Goal: Task Accomplishment & Management: Use online tool/utility

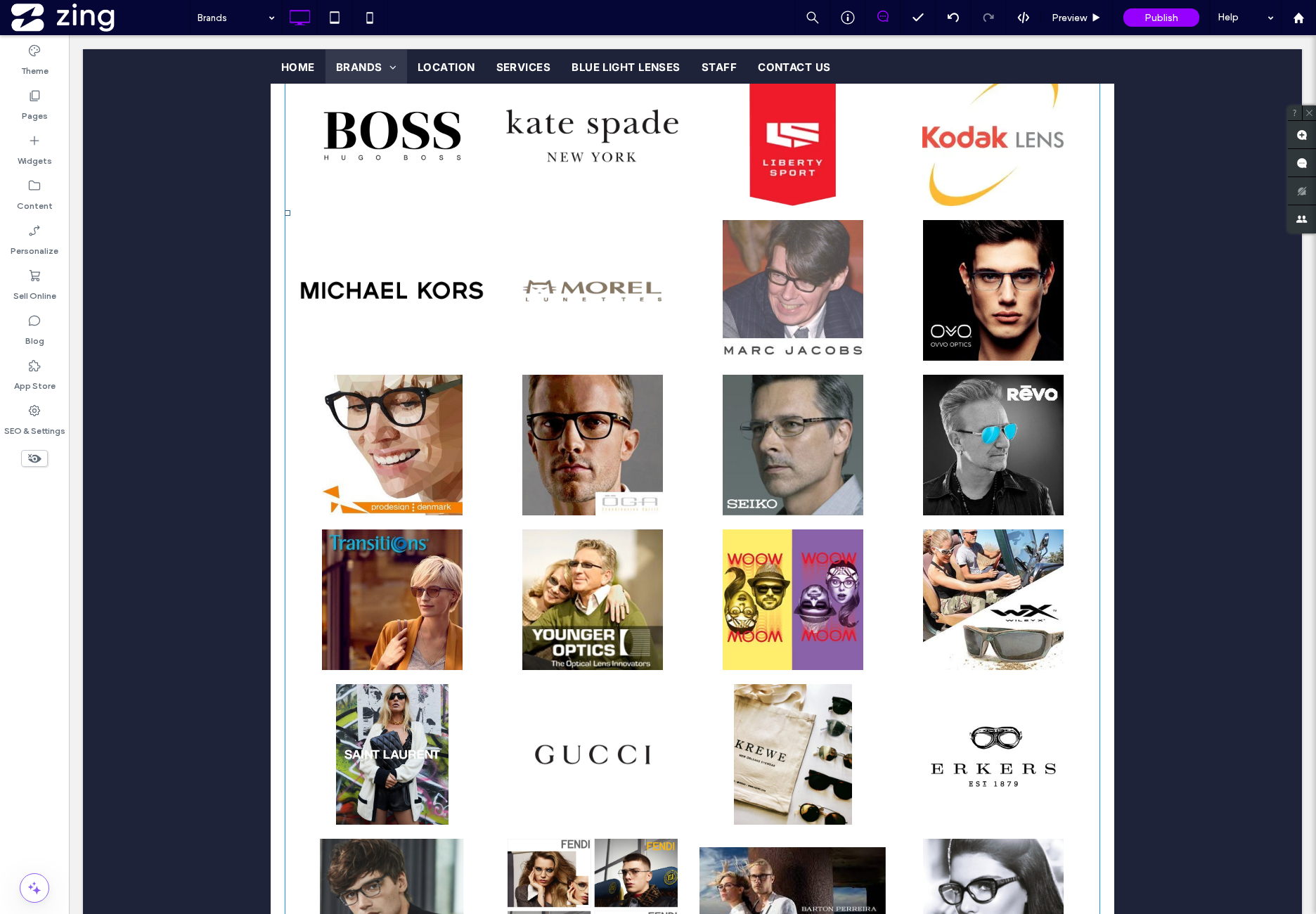
scroll to position [1609, 0]
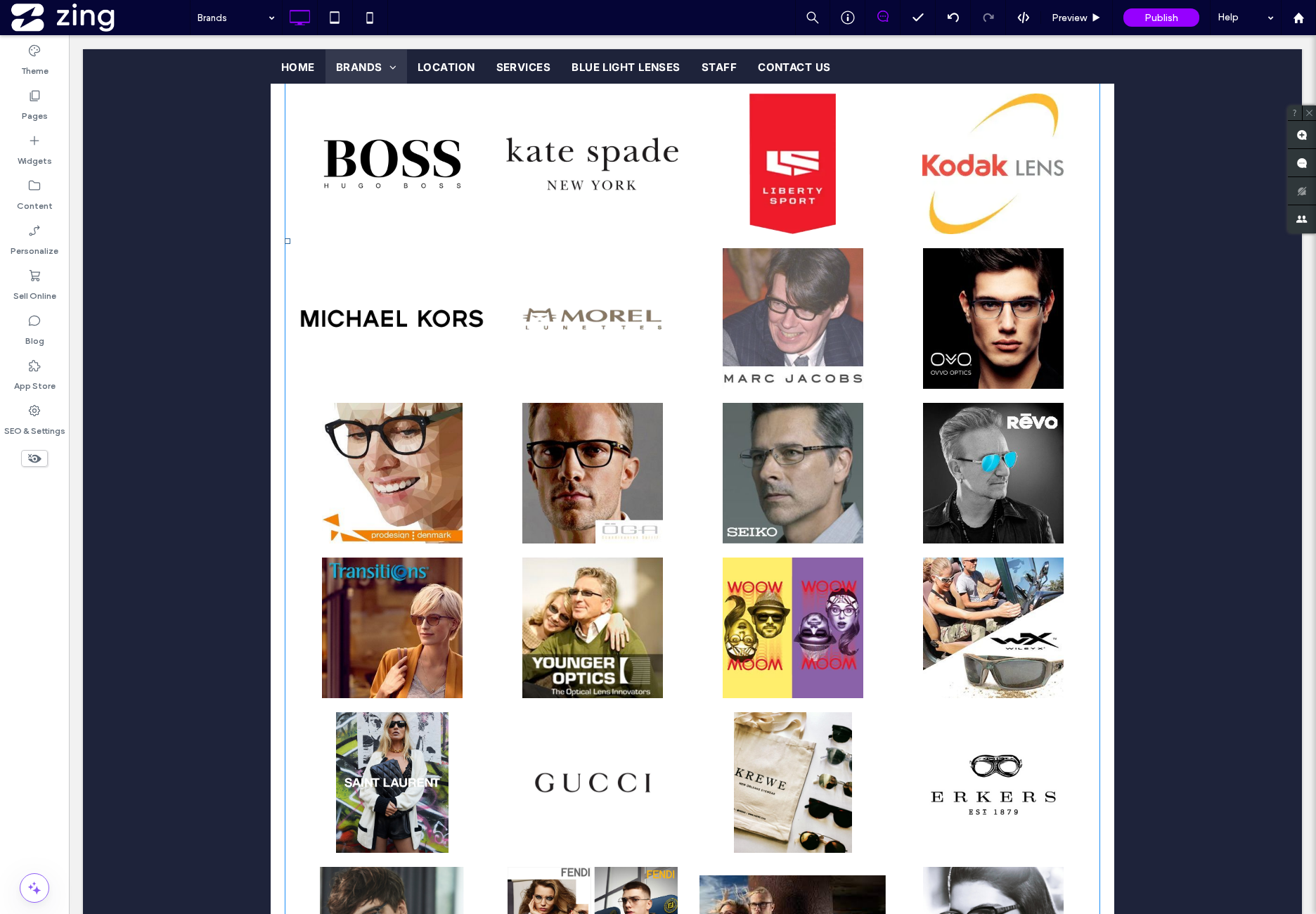
click at [757, 366] on link at bounding box center [793, 318] width 186 height 141
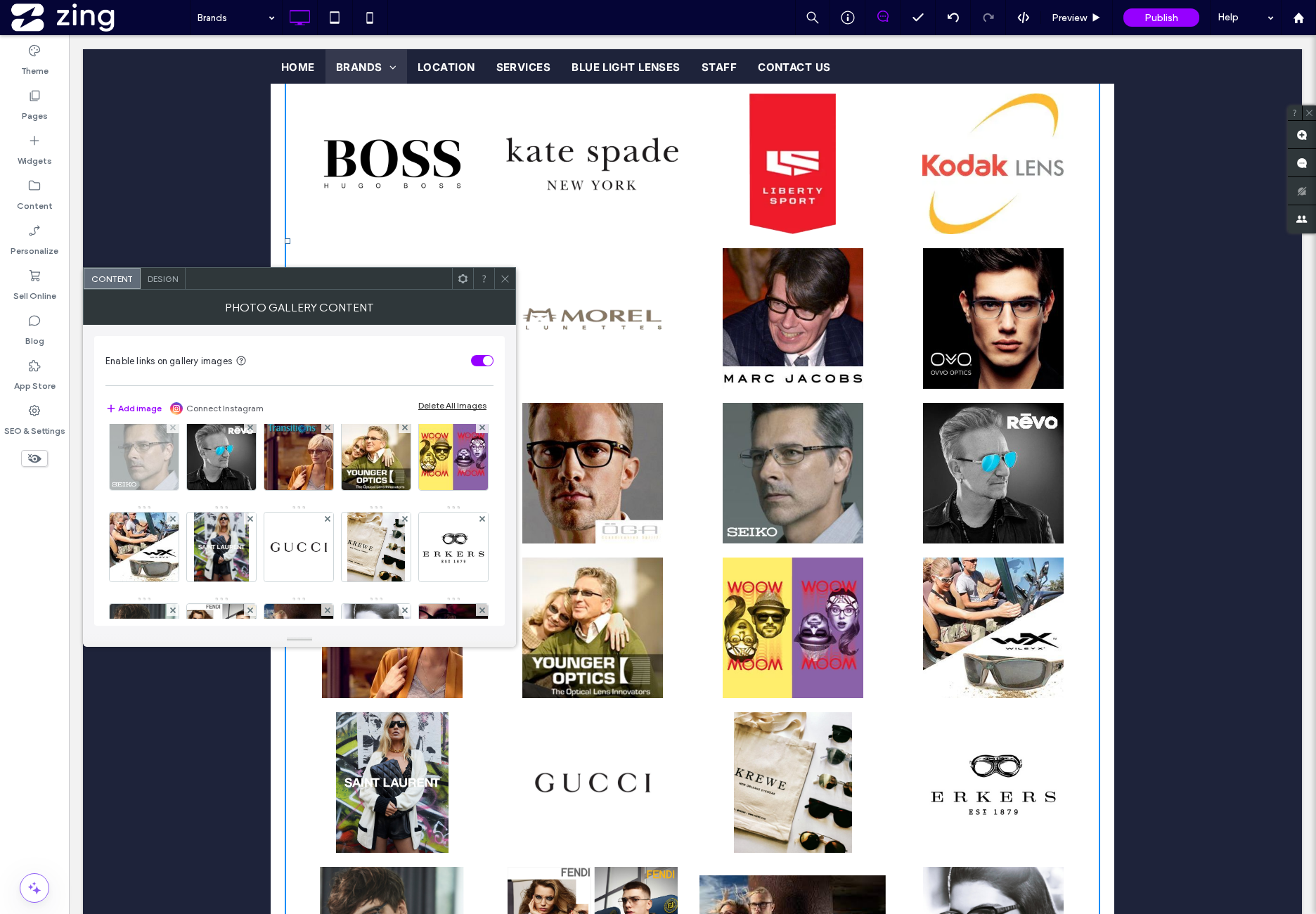
scroll to position [586, 0]
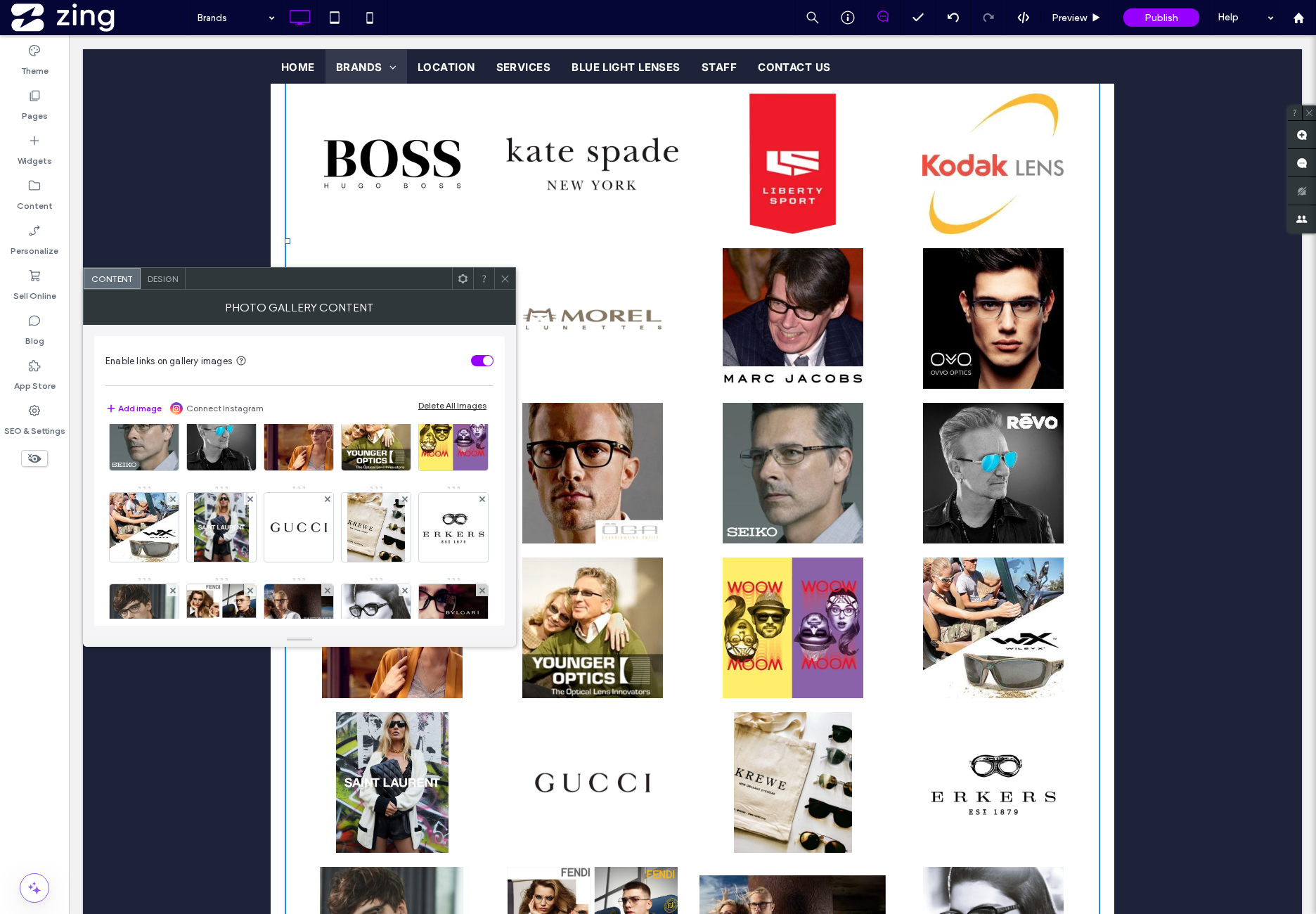
click at [256, 379] on img at bounding box center [221, 344] width 69 height 69
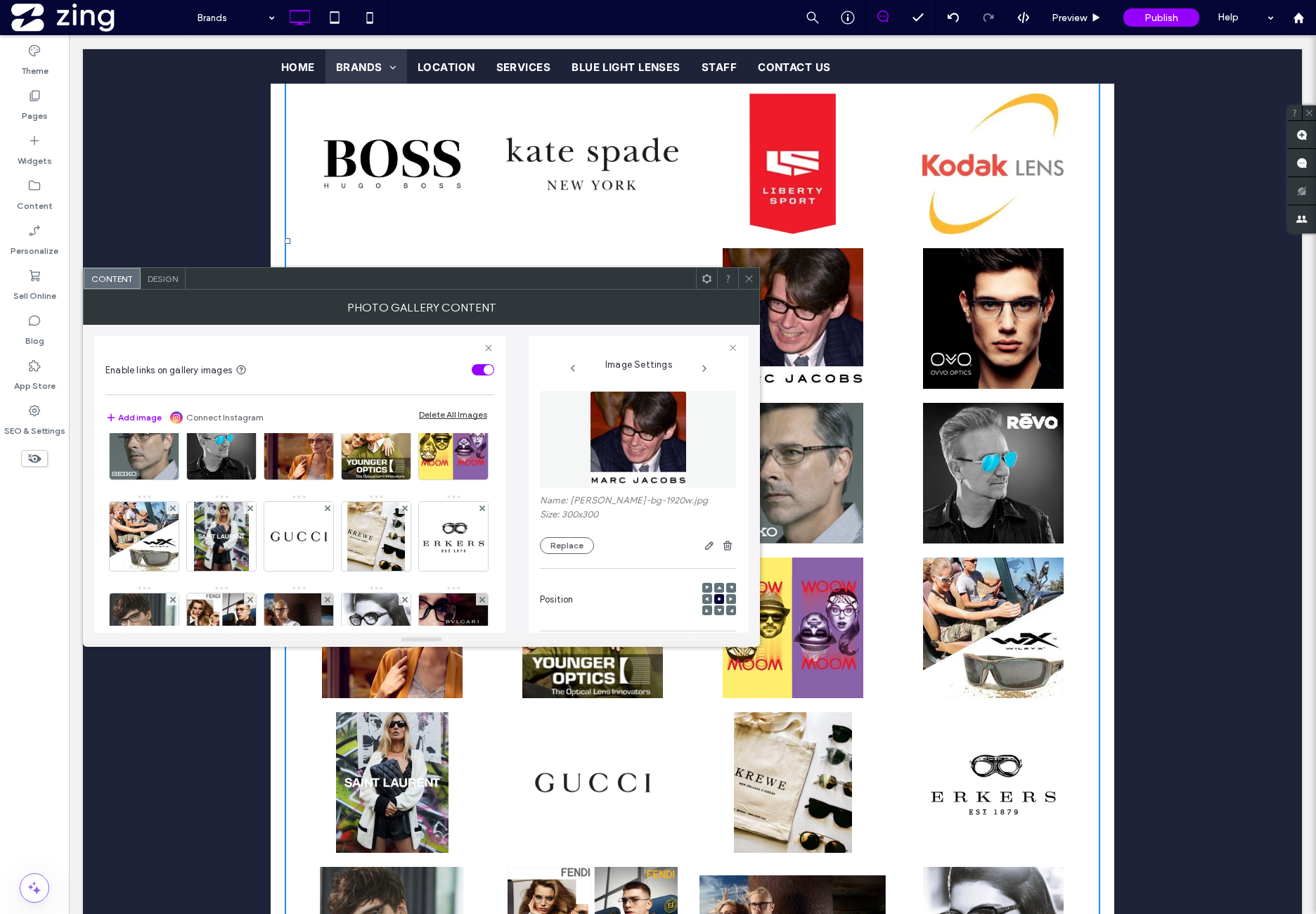
click at [670, 459] on img at bounding box center [638, 439] width 97 height 97
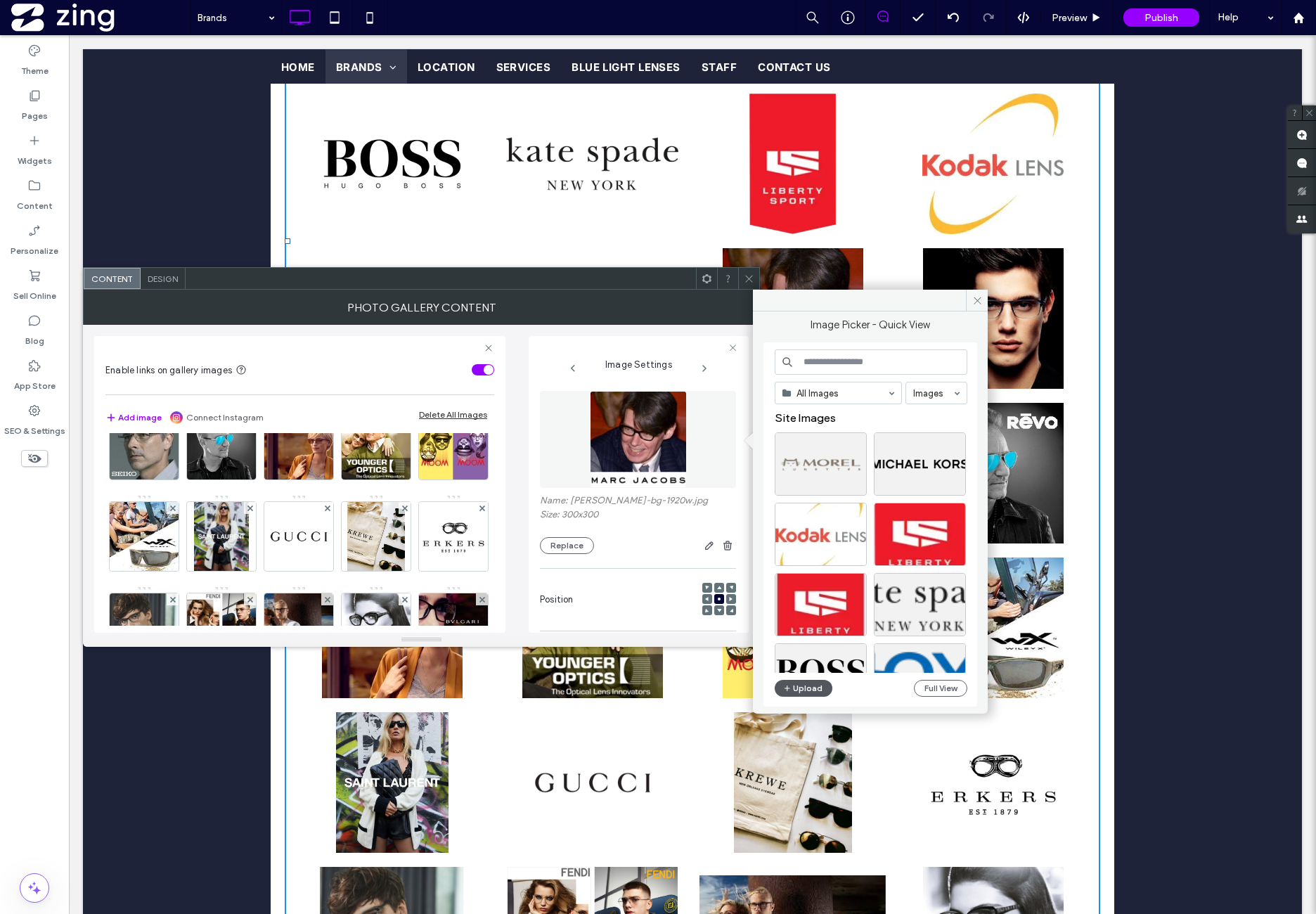
click at [798, 678] on div "All Images Images Site Images Upload Full View" at bounding box center [871, 524] width 193 height 351
click at [798, 685] on button "Upload" at bounding box center [803, 688] width 58 height 17
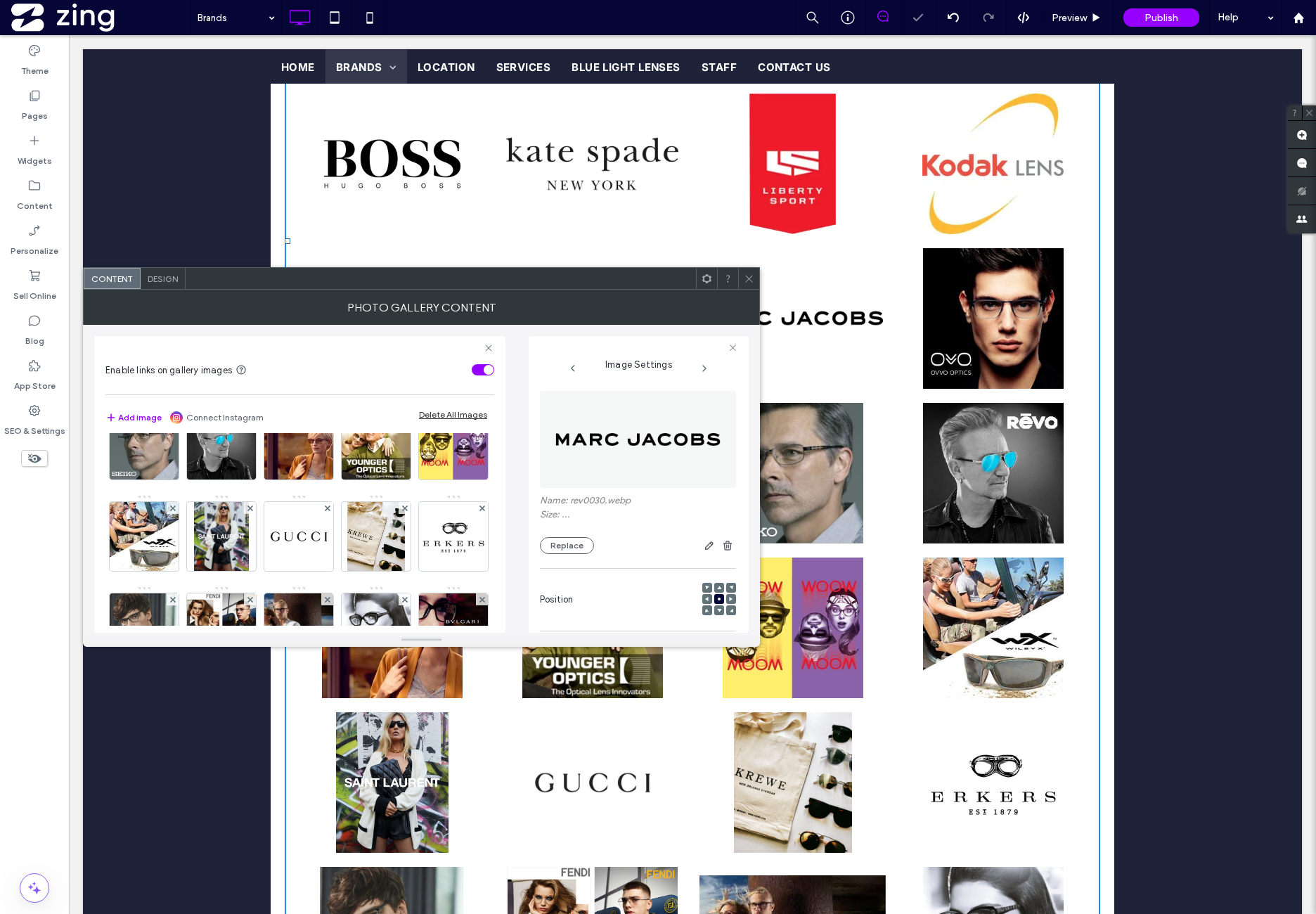
click at [333, 388] on img at bounding box center [298, 353] width 69 height 69
click at [651, 435] on img at bounding box center [638, 439] width 97 height 97
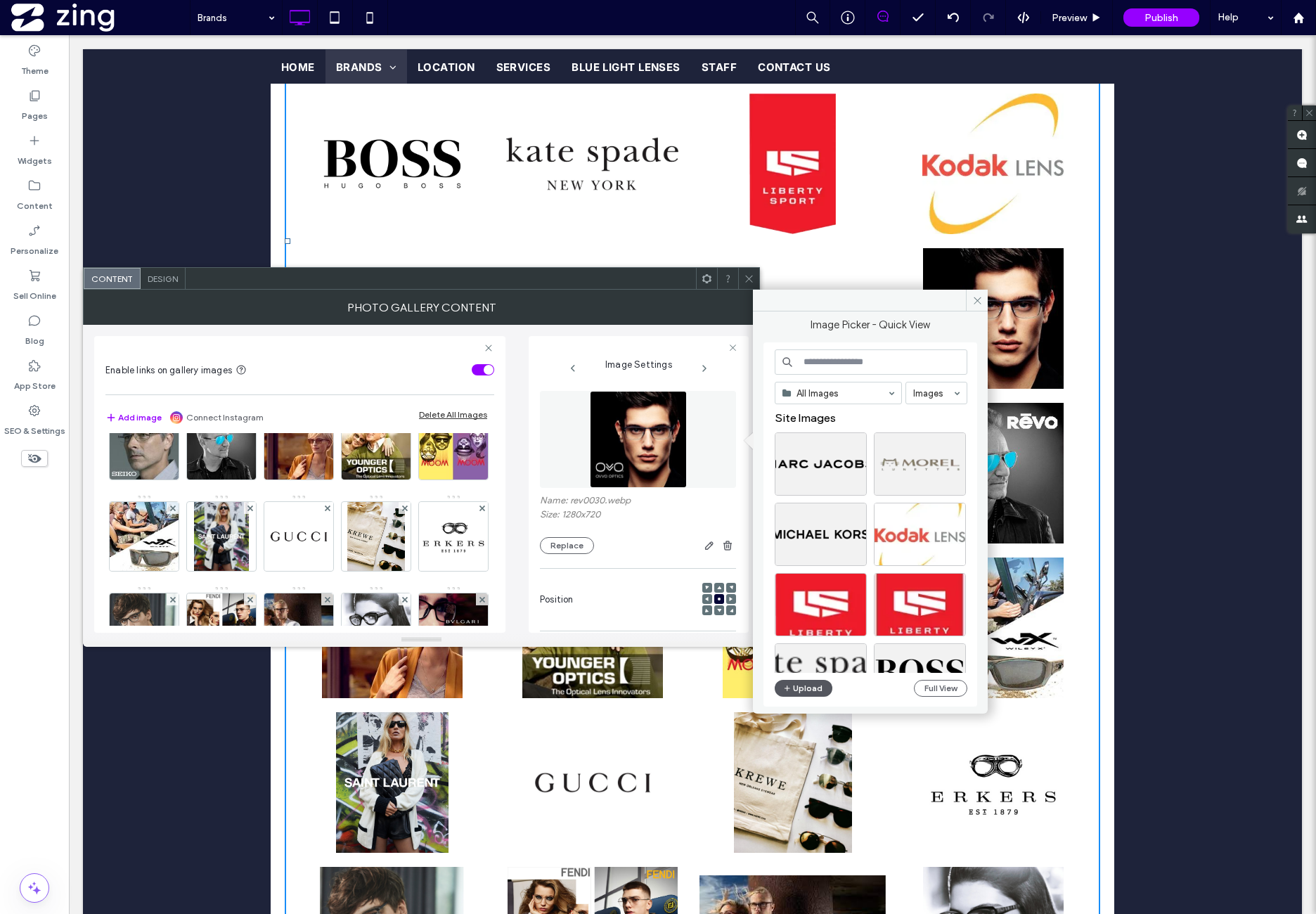
click at [826, 683] on button "Upload" at bounding box center [803, 688] width 58 height 17
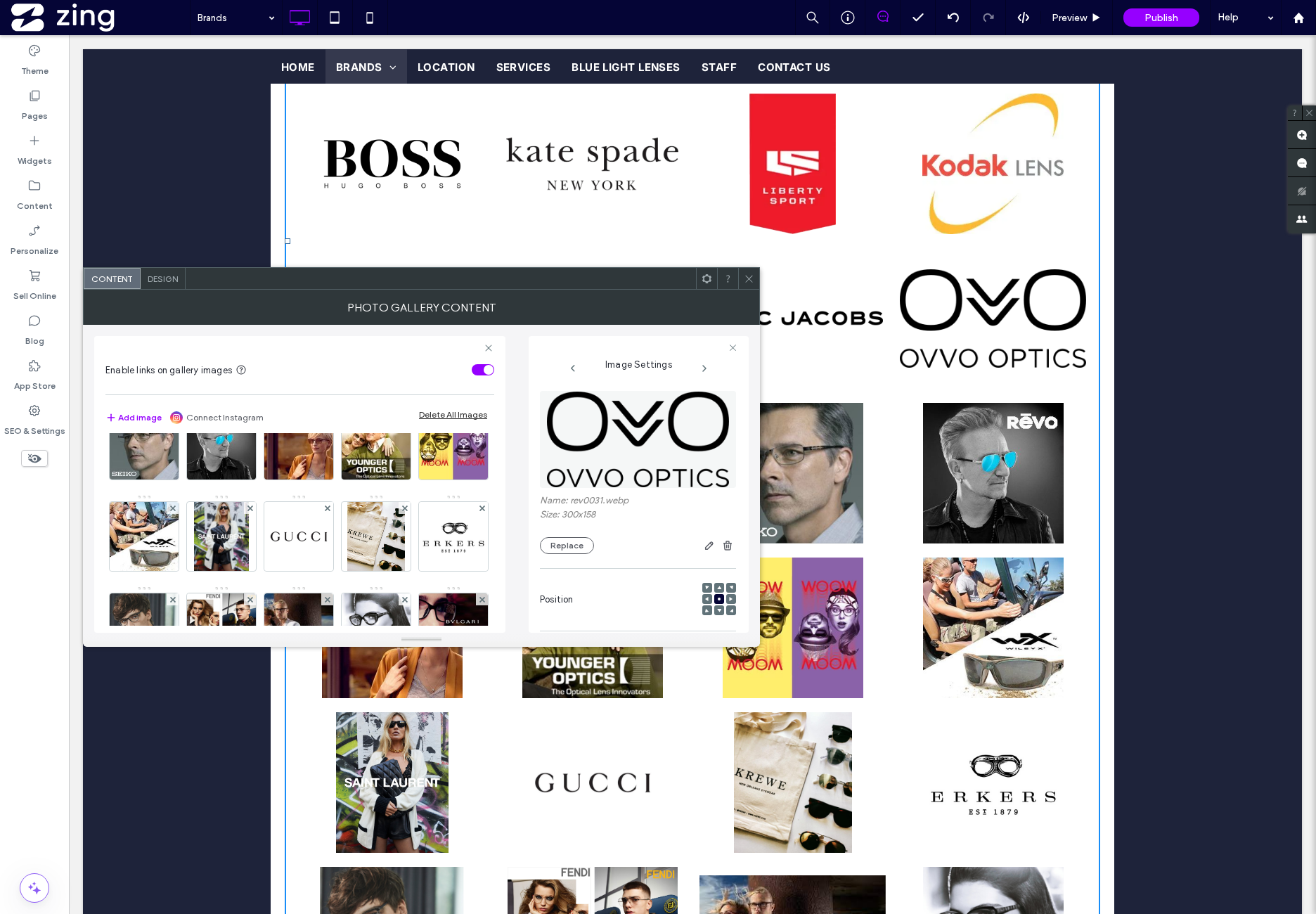
click at [342, 388] on img at bounding box center [376, 353] width 69 height 69
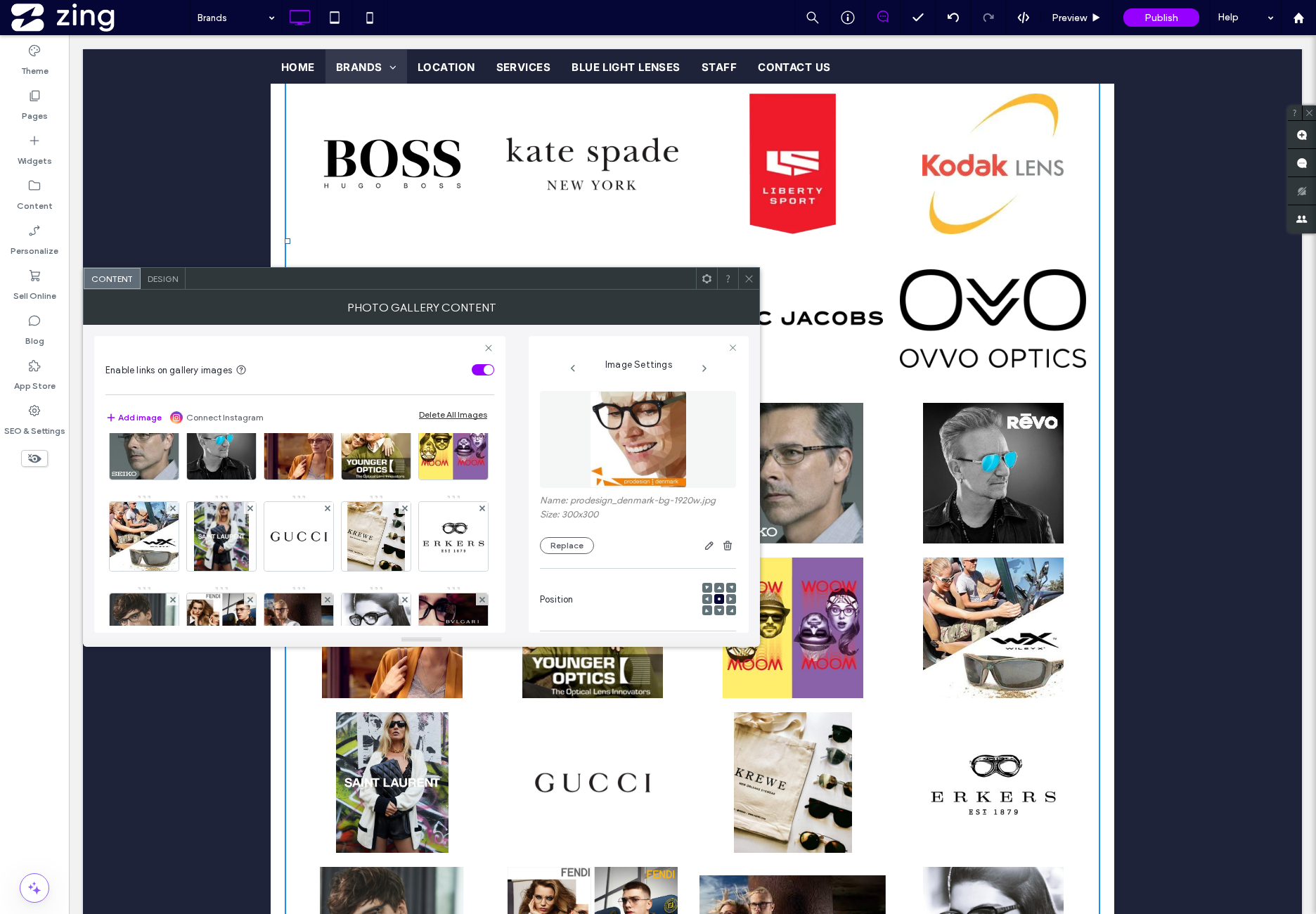
click at [619, 451] on img at bounding box center [638, 439] width 97 height 97
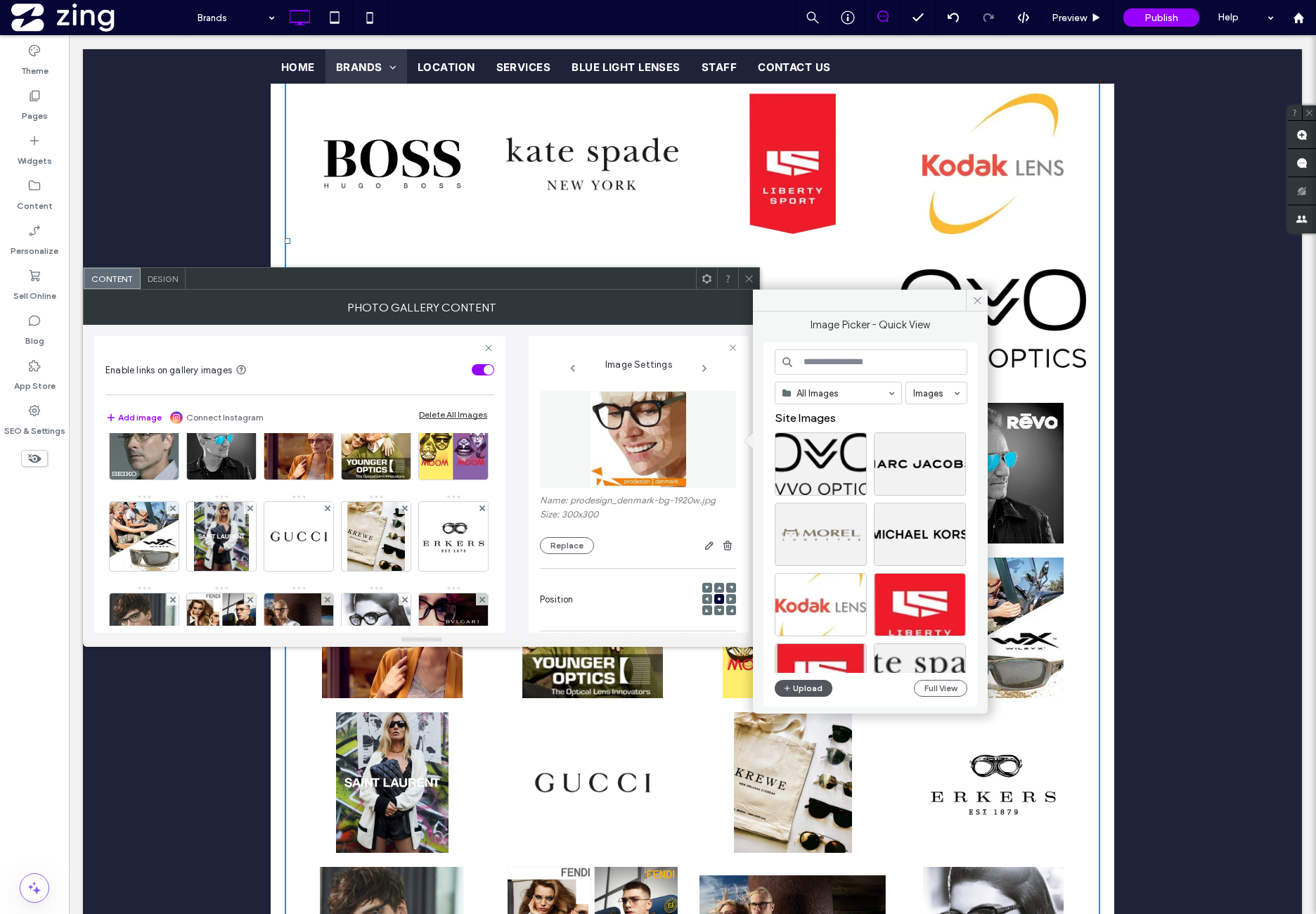
click at [797, 686] on button "Upload" at bounding box center [803, 688] width 58 height 17
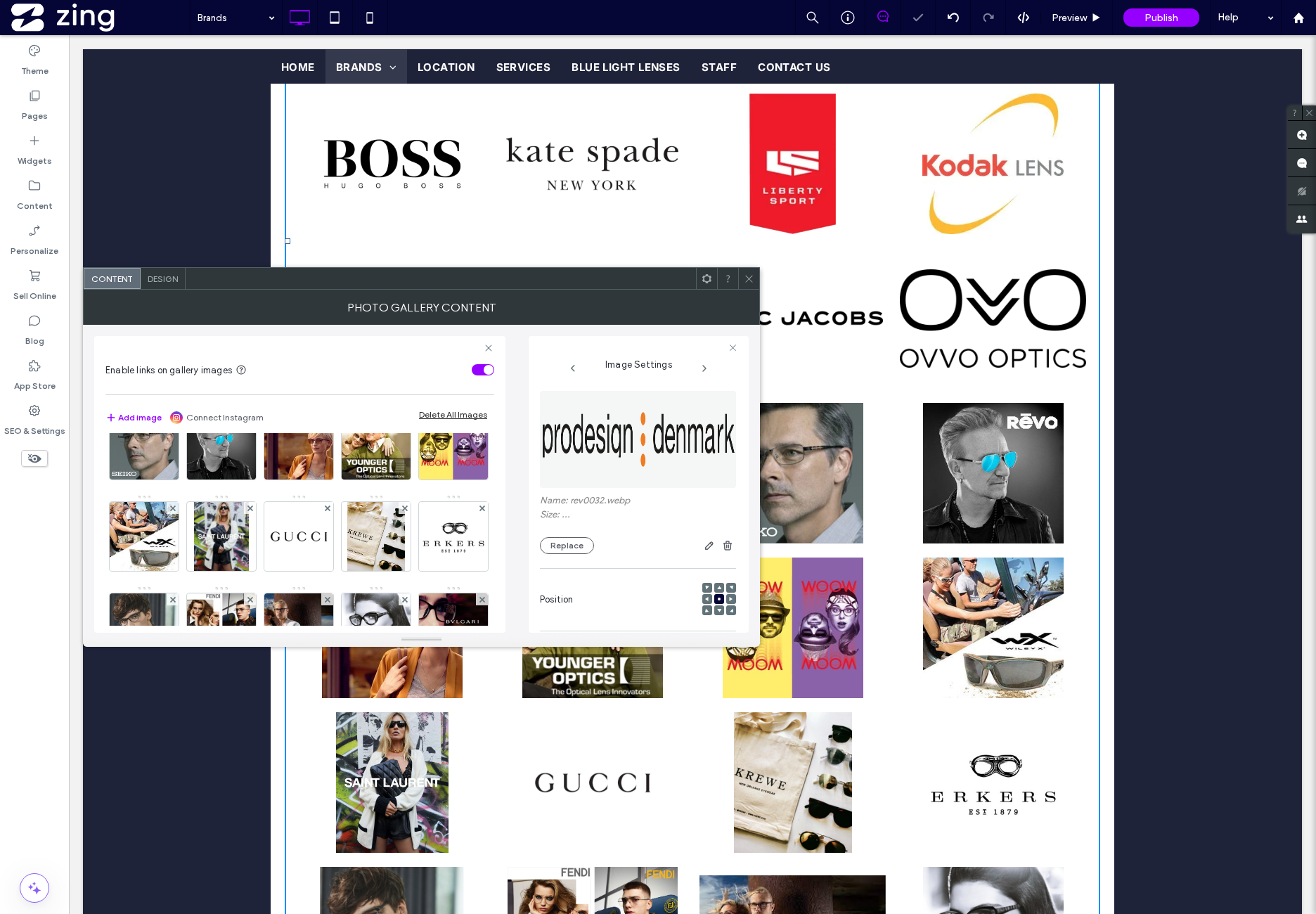
click at [419, 388] on img at bounding box center [453, 353] width 69 height 69
click at [752, 273] on icon at bounding box center [749, 278] width 11 height 11
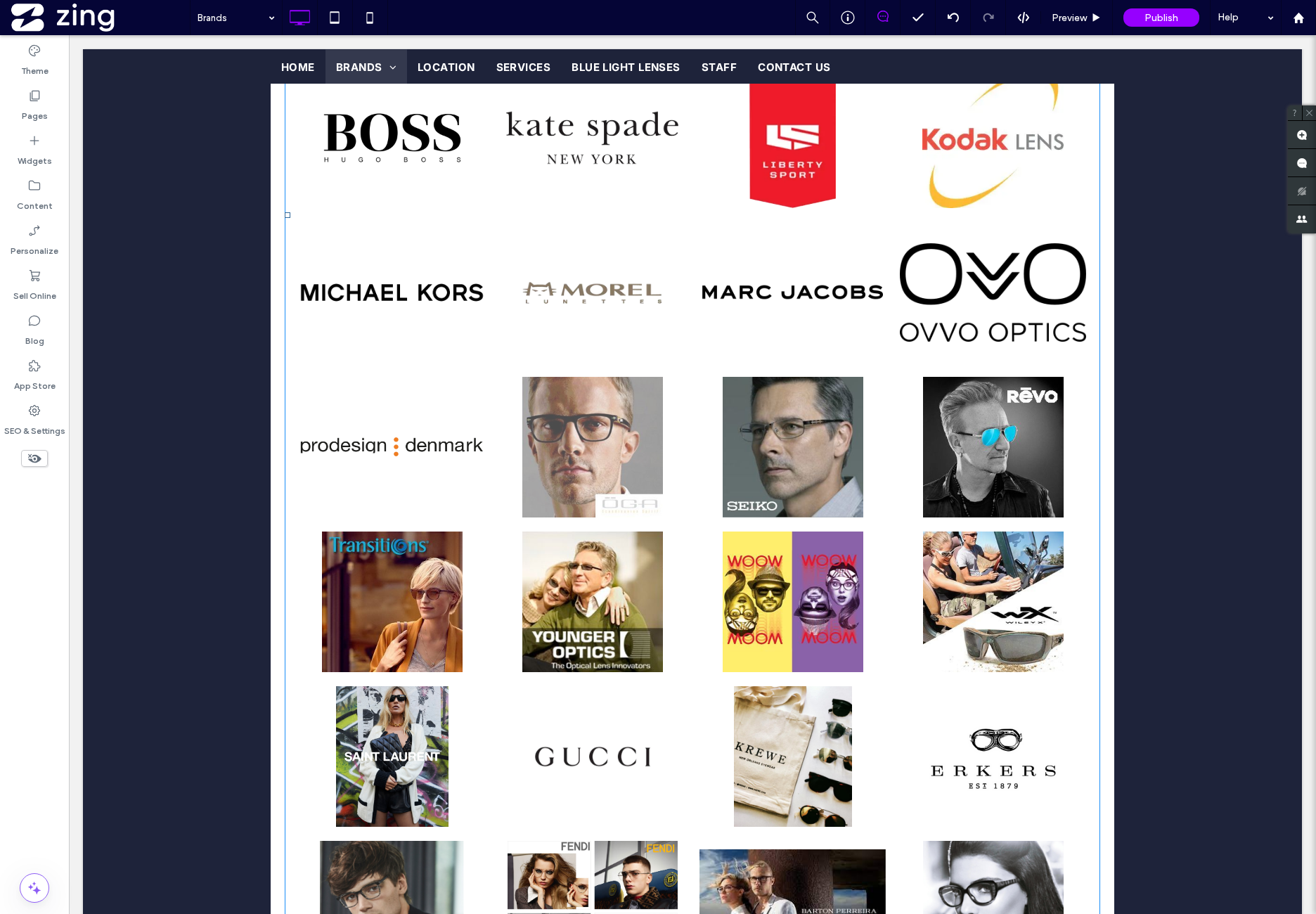
scroll to position [1727, 0]
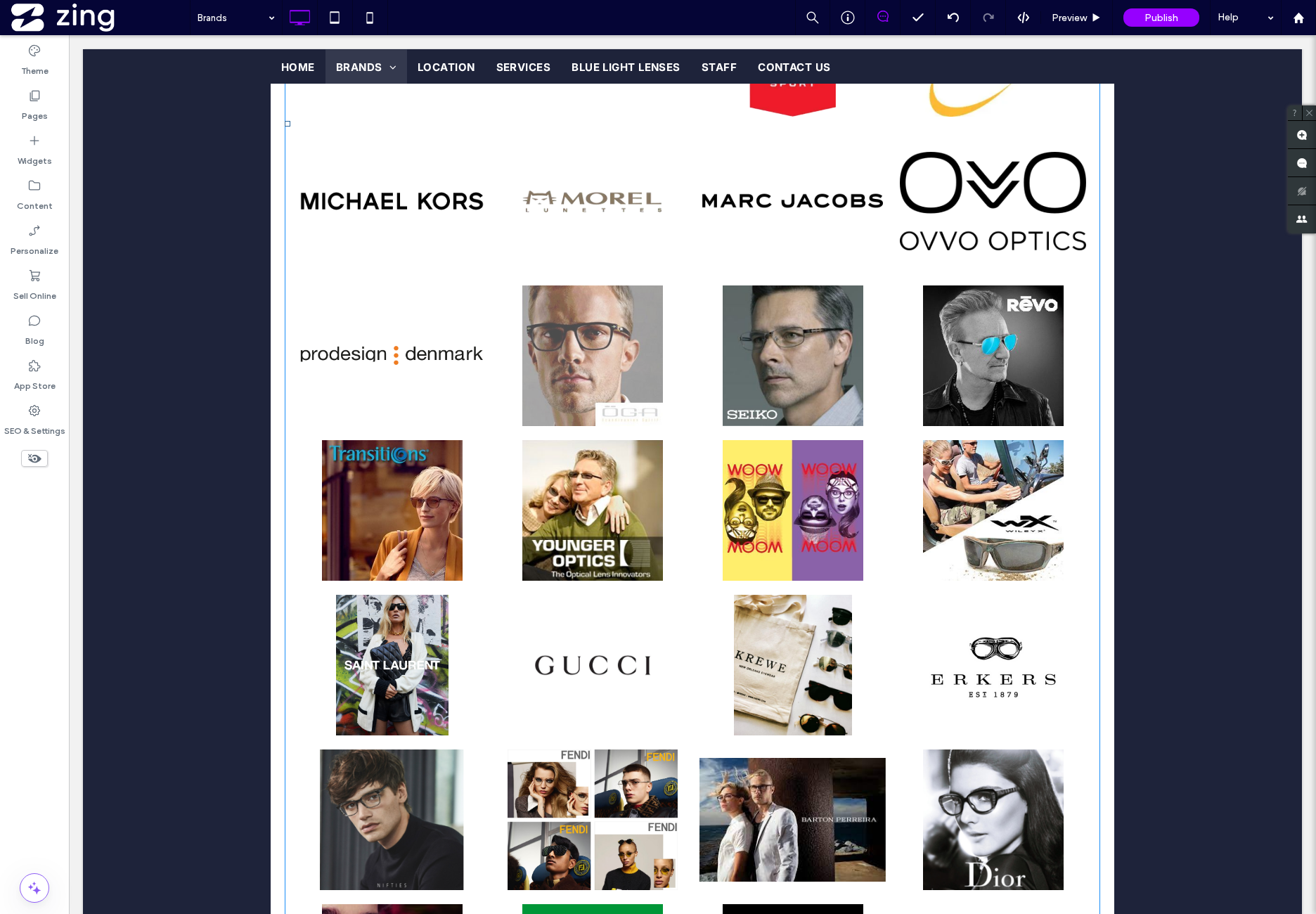
click at [576, 335] on link at bounding box center [592, 356] width 186 height 141
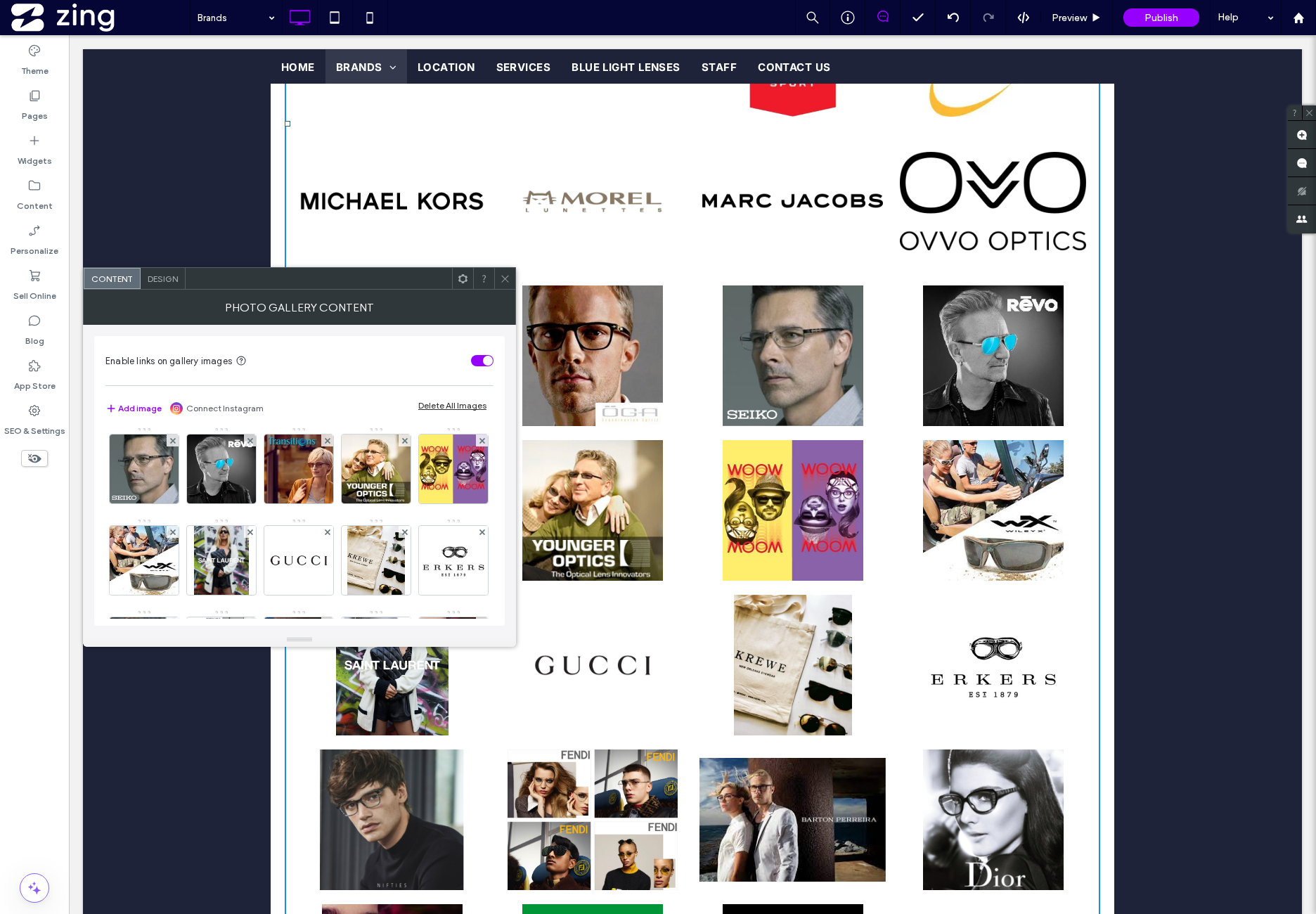
scroll to position [586, 0]
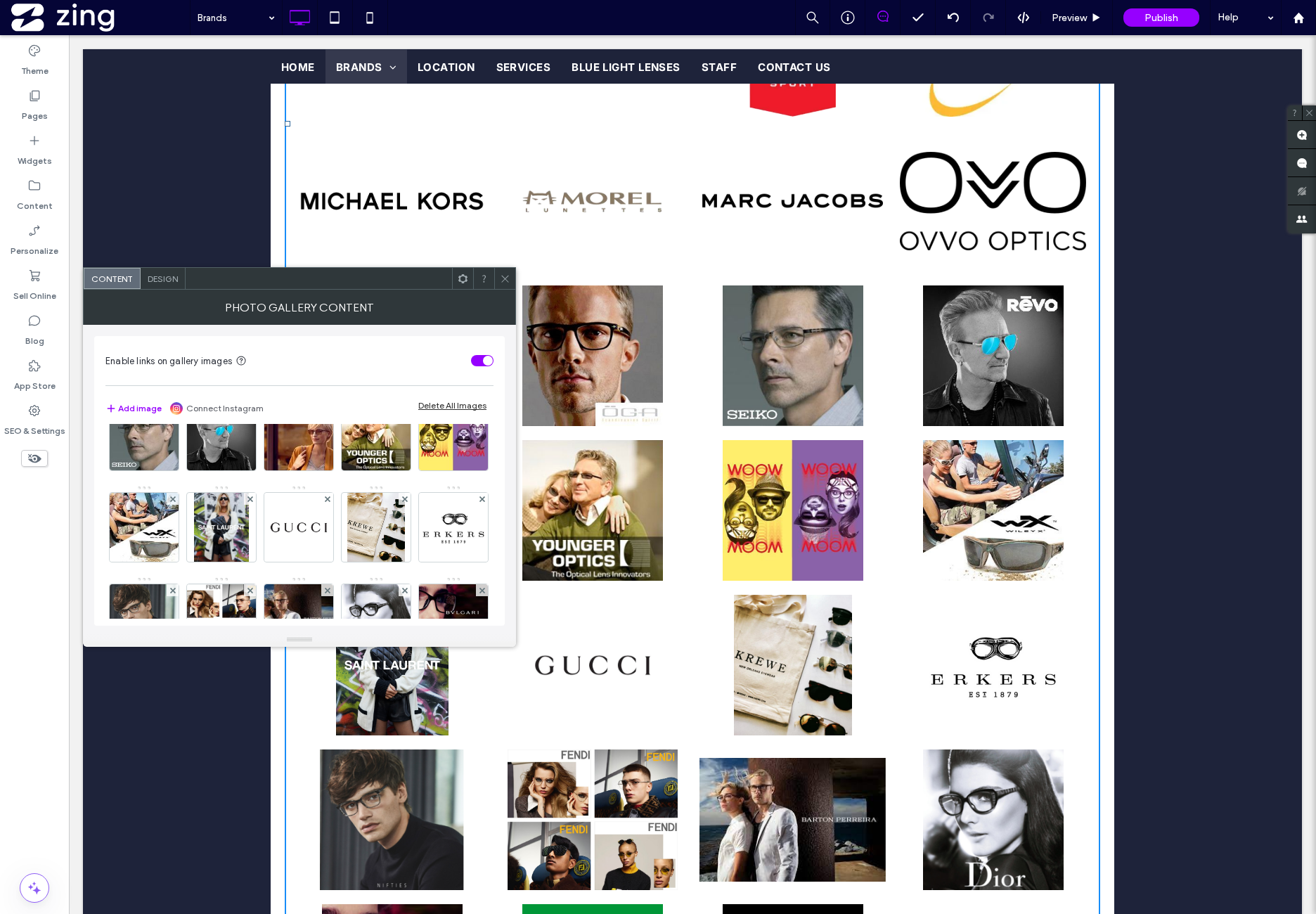
click at [419, 379] on img at bounding box center [453, 344] width 69 height 69
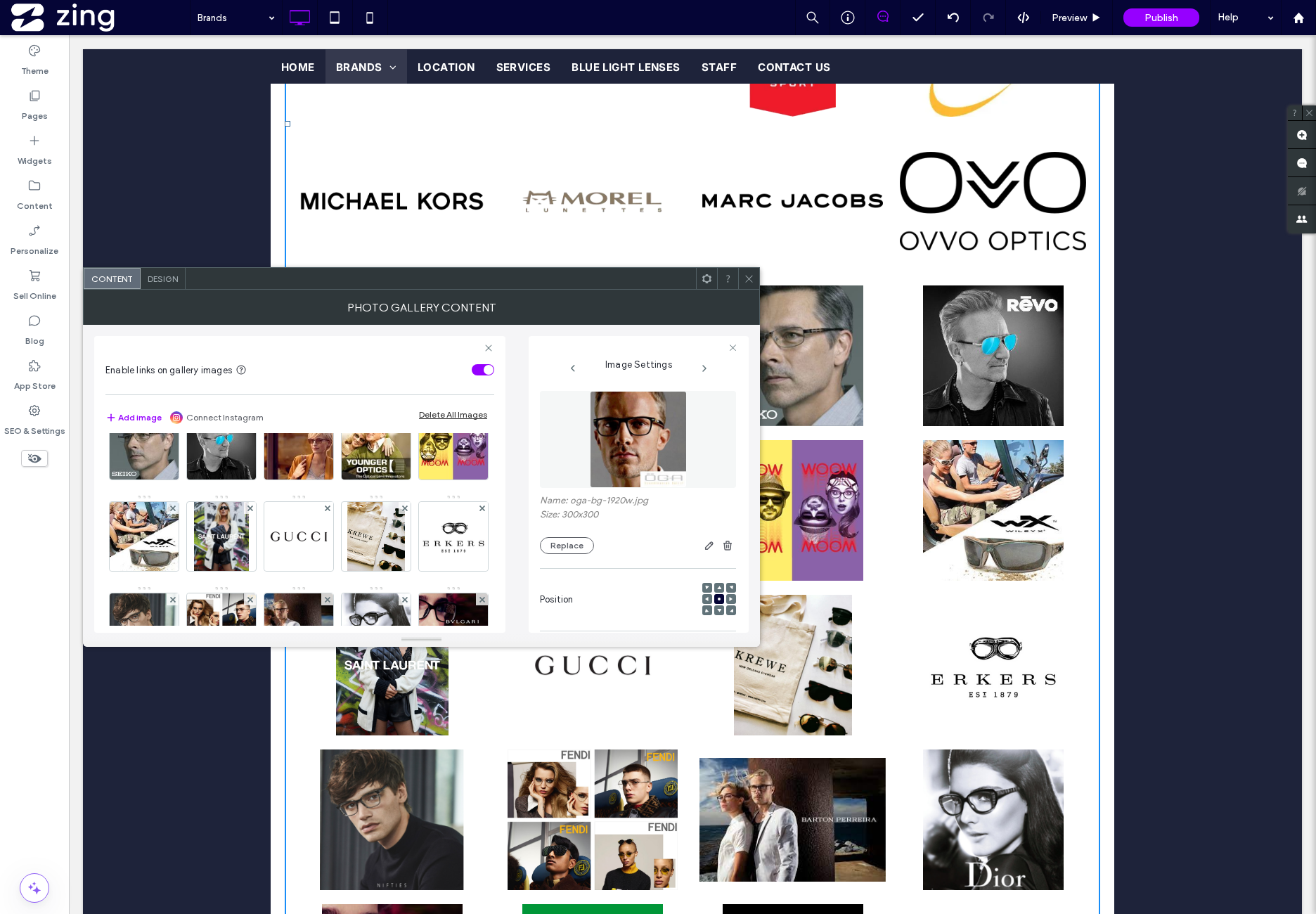
click at [618, 456] on img at bounding box center [638, 439] width 97 height 97
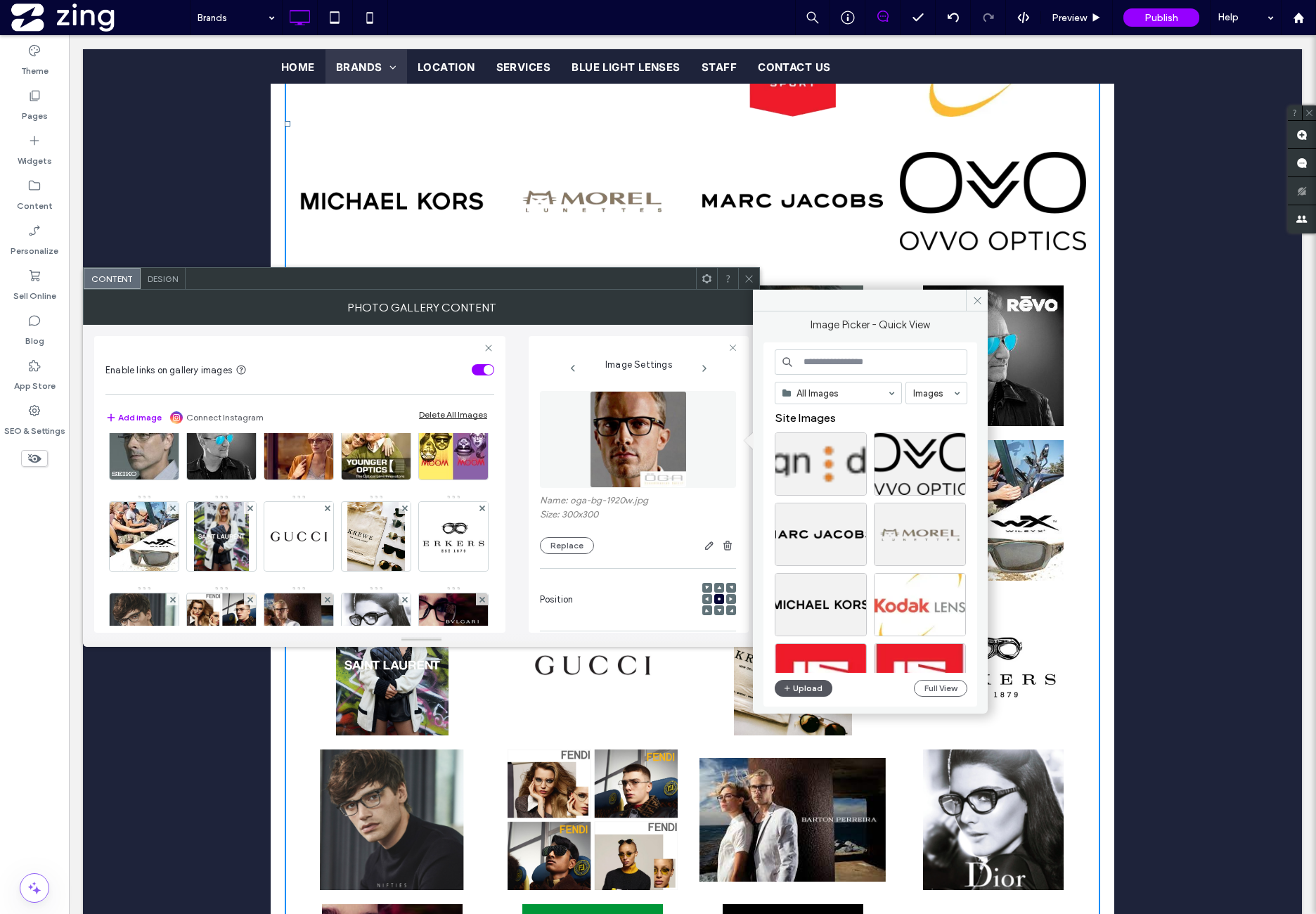
click at [805, 686] on button "Upload" at bounding box center [803, 688] width 58 height 17
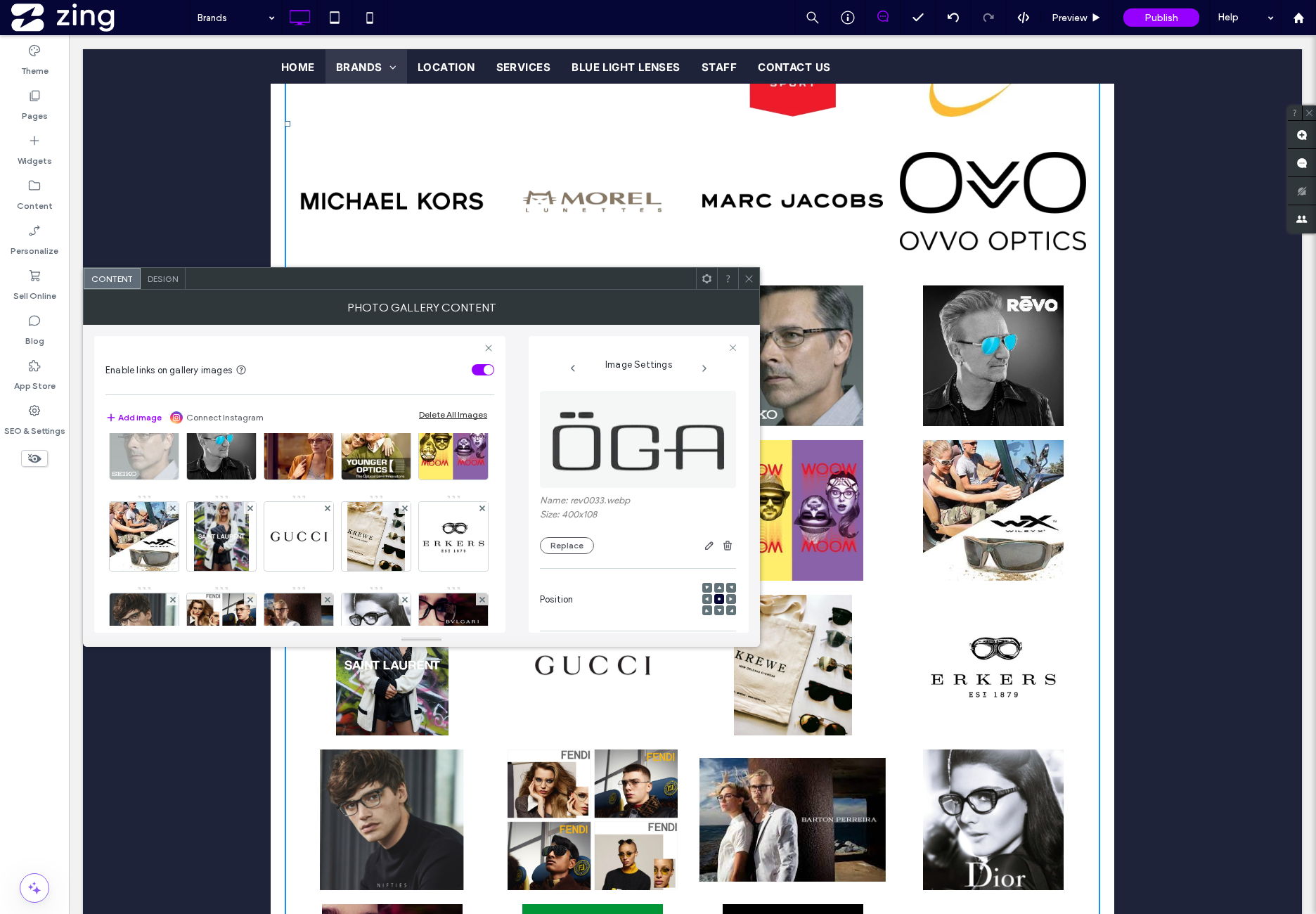
click at [179, 479] on img at bounding box center [144, 445] width 69 height 69
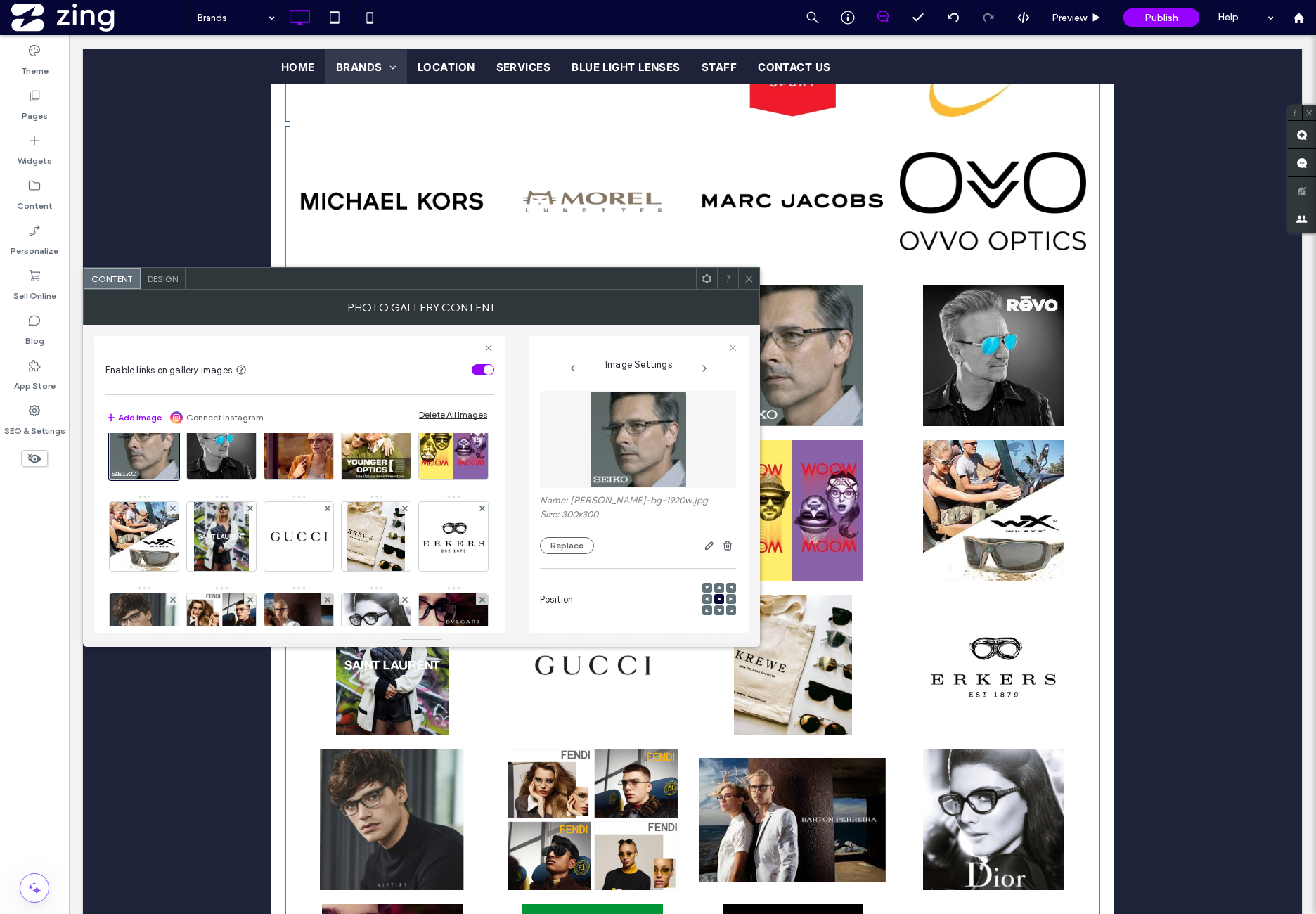
click at [635, 450] on img at bounding box center [638, 439] width 97 height 97
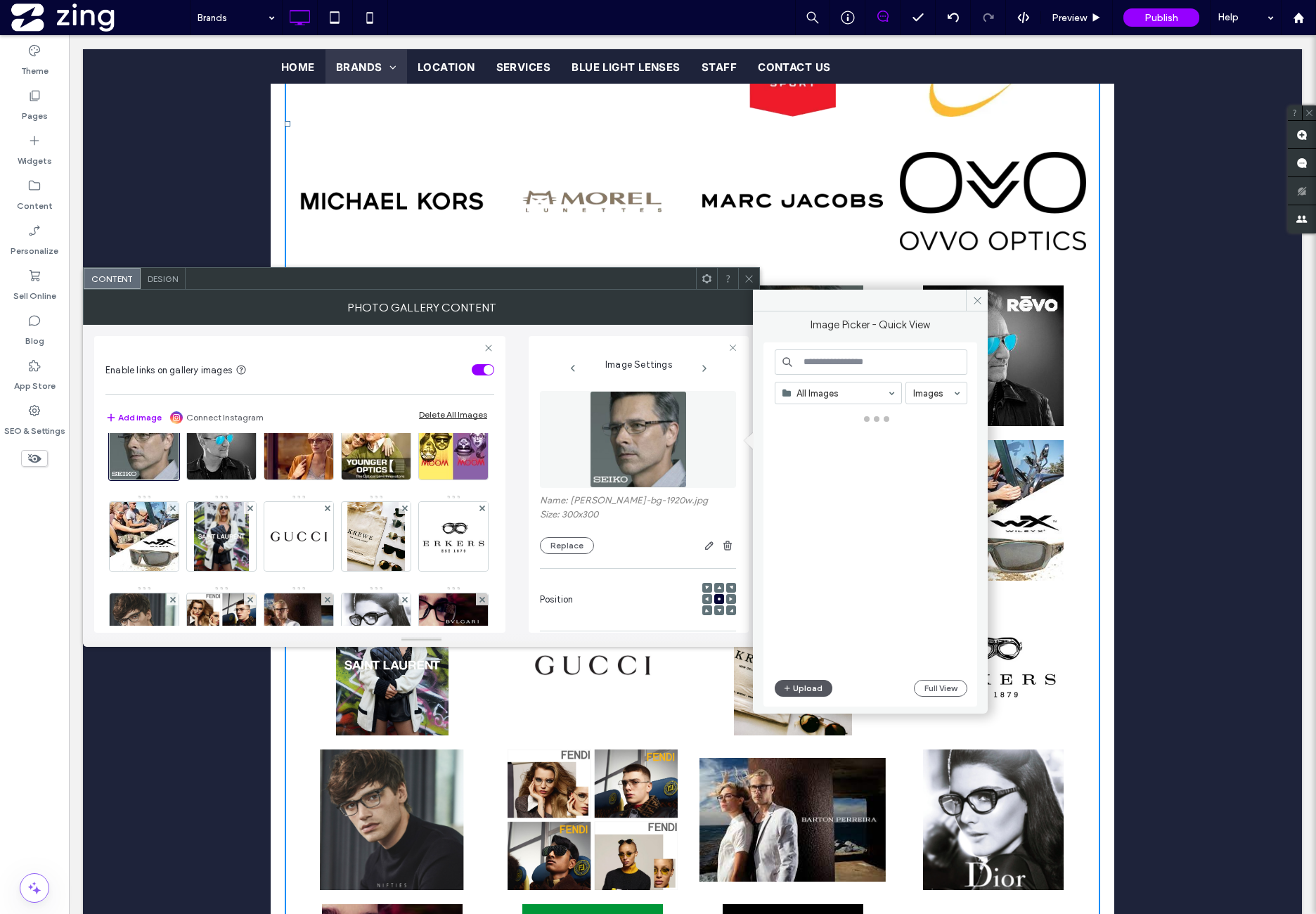
click at [815, 695] on button "Upload" at bounding box center [803, 688] width 58 height 17
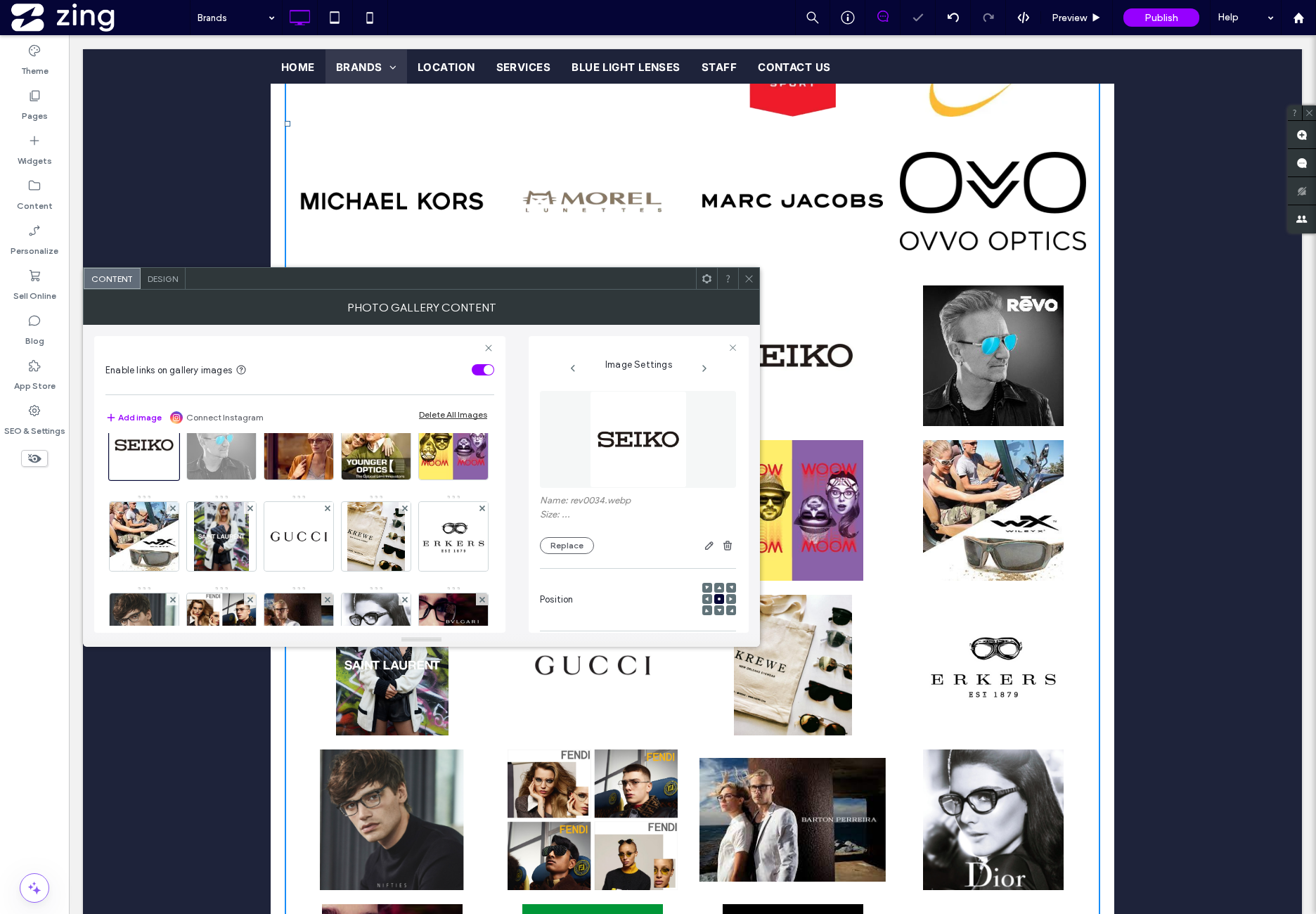
drag, startPoint x: 393, startPoint y: 528, endPoint x: 410, endPoint y: 505, distance: 28.6
click at [256, 479] on img at bounding box center [221, 445] width 69 height 69
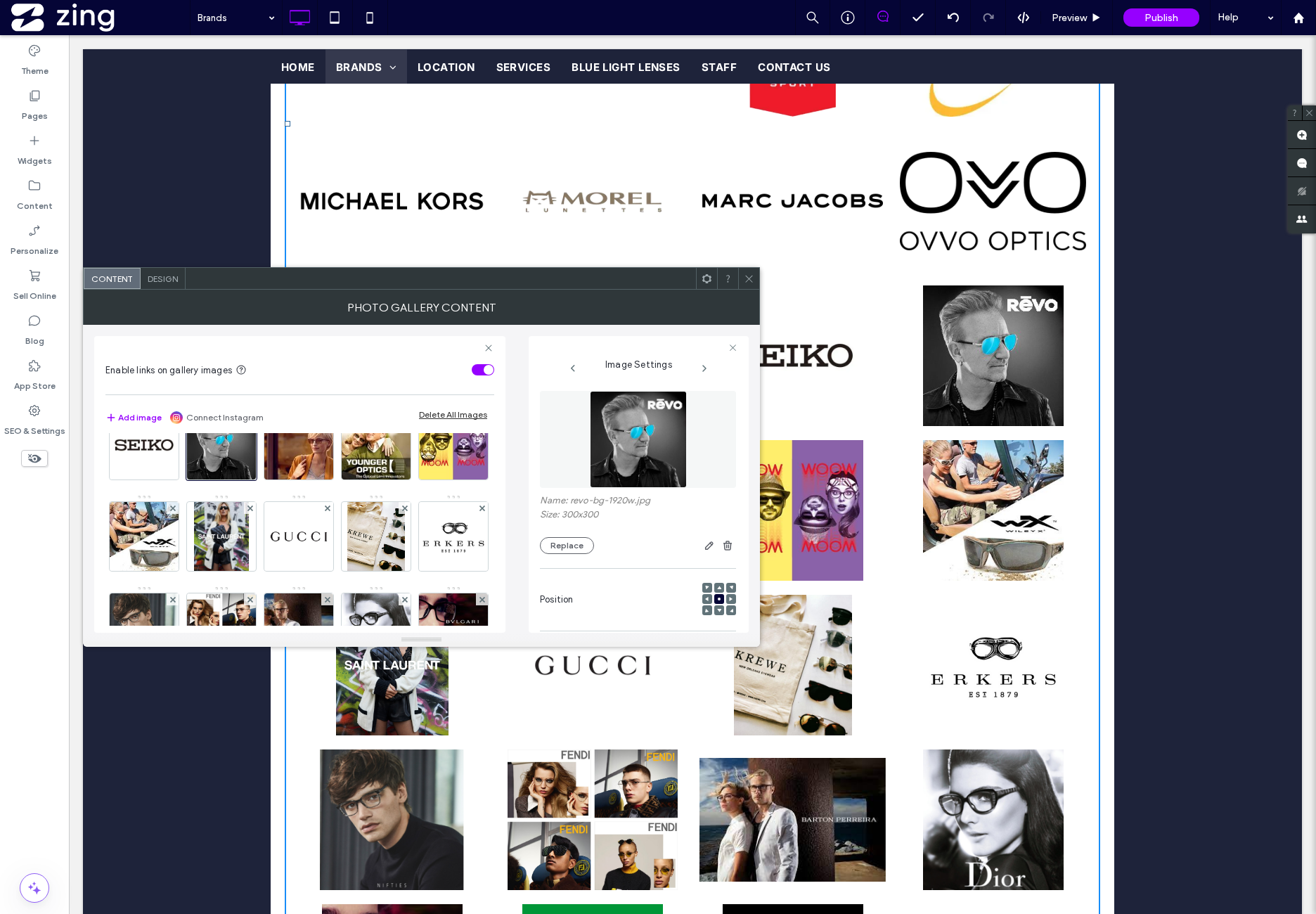
click at [616, 458] on img at bounding box center [638, 439] width 97 height 97
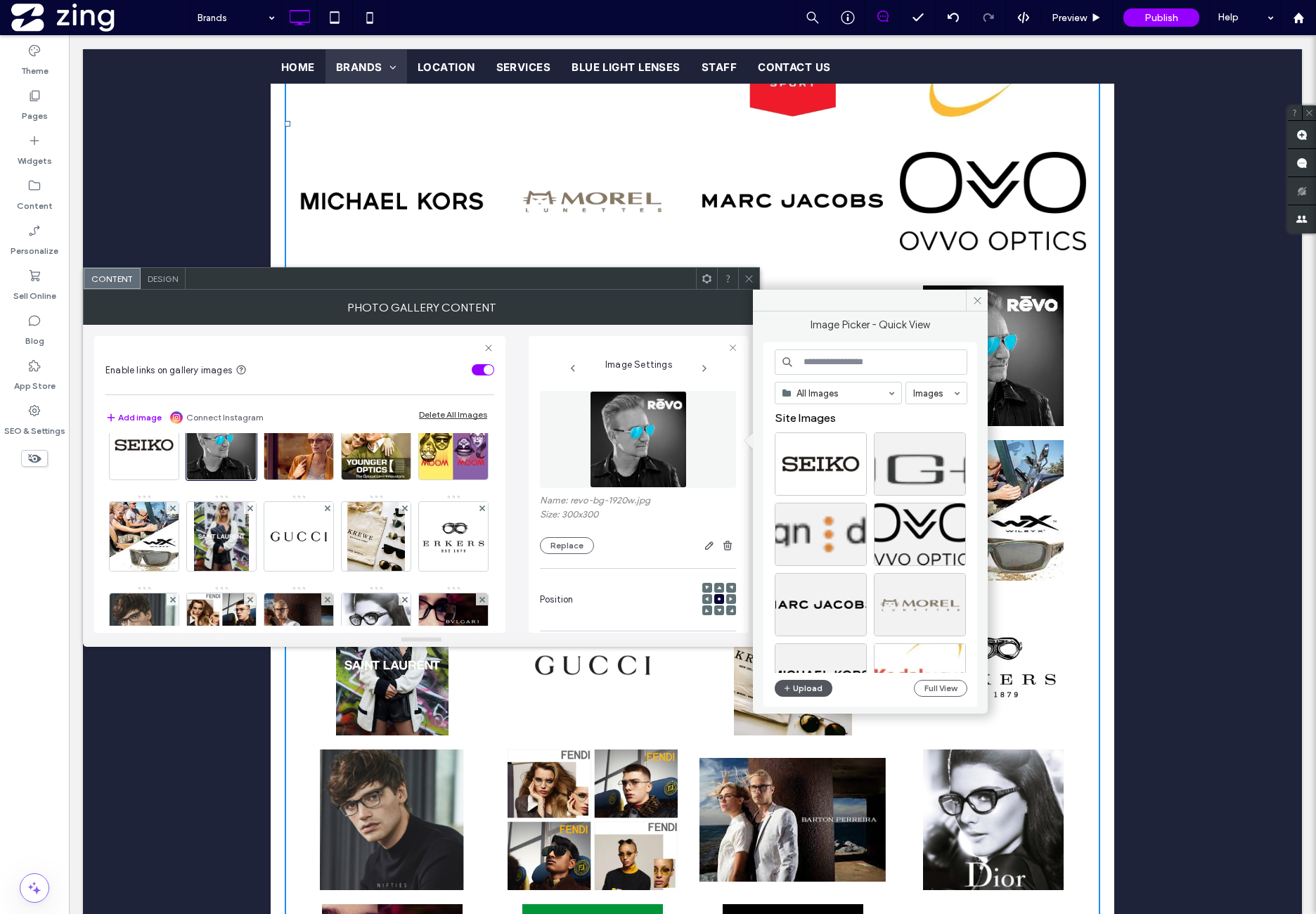
click at [815, 688] on button "Upload" at bounding box center [803, 688] width 58 height 17
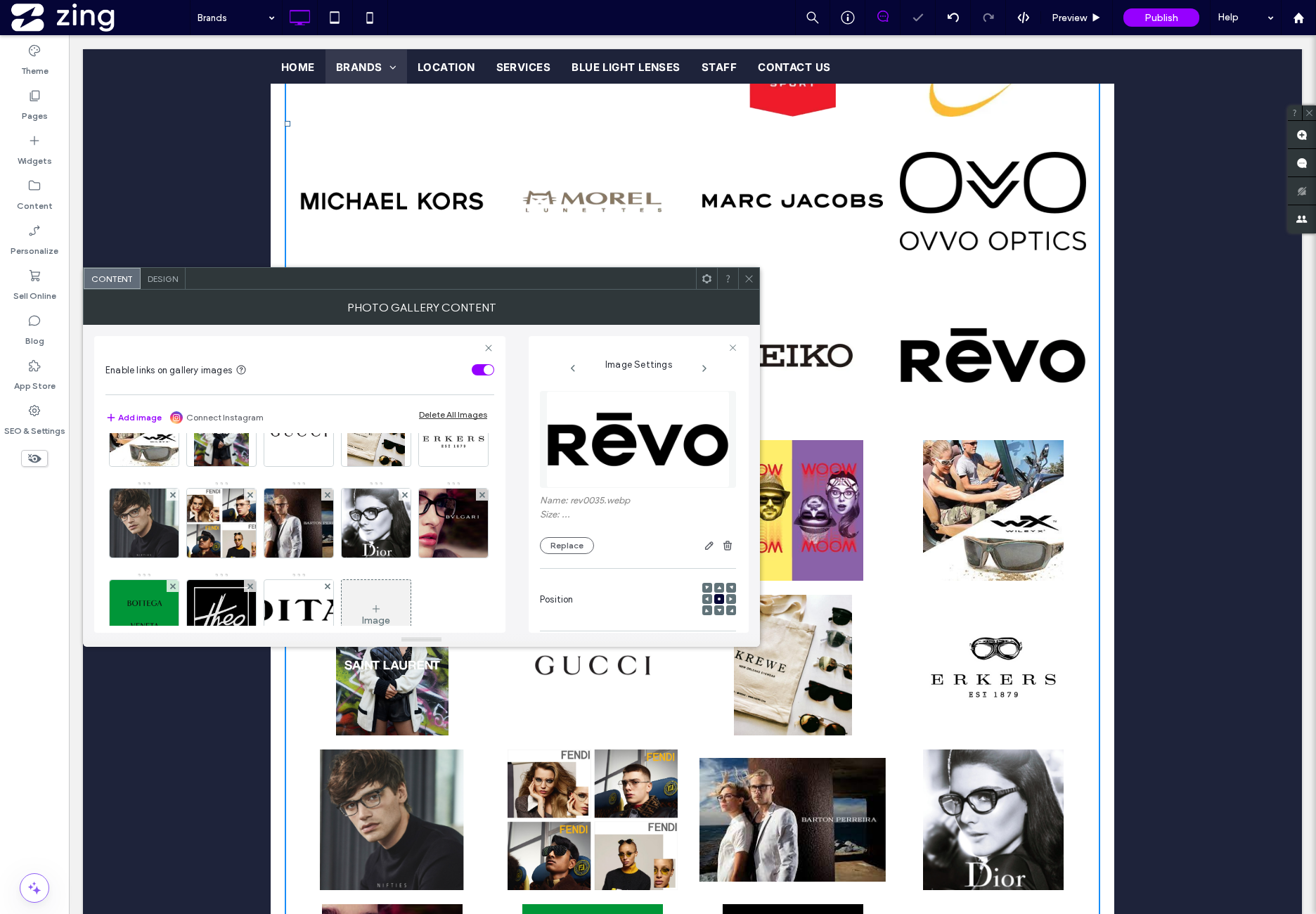
scroll to position [703, 0]
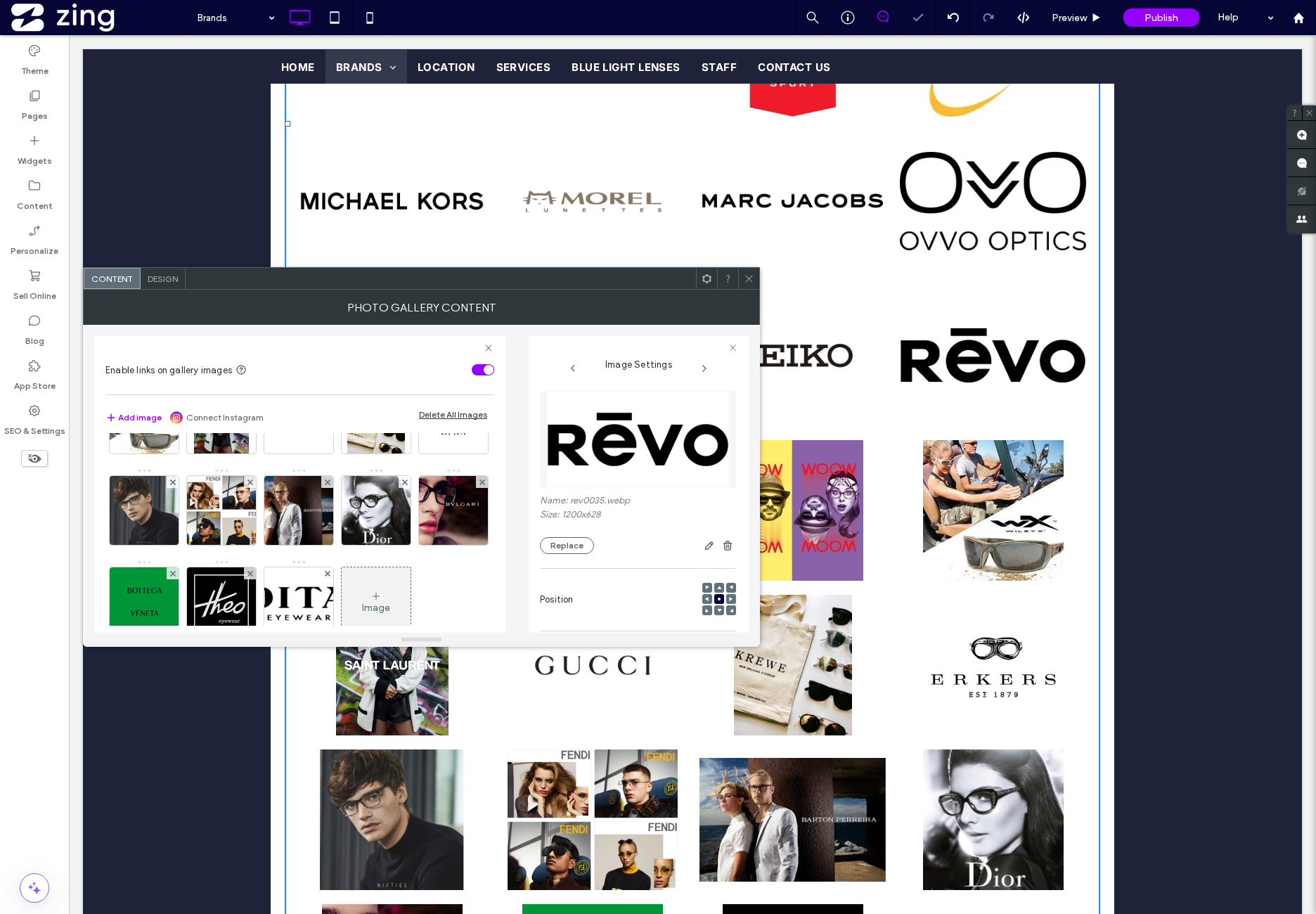
click at [264, 362] on img at bounding box center [298, 328] width 69 height 69
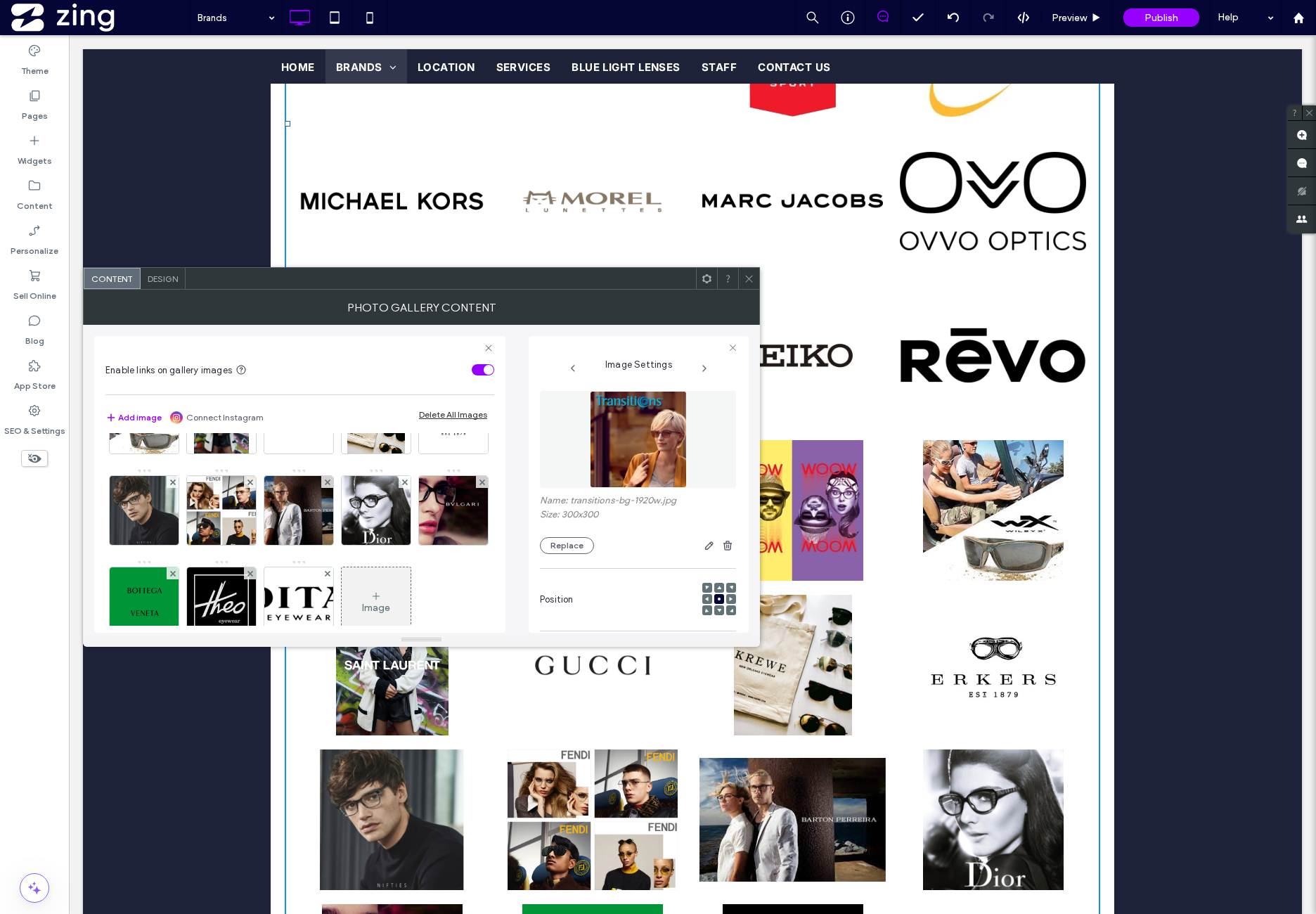
click at [675, 465] on img at bounding box center [638, 439] width 97 height 97
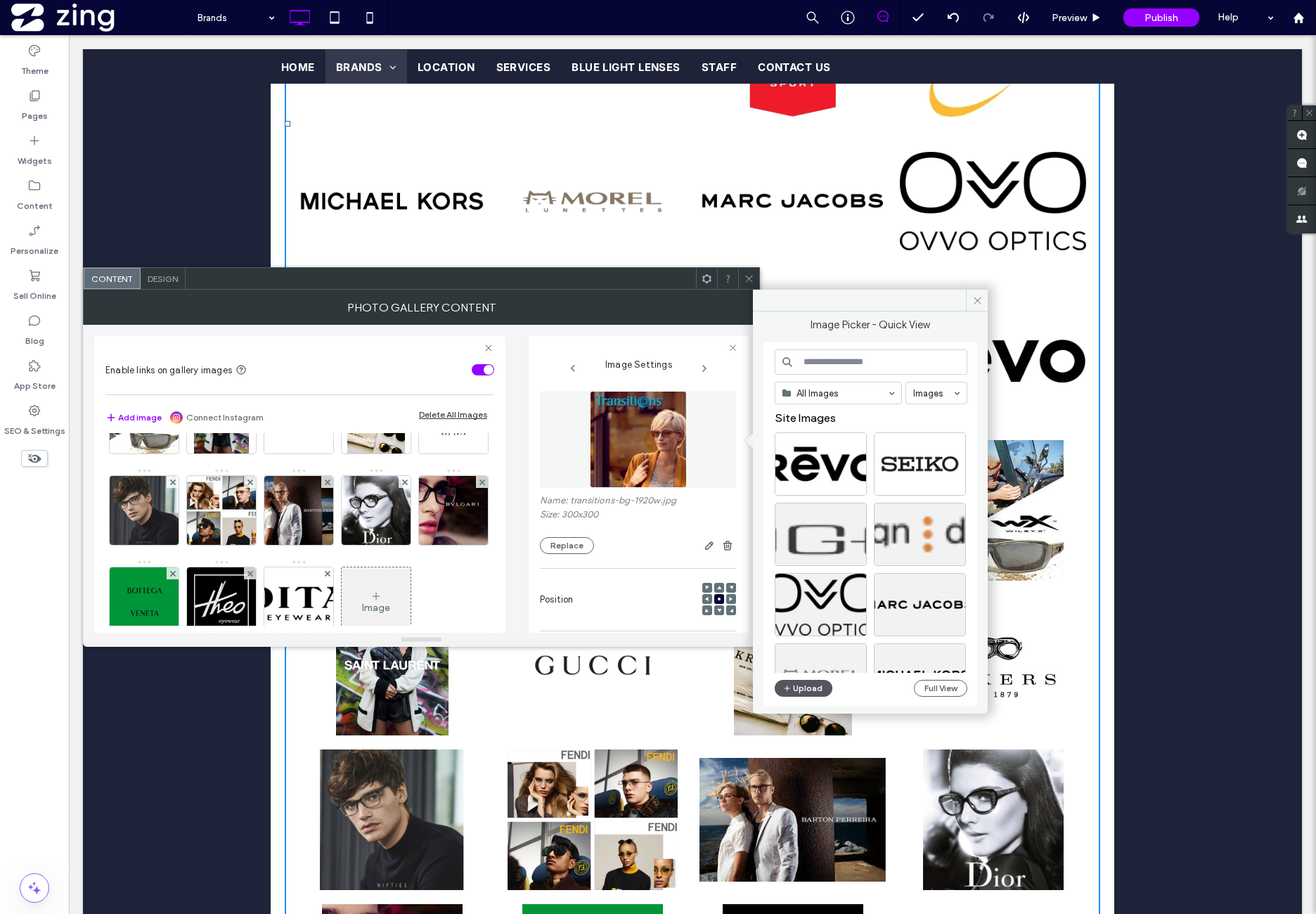
click at [803, 690] on button "Upload" at bounding box center [803, 688] width 58 height 17
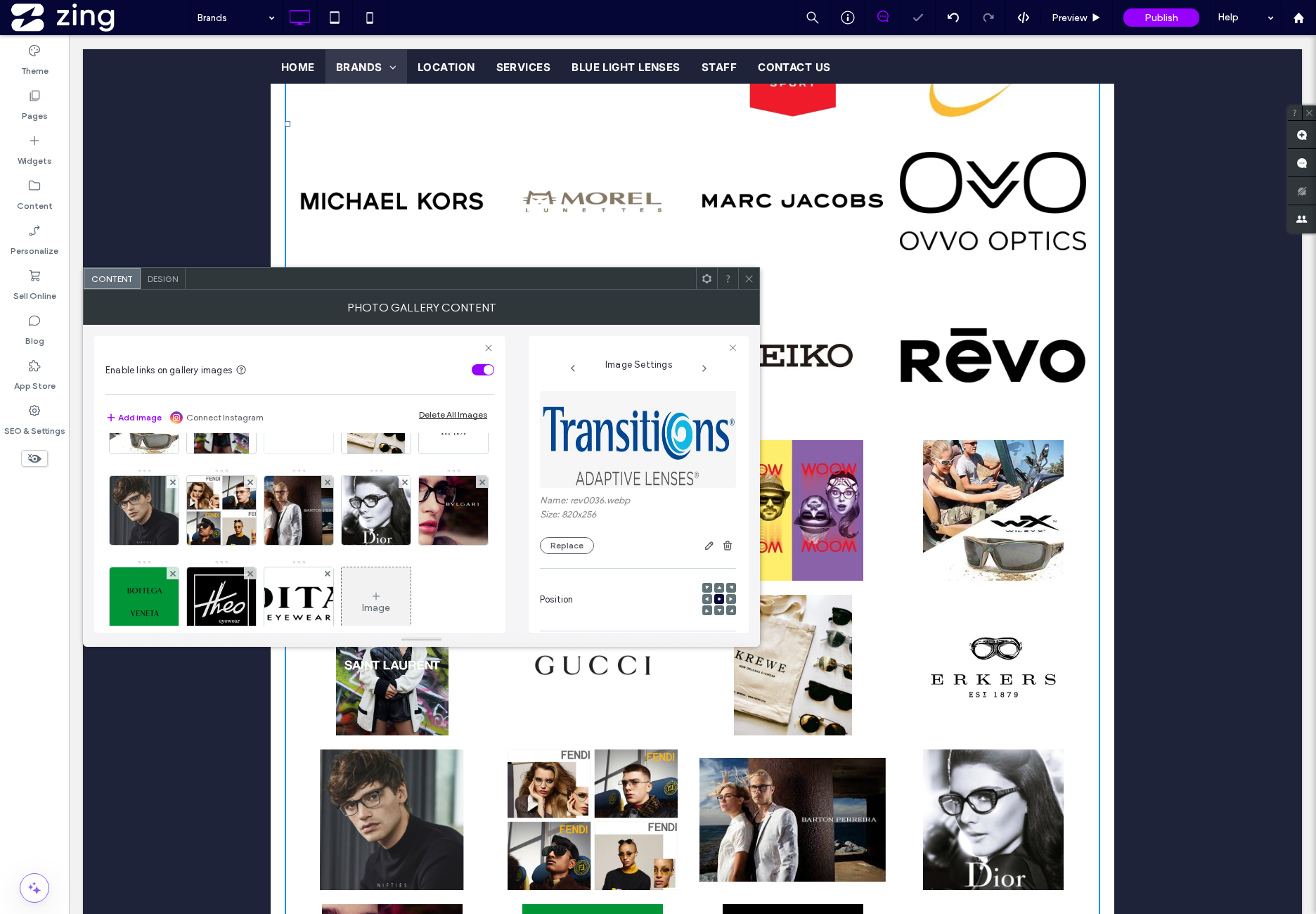
click at [264, 453] on img at bounding box center [298, 419] width 69 height 69
click at [342, 362] on img at bounding box center [376, 328] width 69 height 69
click at [613, 464] on img at bounding box center [638, 439] width 97 height 97
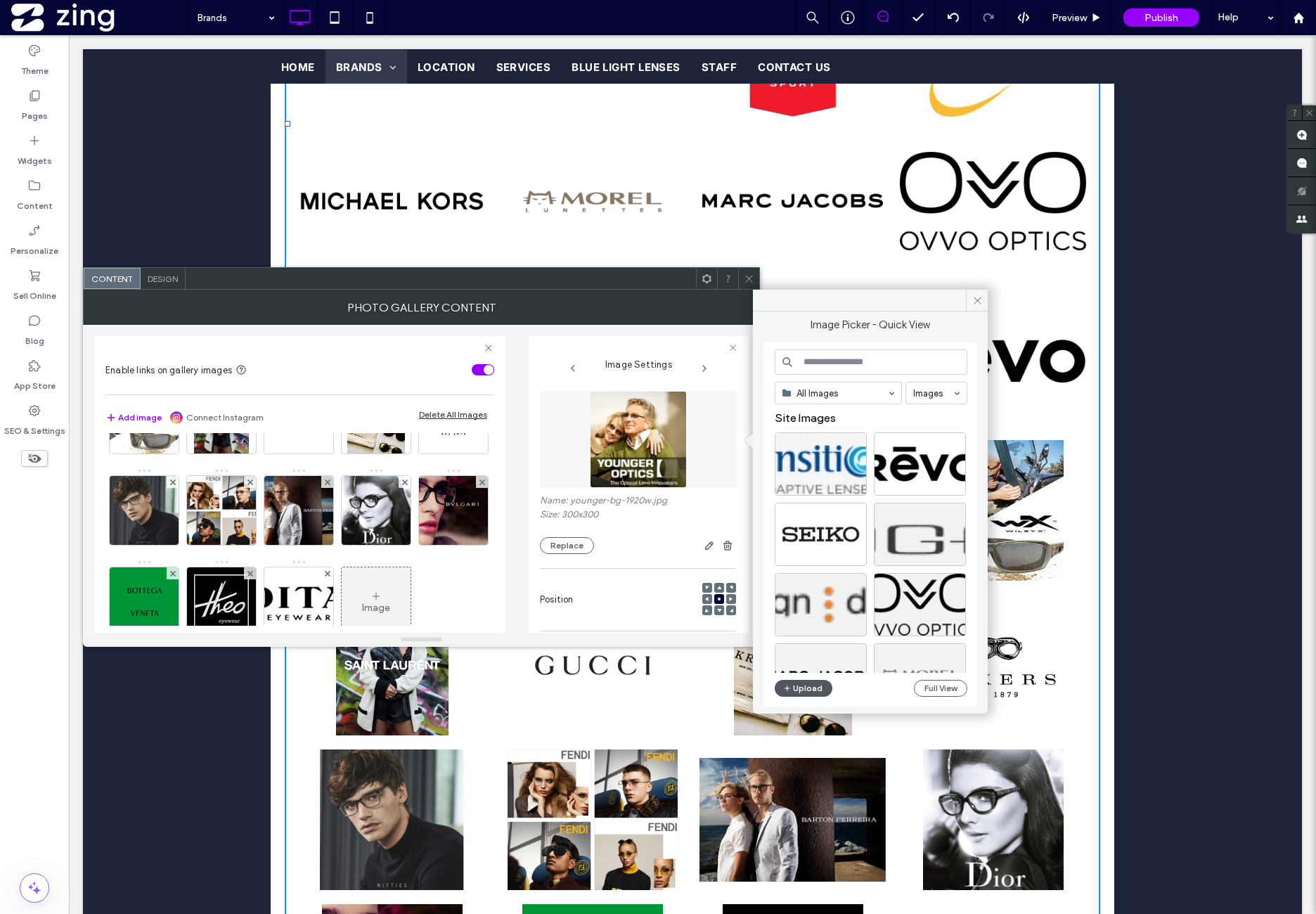
click at [787, 691] on icon "button" at bounding box center [788, 688] width 9 height 11
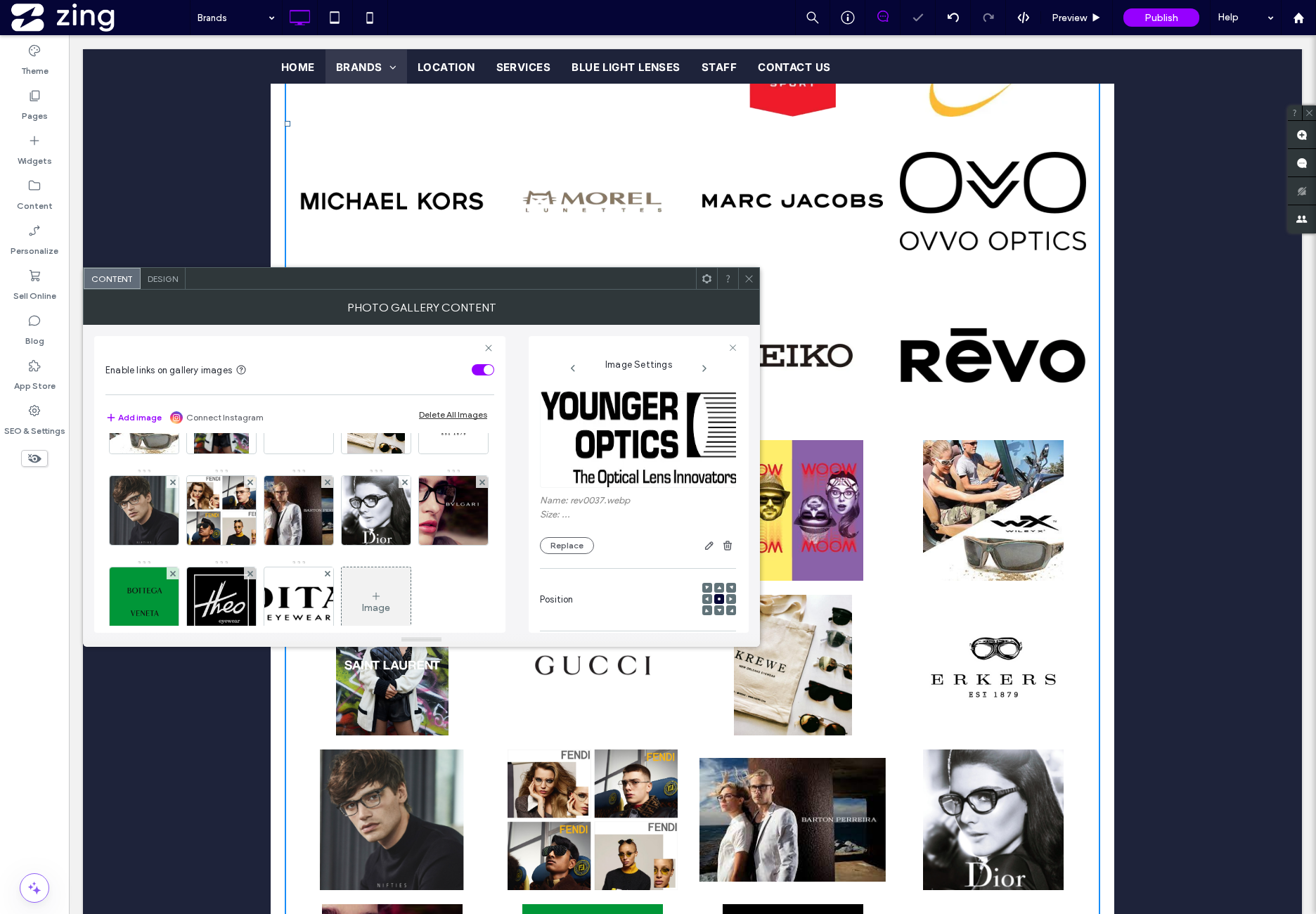
click at [419, 362] on img at bounding box center [453, 328] width 69 height 69
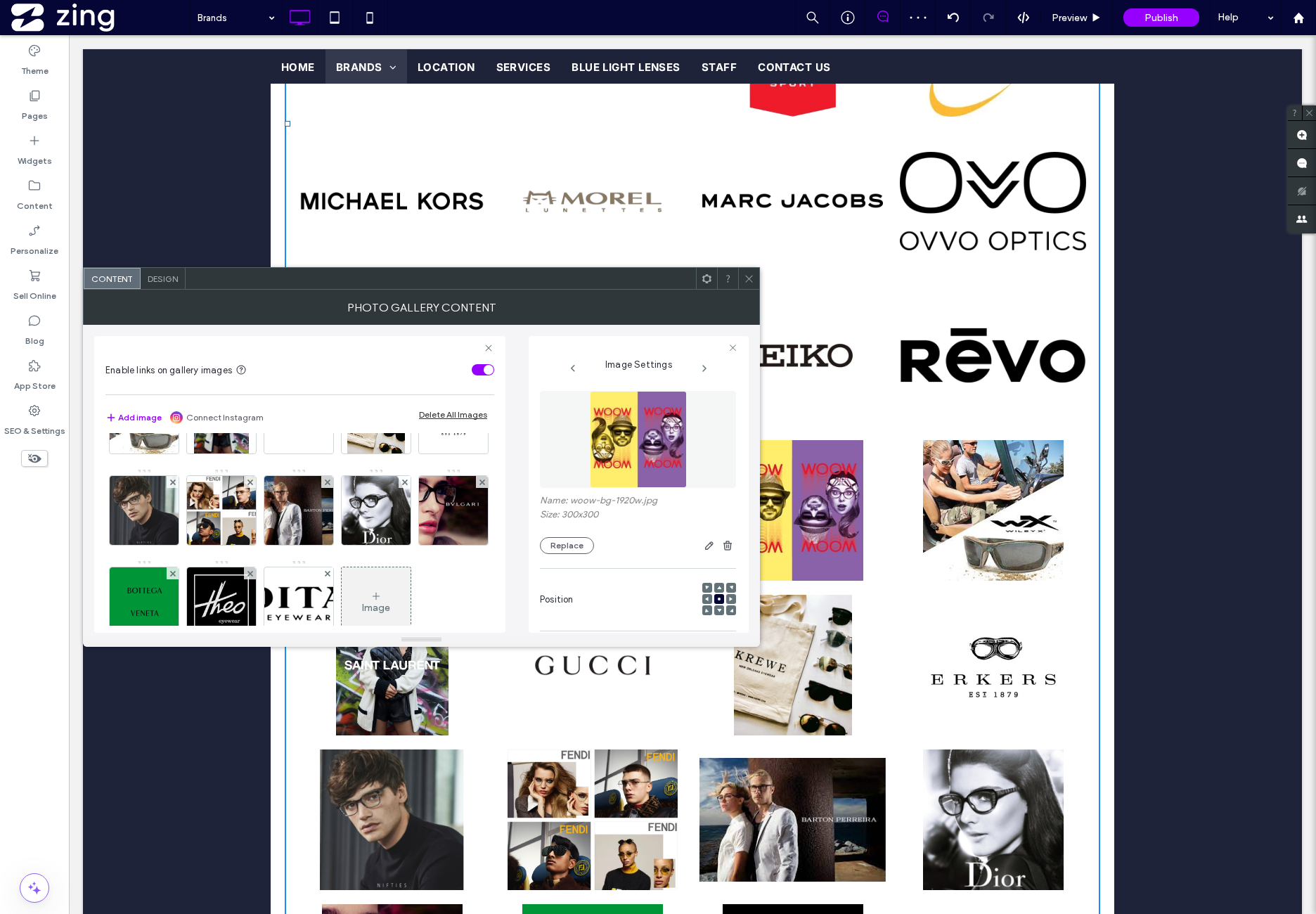
click at [418, 363] on div at bounding box center [453, 328] width 70 height 70
click at [179, 453] on img at bounding box center [144, 419] width 69 height 69
click at [419, 362] on img at bounding box center [453, 328] width 69 height 69
click at [661, 448] on img at bounding box center [638, 439] width 97 height 97
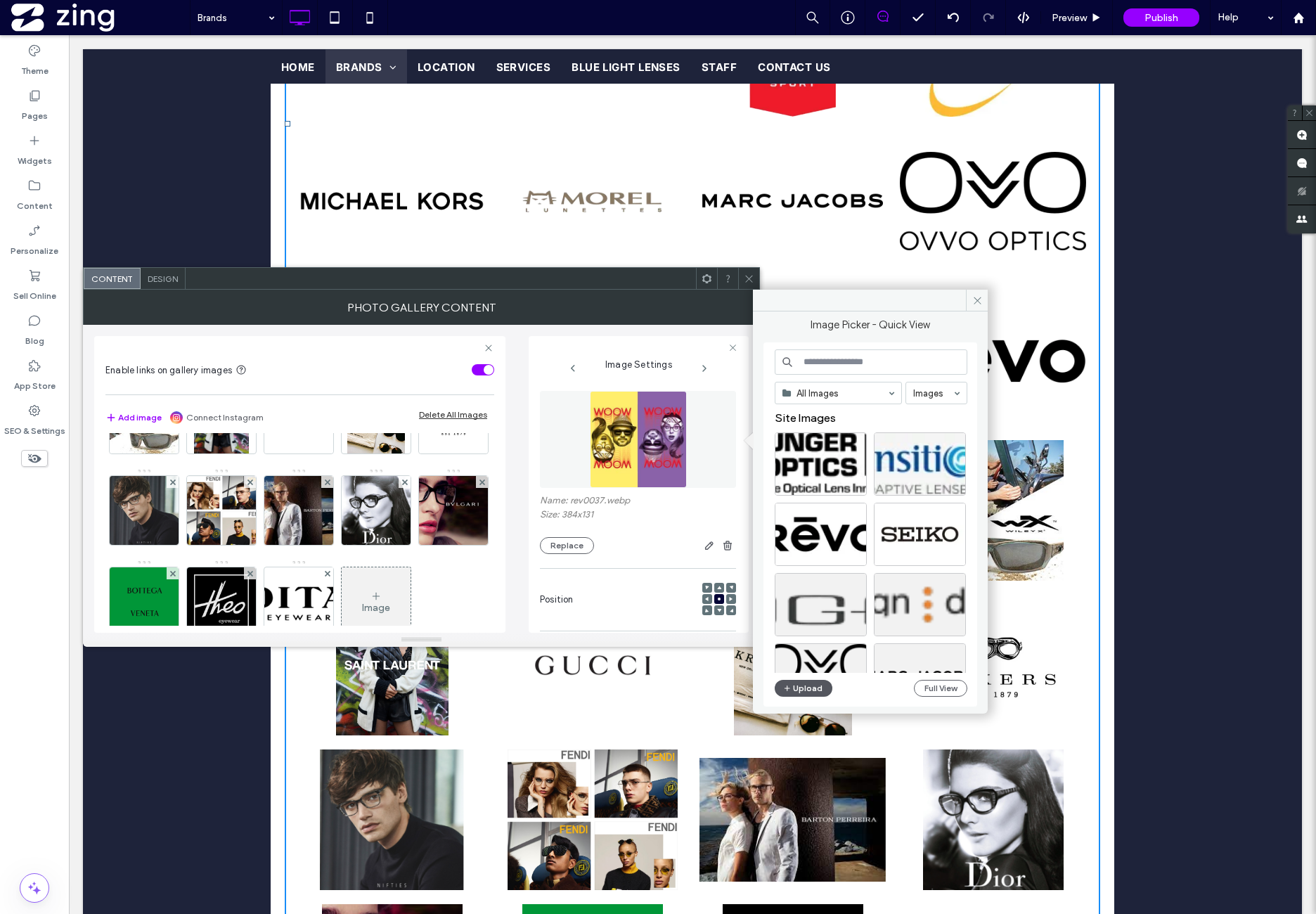
click at [818, 685] on button "Upload" at bounding box center [803, 688] width 58 height 17
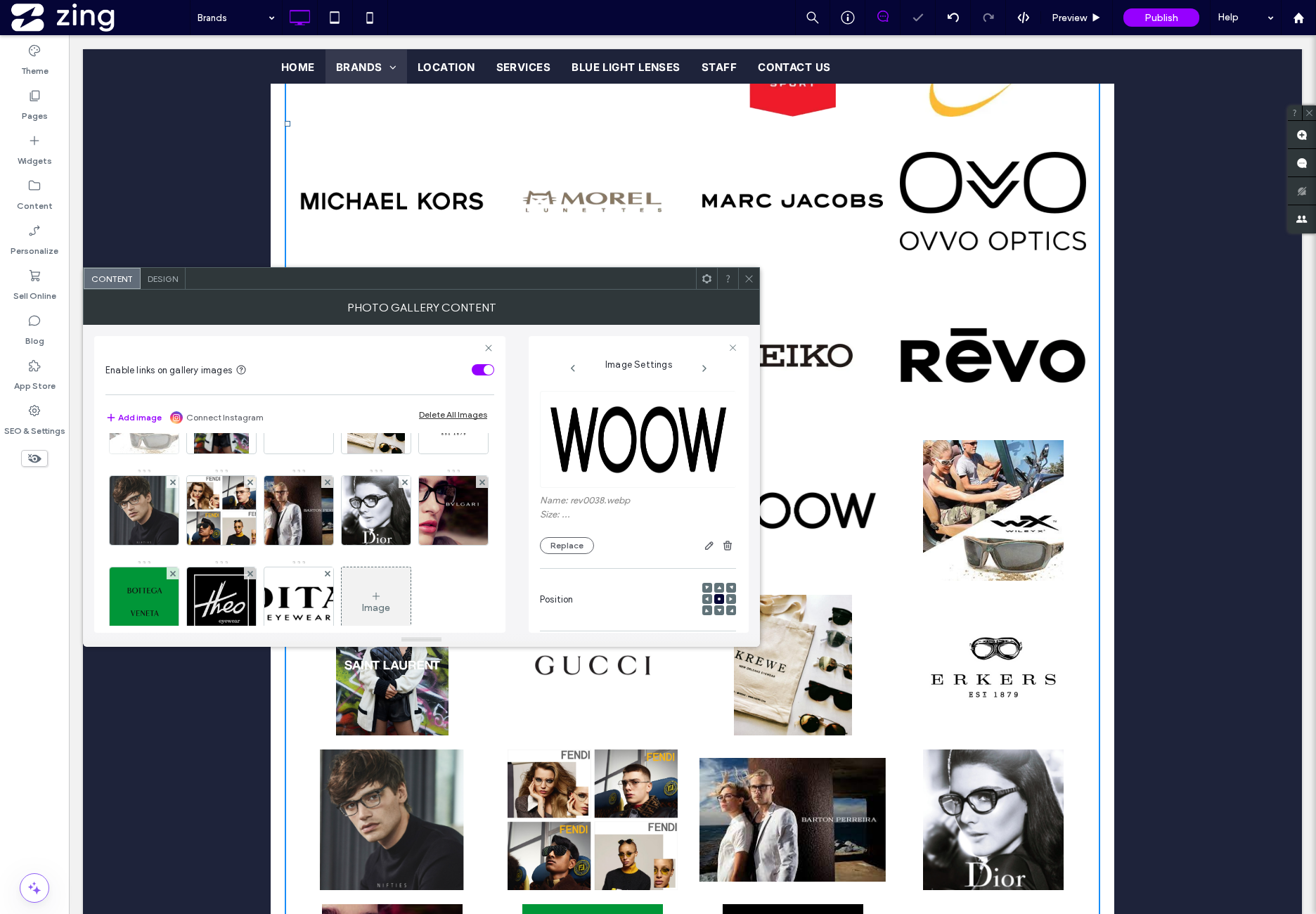
click at [179, 453] on img at bounding box center [144, 419] width 69 height 69
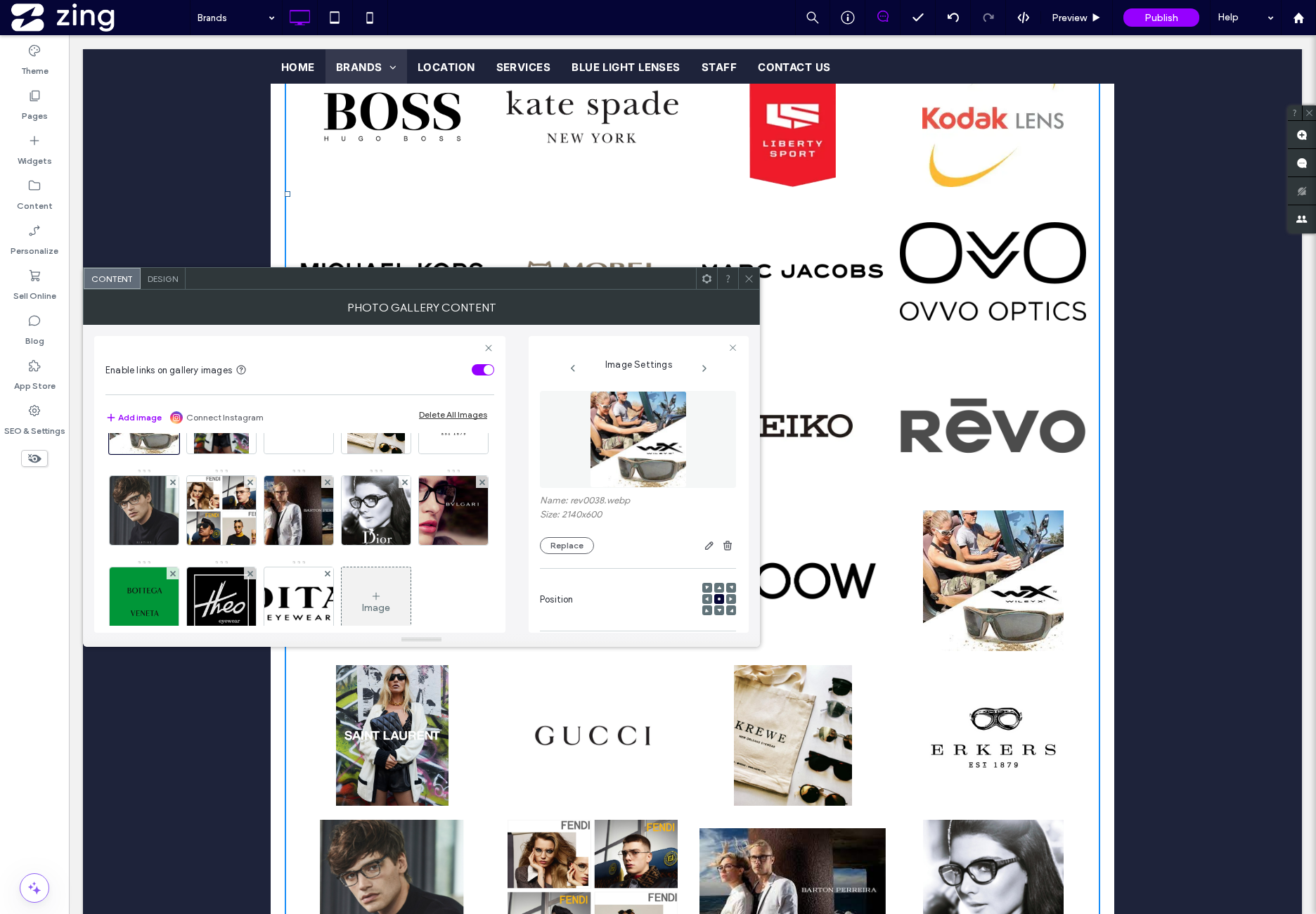
scroll to position [1609, 0]
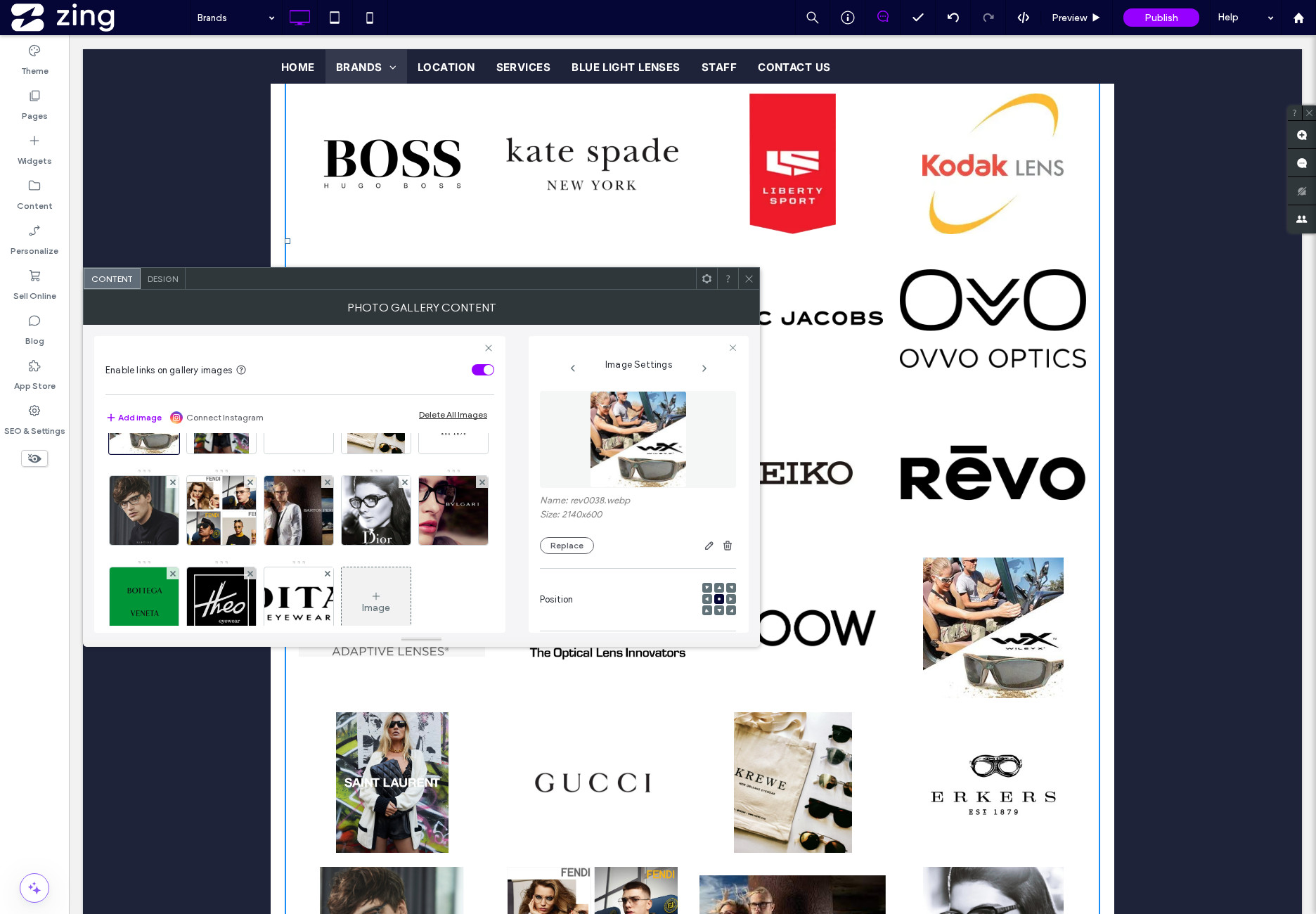
click at [658, 461] on img at bounding box center [638, 439] width 97 height 97
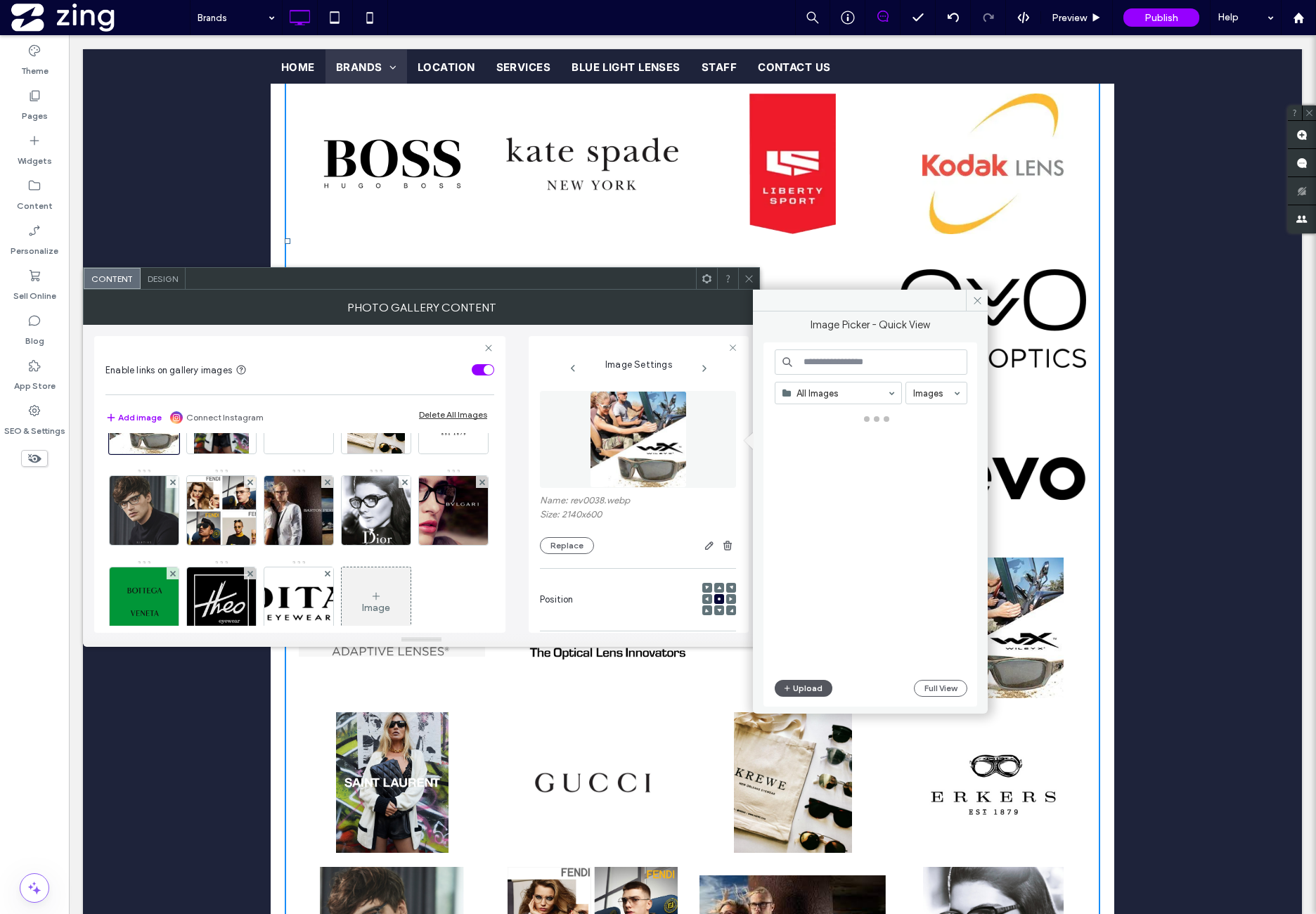
click at [809, 695] on button "Upload" at bounding box center [803, 688] width 58 height 17
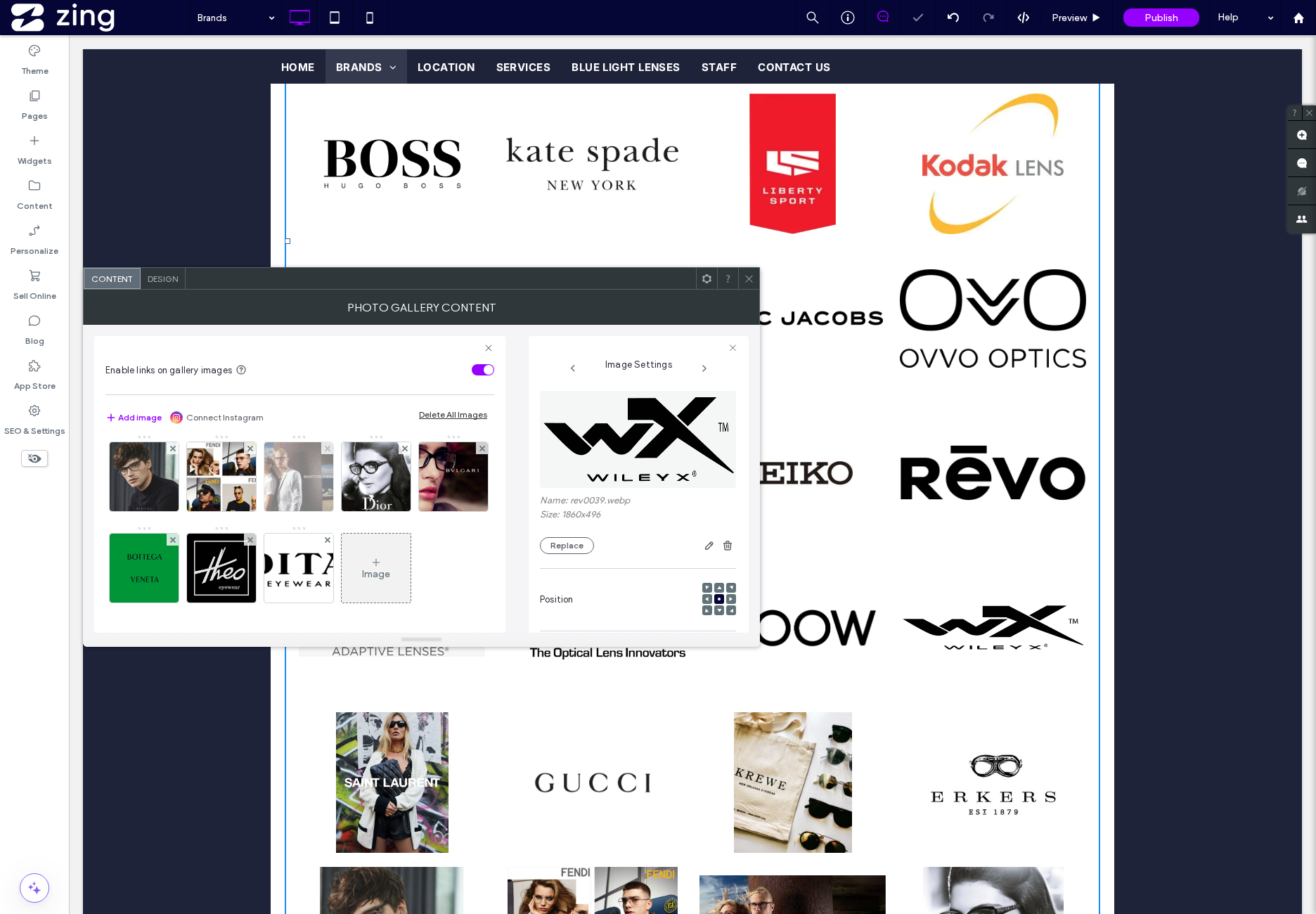
scroll to position [820, 0]
click at [194, 420] on img at bounding box center [221, 385] width 55 height 69
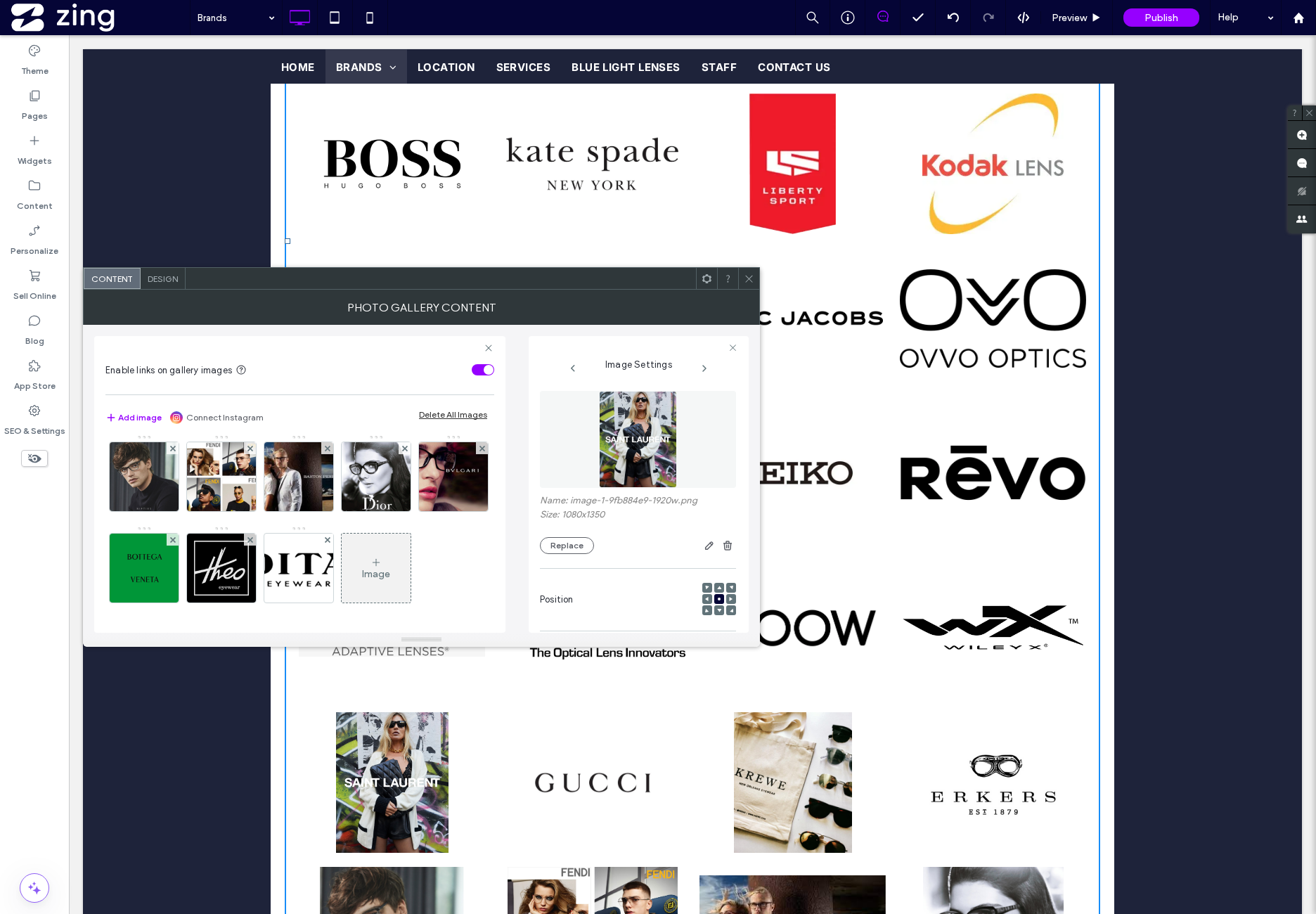
click at [673, 448] on figure at bounding box center [638, 439] width 196 height 97
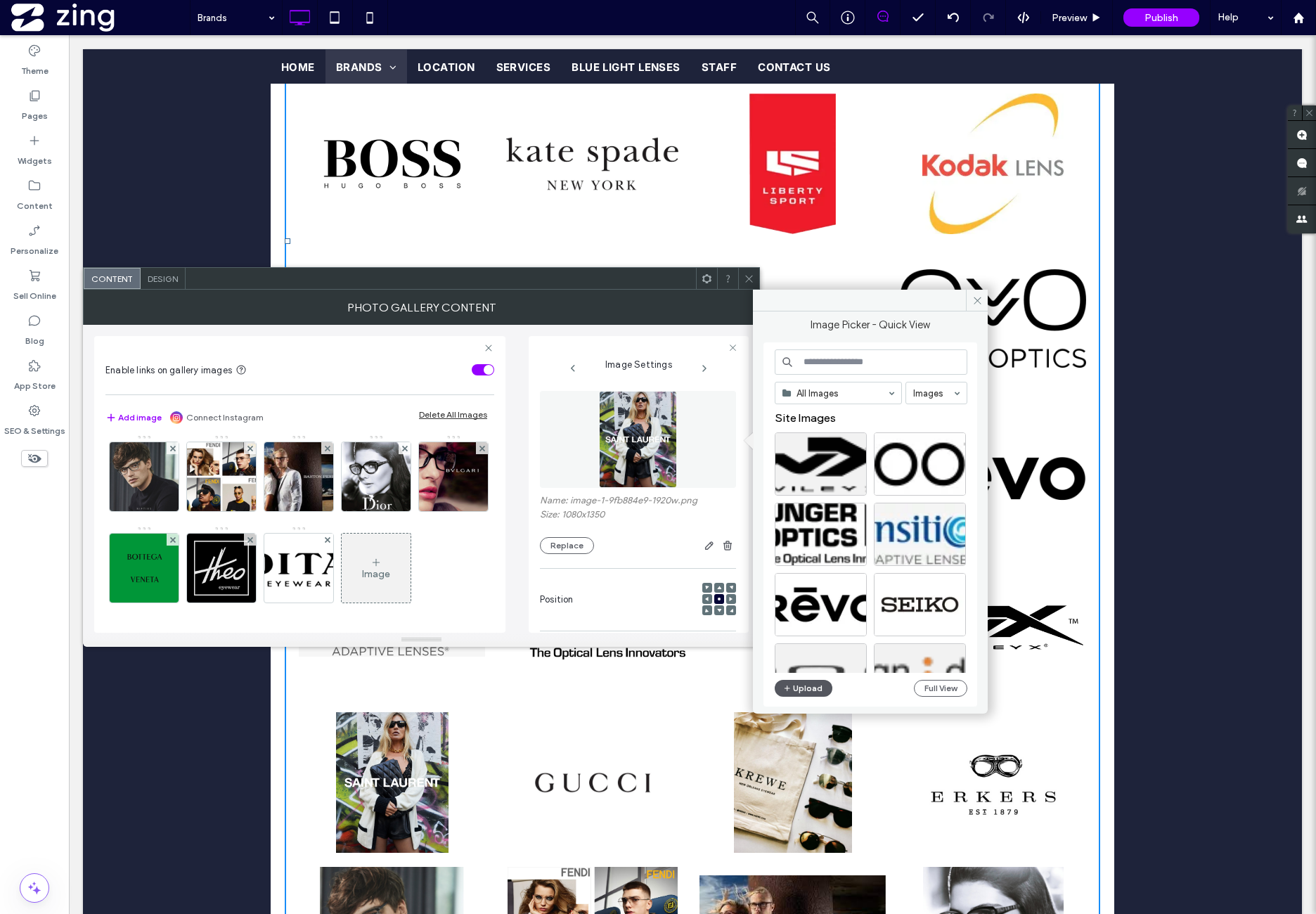
click at [814, 685] on button "Upload" at bounding box center [803, 688] width 58 height 17
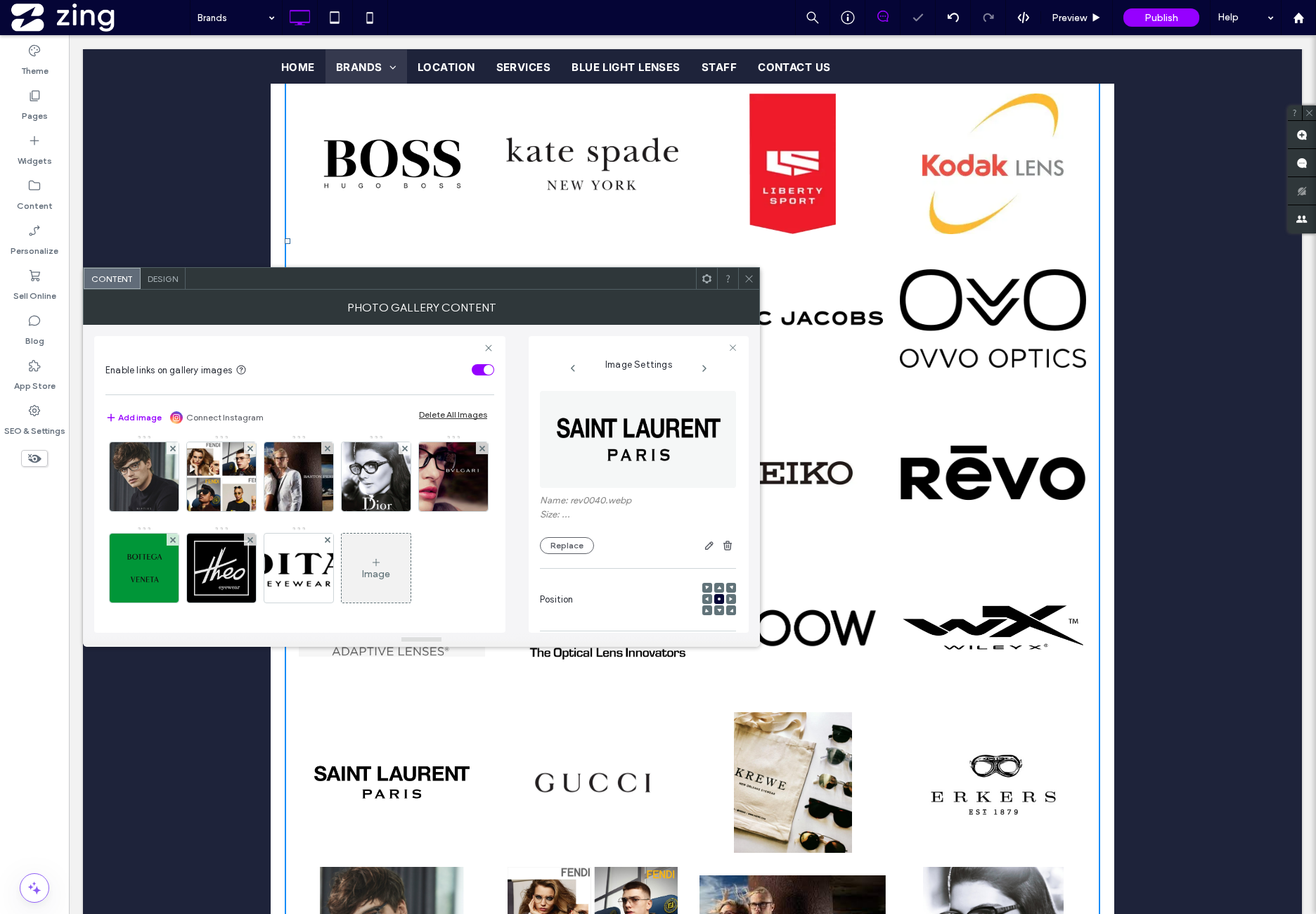
click at [347, 420] on img at bounding box center [376, 385] width 59 height 69
click at [655, 435] on img at bounding box center [638, 439] width 82 height 97
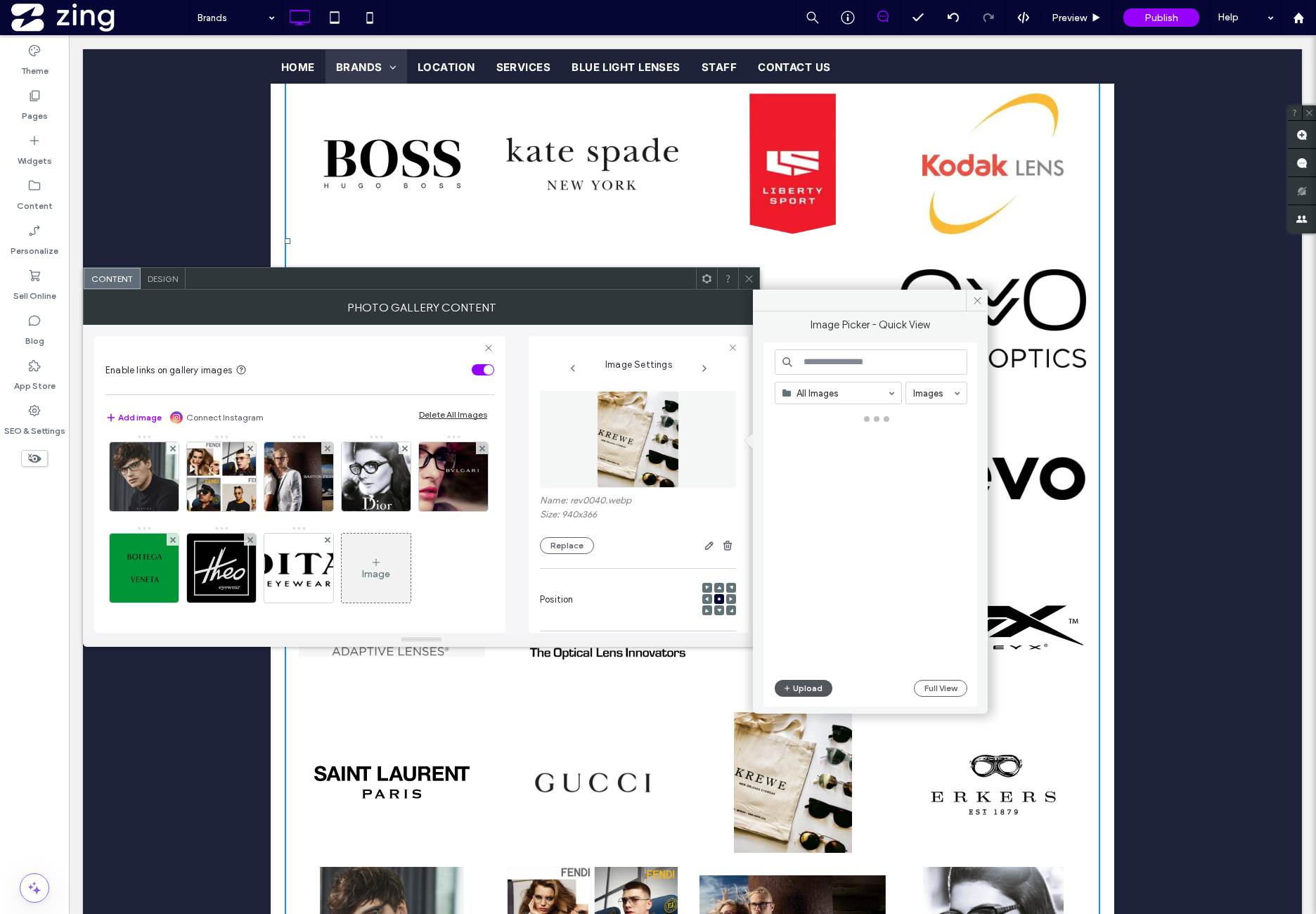
click at [794, 682] on button "Upload" at bounding box center [803, 688] width 58 height 17
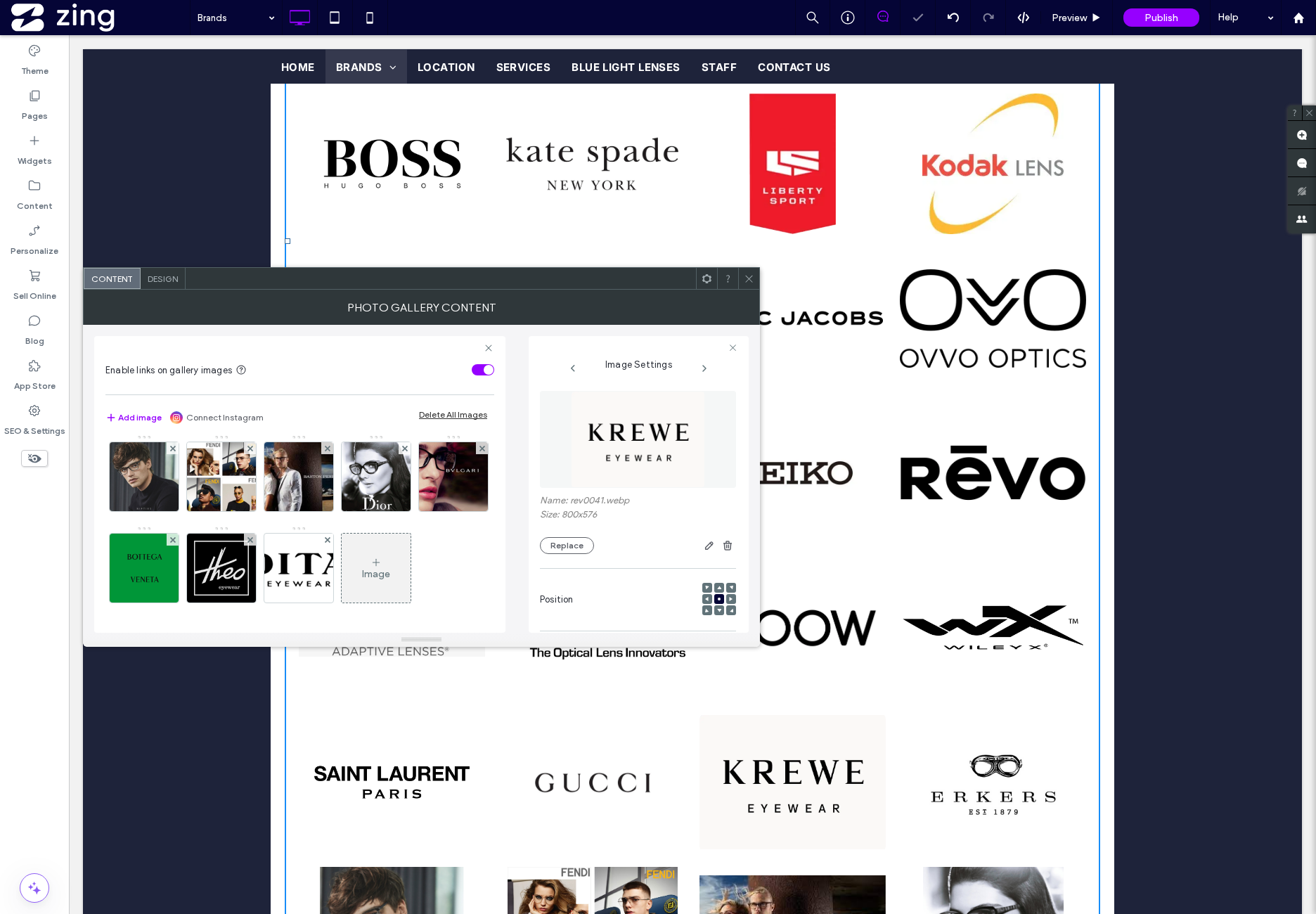
click at [419, 420] on img at bounding box center [453, 385] width 69 height 69
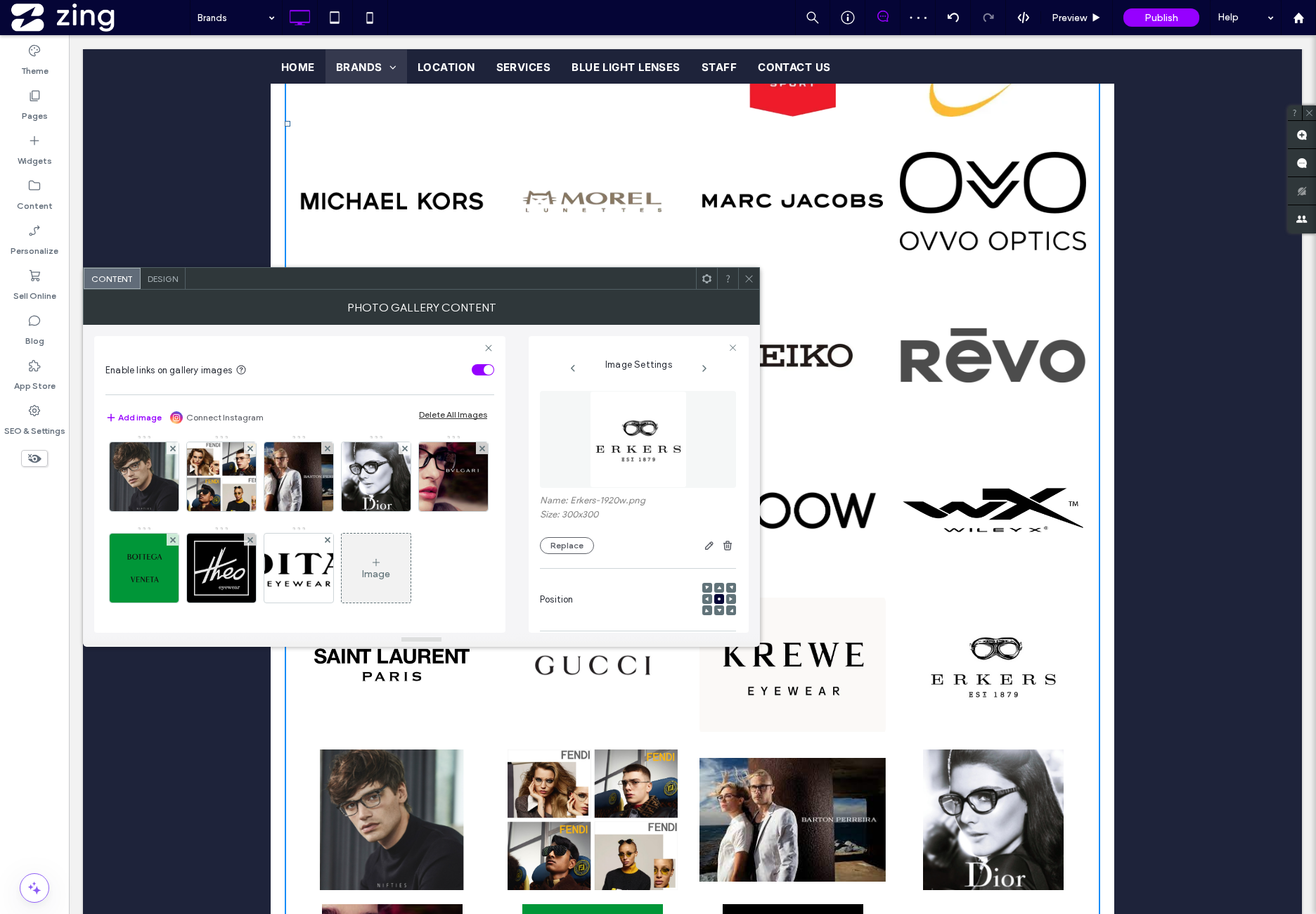
scroll to position [1609, 0]
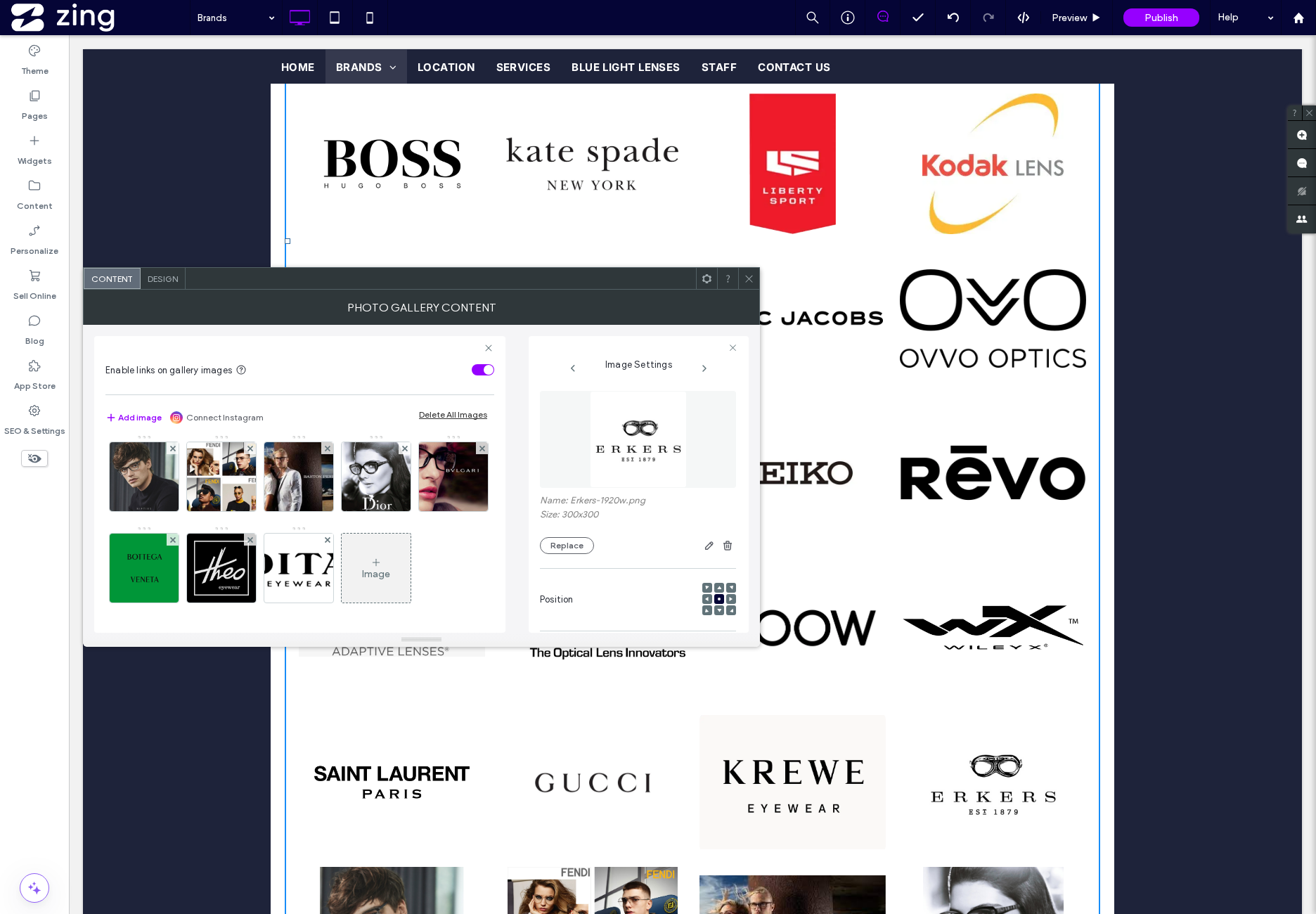
click at [643, 453] on img at bounding box center [638, 439] width 97 height 97
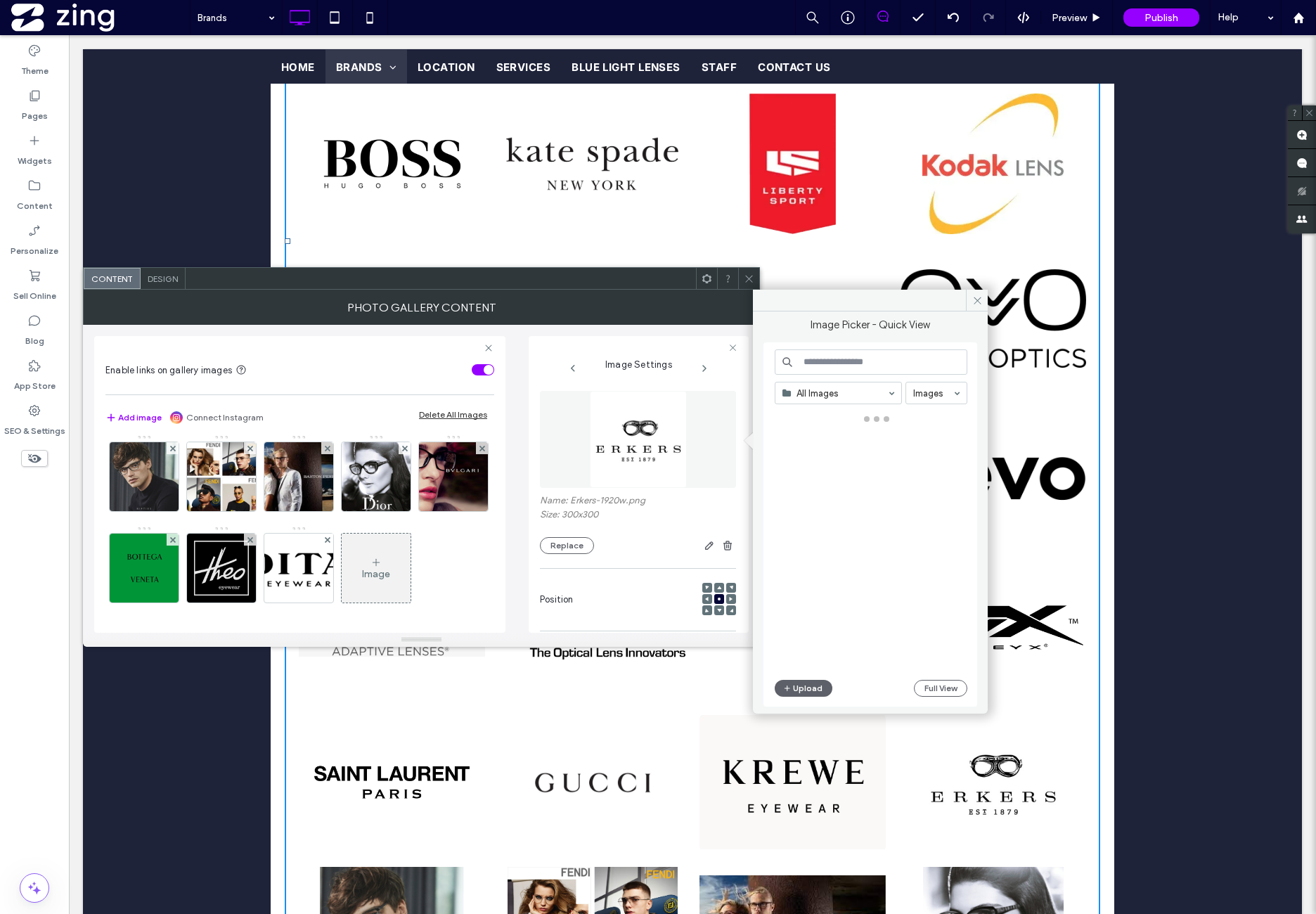
click at [328, 420] on img at bounding box center [376, 385] width 96 height 69
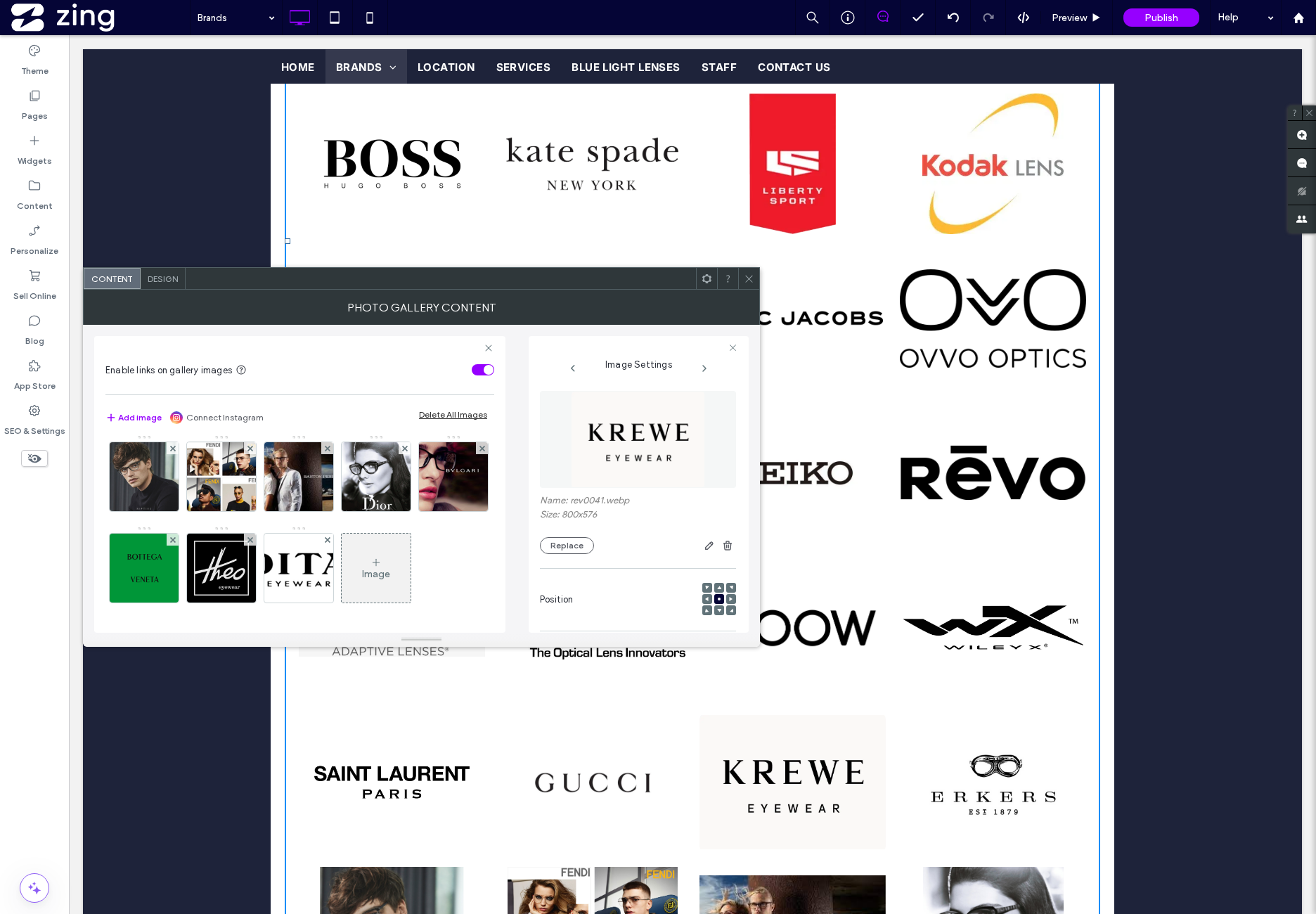
click at [663, 451] on img at bounding box center [638, 439] width 134 height 97
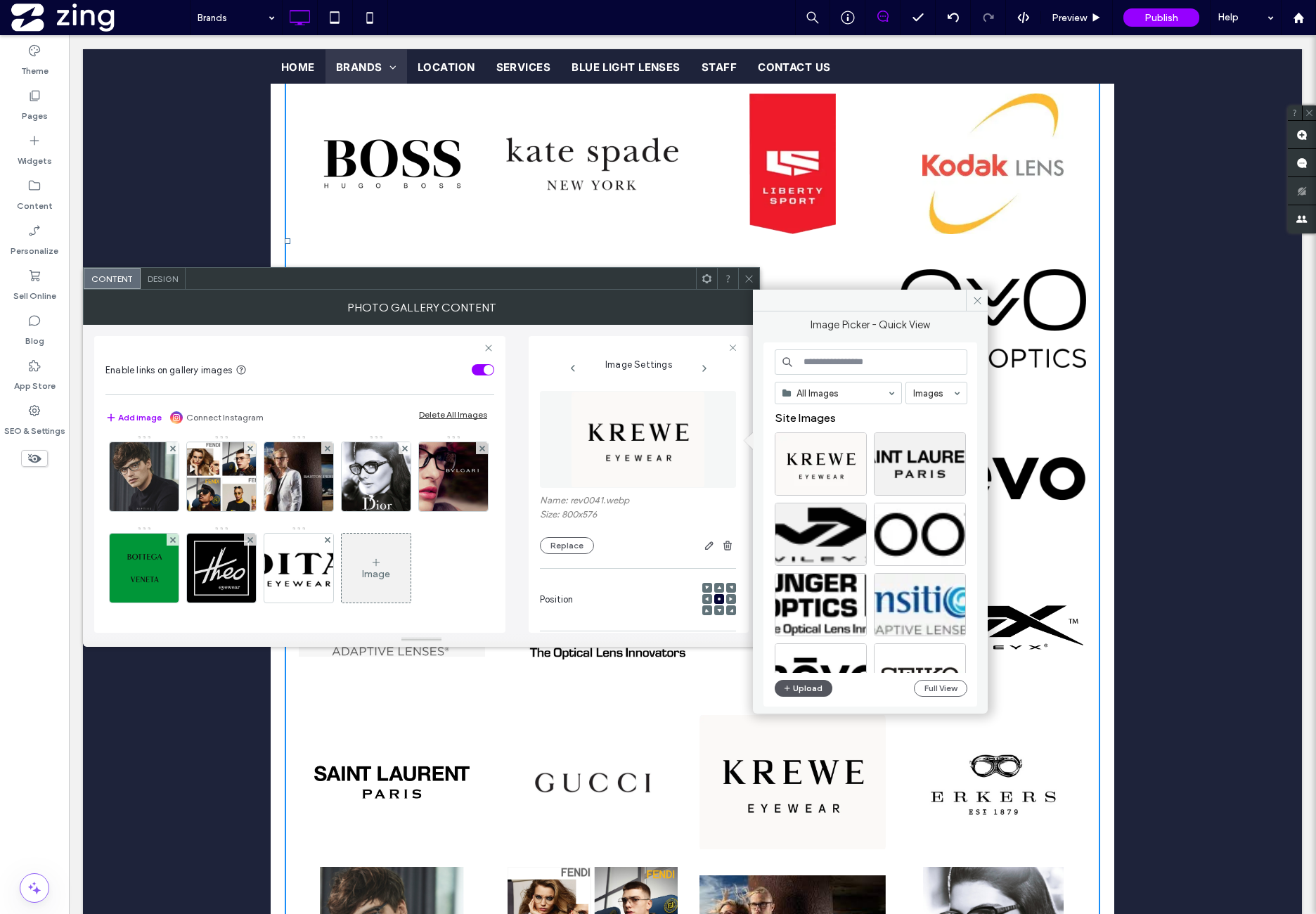
click at [811, 692] on button "Upload" at bounding box center [803, 688] width 58 height 17
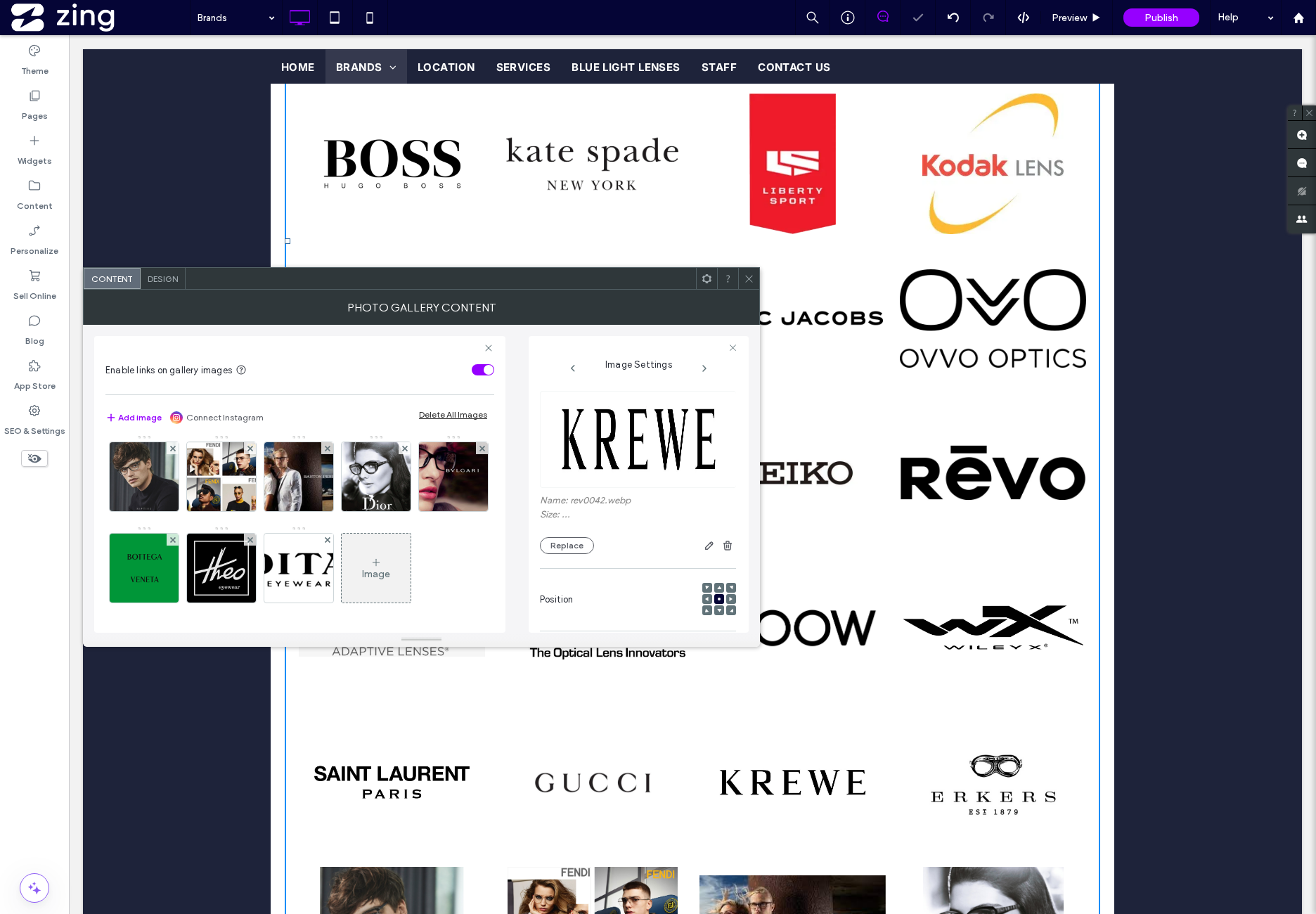
click at [753, 281] on div at bounding box center [749, 278] width 21 height 21
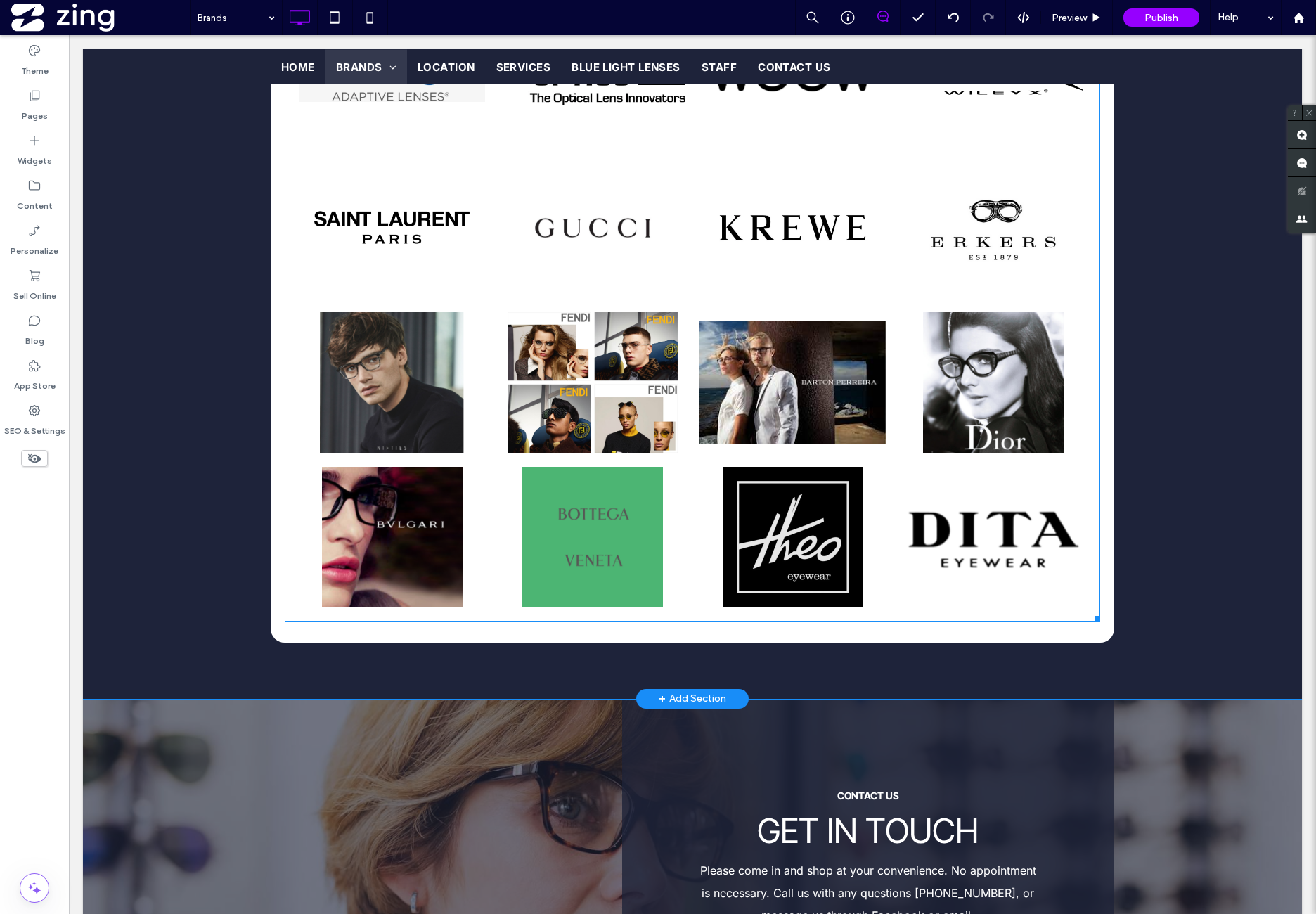
scroll to position [2195, 0]
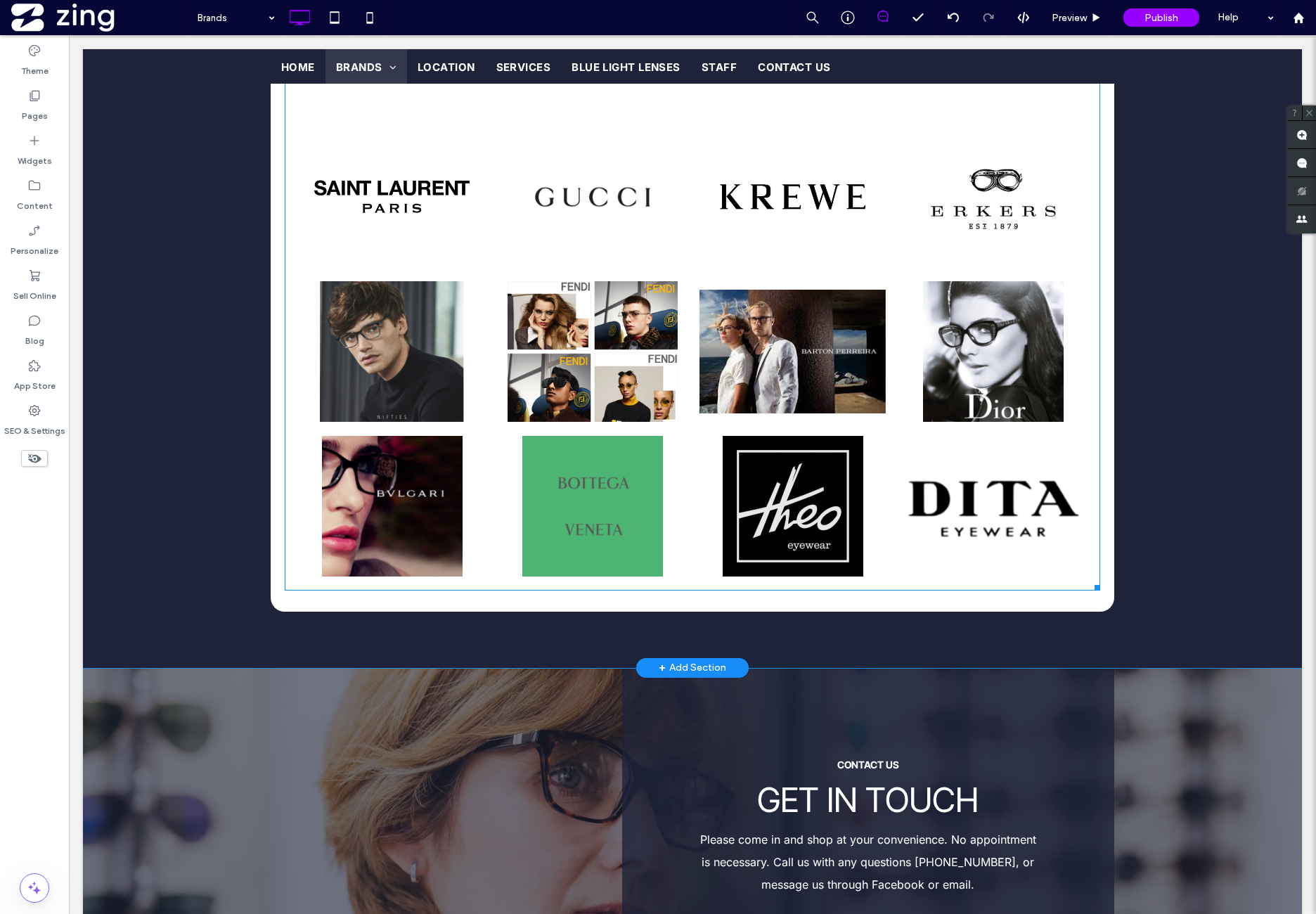
click at [567, 433] on li "Button" at bounding box center [592, 506] width 201 height 155
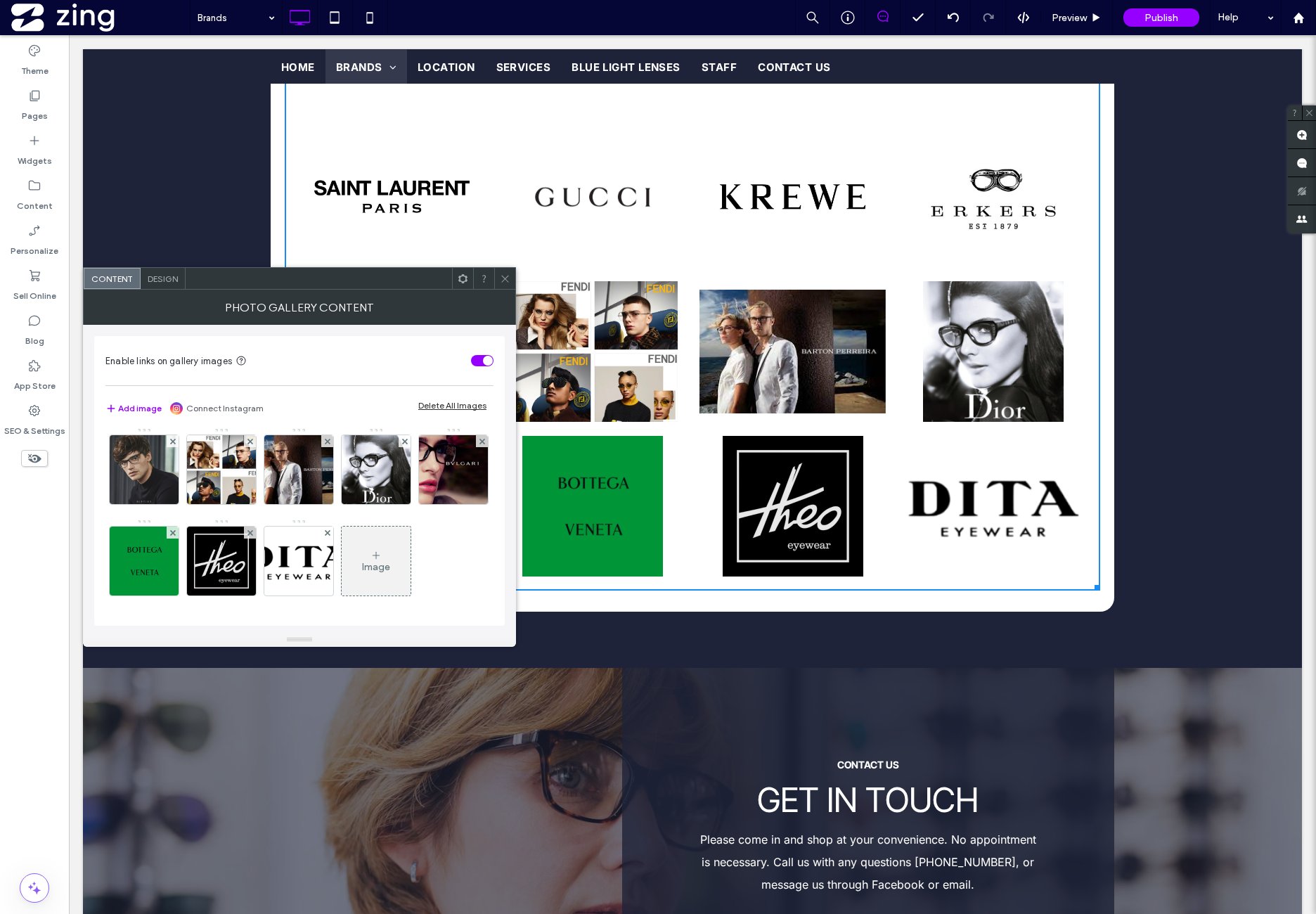
scroll to position [820, 0]
click at [149, 504] on img at bounding box center [144, 469] width 71 height 69
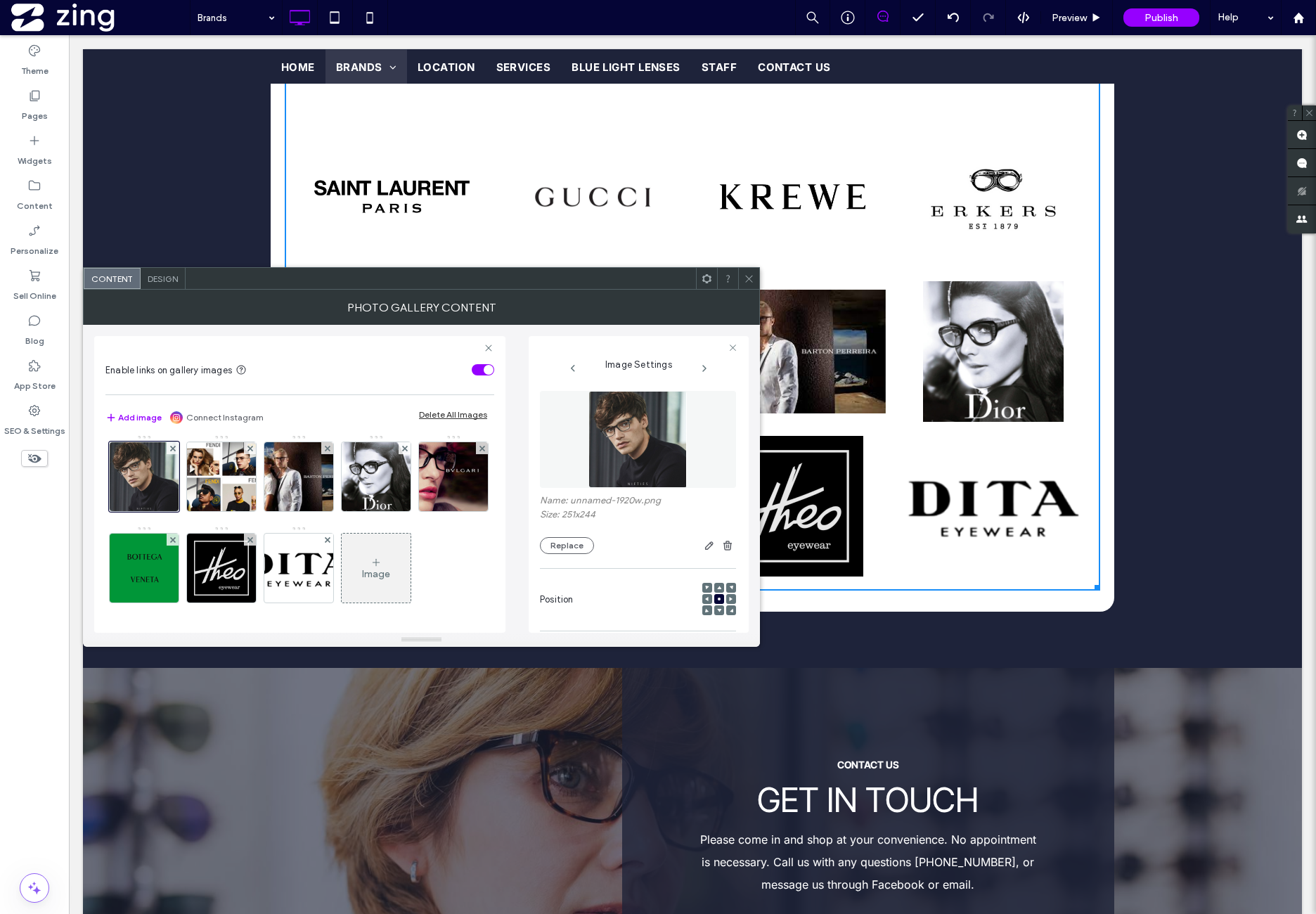
click at [631, 469] on img at bounding box center [638, 439] width 100 height 97
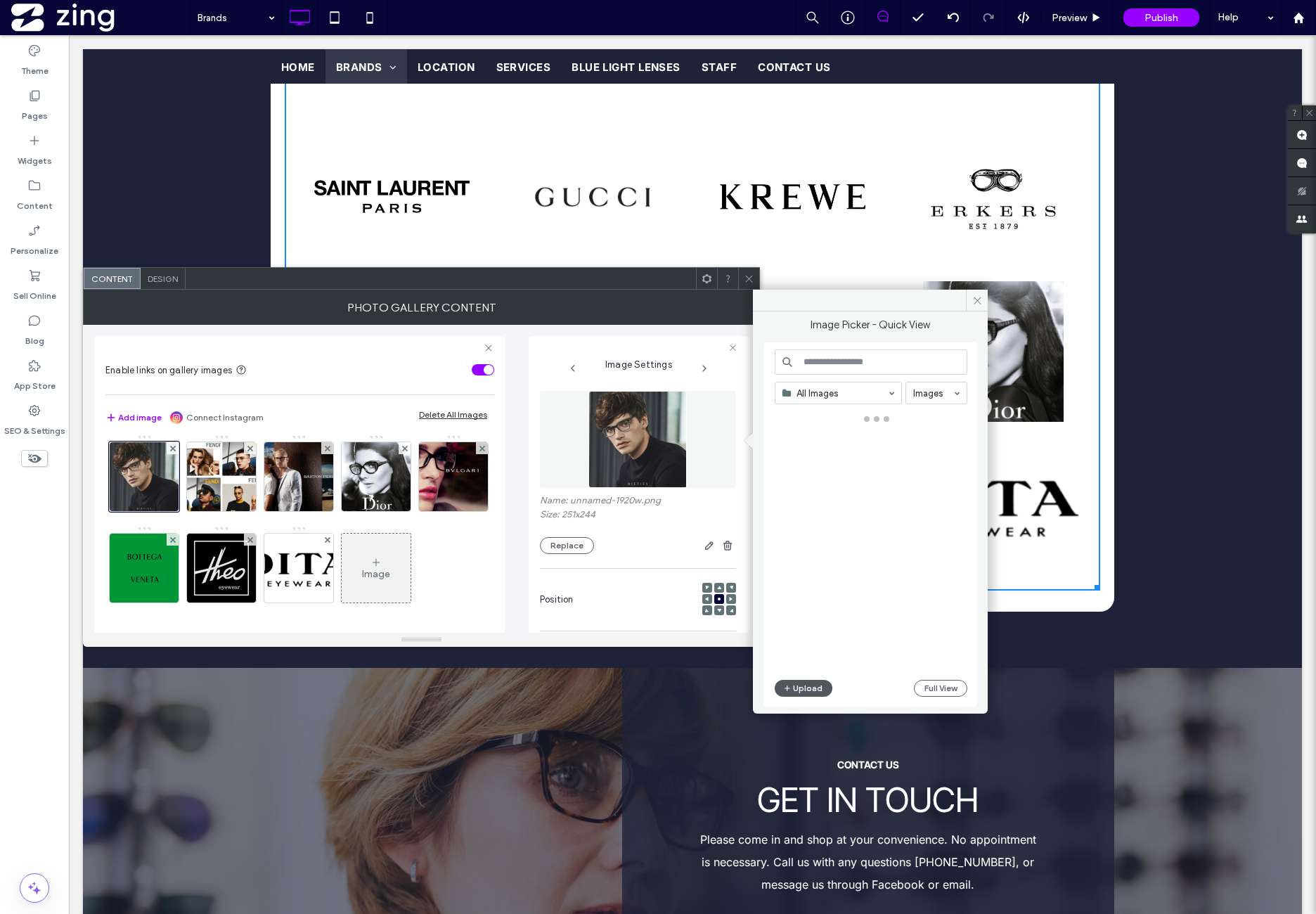
click at [795, 686] on button "Upload" at bounding box center [803, 688] width 58 height 17
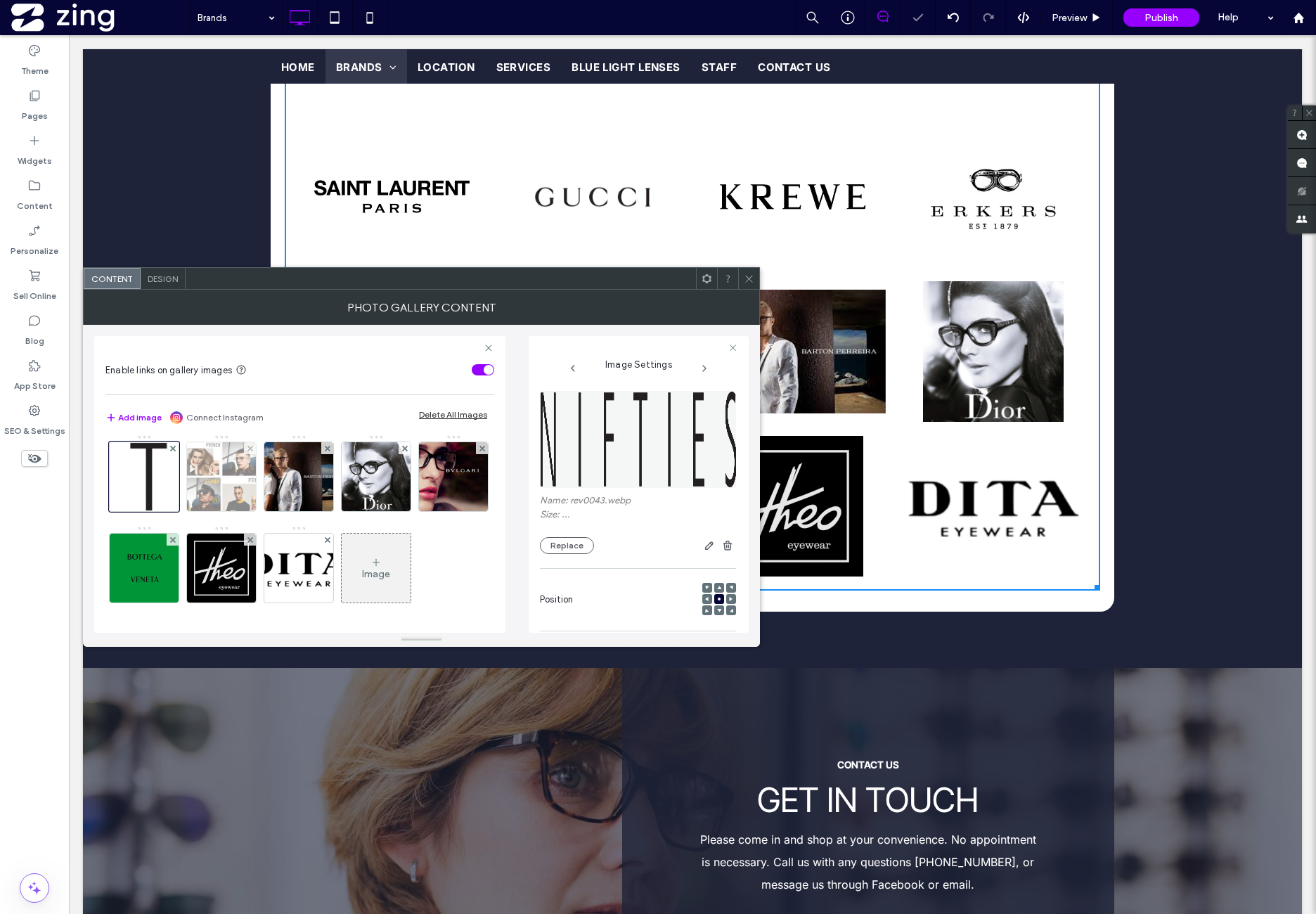
click at [227, 511] on img at bounding box center [221, 476] width 84 height 69
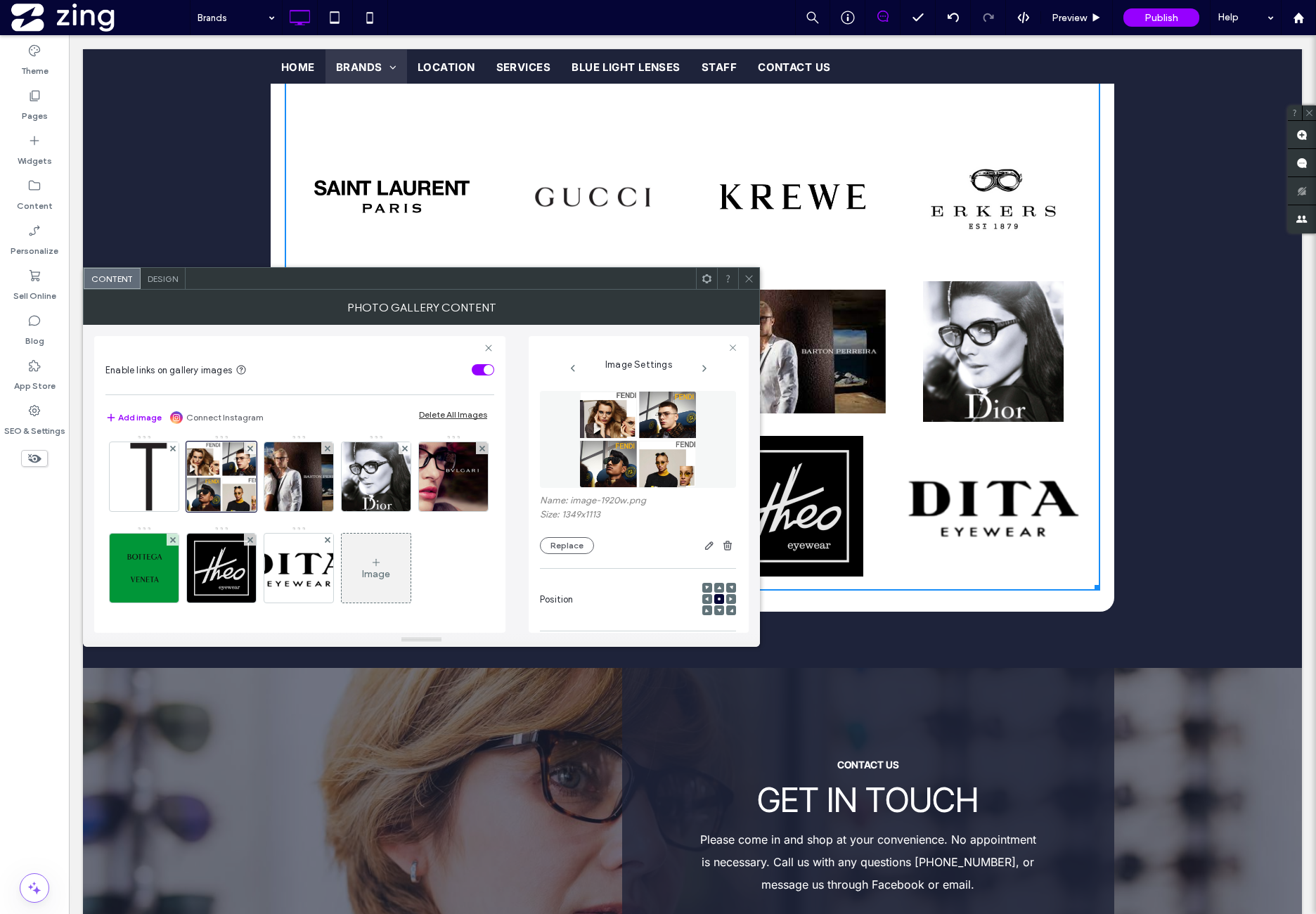
click at [599, 466] on img at bounding box center [638, 439] width 117 height 97
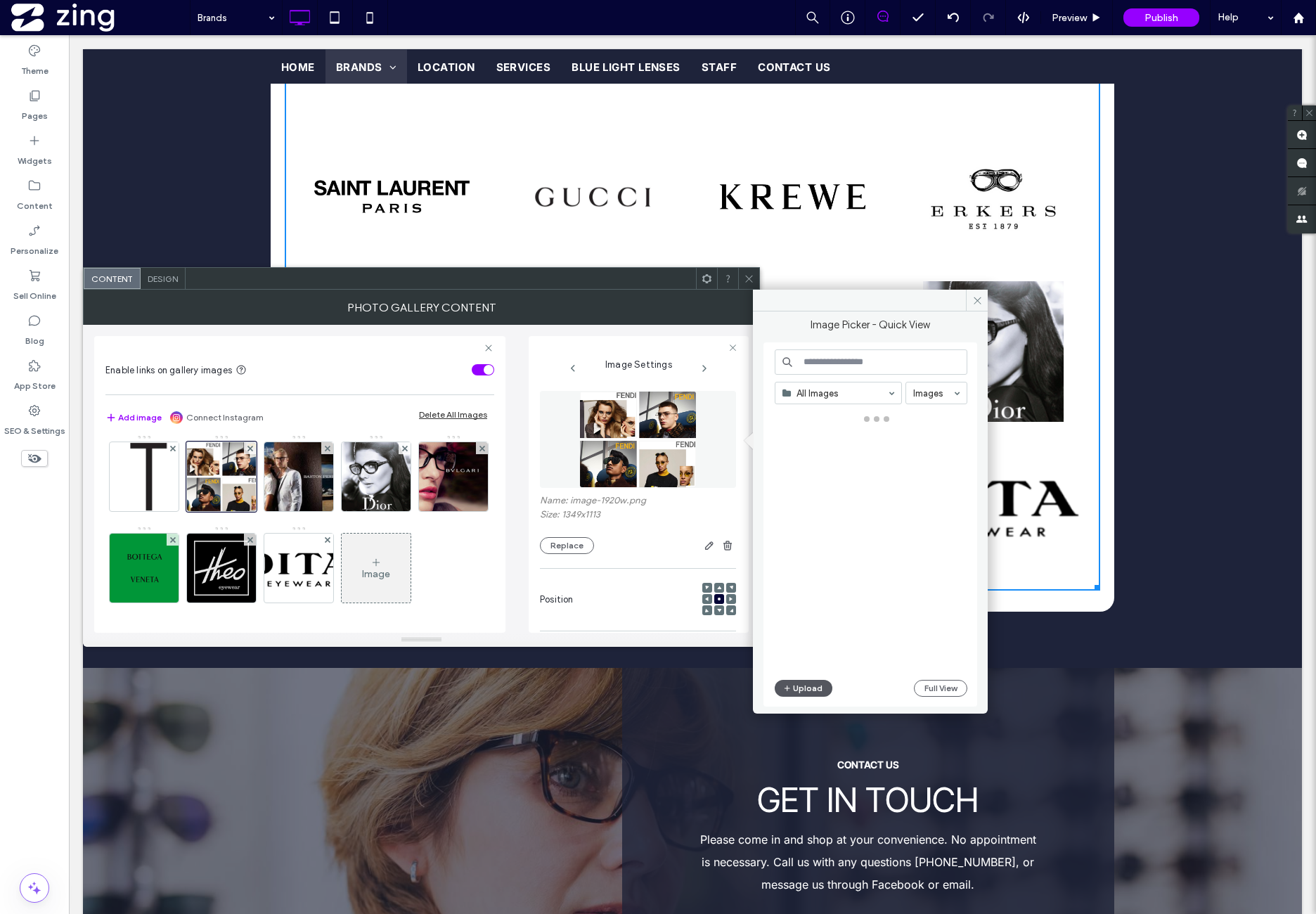
click at [818, 685] on button "Upload" at bounding box center [803, 688] width 58 height 17
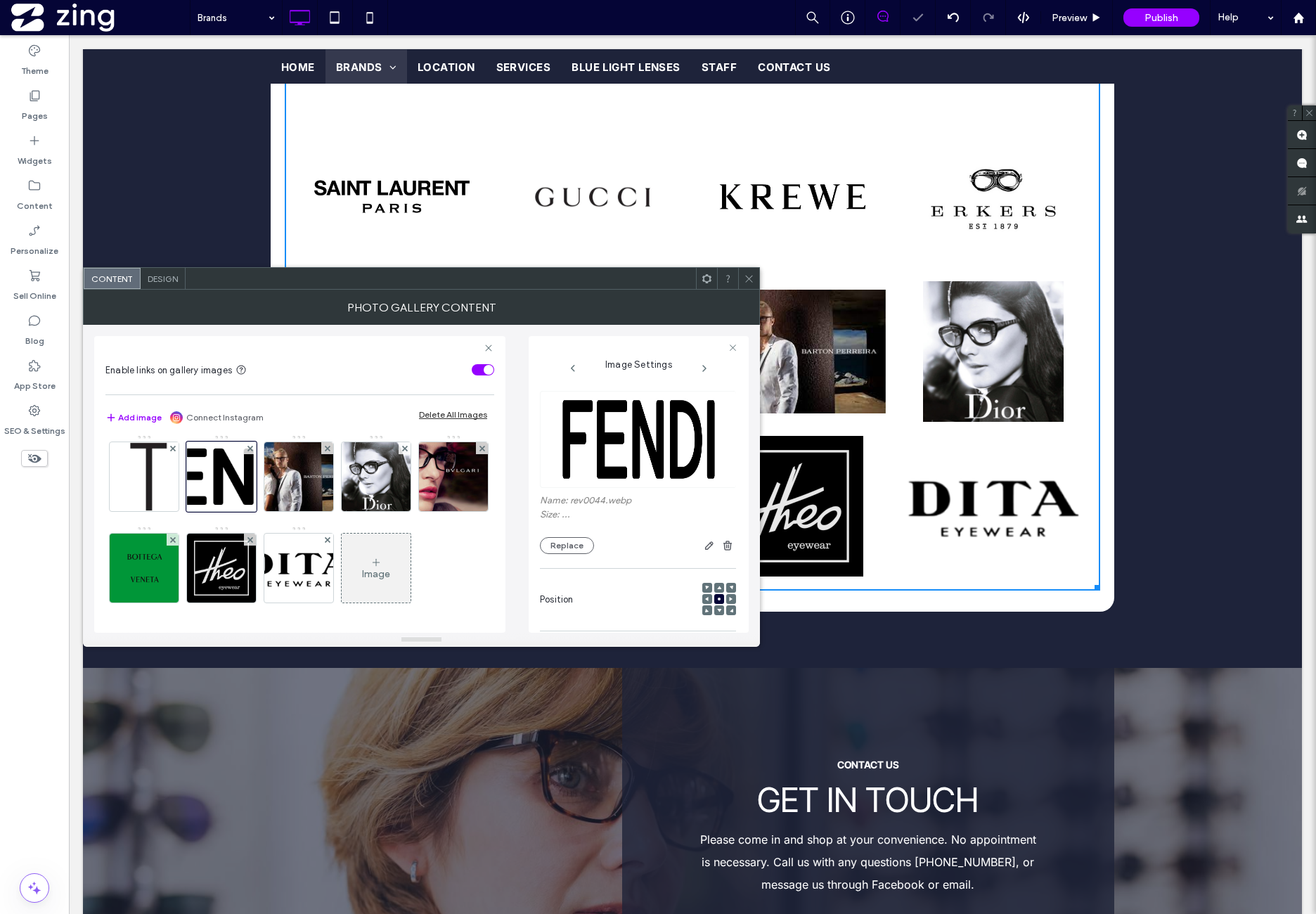
drag, startPoint x: 428, startPoint y: 520, endPoint x: 422, endPoint y: 529, distance: 10.8
click at [428, 519] on div "Image" at bounding box center [299, 161] width 388 height 914
click at [296, 511] on img at bounding box center [299, 476] width 104 height 69
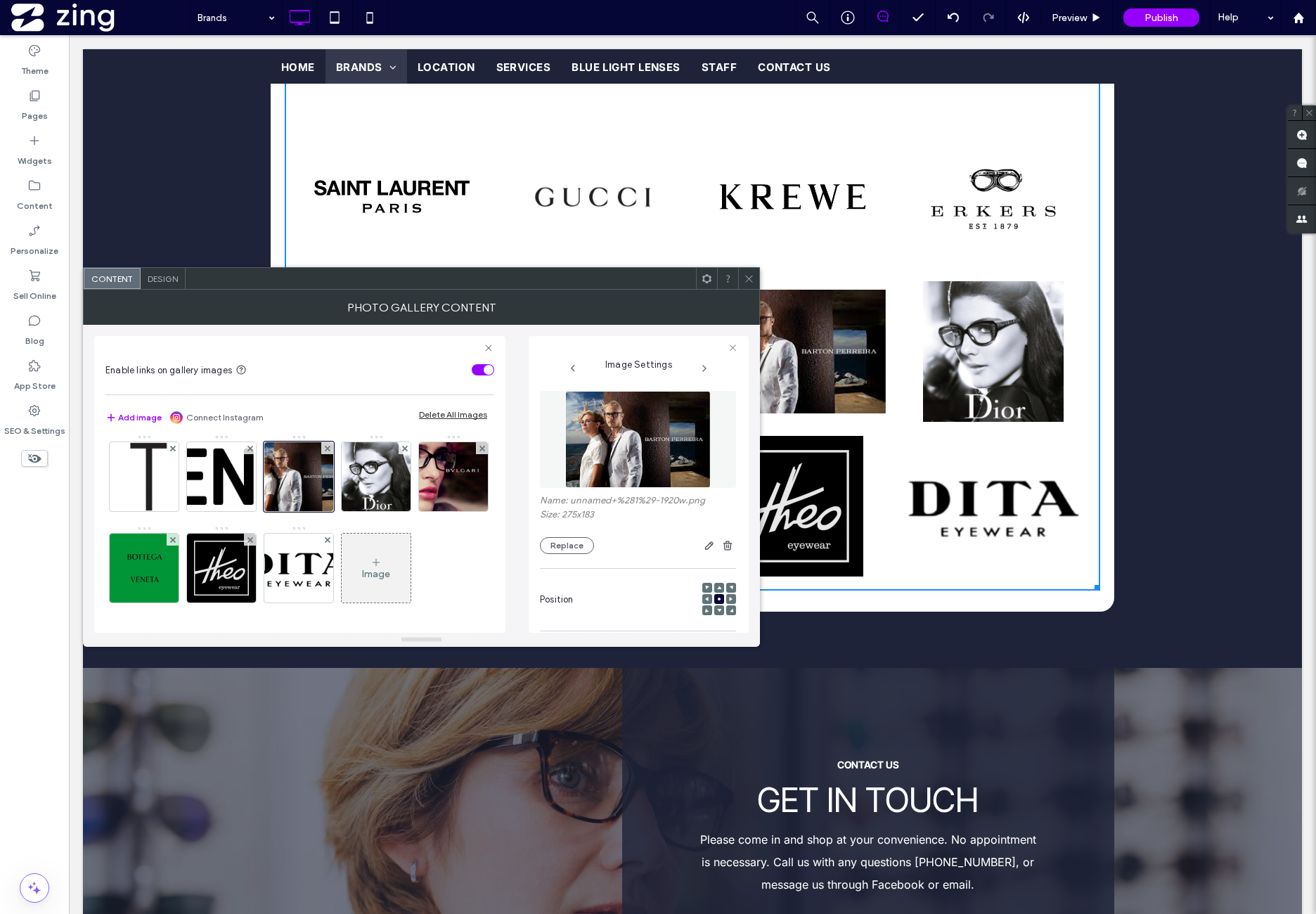
click at [650, 465] on img at bounding box center [638, 439] width 145 height 97
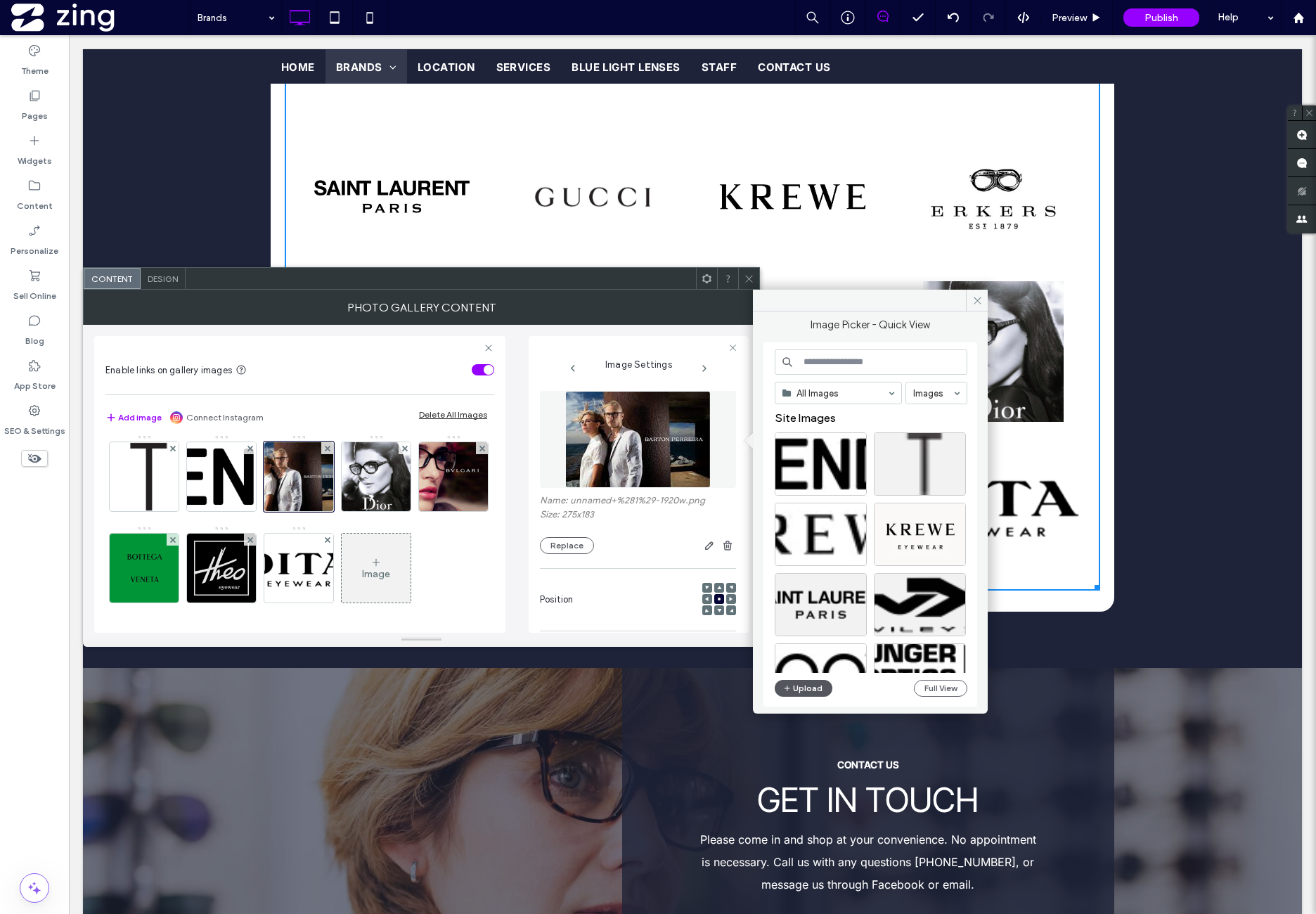
click at [810, 687] on button "Upload" at bounding box center [803, 688] width 58 height 17
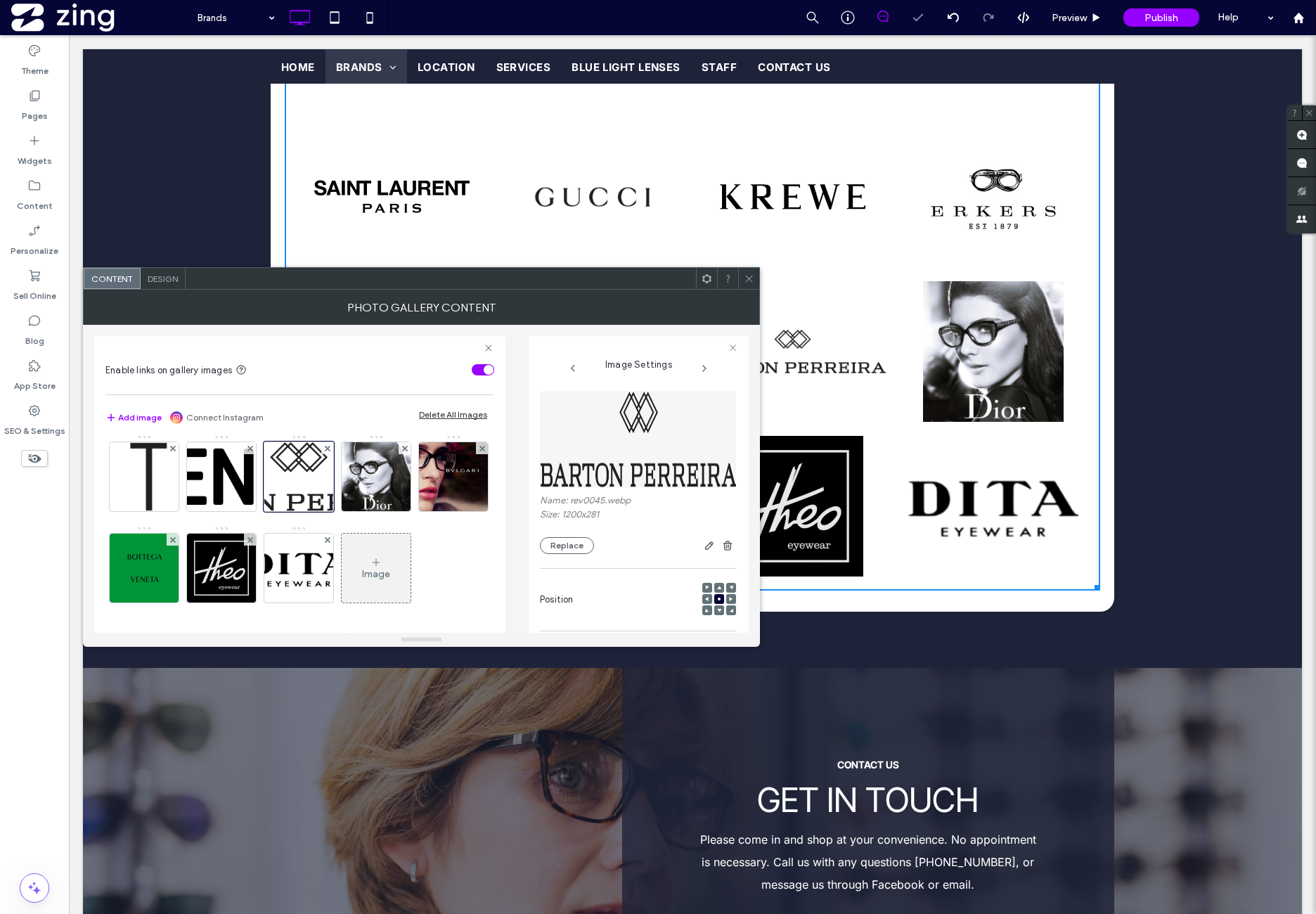
scroll to position [888, 0]
click at [381, 511] on img at bounding box center [376, 476] width 69 height 69
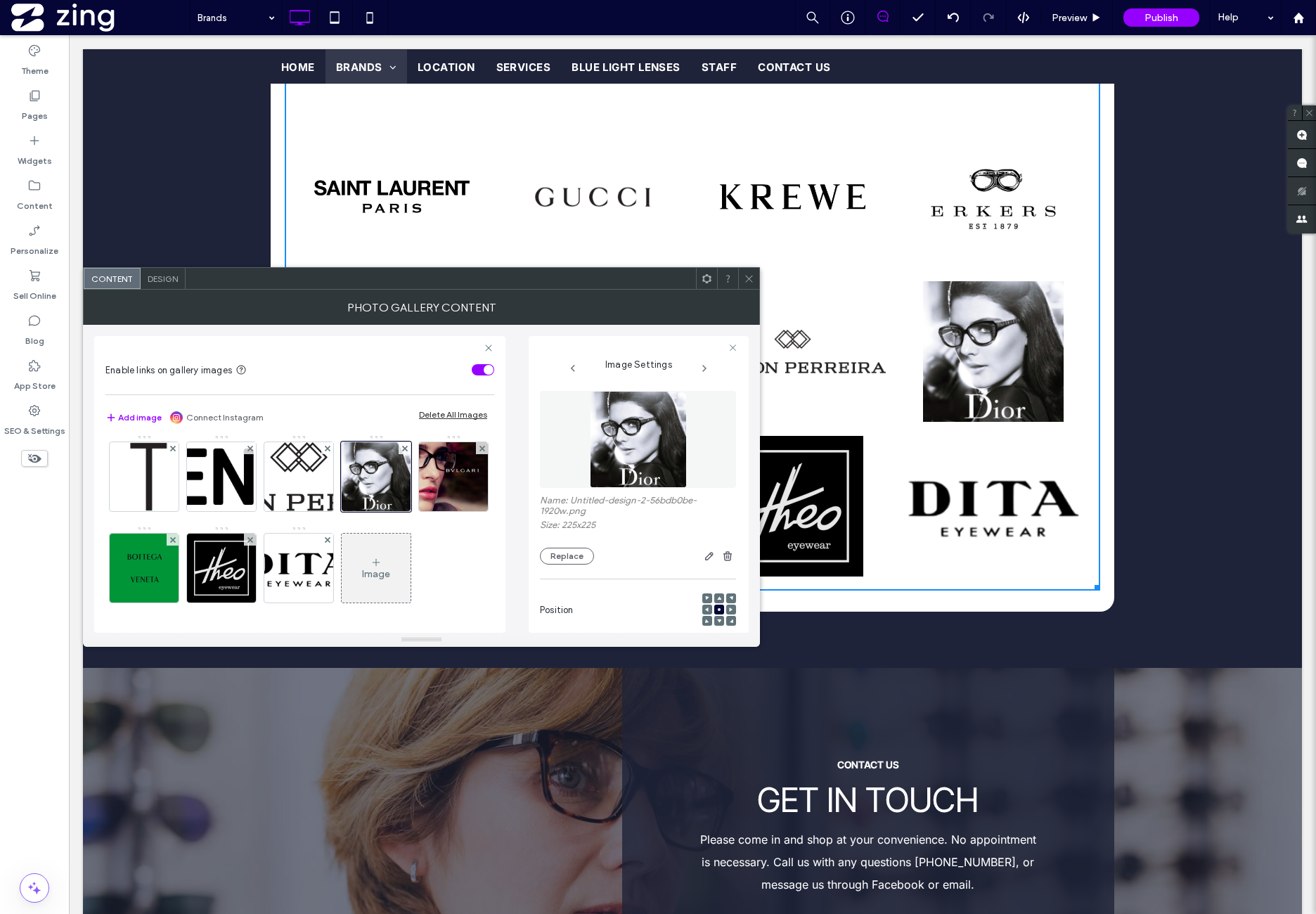
click at [676, 442] on img at bounding box center [638, 439] width 97 height 97
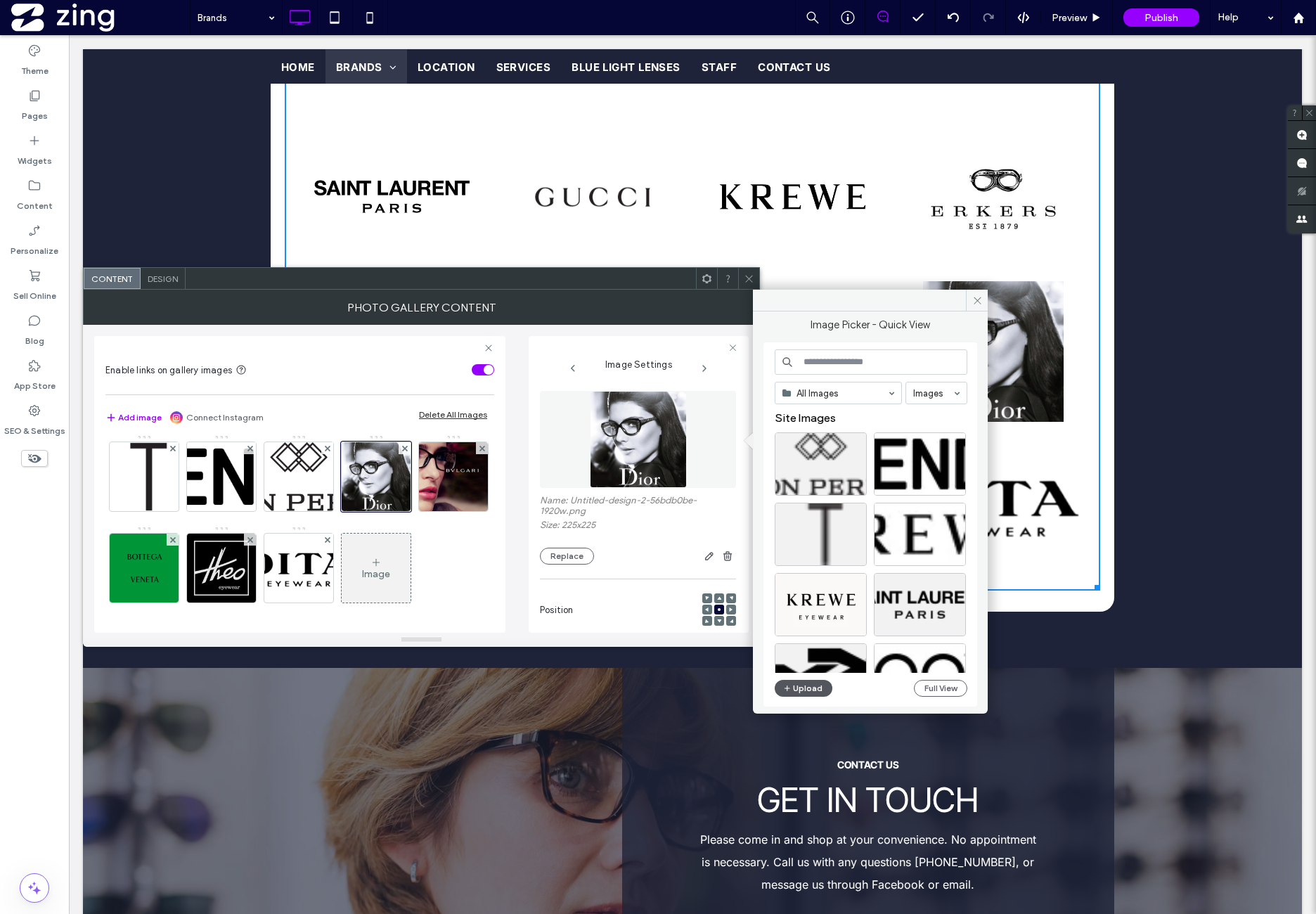
click at [813, 693] on button "Upload" at bounding box center [803, 688] width 58 height 17
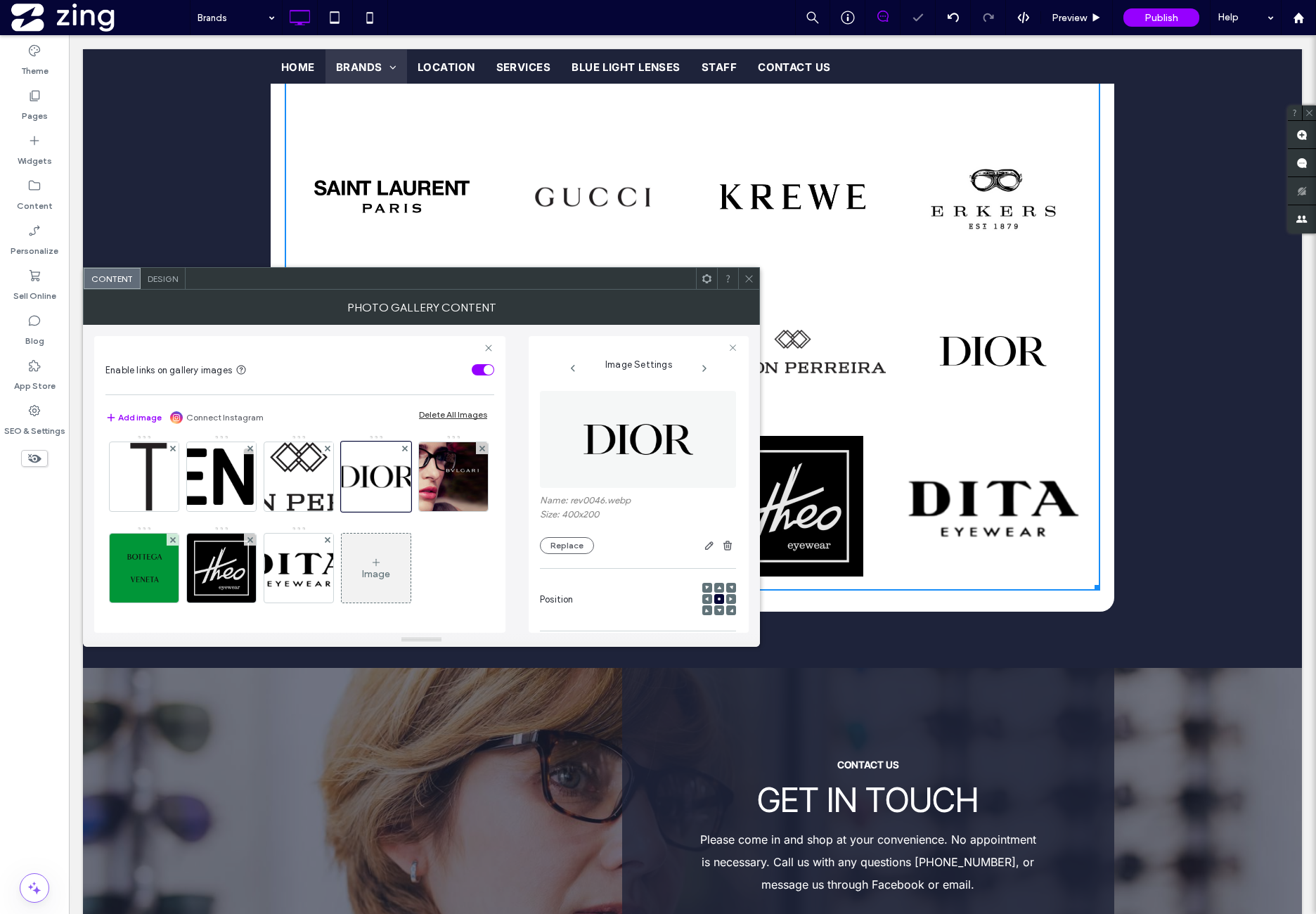
scroll to position [1004, 0]
click at [419, 484] on img at bounding box center [453, 476] width 69 height 69
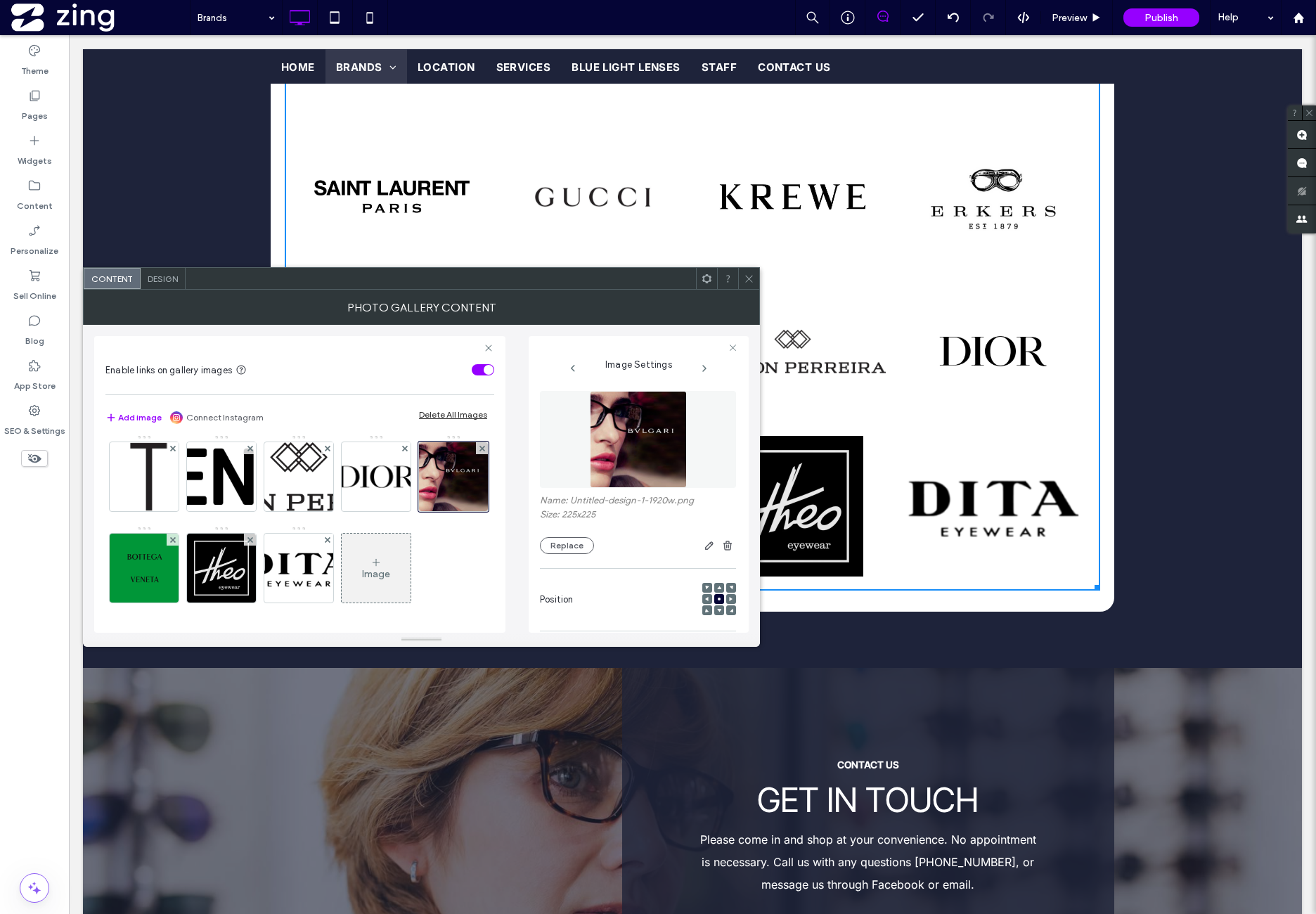
click at [610, 418] on img at bounding box center [638, 439] width 97 height 97
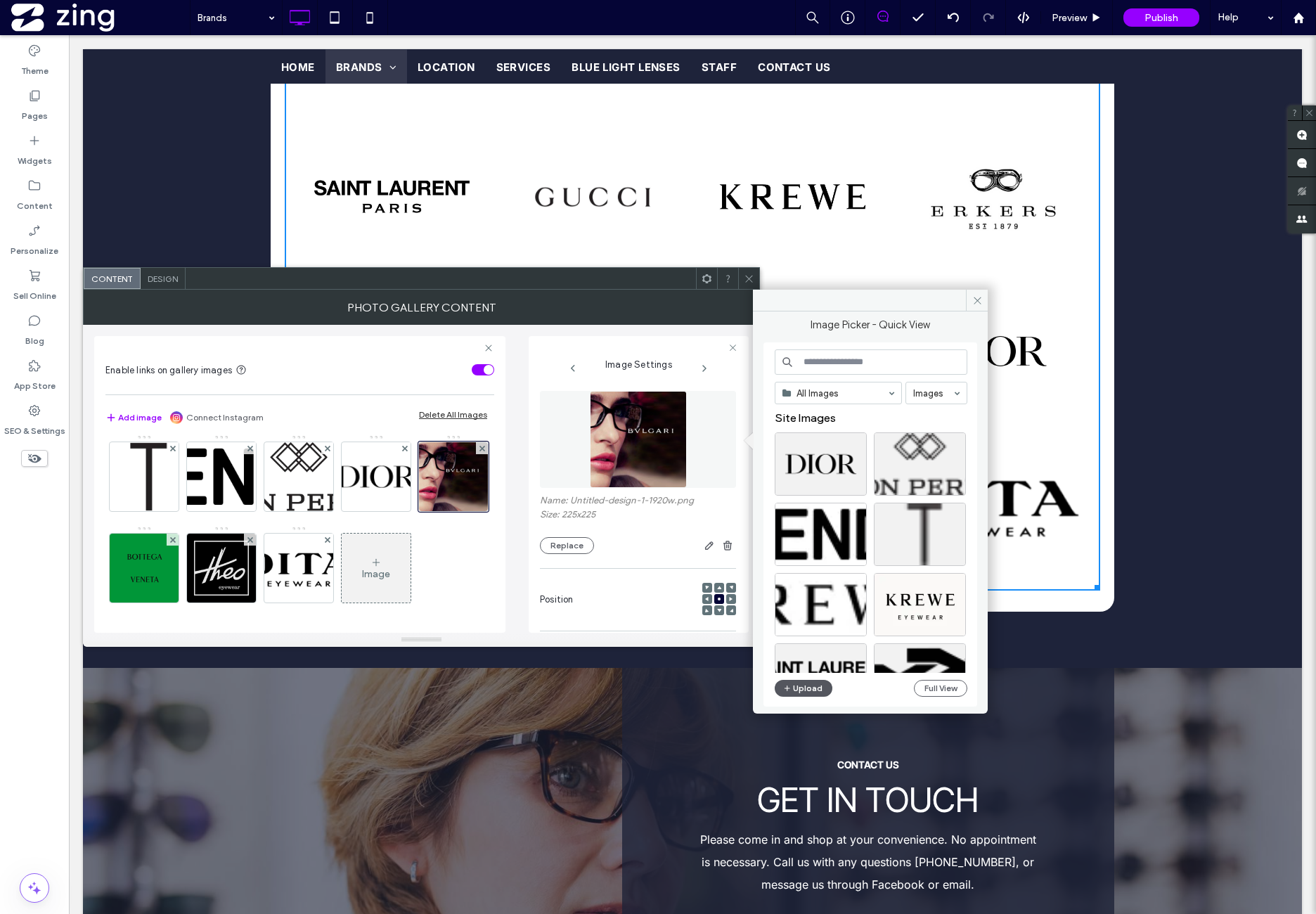
click at [813, 687] on button "Upload" at bounding box center [803, 688] width 58 height 17
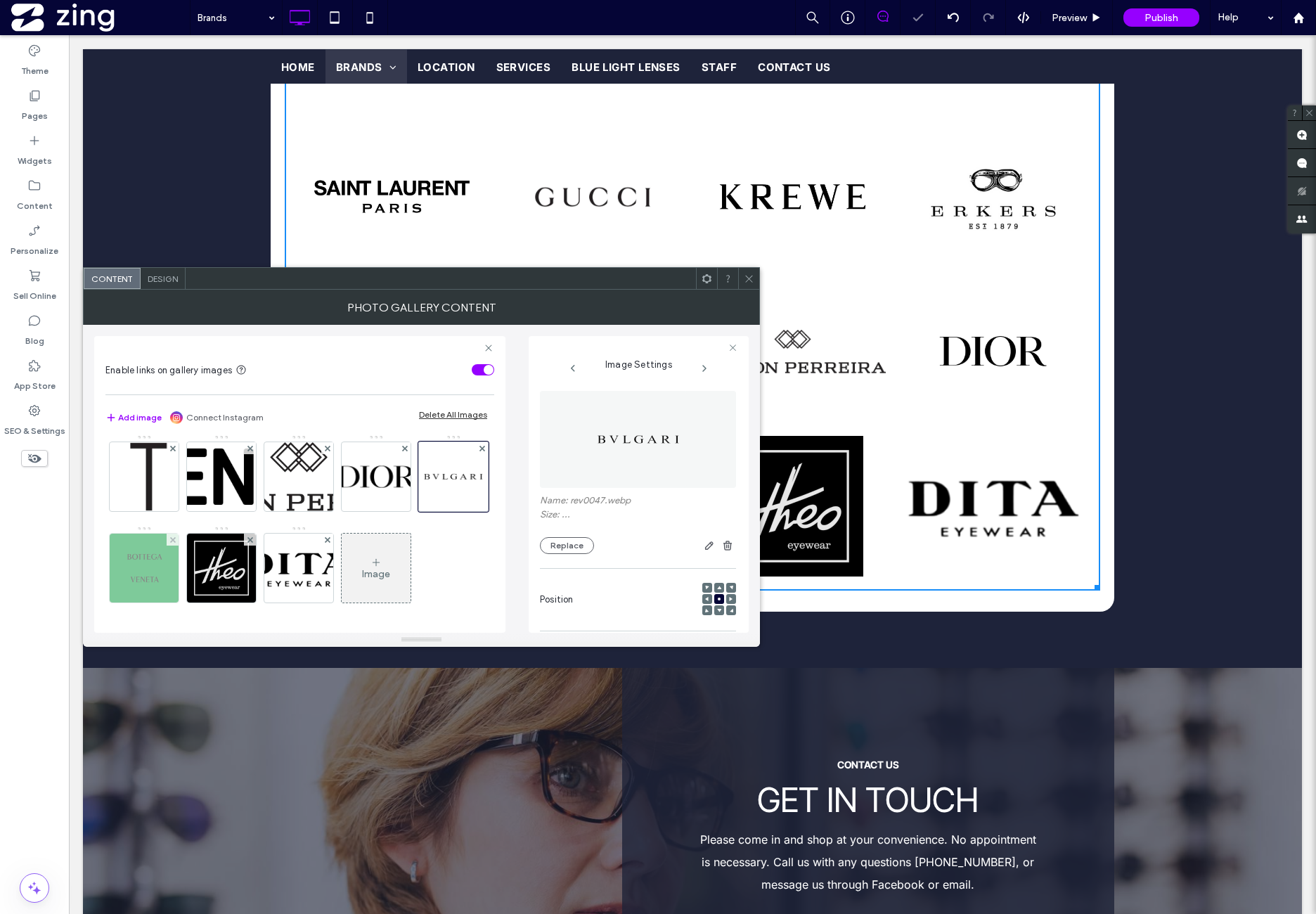
click at [179, 533] on img at bounding box center [144, 568] width 69 height 69
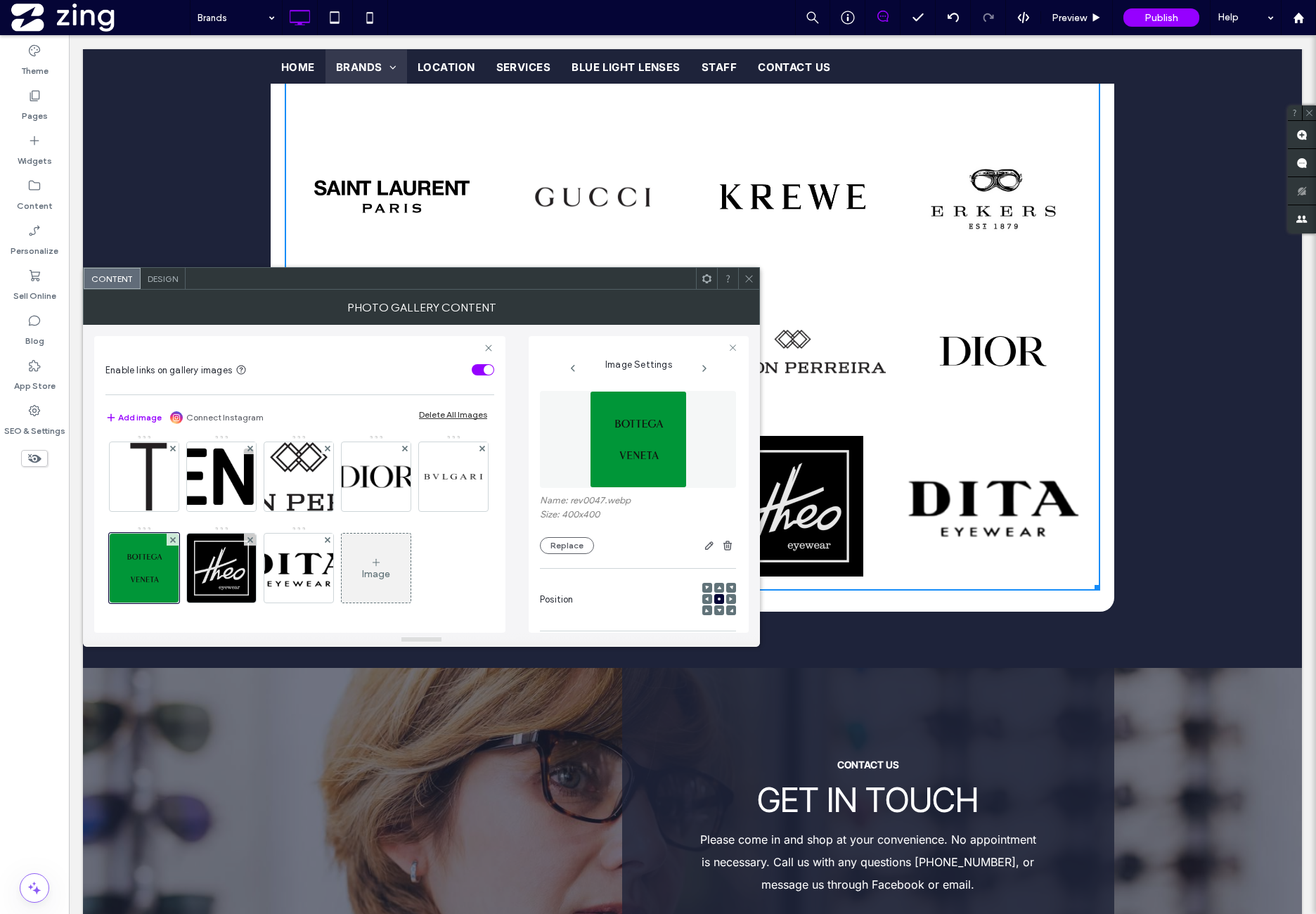
click at [668, 473] on img at bounding box center [638, 439] width 97 height 97
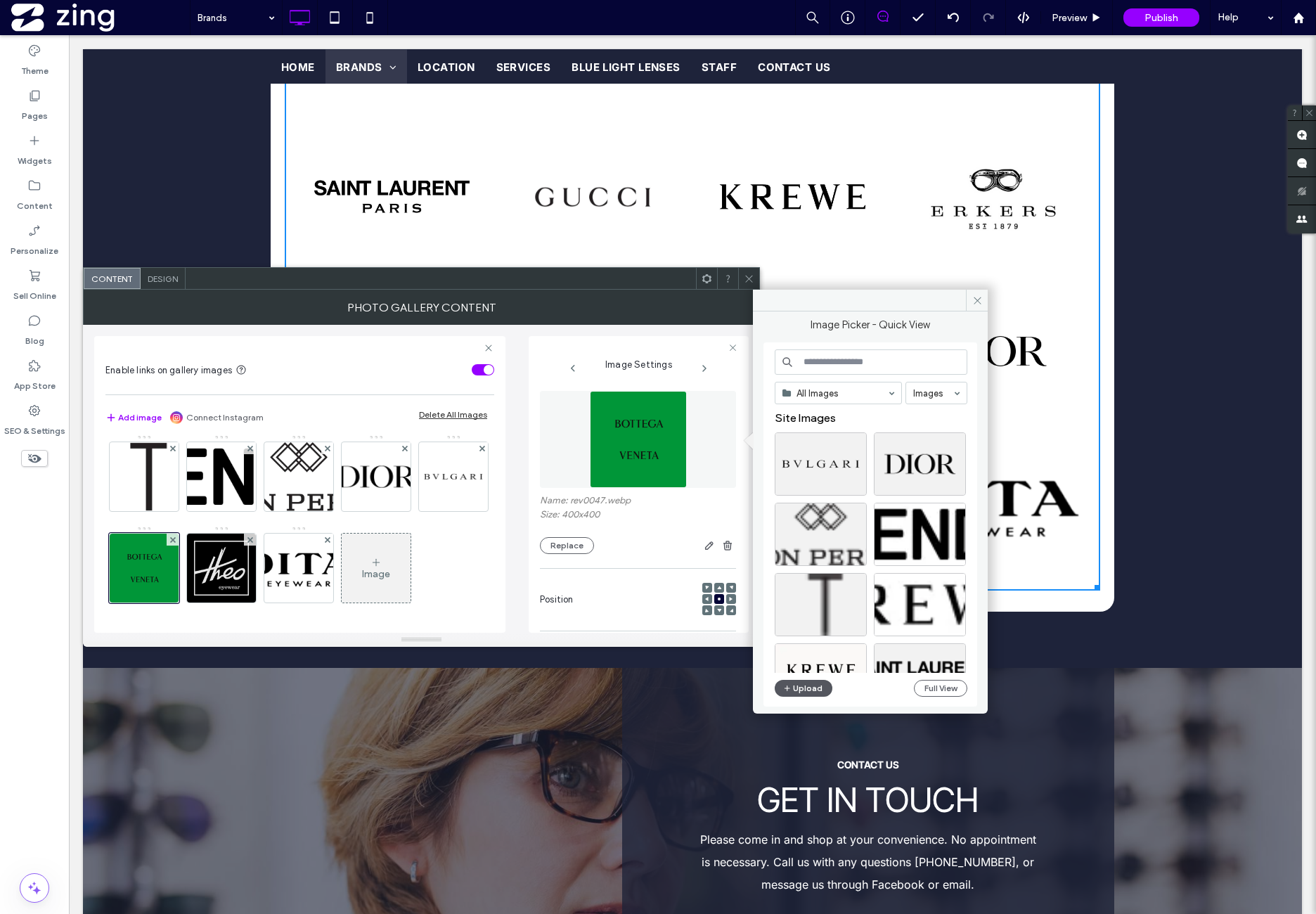
click at [825, 694] on button "Upload" at bounding box center [803, 688] width 58 height 17
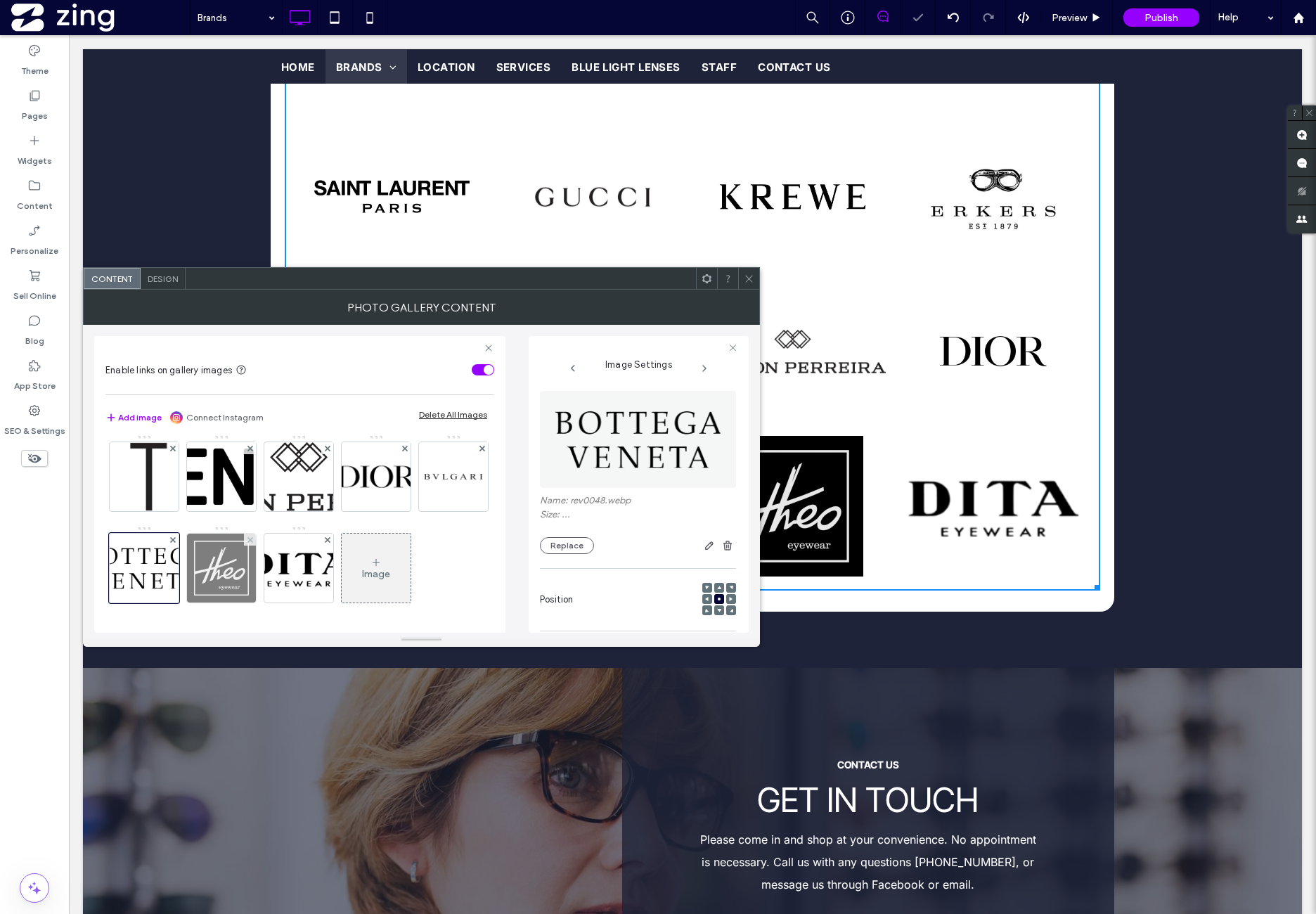
click at [256, 533] on img at bounding box center [221, 568] width 69 height 69
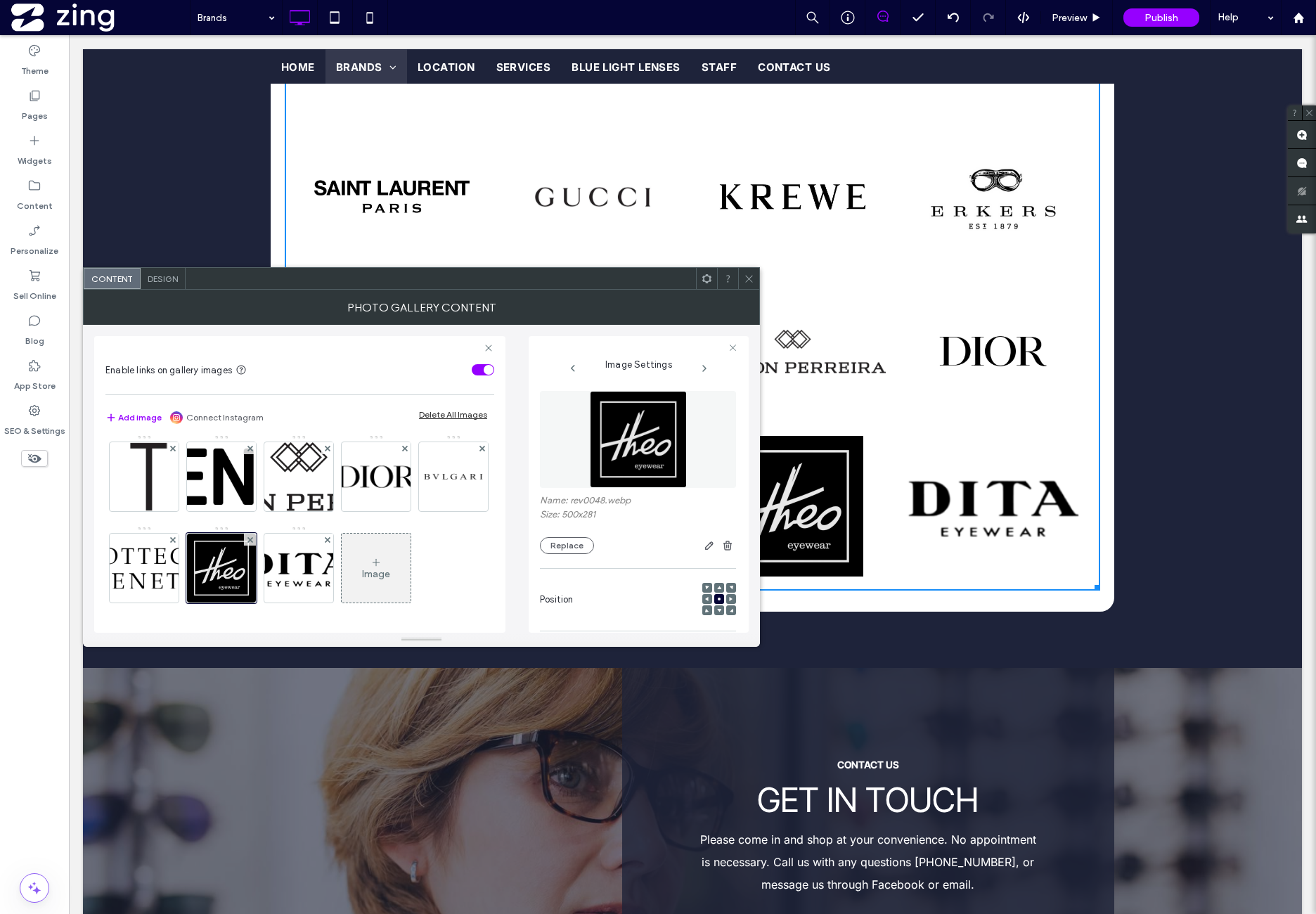
click at [676, 466] on img at bounding box center [638, 439] width 97 height 97
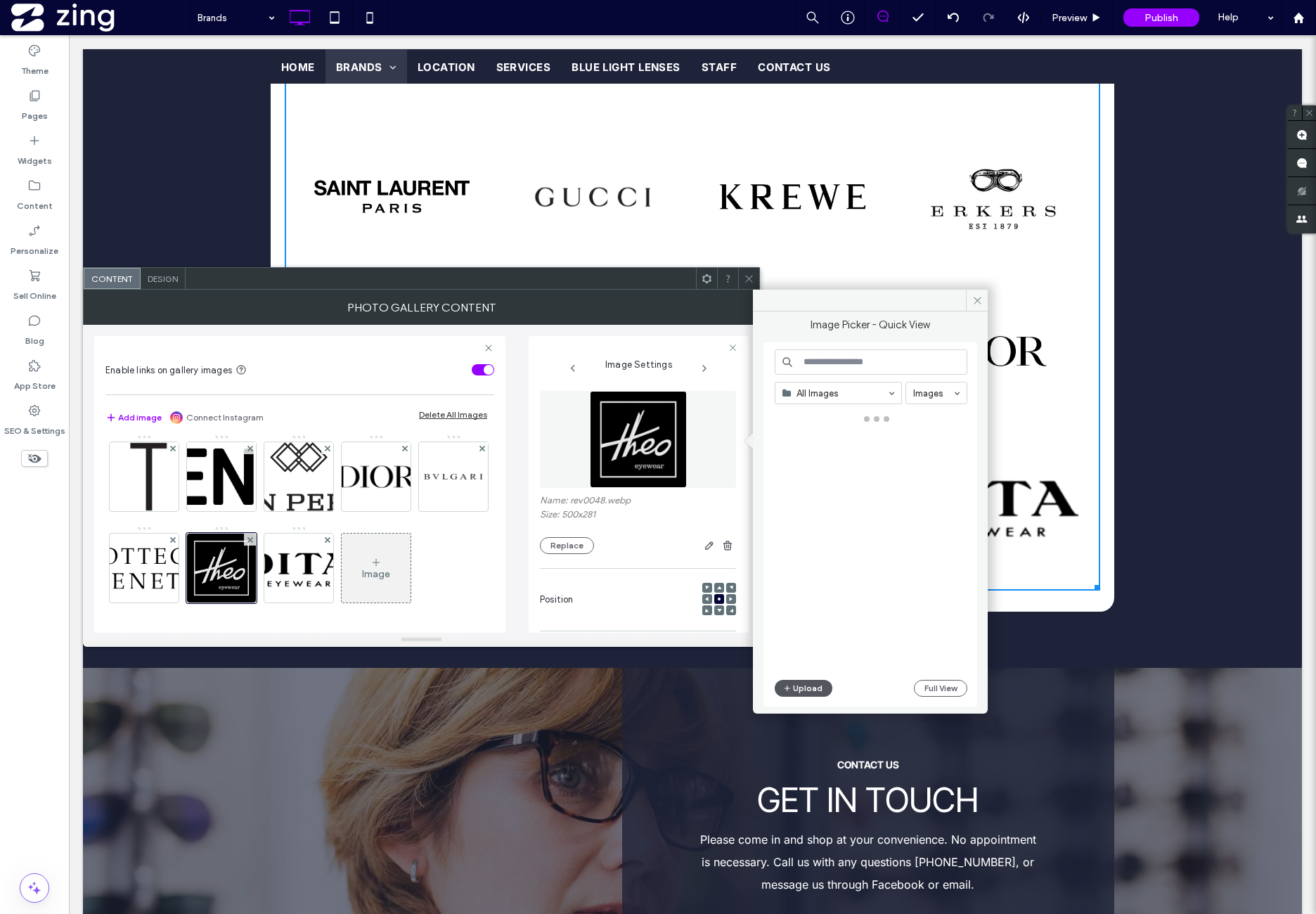
click at [798, 693] on button "Upload" at bounding box center [803, 688] width 58 height 17
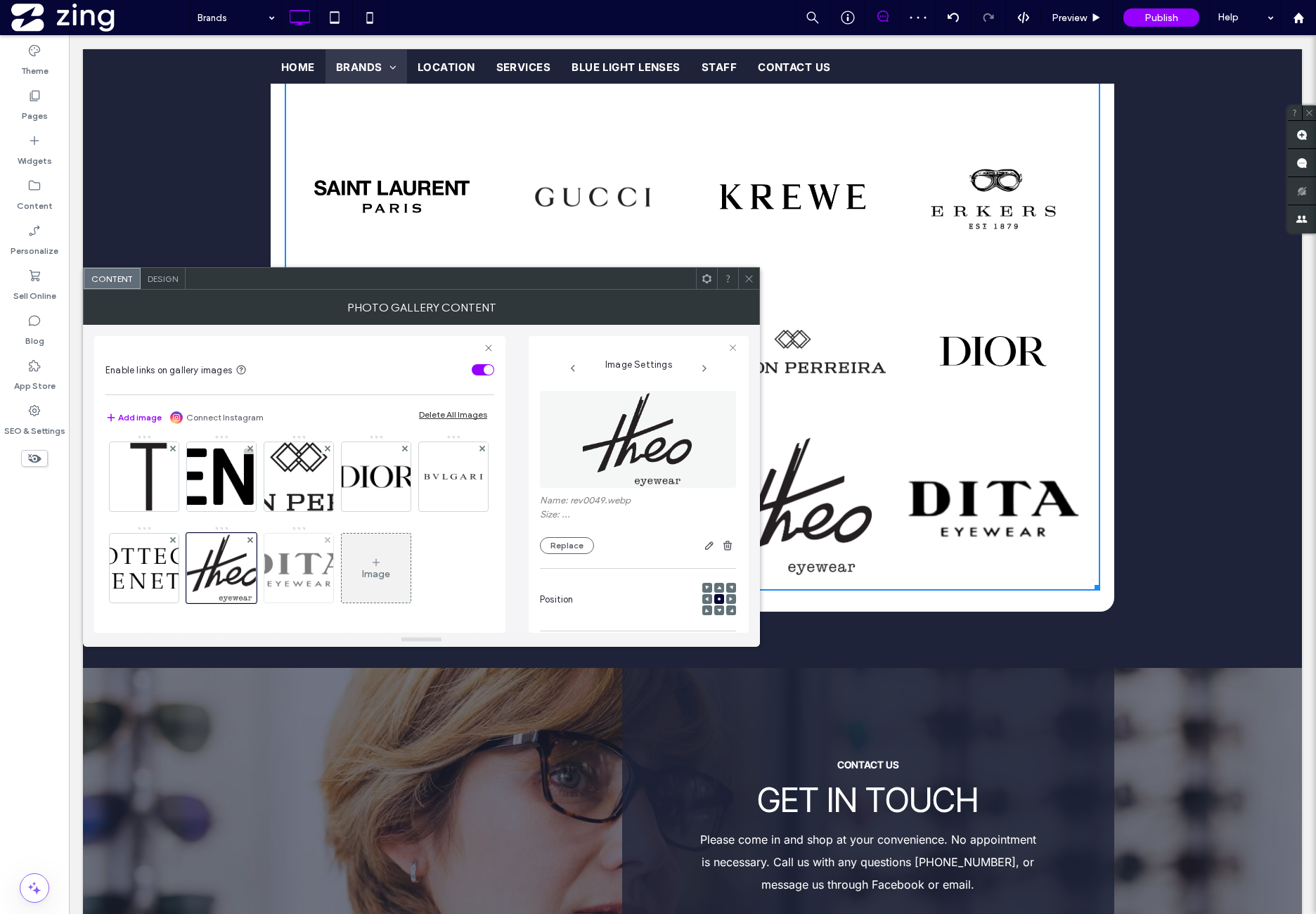
click at [355, 543] on img at bounding box center [299, 568] width 113 height 49
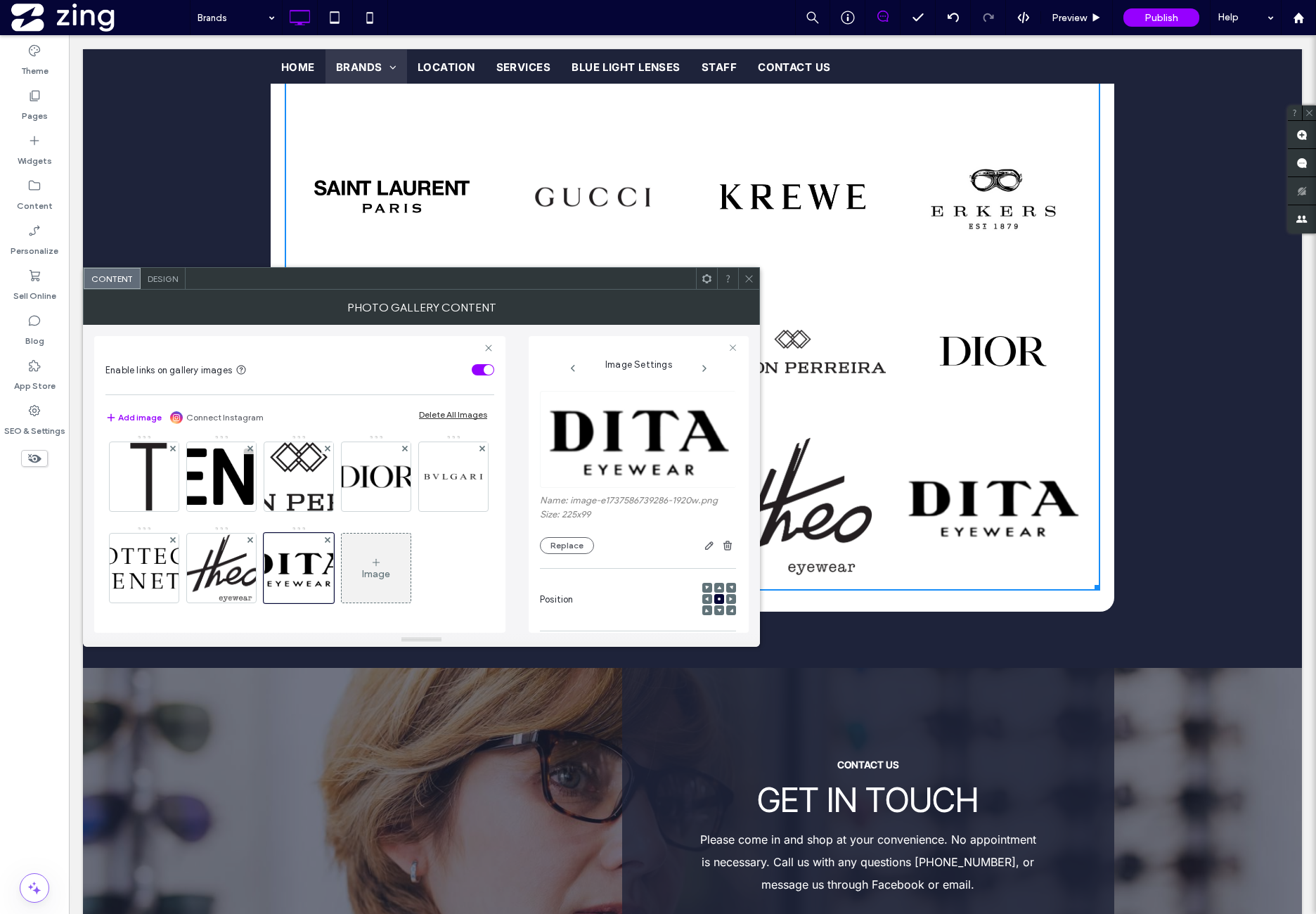
click at [615, 448] on img at bounding box center [638, 439] width 198 height 97
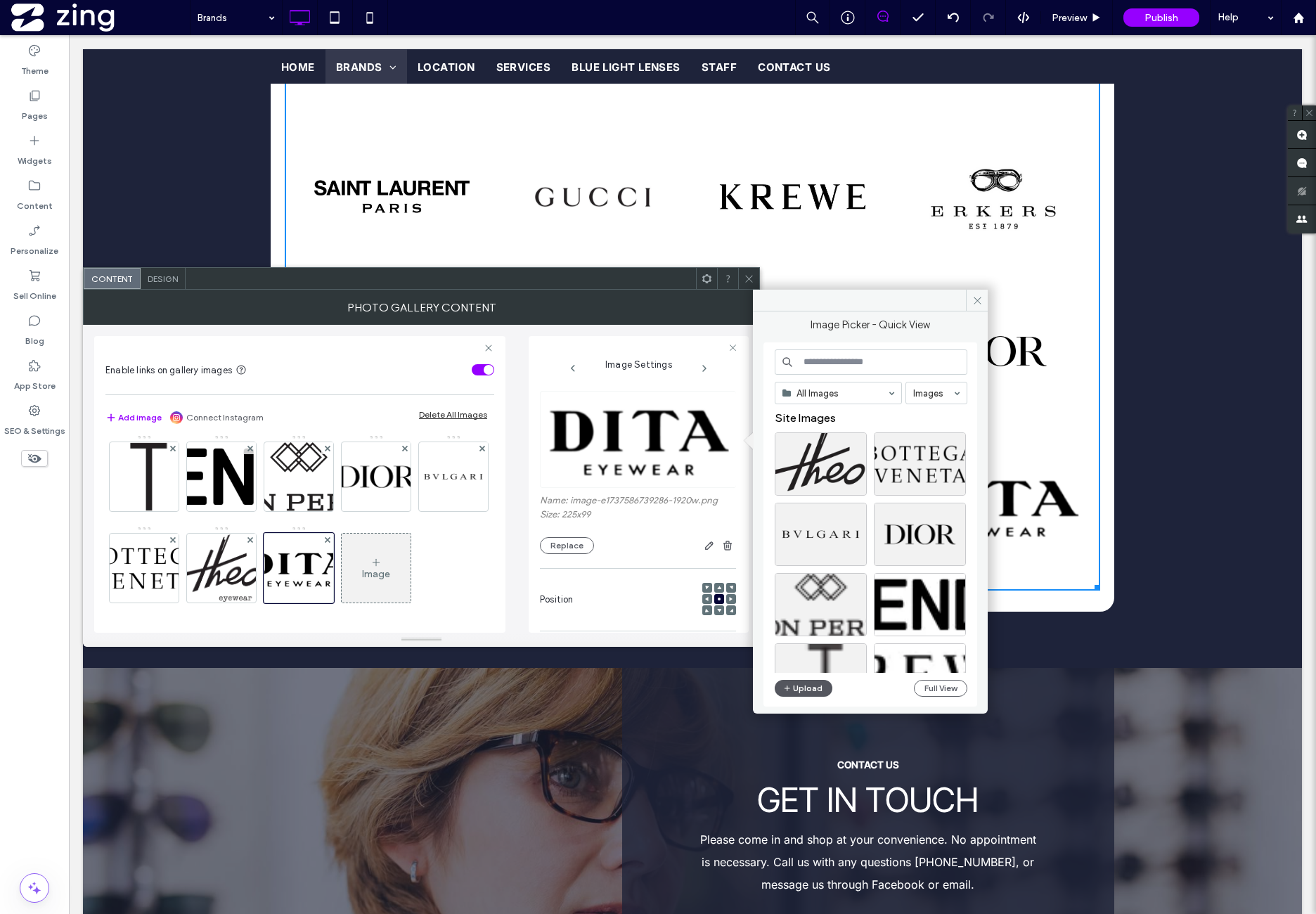
click at [814, 687] on button "Upload" at bounding box center [803, 688] width 58 height 17
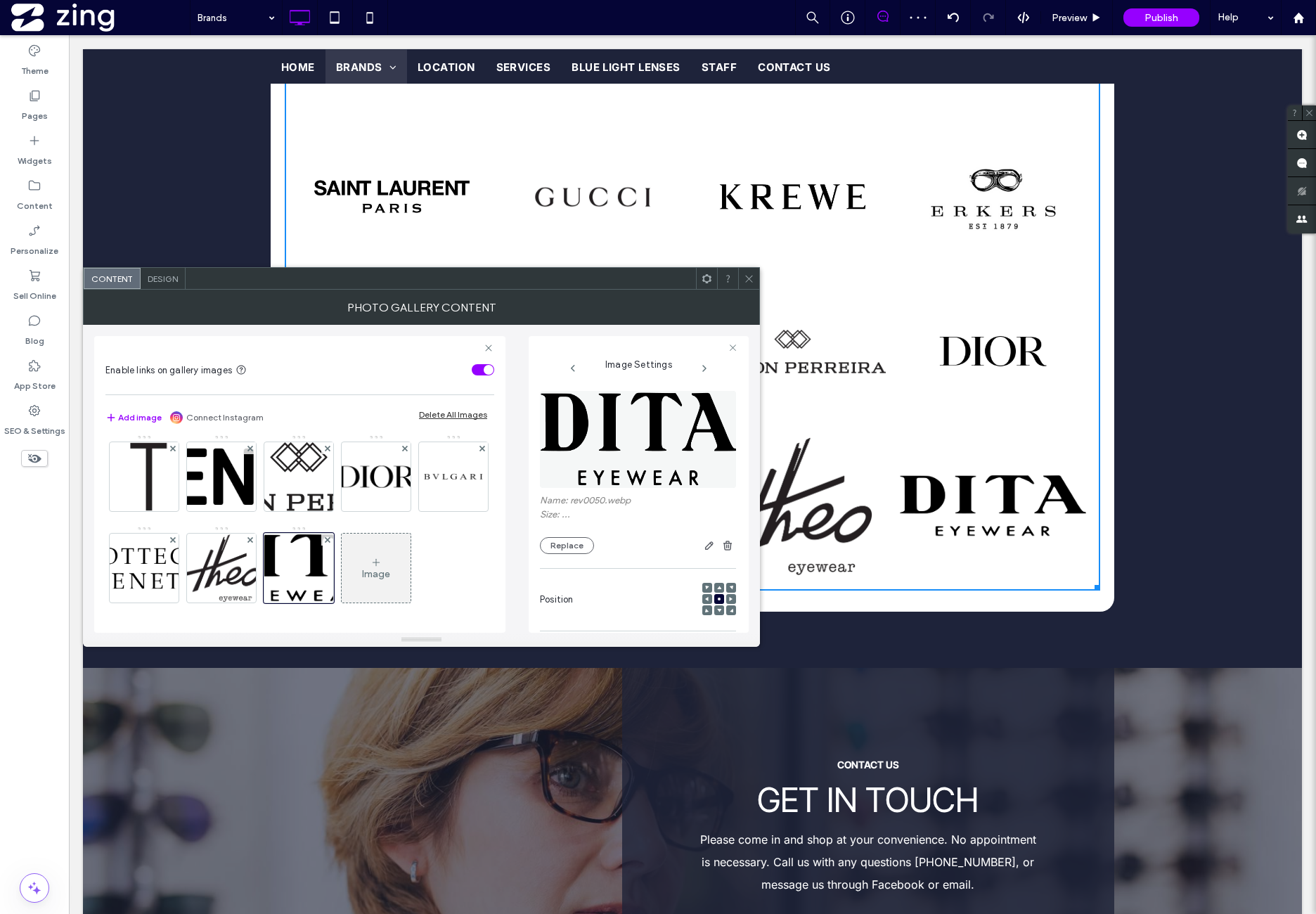
click at [748, 281] on icon at bounding box center [749, 278] width 11 height 11
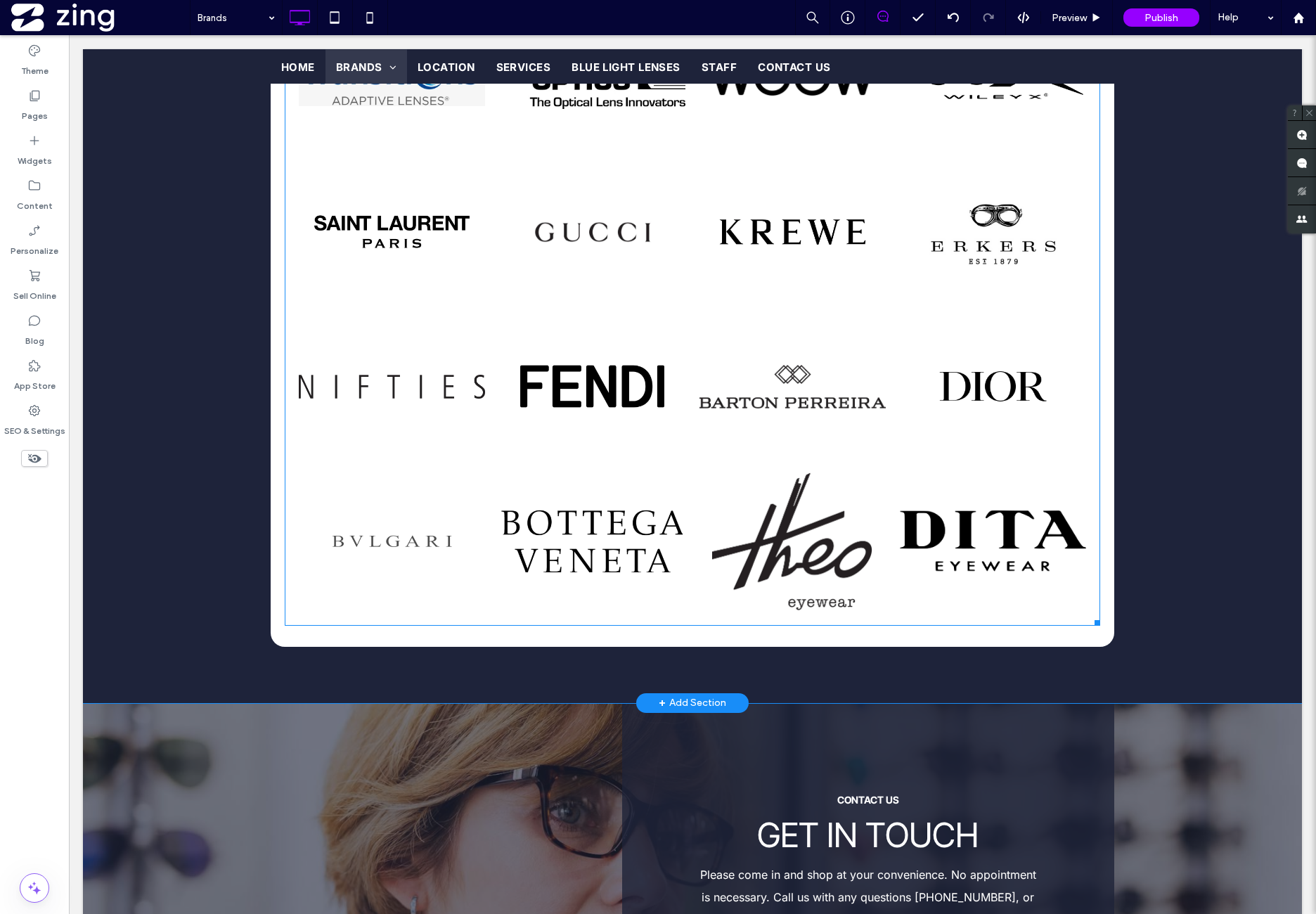
scroll to position [2195, 0]
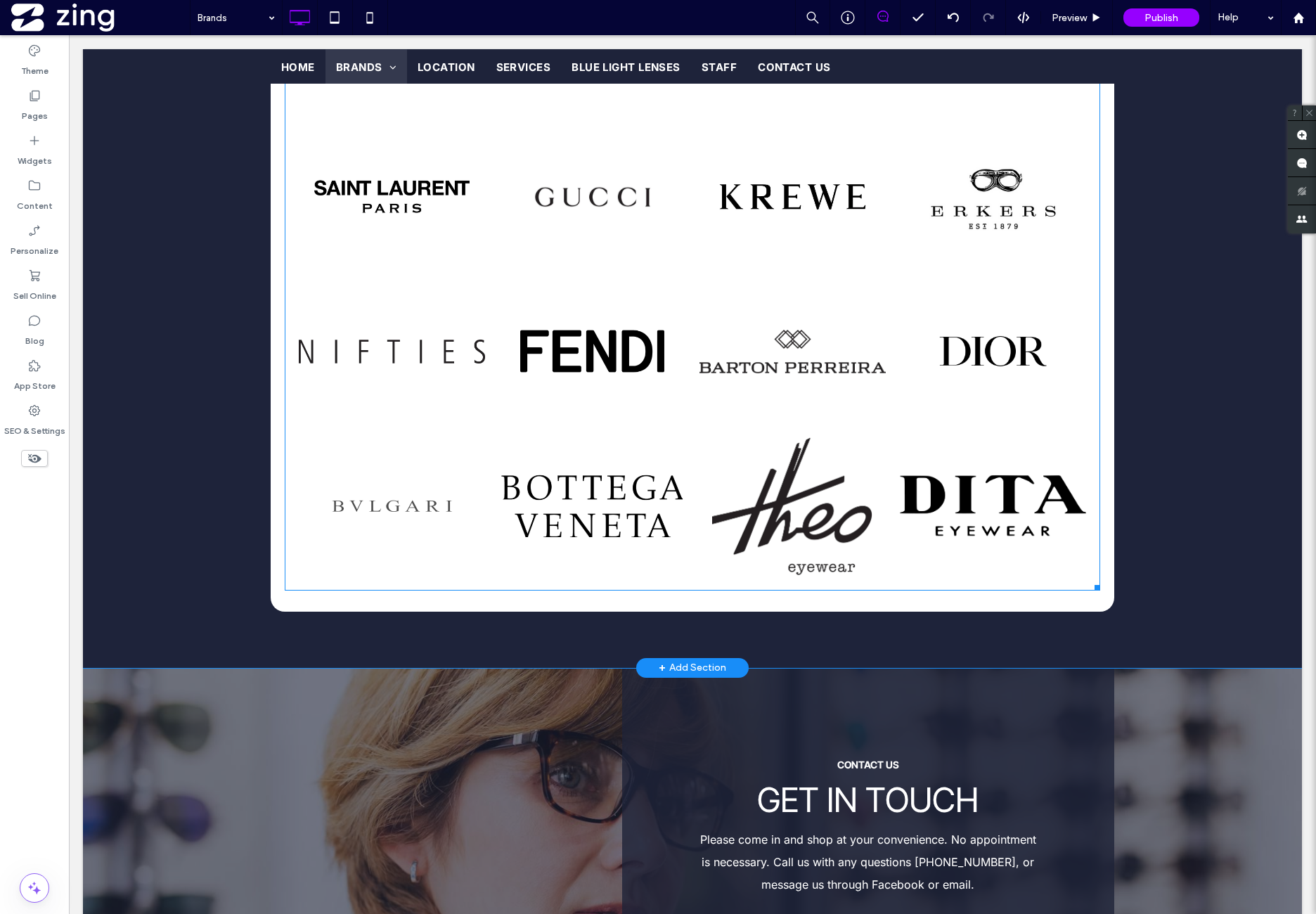
click at [380, 526] on link at bounding box center [391, 506] width 186 height 141
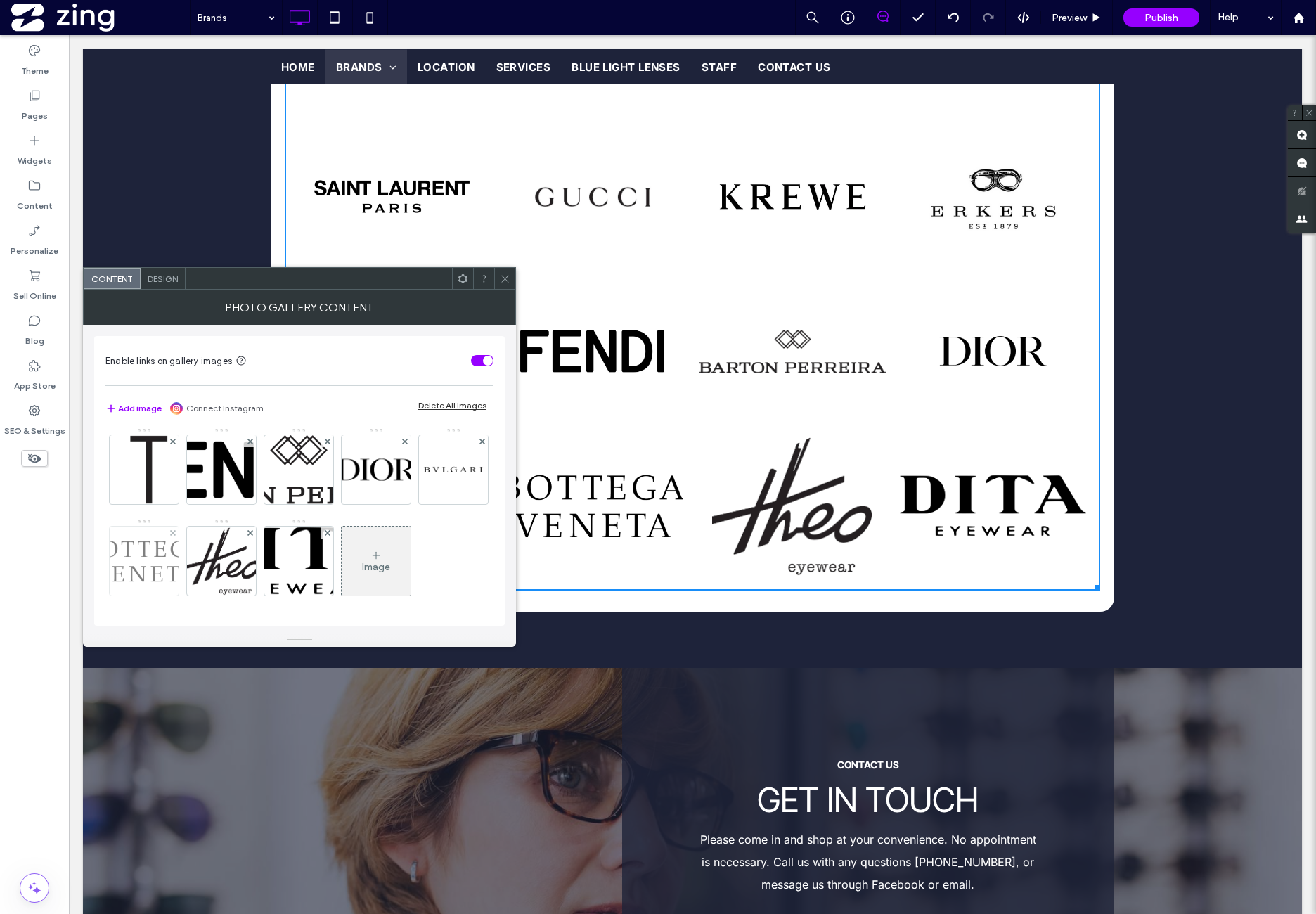
scroll to position [1003, 0]
click at [419, 472] on img at bounding box center [453, 469] width 69 height 69
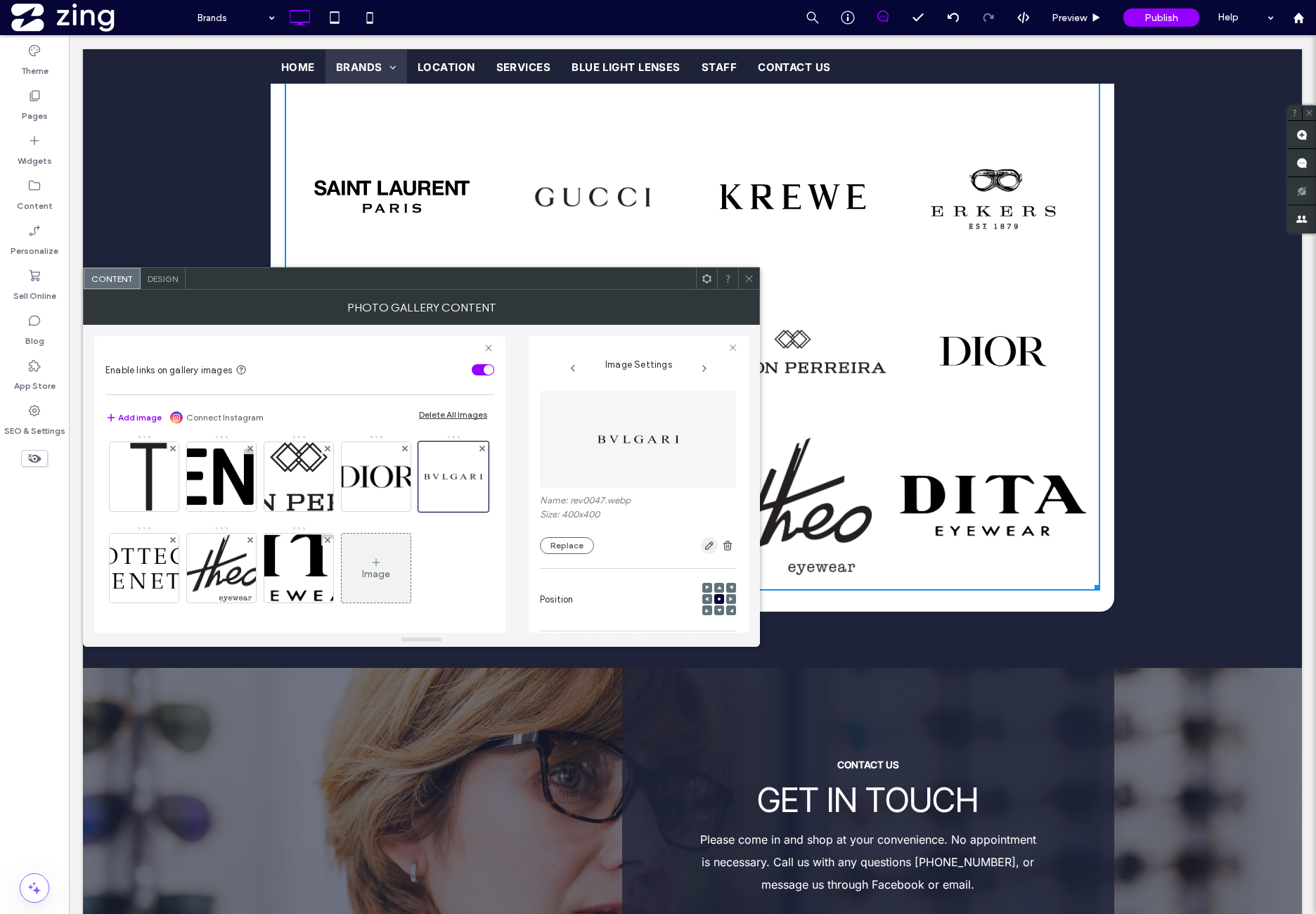
click at [704, 547] on icon "button" at bounding box center [710, 546] width 11 height 11
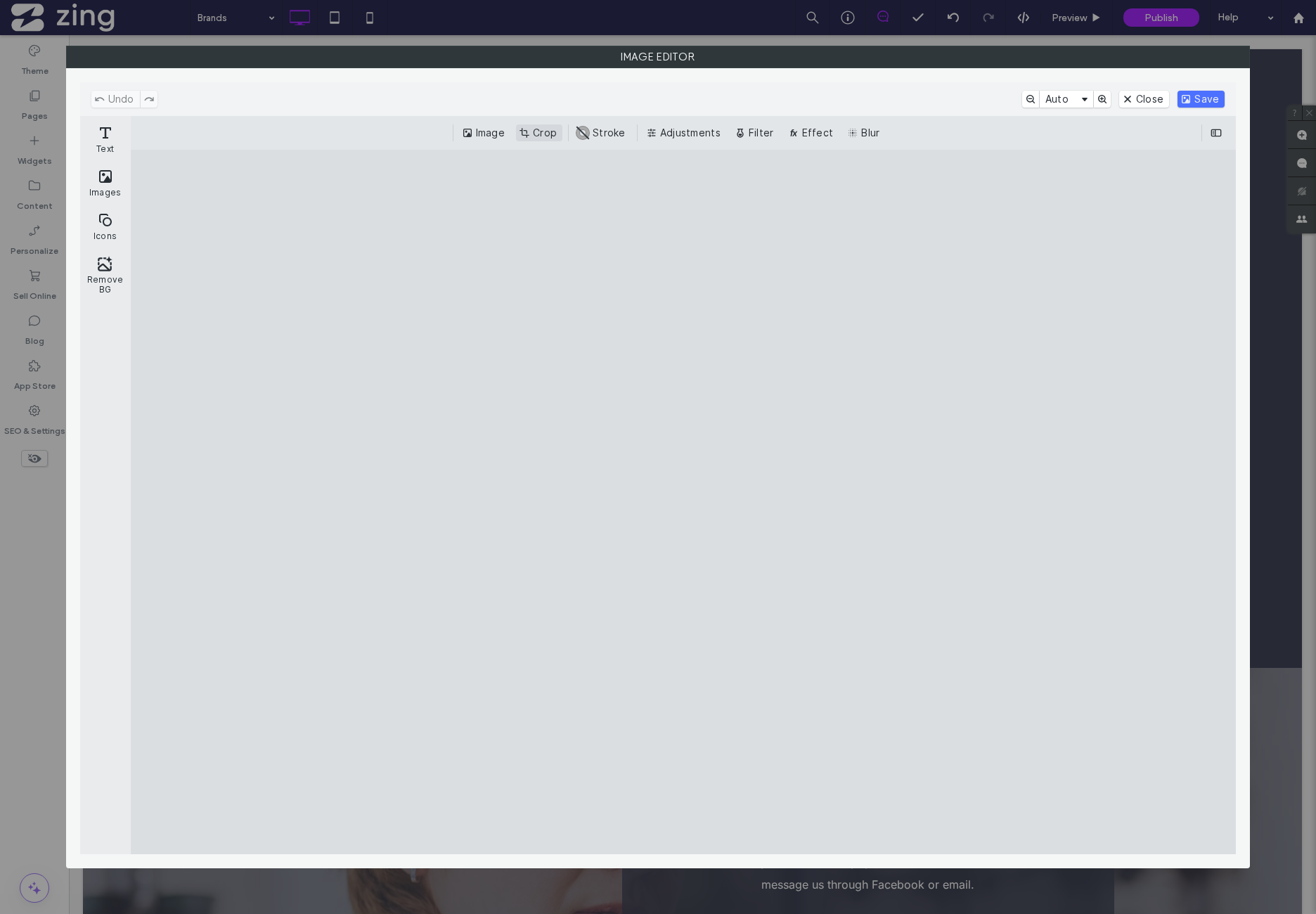
click at [546, 133] on button "Crop" at bounding box center [539, 133] width 46 height 17
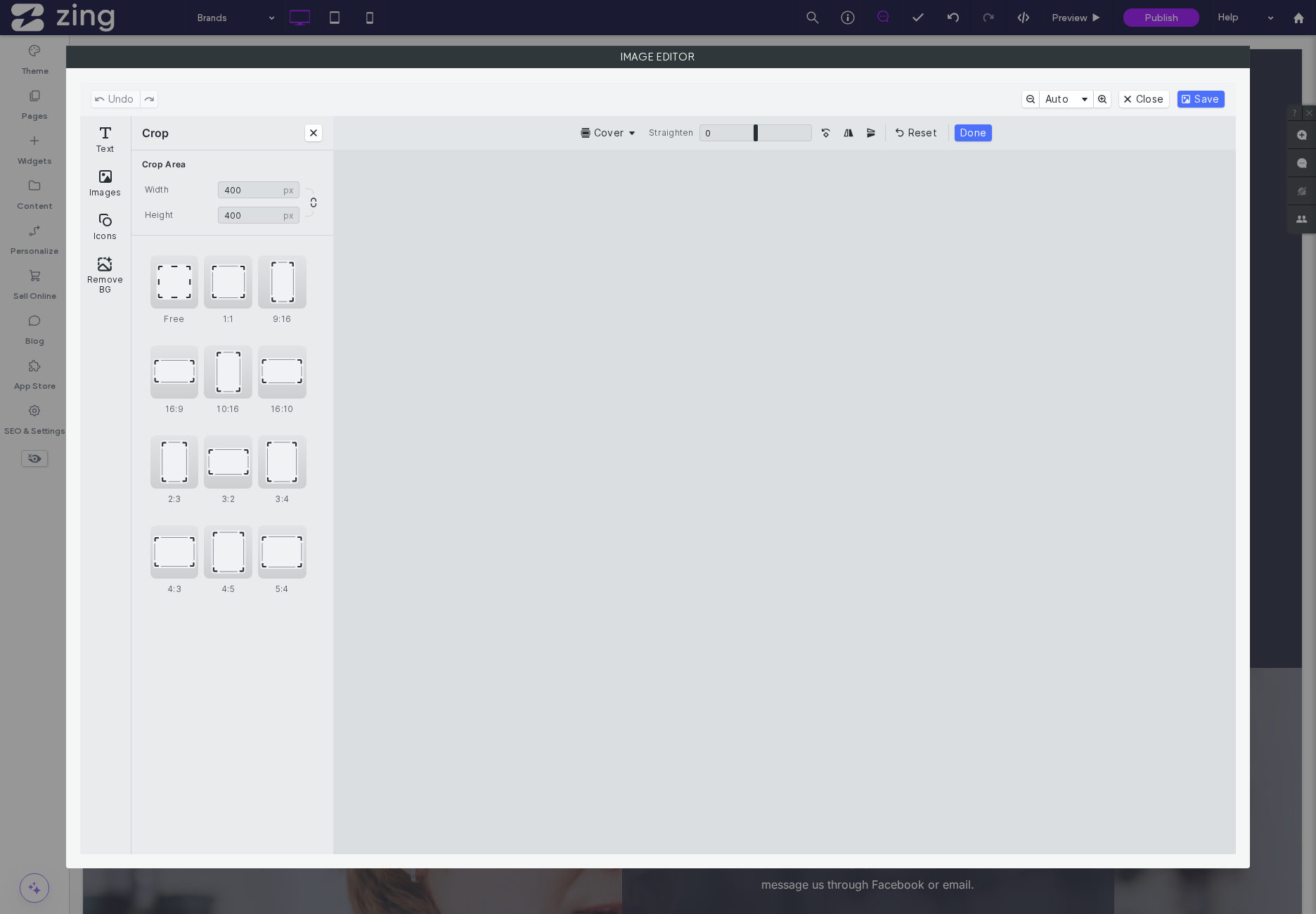
type input "***"
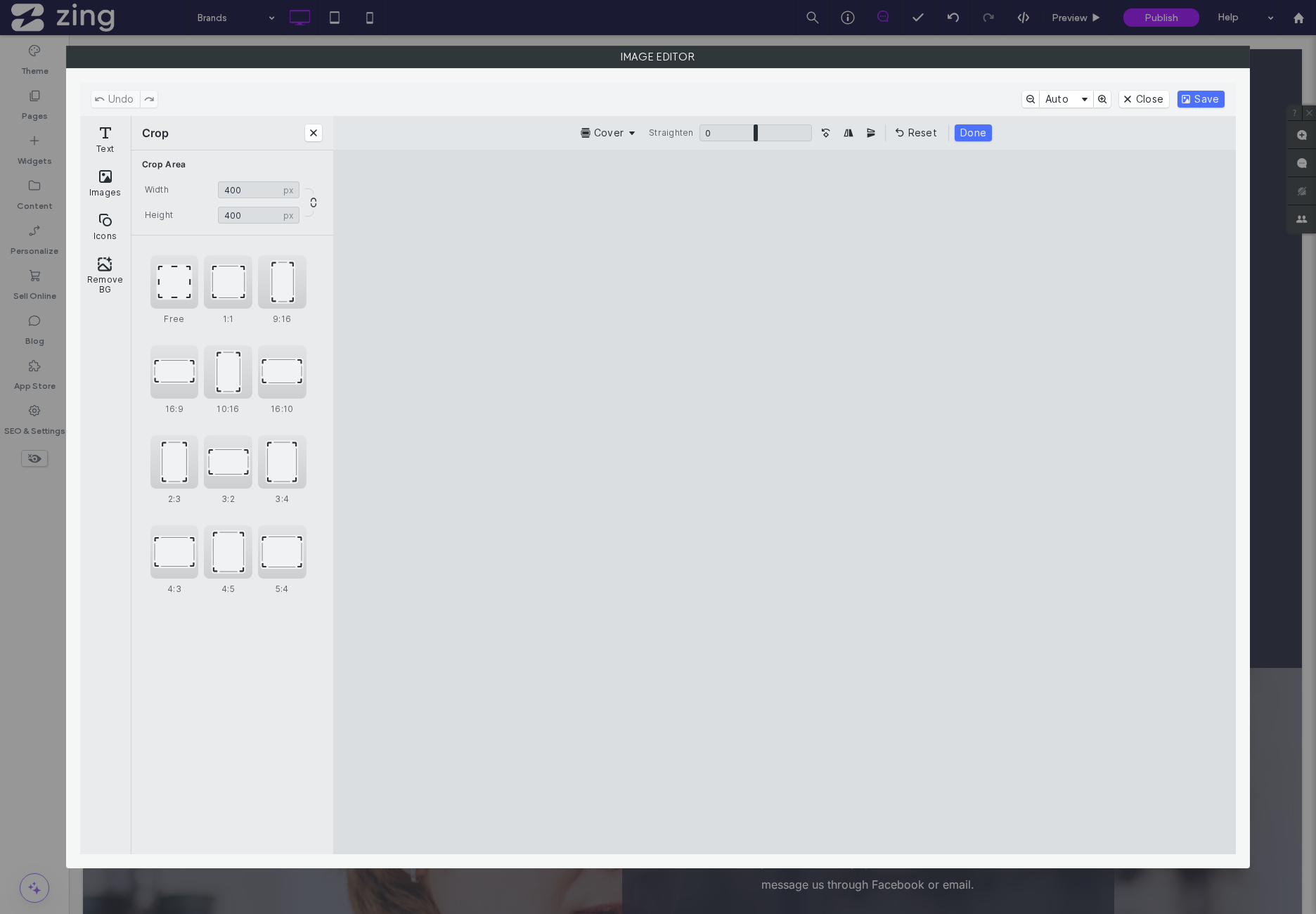
type input "***"
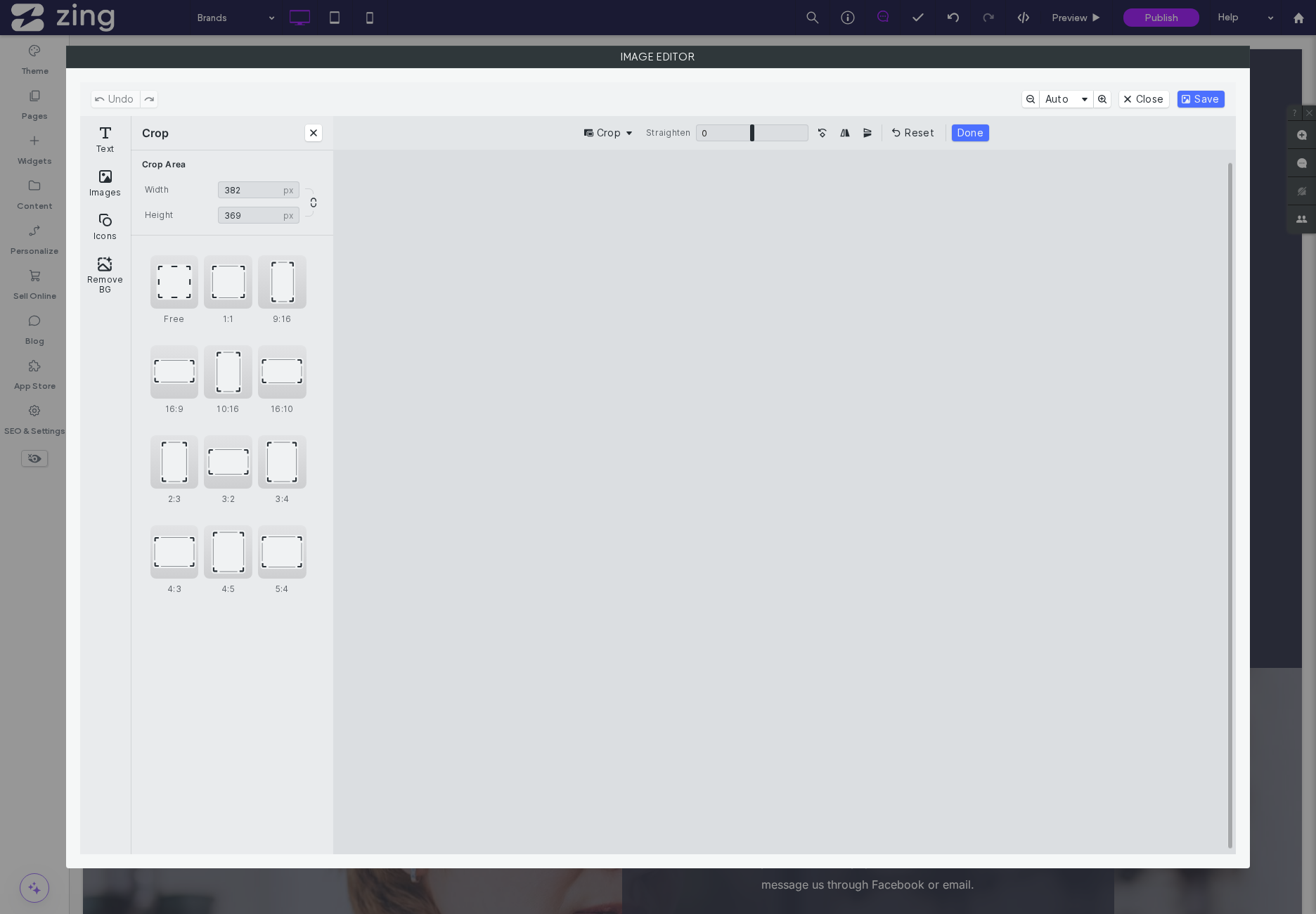
type input "***"
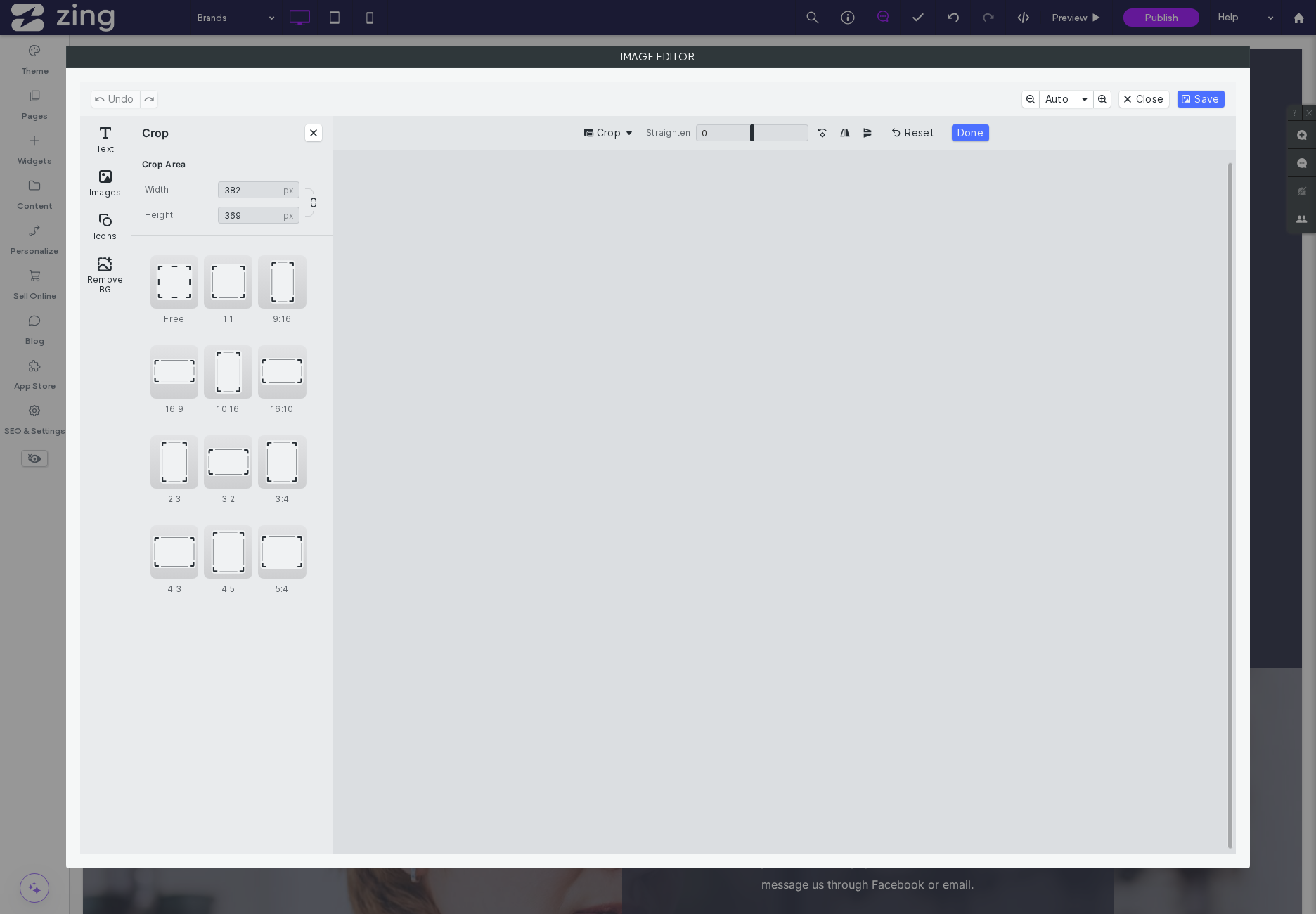
type input "***"
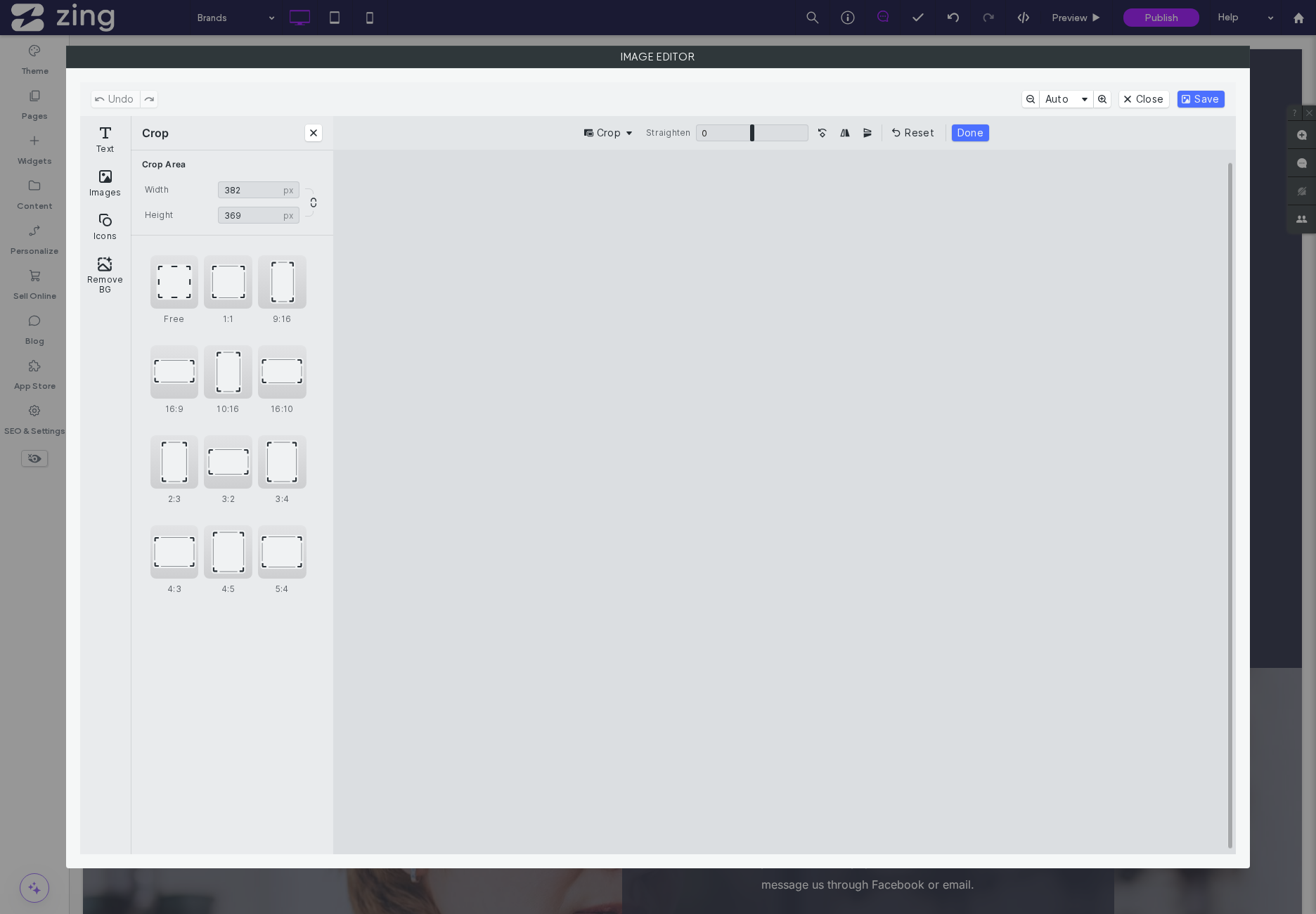
type input "***"
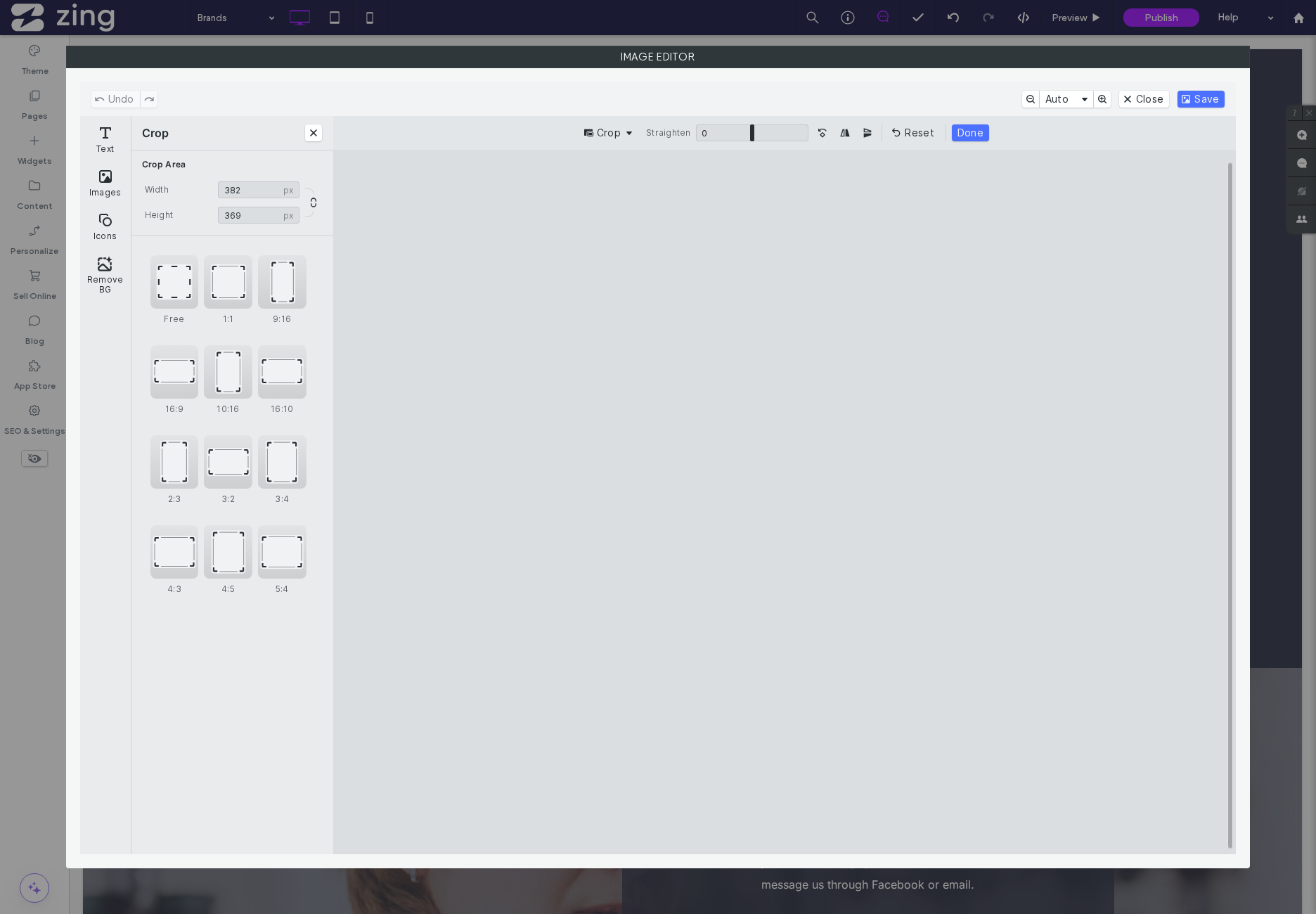
type input "***"
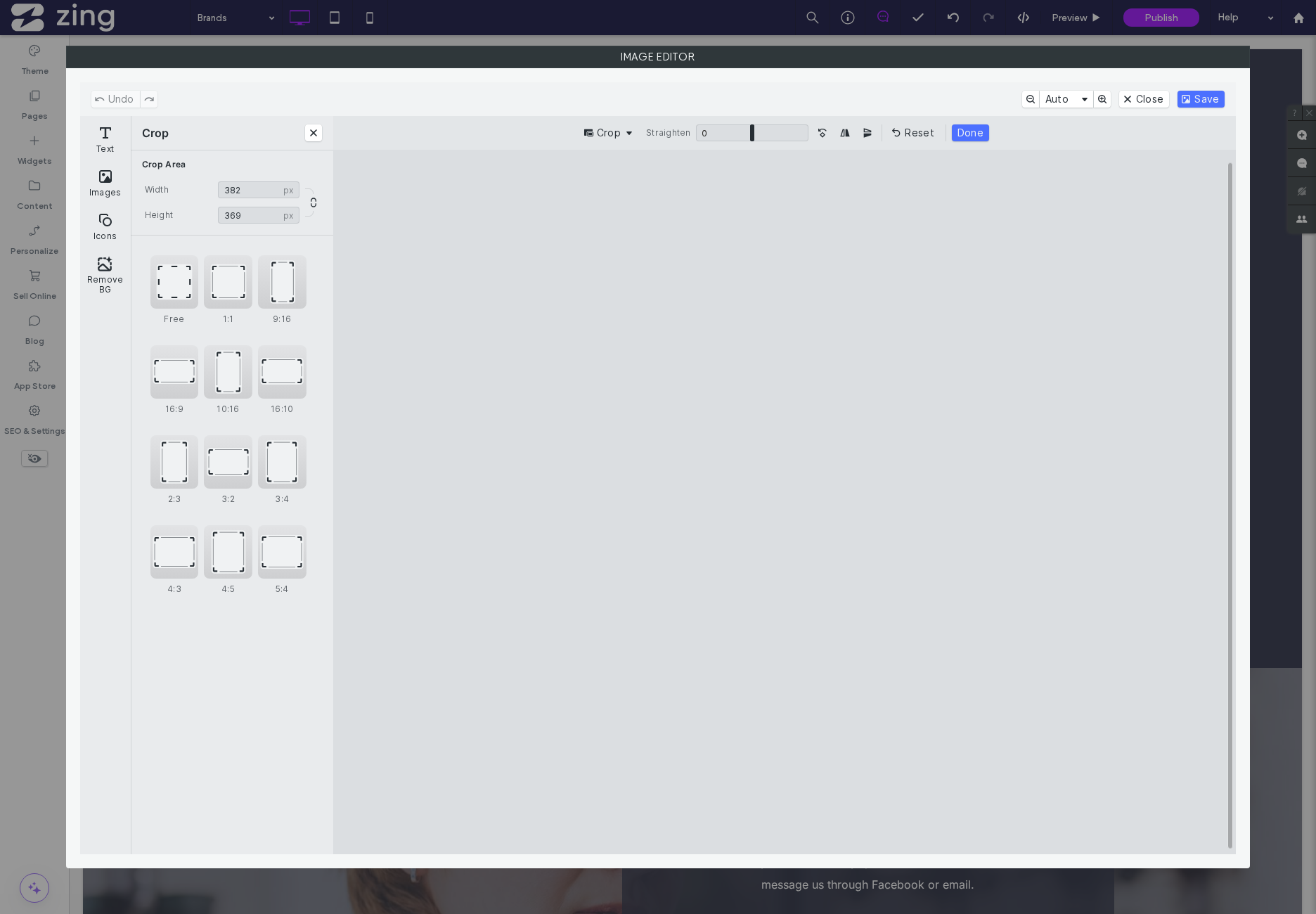
type input "***"
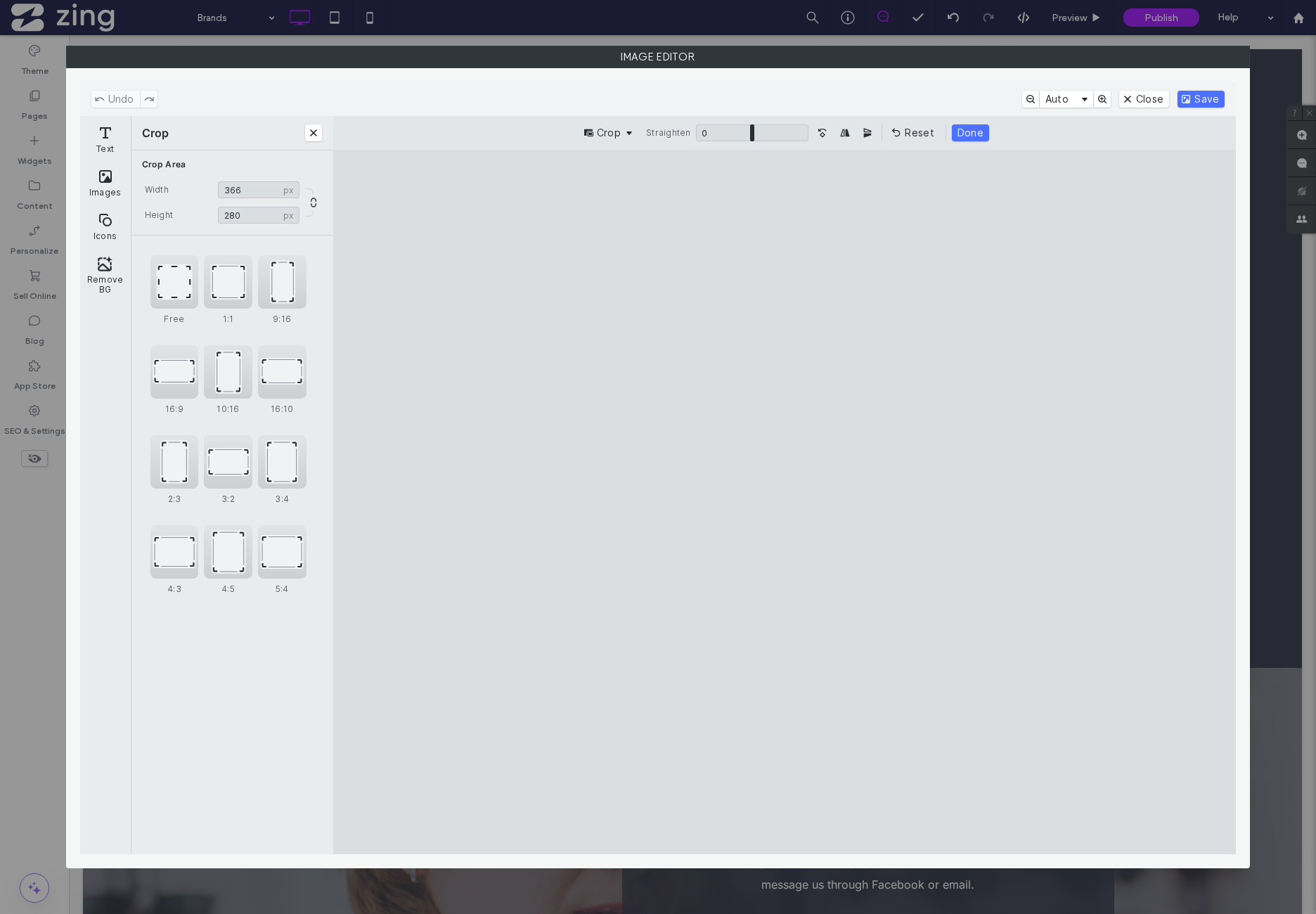
type input "***"
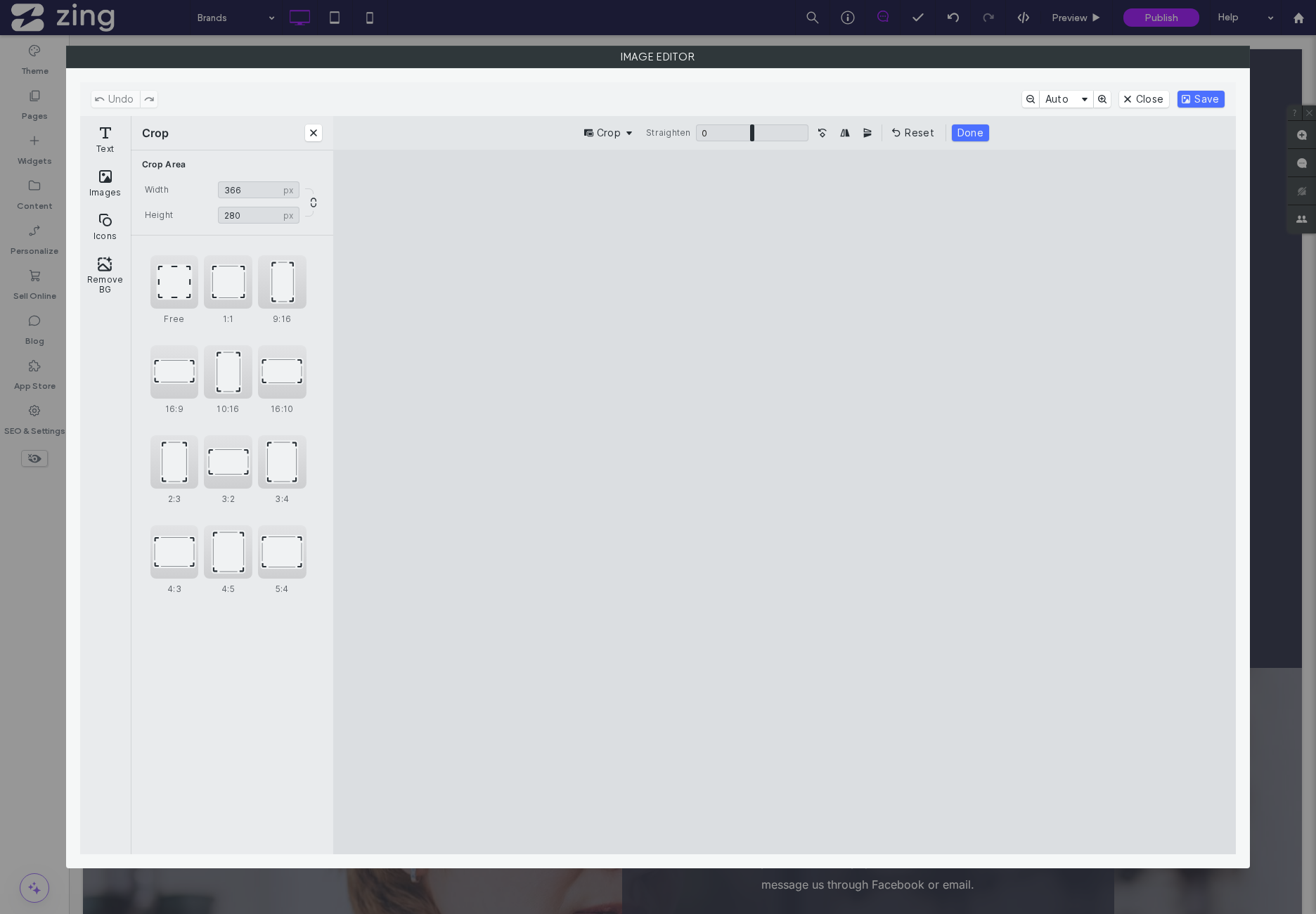
type input "***"
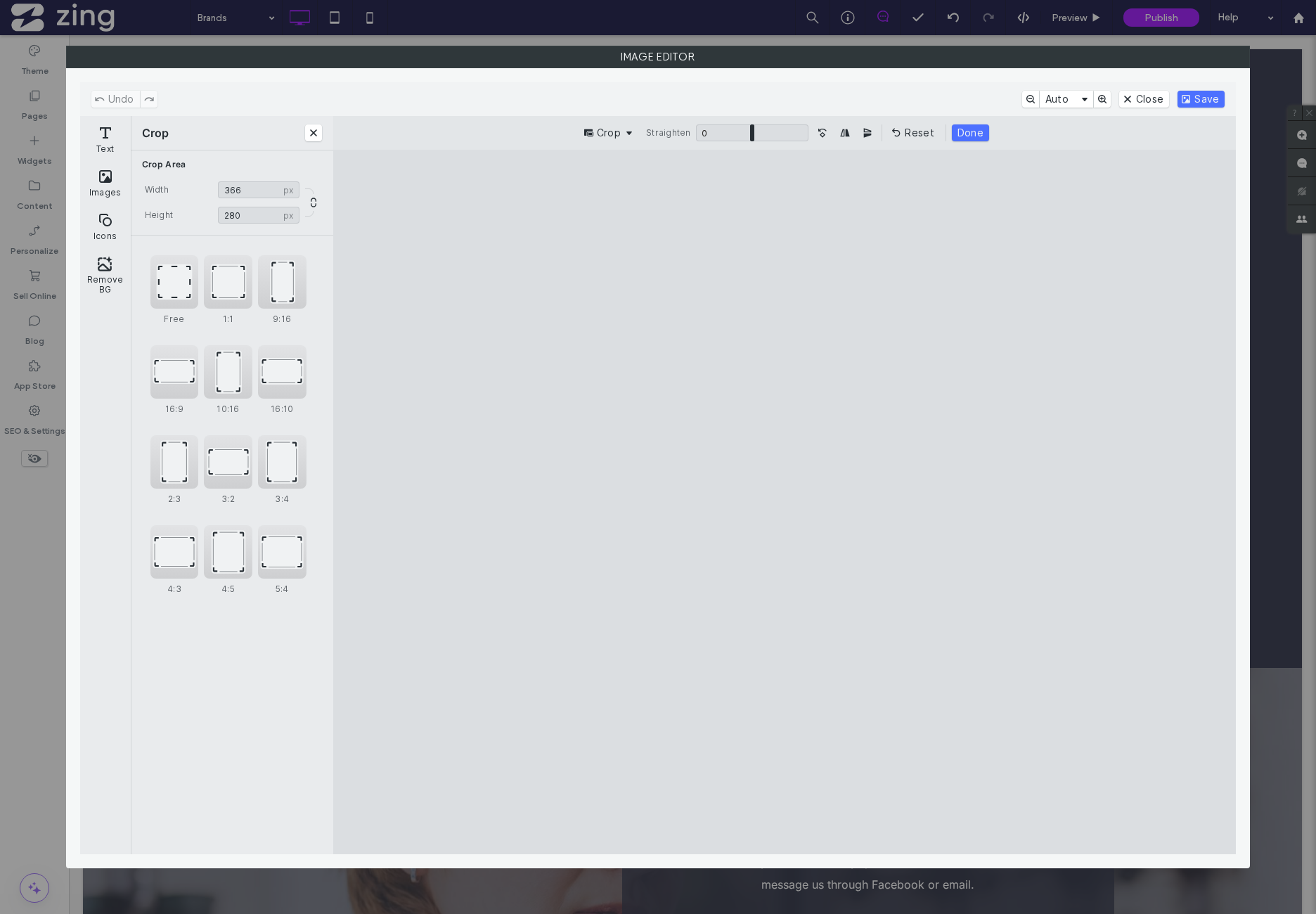
type input "***"
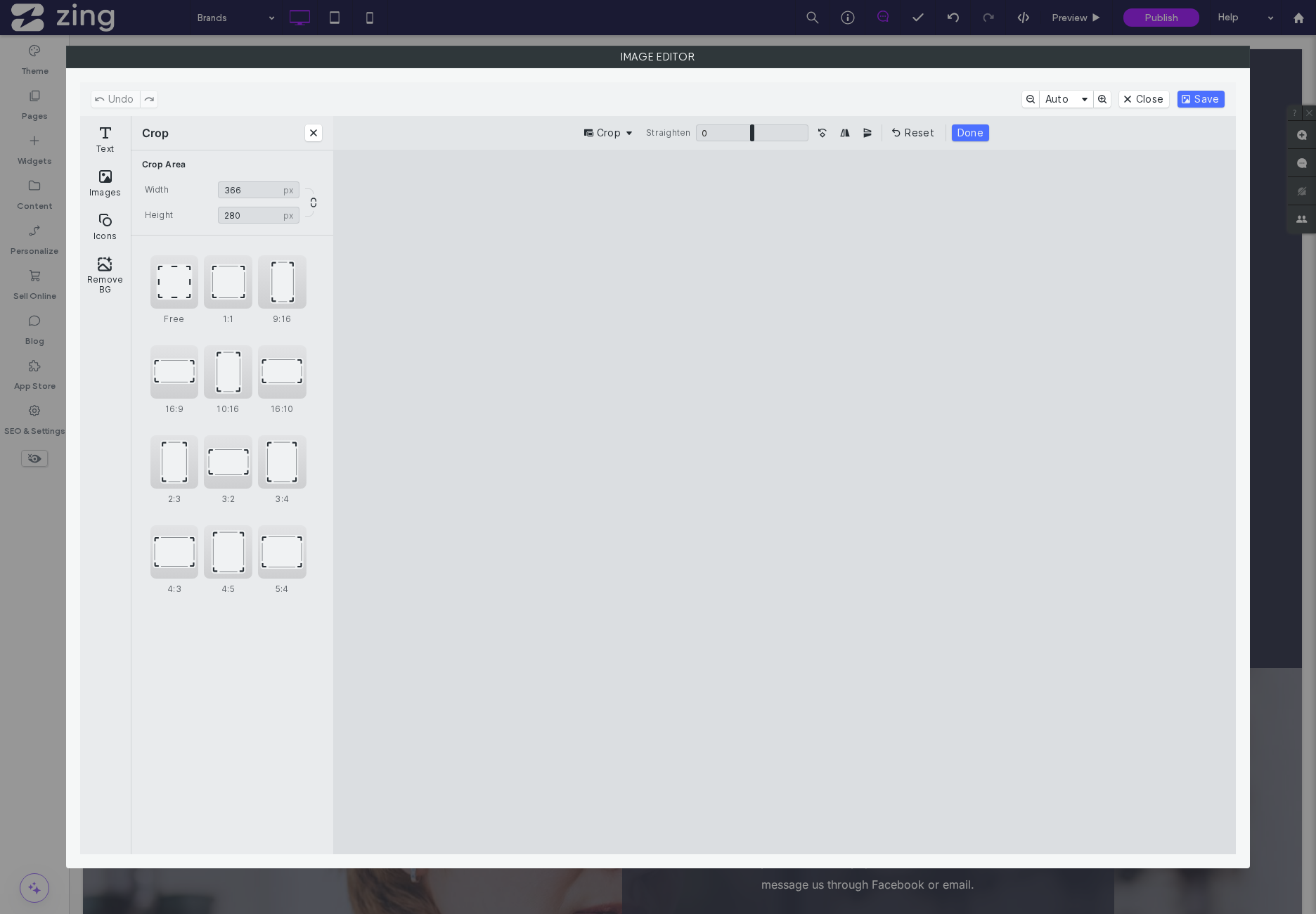
type input "***"
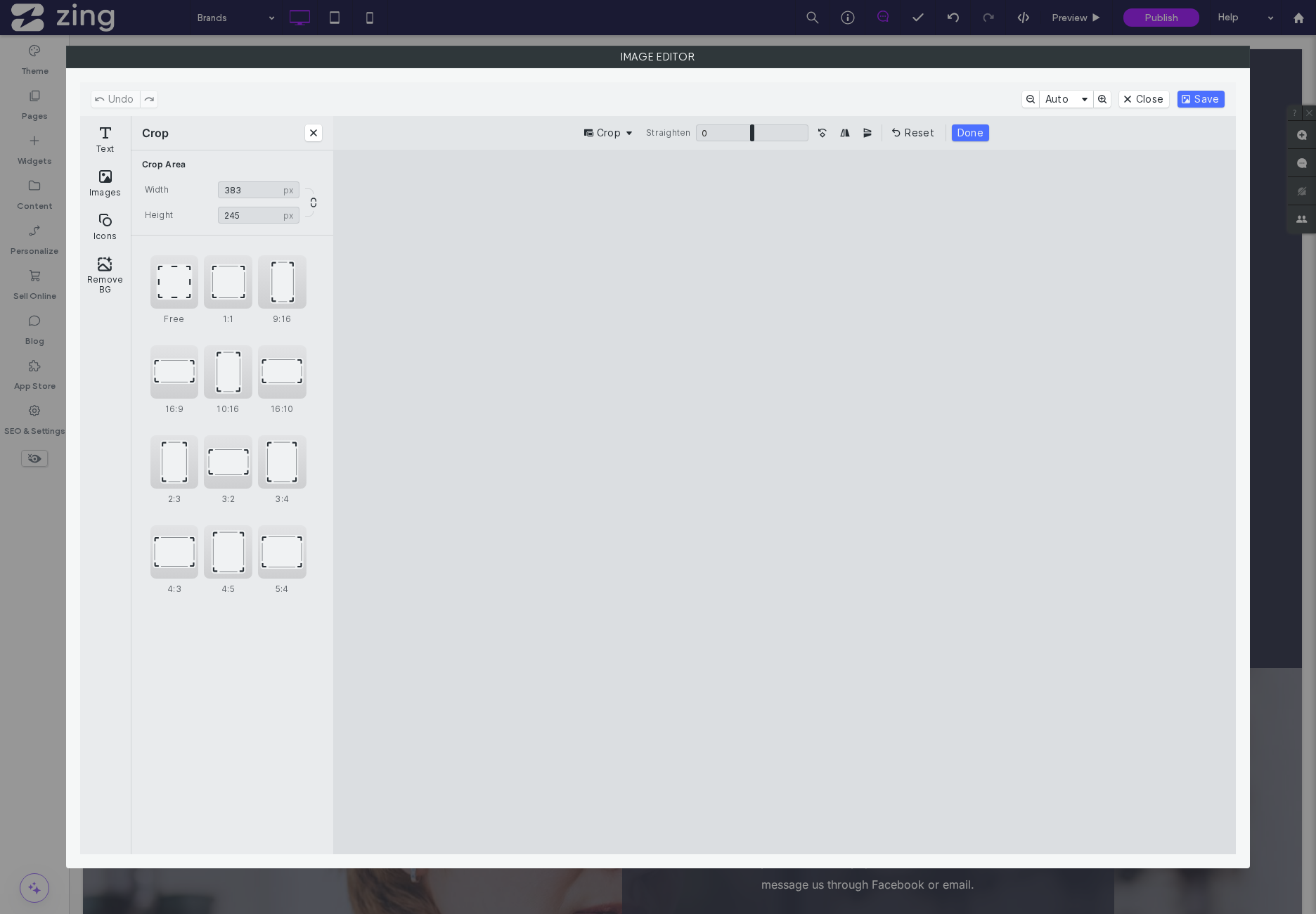
type input "***"
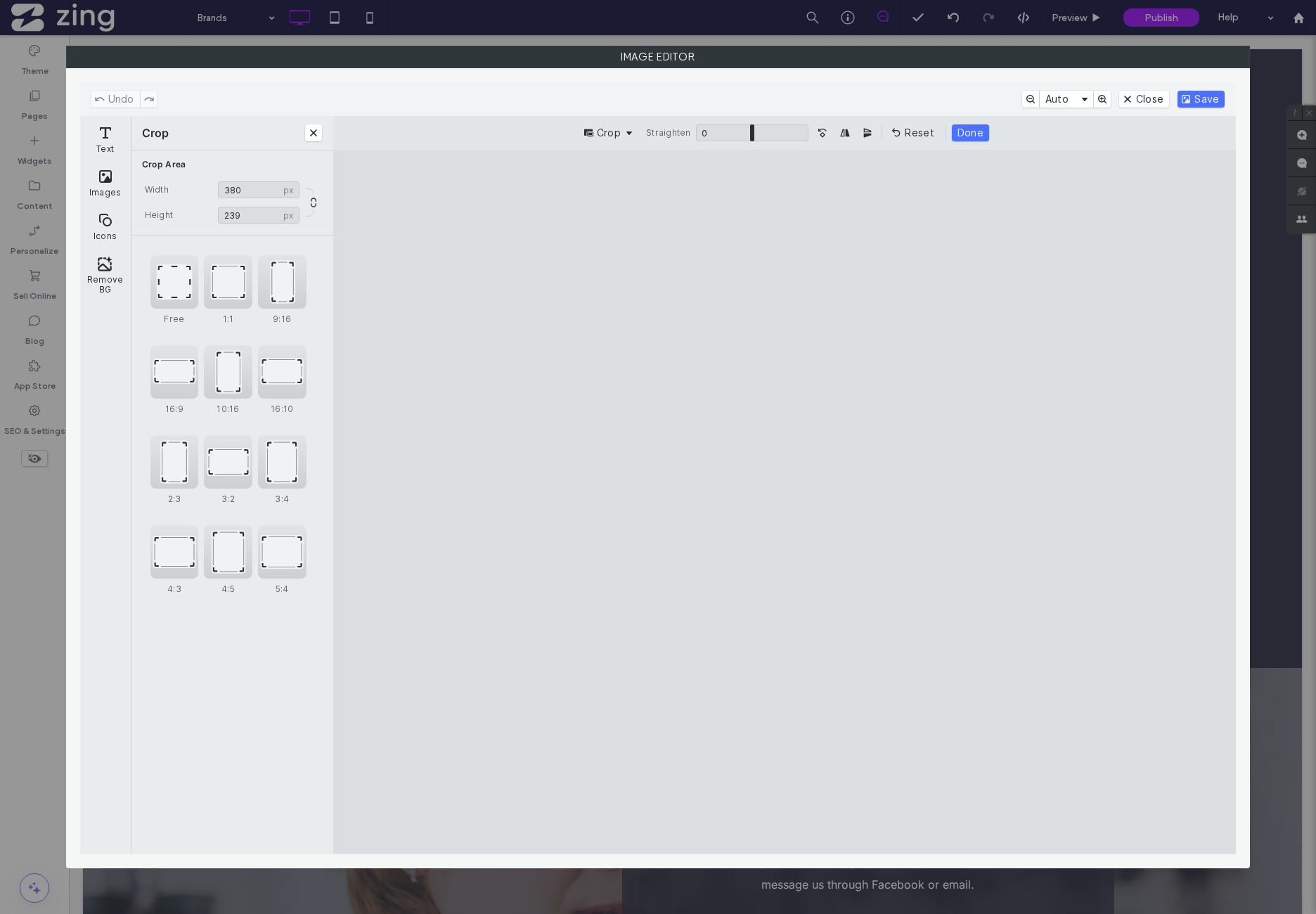
type input "***"
drag, startPoint x: 502, startPoint y: 223, endPoint x: 527, endPoint y: 445, distance: 223.4
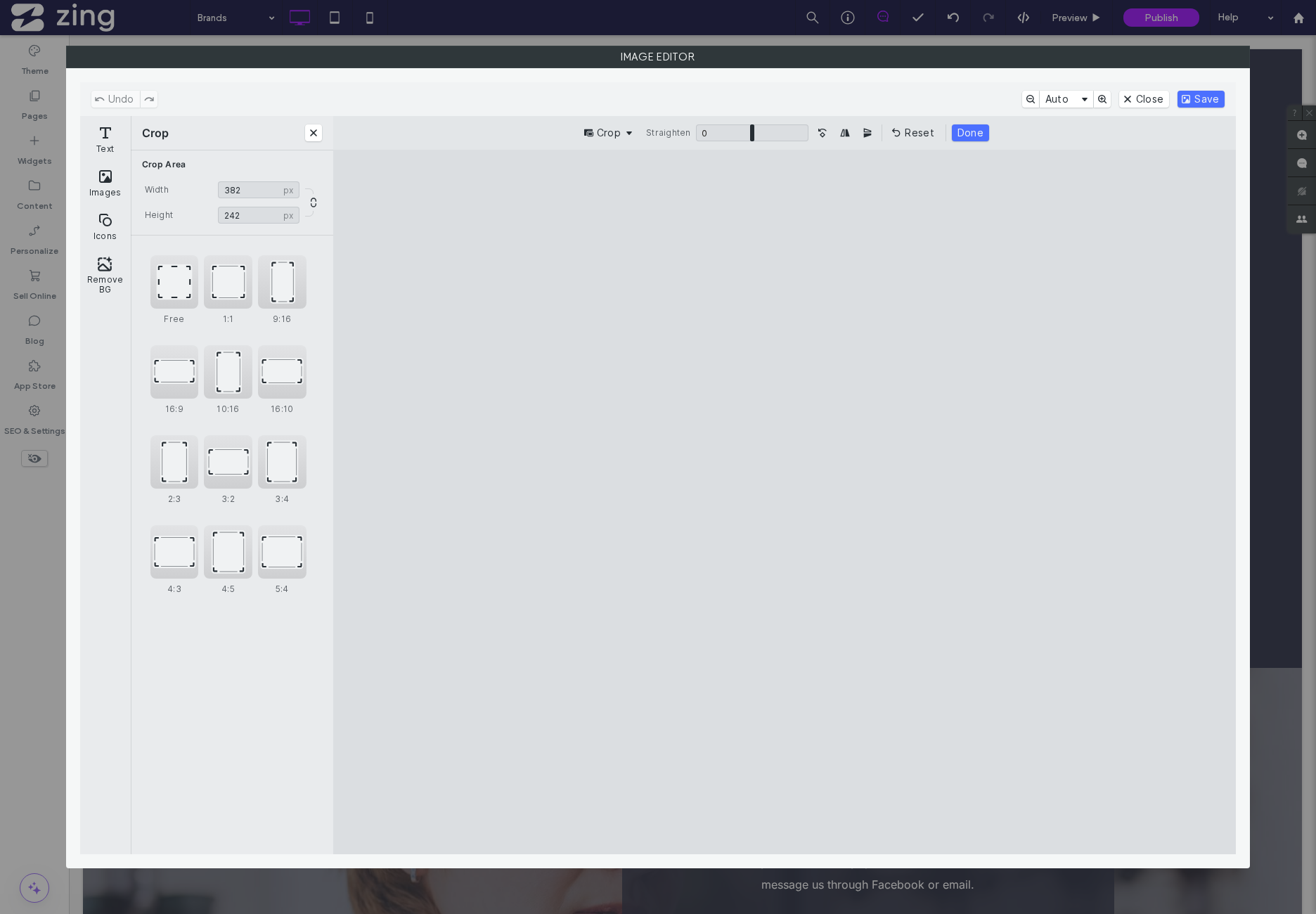
click at [785, 502] on cesdk-canvas "Editor canvas" at bounding box center [785, 502] width 0 height 0
type input "***"
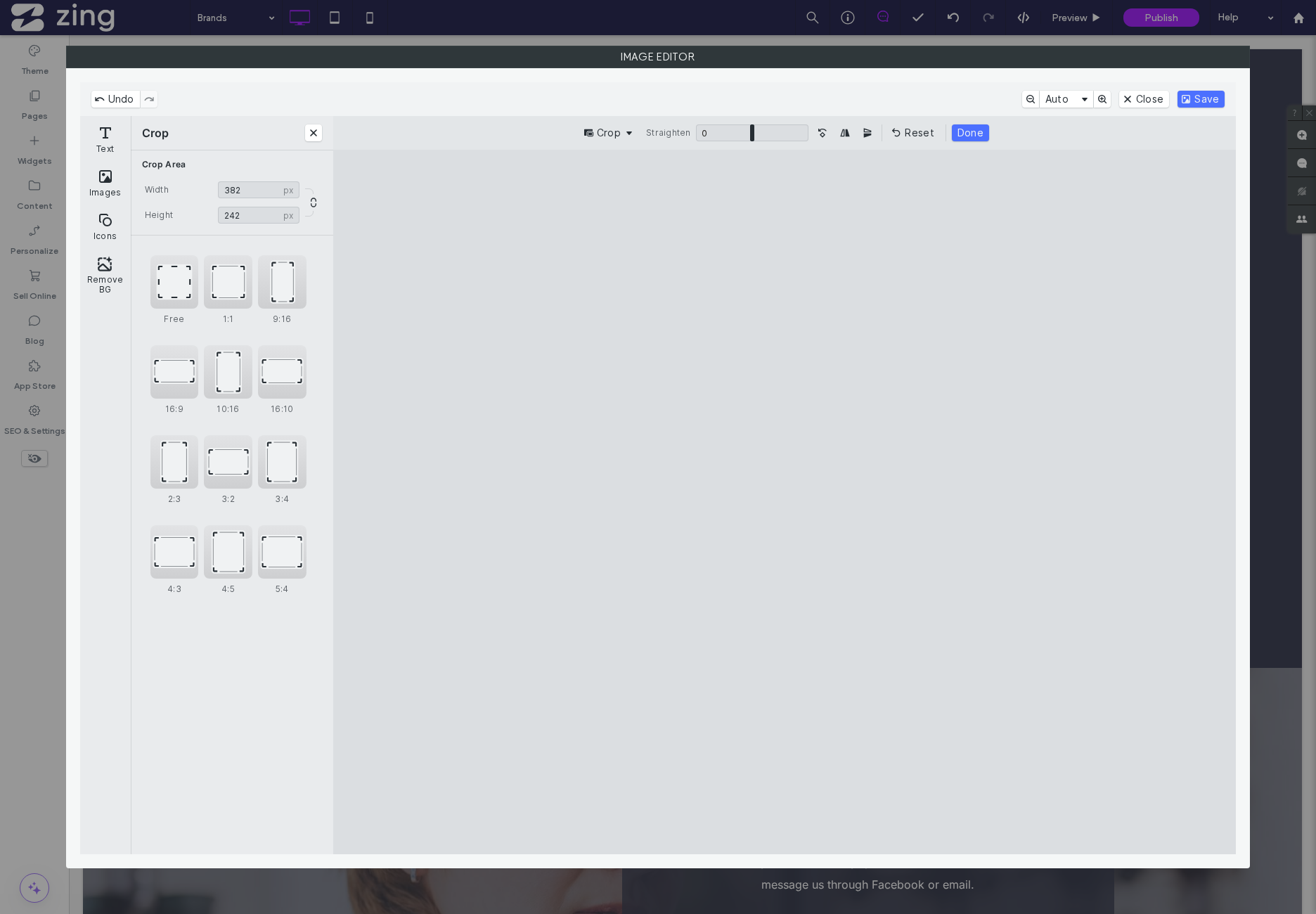
type input "***"
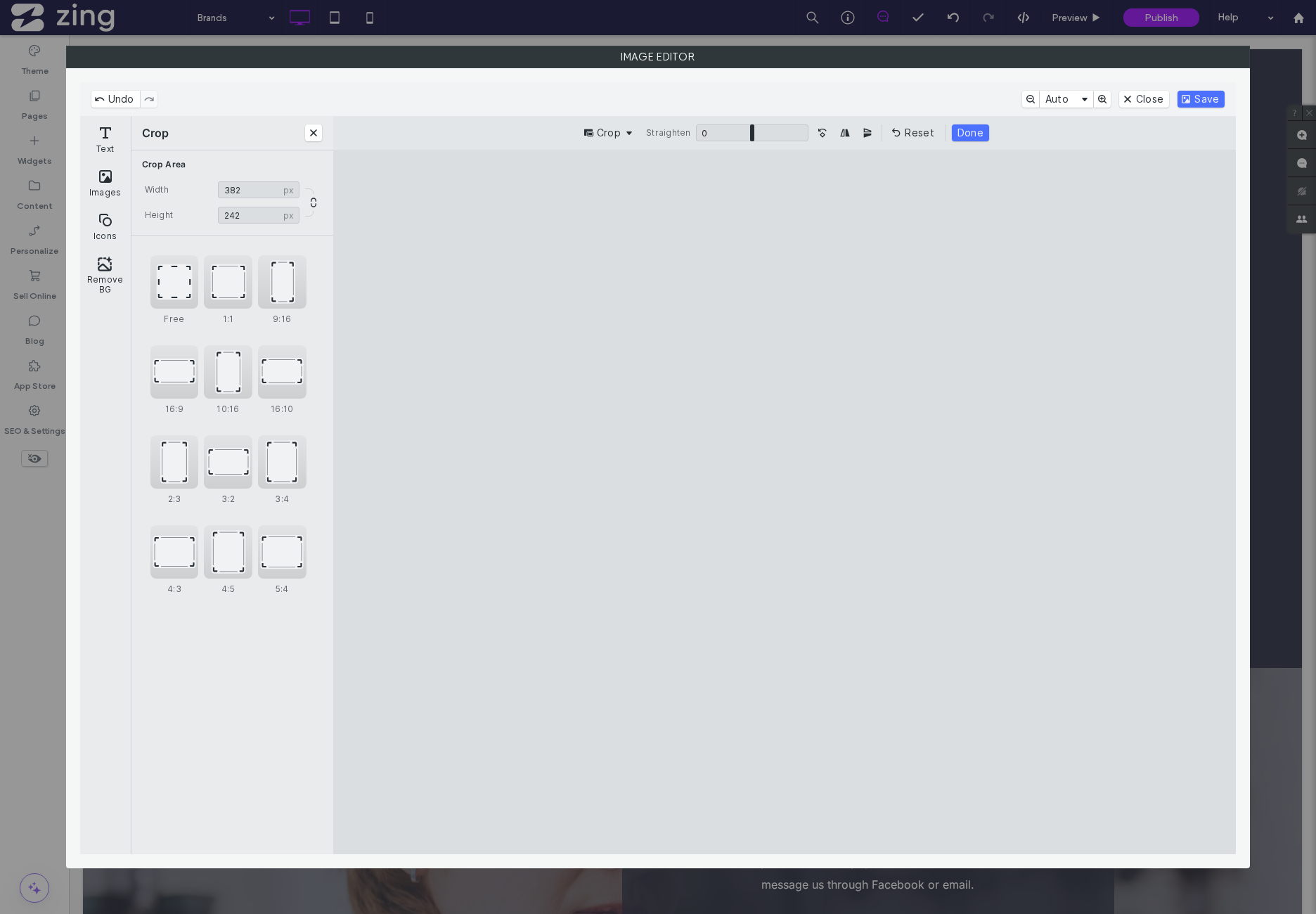
type input "***"
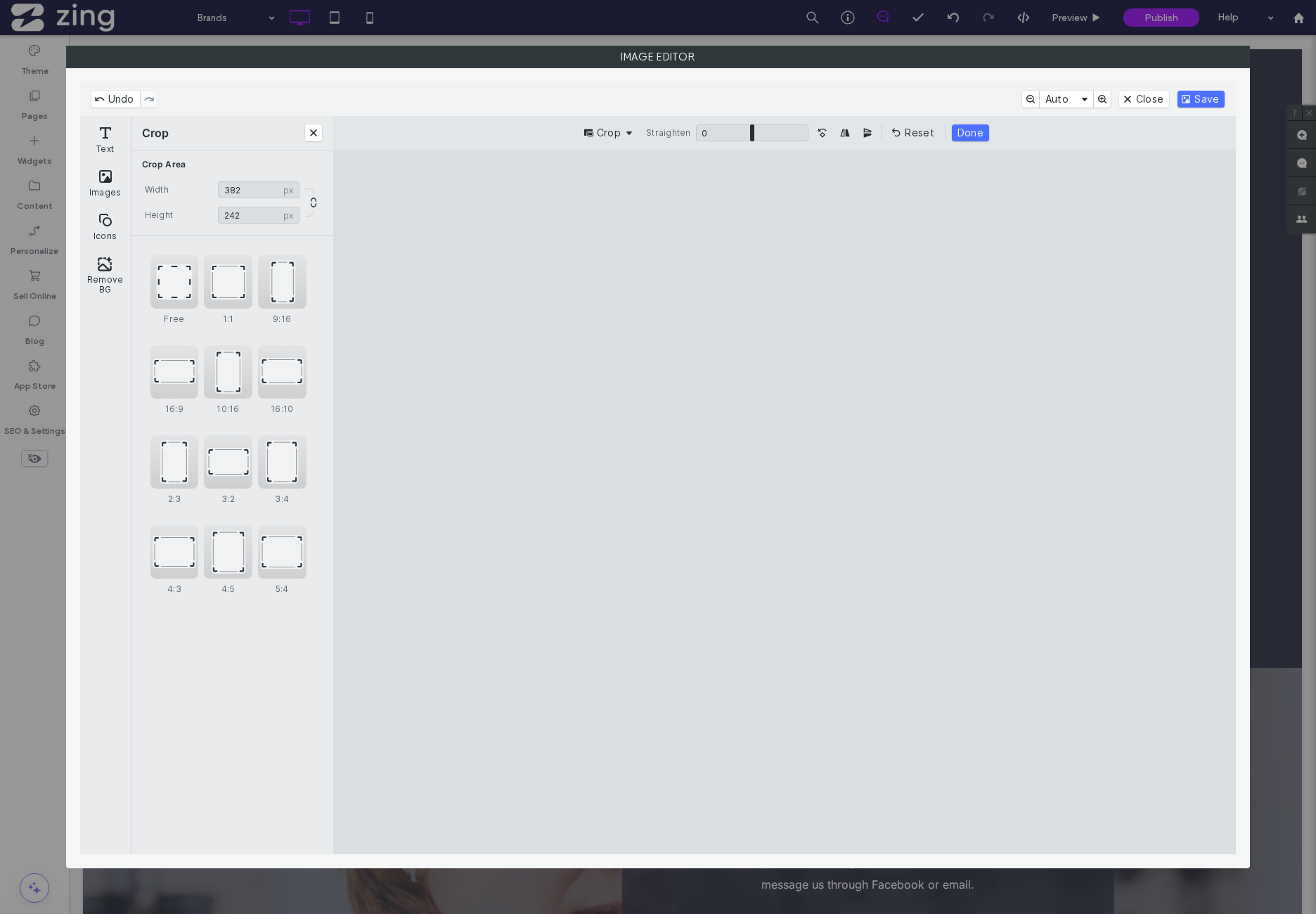
type input "***"
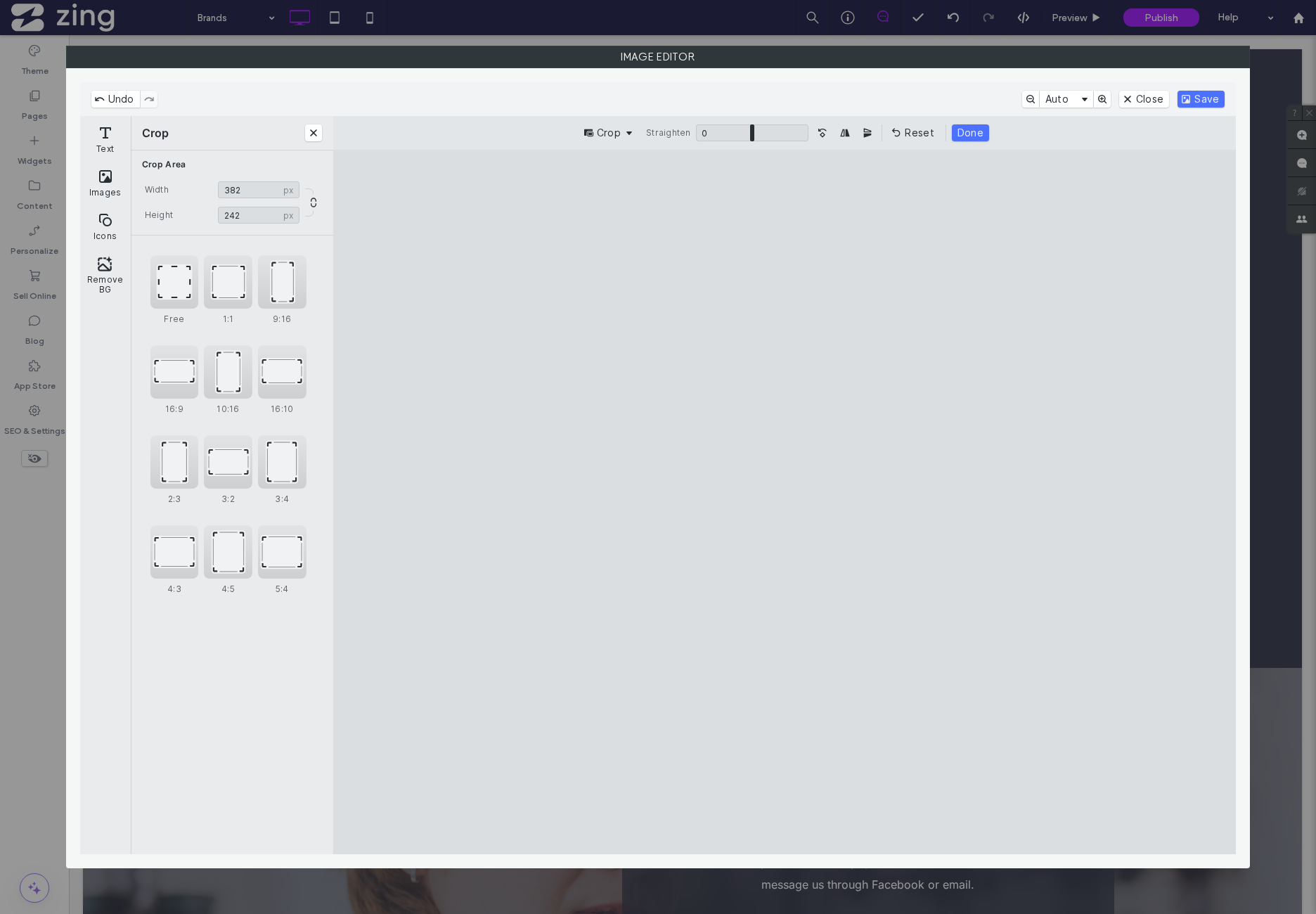
type input "***"
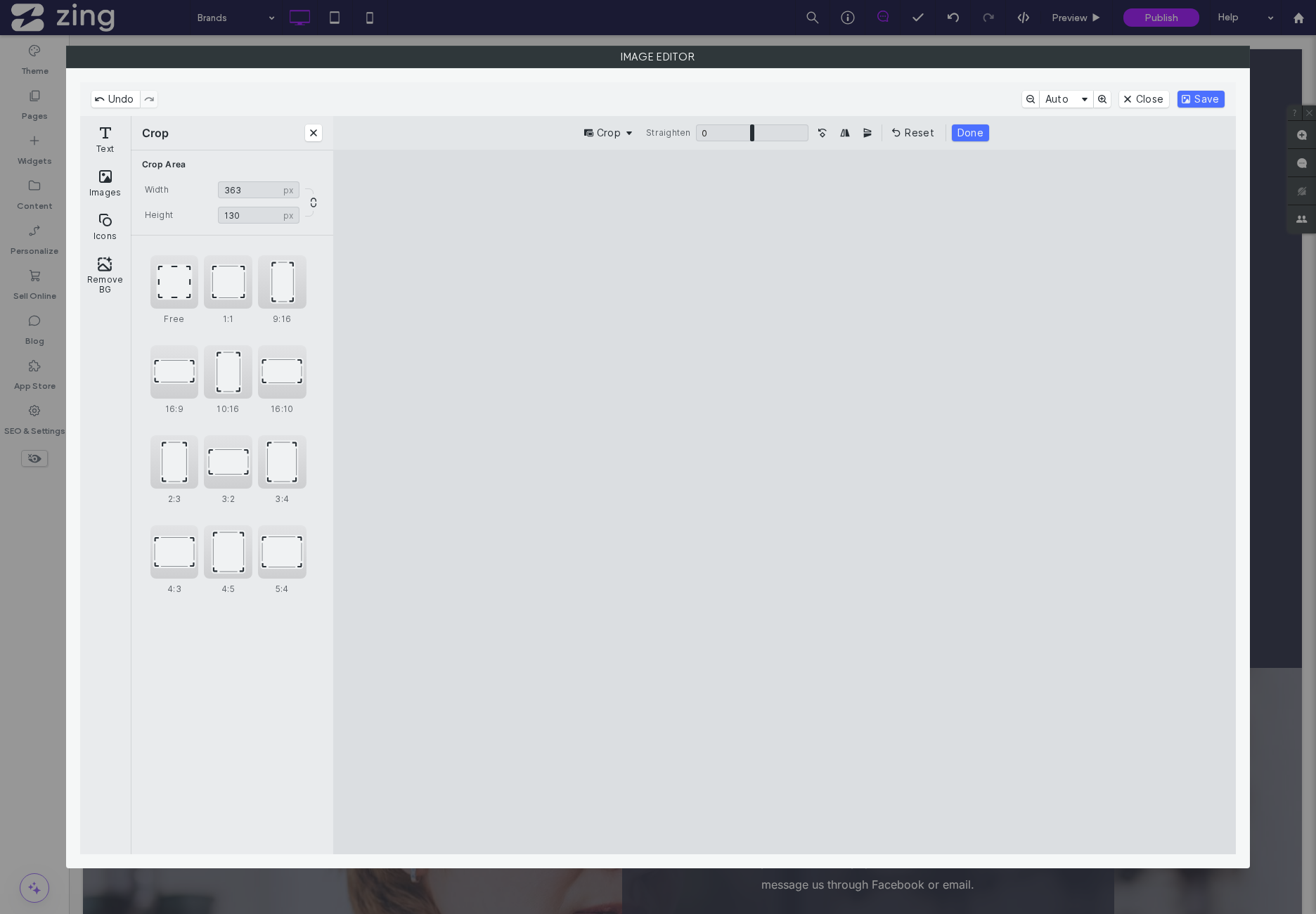
type input "***"
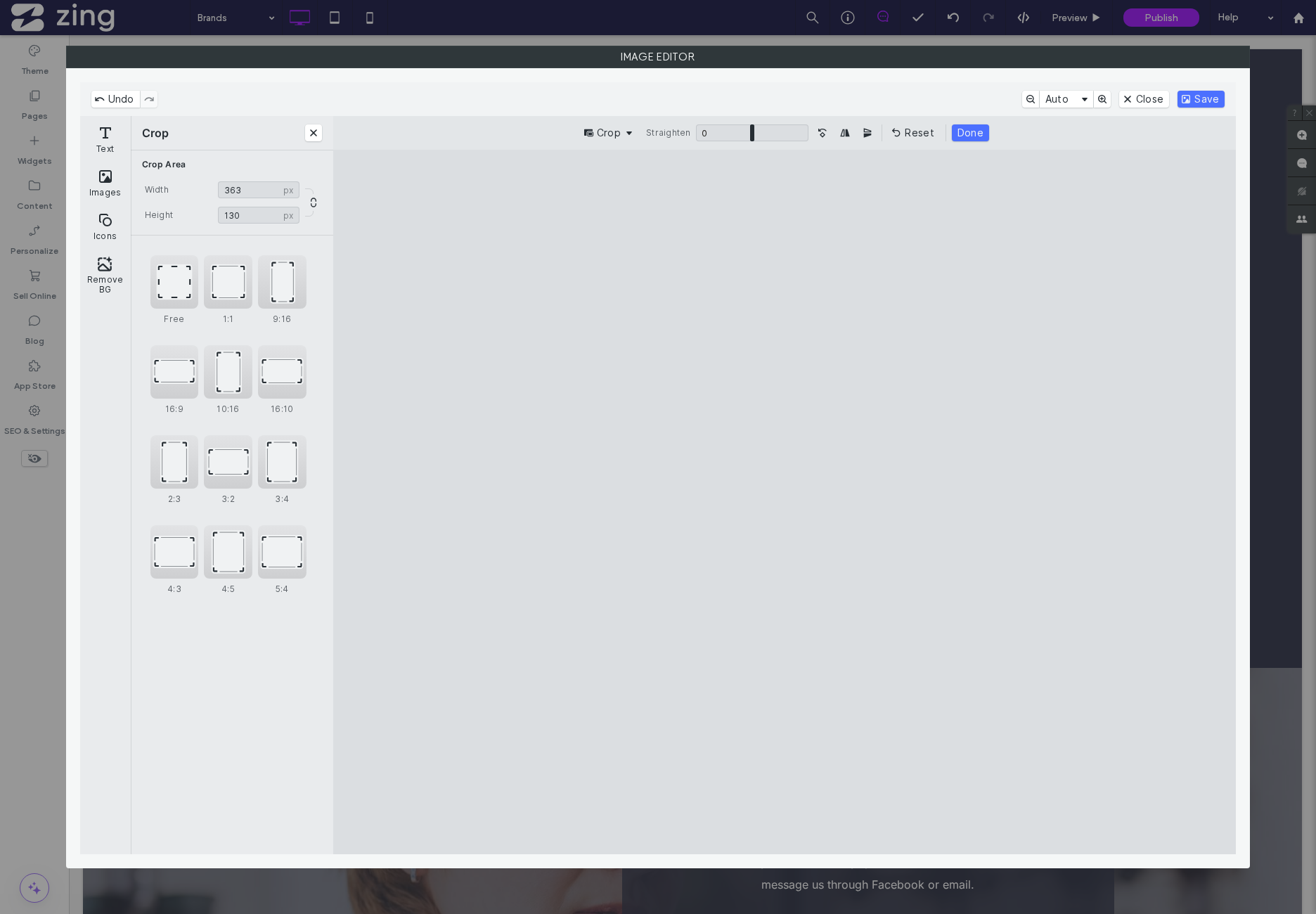
type input "***"
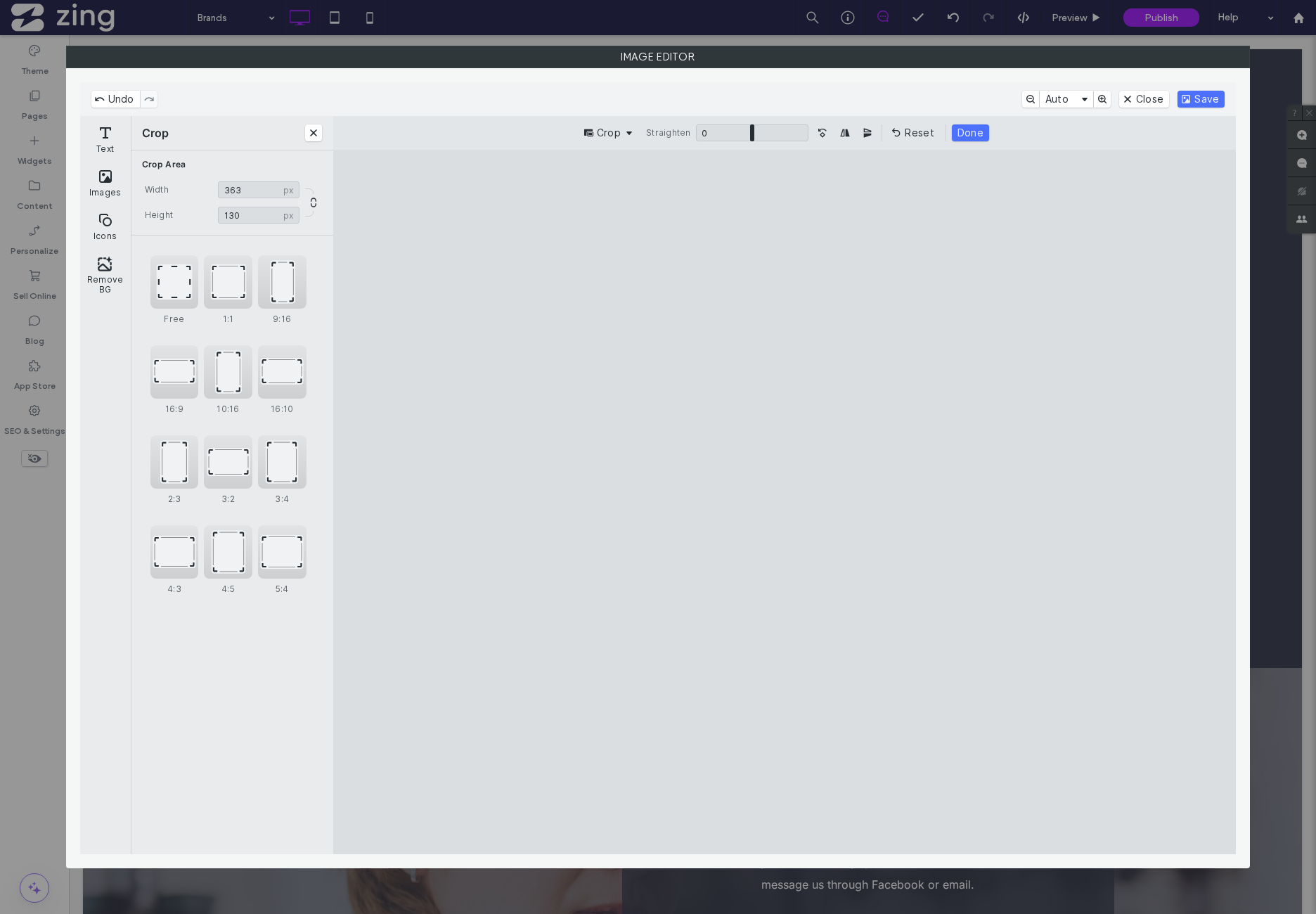
type input "***"
type input "**"
type input "***"
type input "**"
type input "***"
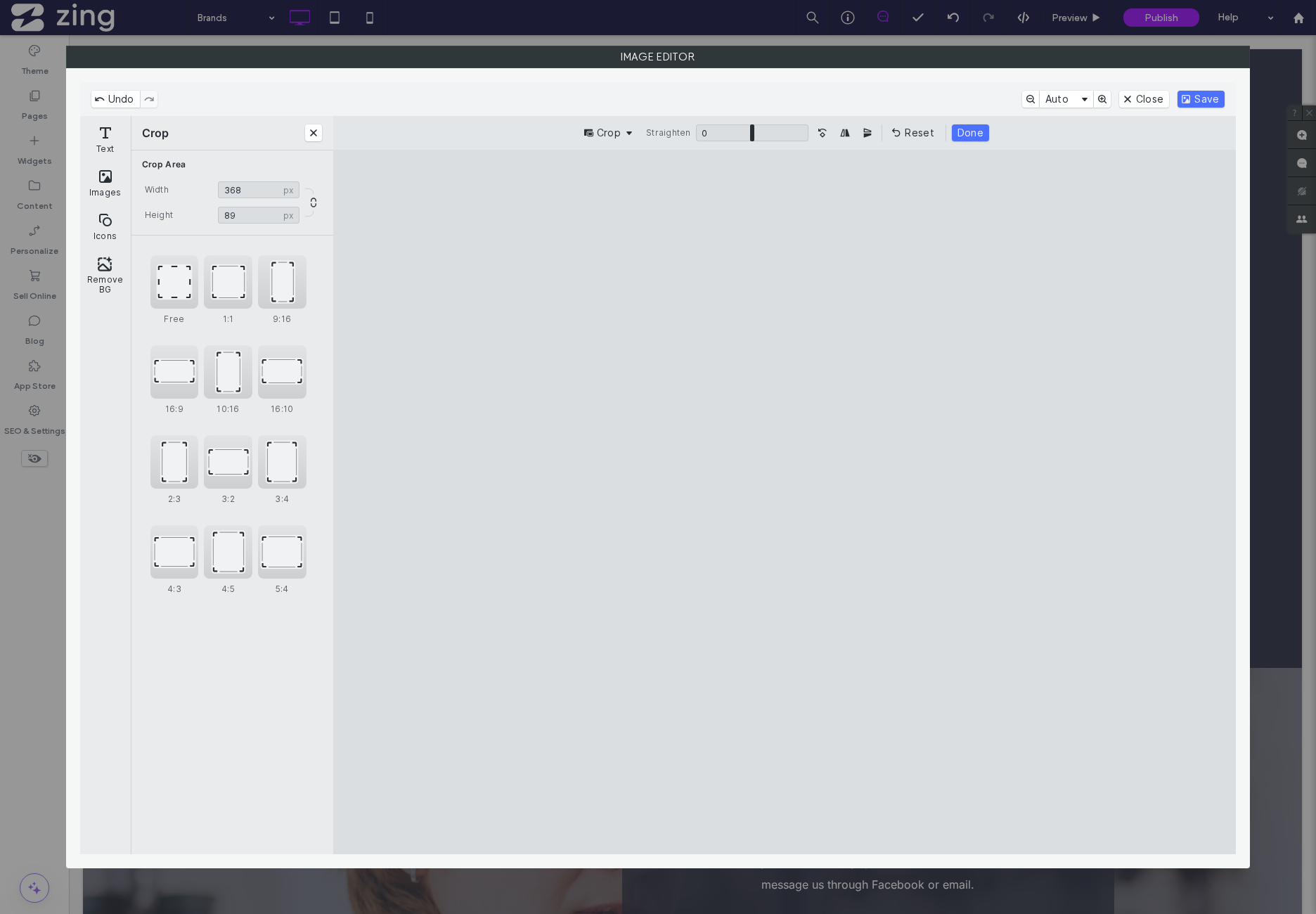
type input "**"
type input "***"
type input "**"
type input "***"
drag, startPoint x: 1190, startPoint y: 774, endPoint x: 1158, endPoint y: 438, distance: 337.5
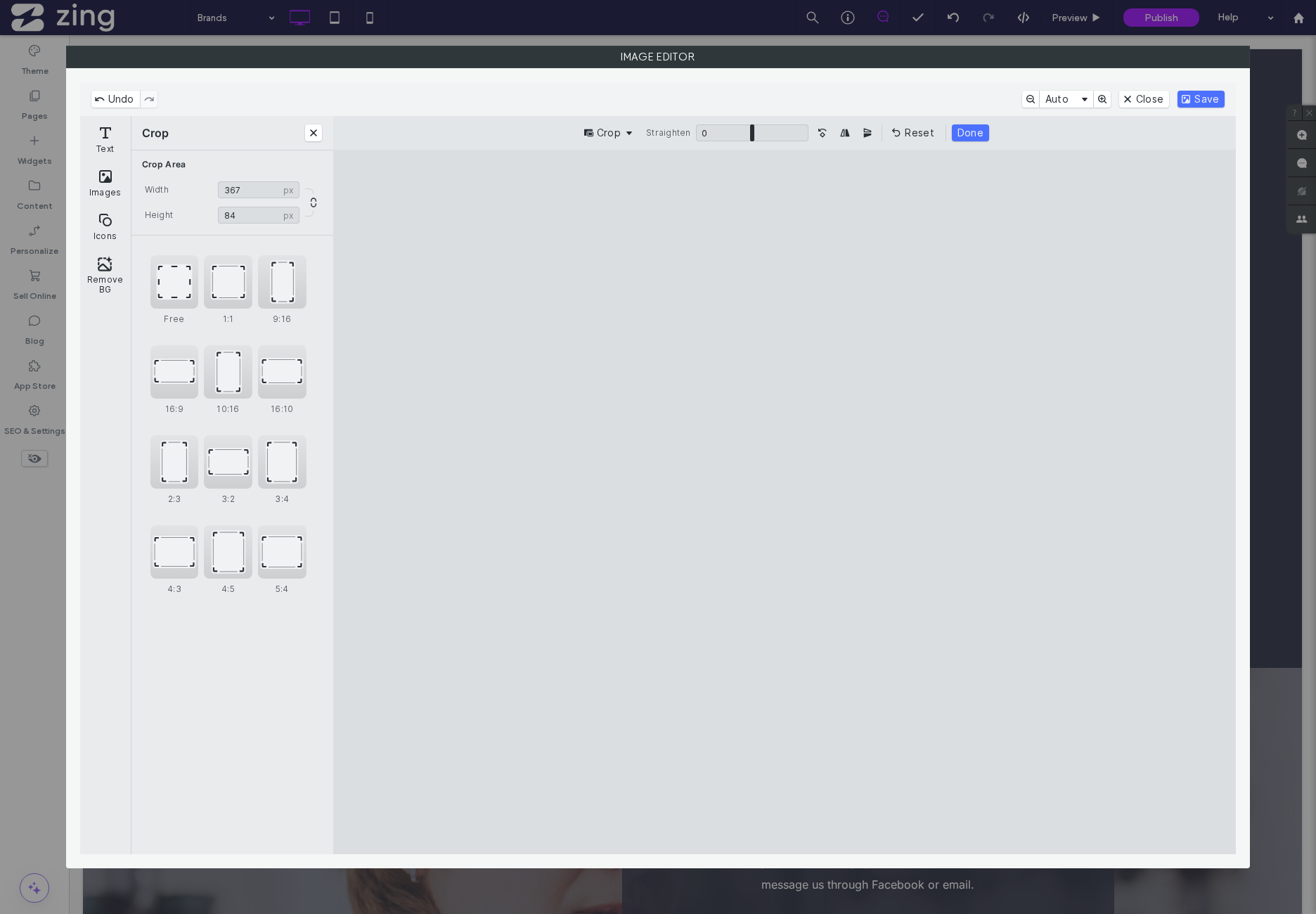
click at [785, 502] on cesdk-canvas "Editor canvas" at bounding box center [785, 502] width 0 height 0
click at [1200, 98] on button "Save" at bounding box center [1201, 99] width 47 height 17
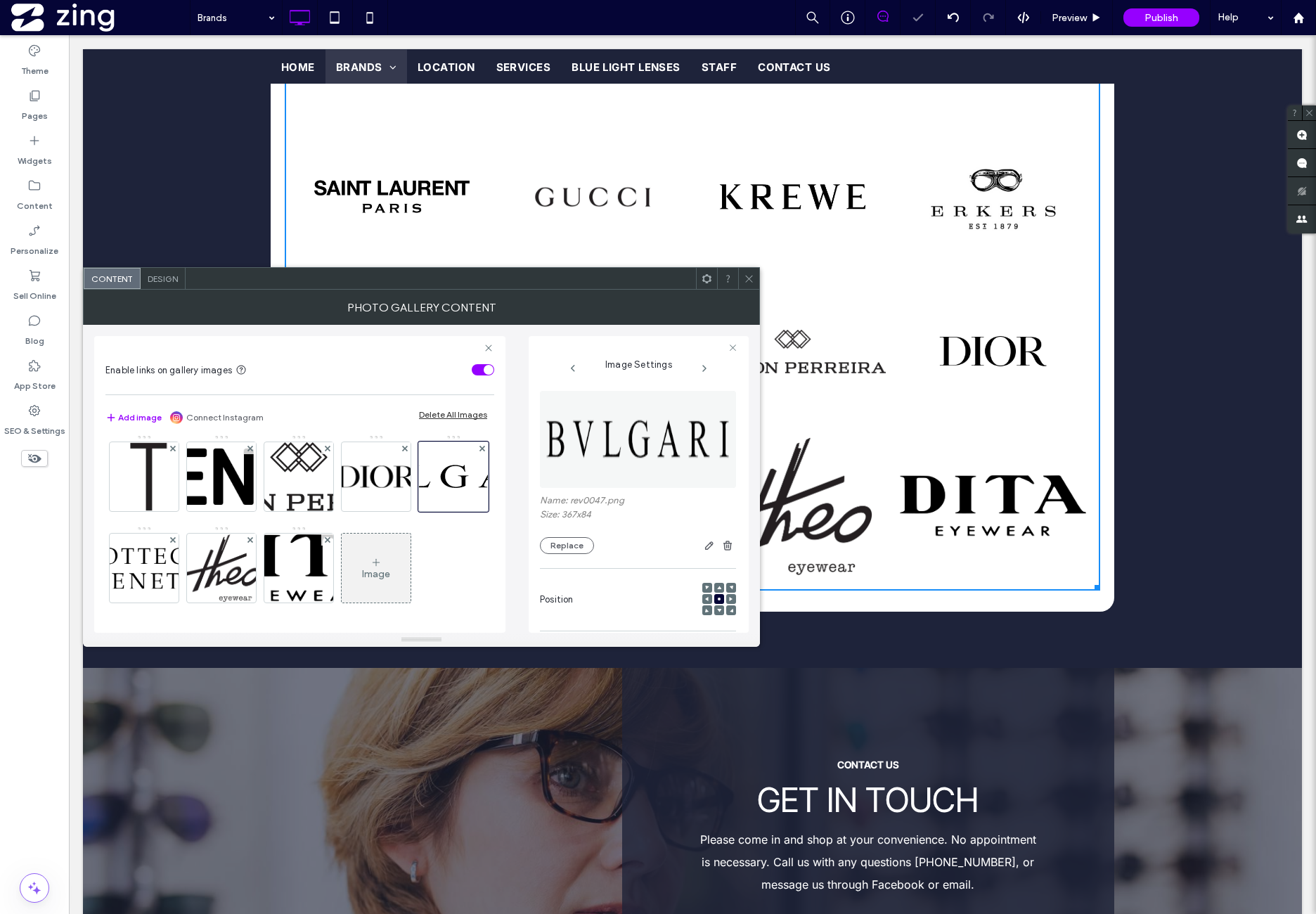
drag, startPoint x: 753, startPoint y: 276, endPoint x: 707, endPoint y: 295, distance: 49.8
click at [752, 276] on icon at bounding box center [749, 278] width 11 height 11
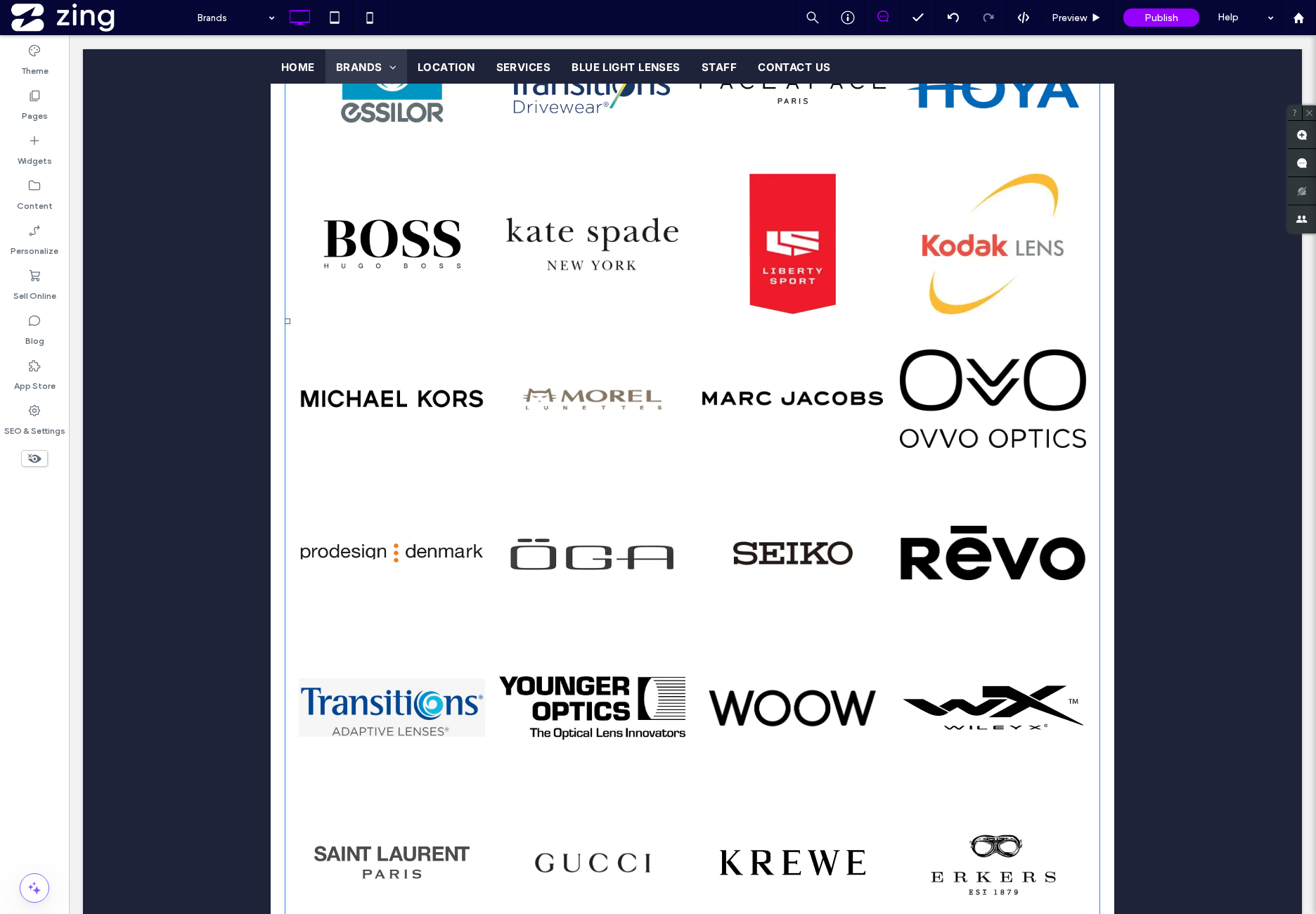
scroll to position [1727, 0]
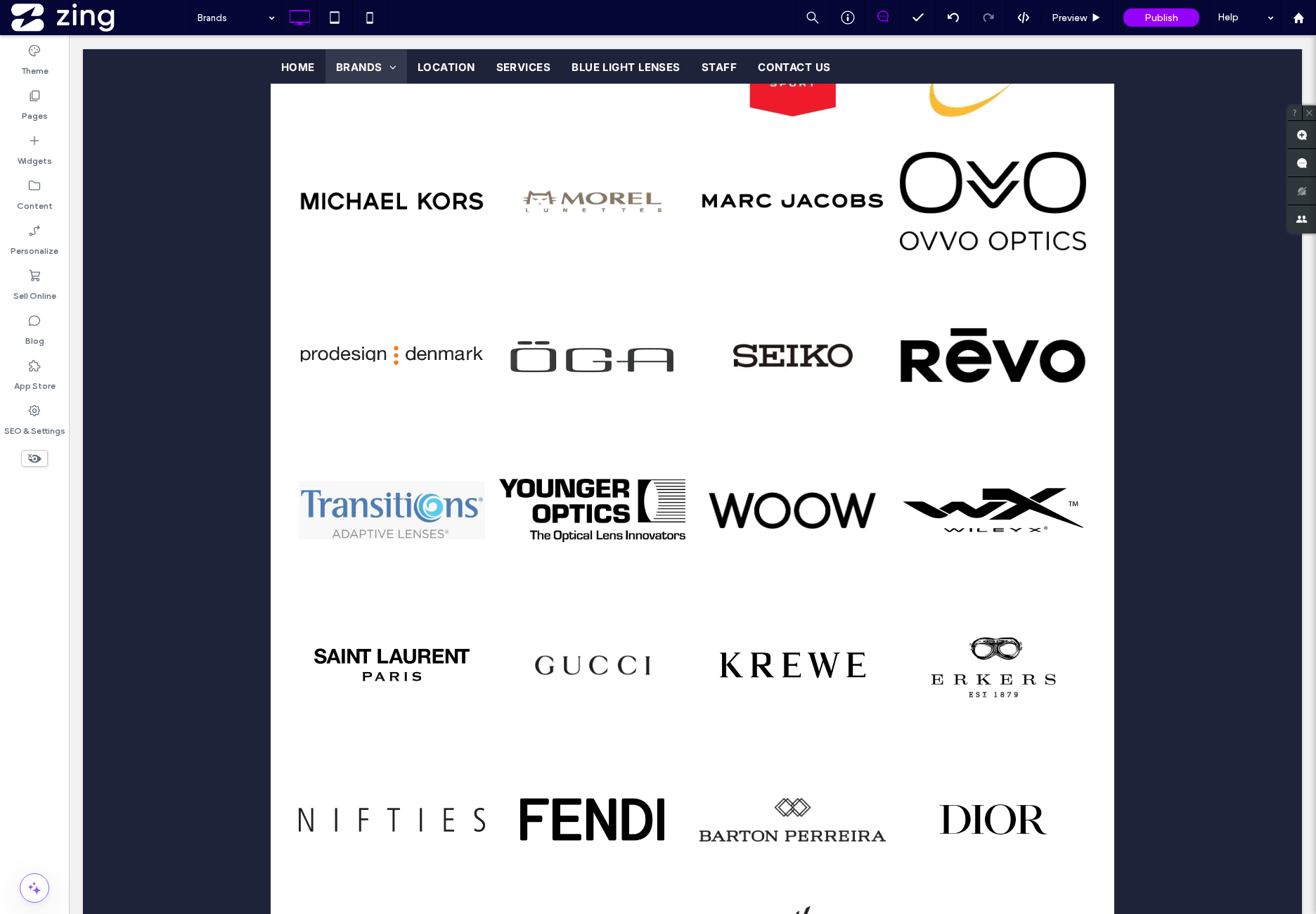
click at [358, 535] on link at bounding box center [391, 510] width 186 height 141
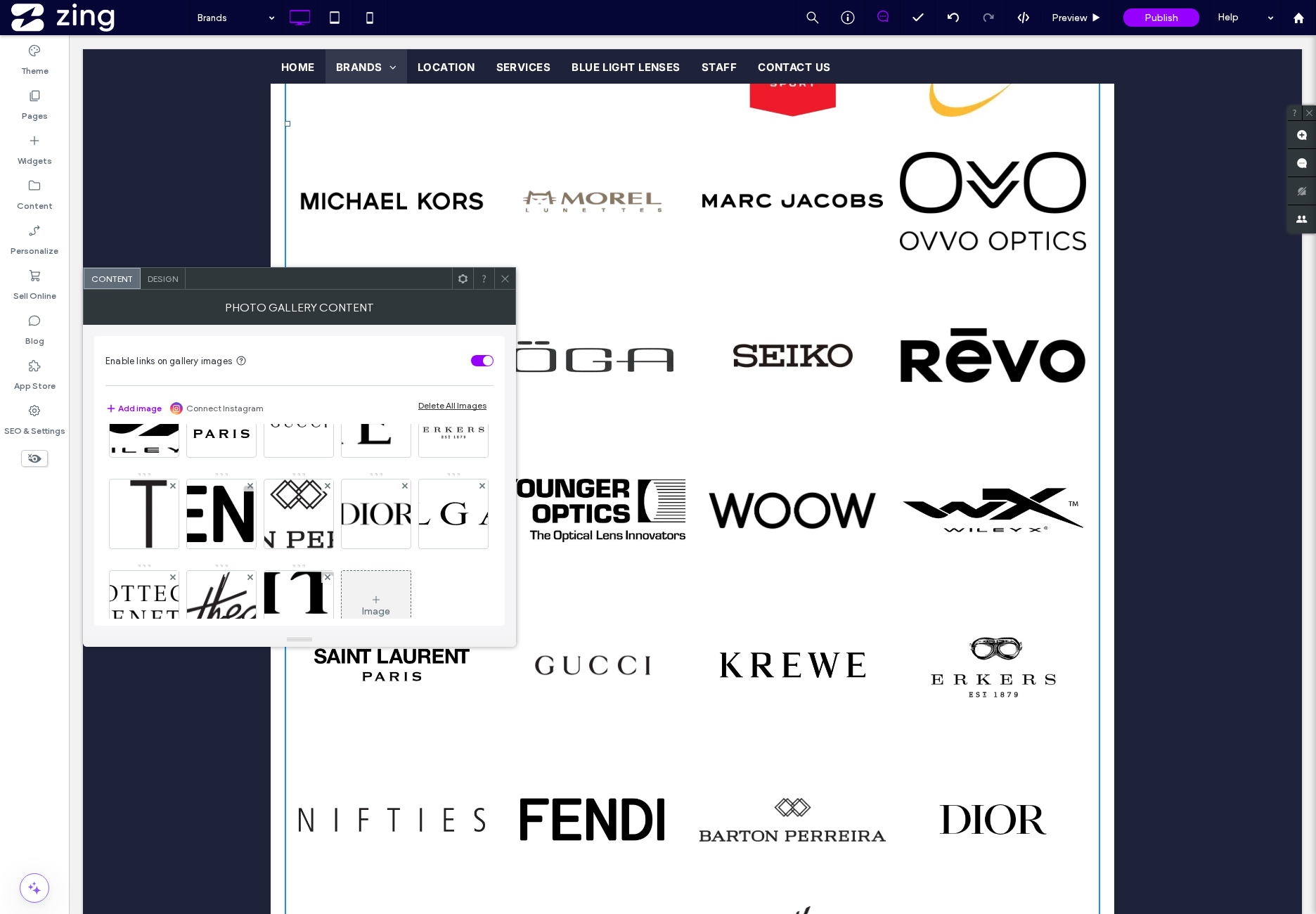
scroll to position [703, 0]
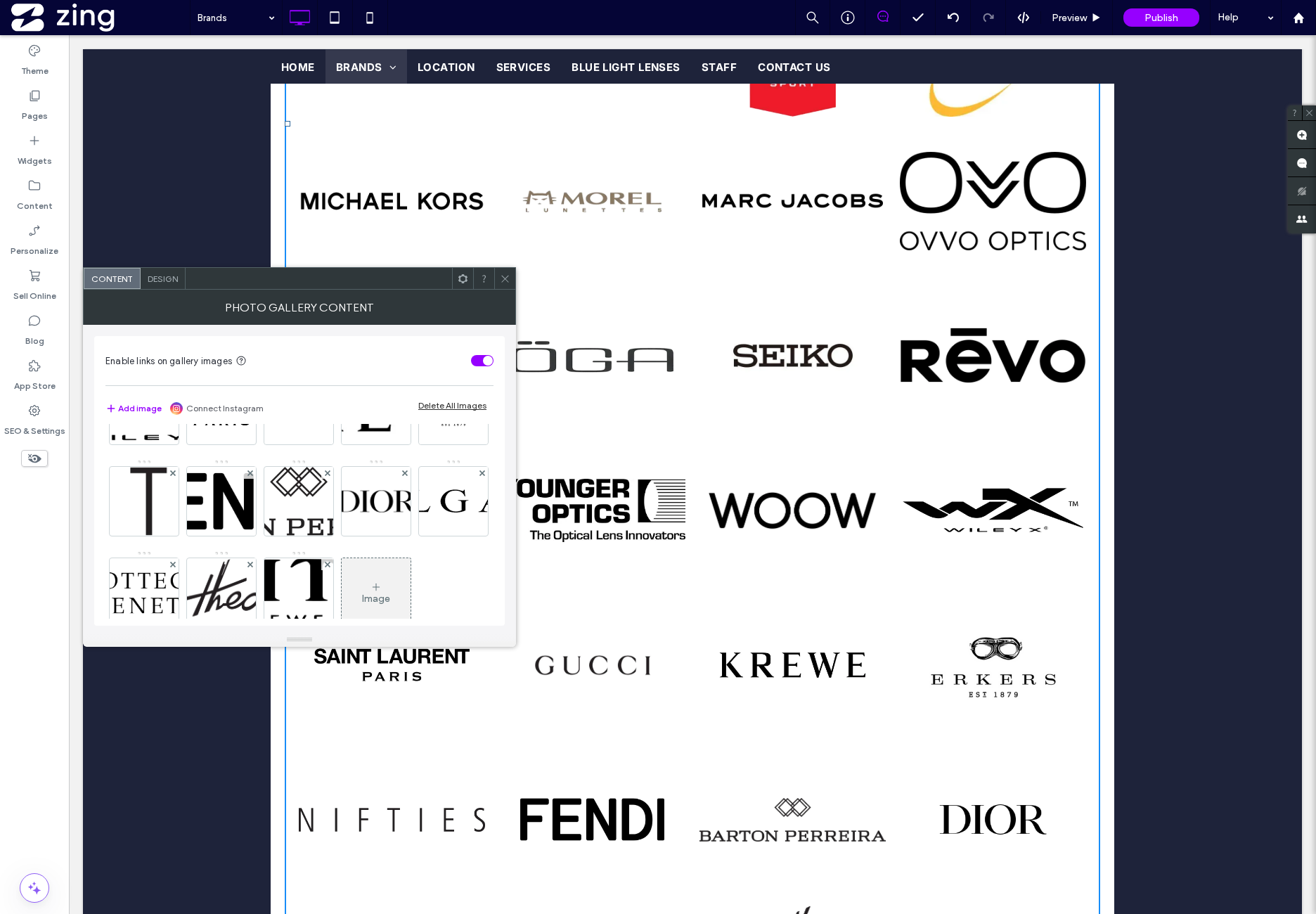
click at [189, 353] on img at bounding box center [298, 318] width 221 height 69
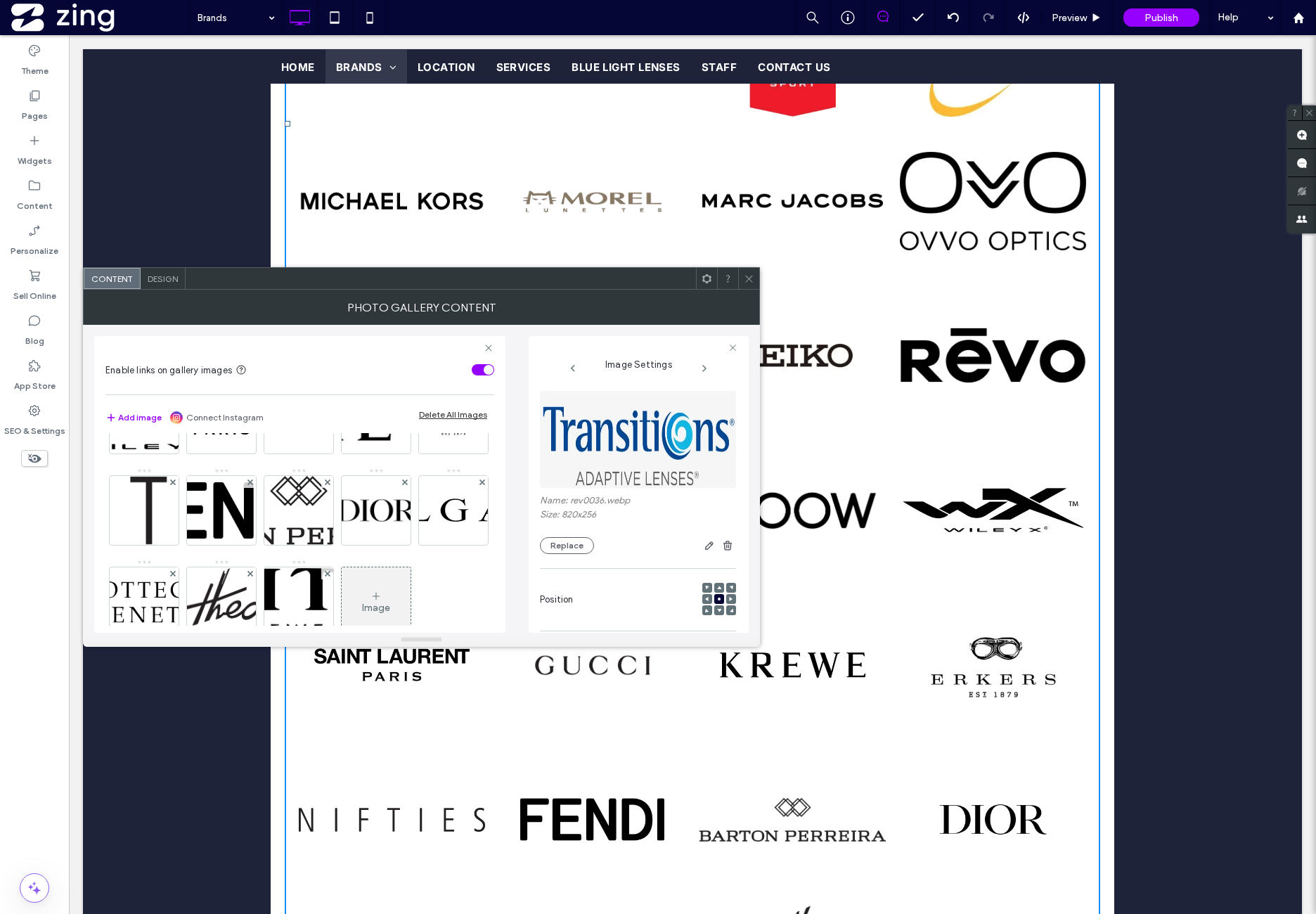
click at [602, 436] on img at bounding box center [638, 439] width 198 height 97
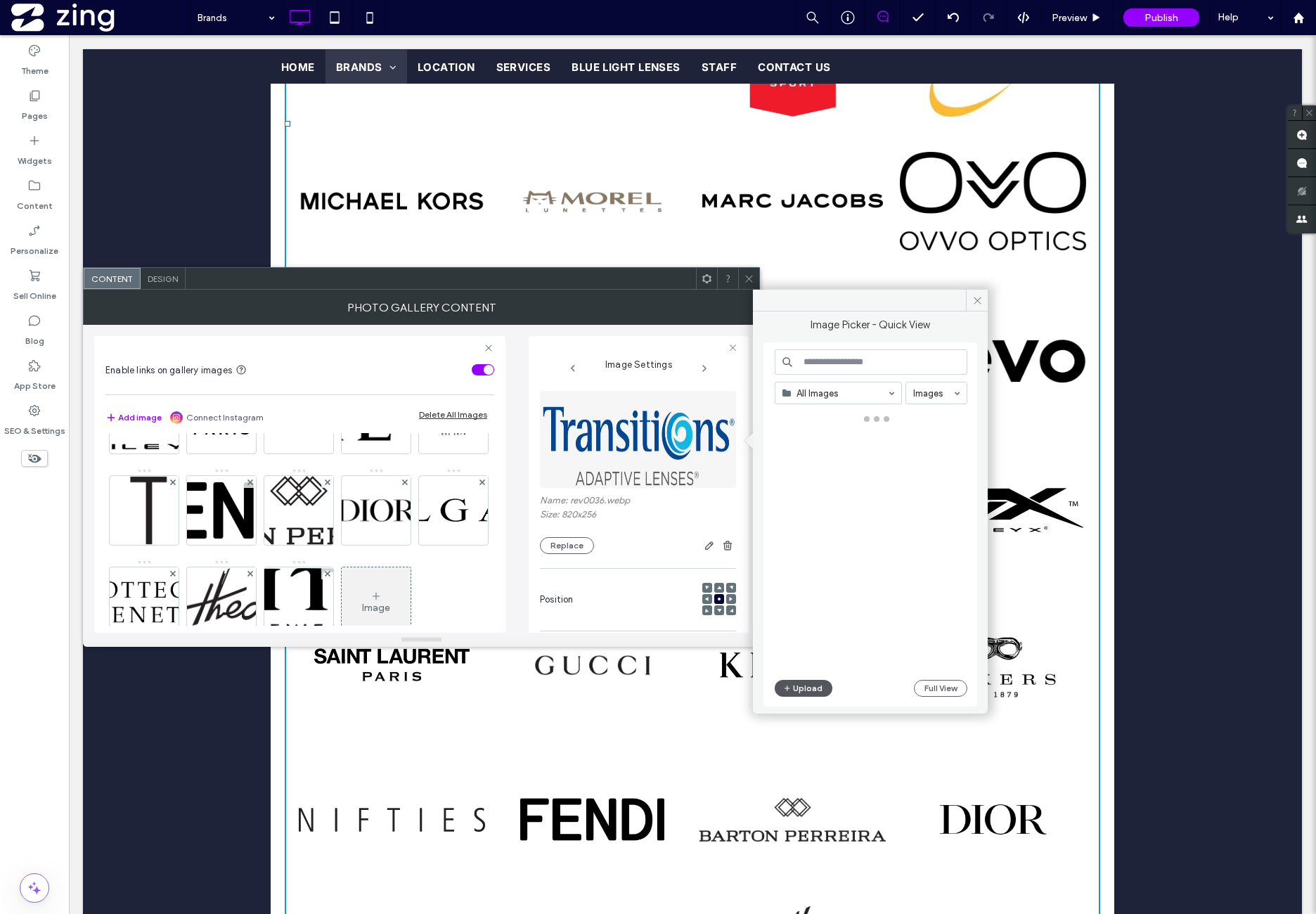
click at [784, 683] on icon "button" at bounding box center [788, 688] width 9 height 11
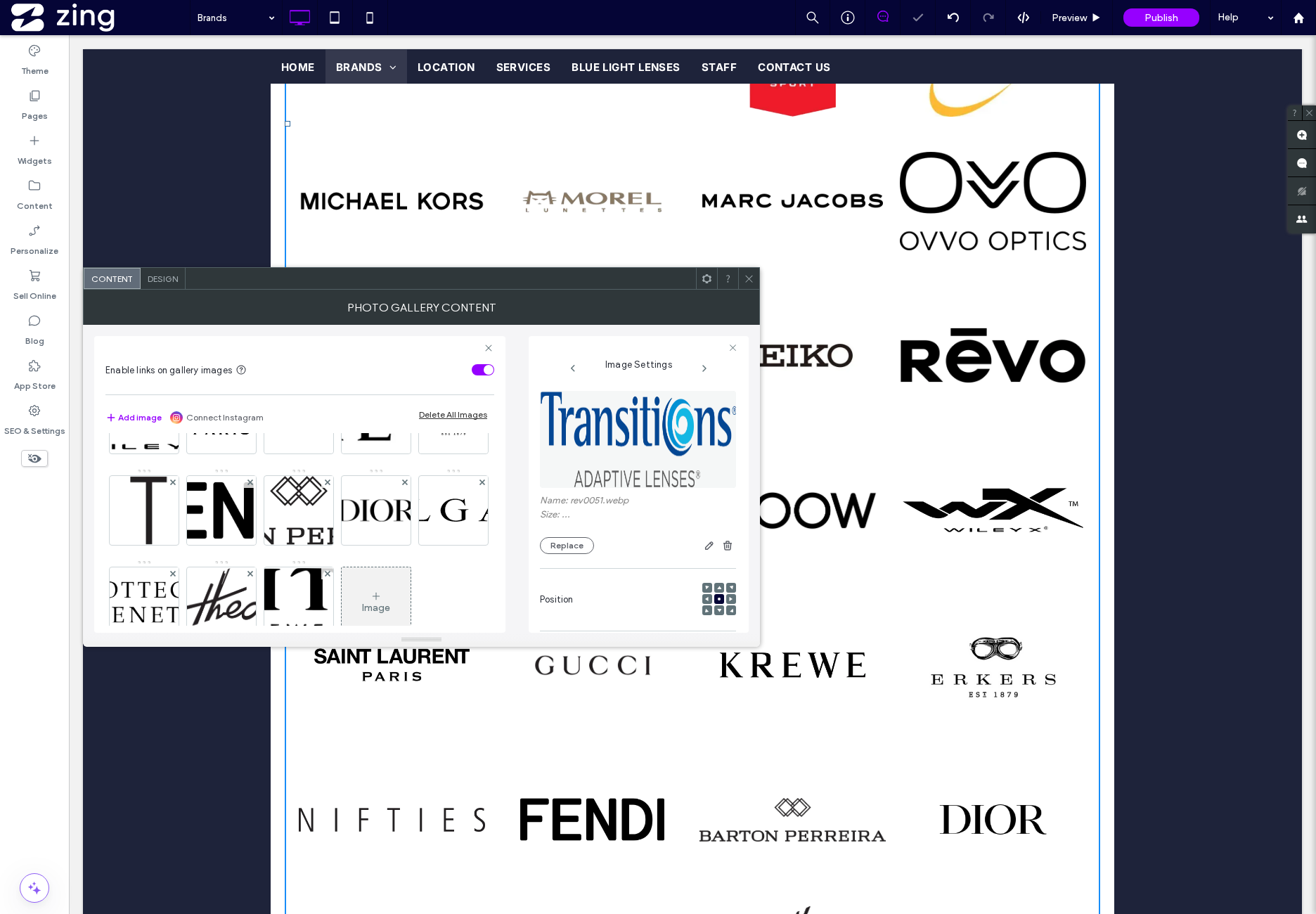
click at [746, 277] on icon at bounding box center [749, 278] width 11 height 11
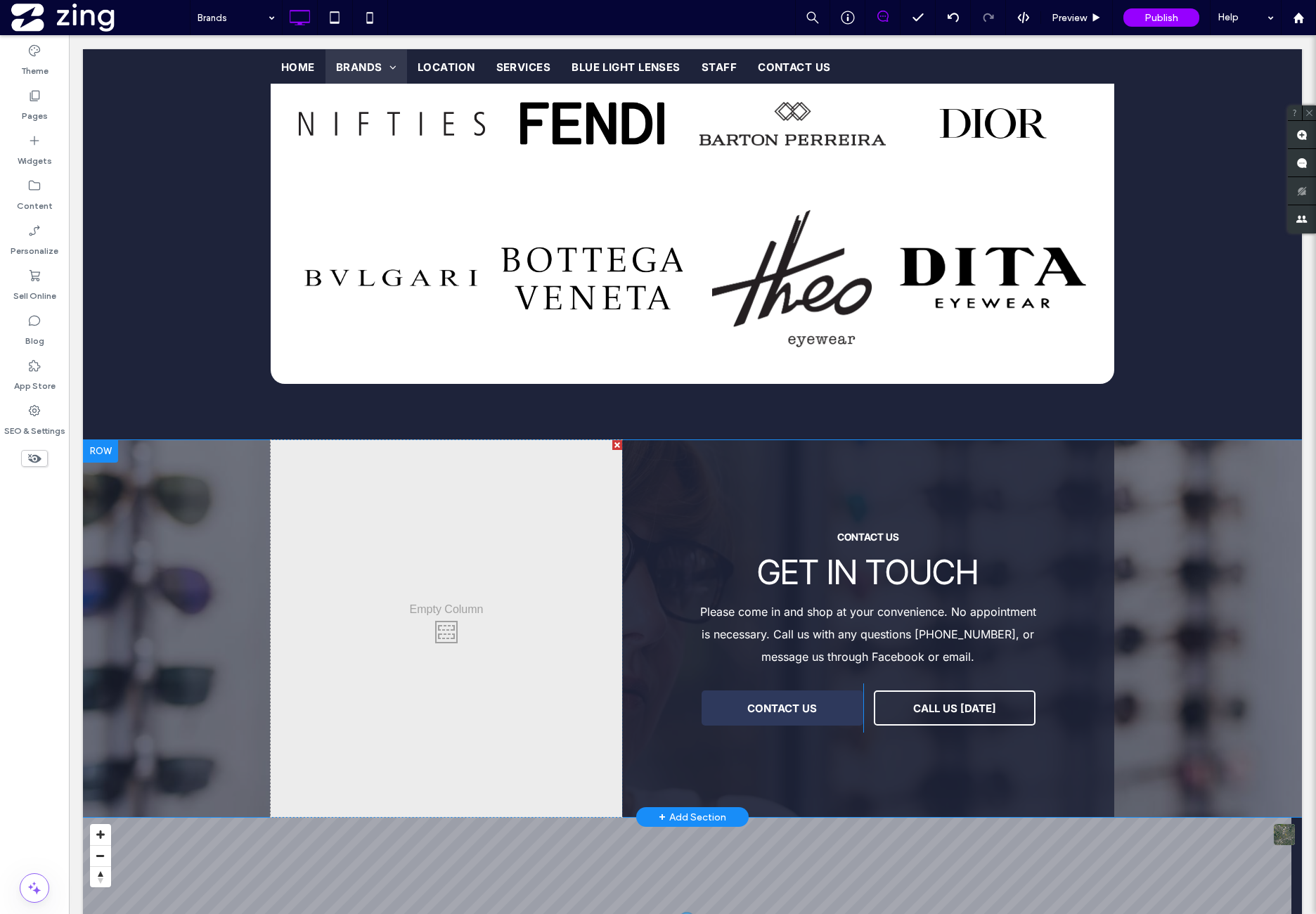
scroll to position [2430, 0]
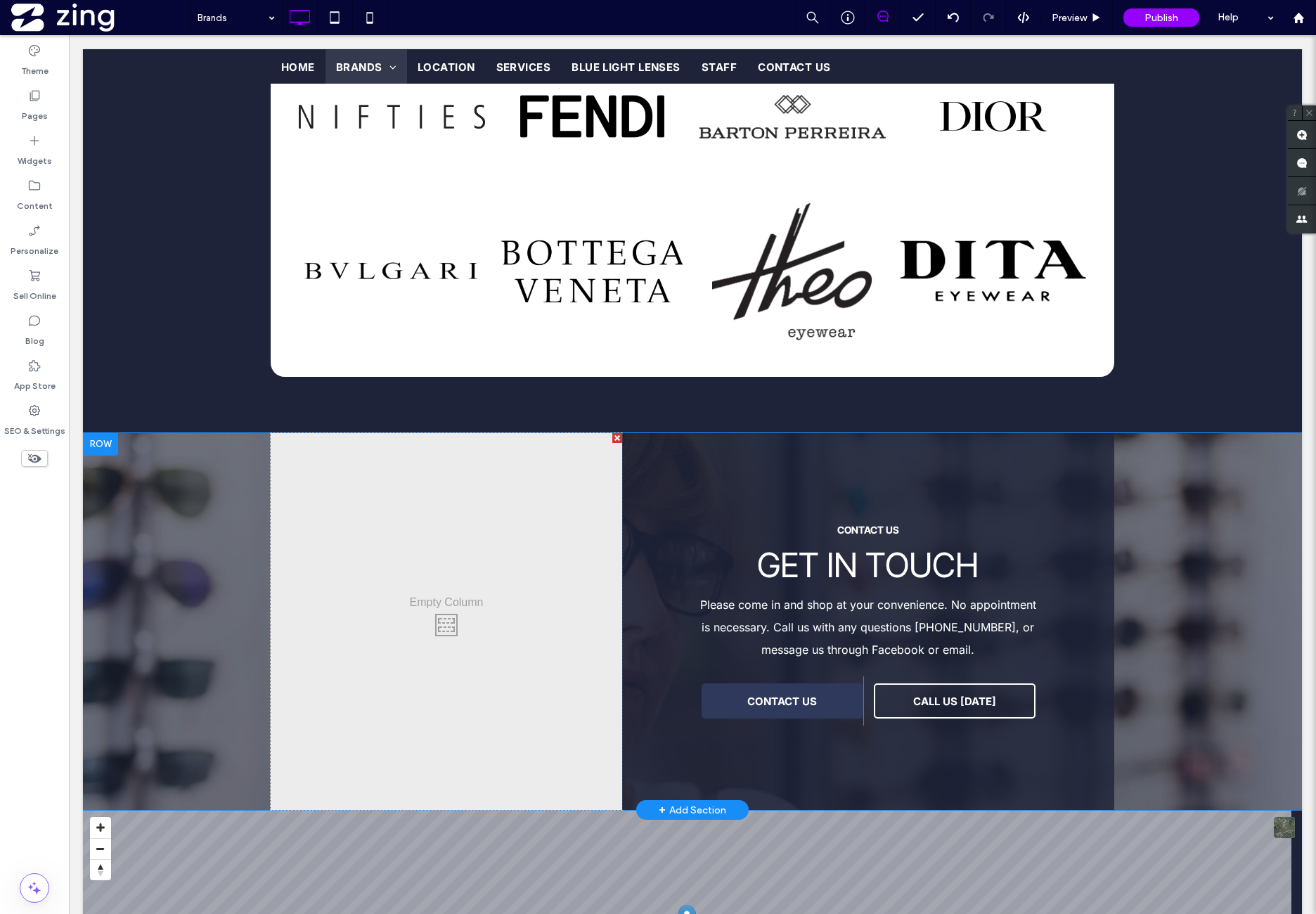
click at [215, 527] on div "Click To Paste Click To Paste CONTACT US Get In Touch Please come in and shop a…" at bounding box center [692, 622] width 1219 height 377
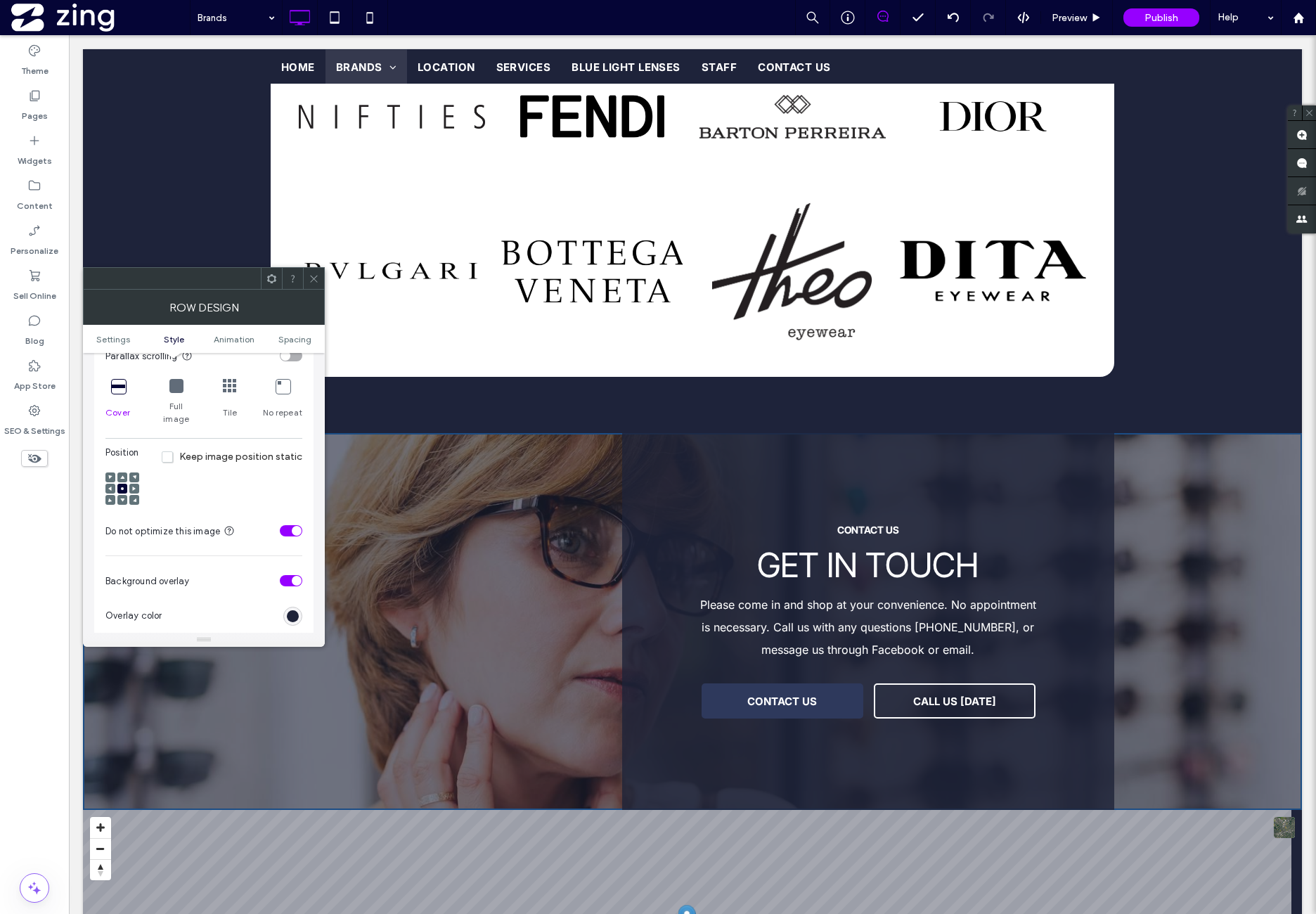
scroll to position [468, 0]
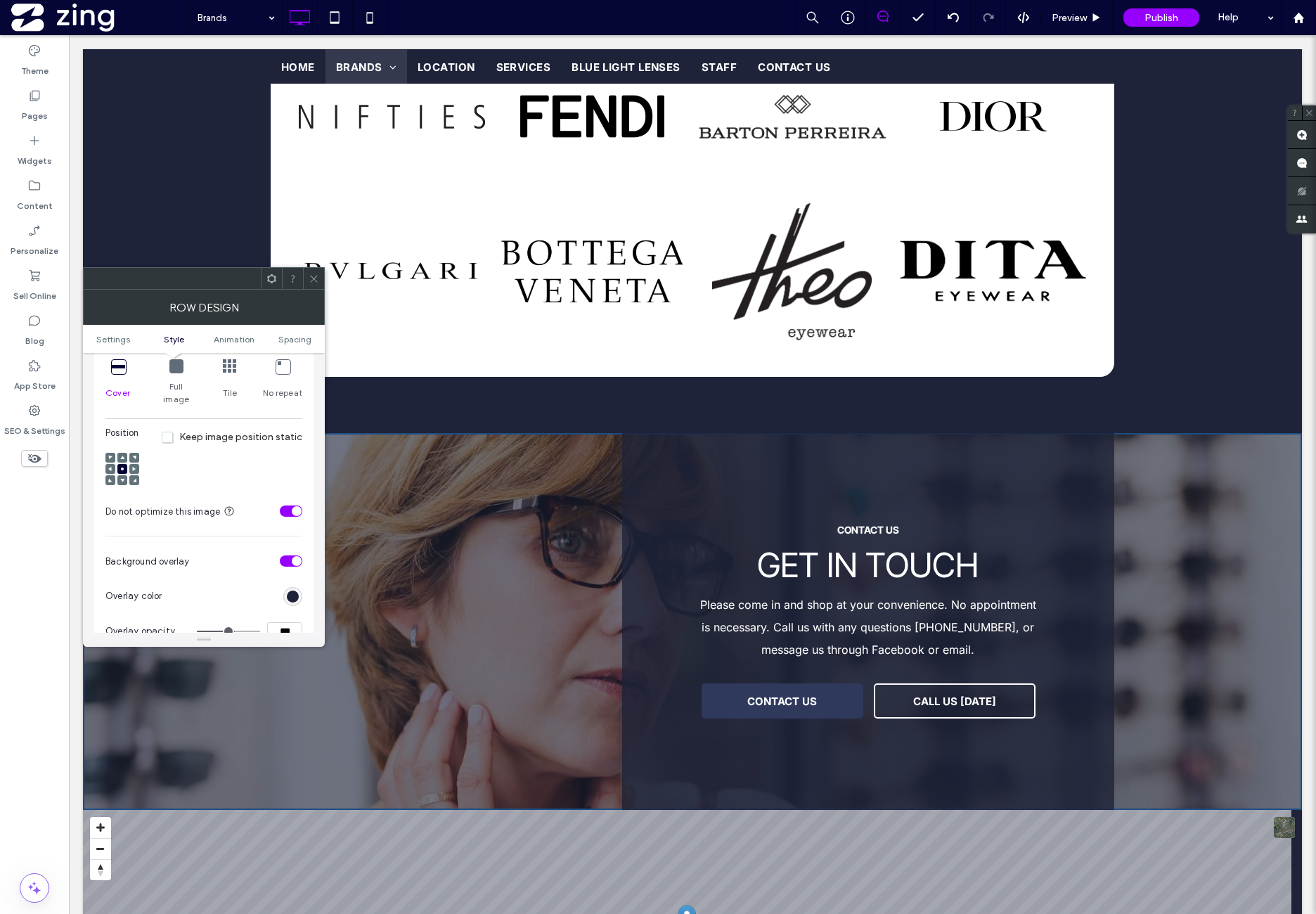
click at [253, 459] on div "Position Keep image position static" at bounding box center [204, 460] width 197 height 68
click at [290, 343] on ul "Settings Style Animation Spacing" at bounding box center [204, 338] width 242 height 28
click at [293, 341] on span "Spacing" at bounding box center [295, 339] width 33 height 11
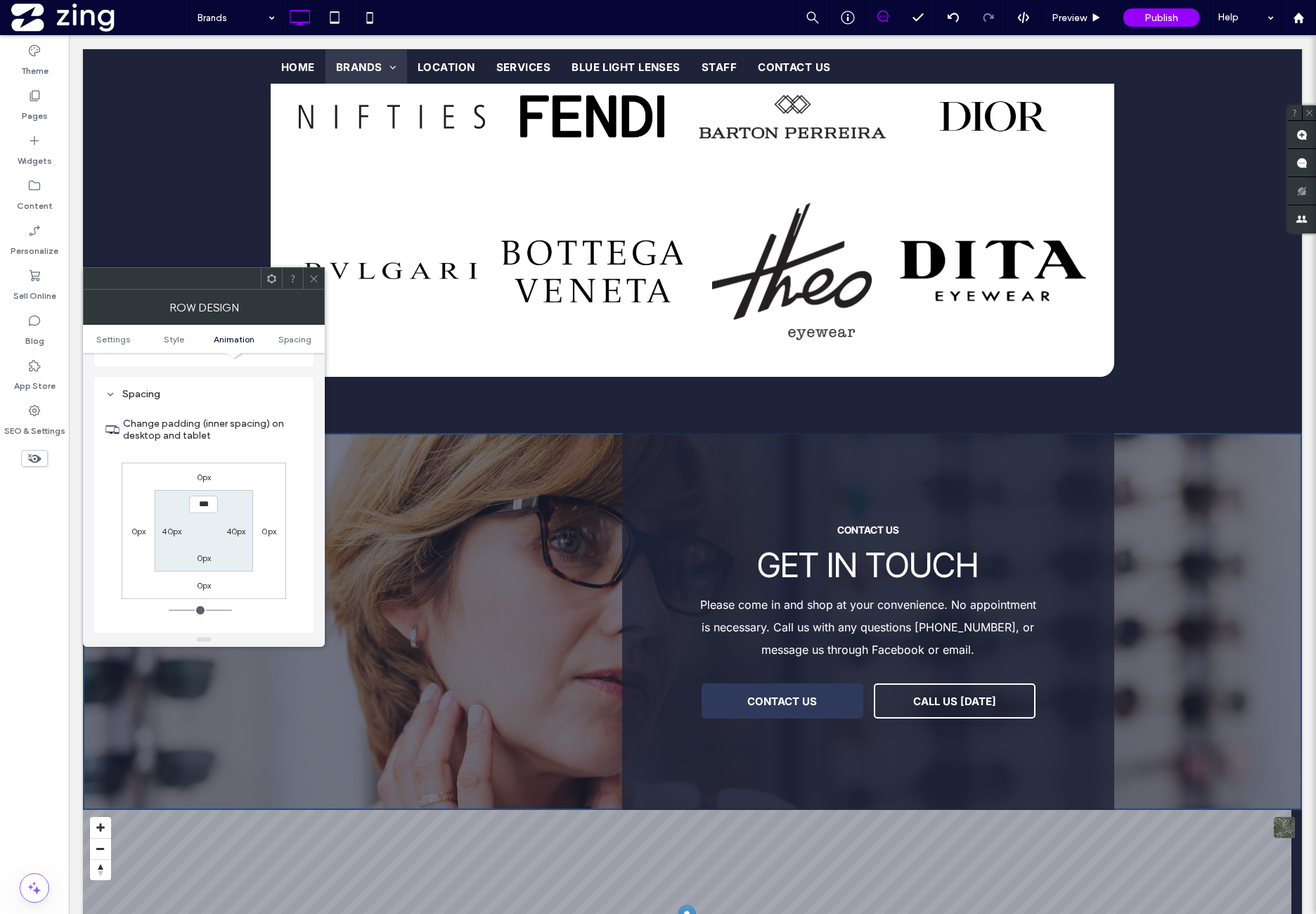
scroll to position [914, 0]
click at [263, 472] on div "0px 0px 0px 0px *** 40px 0px 40px" at bounding box center [204, 531] width 164 height 136
click at [309, 276] on icon at bounding box center [313, 278] width 11 height 11
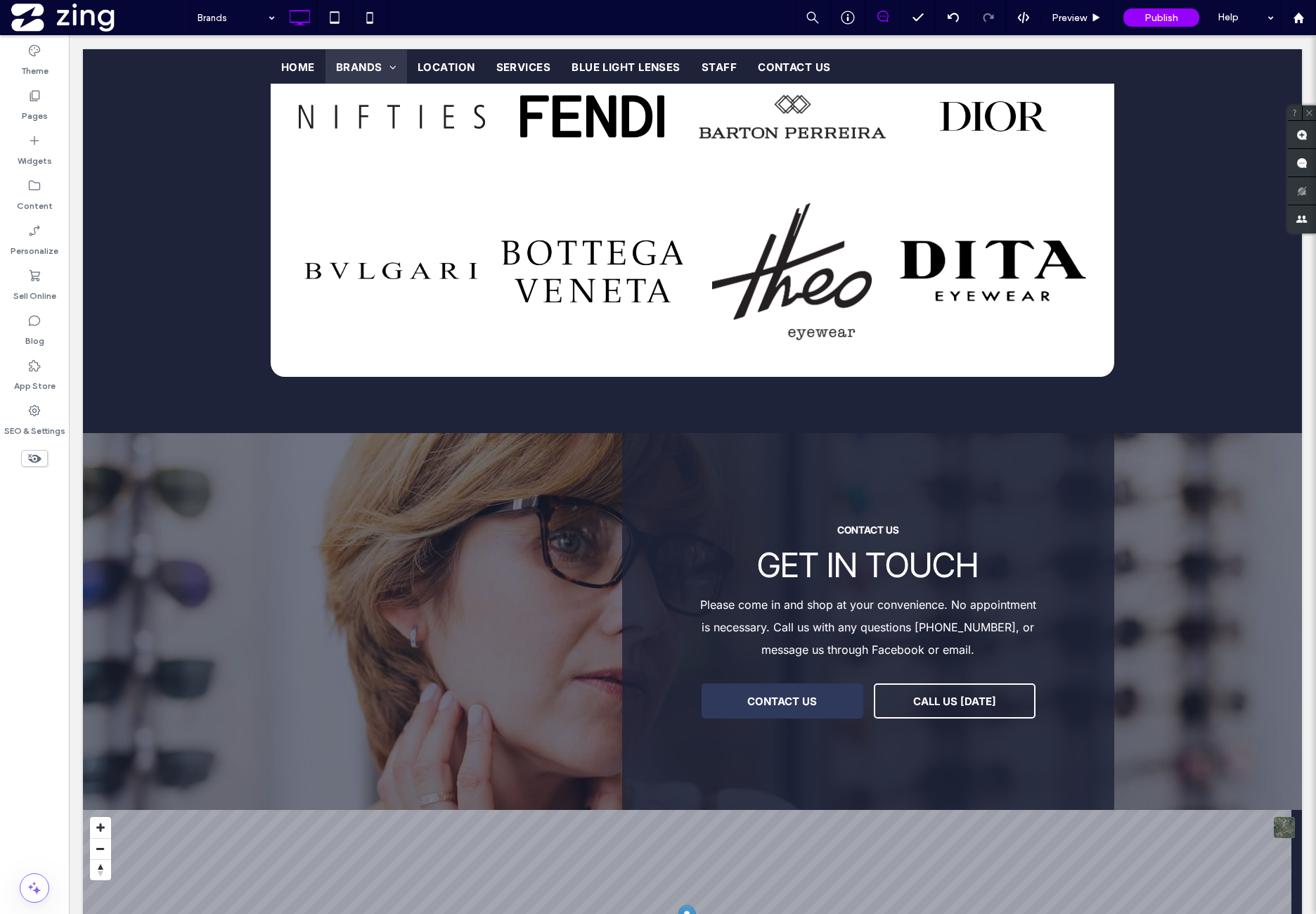
click at [59, 513] on div "Theme Pages Widgets Content Personalize Sell Online Blog App Store SEO & Settin…" at bounding box center [34, 474] width 69 height 879
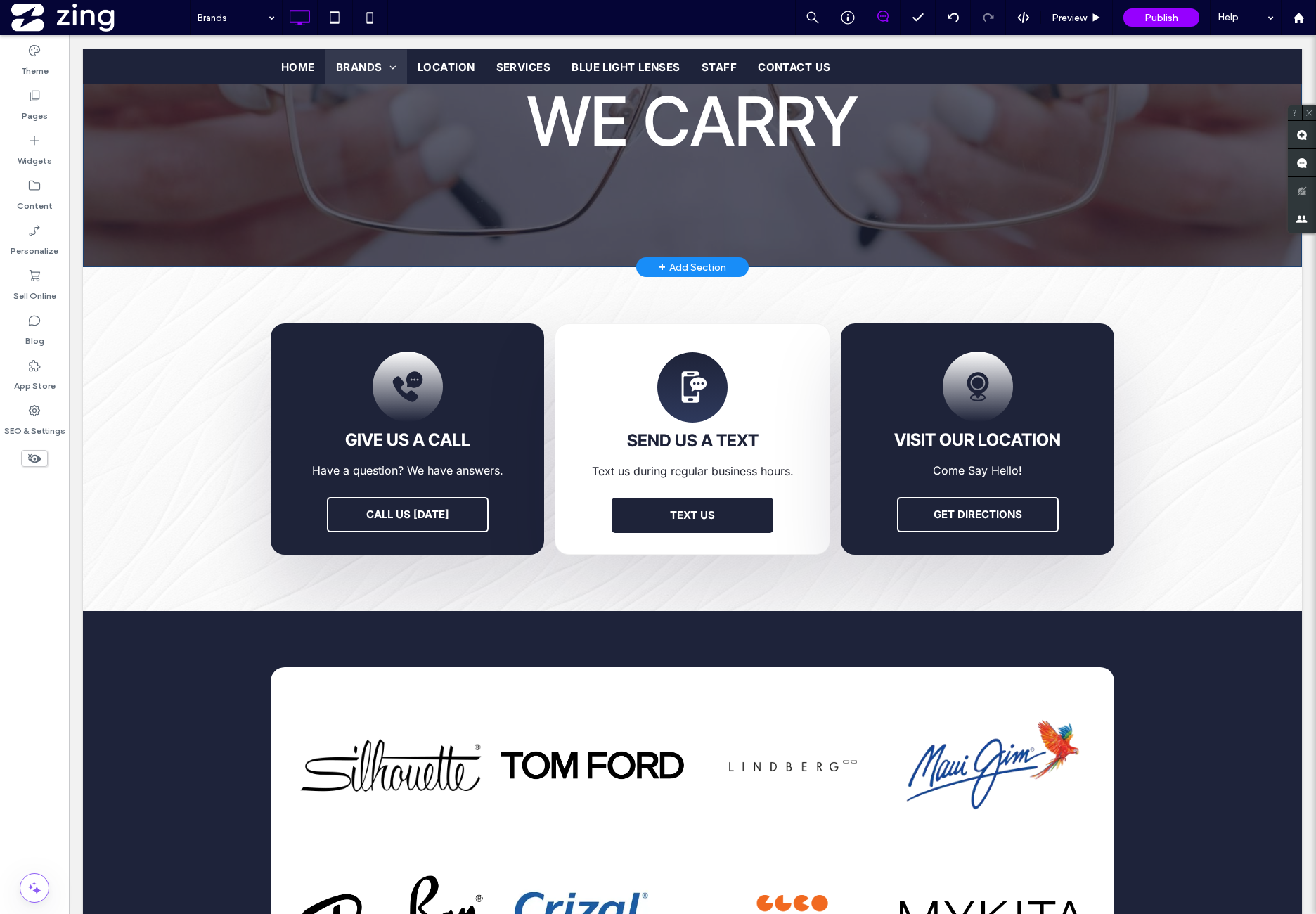
scroll to position [0, 0]
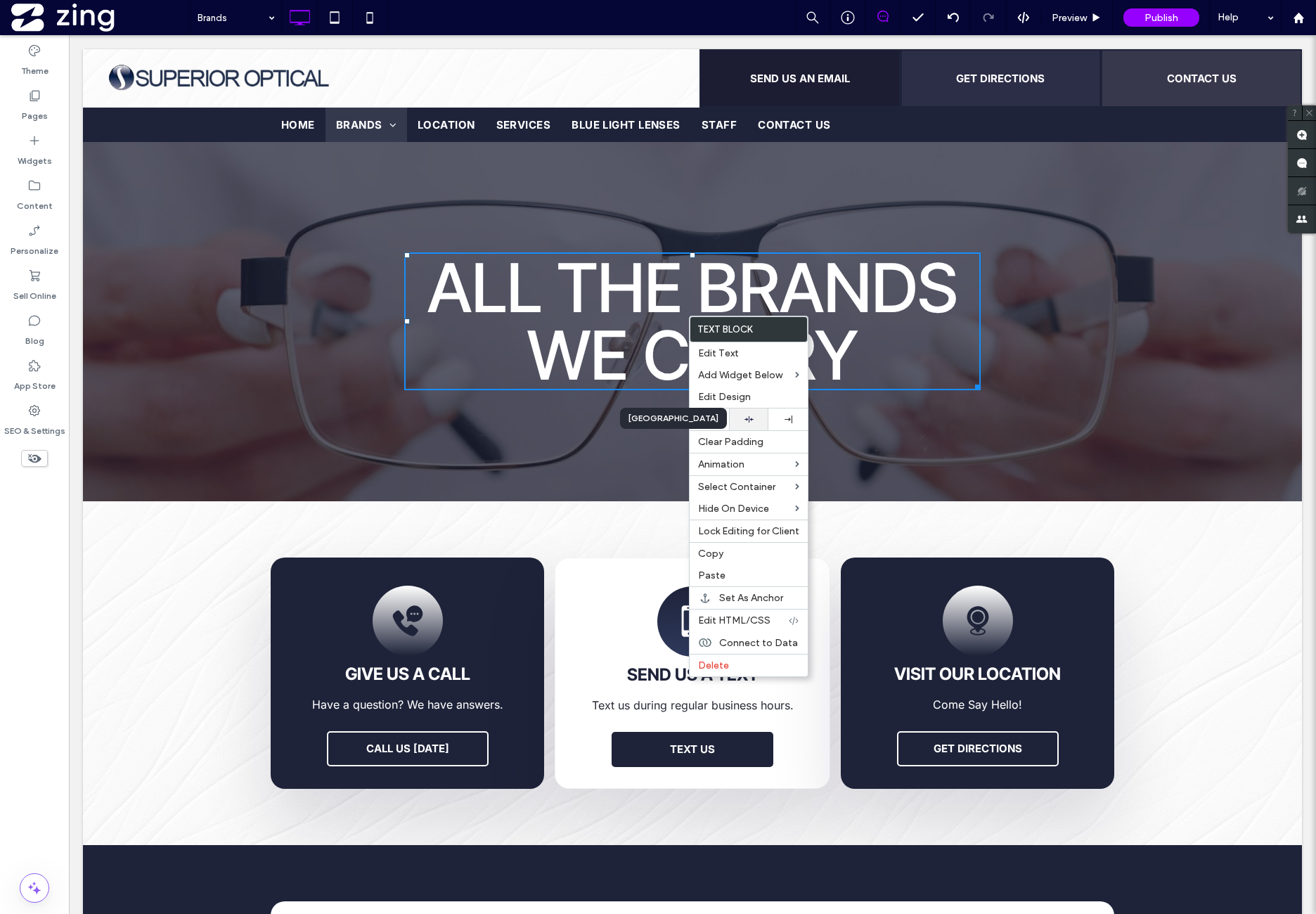
click at [759, 415] on div at bounding box center [748, 419] width 25 height 9
click at [921, 322] on span "ALL THE BRANDS WE CARRY" at bounding box center [693, 321] width 531 height 149
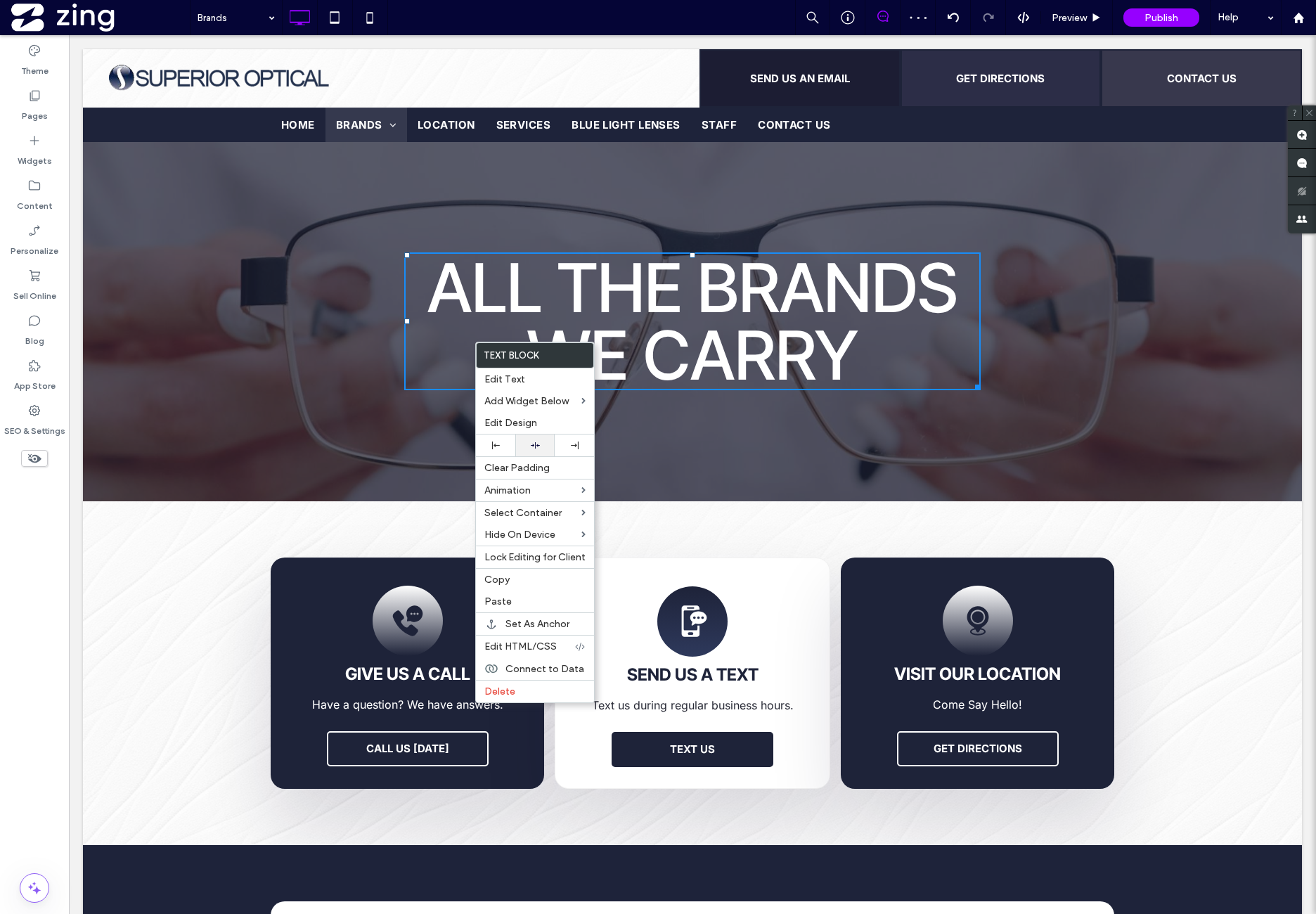
click at [546, 436] on div at bounding box center [535, 445] width 39 height 22
click at [908, 341] on h1 "ALL THE BRANDS WE CARRY" at bounding box center [692, 321] width 576 height 135
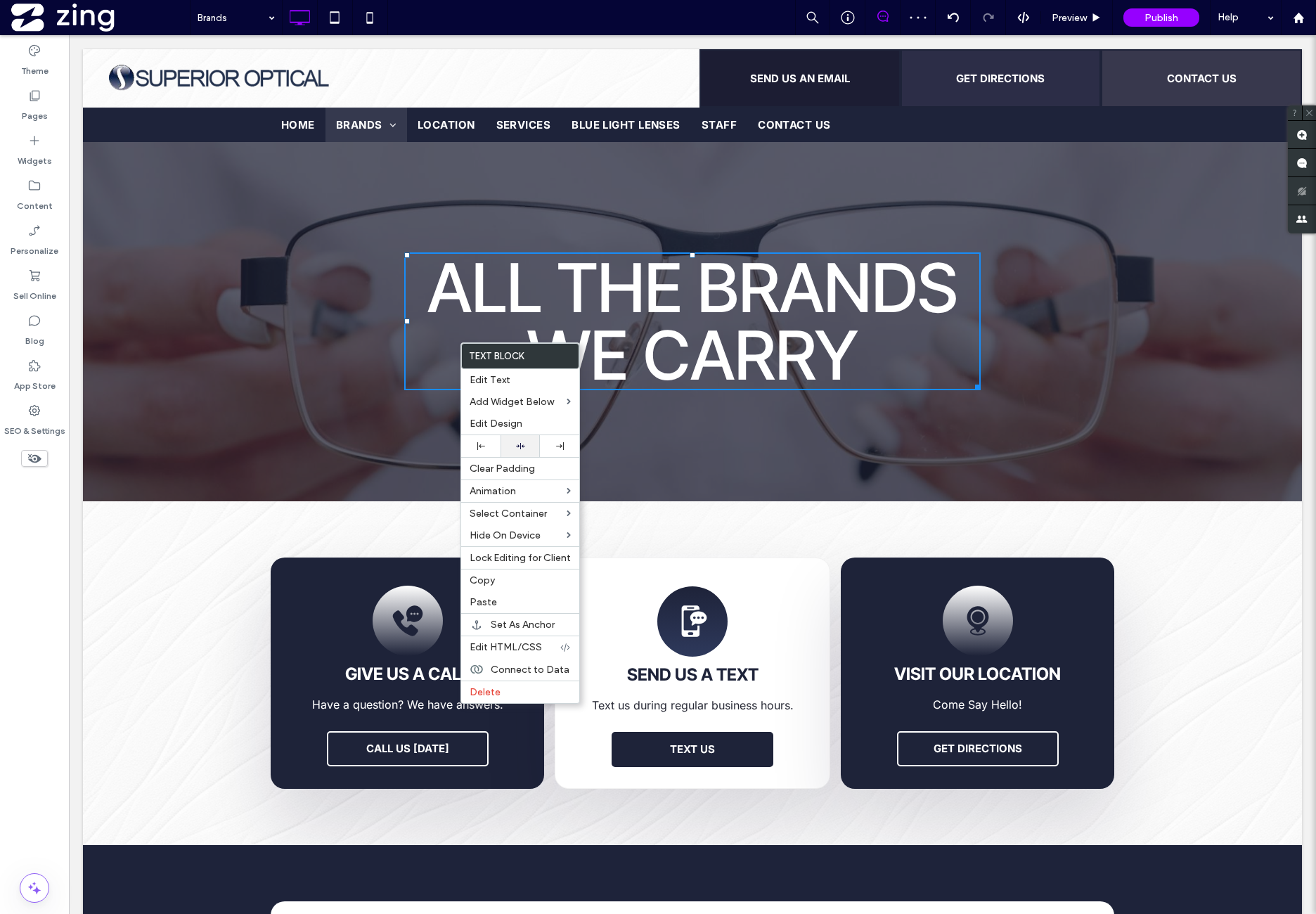
click at [527, 441] on div at bounding box center [520, 446] width 25 height 9
click at [880, 351] on h1 "ALL THE BRANDS WE CARRY" at bounding box center [692, 321] width 576 height 135
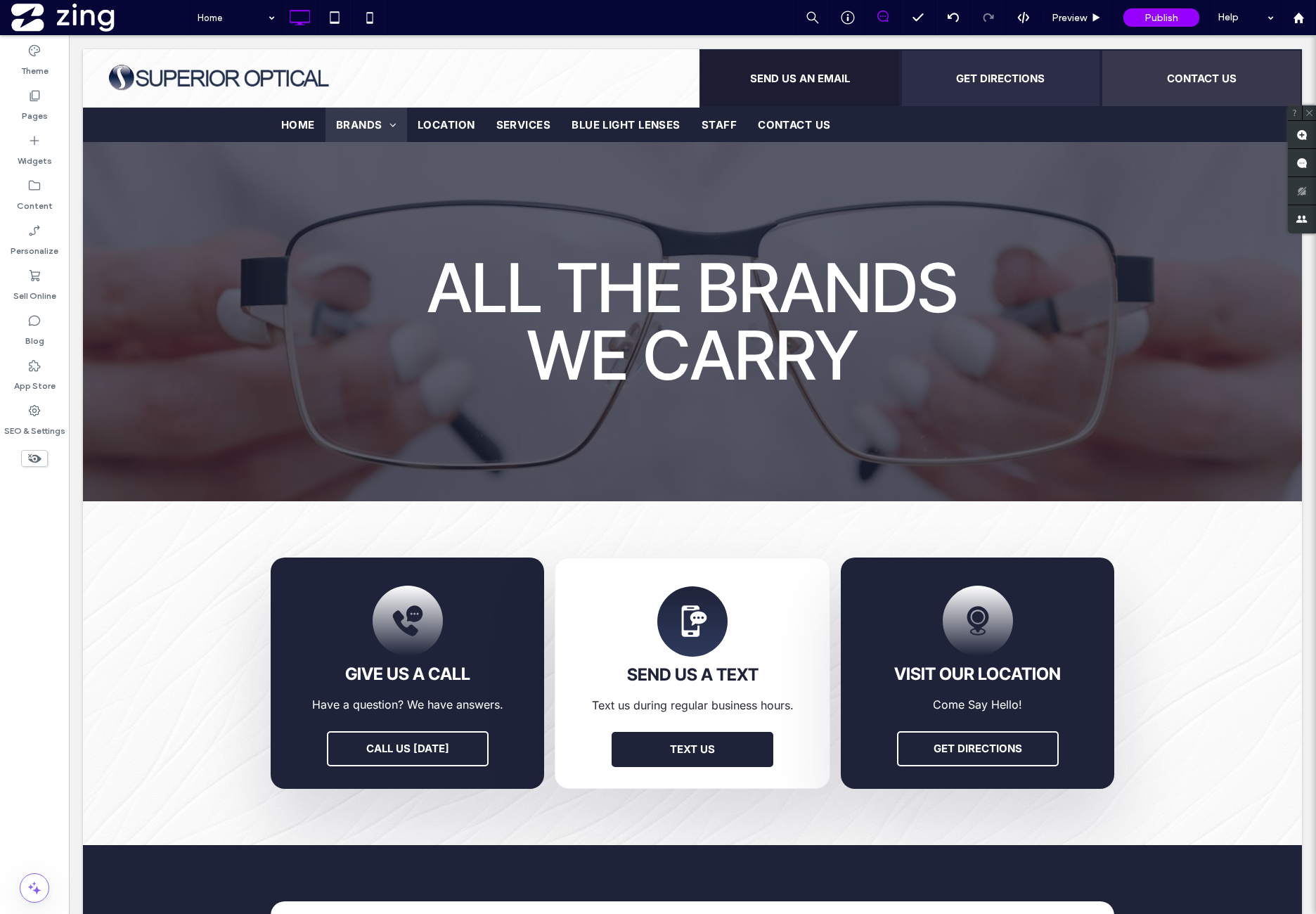
drag, startPoint x: 65, startPoint y: 515, endPoint x: 72, endPoint y: 511, distance: 8.1
click at [63, 516] on div at bounding box center [658, 457] width 1316 height 914
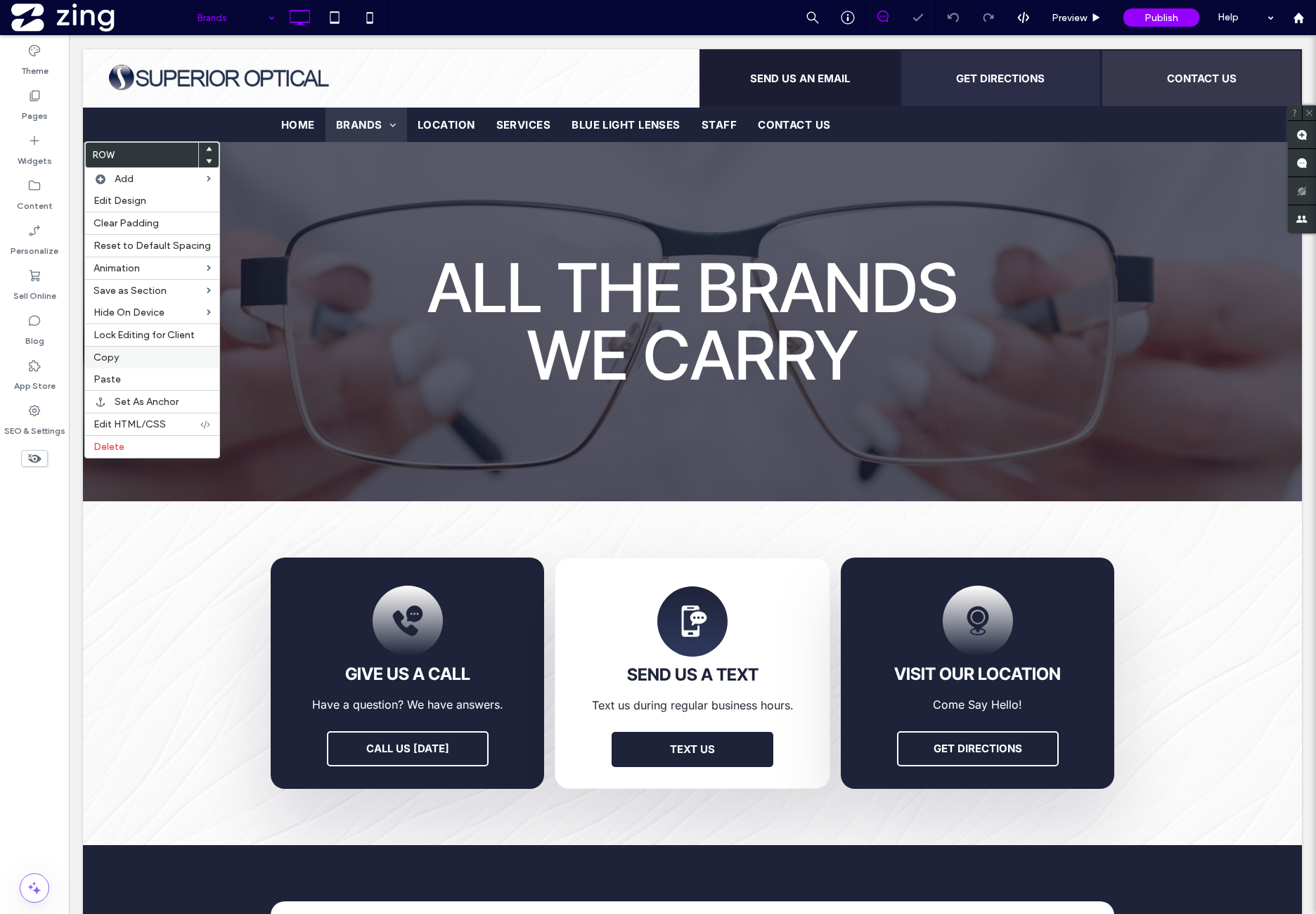
click at [126, 352] on label "Copy" at bounding box center [152, 357] width 117 height 12
click at [151, 368] on div "Paste" at bounding box center [152, 379] width 134 height 22
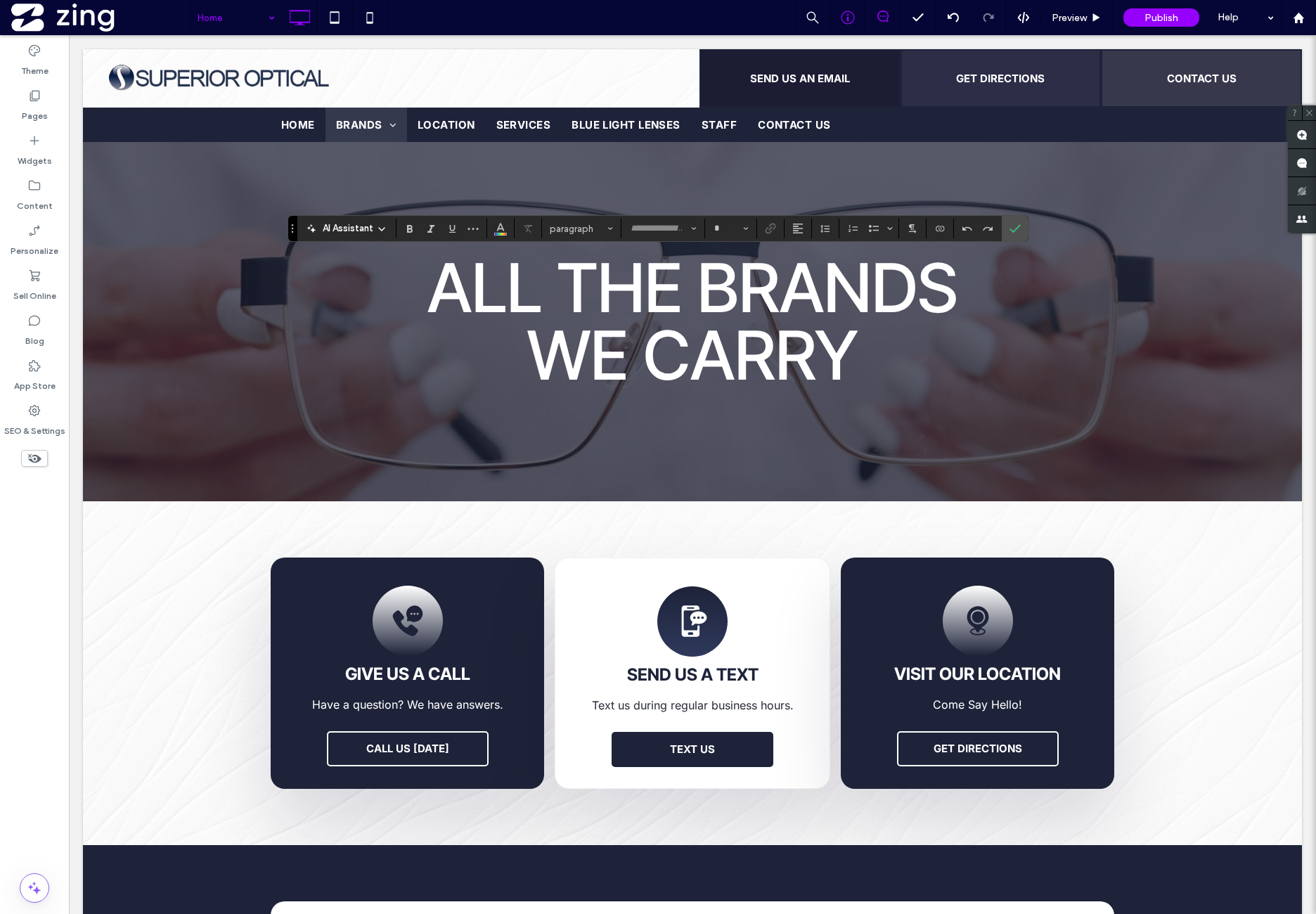
type input "**********"
type input "**"
type input "*****"
type input "**"
click at [1005, 231] on label "Confirm" at bounding box center [1015, 228] width 21 height 25
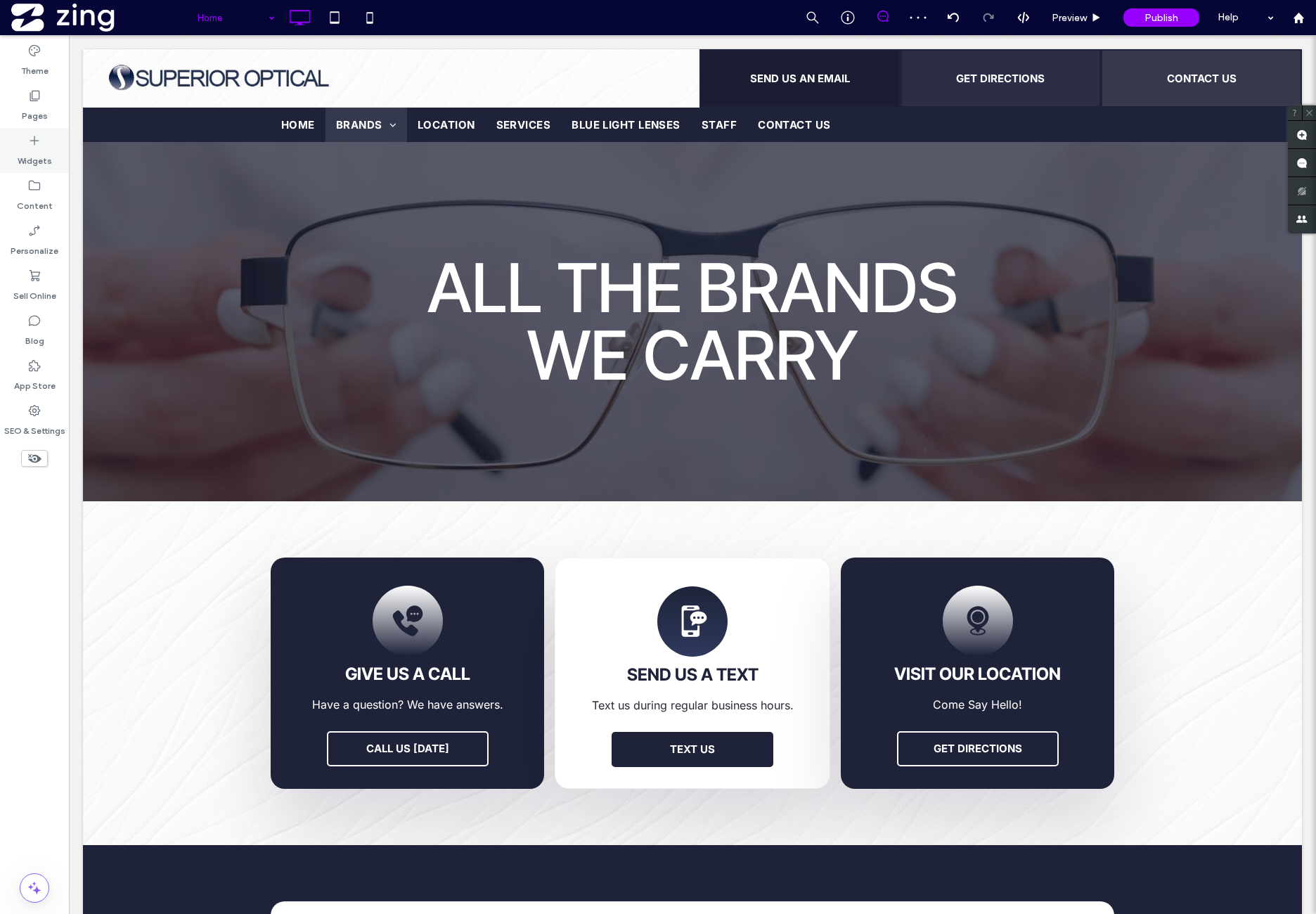
click at [40, 146] on icon at bounding box center [34, 141] width 14 height 14
type input "*****"
type input "**"
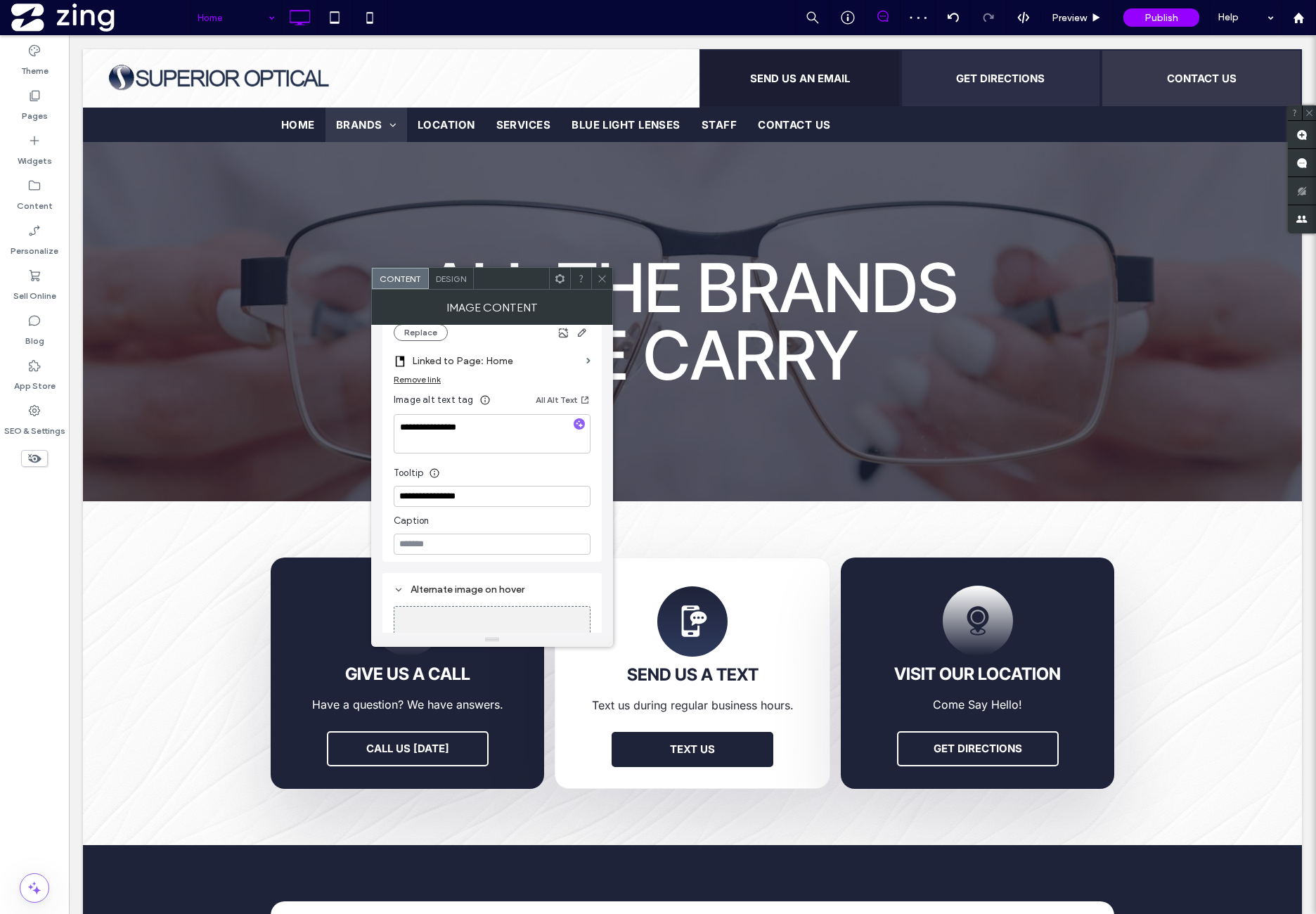
scroll to position [351, 0]
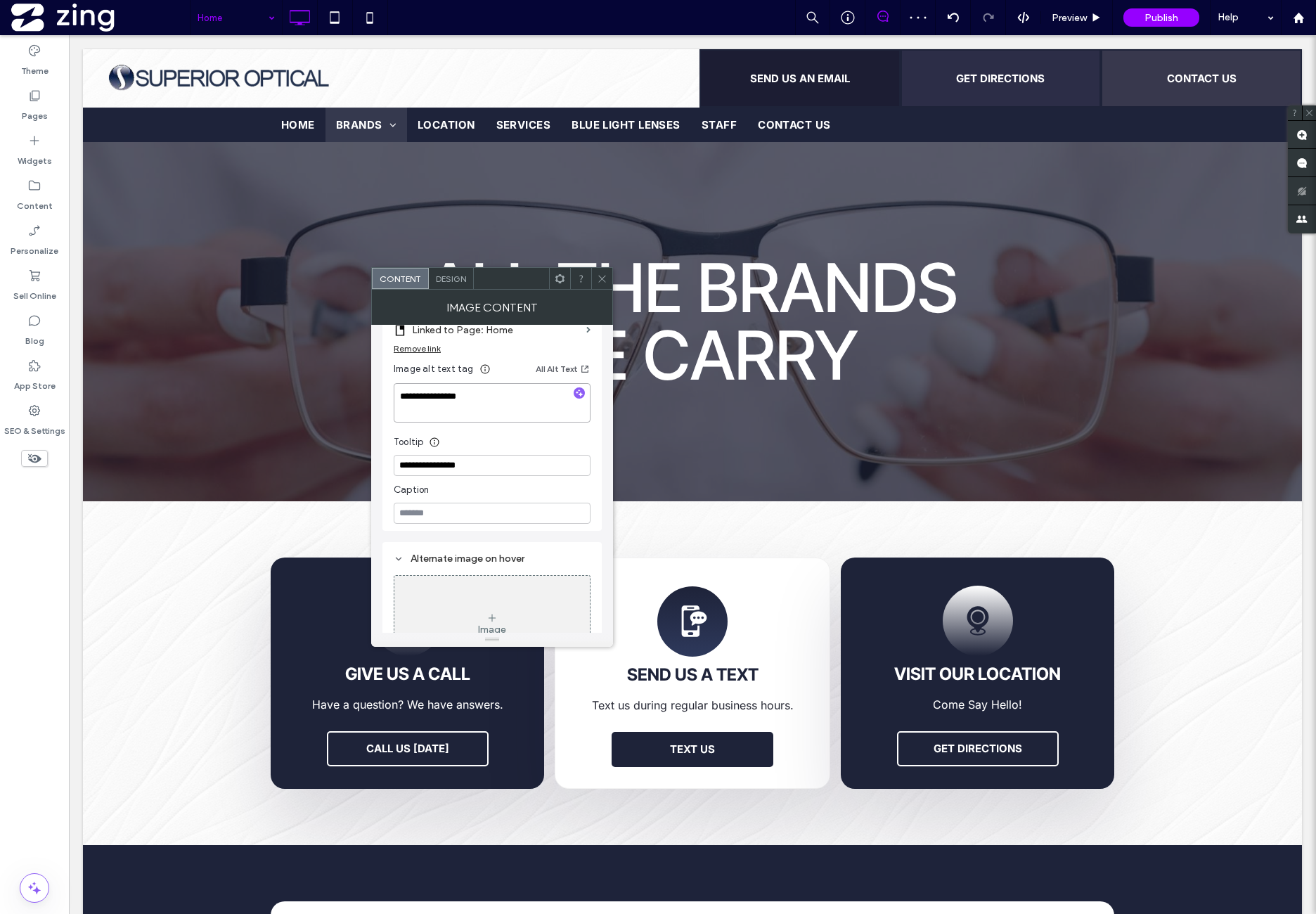
click at [506, 406] on textarea "**********" at bounding box center [492, 403] width 197 height 39
click at [603, 281] on icon at bounding box center [602, 278] width 11 height 11
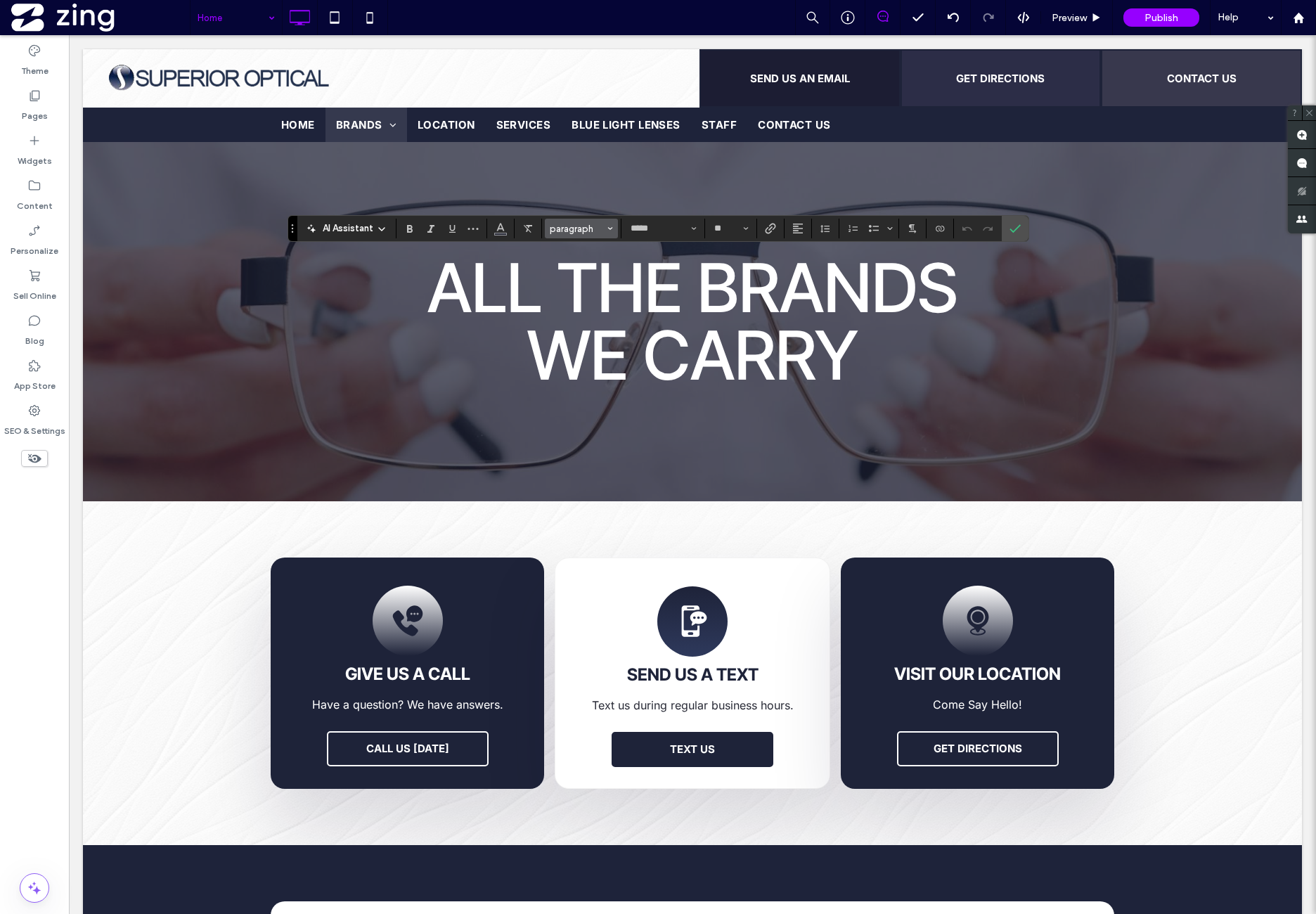
click at [601, 230] on span "paragraph" at bounding box center [577, 228] width 55 height 11
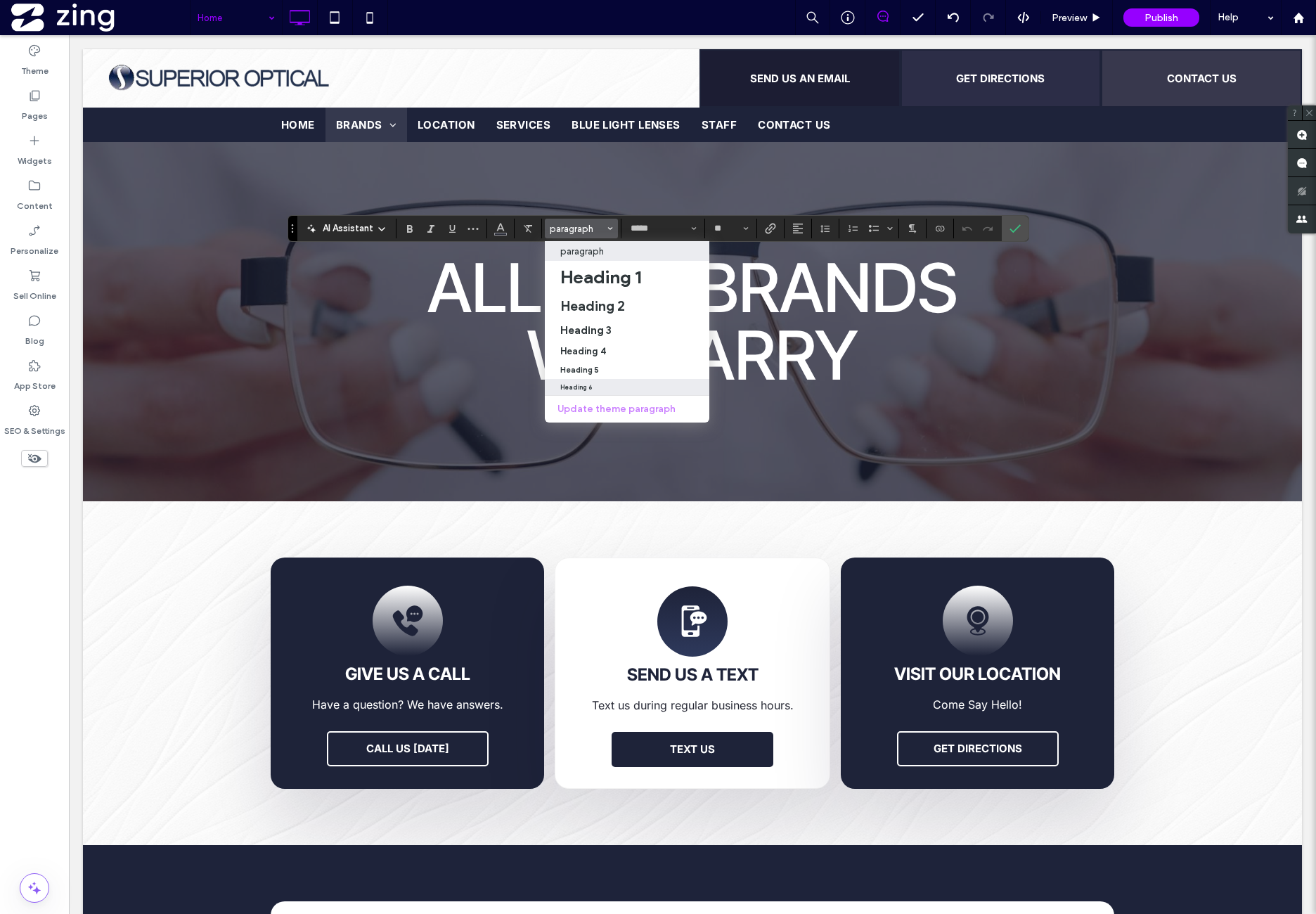
click at [609, 391] on div "Heading 6" at bounding box center [627, 388] width 134 height 7
type input "**********"
type input "**"
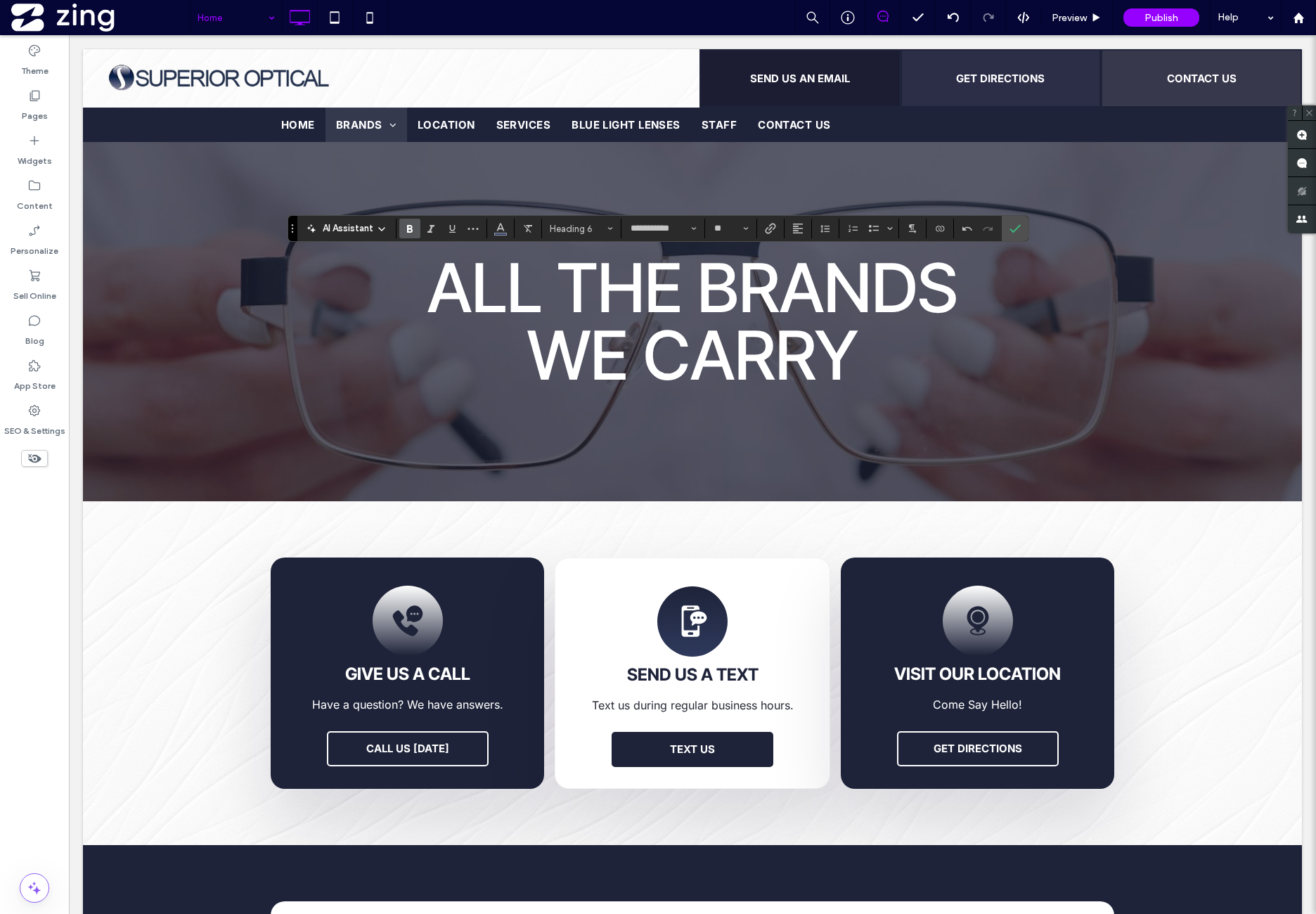
type input "*****"
type input "**"
type input "**********"
type input "**"
drag, startPoint x: 493, startPoint y: 224, endPoint x: 506, endPoint y: 231, distance: 14.8
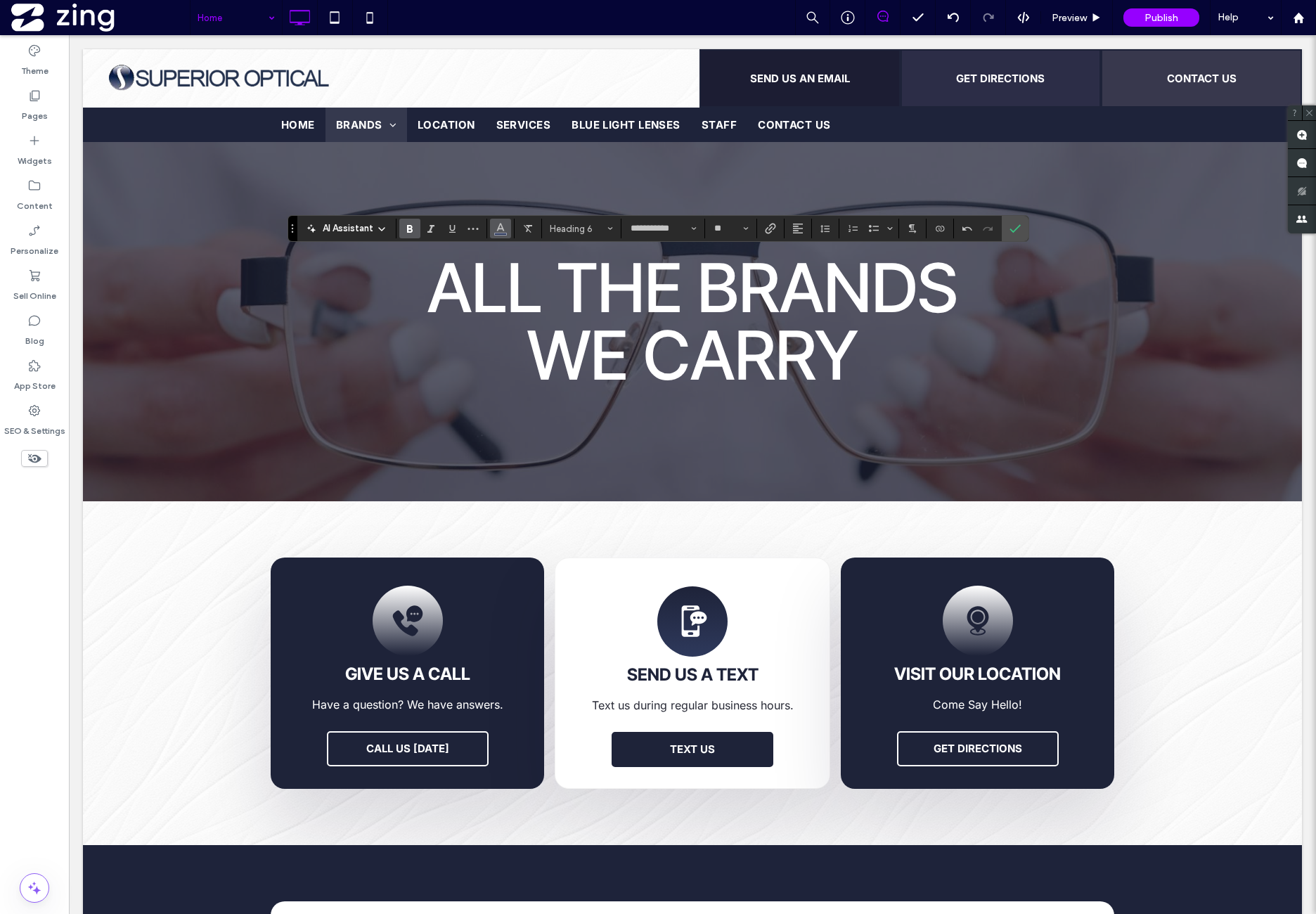
click at [495, 225] on button "Color" at bounding box center [501, 228] width 21 height 20
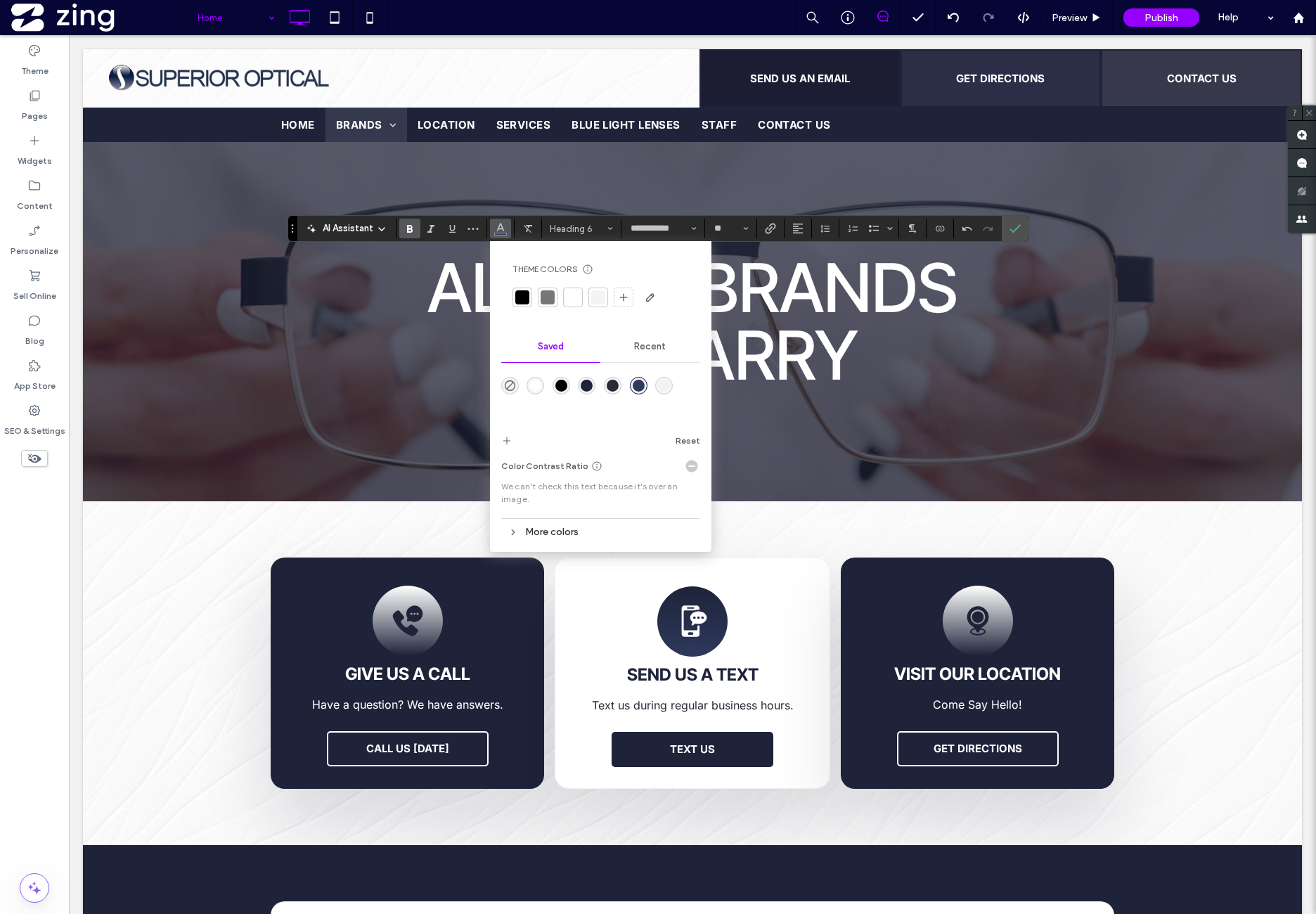
click at [533, 386] on div "rgba(255,255,255,1)" at bounding box center [535, 386] width 12 height 12
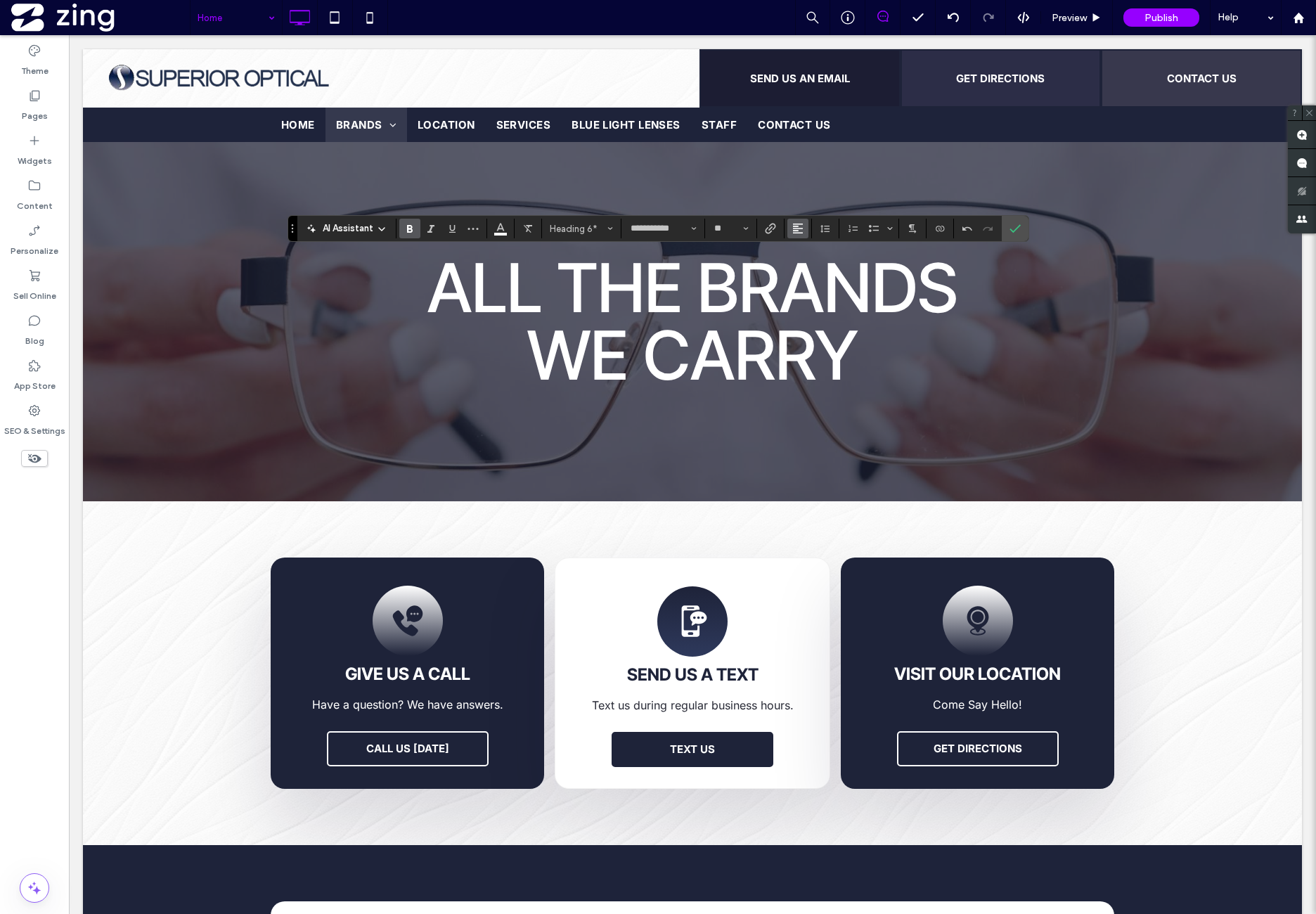
click at [793, 231] on icon "Alignment" at bounding box center [798, 228] width 11 height 11
click at [820, 271] on label "ui.textEditor.alignment.center" at bounding box center [812, 271] width 49 height 21
click at [1005, 228] on label "Confirm" at bounding box center [1015, 228] width 21 height 25
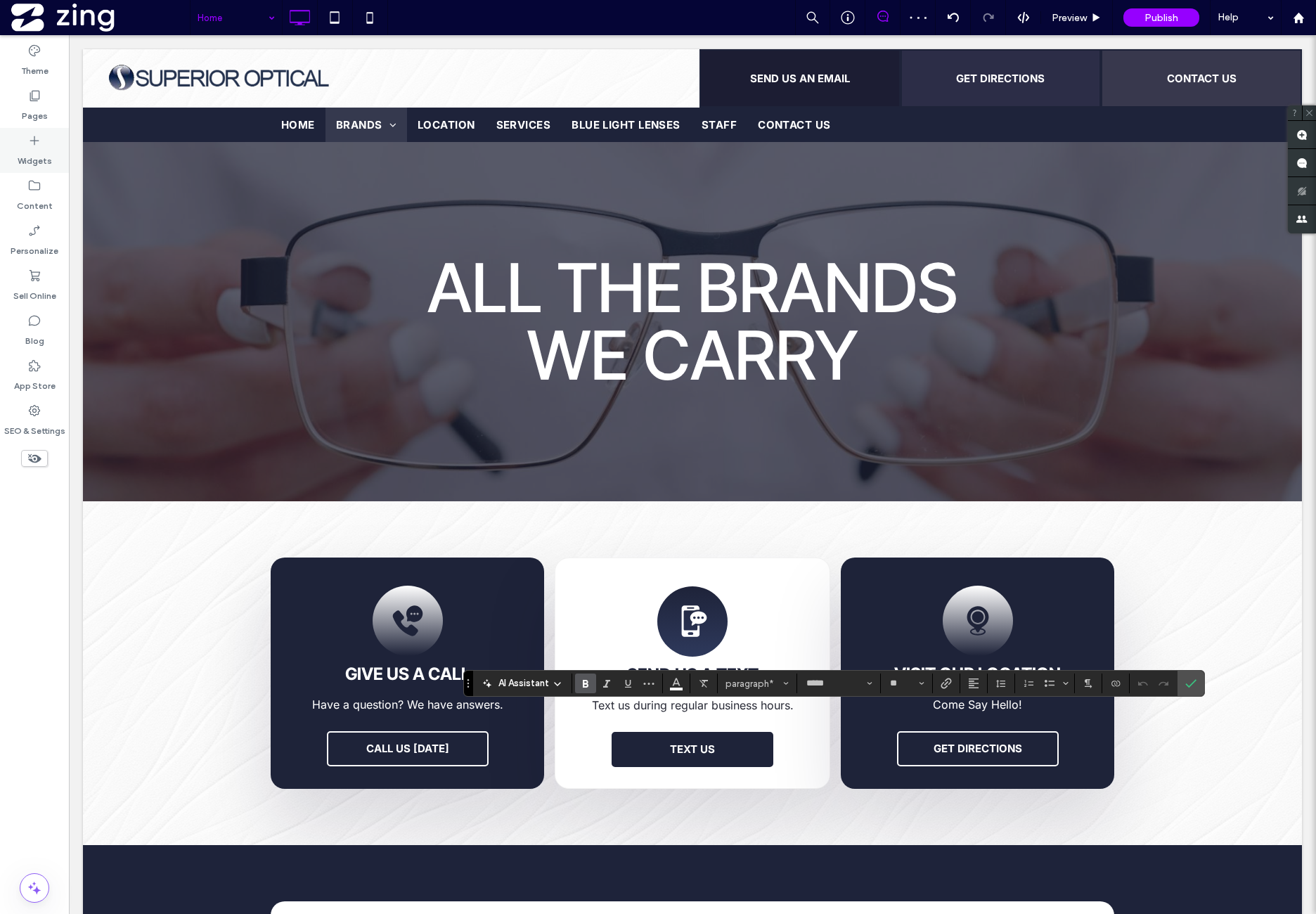
click at [52, 159] on div "Widgets" at bounding box center [34, 150] width 69 height 45
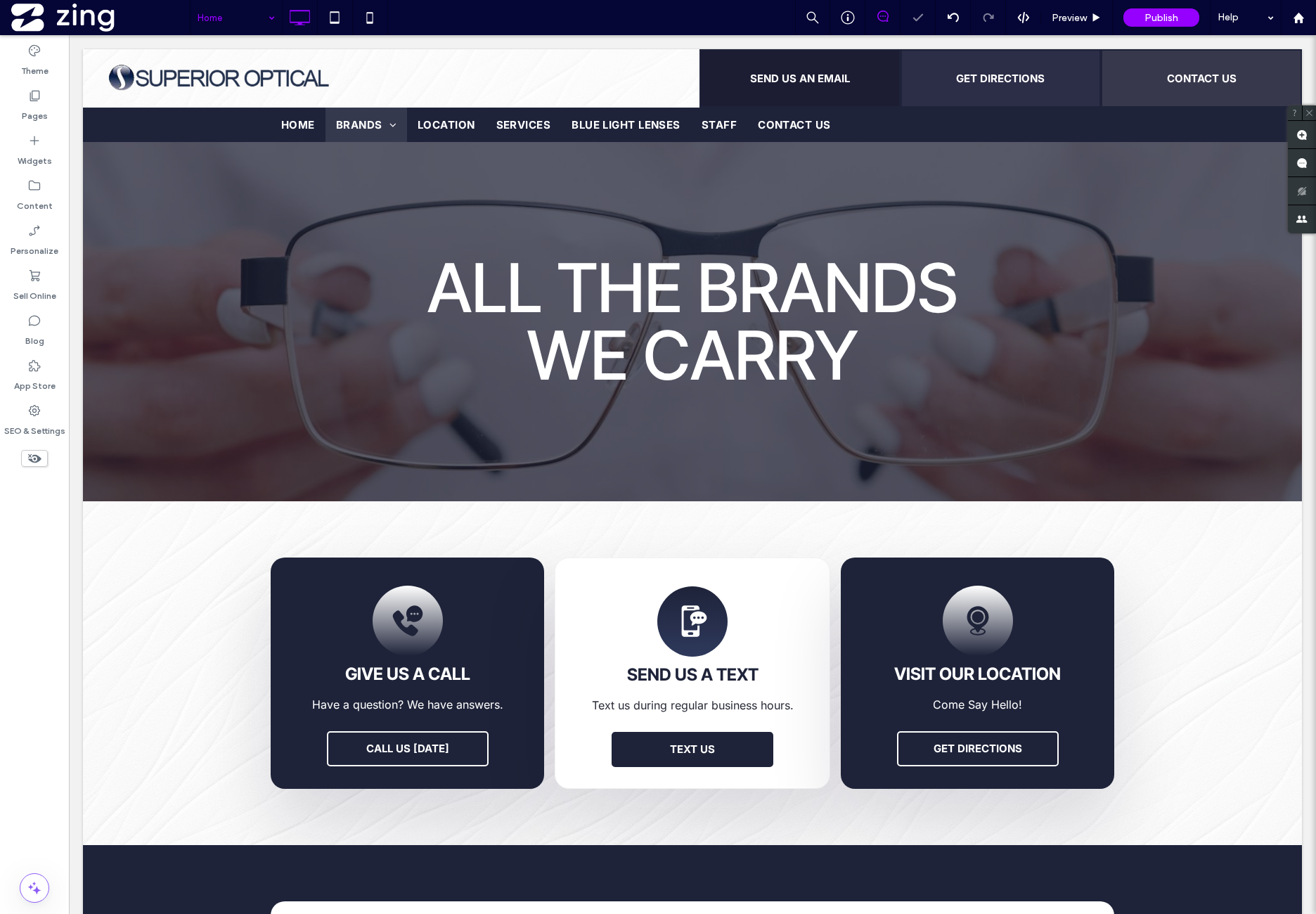
type input "*****"
type input "**"
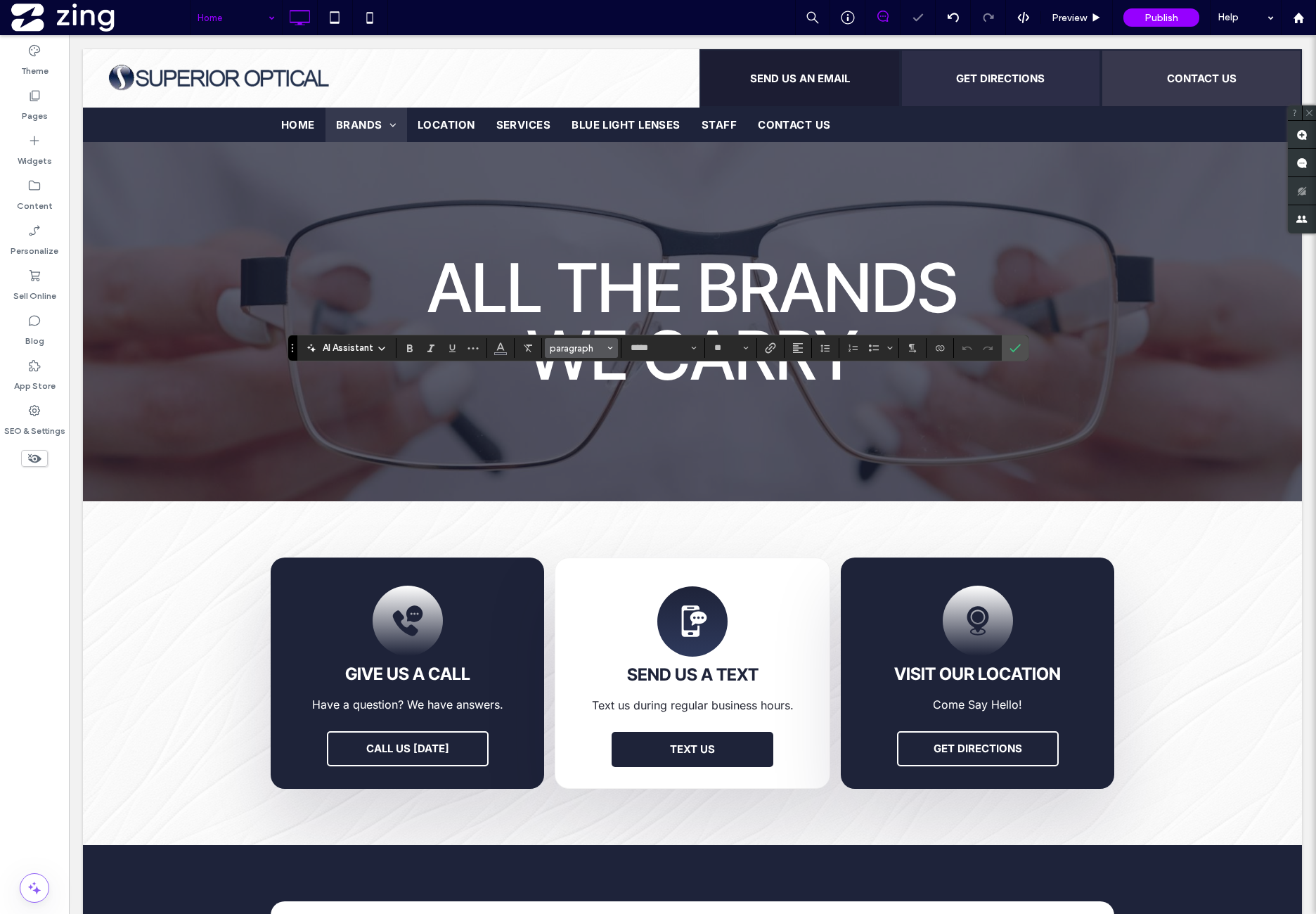
click at [563, 346] on span "paragraph" at bounding box center [577, 348] width 55 height 11
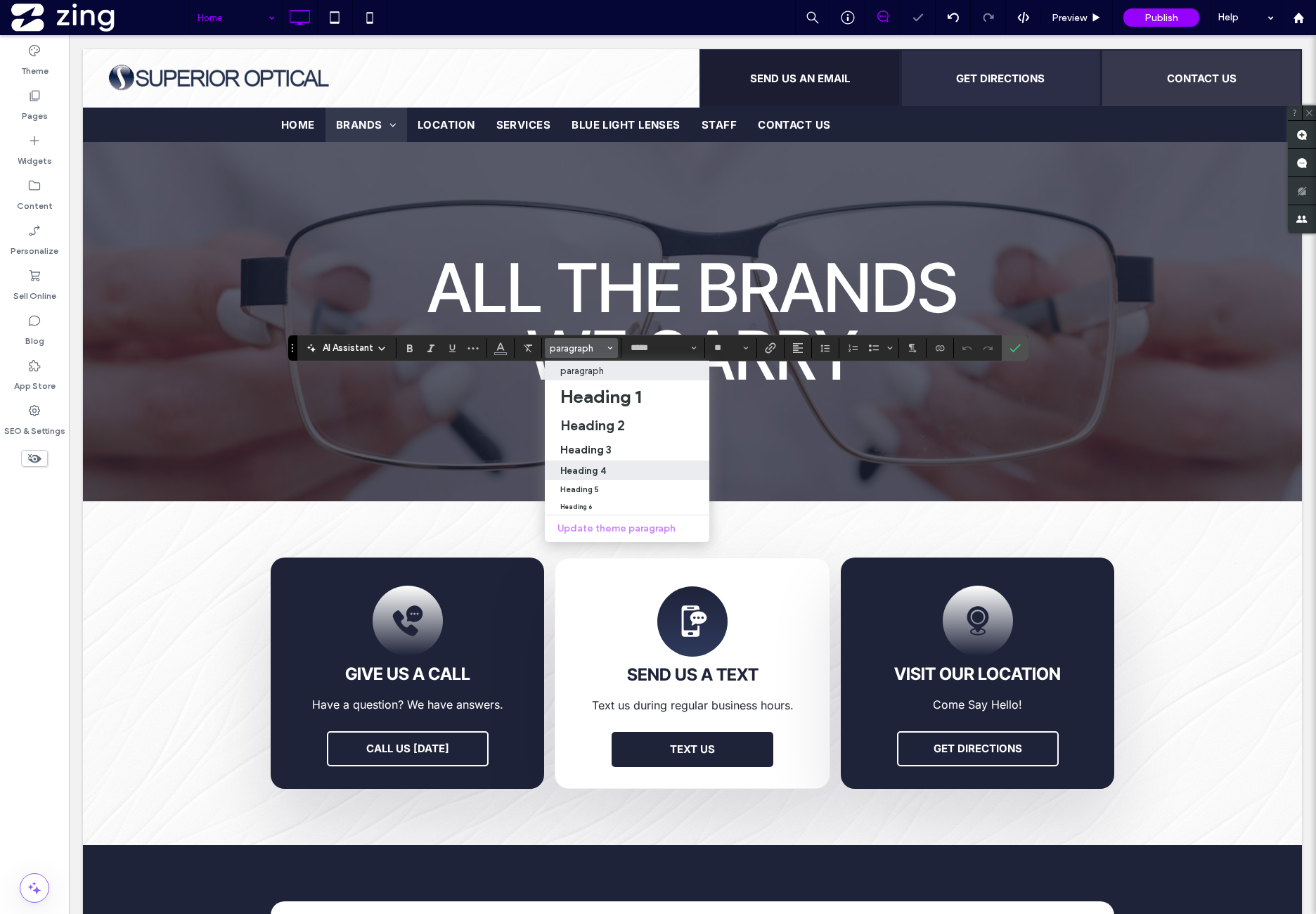
click at [596, 476] on h4 "Heading 4" at bounding box center [583, 471] width 46 height 11
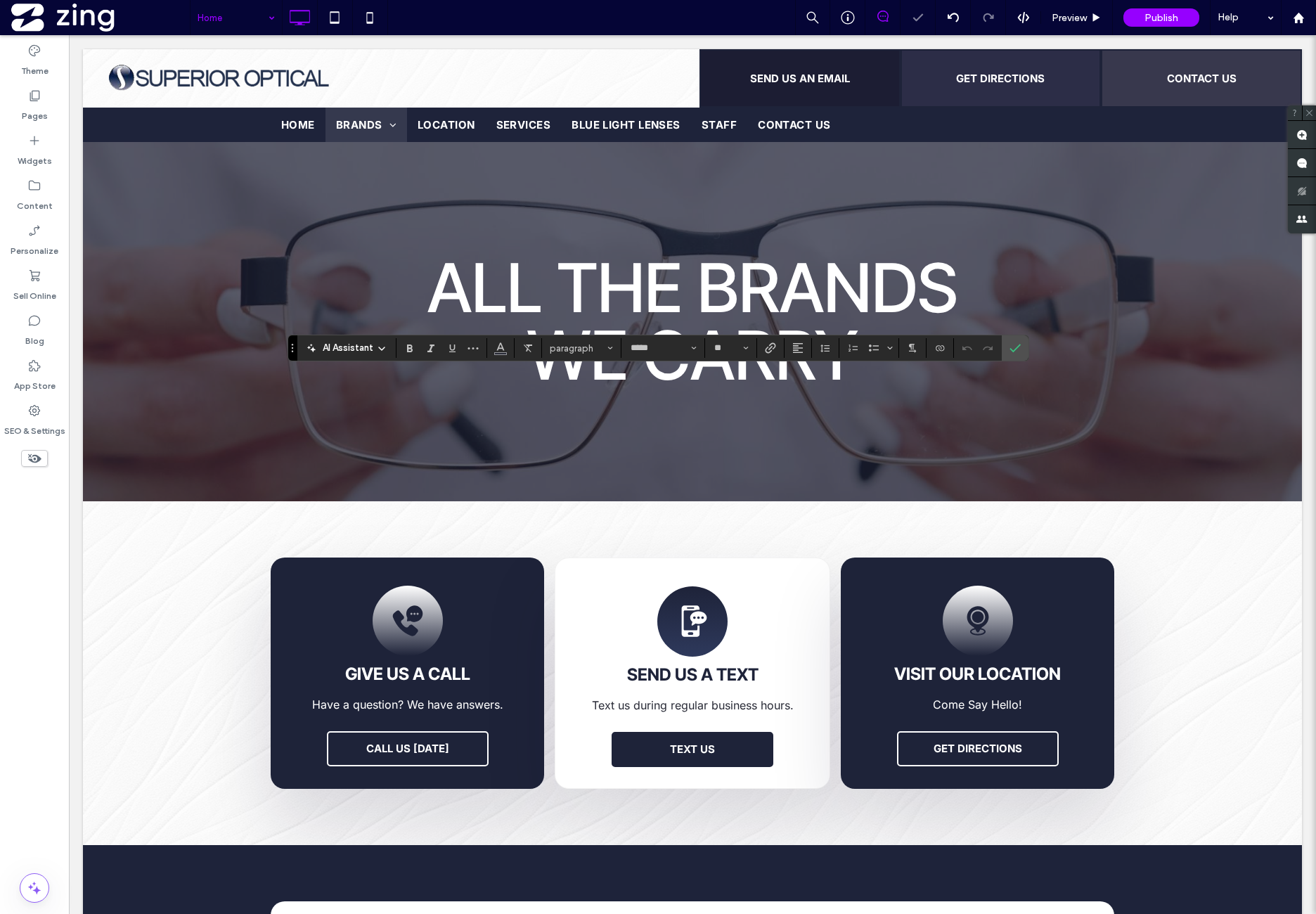
type input "**********"
type input "**"
type input "*****"
type input "**"
type input "**********"
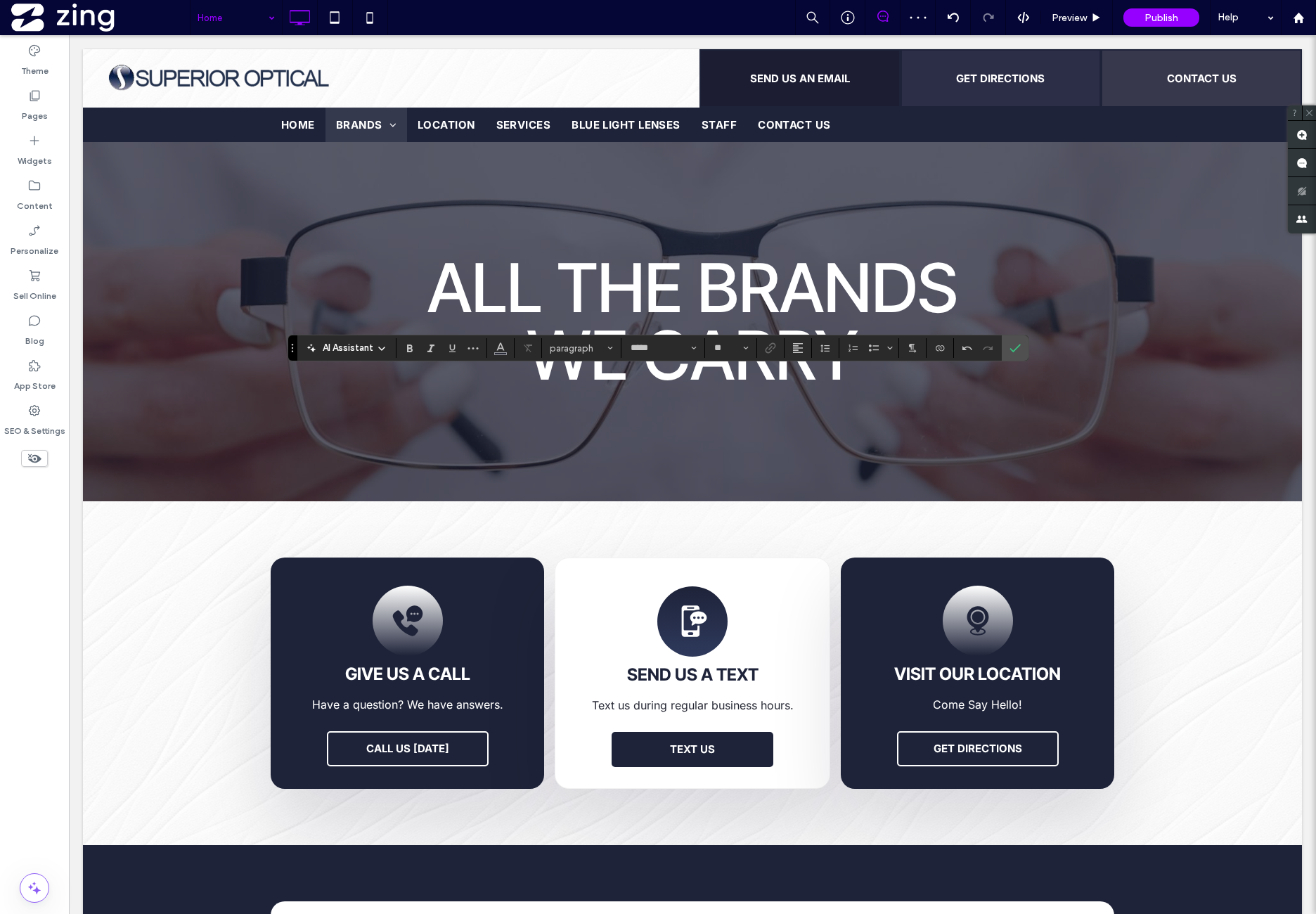
type input "**"
click at [591, 345] on span "Heading 4" at bounding box center [577, 348] width 55 height 11
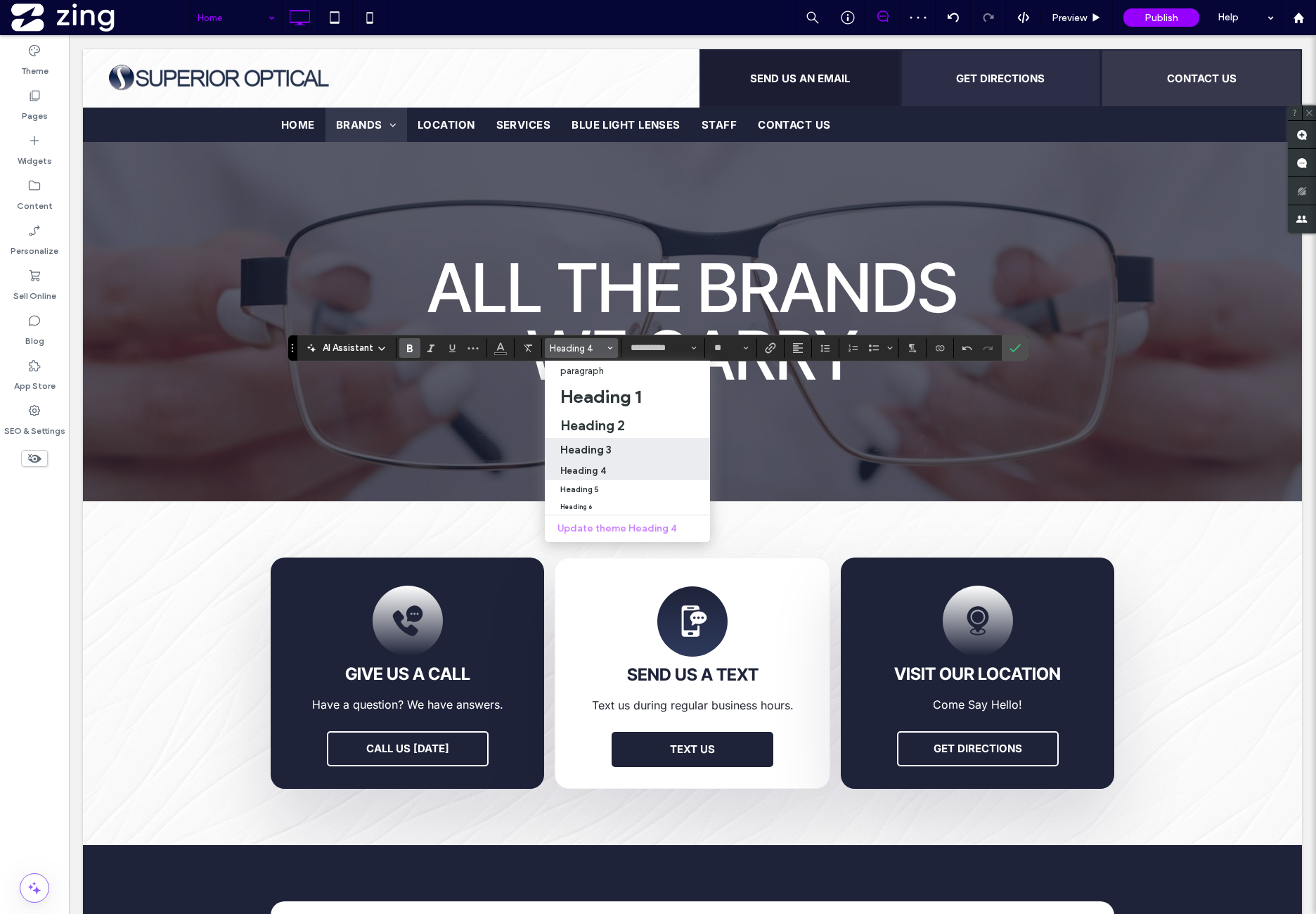
click at [609, 448] on h3 "Heading 3" at bounding box center [586, 449] width 51 height 14
type input "**********"
type input "**"
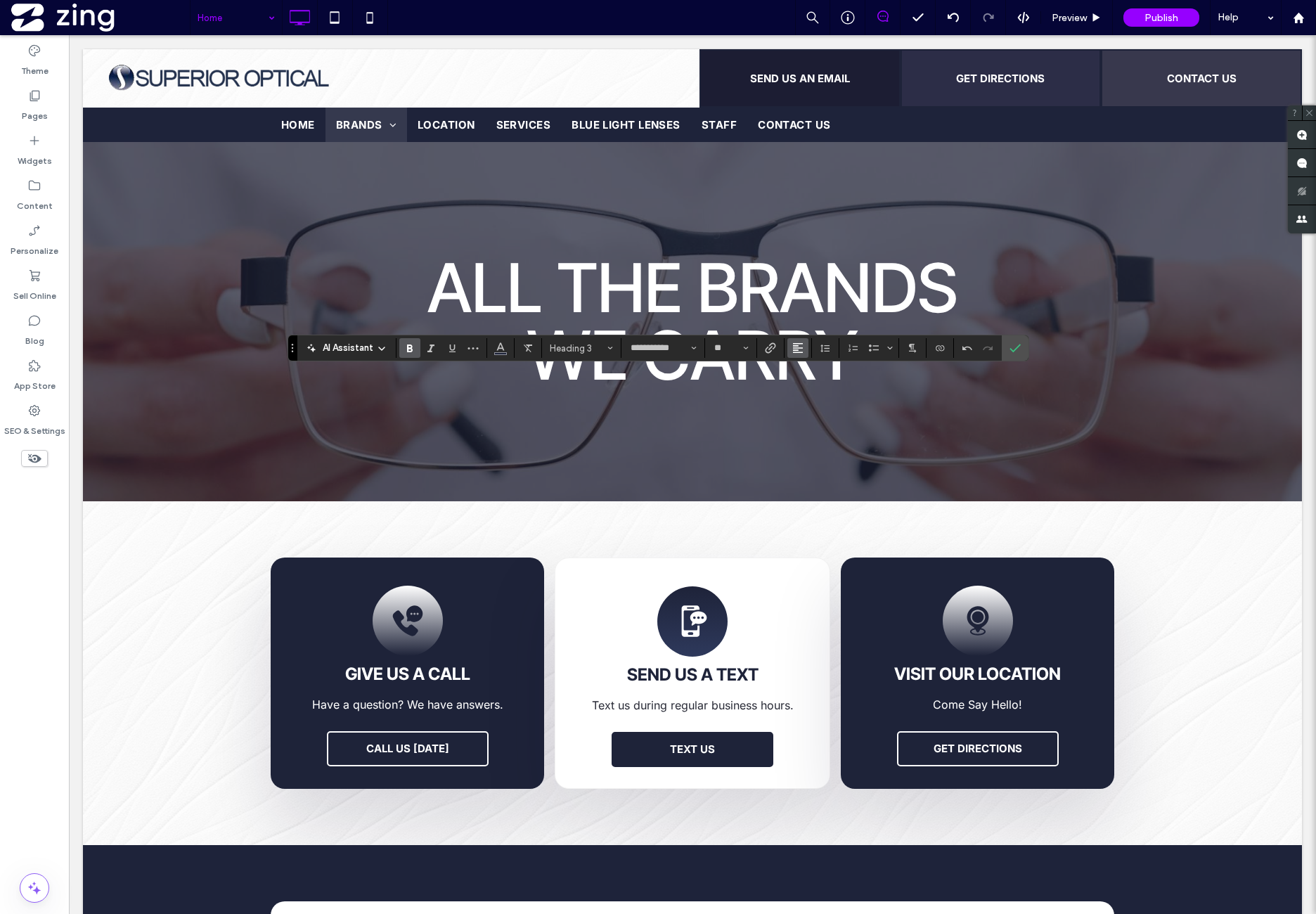
click at [801, 344] on button "Alignment" at bounding box center [798, 348] width 21 height 20
click at [825, 391] on label "ui.textEditor.alignment.center" at bounding box center [812, 391] width 49 height 21
click at [499, 353] on span "Color" at bounding box center [501, 347] width 11 height 19
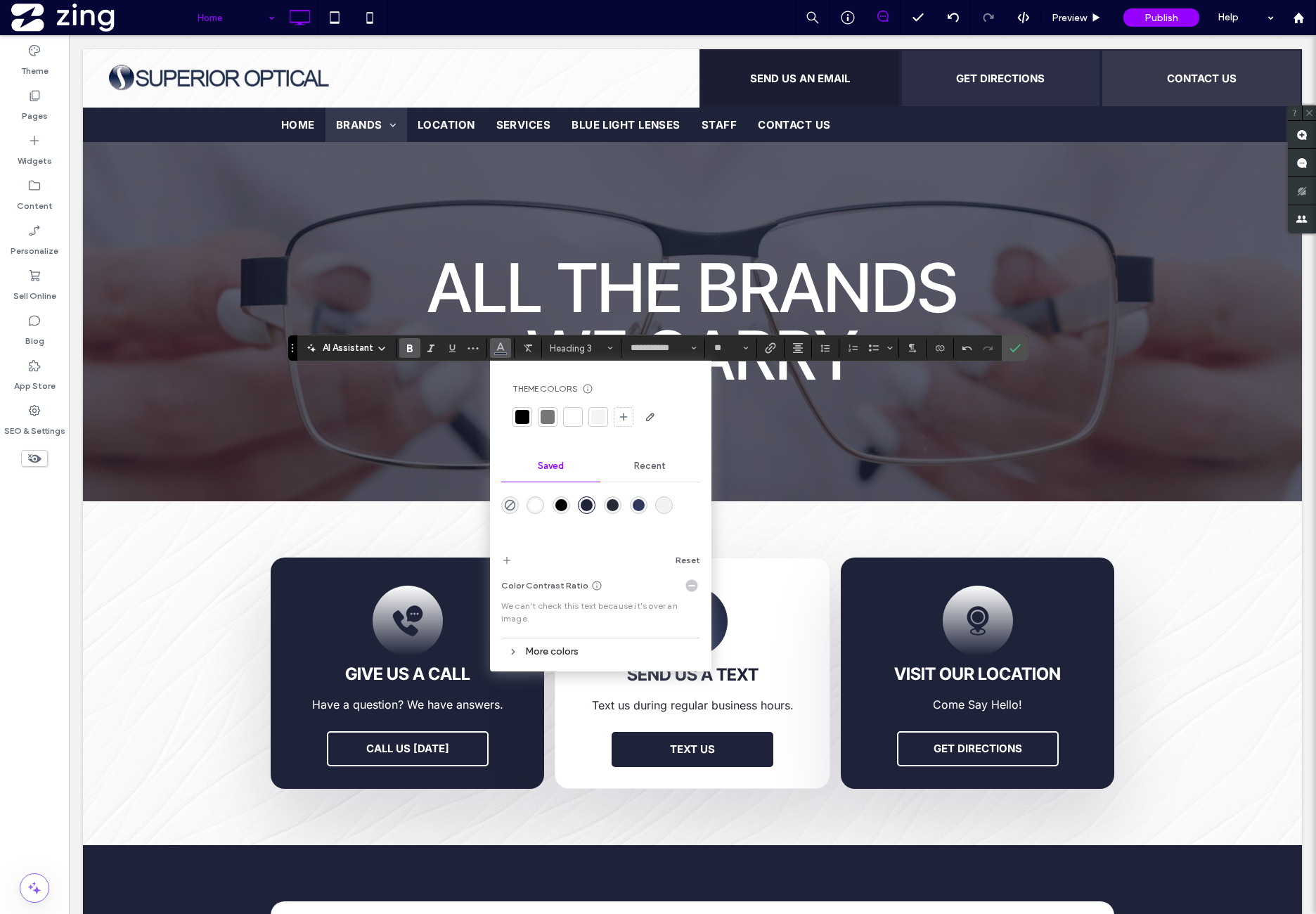
click at [536, 506] on div "rgba(255,255,255,1)" at bounding box center [535, 505] width 12 height 12
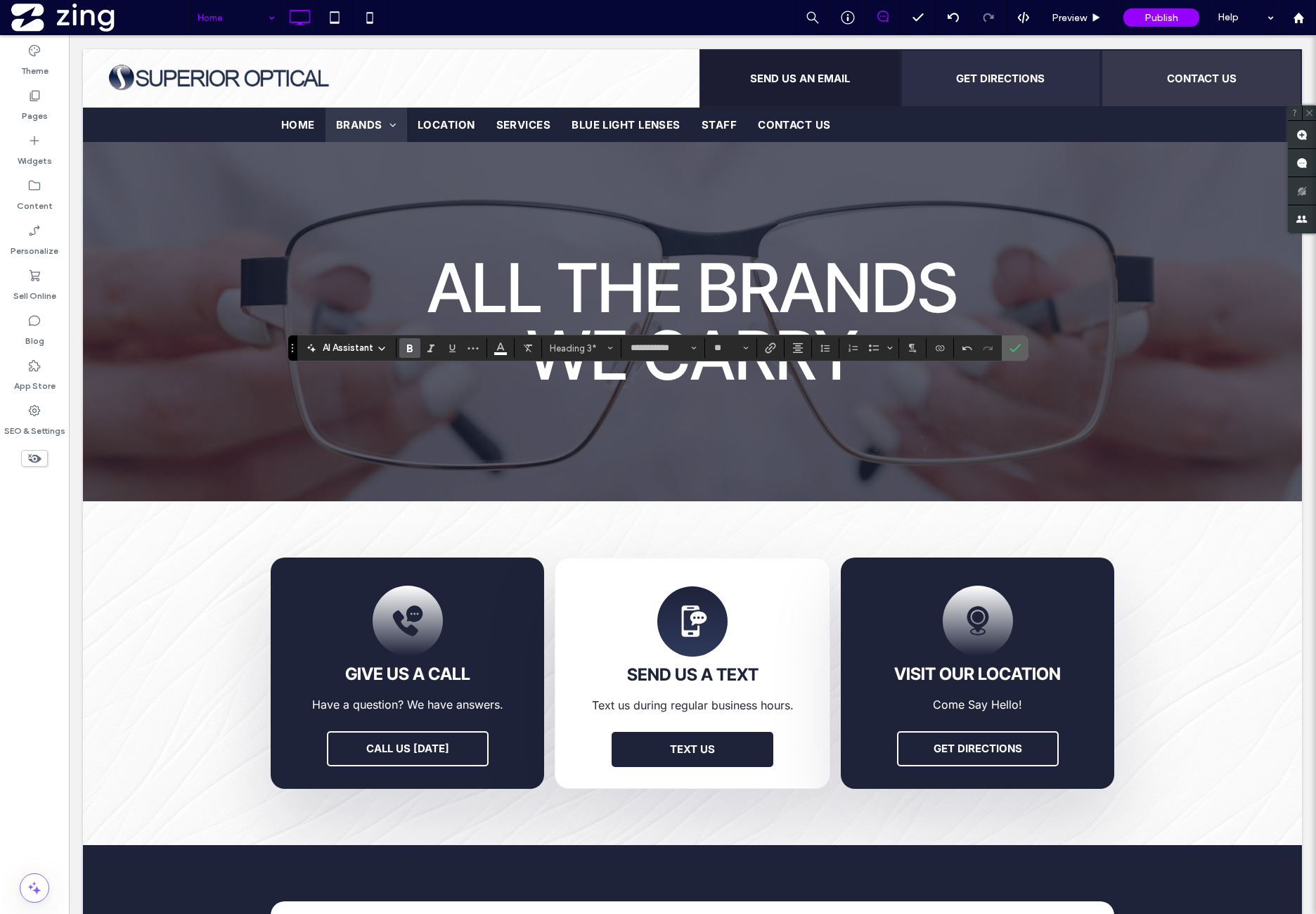
click at [1017, 351] on icon "Confirm" at bounding box center [1015, 348] width 11 height 11
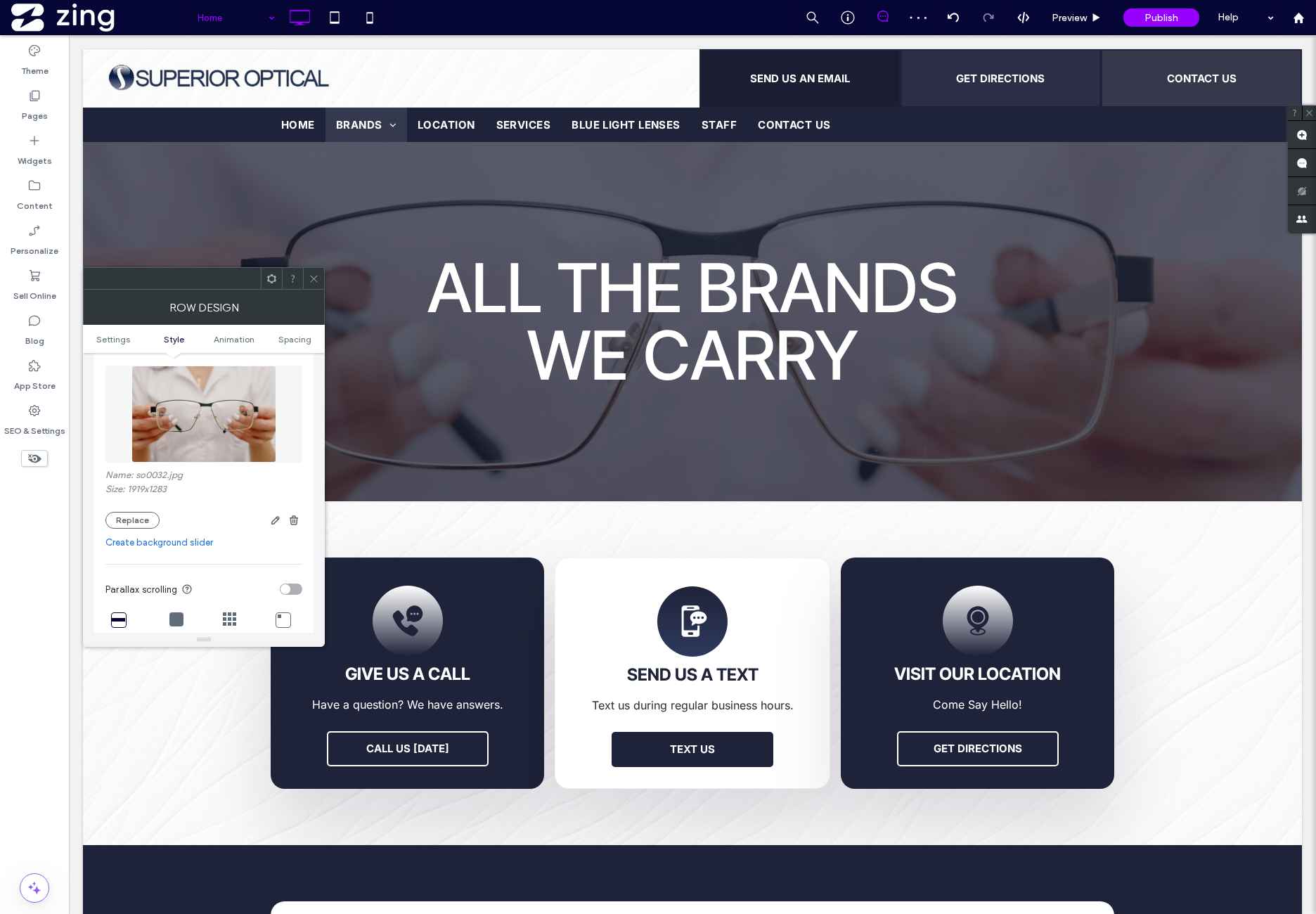
scroll to position [234, 0]
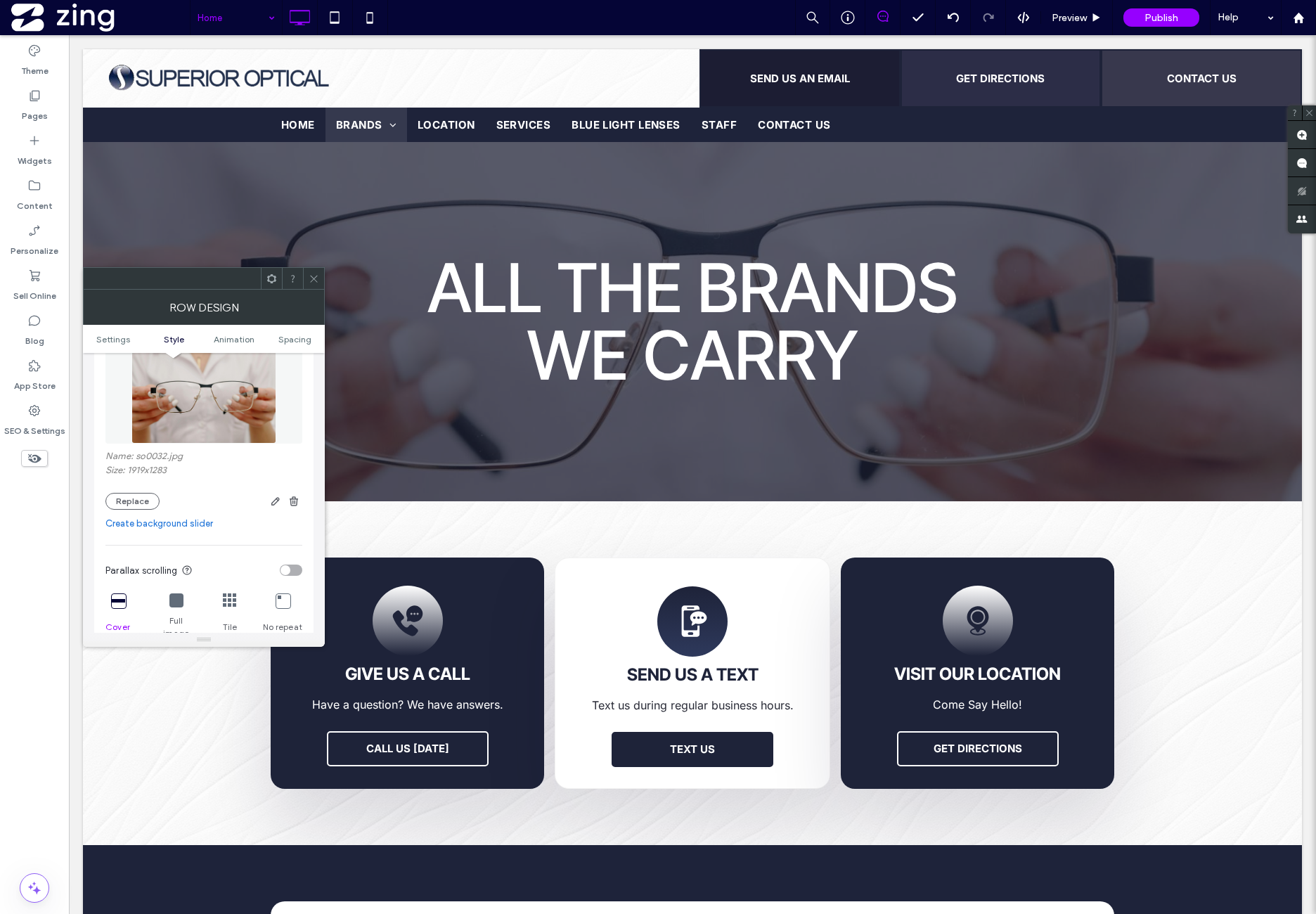
click at [169, 523] on link "Create background slider" at bounding box center [204, 524] width 197 height 14
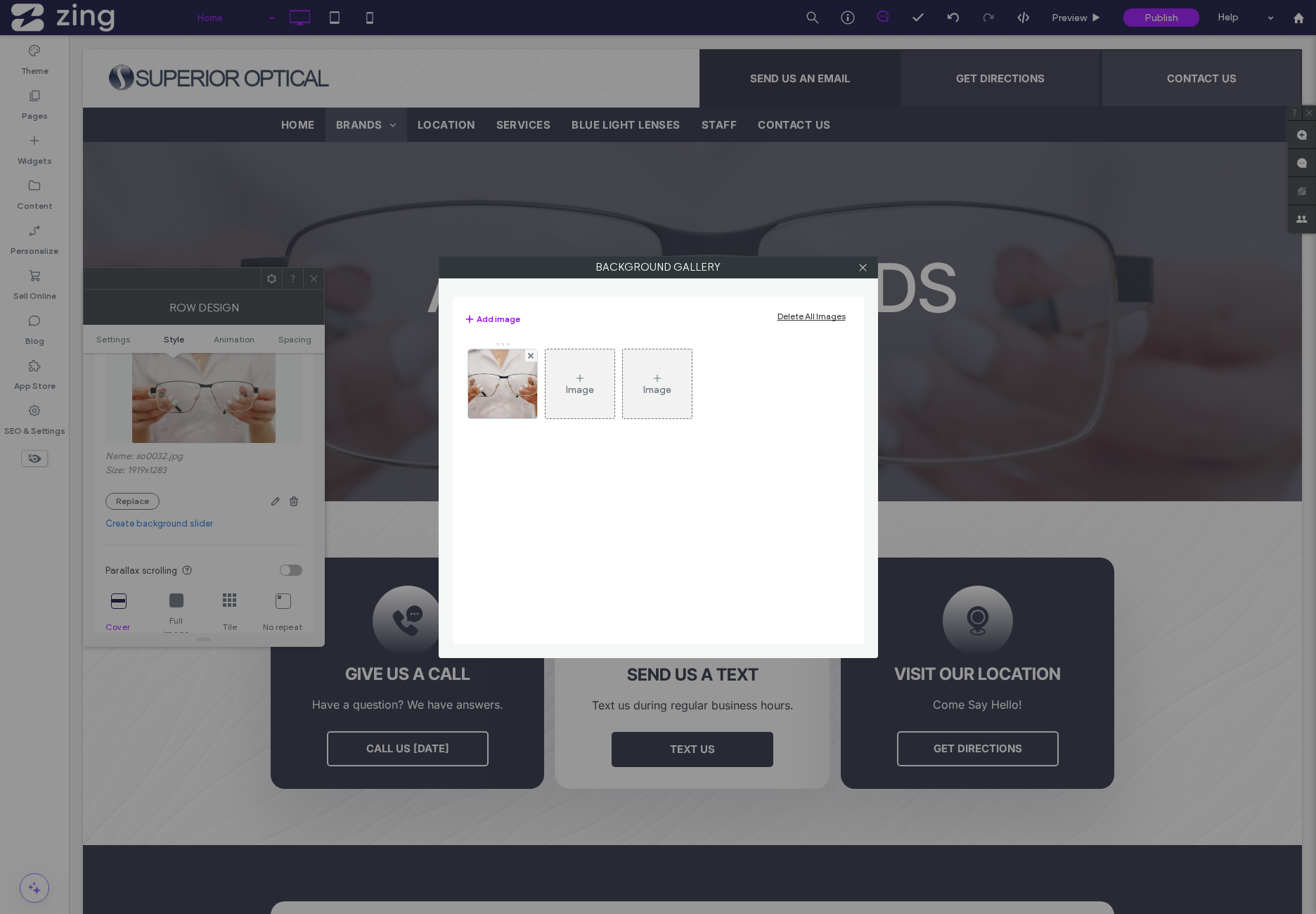
click at [572, 384] on div "Image" at bounding box center [580, 390] width 28 height 12
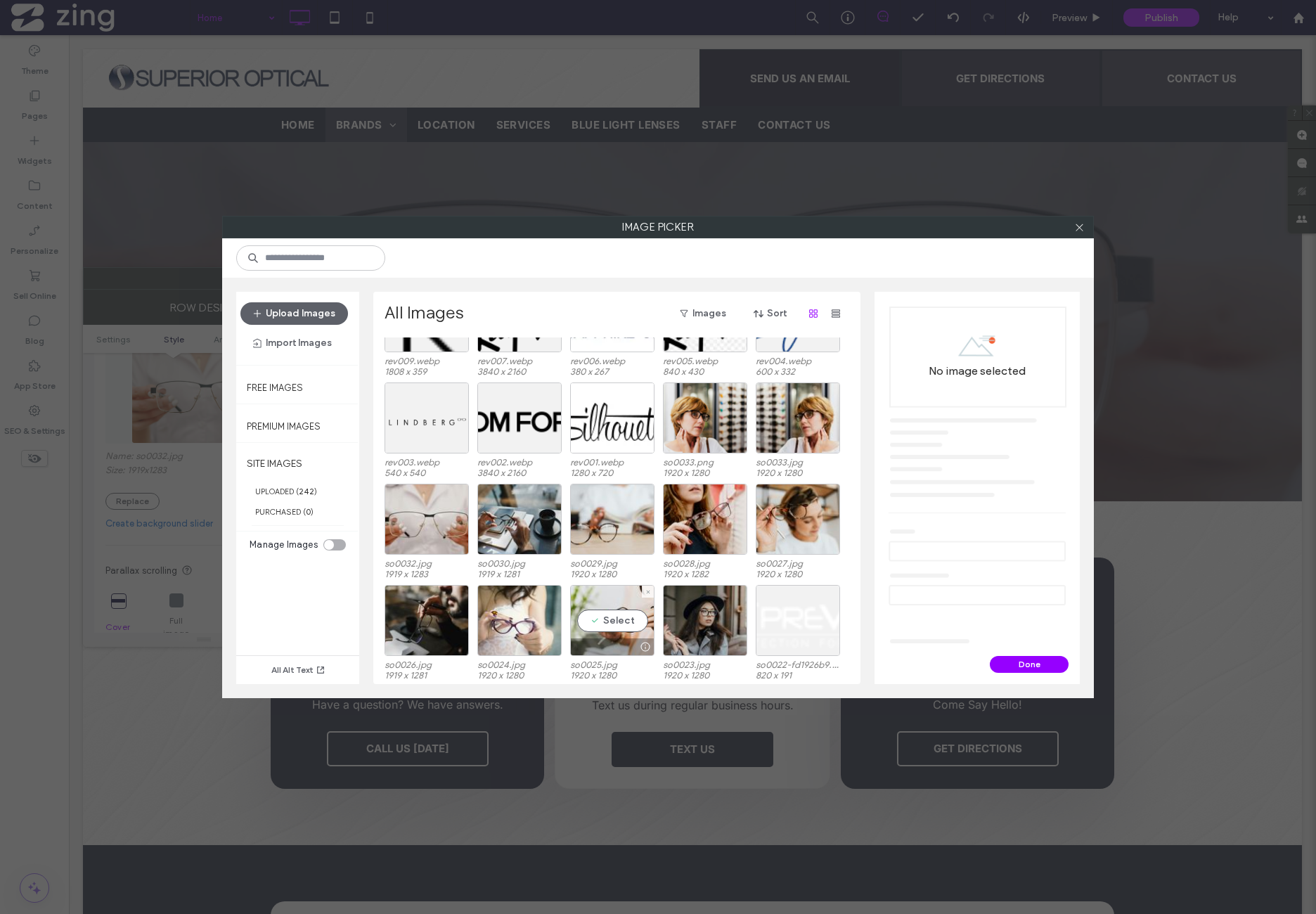
scroll to position [981, 0]
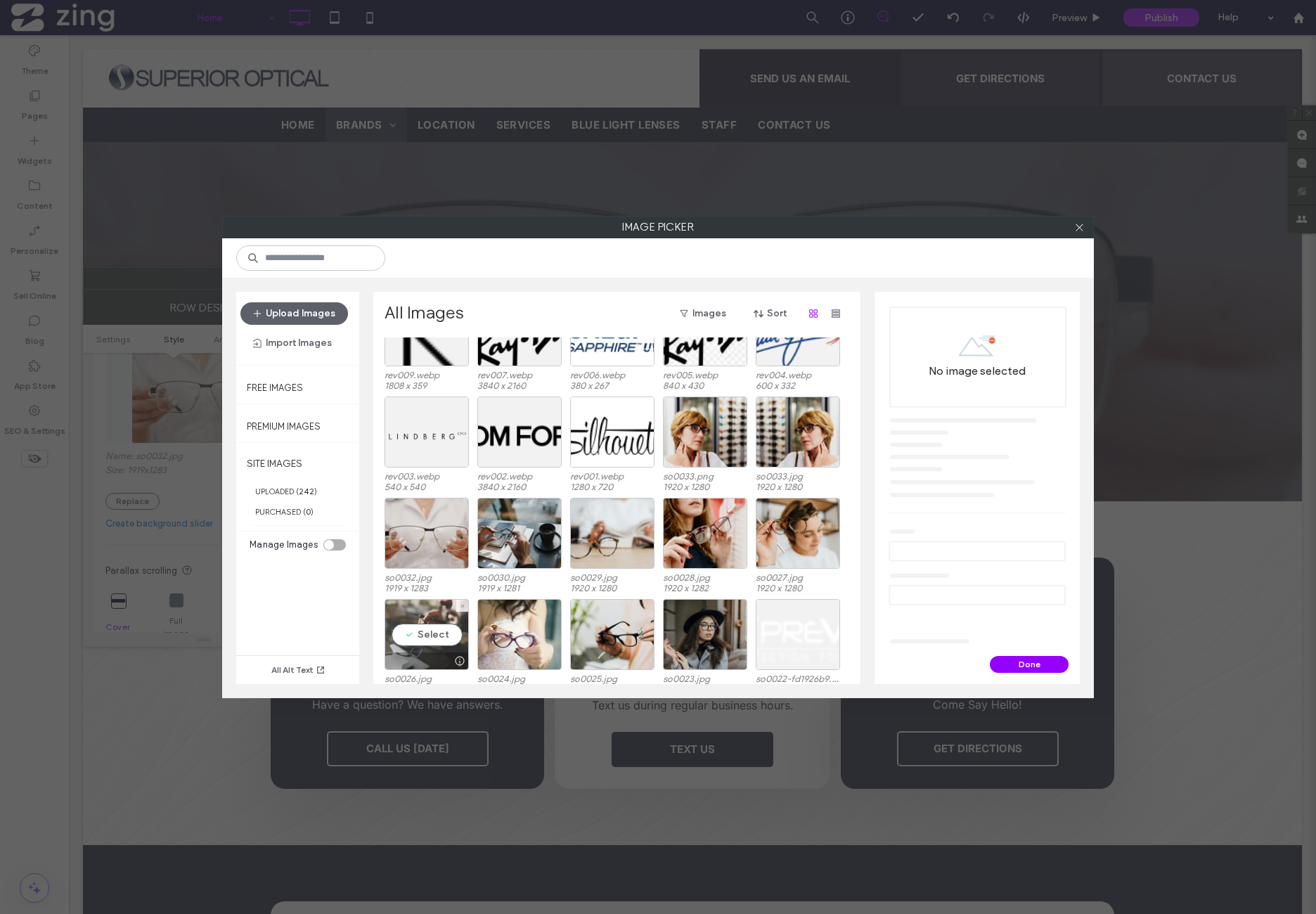
click at [419, 621] on div "Select" at bounding box center [427, 634] width 84 height 71
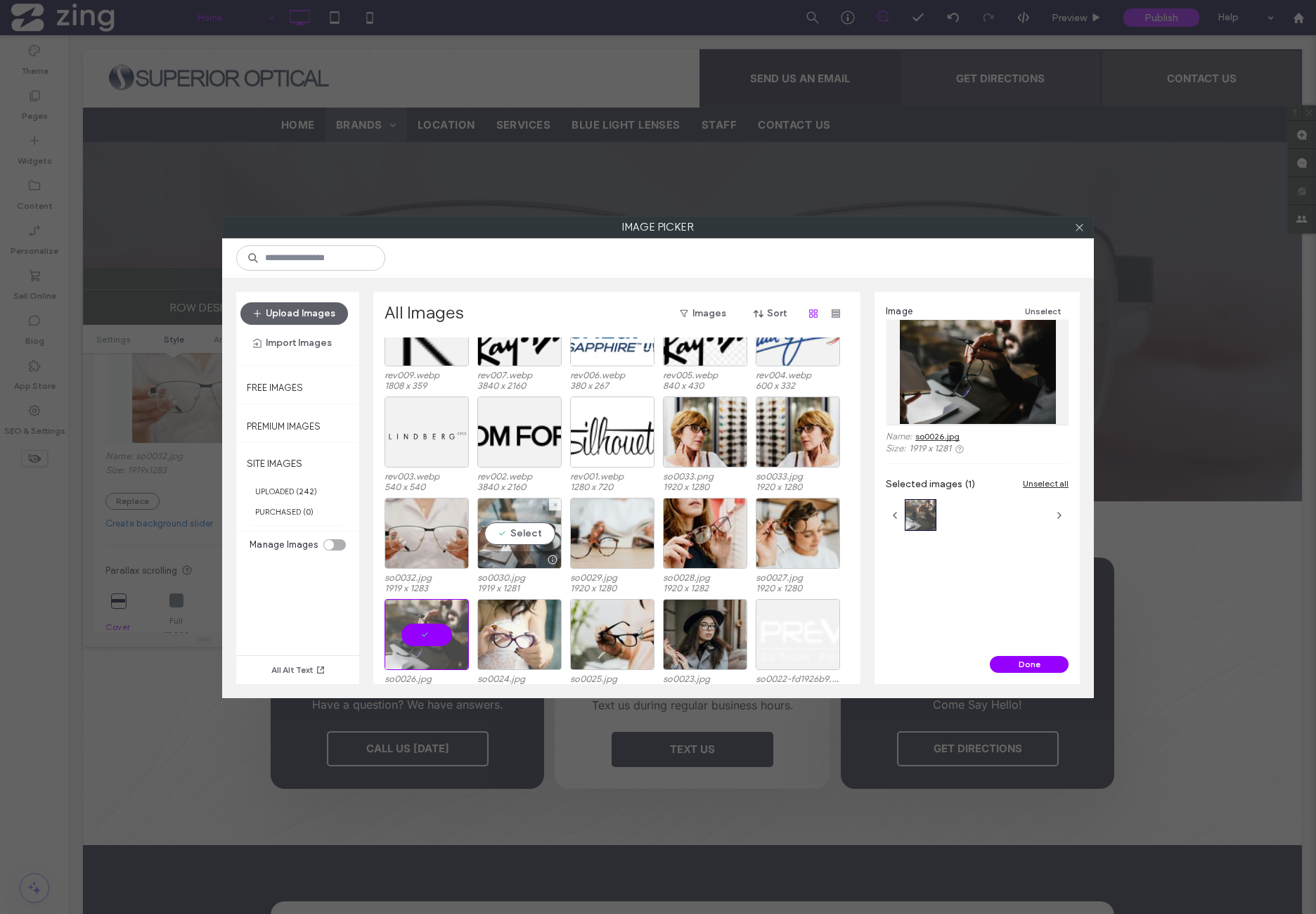
click at [515, 541] on div "Select" at bounding box center [520, 533] width 84 height 71
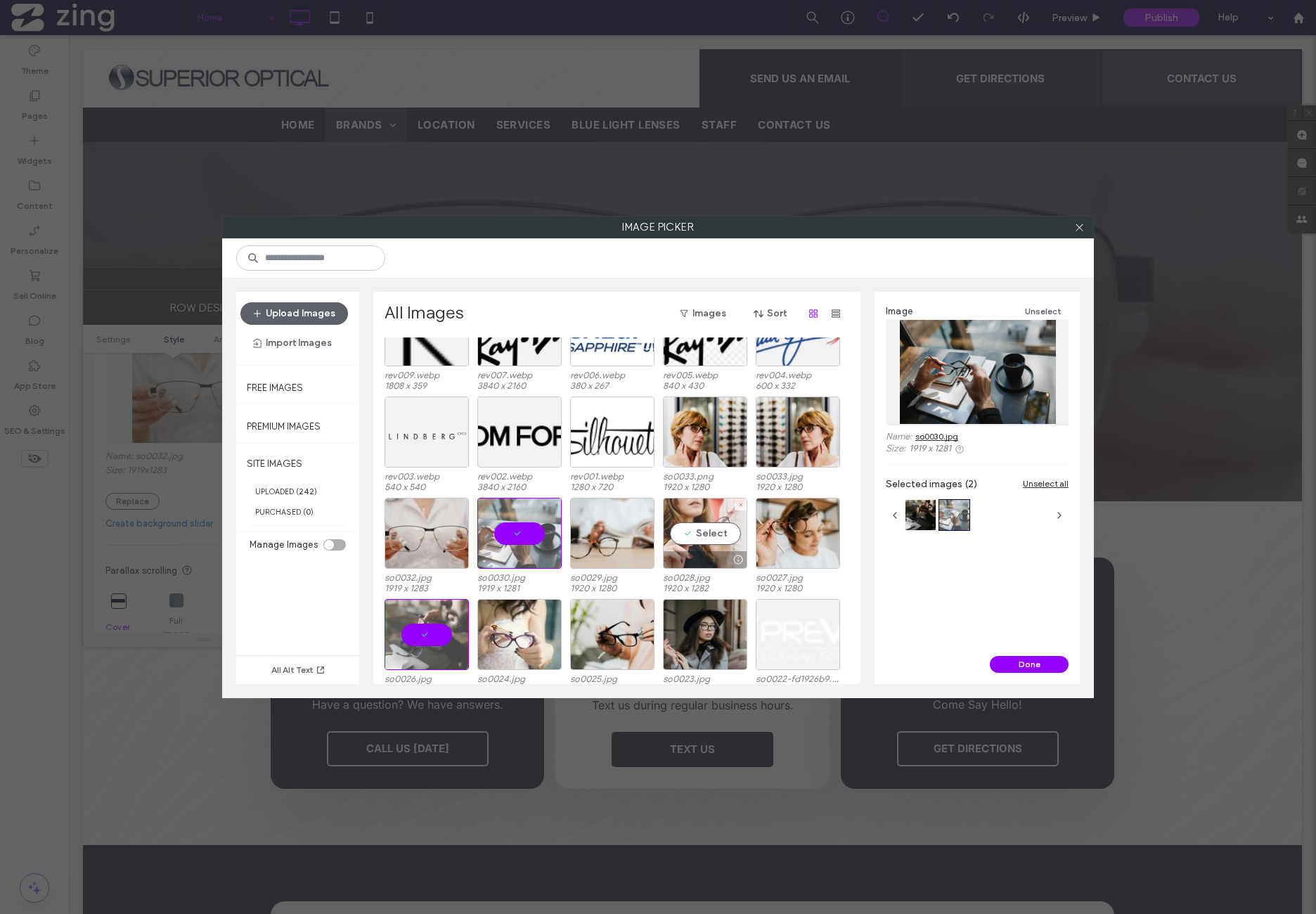
click at [730, 543] on div "Select" at bounding box center [705, 533] width 84 height 71
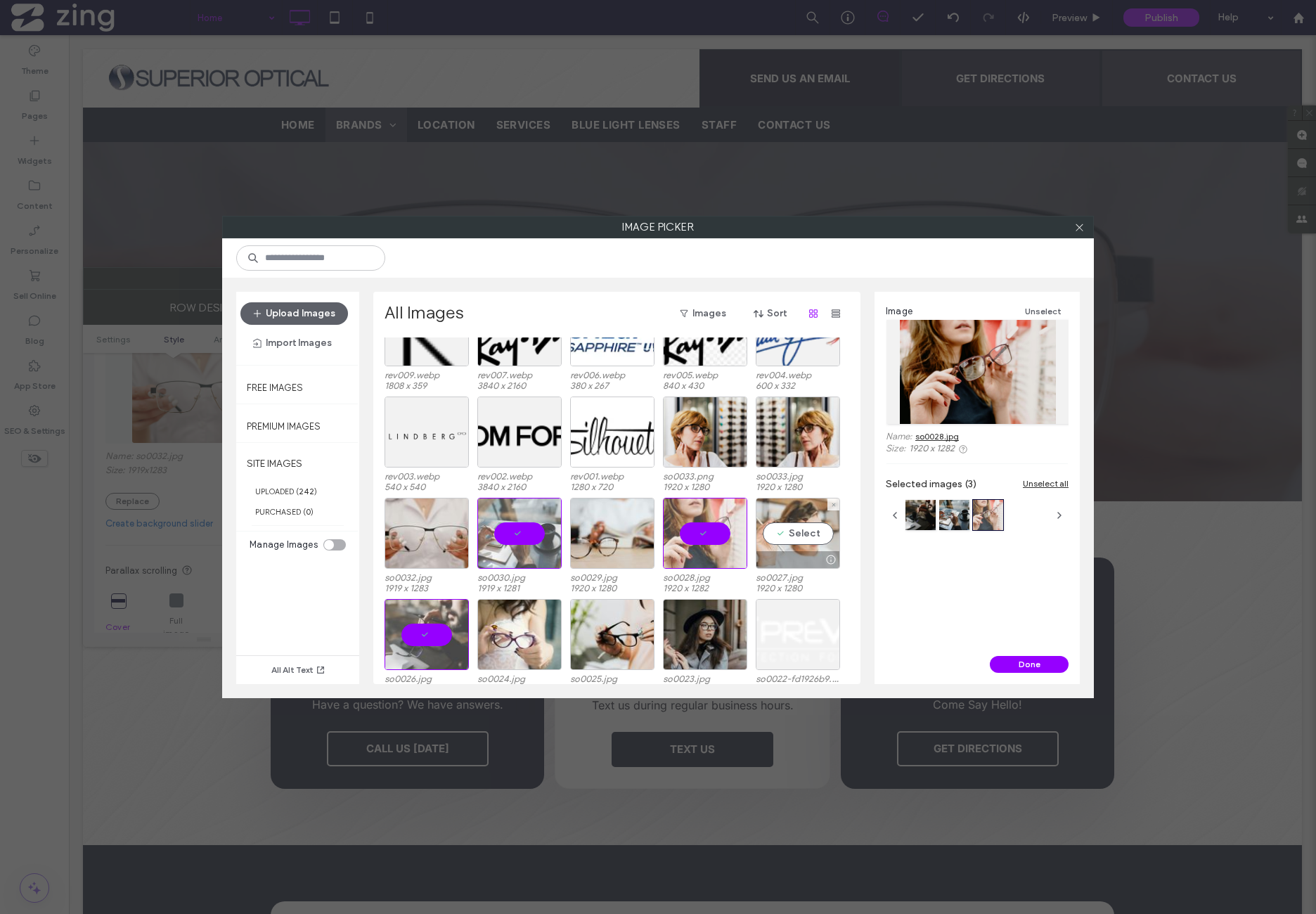
click at [822, 536] on div "Select" at bounding box center [798, 533] width 84 height 71
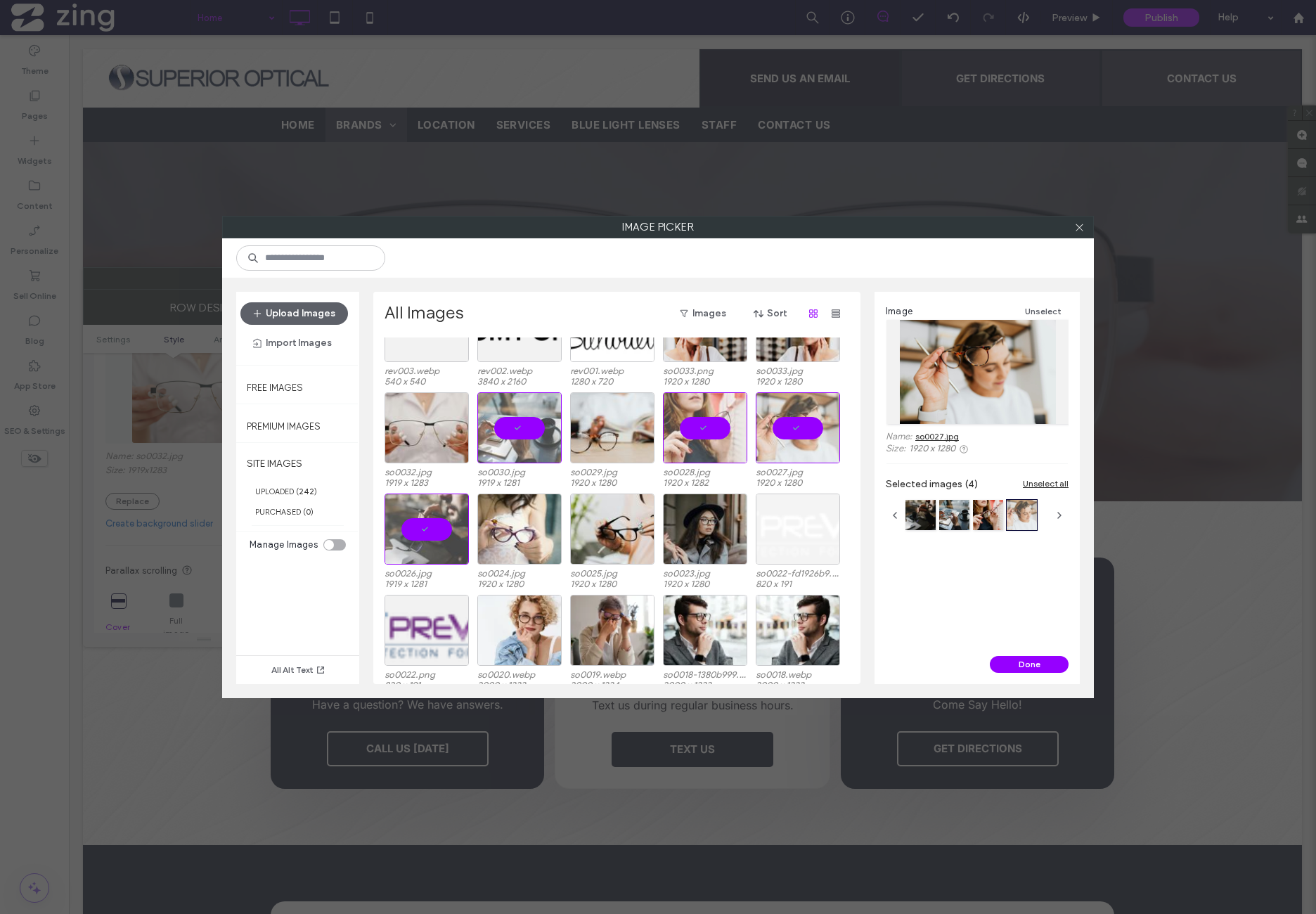
scroll to position [1098, 0]
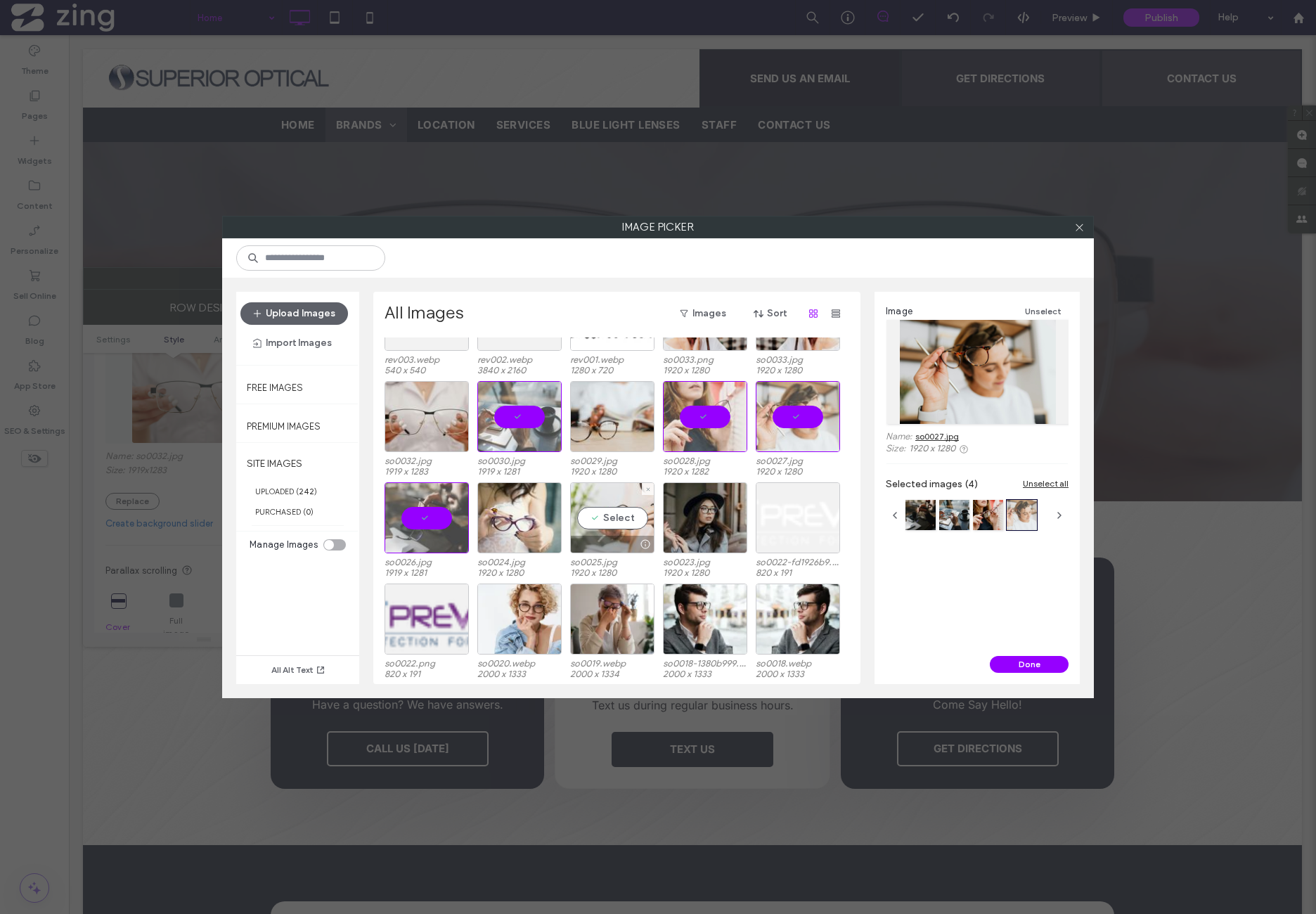
click at [604, 521] on div "Select" at bounding box center [613, 517] width 84 height 71
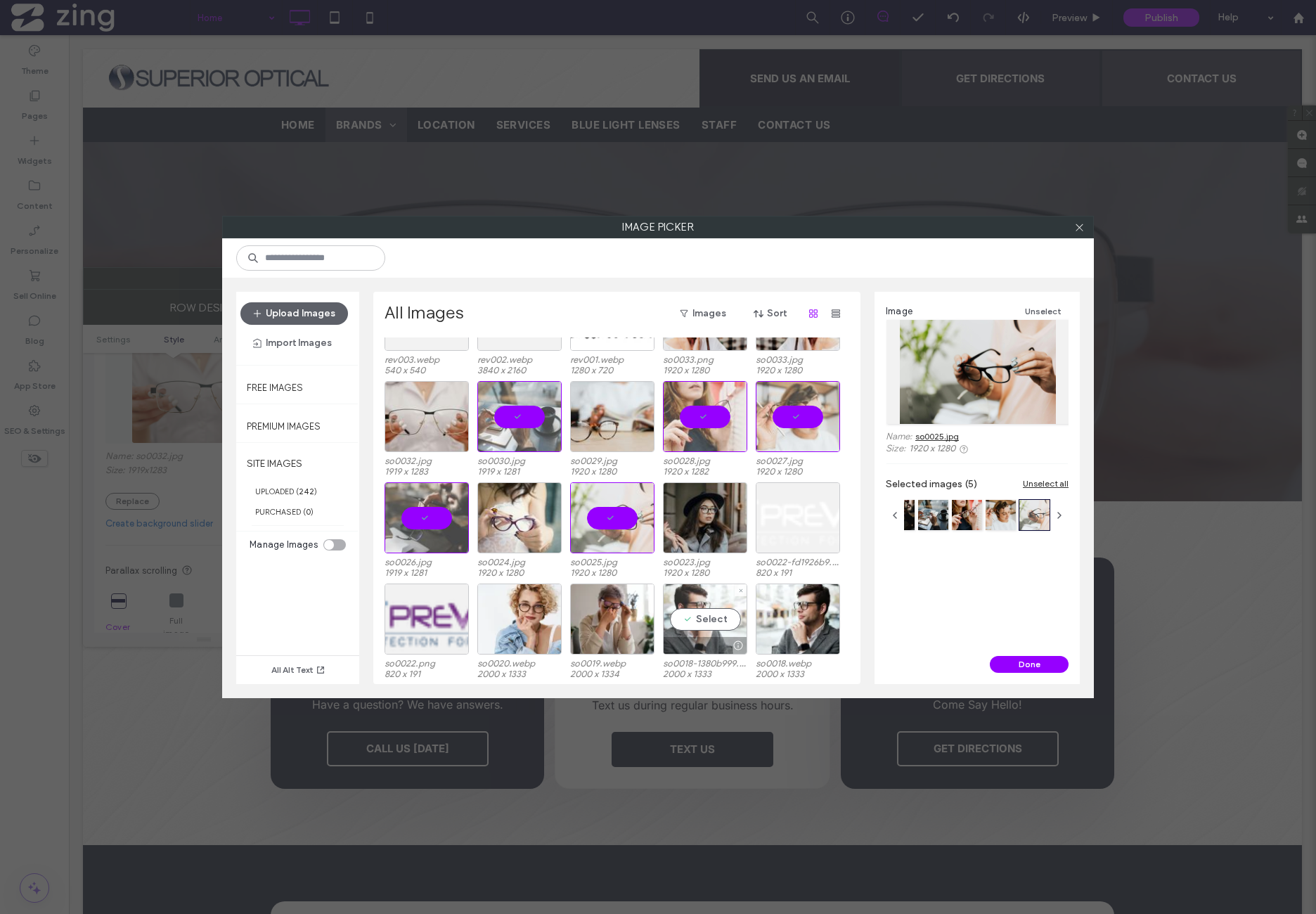
click at [710, 619] on div "Select" at bounding box center [705, 618] width 84 height 71
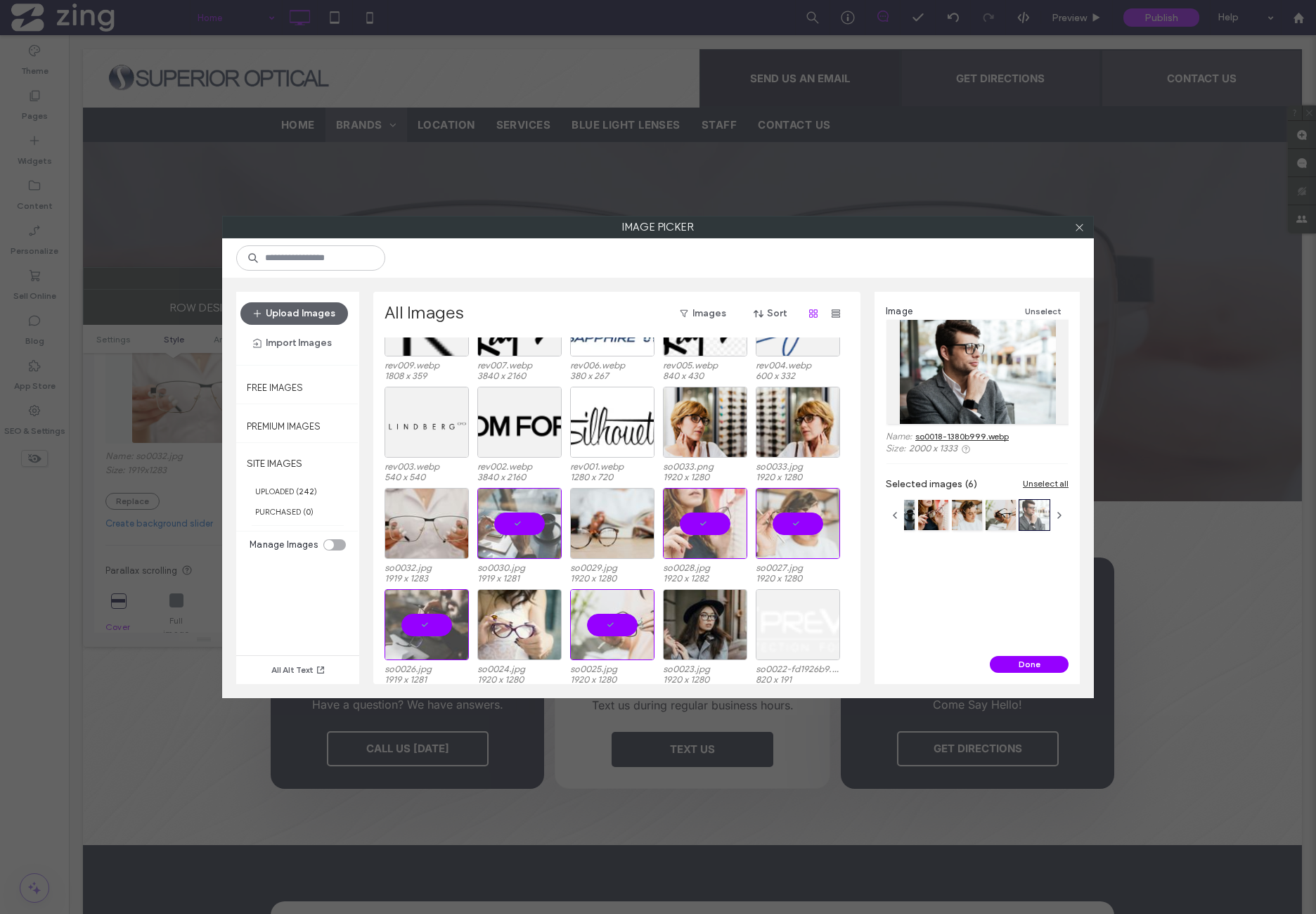
scroll to position [981, 0]
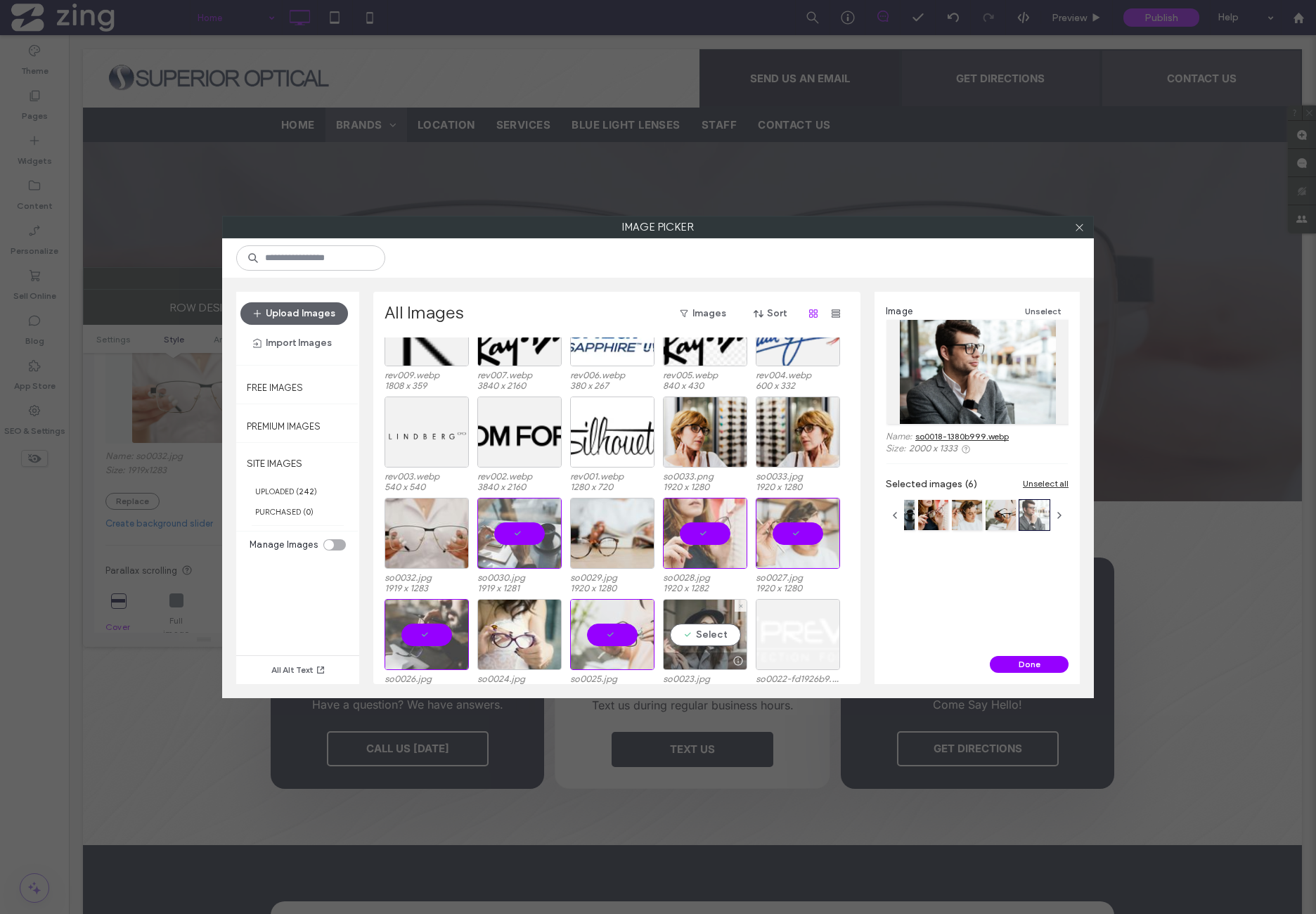
click at [706, 633] on div "Select" at bounding box center [705, 634] width 84 height 71
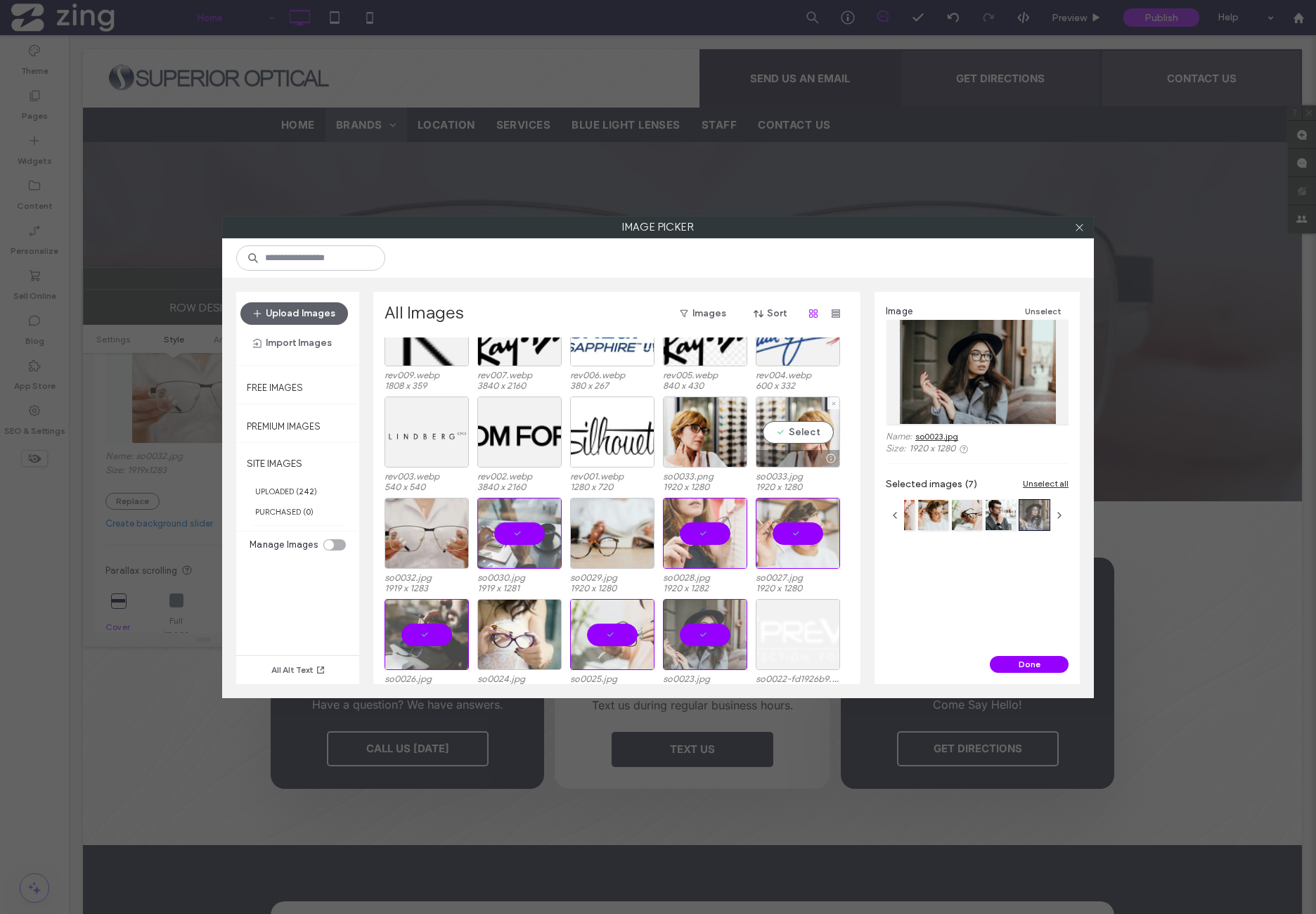
click at [825, 448] on div "Select" at bounding box center [798, 431] width 84 height 71
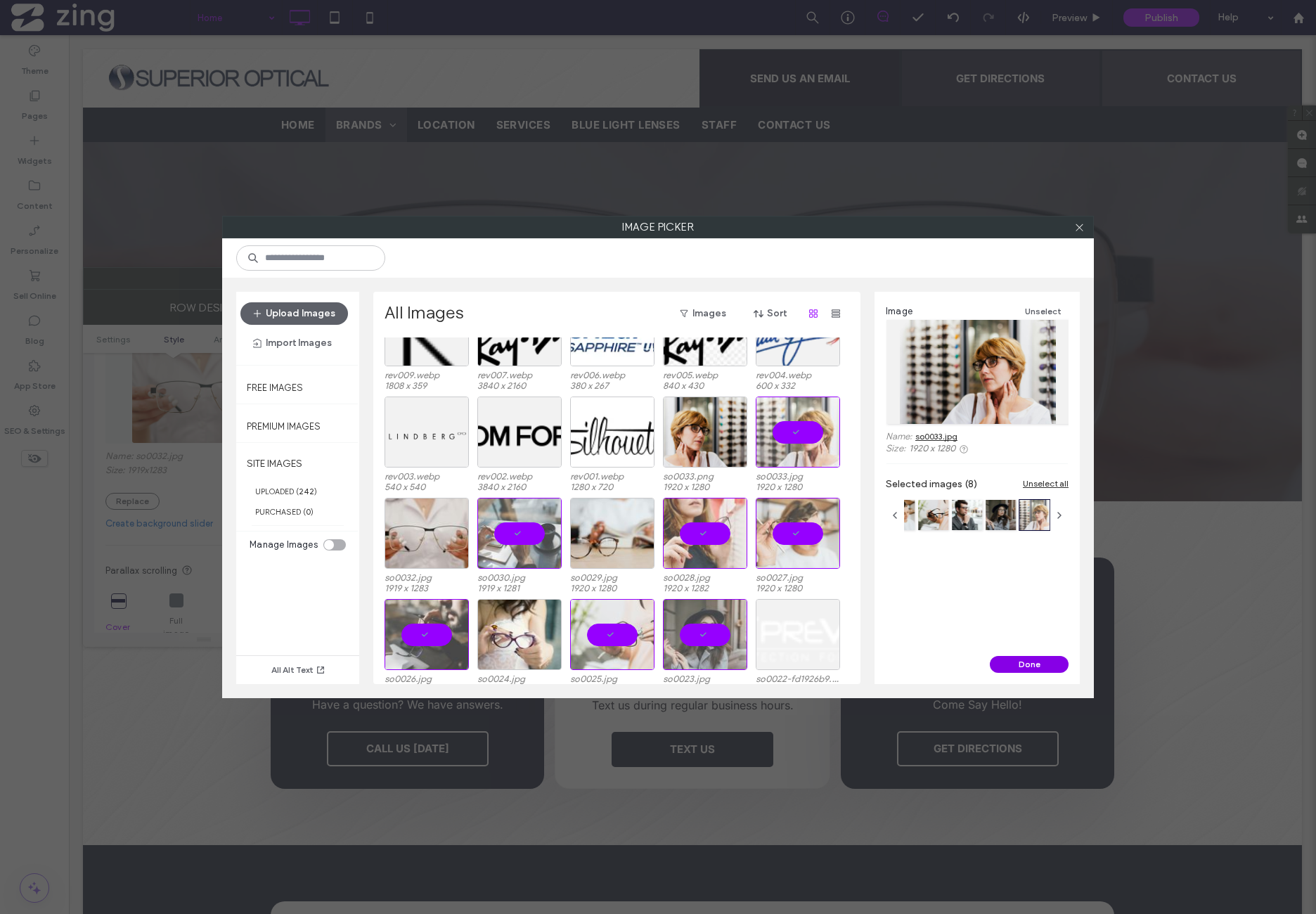
click at [1038, 667] on button "Done" at bounding box center [1029, 665] width 79 height 17
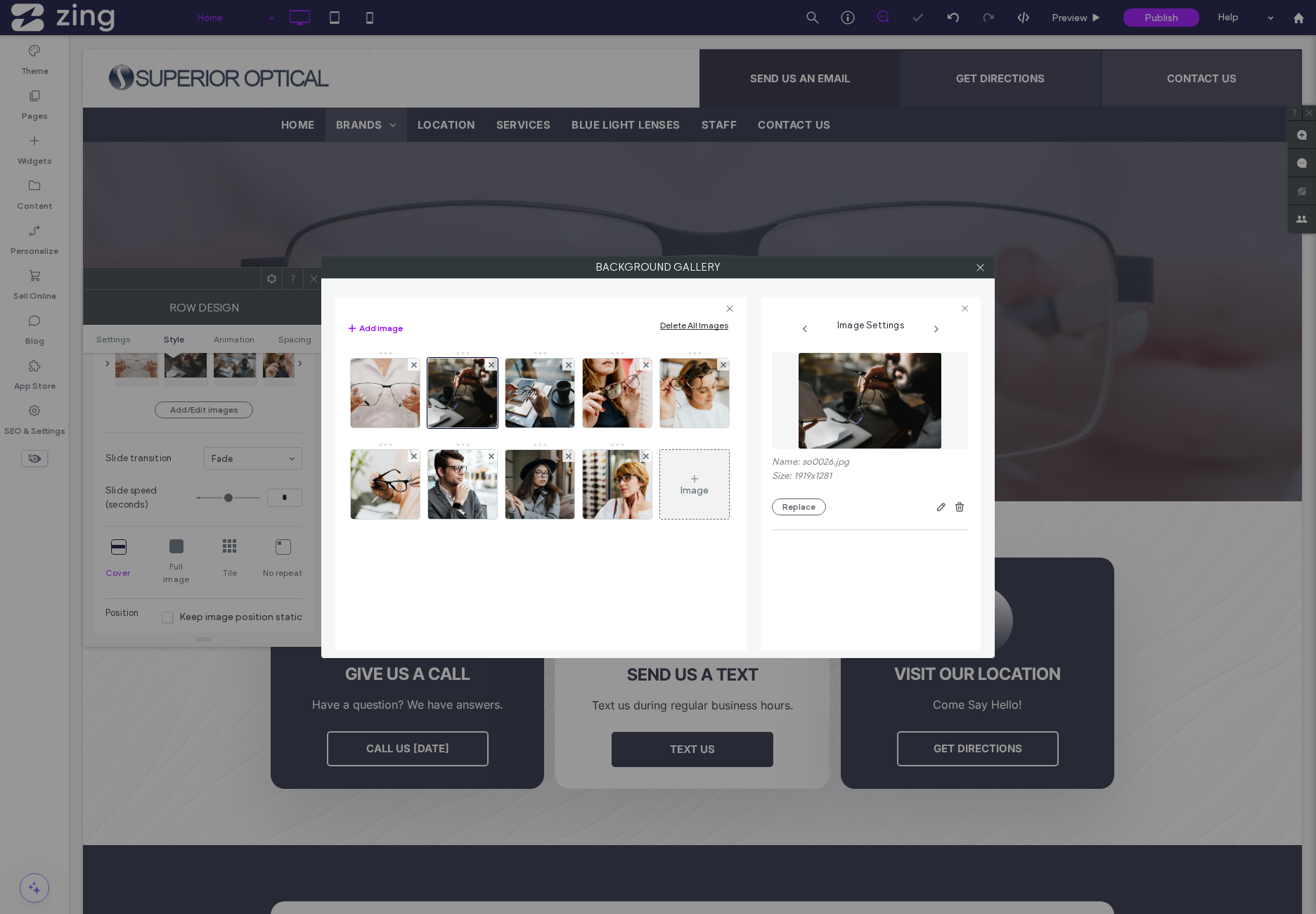
scroll to position [214, 0]
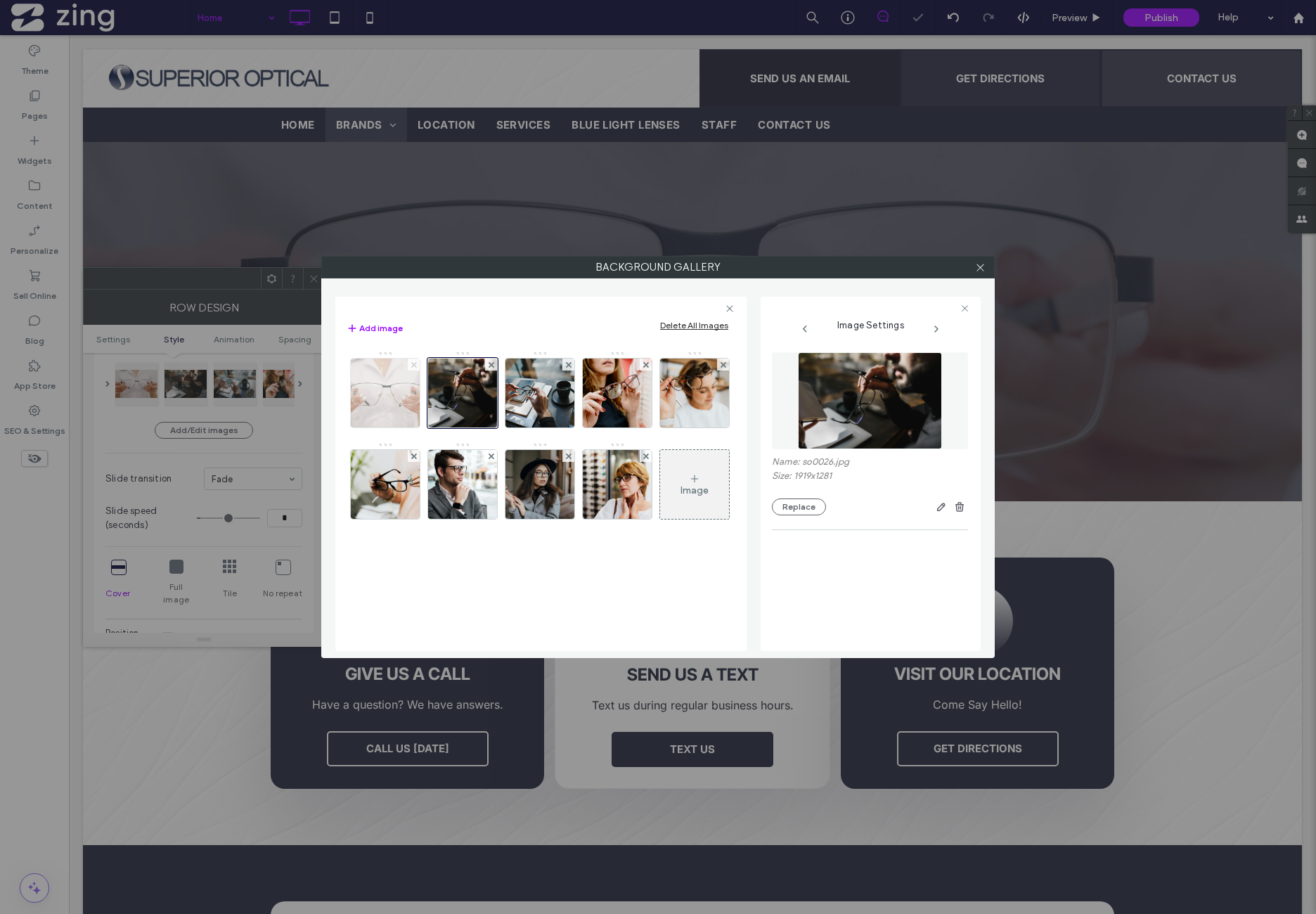
click at [413, 362] on icon at bounding box center [414, 365] width 6 height 6
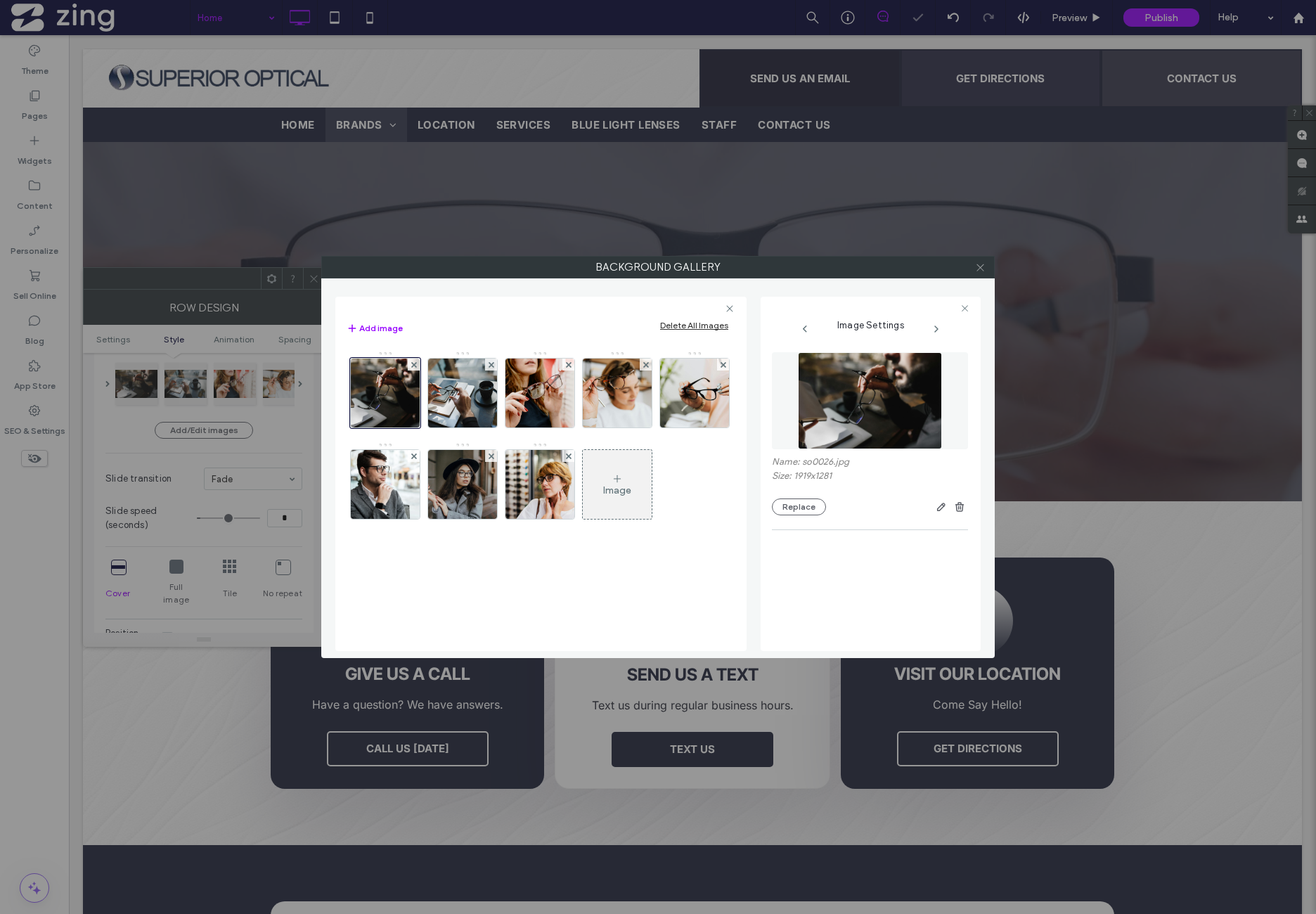
click at [978, 262] on icon at bounding box center [980, 267] width 11 height 11
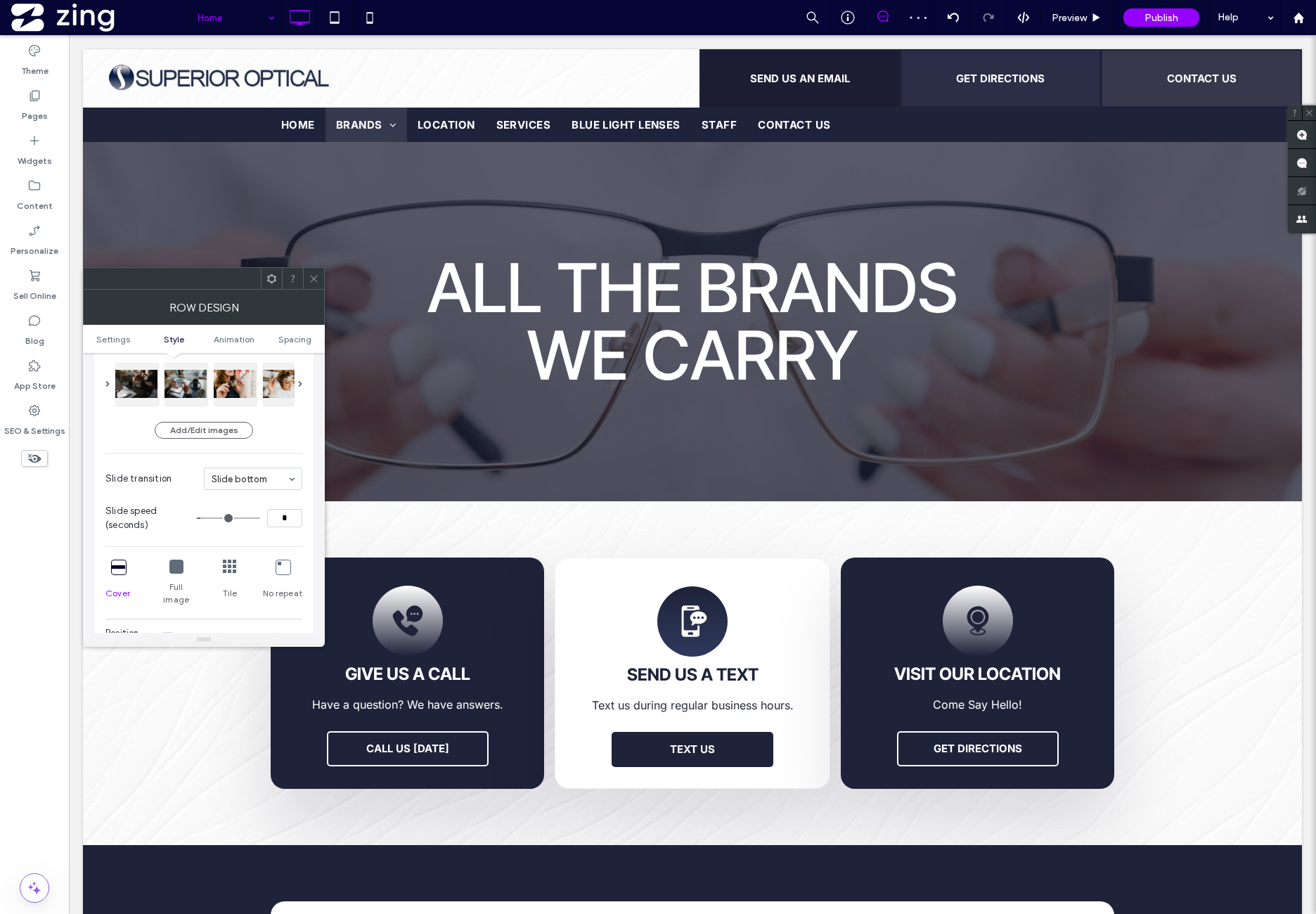
click at [256, 481] on input at bounding box center [249, 479] width 76 height 10
drag, startPoint x: 267, startPoint y: 529, endPoint x: 263, endPoint y: 536, distance: 8.1
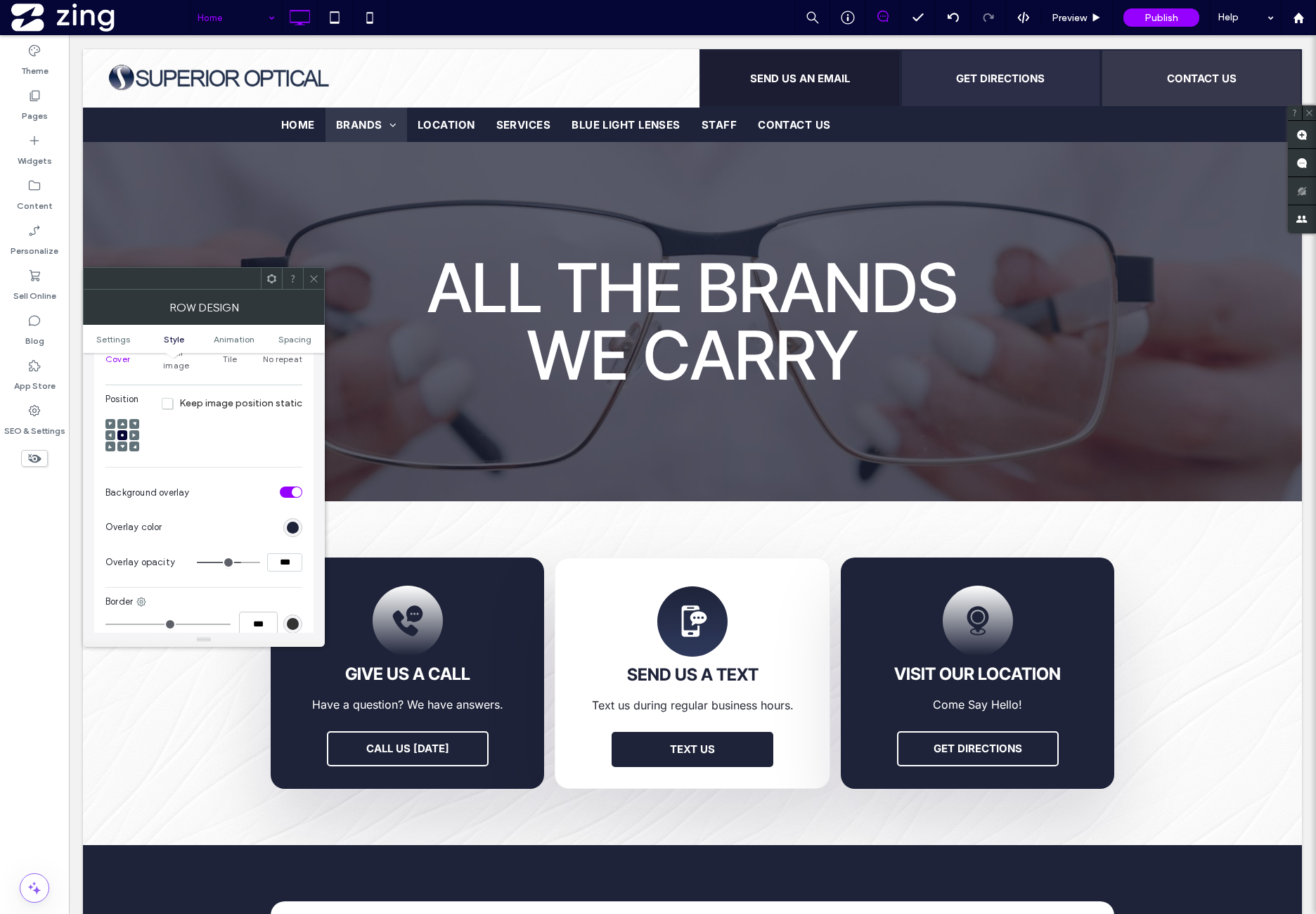
drag, startPoint x: 296, startPoint y: 341, endPoint x: 288, endPoint y: 393, distance: 52.6
click at [296, 341] on span "Spacing" at bounding box center [295, 339] width 33 height 11
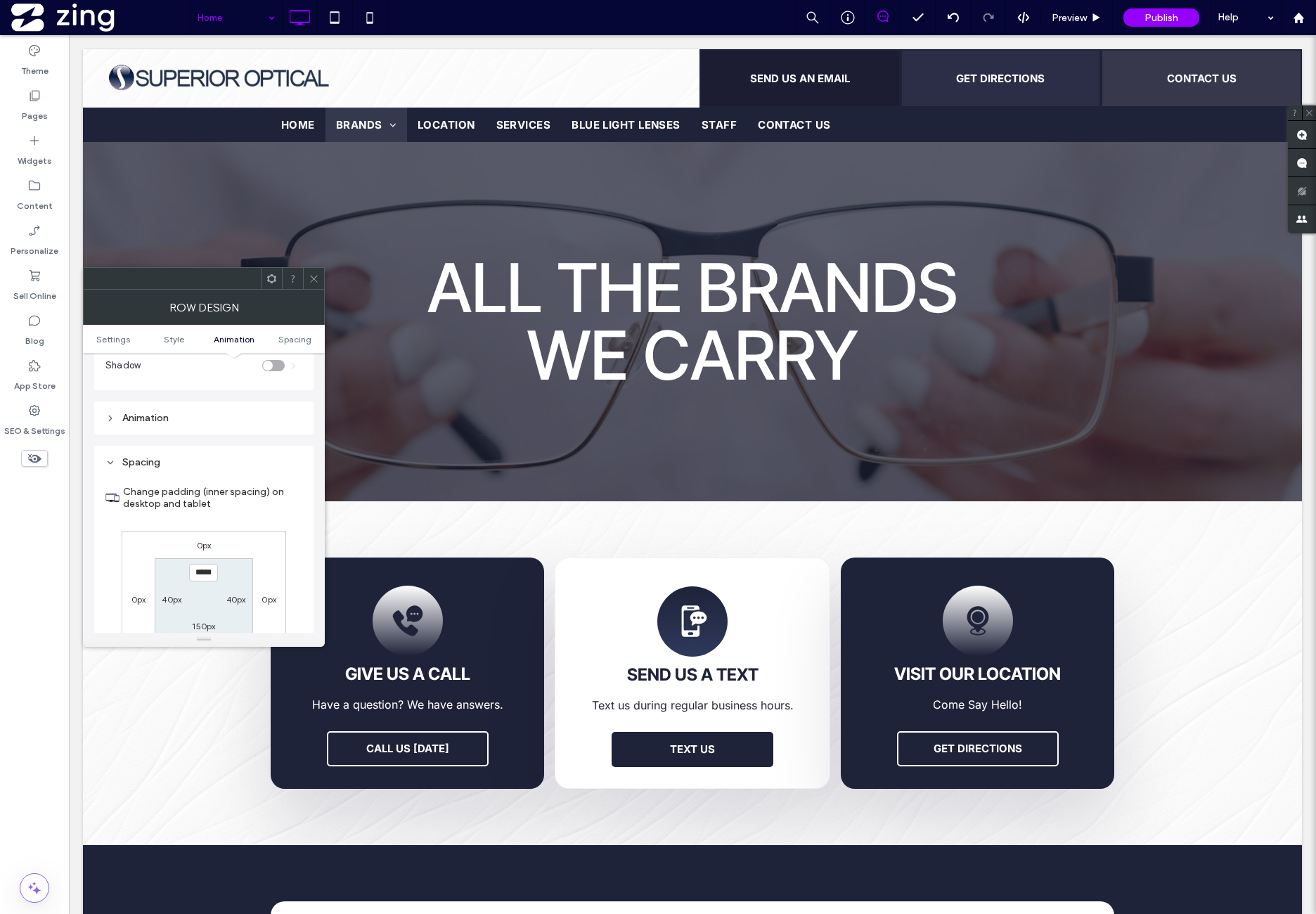
scroll to position [823, 0]
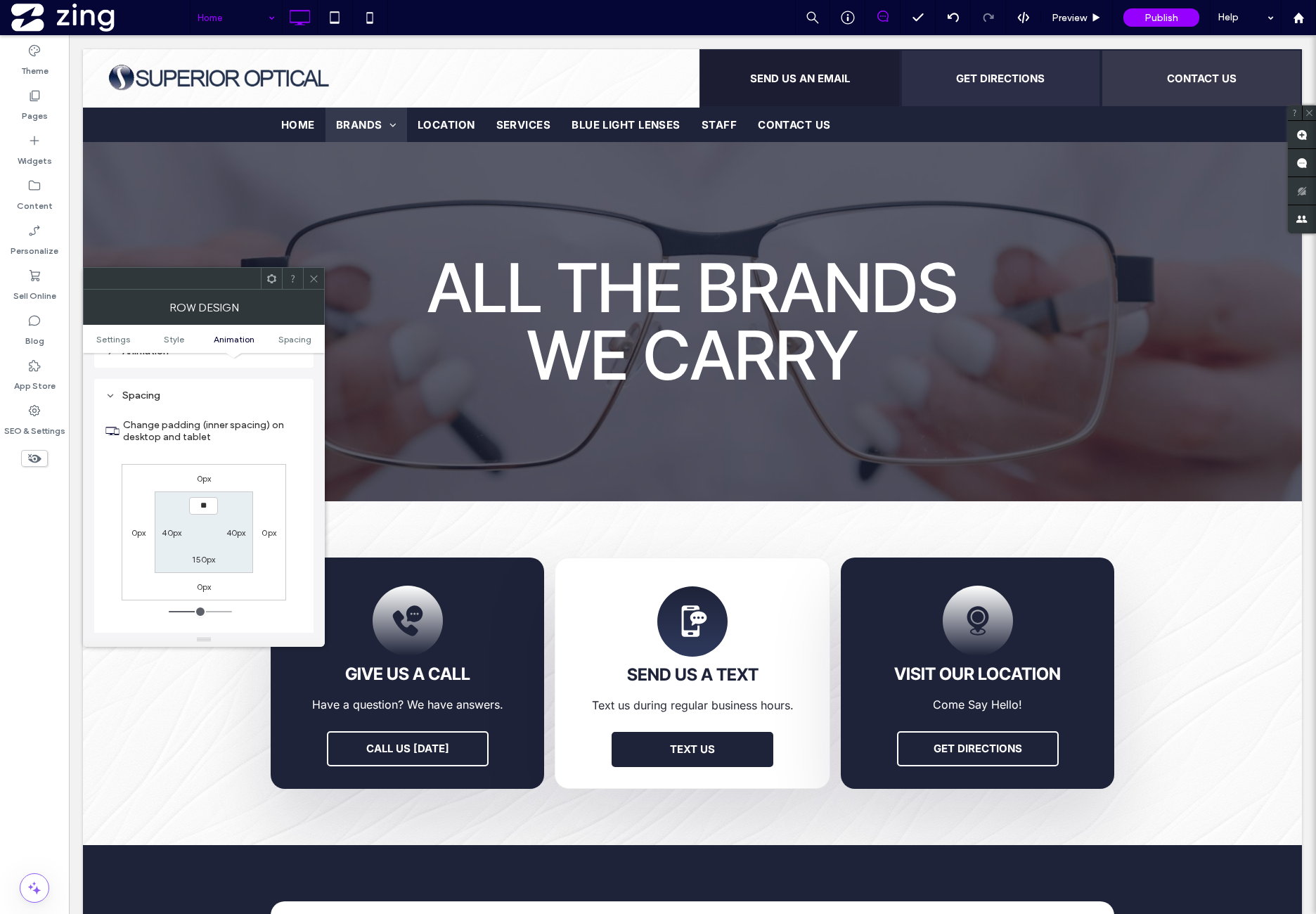
type input "***"
type input "*****"
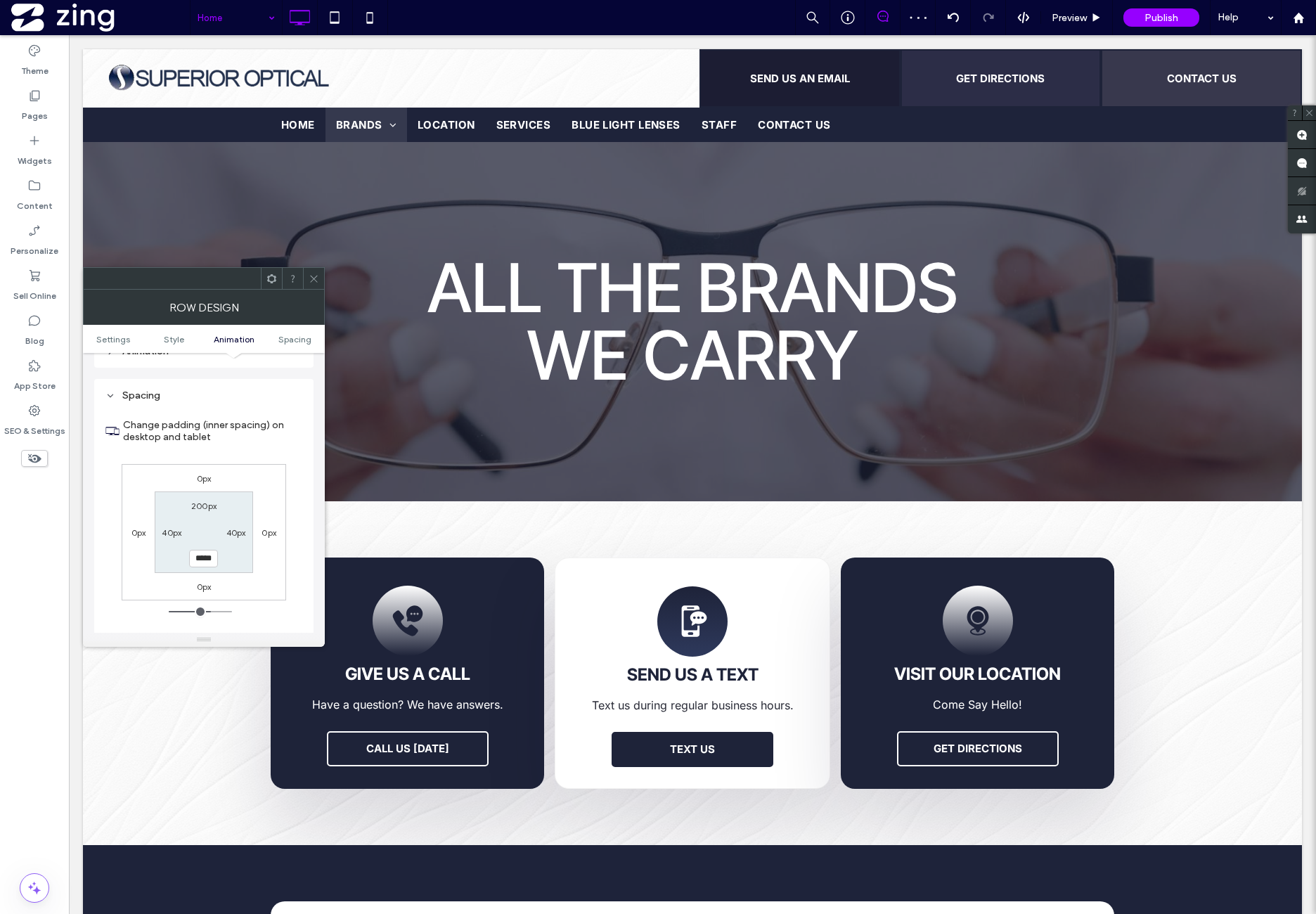
click at [271, 464] on div "0px 0px 0px 0px 200px 40px ***** 40px" at bounding box center [204, 532] width 164 height 136
drag, startPoint x: 316, startPoint y: 273, endPoint x: 283, endPoint y: 368, distance: 100.6
click at [316, 275] on icon at bounding box center [313, 278] width 11 height 11
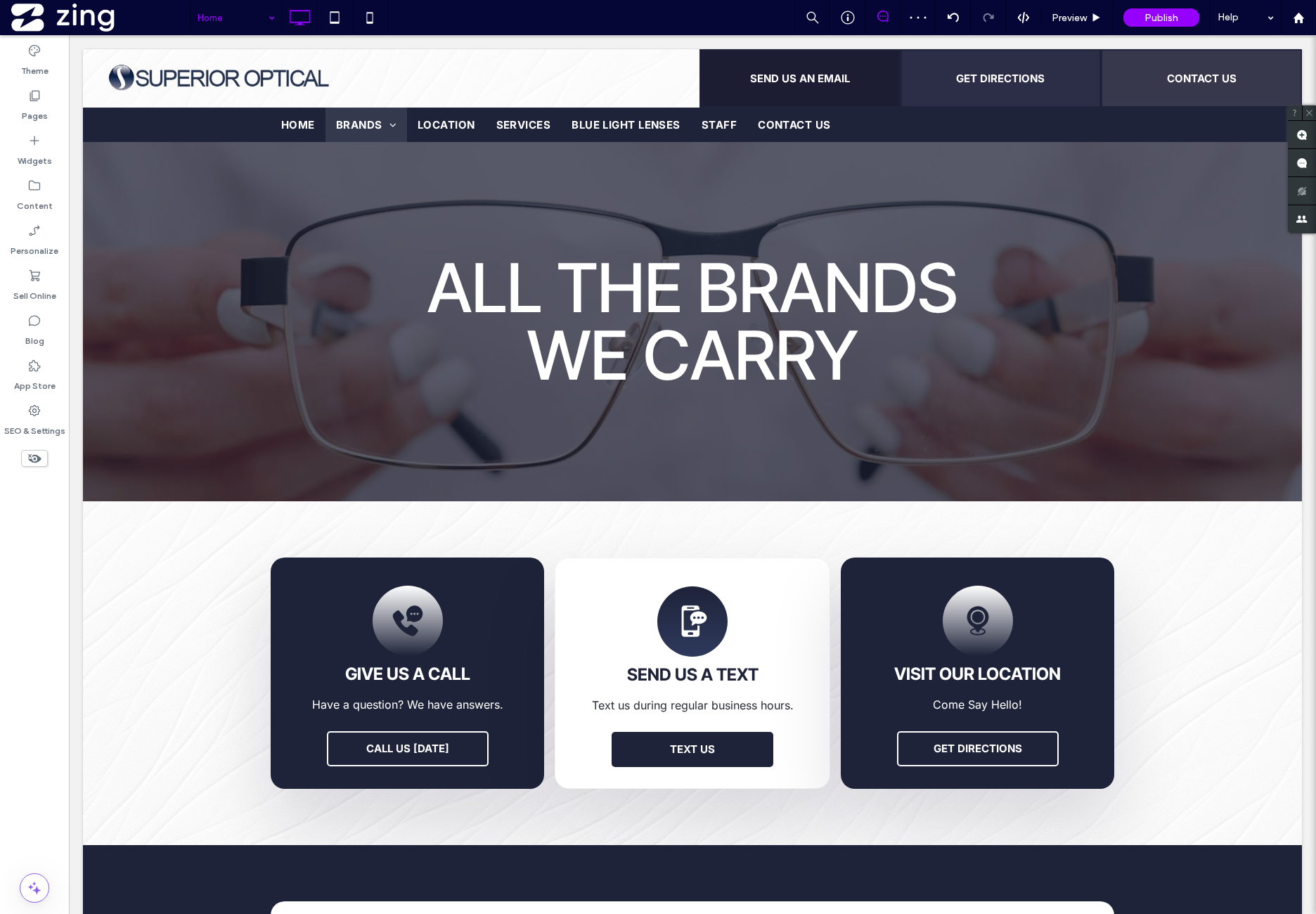
click at [59, 545] on div "Theme Pages Widgets Content Personalize Sell Online Blog App Store SEO & Settin…" at bounding box center [34, 474] width 69 height 879
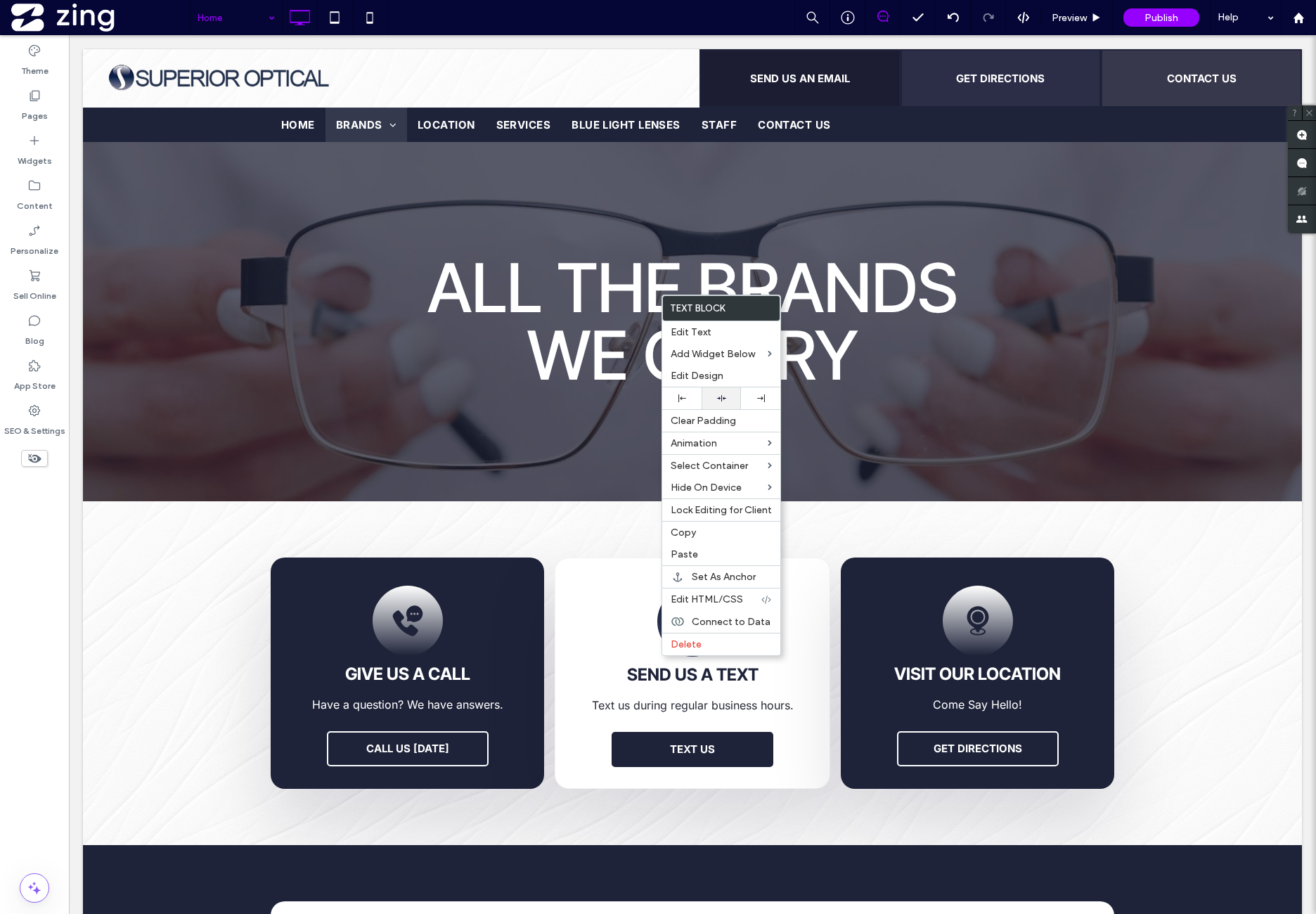
click at [731, 393] on div at bounding box center [720, 398] width 25 height 9
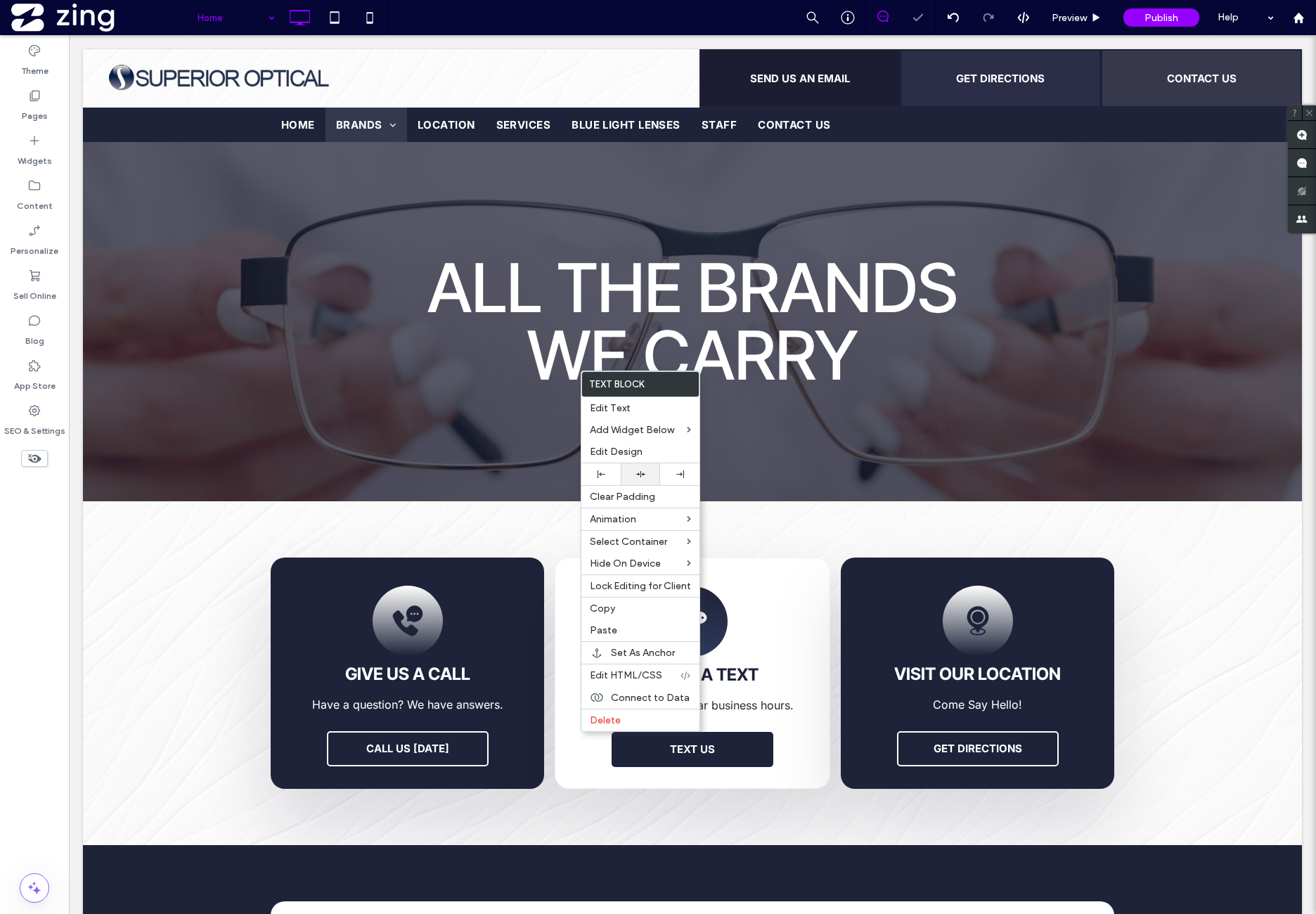
click at [653, 469] on div at bounding box center [640, 474] width 39 height 22
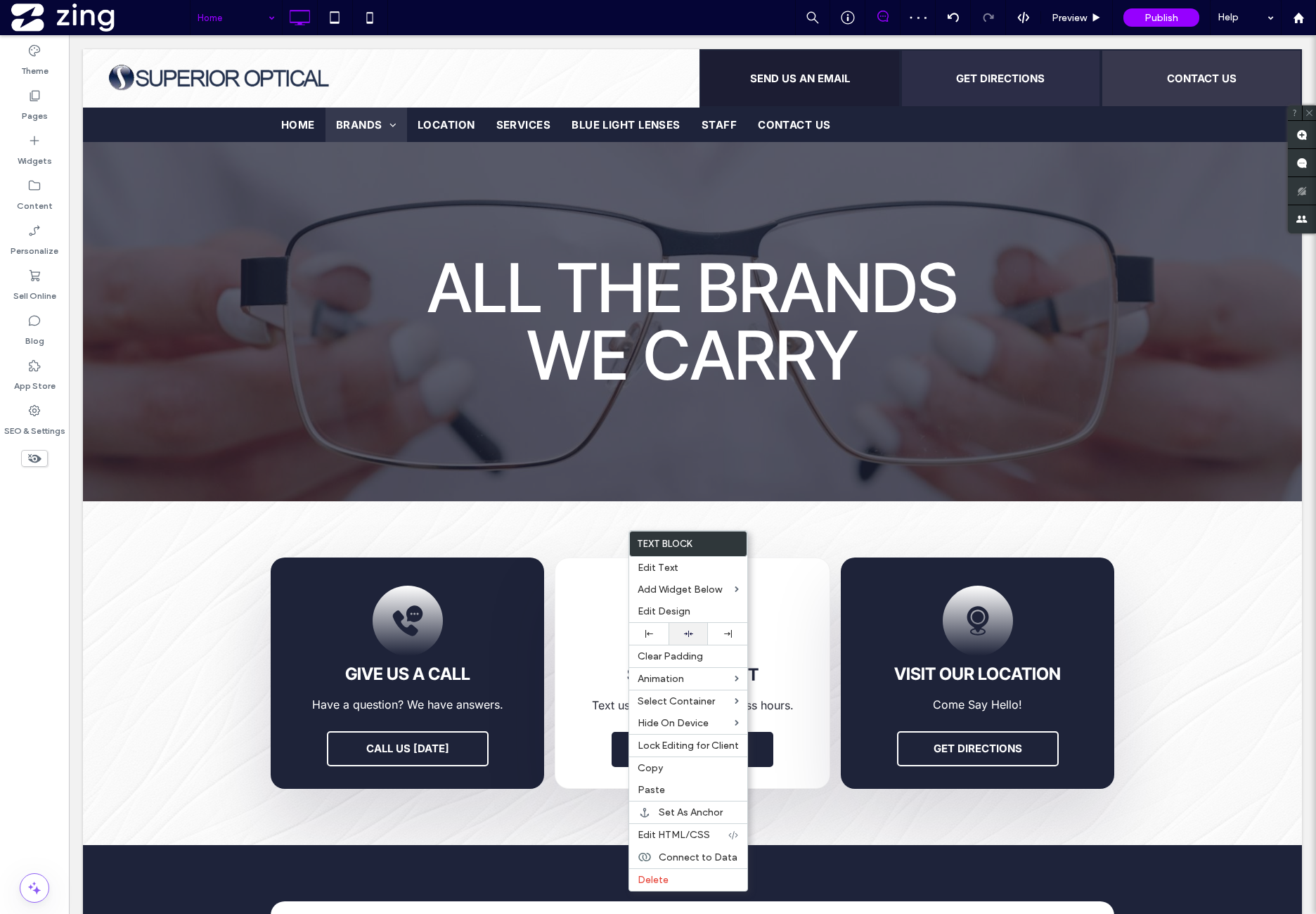
click at [703, 630] on div at bounding box center [688, 633] width 39 height 22
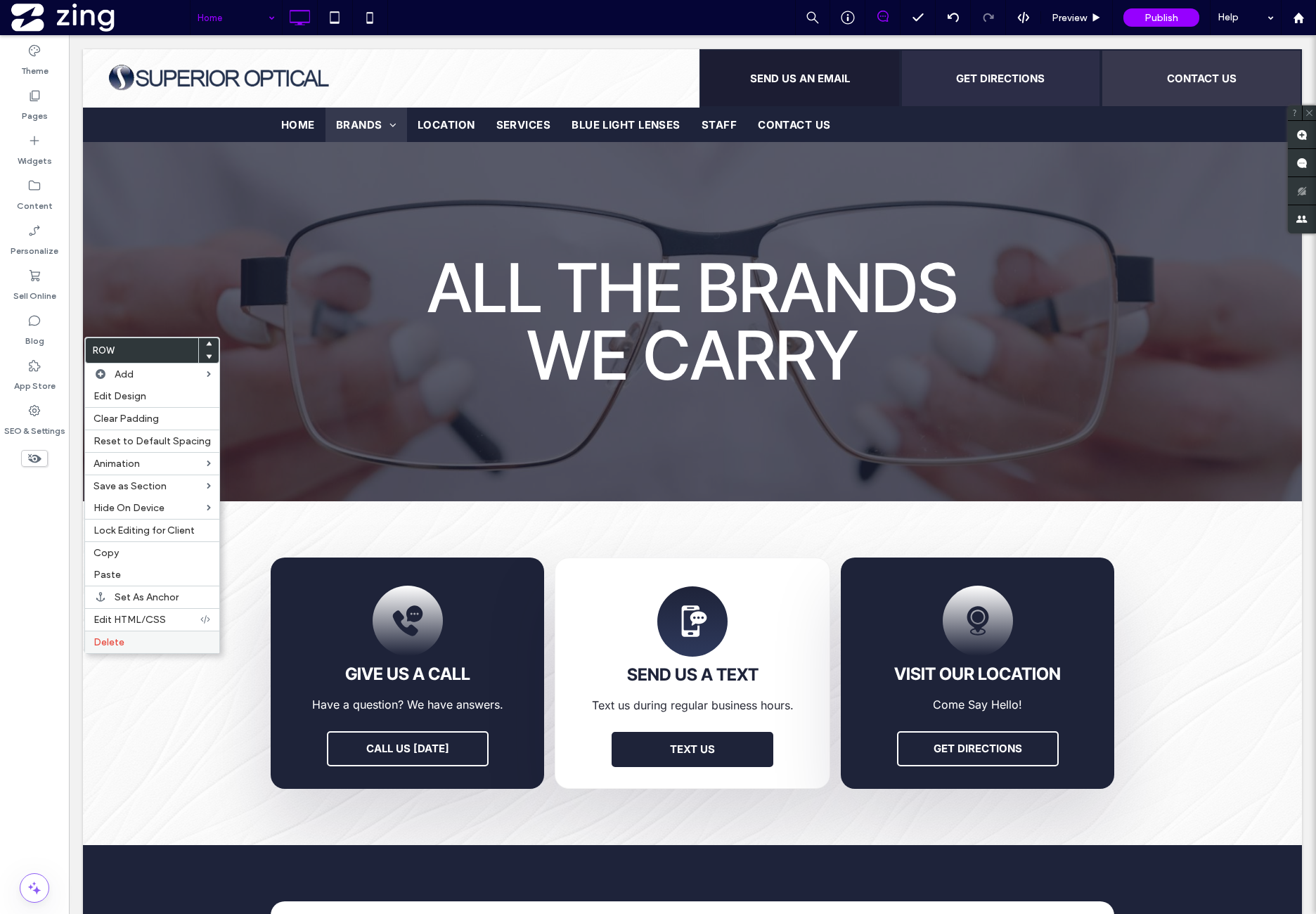
click at [133, 636] on label "Delete" at bounding box center [152, 642] width 117 height 12
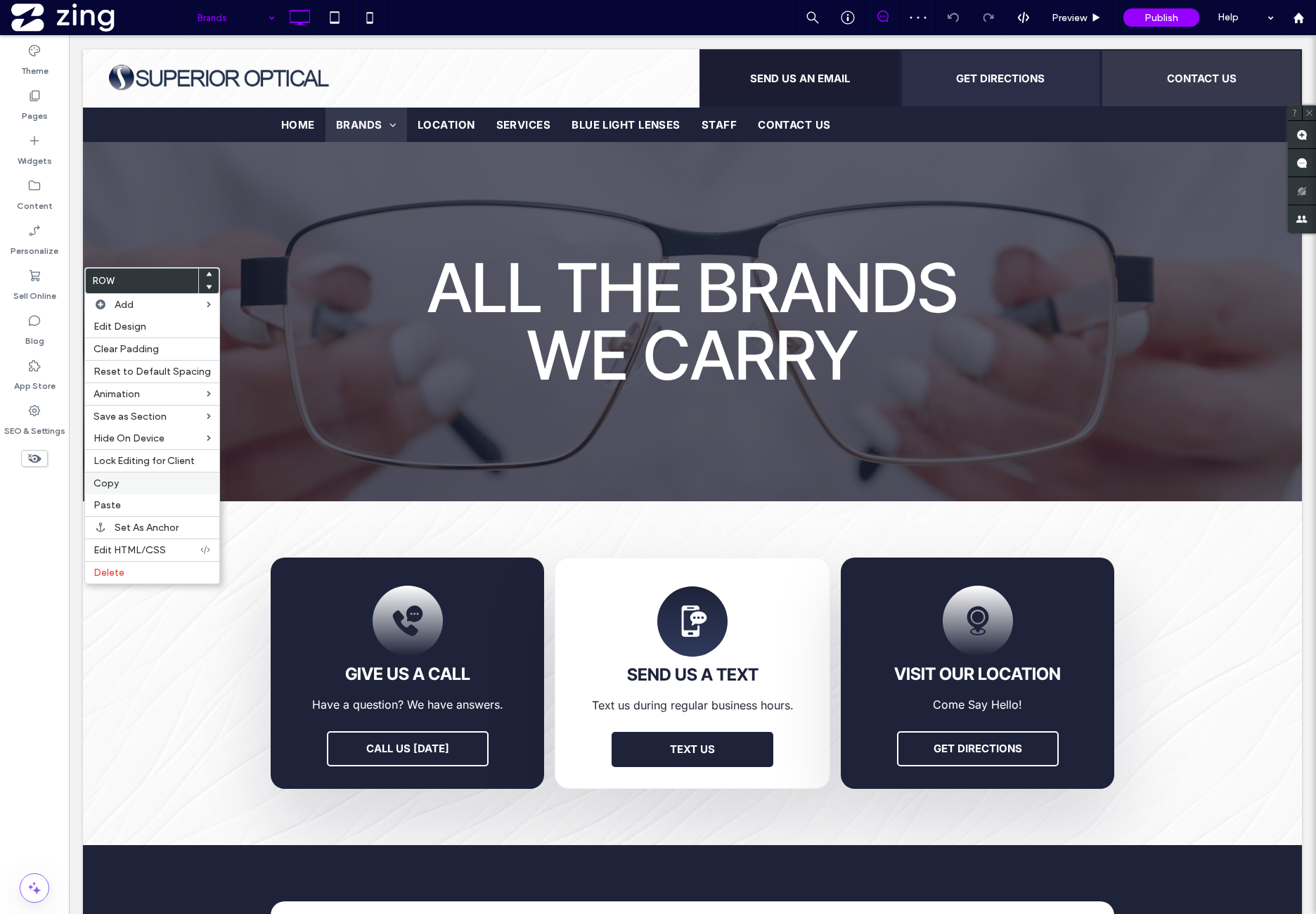
click at [144, 478] on label "Copy" at bounding box center [152, 483] width 117 height 12
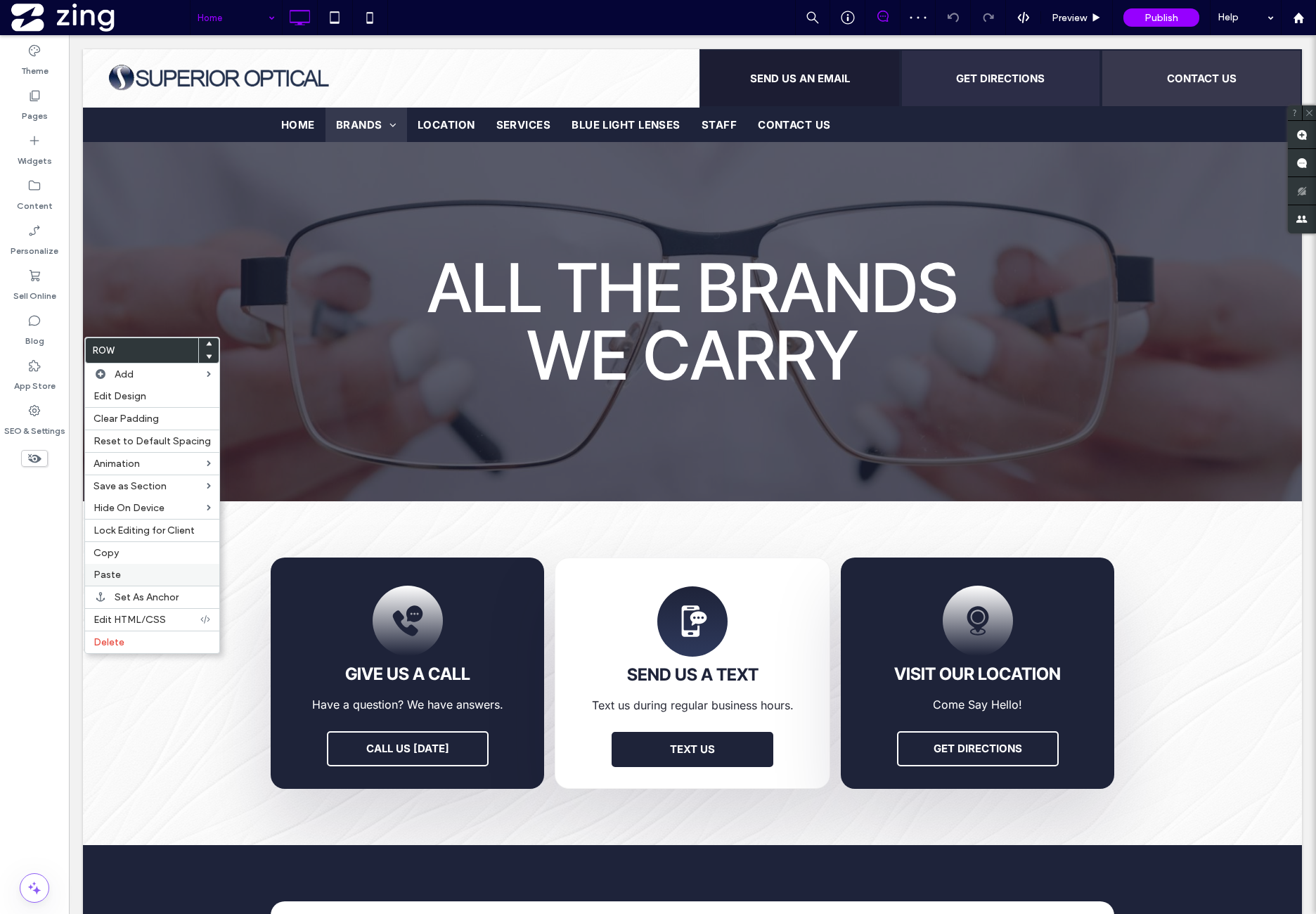
click at [152, 574] on label "Paste" at bounding box center [152, 575] width 117 height 12
click at [137, 628] on label "Delete" at bounding box center [152, 633] width 117 height 12
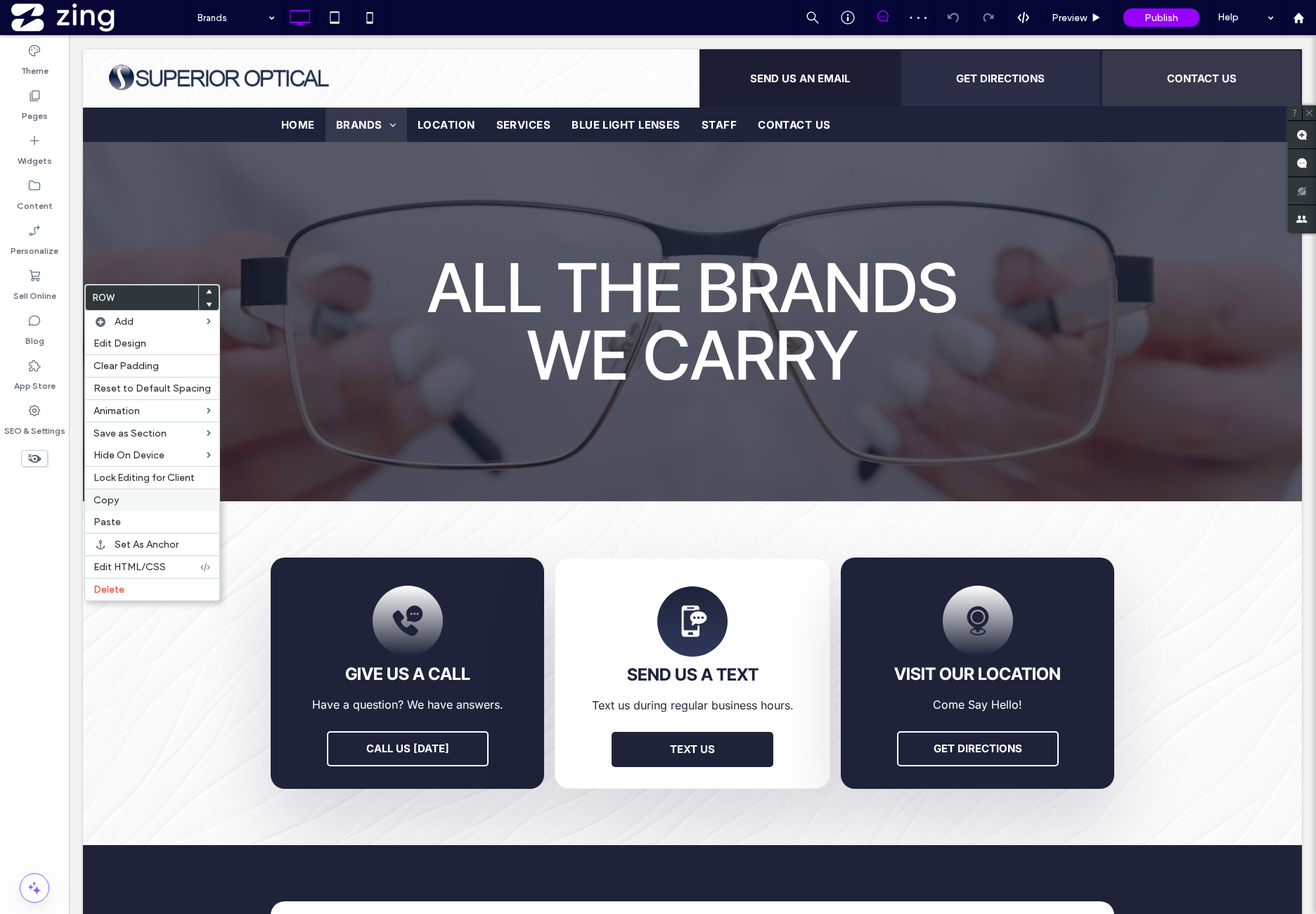
click at [144, 497] on label "Copy" at bounding box center [152, 500] width 117 height 12
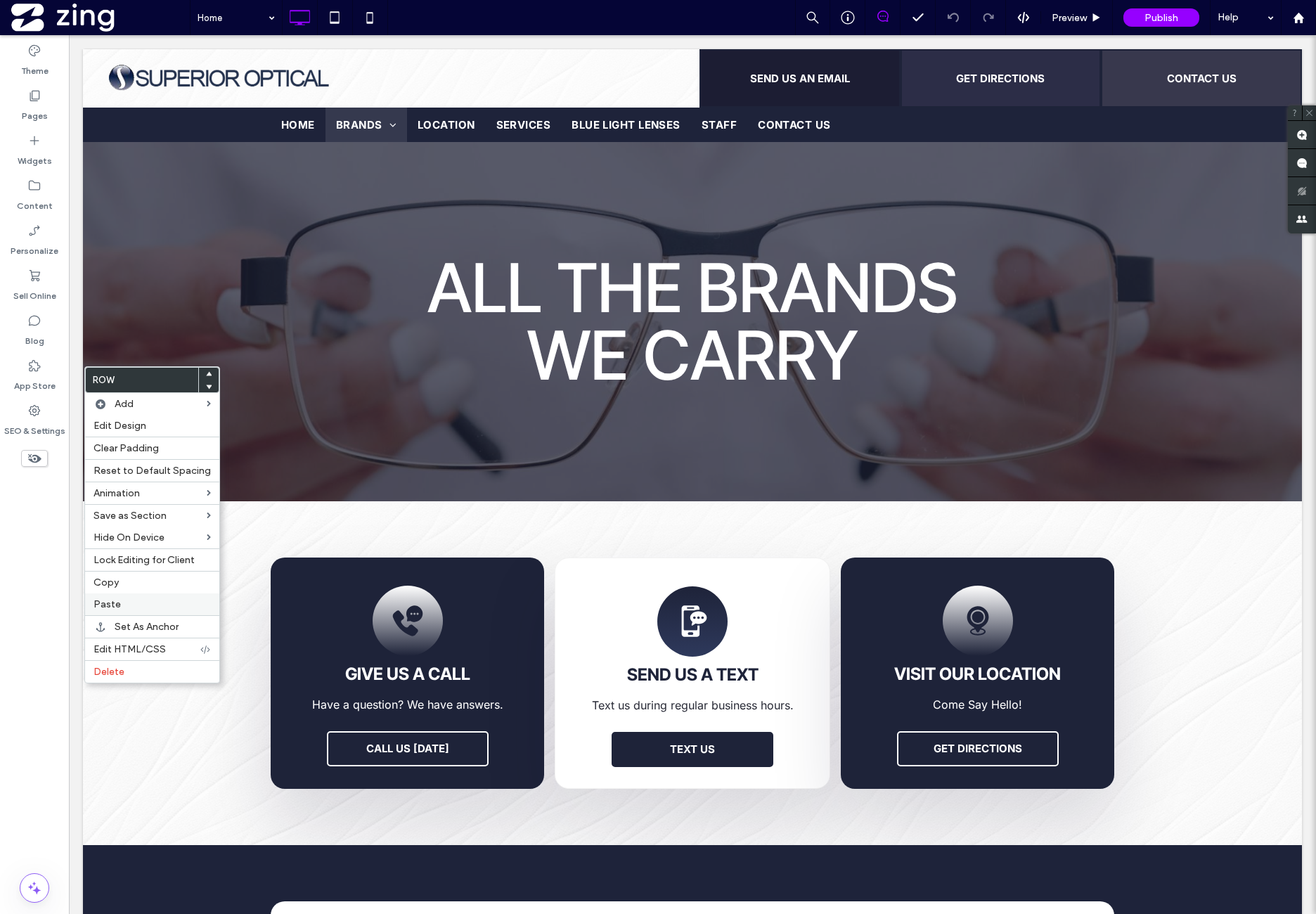
click at [132, 598] on label "Paste" at bounding box center [152, 604] width 117 height 12
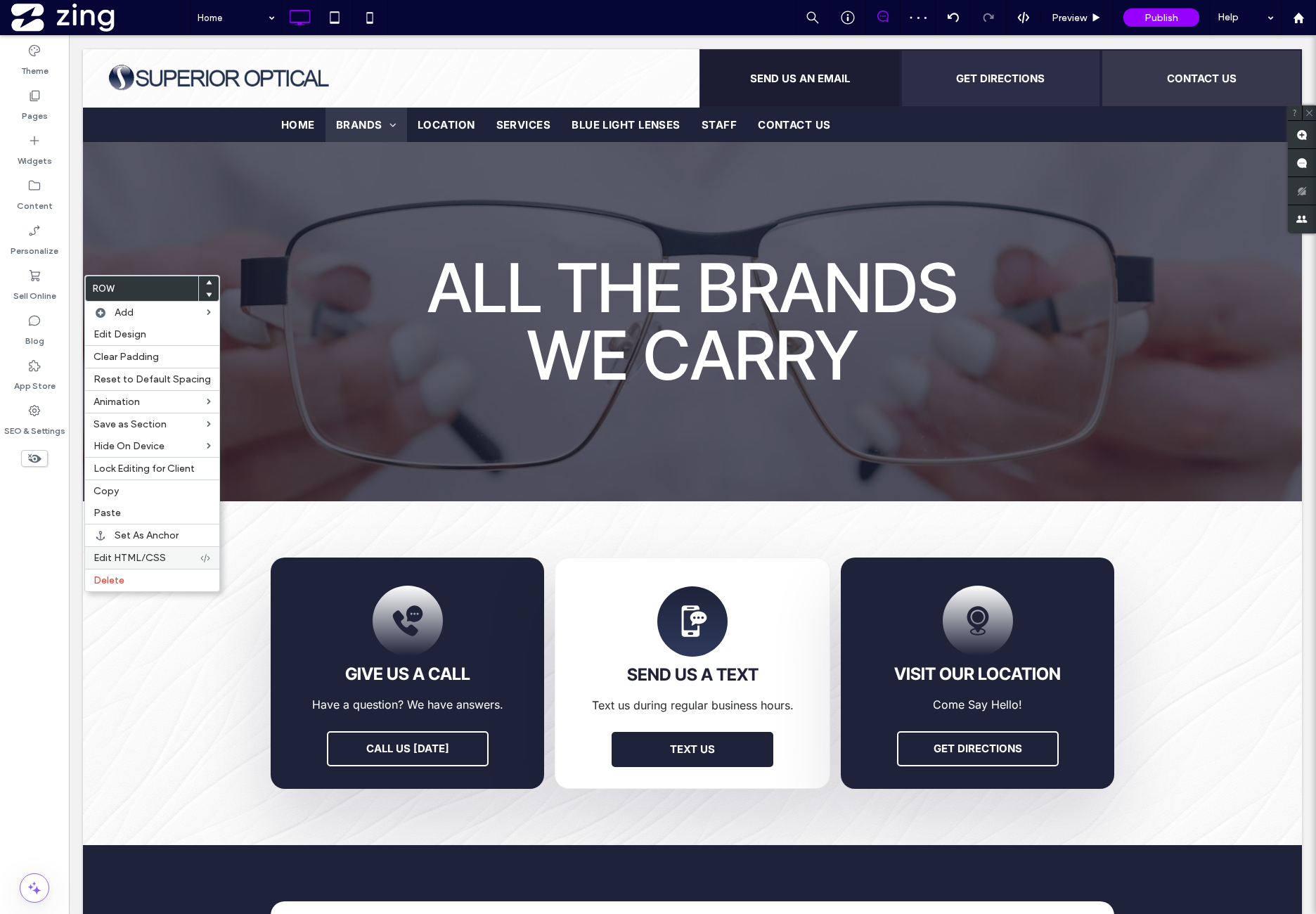
drag, startPoint x: 138, startPoint y: 574, endPoint x: 204, endPoint y: 559, distance: 67.7
click at [139, 574] on label "Delete" at bounding box center [152, 580] width 117 height 12
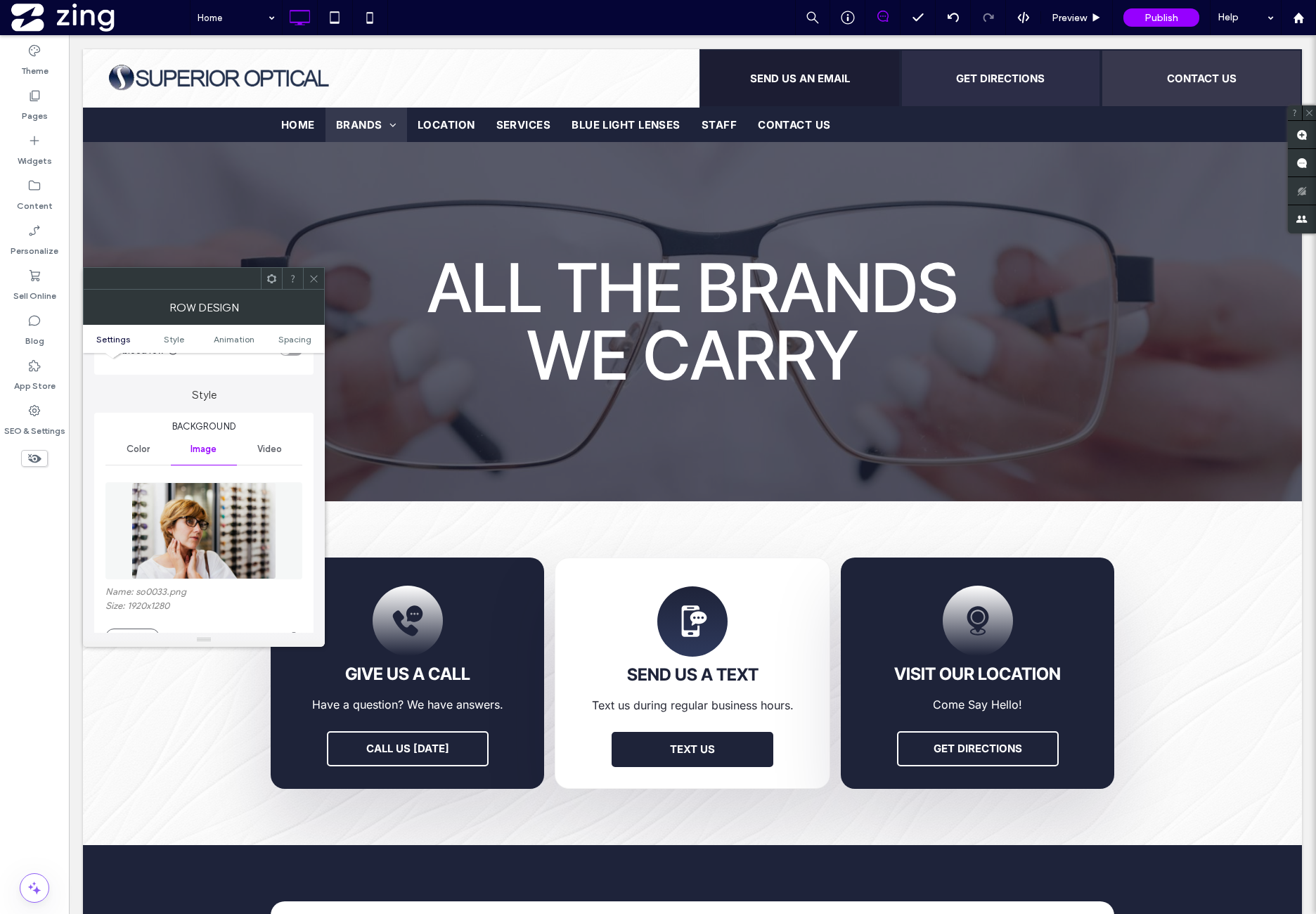
scroll to position [116, 0]
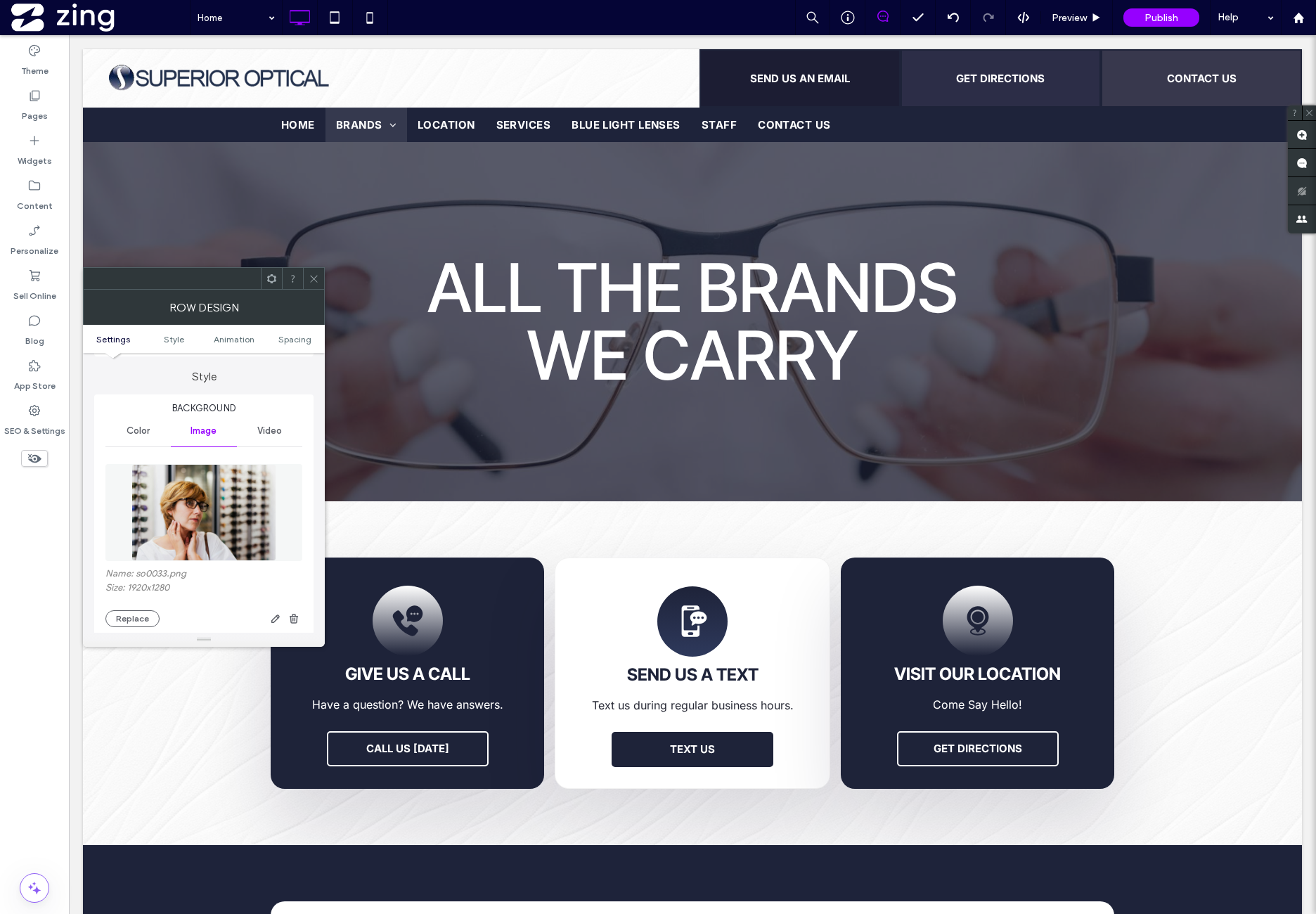
click at [238, 523] on img at bounding box center [204, 513] width 145 height 97
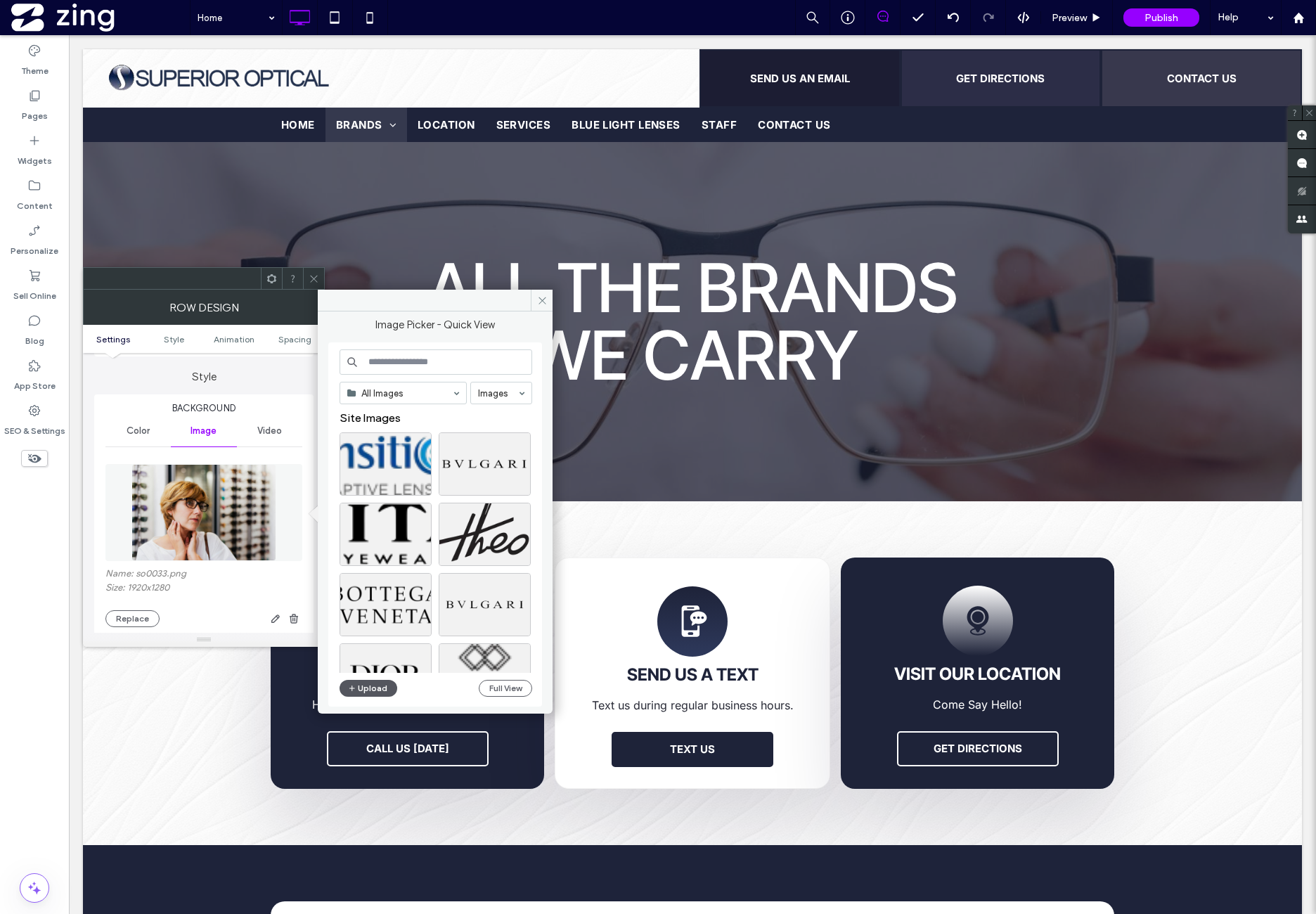
click at [388, 694] on button "Upload" at bounding box center [368, 688] width 58 height 17
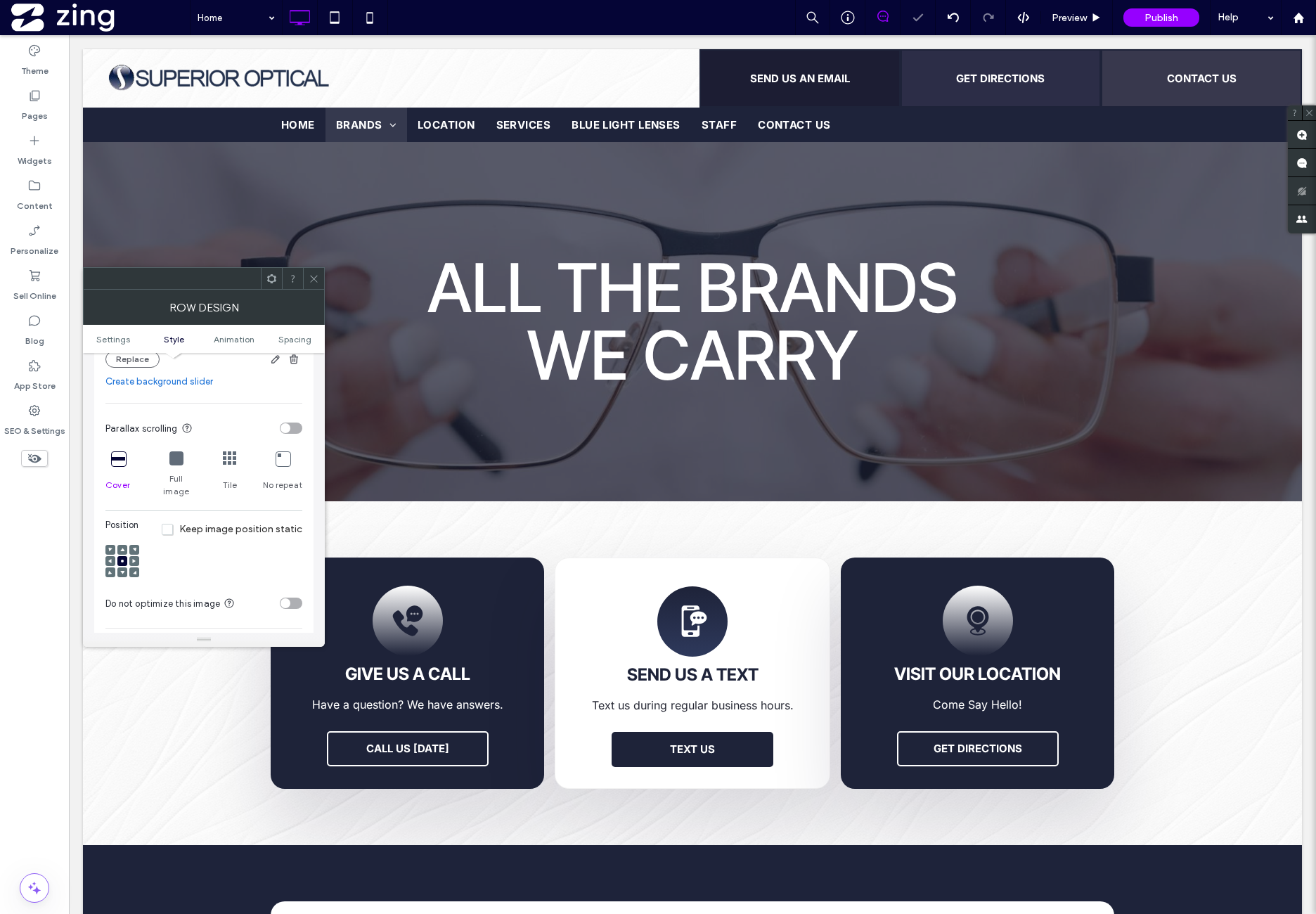
scroll to position [468, 0]
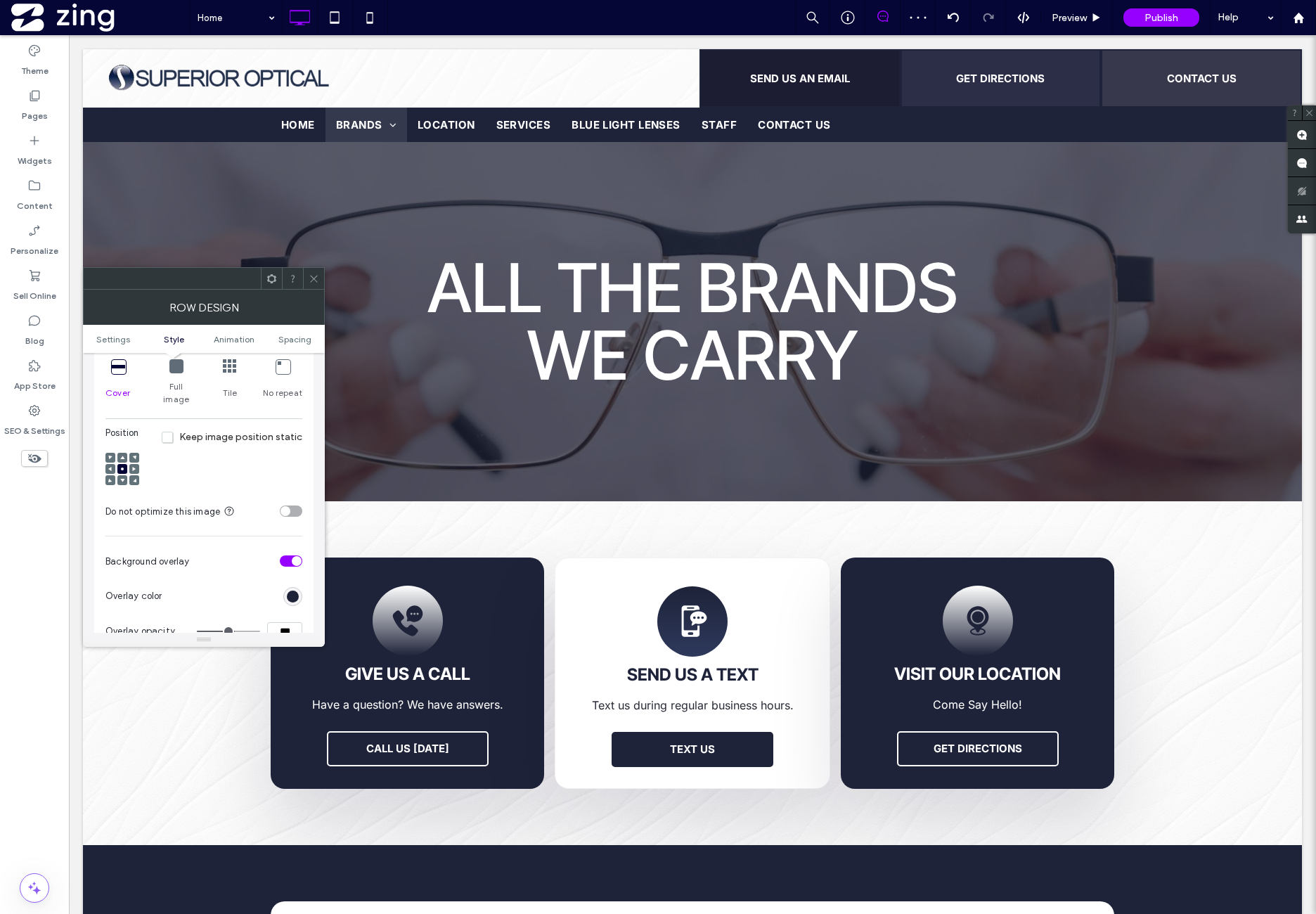
click at [294, 506] on div "toggle" at bounding box center [291, 511] width 23 height 11
drag, startPoint x: 251, startPoint y: 458, endPoint x: 296, endPoint y: 358, distance: 109.7
click at [251, 458] on div "Position Keep image position static" at bounding box center [204, 460] width 197 height 68
click at [316, 277] on icon at bounding box center [313, 278] width 11 height 11
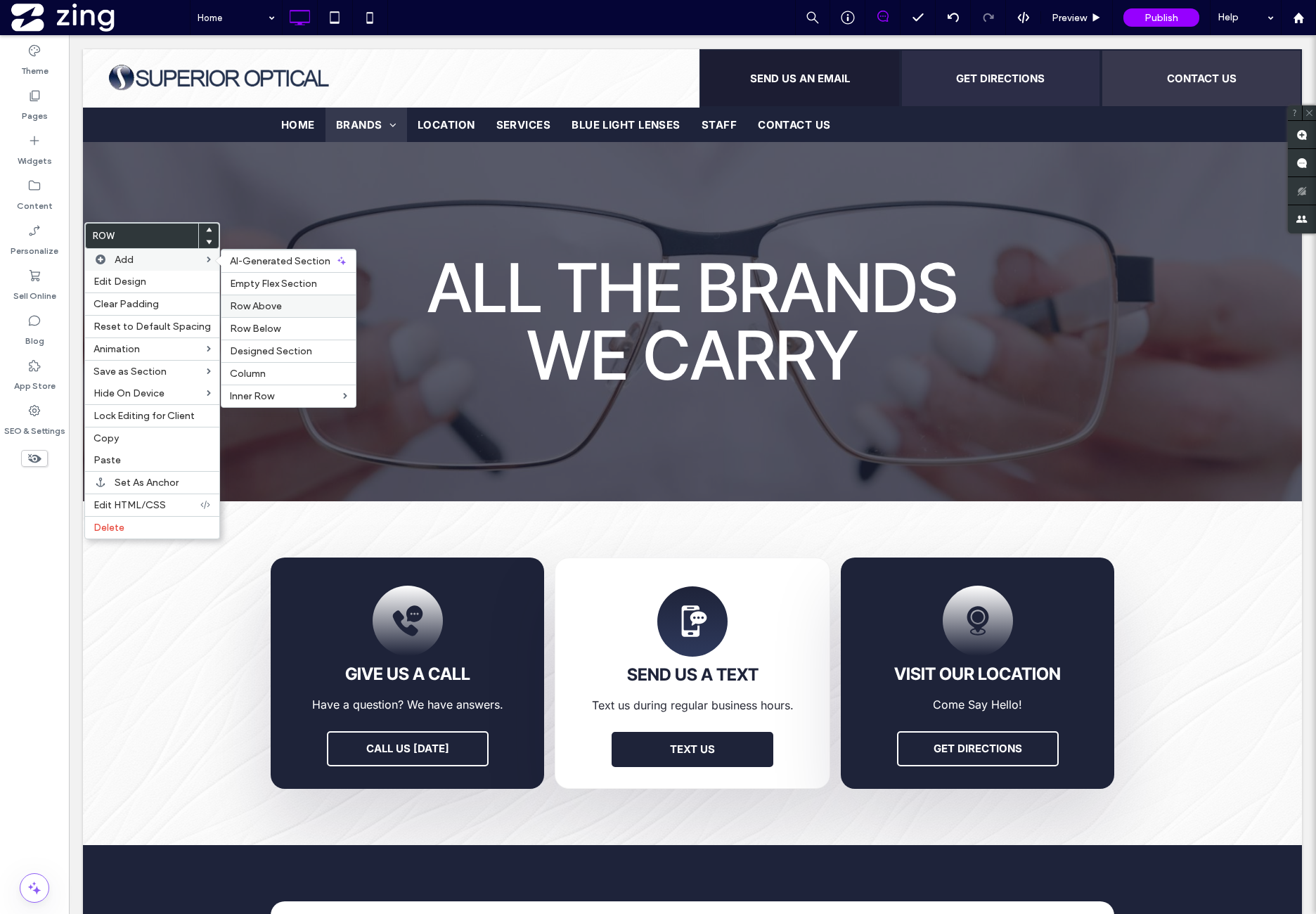
click at [273, 303] on span "Row Above" at bounding box center [256, 306] width 52 height 12
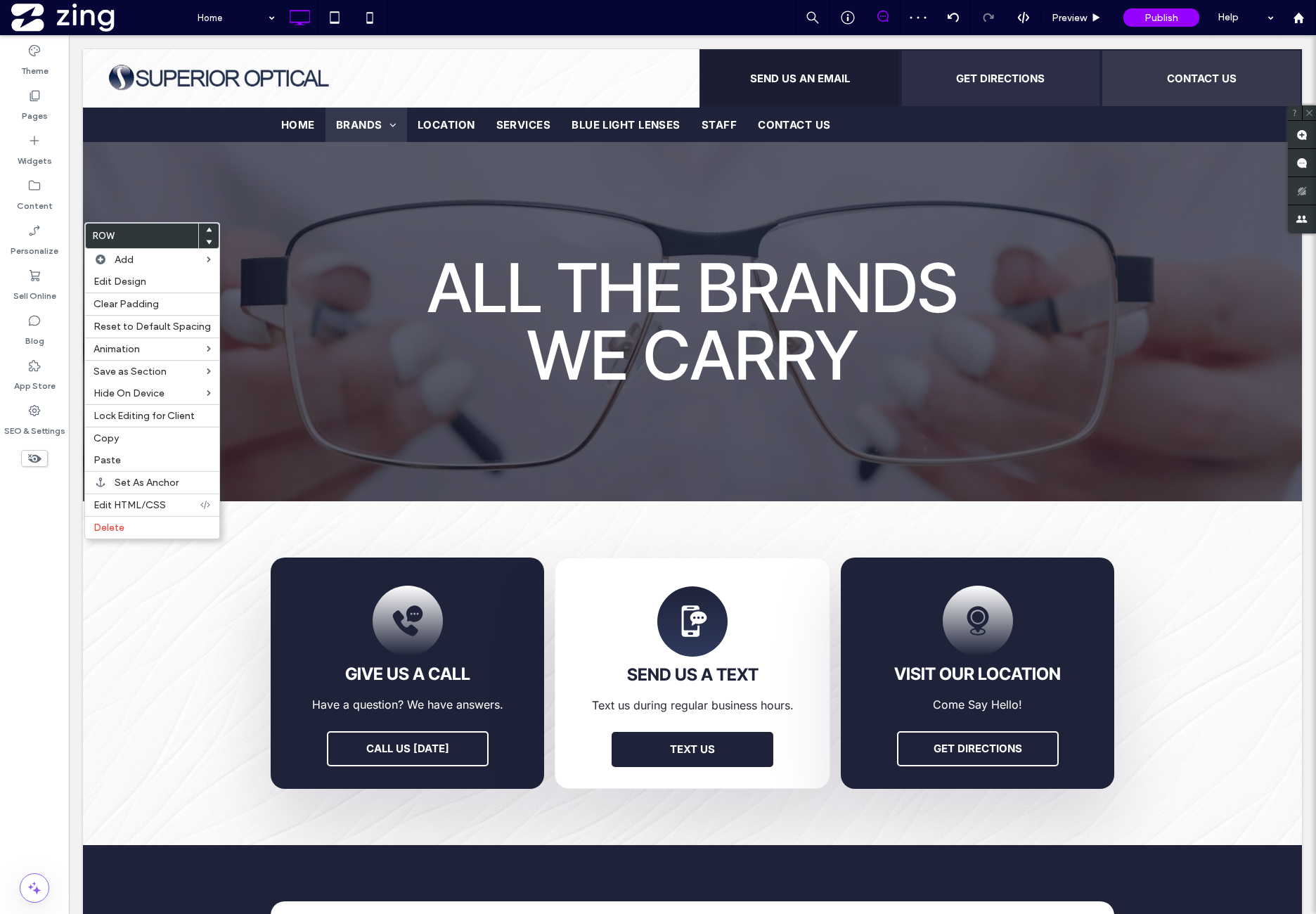
click at [206, 241] on use at bounding box center [209, 243] width 6 height 4
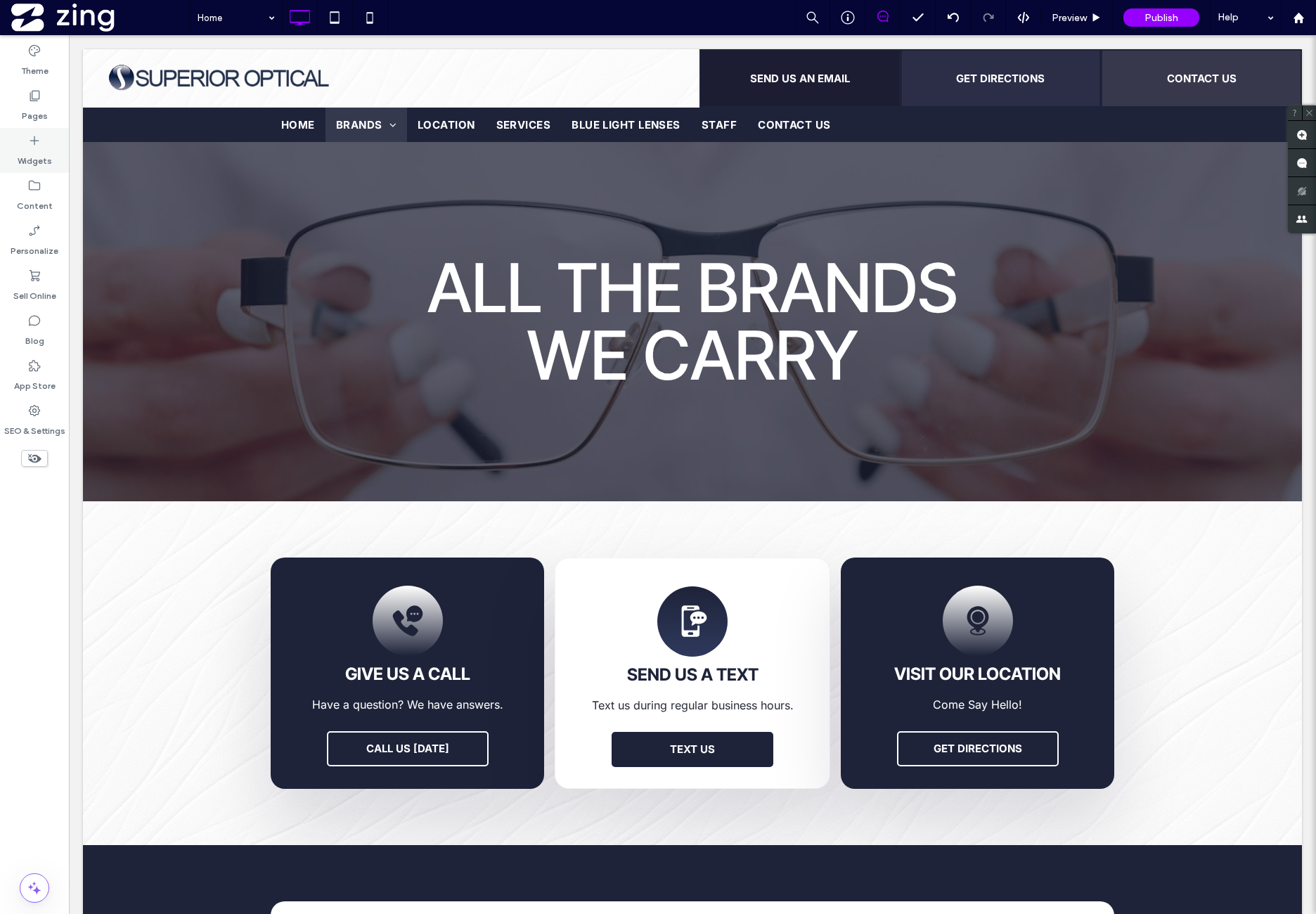
click at [56, 155] on div "Widgets" at bounding box center [34, 150] width 69 height 45
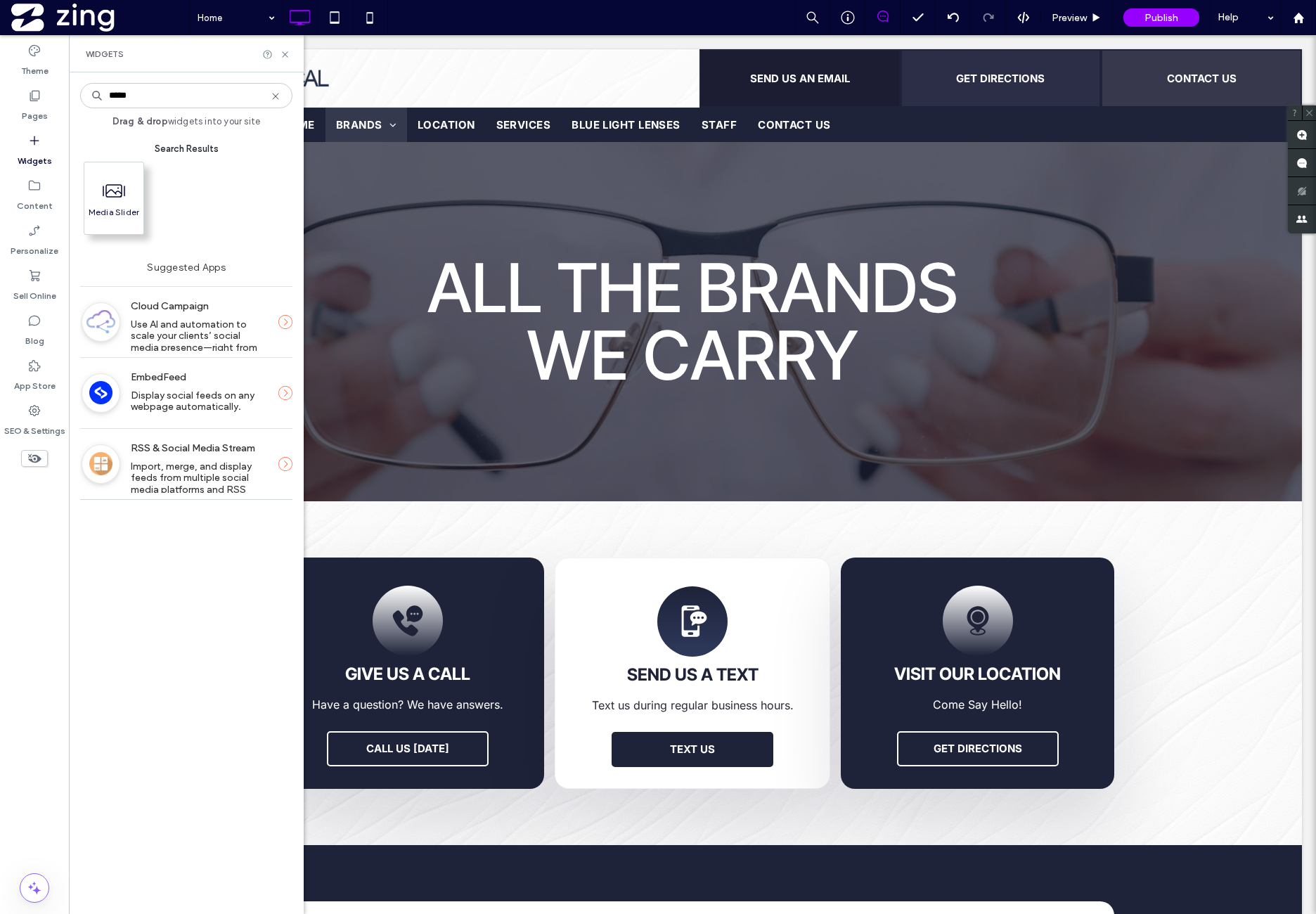
type input "*****"
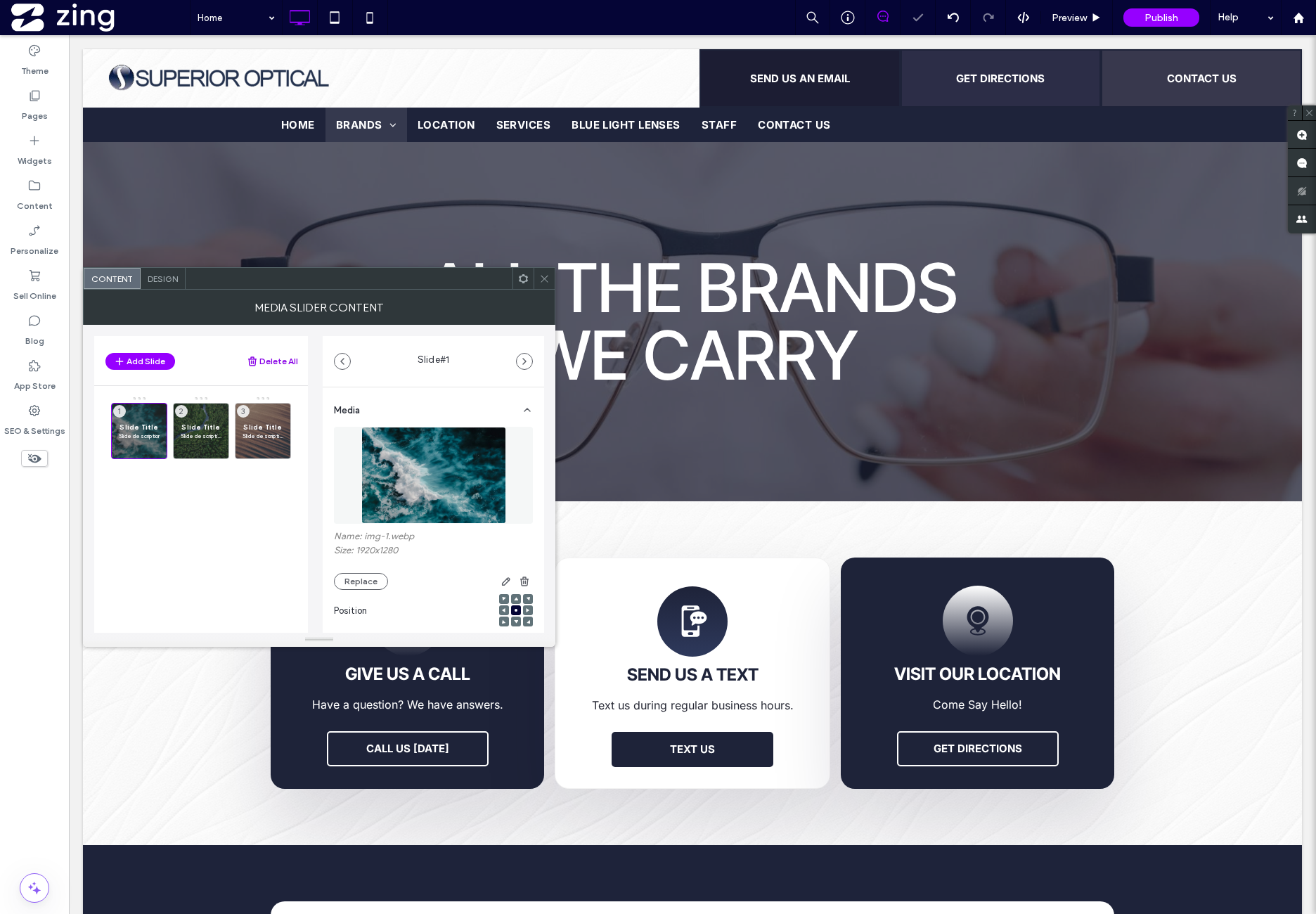
click at [276, 361] on button "Delete All" at bounding box center [273, 361] width 51 height 17
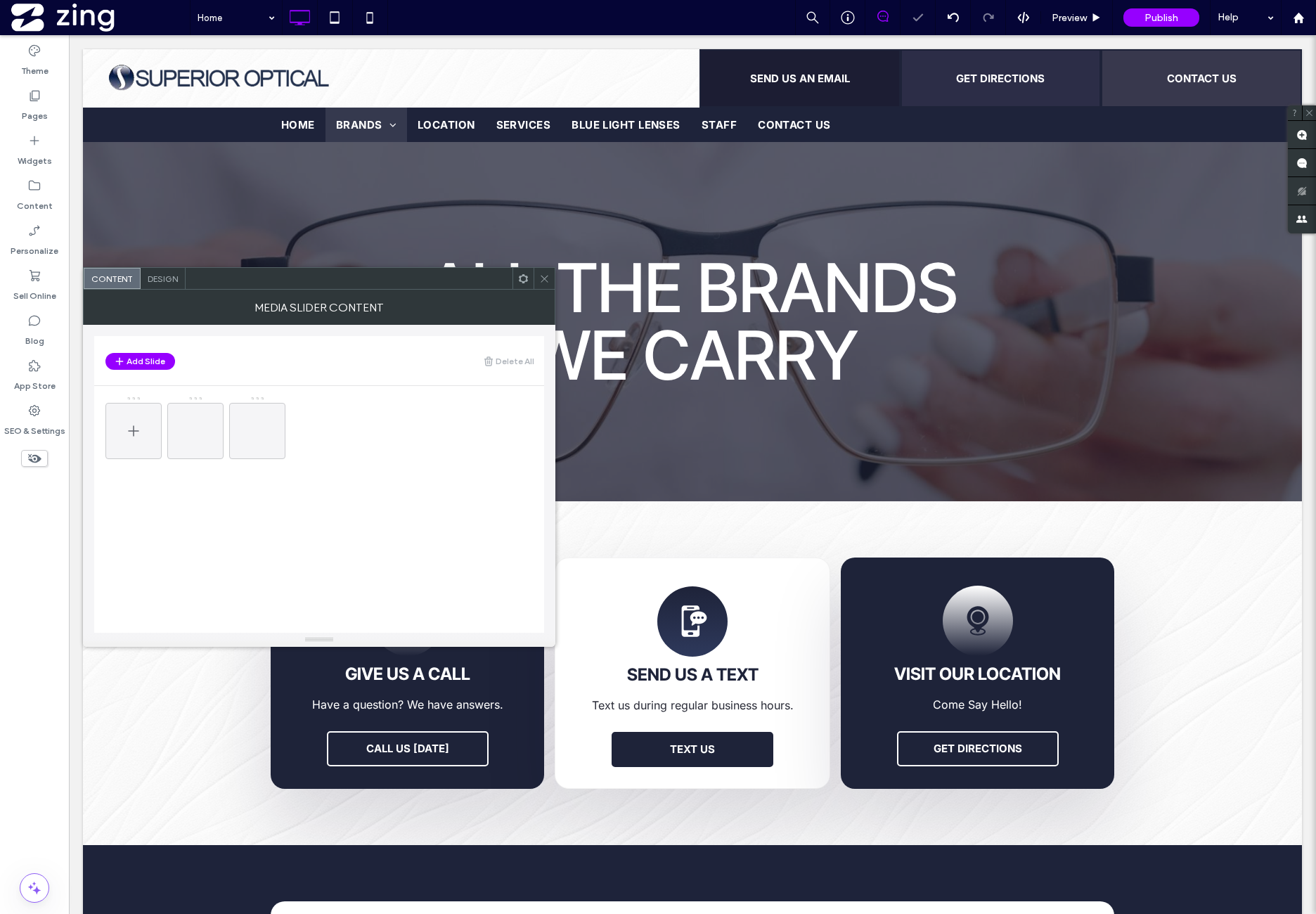
click at [152, 428] on div at bounding box center [134, 431] width 56 height 56
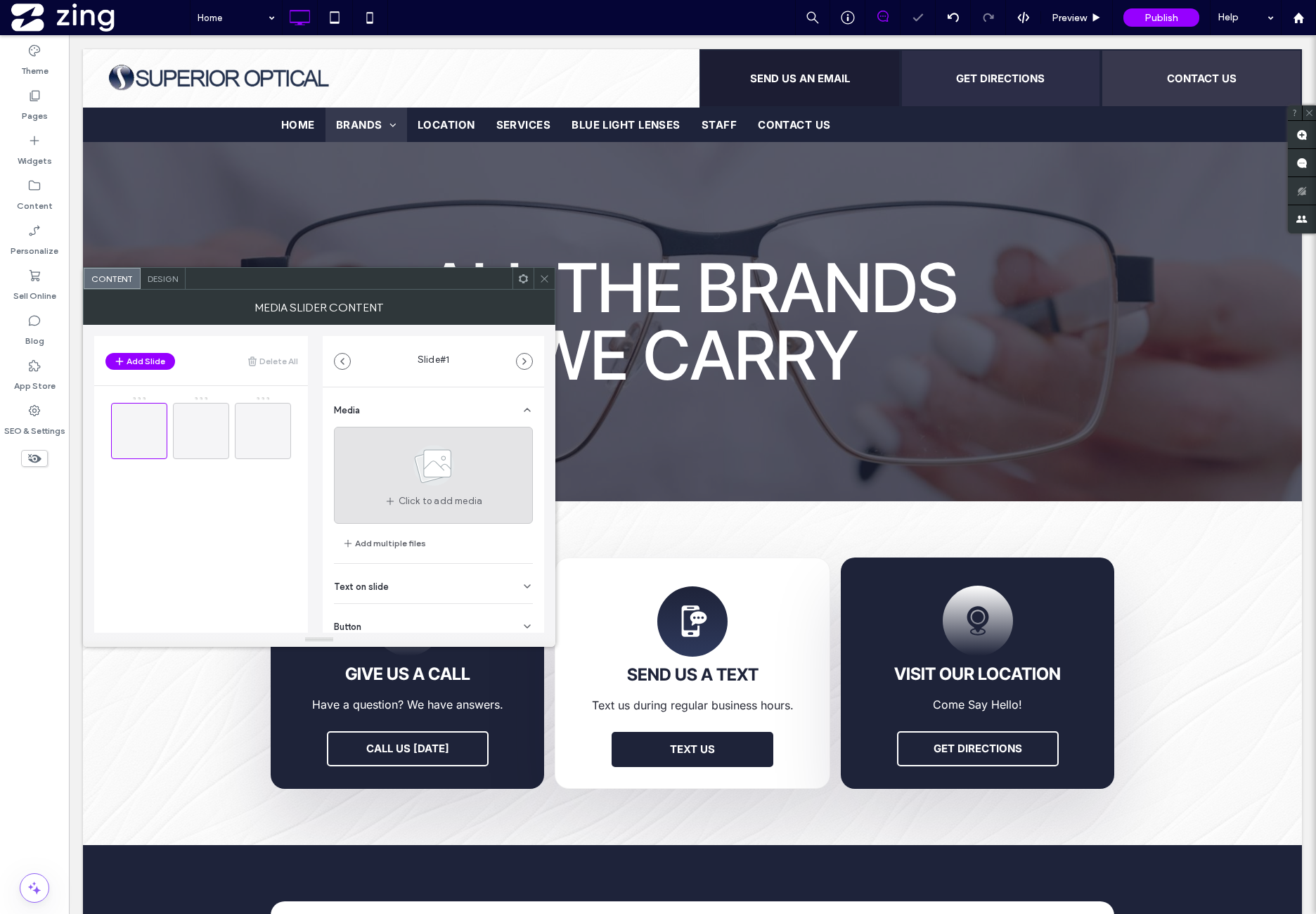
click at [423, 493] on span at bounding box center [433, 468] width 70 height 52
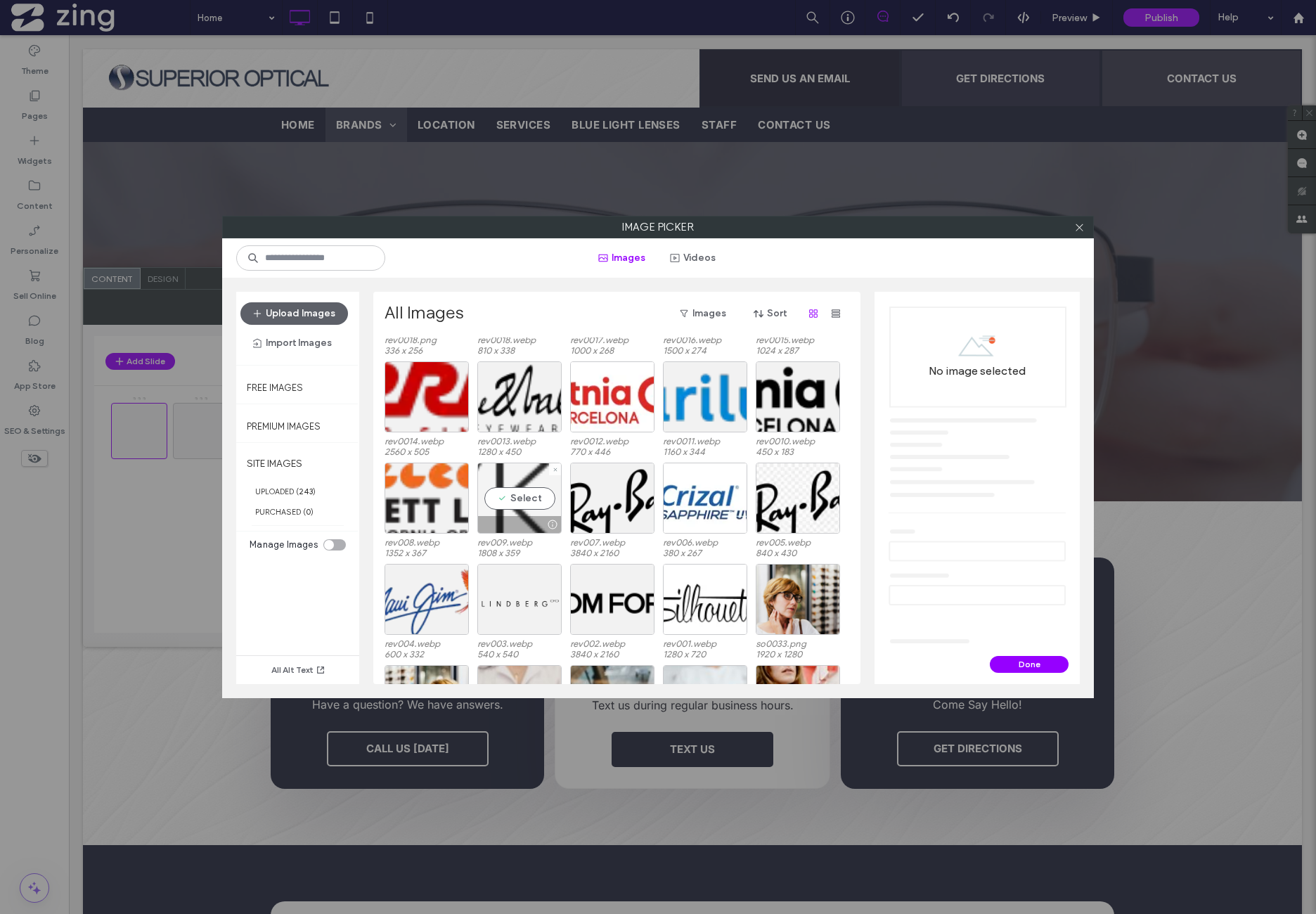
scroll to position [864, 0]
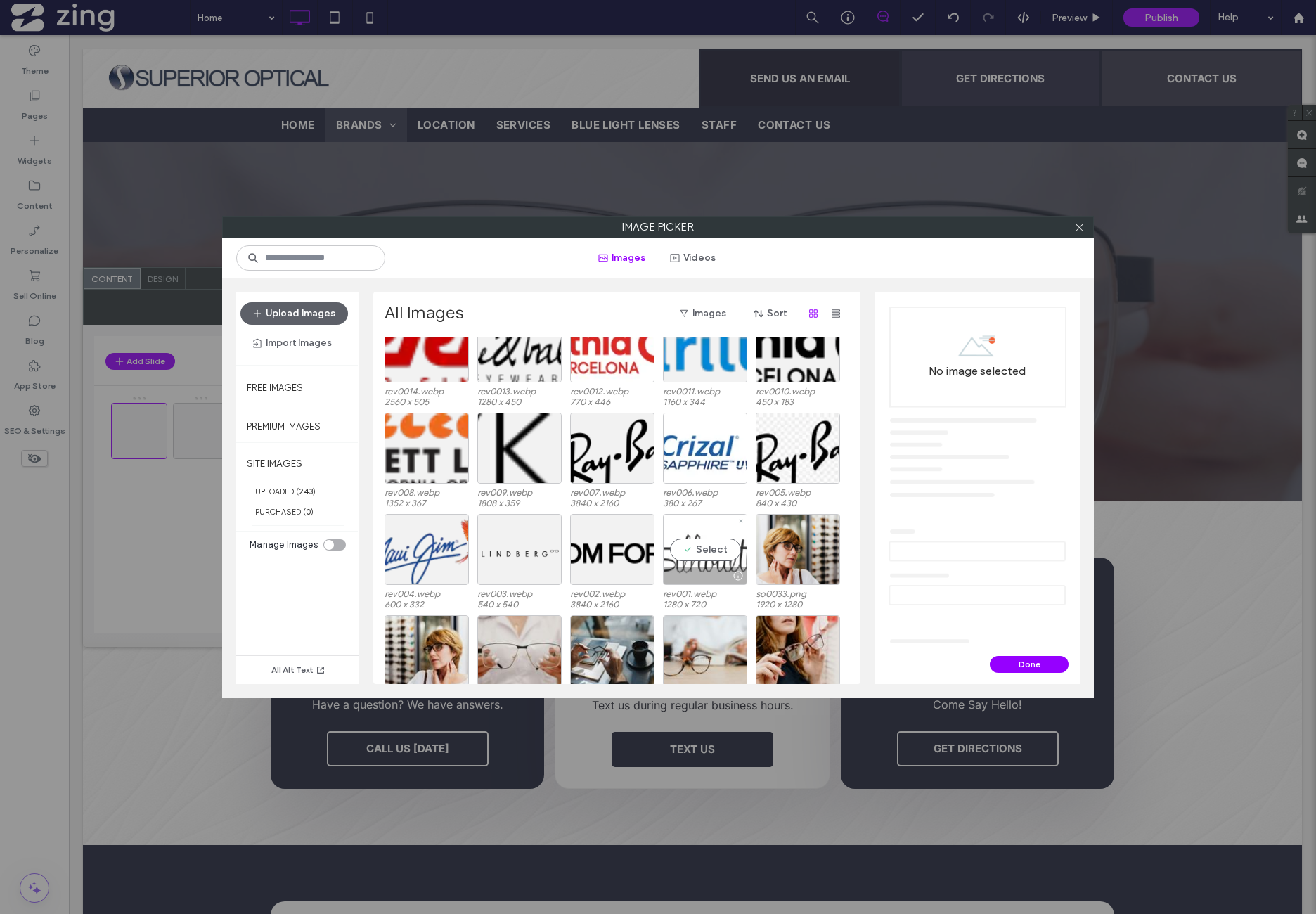
click at [710, 556] on div "Select" at bounding box center [705, 549] width 84 height 71
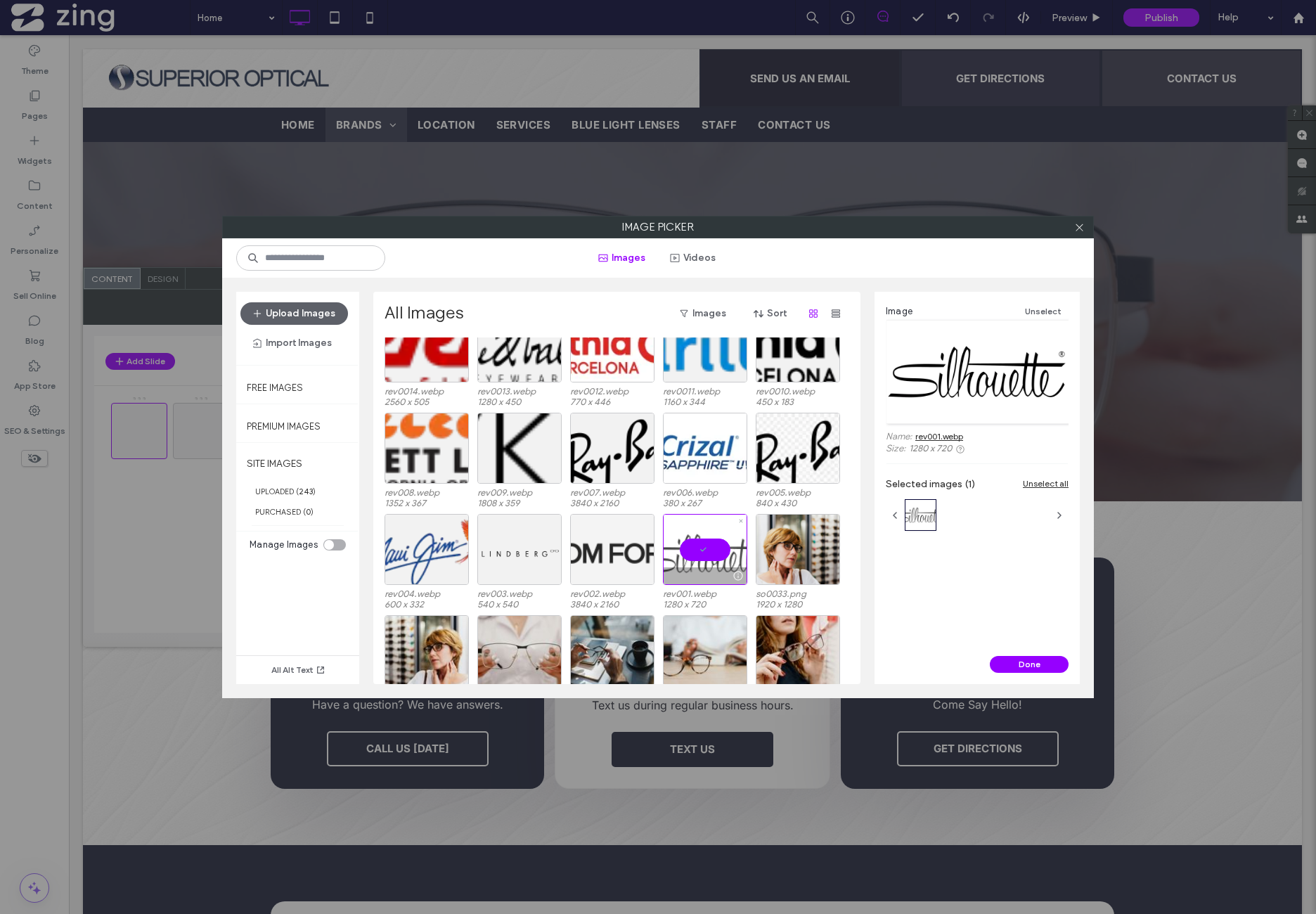
click at [608, 551] on div at bounding box center [613, 549] width 84 height 71
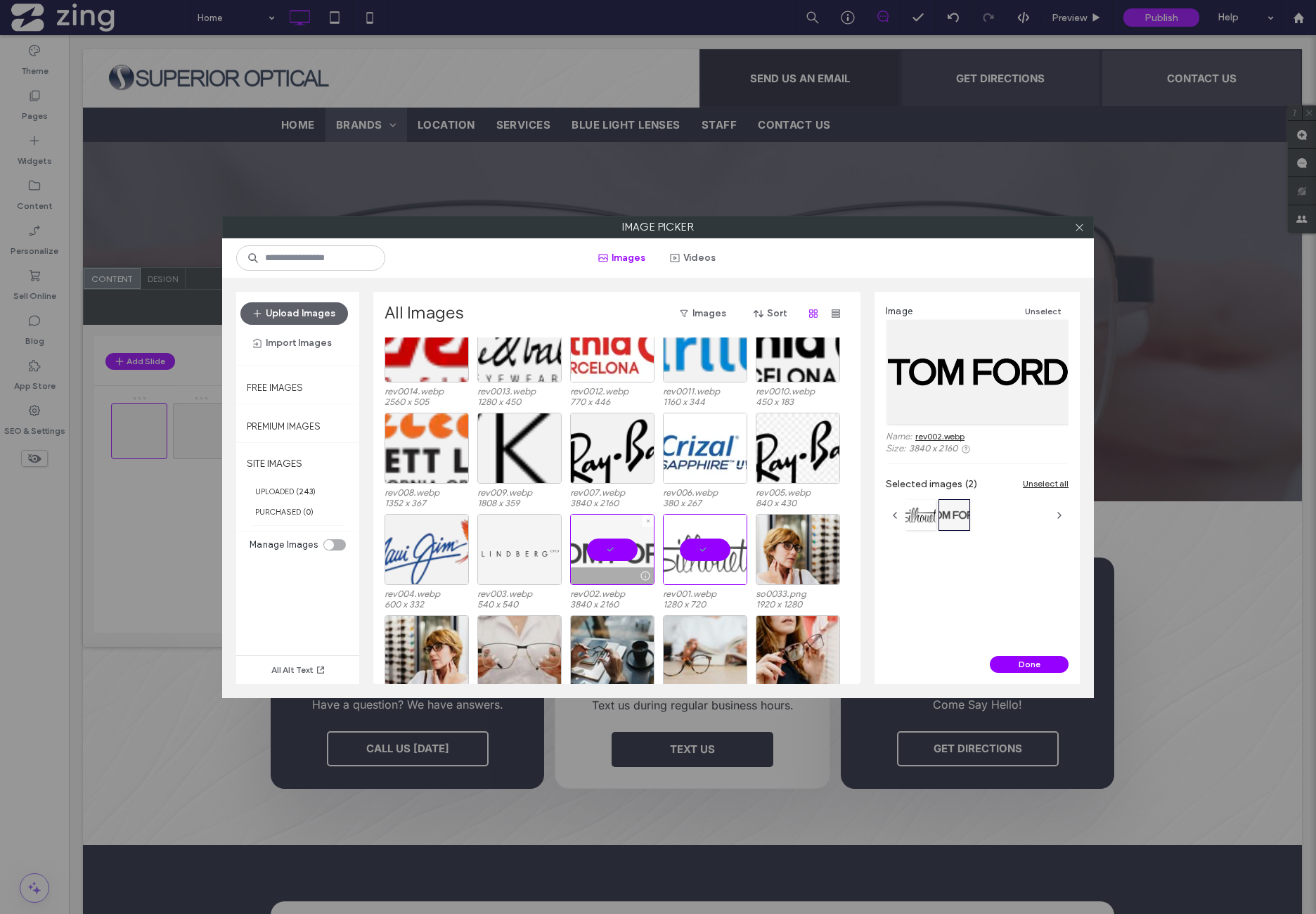
click at [518, 551] on div at bounding box center [520, 549] width 84 height 71
click at [509, 550] on div at bounding box center [520, 549] width 84 height 71
click at [421, 552] on div at bounding box center [427, 549] width 84 height 71
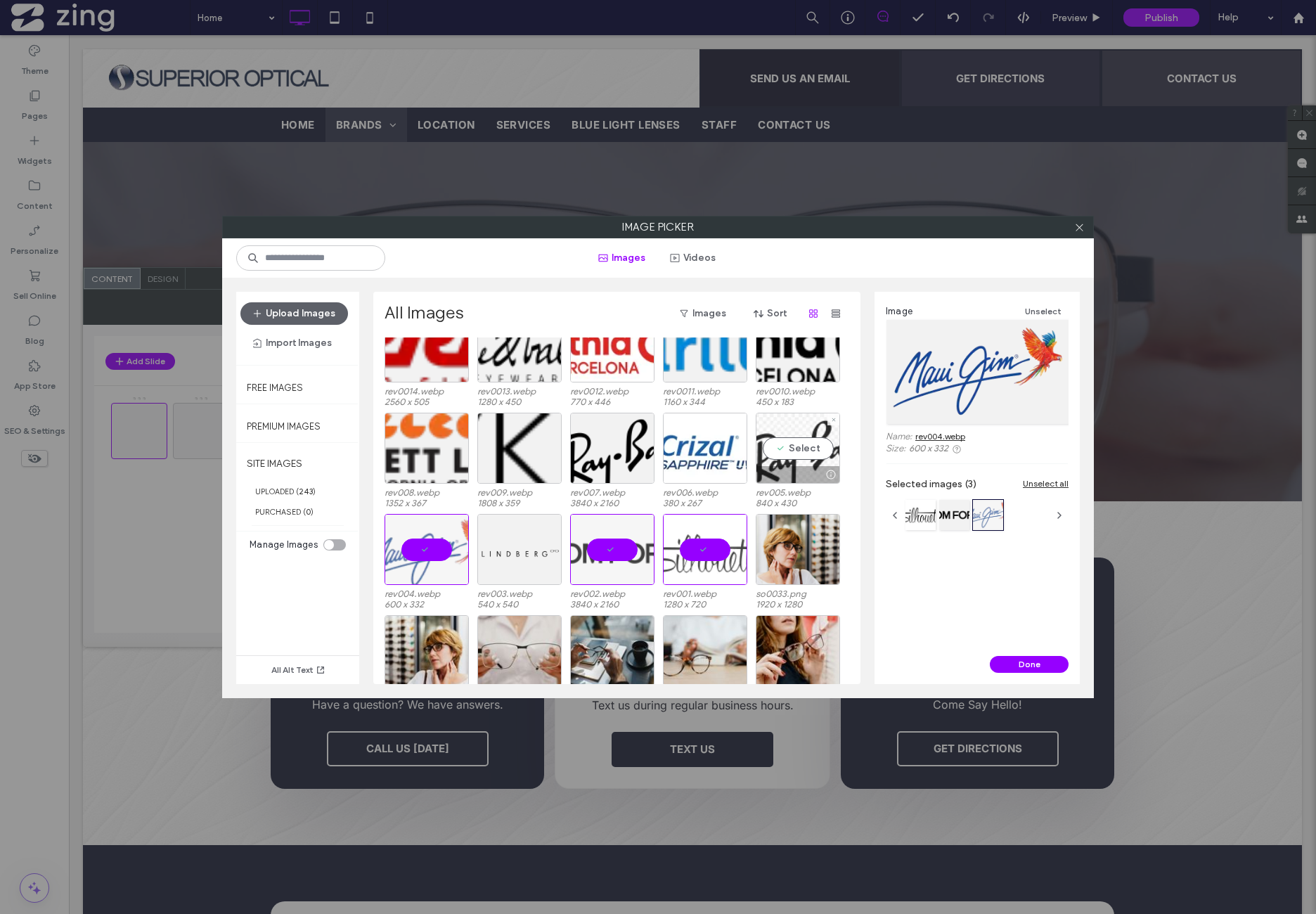
click at [814, 462] on div "Select" at bounding box center [798, 448] width 84 height 71
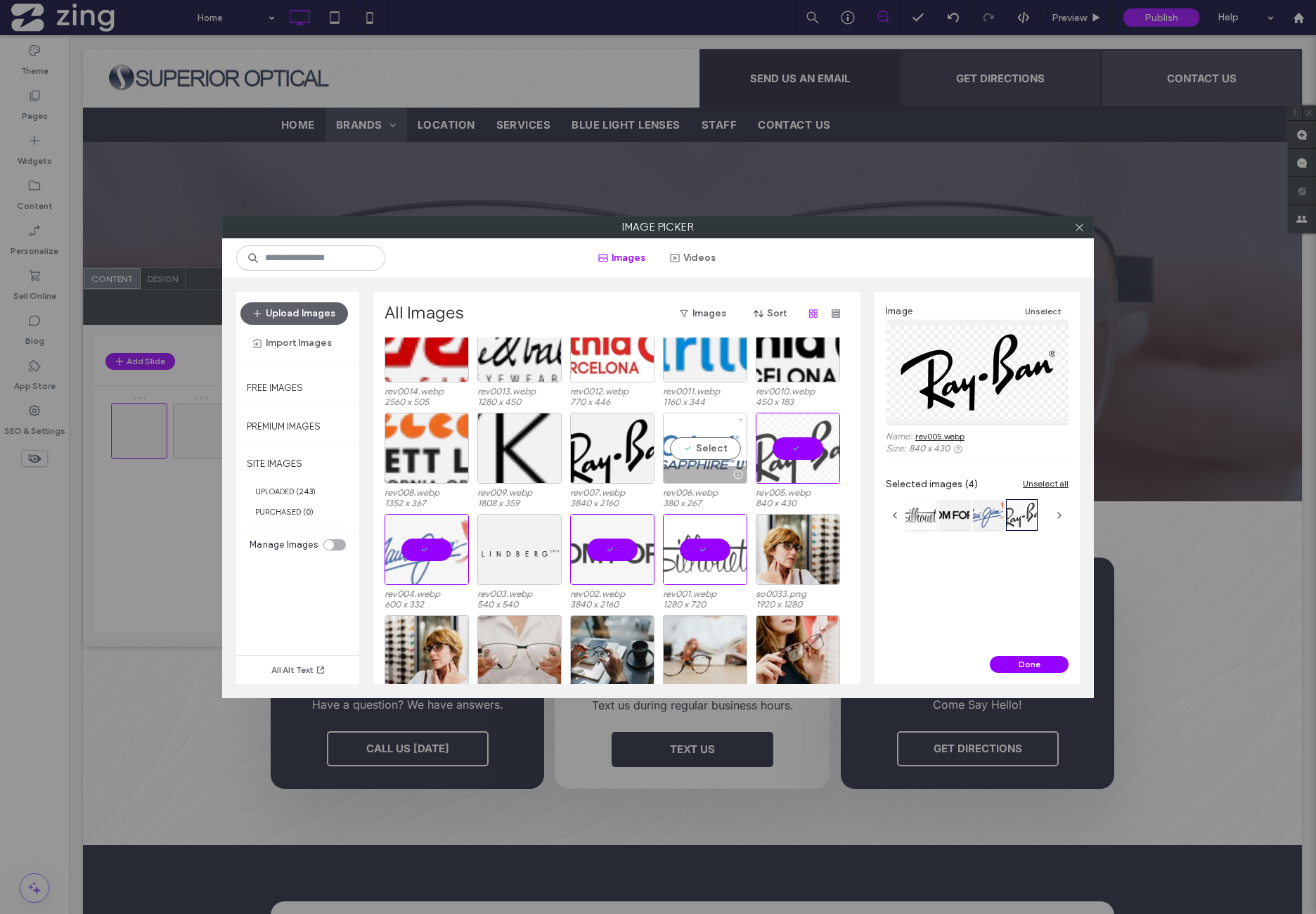
click at [733, 458] on div "Select" at bounding box center [705, 448] width 84 height 71
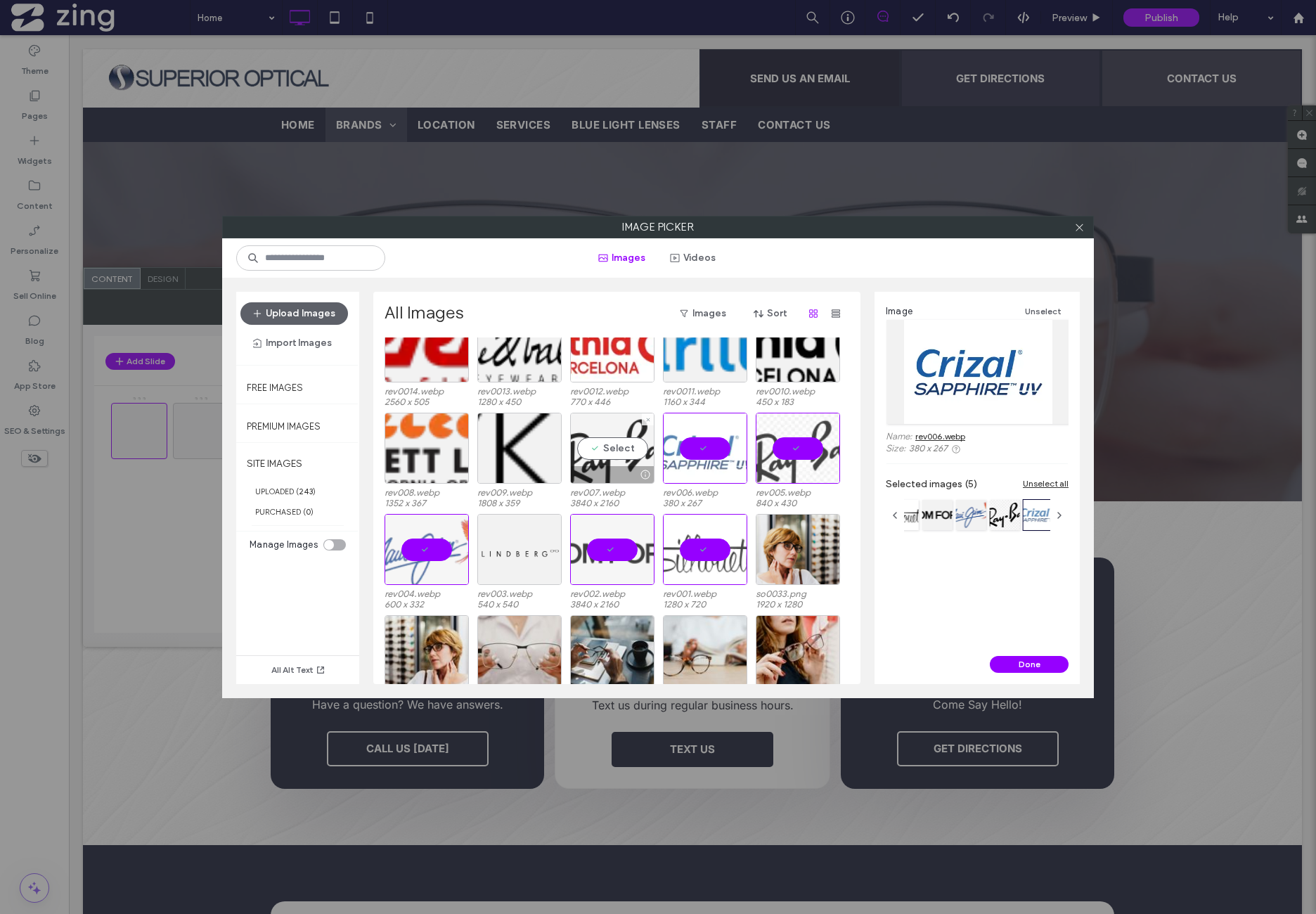
click at [607, 453] on div "Select" at bounding box center [613, 448] width 84 height 71
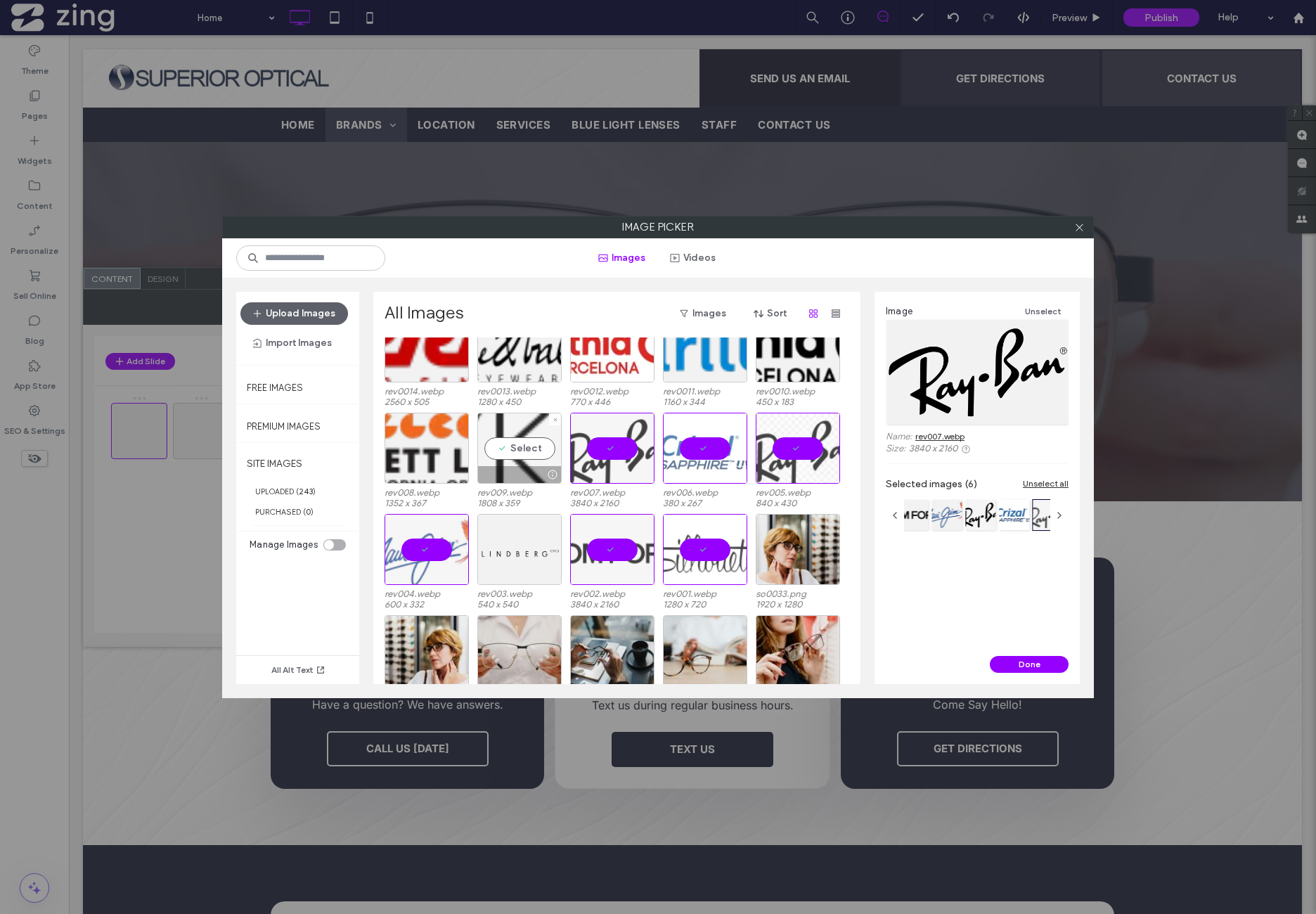
click at [538, 452] on div "Select" at bounding box center [520, 448] width 84 height 71
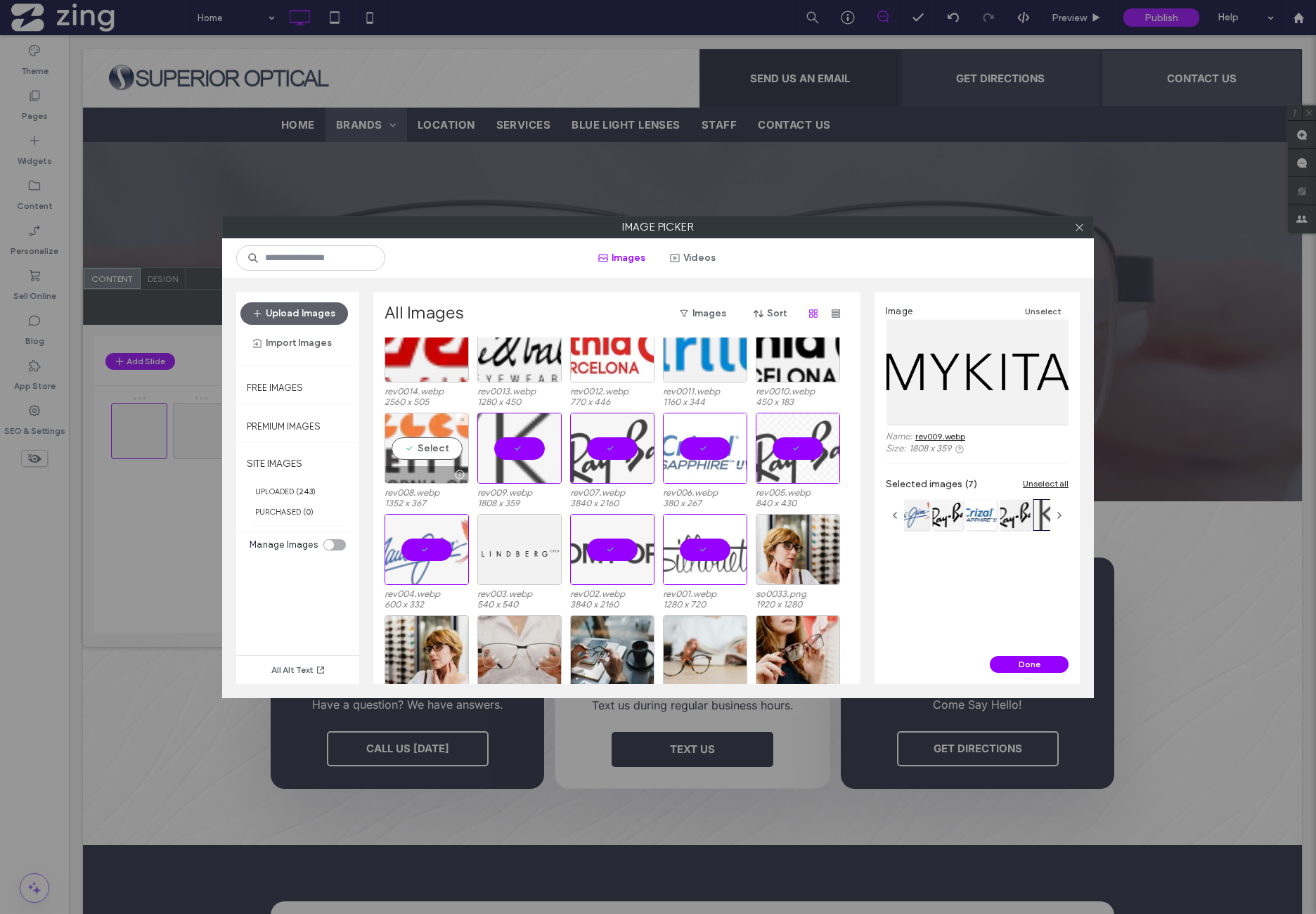
click at [443, 455] on div "Select" at bounding box center [427, 448] width 84 height 71
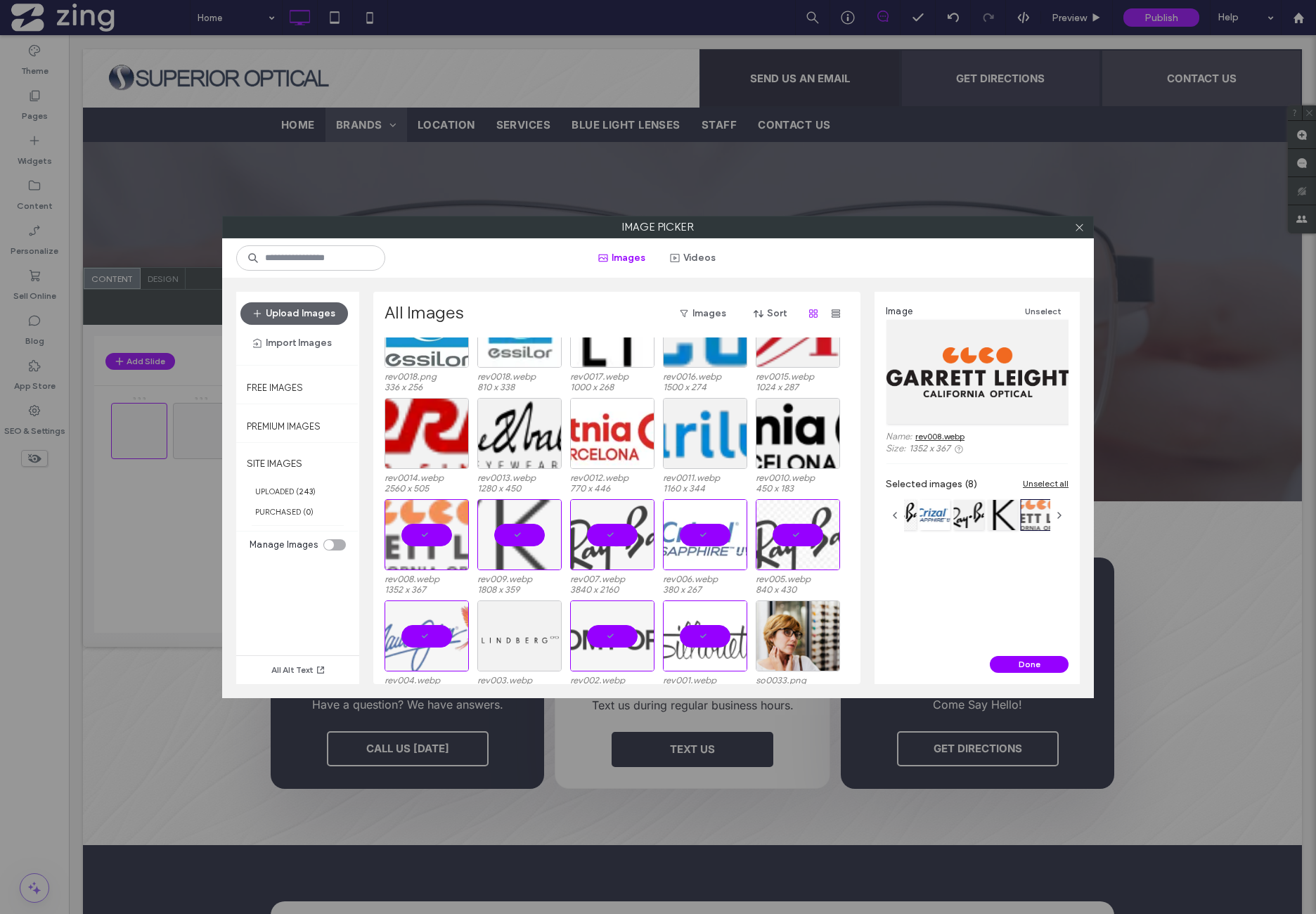
scroll to position [747, 0]
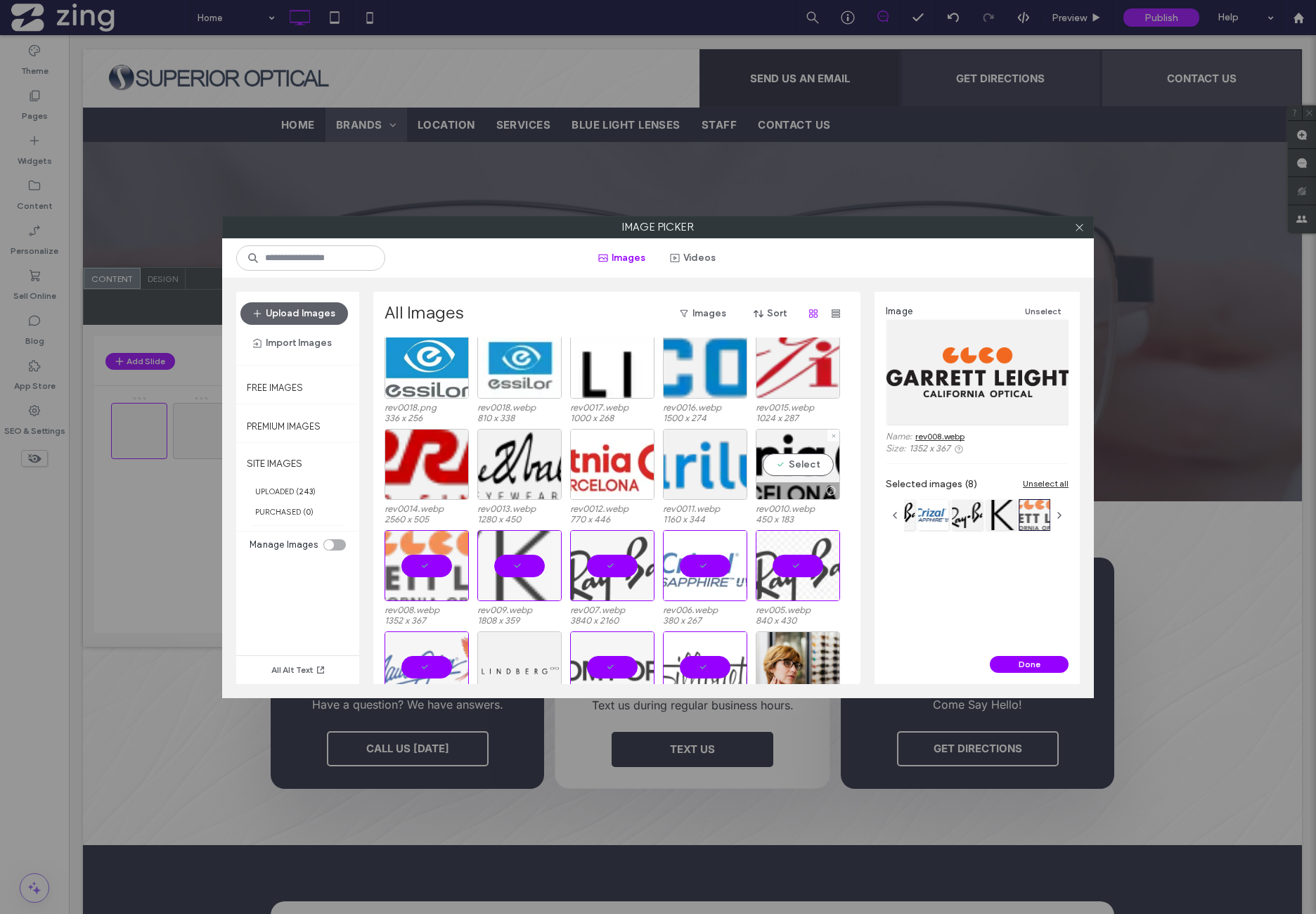
click at [772, 455] on div "Select" at bounding box center [798, 464] width 84 height 71
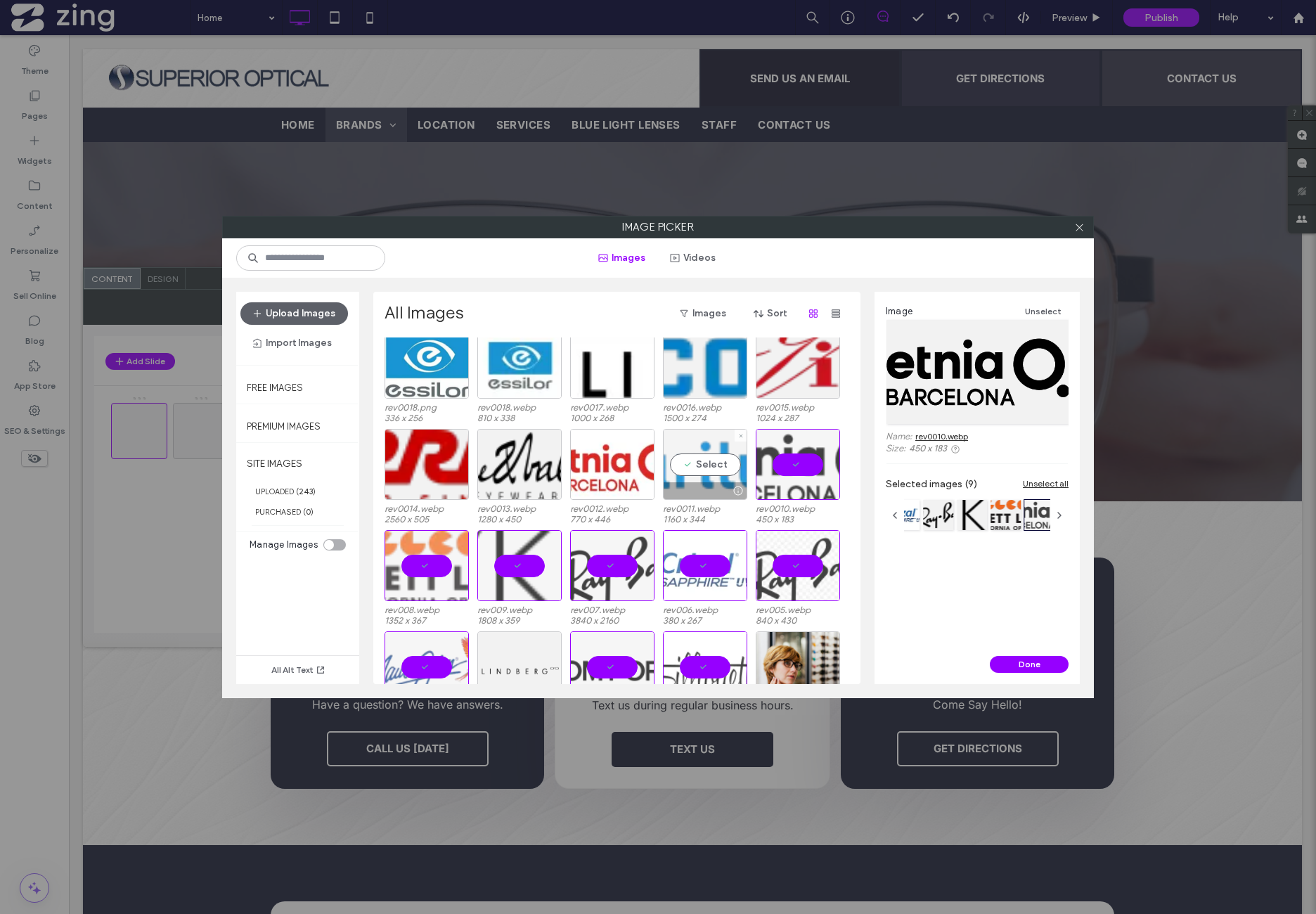
click at [676, 461] on div "Select" at bounding box center [705, 464] width 84 height 71
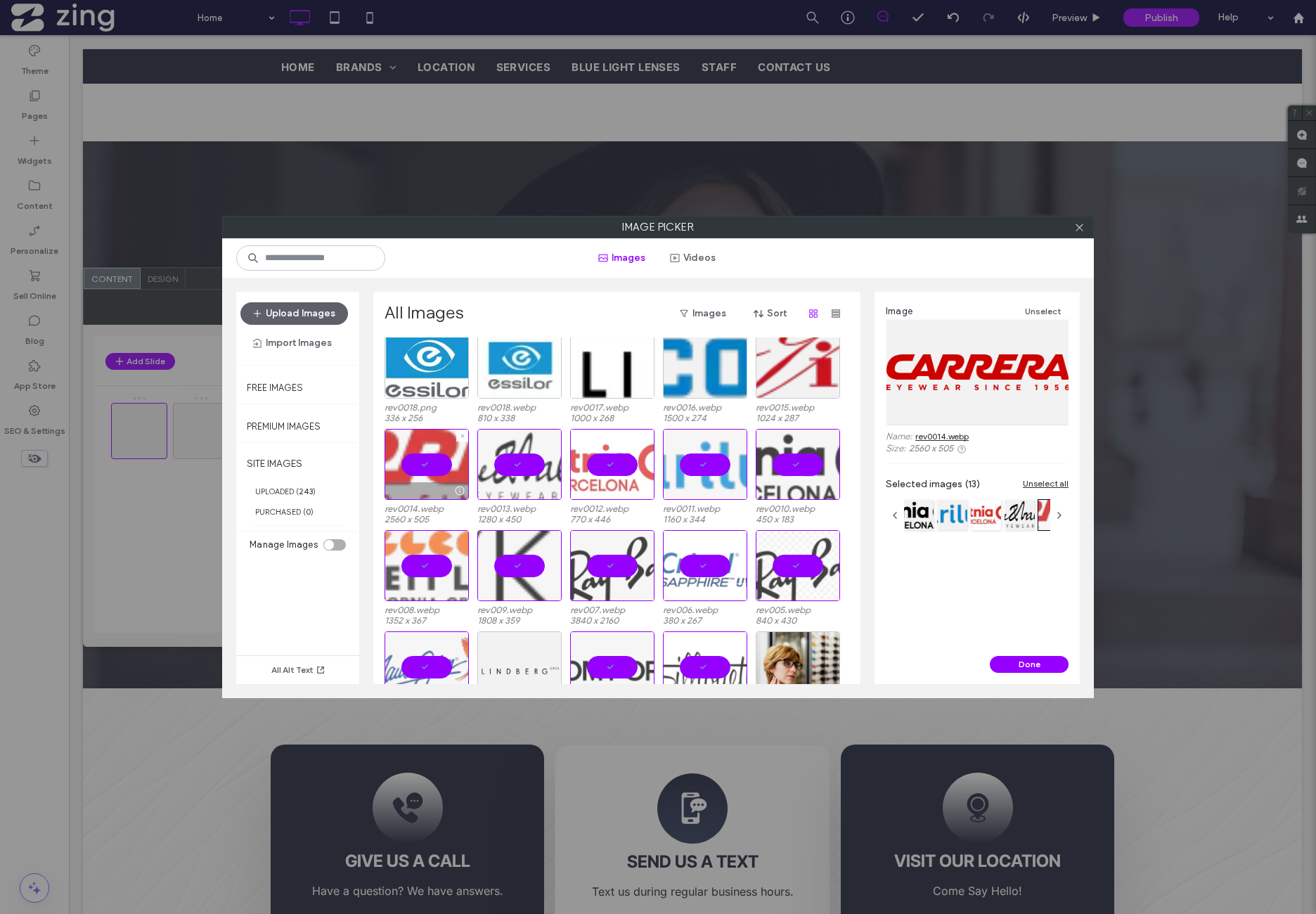
scroll to position [2626, 0]
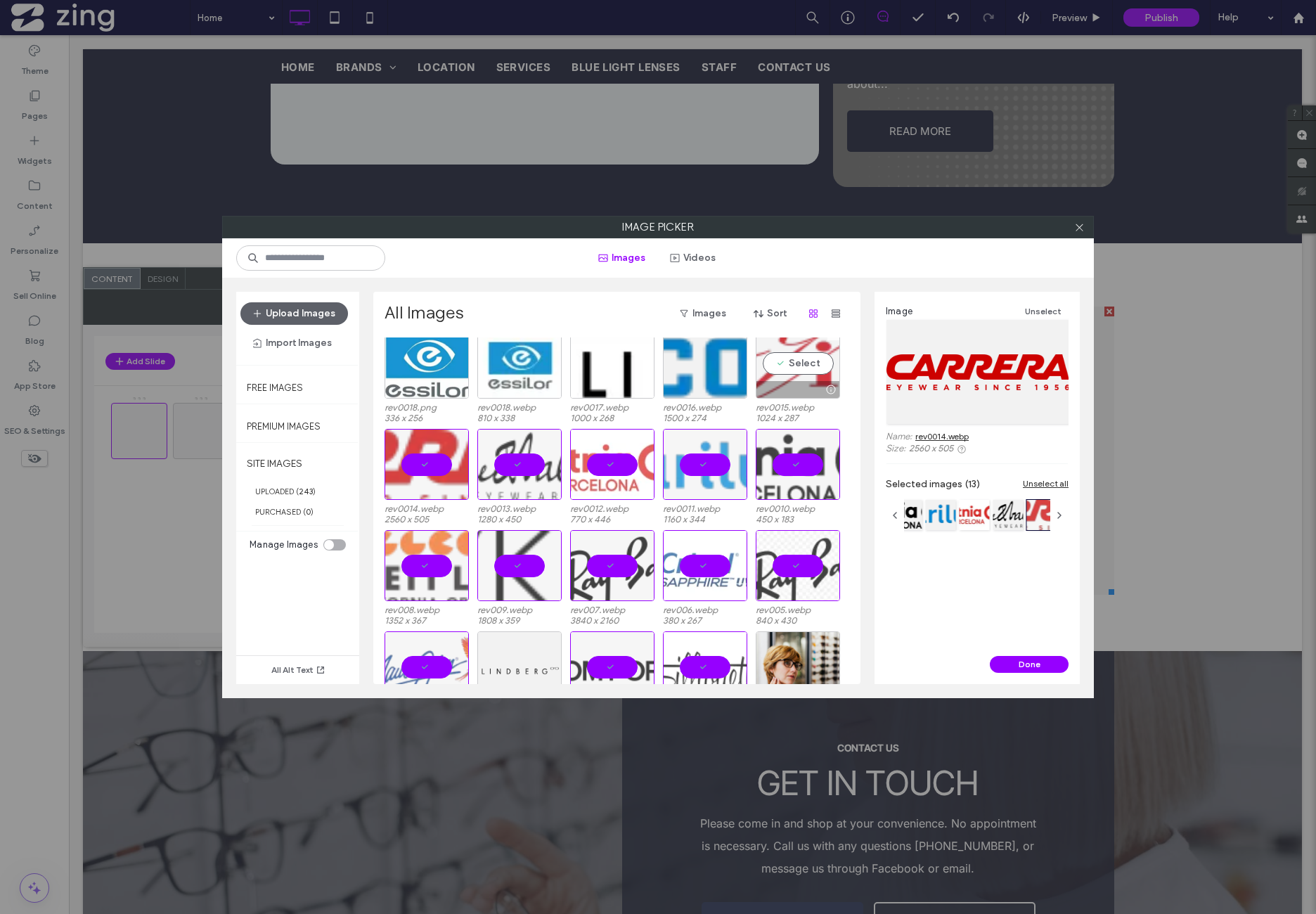
click at [822, 384] on div at bounding box center [830, 390] width 18 height 11
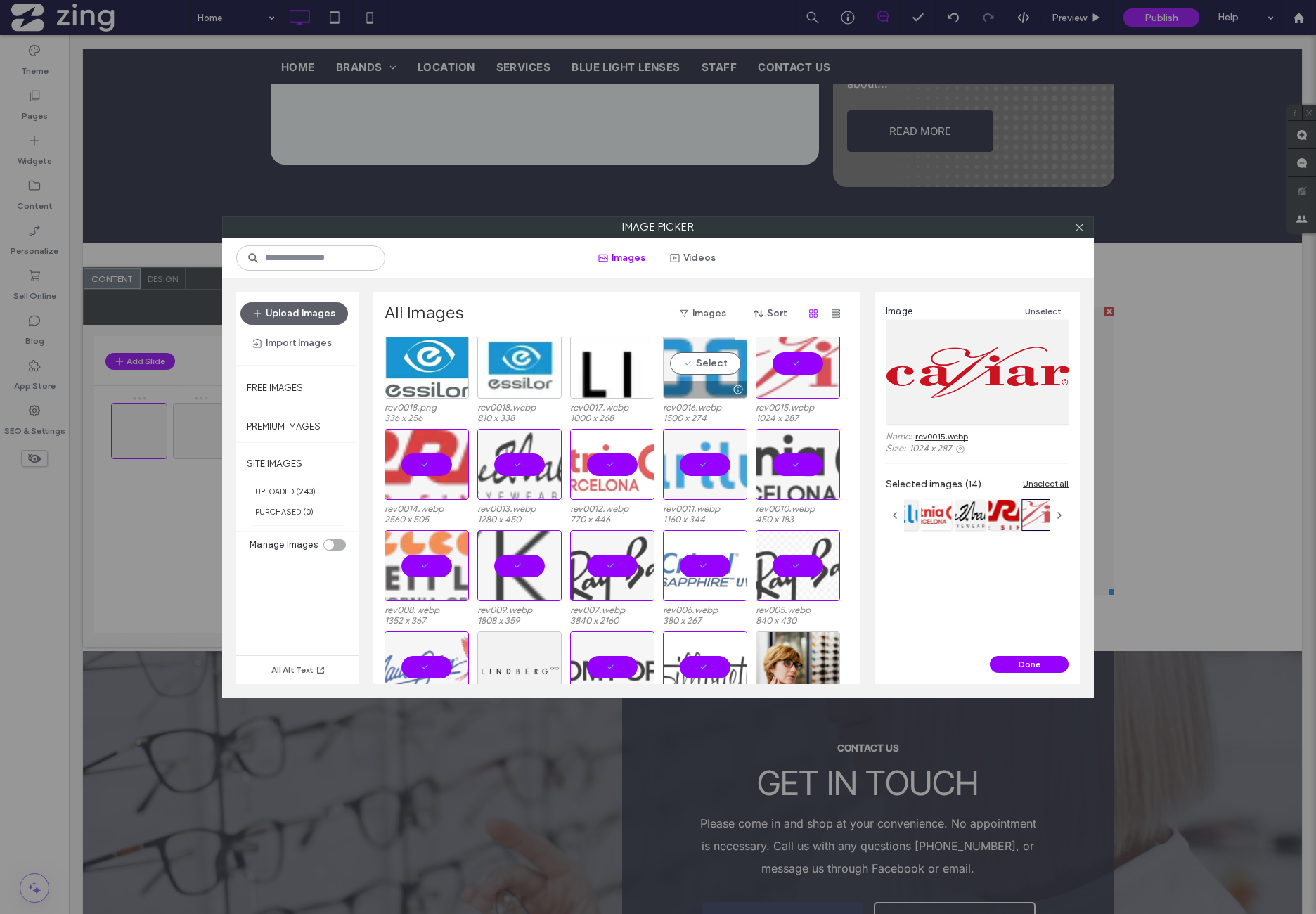
click at [711, 371] on div "Select" at bounding box center [705, 363] width 84 height 71
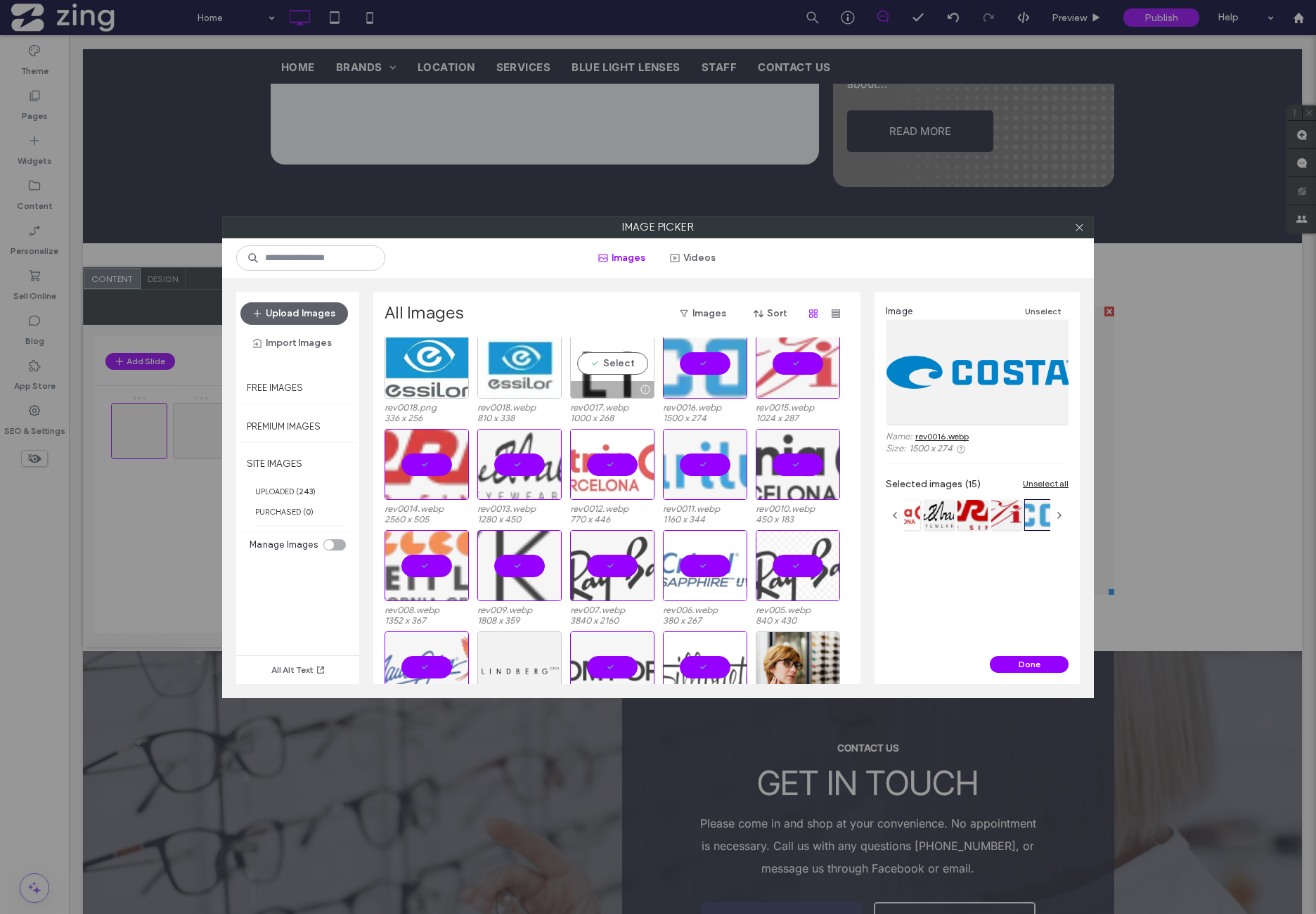
click at [605, 375] on div "Select" at bounding box center [613, 363] width 84 height 71
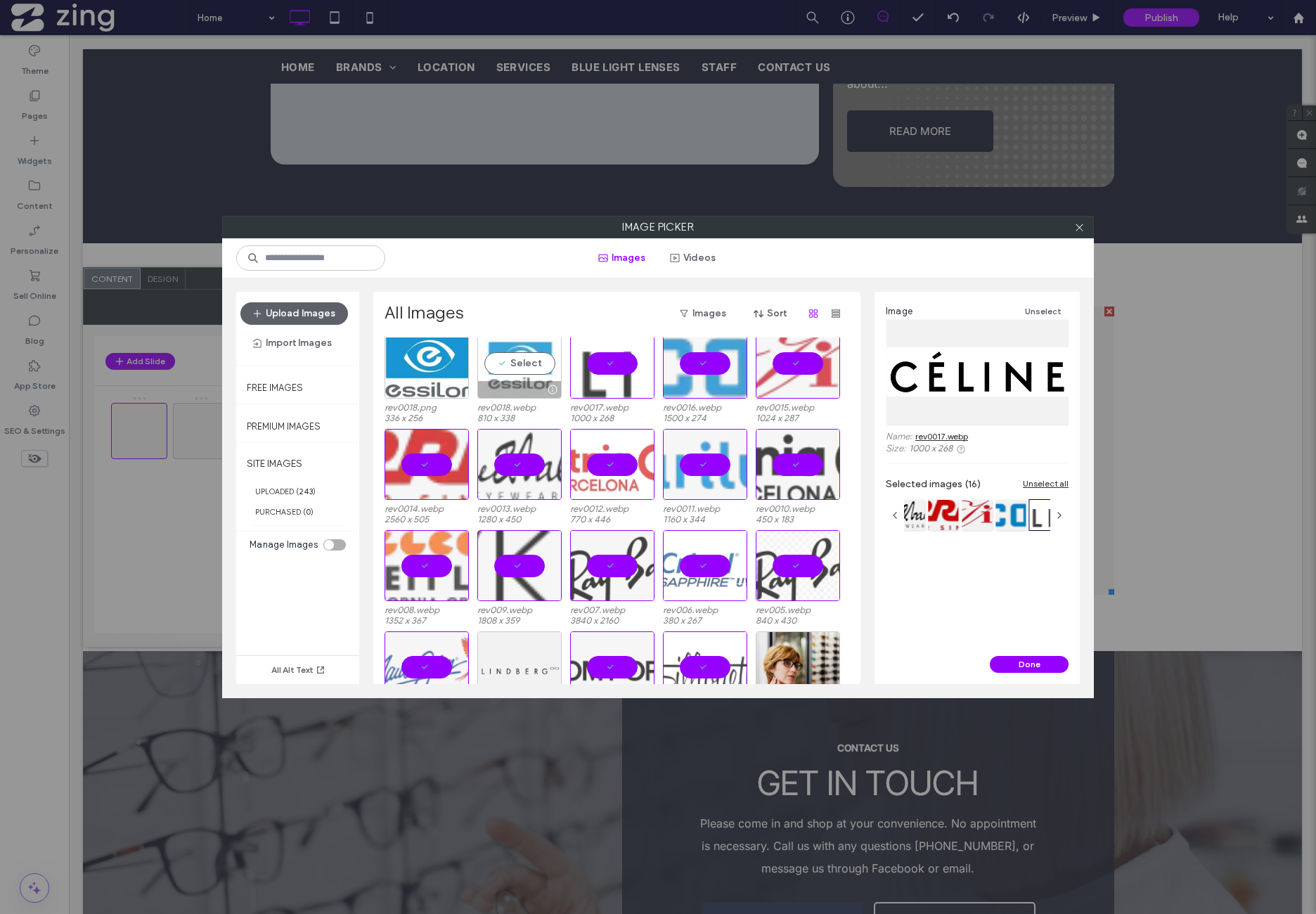
click at [479, 373] on div "Select" at bounding box center [520, 363] width 84 height 71
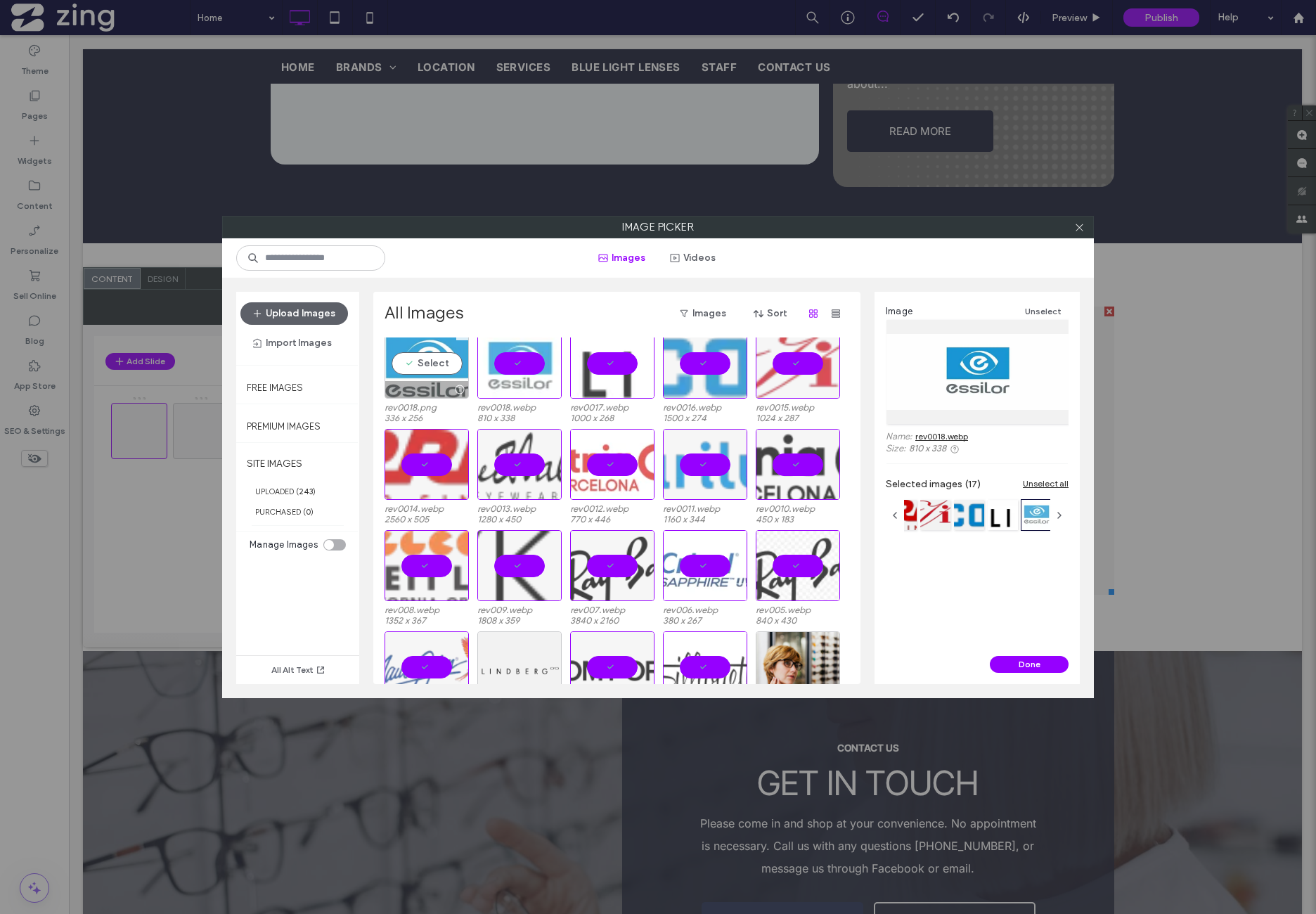
click at [430, 383] on div at bounding box center [427, 390] width 83 height 17
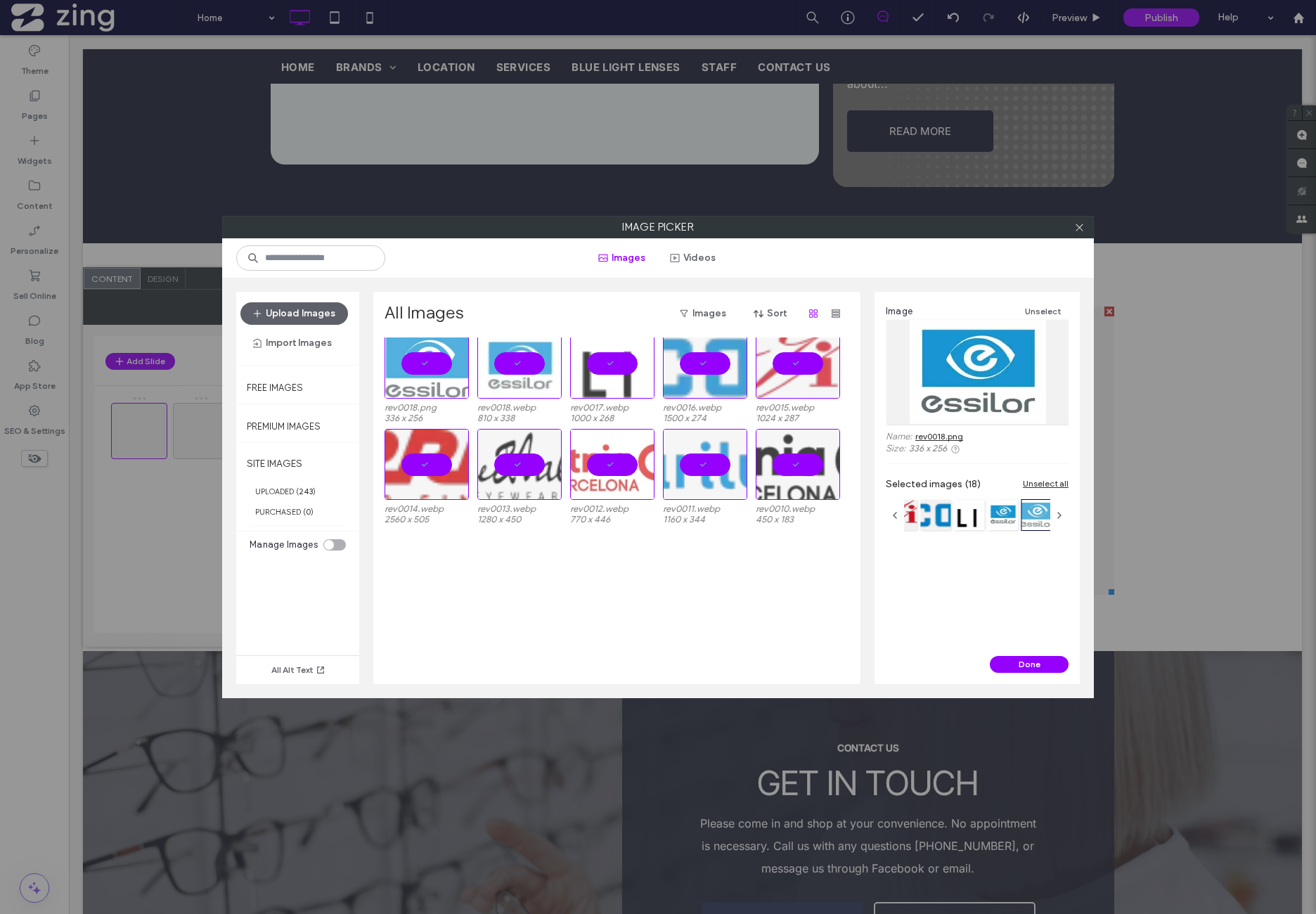
scroll to position [513, 0]
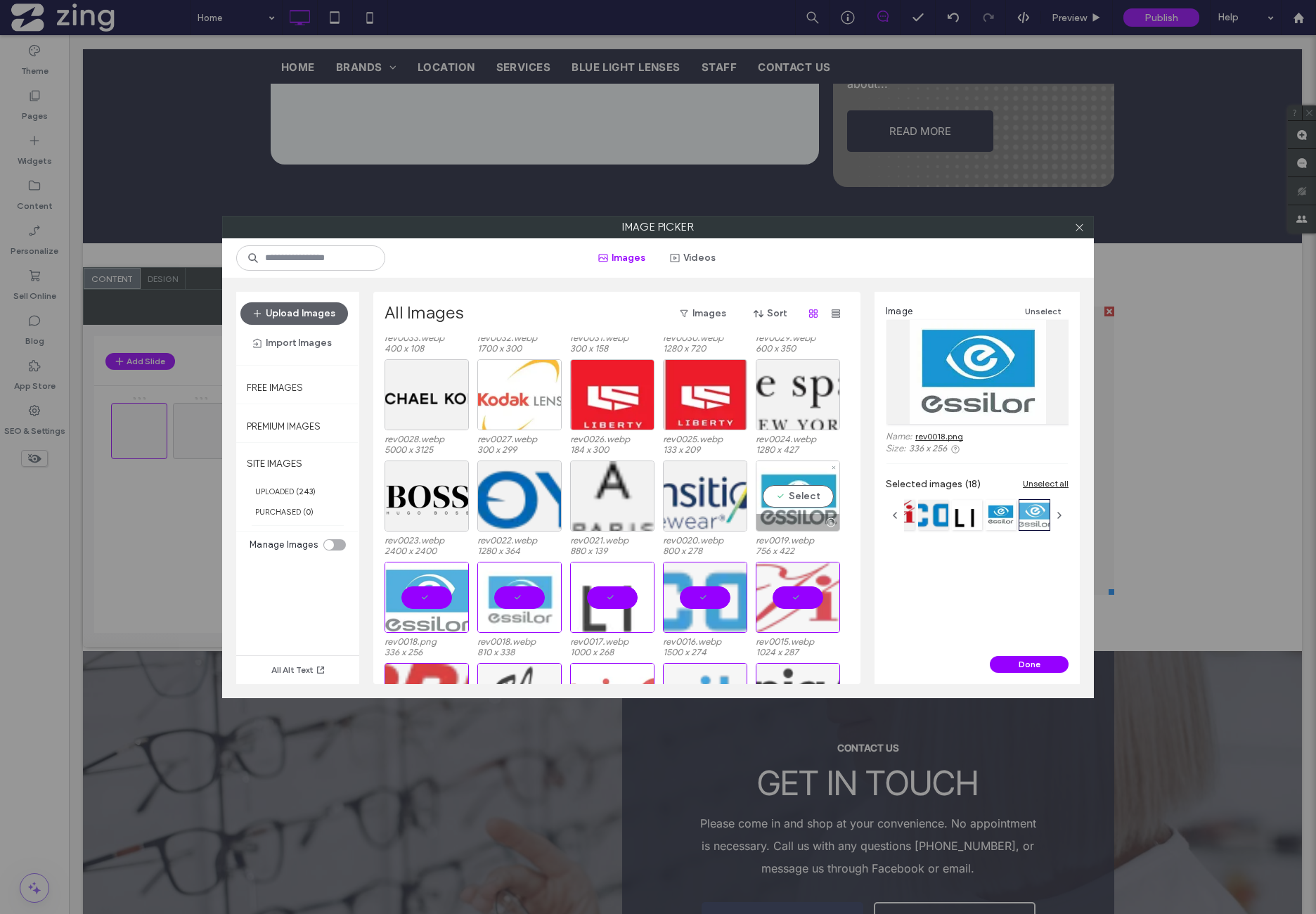
click at [798, 507] on div "Select" at bounding box center [798, 496] width 84 height 71
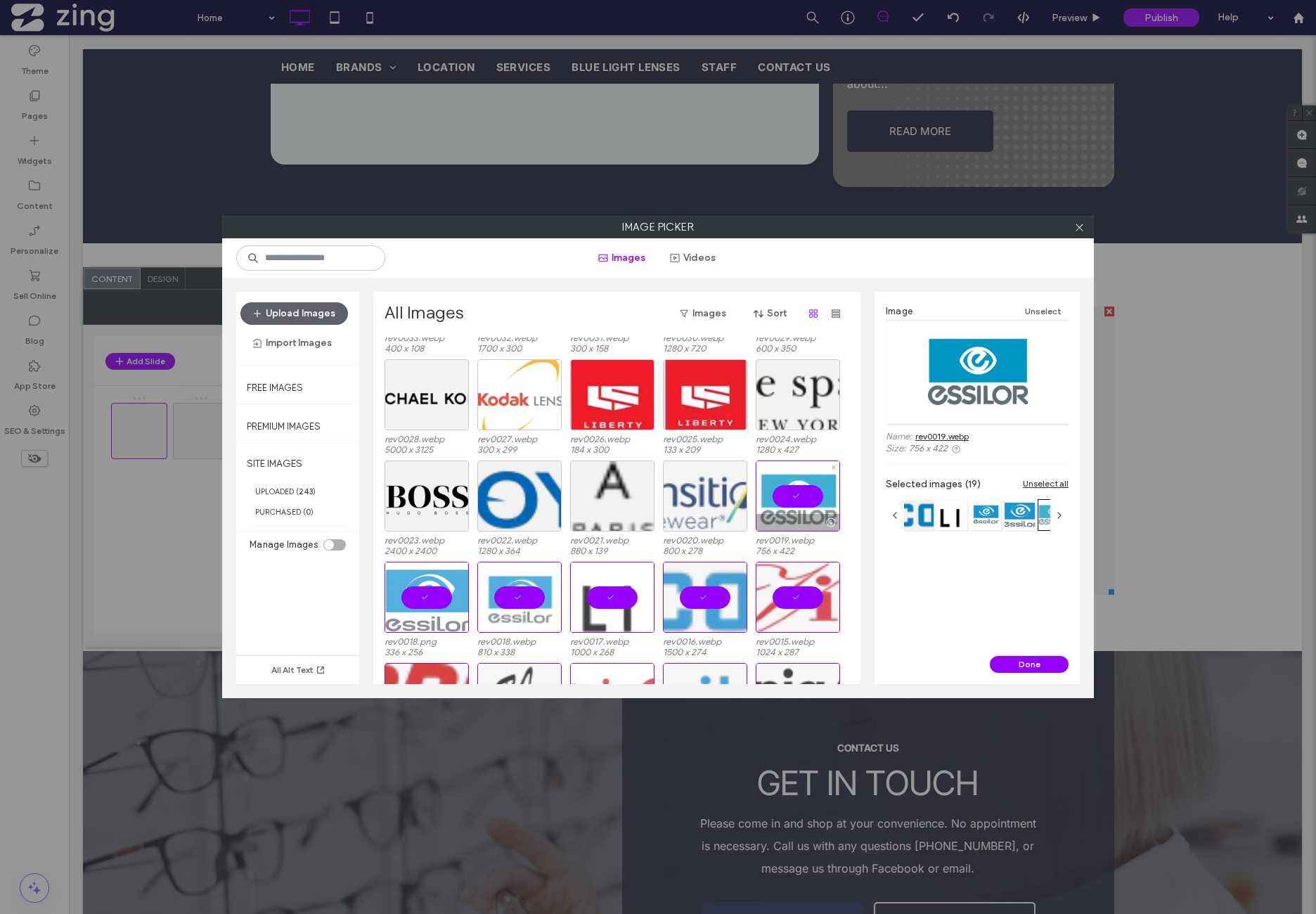
click at [724, 504] on div at bounding box center [705, 496] width 84 height 71
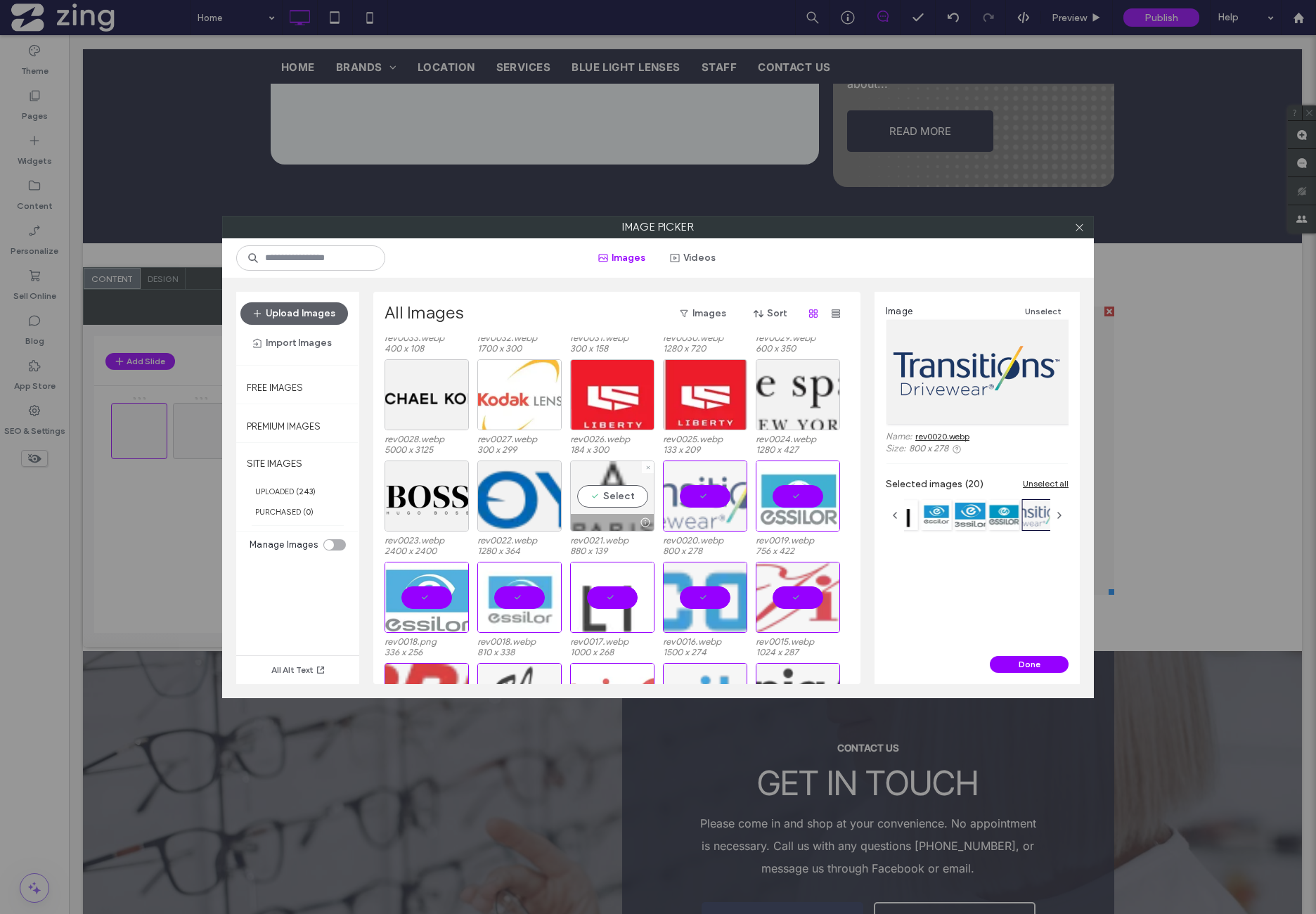
click at [634, 506] on div "Select" at bounding box center [613, 496] width 84 height 71
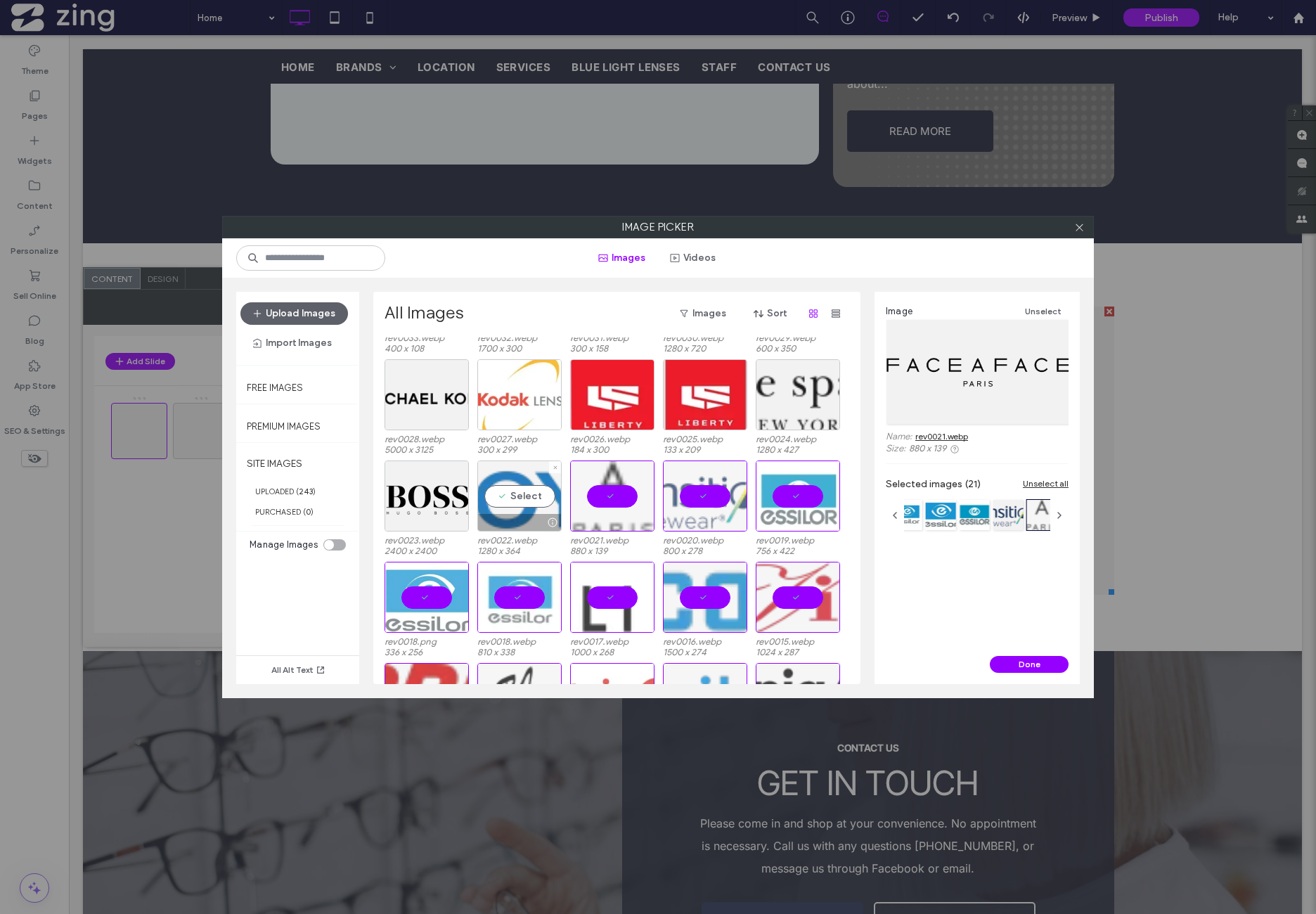
click at [526, 504] on div "Select" at bounding box center [520, 496] width 84 height 71
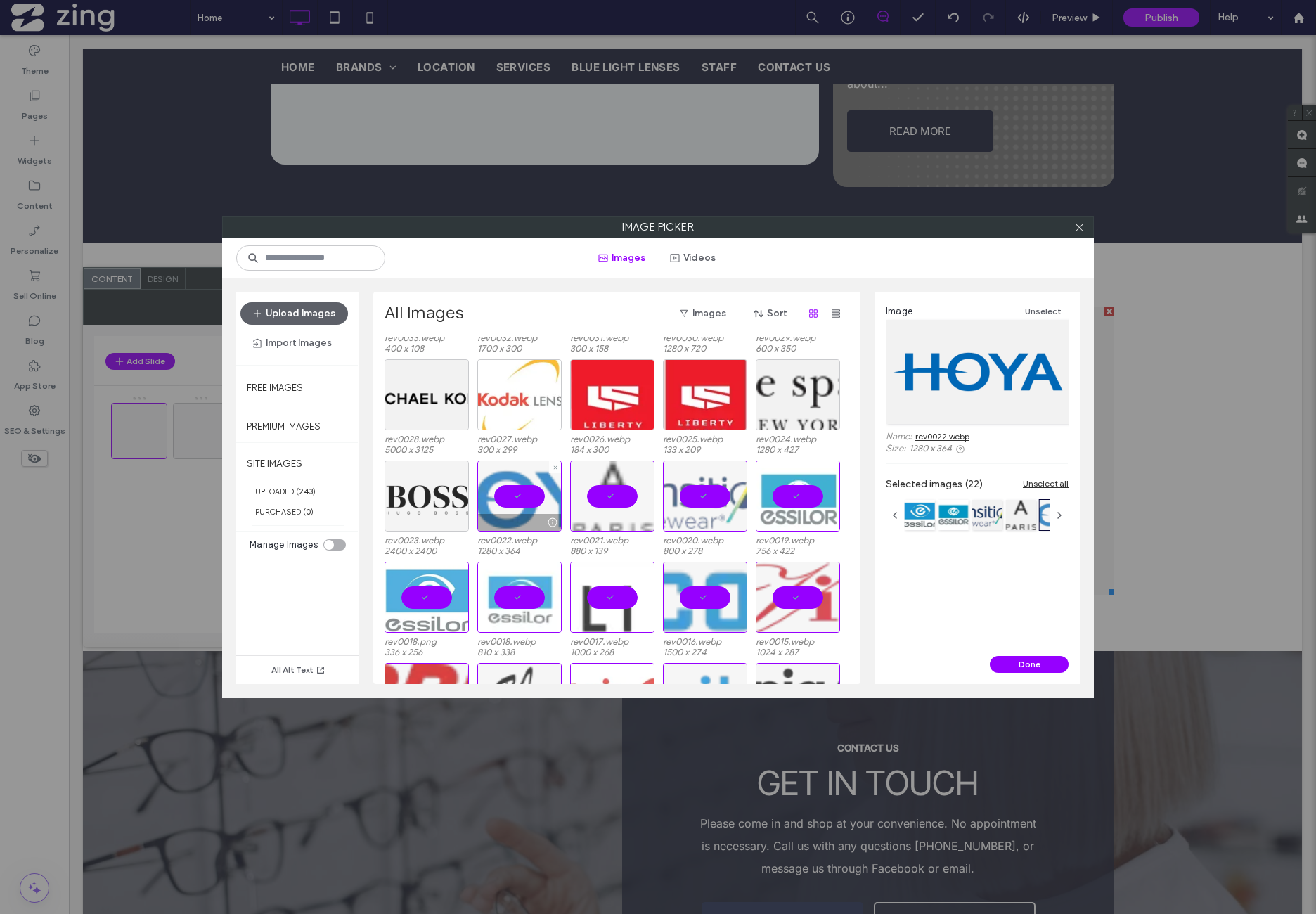
click at [425, 503] on div at bounding box center [427, 496] width 84 height 71
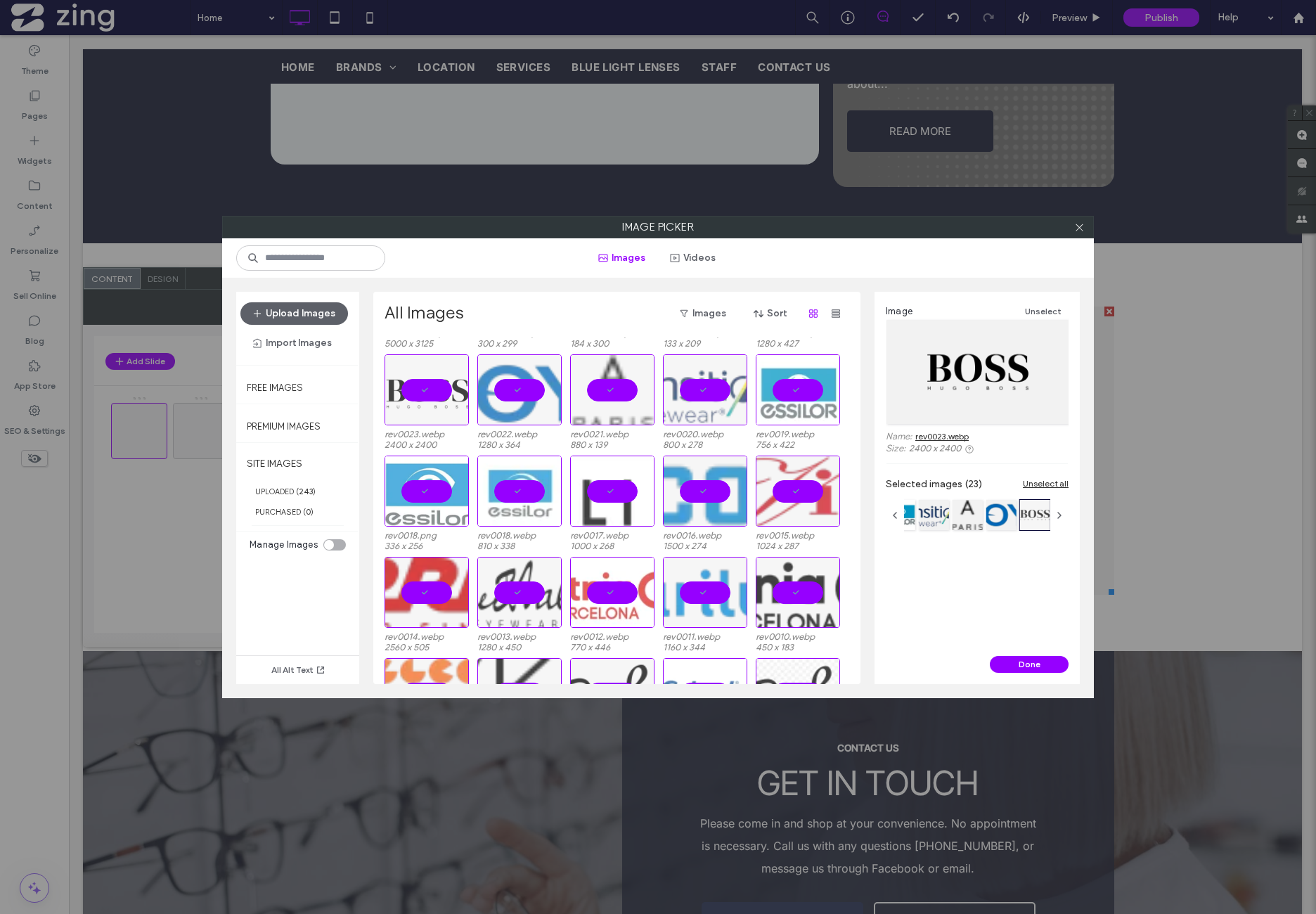
scroll to position [630, 0]
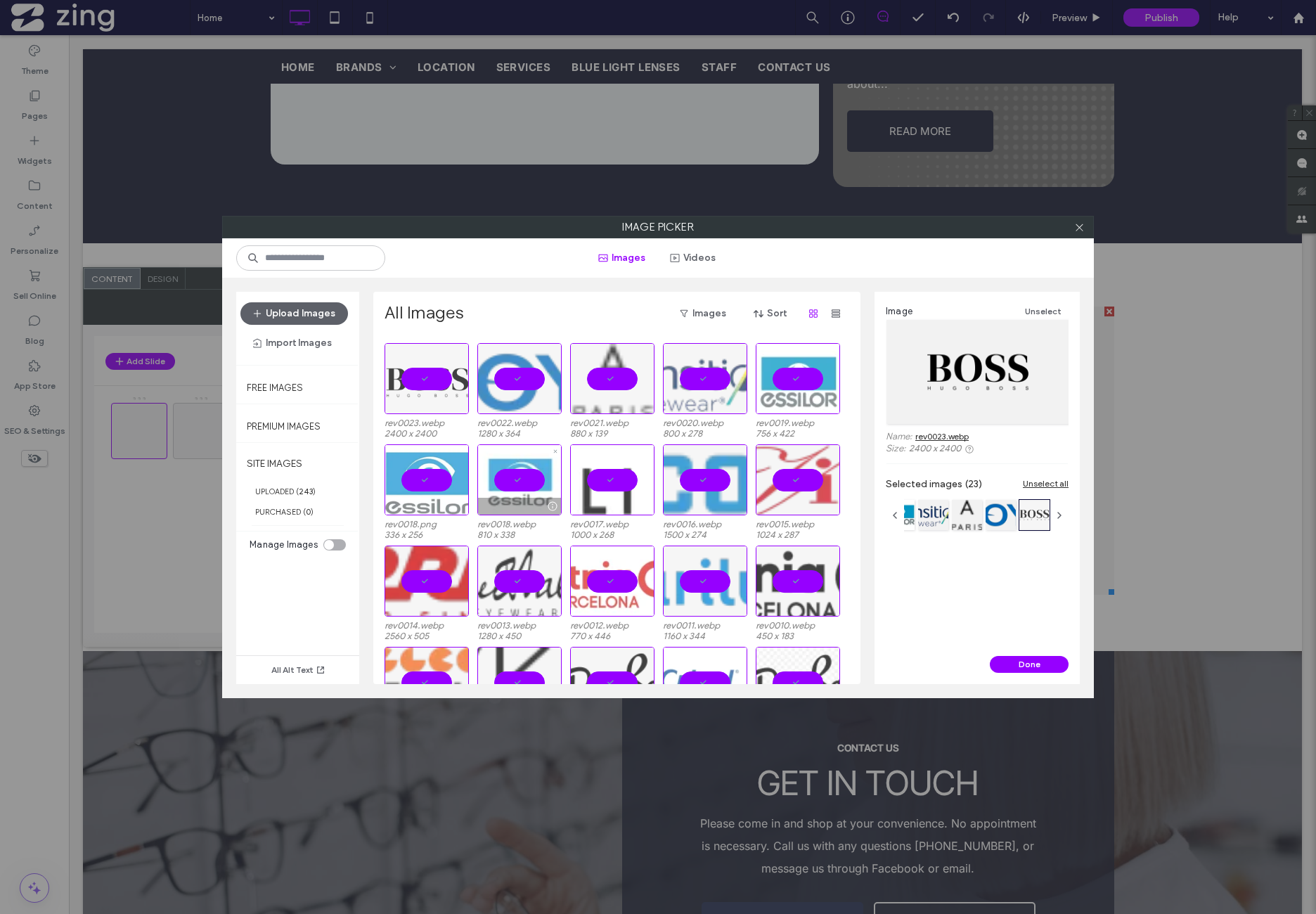
click at [520, 493] on div at bounding box center [520, 479] width 84 height 71
click at [434, 496] on div at bounding box center [427, 479] width 84 height 71
click at [699, 493] on div at bounding box center [705, 479] width 84 height 71
click at [702, 486] on div "Select" at bounding box center [705, 479] width 84 height 71
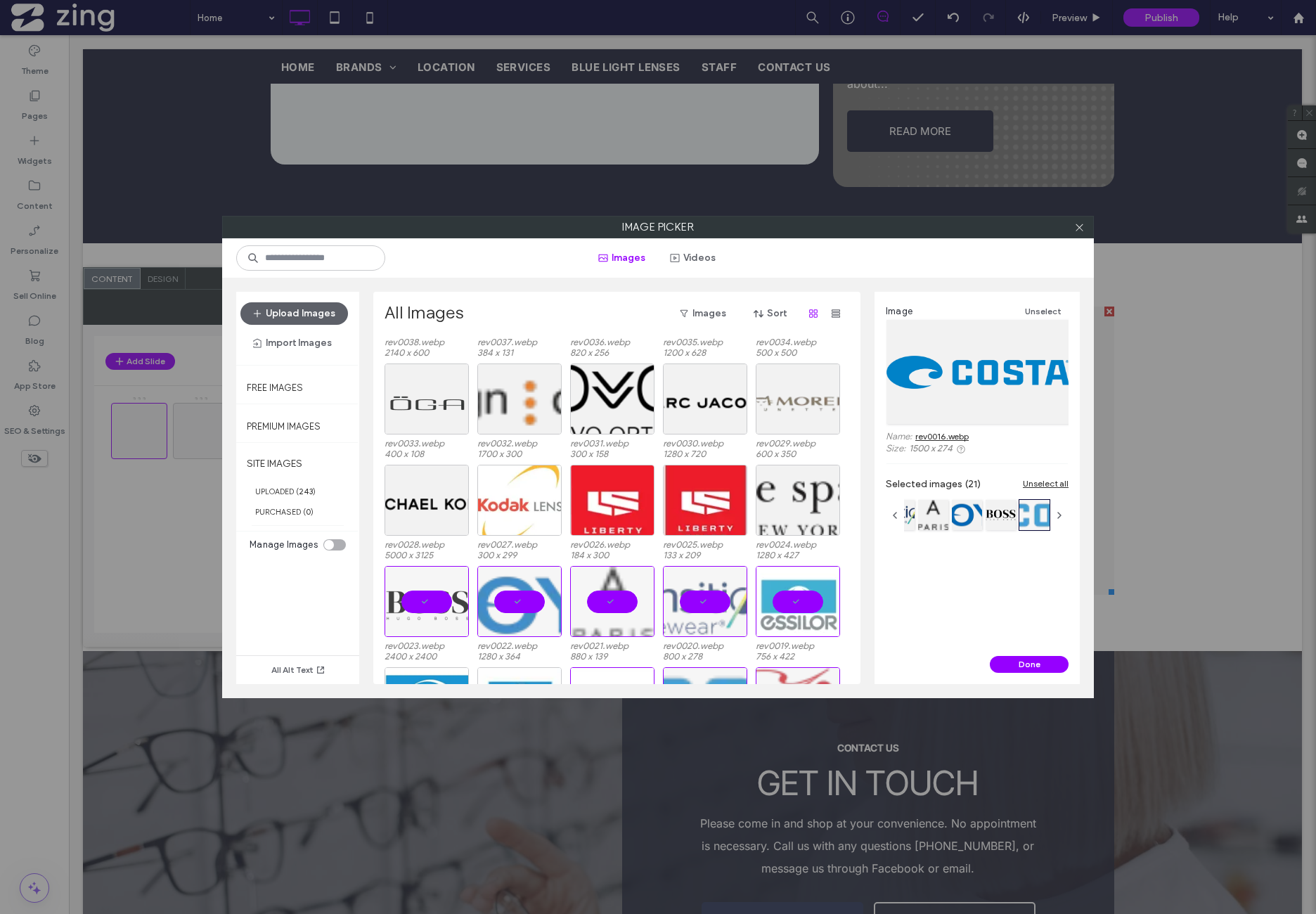
scroll to position [395, 0]
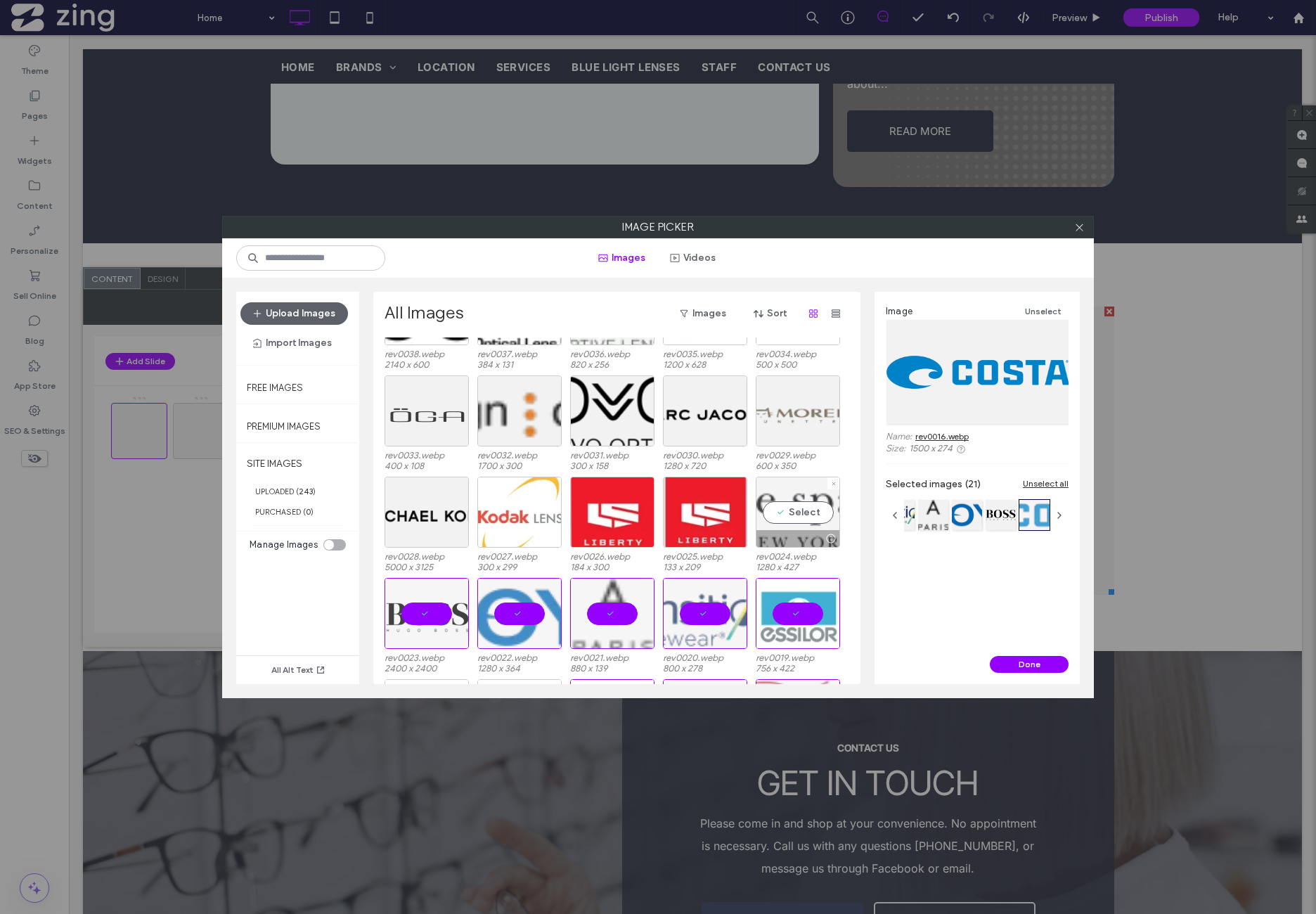
click at [798, 506] on div "Select" at bounding box center [798, 512] width 84 height 71
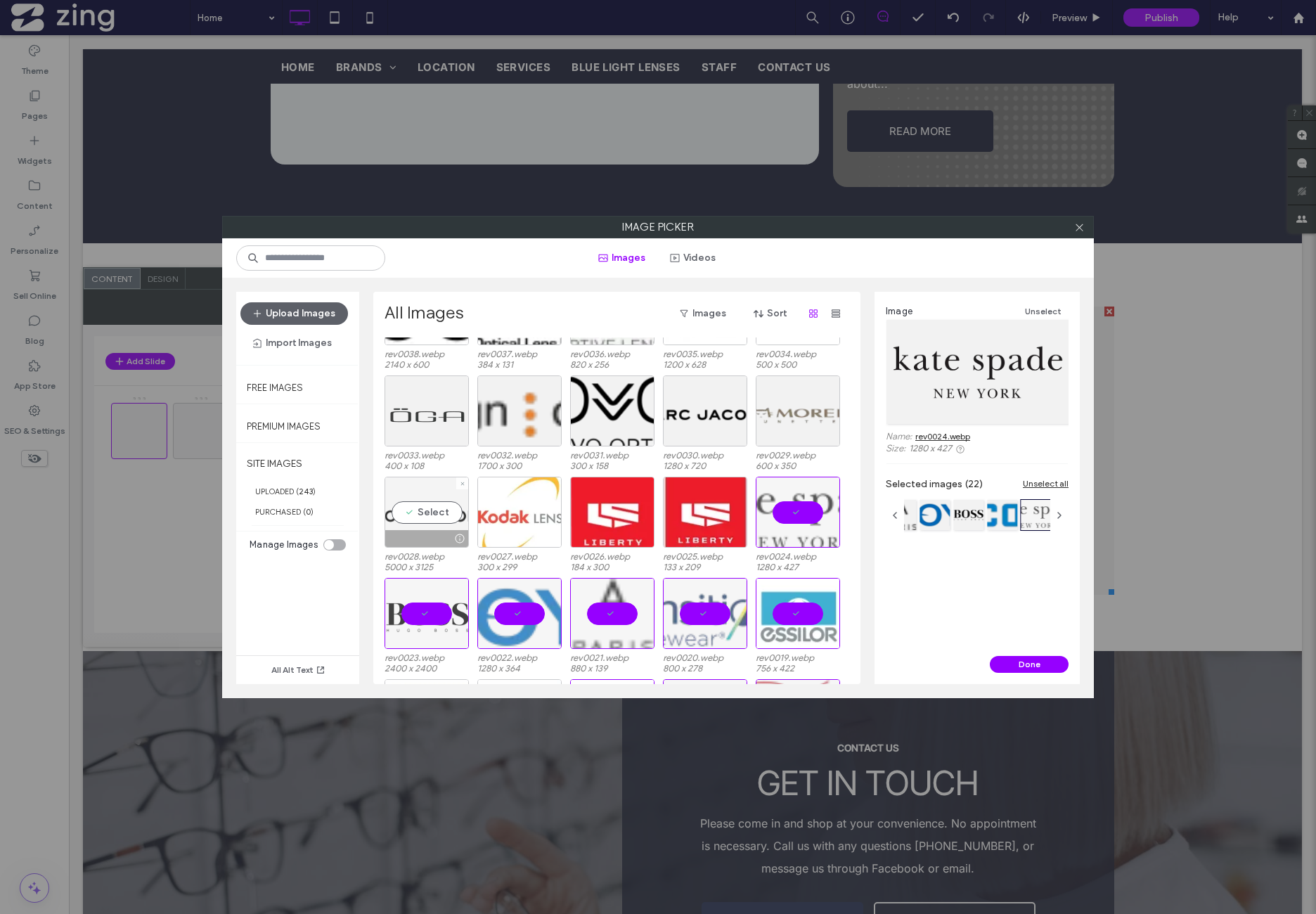
click at [400, 519] on div "Select" at bounding box center [427, 512] width 84 height 71
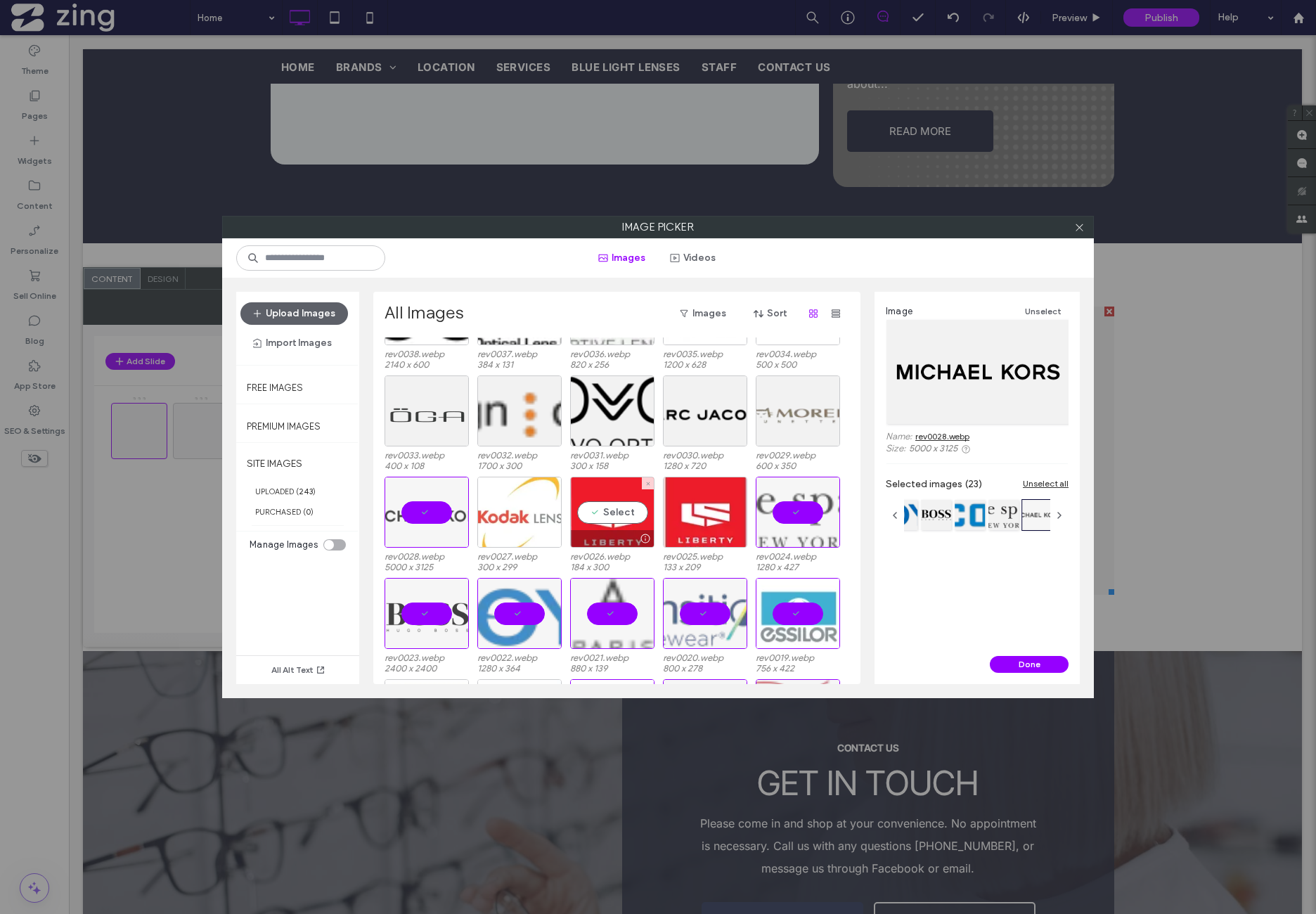
scroll to position [278, 0]
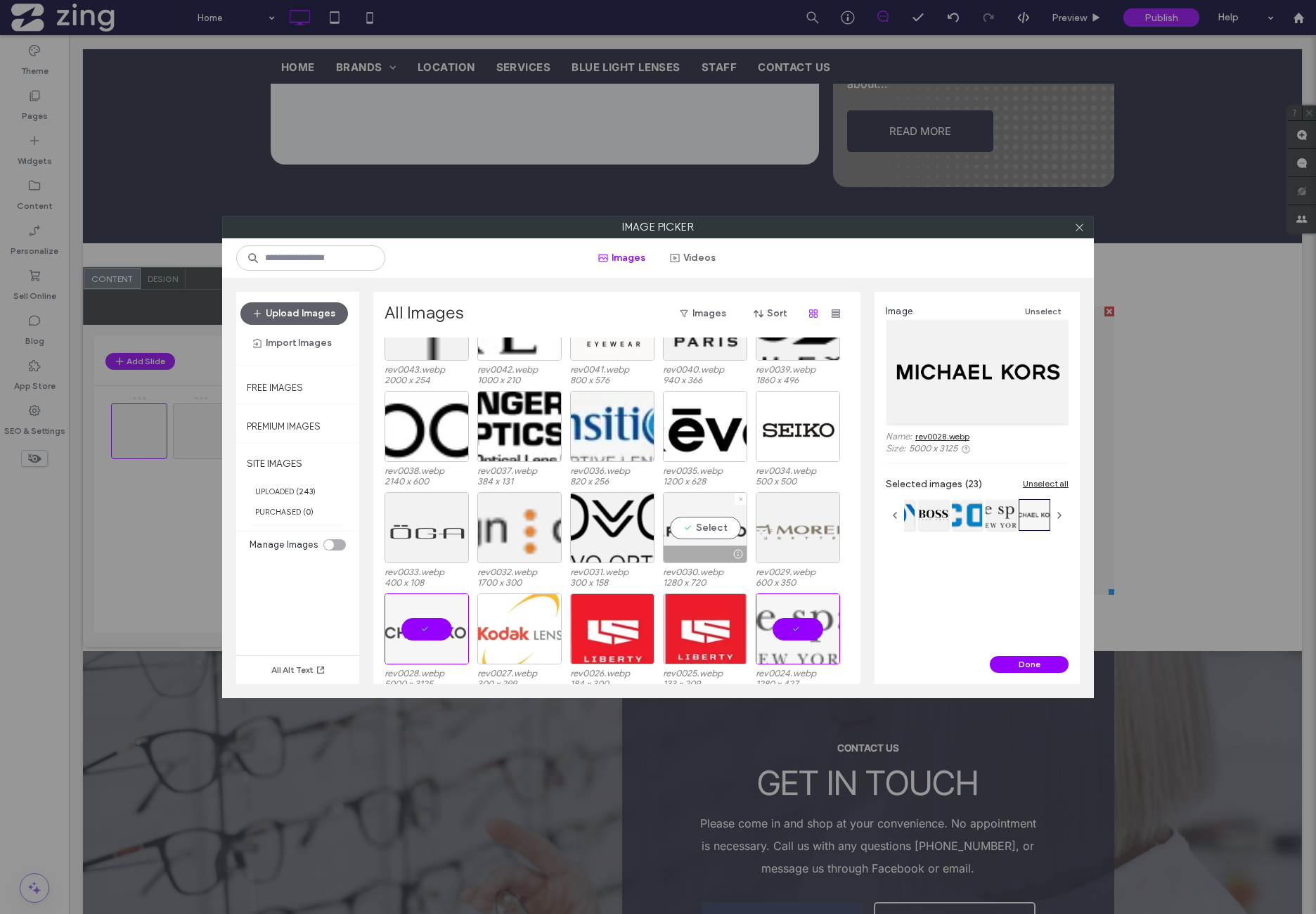
click at [717, 528] on div "Select" at bounding box center [705, 527] width 84 height 71
click at [417, 533] on div "Select" at bounding box center [427, 527] width 84 height 71
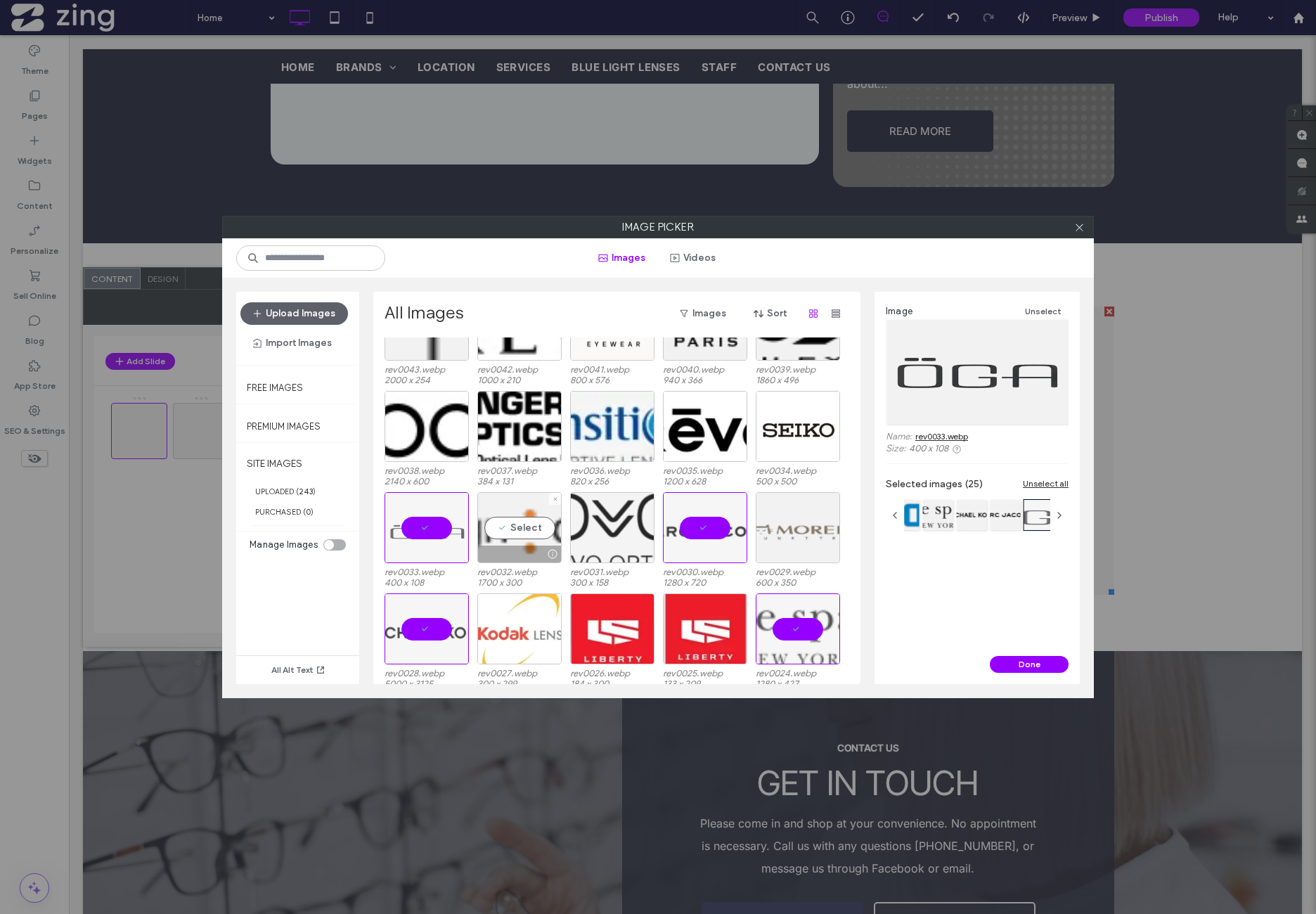
click at [602, 529] on div at bounding box center [613, 527] width 84 height 71
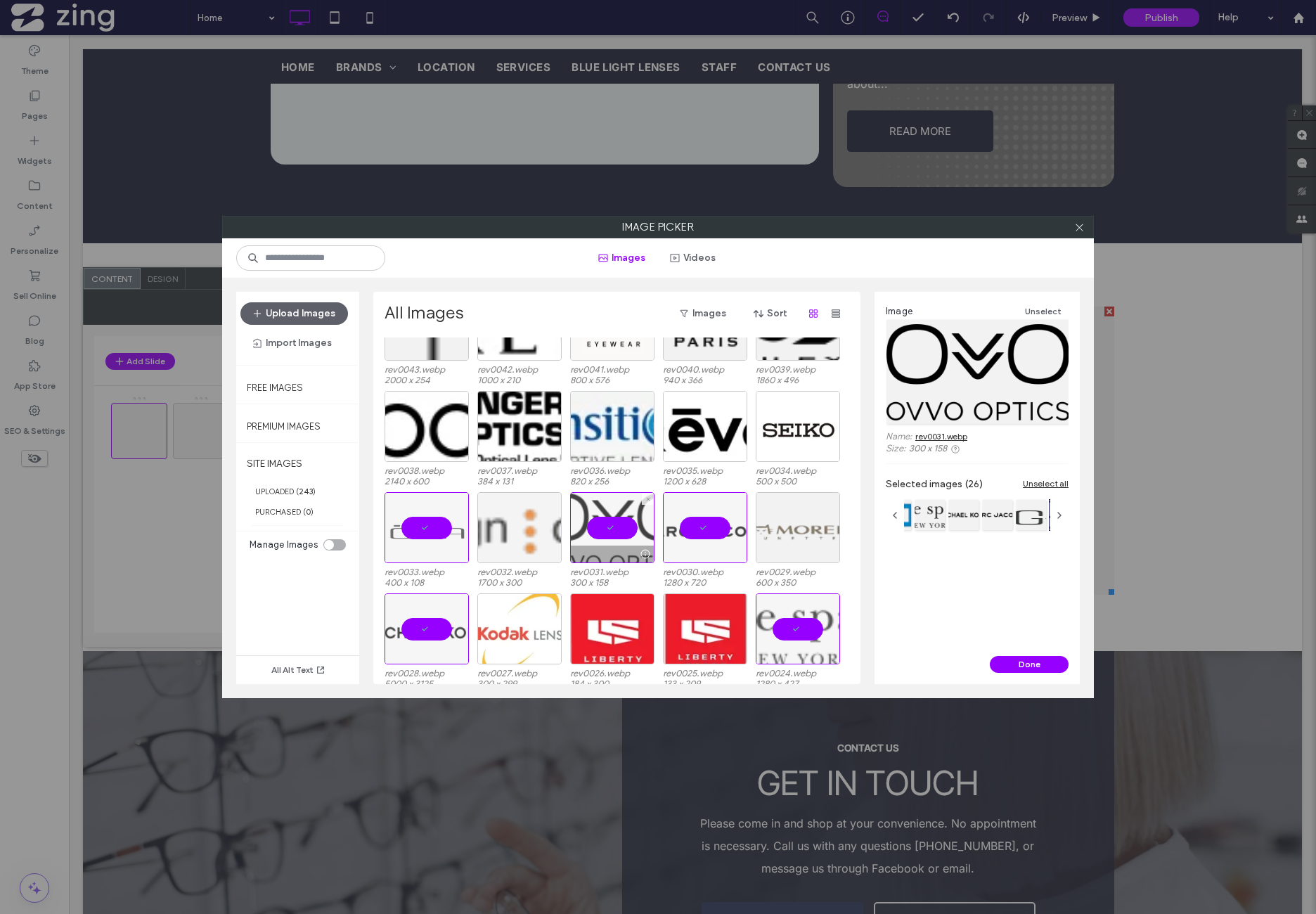
click at [521, 528] on div at bounding box center [520, 527] width 84 height 71
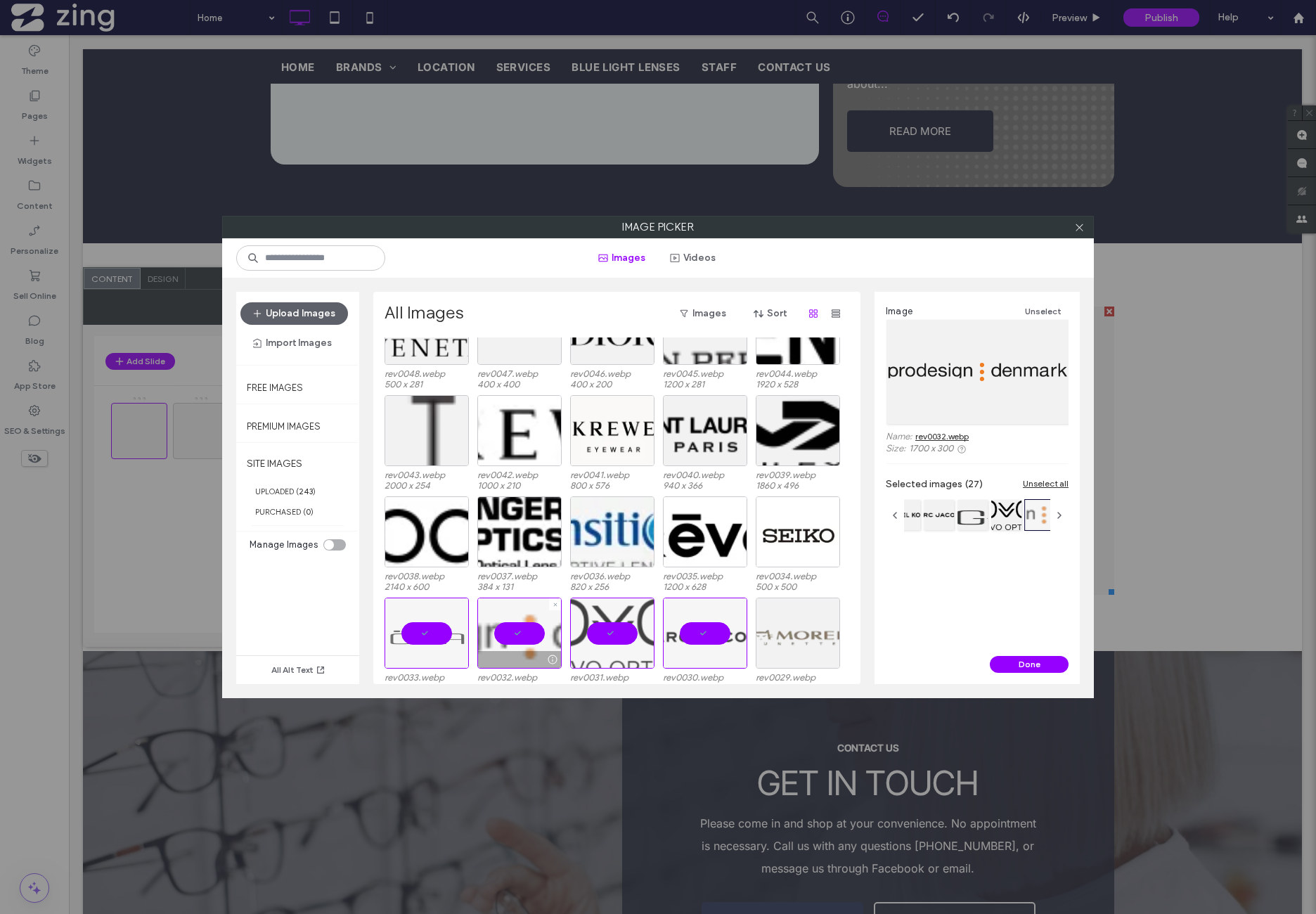
scroll to position [161, 0]
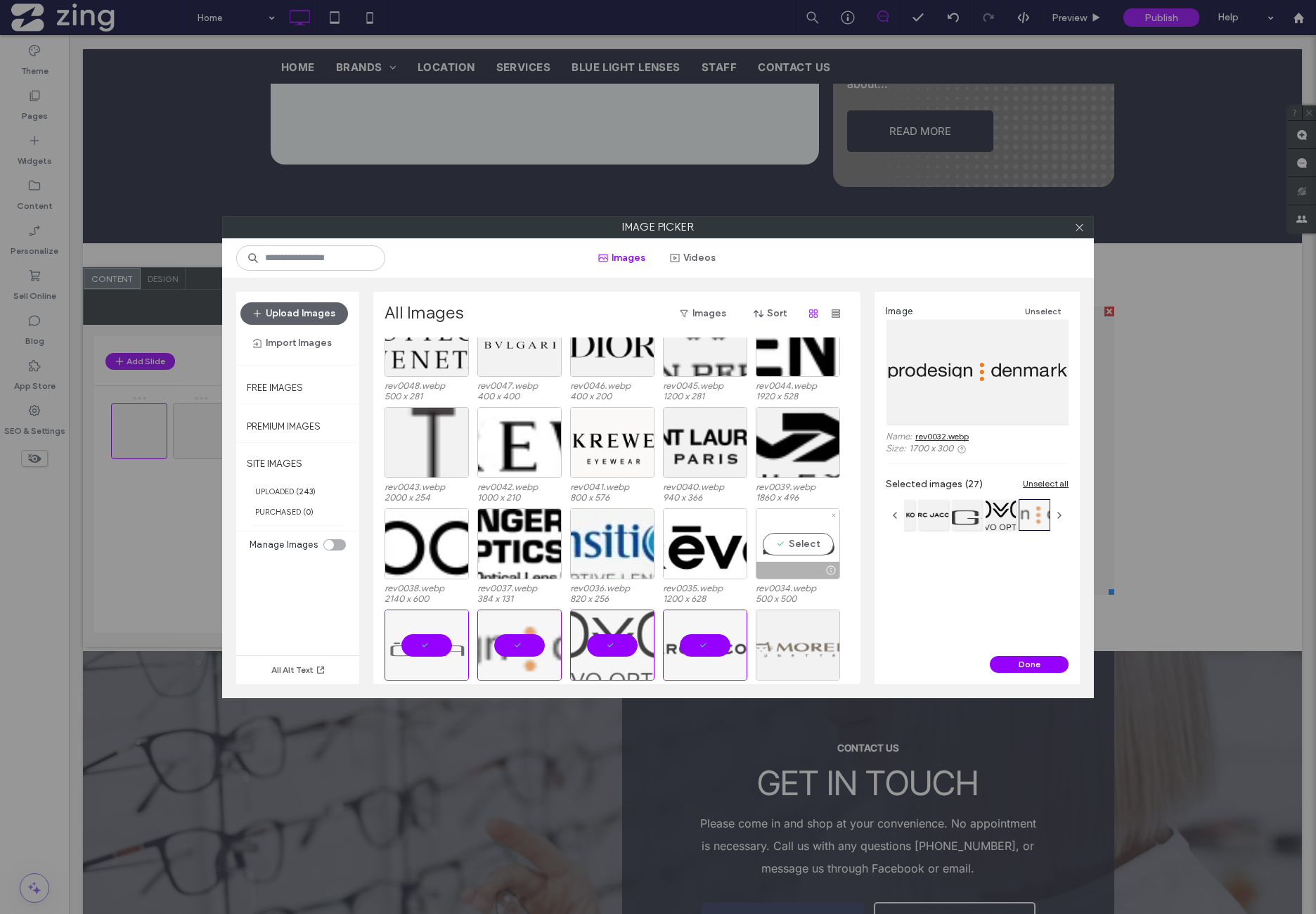
click at [785, 556] on div "Select" at bounding box center [798, 543] width 84 height 71
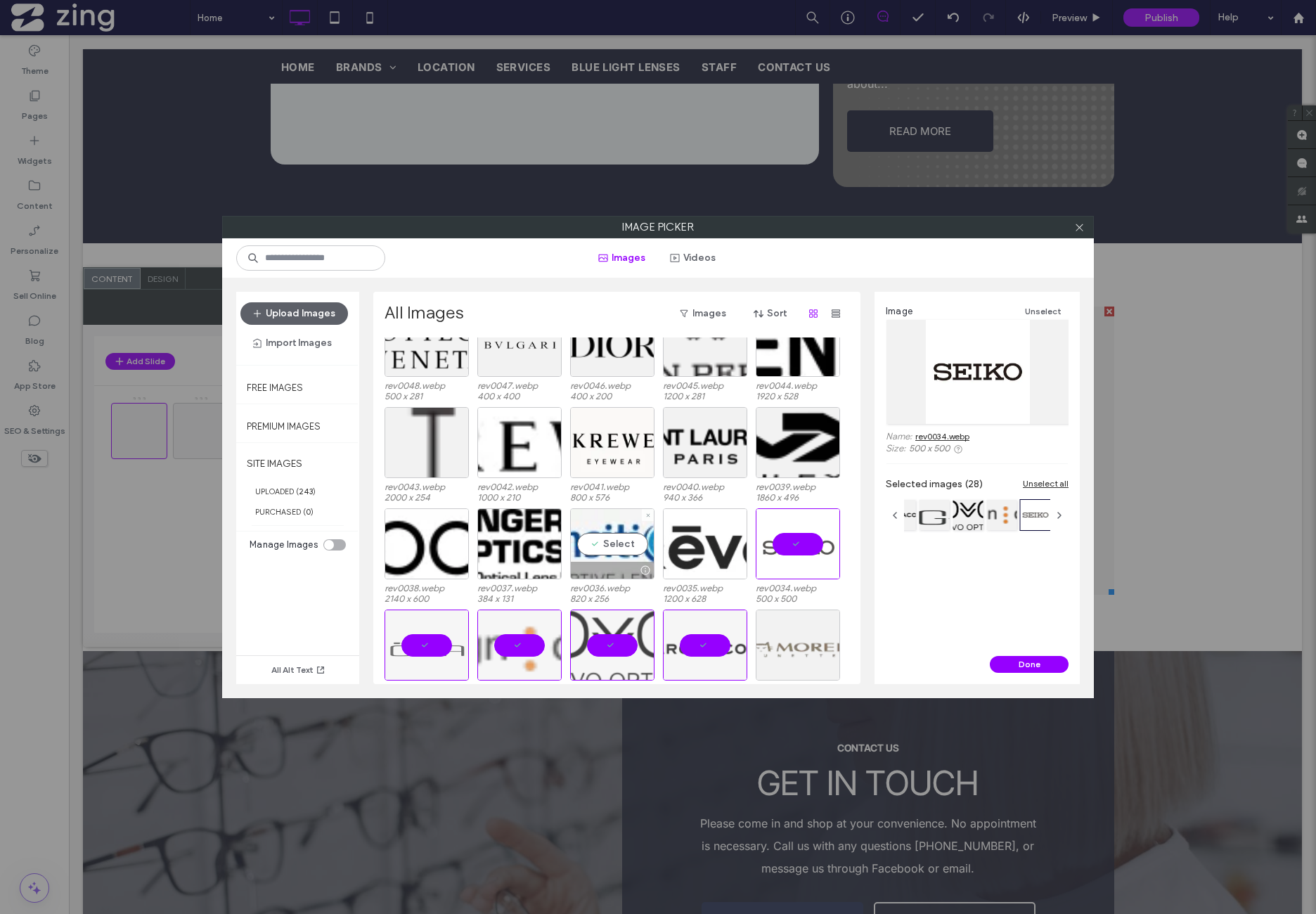
click at [695, 552] on div at bounding box center [705, 543] width 84 height 71
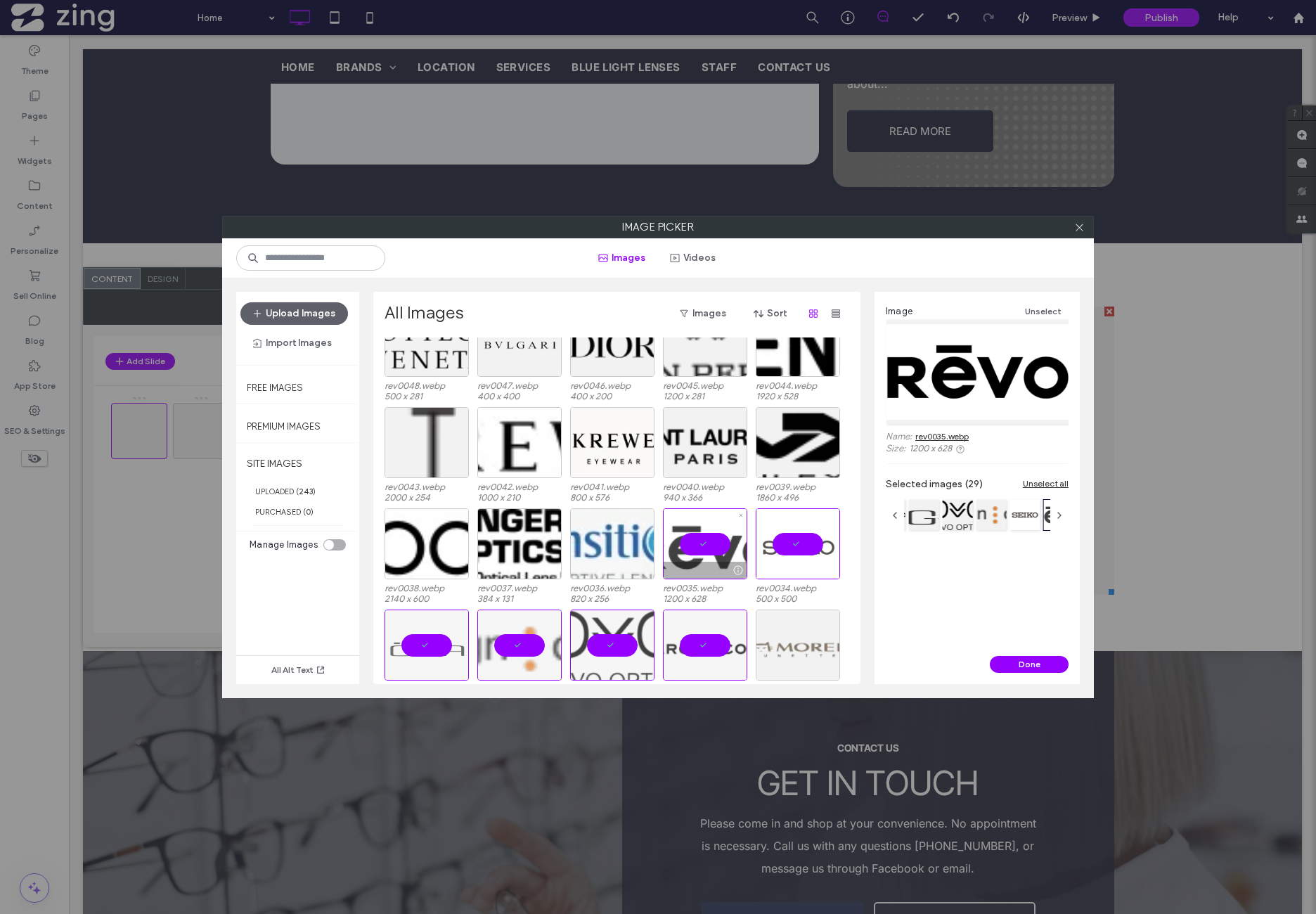
click at [588, 558] on div at bounding box center [613, 543] width 84 height 71
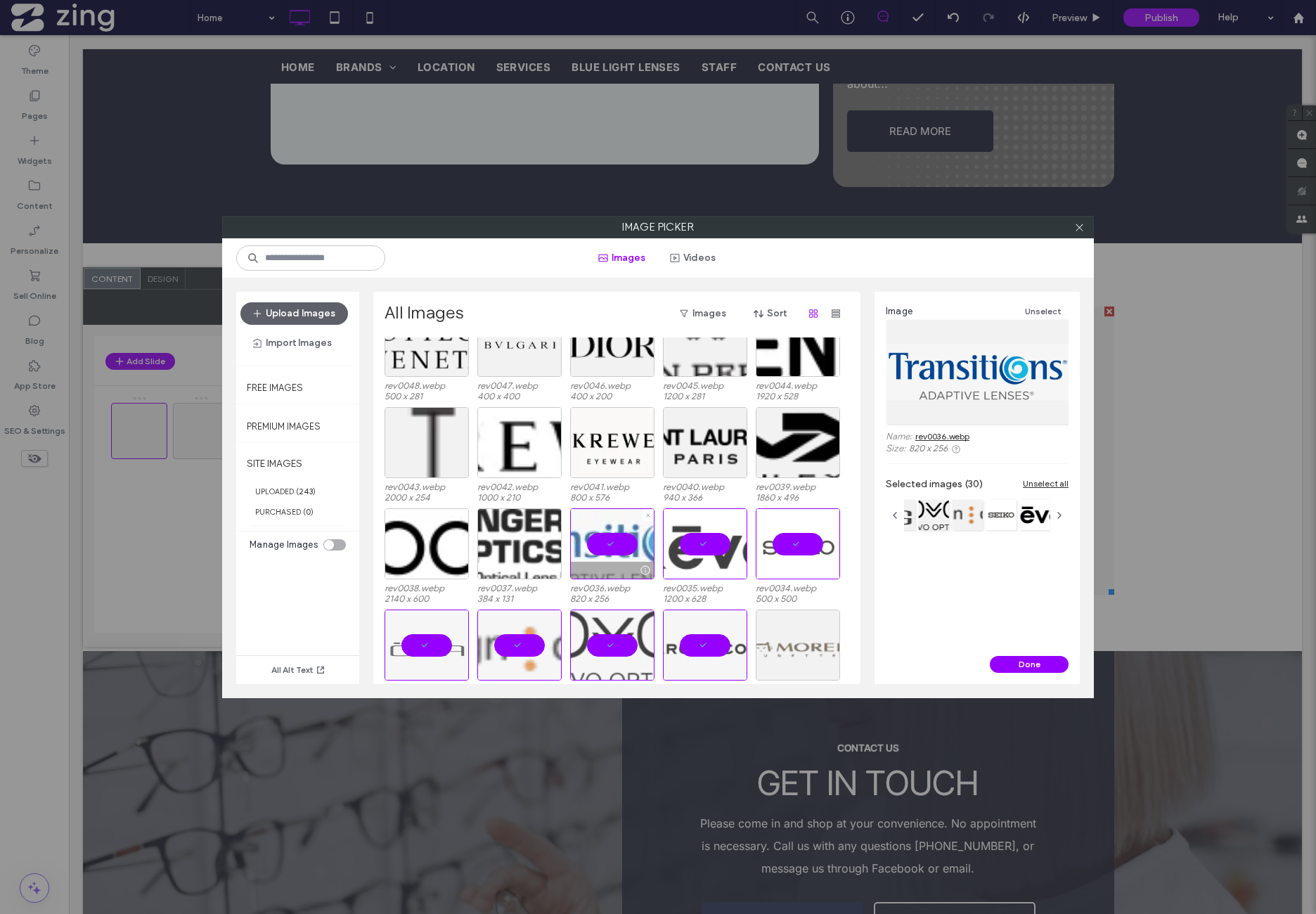
click at [485, 558] on div at bounding box center [520, 543] width 84 height 71
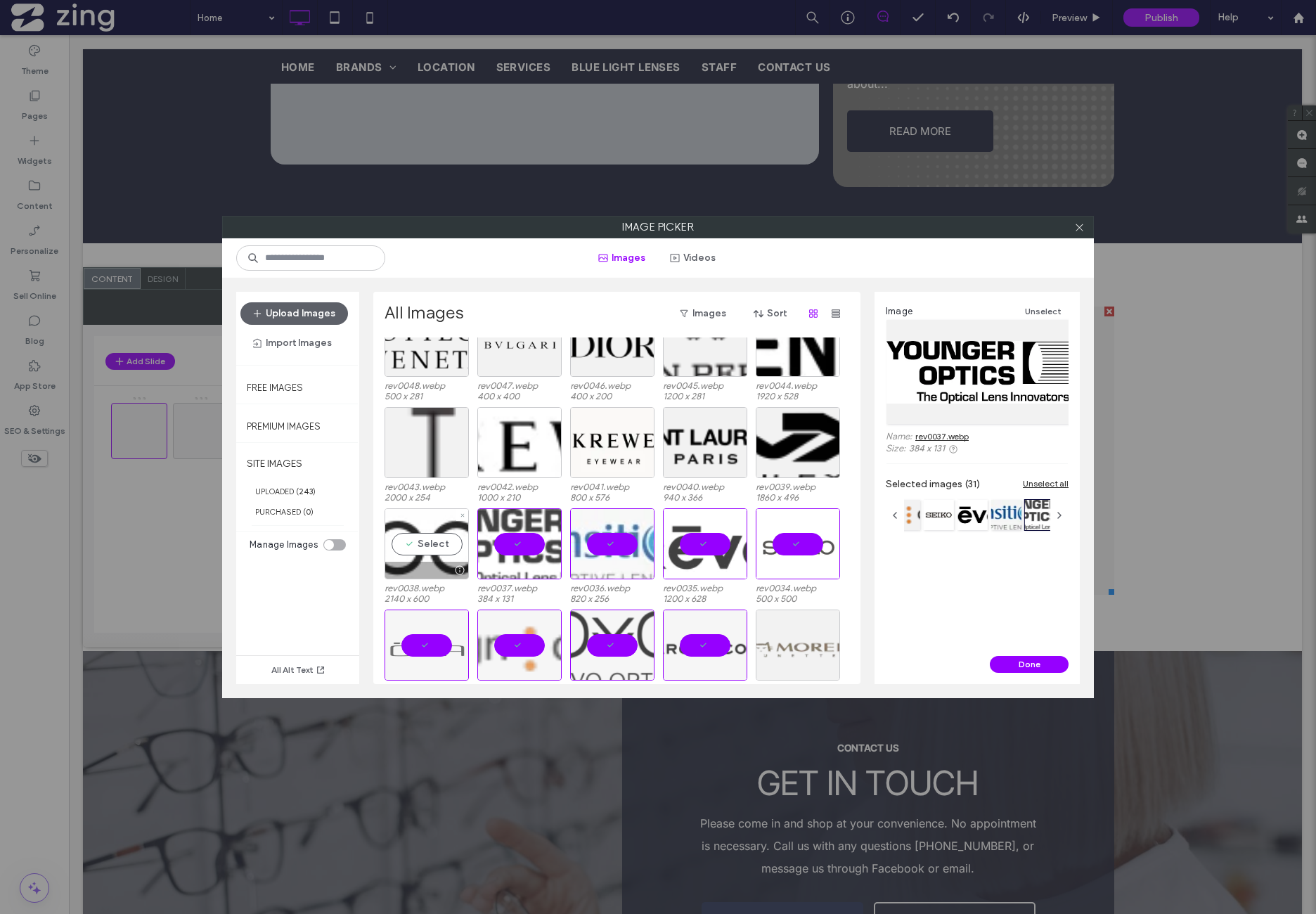
click at [418, 555] on div "Select" at bounding box center [427, 543] width 84 height 71
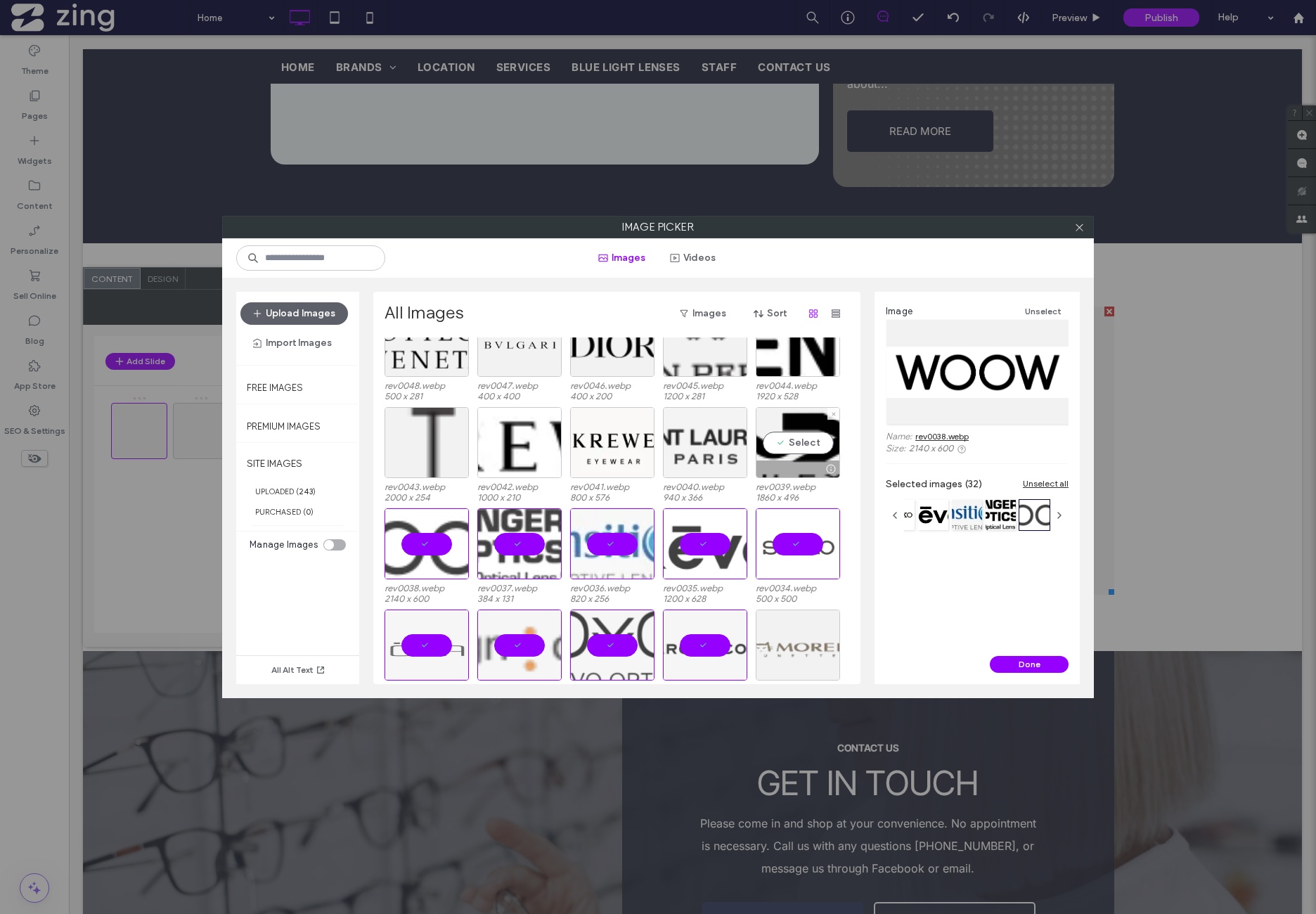
drag, startPoint x: 808, startPoint y: 444, endPoint x: 735, endPoint y: 448, distance: 73.1
click at [808, 445] on div "Select" at bounding box center [798, 442] width 84 height 71
click at [707, 450] on div at bounding box center [705, 442] width 84 height 71
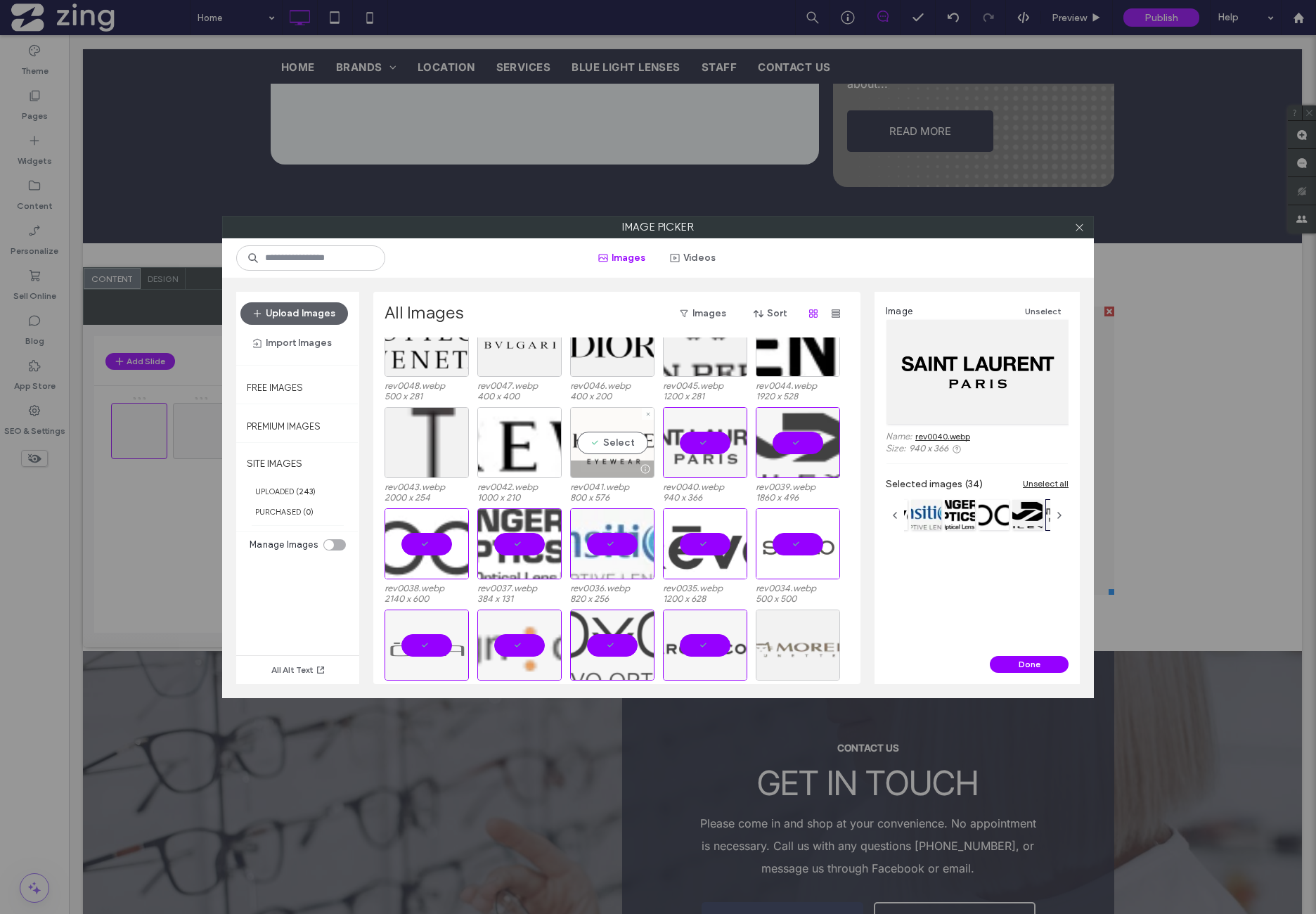
drag, startPoint x: 606, startPoint y: 449, endPoint x: 573, endPoint y: 451, distance: 33.1
click at [606, 449] on div "Select" at bounding box center [613, 442] width 84 height 71
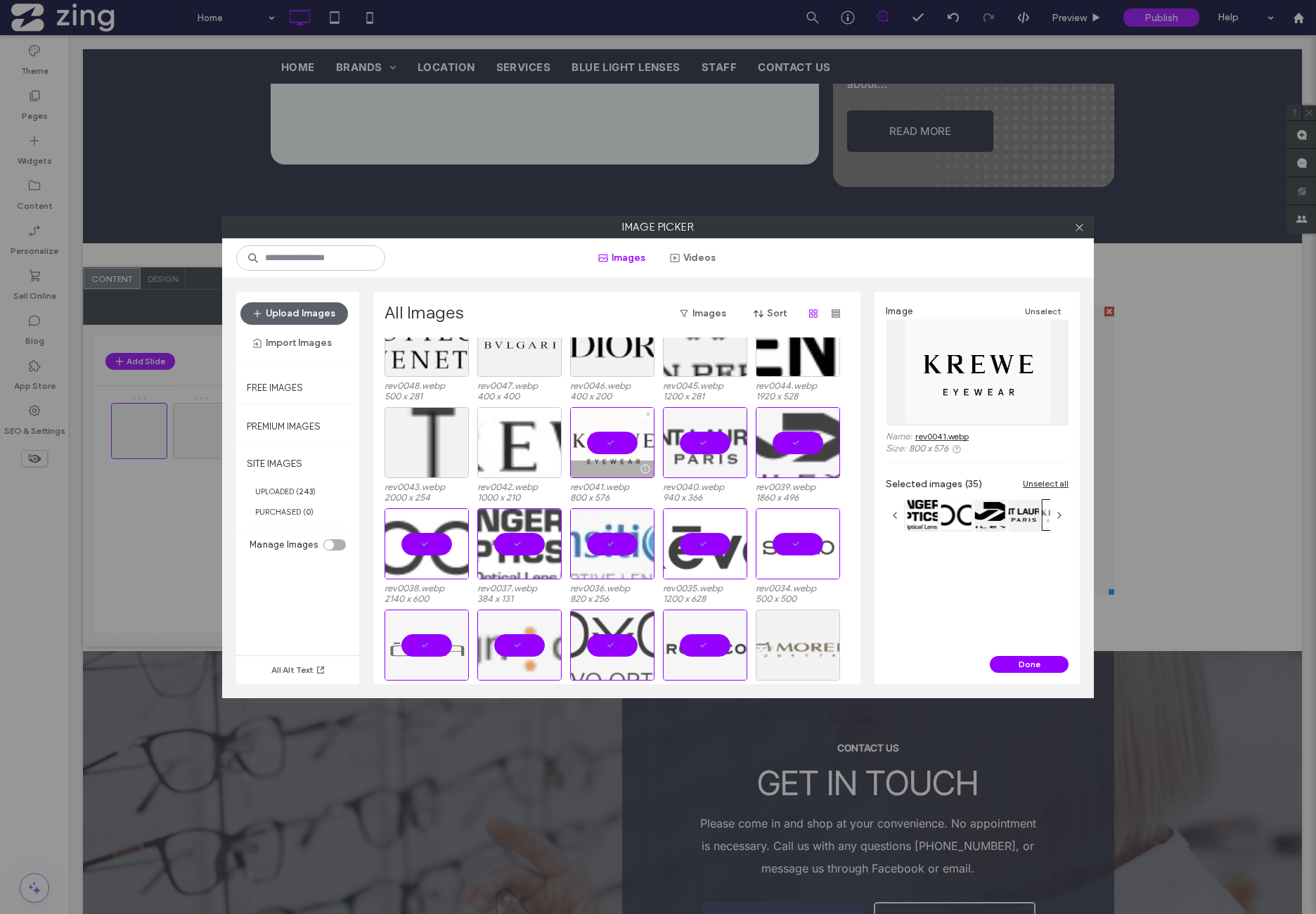
click at [531, 448] on div at bounding box center [520, 442] width 84 height 71
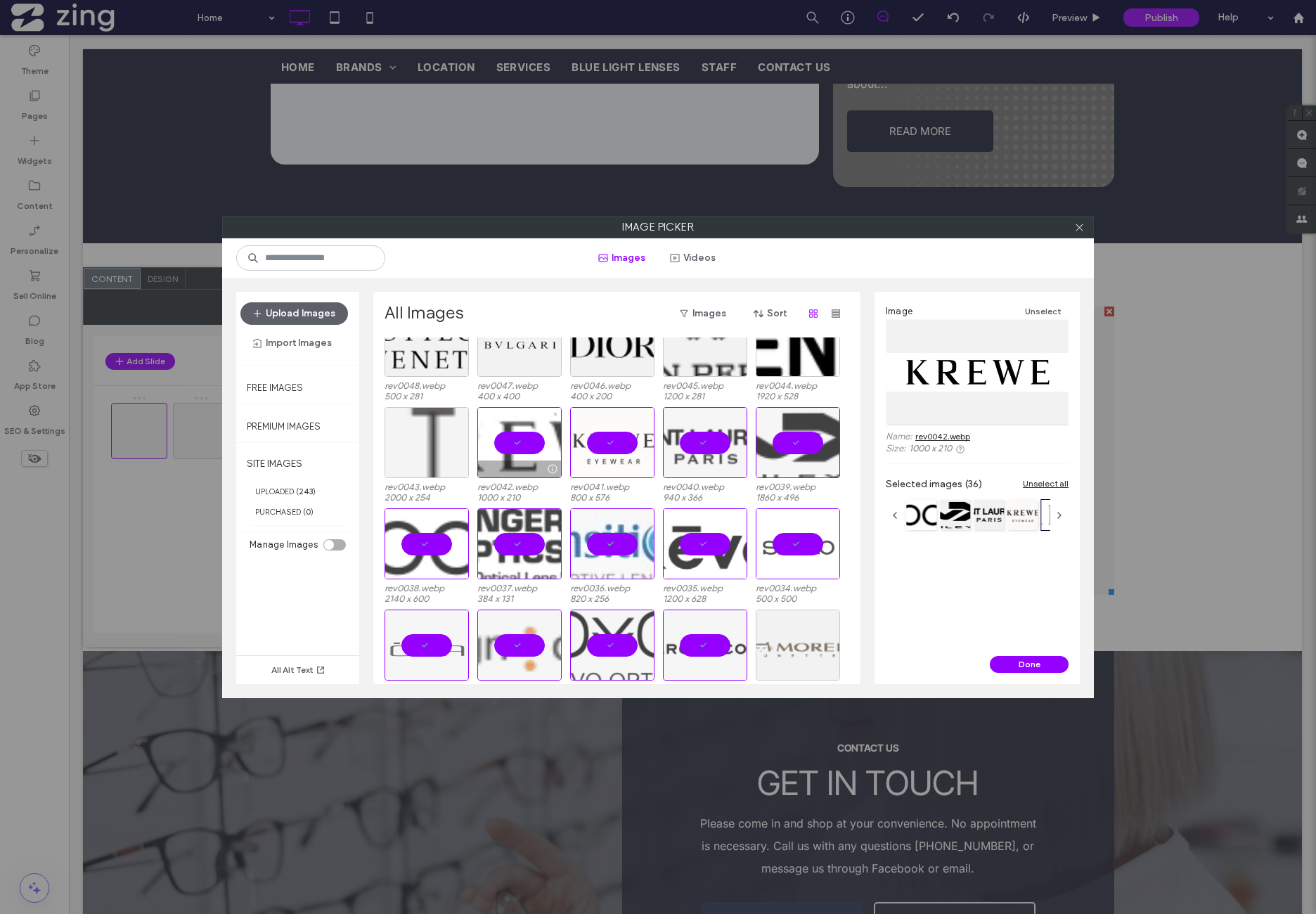
click at [427, 449] on div at bounding box center [427, 442] width 84 height 71
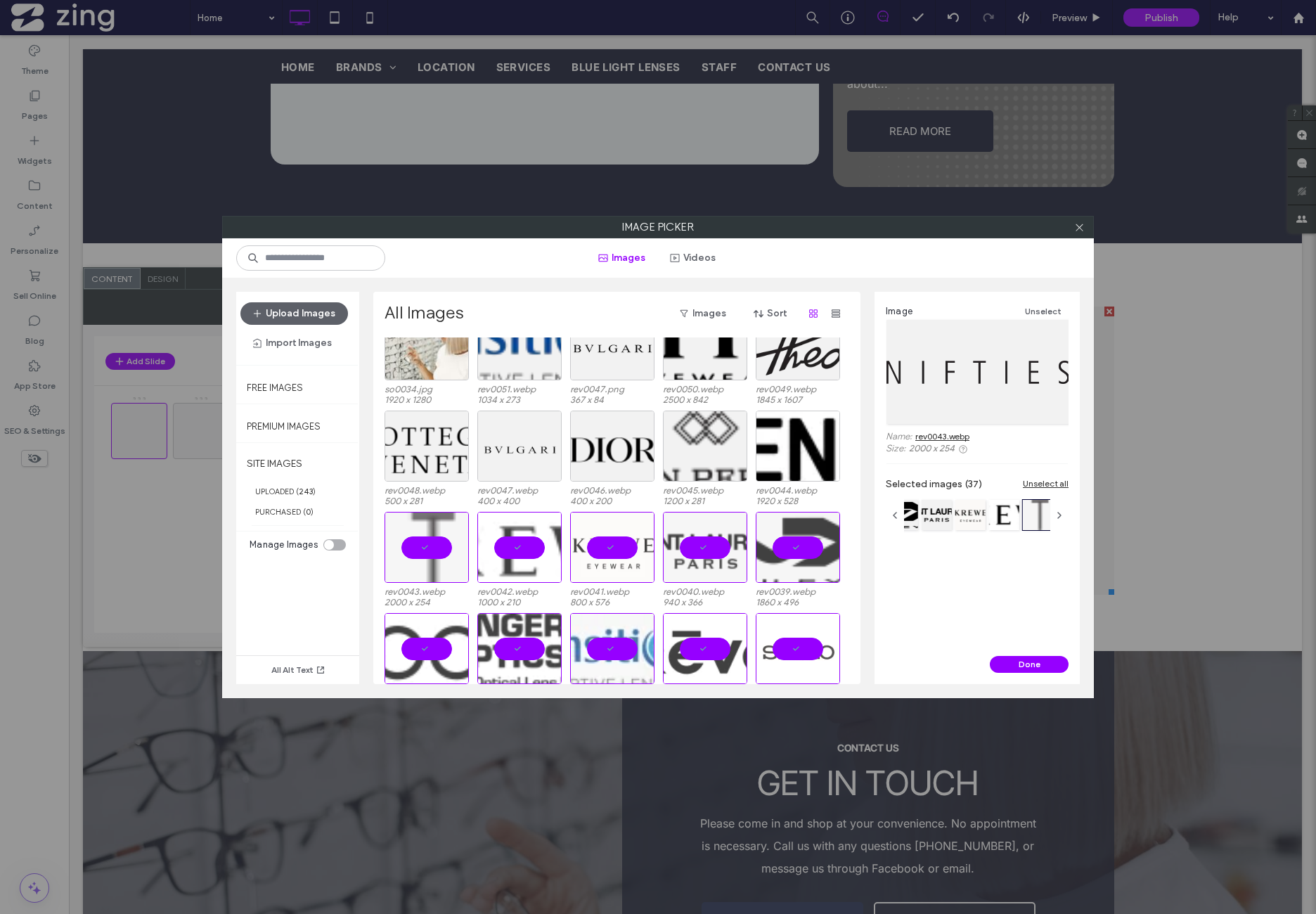
scroll to position [44, 0]
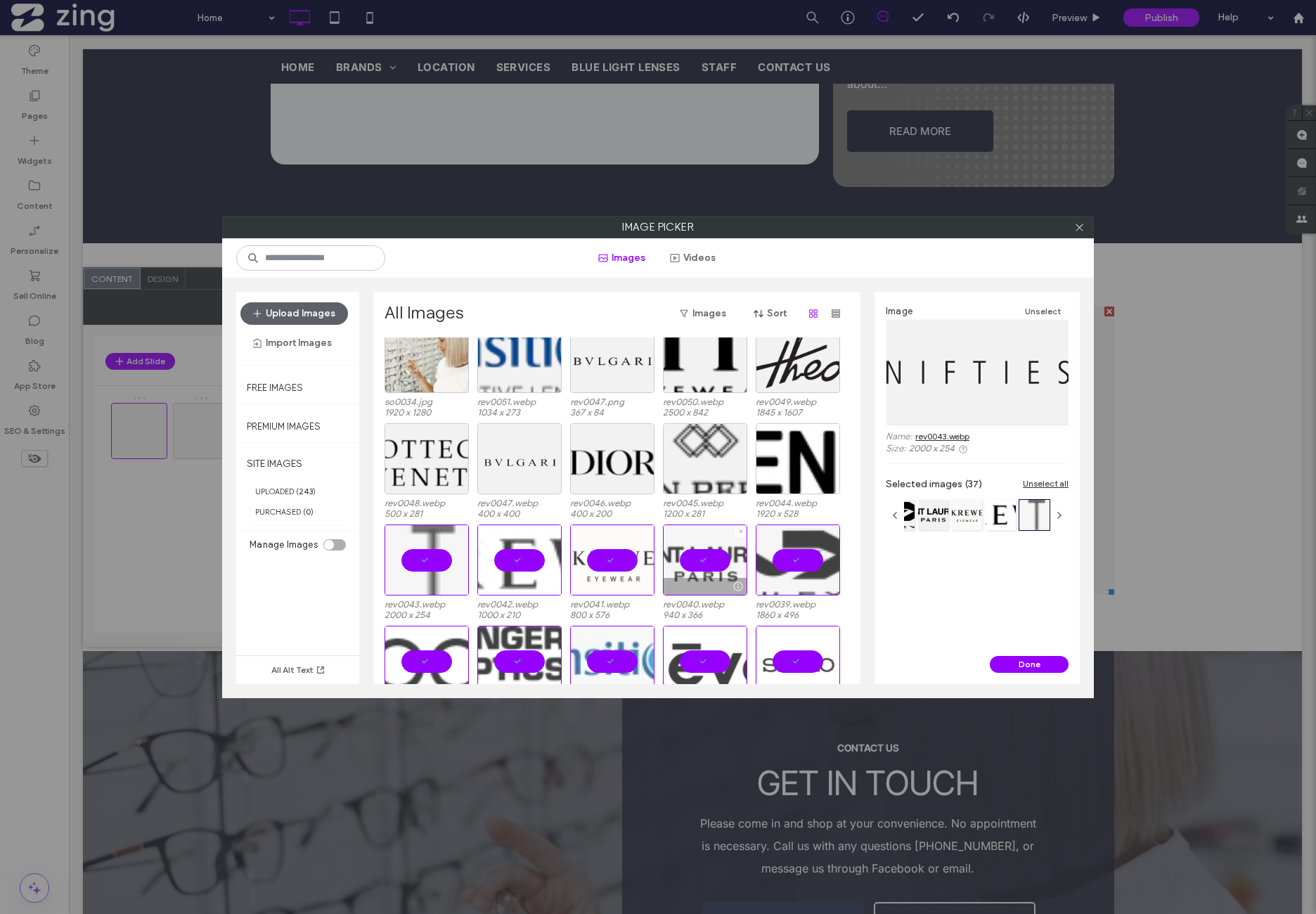
click at [704, 559] on div at bounding box center [705, 560] width 84 height 71
click at [698, 566] on div "Select" at bounding box center [705, 560] width 84 height 71
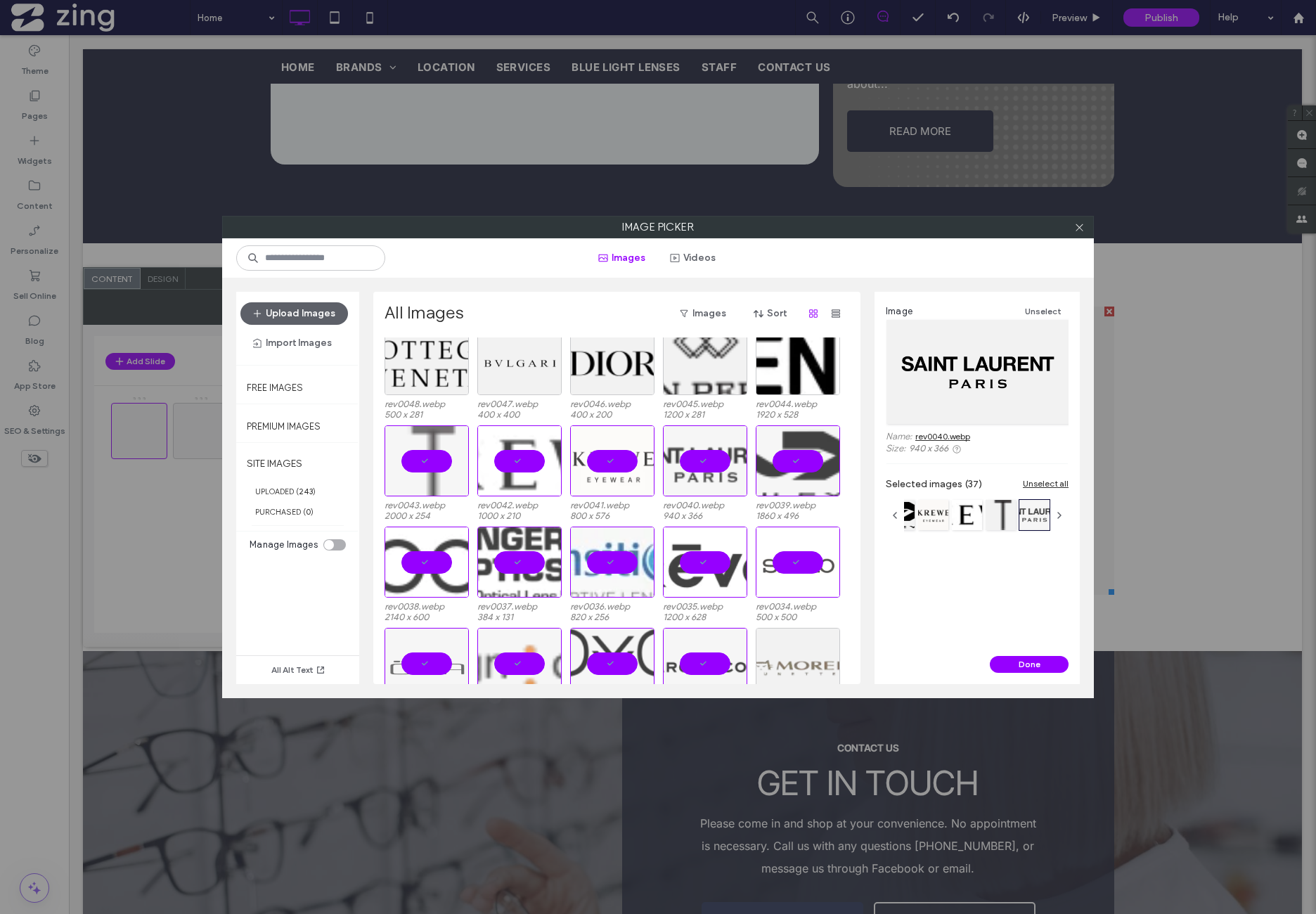
scroll to position [161, 0]
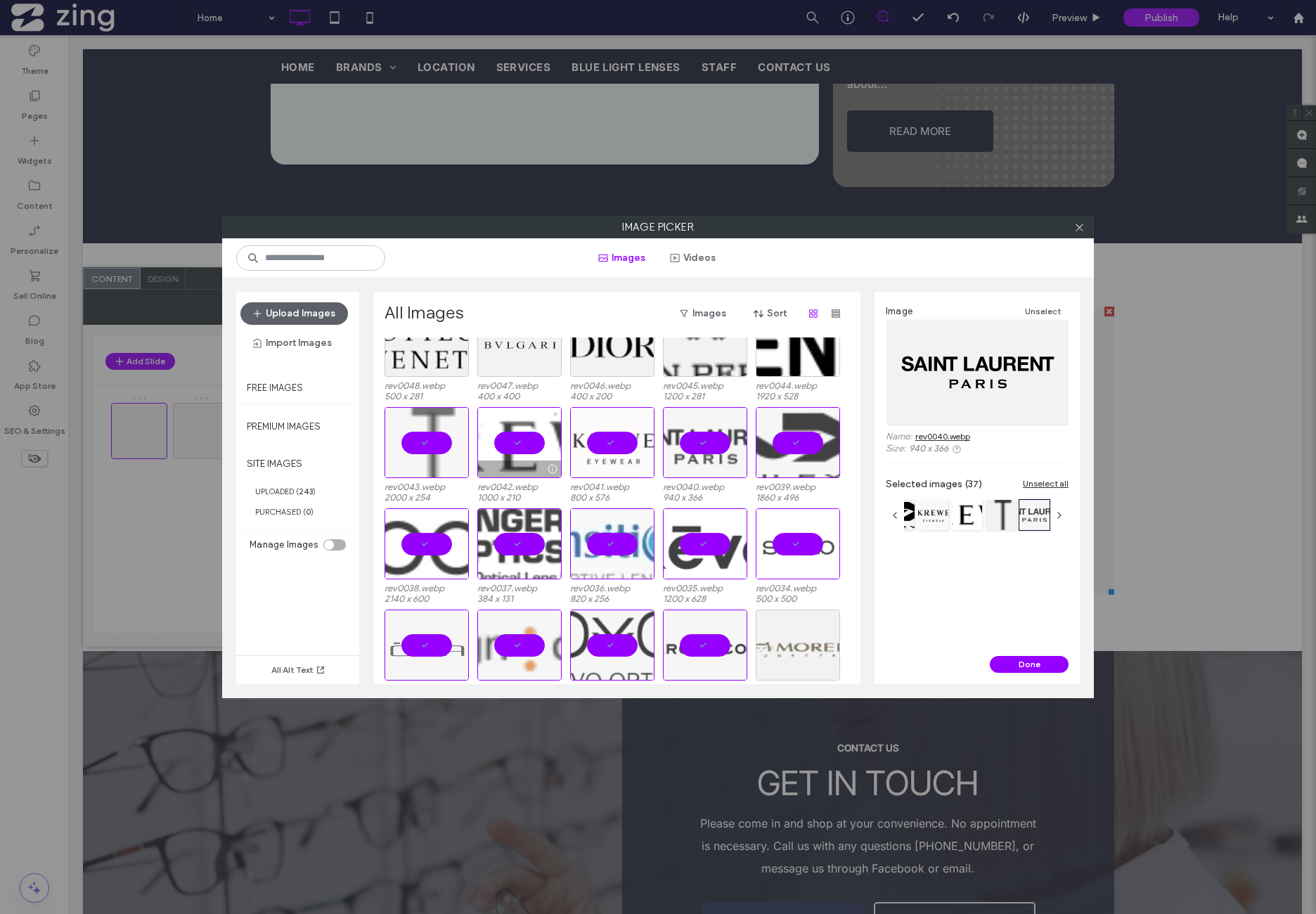
click at [509, 461] on div at bounding box center [520, 469] width 83 height 17
click at [508, 451] on div "Select" at bounding box center [520, 442] width 84 height 71
click at [431, 461] on div at bounding box center [427, 469] width 83 height 17
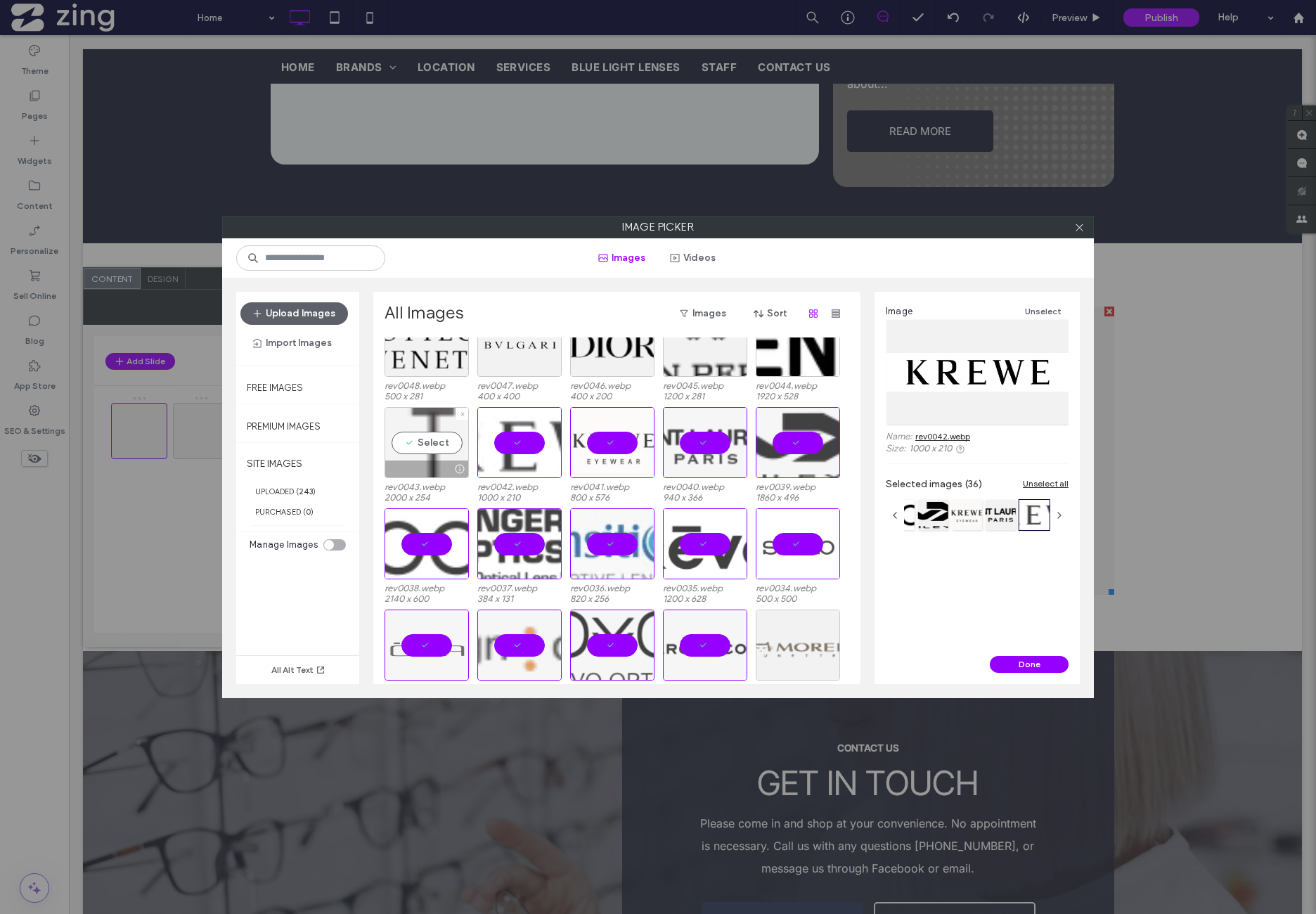
click at [430, 461] on div at bounding box center [427, 469] width 83 height 17
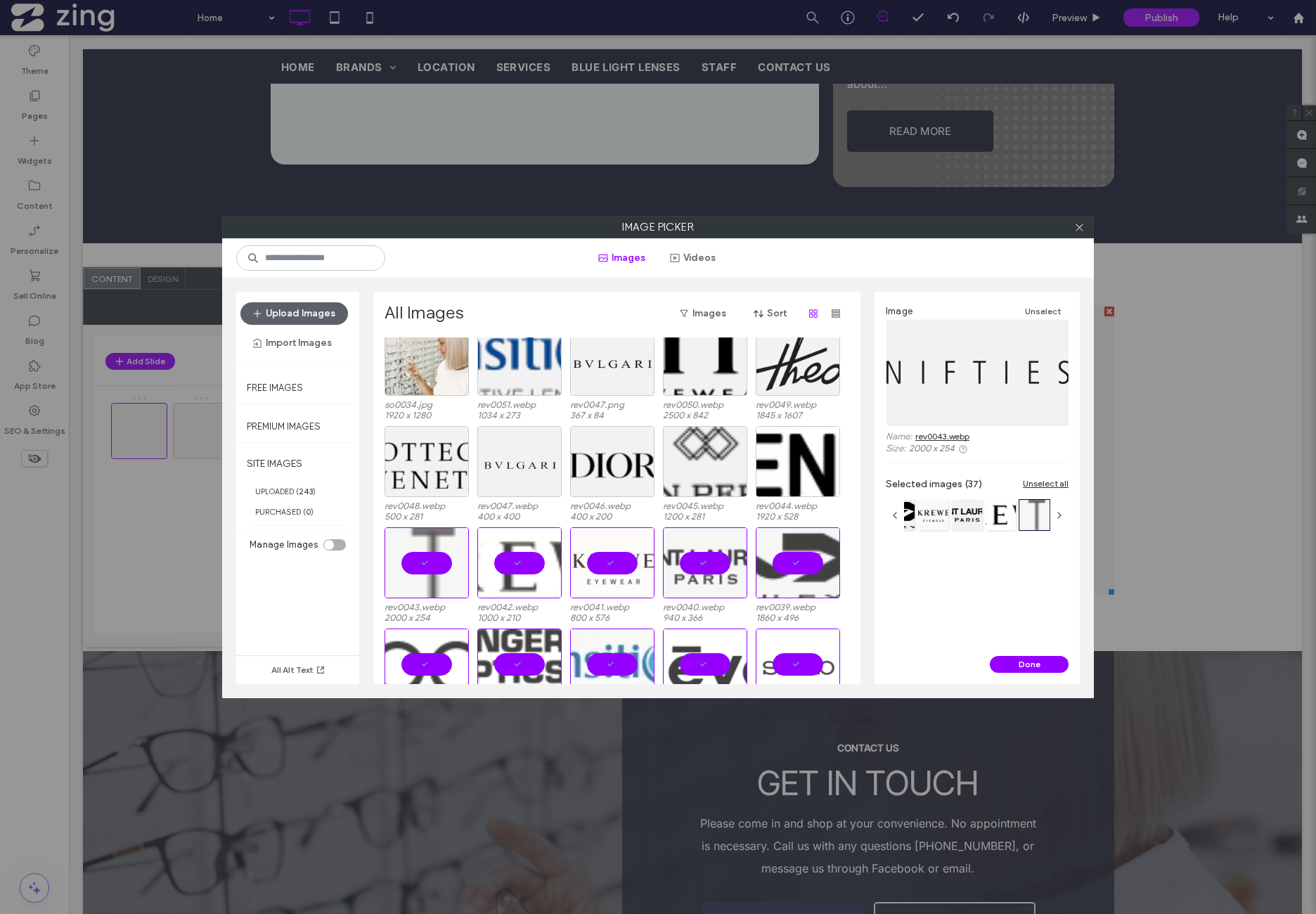
scroll to position [0, 0]
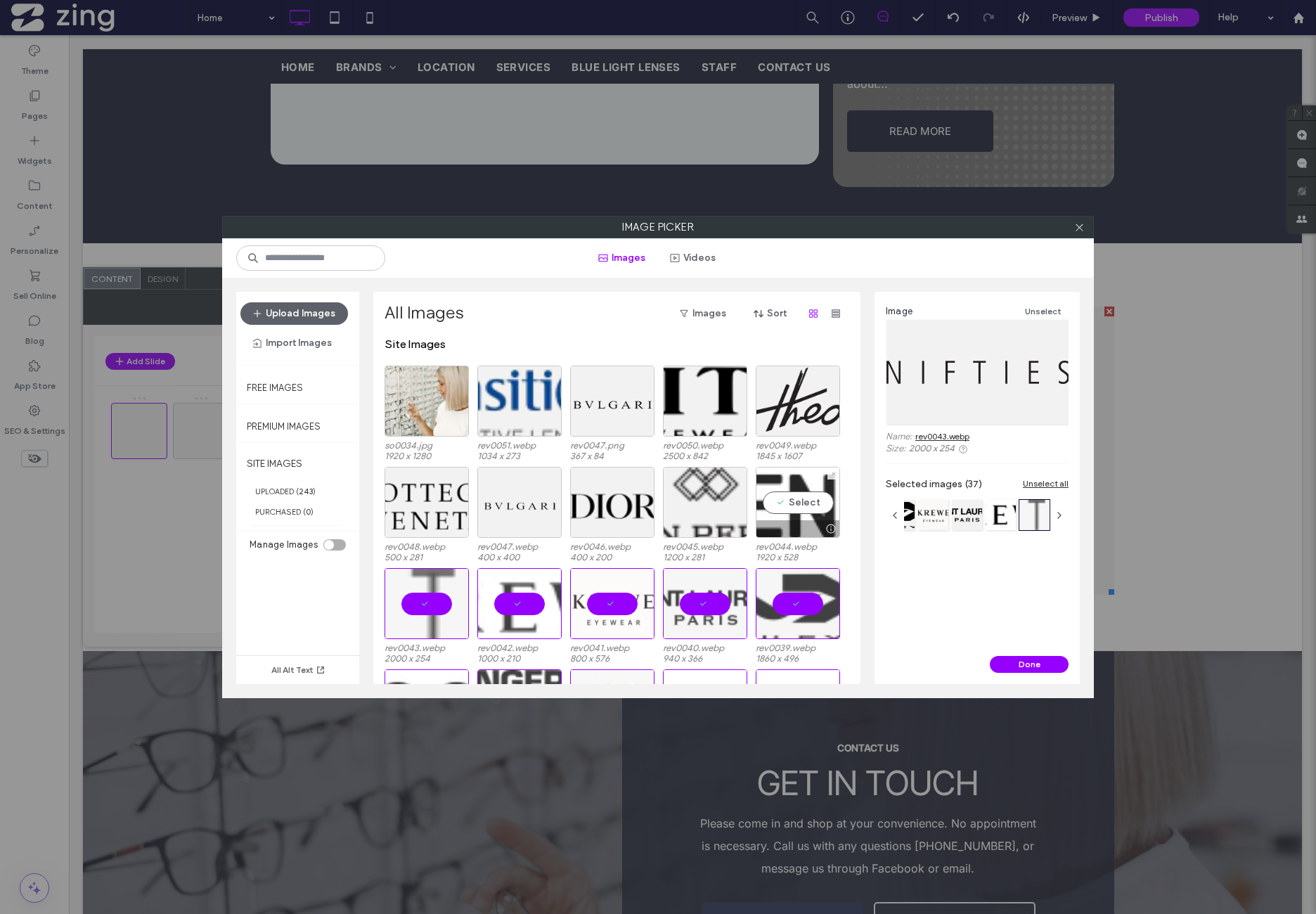
click at [804, 506] on div "Select" at bounding box center [798, 502] width 84 height 71
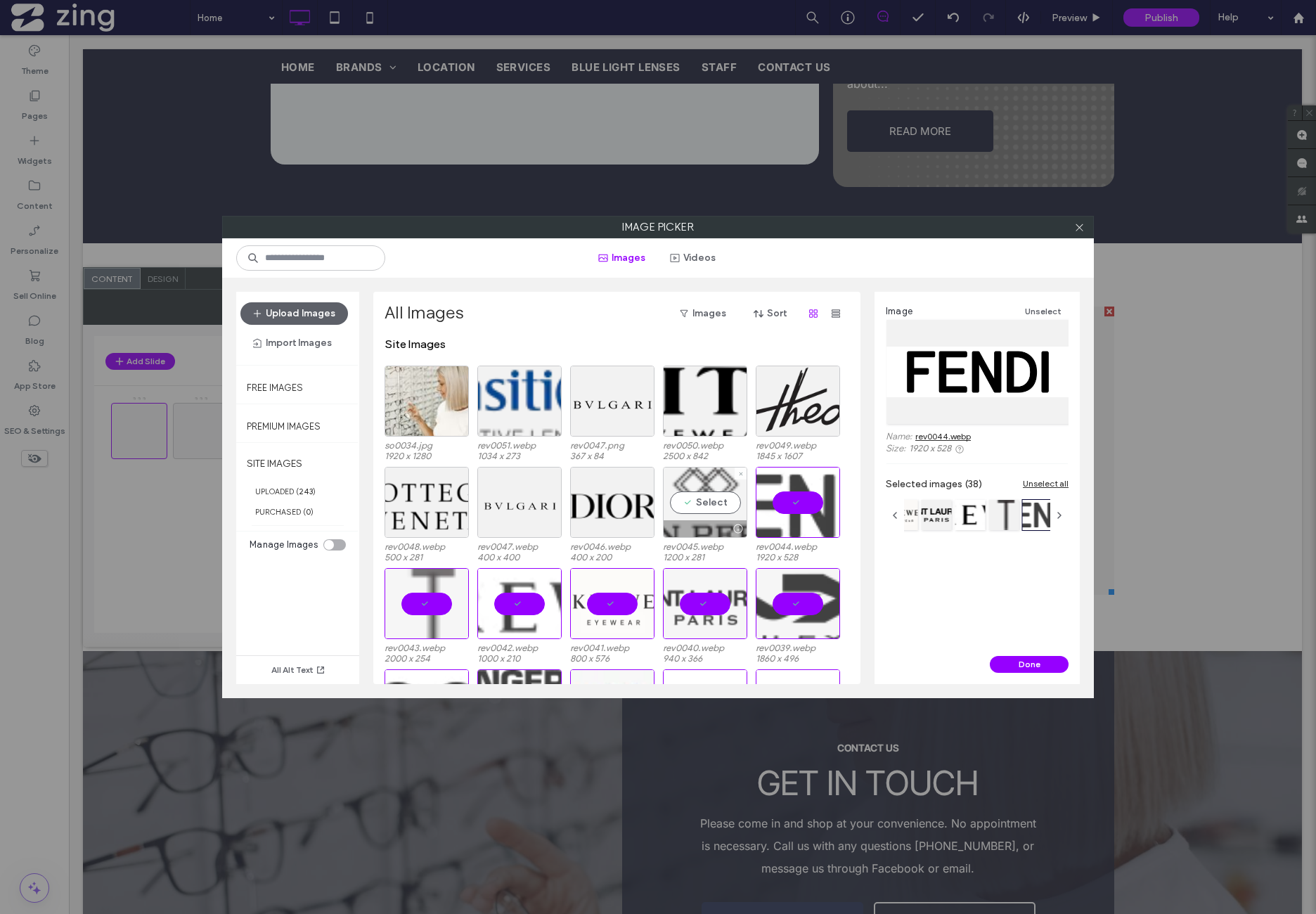
click at [715, 513] on div "Select" at bounding box center [705, 502] width 84 height 71
click at [634, 511] on div at bounding box center [613, 502] width 84 height 71
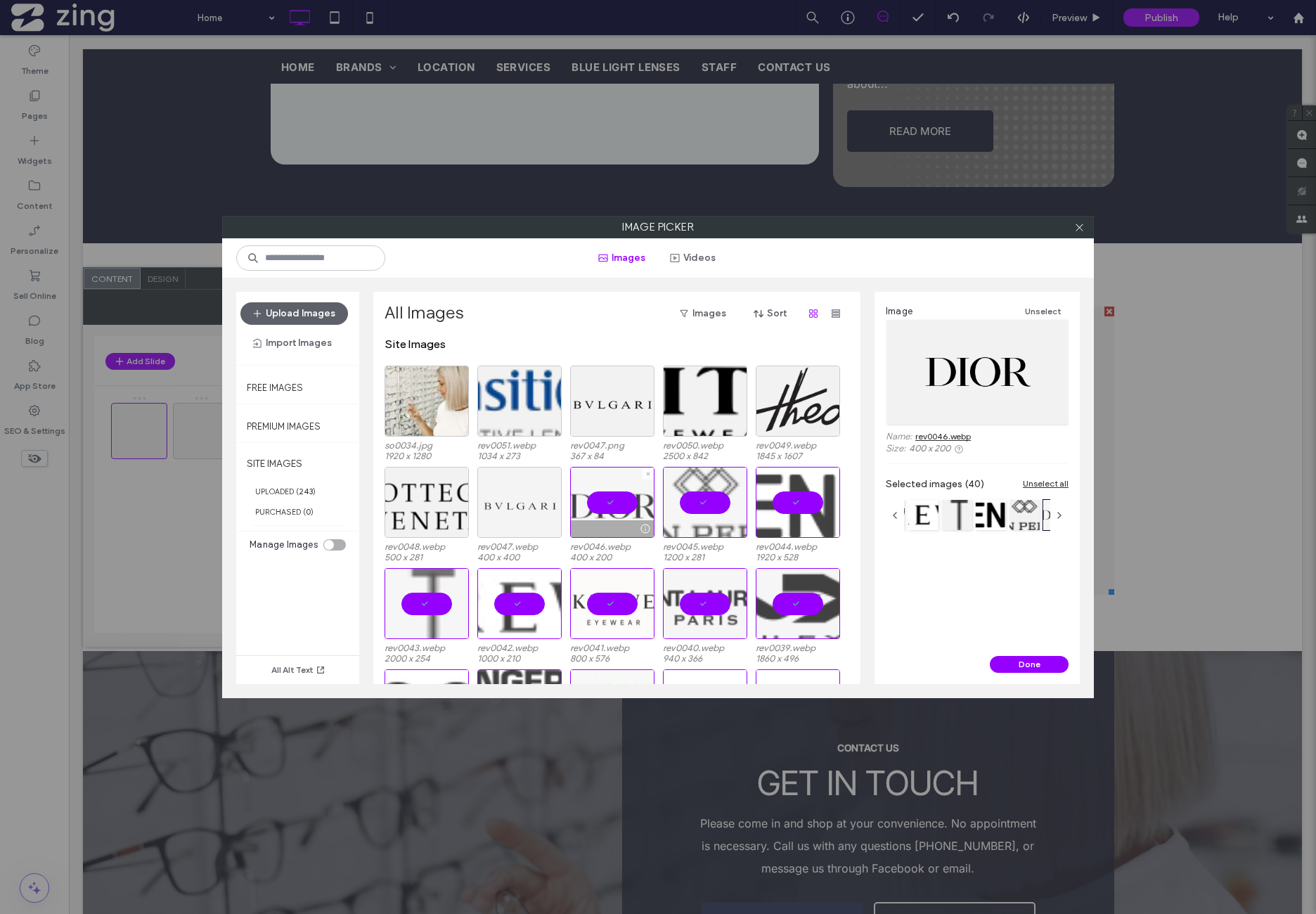
click at [526, 511] on div at bounding box center [520, 502] width 84 height 71
click at [522, 511] on div at bounding box center [520, 502] width 84 height 71
click at [433, 508] on div "Select" at bounding box center [427, 502] width 84 height 71
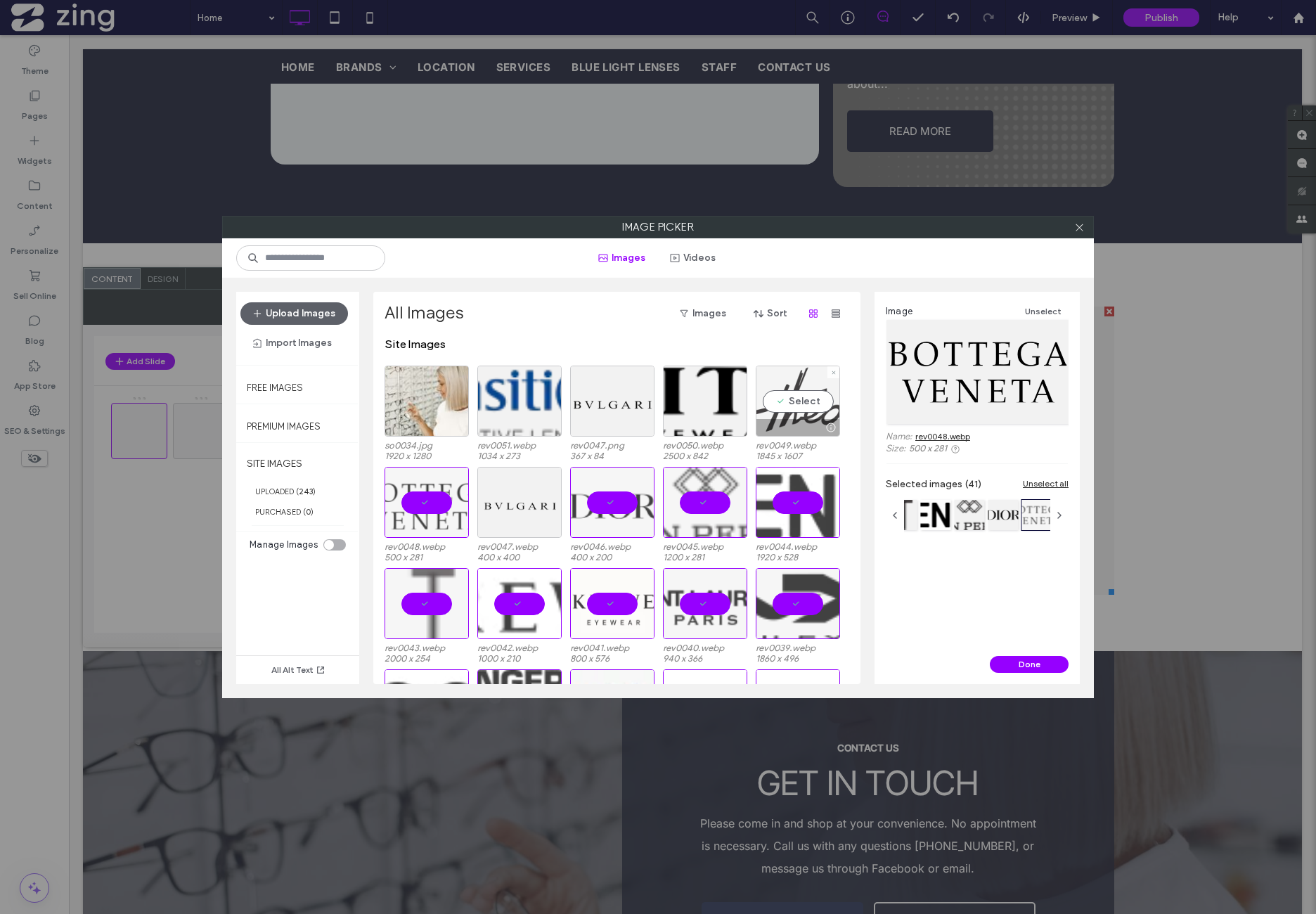
click at [818, 406] on div "Select" at bounding box center [798, 401] width 84 height 71
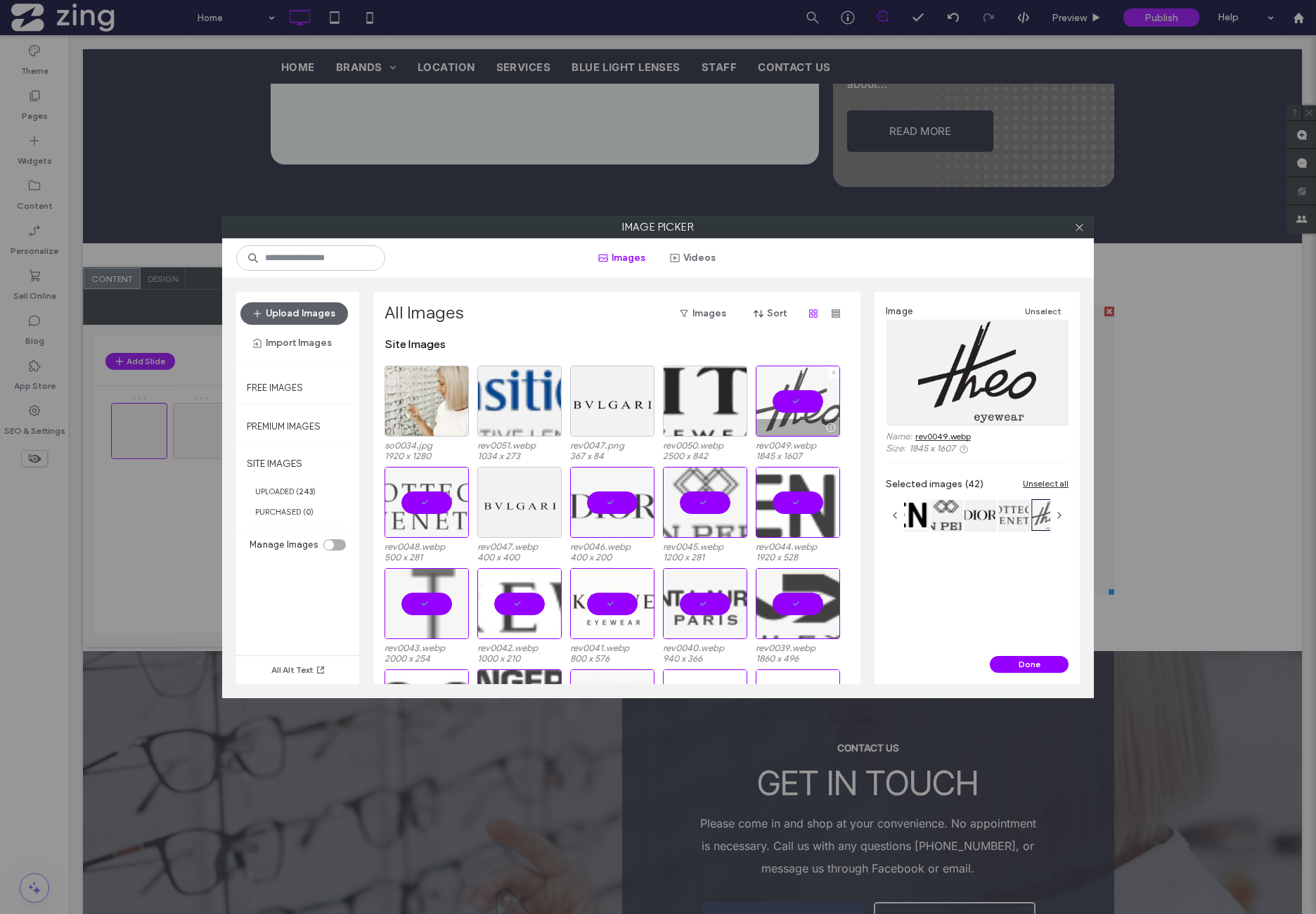
click at [723, 410] on div at bounding box center [705, 401] width 84 height 71
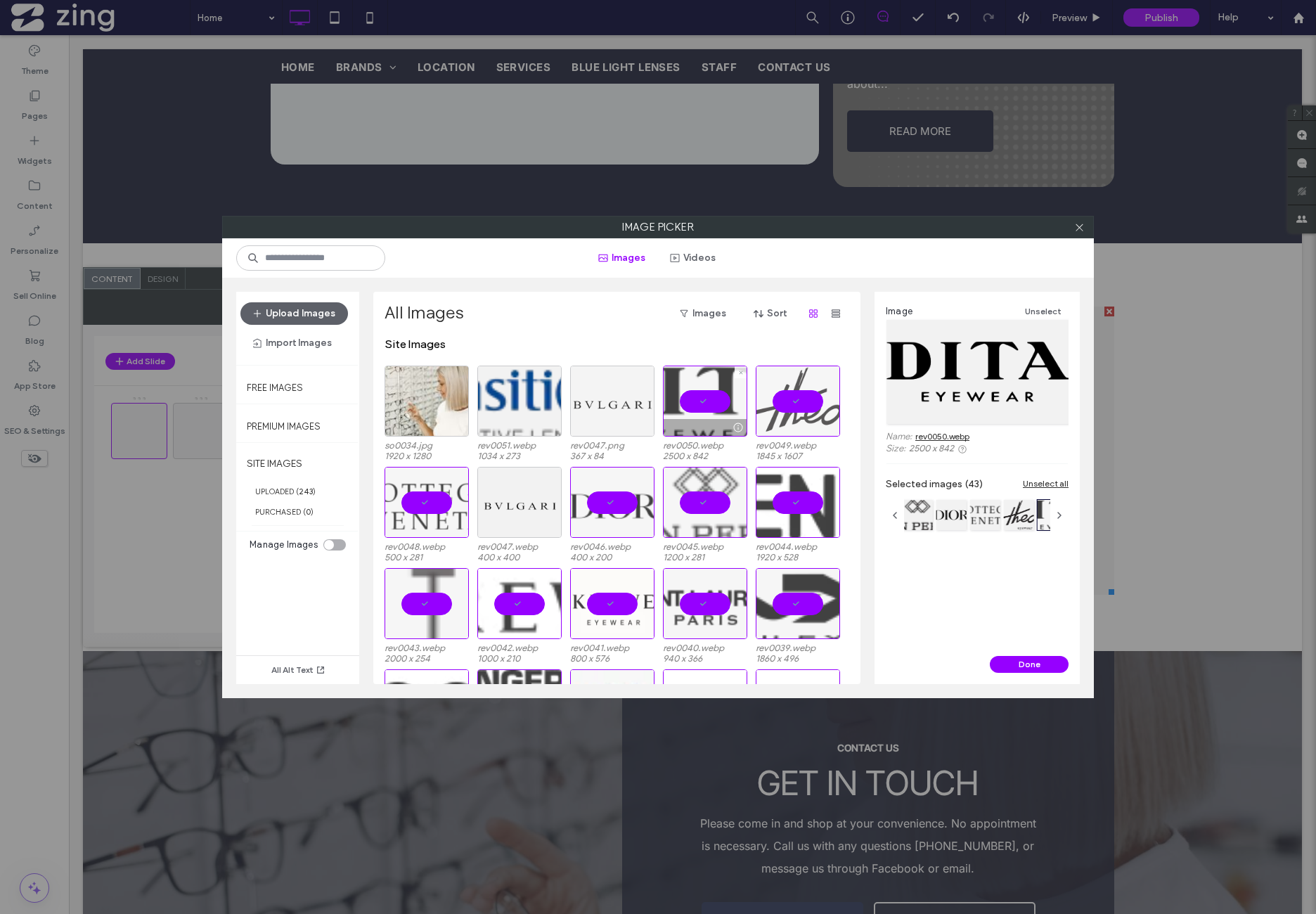
drag, startPoint x: 625, startPoint y: 406, endPoint x: 613, endPoint y: 408, distance: 12.2
click at [621, 406] on div at bounding box center [613, 401] width 84 height 71
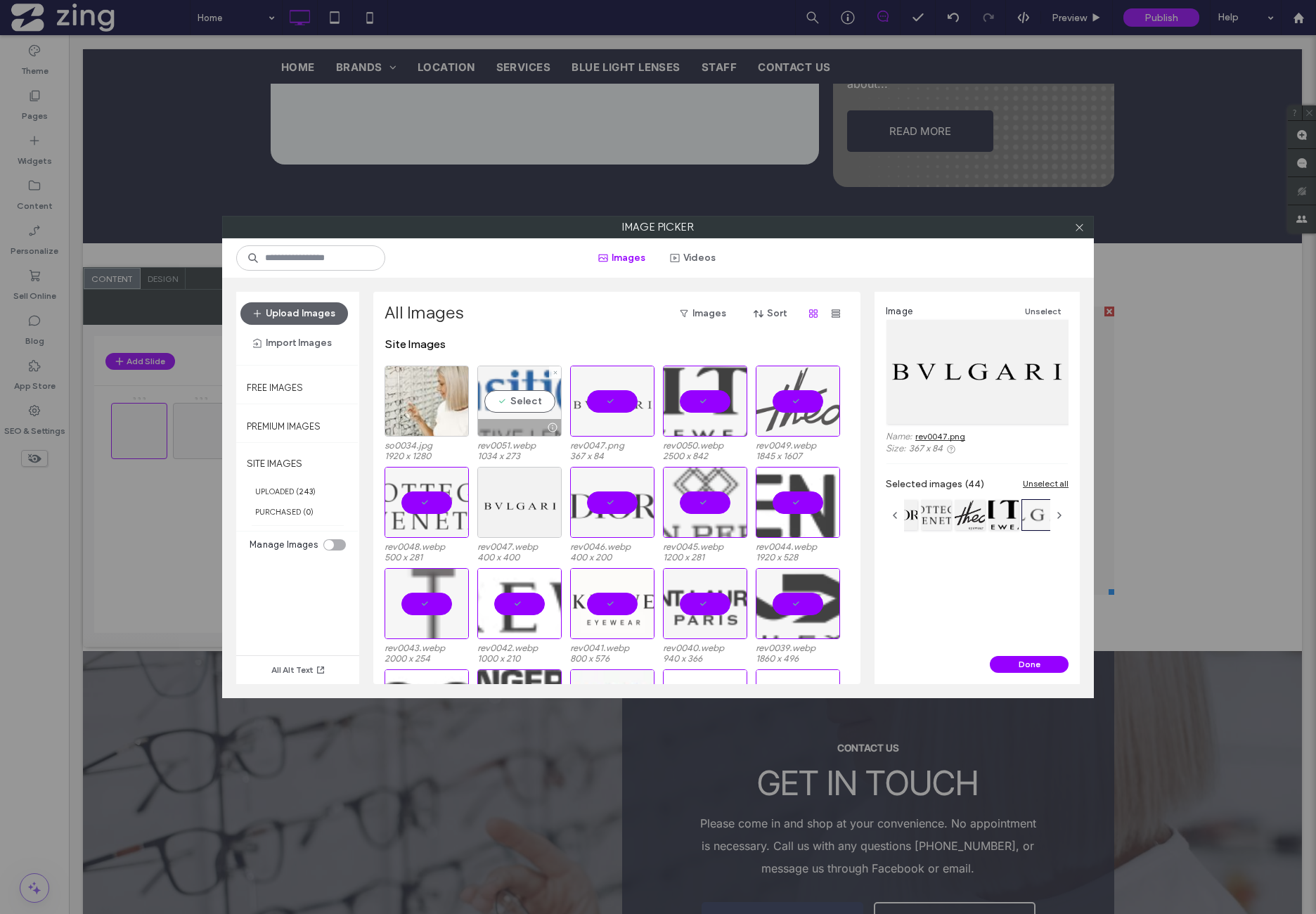
click at [547, 422] on div at bounding box center [552, 428] width 18 height 11
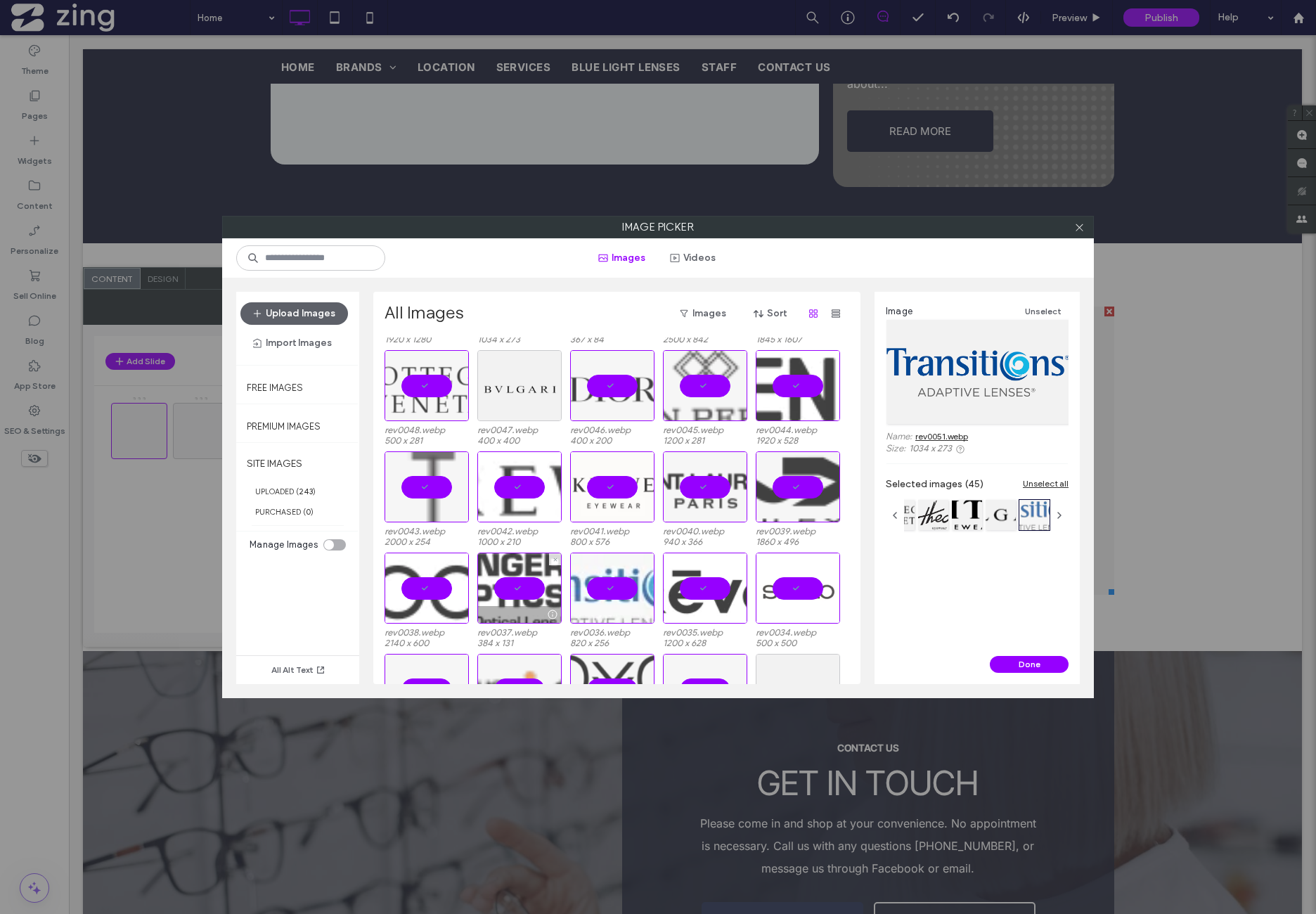
scroll to position [234, 0]
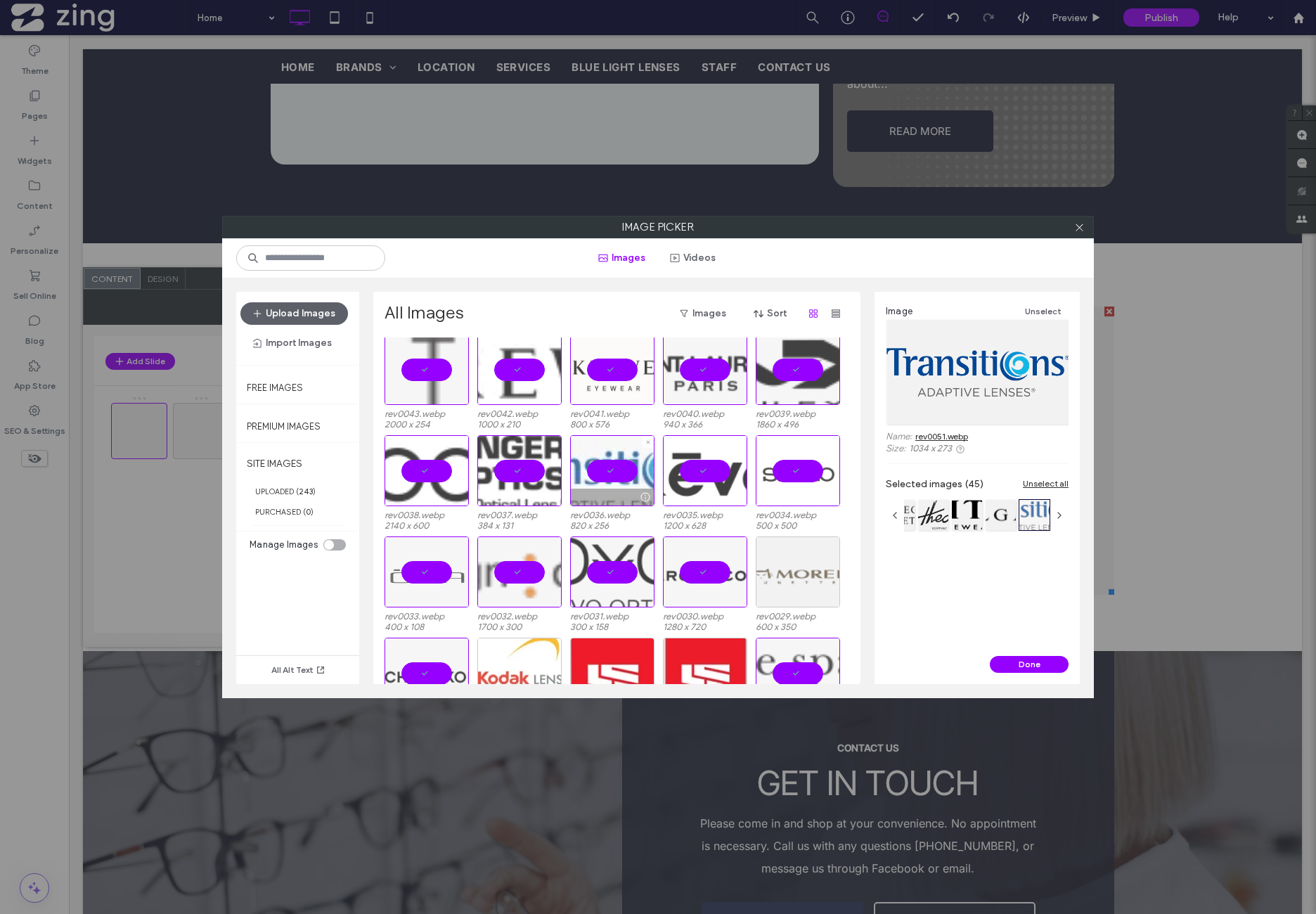
click at [612, 484] on div at bounding box center [613, 470] width 84 height 71
click at [1017, 672] on div "Done" at bounding box center [978, 670] width 206 height 28
click at [1018, 666] on button "Done" at bounding box center [1029, 665] width 79 height 17
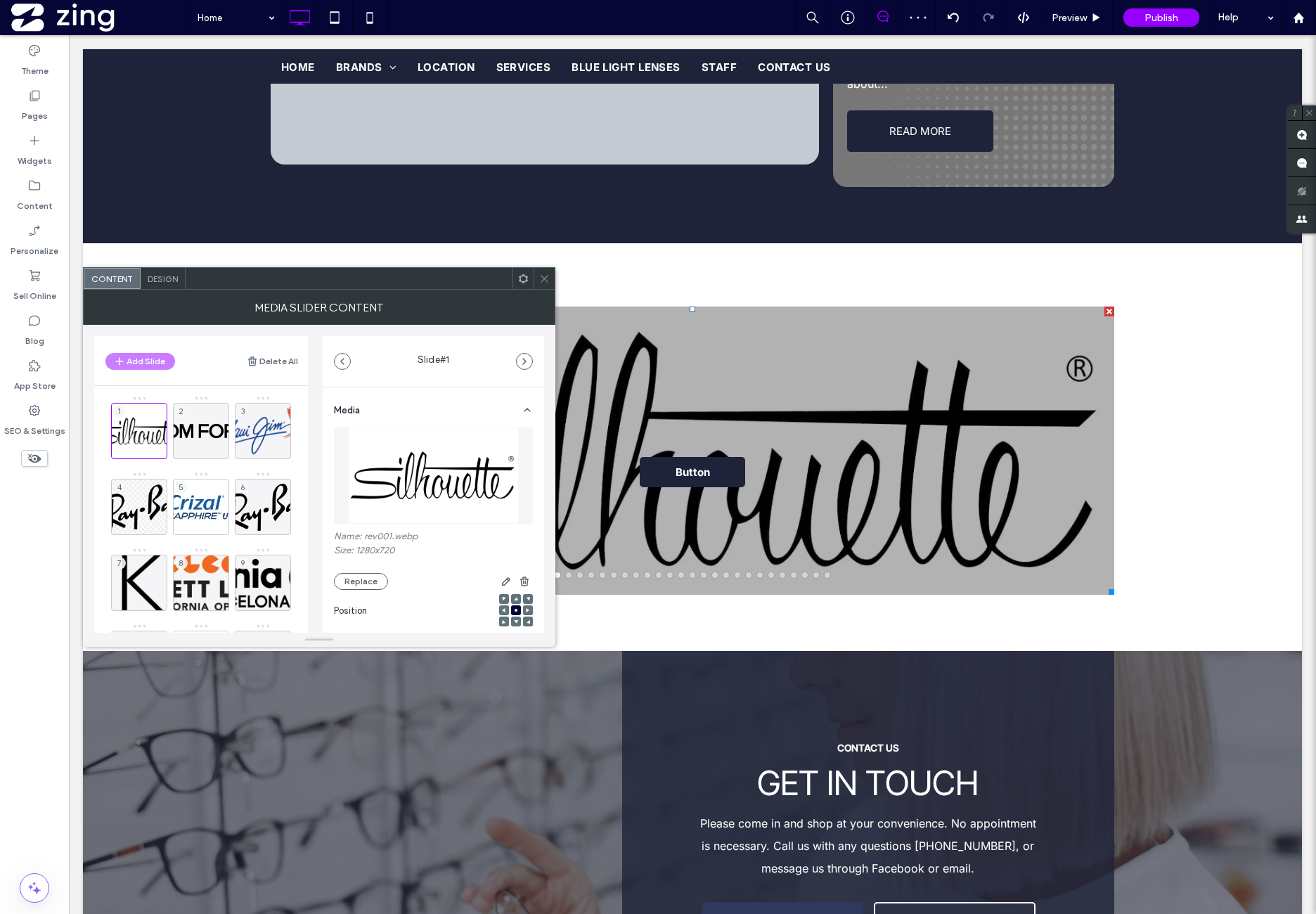
click at [186, 282] on div at bounding box center [349, 278] width 327 height 21
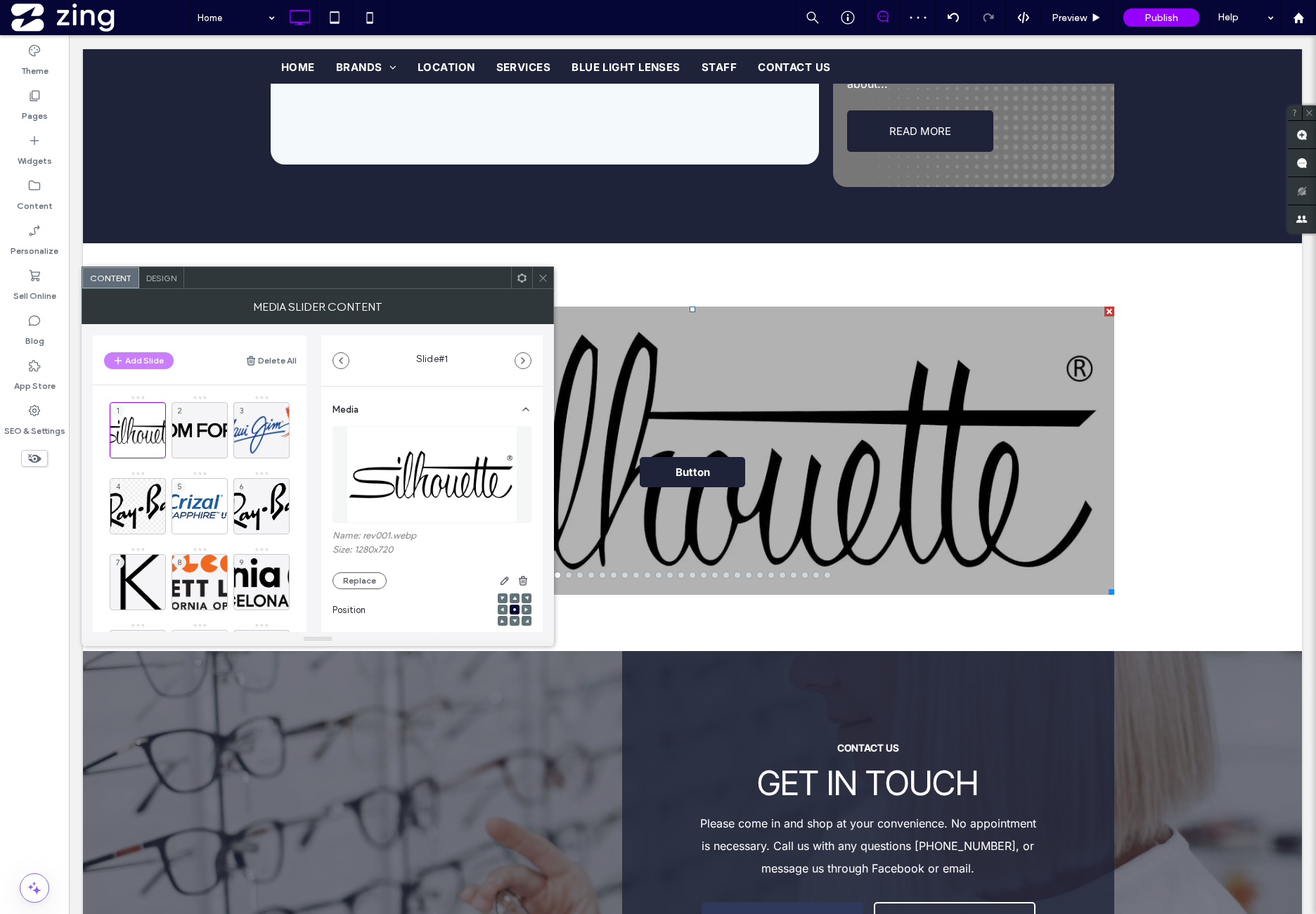
click at [169, 282] on span "Design" at bounding box center [161, 278] width 30 height 11
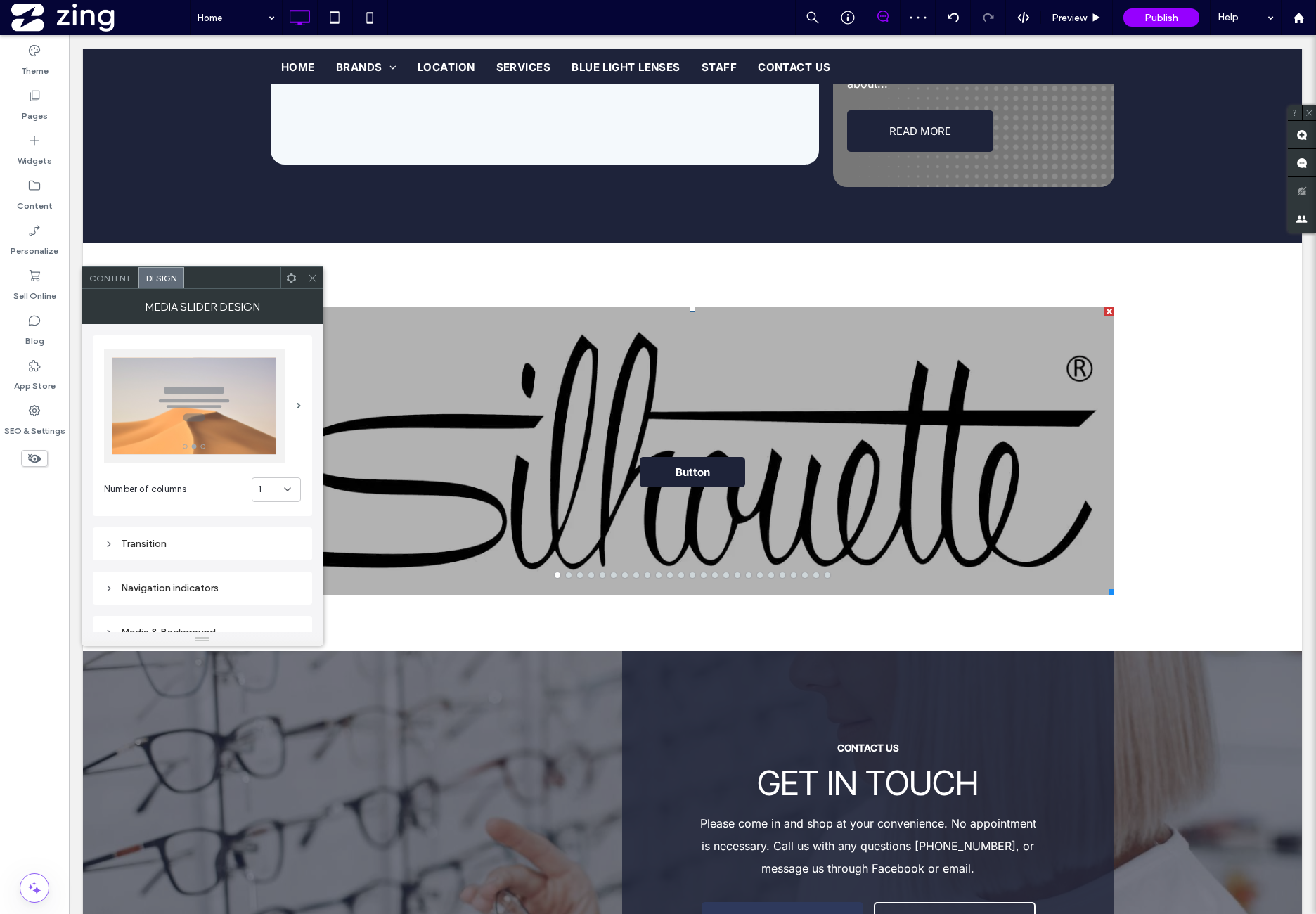
click at [272, 486] on div "1" at bounding box center [271, 489] width 26 height 14
click at [271, 634] on div "6" at bounding box center [276, 636] width 49 height 24
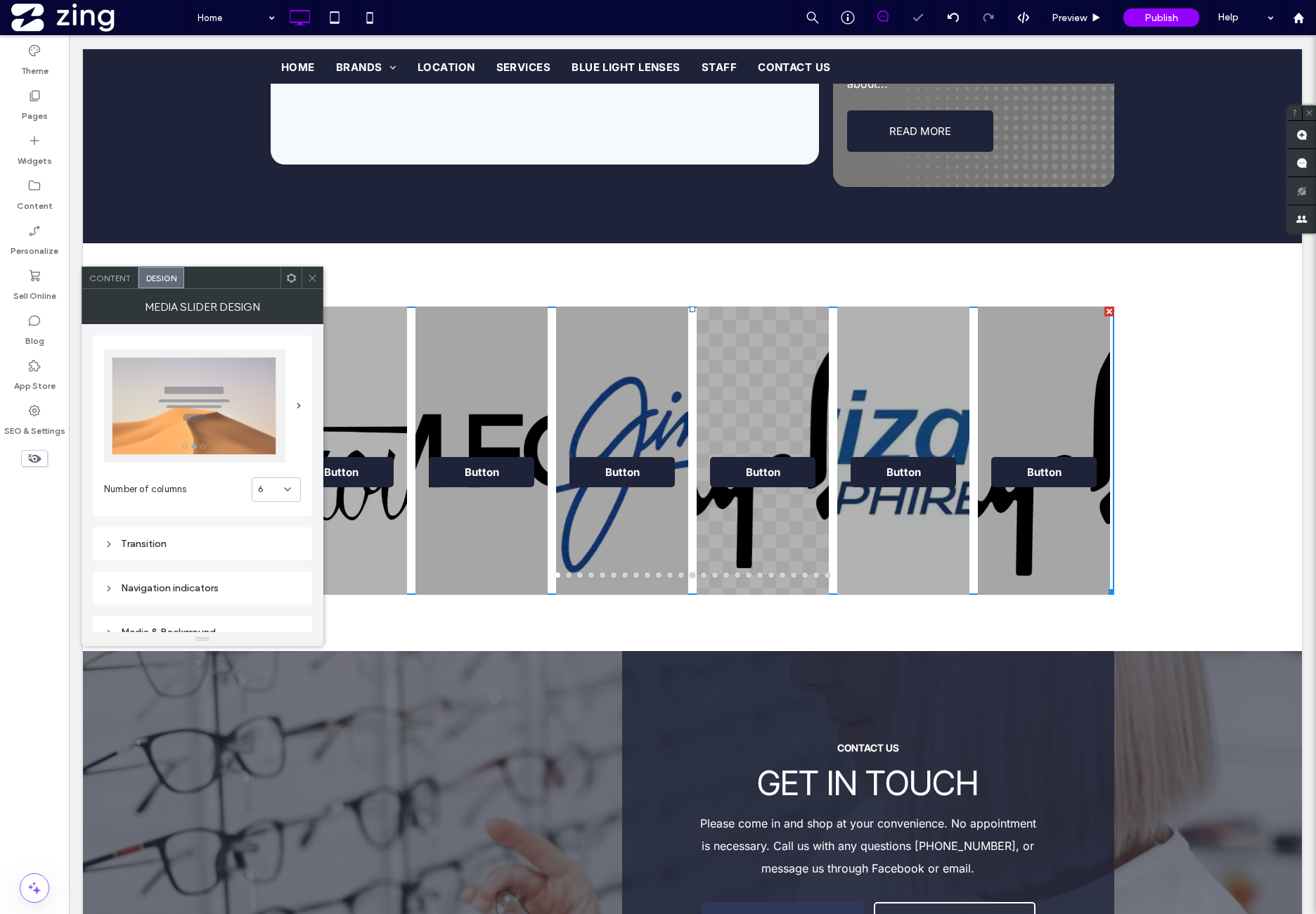
click at [216, 543] on div "Transition" at bounding box center [203, 543] width 197 height 12
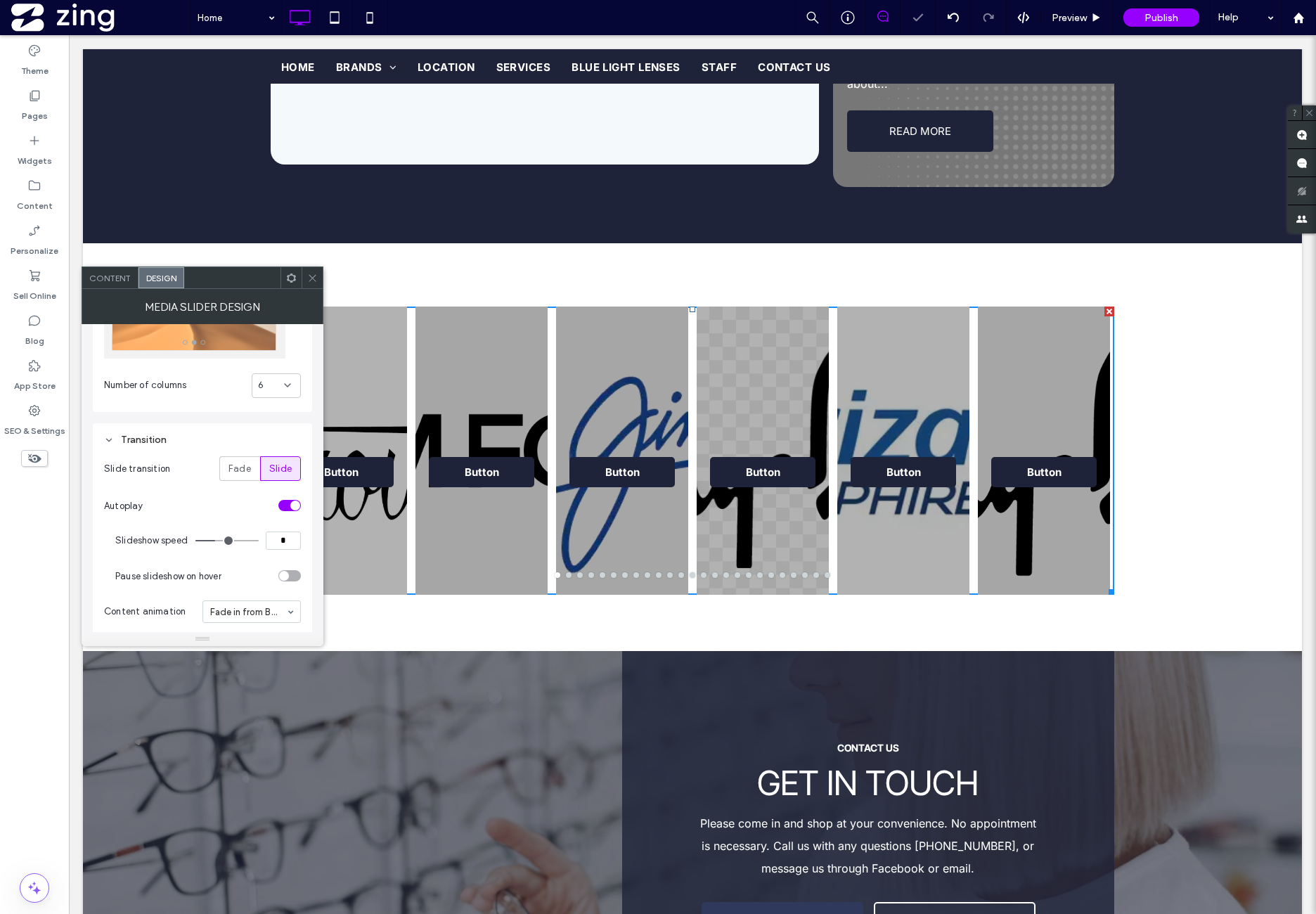
scroll to position [116, 0]
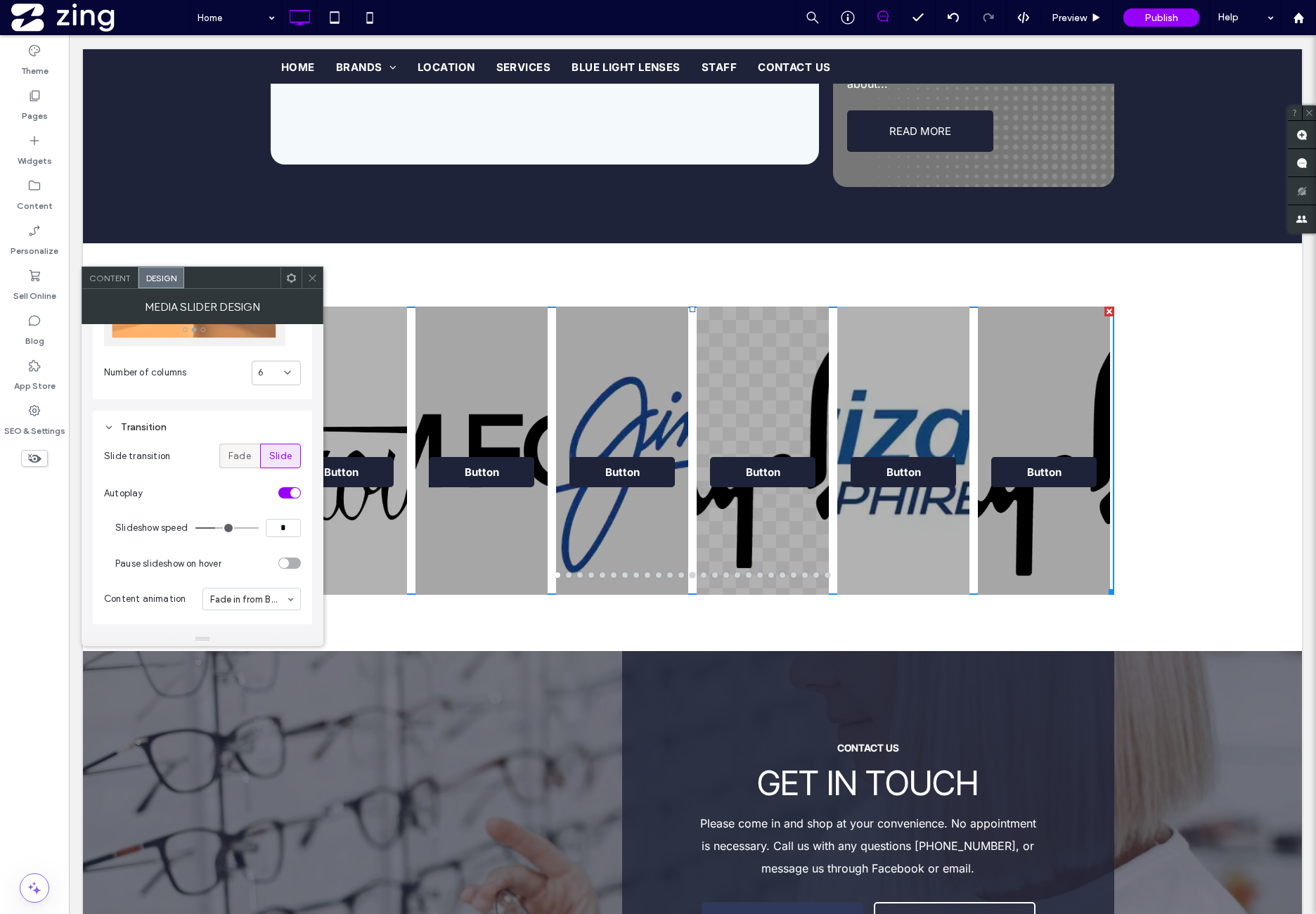
click at [243, 461] on span "Fade" at bounding box center [240, 456] width 23 height 14
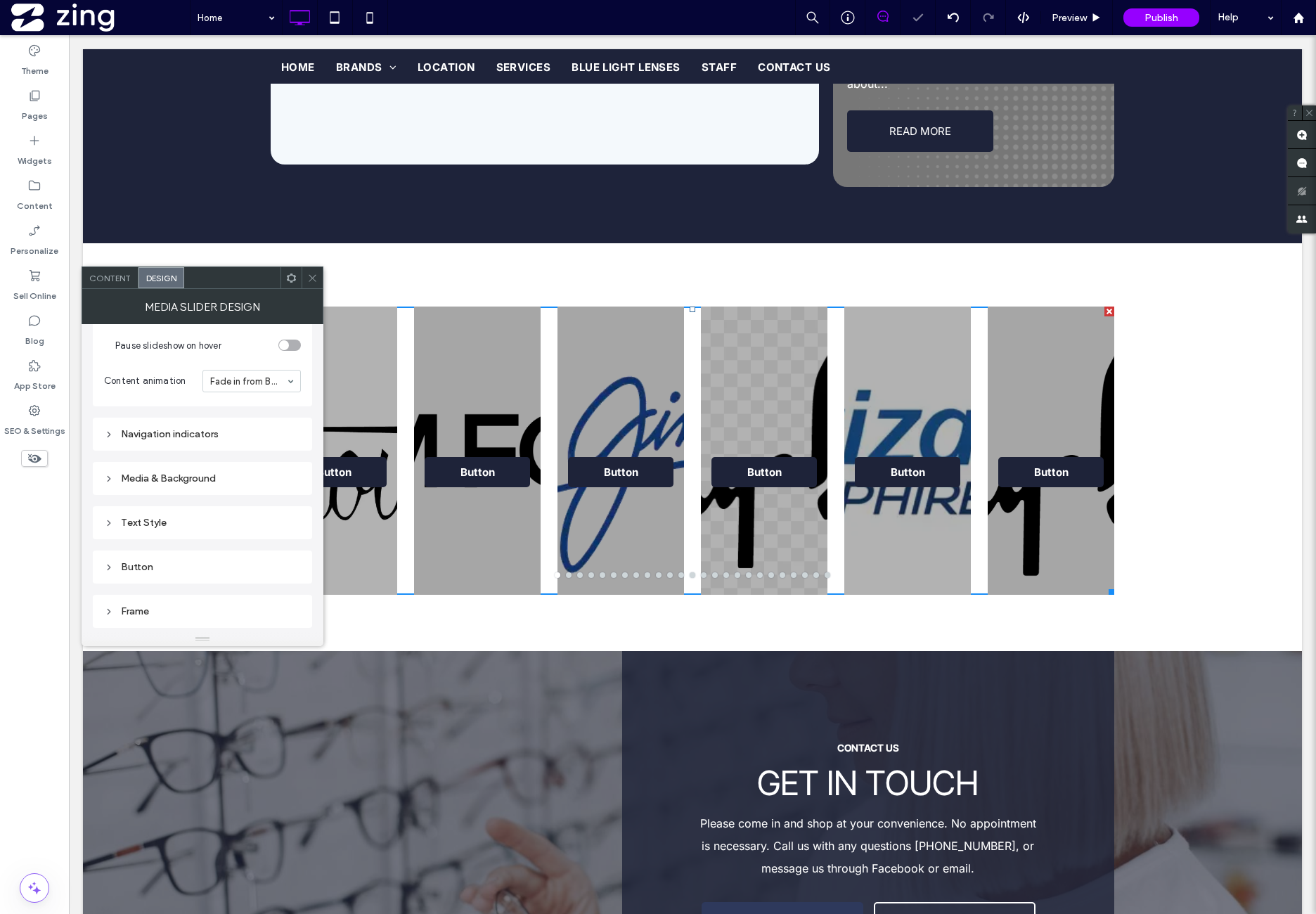
scroll to position [351, 0]
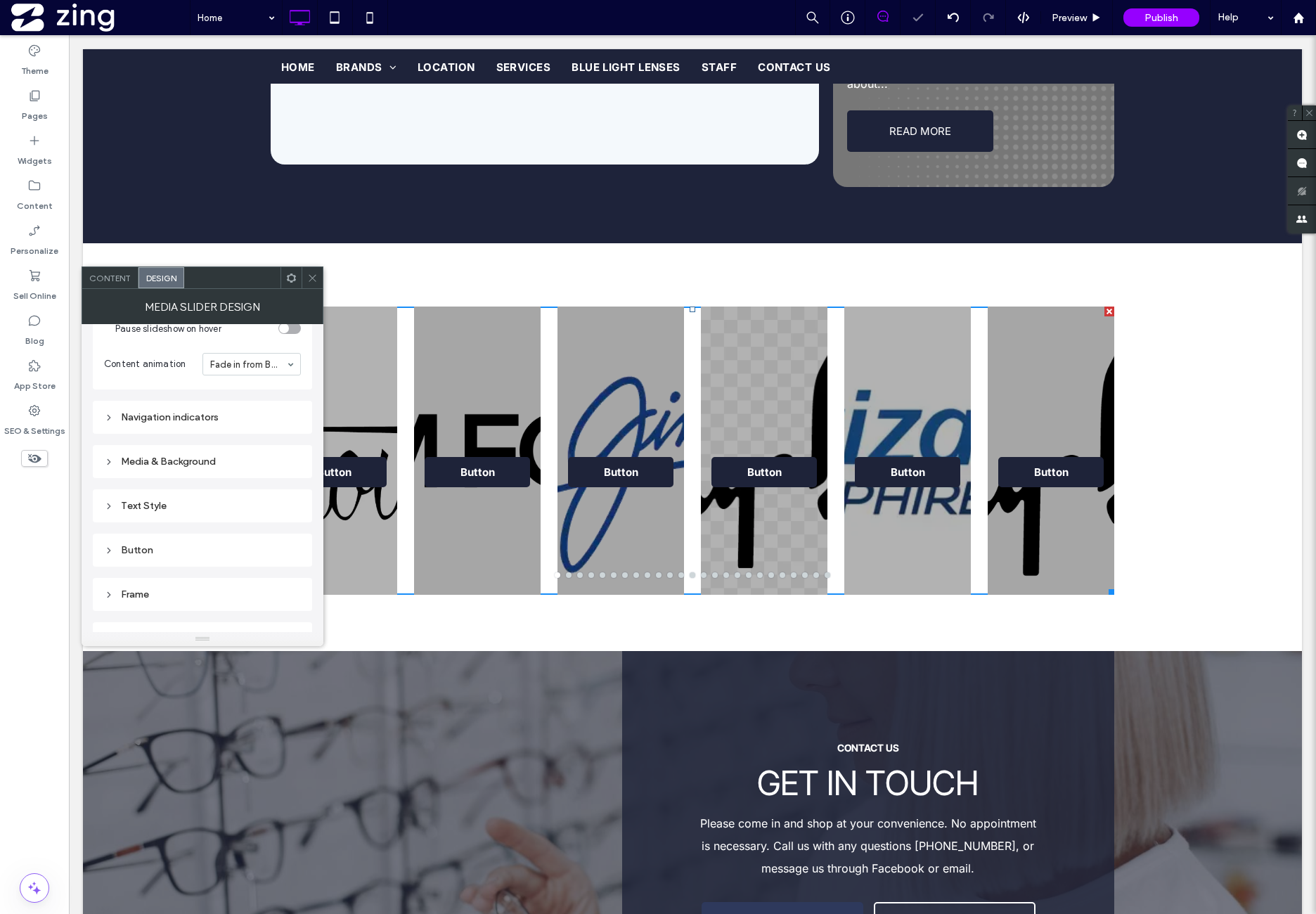
click at [236, 418] on div "Navigation indicators" at bounding box center [203, 417] width 197 height 12
type input "**"
type input "*"
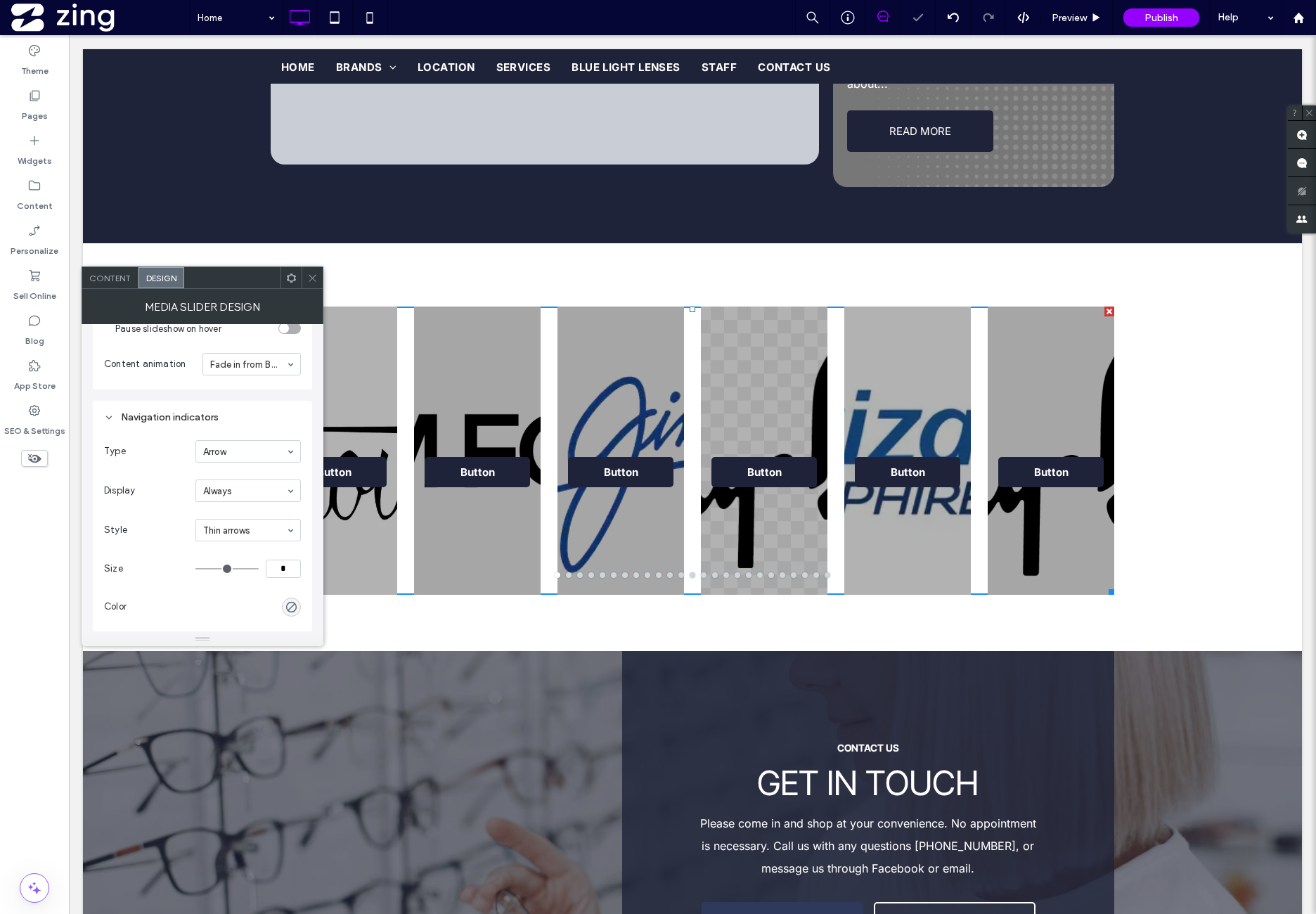
type input "**"
type input "****"
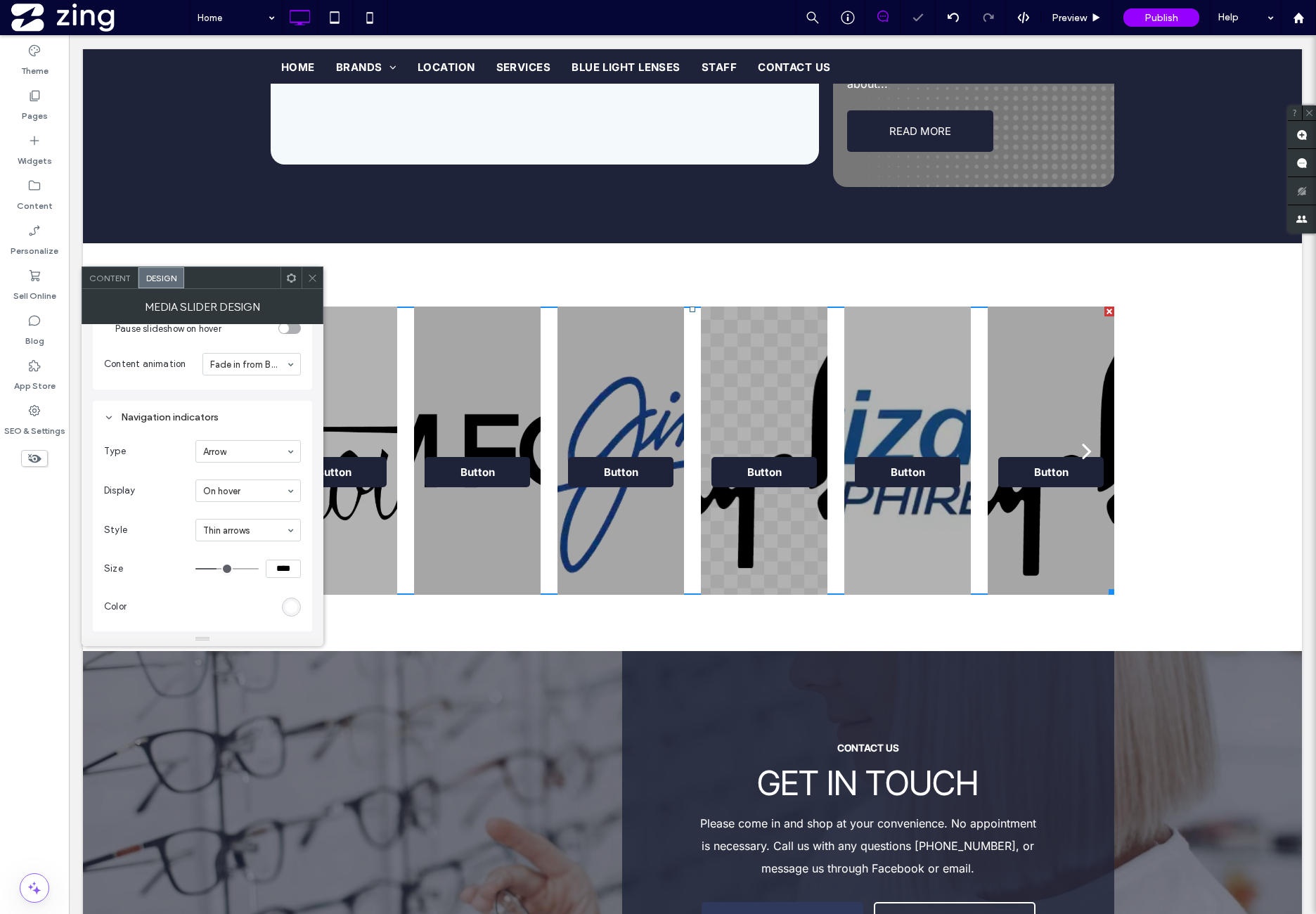
click at [242, 491] on input at bounding box center [245, 491] width 83 height 10
click at [176, 484] on span "Display" at bounding box center [147, 491] width 86 height 14
click at [160, 565] on span "Size" at bounding box center [147, 569] width 86 height 14
click at [288, 491] on div "rgb(255, 255, 255)" at bounding box center [291, 490] width 12 height 12
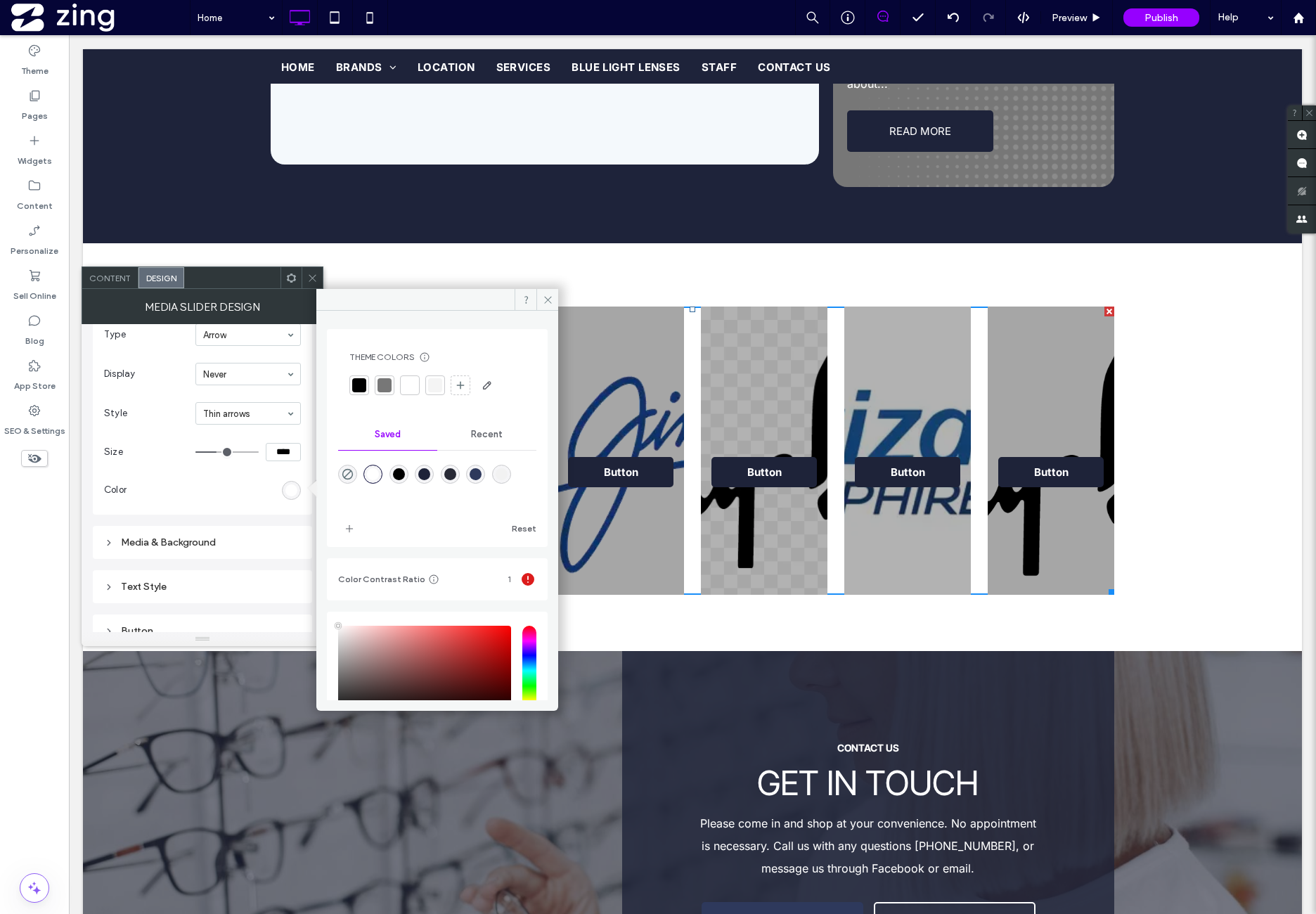
click at [225, 488] on section "Color" at bounding box center [203, 490] width 197 height 21
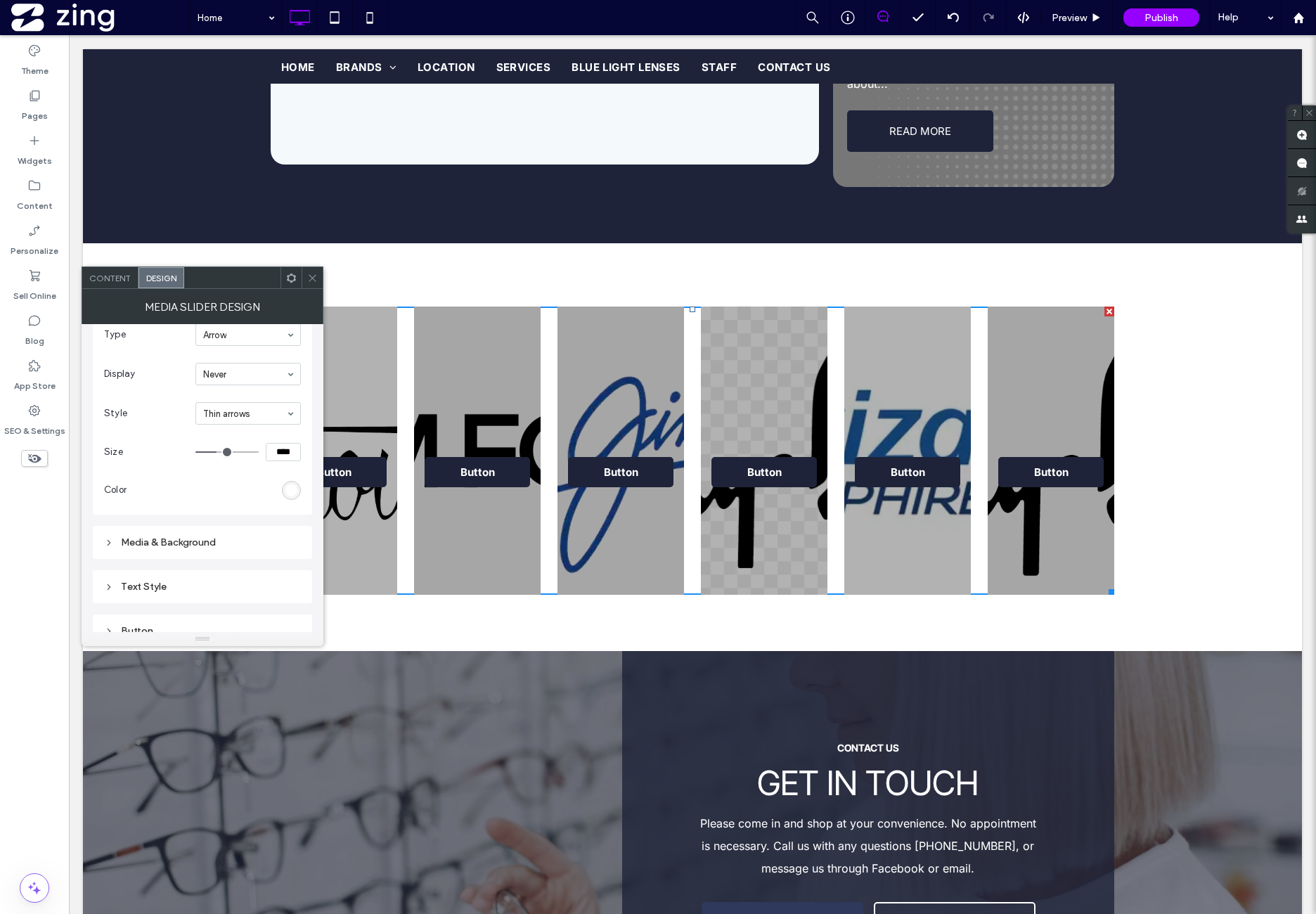
click at [216, 537] on div "Media & Background" at bounding box center [203, 542] width 197 height 12
click at [296, 520] on div "rgba(0, 0, 0, 0.3)" at bounding box center [291, 523] width 12 height 12
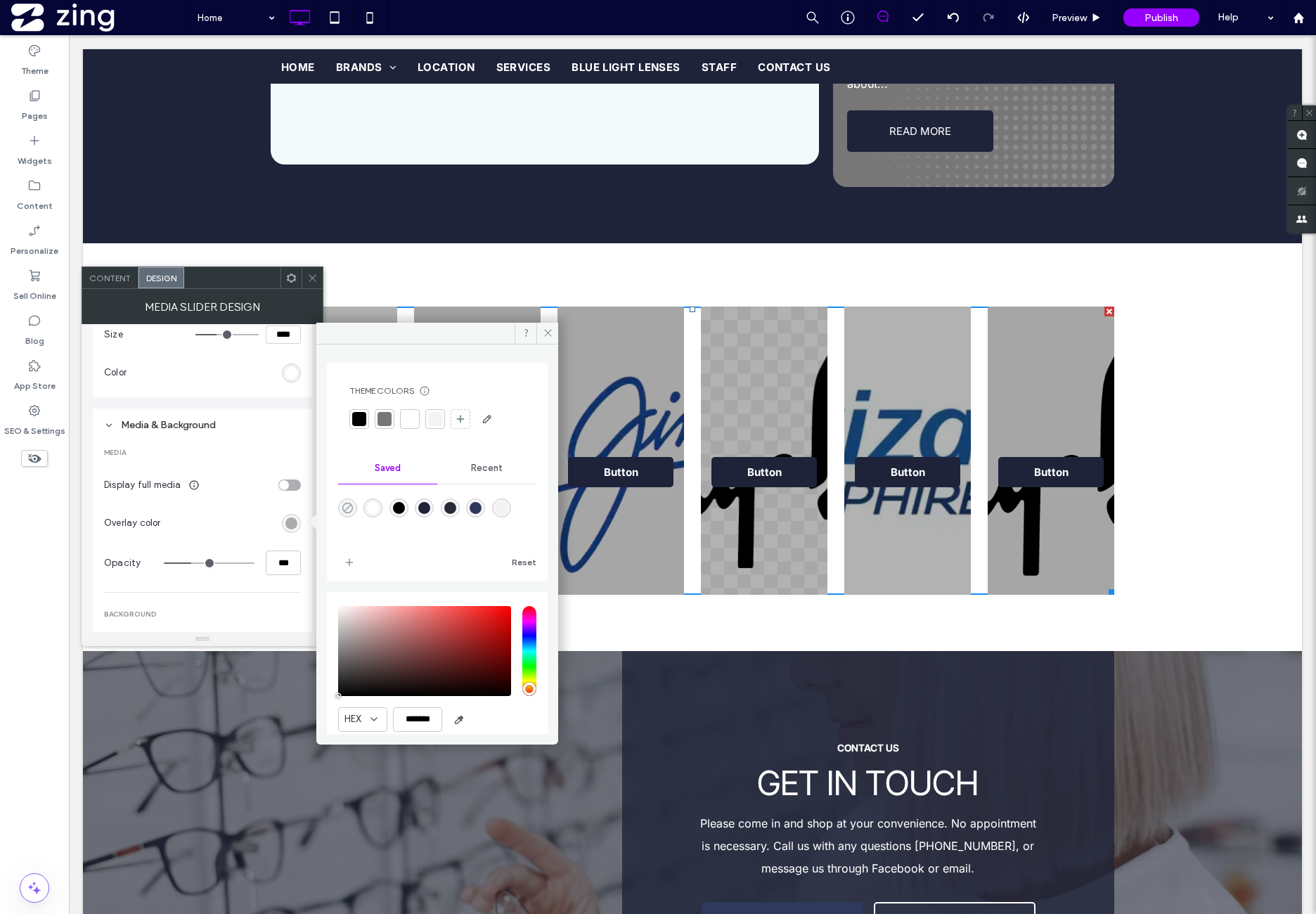
click at [345, 505] on icon "rgba(0,0,0,0)" at bounding box center [348, 508] width 12 height 12
type input "*"
type input "**"
type input "*"
type input "**"
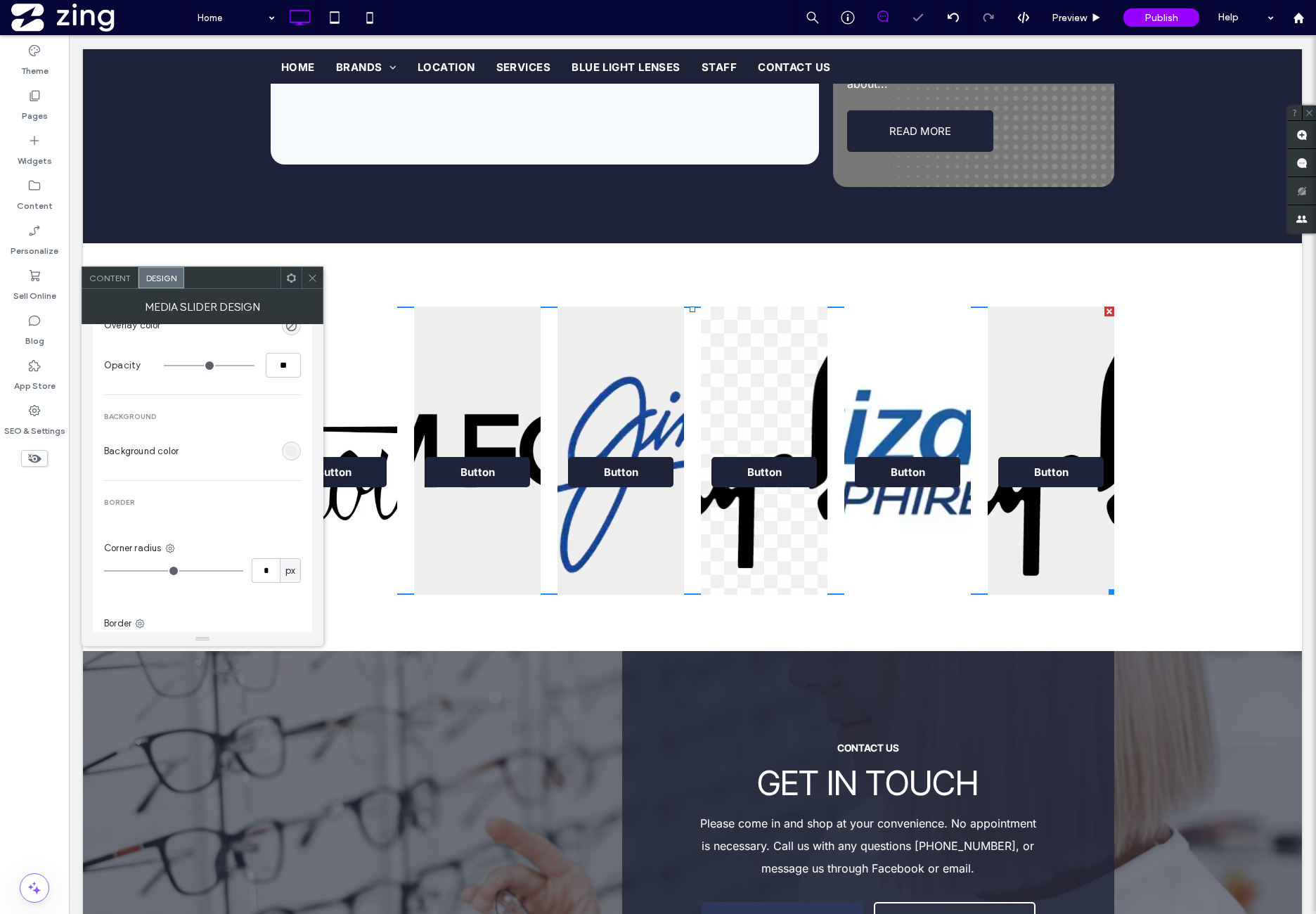
scroll to position [820, 0]
click at [290, 409] on div "rgb(238, 238, 238)" at bounding box center [291, 414] width 12 height 12
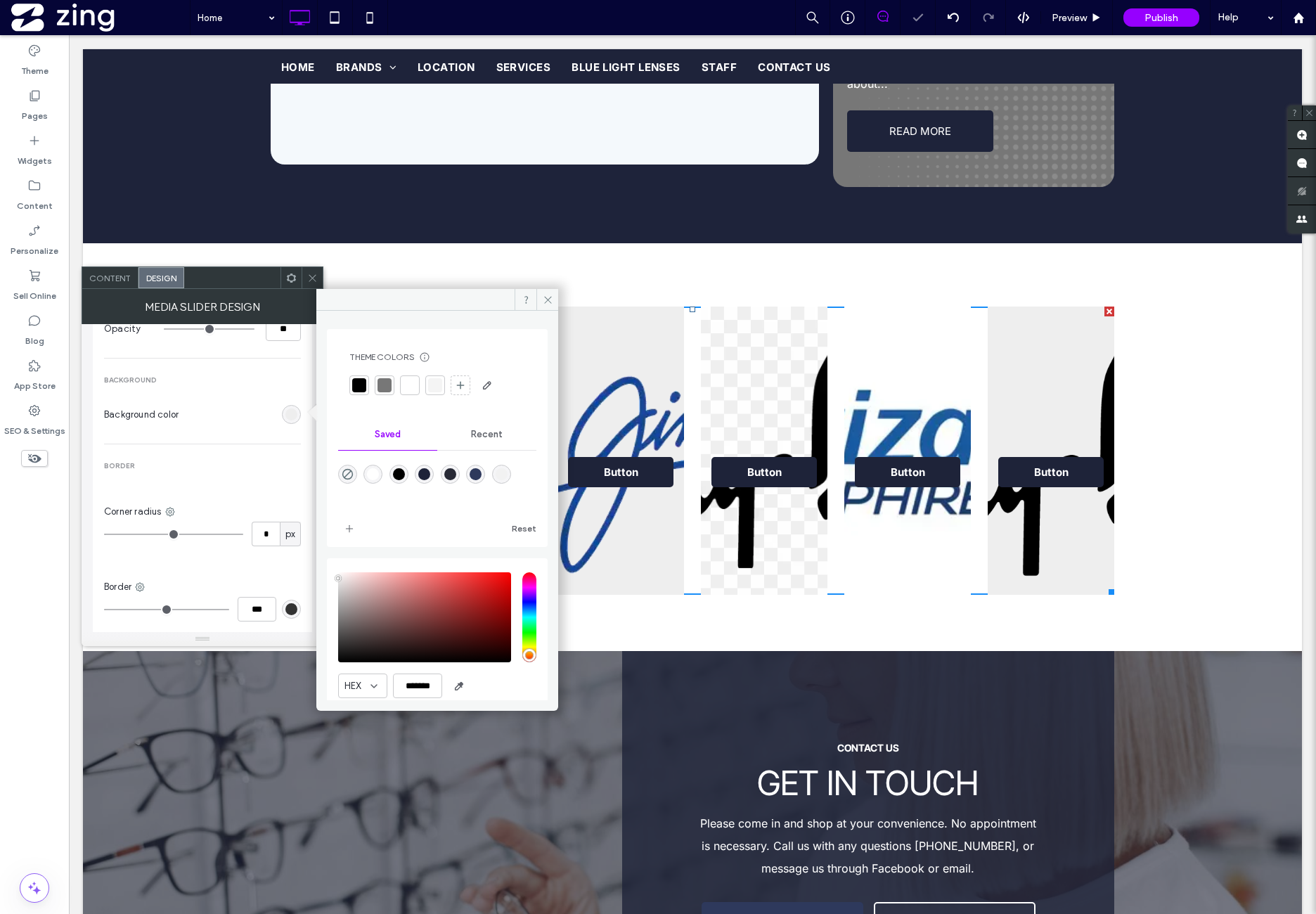
click at [343, 476] on use "rgba(0,0,0,0)" at bounding box center [347, 474] width 11 height 11
type input "*******"
type input "*"
type input "**"
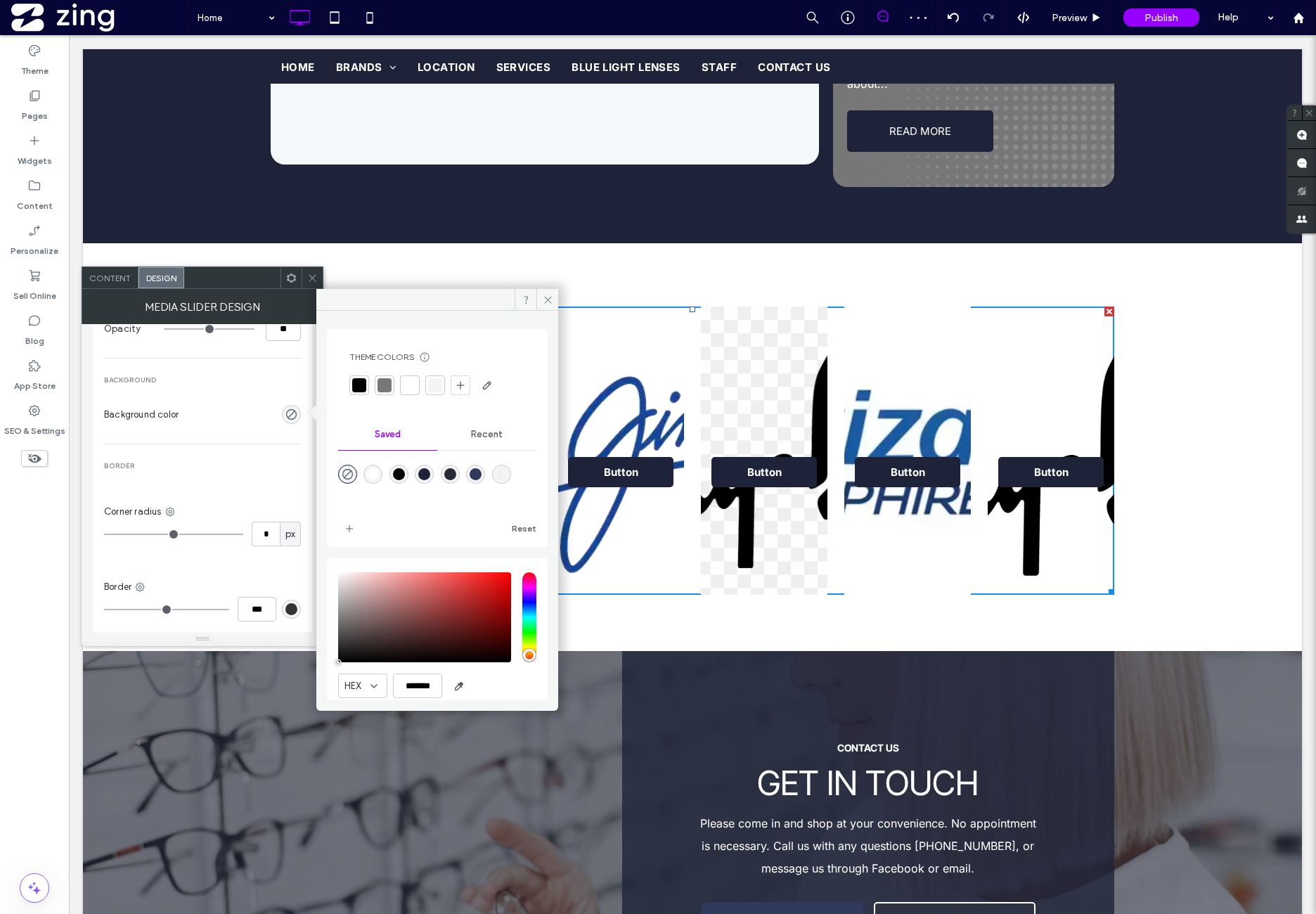
click at [246, 480] on div "MEDIA Display full media Overlay color Opacity ** BACKGROUND Background color B…" at bounding box center [203, 416] width 197 height 431
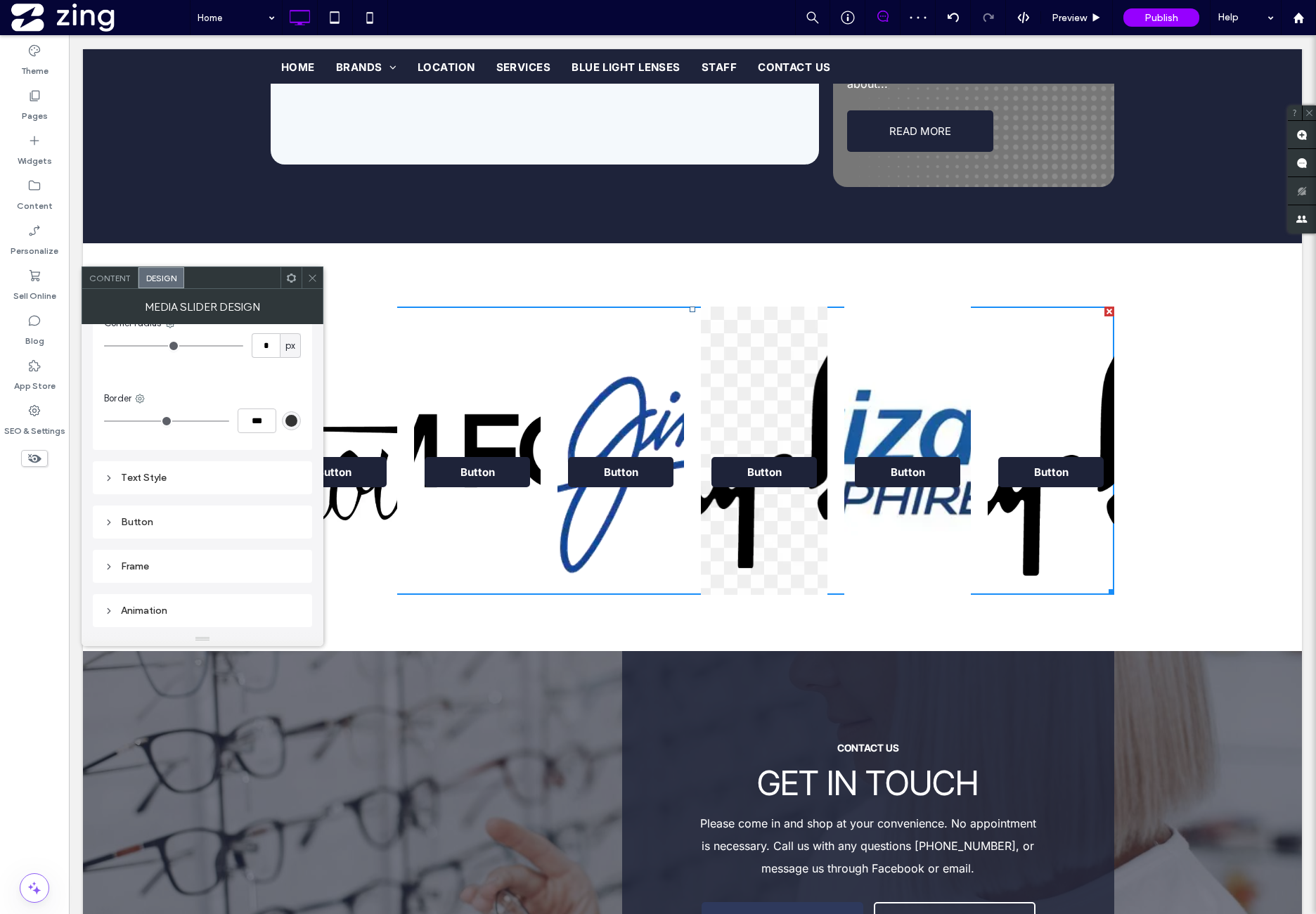
scroll to position [1042, 0]
click at [115, 279] on span "Content" at bounding box center [110, 278] width 41 height 11
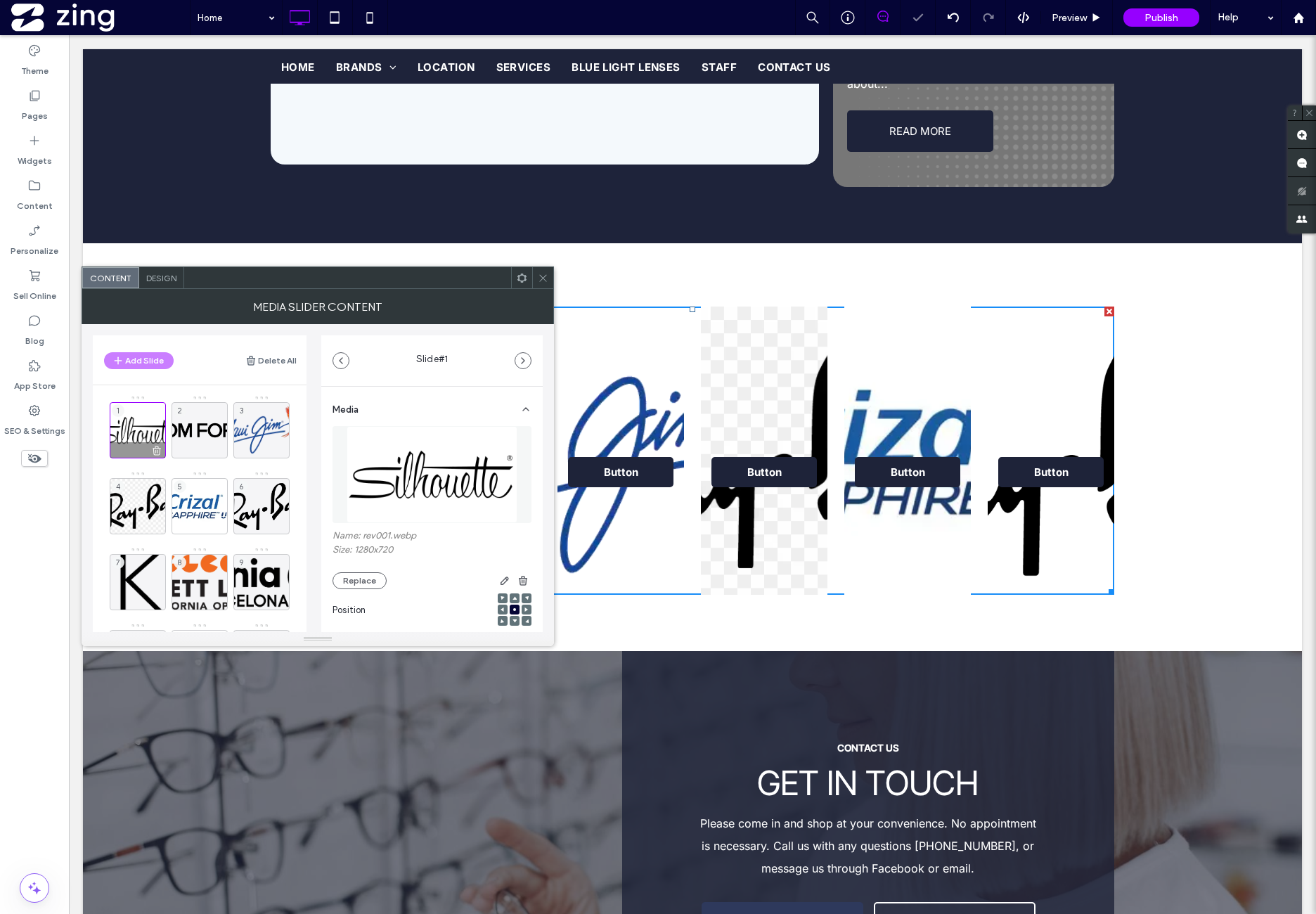
click at [135, 413] on div "1" at bounding box center [138, 430] width 56 height 56
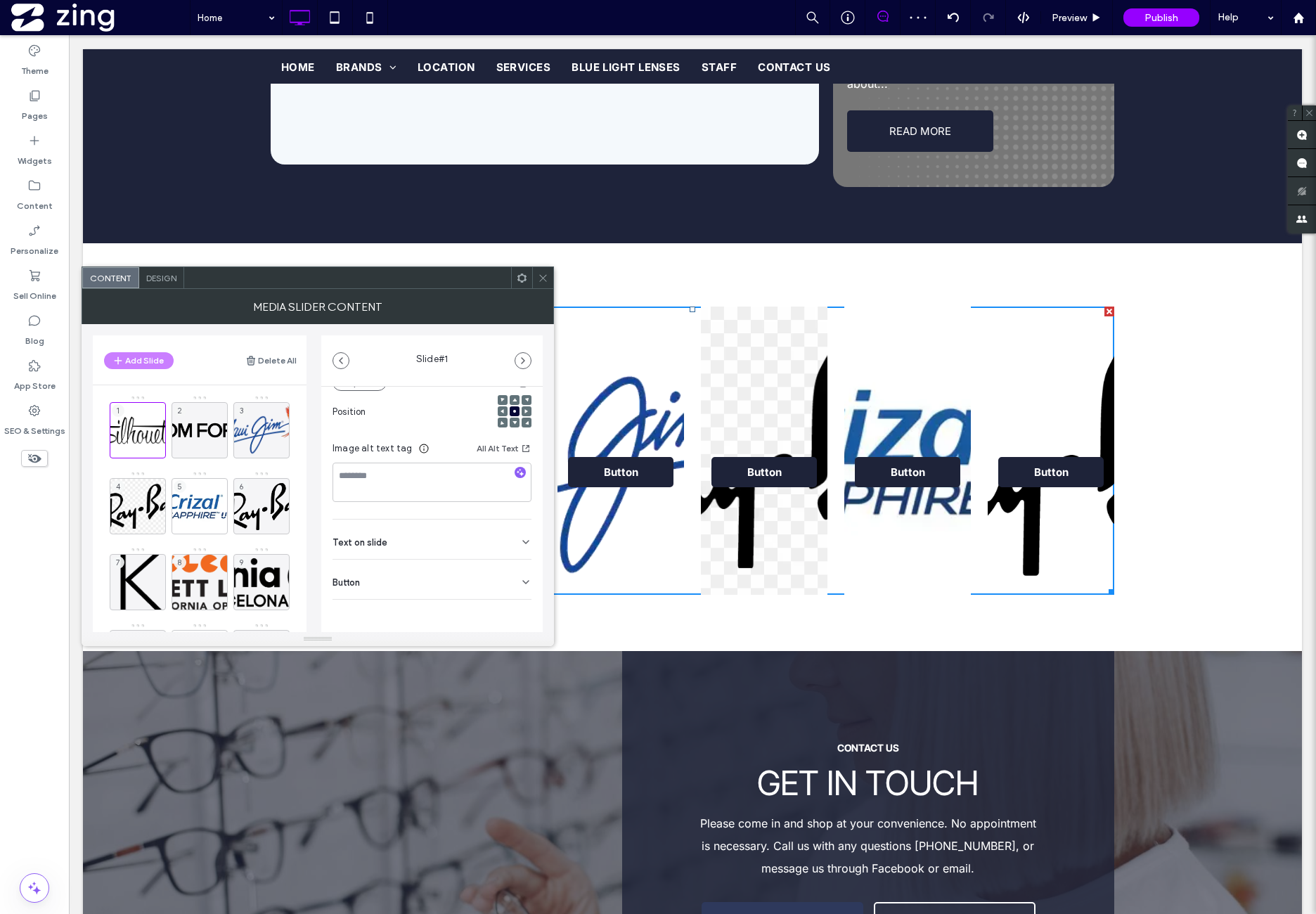
click at [390, 596] on div "Button" at bounding box center [432, 579] width 199 height 39
click at [513, 549] on icon at bounding box center [519, 545] width 13 height 13
click at [208, 435] on div "2" at bounding box center [199, 430] width 56 height 56
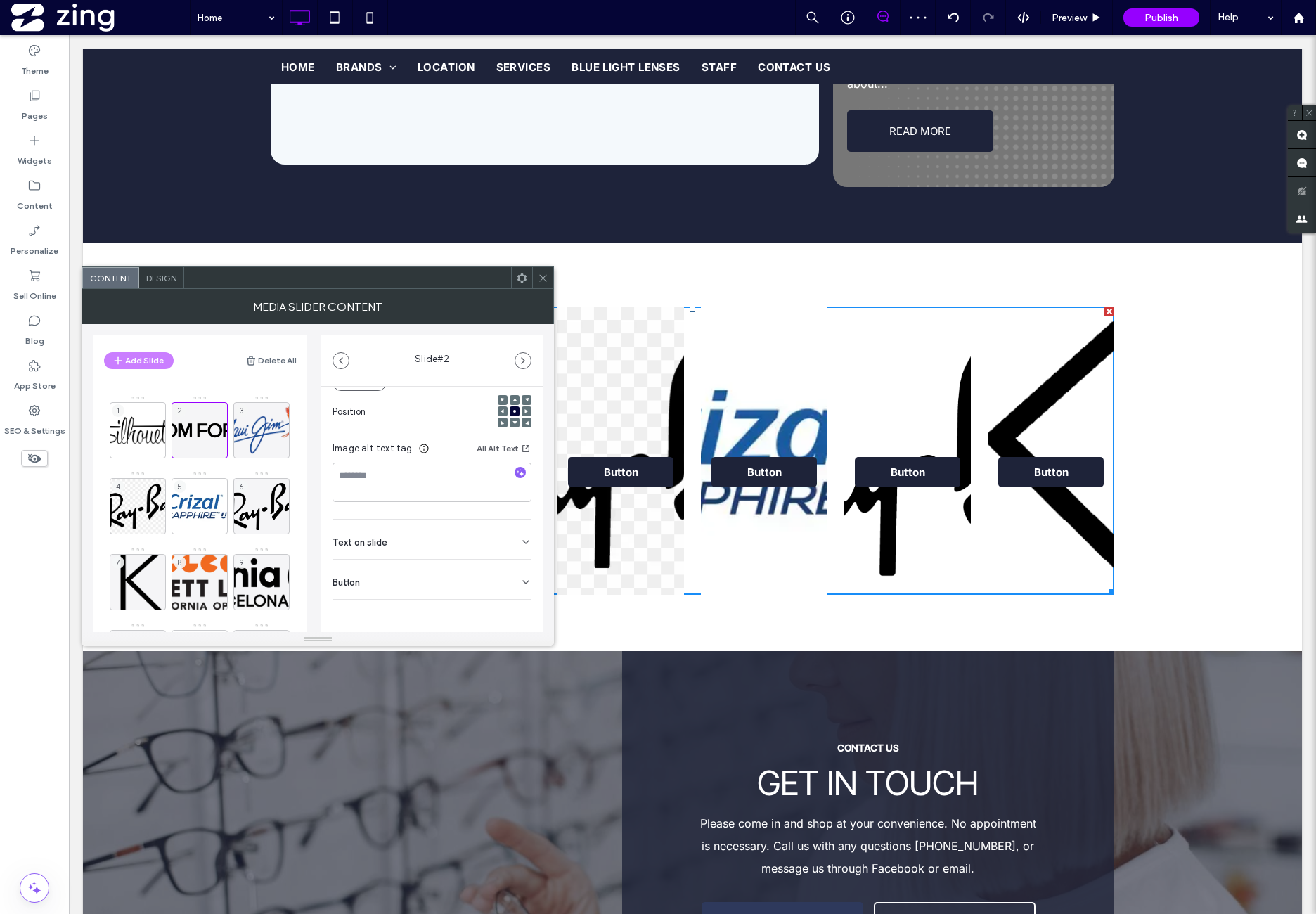
drag, startPoint x: 428, startPoint y: 586, endPoint x: 458, endPoint y: 623, distance: 47.6
click at [428, 587] on div "Button" at bounding box center [432, 579] width 199 height 39
click at [514, 613] on icon at bounding box center [519, 612] width 13 height 13
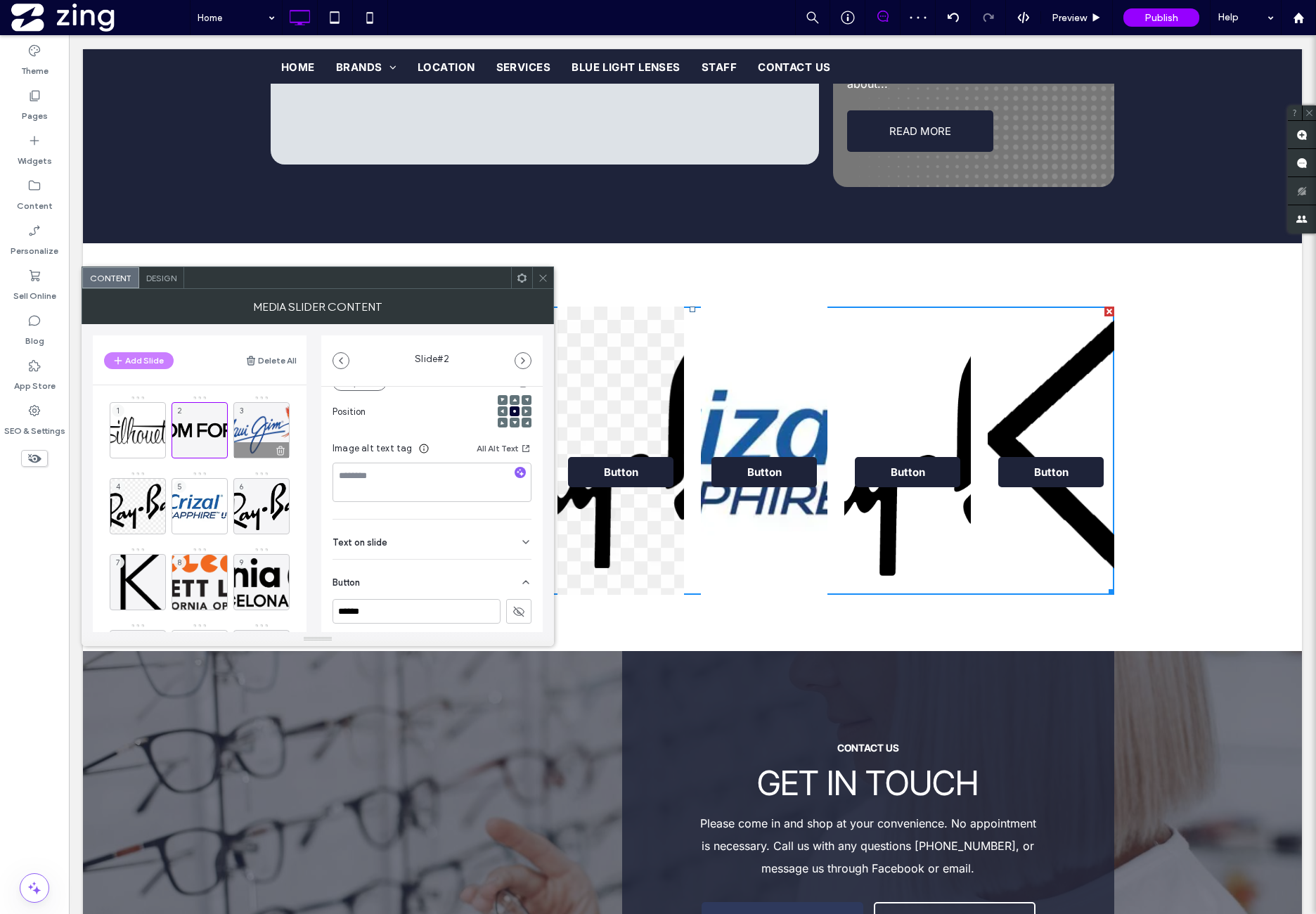
click at [274, 431] on div "3" at bounding box center [261, 430] width 56 height 56
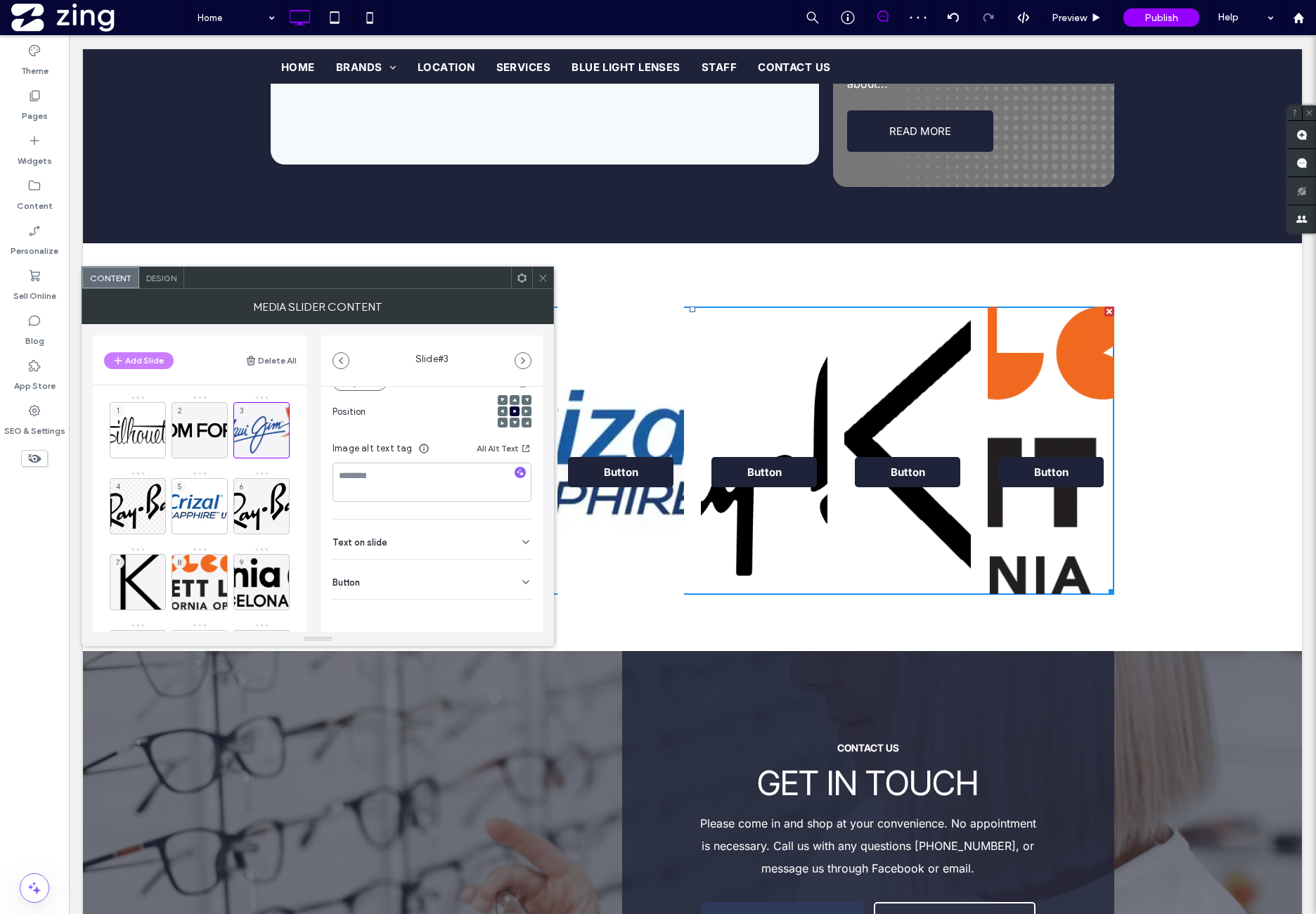
click at [488, 590] on div "Button" at bounding box center [432, 579] width 199 height 39
click at [513, 611] on icon at bounding box center [519, 612] width 13 height 13
click at [151, 499] on div "4" at bounding box center [138, 506] width 56 height 56
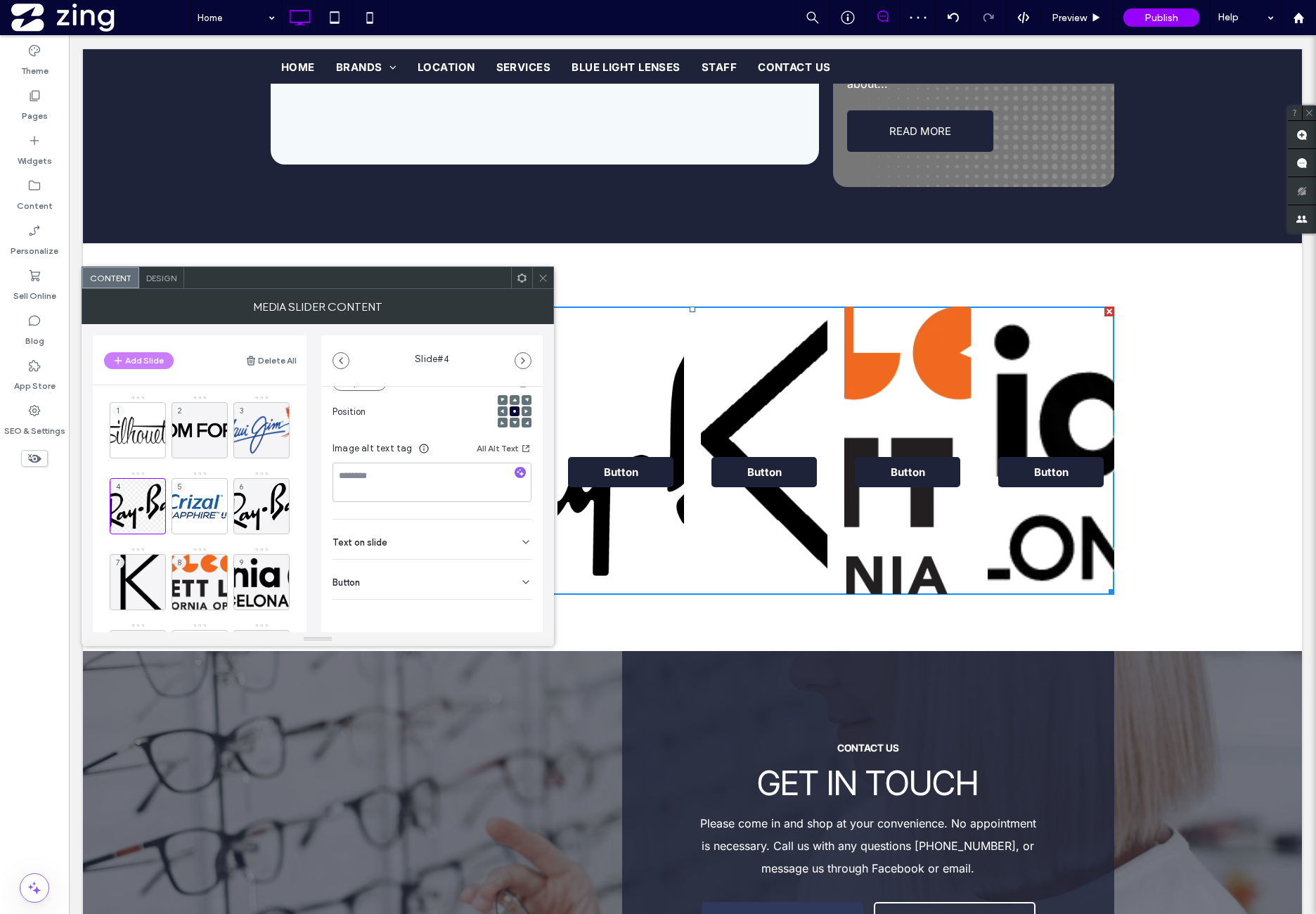
click at [521, 585] on icon at bounding box center [526, 582] width 11 height 11
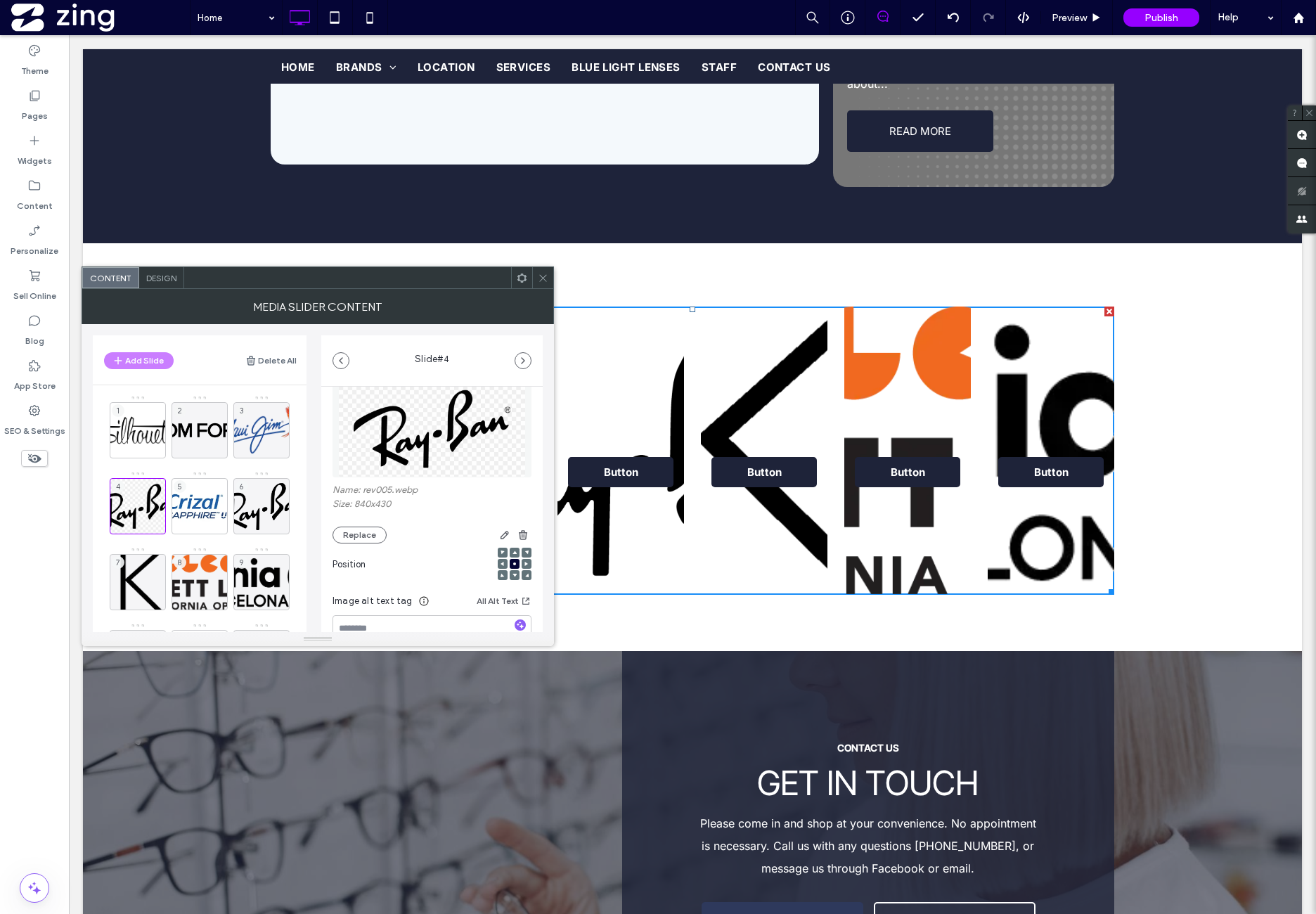
scroll to position [0, 0]
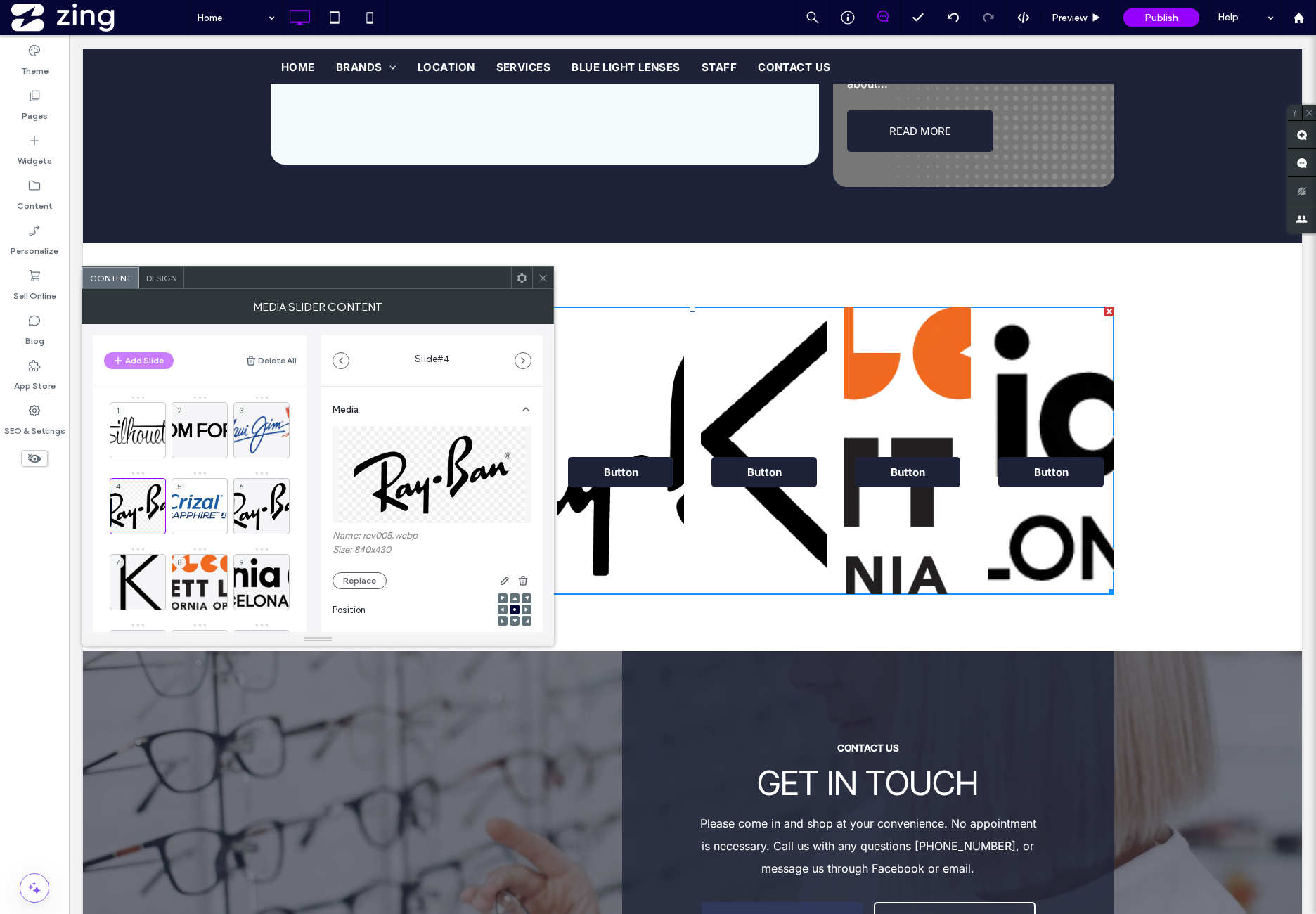
click at [437, 486] on img at bounding box center [433, 475] width 189 height 97
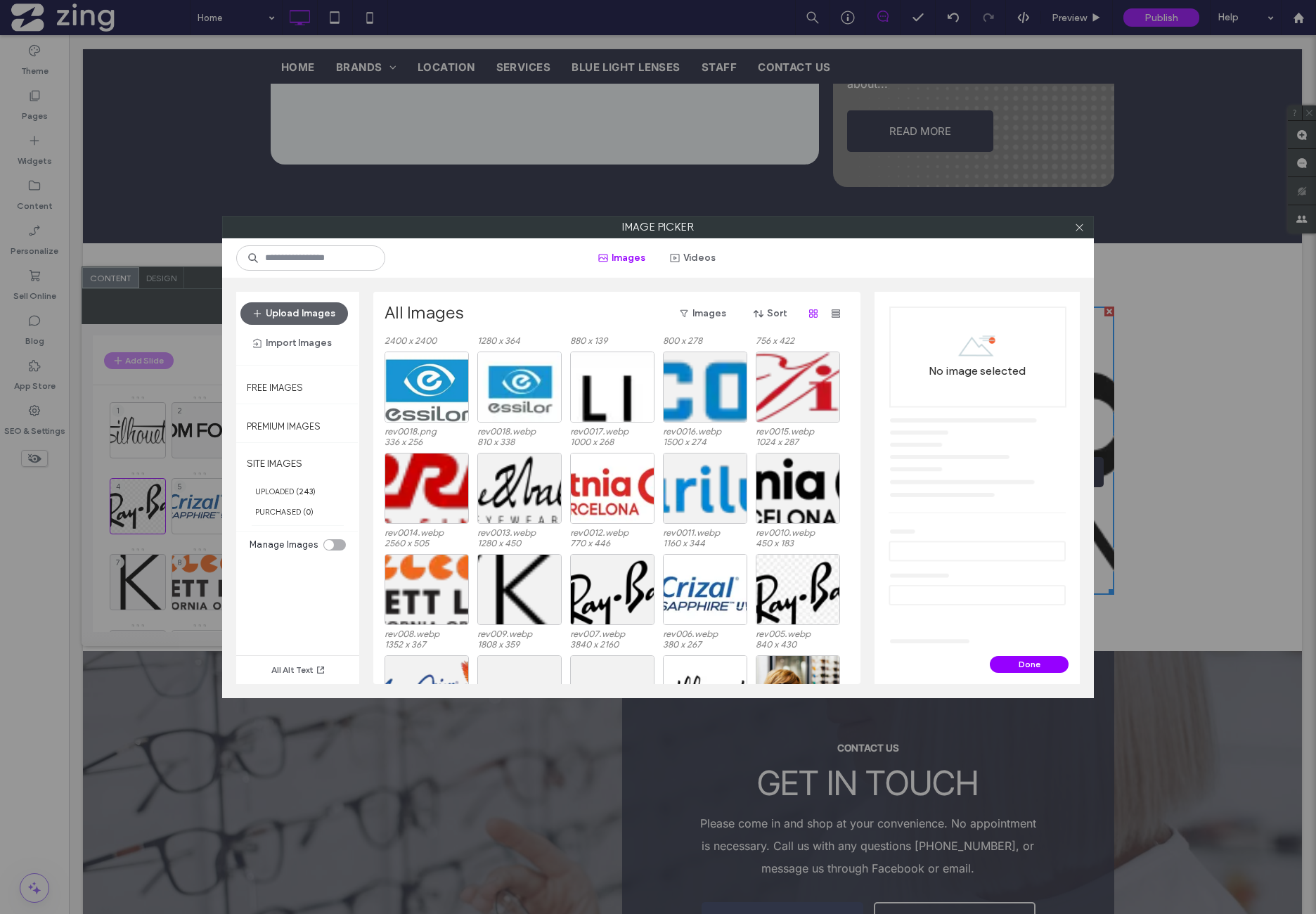
scroll to position [840, 0]
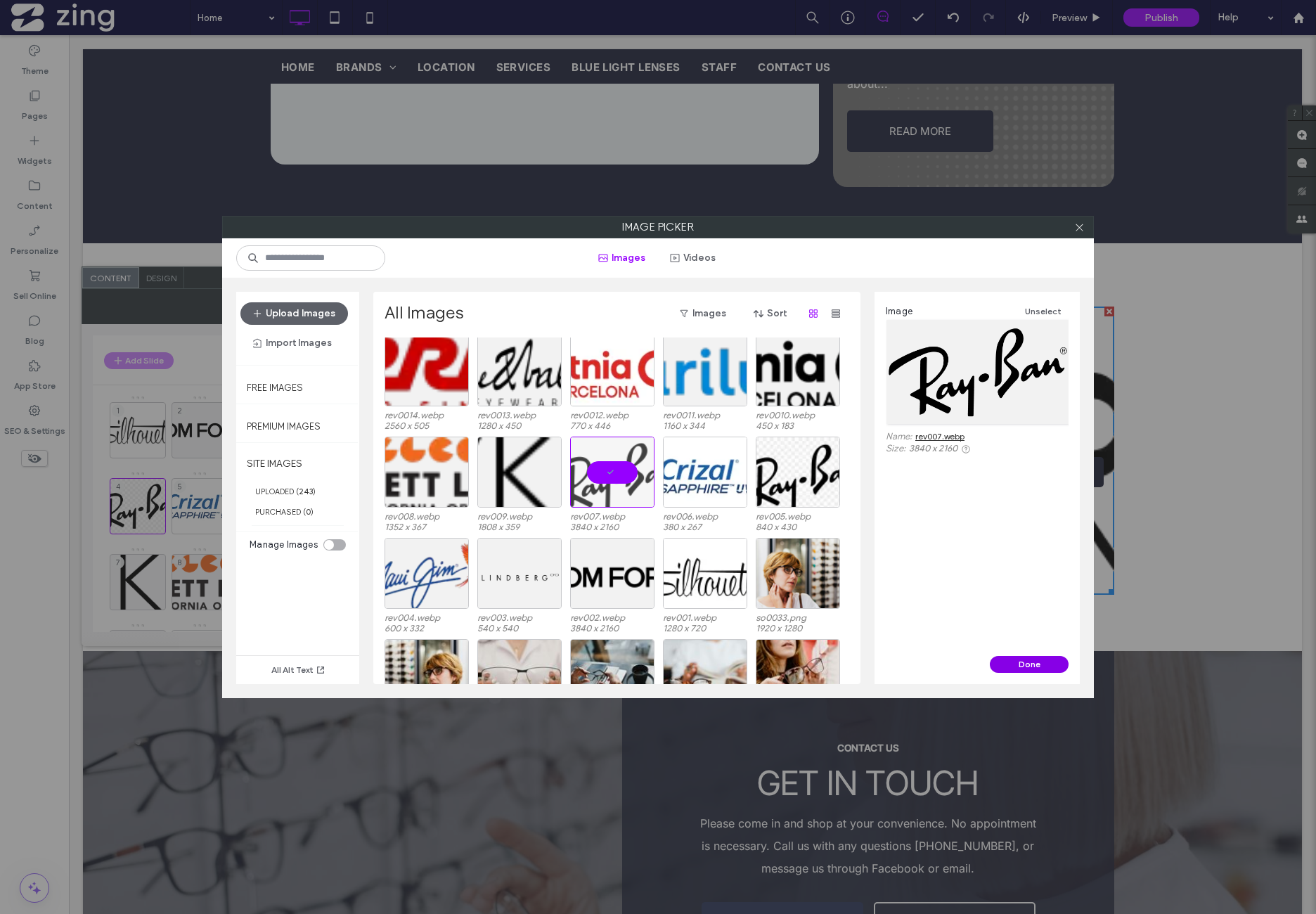
drag, startPoint x: 1040, startPoint y: 665, endPoint x: 914, endPoint y: 626, distance: 131.9
click at [1040, 665] on button "Done" at bounding box center [1029, 665] width 79 height 17
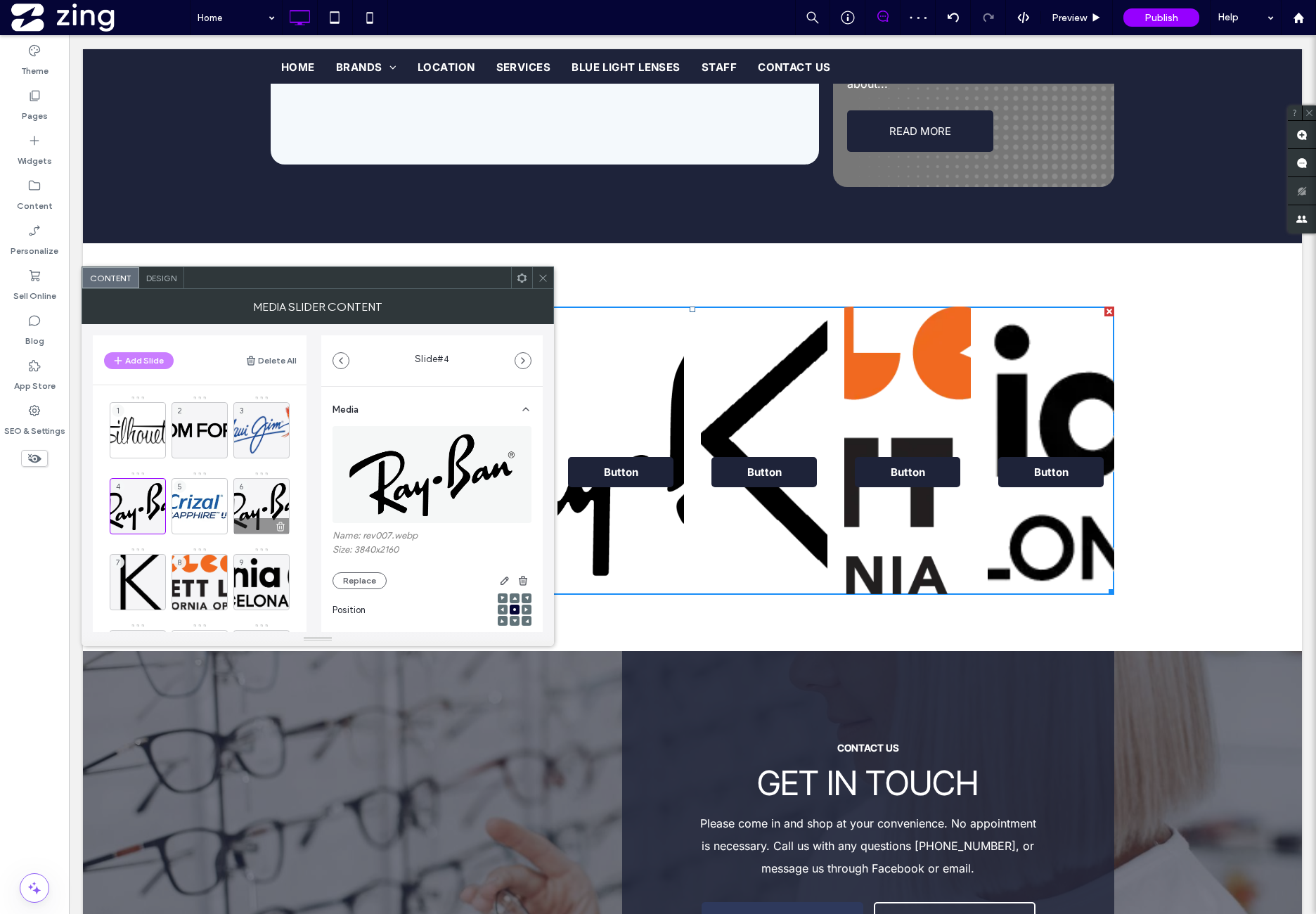
click at [286, 526] on icon at bounding box center [281, 527] width 11 height 13
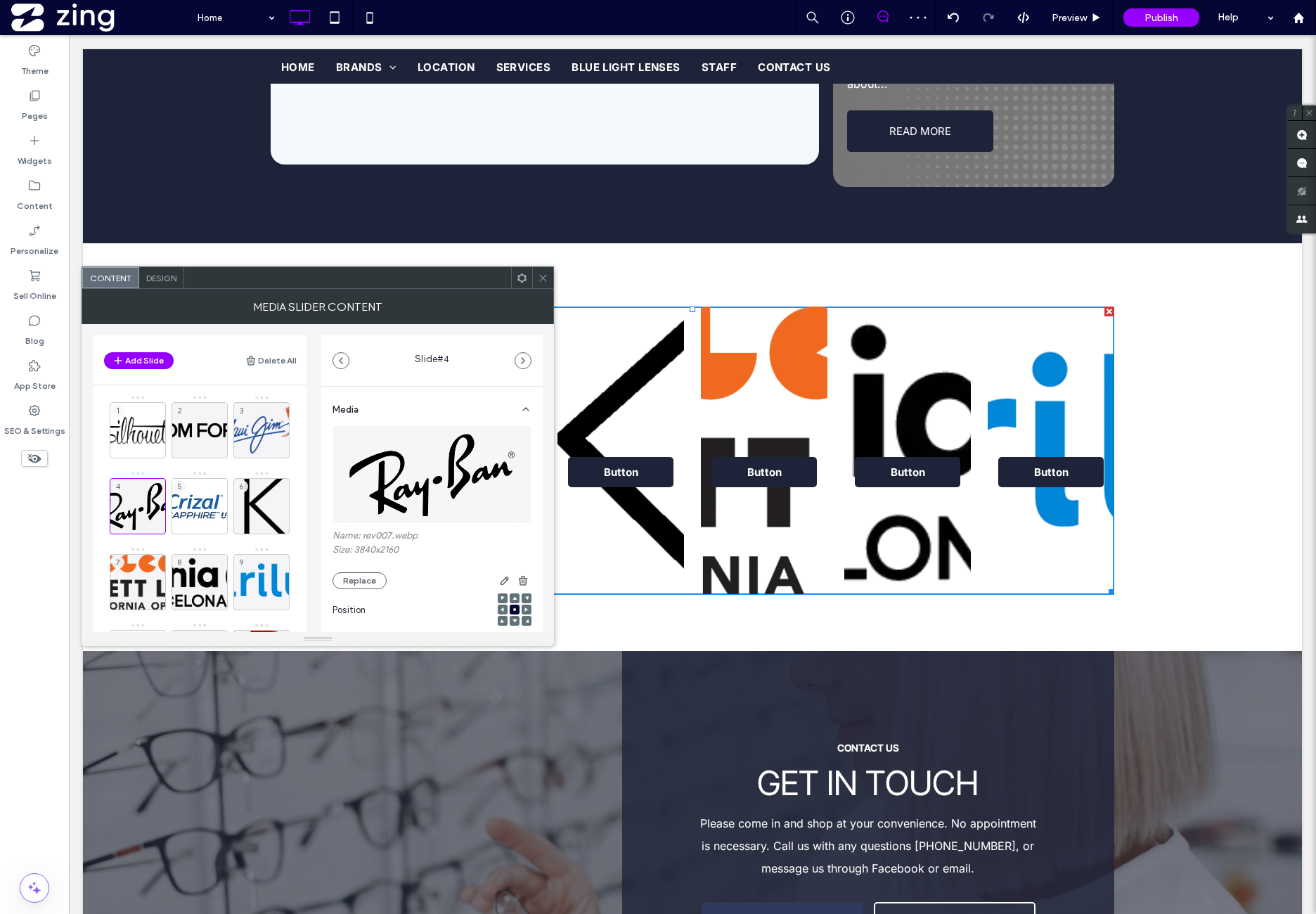
click at [166, 441] on div "1 2 3 4 5 6 7 8 9 10 11 12 13 14 15 16 17 18 19 20 21 22 23 24" at bounding box center [209, 695] width 197 height 602
click at [144, 426] on div "1" at bounding box center [138, 430] width 56 height 56
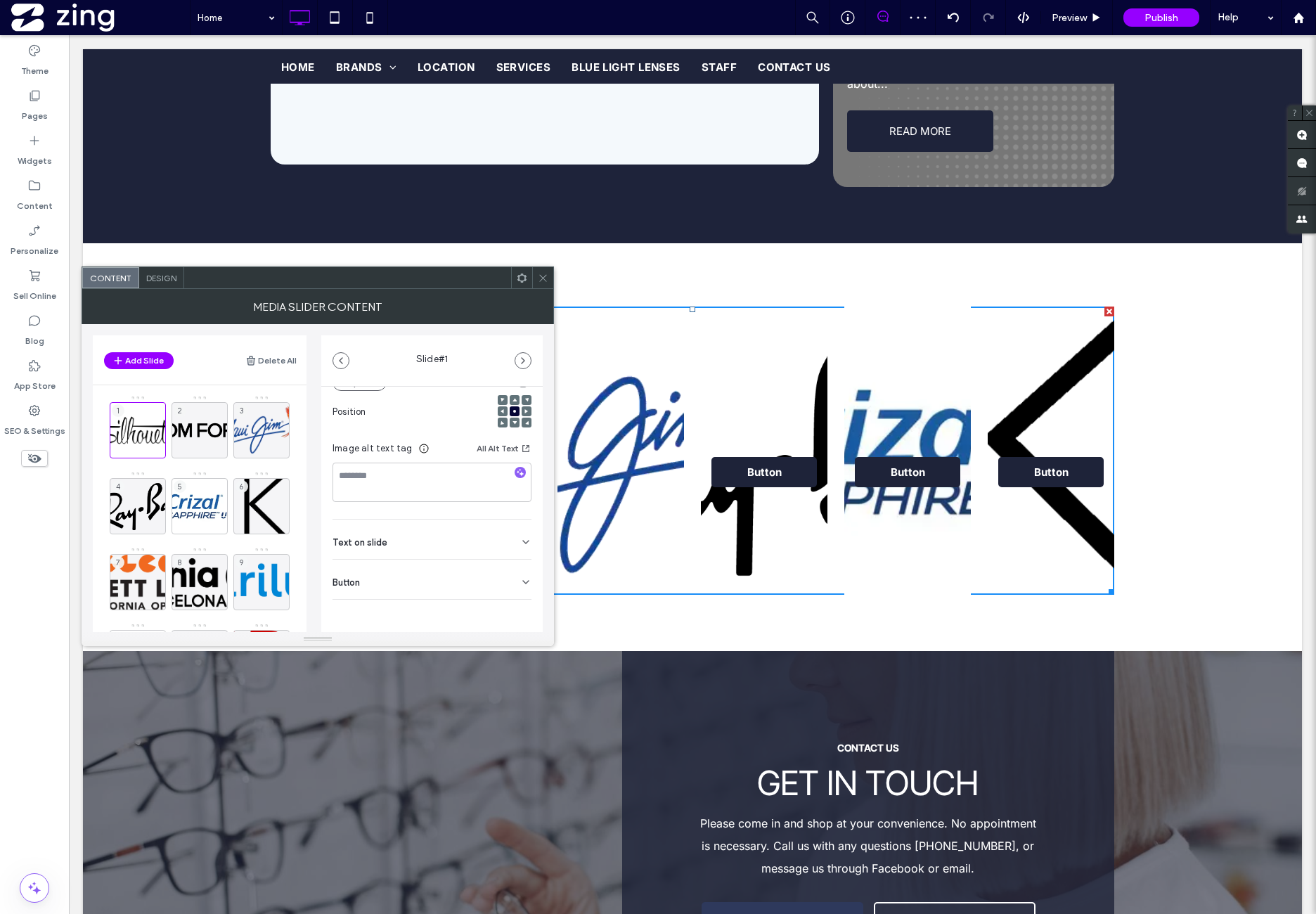
click at [412, 588] on div "Button" at bounding box center [432, 579] width 199 height 39
click at [196, 426] on div "2" at bounding box center [199, 430] width 56 height 56
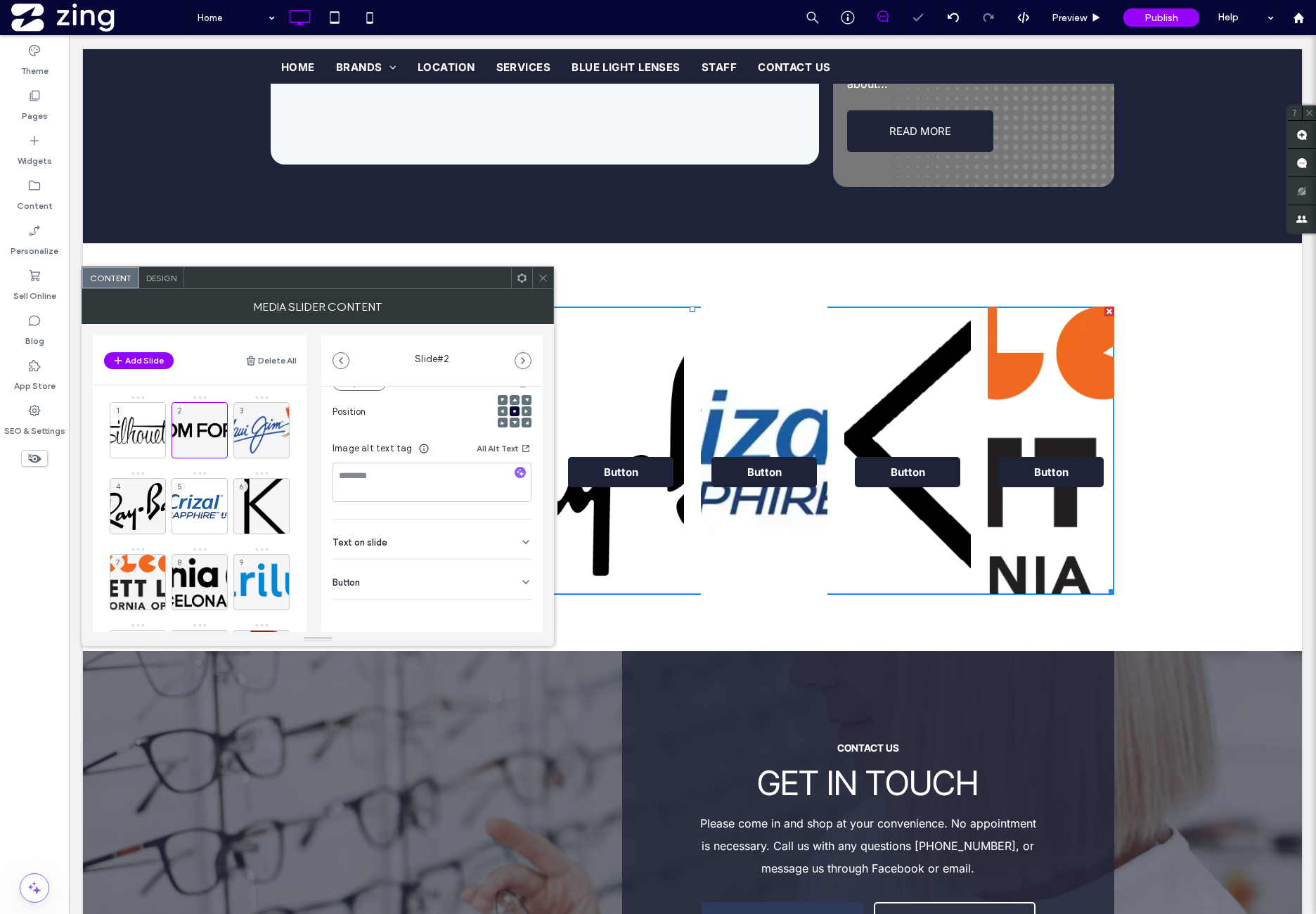
click at [425, 595] on div "Button" at bounding box center [432, 579] width 199 height 39
click at [251, 419] on div "3" at bounding box center [261, 430] width 56 height 56
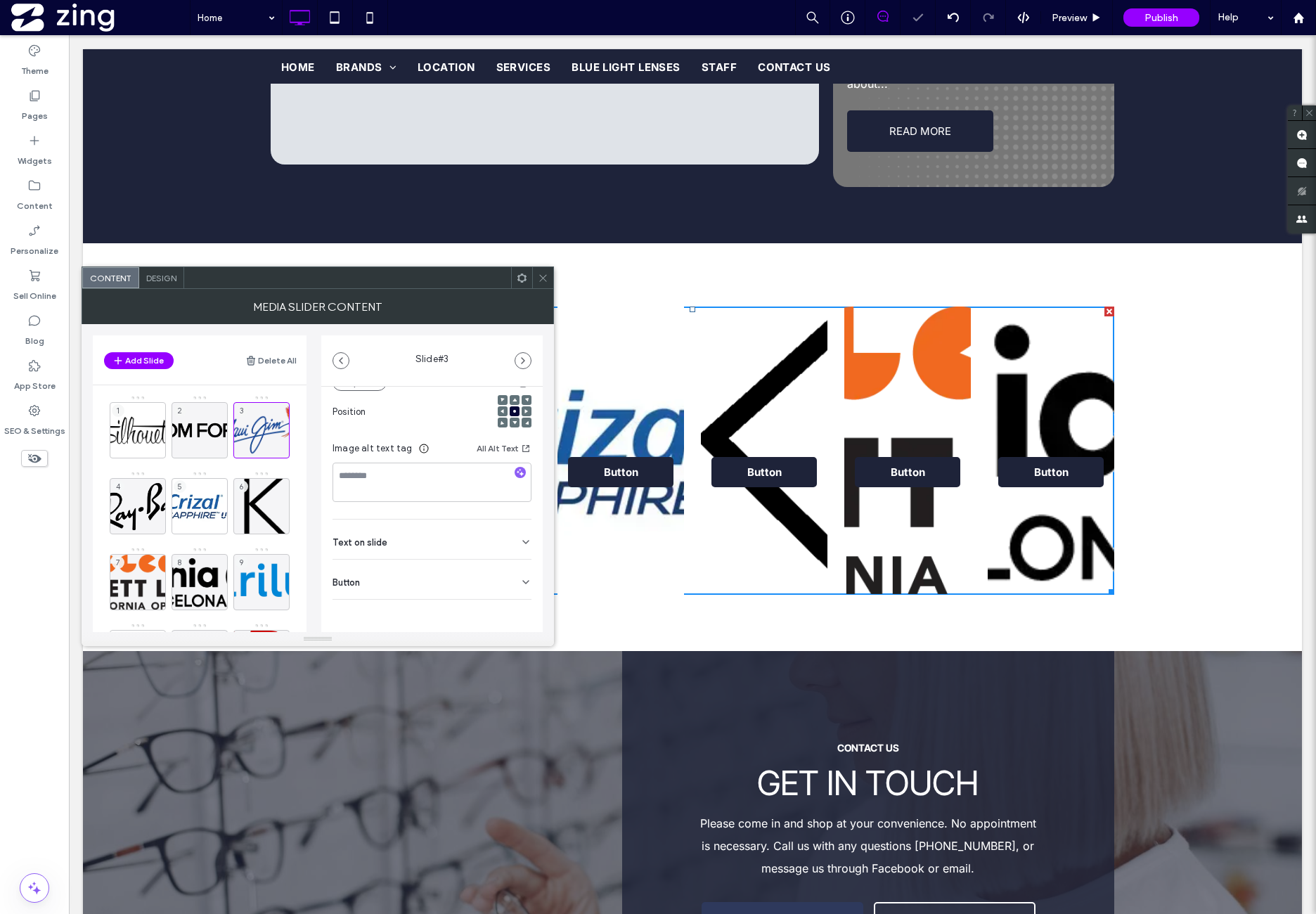
click at [429, 586] on div "Button" at bounding box center [432, 579] width 199 height 39
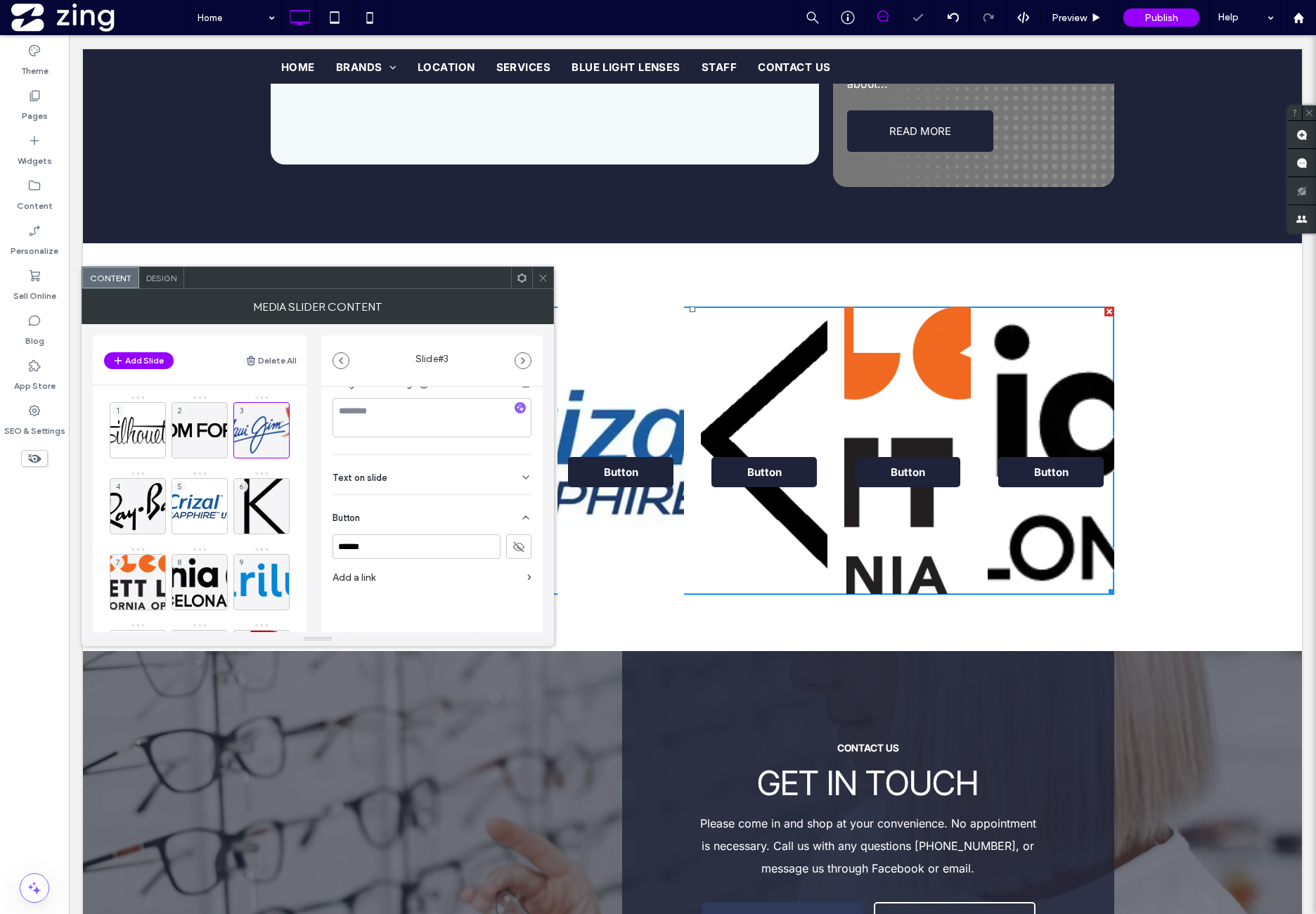
scroll to position [263, 0]
click at [116, 496] on div "4" at bounding box center [138, 506] width 56 height 56
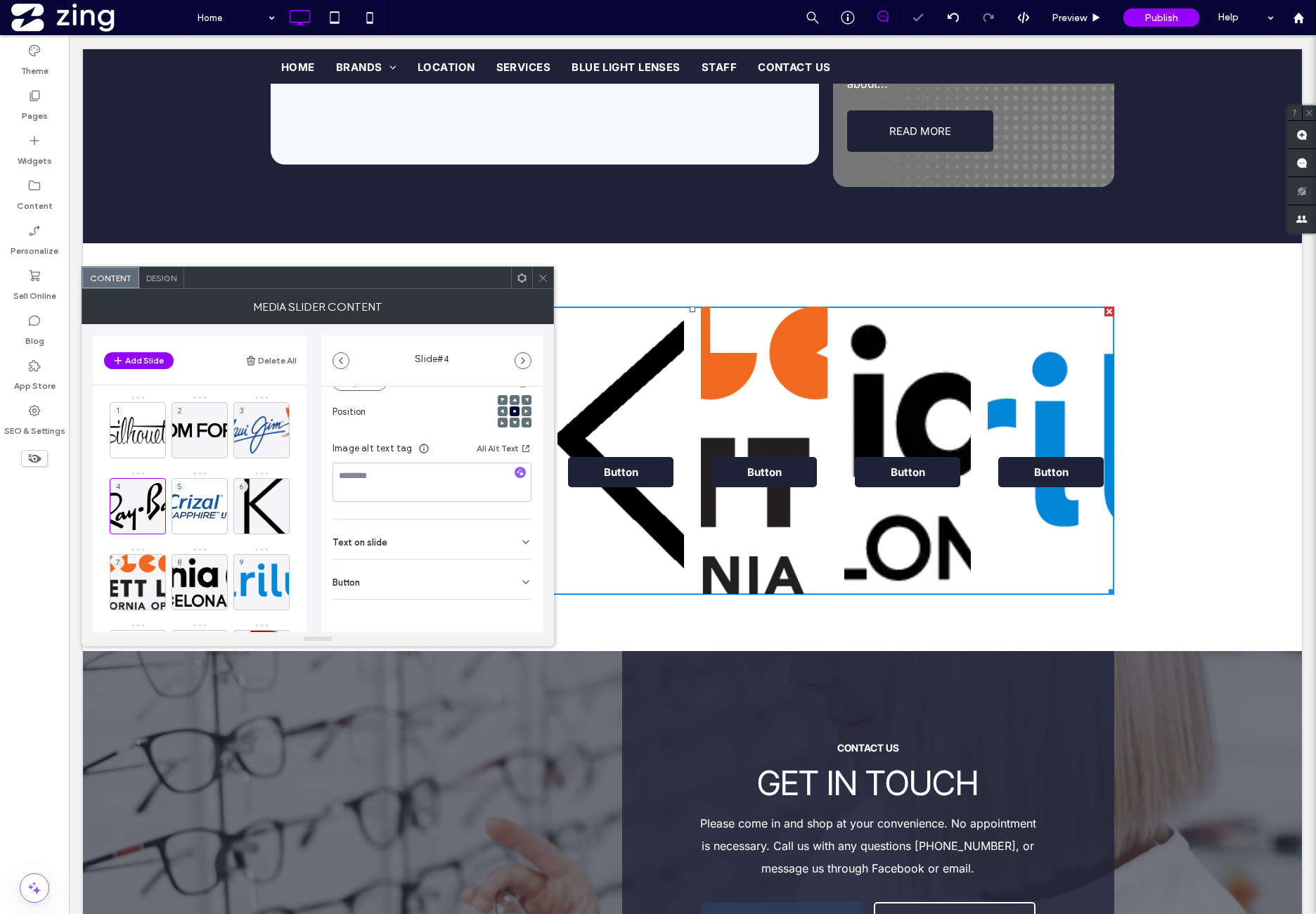
click at [428, 583] on div "Button" at bounding box center [432, 579] width 199 height 39
click at [518, 616] on button at bounding box center [518, 611] width 25 height 24
click at [197, 496] on div "5" at bounding box center [199, 506] width 56 height 56
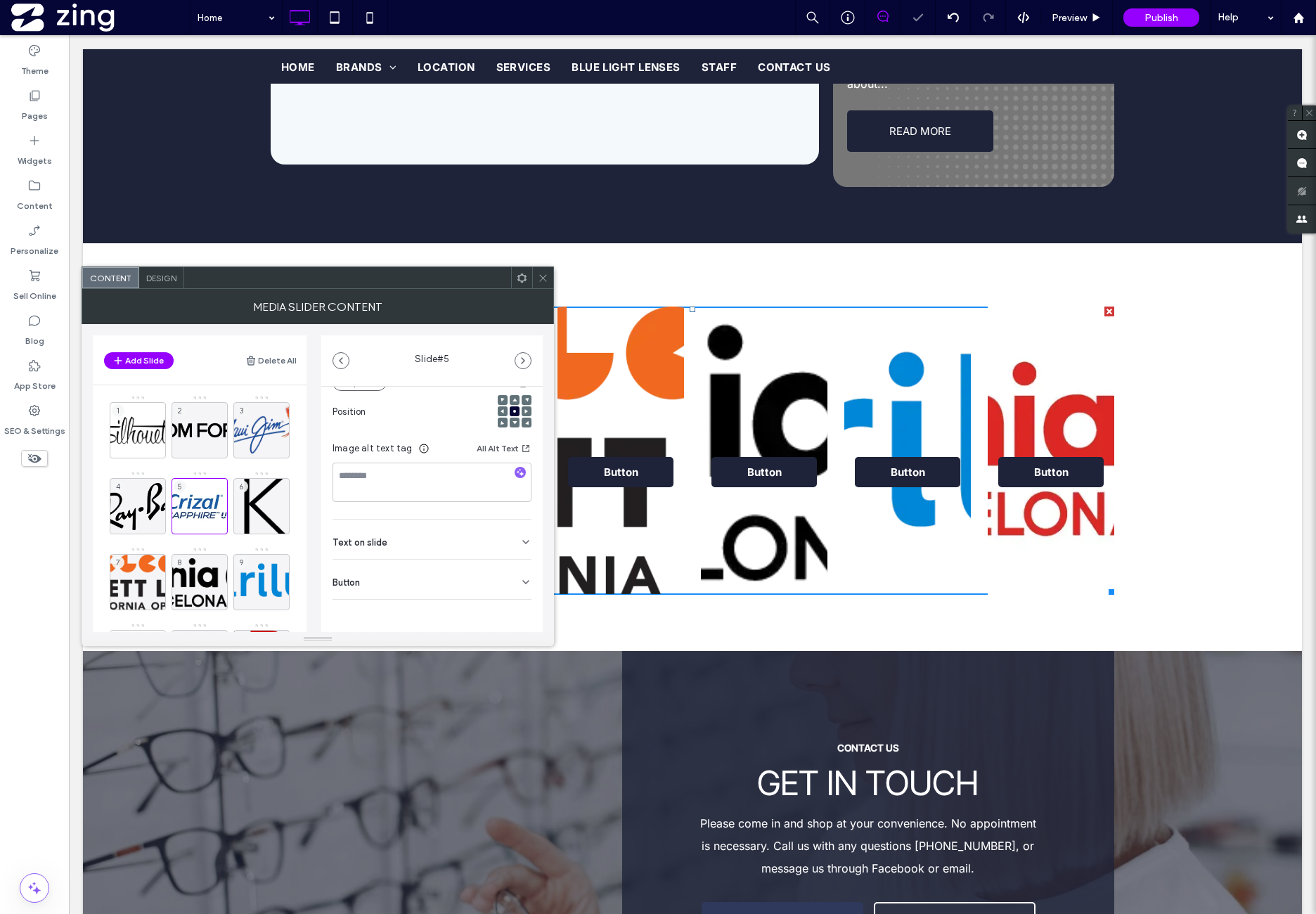
drag, startPoint x: 439, startPoint y: 584, endPoint x: 467, endPoint y: 632, distance: 55.6
click at [440, 584] on div "Button" at bounding box center [432, 579] width 199 height 39
click at [518, 618] on button at bounding box center [518, 611] width 25 height 24
click at [251, 500] on div "6" at bounding box center [261, 506] width 56 height 56
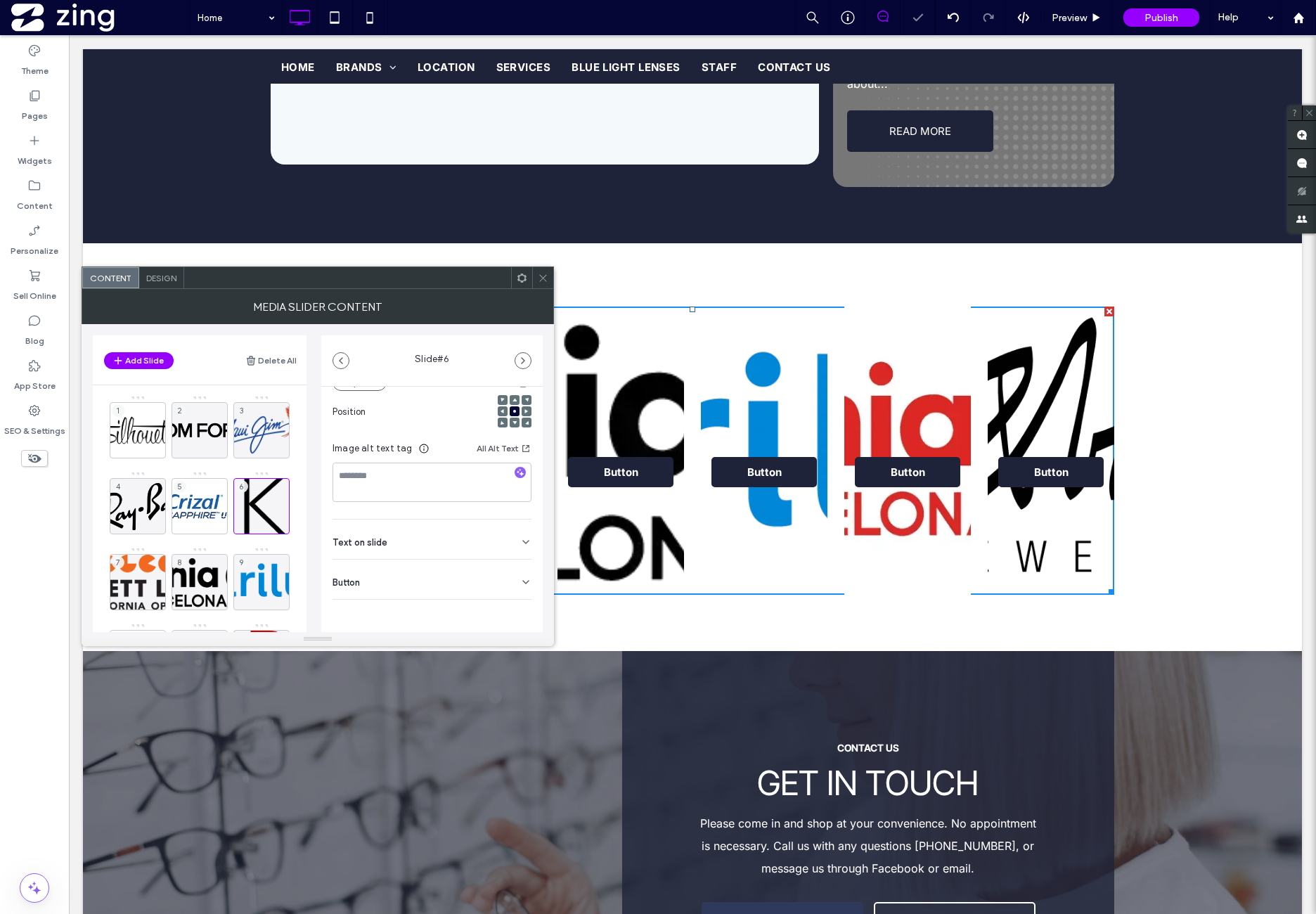
click at [457, 587] on div "Button" at bounding box center [432, 579] width 199 height 39
click at [513, 621] on button at bounding box center [518, 611] width 25 height 24
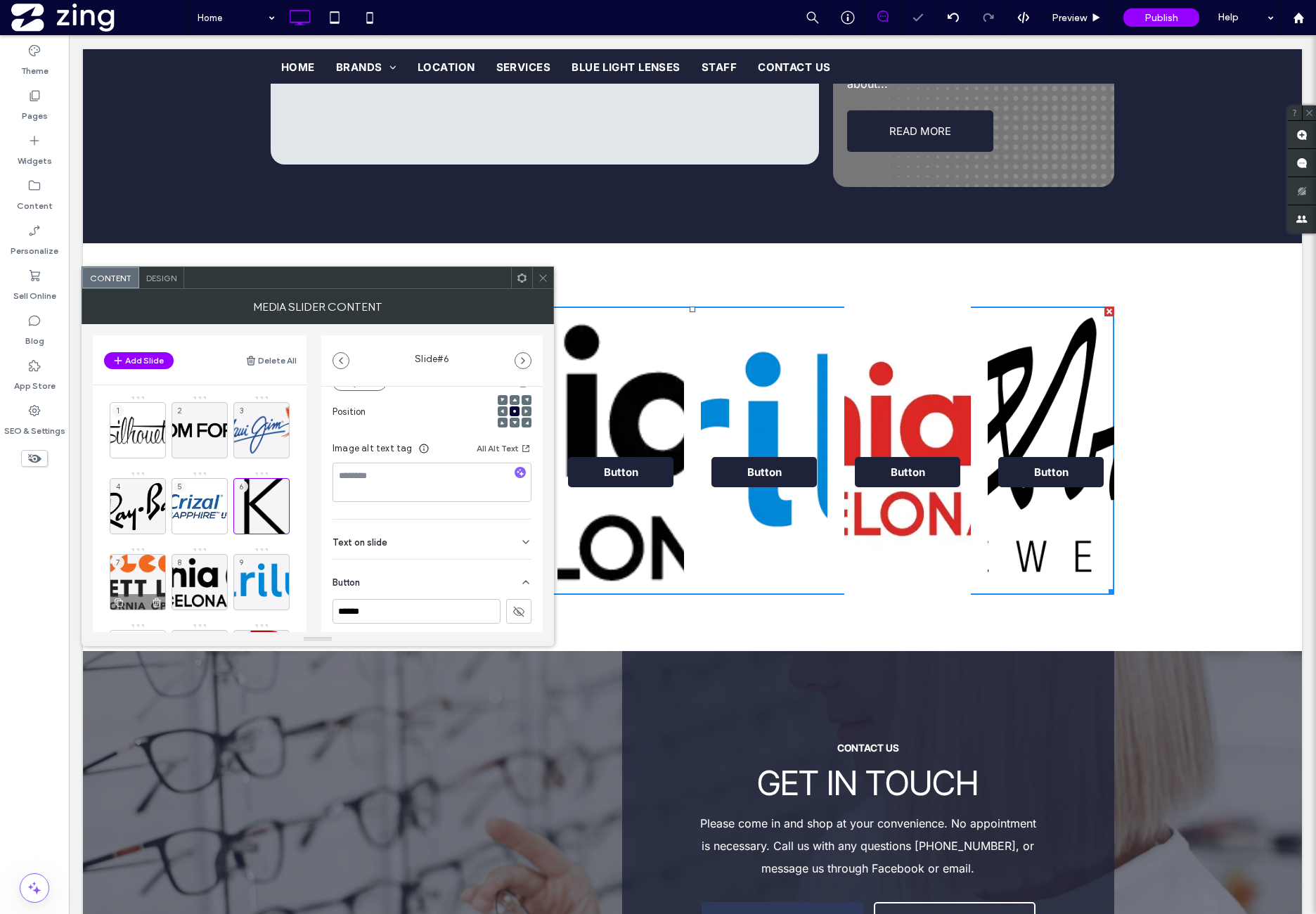
click at [145, 571] on div "7" at bounding box center [138, 582] width 56 height 56
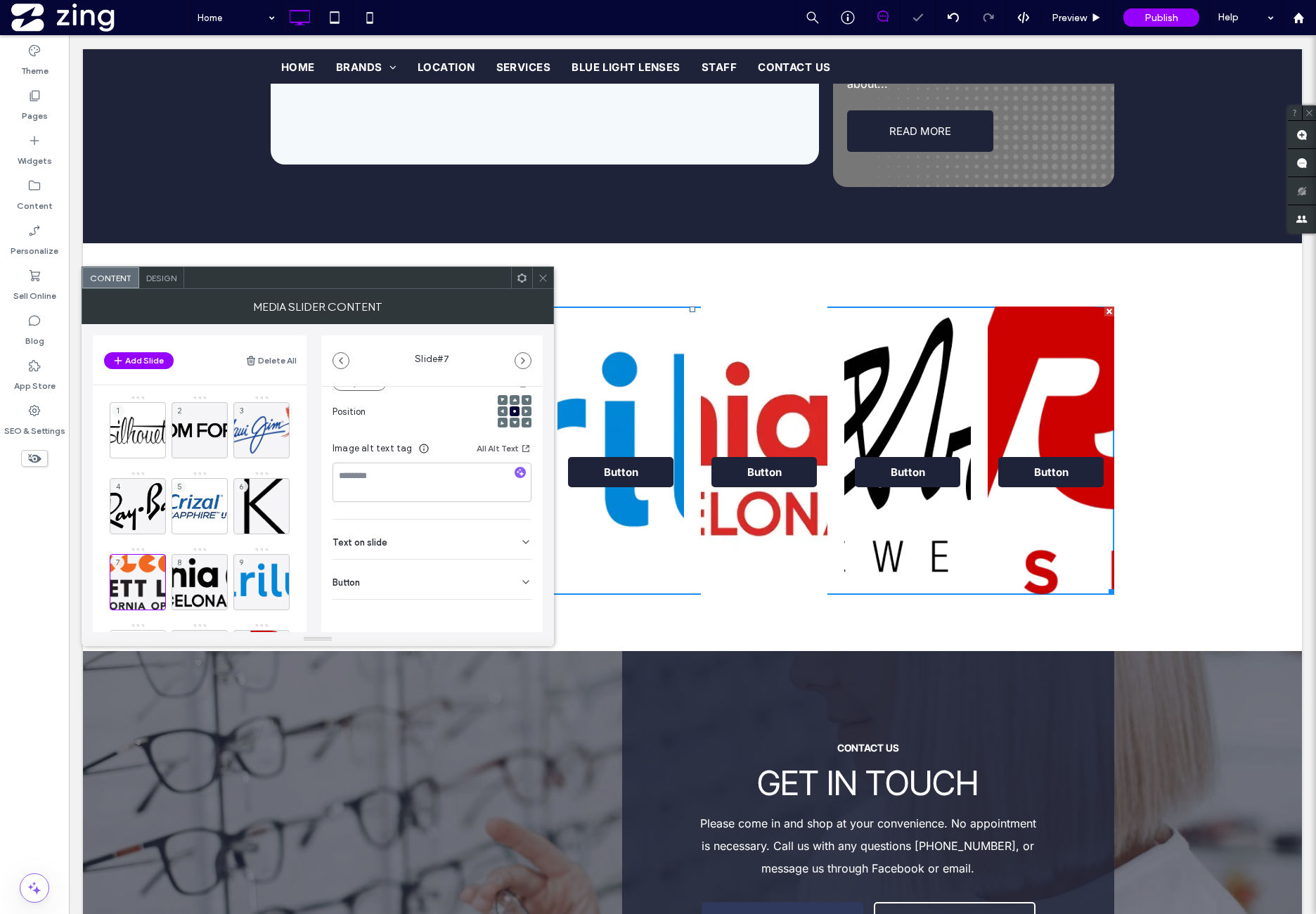
drag, startPoint x: 448, startPoint y: 581, endPoint x: 451, endPoint y: 595, distance: 14.3
click at [448, 581] on div "Button" at bounding box center [432, 579] width 199 height 39
click at [517, 616] on icon at bounding box center [519, 612] width 13 height 13
click at [209, 576] on div "8" at bounding box center [199, 582] width 56 height 56
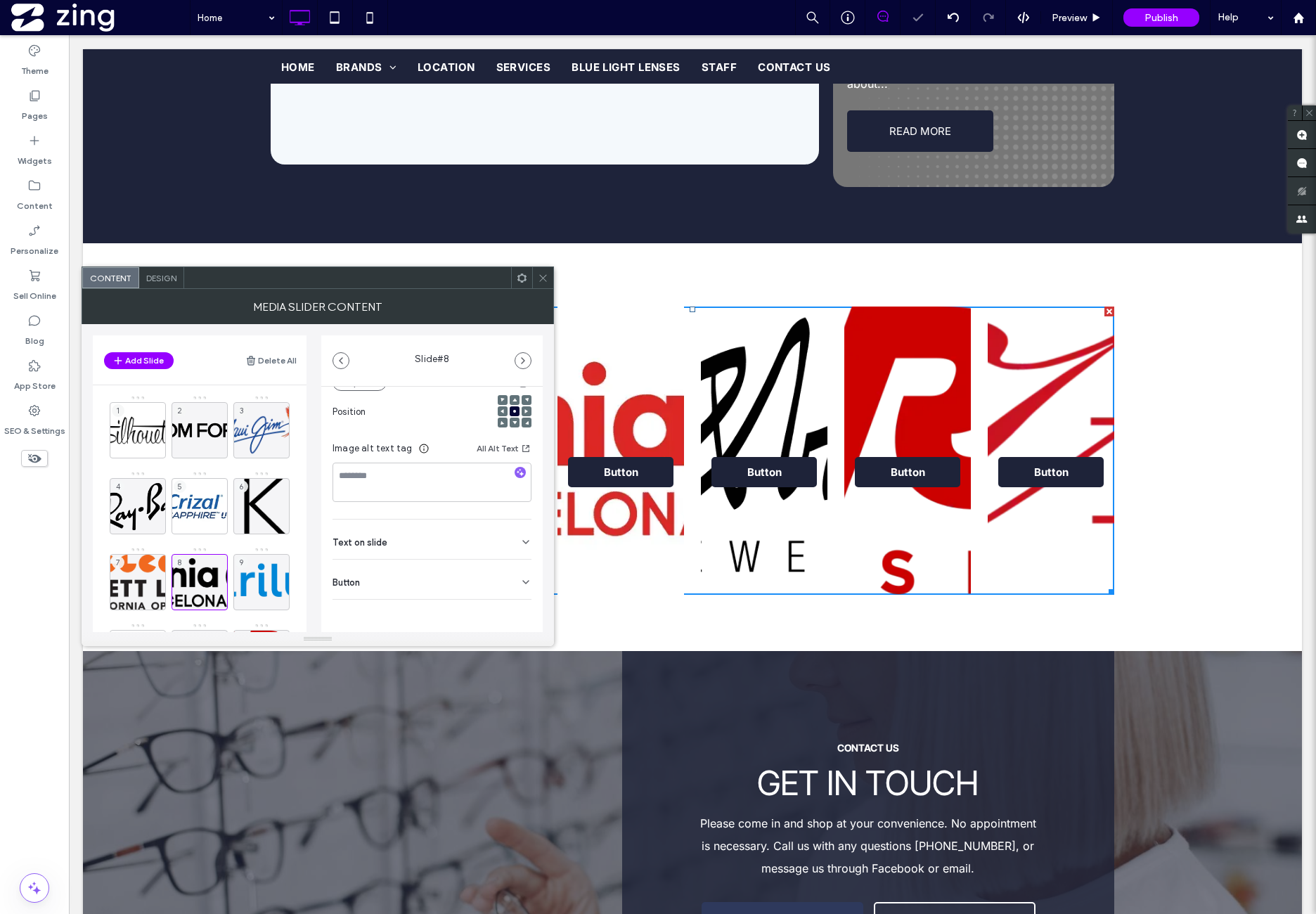
click at [465, 588] on div "Button" at bounding box center [432, 579] width 199 height 39
click at [516, 614] on icon at bounding box center [519, 612] width 13 height 13
click at [270, 571] on div "9" at bounding box center [261, 582] width 56 height 56
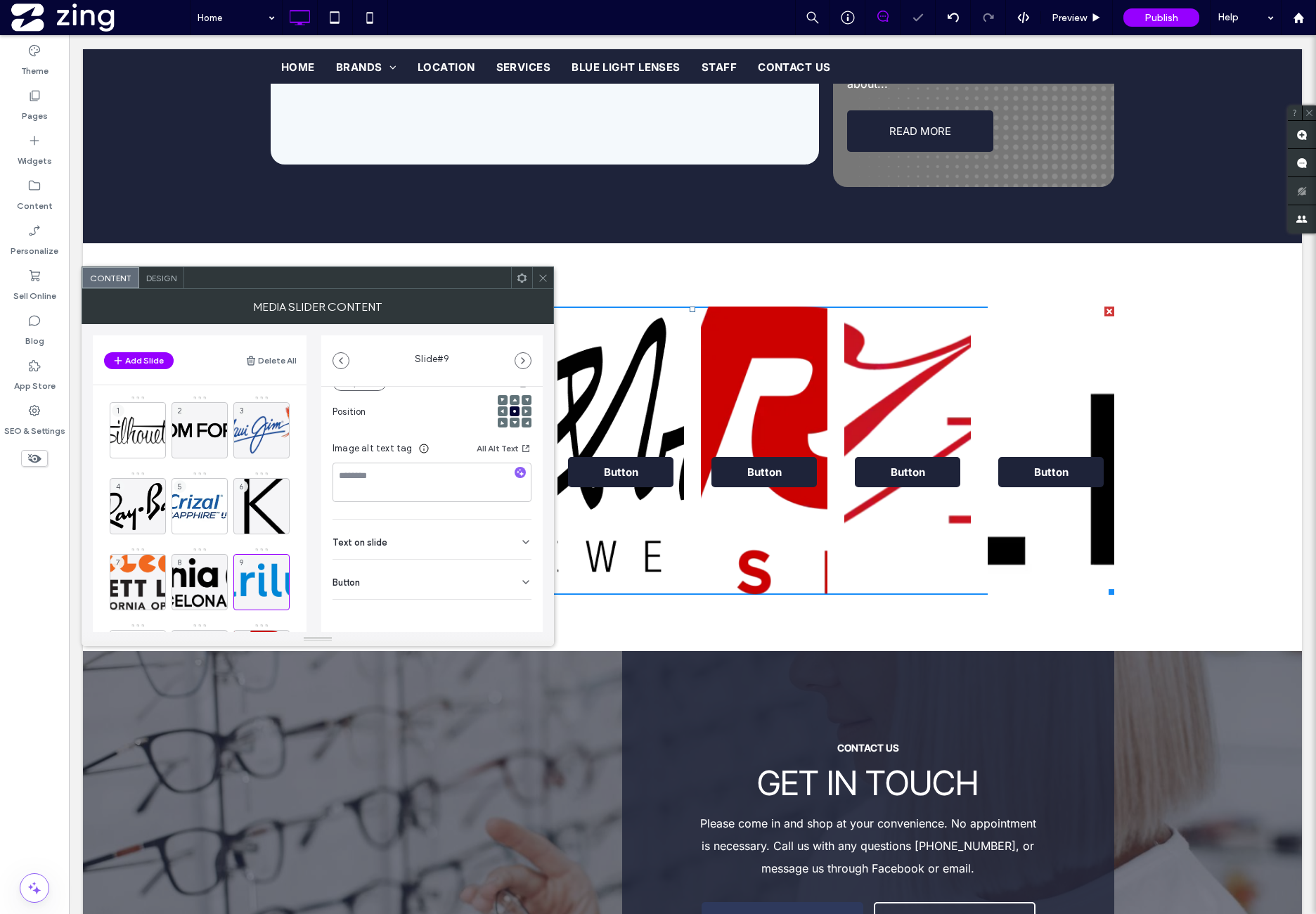
click at [513, 572] on div "Button" at bounding box center [432, 579] width 199 height 39
click at [513, 611] on icon at bounding box center [519, 612] width 13 height 13
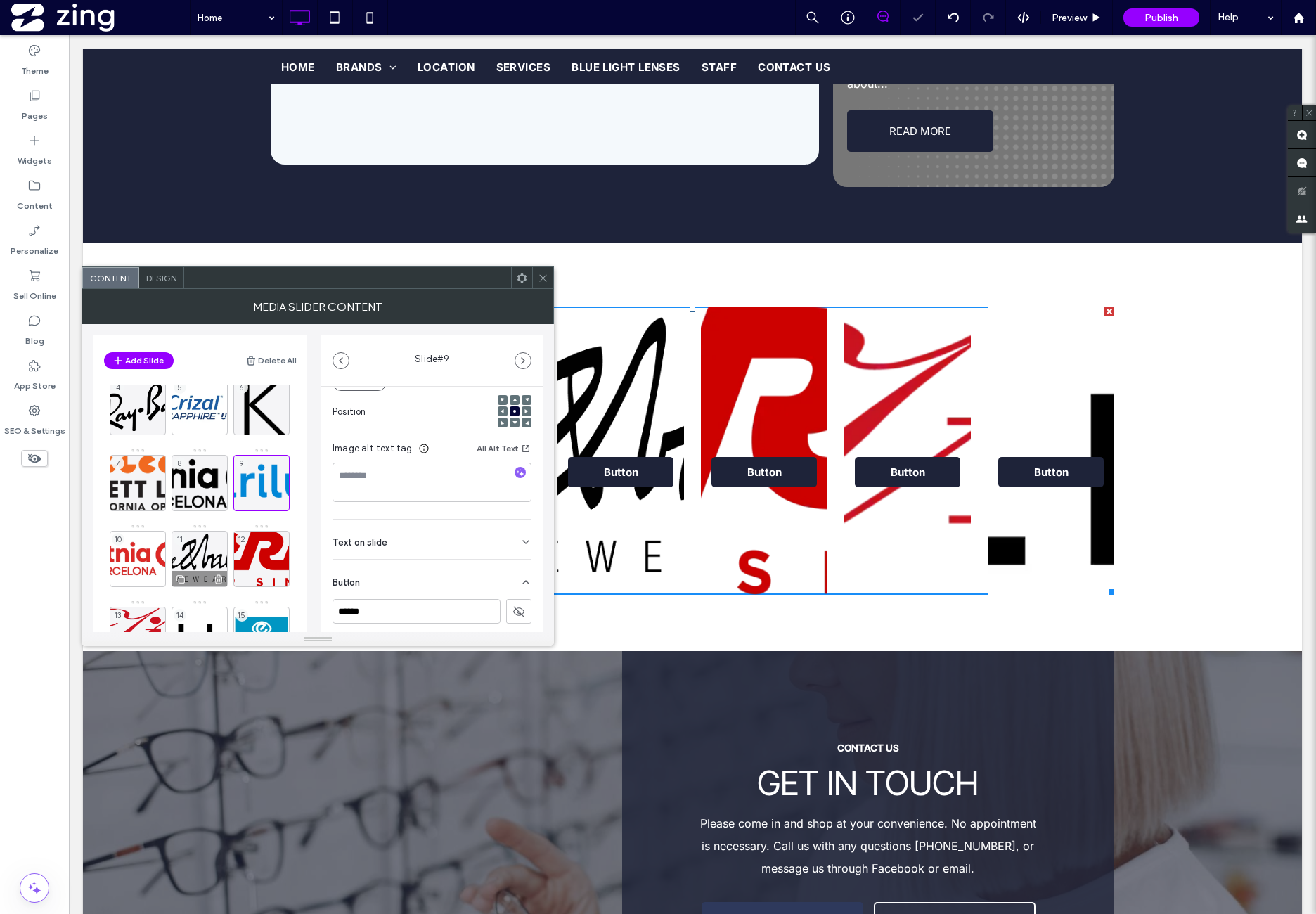
scroll to position [116, 0]
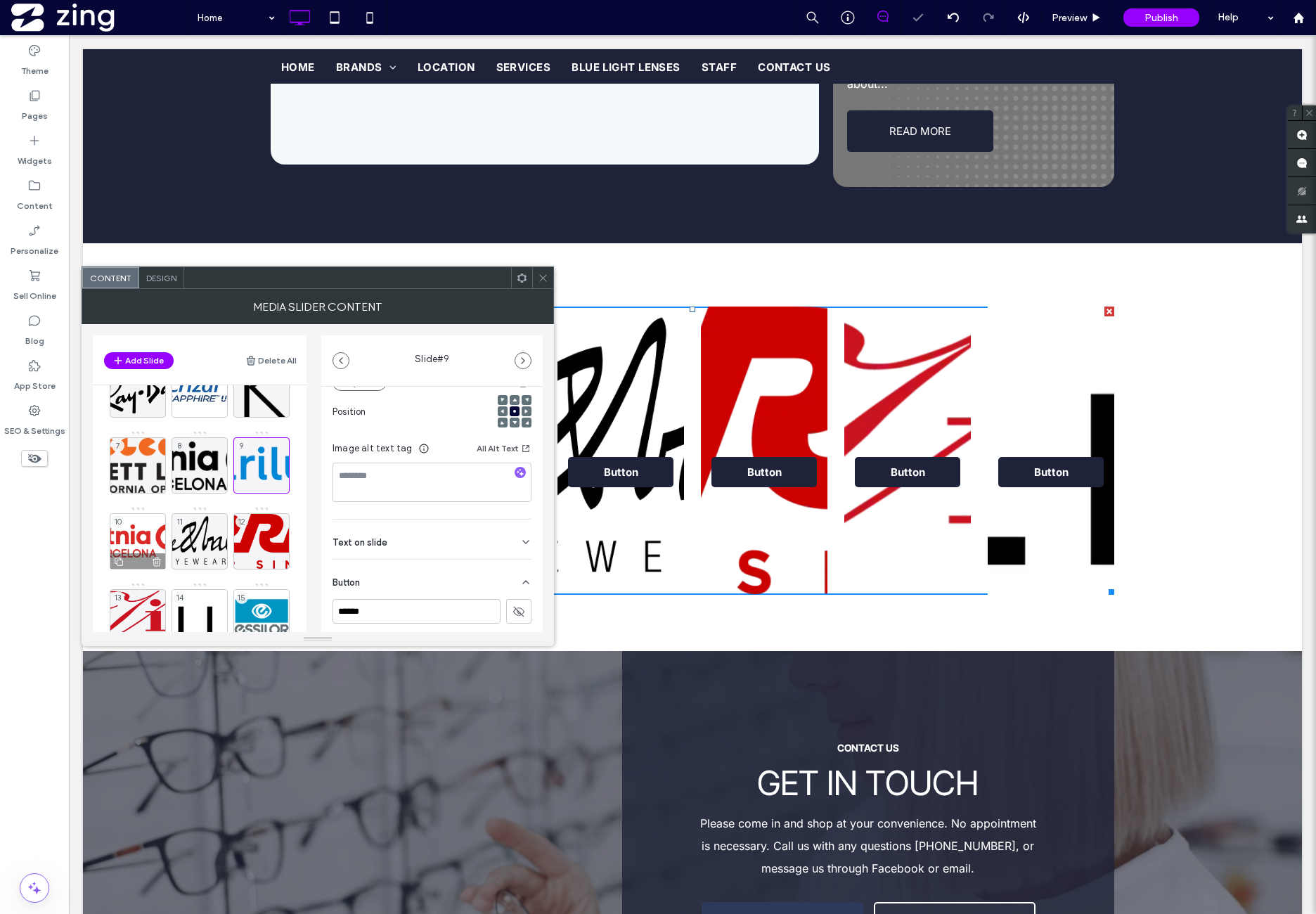
click at [153, 521] on div "10" at bounding box center [138, 541] width 56 height 56
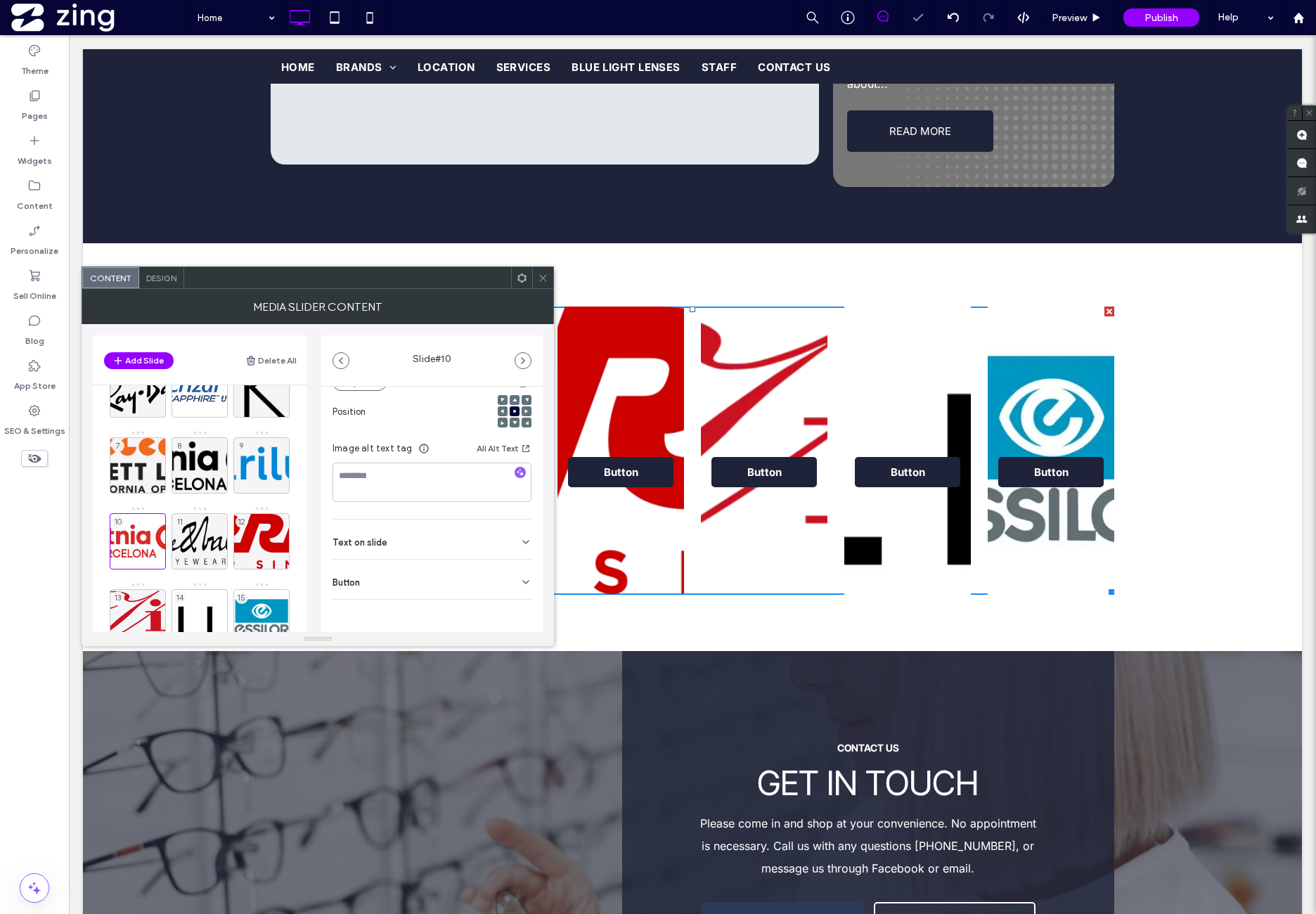
click at [464, 575] on div "Button" at bounding box center [432, 579] width 199 height 39
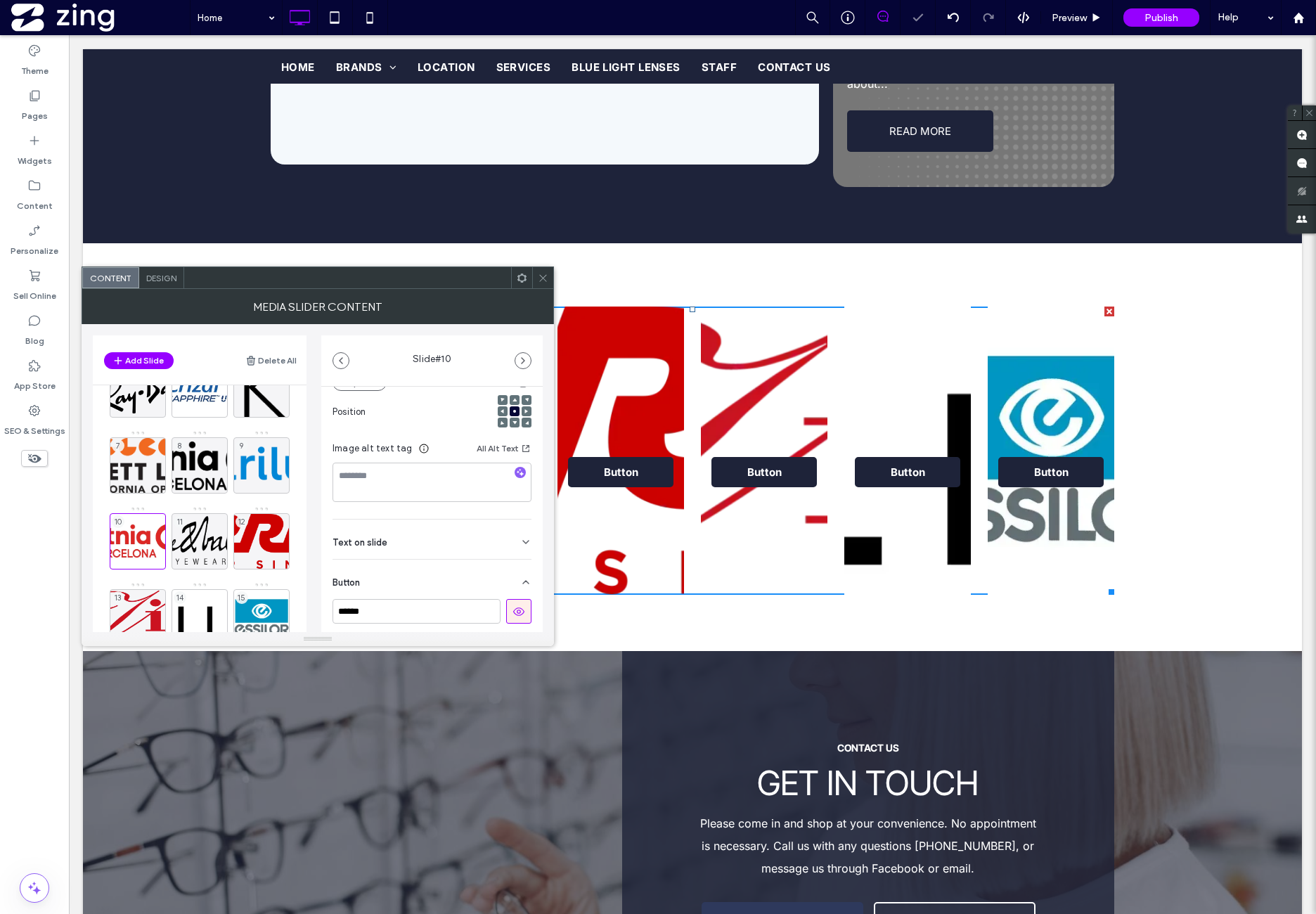
drag, startPoint x: 507, startPoint y: 613, endPoint x: 506, endPoint y: 606, distance: 7.1
click at [513, 612] on icon at bounding box center [519, 612] width 13 height 13
drag, startPoint x: 195, startPoint y: 548, endPoint x: 220, endPoint y: 538, distance: 26.9
click at [195, 547] on div "11" at bounding box center [199, 541] width 56 height 56
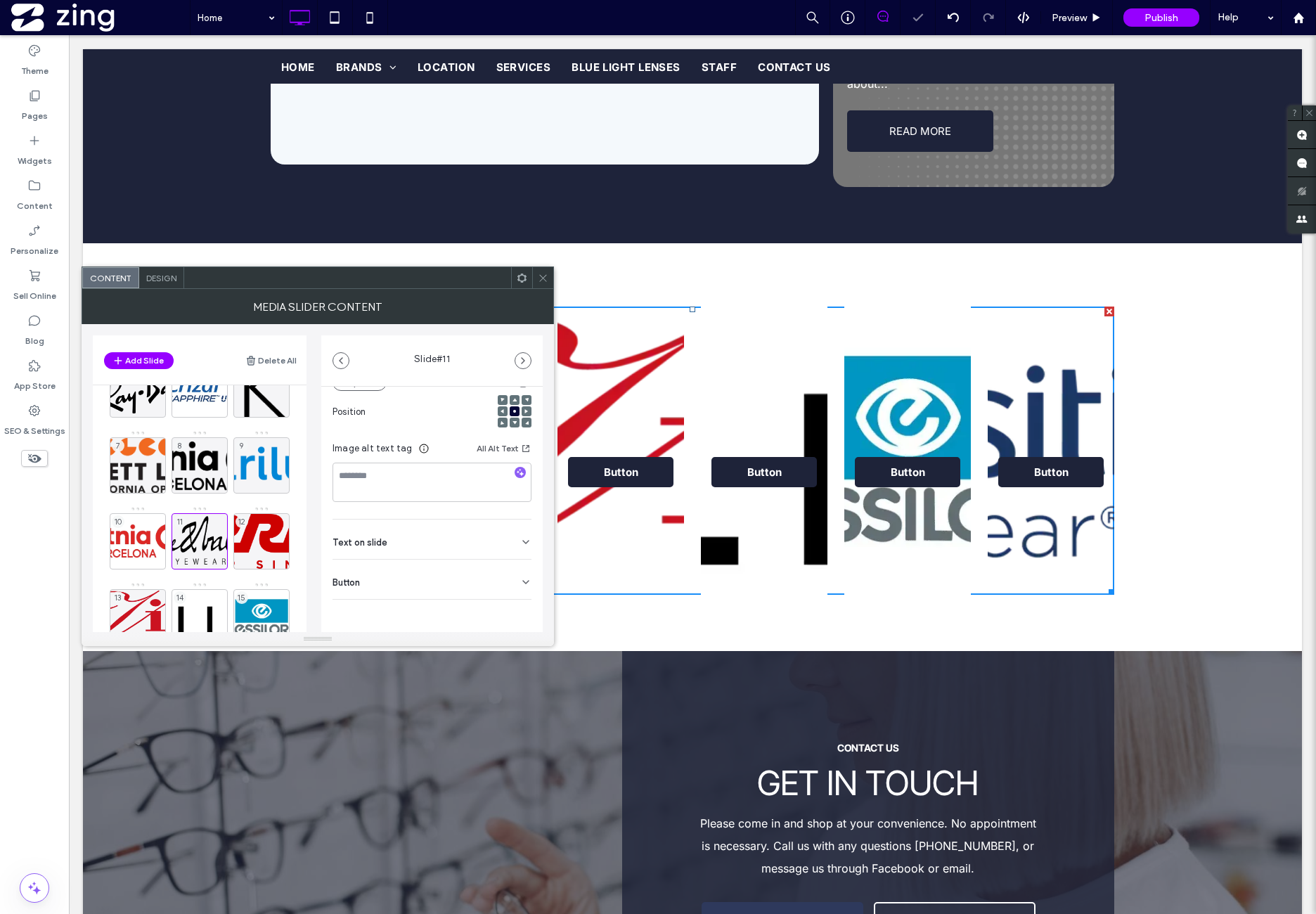
drag, startPoint x: 455, startPoint y: 581, endPoint x: 478, endPoint y: 610, distance: 37.0
click at [456, 581] on div "Button" at bounding box center [432, 579] width 199 height 39
click at [525, 611] on div "Media Name: rev0013.webp Size: 1280x450 Replace Position Image alt text tag All…" at bounding box center [432, 470] width 221 height 563
click at [506, 606] on button at bounding box center [518, 611] width 25 height 24
click at [250, 531] on div "12" at bounding box center [261, 541] width 56 height 56
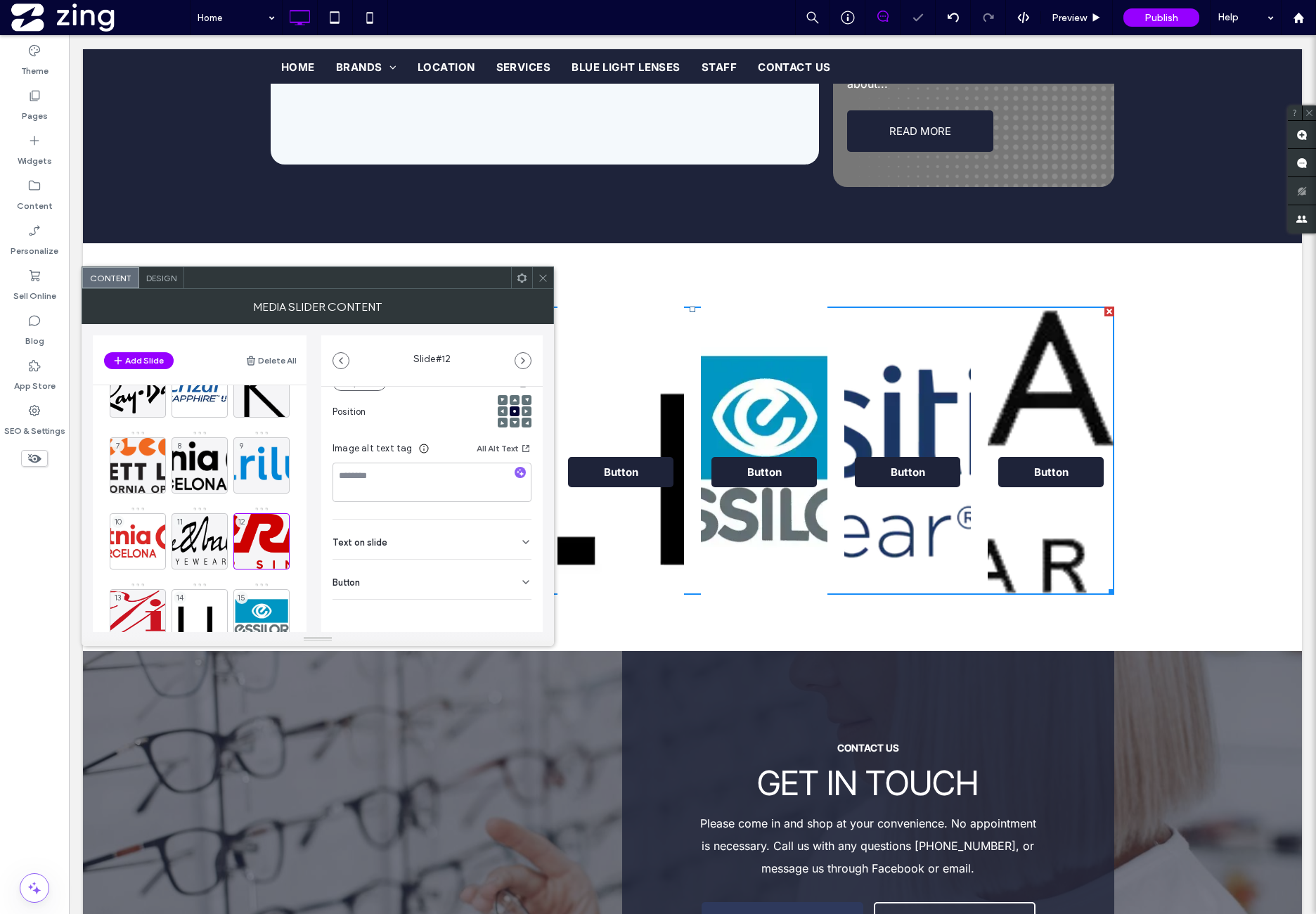
click at [438, 580] on div "Button" at bounding box center [432, 579] width 199 height 39
click at [513, 622] on button at bounding box center [518, 611] width 25 height 24
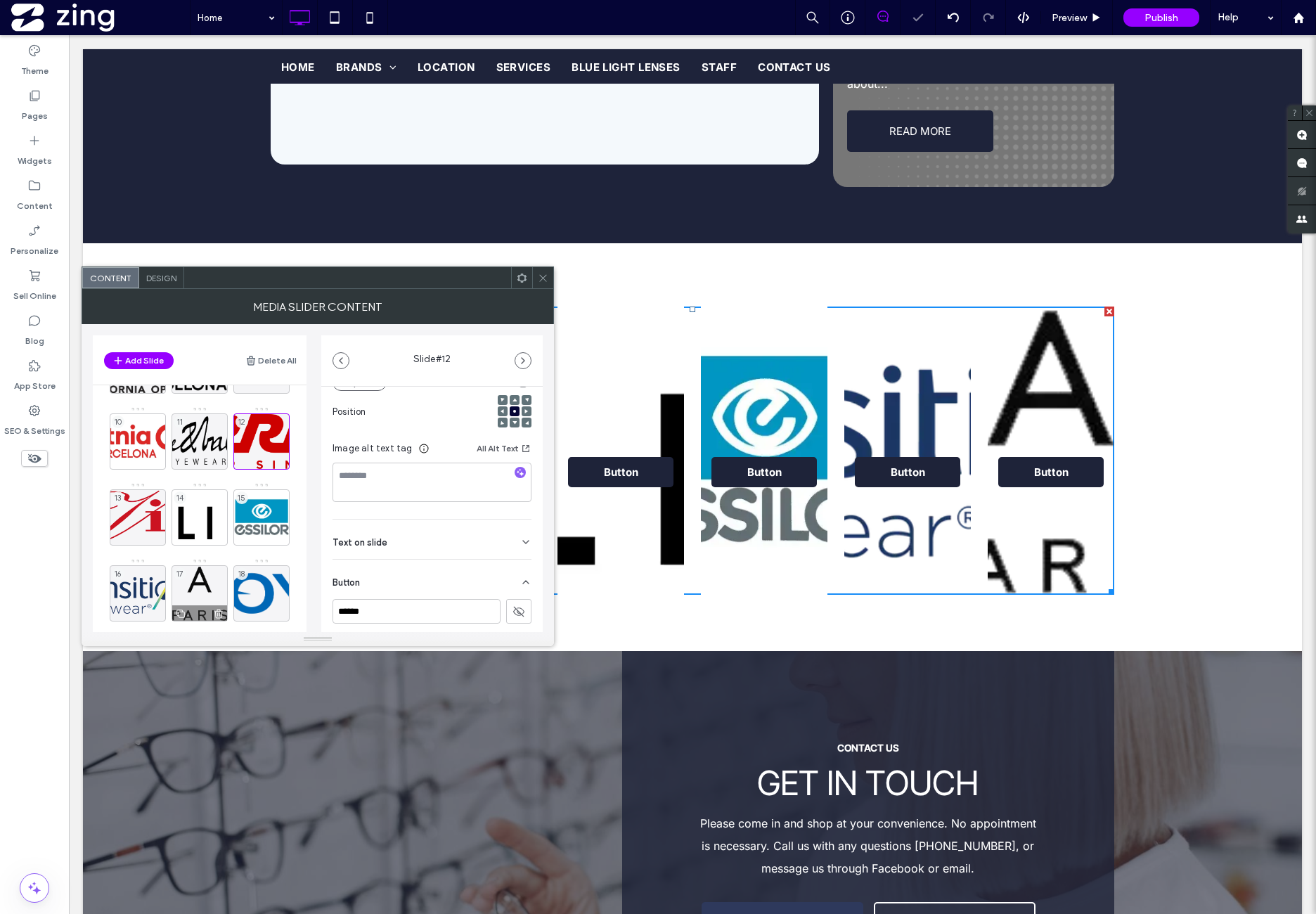
scroll to position [234, 0]
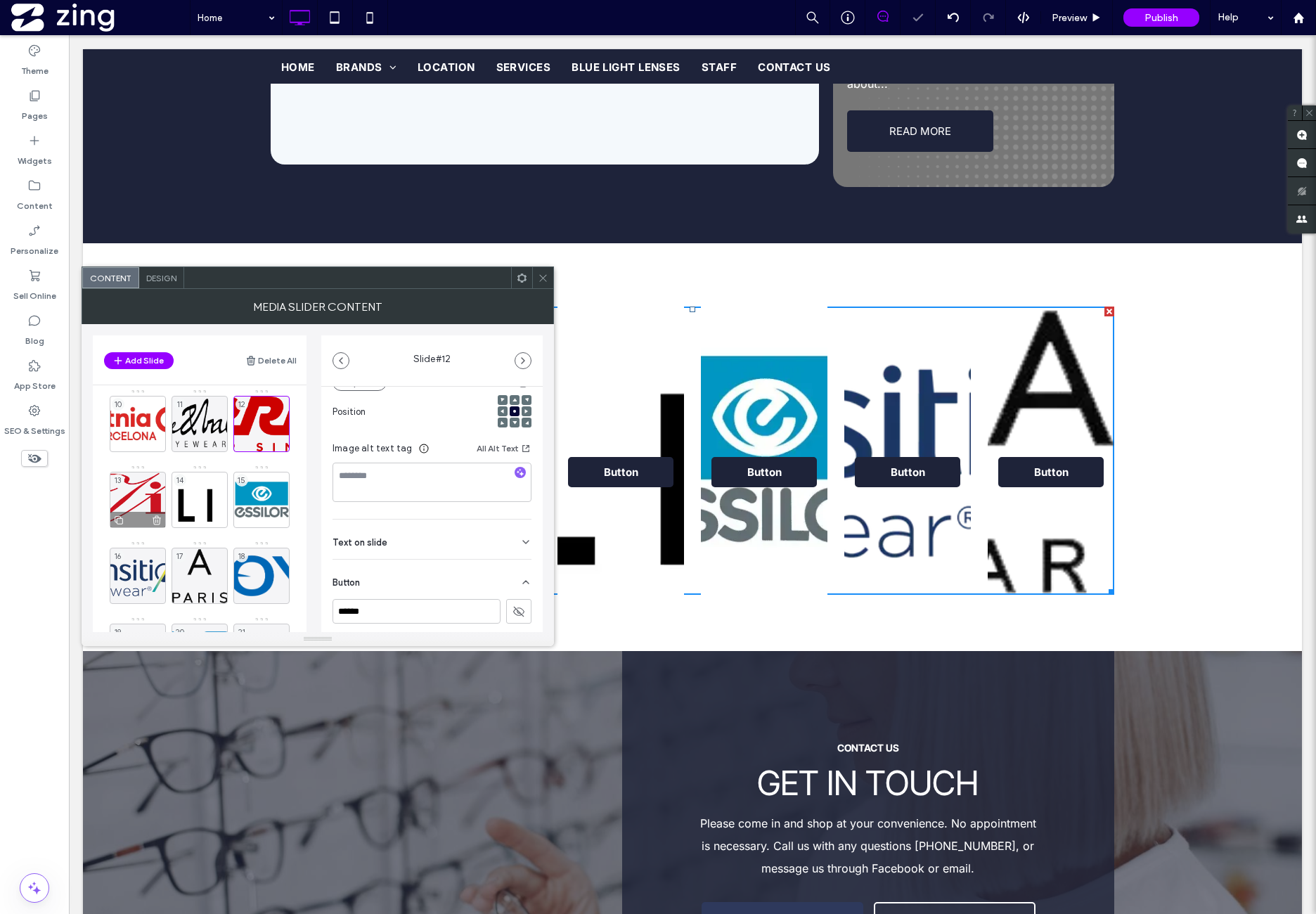
click at [144, 500] on div "13" at bounding box center [138, 500] width 56 height 56
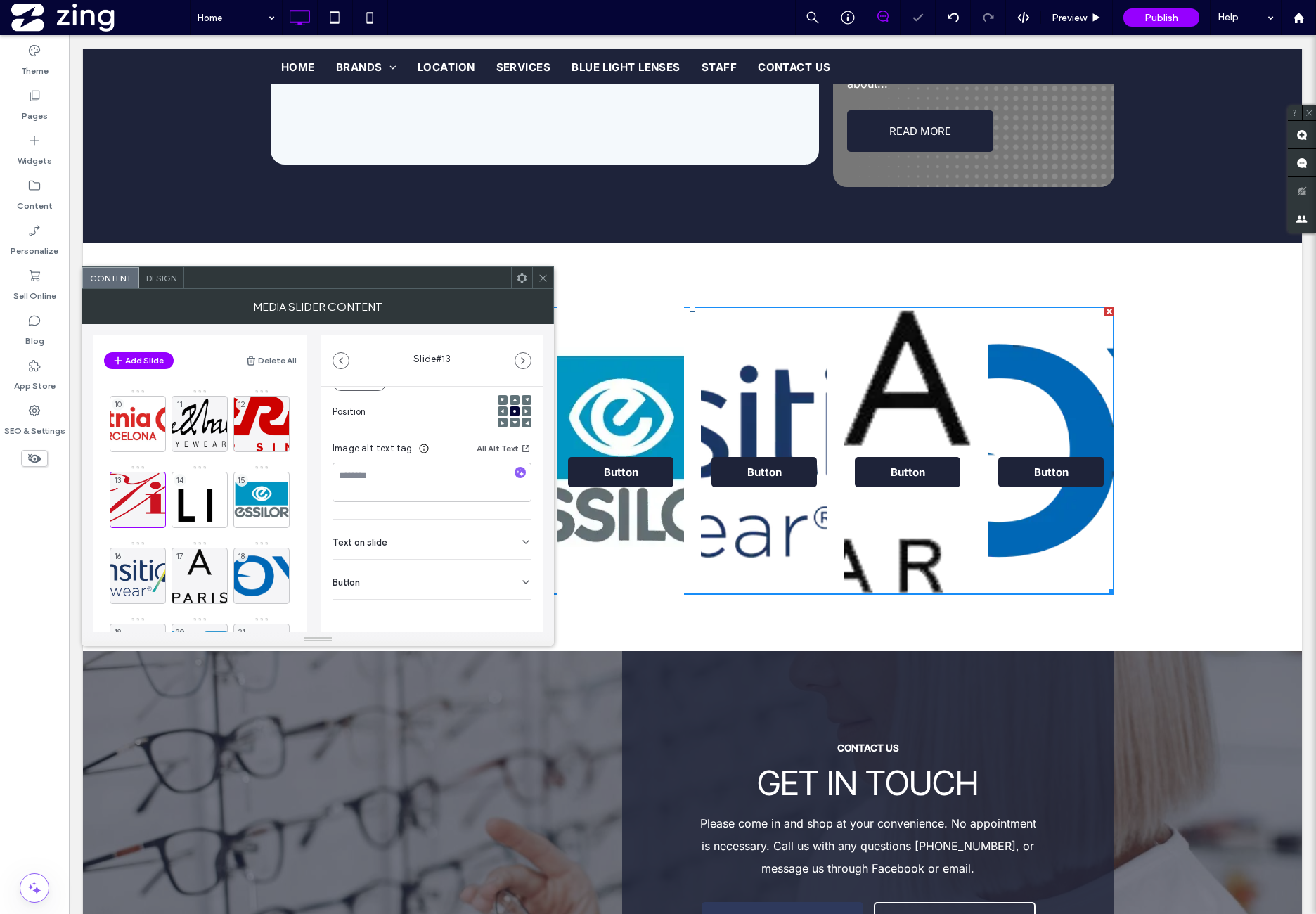
click at [473, 581] on div "Button" at bounding box center [432, 579] width 199 height 39
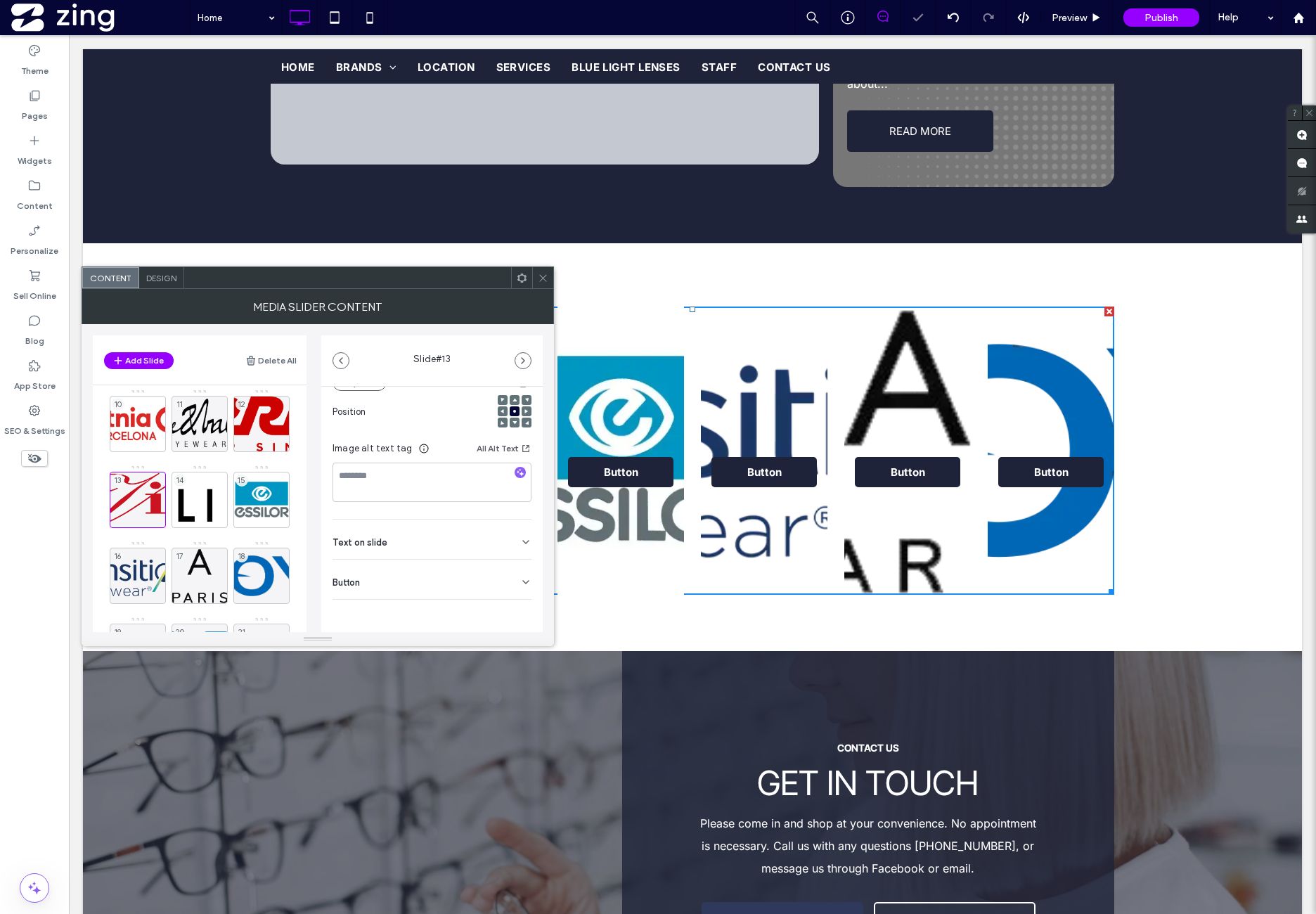
scroll to position [199, 0]
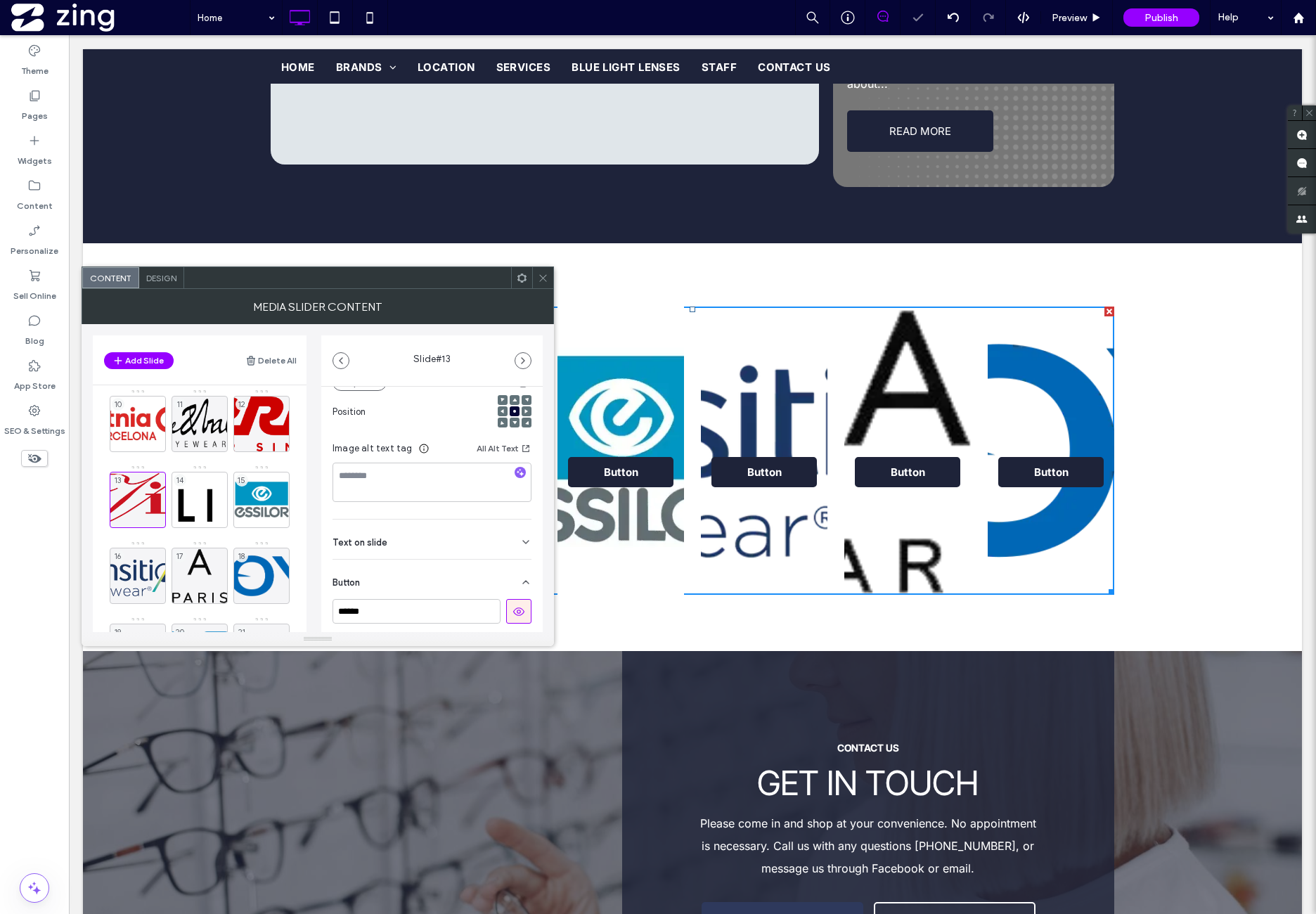
click at [513, 610] on icon at bounding box center [519, 612] width 13 height 13
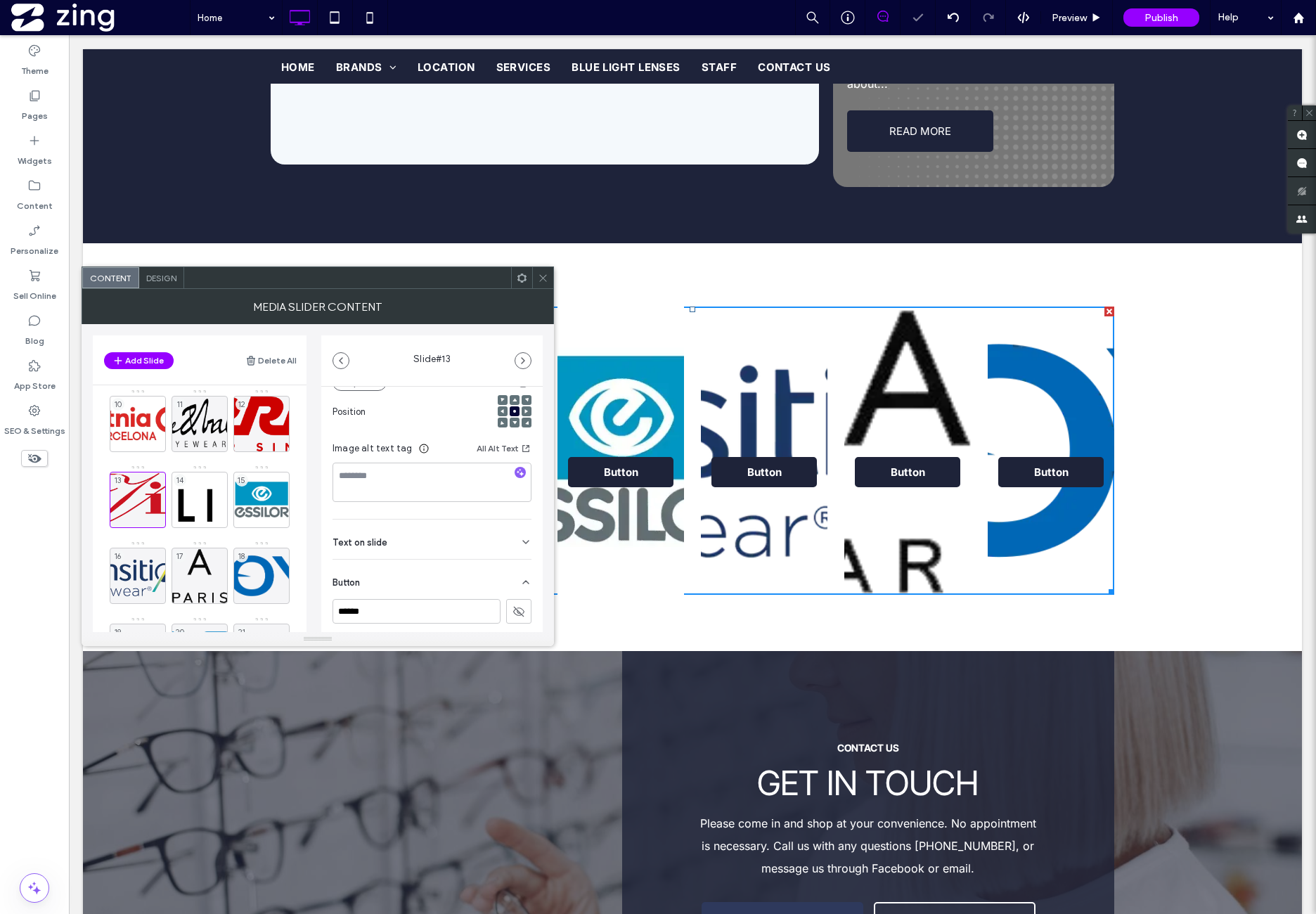
drag, startPoint x: 193, startPoint y: 495, endPoint x: 292, endPoint y: 493, distance: 99.0
click at [193, 495] on div "14" at bounding box center [199, 500] width 56 height 56
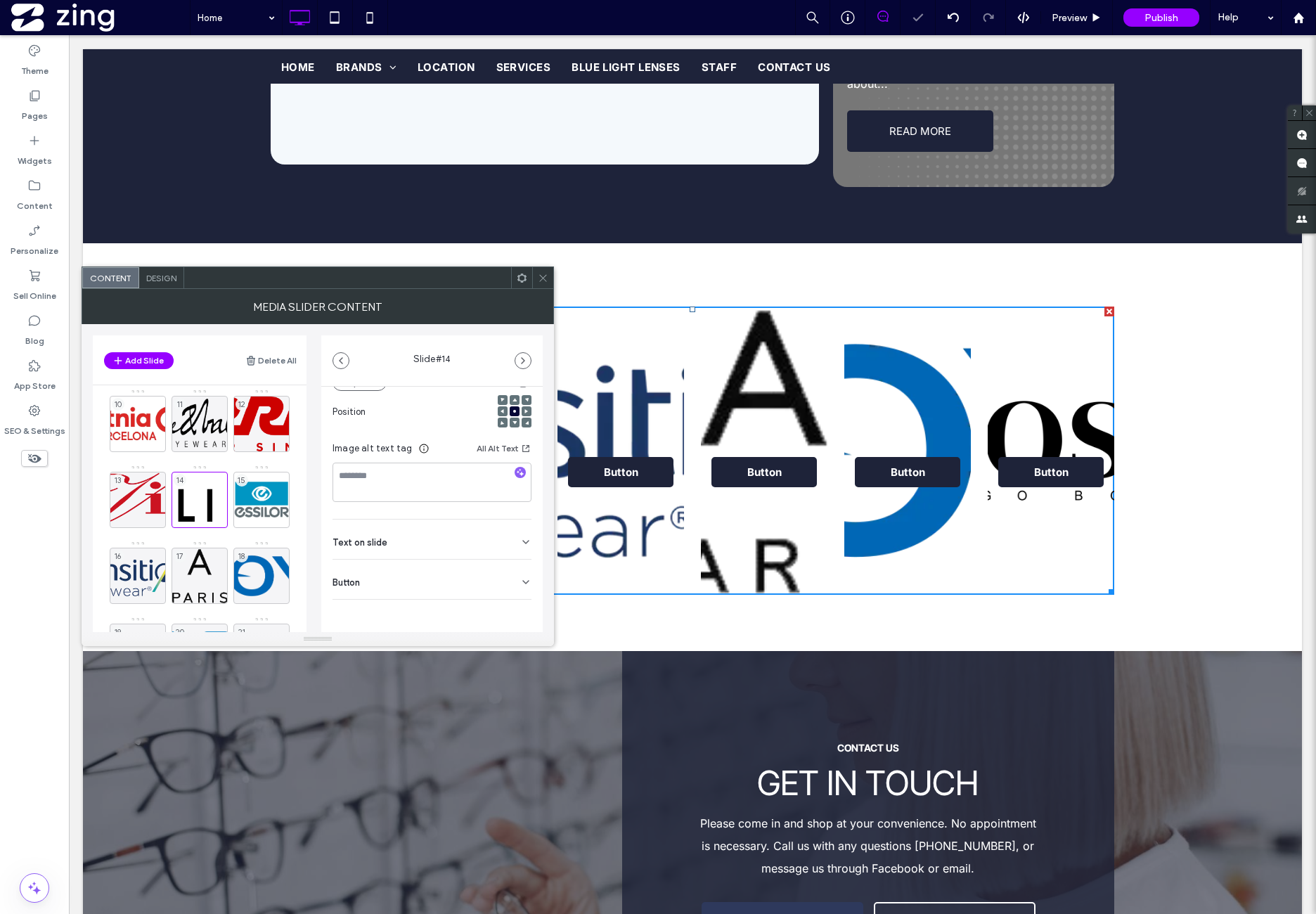
drag, startPoint x: 458, startPoint y: 573, endPoint x: 470, endPoint y: 621, distance: 49.5
click at [458, 574] on div "Button" at bounding box center [432, 579] width 199 height 39
click at [513, 611] on use at bounding box center [519, 612] width 11 height 9
click at [266, 491] on div "15" at bounding box center [261, 500] width 56 height 56
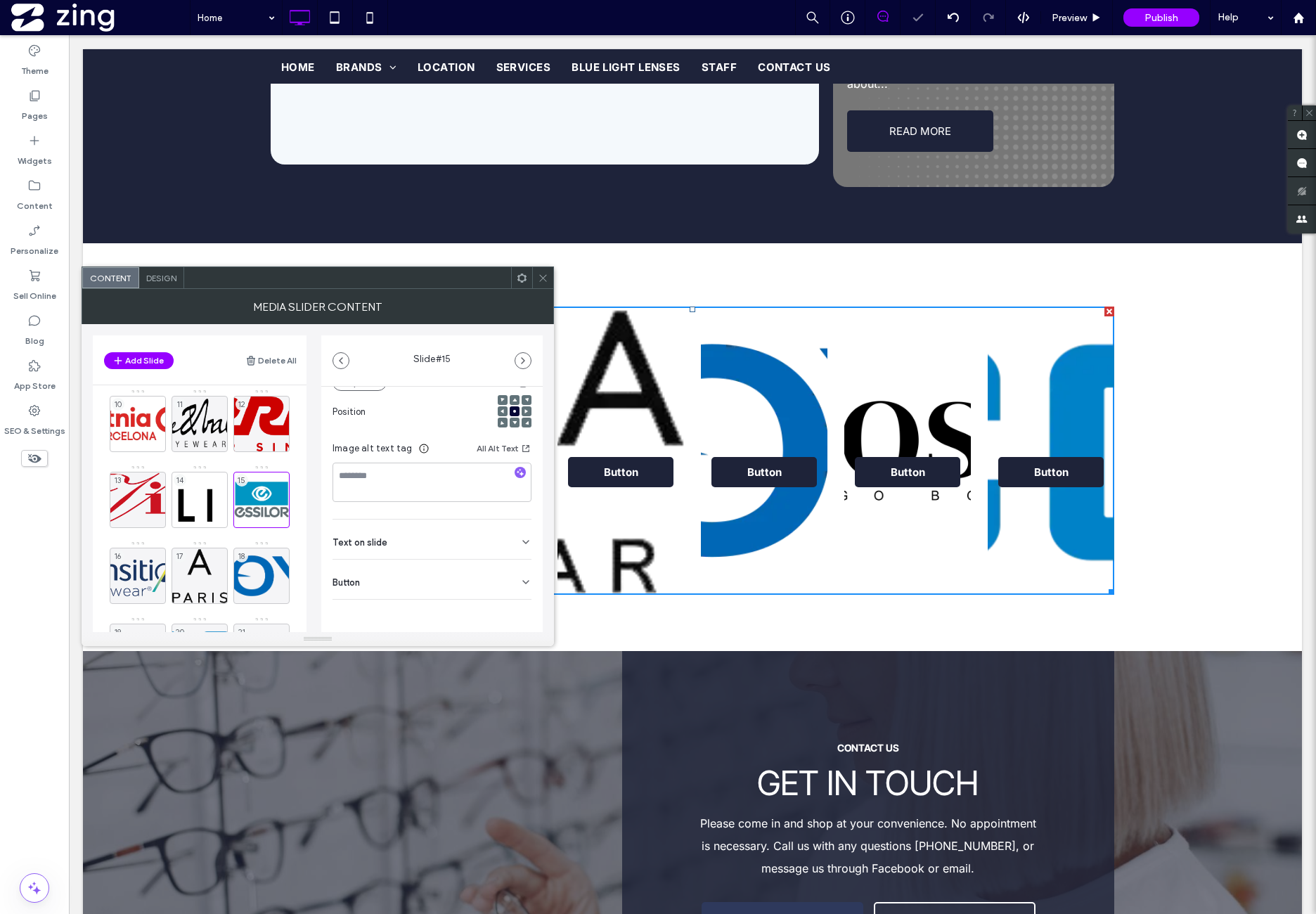
drag, startPoint x: 466, startPoint y: 573, endPoint x: 477, endPoint y: 607, distance: 35.7
click at [466, 573] on div "Button" at bounding box center [432, 579] width 199 height 39
click at [513, 610] on icon at bounding box center [519, 612] width 13 height 13
click at [144, 568] on div "16" at bounding box center [138, 576] width 56 height 56
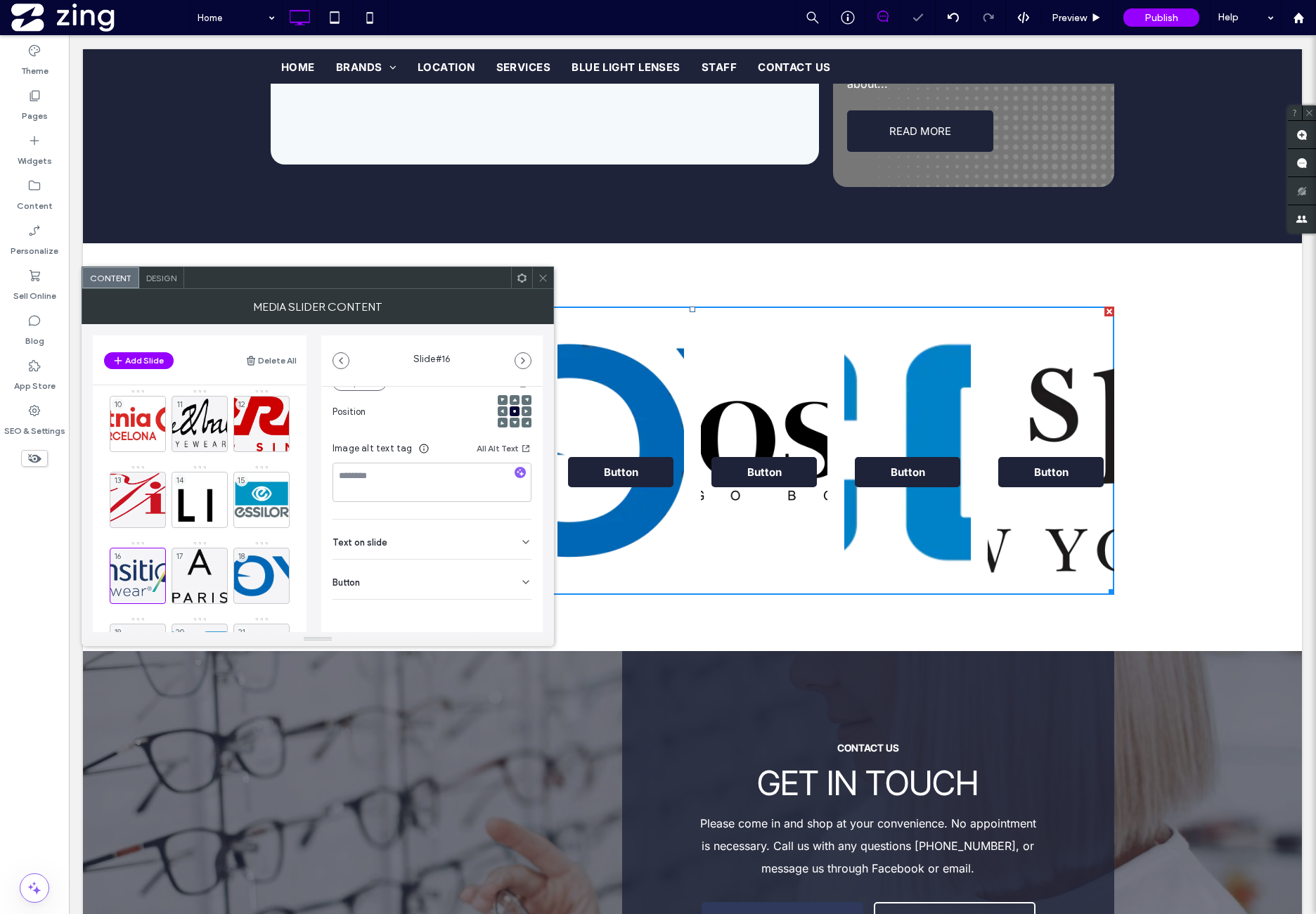
drag, startPoint x: 431, startPoint y: 578, endPoint x: 433, endPoint y: 606, distance: 28.1
click at [431, 578] on div "Button" at bounding box center [432, 579] width 199 height 39
click at [513, 606] on icon at bounding box center [519, 612] width 13 height 13
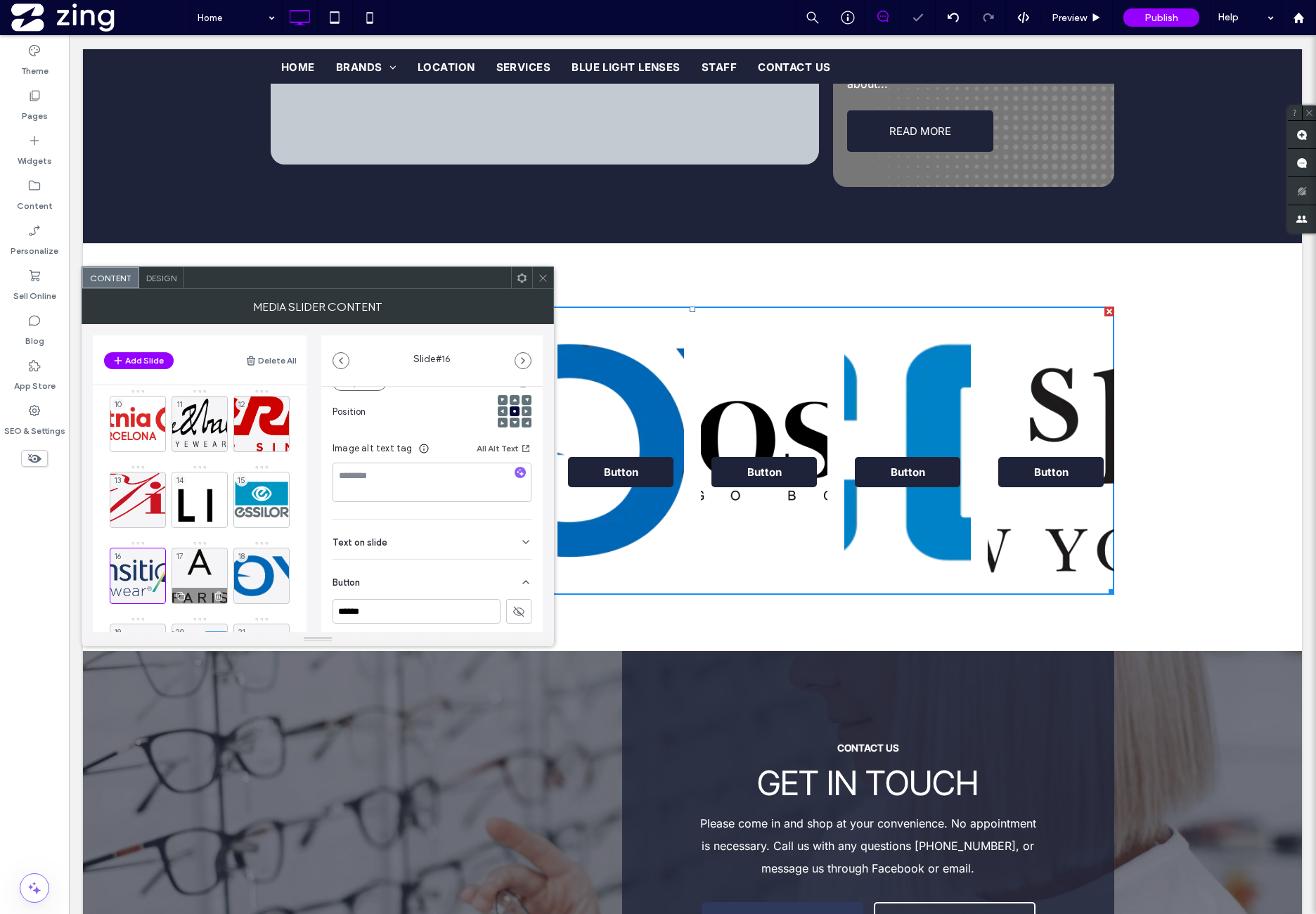
click at [184, 563] on div "17" at bounding box center [199, 576] width 56 height 56
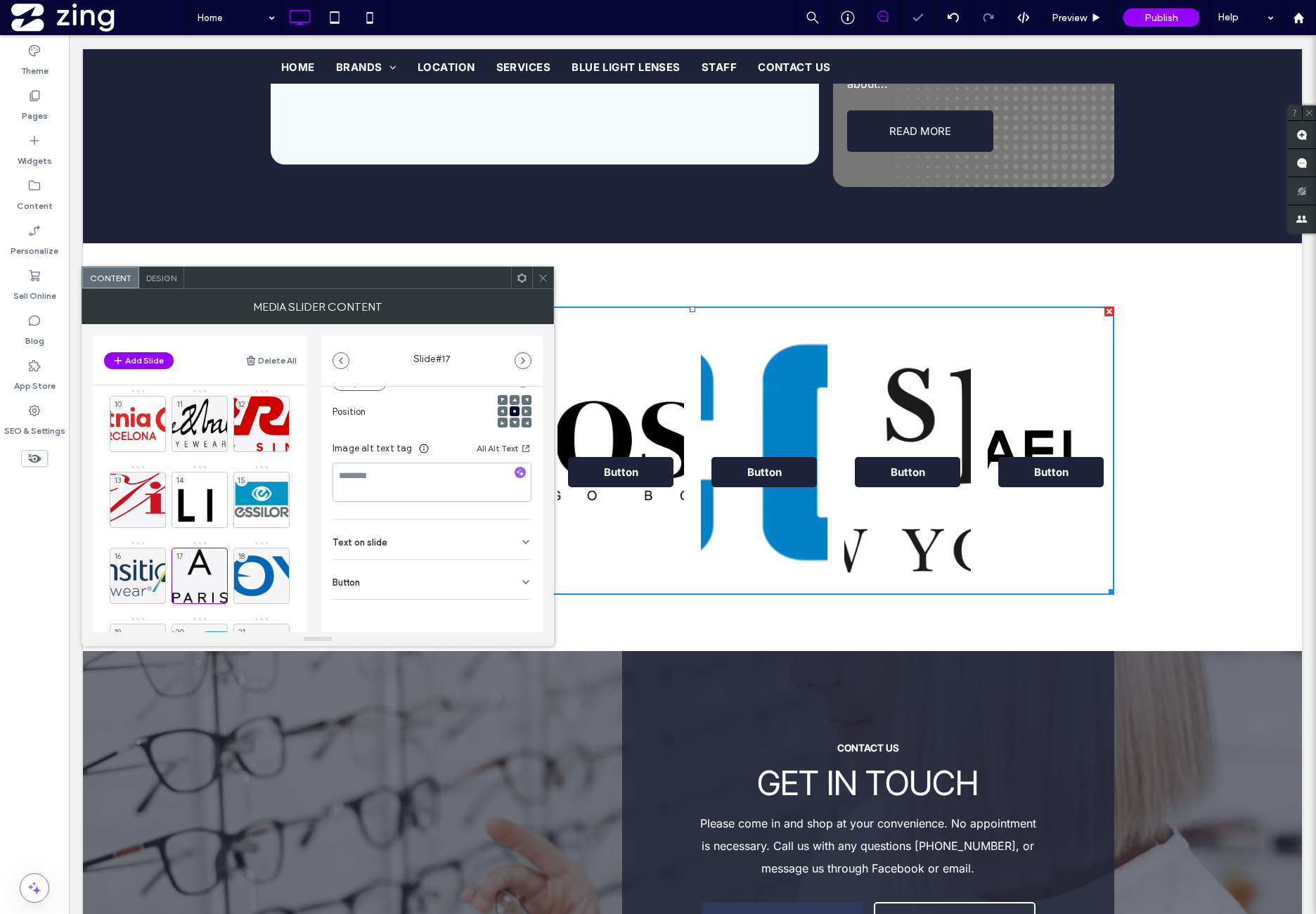
drag, startPoint x: 463, startPoint y: 579, endPoint x: 483, endPoint y: 619, distance: 44.7
click at [463, 580] on div "Button" at bounding box center [432, 579] width 199 height 39
click at [529, 610] on div "Media Name: rev0021.webp Size: 880x139 Replace Position Image alt text tag All …" at bounding box center [432, 470] width 221 height 563
drag, startPoint x: 518, startPoint y: 610, endPoint x: 505, endPoint y: 589, distance: 24.7
click at [518, 610] on button at bounding box center [518, 611] width 25 height 24
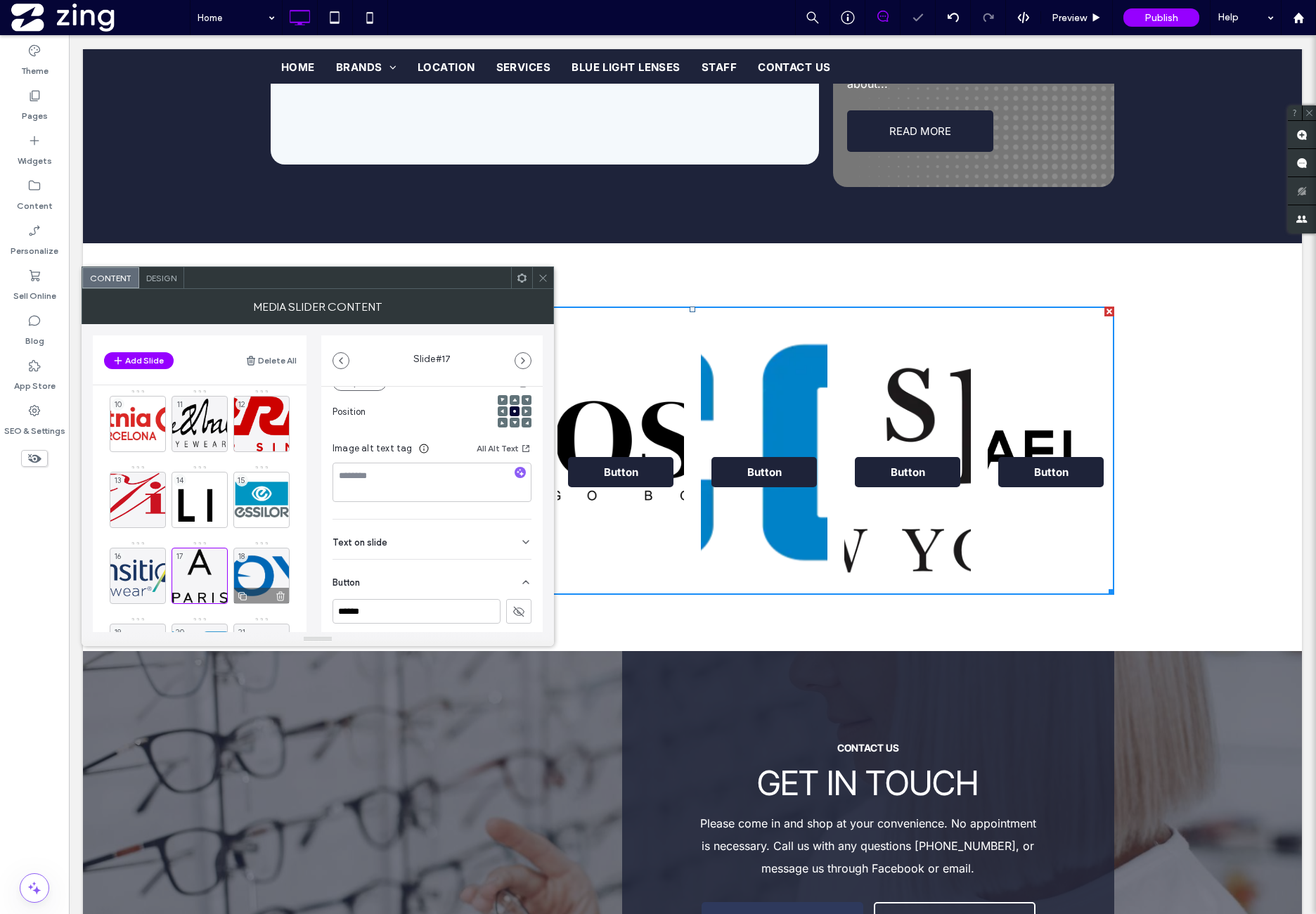
click at [252, 563] on div "18" at bounding box center [261, 576] width 56 height 56
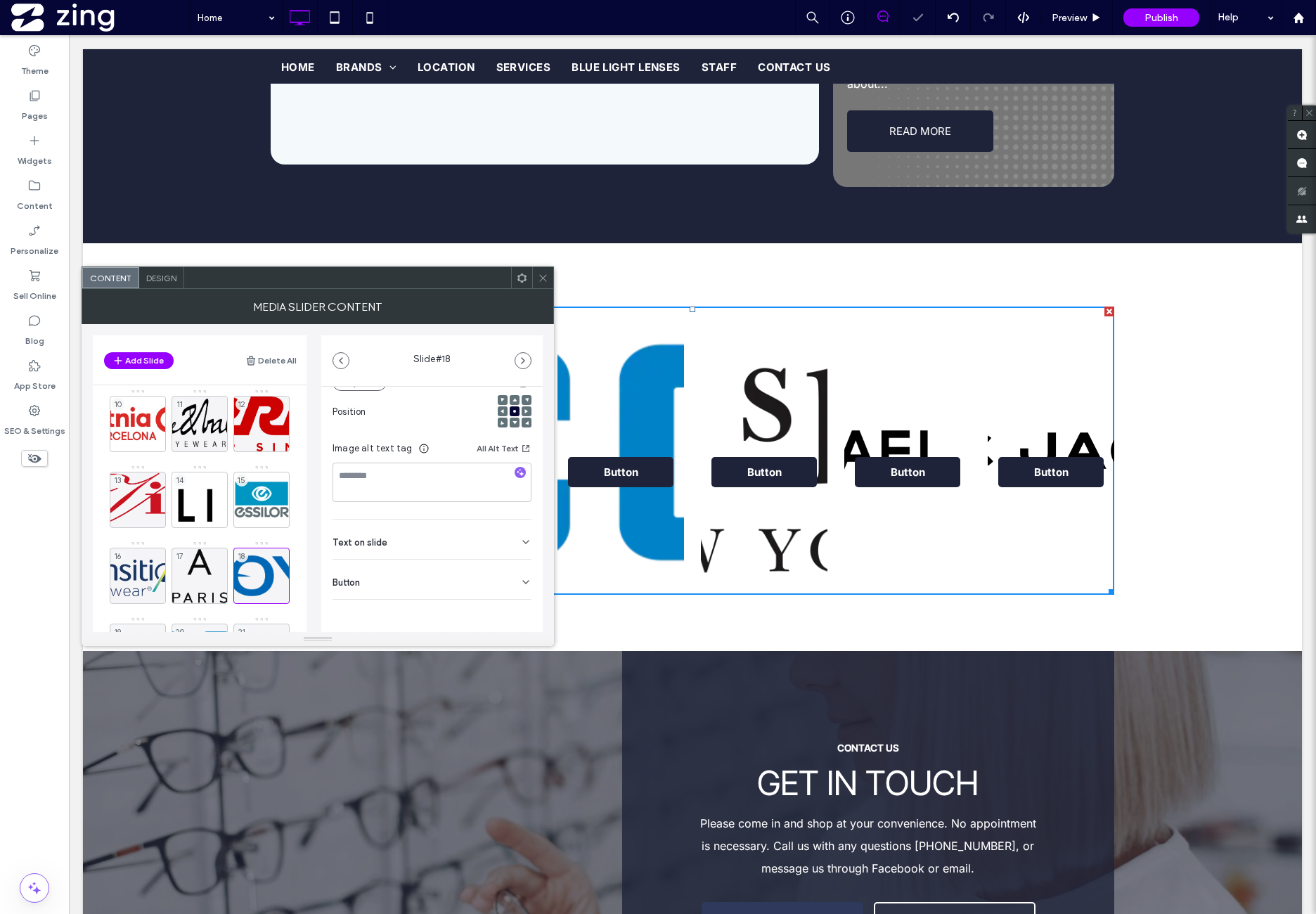
click at [444, 583] on div "Button" at bounding box center [432, 579] width 199 height 39
click at [513, 608] on icon at bounding box center [519, 612] width 13 height 13
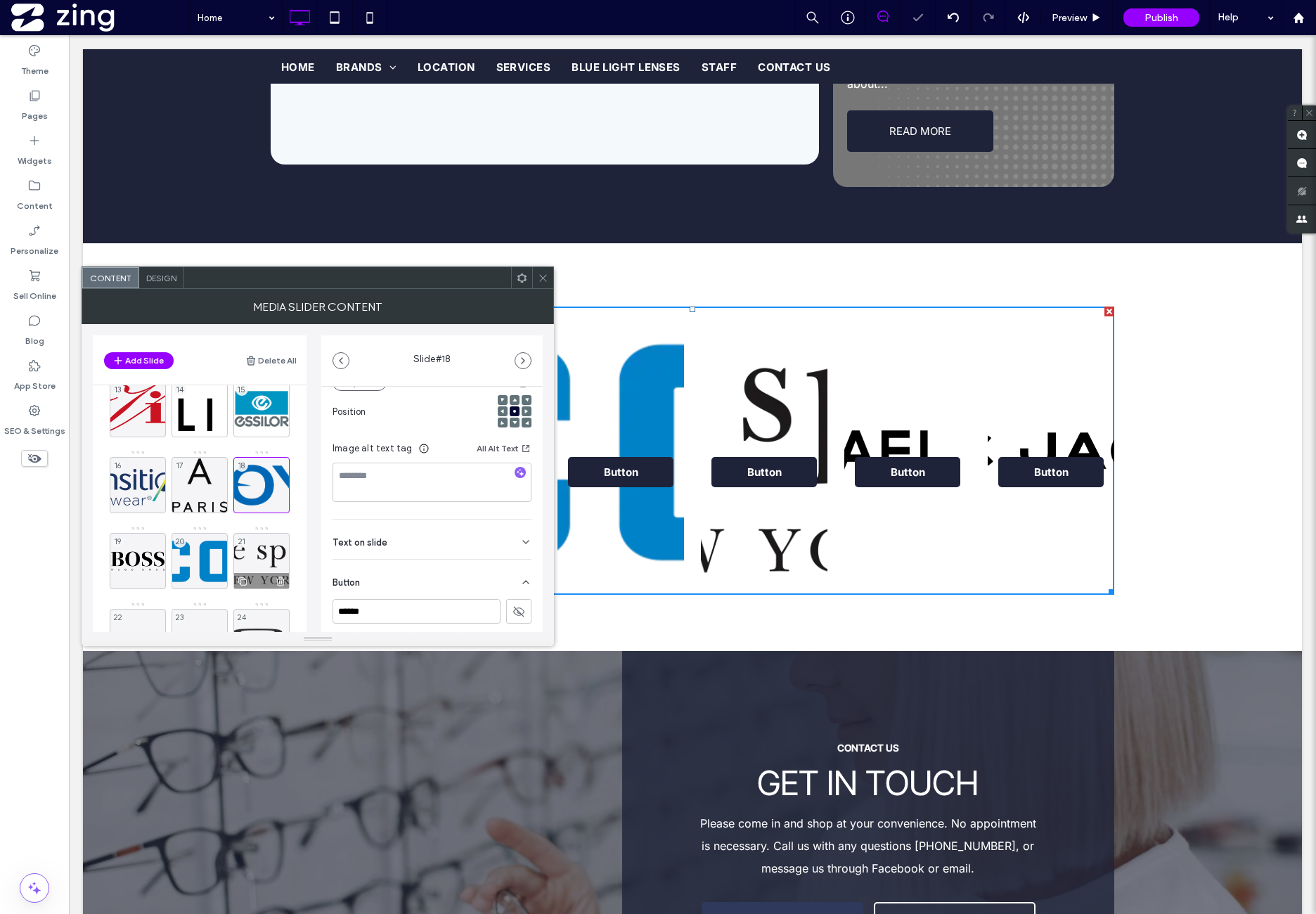
scroll to position [351, 0]
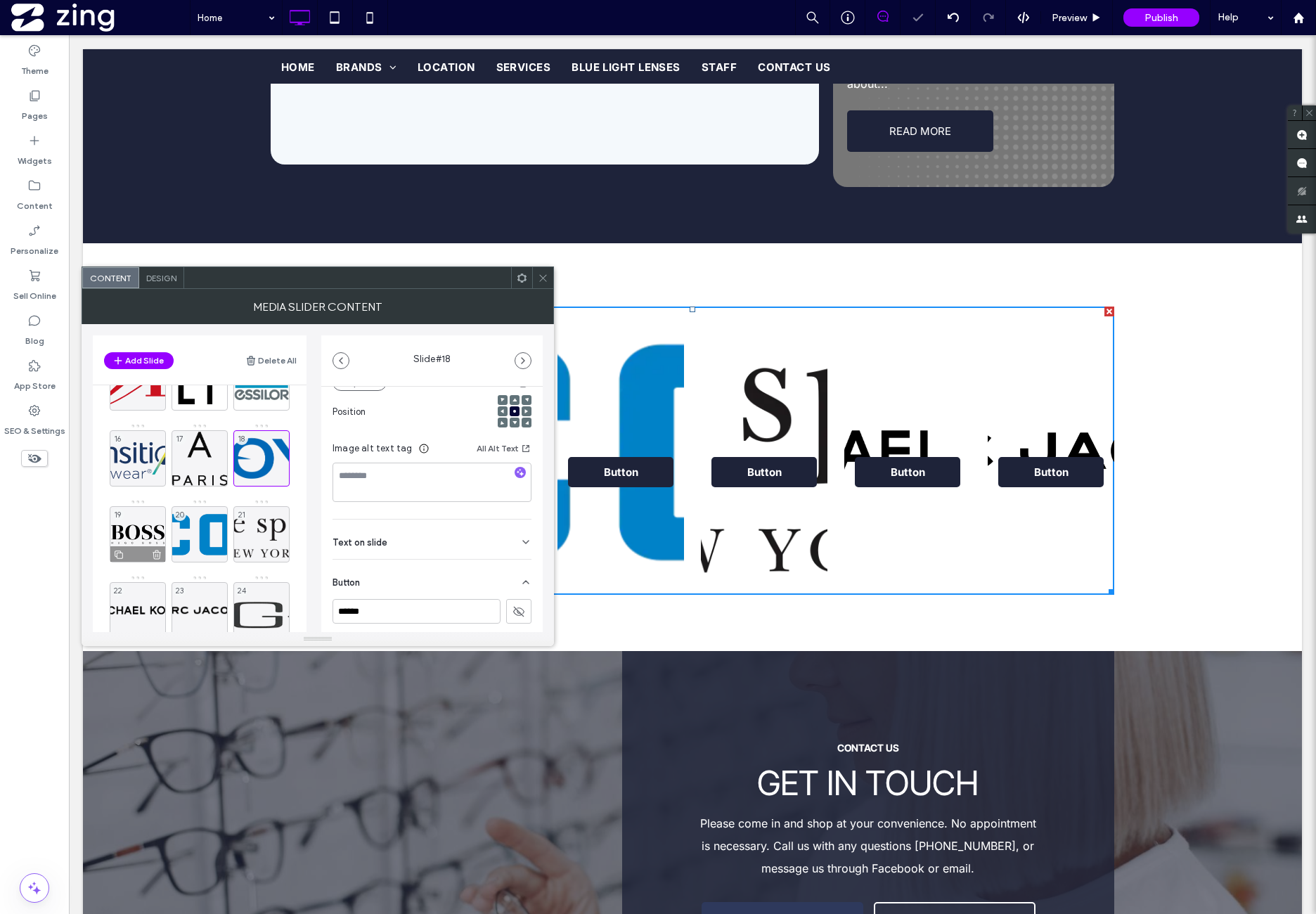
click at [142, 526] on div "19" at bounding box center [138, 534] width 56 height 56
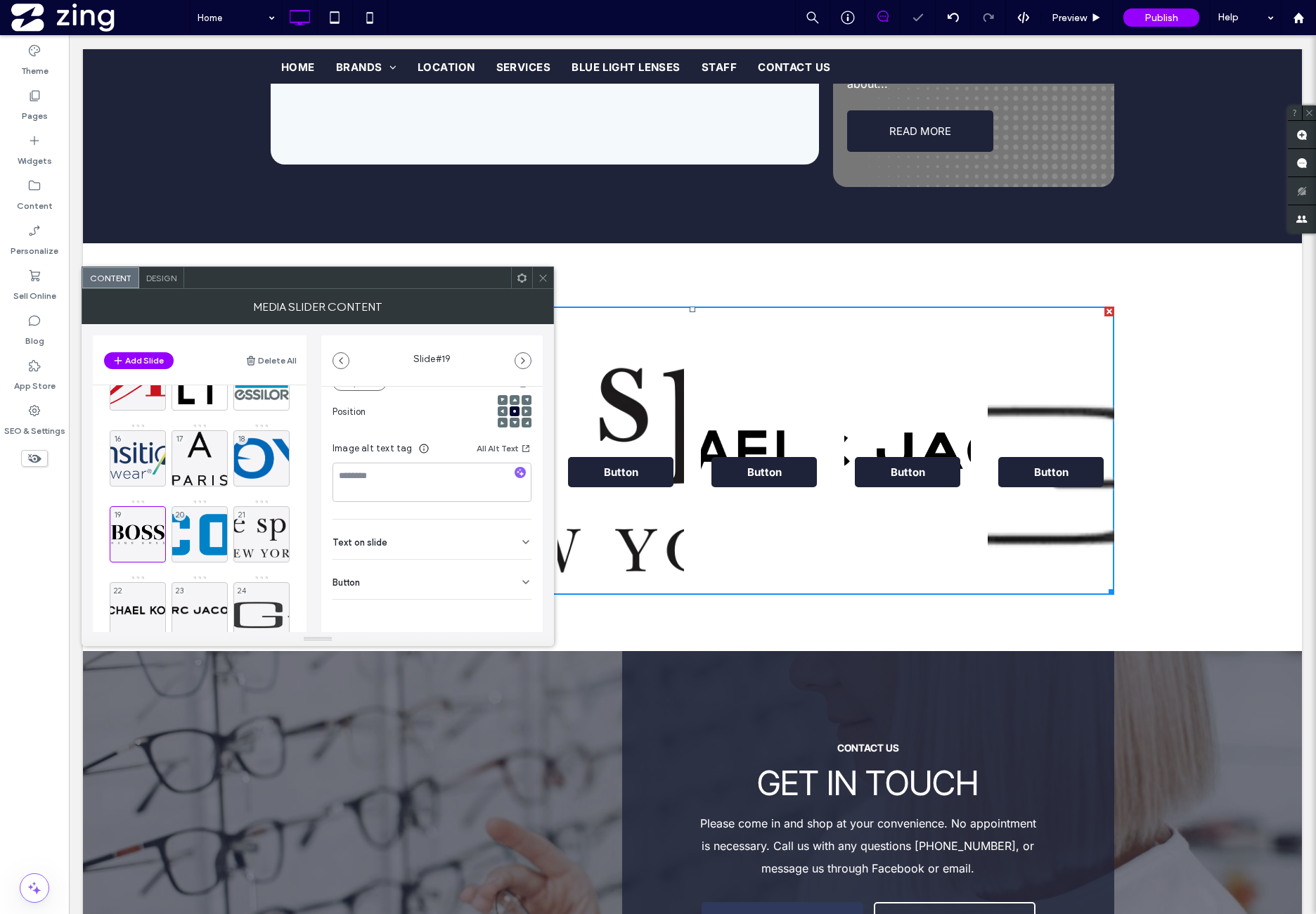
click at [451, 559] on hr at bounding box center [432, 559] width 199 height 1
click at [449, 578] on div "Button" at bounding box center [432, 579] width 199 height 39
click at [520, 619] on button at bounding box center [518, 611] width 25 height 24
click at [196, 536] on div "20" at bounding box center [199, 534] width 56 height 56
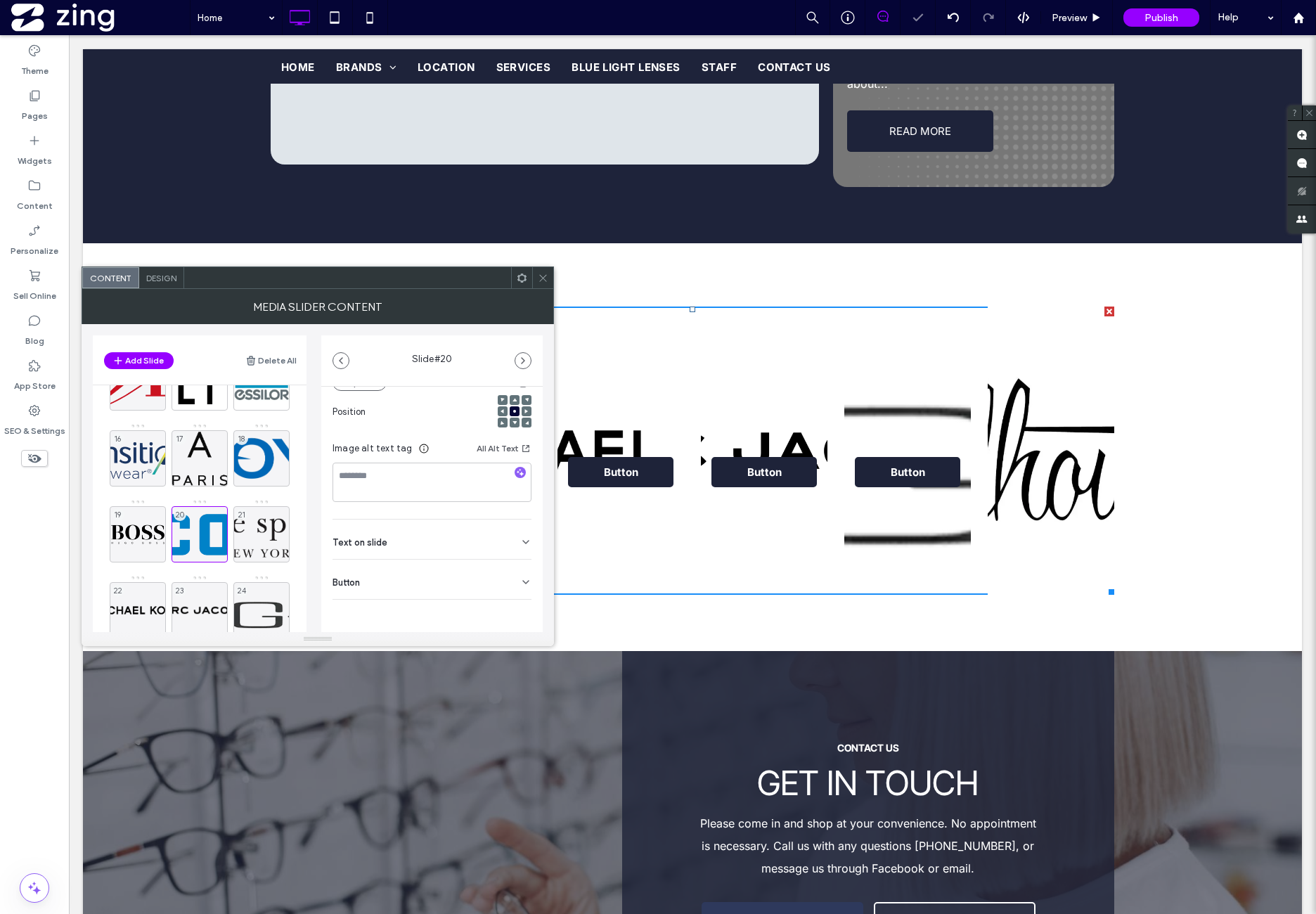
click at [446, 581] on div "Button" at bounding box center [432, 579] width 199 height 39
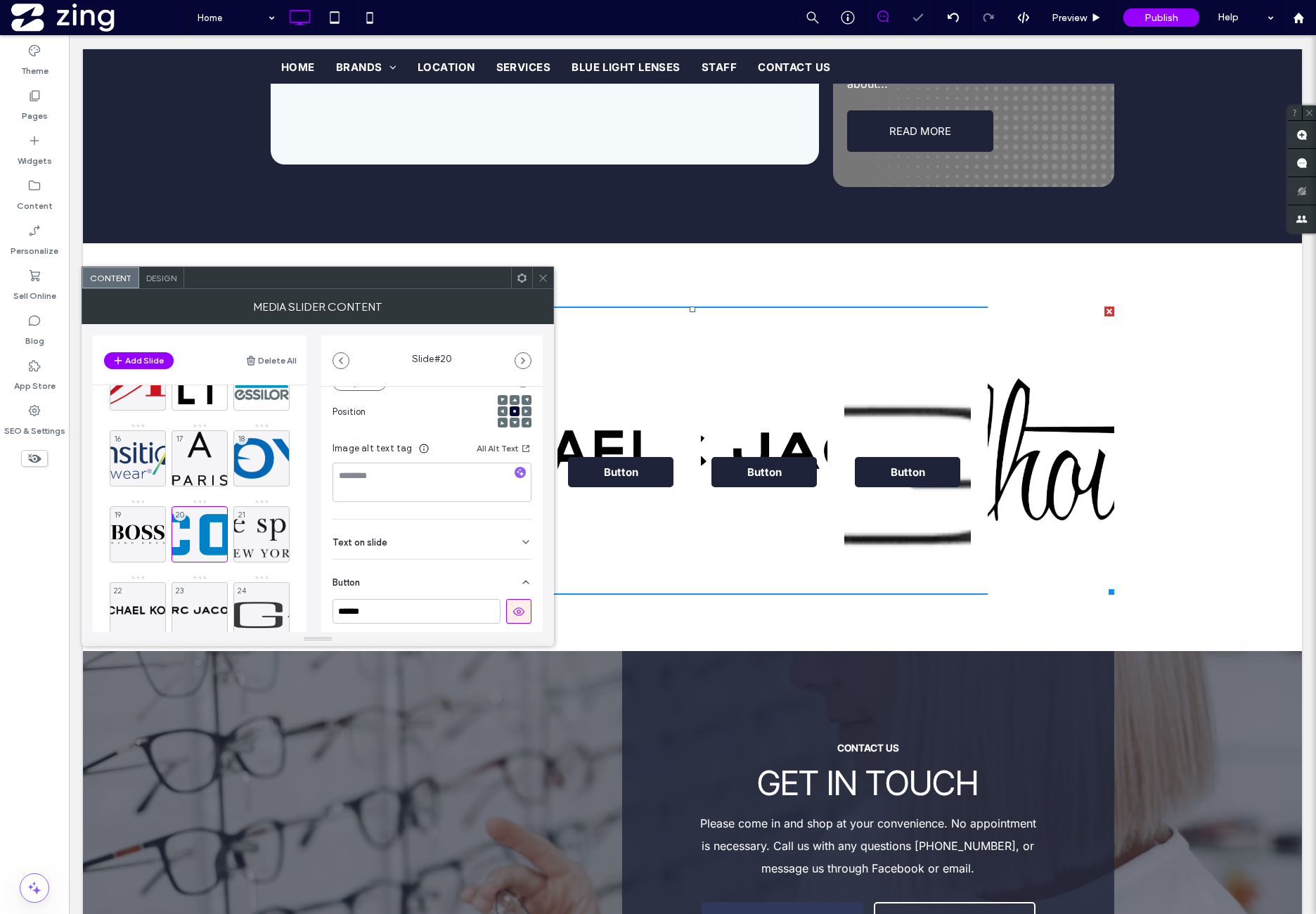
click at [521, 613] on button at bounding box center [518, 611] width 25 height 24
click at [271, 528] on div "21" at bounding box center [261, 534] width 56 height 56
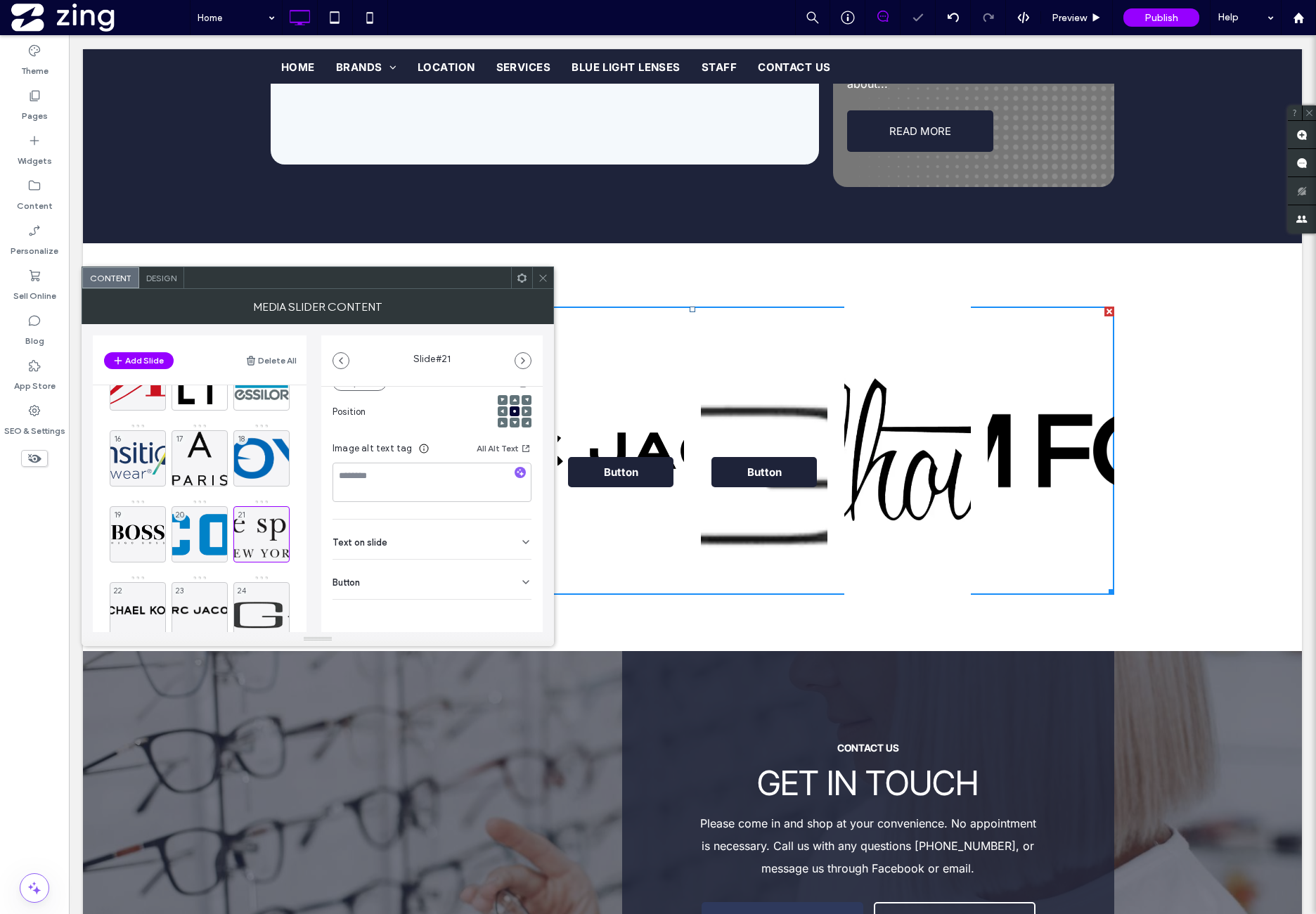
click at [448, 574] on div "Button" at bounding box center [432, 579] width 199 height 39
click at [513, 614] on icon at bounding box center [519, 612] width 13 height 13
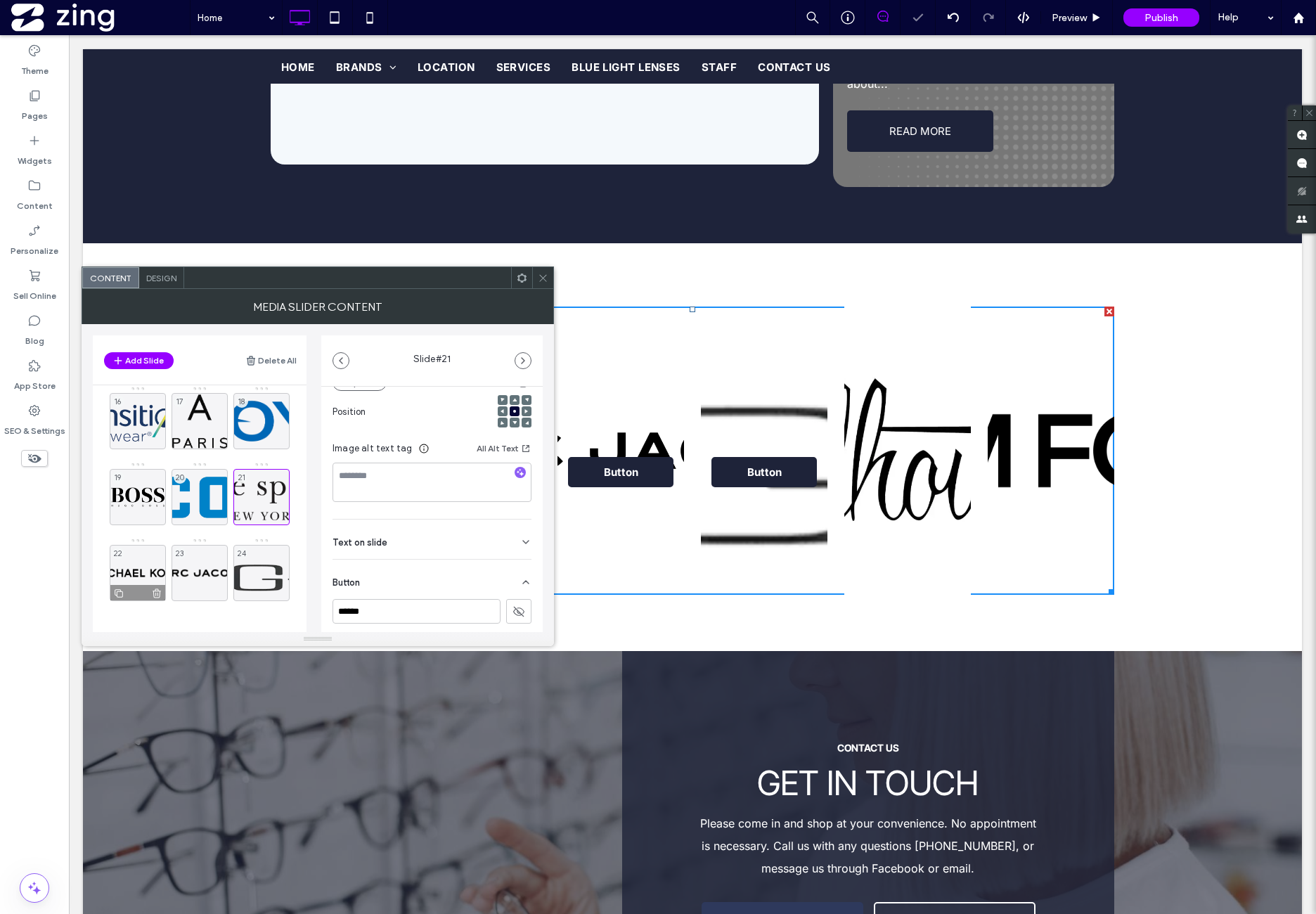
click at [149, 558] on div "22" at bounding box center [138, 573] width 56 height 56
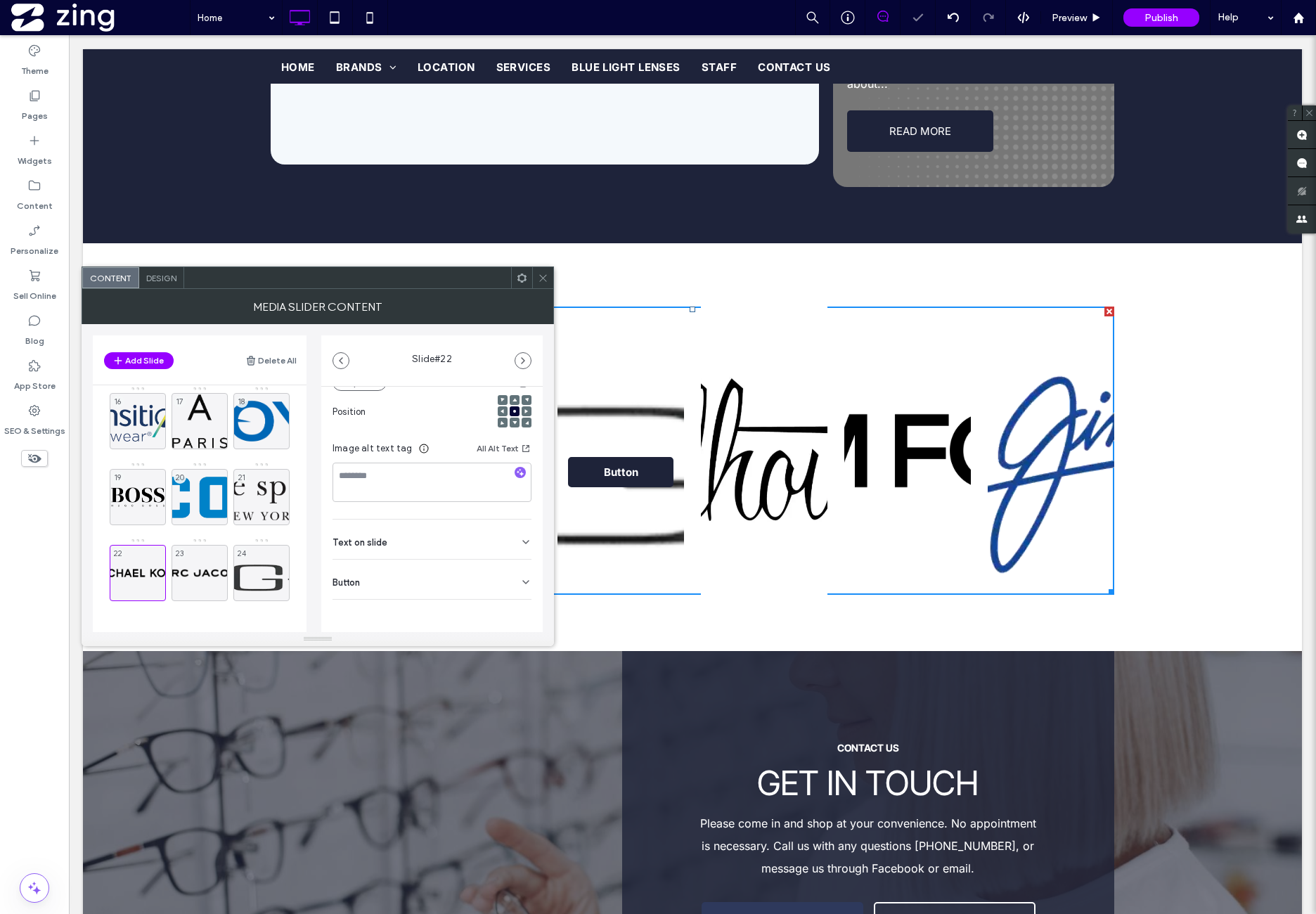
click at [443, 564] on div "Button" at bounding box center [432, 579] width 199 height 39
click at [516, 607] on icon at bounding box center [519, 612] width 13 height 13
click at [203, 555] on div "23" at bounding box center [199, 573] width 56 height 56
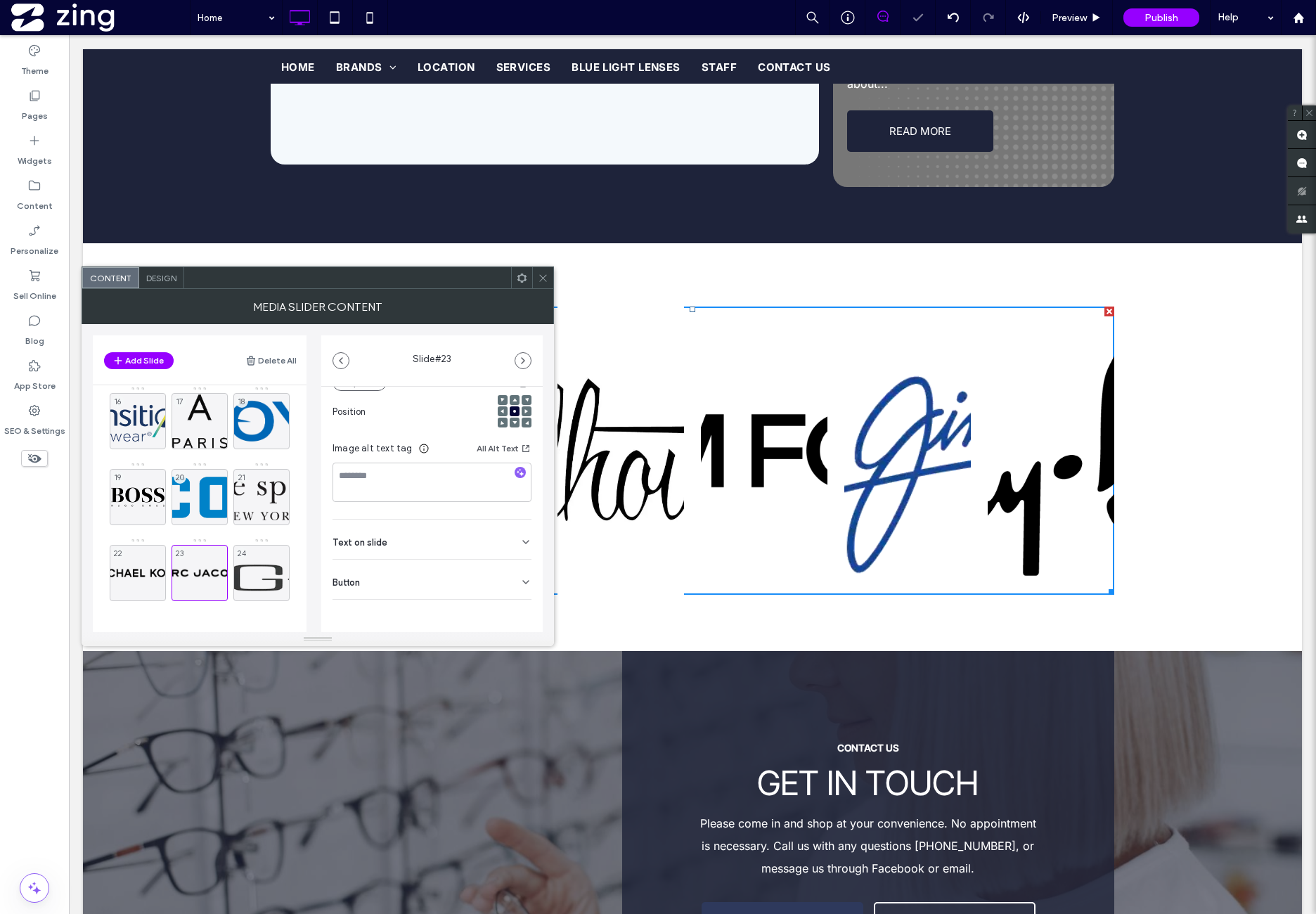
drag, startPoint x: 462, startPoint y: 563, endPoint x: 465, endPoint y: 574, distance: 11.4
click at [462, 563] on div "Button" at bounding box center [432, 579] width 199 height 39
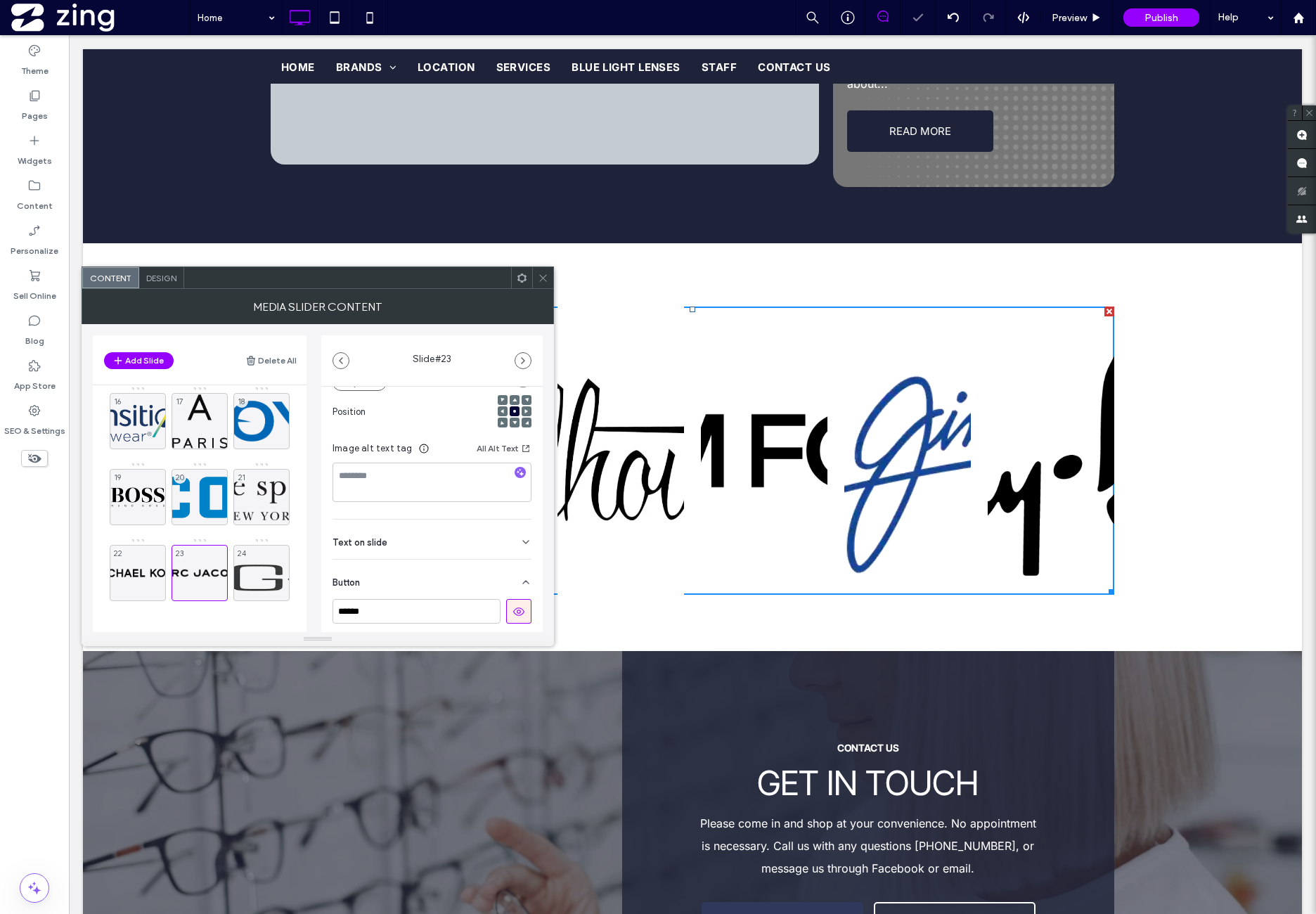
click at [521, 613] on button at bounding box center [518, 611] width 25 height 24
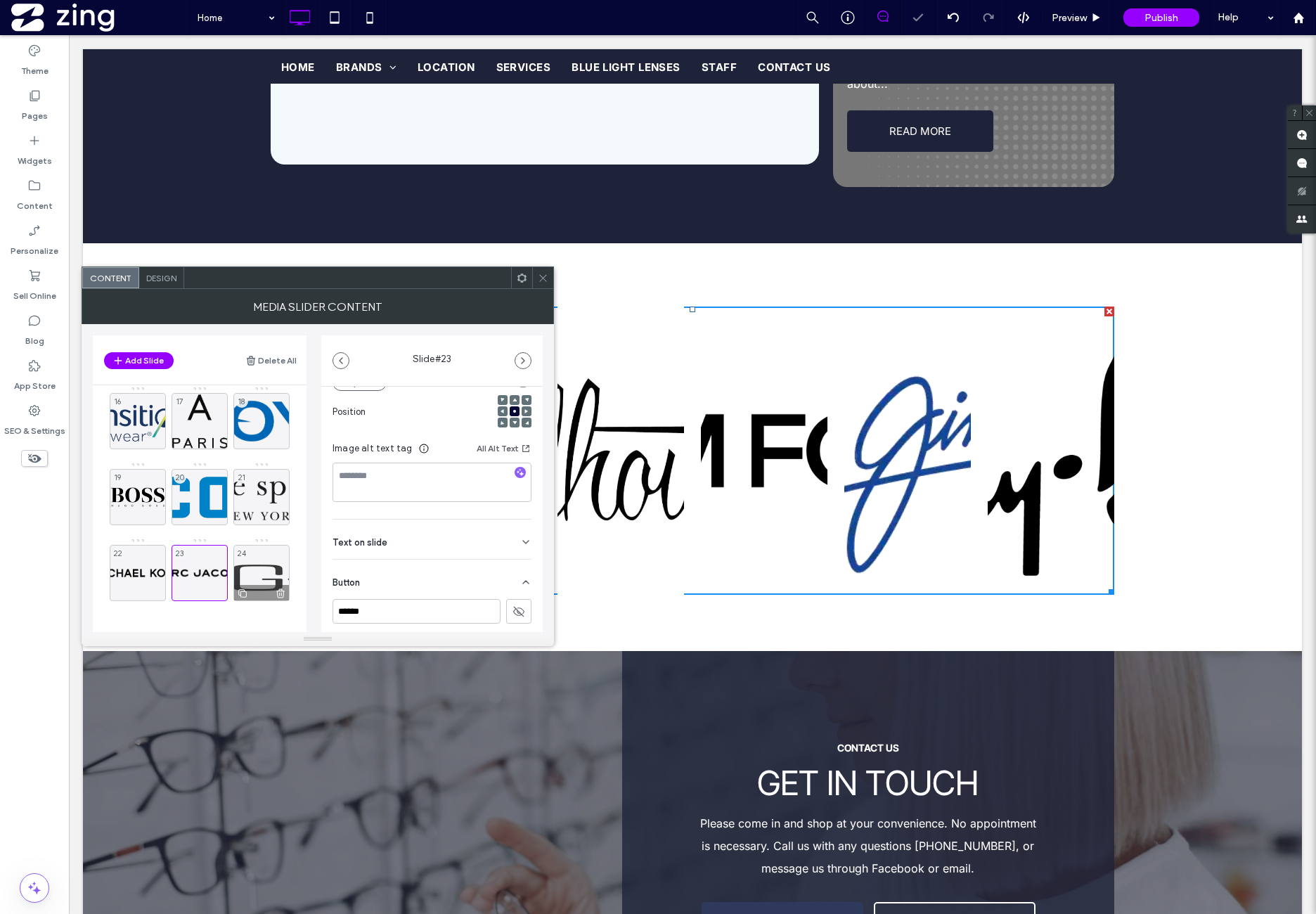
click at [258, 571] on div "24" at bounding box center [261, 573] width 56 height 56
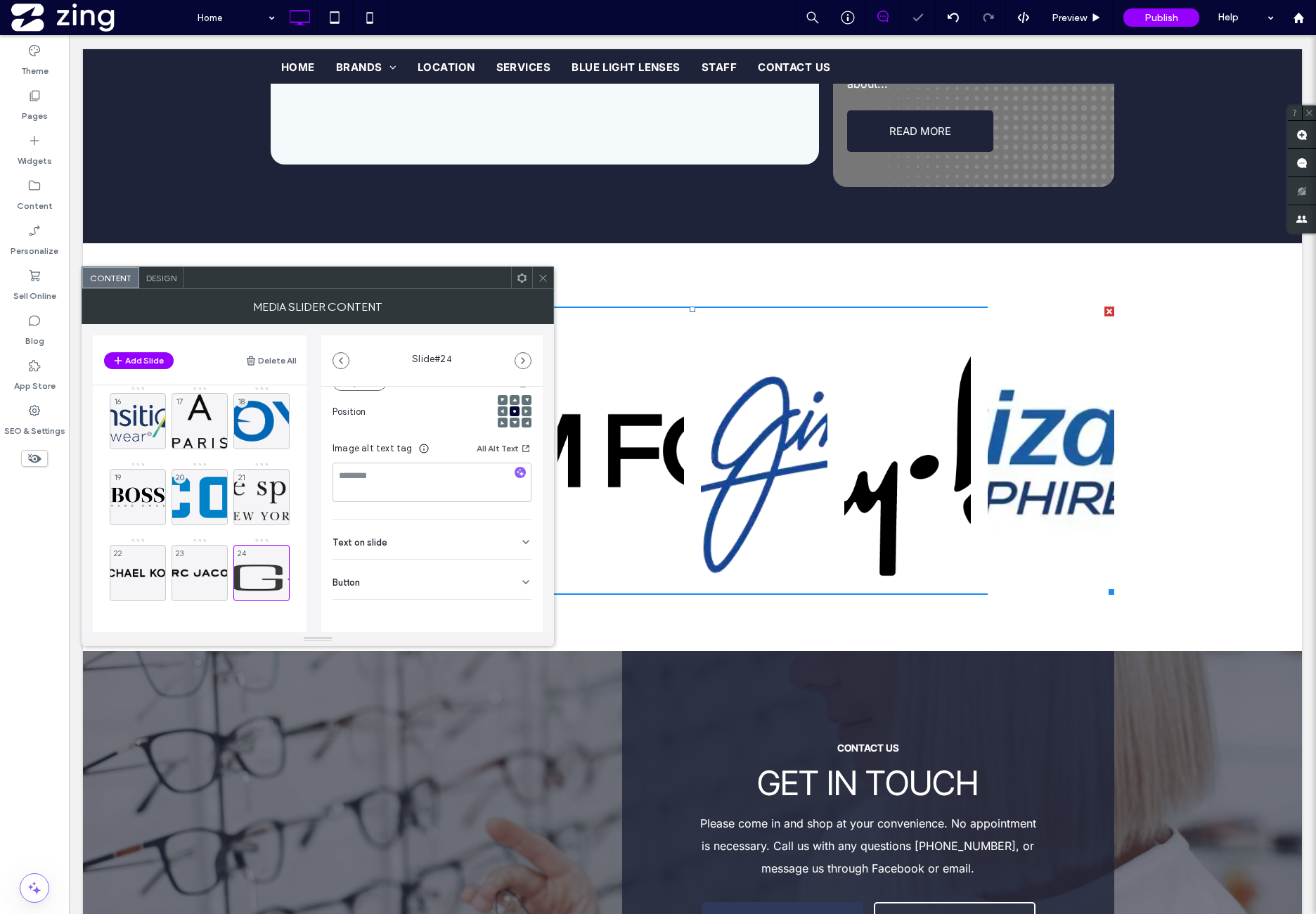
click at [438, 573] on div "Button" at bounding box center [432, 579] width 199 height 39
click at [513, 609] on use at bounding box center [519, 612] width 11 height 9
click at [170, 276] on span "Design" at bounding box center [161, 278] width 30 height 11
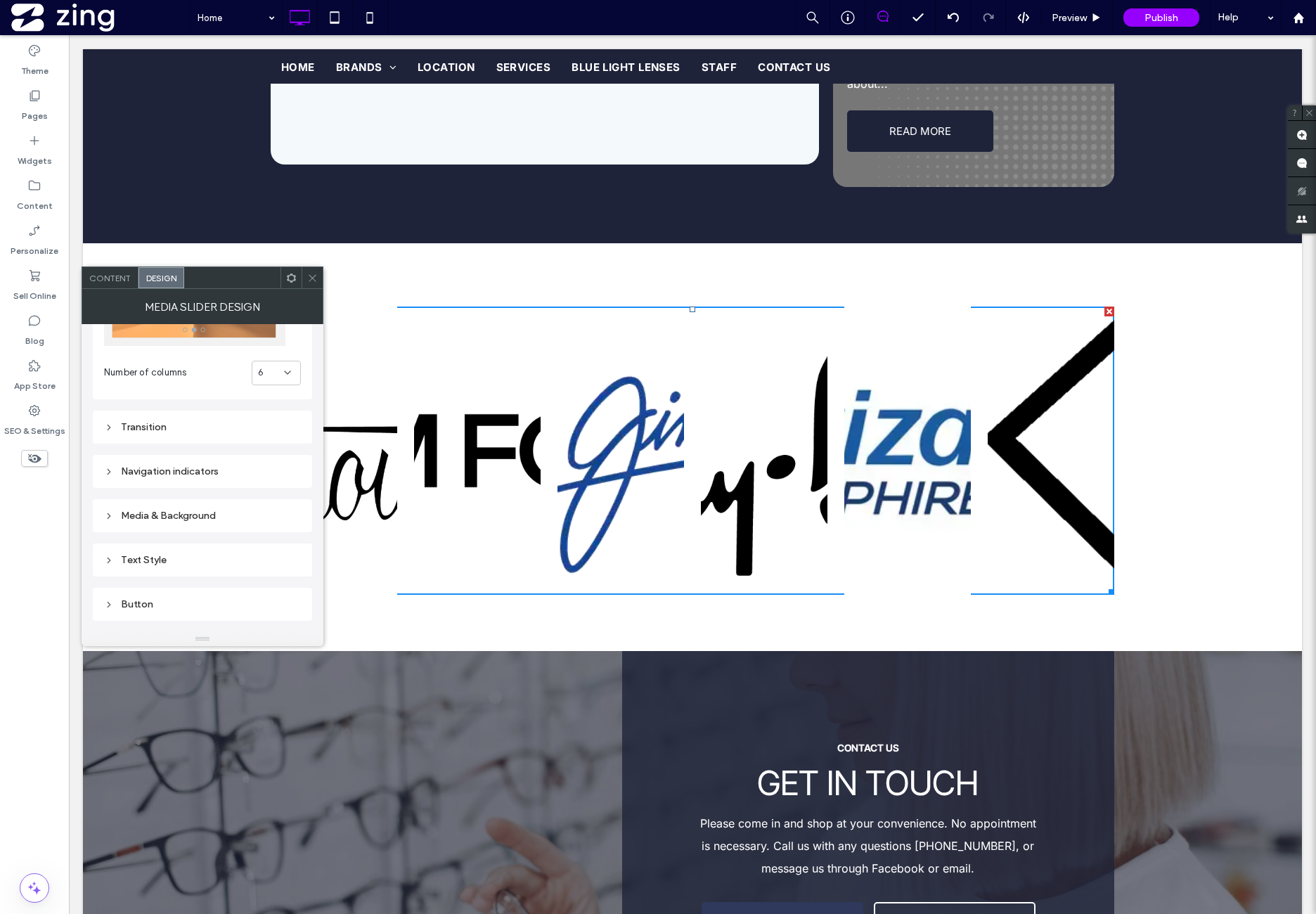
click at [223, 516] on div "Media & Background" at bounding box center [203, 516] width 197 height 12
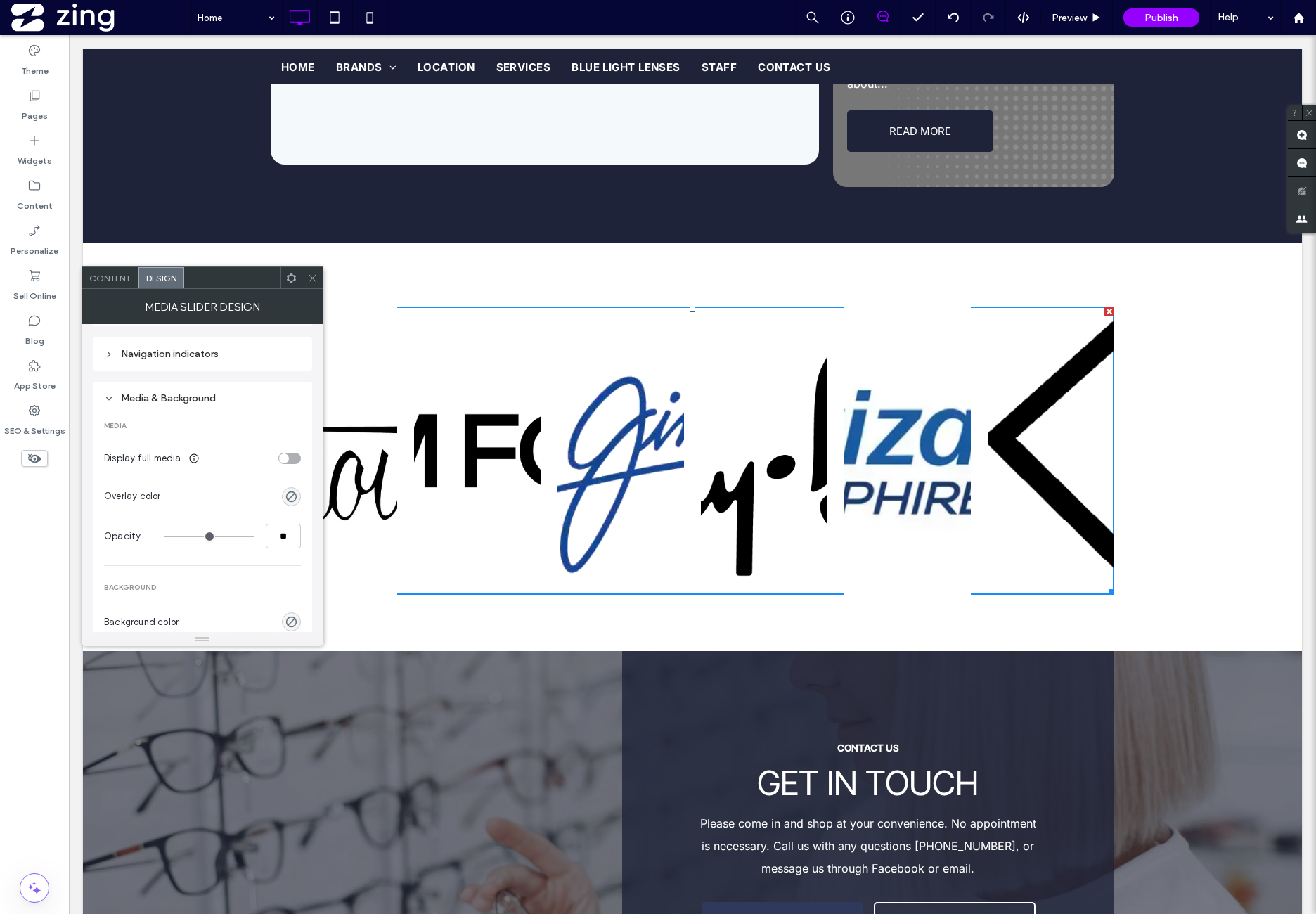
click at [291, 456] on div "toggle" at bounding box center [290, 458] width 23 height 11
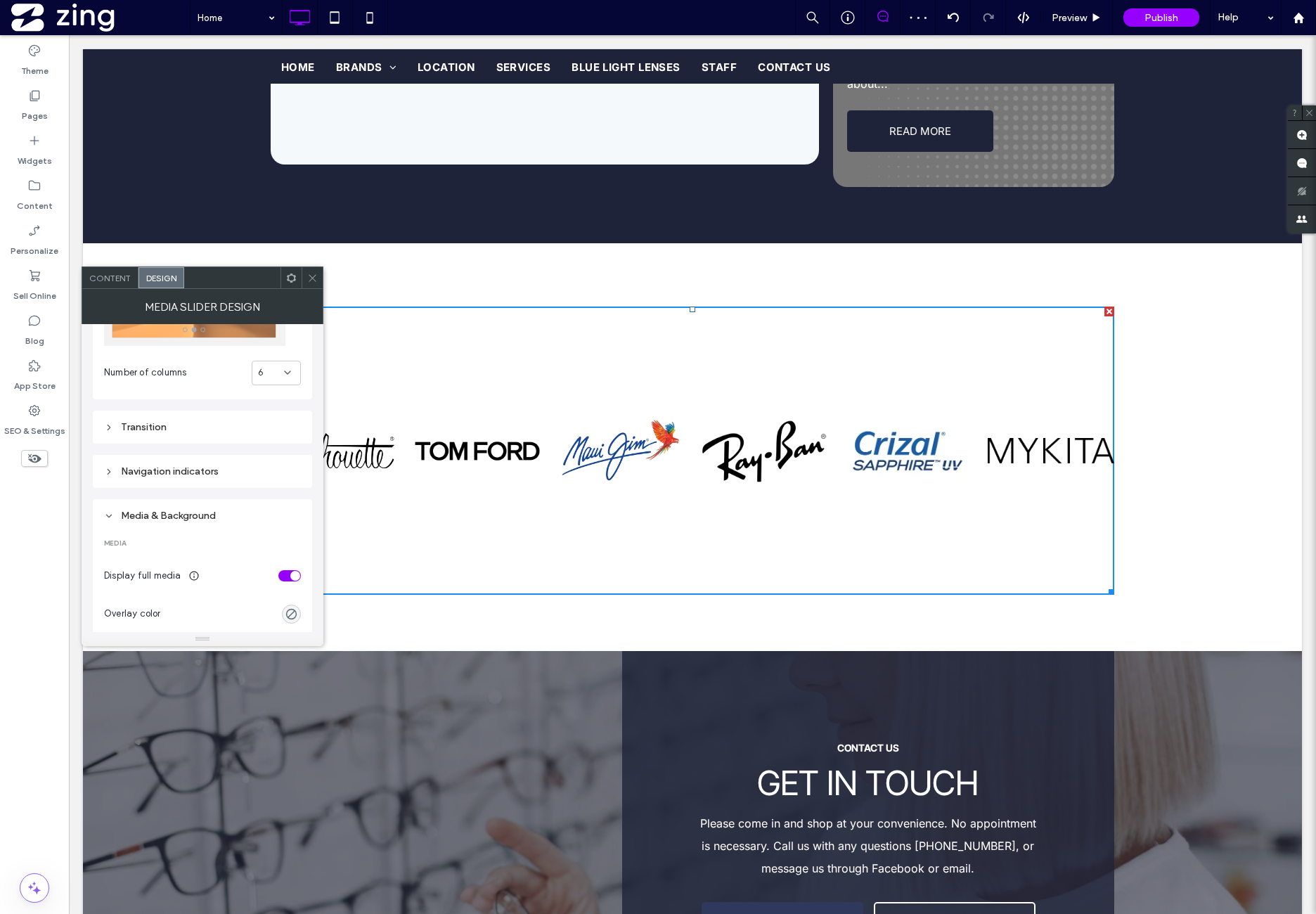
click at [238, 471] on div "Navigation indicators" at bounding box center [203, 471] width 197 height 12
click at [228, 427] on div "Transition" at bounding box center [203, 427] width 197 height 12
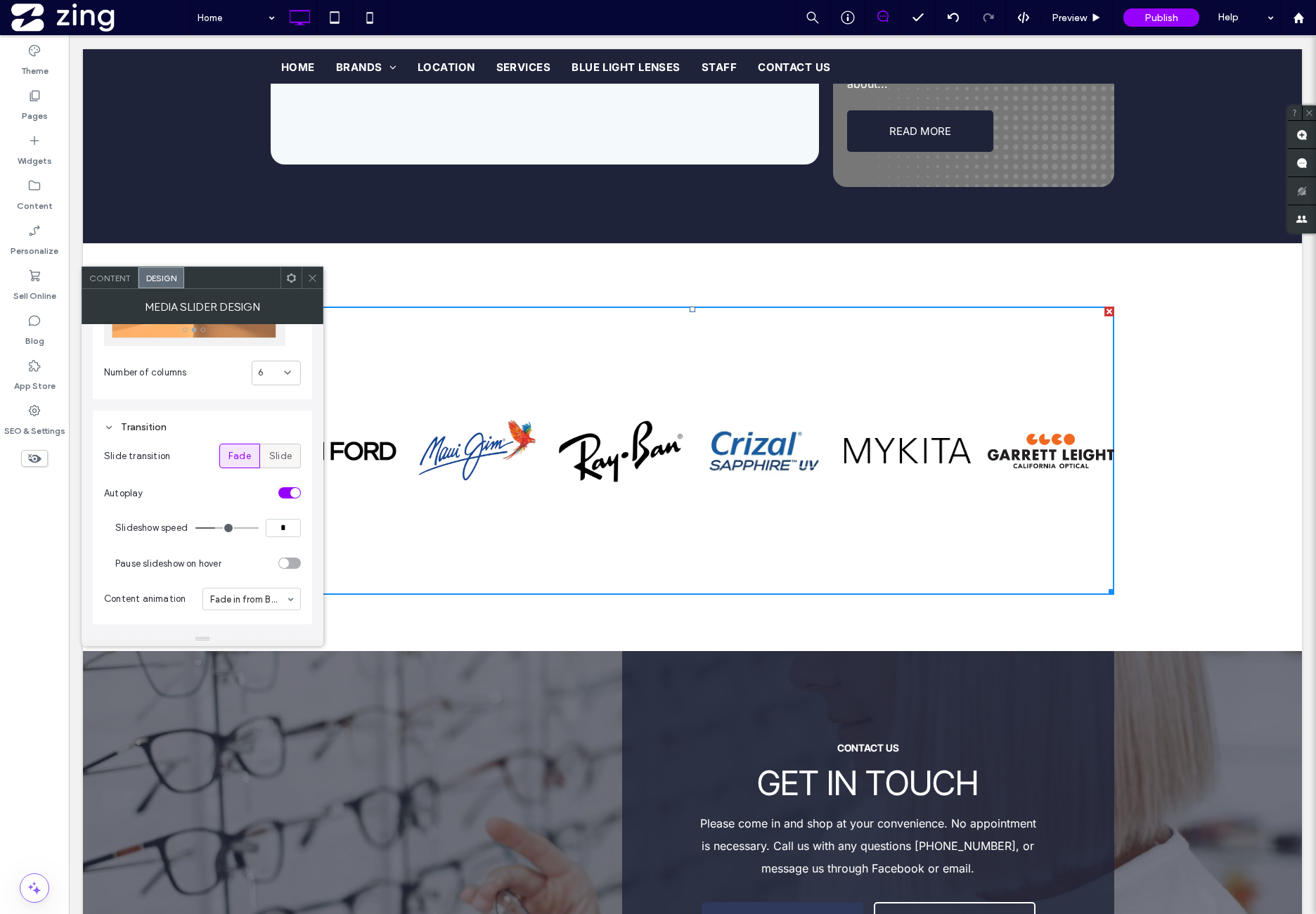
click at [281, 459] on span "Slide" at bounding box center [281, 456] width 23 height 14
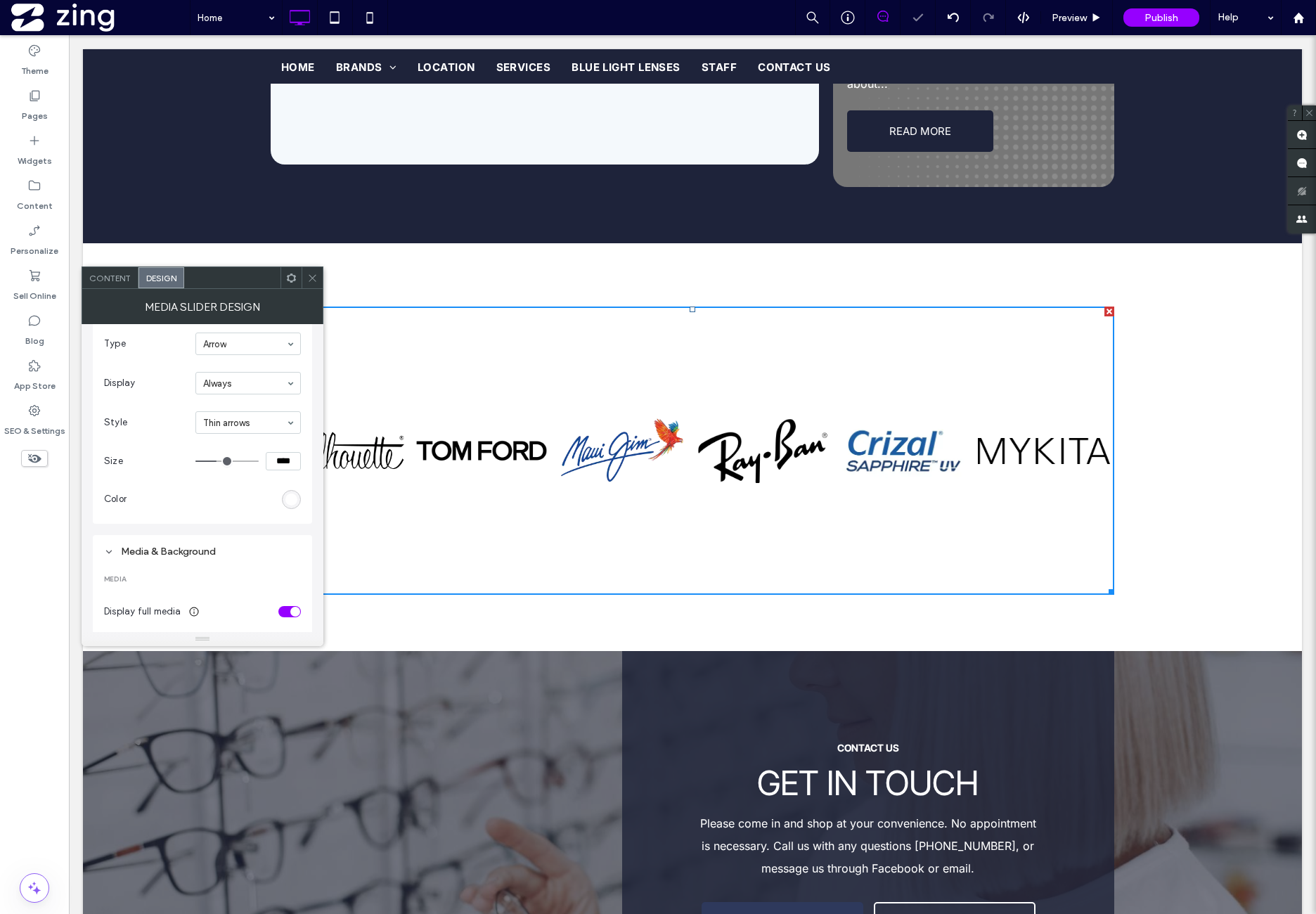
scroll to position [468, 0]
click at [295, 481] on div "rgb(255, 255, 255)" at bounding box center [291, 490] width 19 height 19
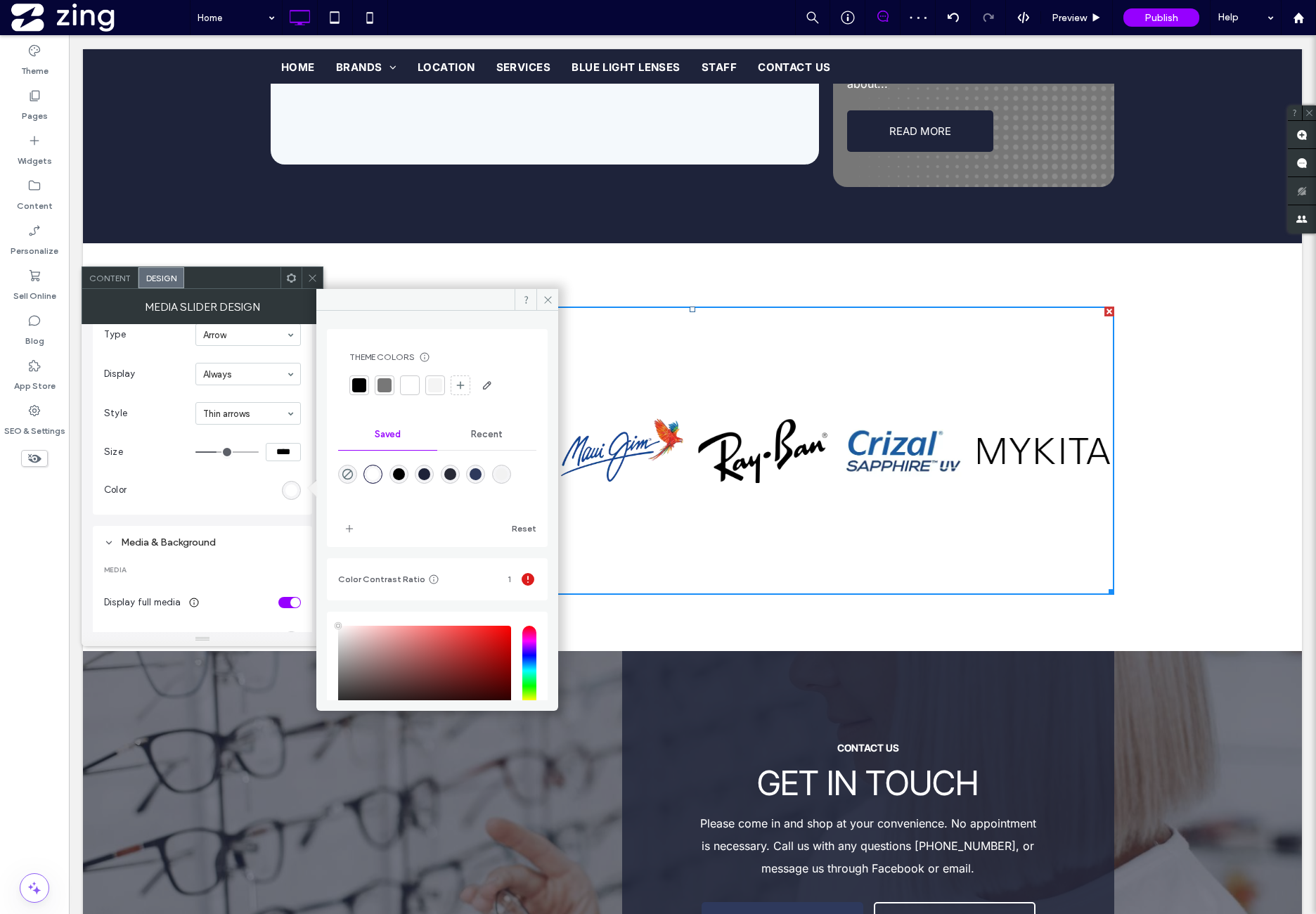
click at [431, 470] on div "rgba(30,35,57,1)" at bounding box center [424, 474] width 12 height 12
type input "*******"
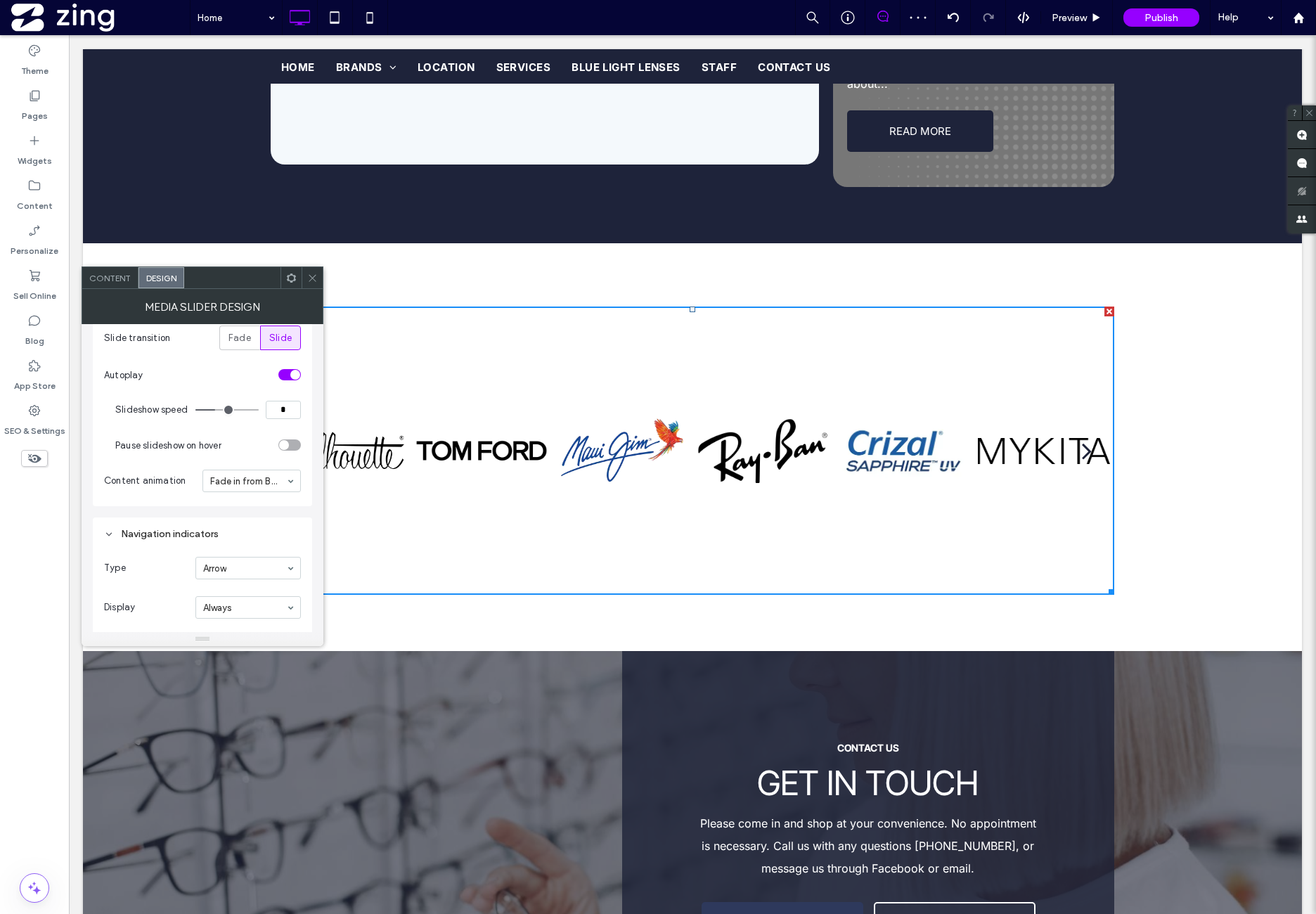
scroll to position [234, 0]
click at [121, 279] on span "Content" at bounding box center [110, 278] width 41 height 11
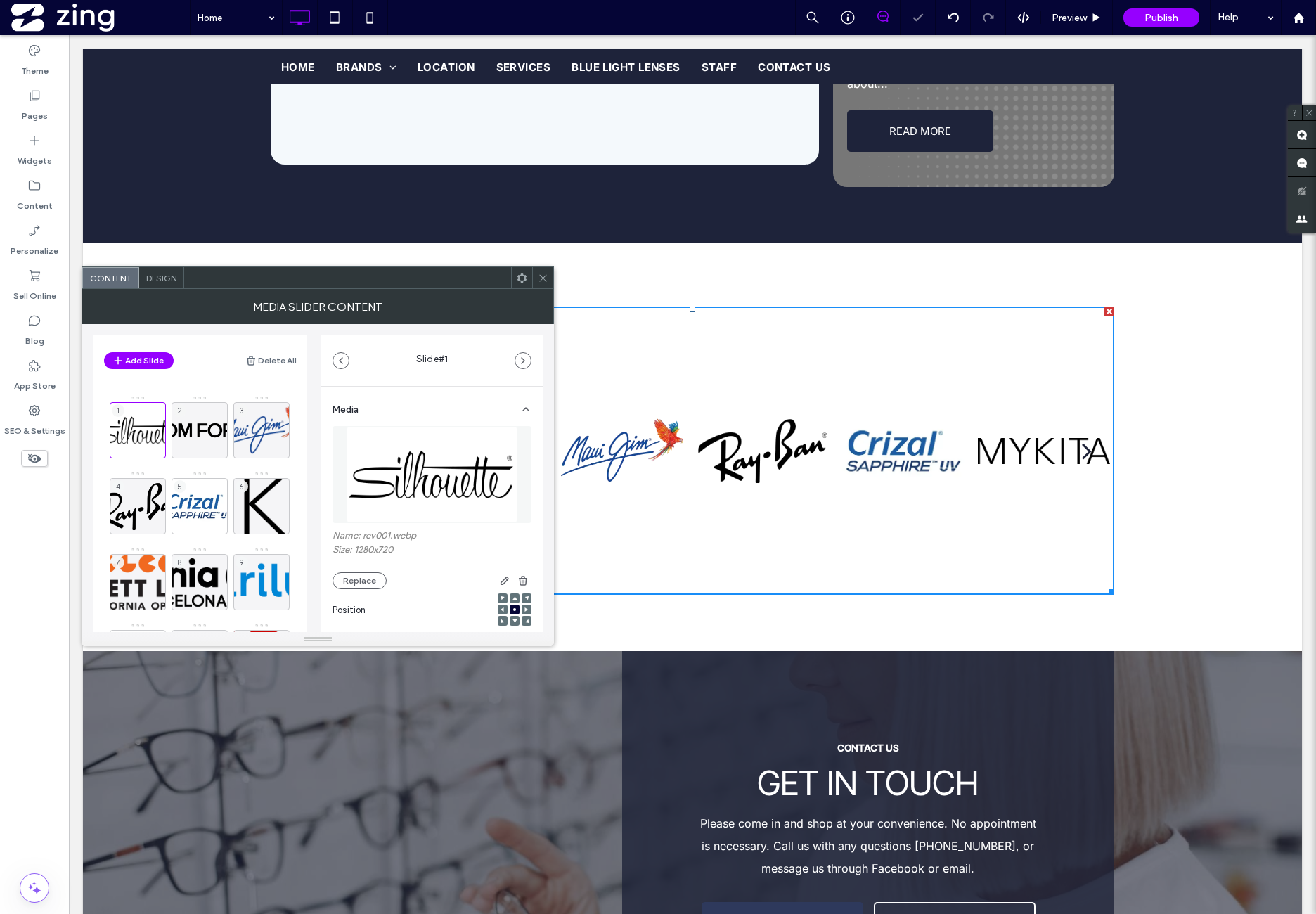
click at [153, 274] on span "Design" at bounding box center [161, 278] width 30 height 11
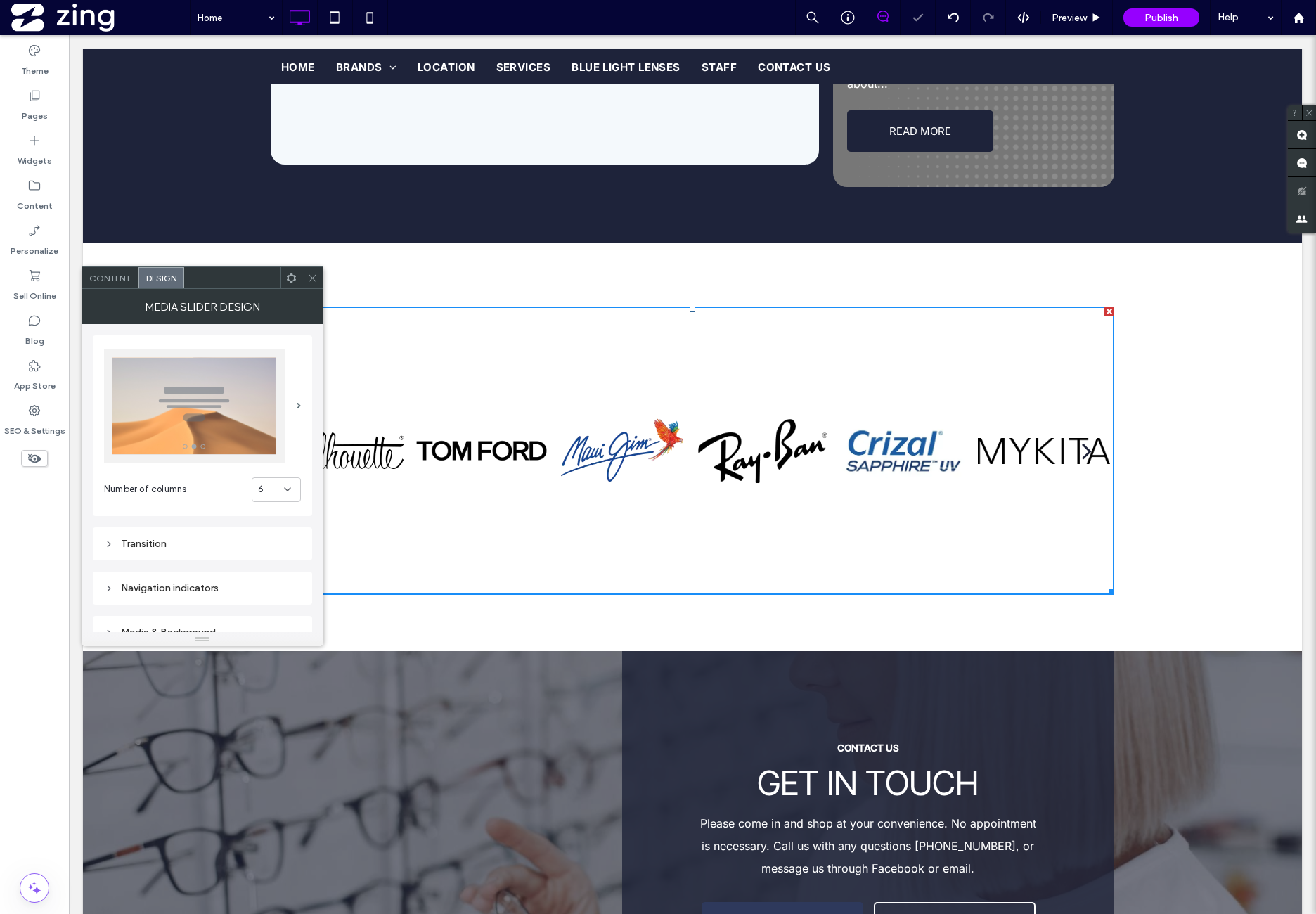
click at [215, 421] on img at bounding box center [195, 406] width 181 height 114
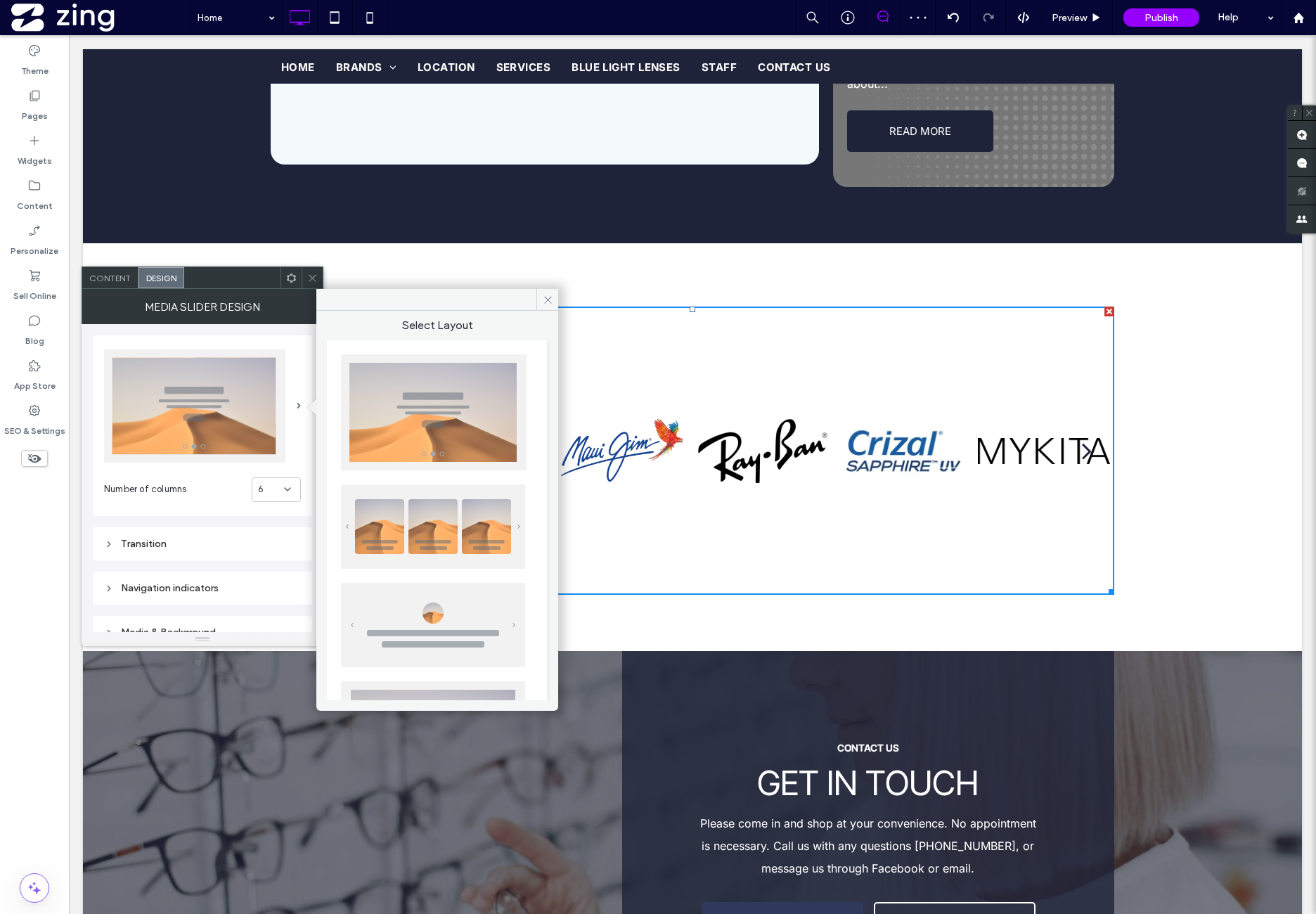
scroll to position [116, 0]
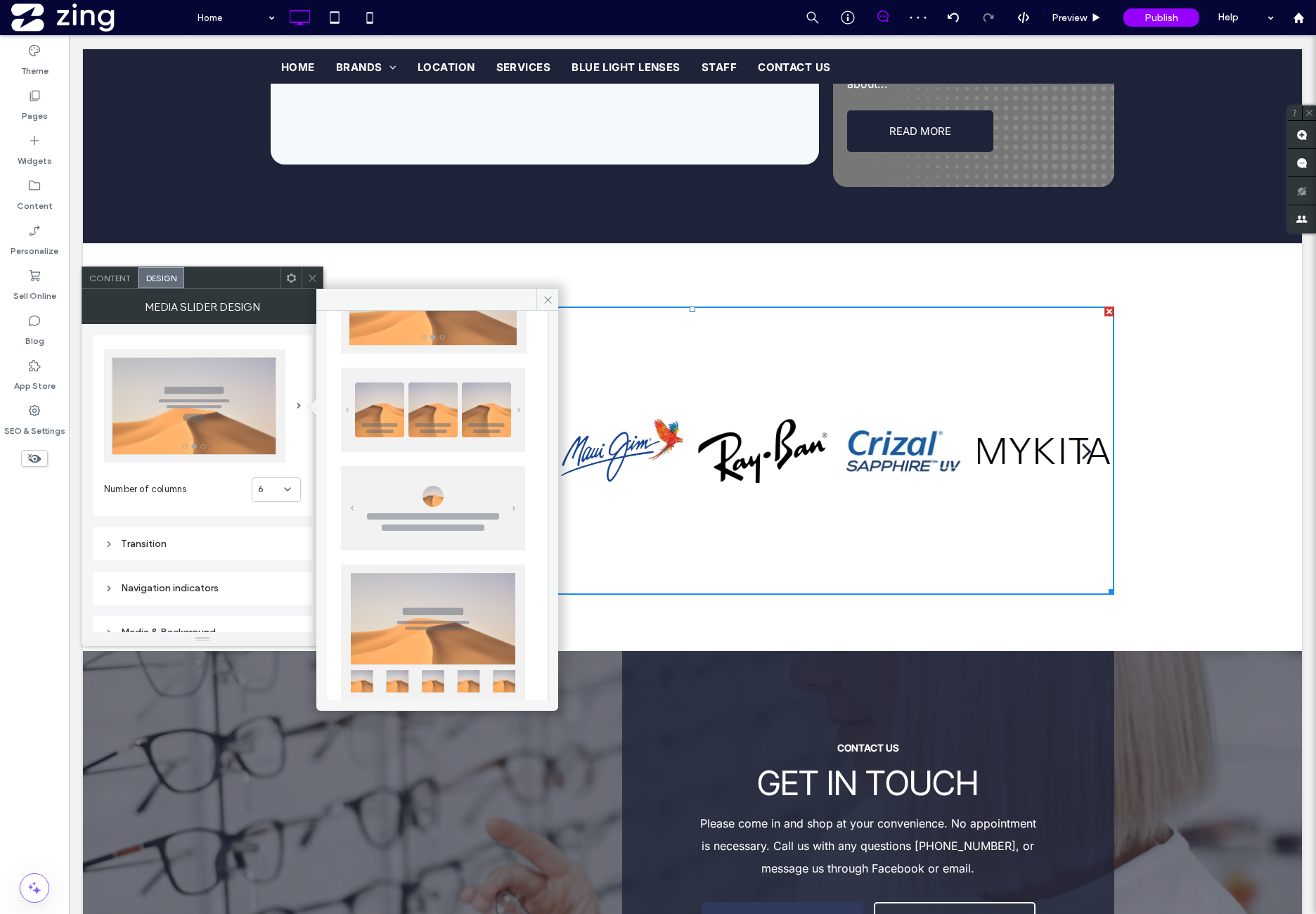
click at [443, 416] on img at bounding box center [433, 410] width 184 height 84
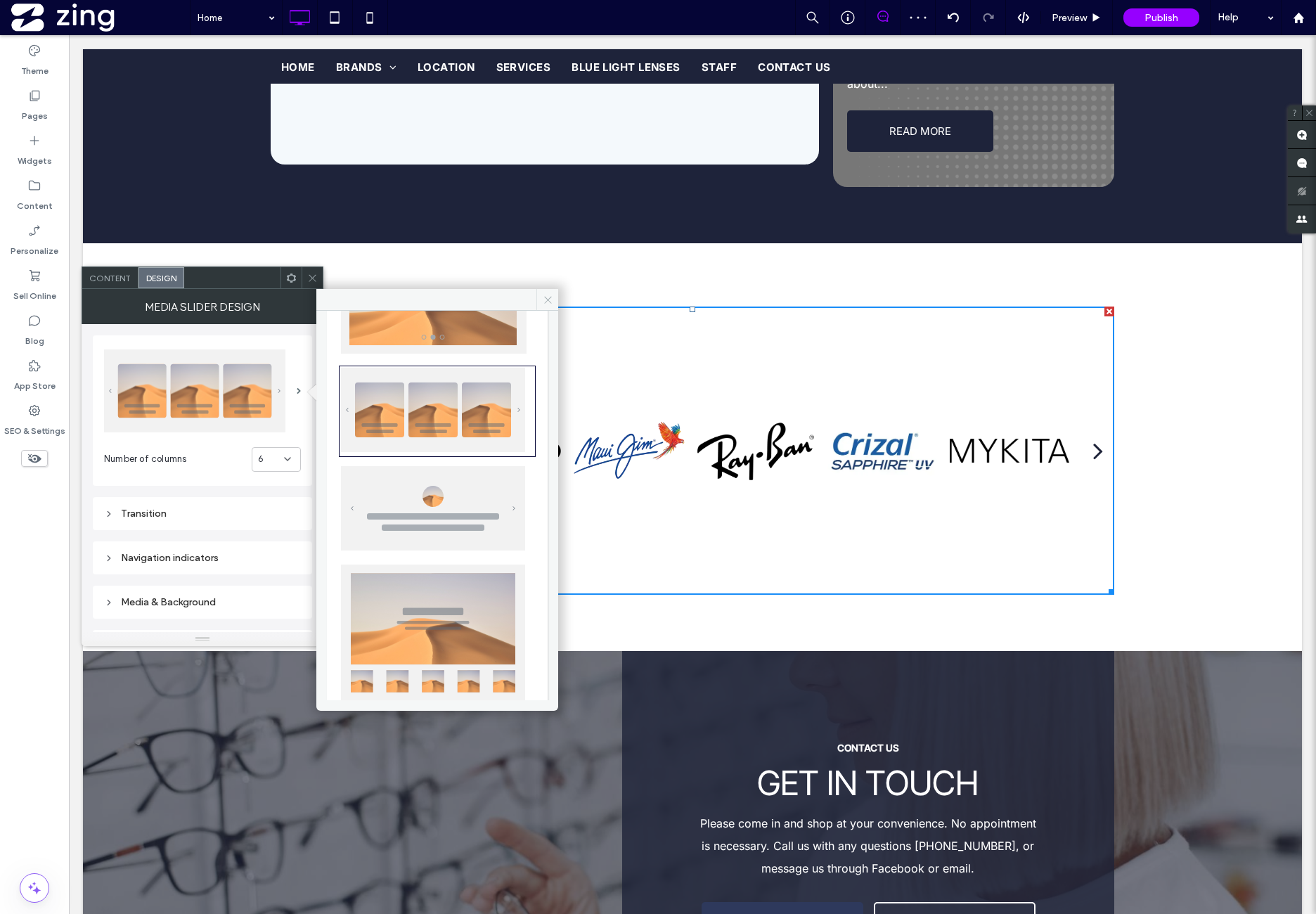
click at [546, 295] on icon at bounding box center [548, 300] width 11 height 11
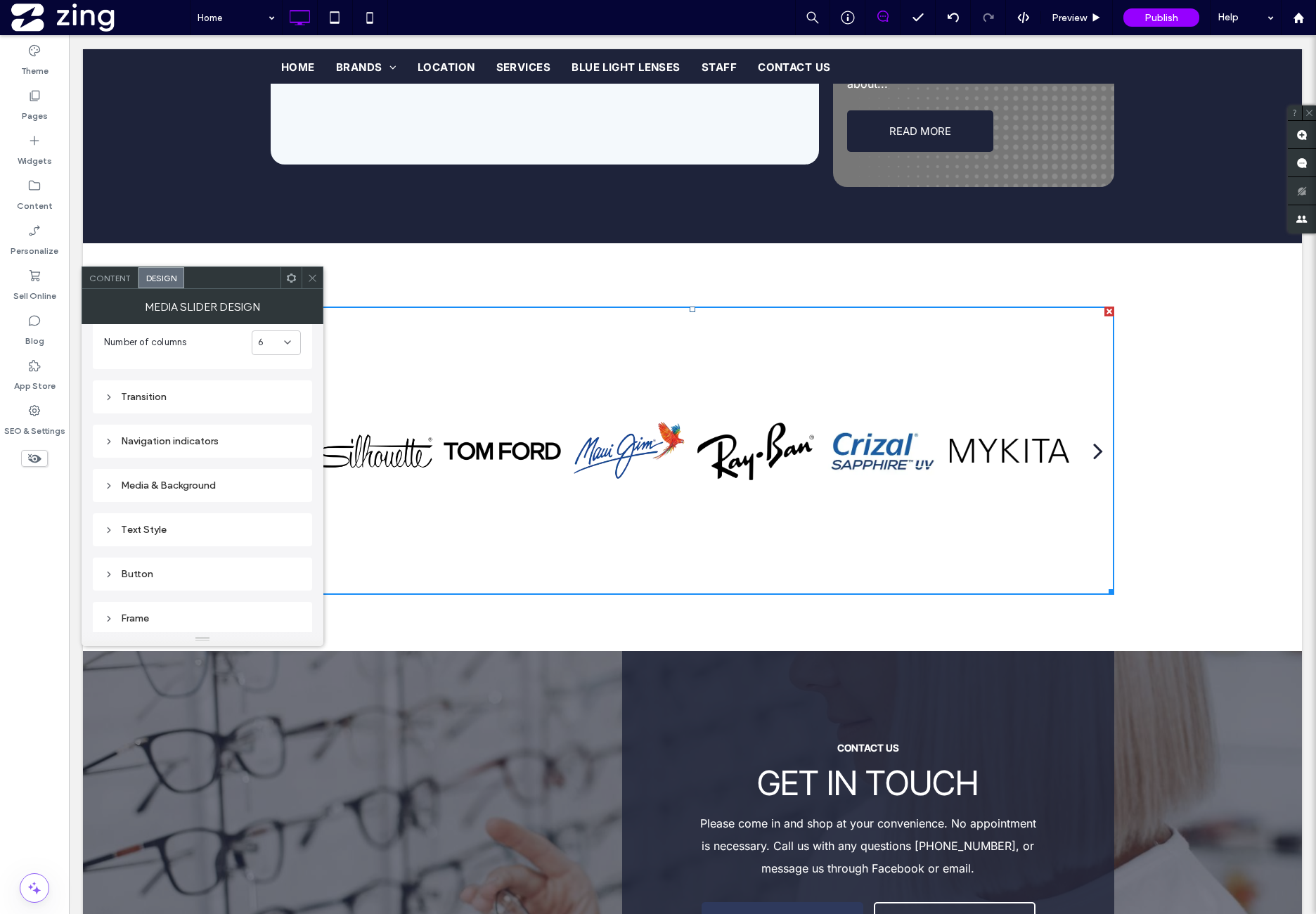
click at [314, 279] on use at bounding box center [312, 278] width 7 height 7
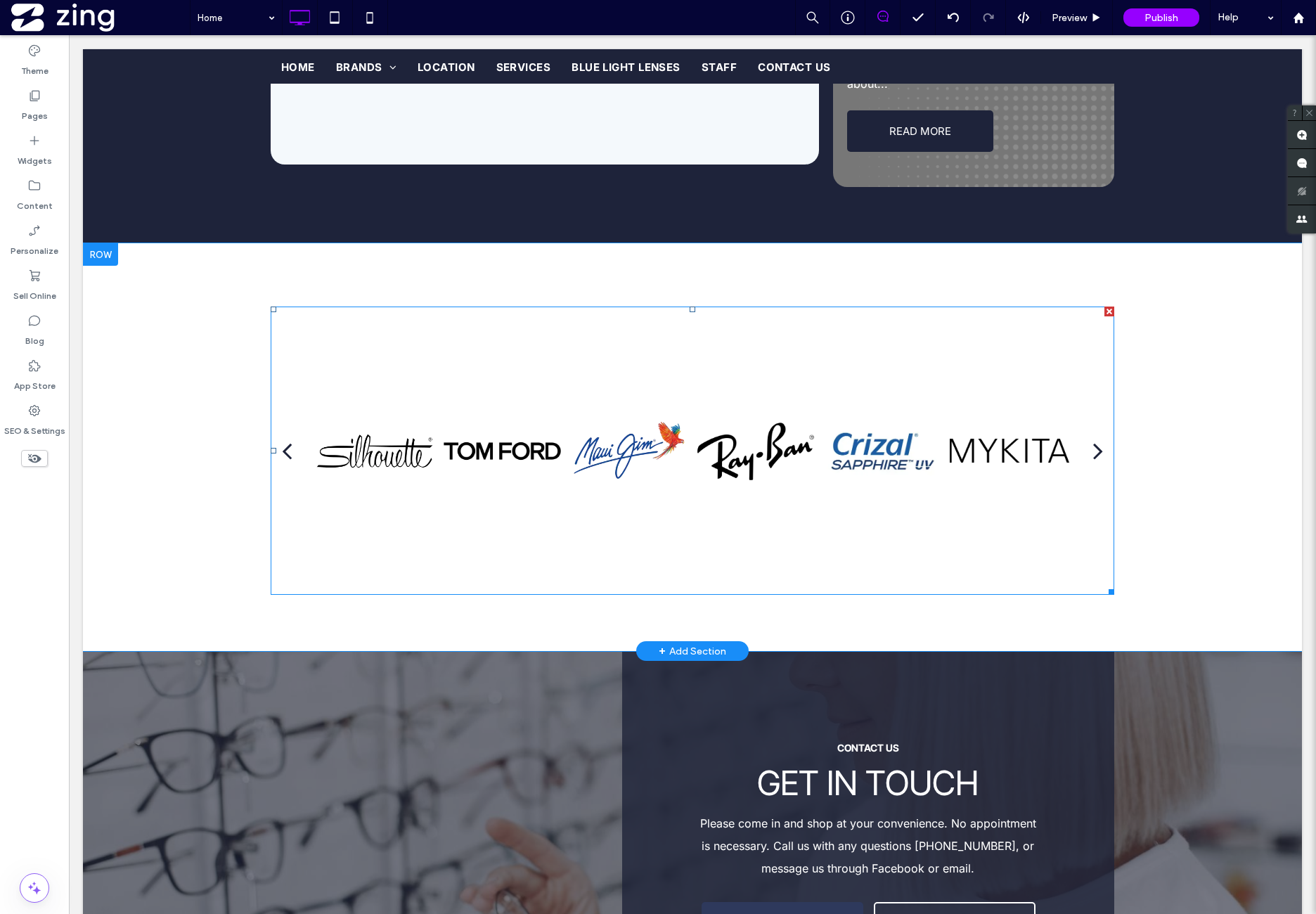
click at [842, 468] on div at bounding box center [883, 451] width 119 height 288
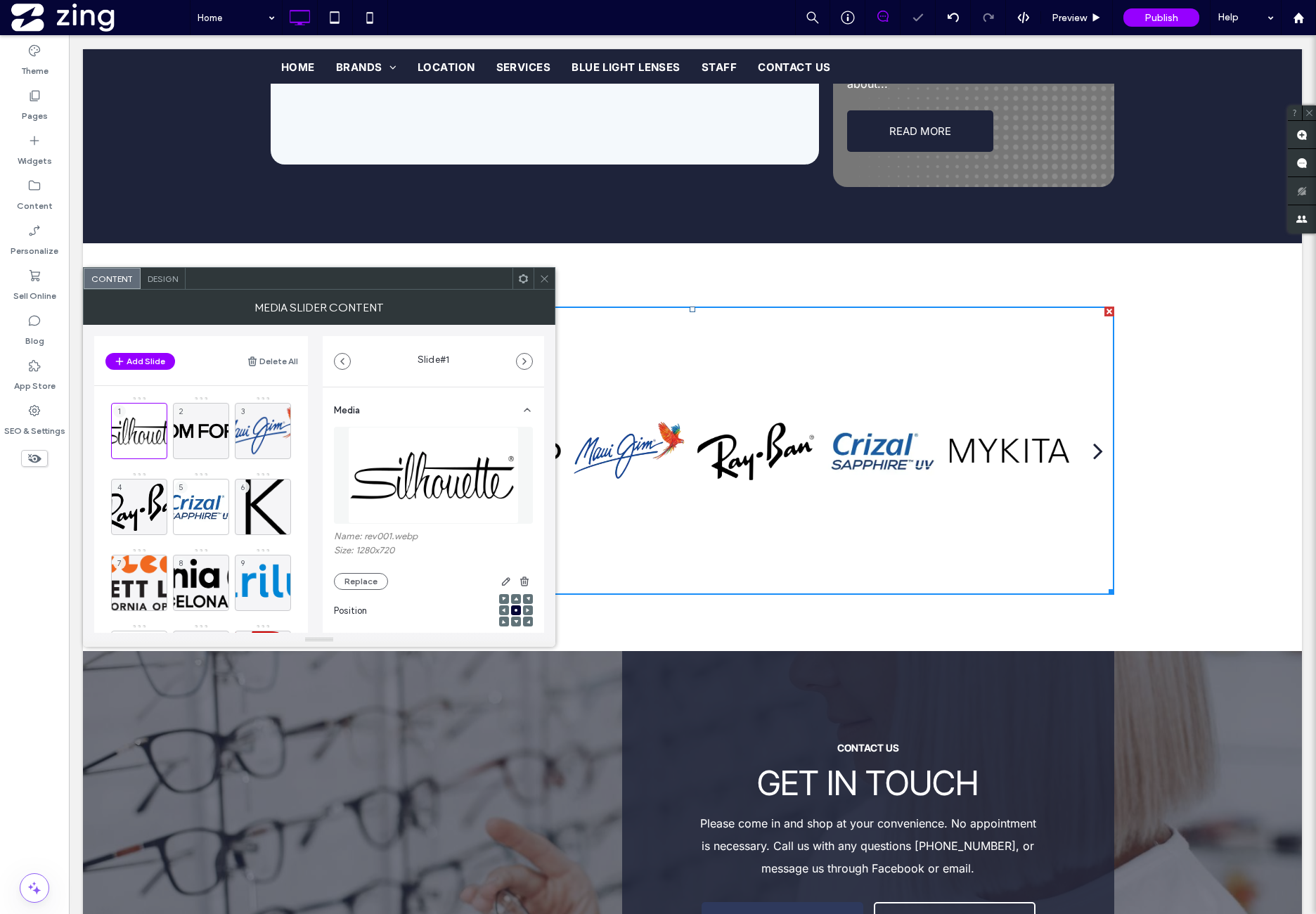
click at [160, 276] on span "Design" at bounding box center [163, 278] width 30 height 11
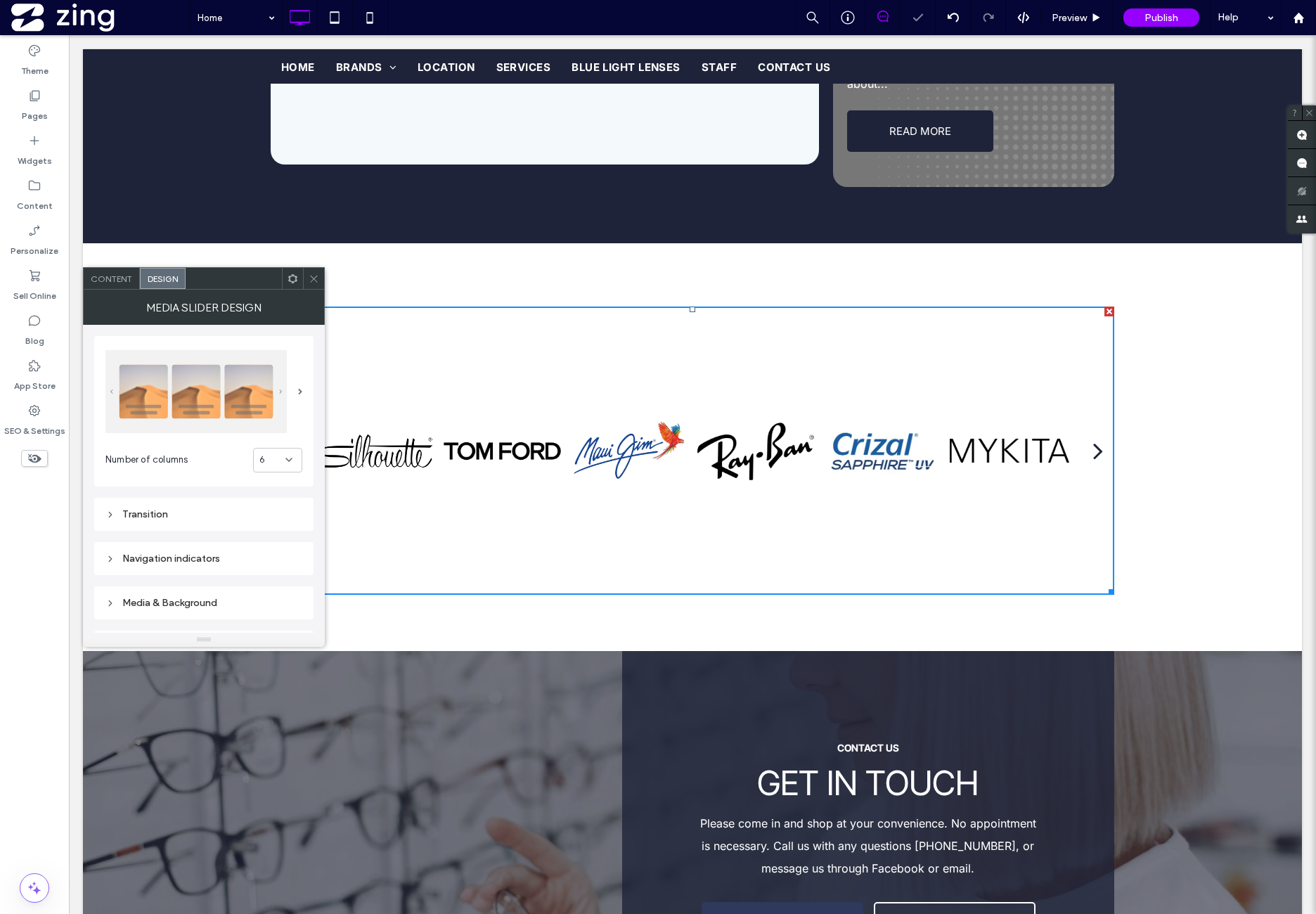
click at [205, 508] on div "Transition" at bounding box center [204, 514] width 197 height 12
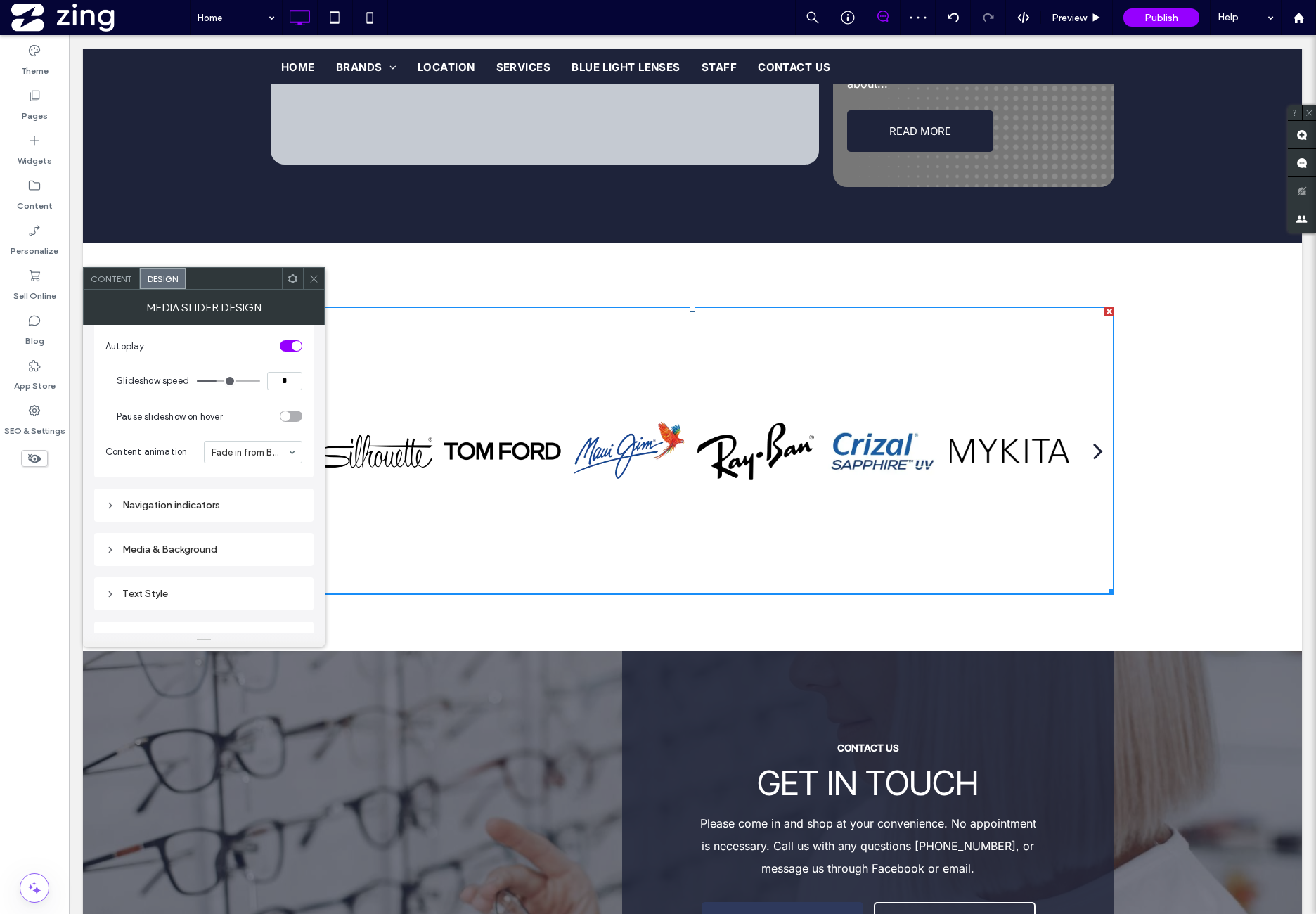
click at [223, 496] on div "Navigation indicators" at bounding box center [204, 505] width 197 height 19
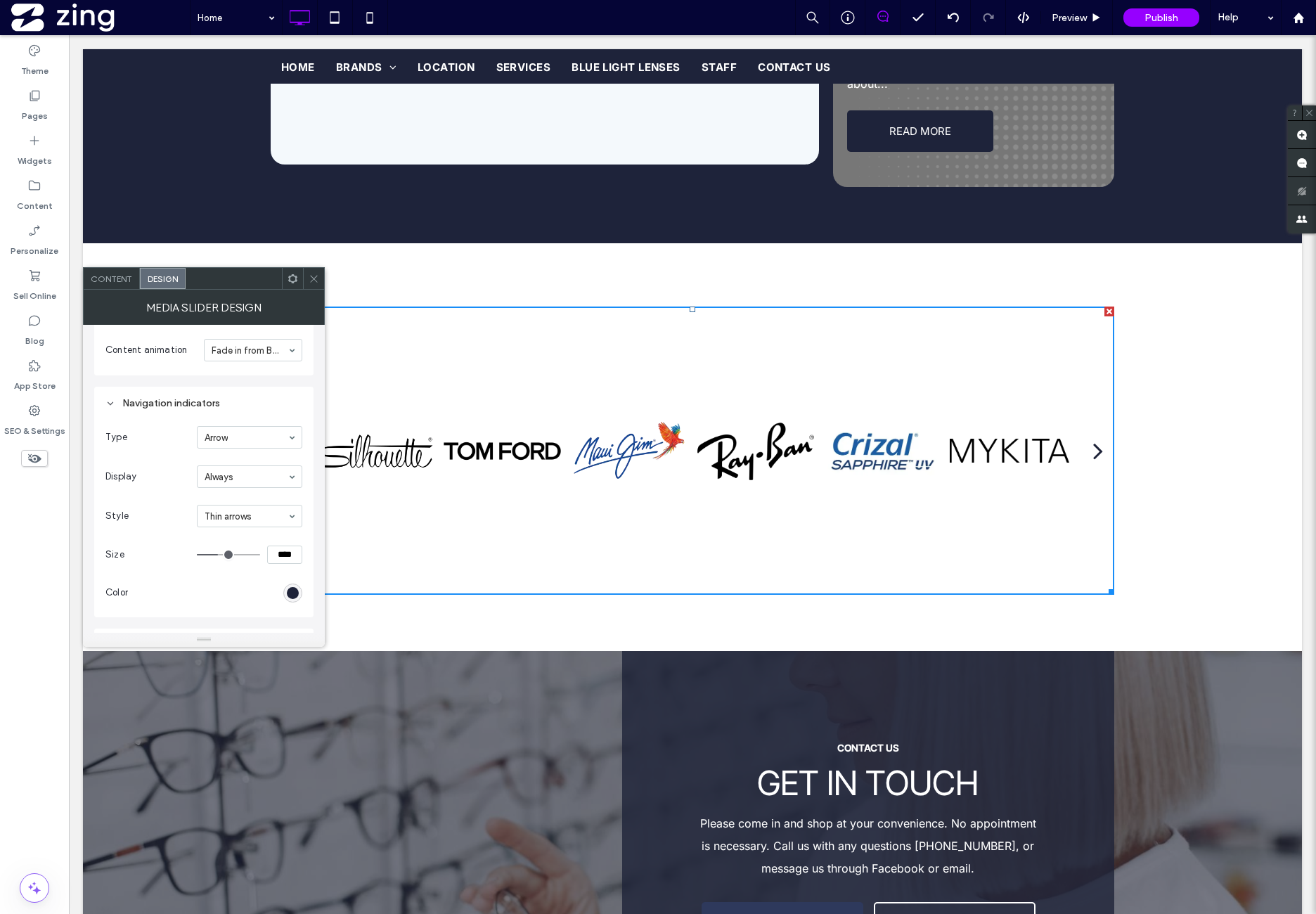
scroll to position [351, 0]
click at [288, 571] on div "rgb(30, 35, 57)" at bounding box center [293, 577] width 12 height 12
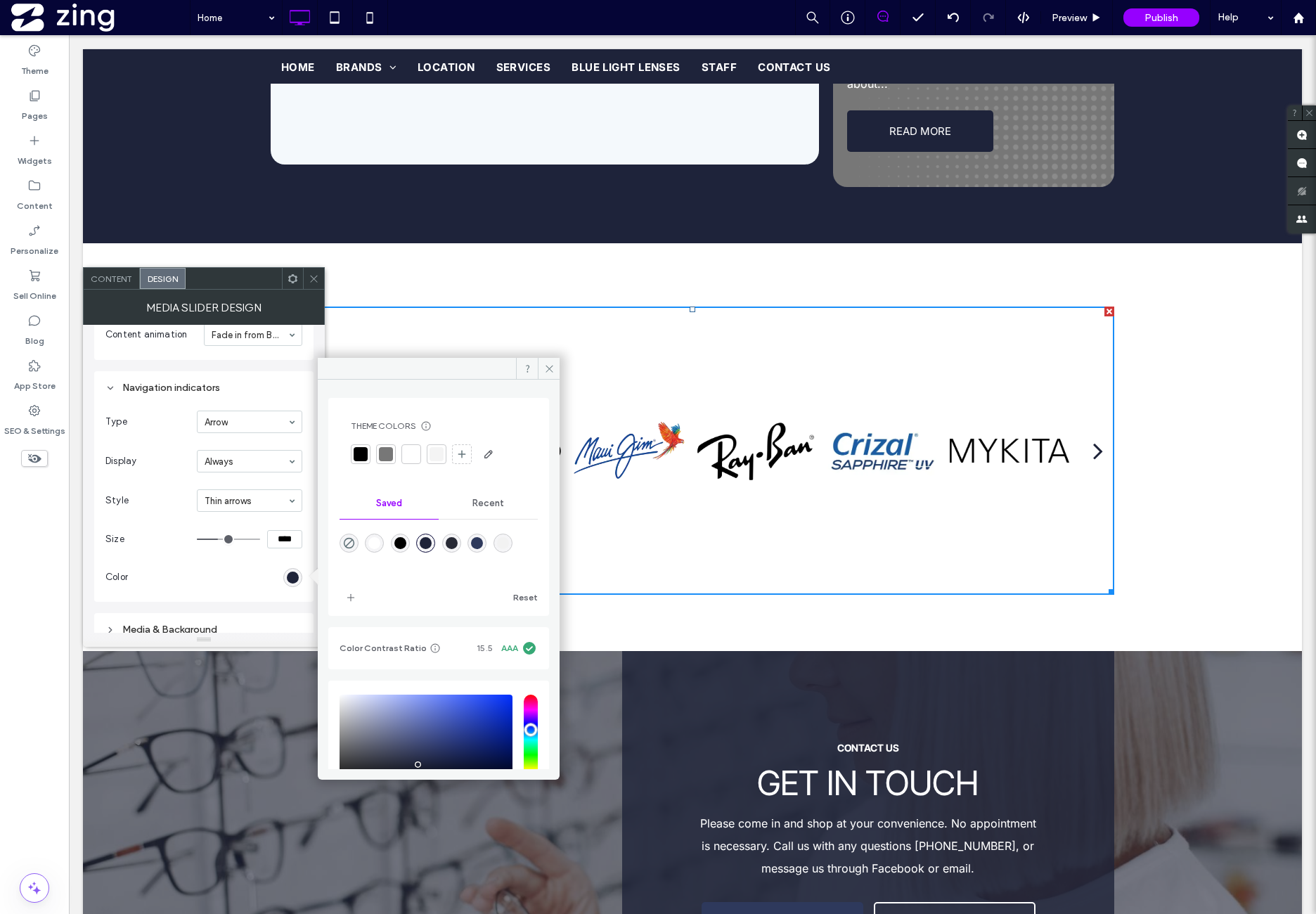
click at [483, 541] on div "rgba(46,57,92,1)" at bounding box center [477, 543] width 12 height 12
type input "*******"
drag, startPoint x: 319, startPoint y: 271, endPoint x: 278, endPoint y: 295, distance: 47.5
click at [319, 271] on div at bounding box center [313, 278] width 21 height 21
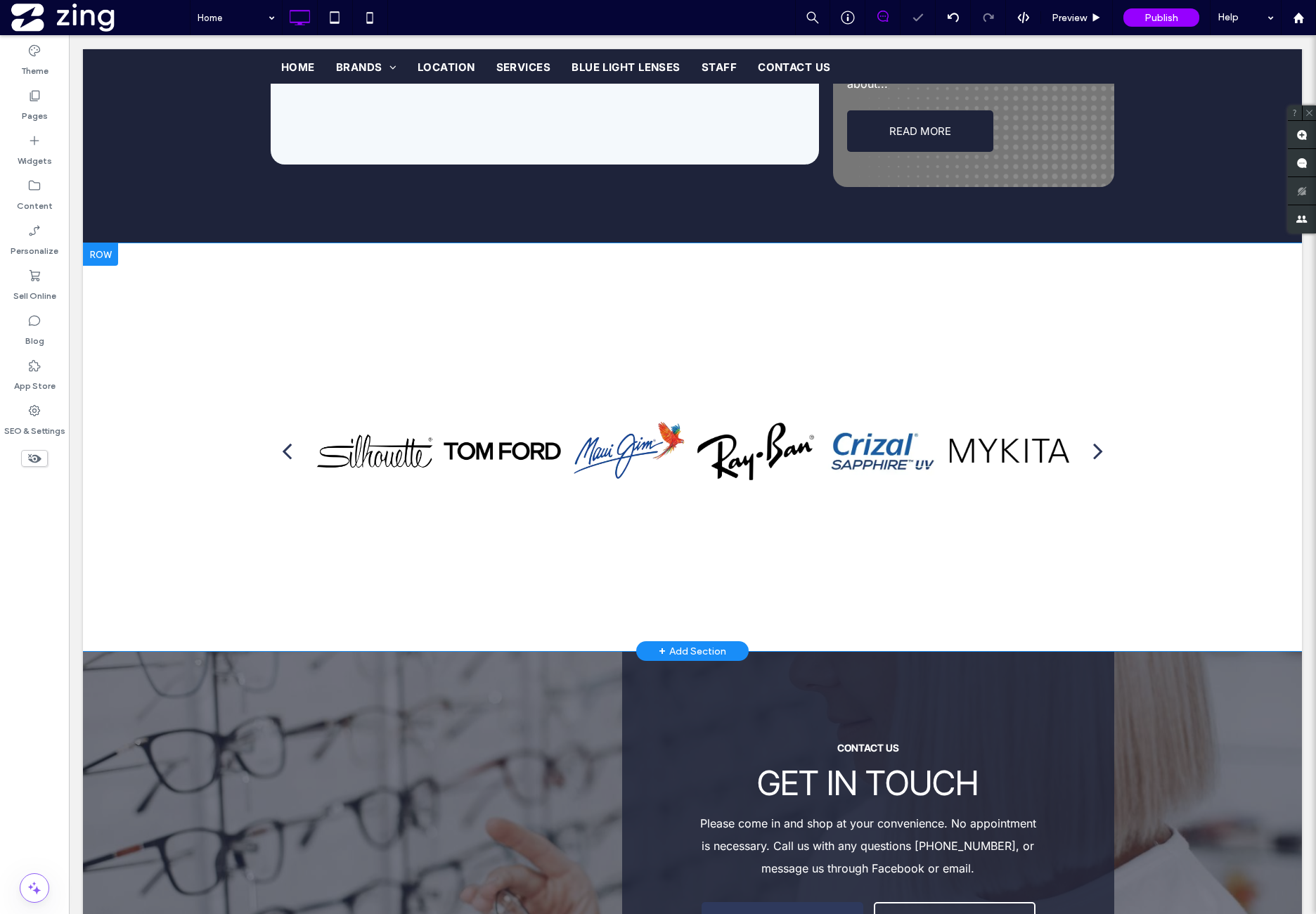
click at [143, 383] on div "Click To Paste Click To Paste a a a a Row + Add Section" at bounding box center [692, 447] width 1219 height 408
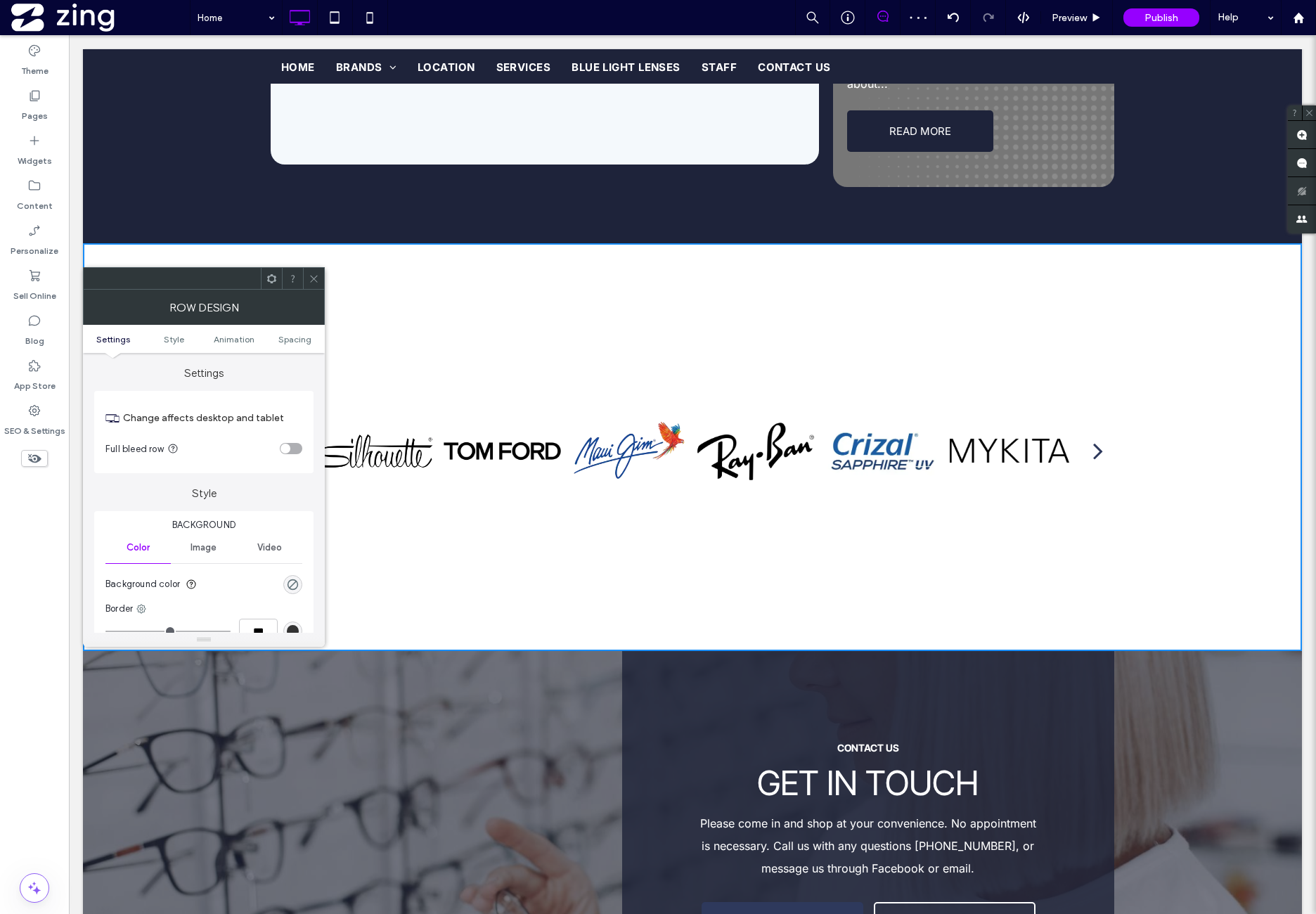
click at [292, 455] on section "Full bleed row" at bounding box center [204, 448] width 197 height 35
click at [292, 452] on div "toggle" at bounding box center [291, 448] width 23 height 11
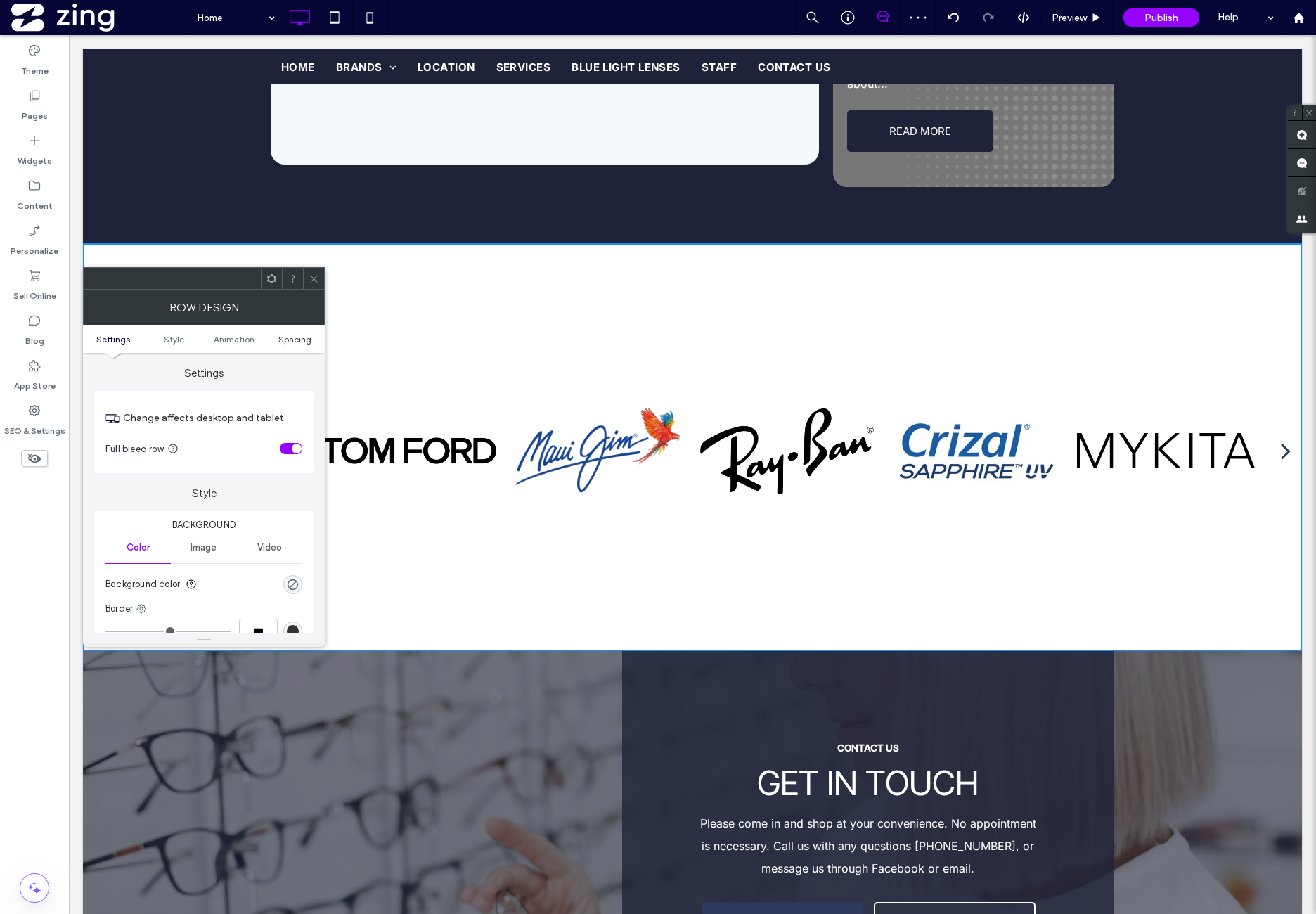
drag, startPoint x: 289, startPoint y: 338, endPoint x: 281, endPoint y: 408, distance: 70.5
click at [288, 338] on span "Spacing" at bounding box center [295, 339] width 33 height 11
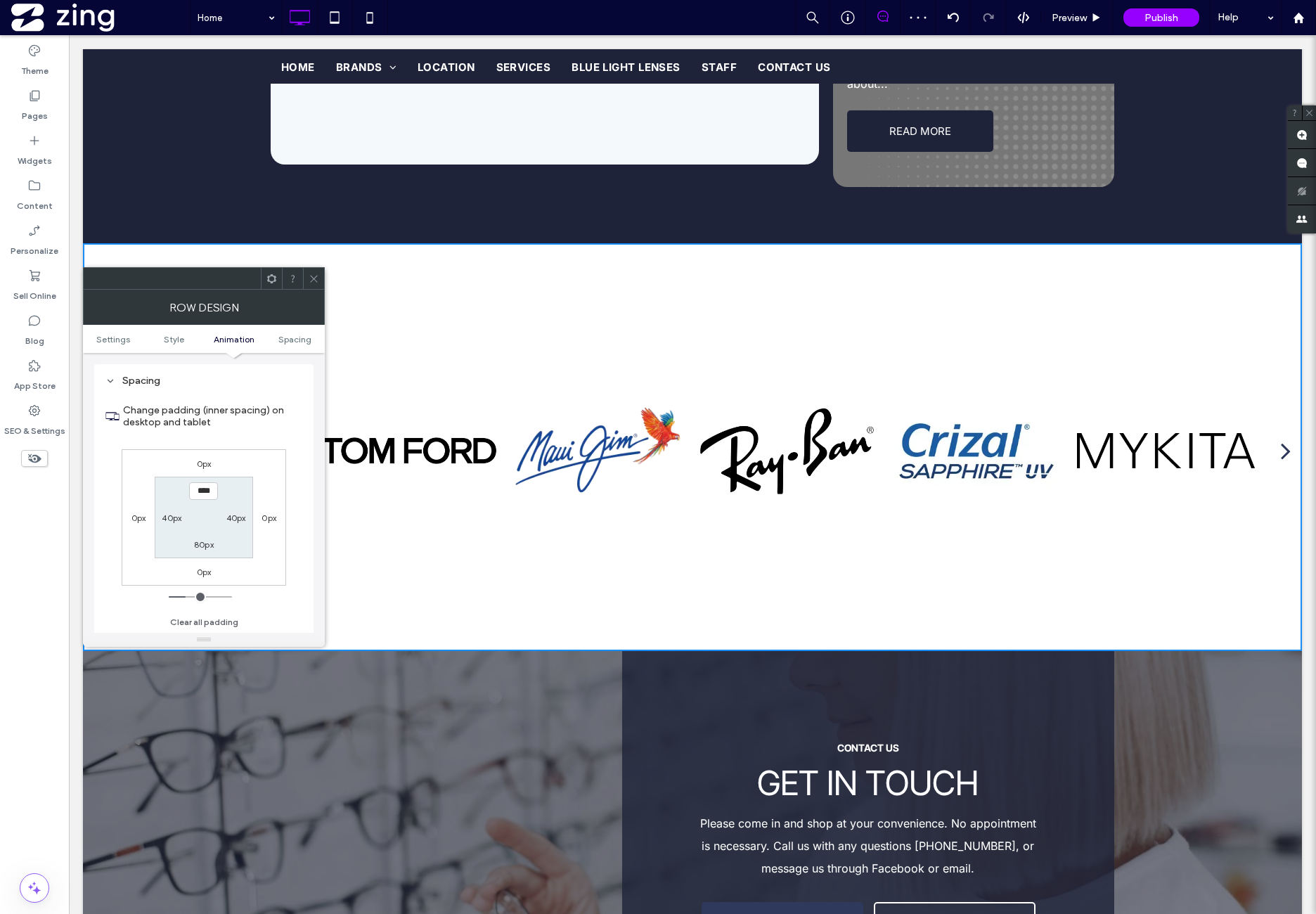
scroll to position [397, 0]
click at [260, 468] on div "0px 0px 0px 0px **** 40px 80px 40px" at bounding box center [204, 517] width 164 height 136
click at [308, 273] on icon at bounding box center [313, 278] width 11 height 11
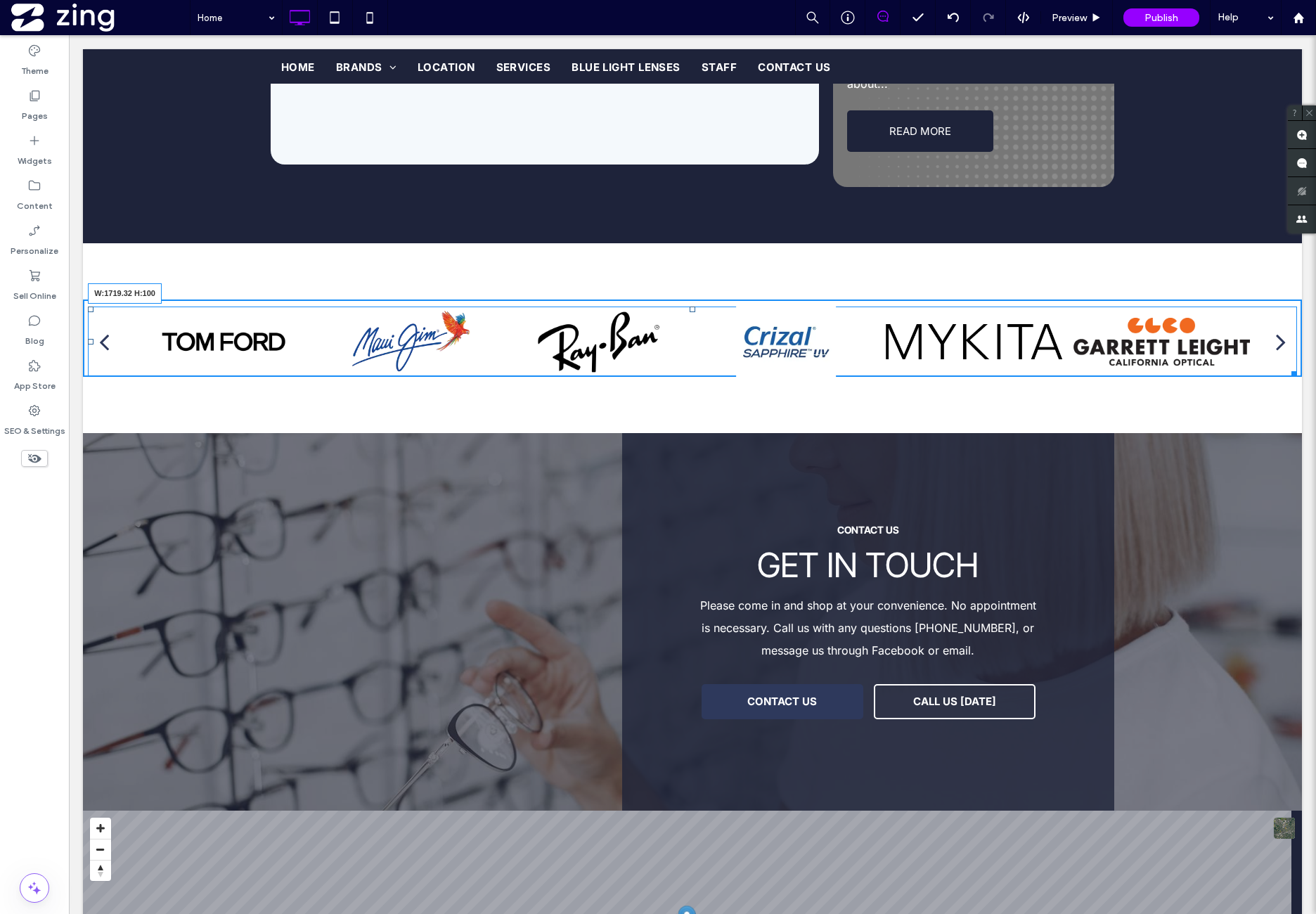
drag, startPoint x: 1288, startPoint y: 543, endPoint x: 1606, endPoint y: 325, distance: 385.5
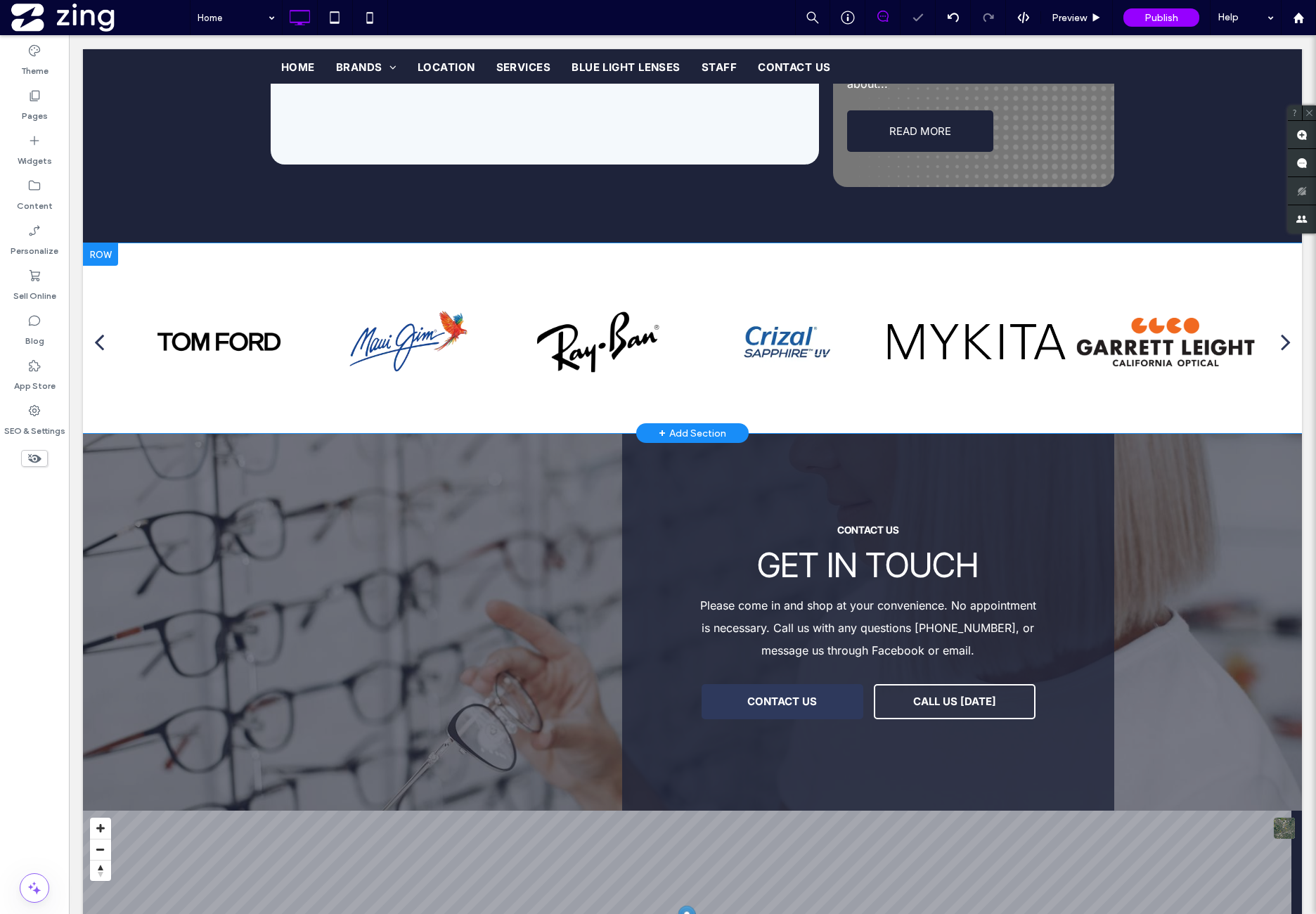
click at [691, 243] on div "Click To Paste Click To Paste a a a a Row + Add Section" at bounding box center [692, 338] width 1219 height 190
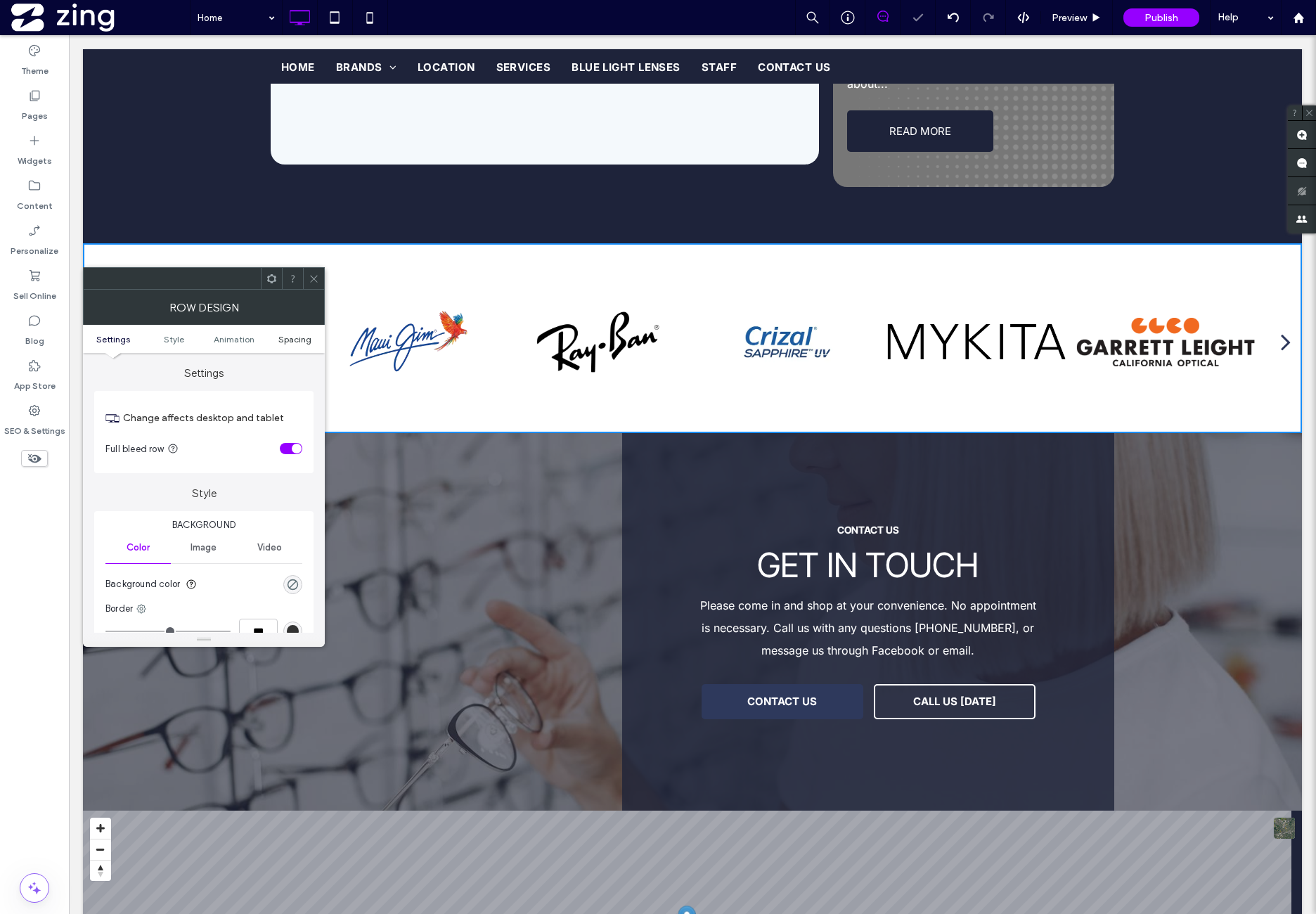
click at [286, 341] on span "Spacing" at bounding box center [295, 339] width 33 height 11
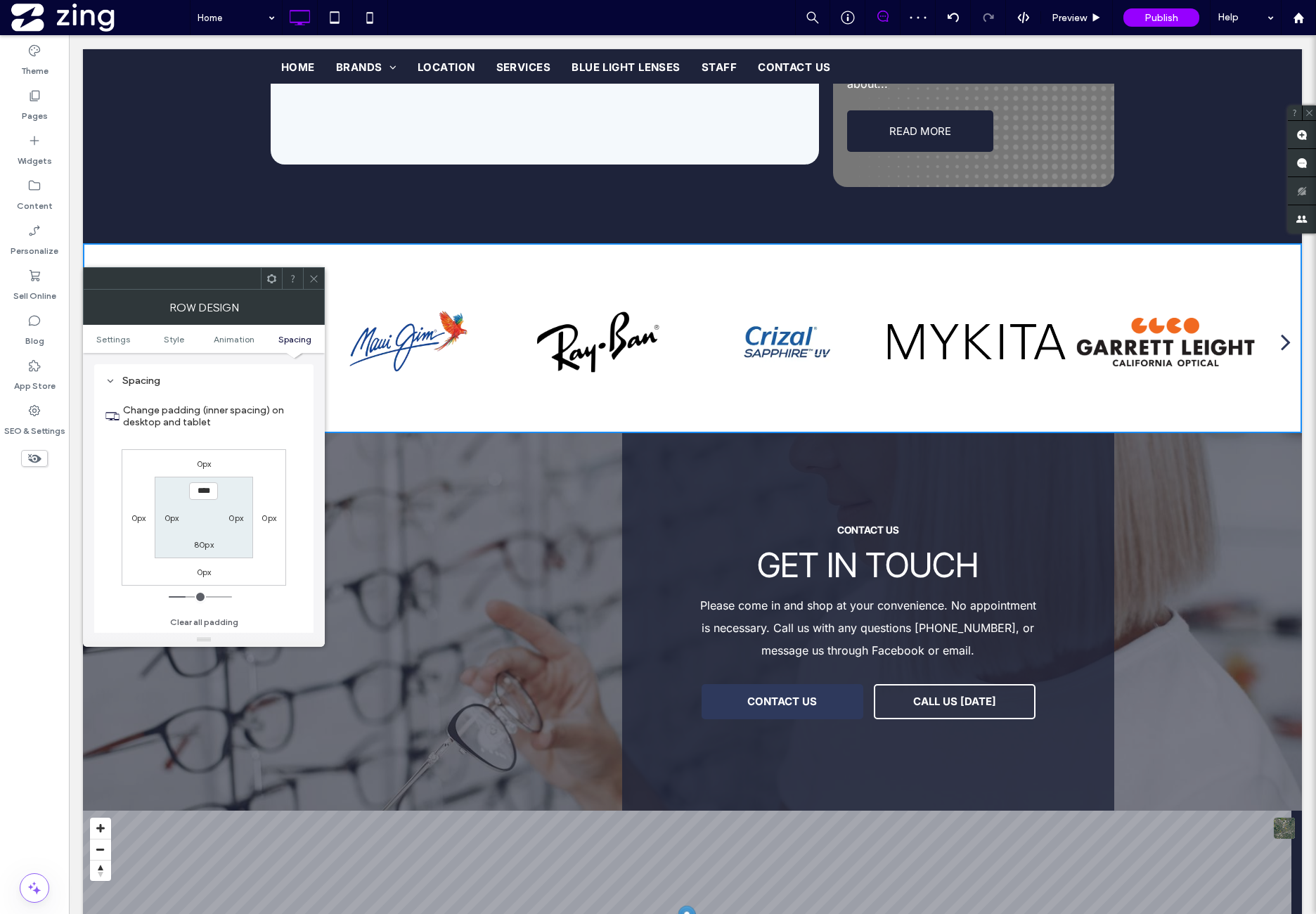
type input "*"
type input "**"
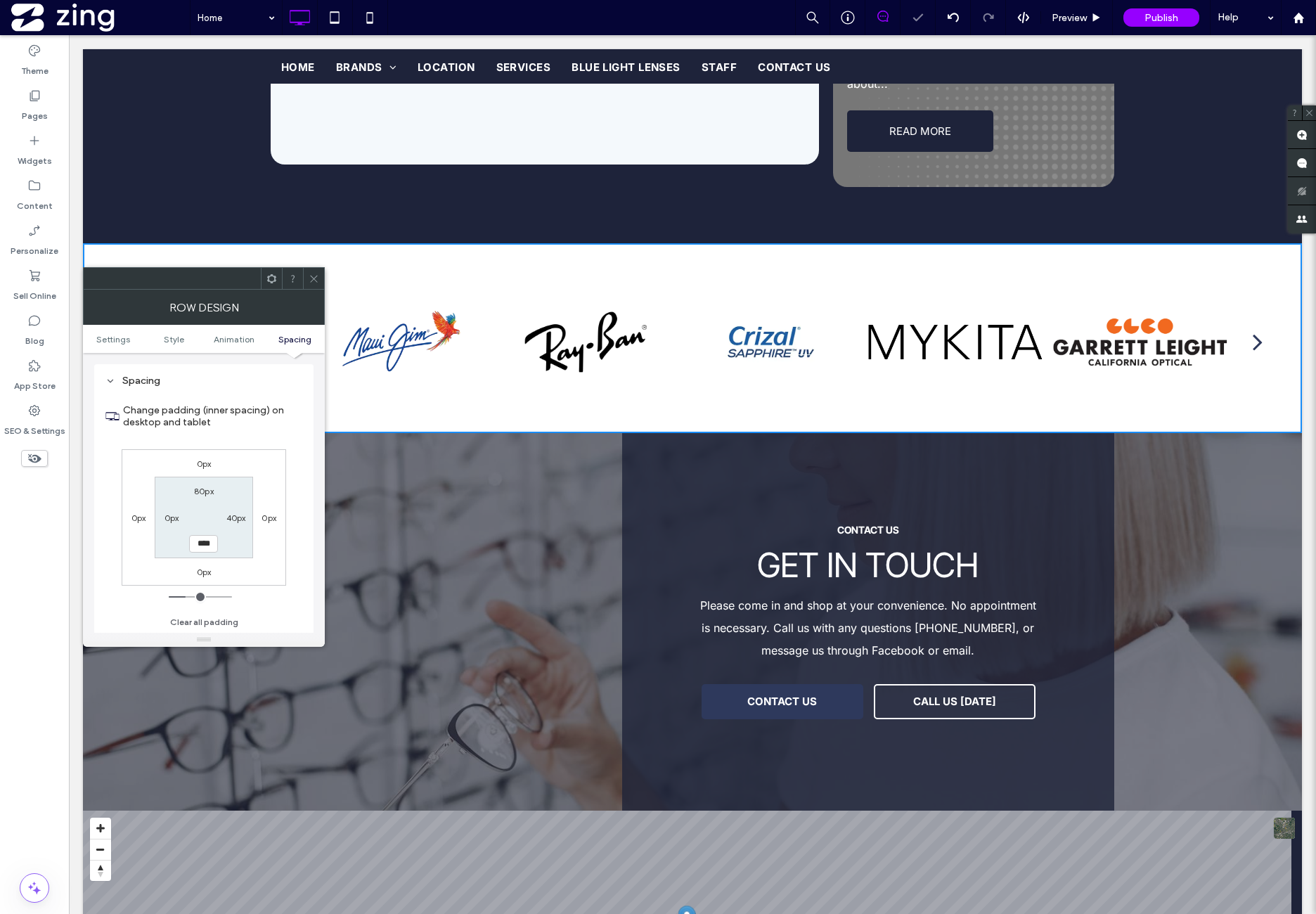
type input "*"
type input "**"
type input "****"
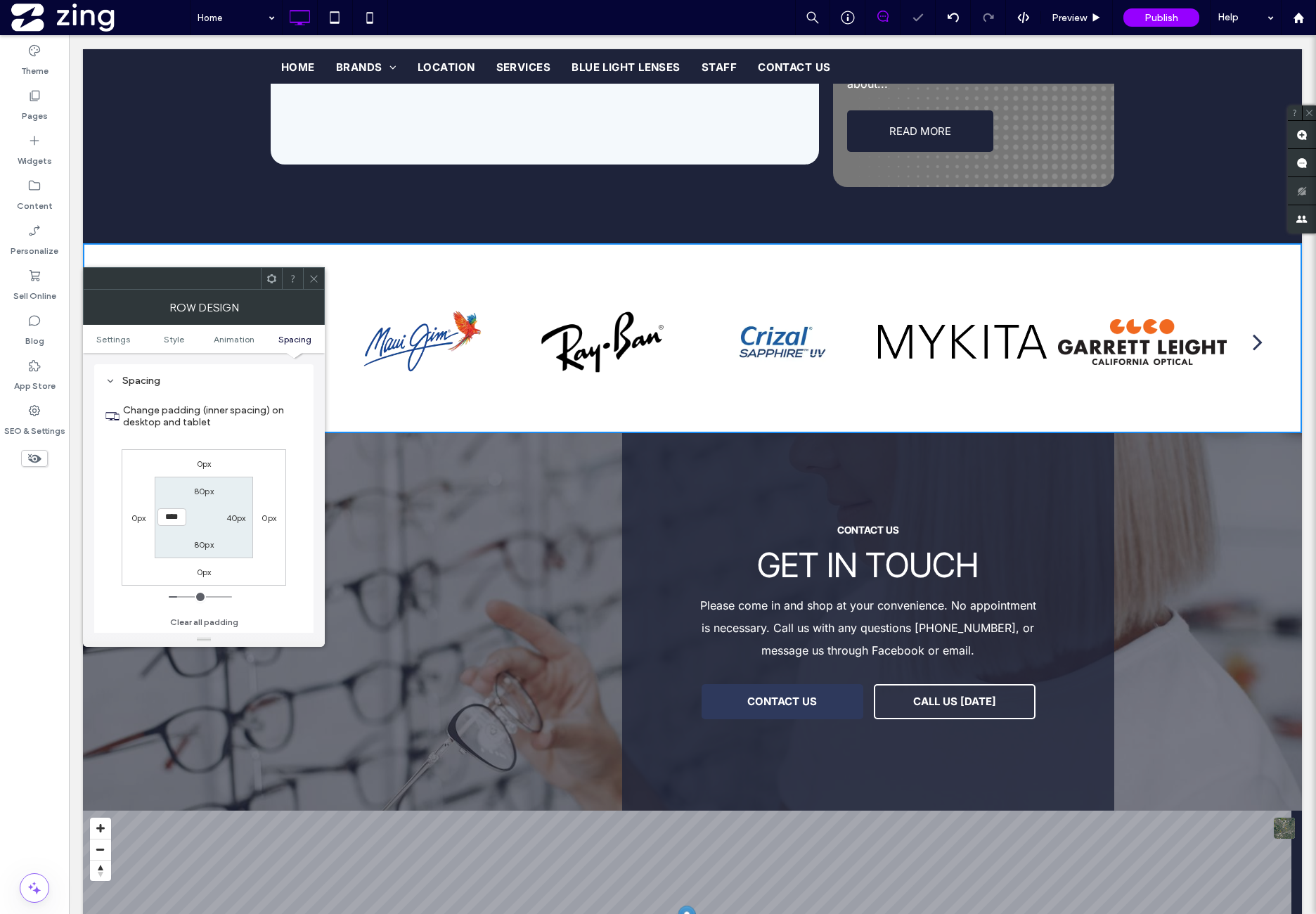
click at [259, 481] on div "0px 0px 0px 0px 80px 40px 80px ****" at bounding box center [204, 517] width 164 height 136
click at [206, 489] on label "80px" at bounding box center [204, 491] width 20 height 11
type input "**"
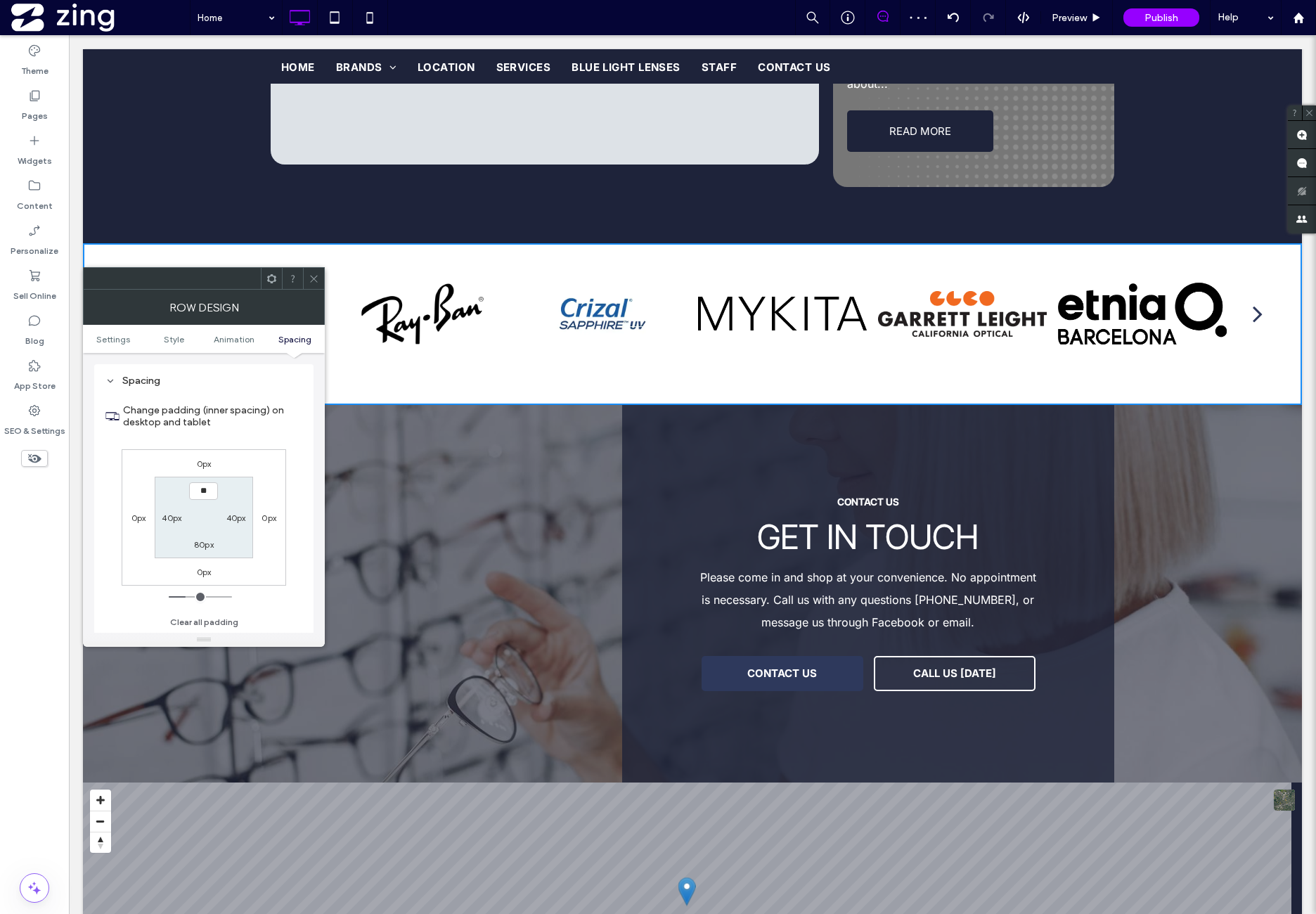
type input "**"
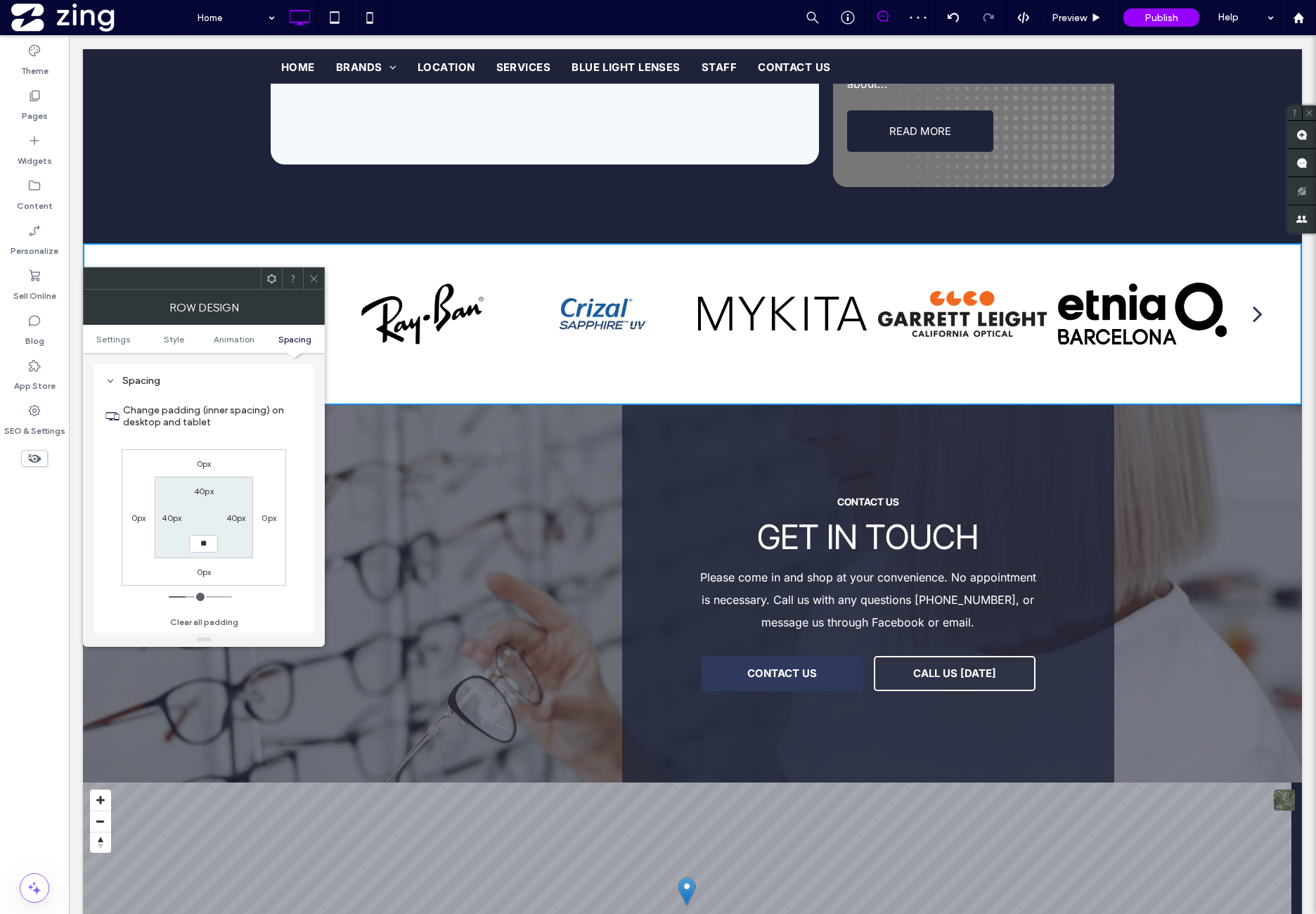
type input "**"
type input "****"
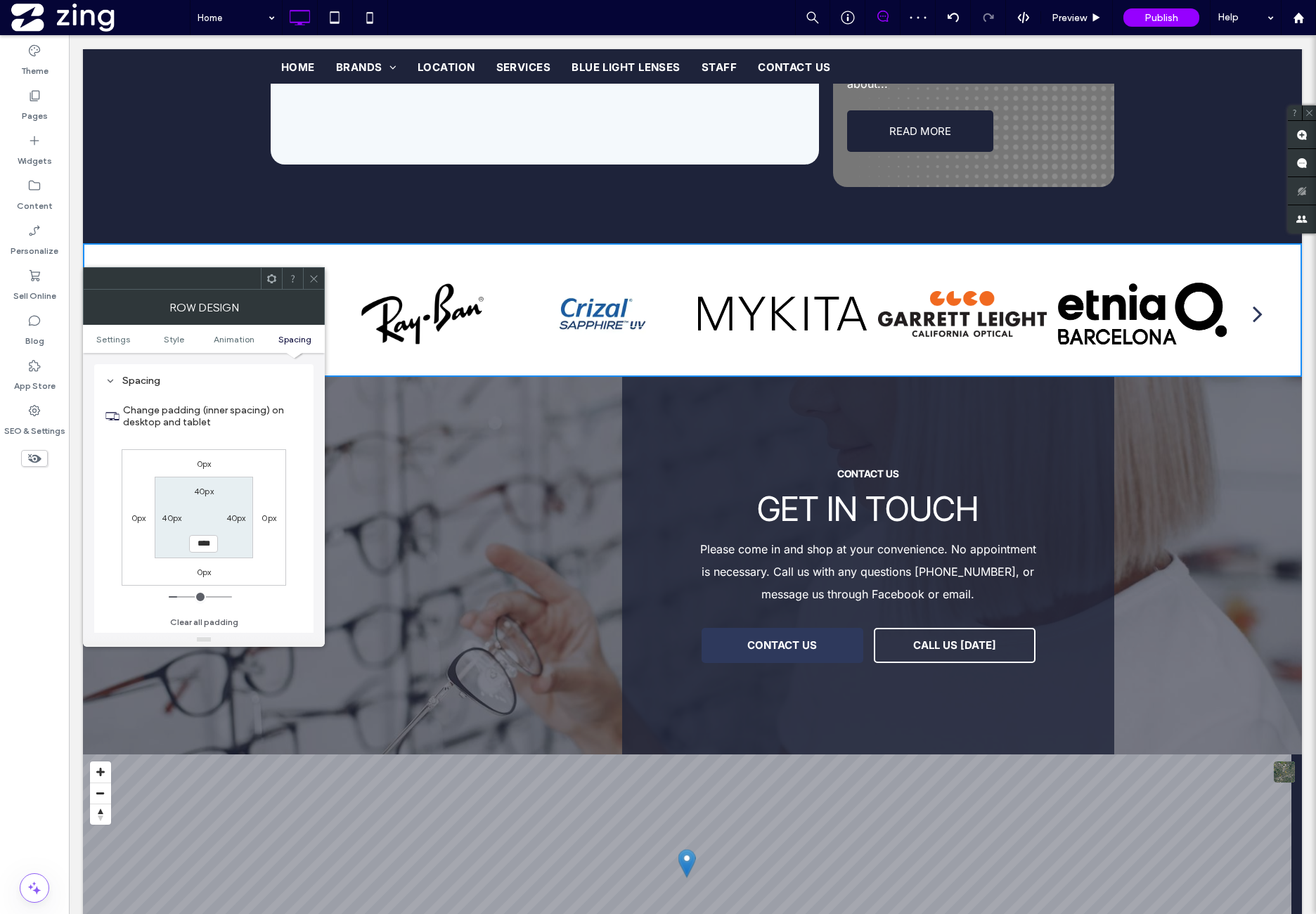
click at [252, 462] on div "0px 0px 0px 0px 40px 40px **** 40px" at bounding box center [204, 517] width 164 height 136
click at [311, 278] on icon at bounding box center [313, 278] width 11 height 11
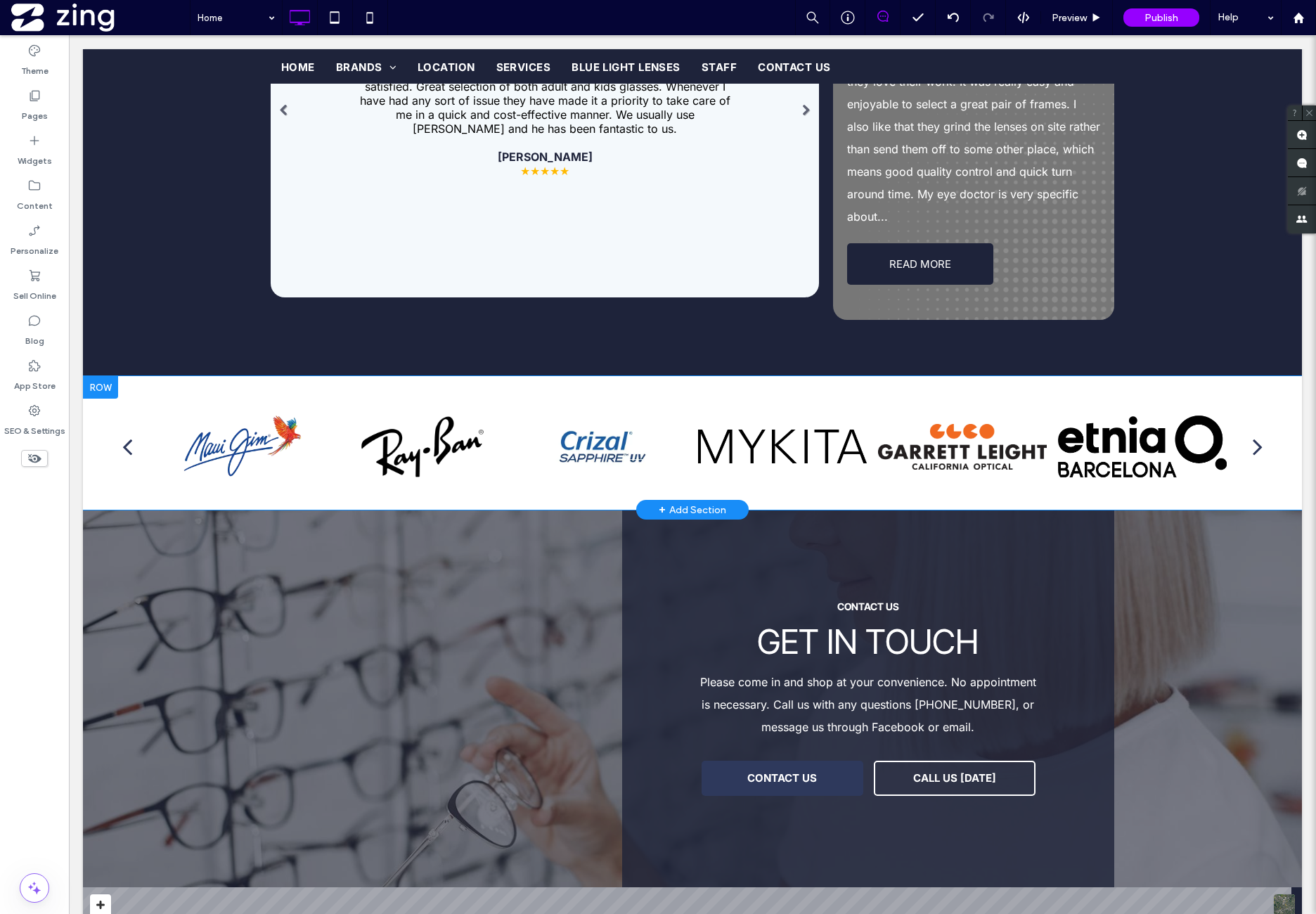
scroll to position [2509, 0]
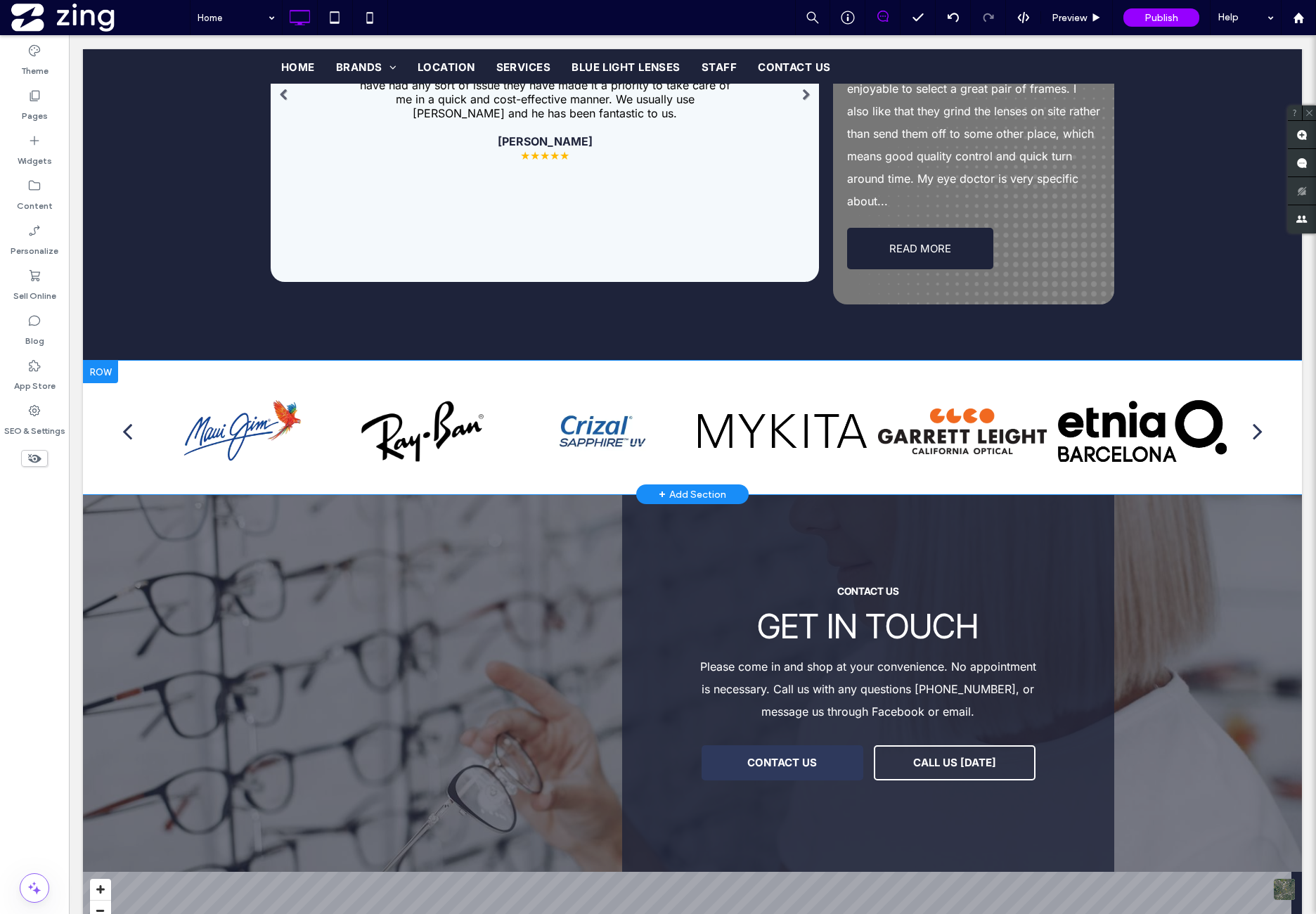
click at [103, 361] on div at bounding box center [100, 372] width 35 height 23
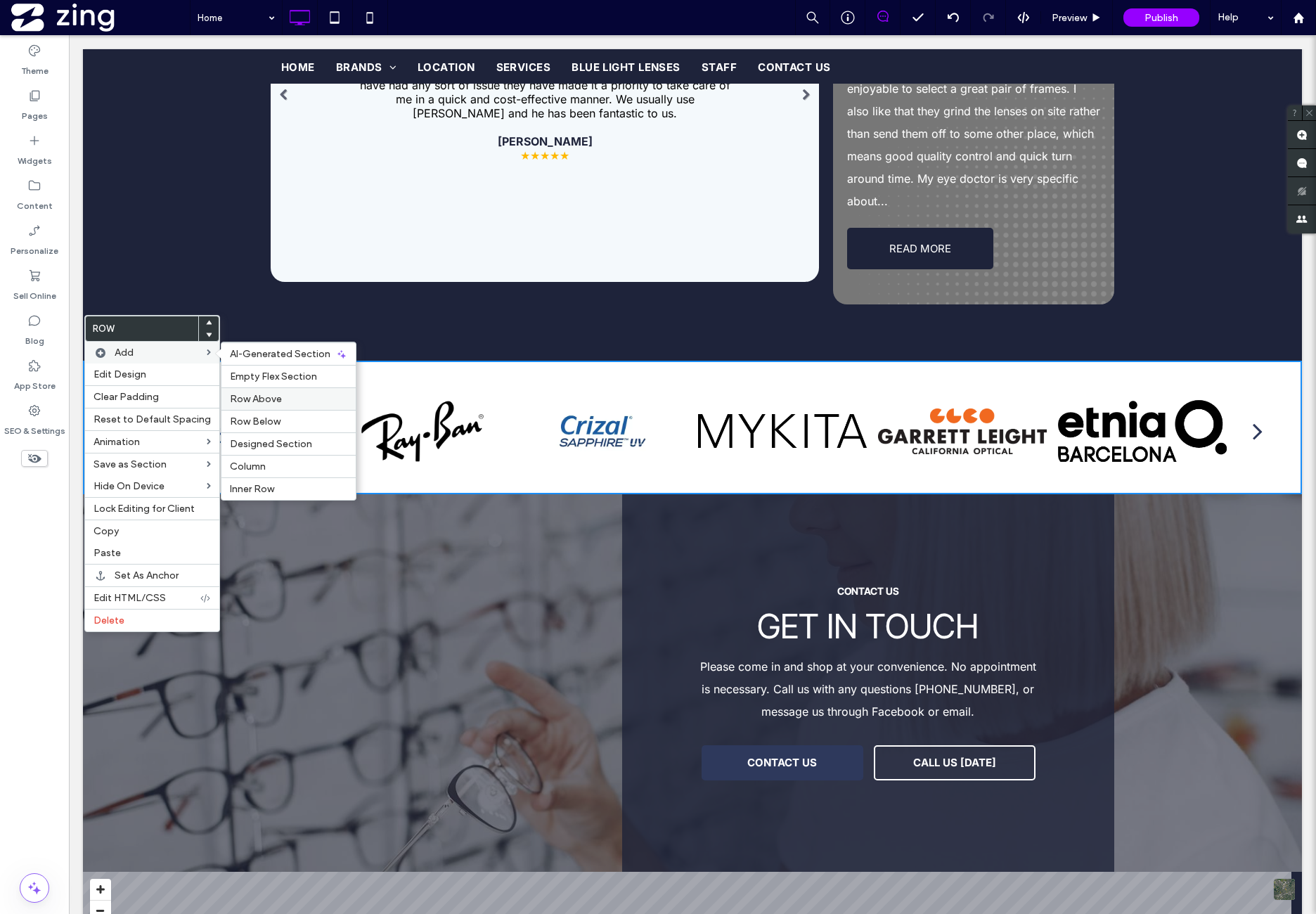
click at [267, 398] on span "Row Above" at bounding box center [256, 398] width 52 height 12
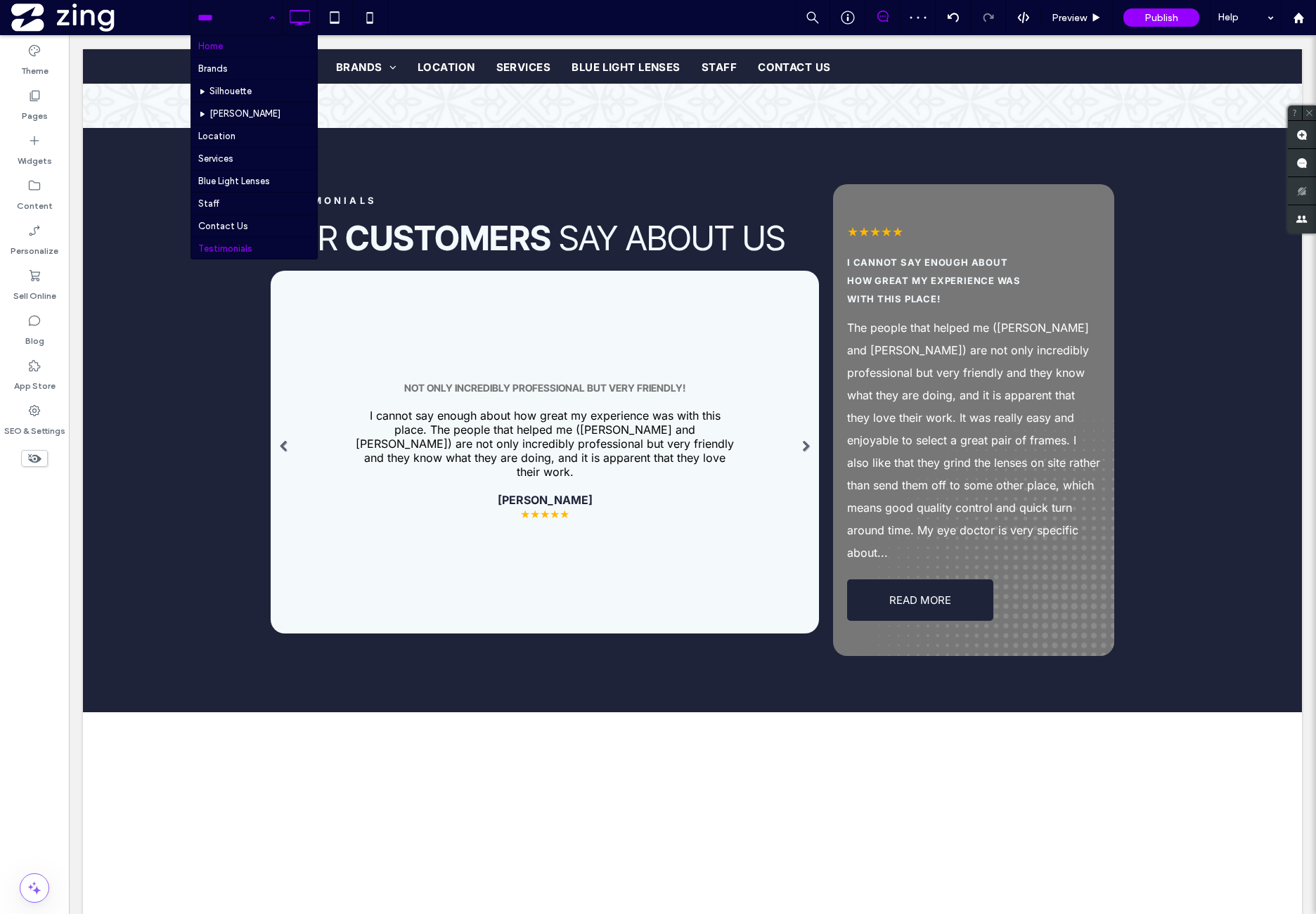
scroll to position [4, 0]
drag, startPoint x: 254, startPoint y: 248, endPoint x: 263, endPoint y: 242, distance: 10.8
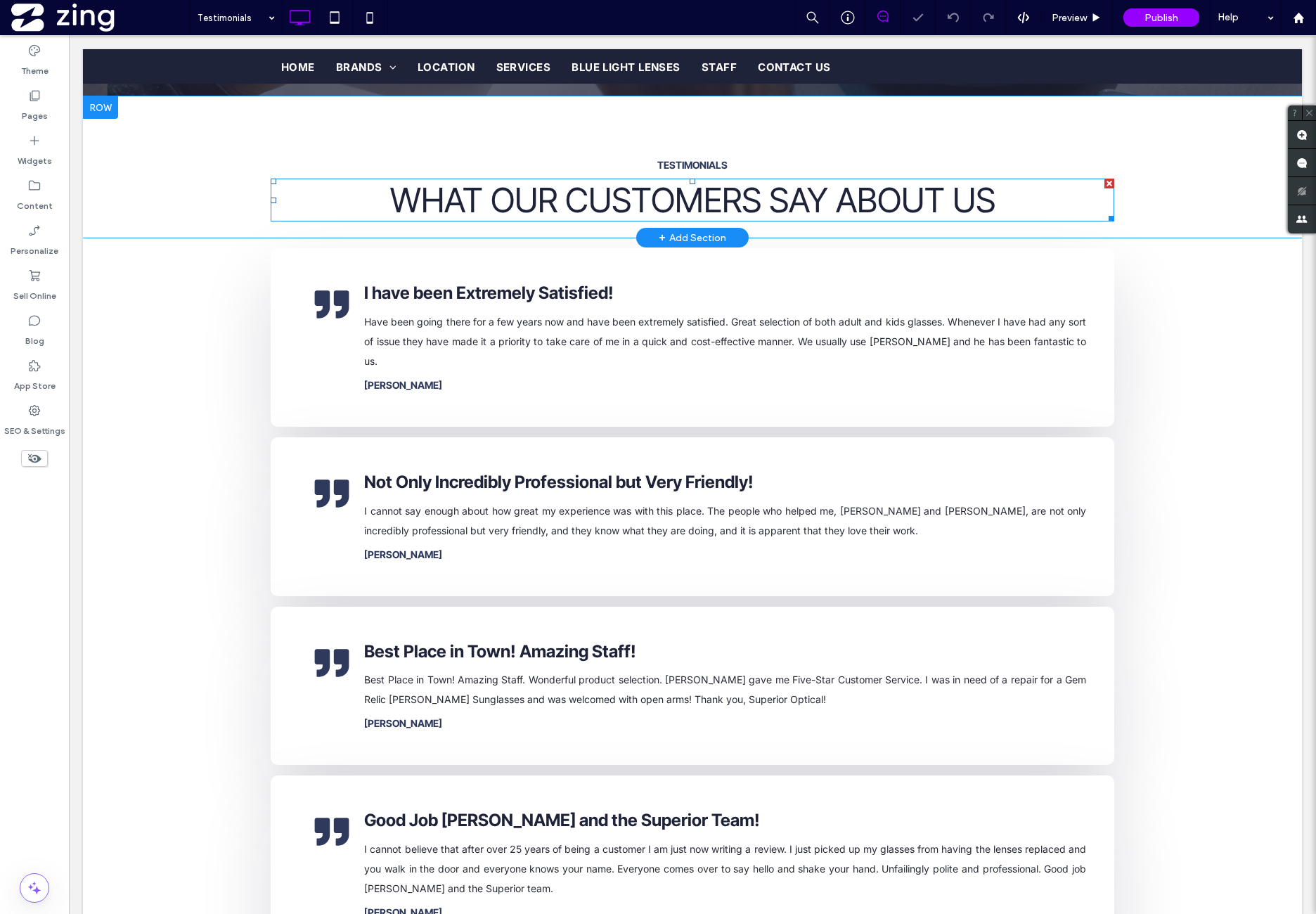
scroll to position [234, 0]
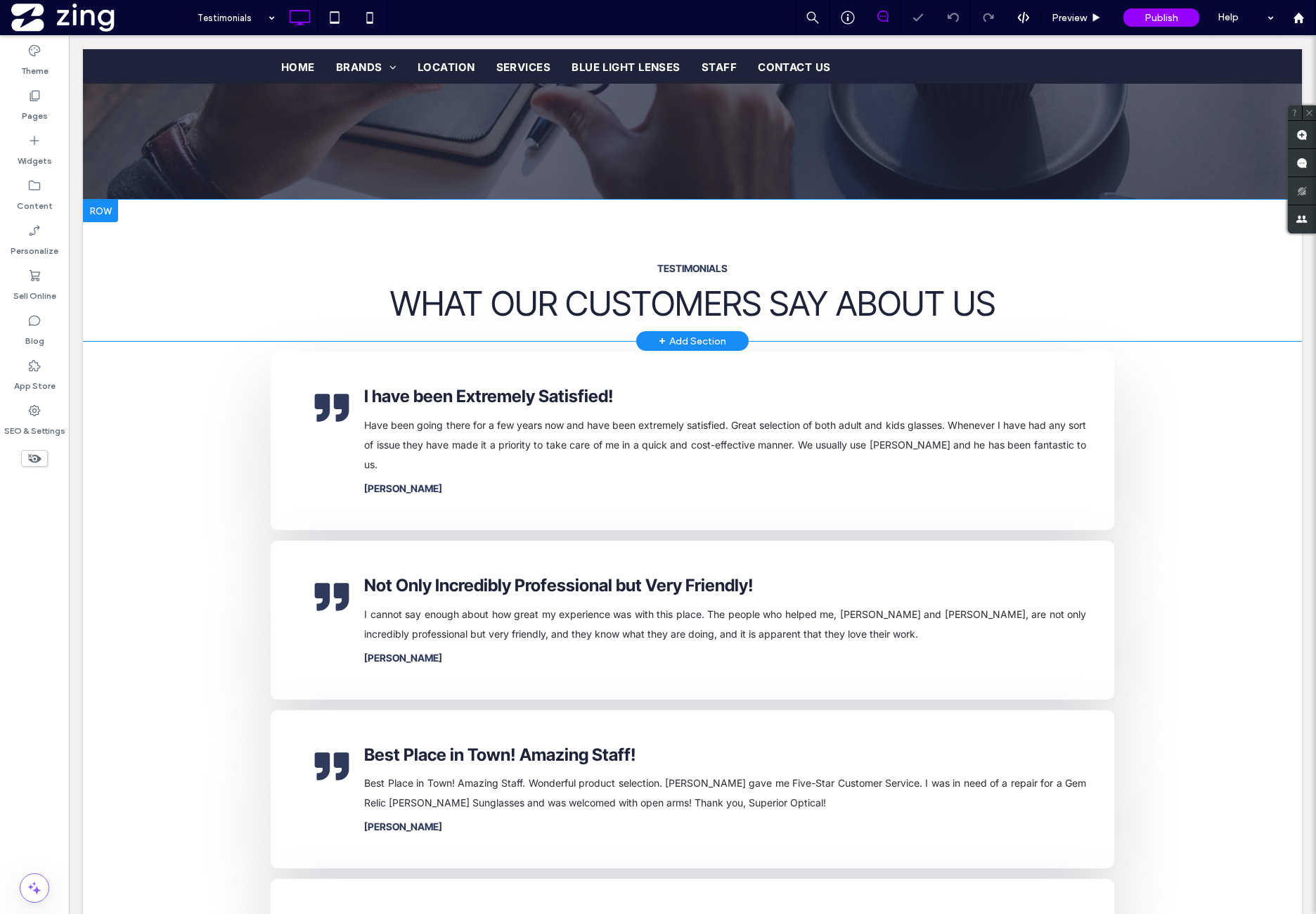
click at [100, 214] on div at bounding box center [100, 211] width 35 height 23
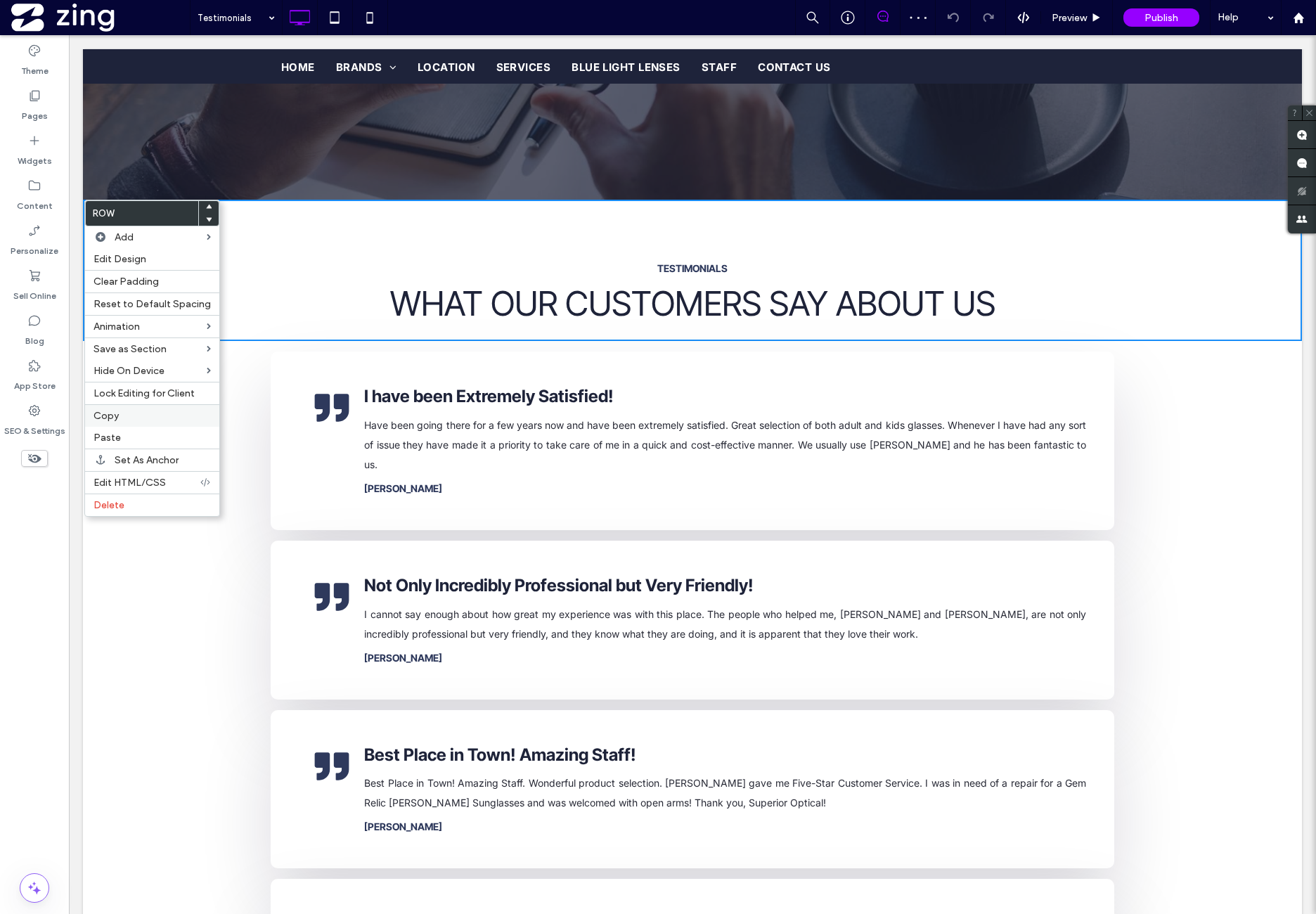
click at [142, 411] on label "Copy" at bounding box center [152, 416] width 117 height 12
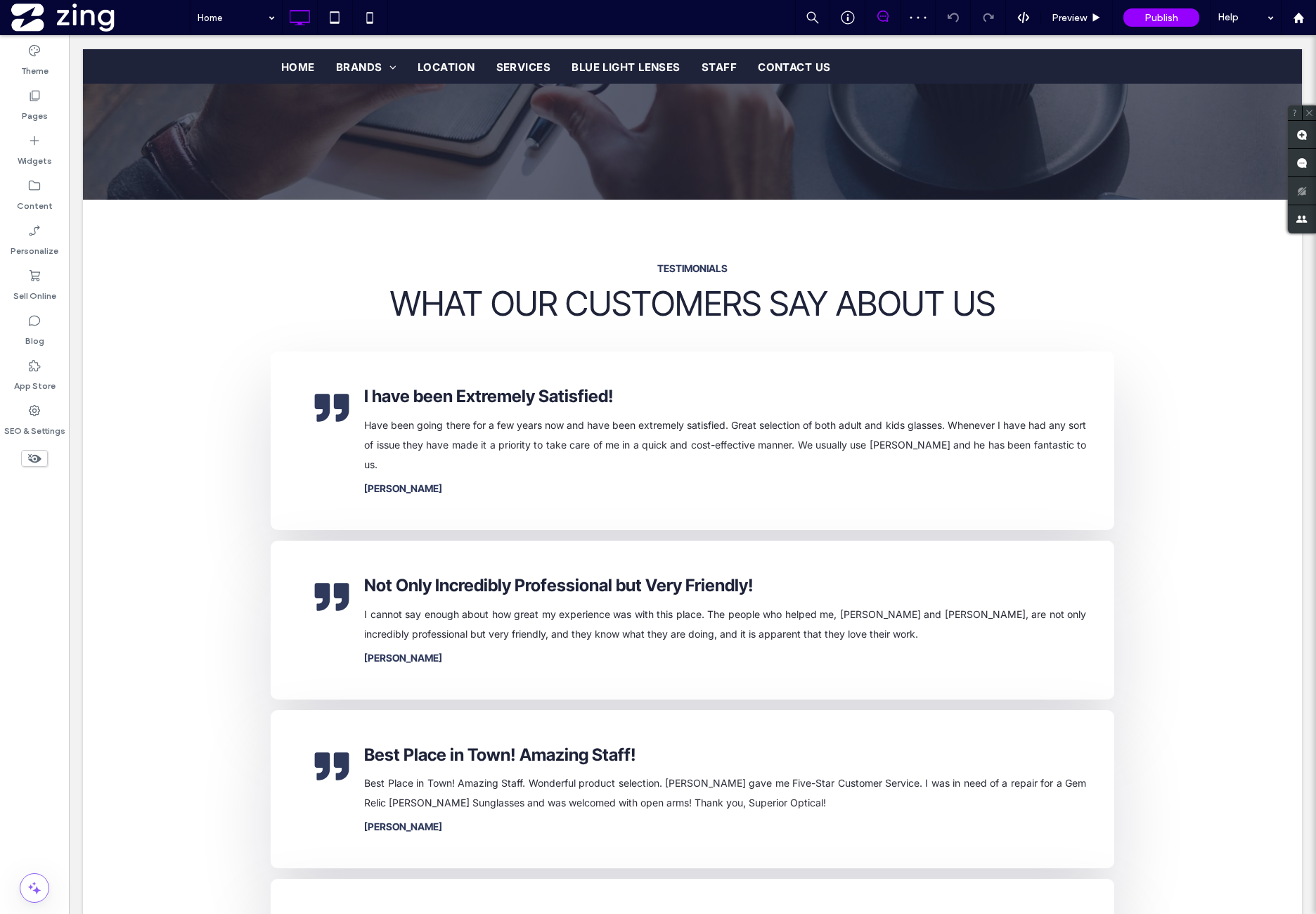
drag, startPoint x: 52, startPoint y: 531, endPoint x: 224, endPoint y: 501, distance: 174.6
click at [52, 531] on div at bounding box center [658, 457] width 1316 height 914
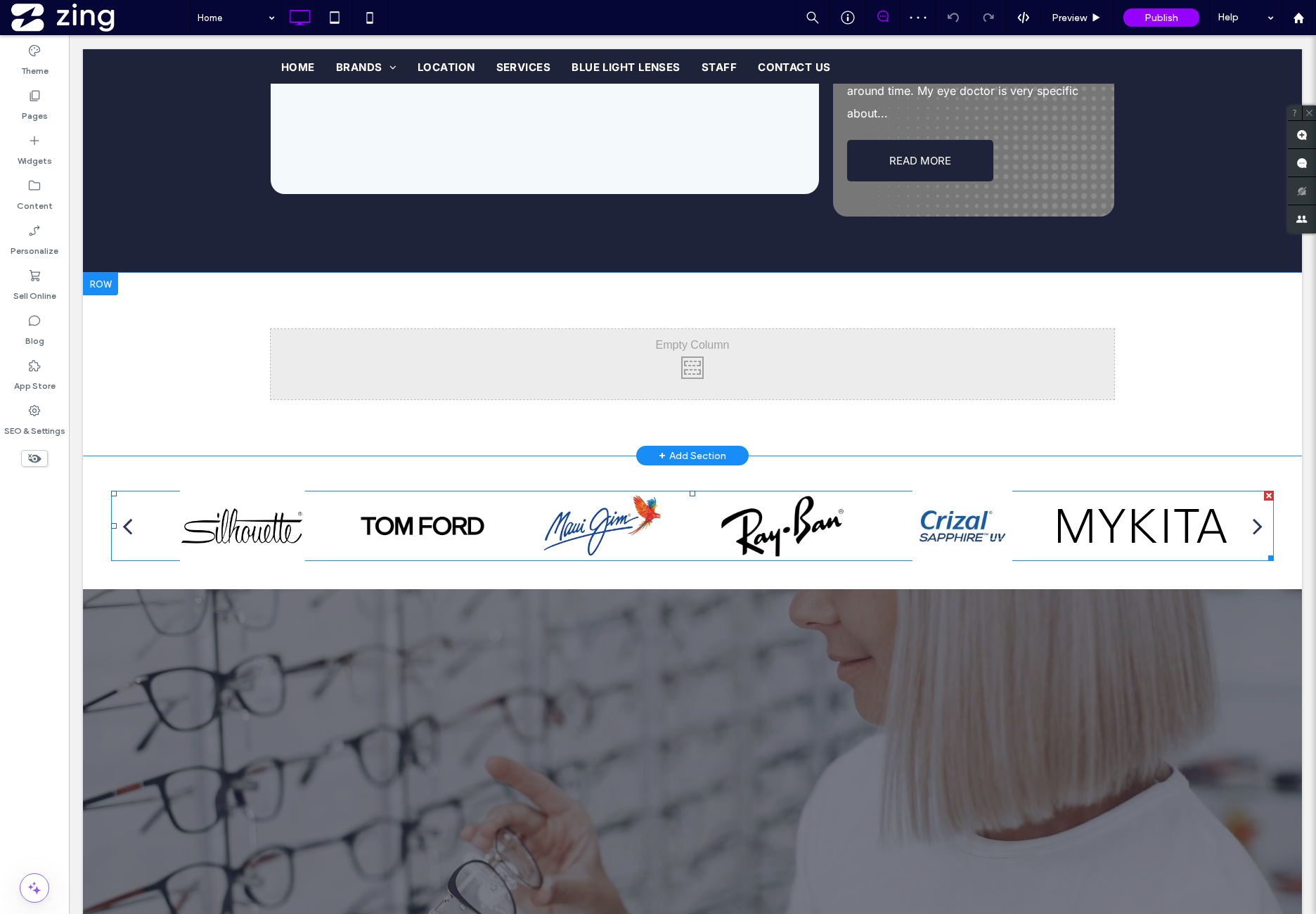
scroll to position [2578, 0]
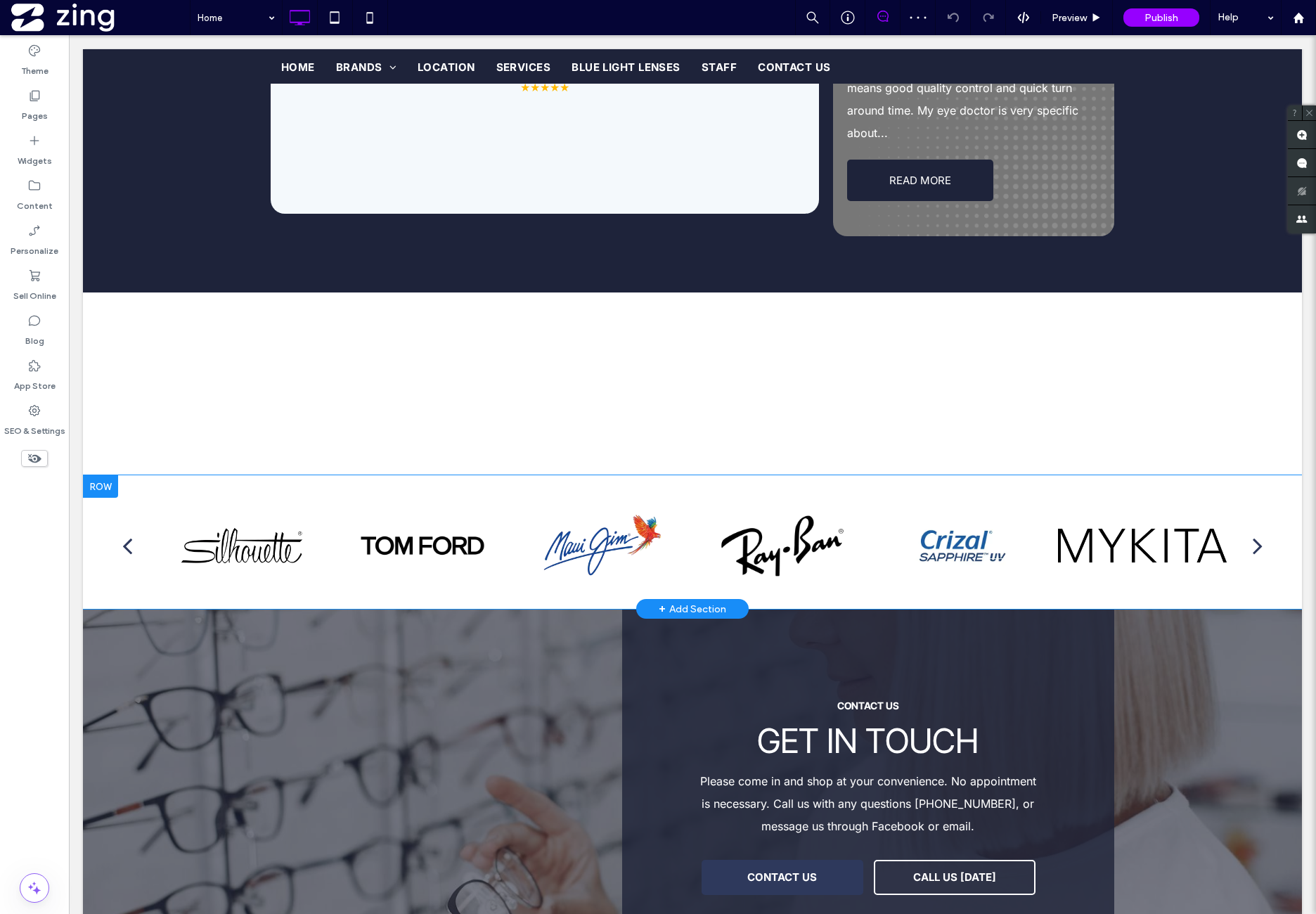
click at [107, 476] on div at bounding box center [100, 487] width 35 height 23
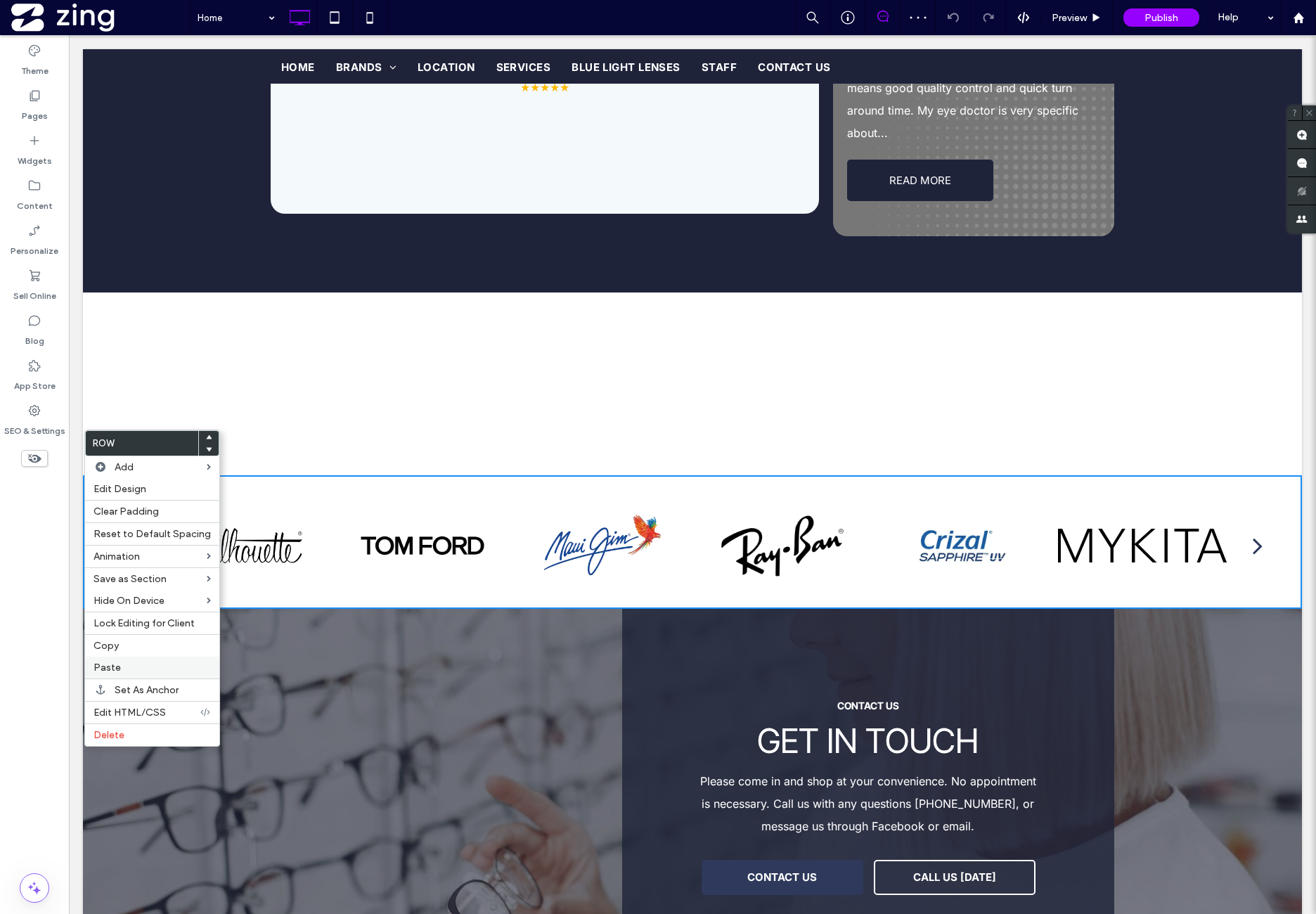
drag, startPoint x: 126, startPoint y: 662, endPoint x: 141, endPoint y: 662, distance: 15.0
click at [127, 662] on label "Paste" at bounding box center [152, 667] width 117 height 12
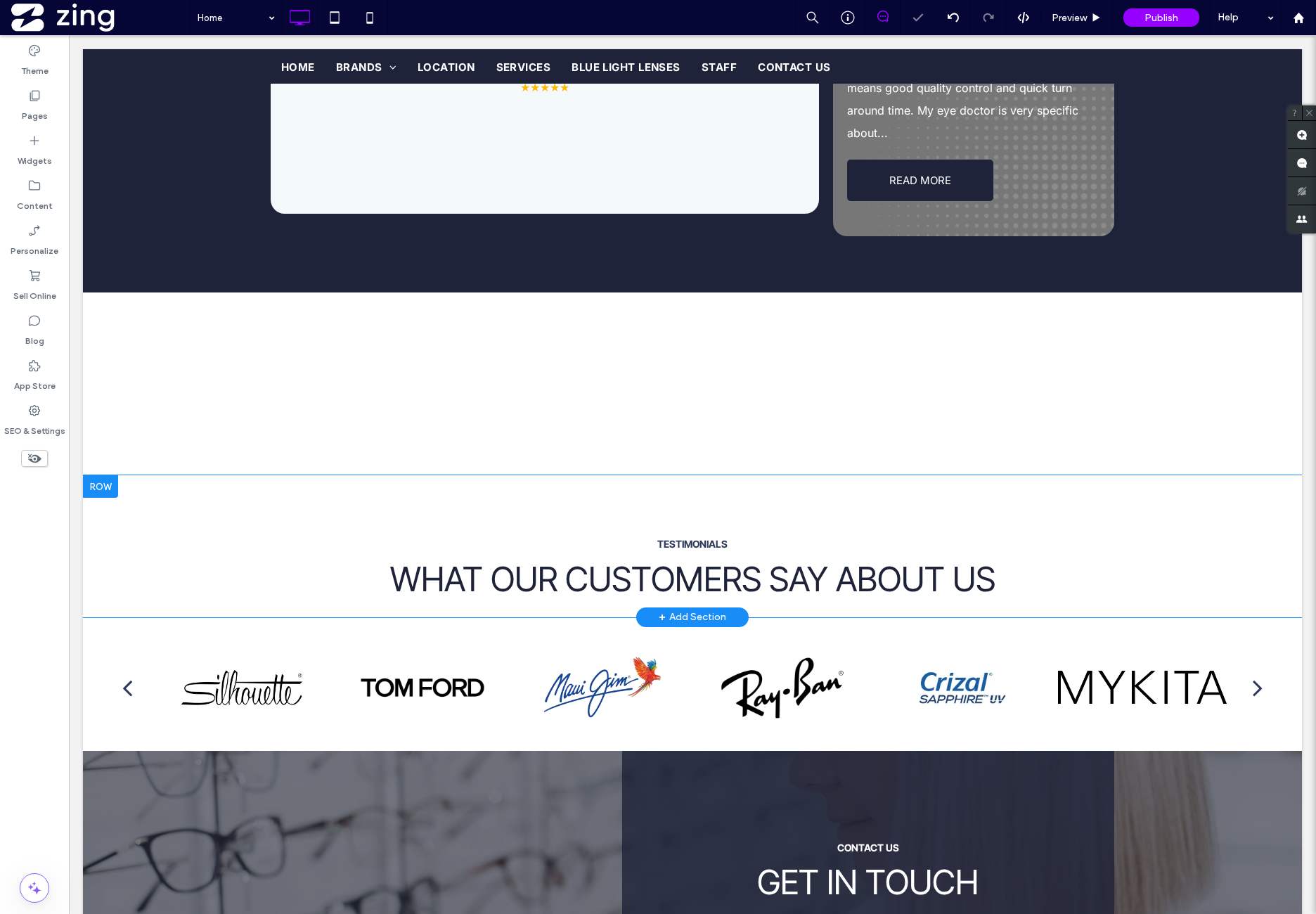
click at [290, 476] on div "Testimonials What our customers say about us Click To Paste Click To Paste Row …" at bounding box center [692, 546] width 1219 height 141
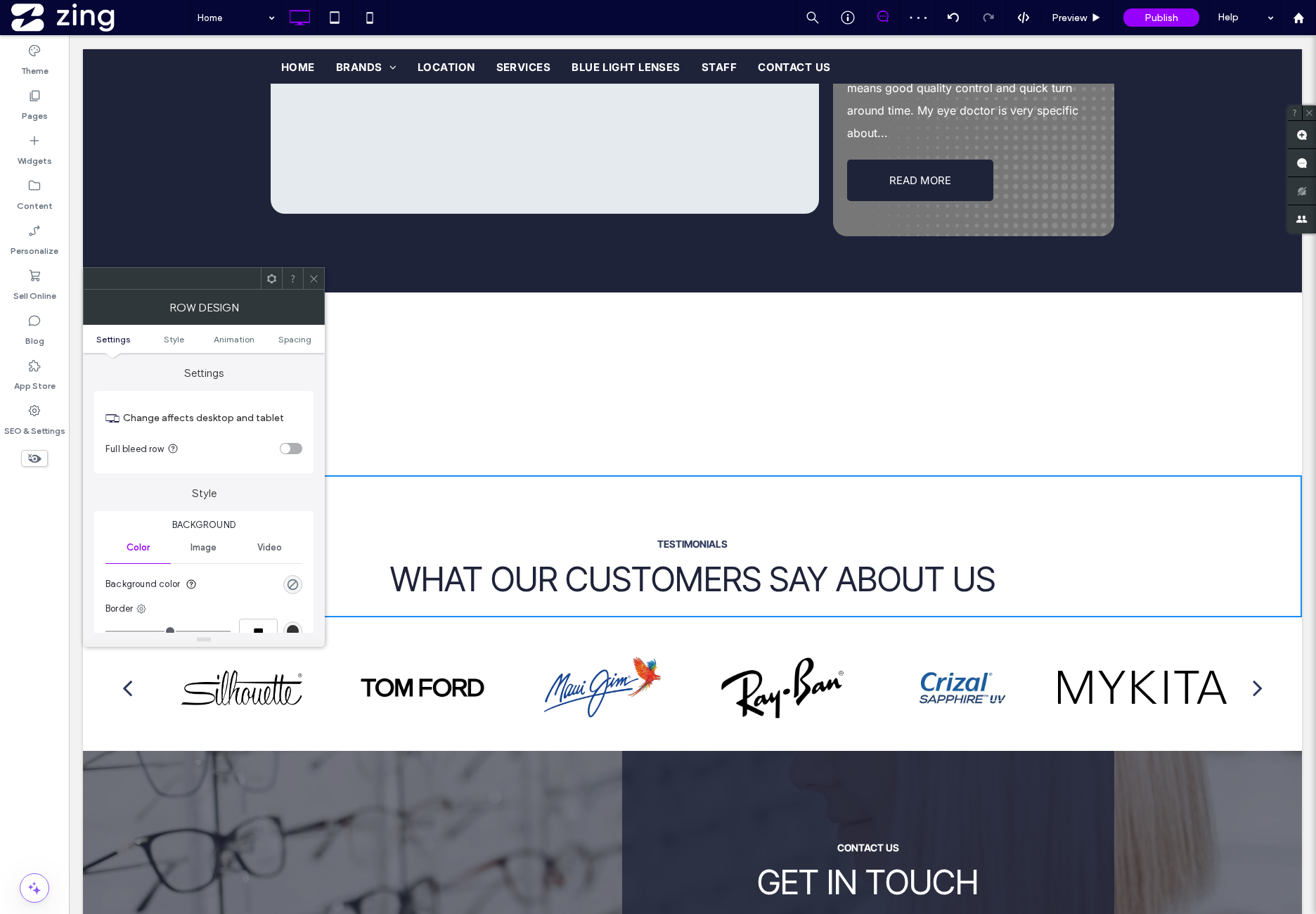
drag, startPoint x: 313, startPoint y: 276, endPoint x: 299, endPoint y: 297, distance: 25.2
click at [311, 278] on icon at bounding box center [313, 278] width 11 height 11
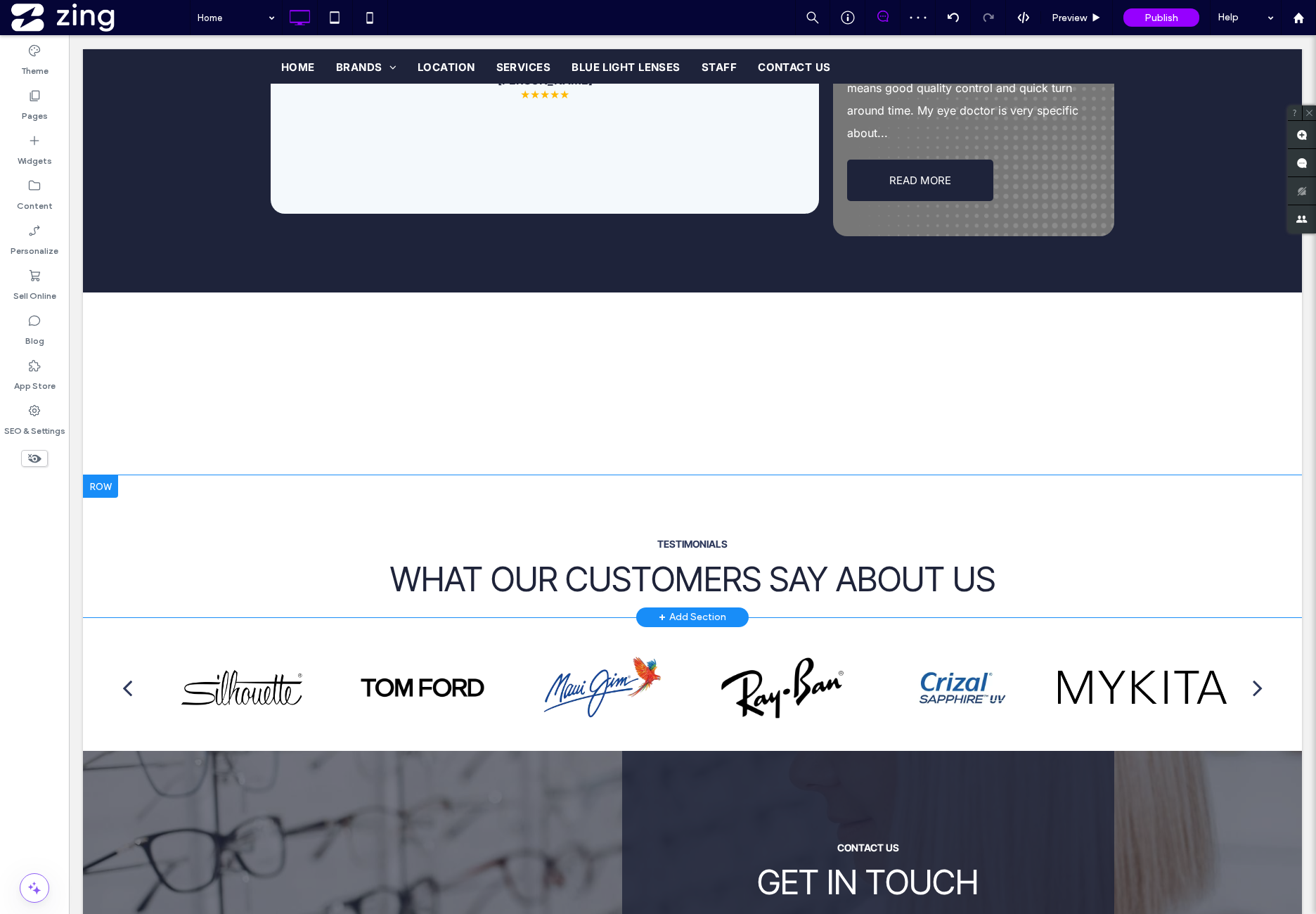
click at [96, 476] on div at bounding box center [100, 487] width 35 height 23
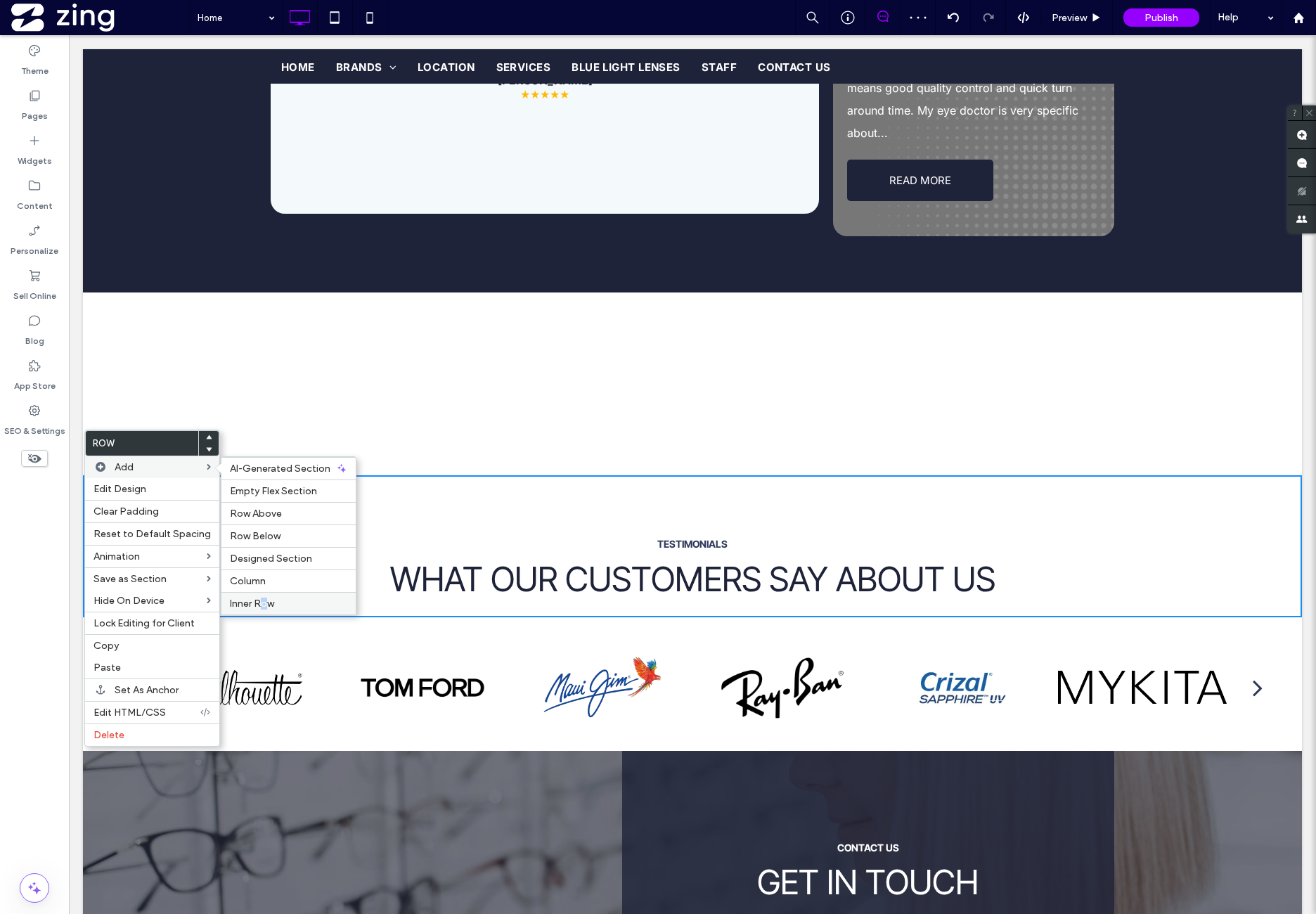
click at [259, 598] on span "Inner Row" at bounding box center [252, 603] width 44 height 12
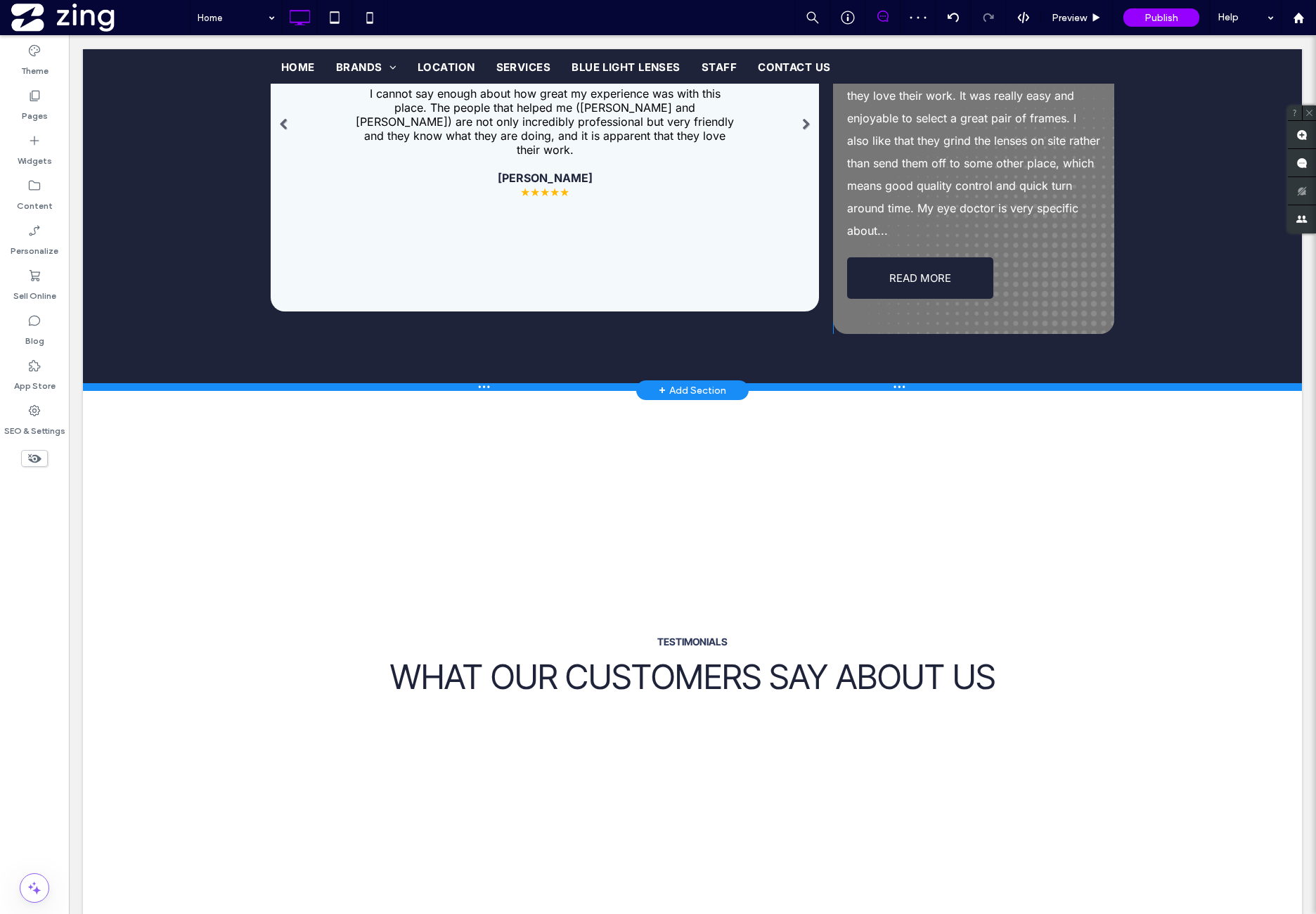
scroll to position [2344, 0]
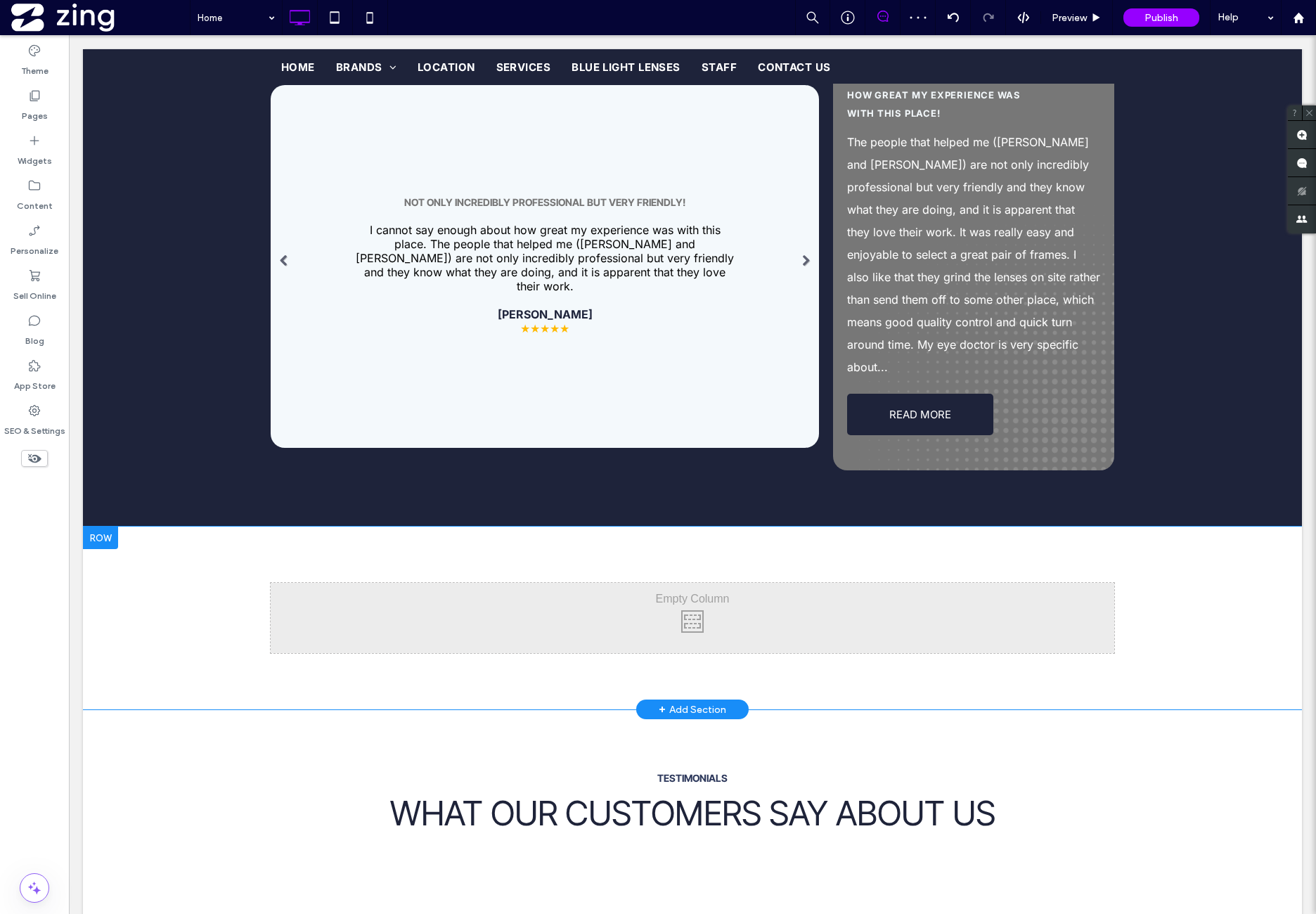
click at [116, 526] on div at bounding box center [100, 538] width 35 height 23
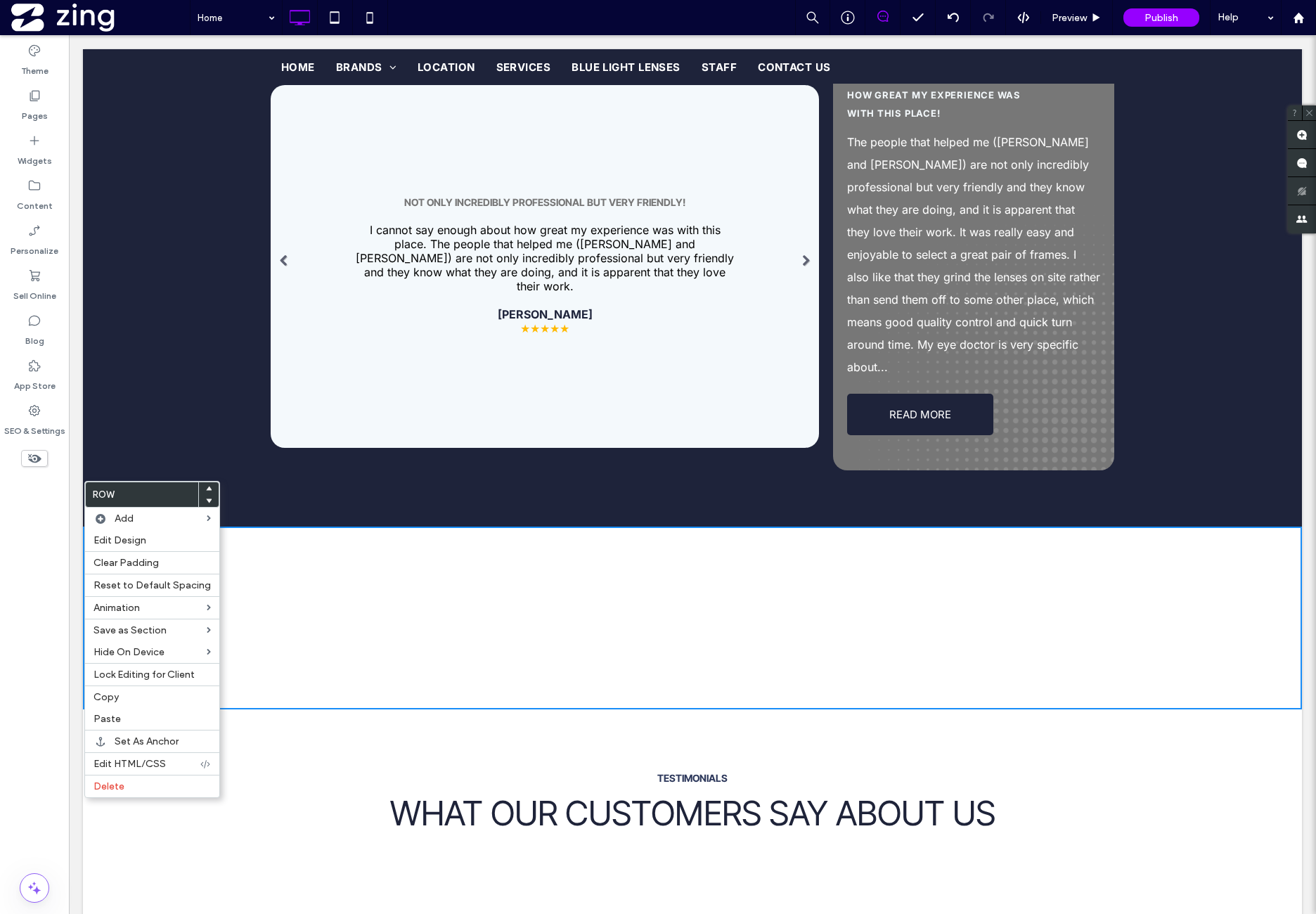
drag, startPoint x: 135, startPoint y: 776, endPoint x: 273, endPoint y: 761, distance: 138.8
click at [136, 780] on label "Delete" at bounding box center [152, 786] width 117 height 12
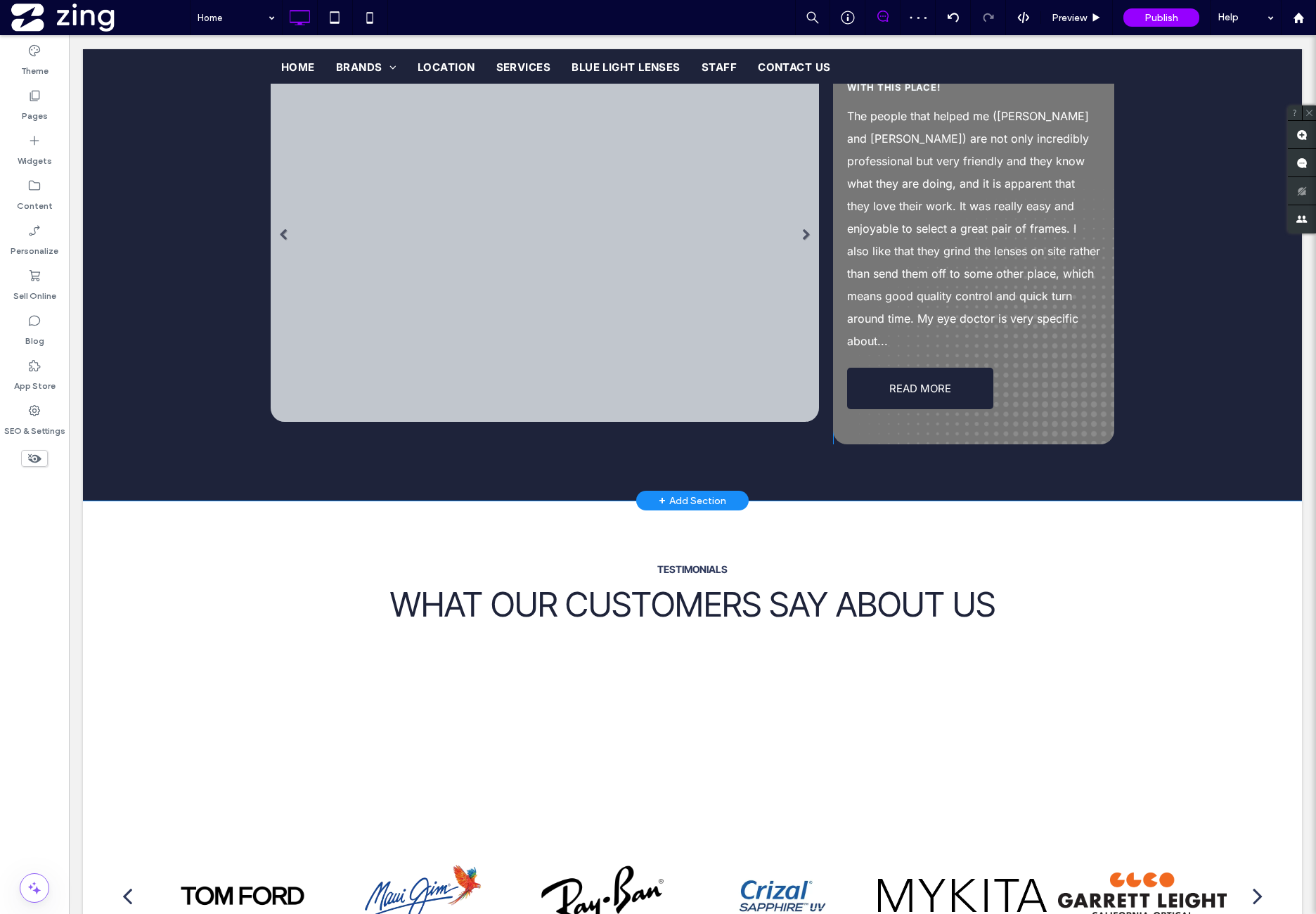
scroll to position [2578, 0]
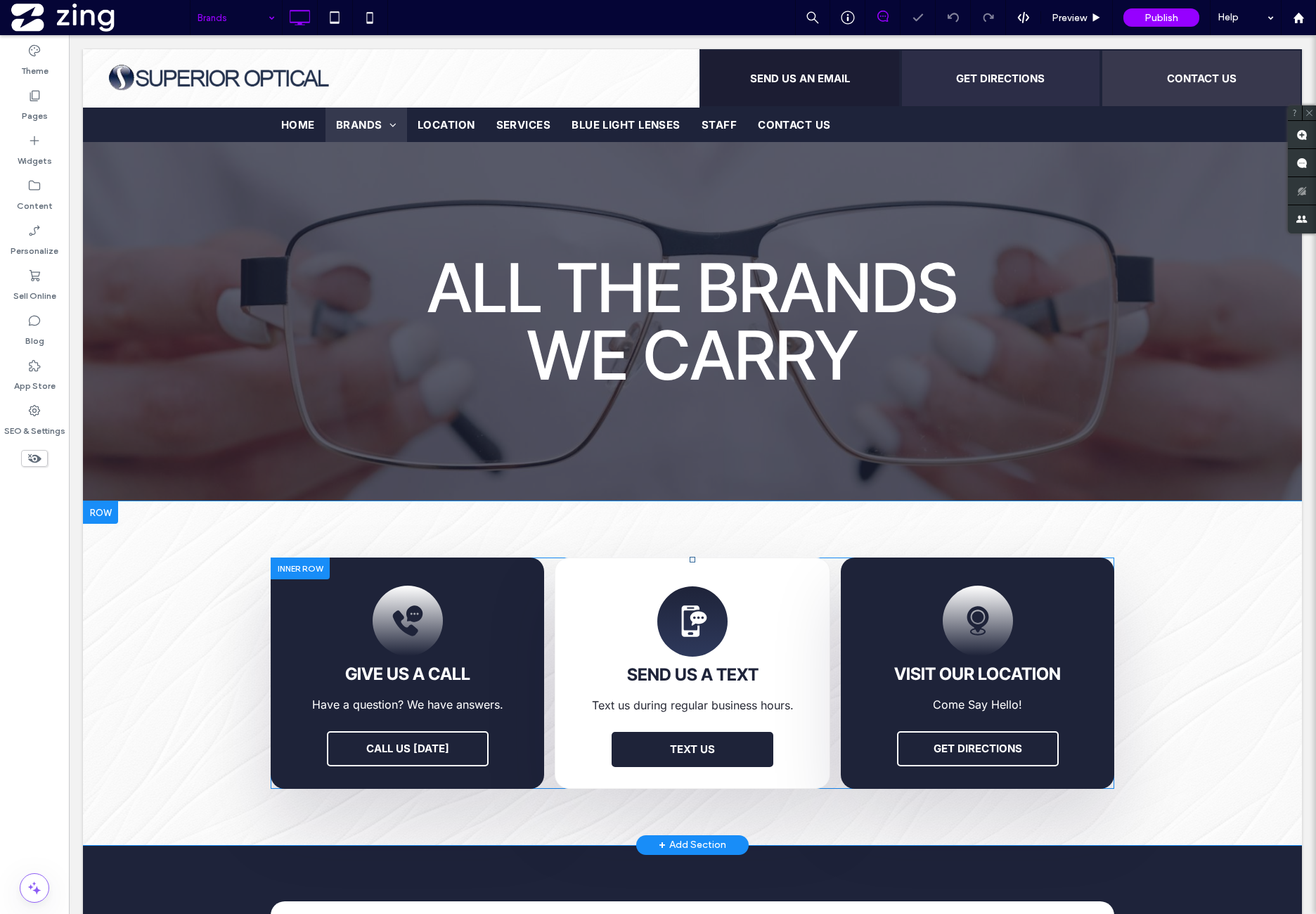
click at [286, 569] on div at bounding box center [300, 568] width 59 height 22
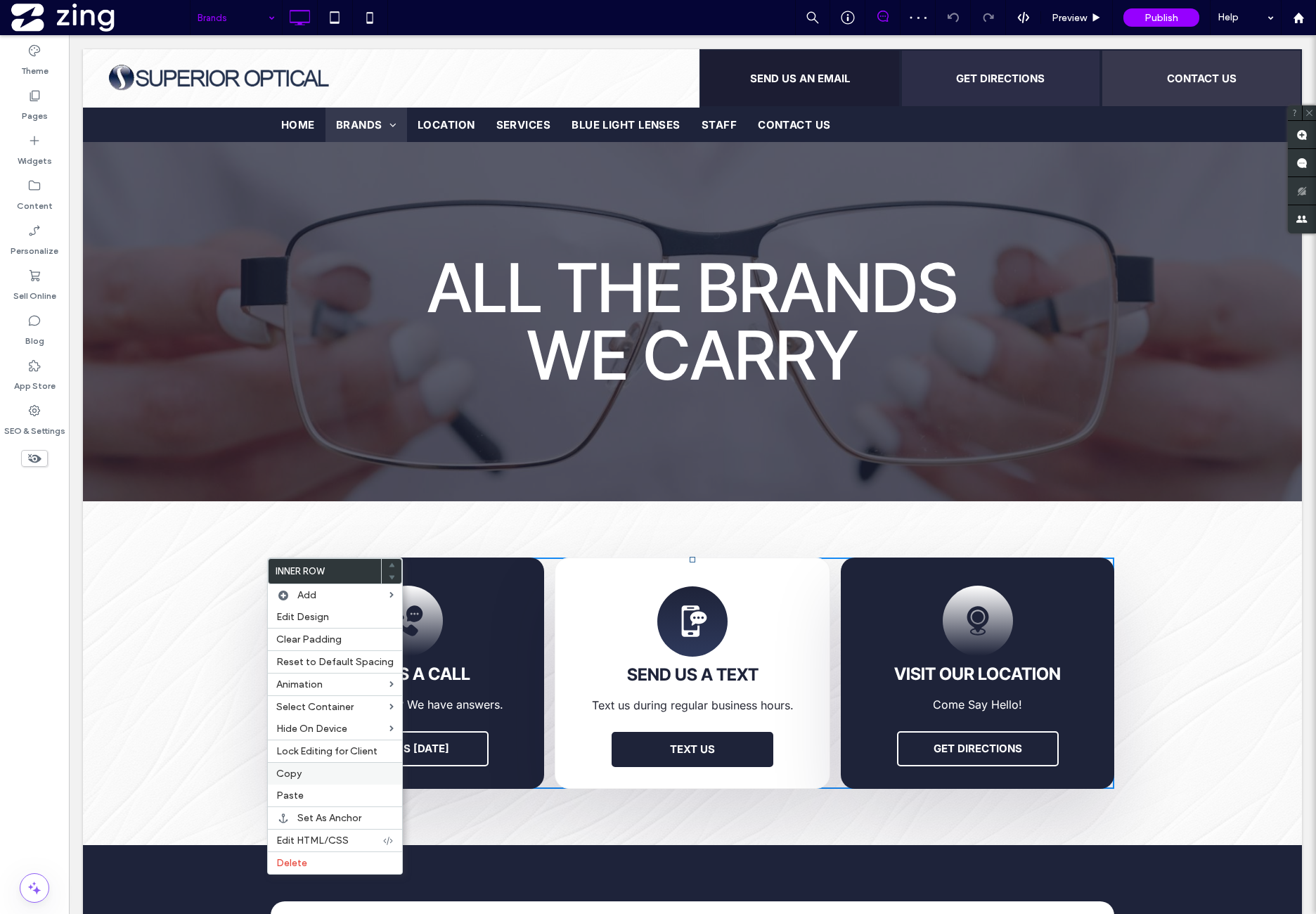
click at [315, 768] on label "Copy" at bounding box center [335, 773] width 117 height 12
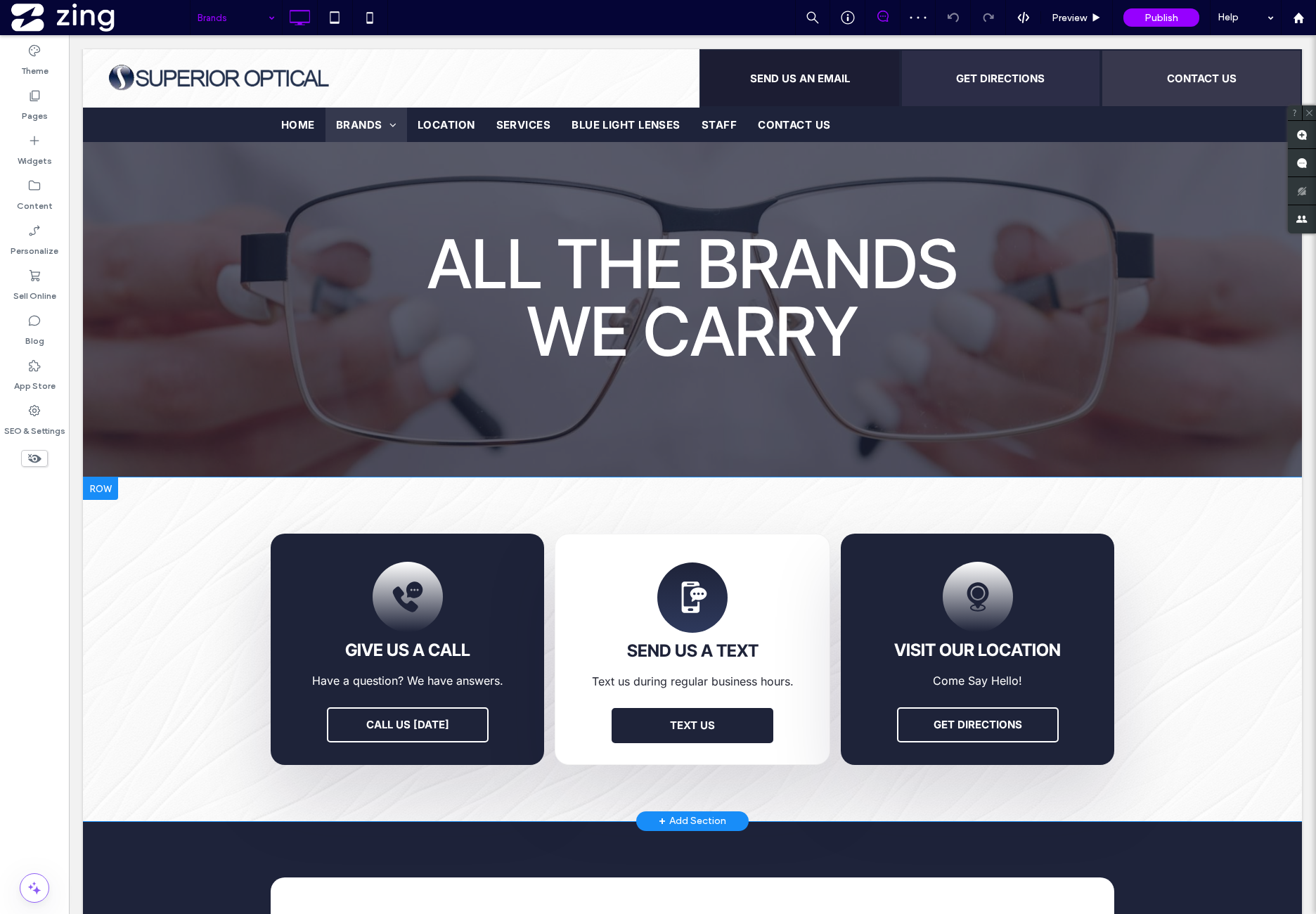
scroll to position [234, 0]
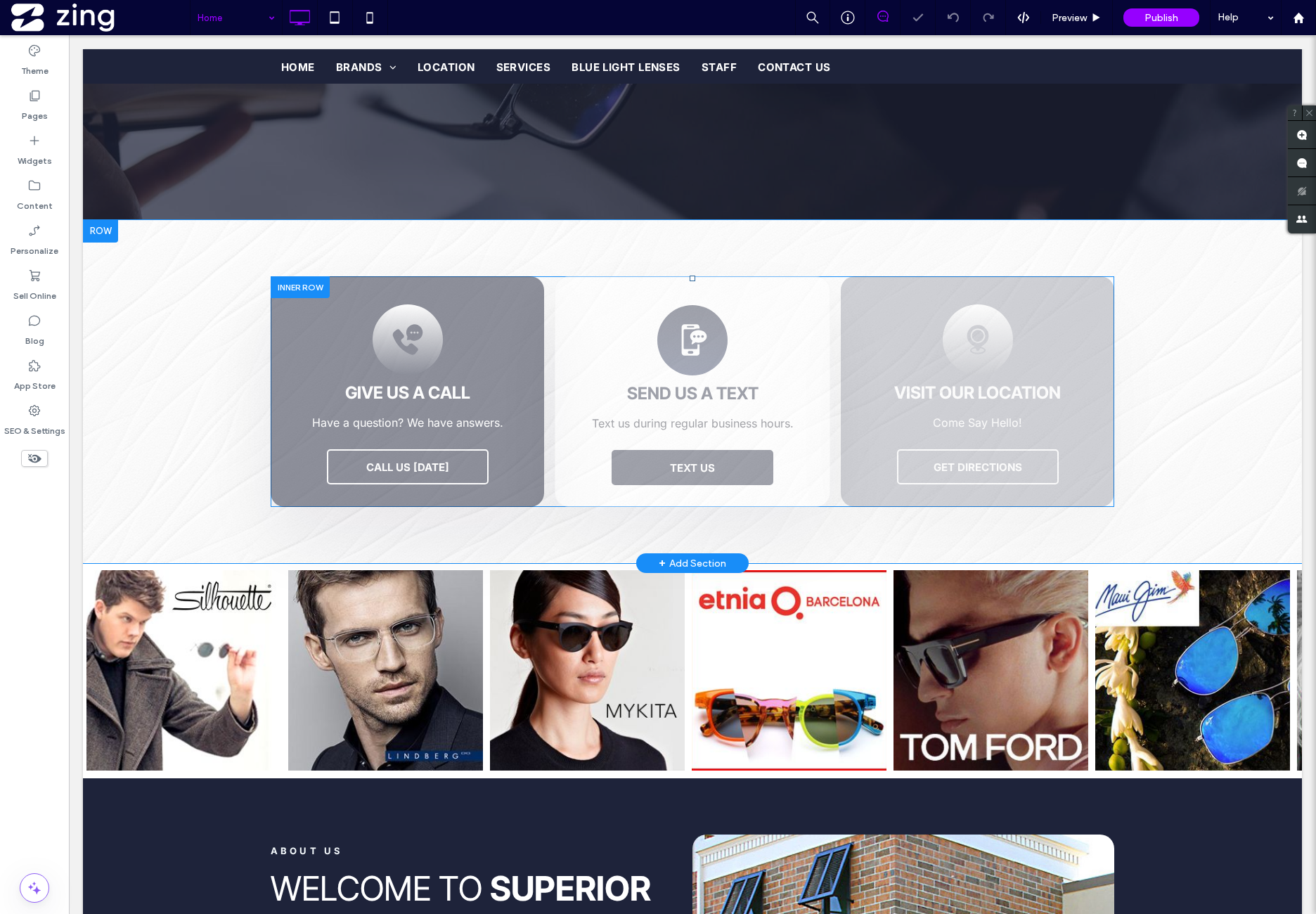
scroll to position [468, 0]
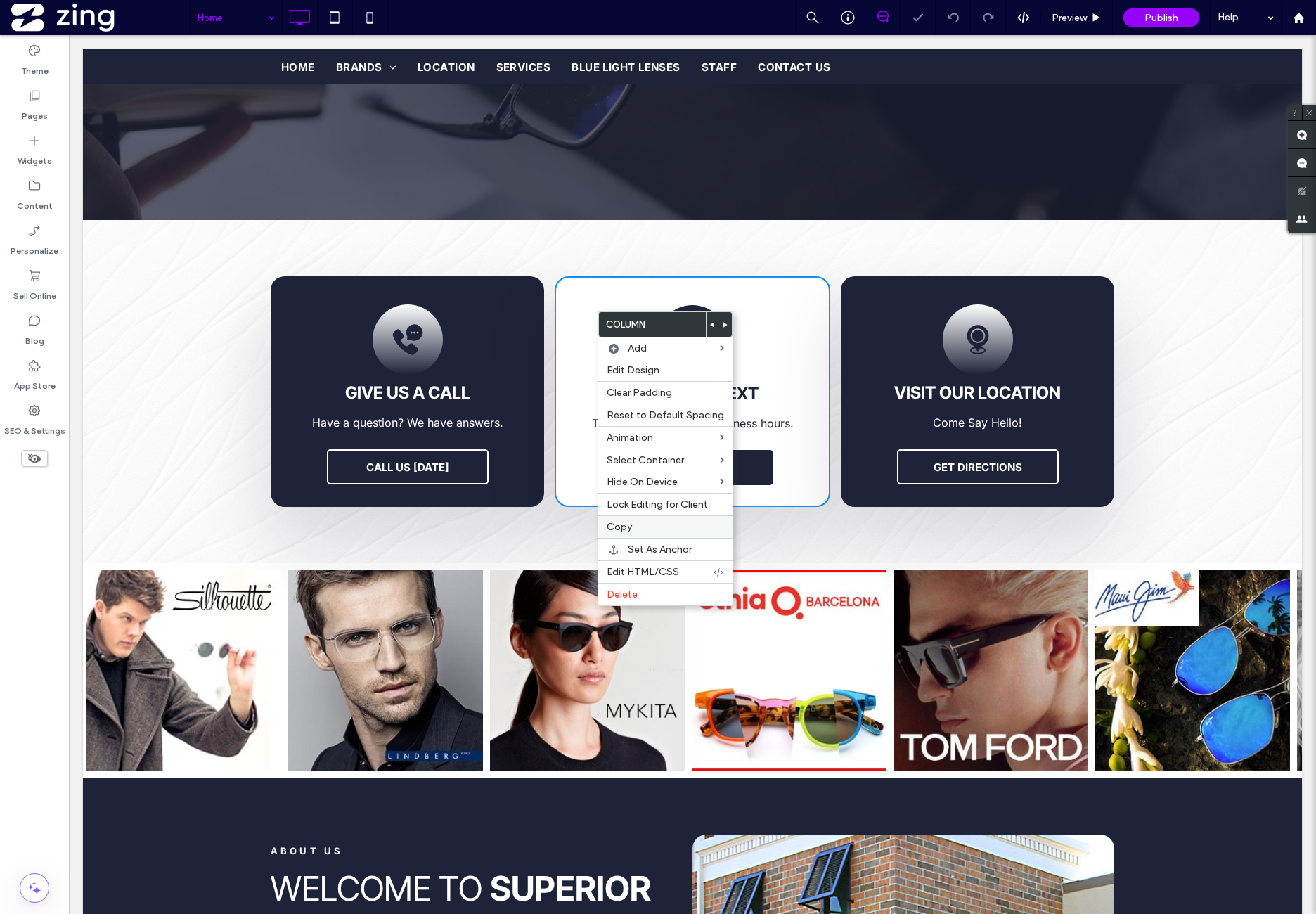
click at [633, 521] on label "Copy" at bounding box center [665, 527] width 117 height 12
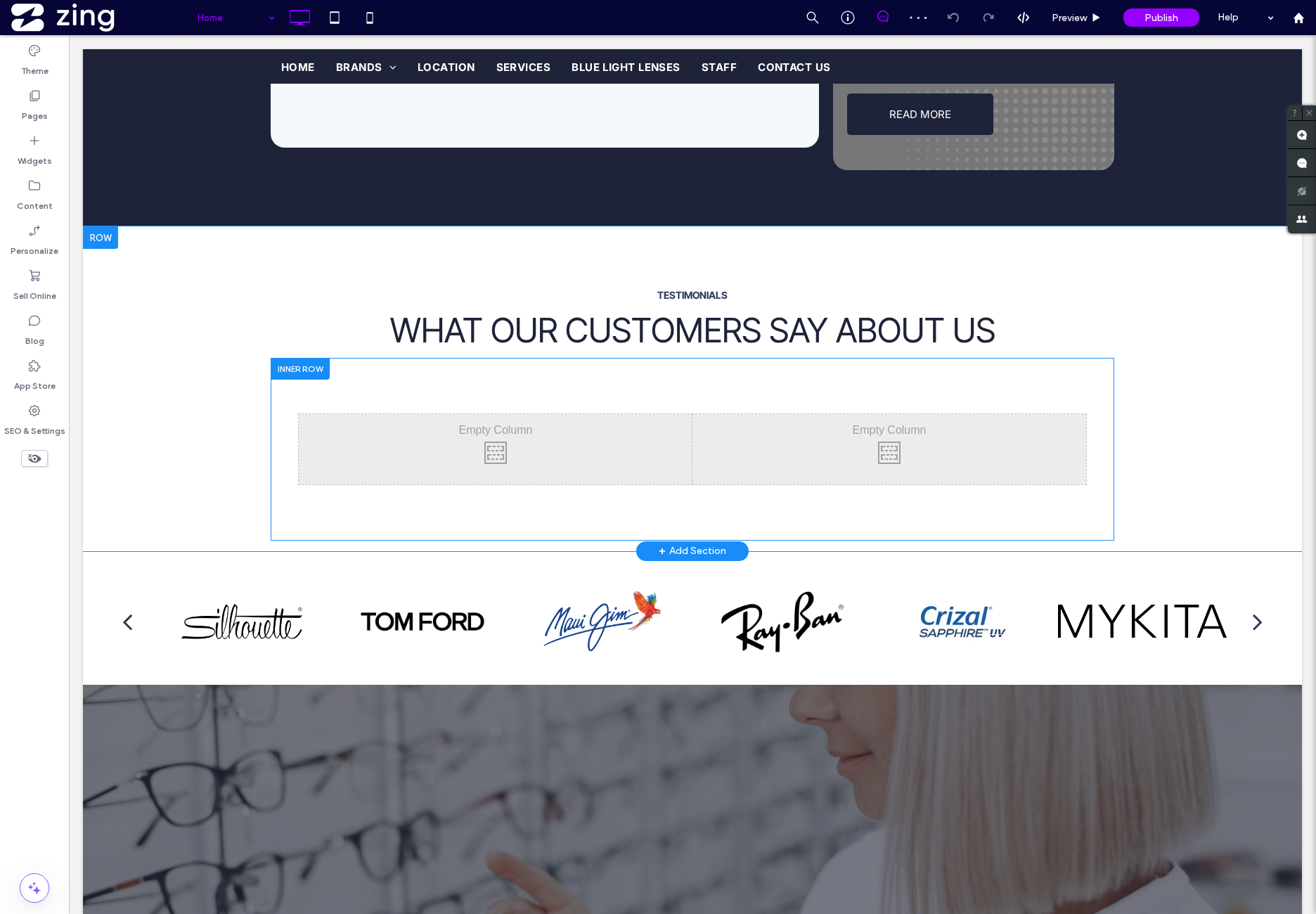
scroll to position [2695, 0]
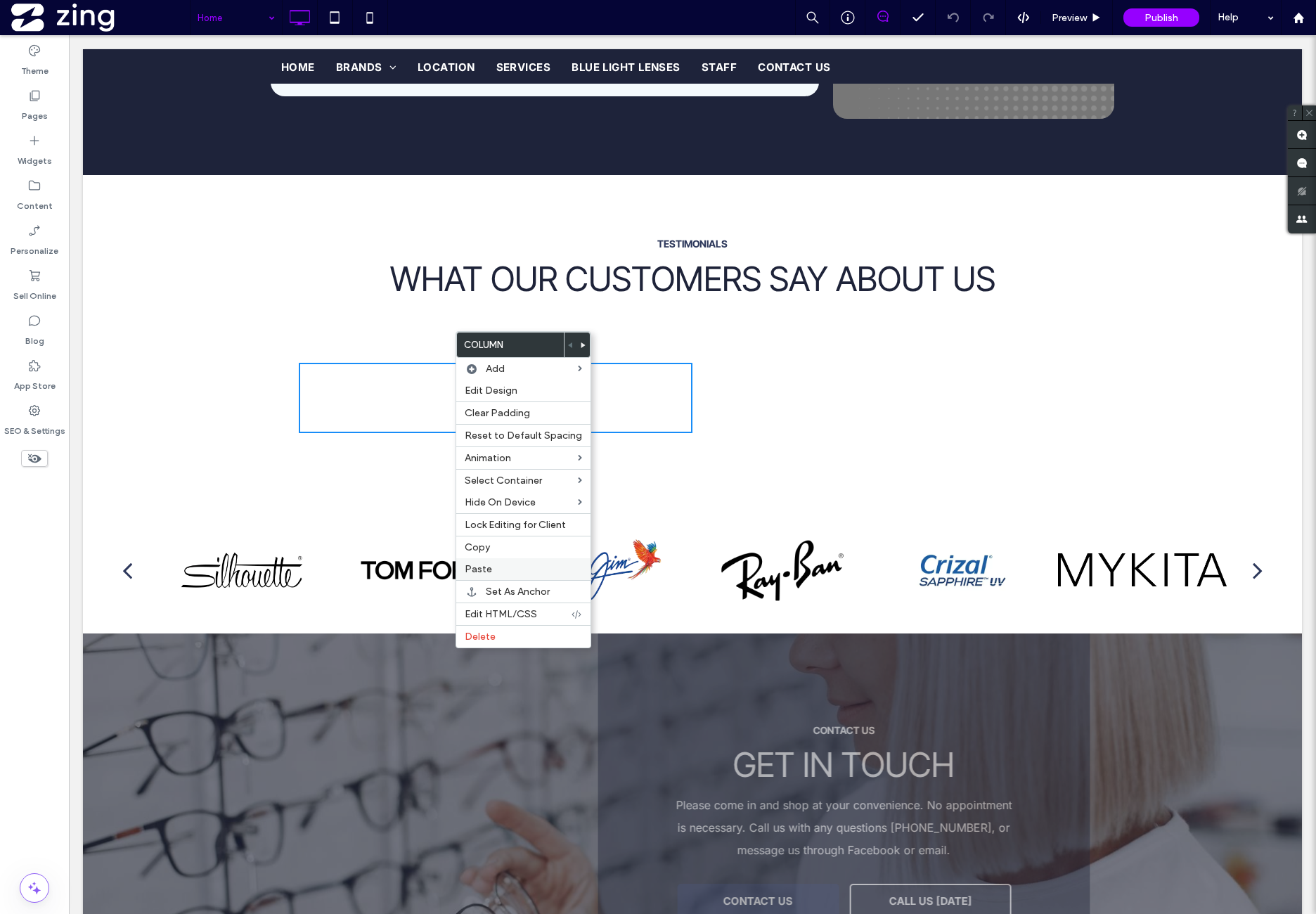
click at [506, 569] on label "Paste" at bounding box center [523, 569] width 117 height 12
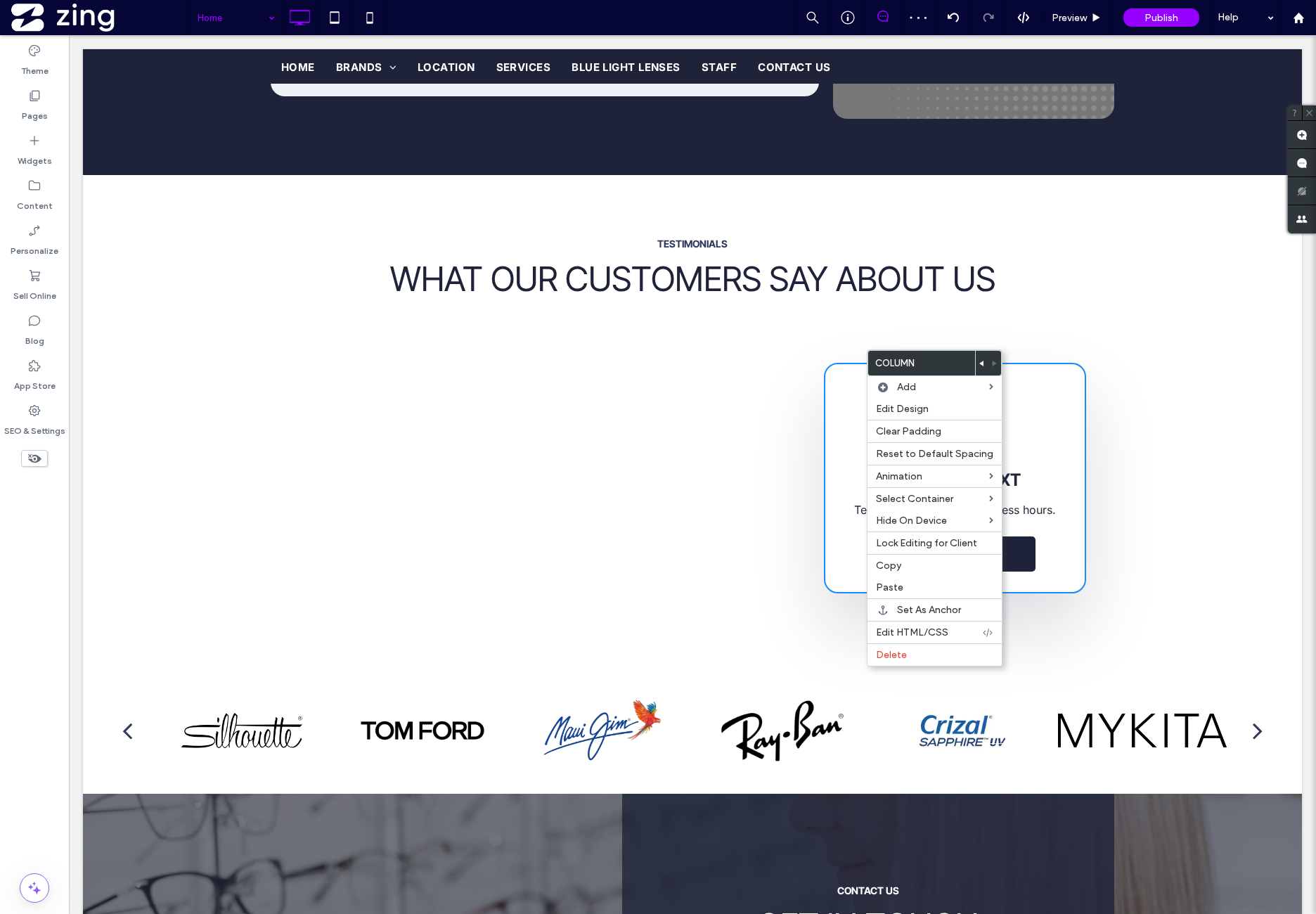
click at [980, 365] on icon at bounding box center [983, 363] width 6 height 6
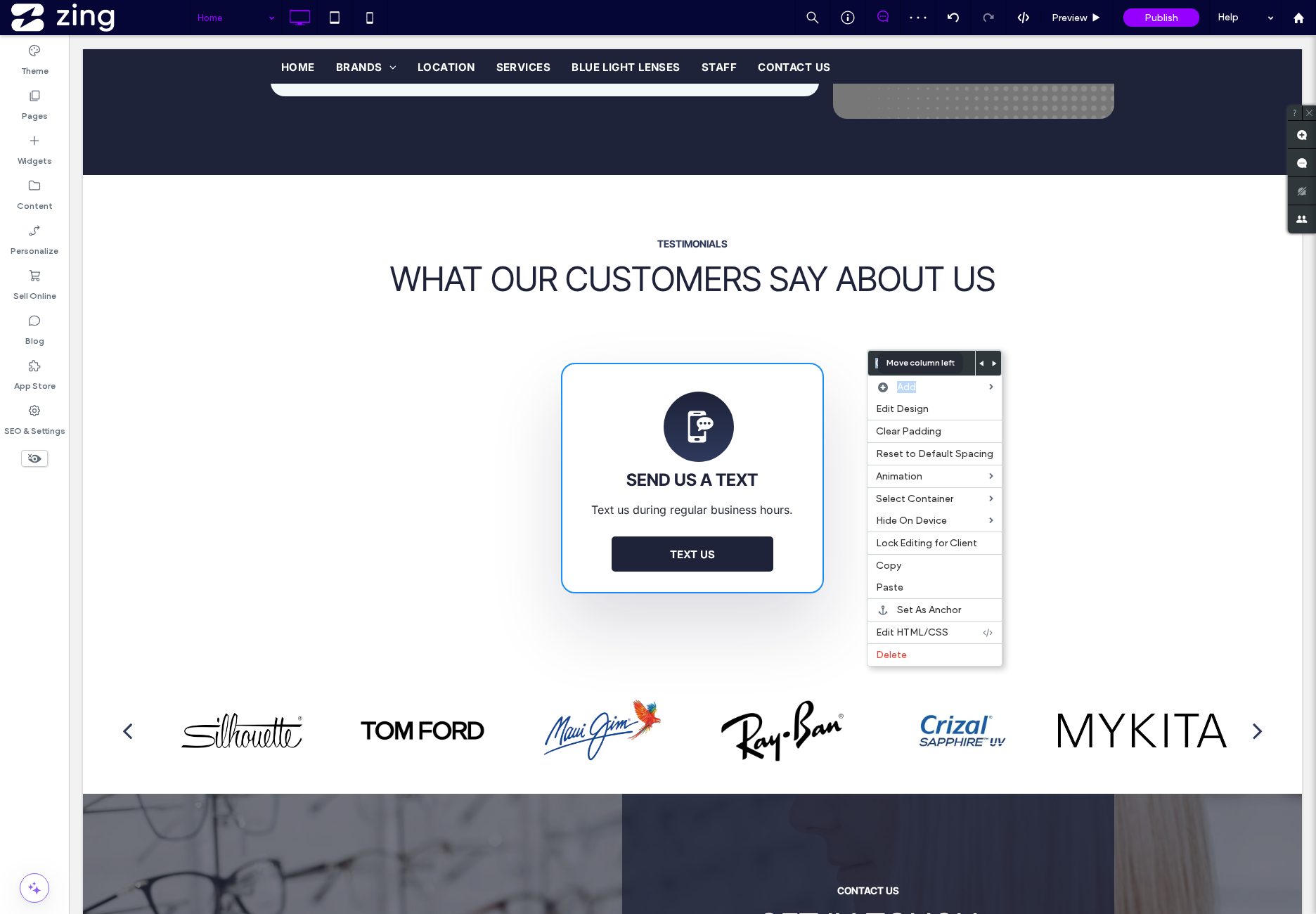
click at [980, 363] on icon at bounding box center [983, 363] width 6 height 6
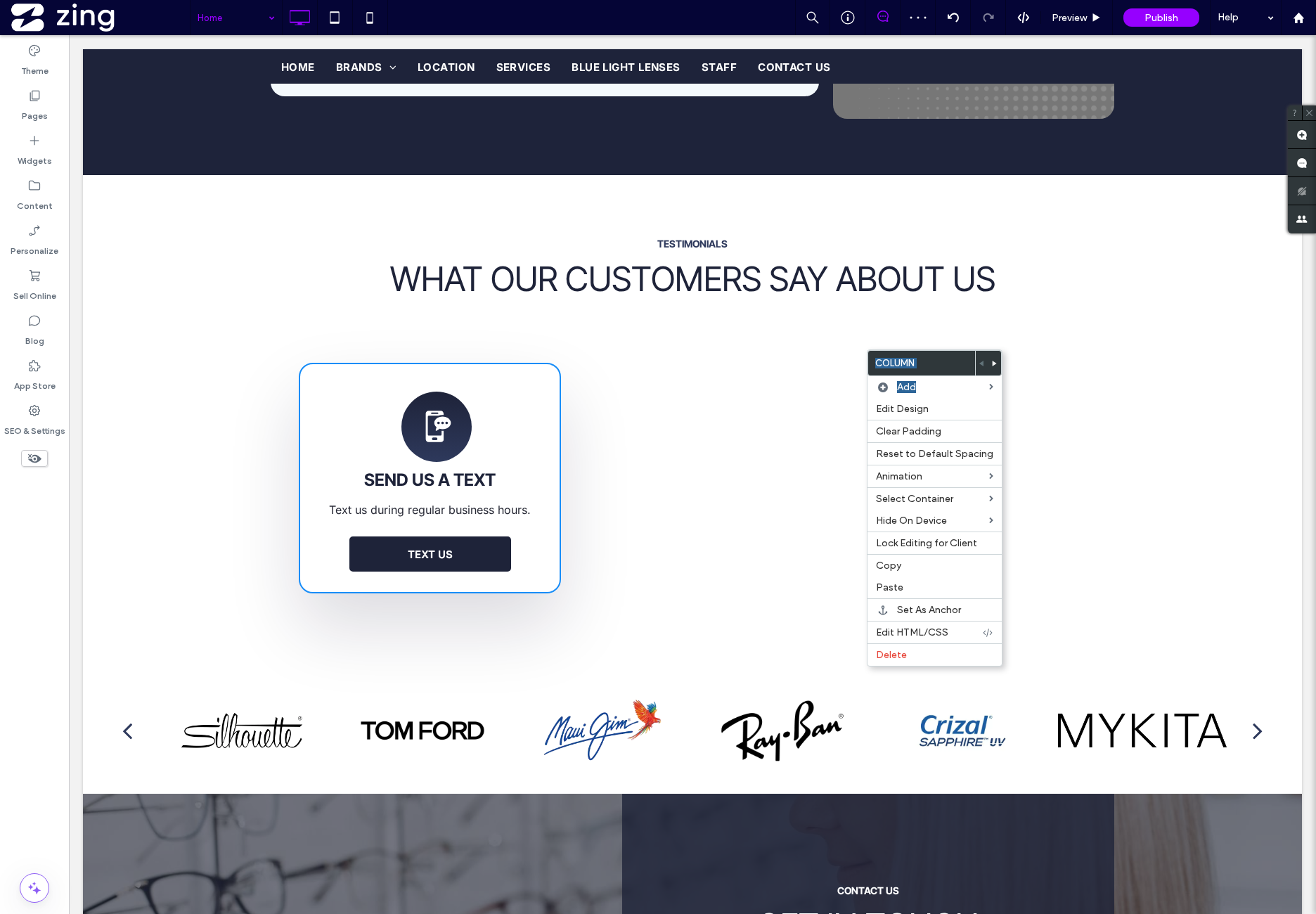
click at [713, 306] on div "SEND US A TEXT Text us during regular business hours. TEXT US Click To Paste Cl…" at bounding box center [693, 478] width 844 height 343
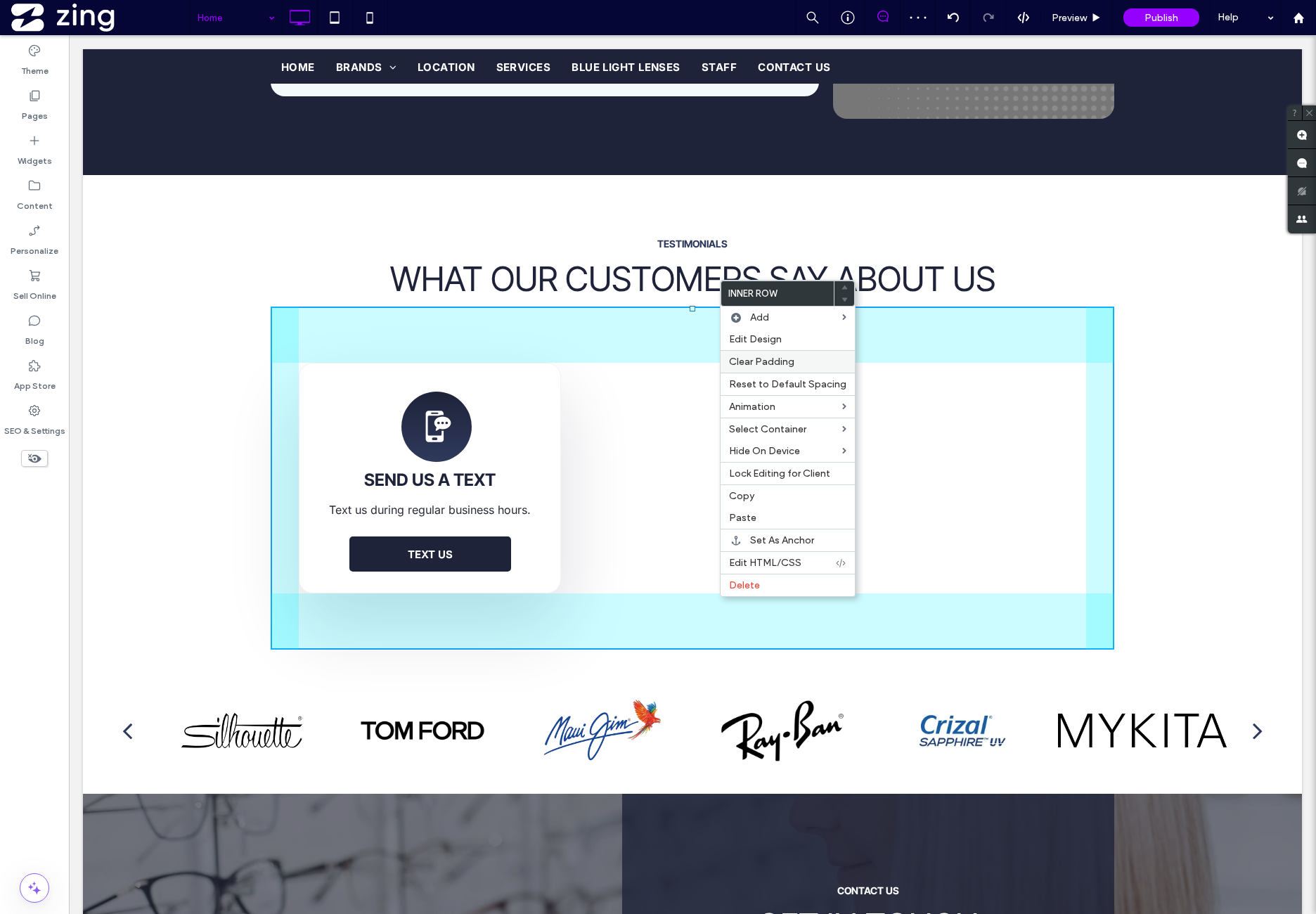
click at [784, 362] on span "Clear Padding" at bounding box center [762, 361] width 66 height 12
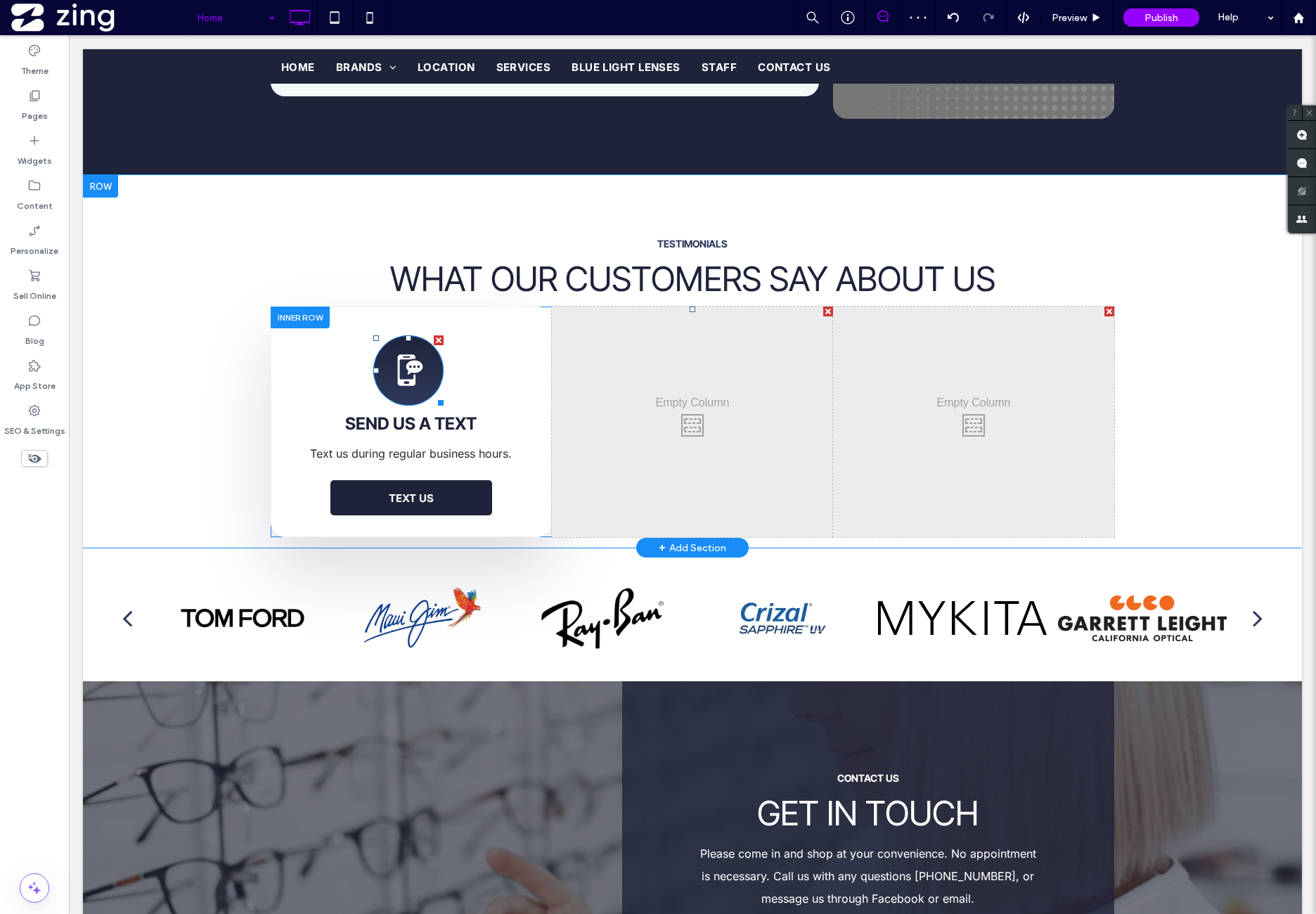
click at [408, 354] on icon at bounding box center [406, 370] width 19 height 31
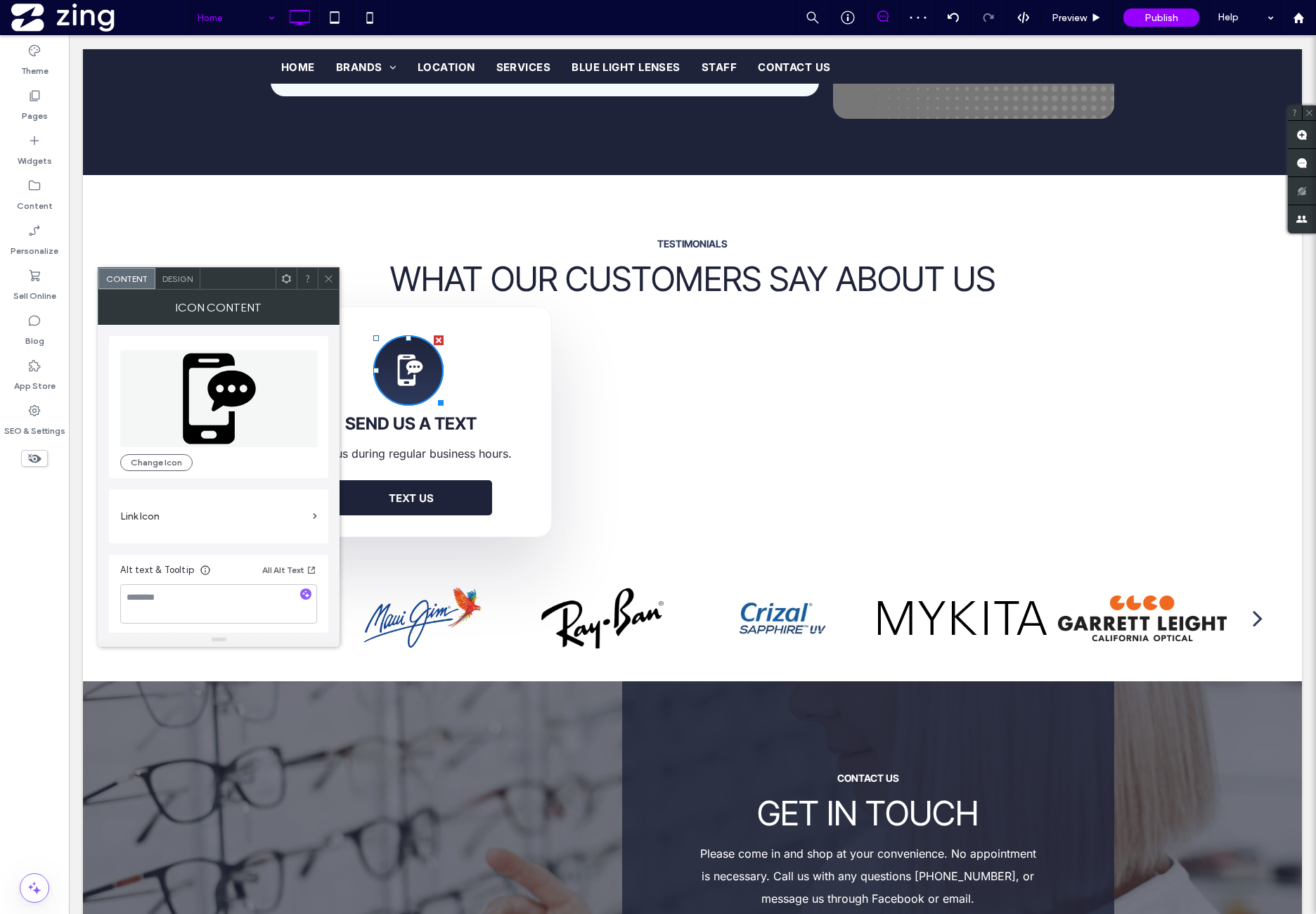
click at [249, 388] on icon at bounding box center [231, 391] width 48 height 41
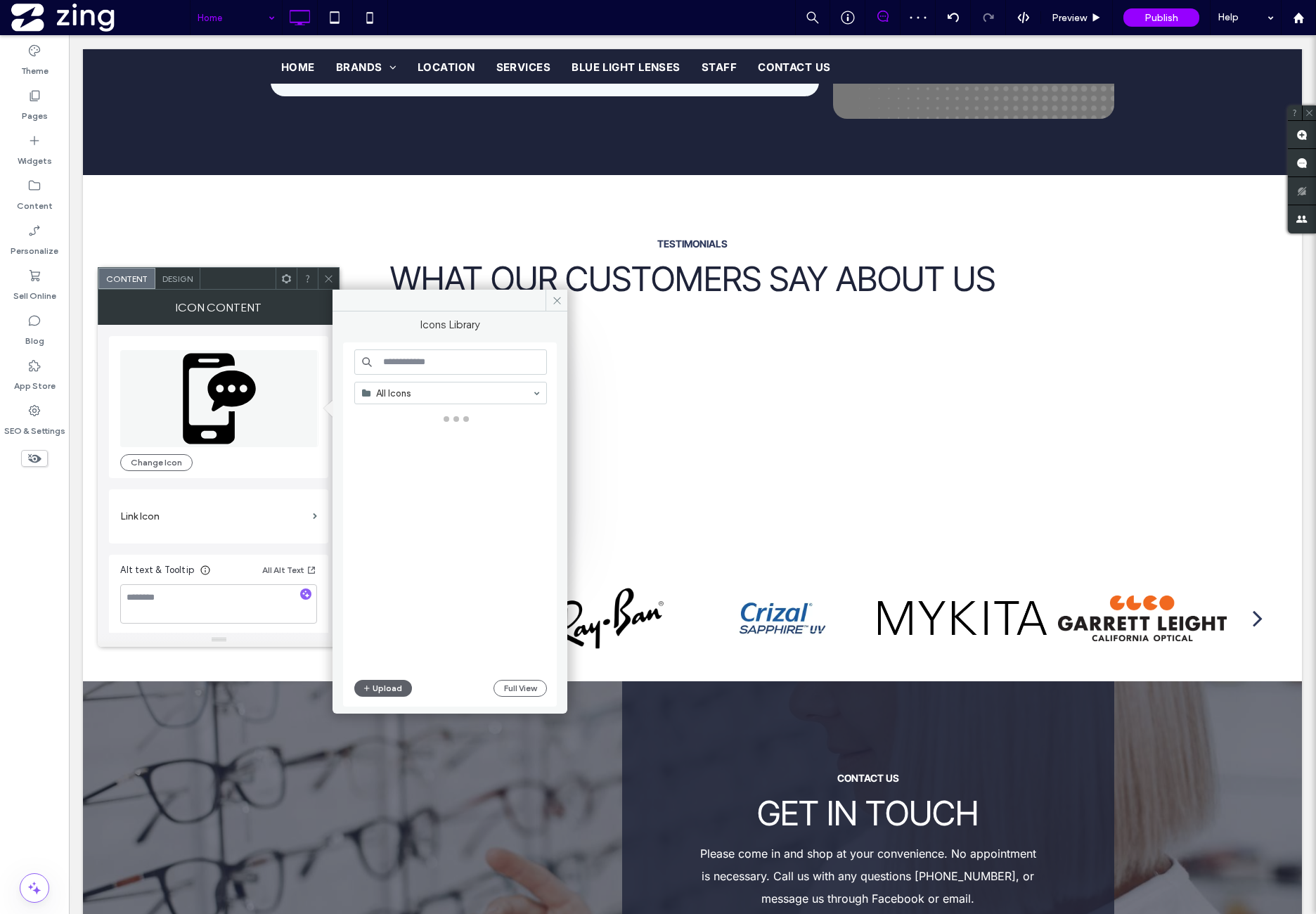
drag, startPoint x: 401, startPoint y: 375, endPoint x: 408, endPoint y: 368, distance: 9.9
click at [402, 375] on div "All Icons Upload Full View" at bounding box center [451, 524] width 193 height 351
click at [413, 362] on input at bounding box center [451, 361] width 193 height 25
type input "*****"
click at [388, 473] on div at bounding box center [456, 542] width 204 height 261
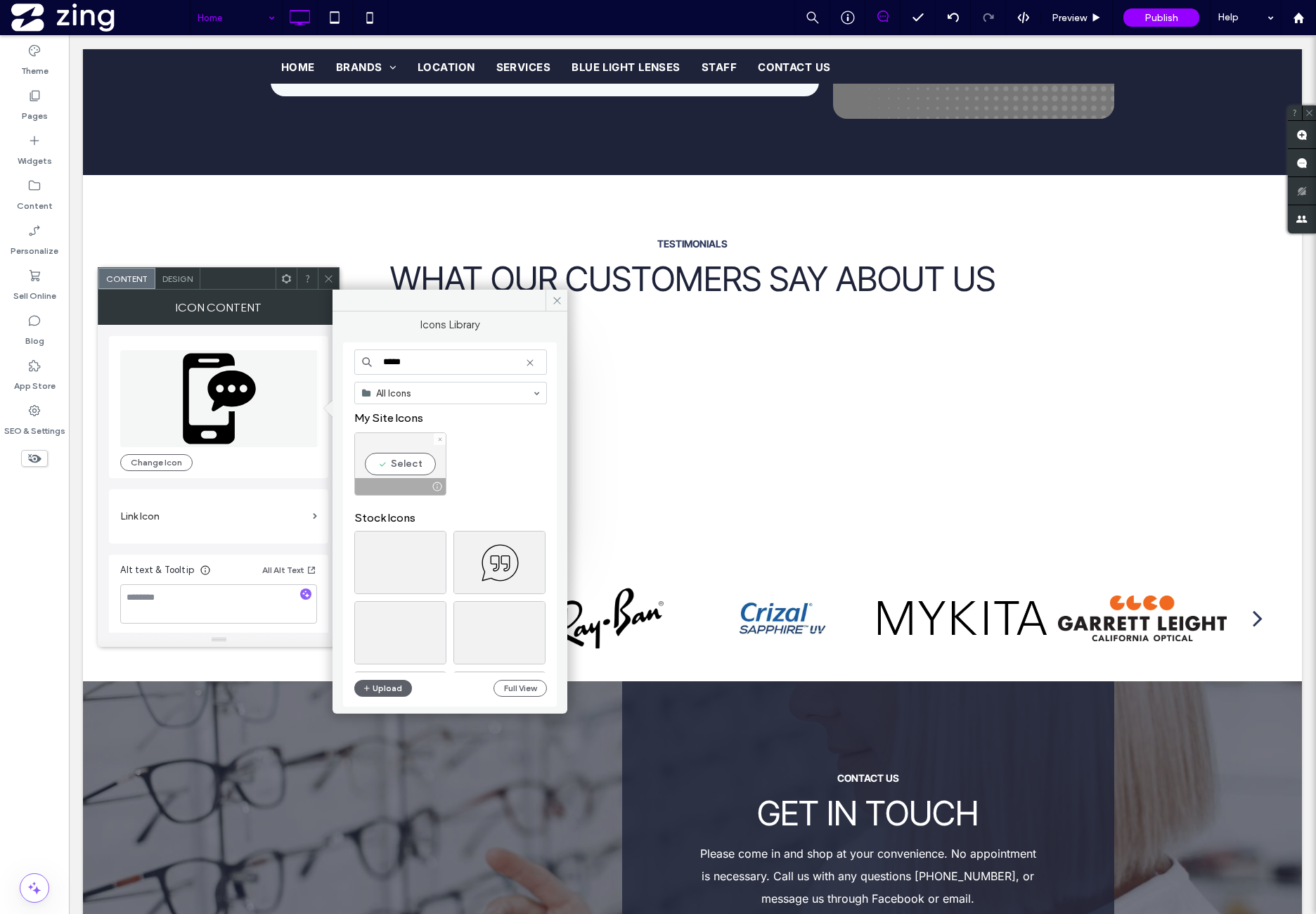
click at [406, 443] on div "Select" at bounding box center [400, 464] width 92 height 64
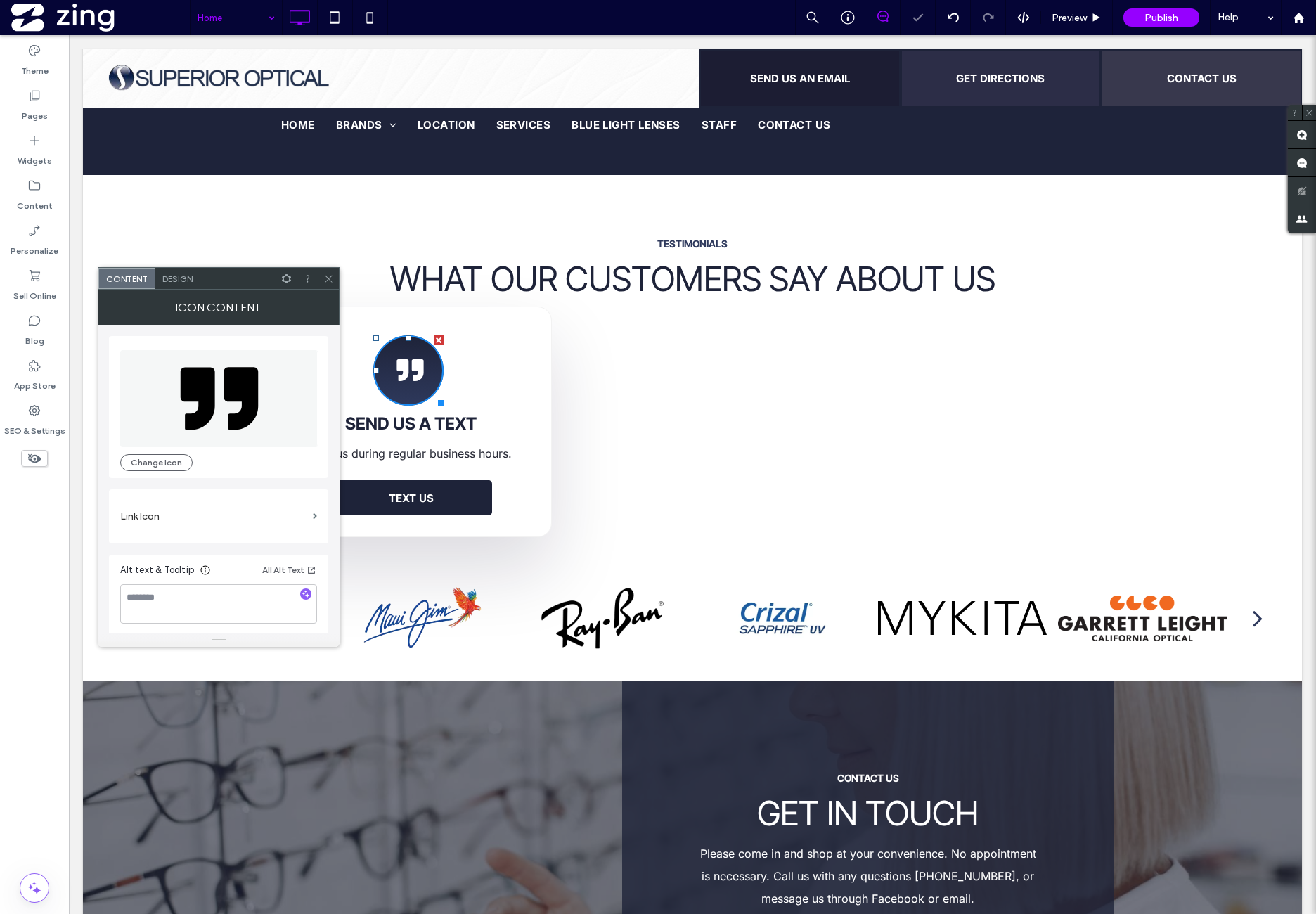
click at [328, 278] on icon at bounding box center [328, 278] width 11 height 11
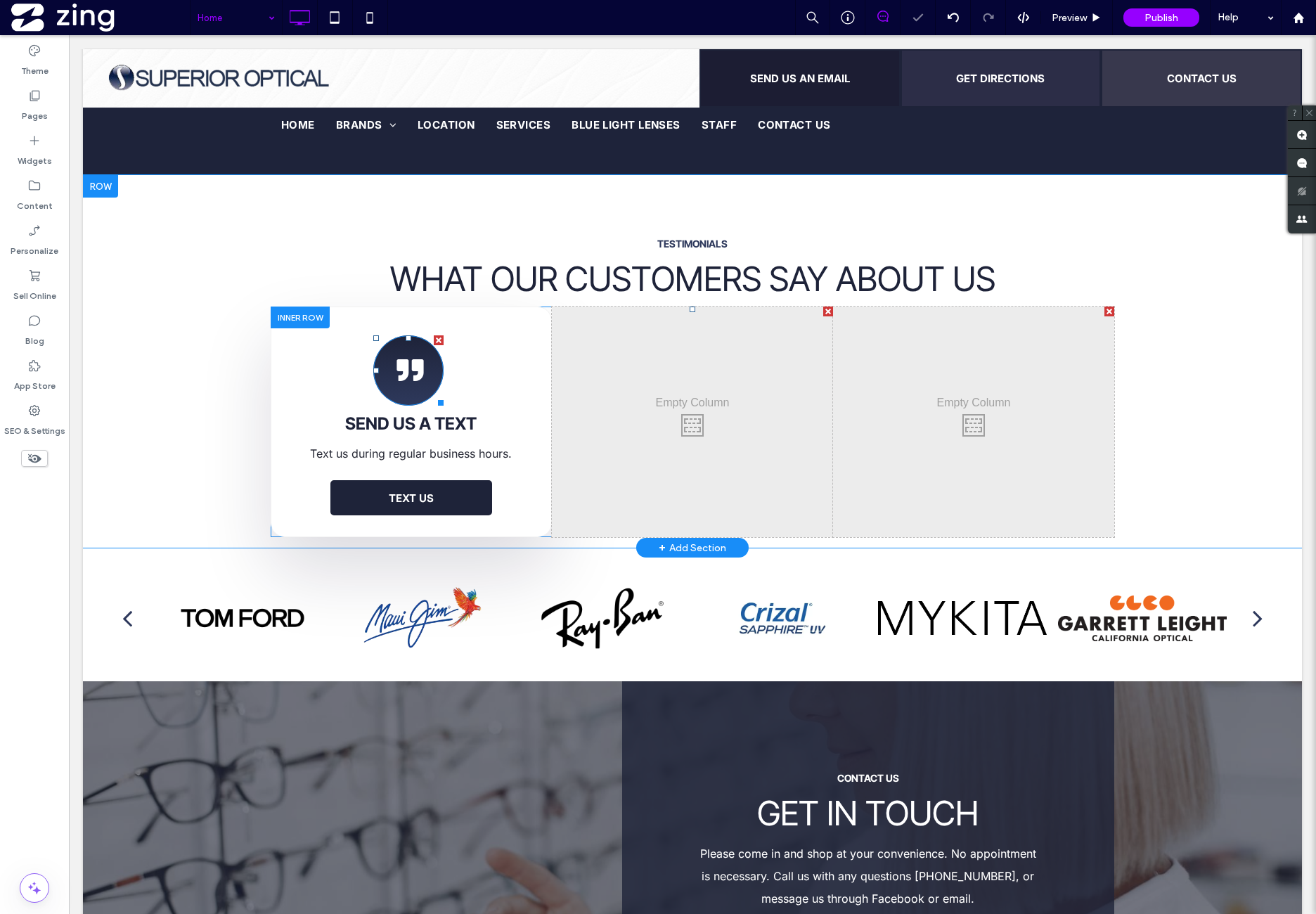
click at [393, 336] on icon at bounding box center [410, 371] width 34 height 70
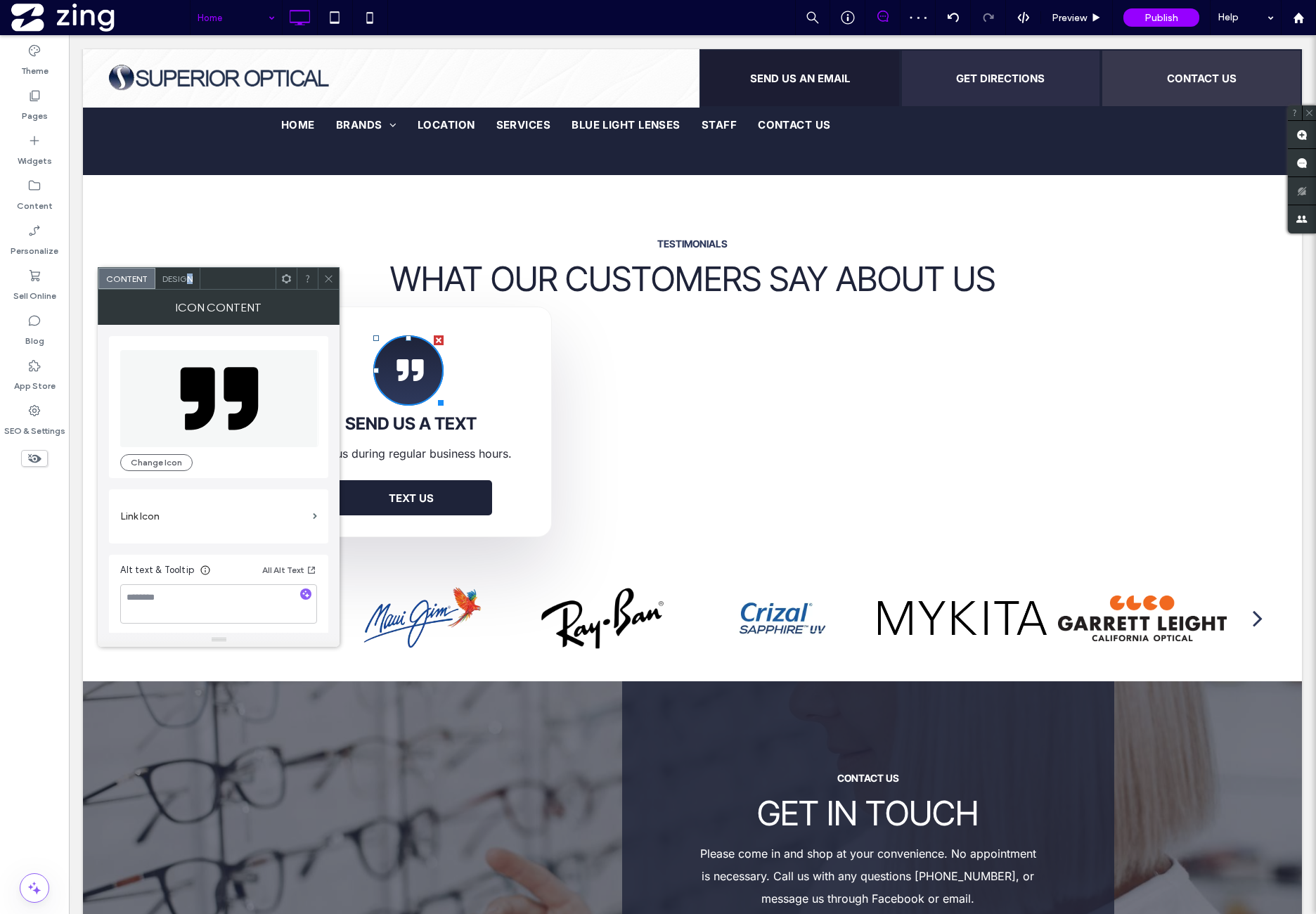
click at [189, 285] on div "Design" at bounding box center [178, 278] width 45 height 21
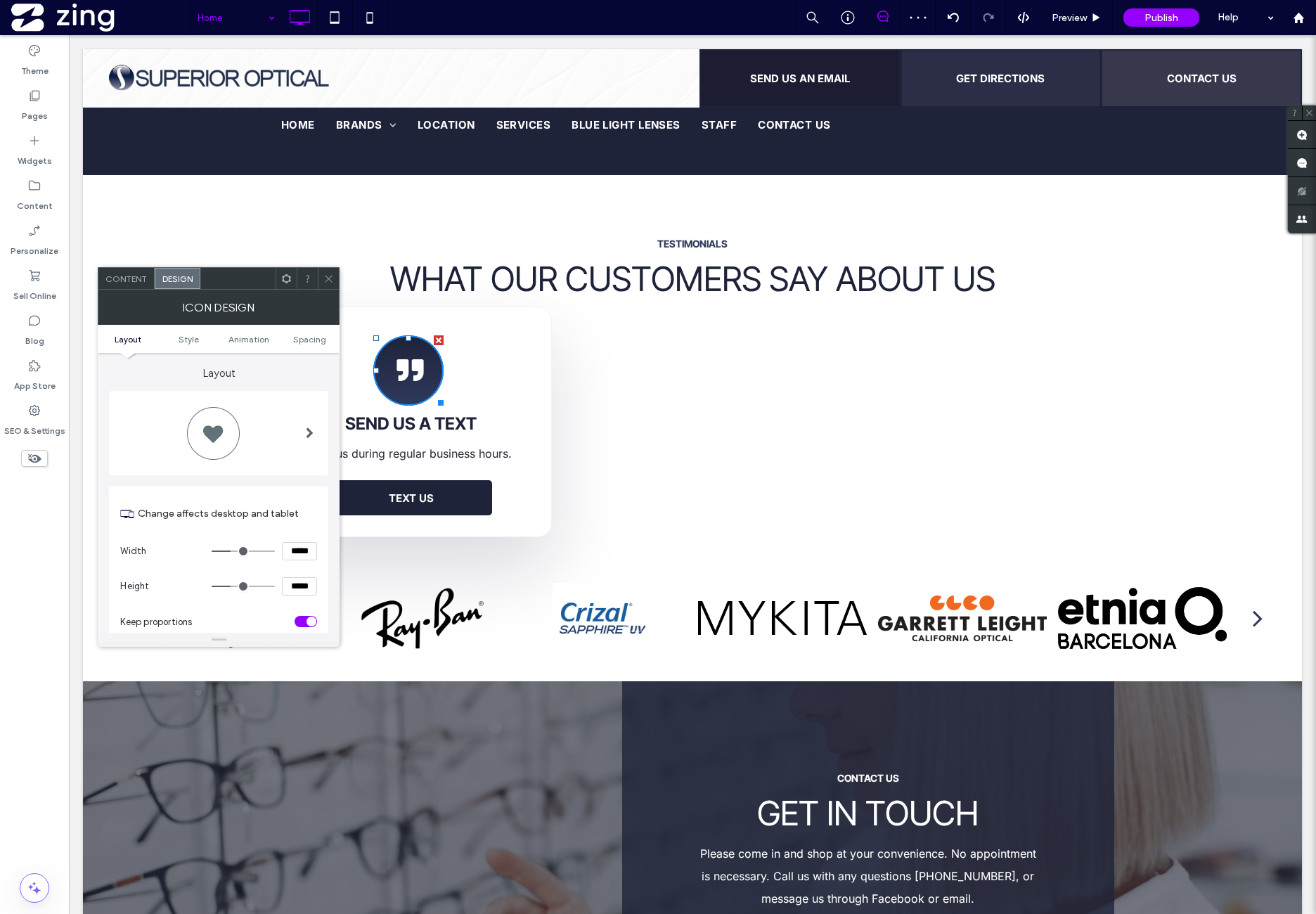
drag, startPoint x: 290, startPoint y: 336, endPoint x: 305, endPoint y: 352, distance: 21.9
click at [291, 337] on link "Spacing" at bounding box center [309, 339] width 61 height 11
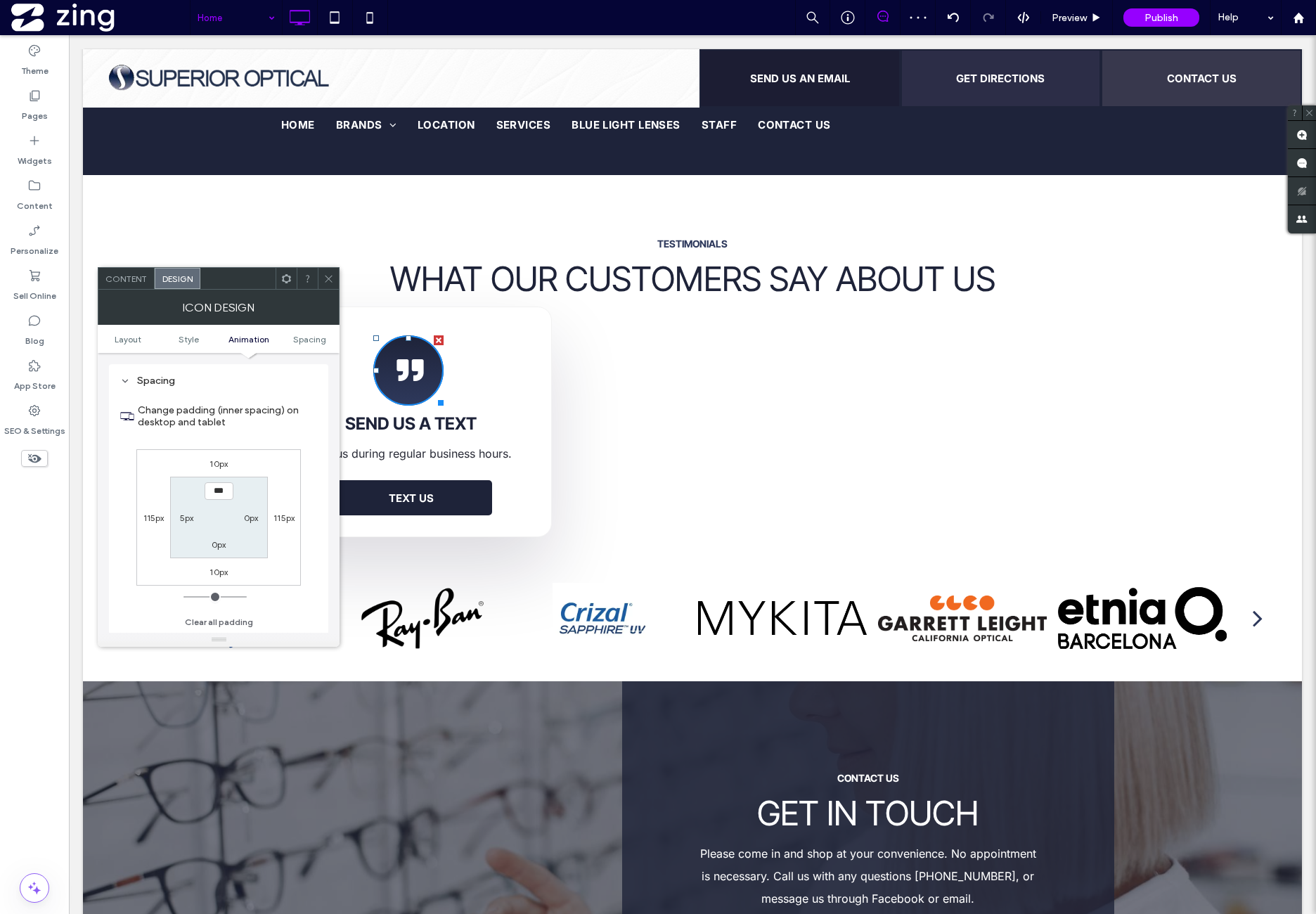
scroll to position [843, 0]
click at [223, 624] on button "Clear all padding" at bounding box center [219, 623] width 69 height 17
click at [327, 276] on use at bounding box center [329, 278] width 7 height 7
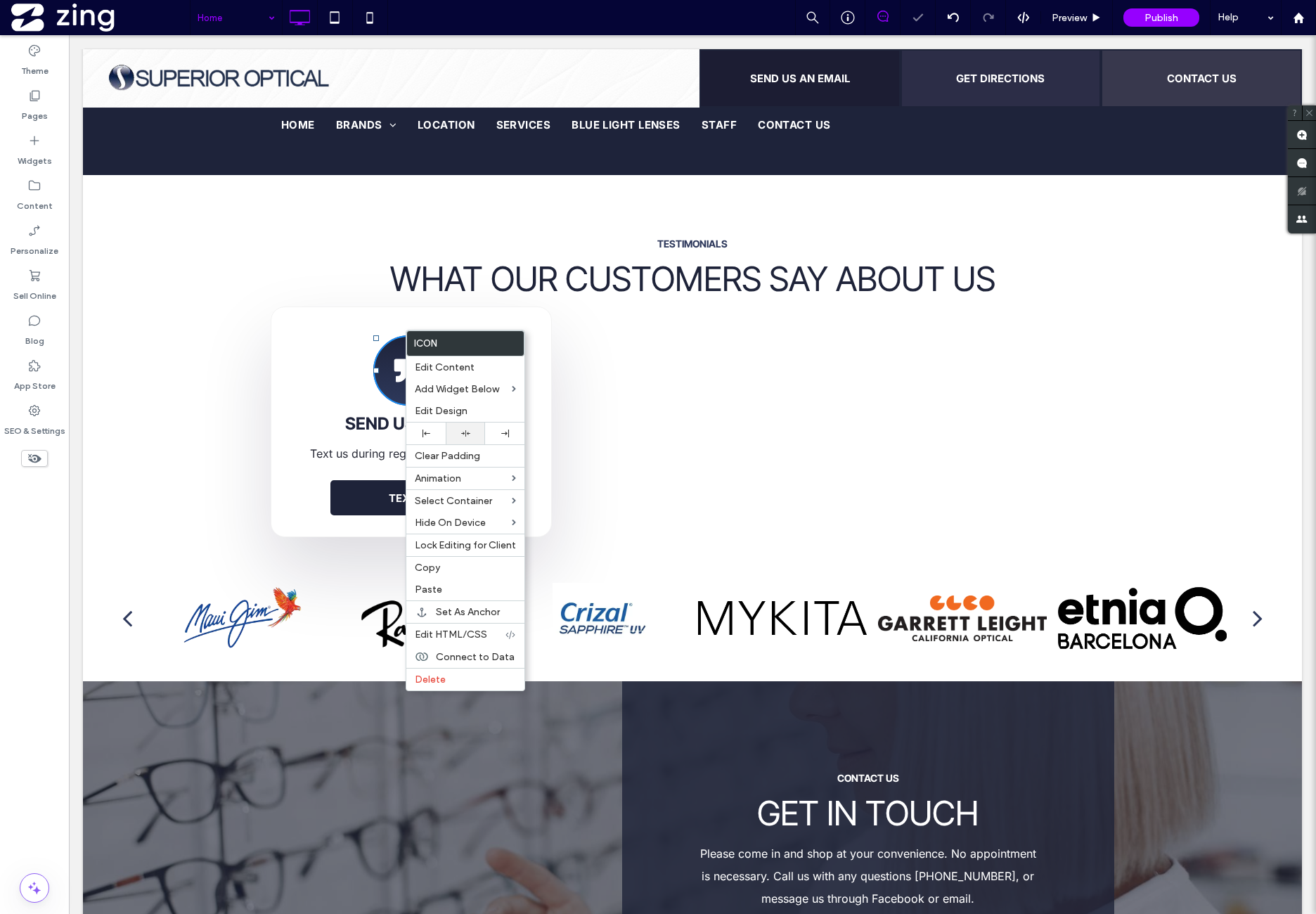
click at [477, 434] on div at bounding box center [465, 433] width 25 height 9
click at [413, 358] on icon at bounding box center [411, 370] width 29 height 23
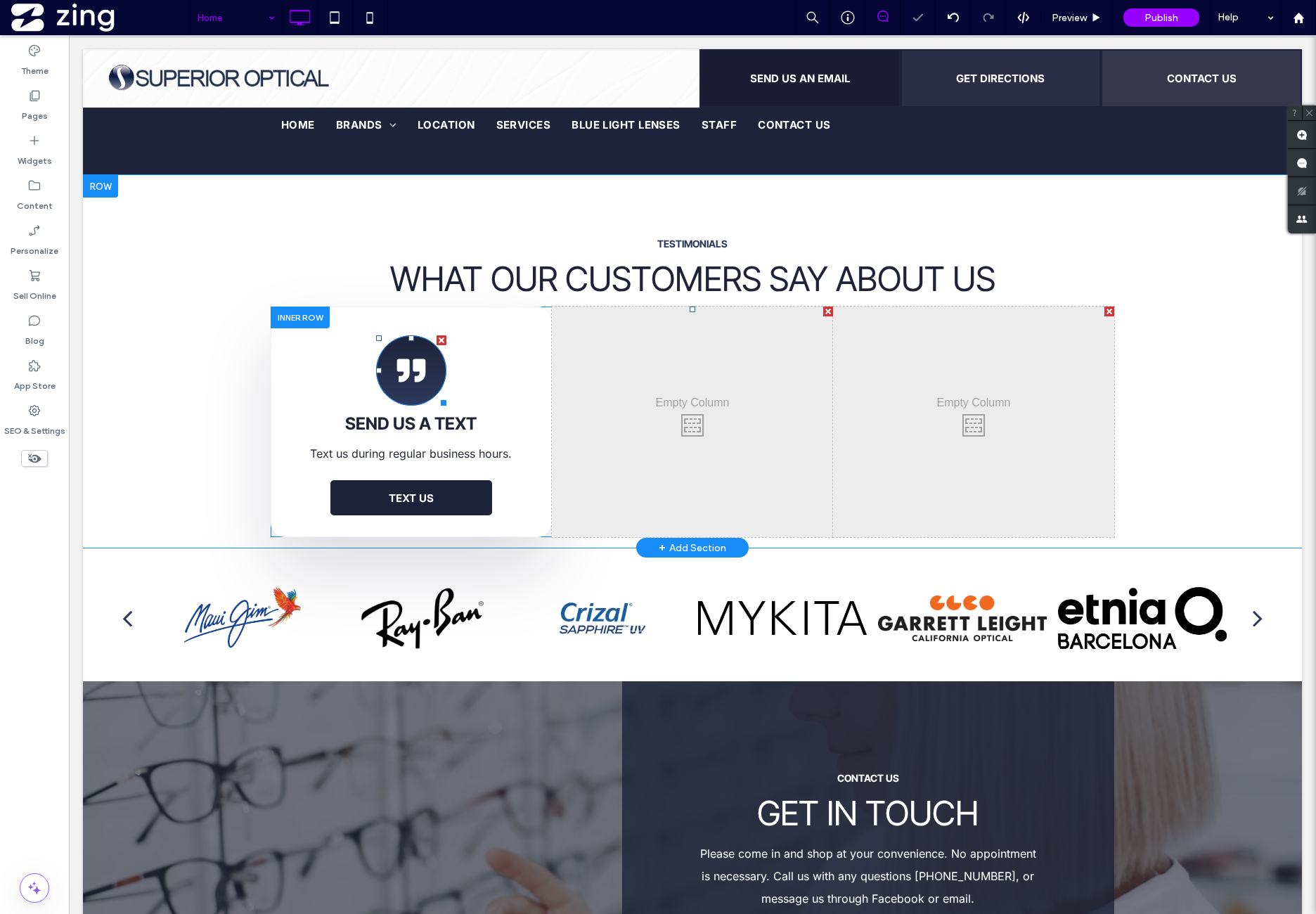
click at [393, 336] on icon at bounding box center [411, 371] width 35 height 70
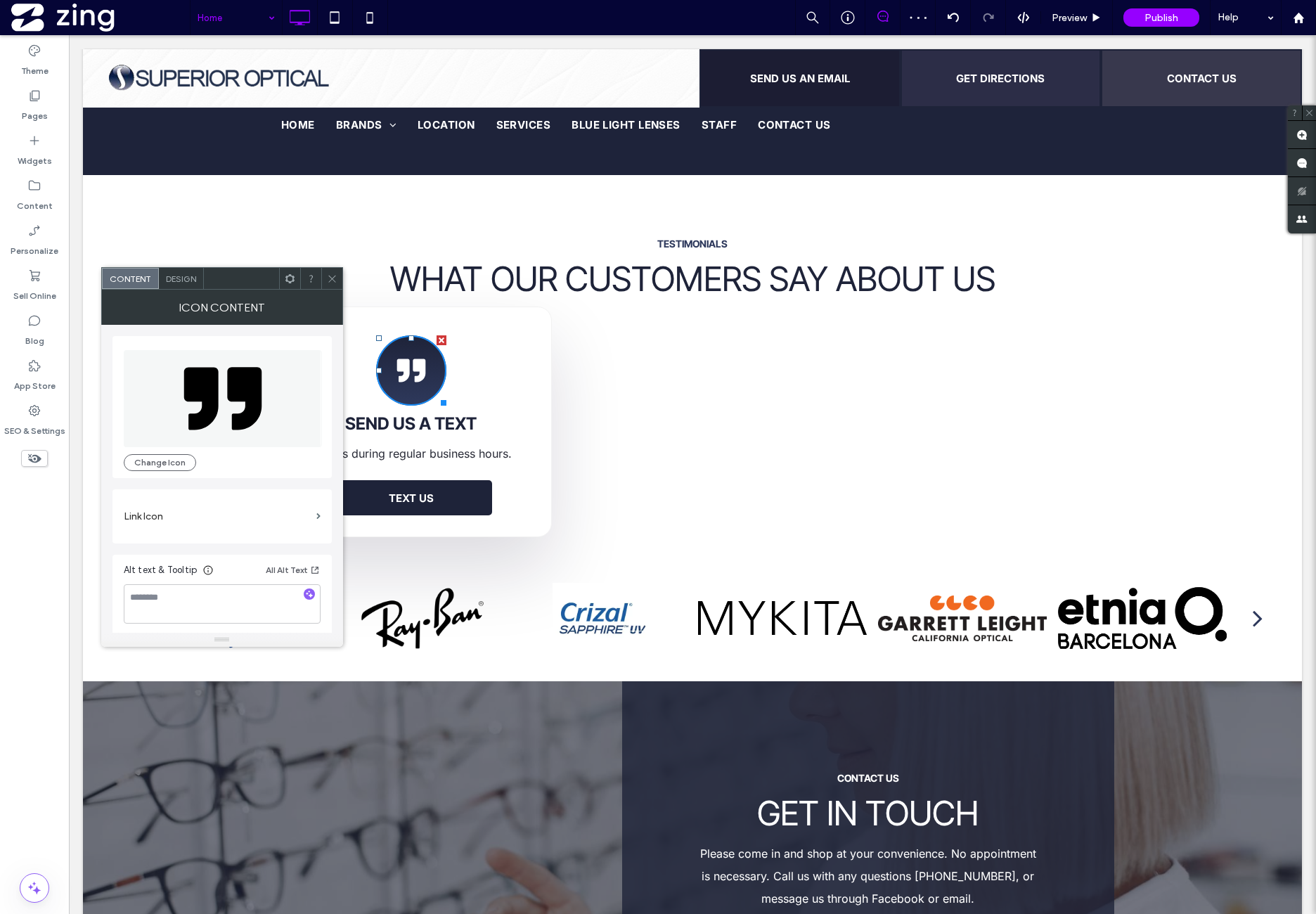
click at [176, 283] on div "Design" at bounding box center [181, 278] width 45 height 21
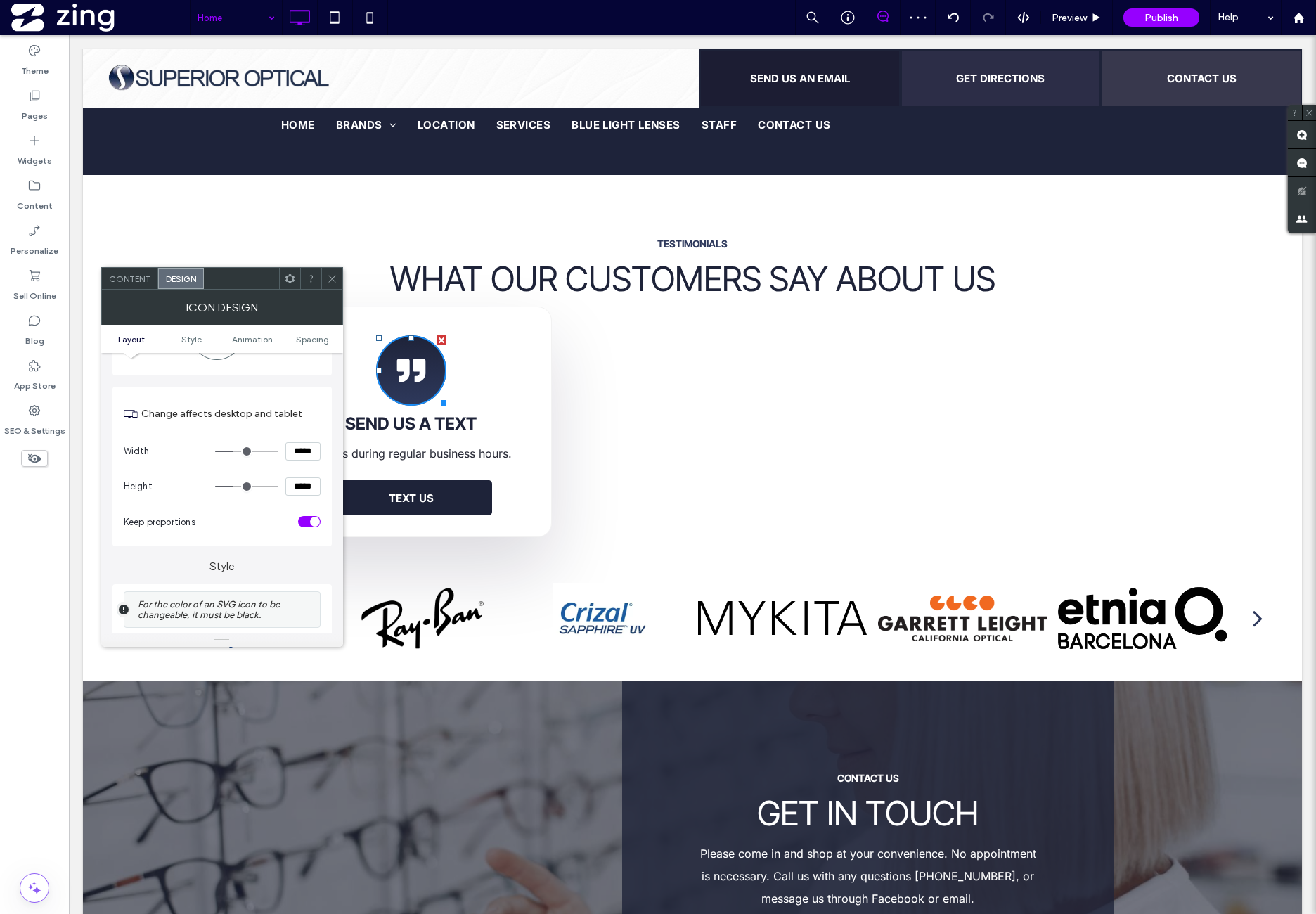
scroll to position [116, 0]
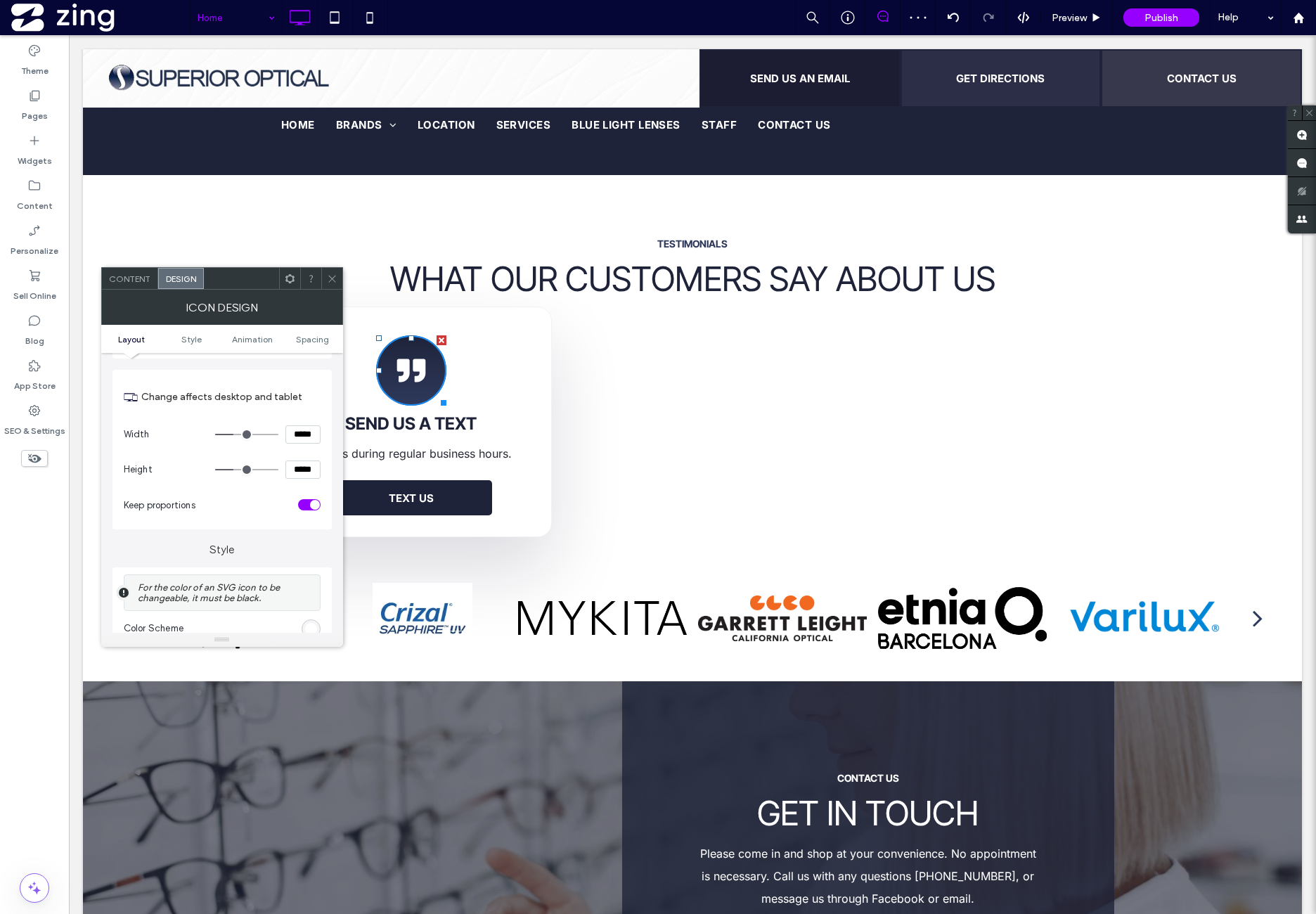
click at [295, 279] on div at bounding box center [290, 278] width 21 height 21
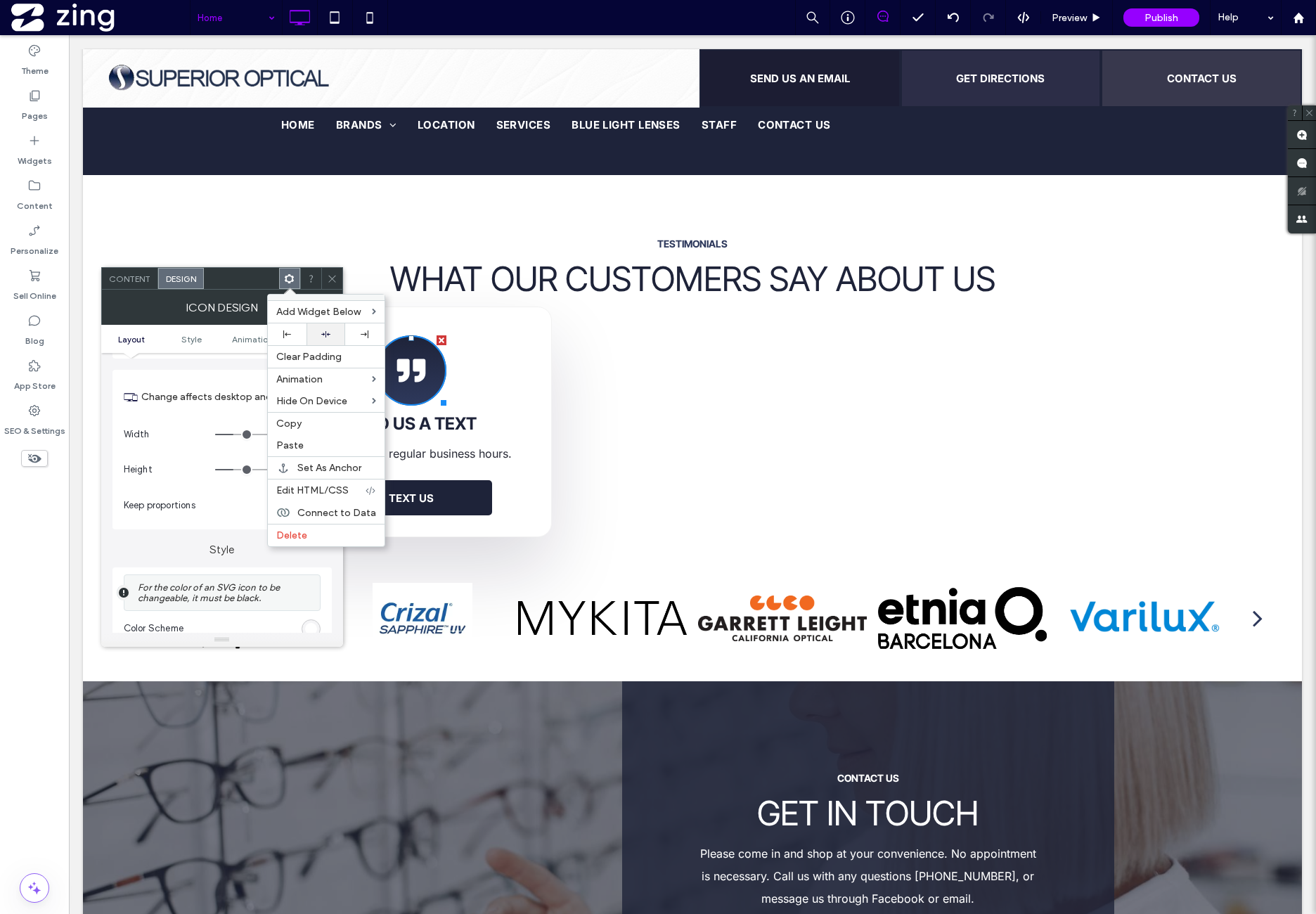
click at [339, 328] on div at bounding box center [326, 334] width 39 height 22
click at [331, 282] on icon at bounding box center [332, 278] width 11 height 11
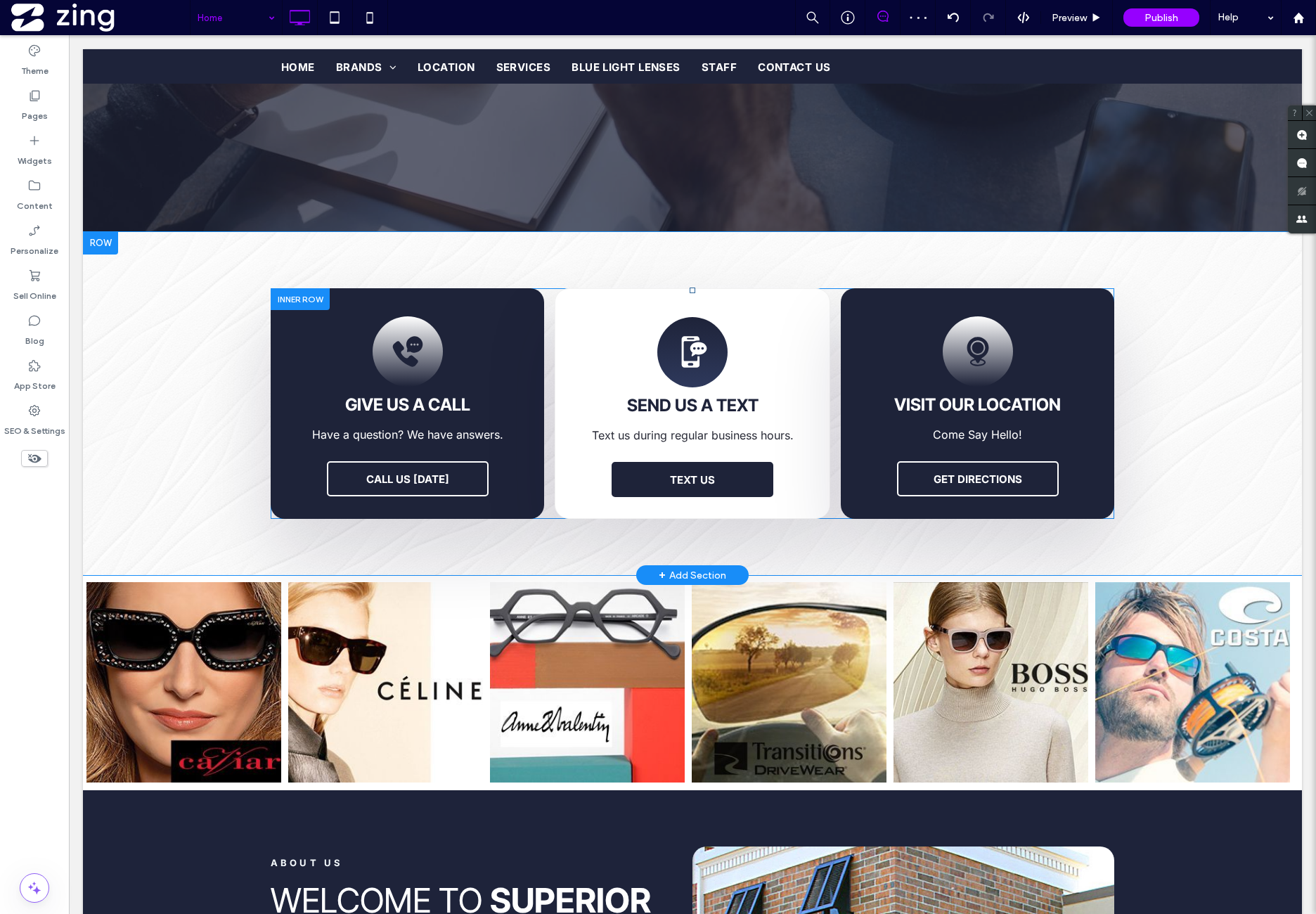
scroll to position [468, 0]
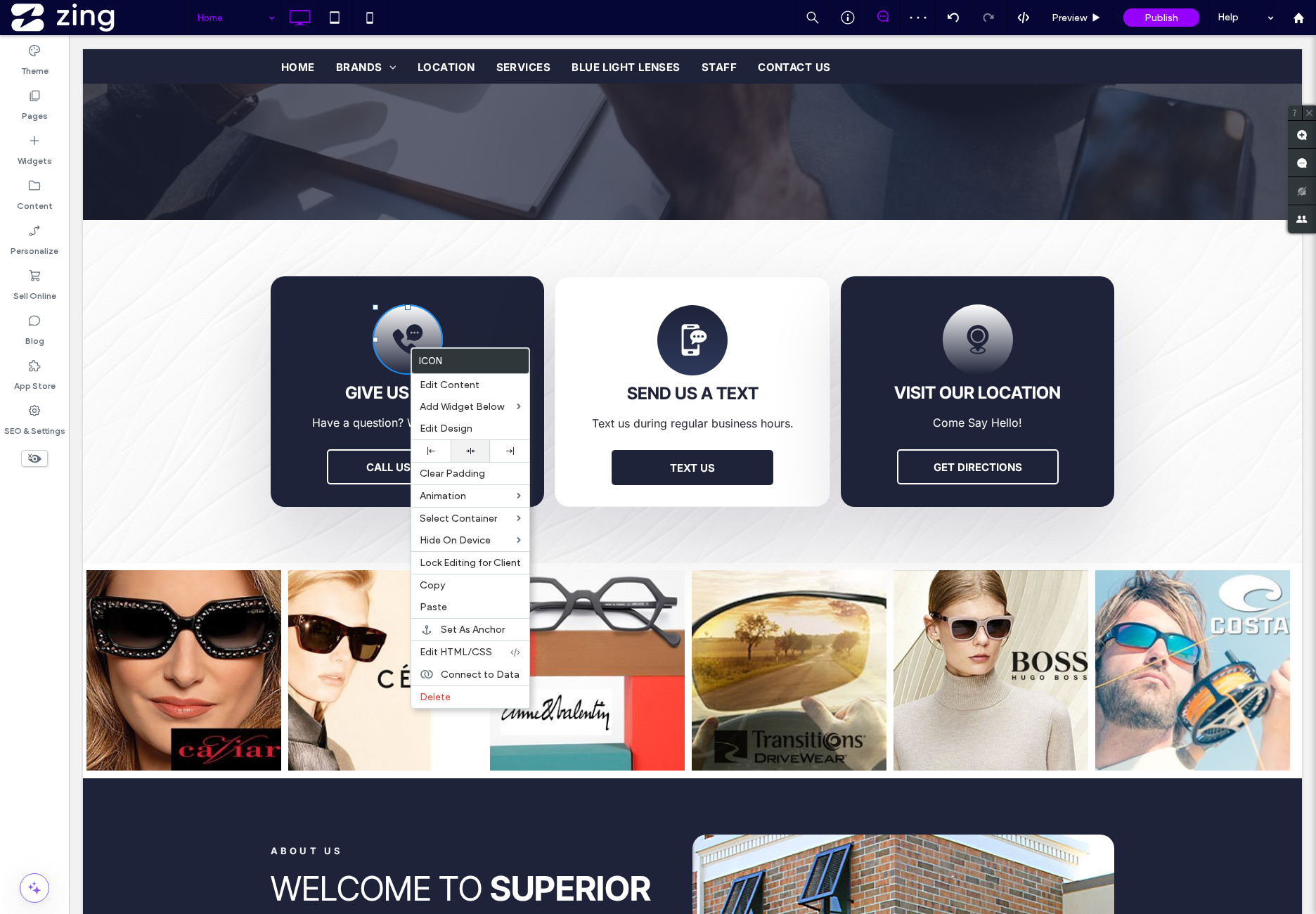
click at [479, 442] on div at bounding box center [470, 451] width 39 height 22
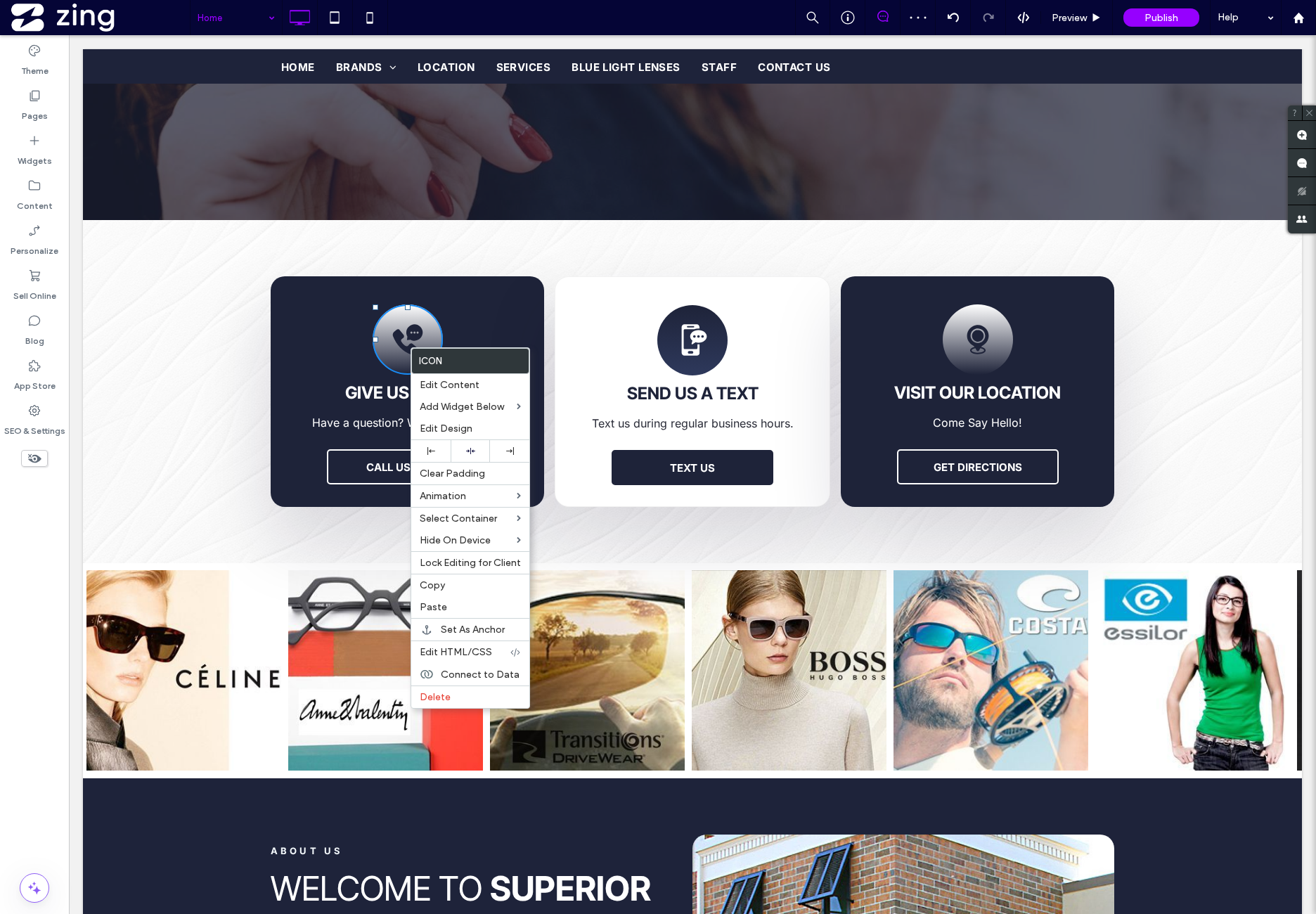
click at [692, 339] on icon at bounding box center [699, 338] width 17 height 14
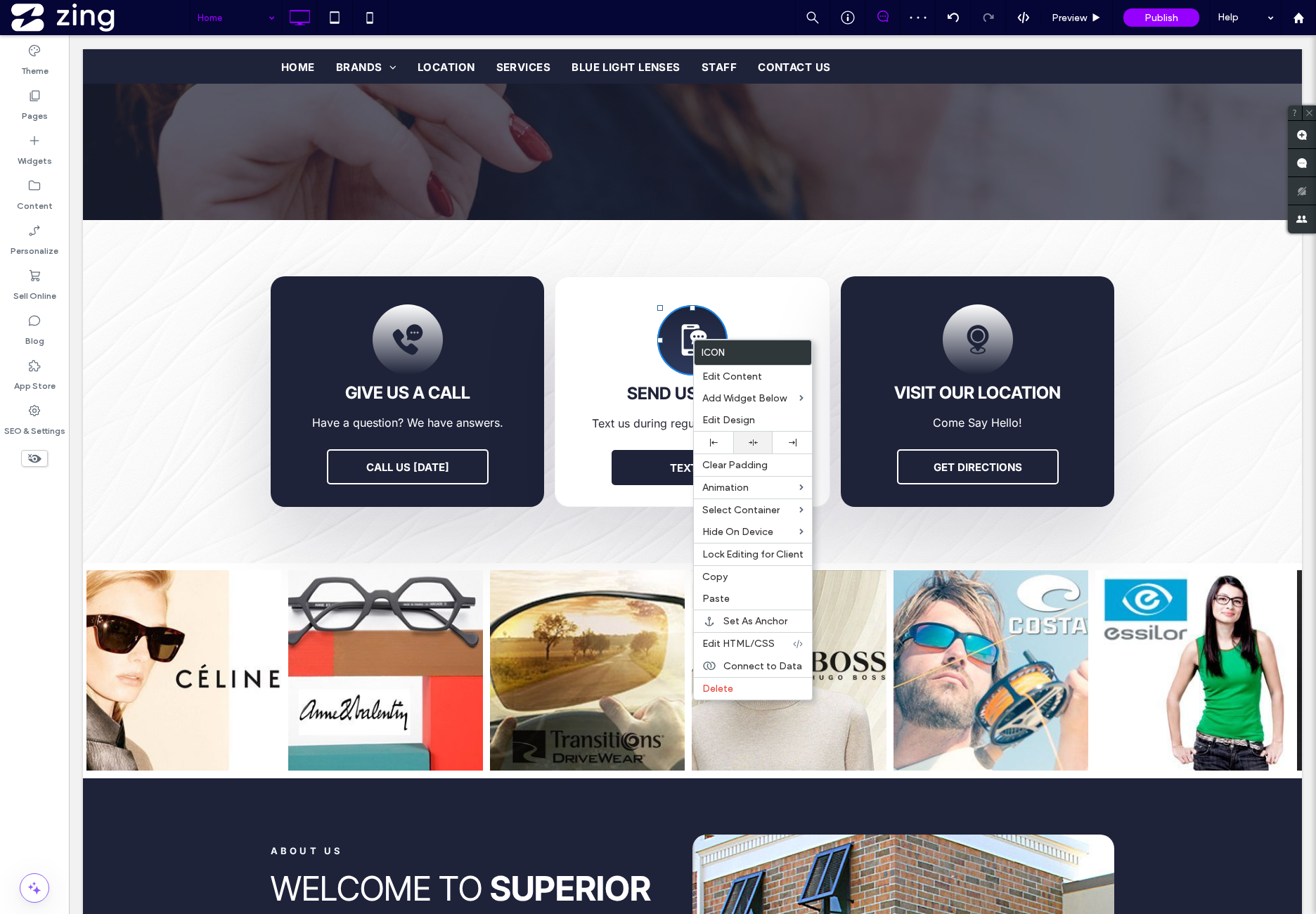
click at [762, 433] on div at bounding box center [753, 443] width 39 height 22
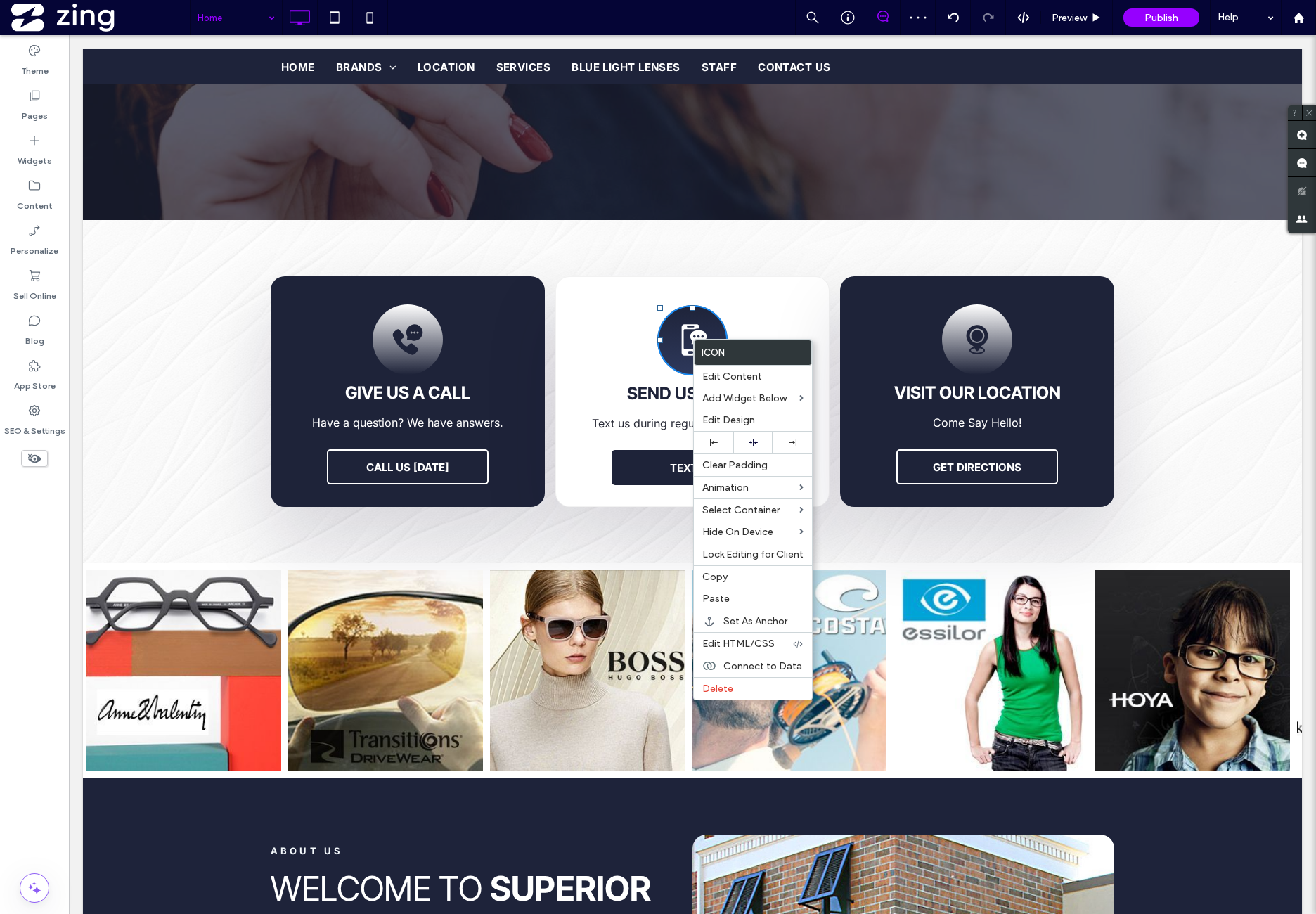
click at [976, 349] on icon at bounding box center [977, 339] width 35 height 70
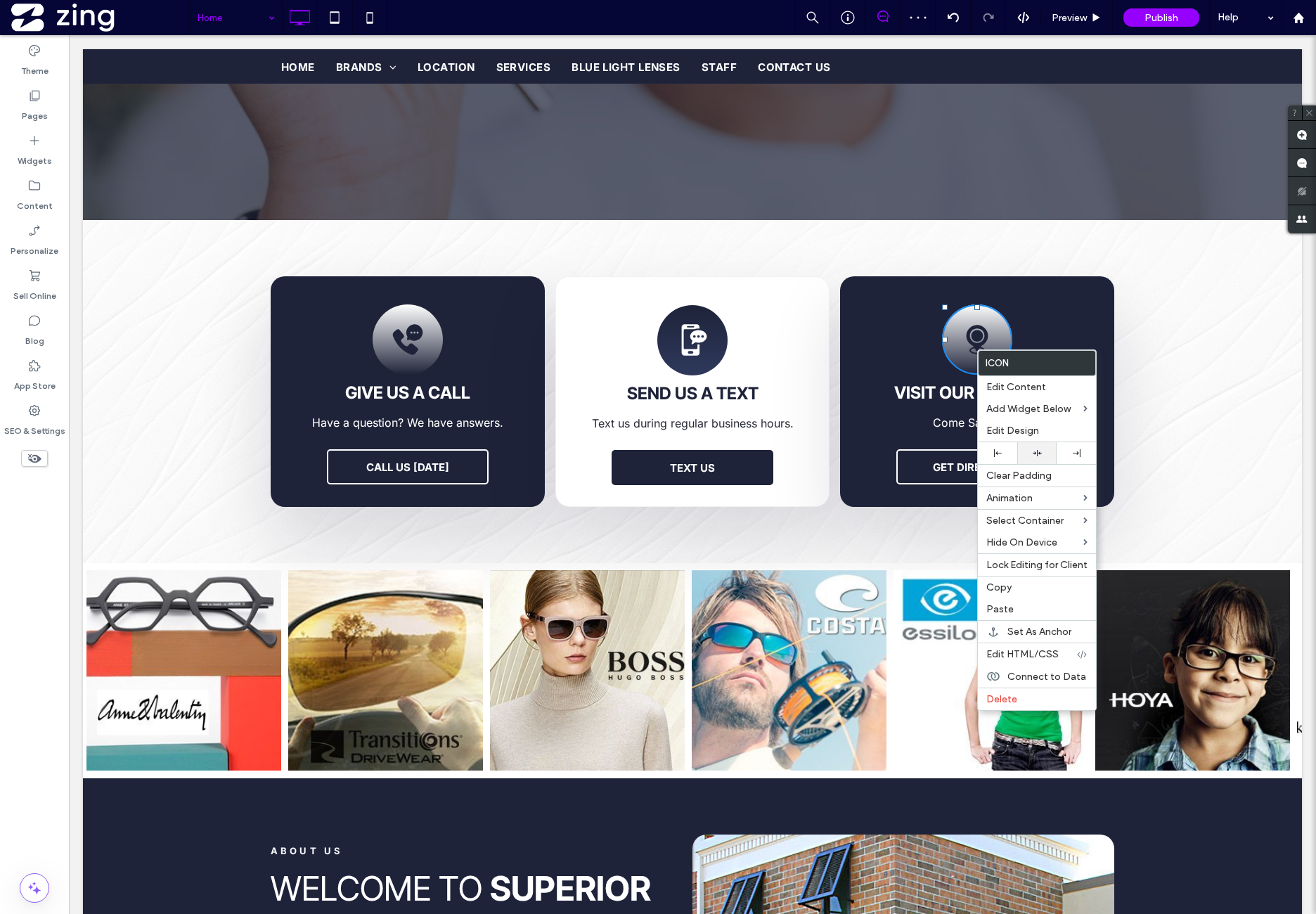
click at [1052, 448] on div at bounding box center [1037, 453] width 39 height 22
click at [982, 337] on icon at bounding box center [978, 339] width 22 height 29
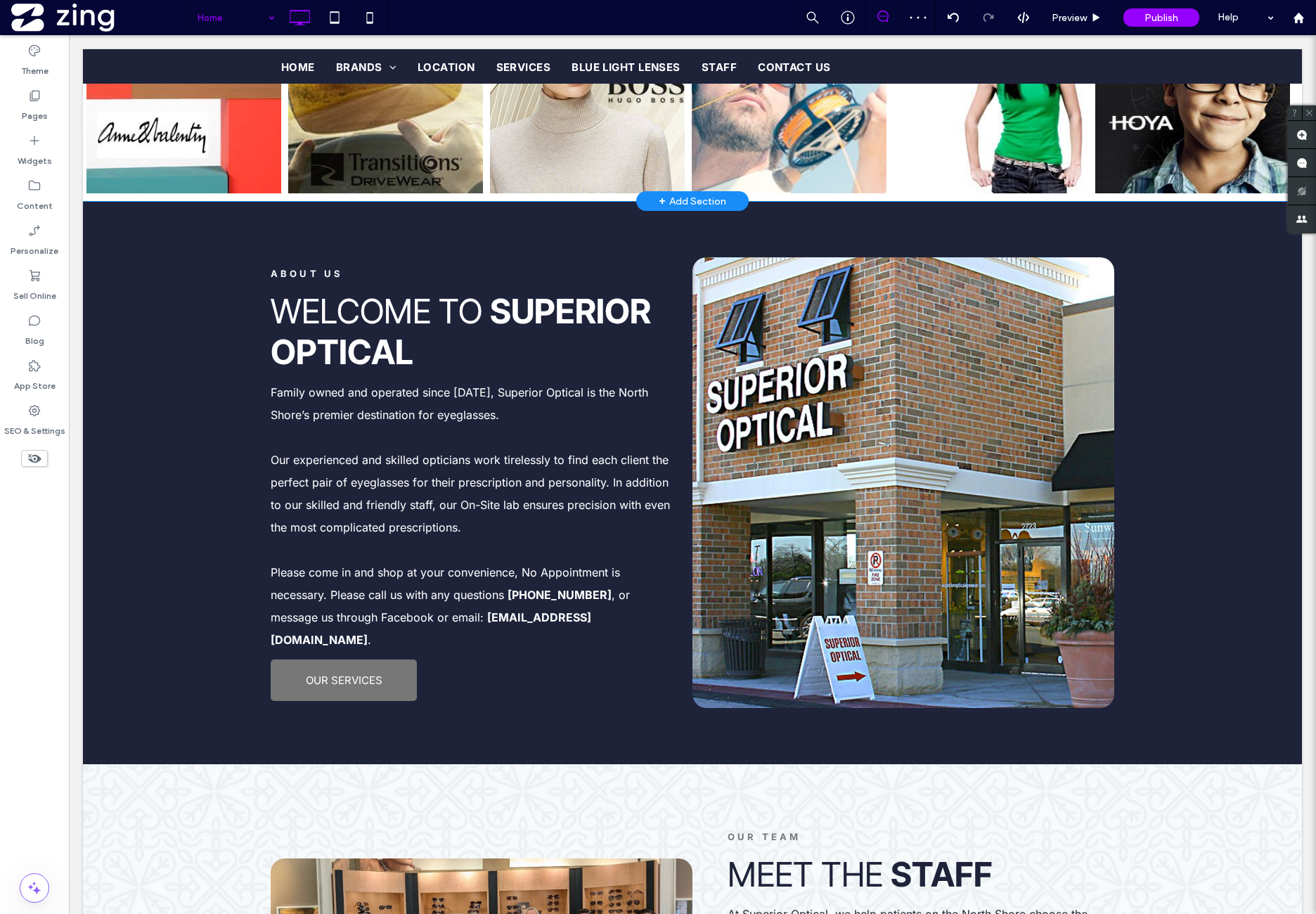
scroll to position [703, 0]
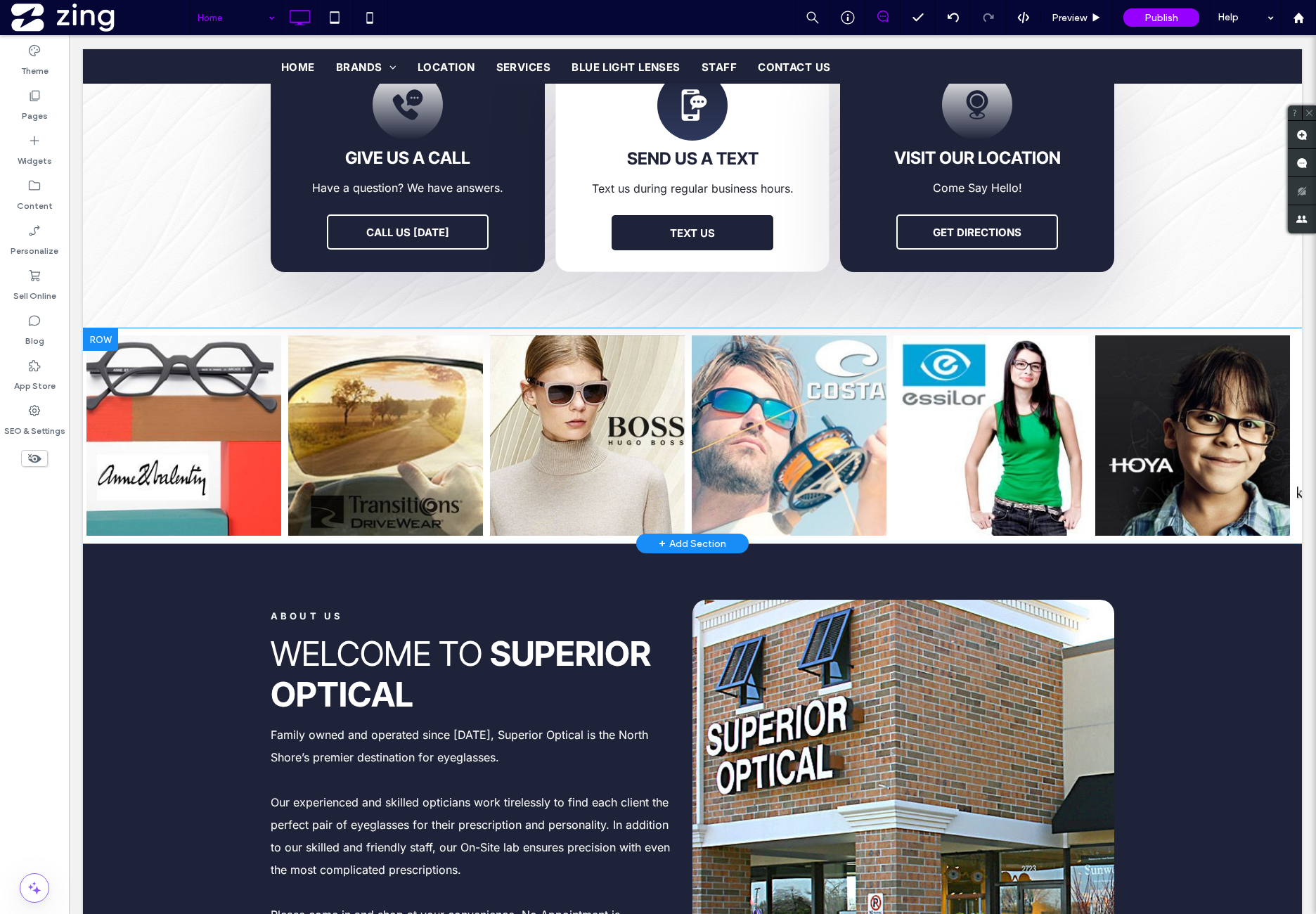
click at [106, 338] on div at bounding box center [100, 340] width 35 height 23
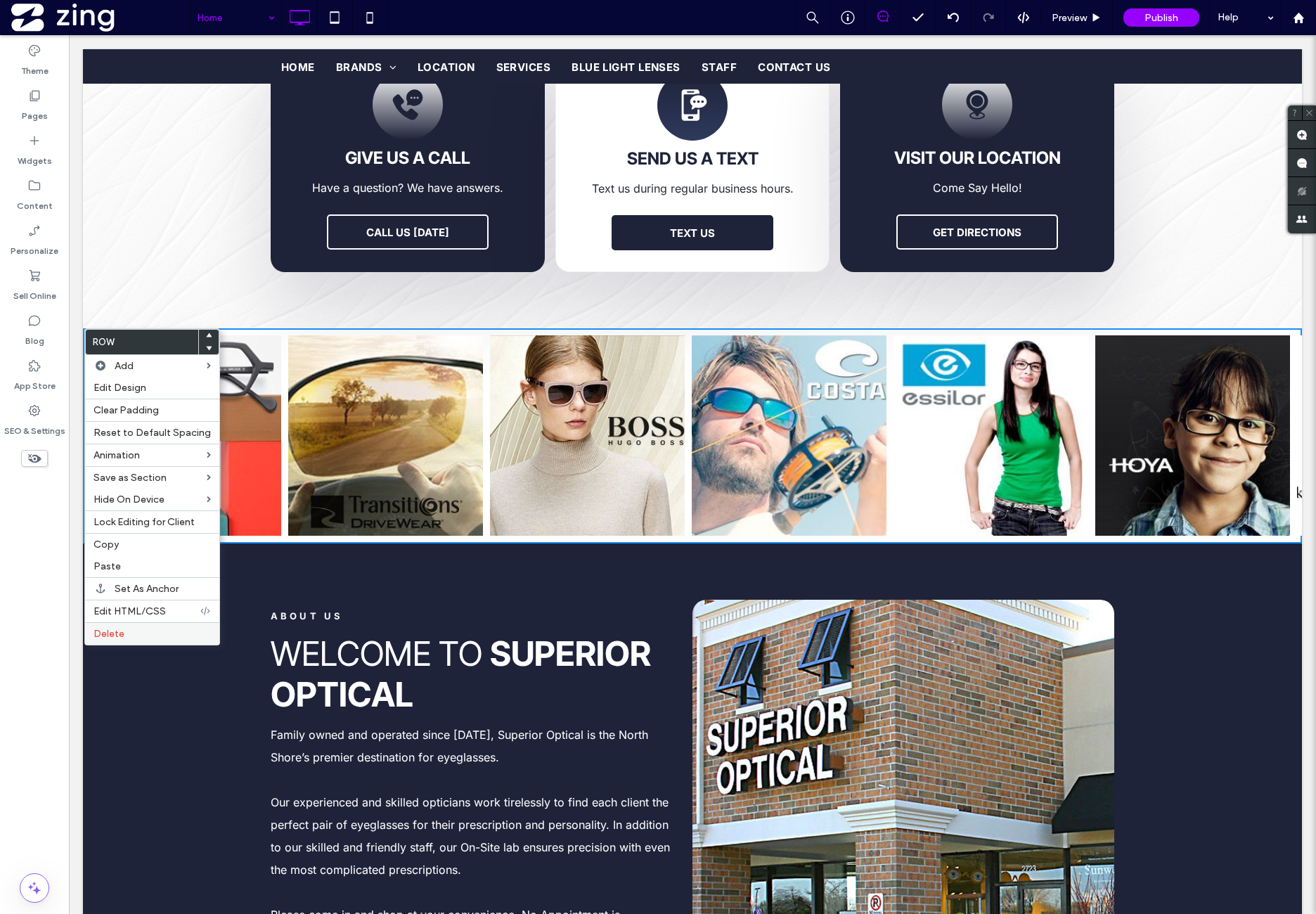
click at [134, 633] on label "Delete" at bounding box center [152, 633] width 117 height 12
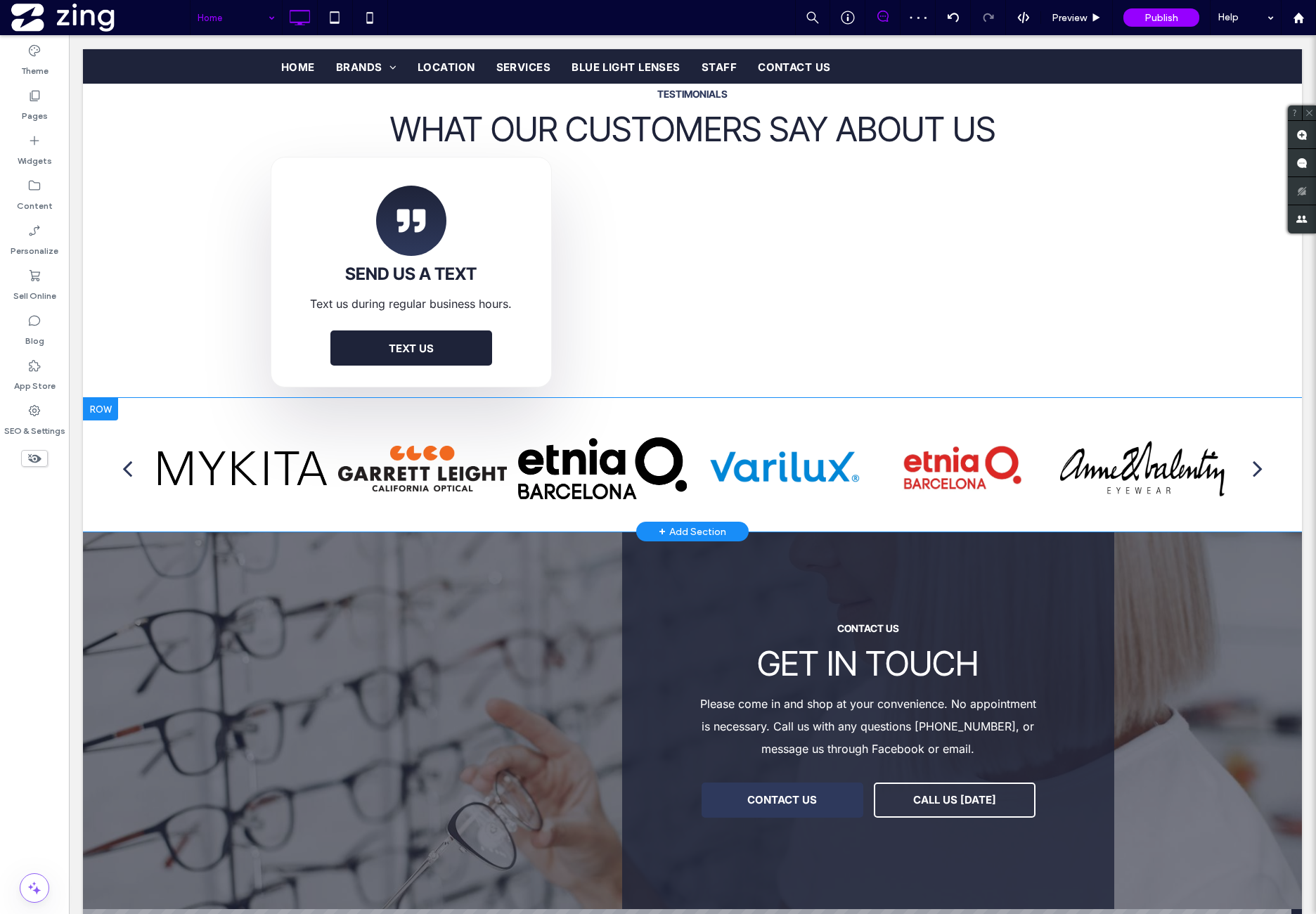
scroll to position [2578, 0]
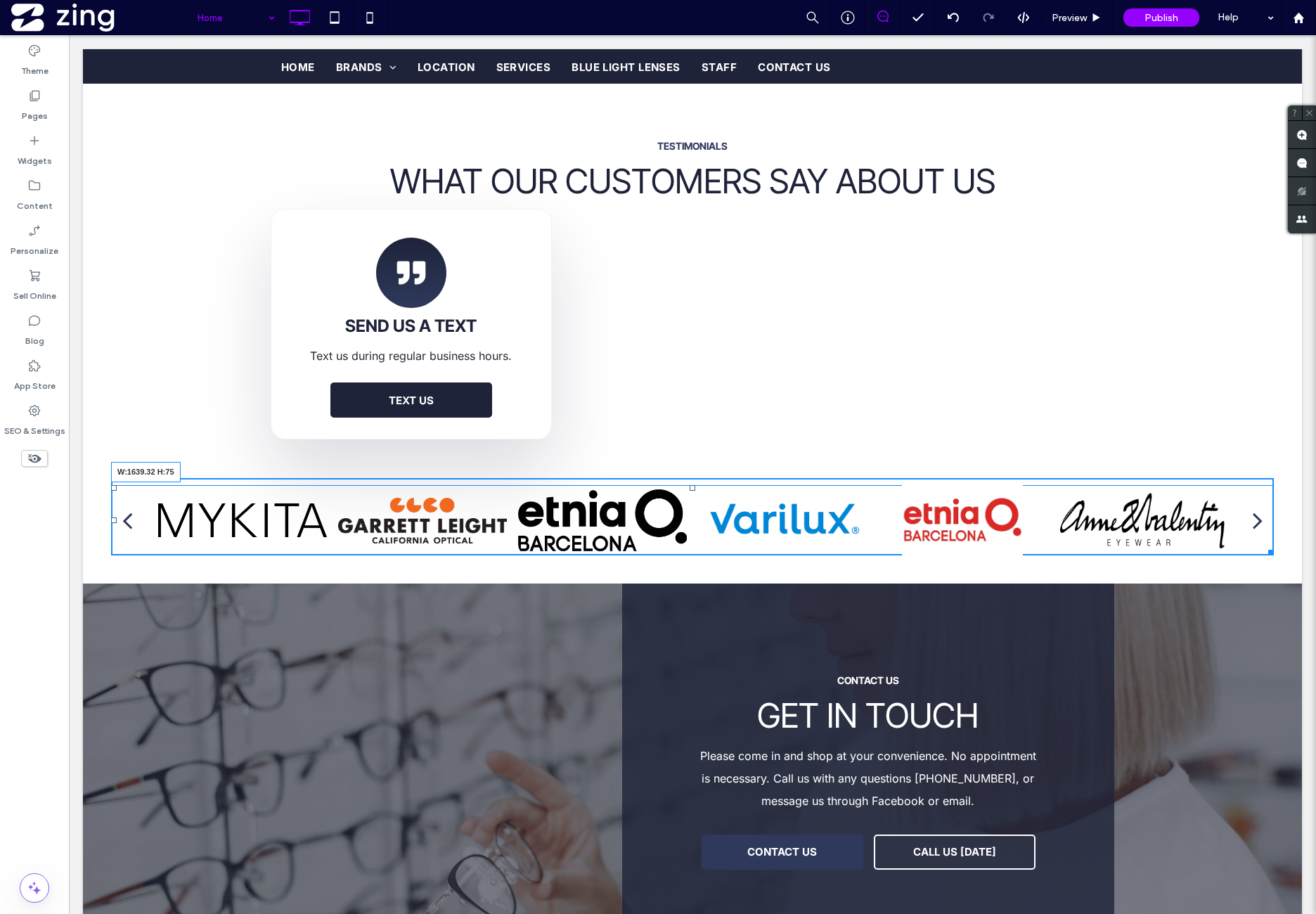
drag, startPoint x: 1260, startPoint y: 507, endPoint x: 1449, endPoint y: 488, distance: 190.0
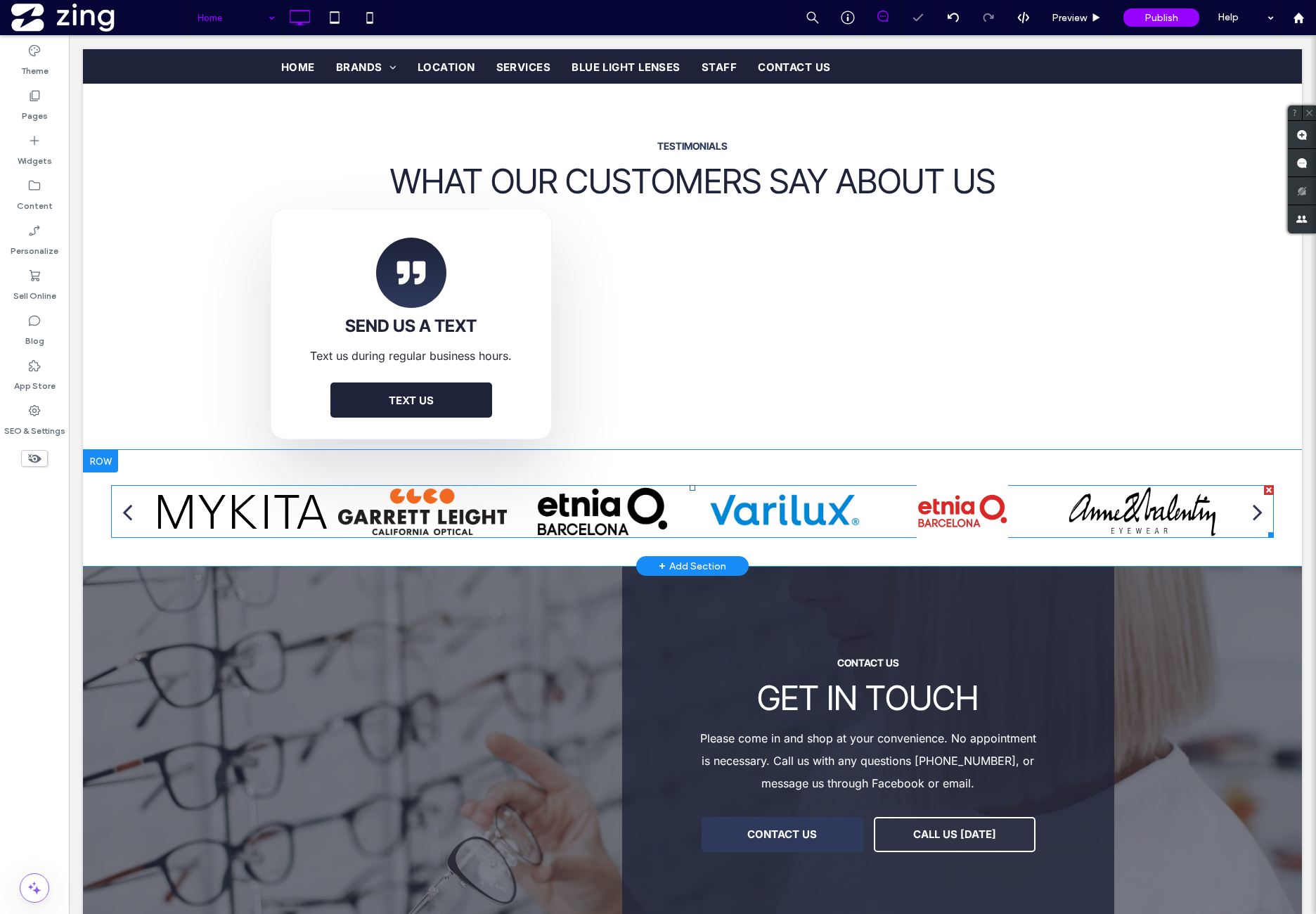
click at [983, 485] on div at bounding box center [963, 511] width 169 height 53
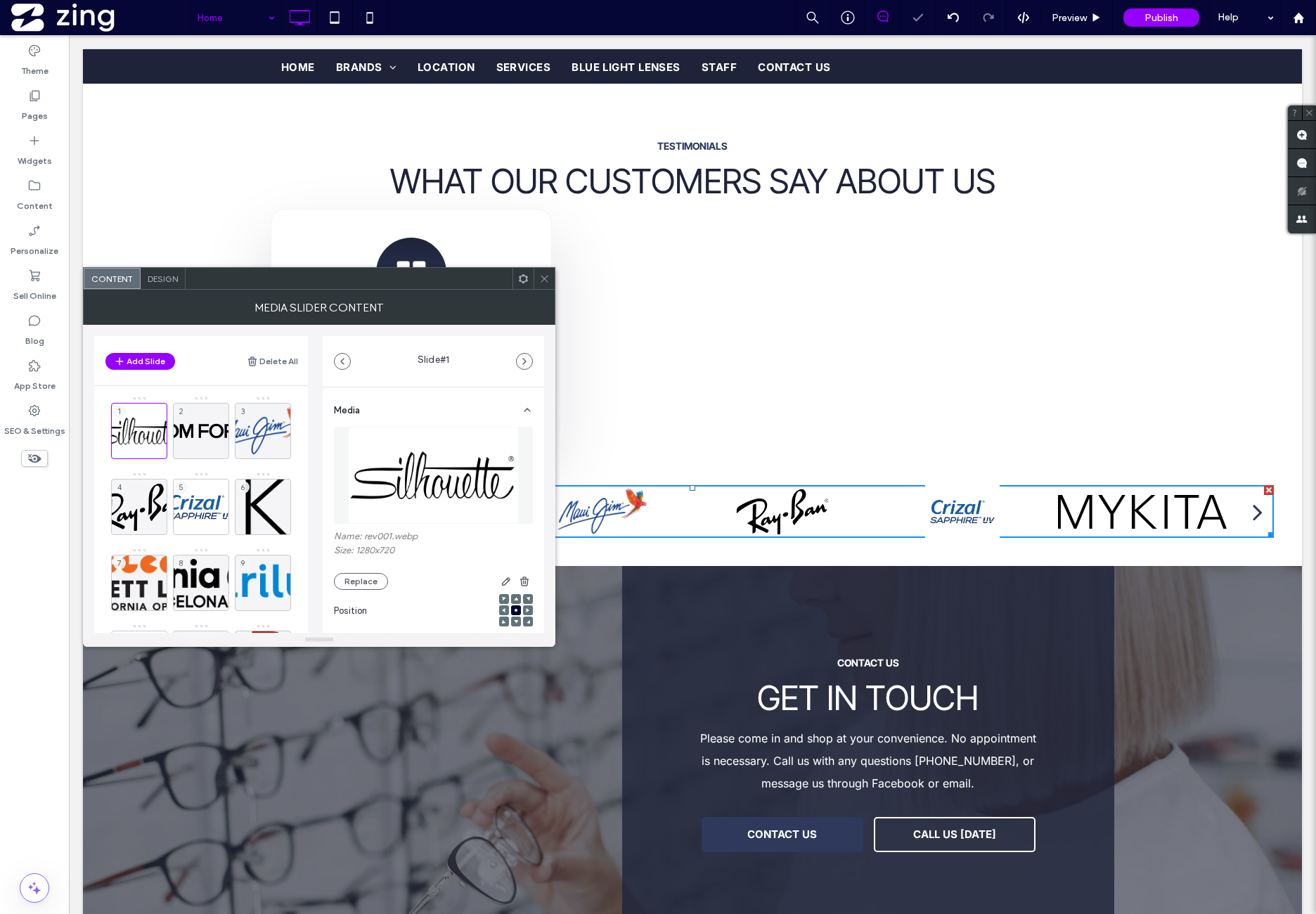
click at [171, 276] on span "Design" at bounding box center [163, 278] width 30 height 11
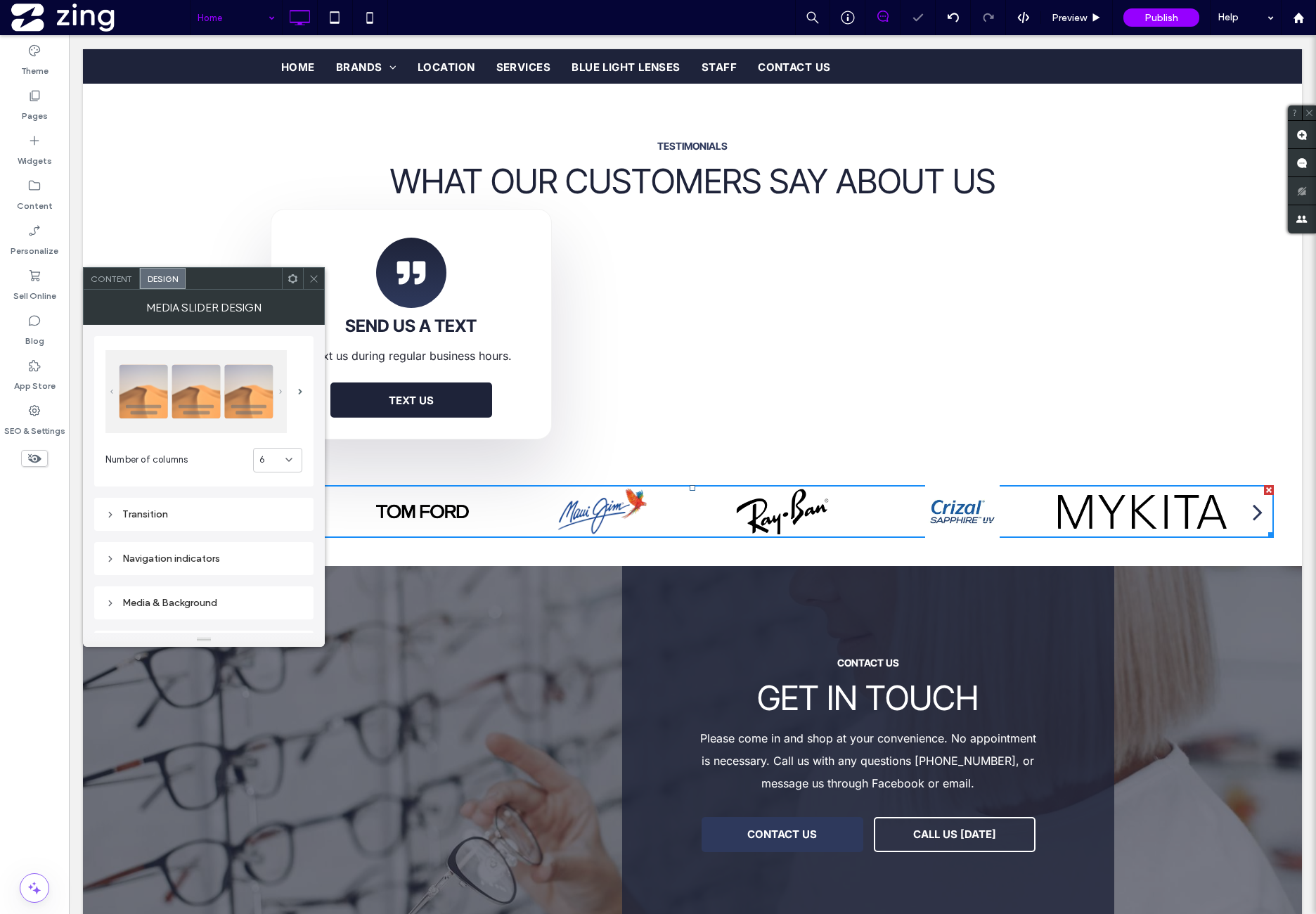
scroll to position [206, 0]
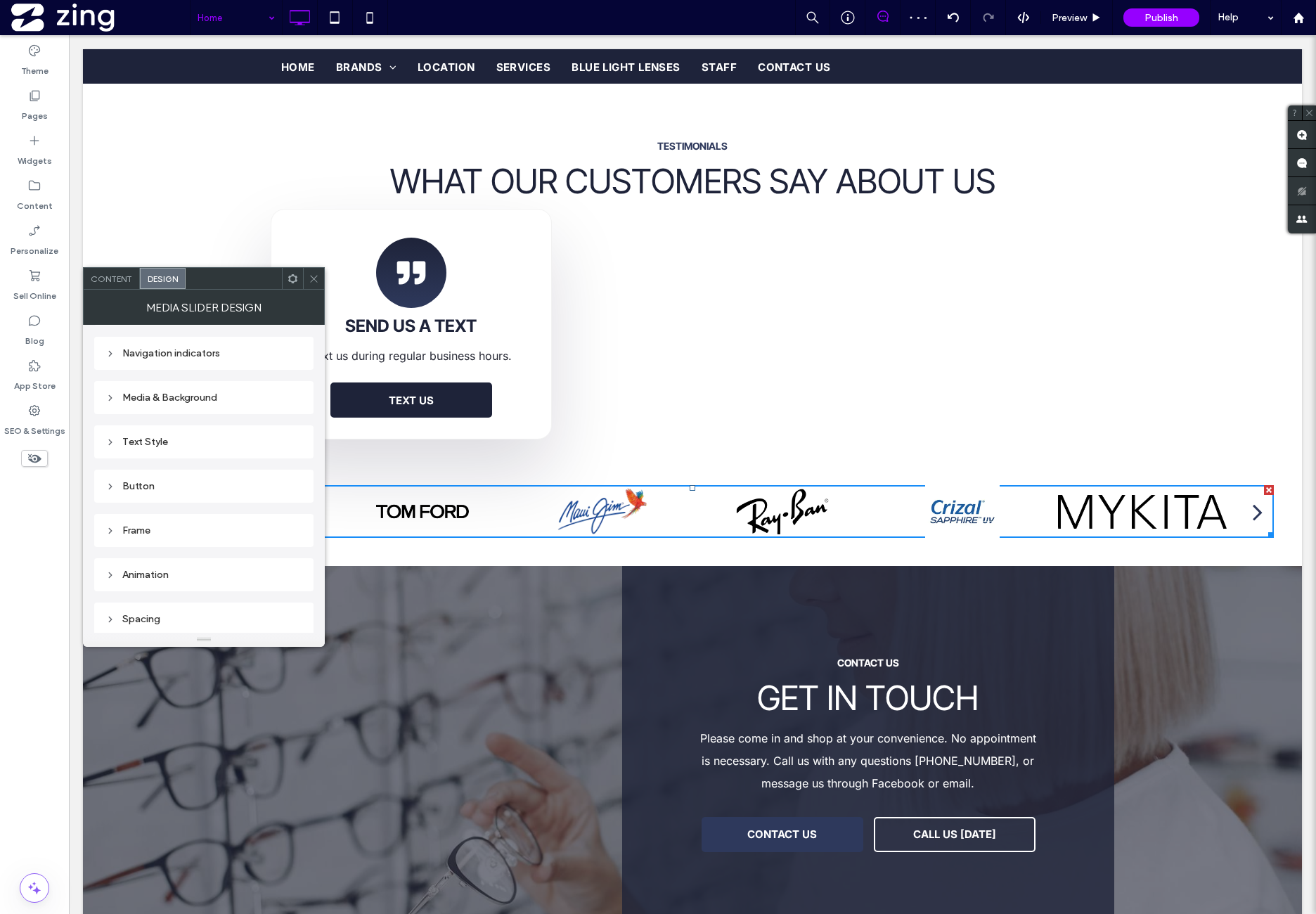
click at [191, 616] on div "Spacing" at bounding box center [204, 619] width 197 height 12
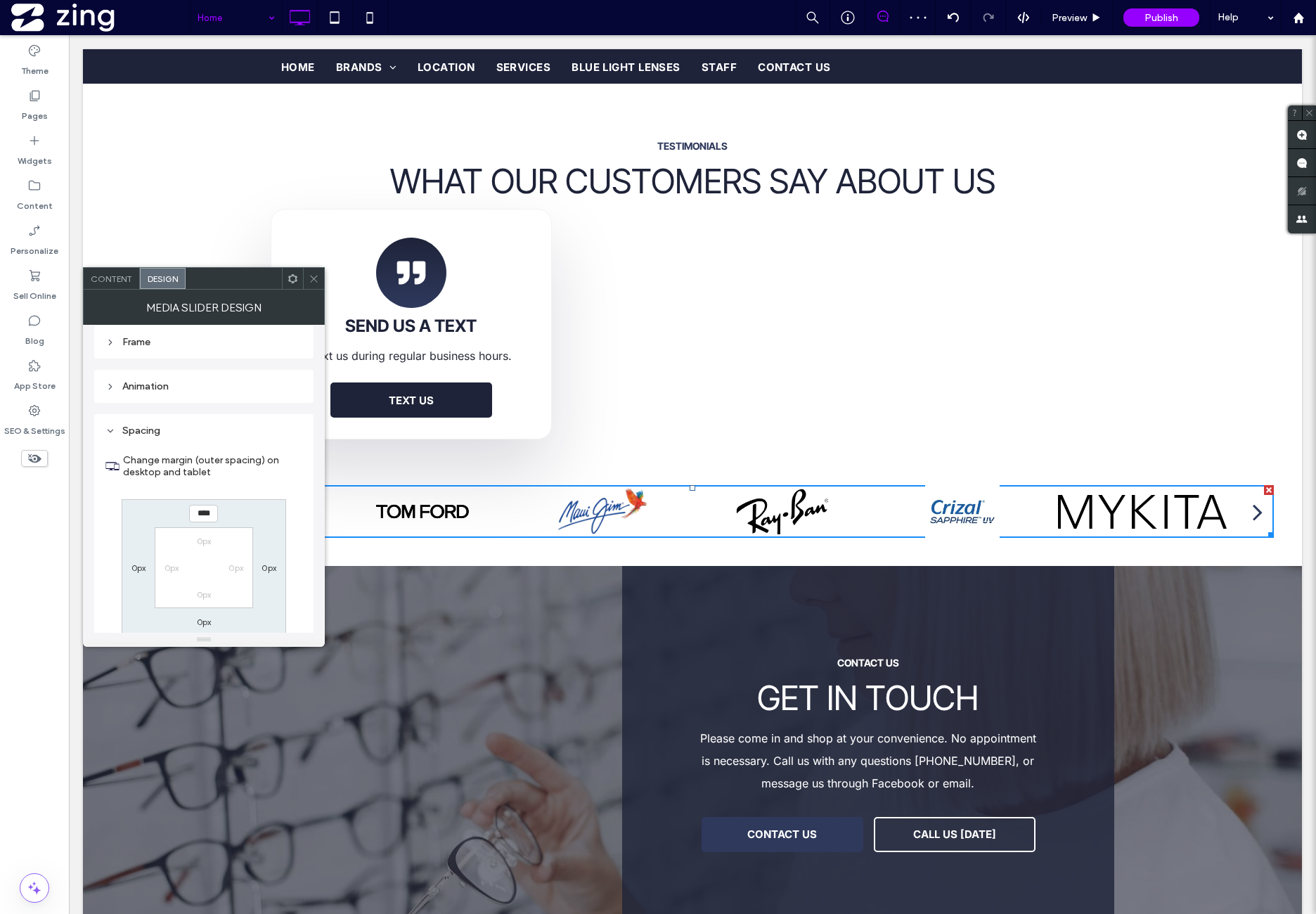
scroll to position [451, 0]
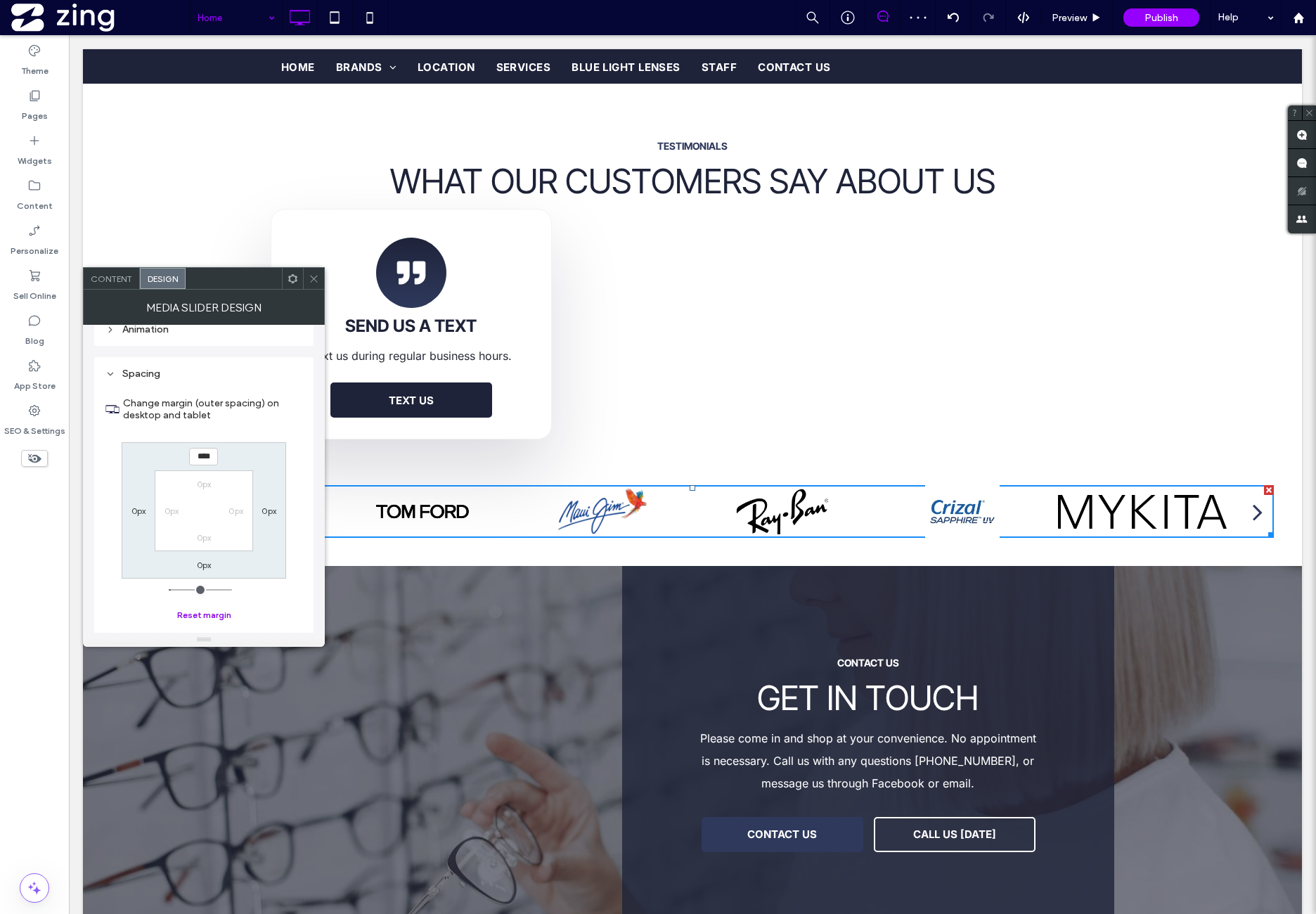
click at [202, 608] on button "Reset margin" at bounding box center [204, 616] width 54 height 17
type input "***"
type input "*"
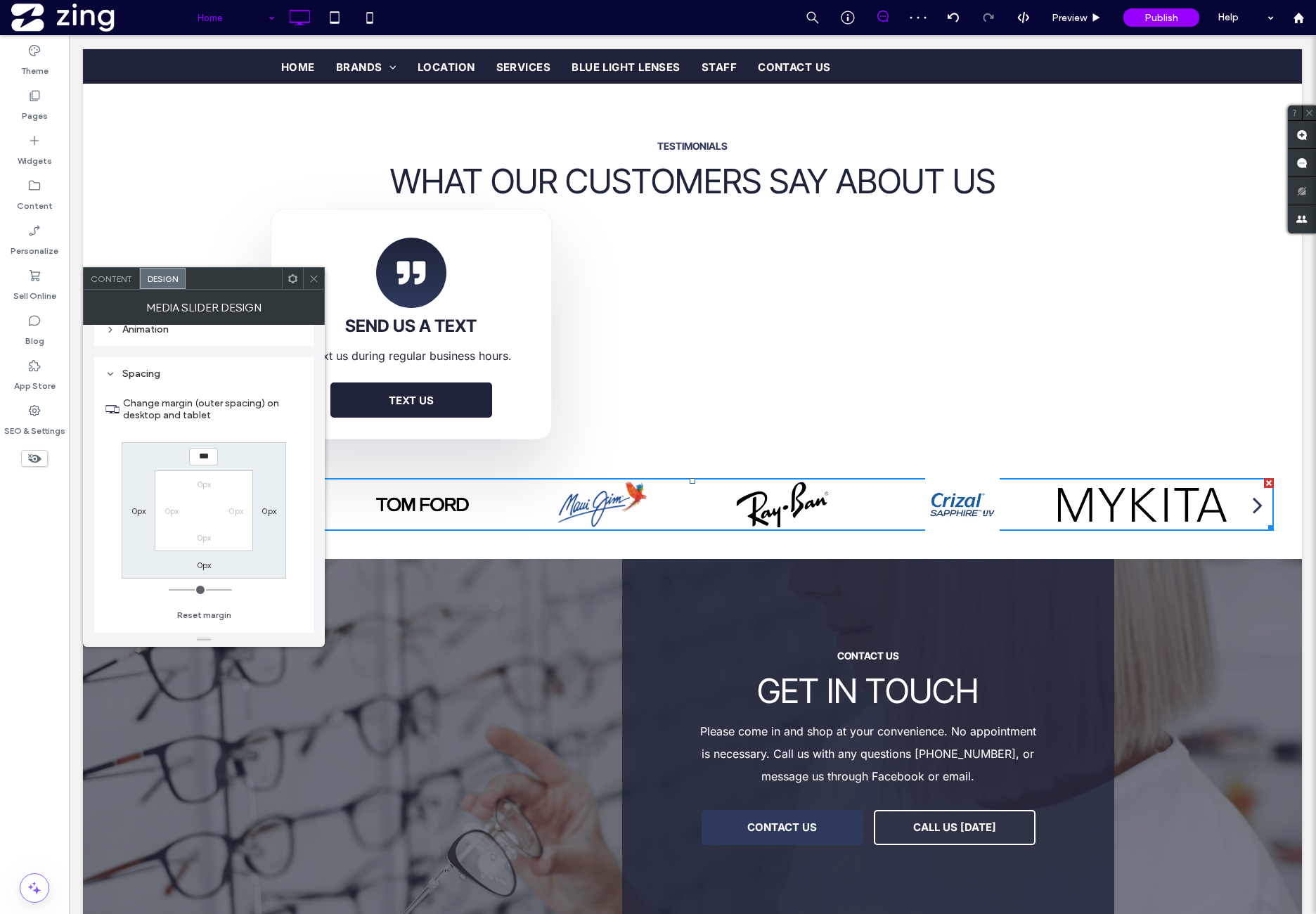
drag, startPoint x: 315, startPoint y: 281, endPoint x: 288, endPoint y: 303, distance: 34.8
click at [314, 281] on icon at bounding box center [313, 278] width 11 height 11
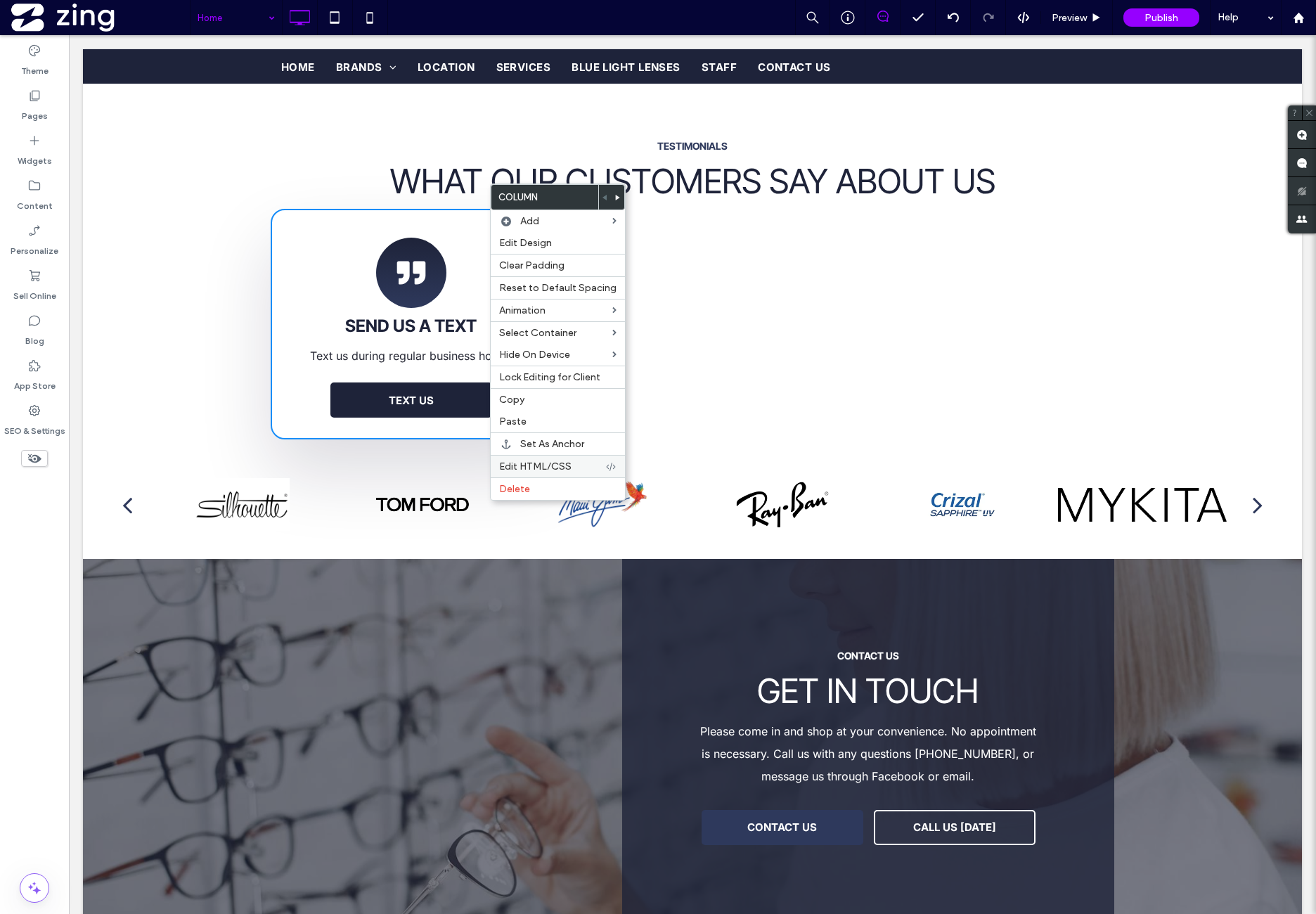
click at [584, 461] on label "Edit HTML/CSS" at bounding box center [552, 466] width 106 height 12
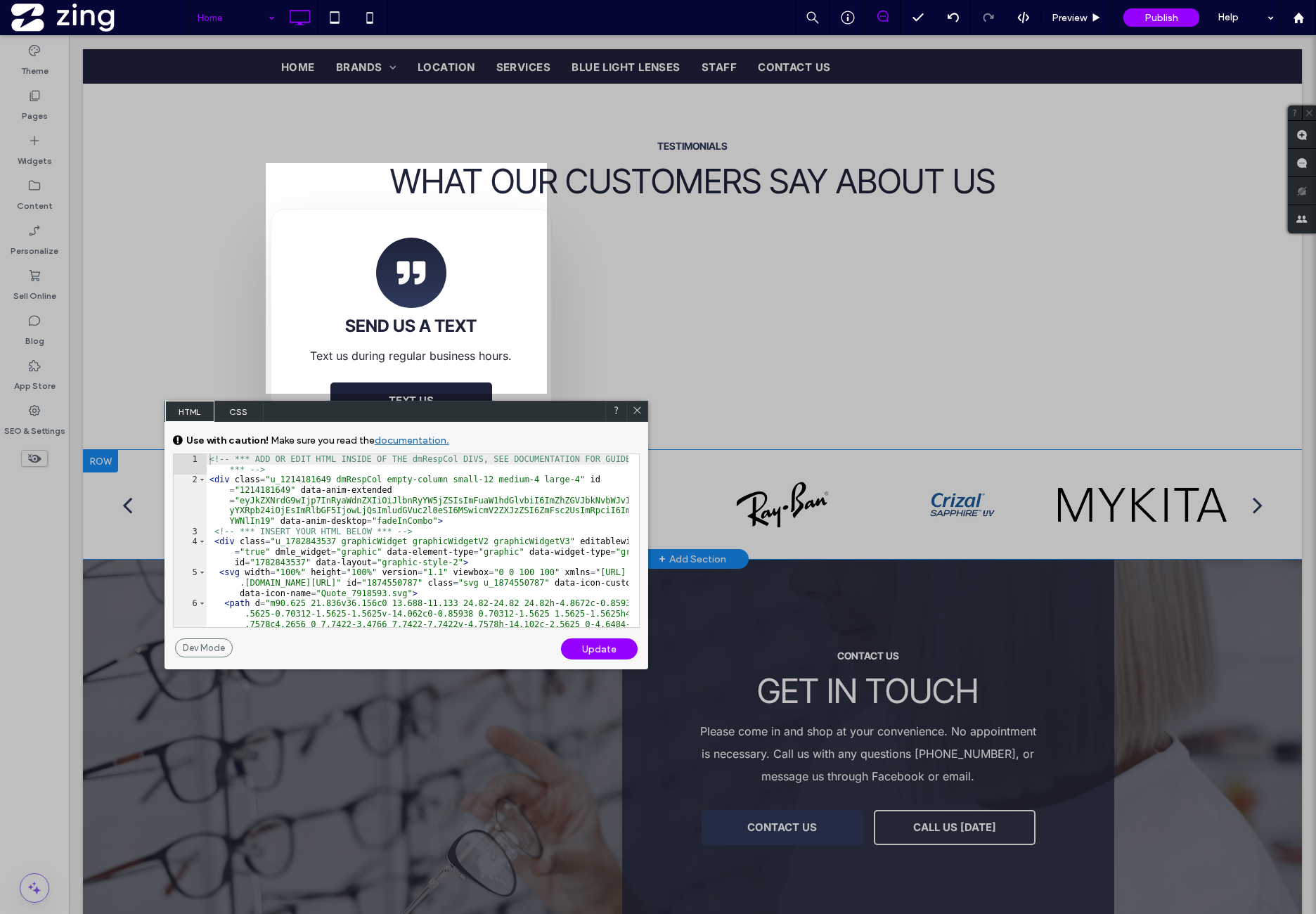
click at [641, 408] on icon at bounding box center [637, 410] width 11 height 11
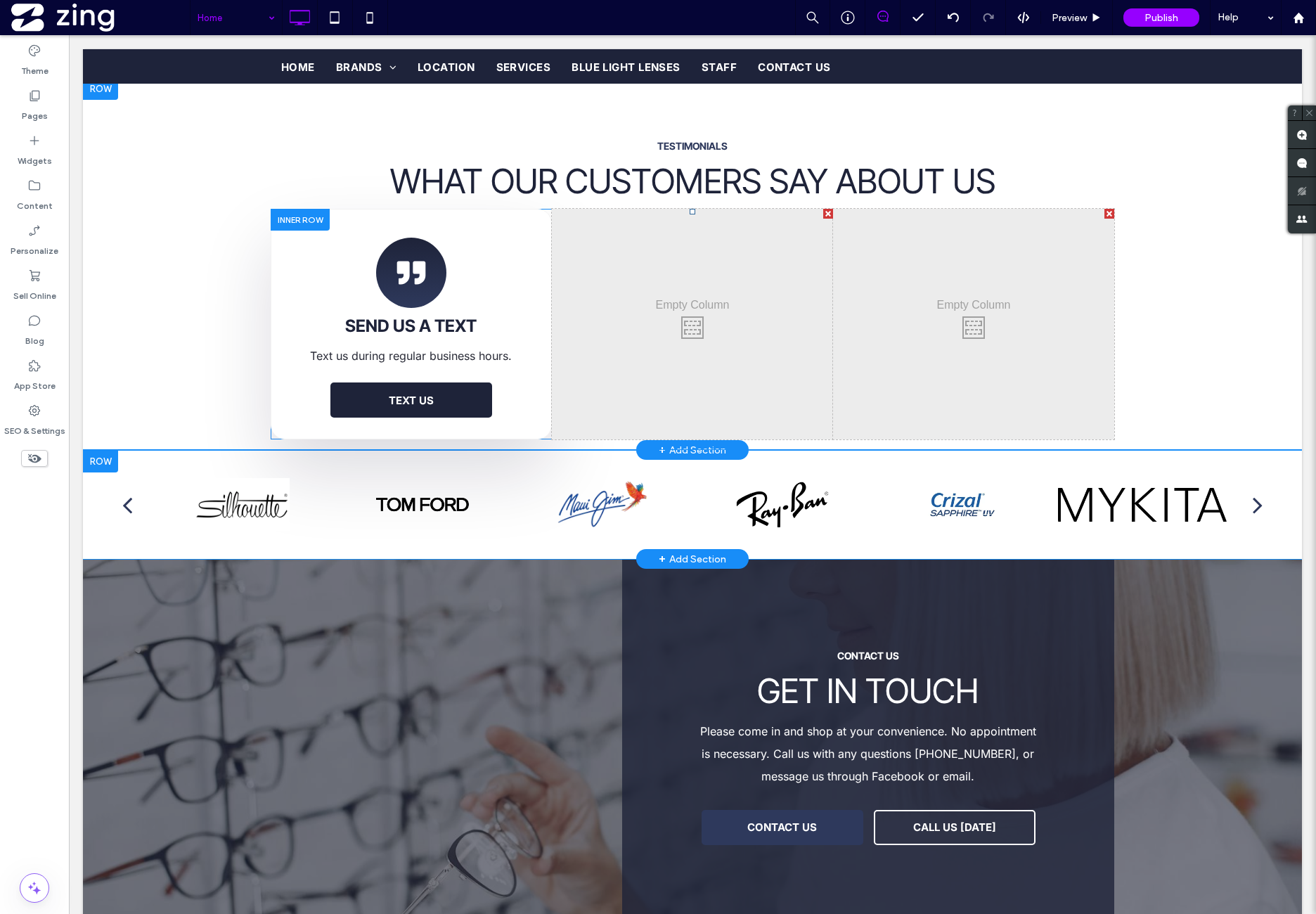
click at [306, 209] on div at bounding box center [300, 219] width 59 height 22
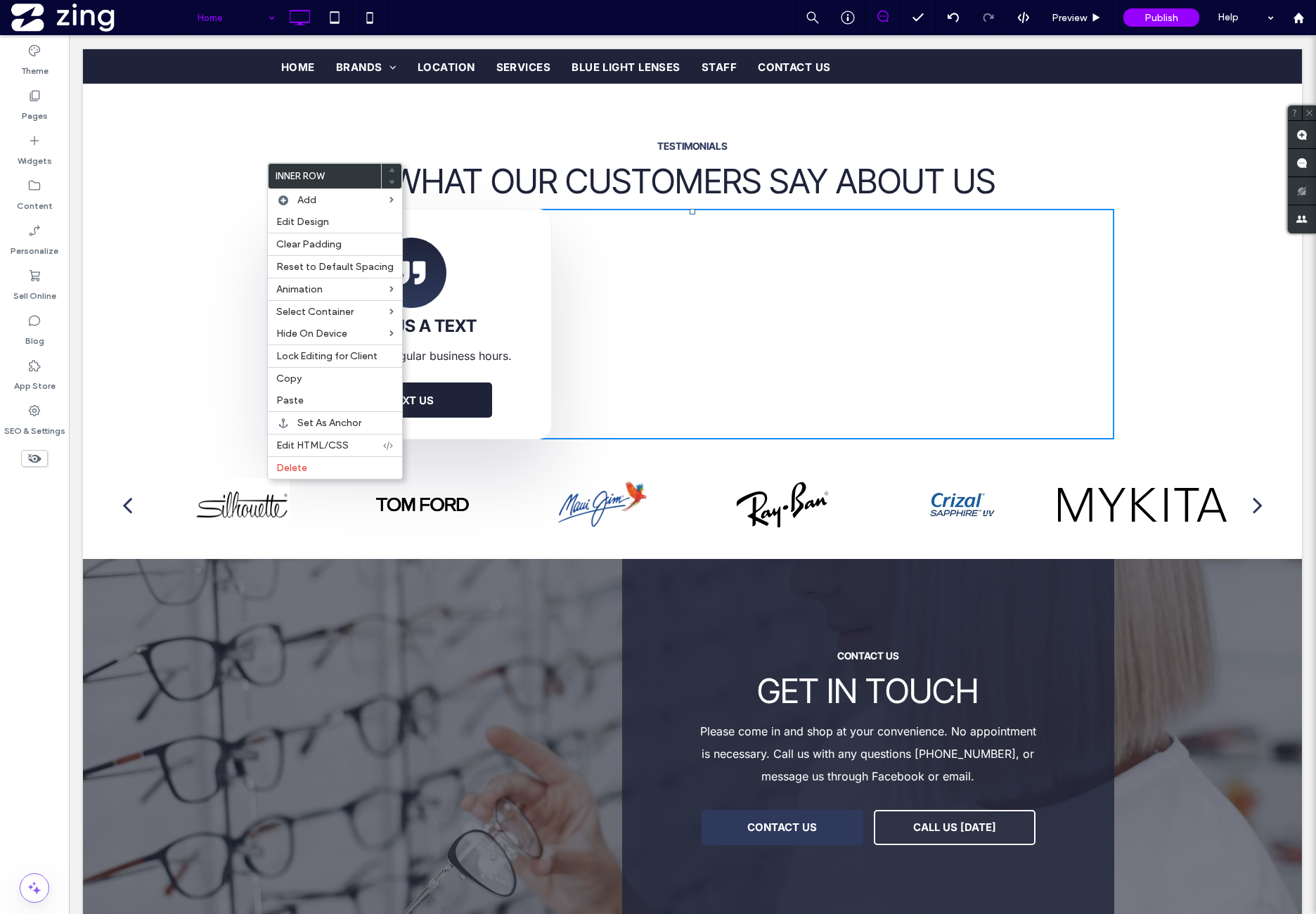
drag, startPoint x: 348, startPoint y: 441, endPoint x: 498, endPoint y: 459, distance: 151.1
click at [350, 441] on label "Edit HTML/CSS" at bounding box center [329, 445] width 106 height 12
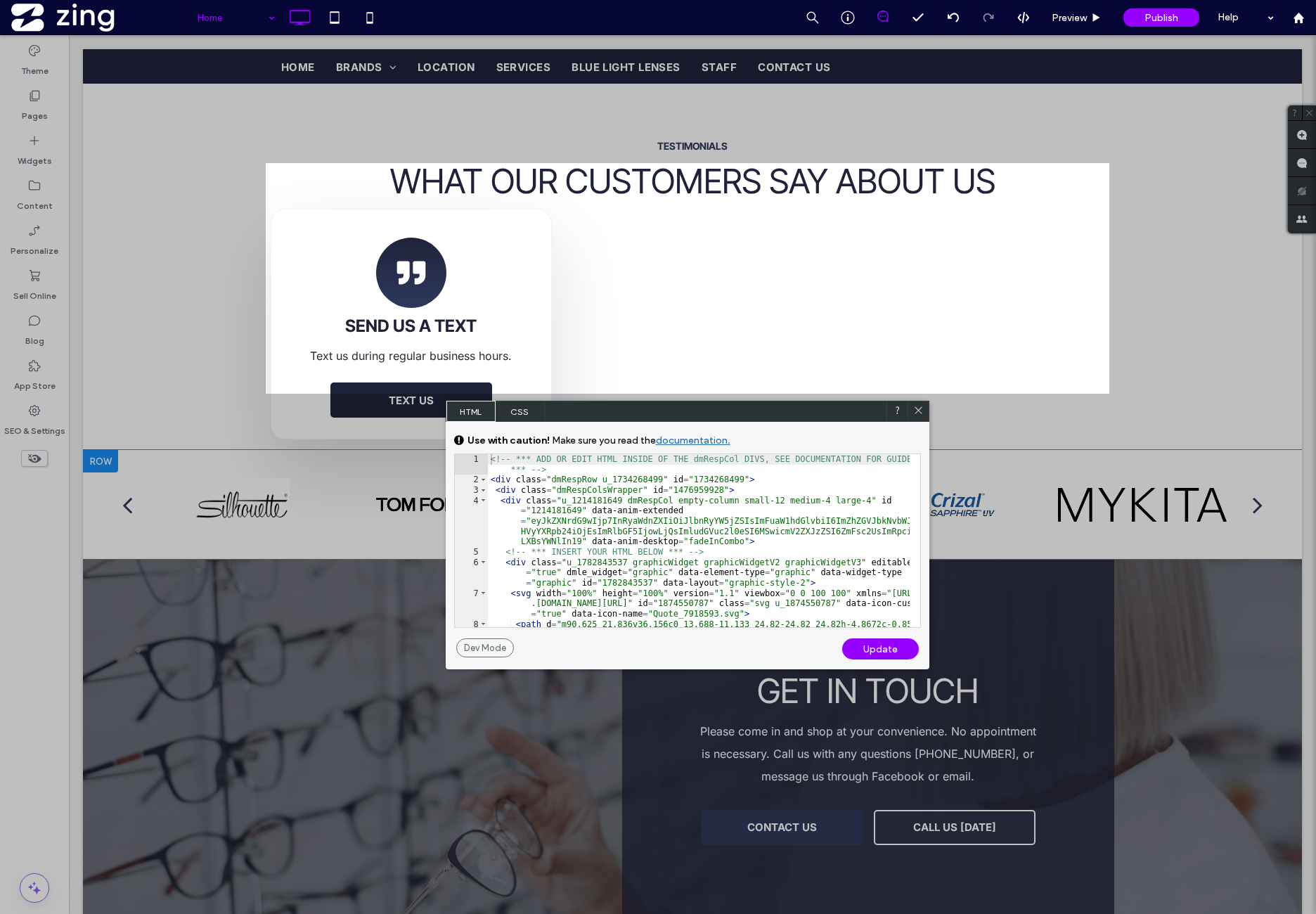
click at [523, 414] on span "CSS" at bounding box center [520, 411] width 49 height 21
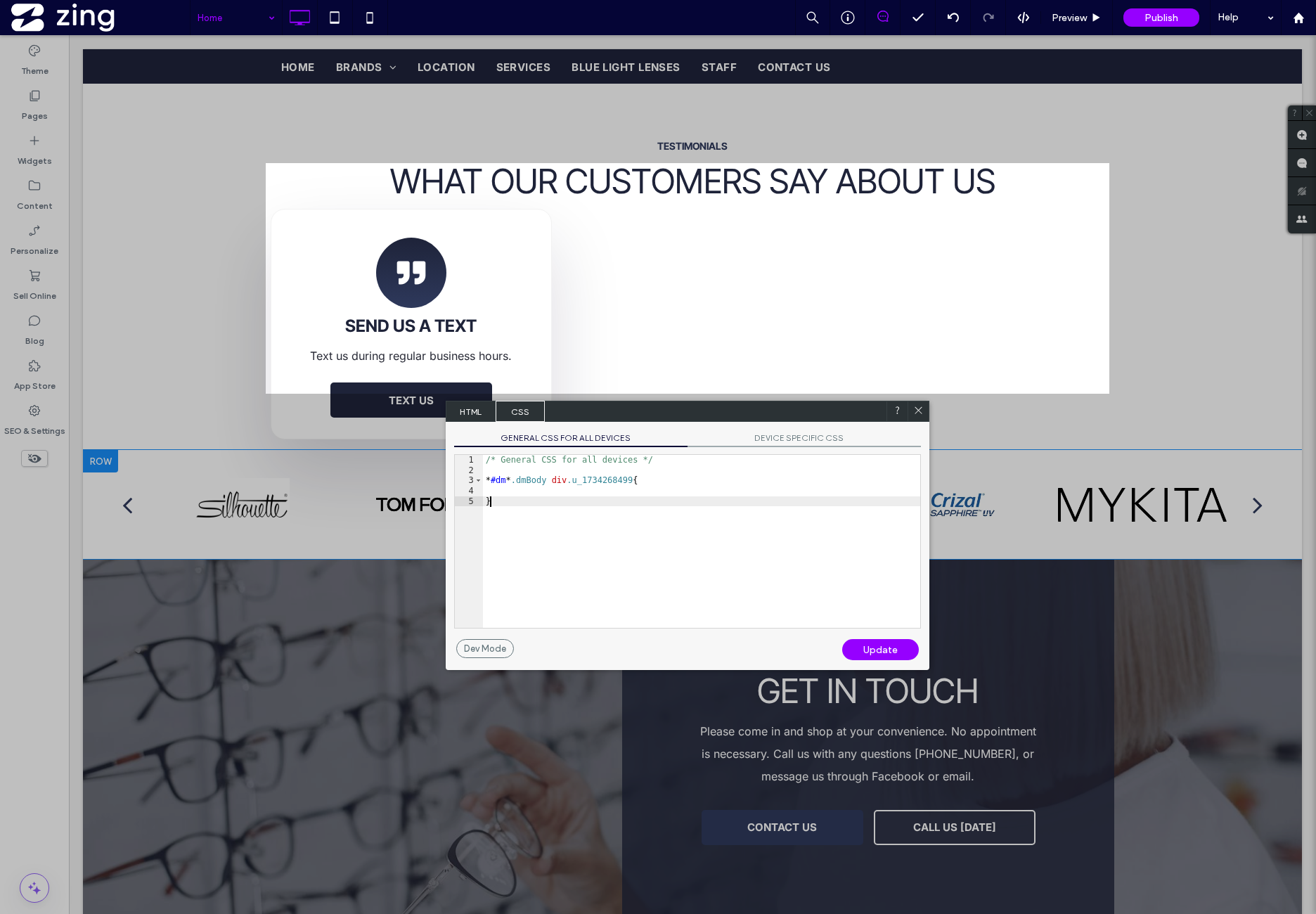
click at [592, 505] on div "/* General CSS for all devices */ * #dm * .dmBody div .u_1734268499 { }" at bounding box center [701, 551] width 437 height 194
click at [641, 491] on div "/* General CSS for all devices */ * #dm * .dmBody div .u_1734268499 { }" at bounding box center [701, 551] width 437 height 194
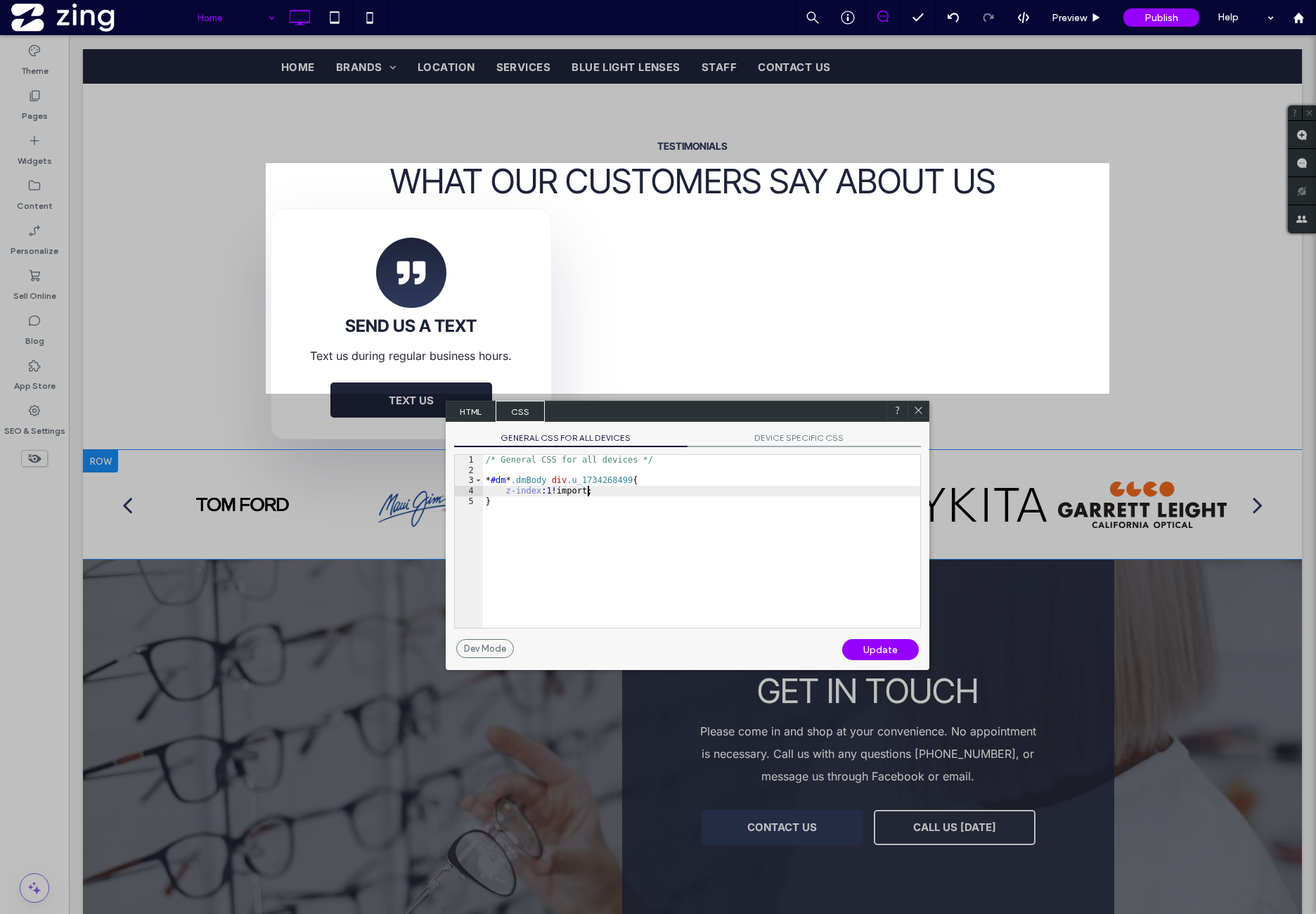
type textarea "**"
click at [900, 656] on div "Update" at bounding box center [880, 650] width 76 height 21
click at [919, 411] on use at bounding box center [918, 411] width 7 height 7
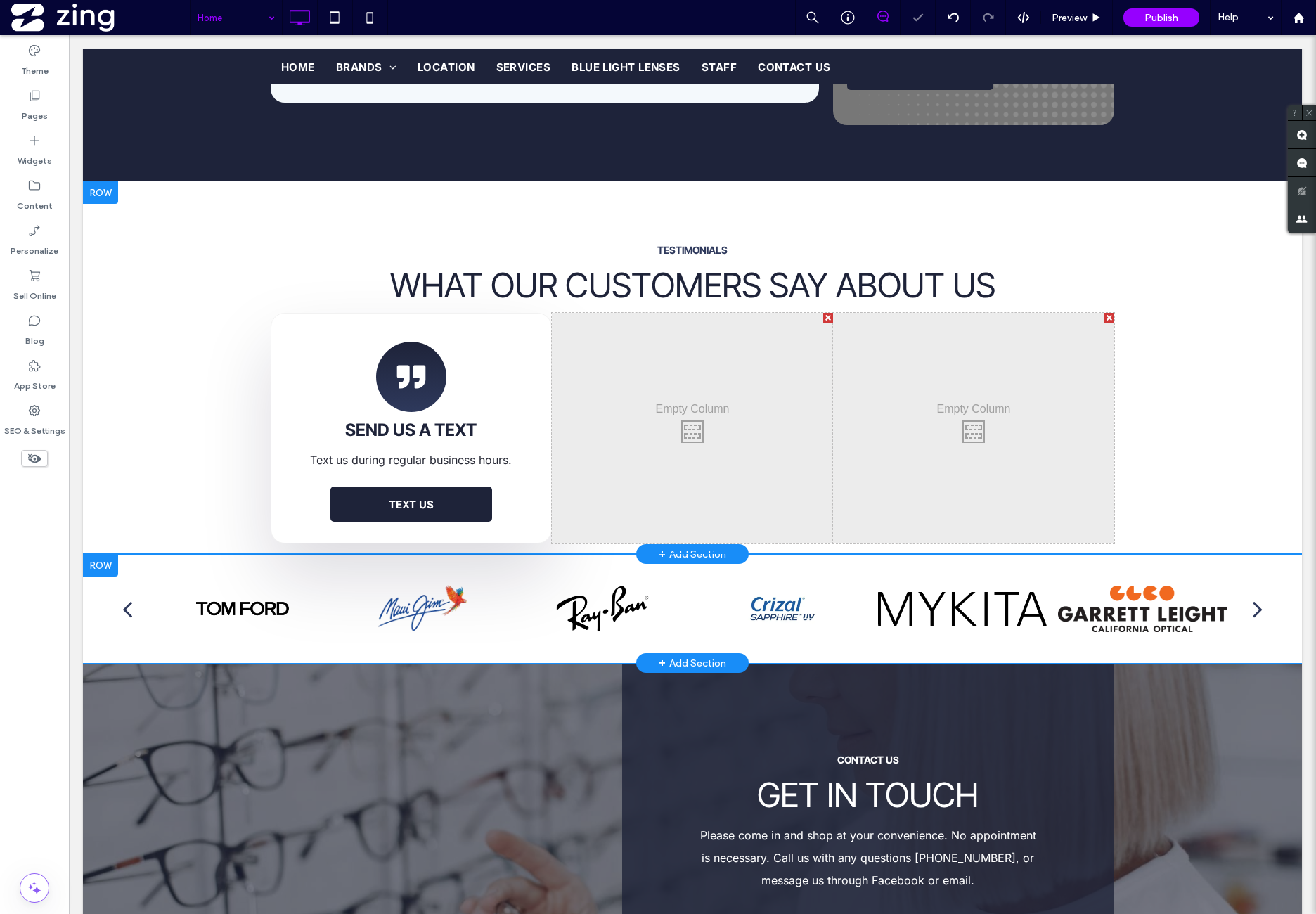
scroll to position [2461, 0]
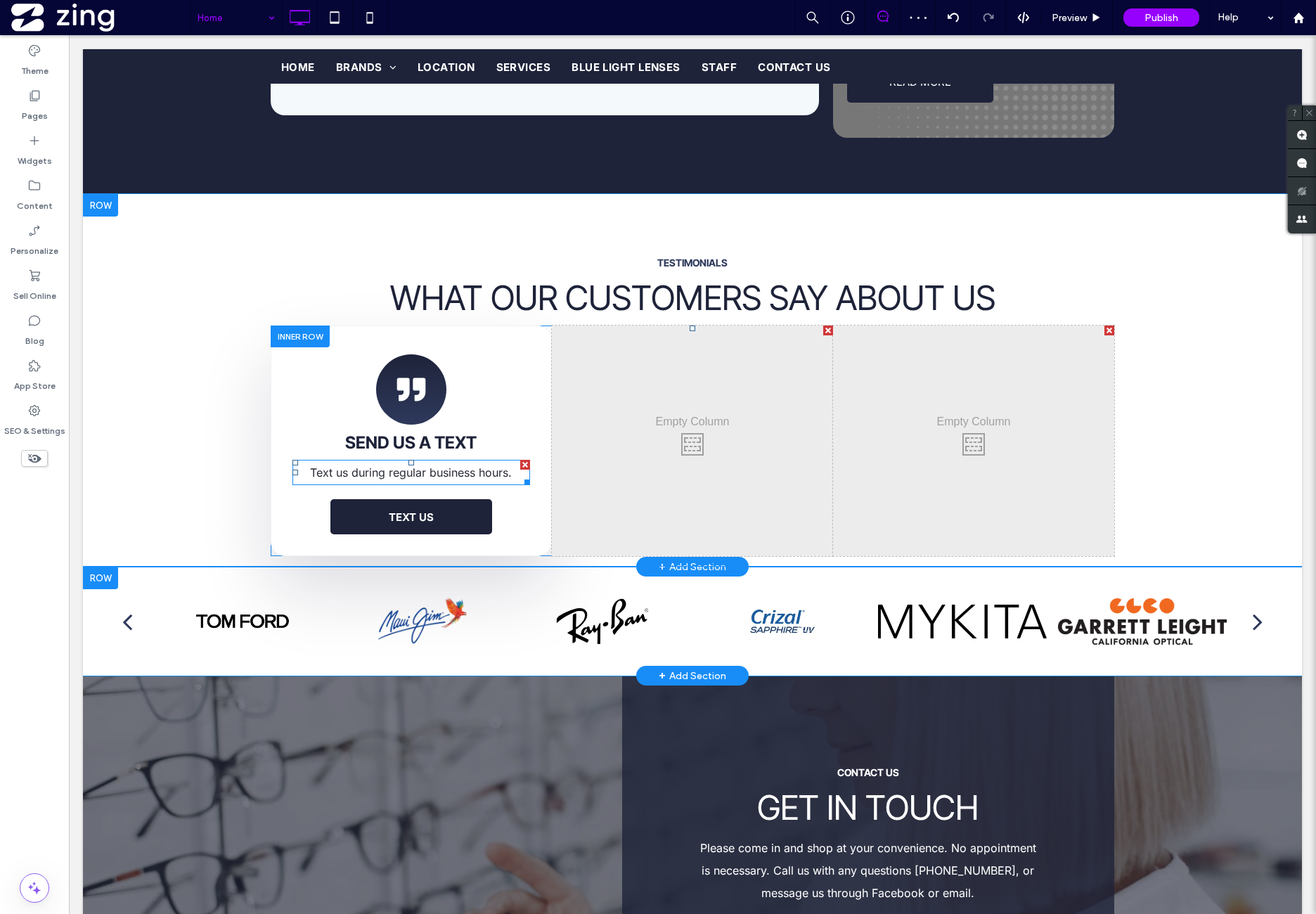
click at [446, 433] on span "SEND US A TEXT" at bounding box center [411, 443] width 131 height 21
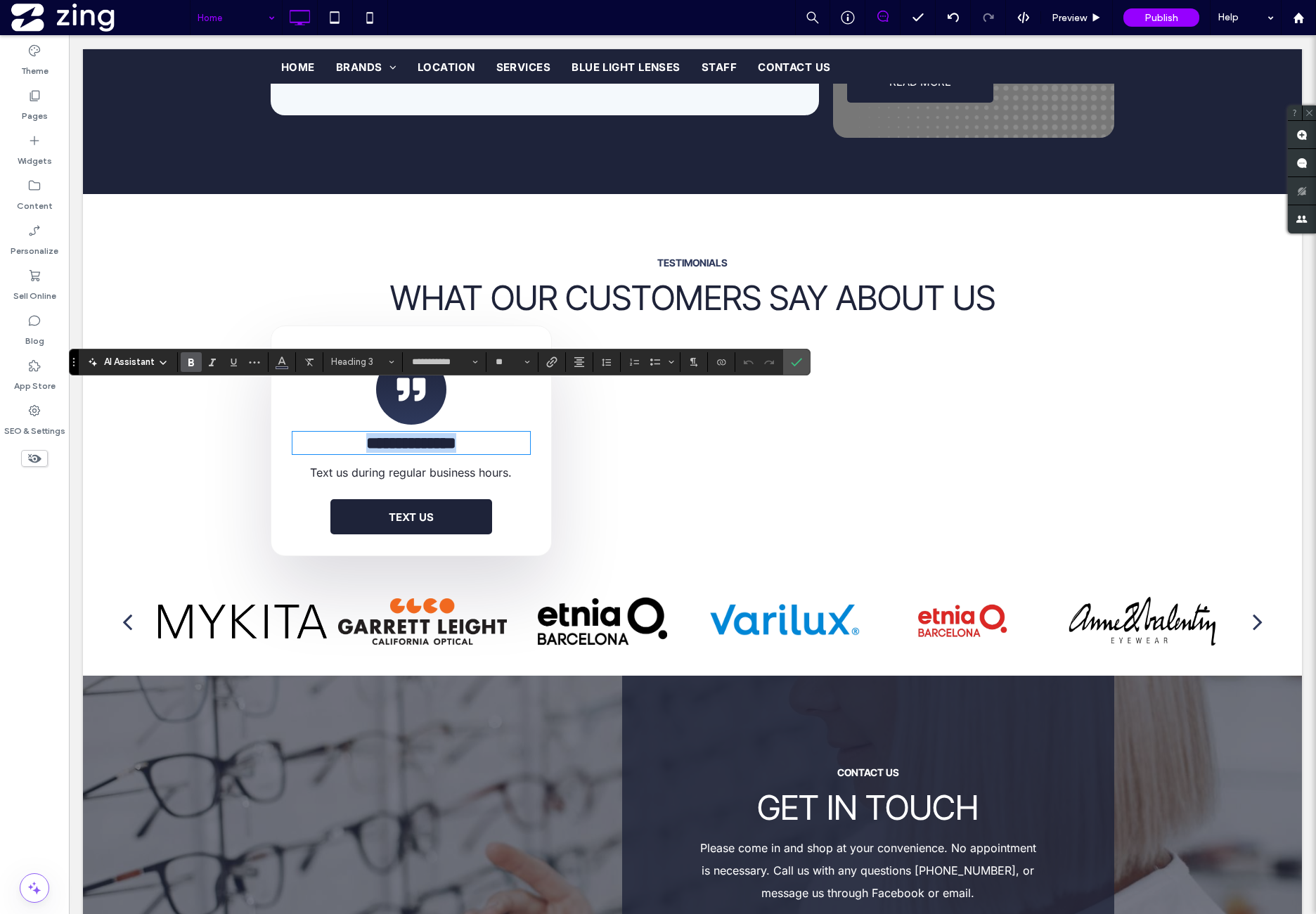
click at [483, 433] on h3 "**********" at bounding box center [411, 443] width 238 height 21
type input "*****"
type input "**"
click at [416, 461] on p "Text us during regular business hours." at bounding box center [411, 473] width 238 height 23
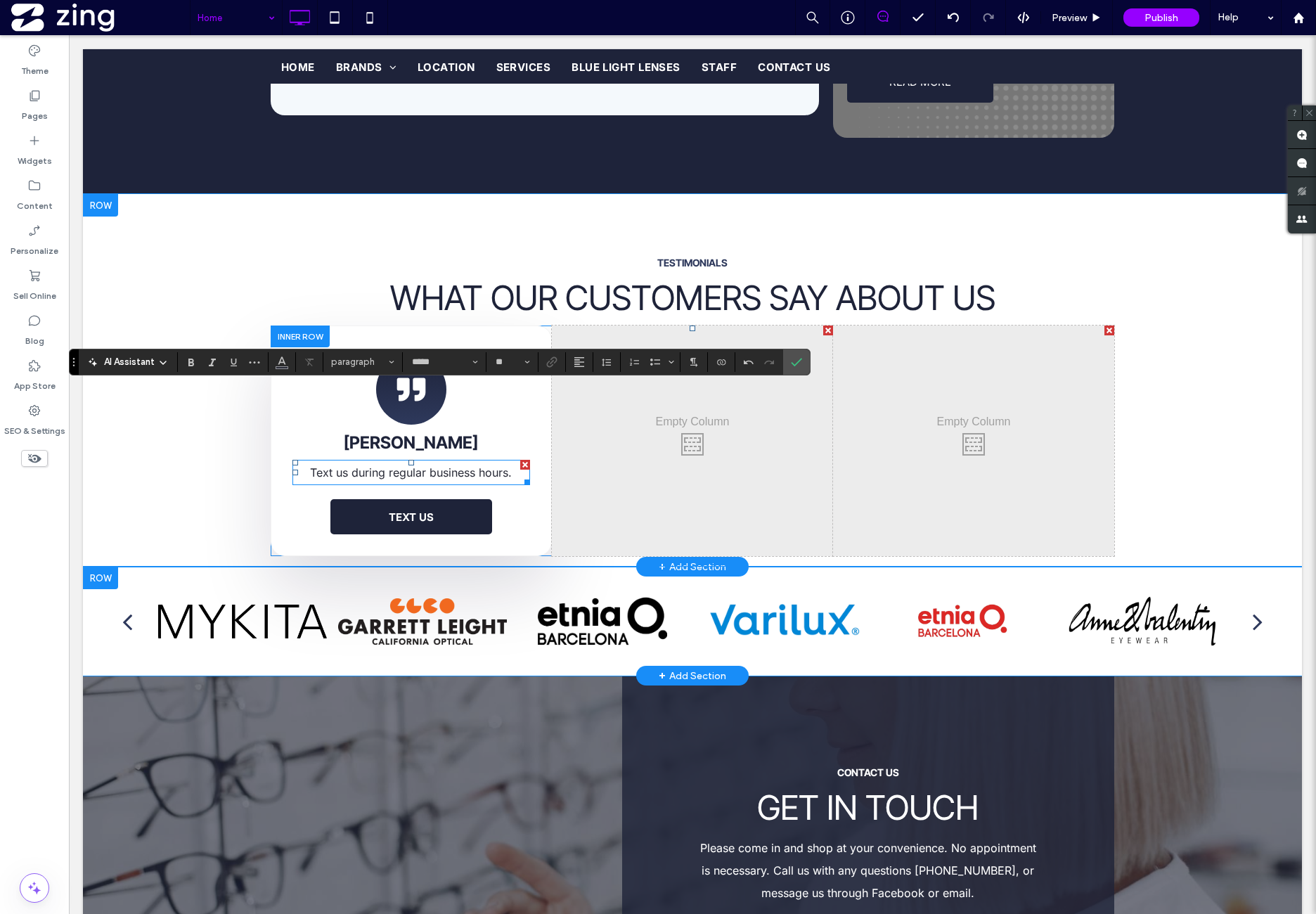
click at [416, 461] on p "Text us during regular business hours." at bounding box center [411, 473] width 238 height 23
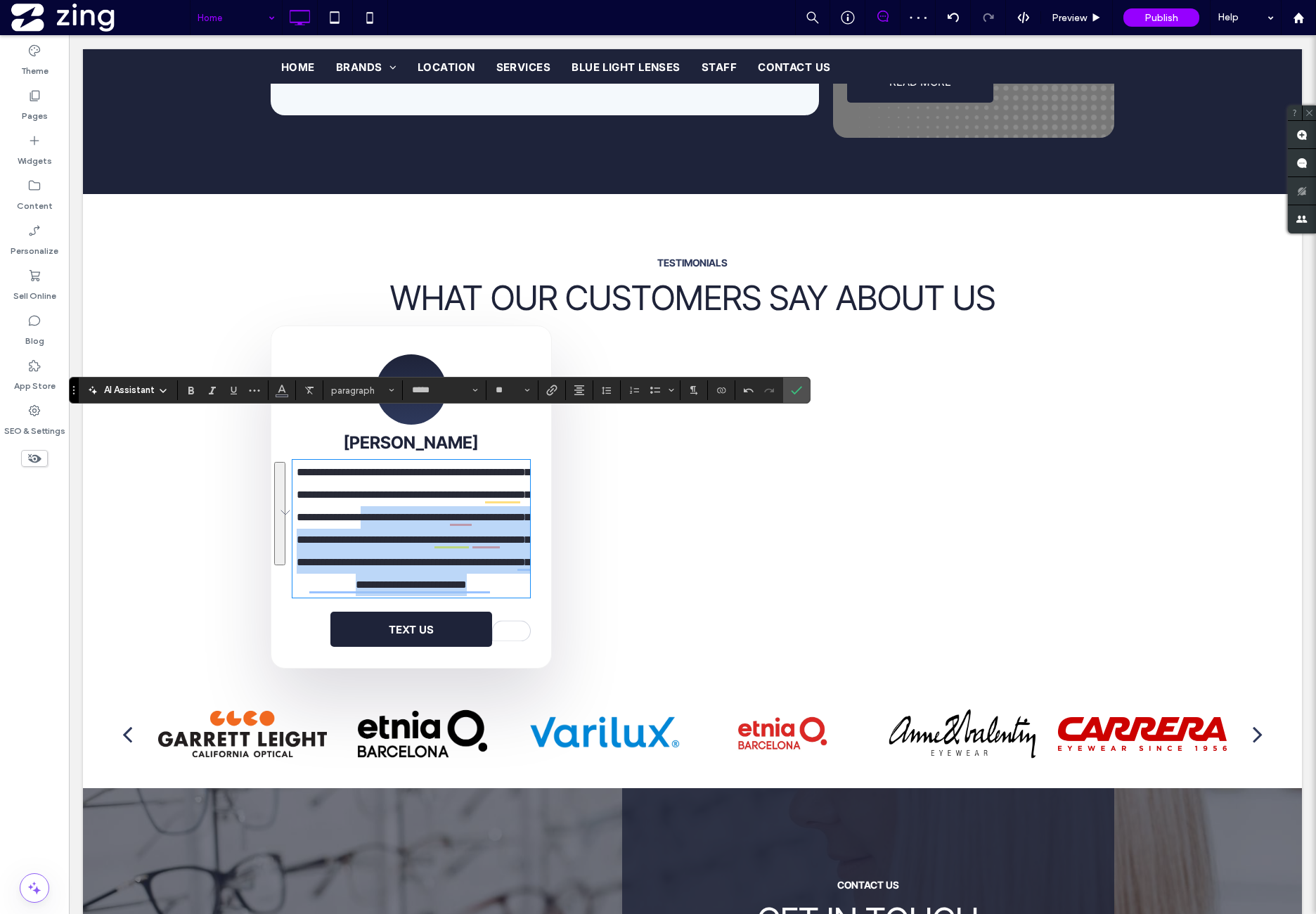
drag, startPoint x: 296, startPoint y: 491, endPoint x: 531, endPoint y: 581, distance: 251.6
click at [531, 581] on div "**********" at bounding box center [411, 497] width 281 height 343
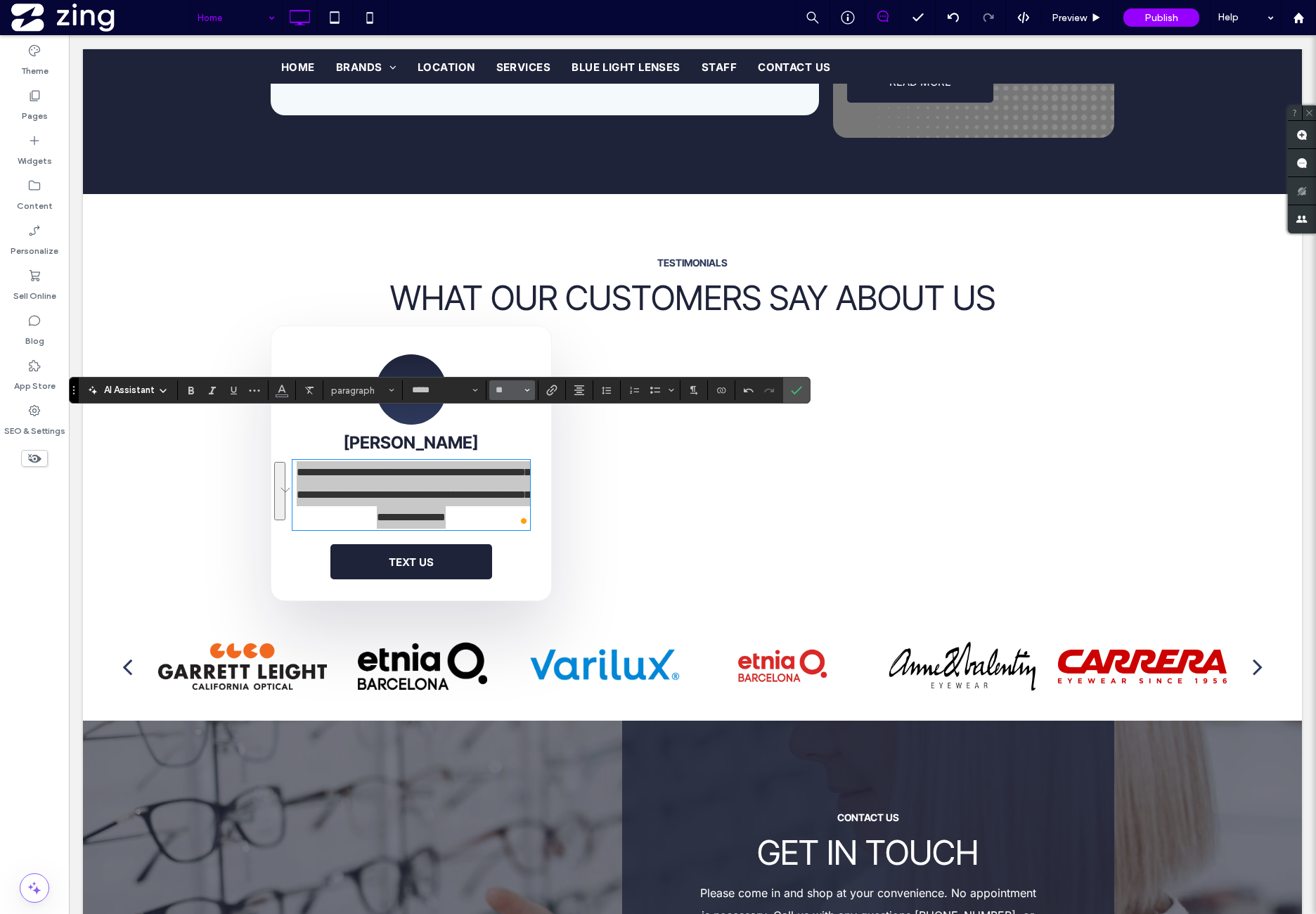
click at [525, 388] on icon "Size" at bounding box center [528, 391] width 6 height 6
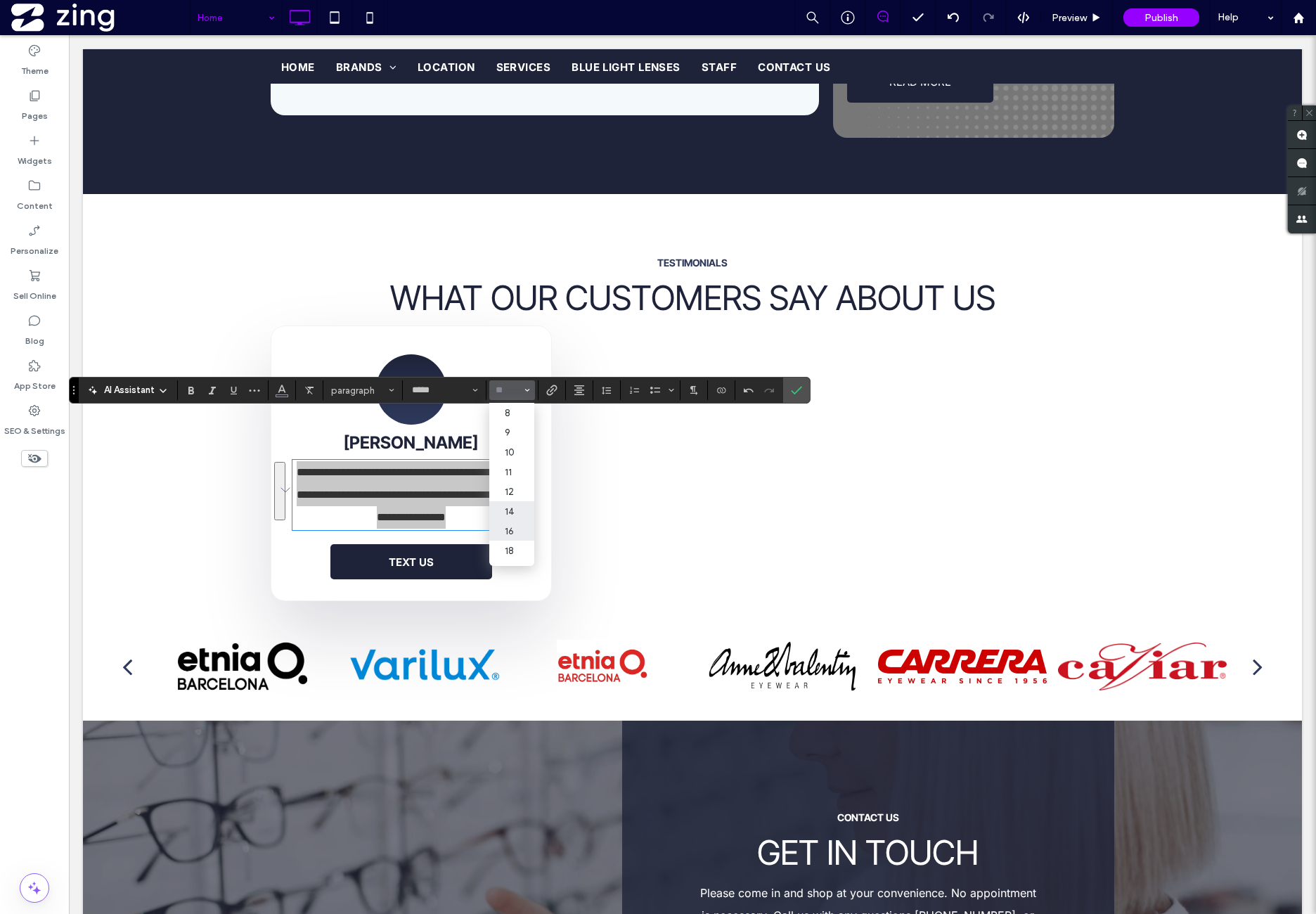
drag, startPoint x: 524, startPoint y: 519, endPoint x: 456, endPoint y: 483, distance: 76.9
click at [524, 519] on label "14" at bounding box center [511, 511] width 45 height 20
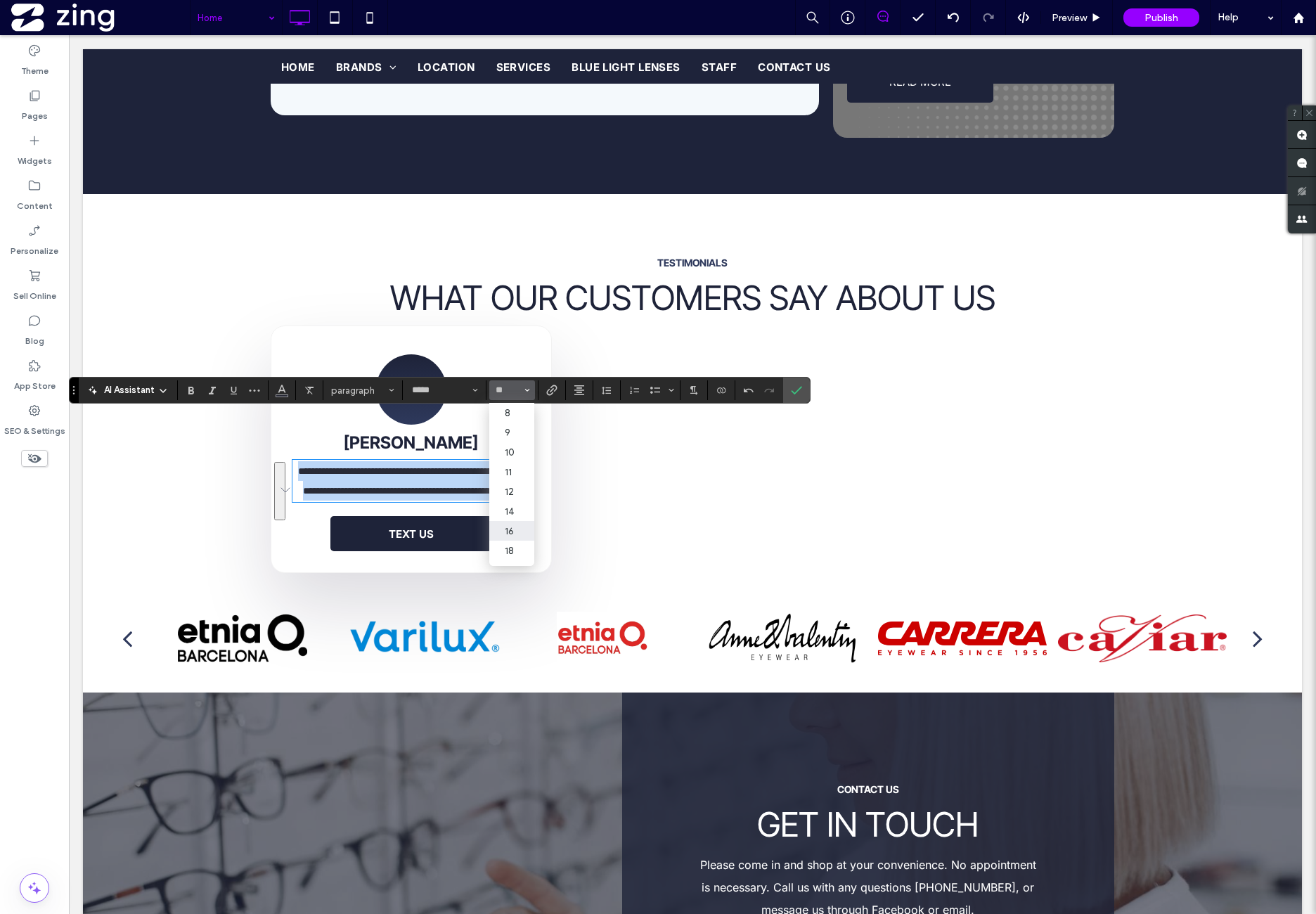
type input "**"
drag, startPoint x: 790, startPoint y: 395, endPoint x: 710, endPoint y: 361, distance: 86.9
click at [791, 395] on icon "Confirm" at bounding box center [797, 391] width 11 height 11
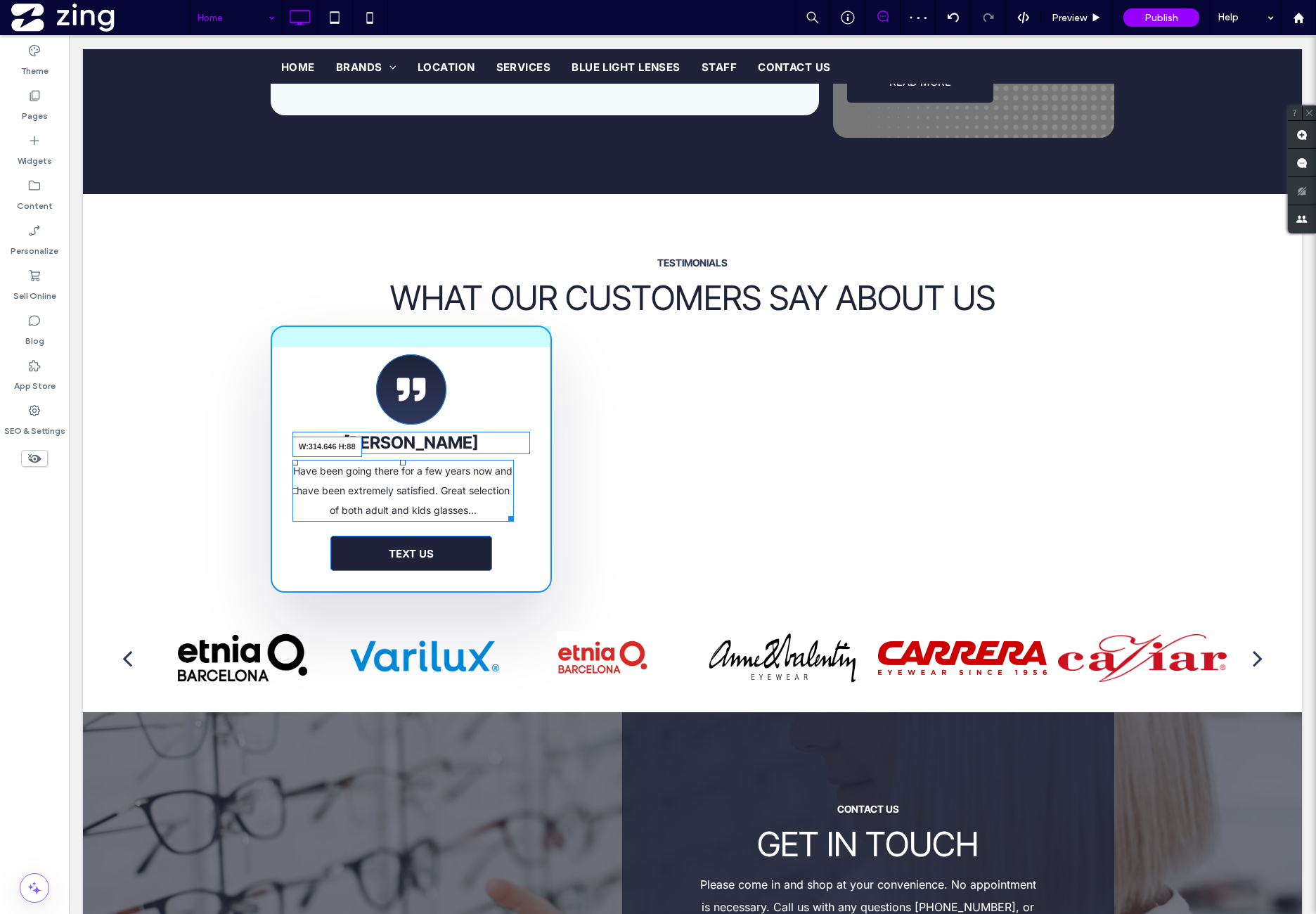
drag, startPoint x: 516, startPoint y: 465, endPoint x: 499, endPoint y: 461, distance: 17.5
click at [499, 461] on div "Have been going there for a few years now and have been extremely satisfied. Gr…" at bounding box center [403, 491] width 221 height 62
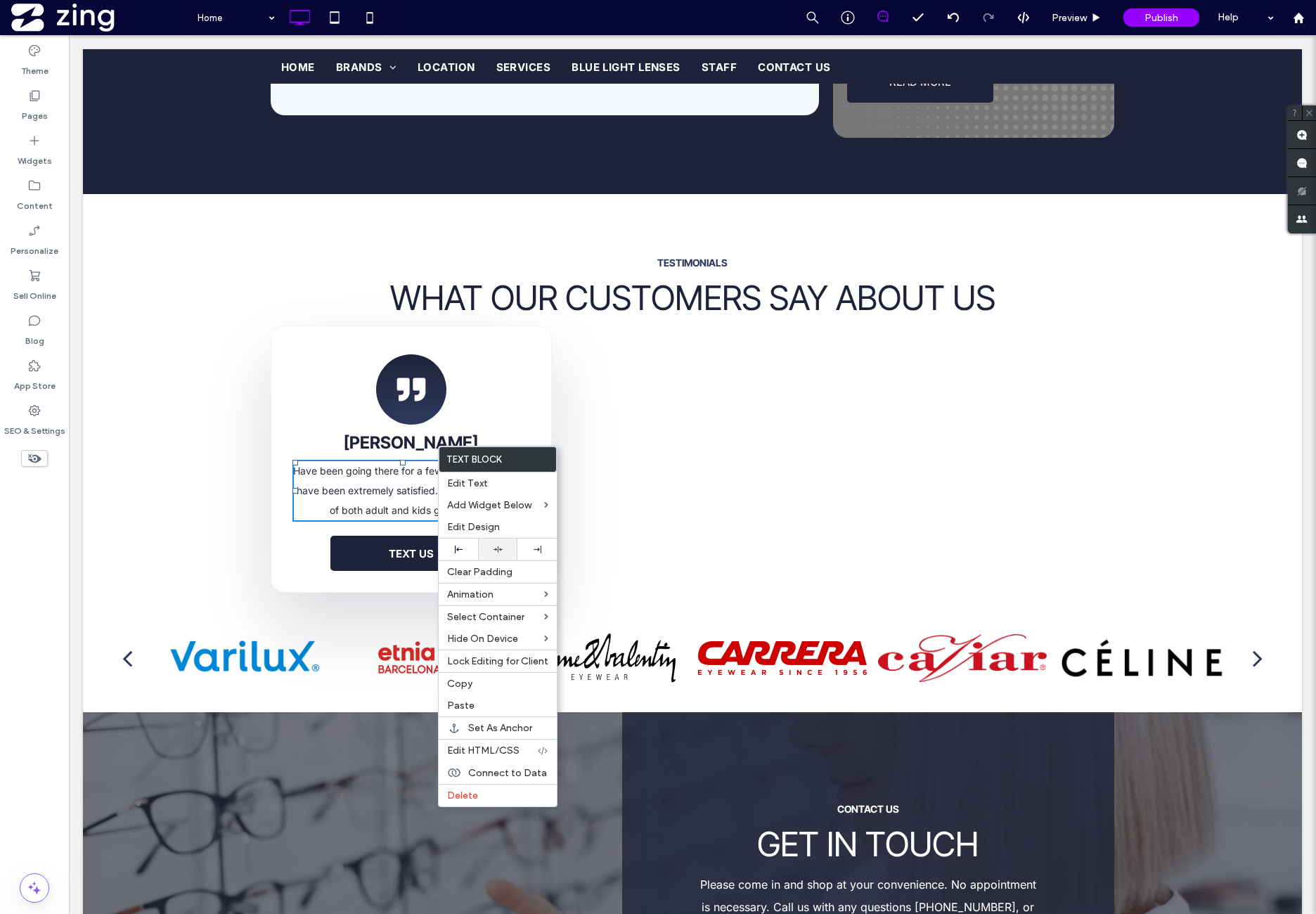
click at [513, 543] on div at bounding box center [498, 549] width 39 height 22
click at [429, 461] on p "Have been going there for a few years now and have been extremely satisfied. Gr…" at bounding box center [411, 491] width 221 height 59
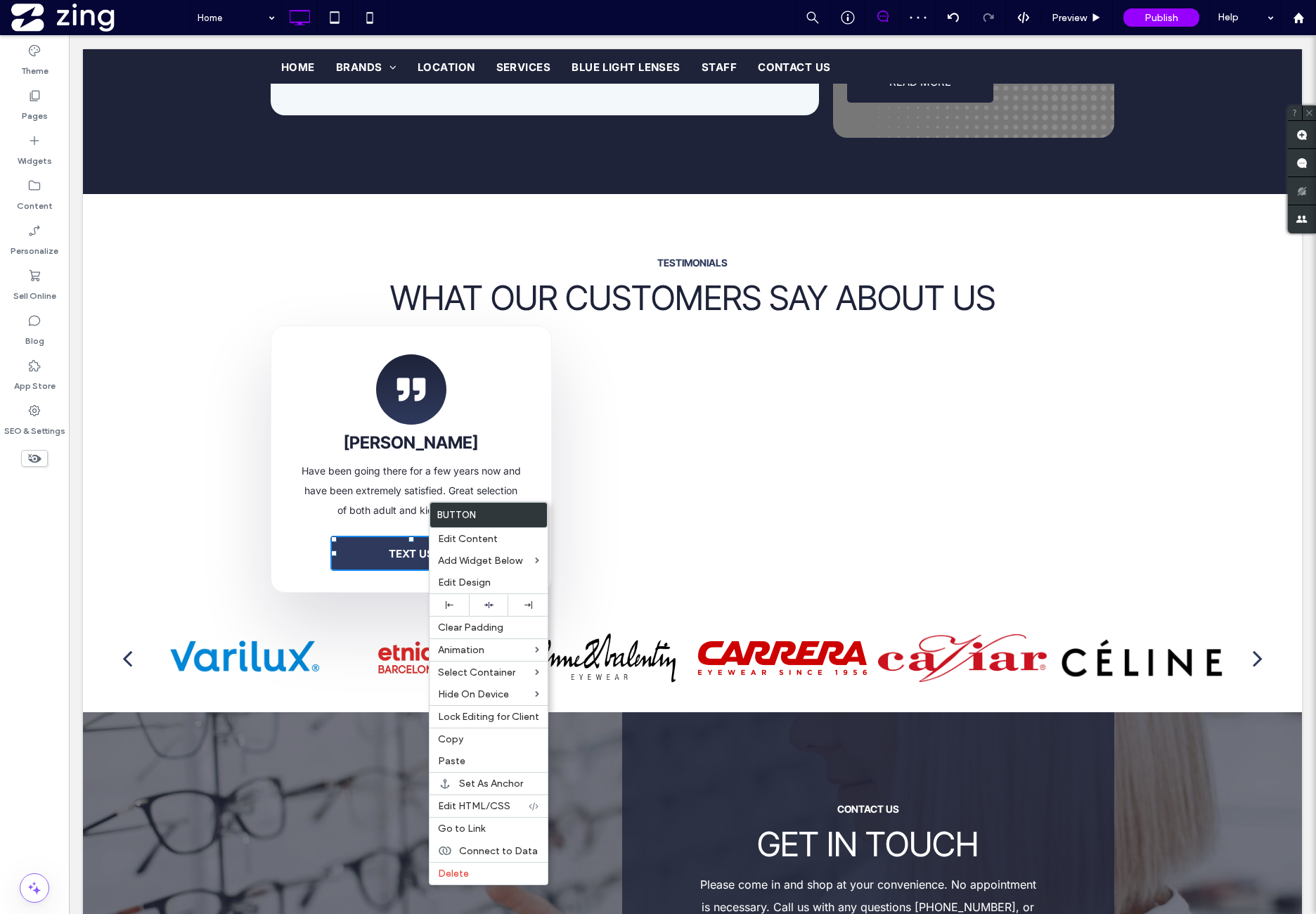
click at [411, 547] on span "TEXT US" at bounding box center [411, 553] width 45 height 14
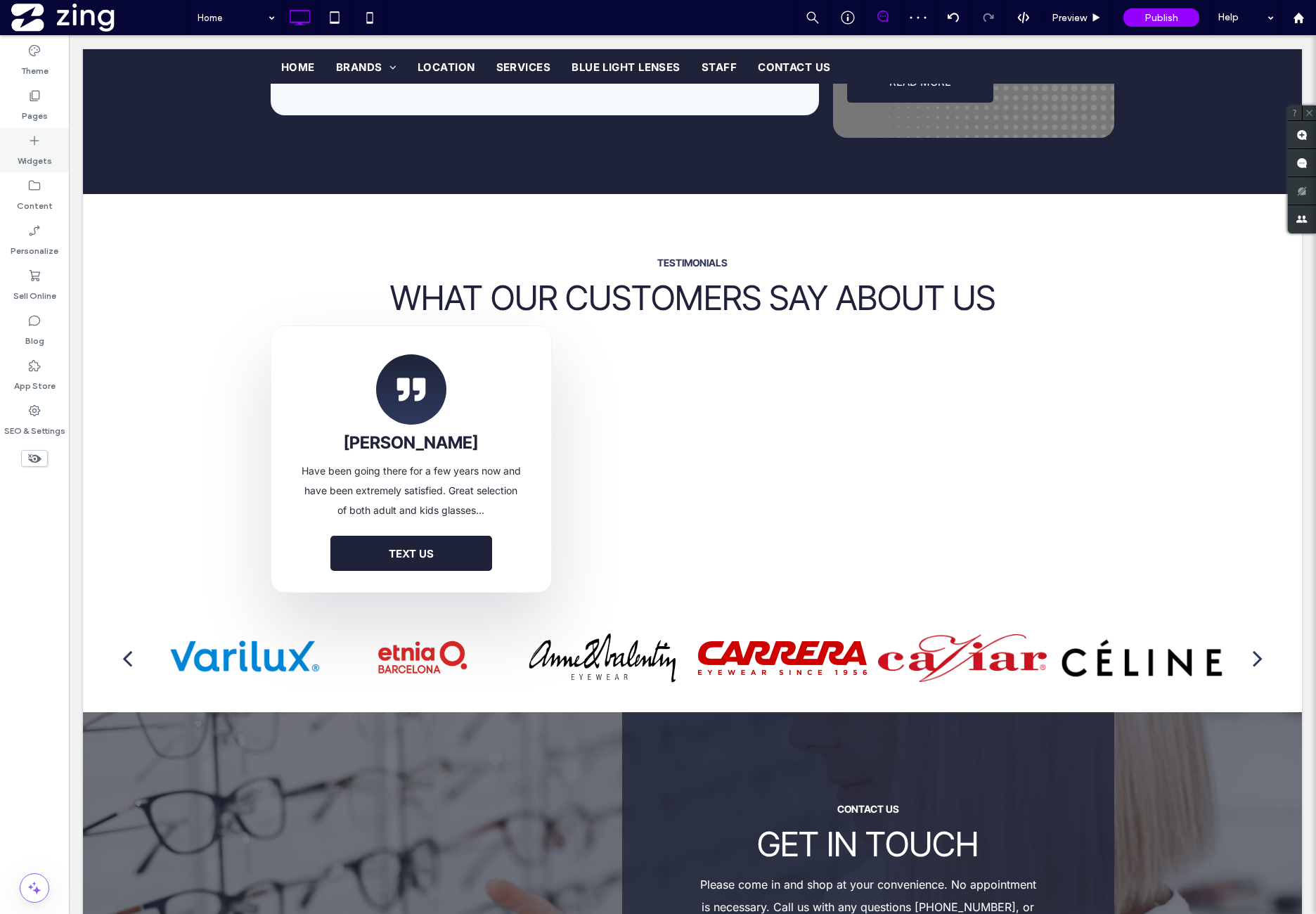
click at [54, 165] on div "Widgets" at bounding box center [34, 150] width 69 height 45
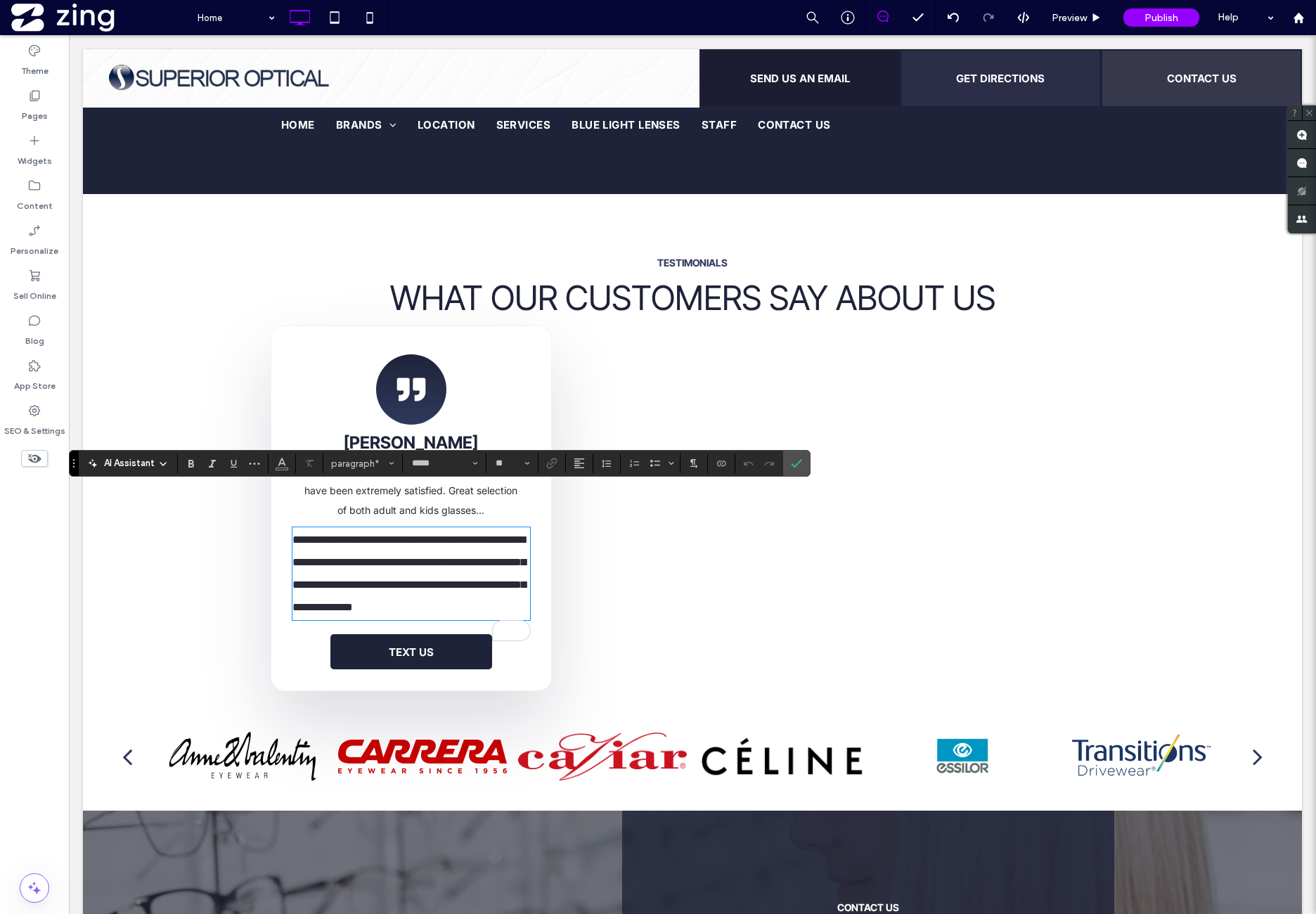
click at [391, 569] on p "**********" at bounding box center [411, 573] width 238 height 90
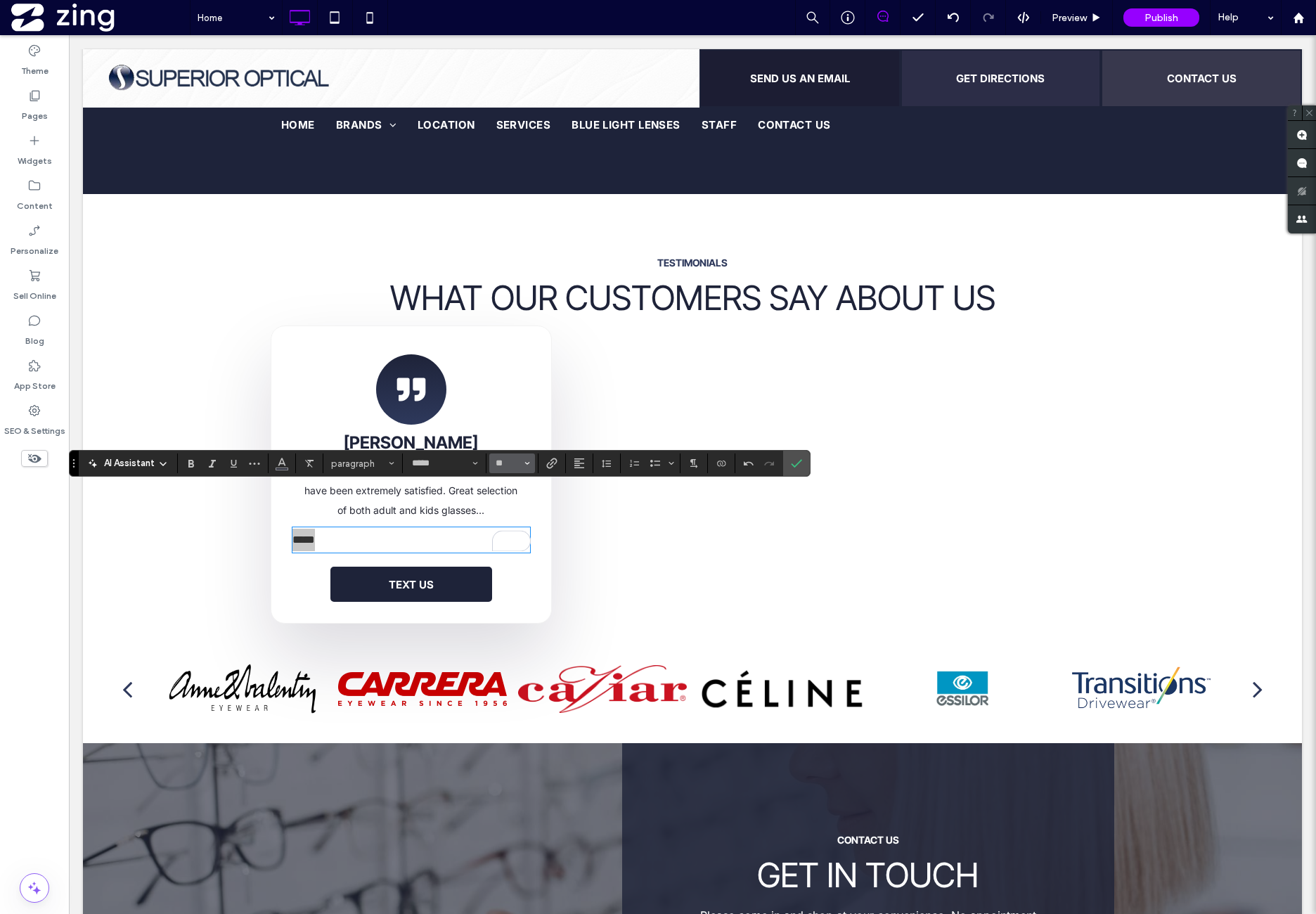
click at [529, 466] on button "**" at bounding box center [512, 463] width 46 height 20
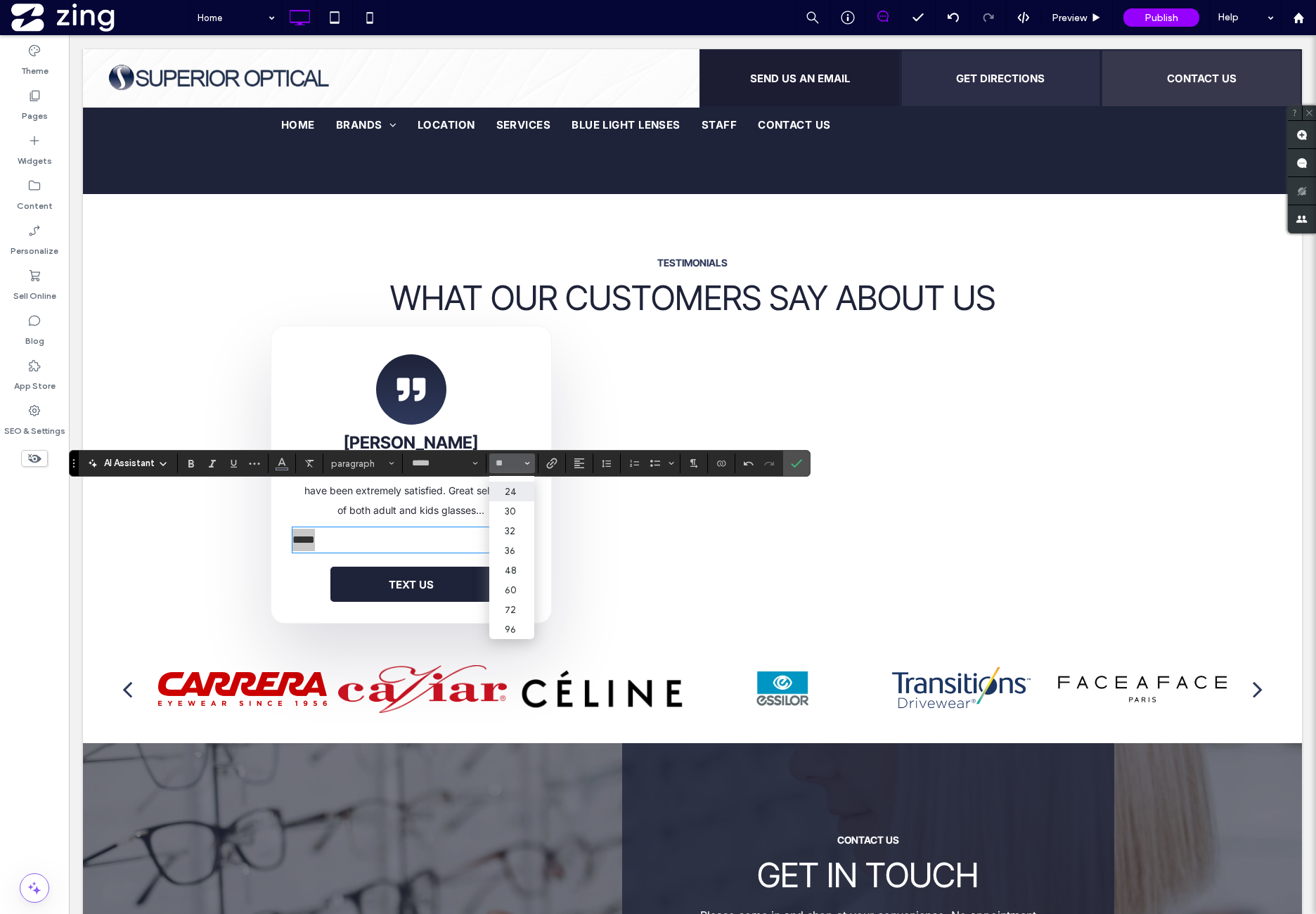
click at [521, 481] on label "24" at bounding box center [511, 491] width 45 height 20
type input "**"
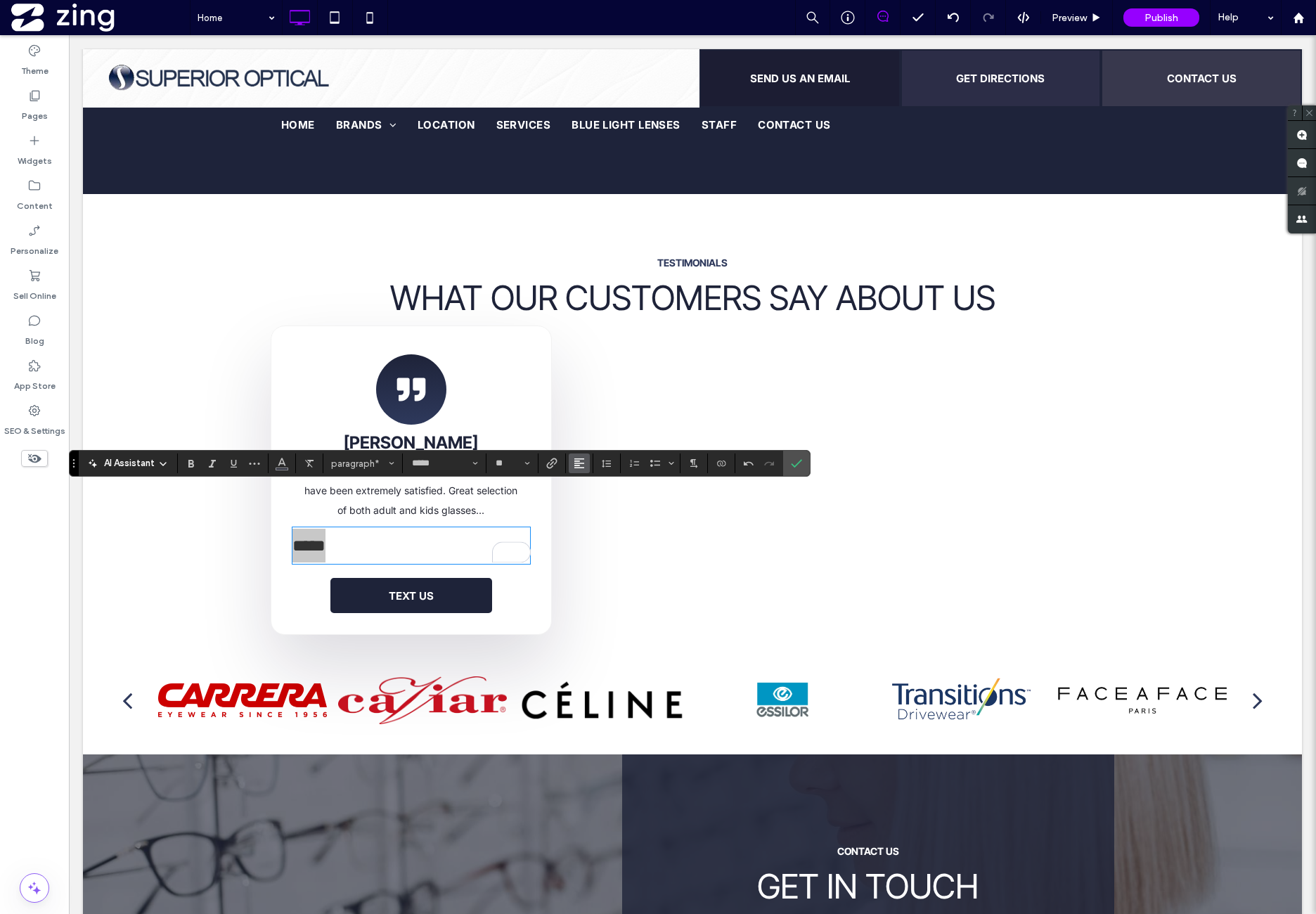
click at [579, 466] on icon "Alignment" at bounding box center [579, 463] width 11 height 11
click at [603, 513] on label "ui.textEditor.alignment.center" at bounding box center [593, 506] width 49 height 21
click at [478, 465] on button "*****" at bounding box center [444, 463] width 77 height 20
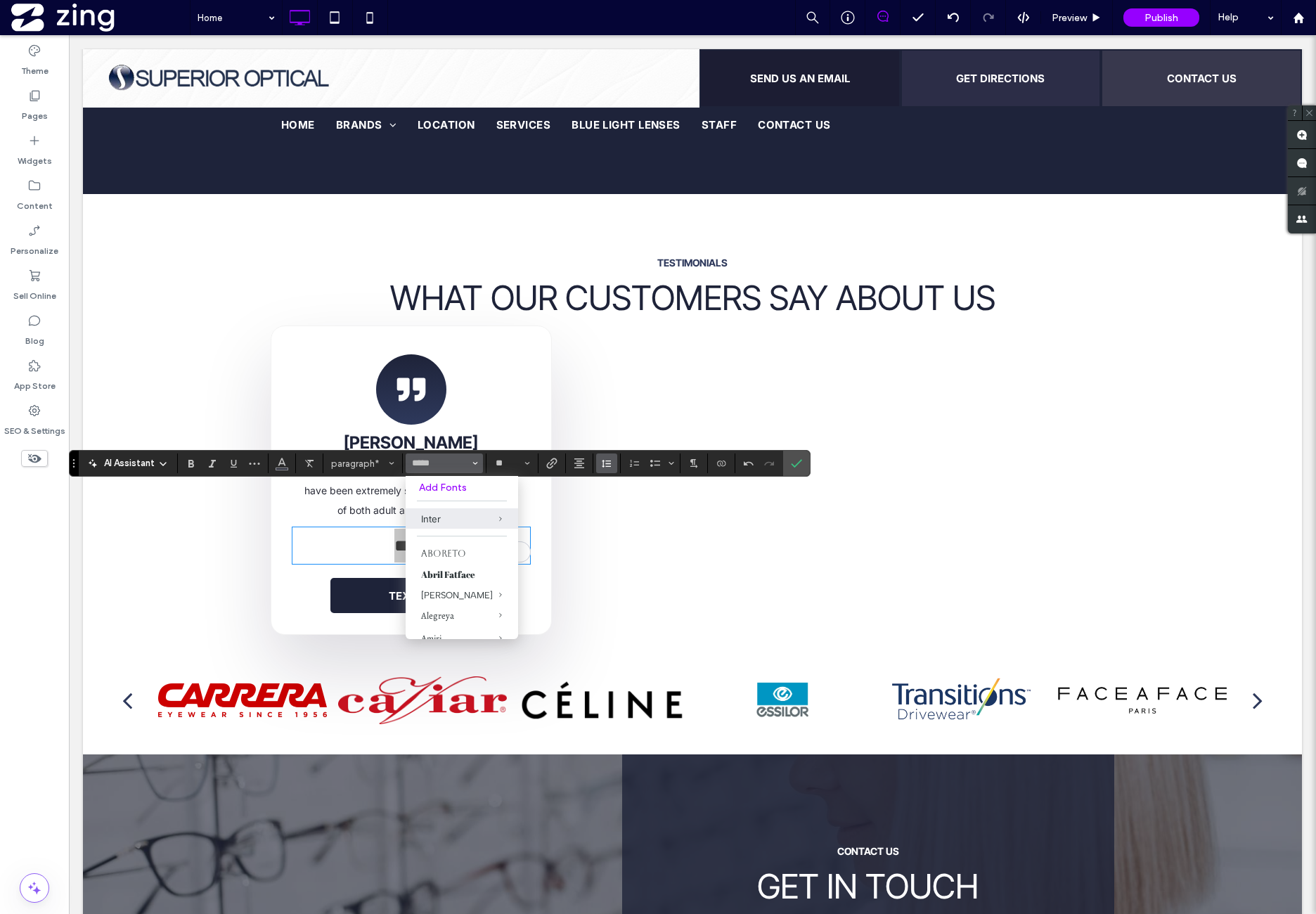
click at [606, 466] on icon "Line Height" at bounding box center [607, 463] width 11 height 11
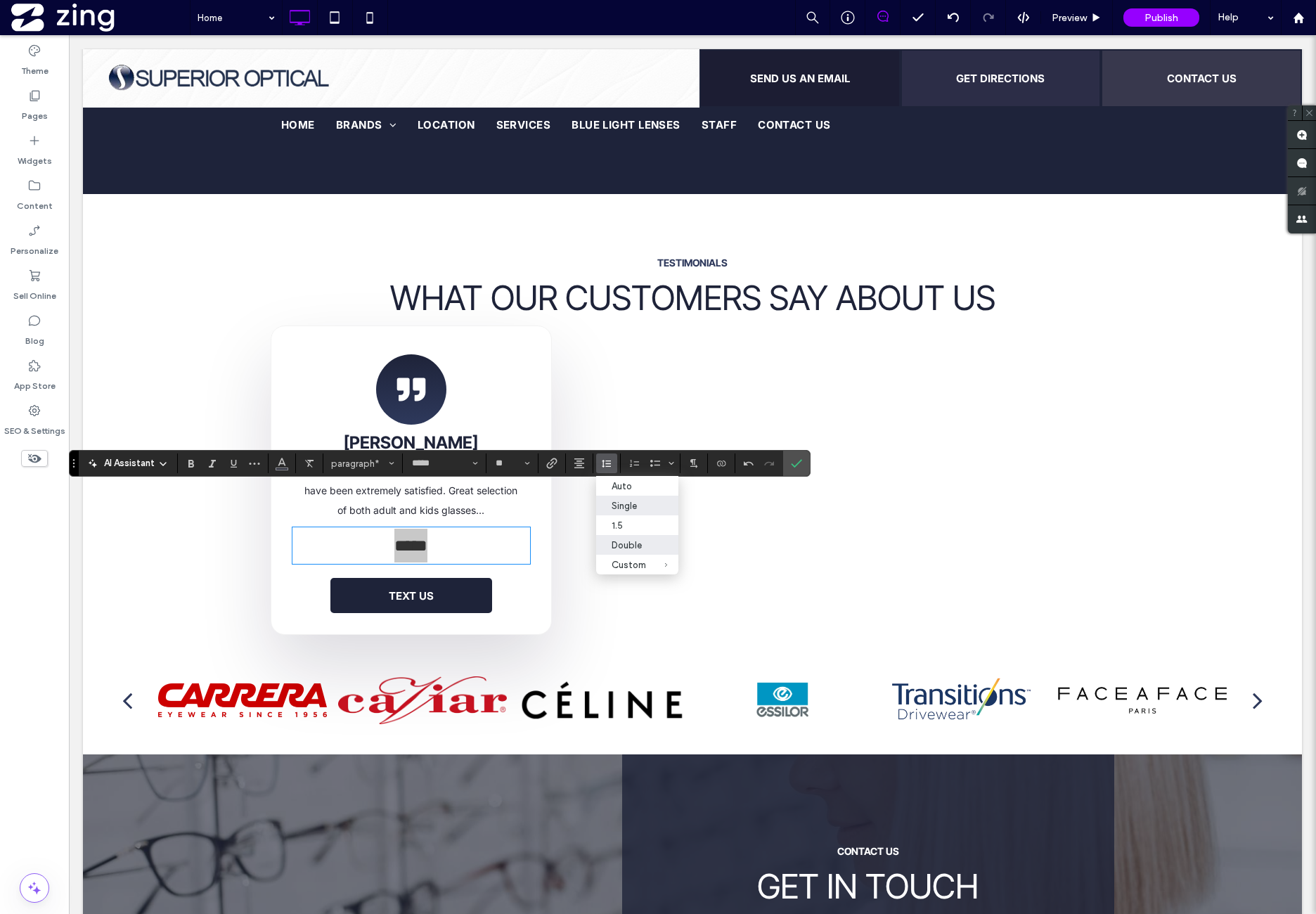
click at [646, 510] on label "Single" at bounding box center [637, 506] width 82 height 20
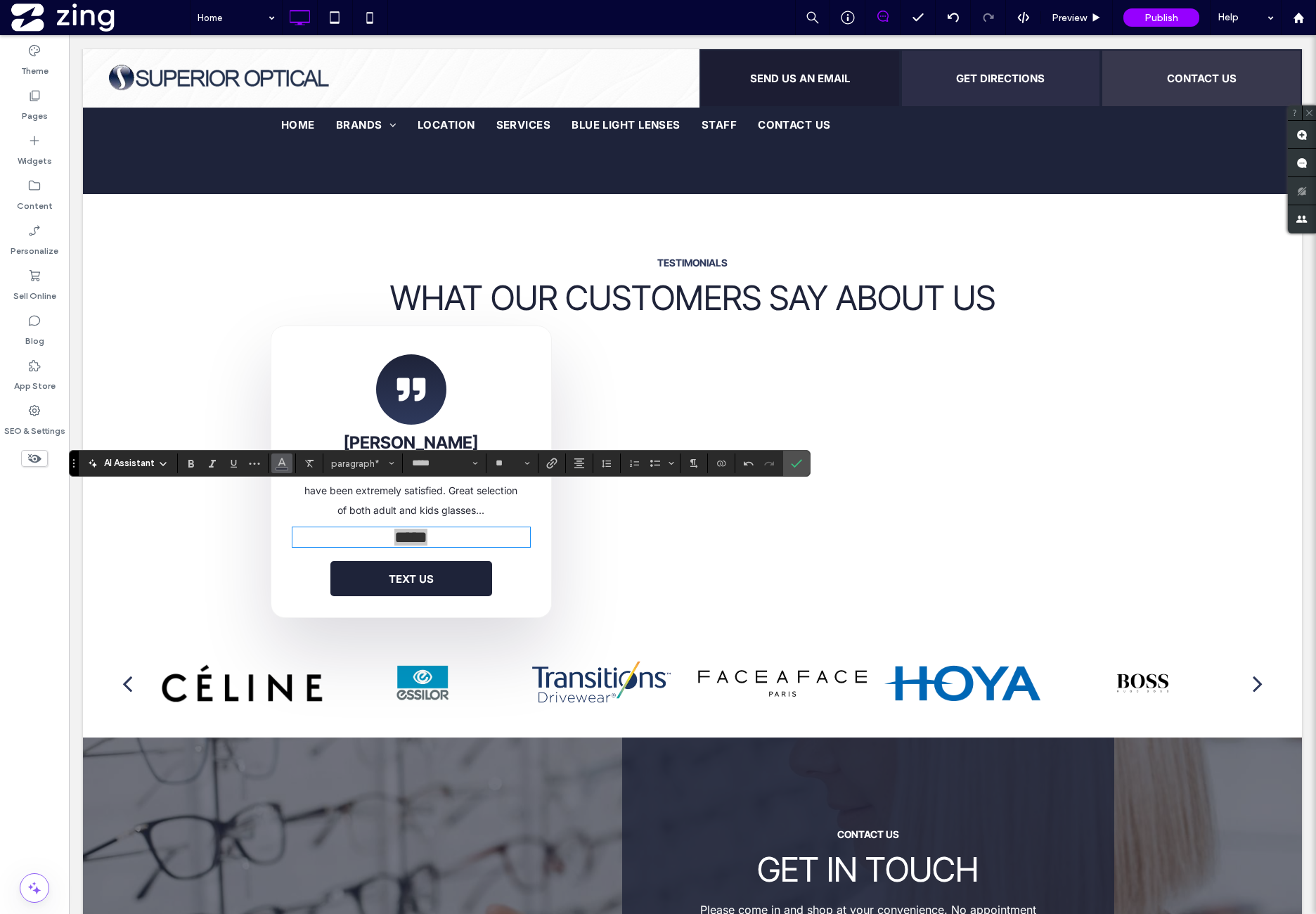
click at [277, 457] on icon "Color" at bounding box center [282, 462] width 11 height 11
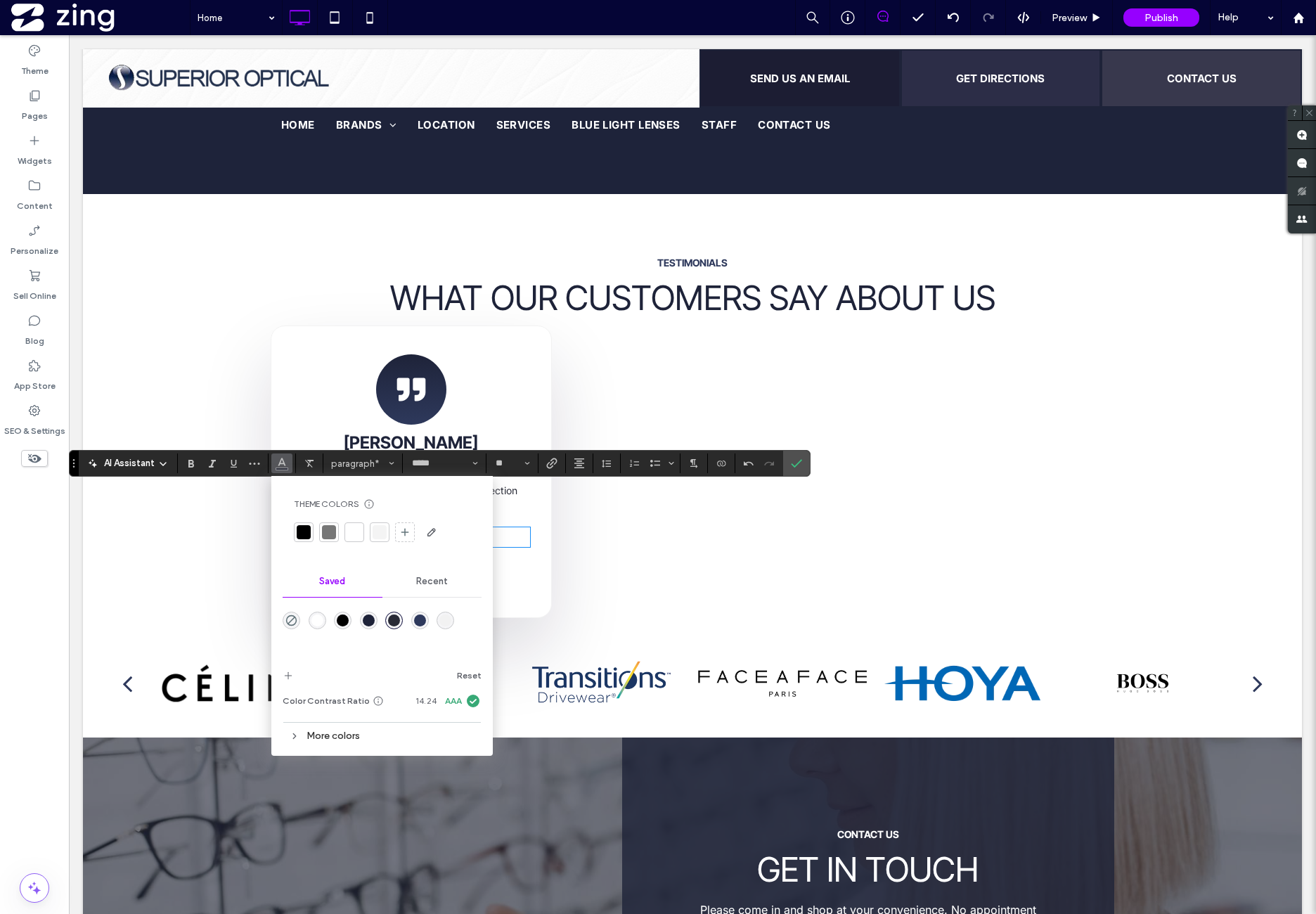
click at [350, 728] on div "More colors" at bounding box center [382, 735] width 199 height 26
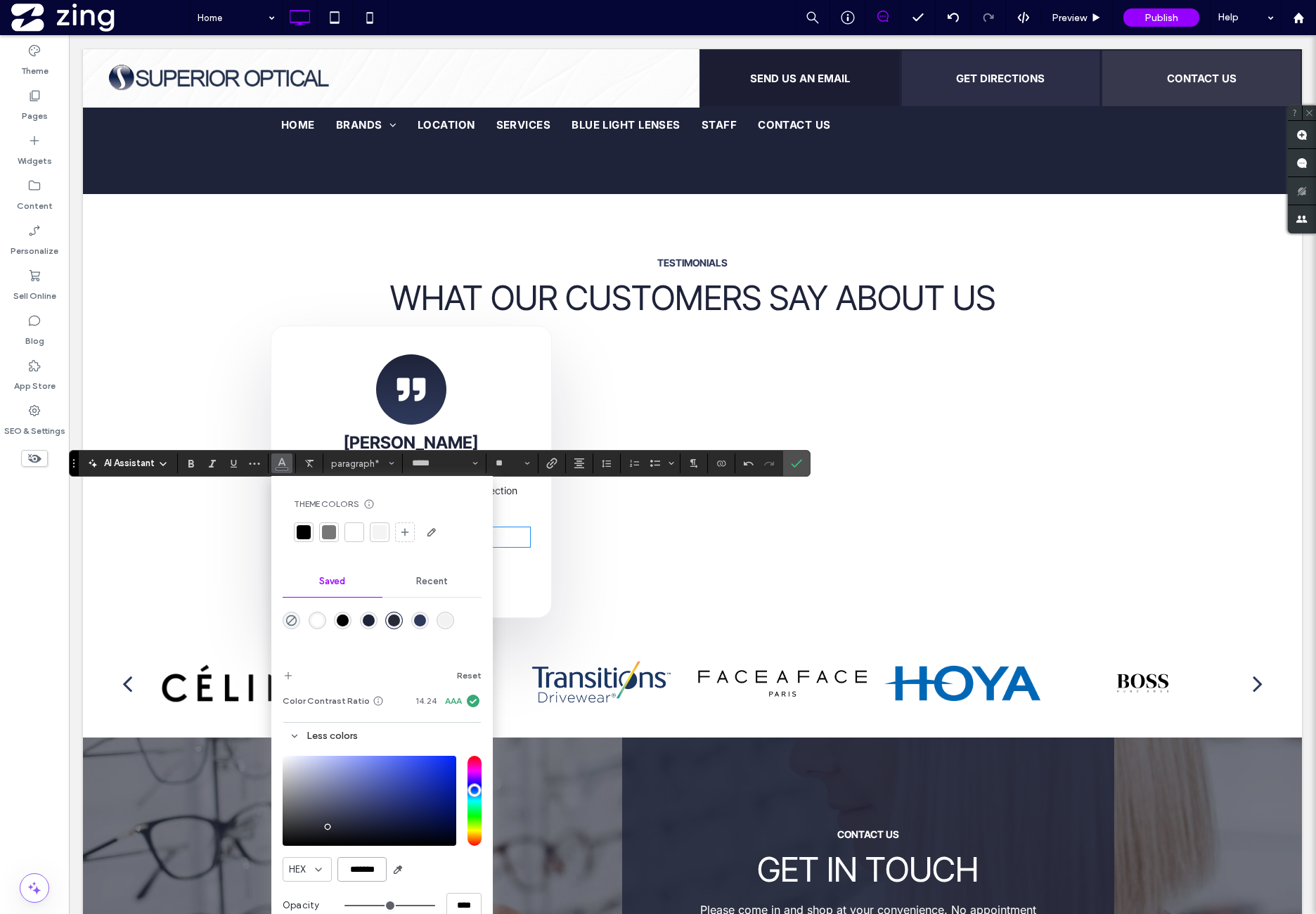
click at [371, 871] on input "*******" at bounding box center [362, 869] width 49 height 24
paste input "color picker textbox"
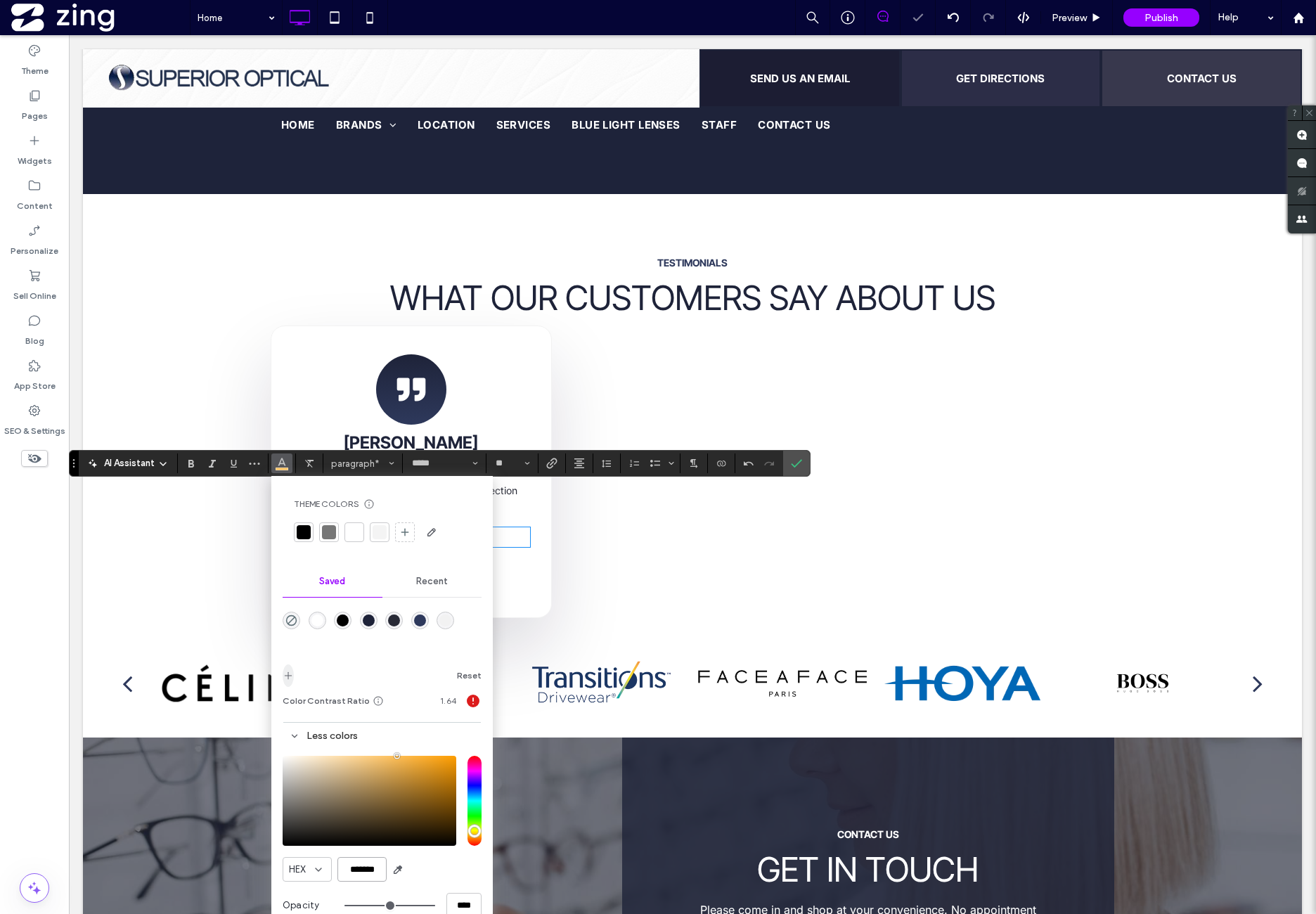
type input "*******"
click at [288, 673] on icon "add color" at bounding box center [288, 676] width 11 height 11
click at [798, 465] on label "Confirm" at bounding box center [797, 463] width 21 height 25
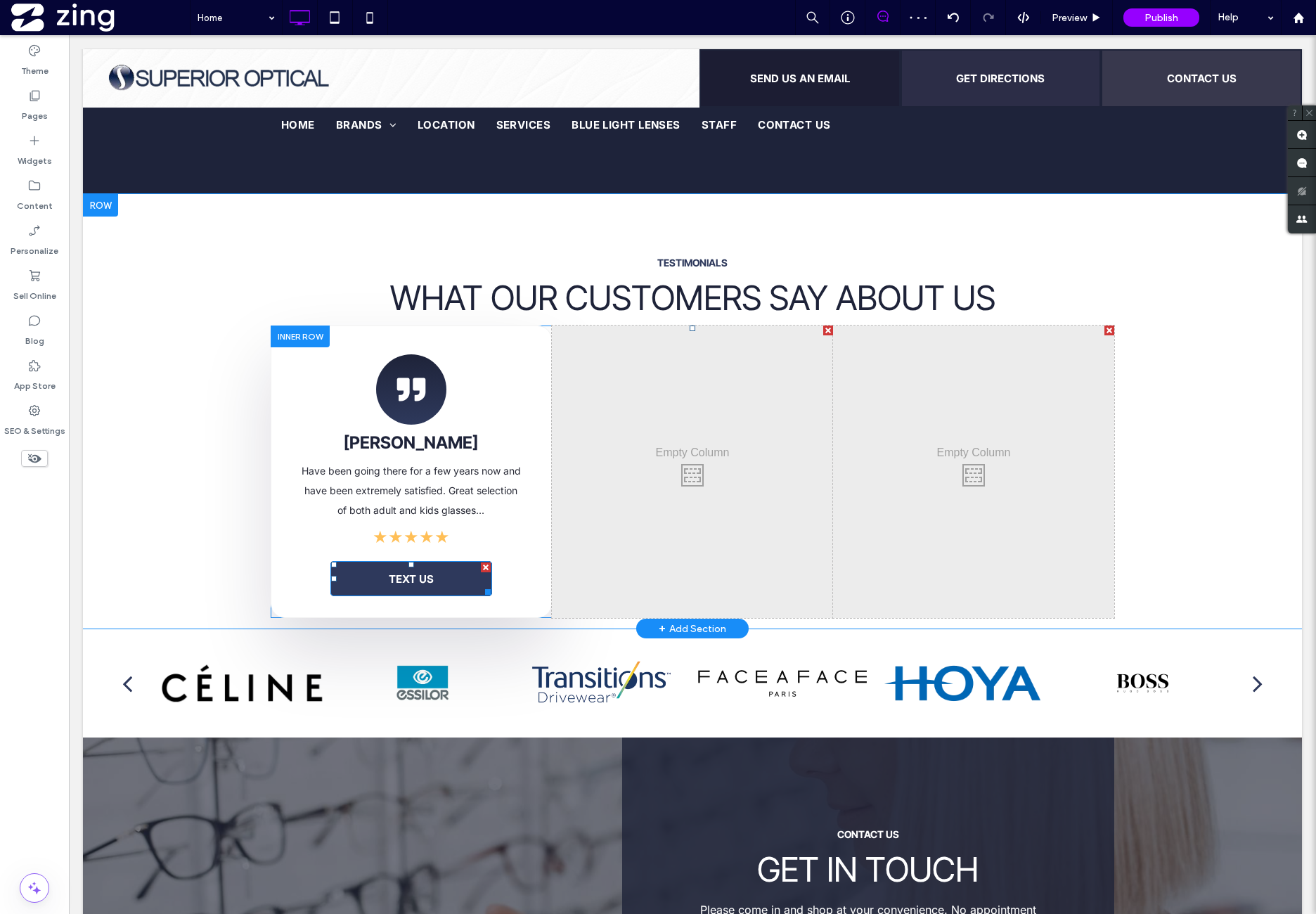
click at [420, 561] on link "TEXT US" at bounding box center [411, 578] width 161 height 35
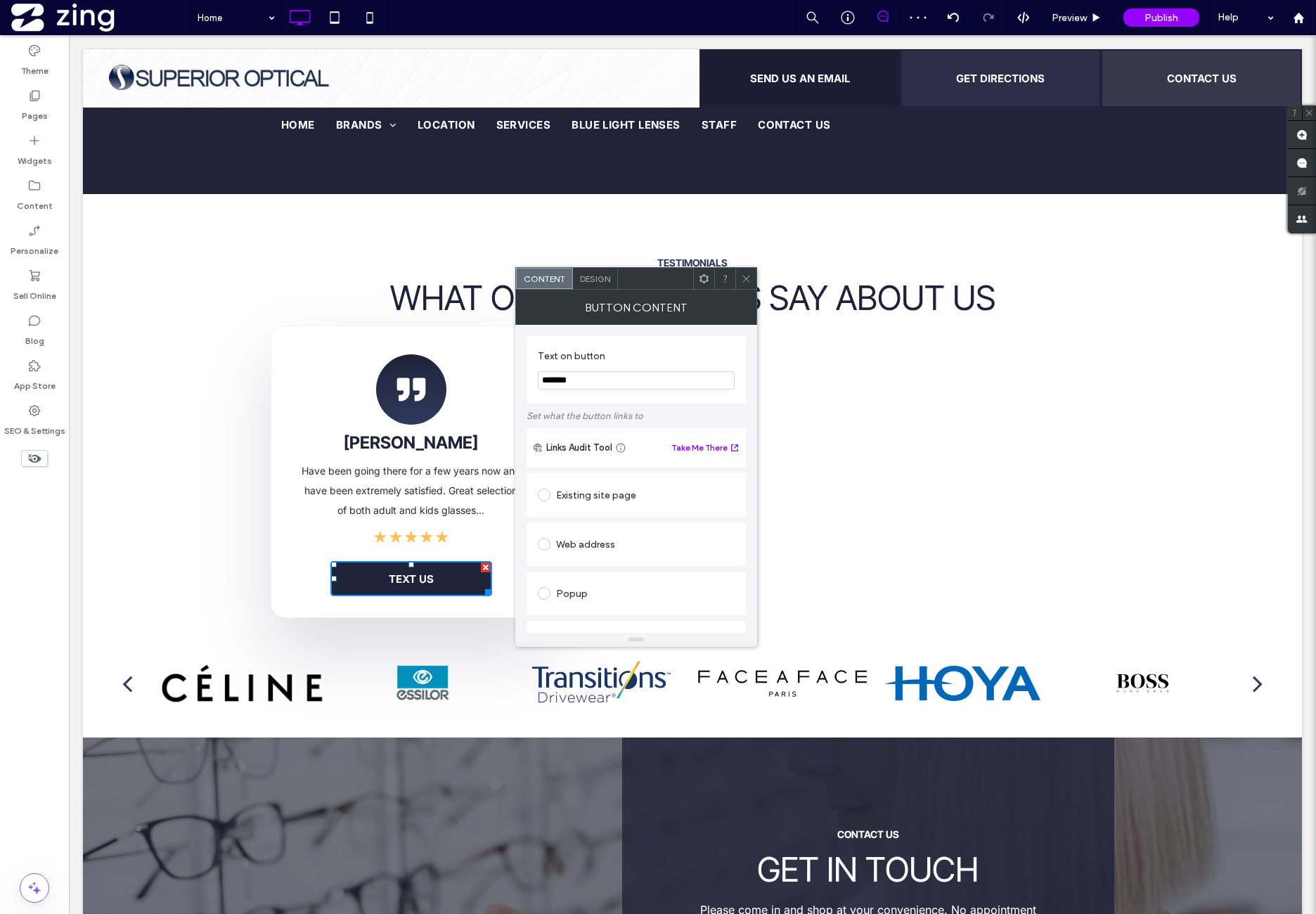
click at [616, 386] on input "*******" at bounding box center [636, 381] width 197 height 19
type input "****"
click at [741, 275] on icon at bounding box center [746, 278] width 11 height 11
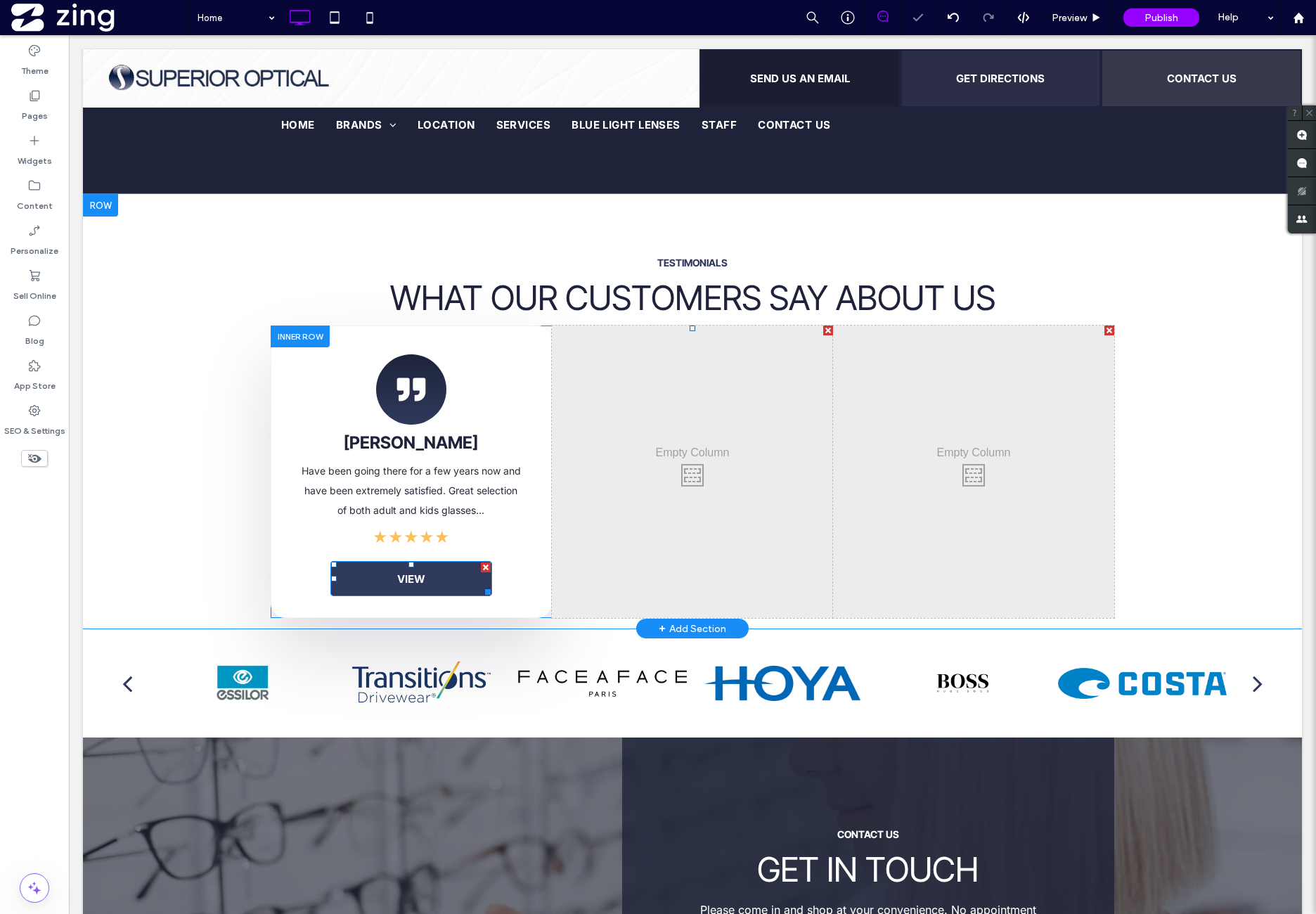
click at [445, 561] on link "VIEW" at bounding box center [411, 578] width 161 height 35
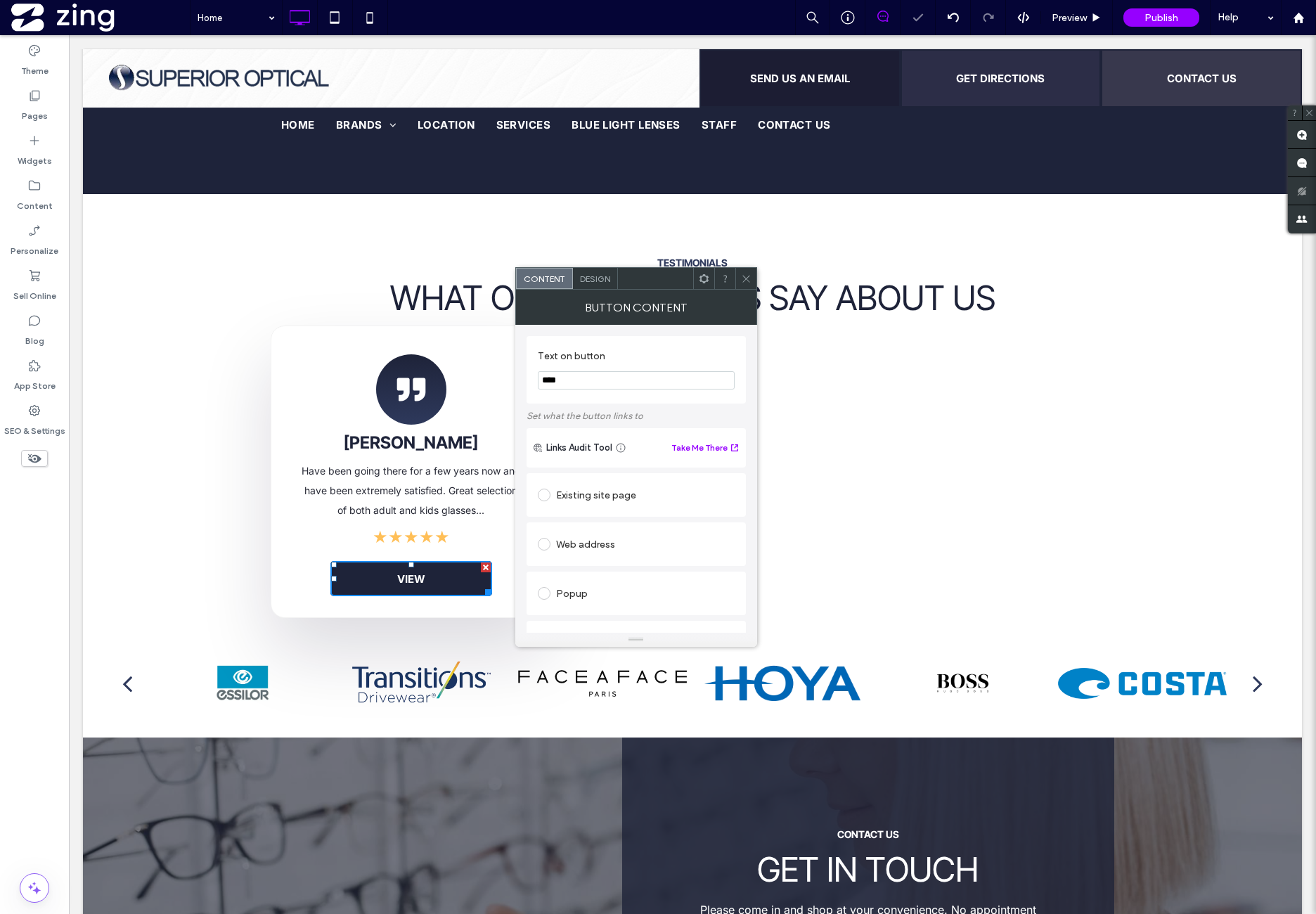
click at [651, 382] on input "****" at bounding box center [636, 381] width 197 height 19
click at [751, 275] on icon at bounding box center [746, 278] width 11 height 11
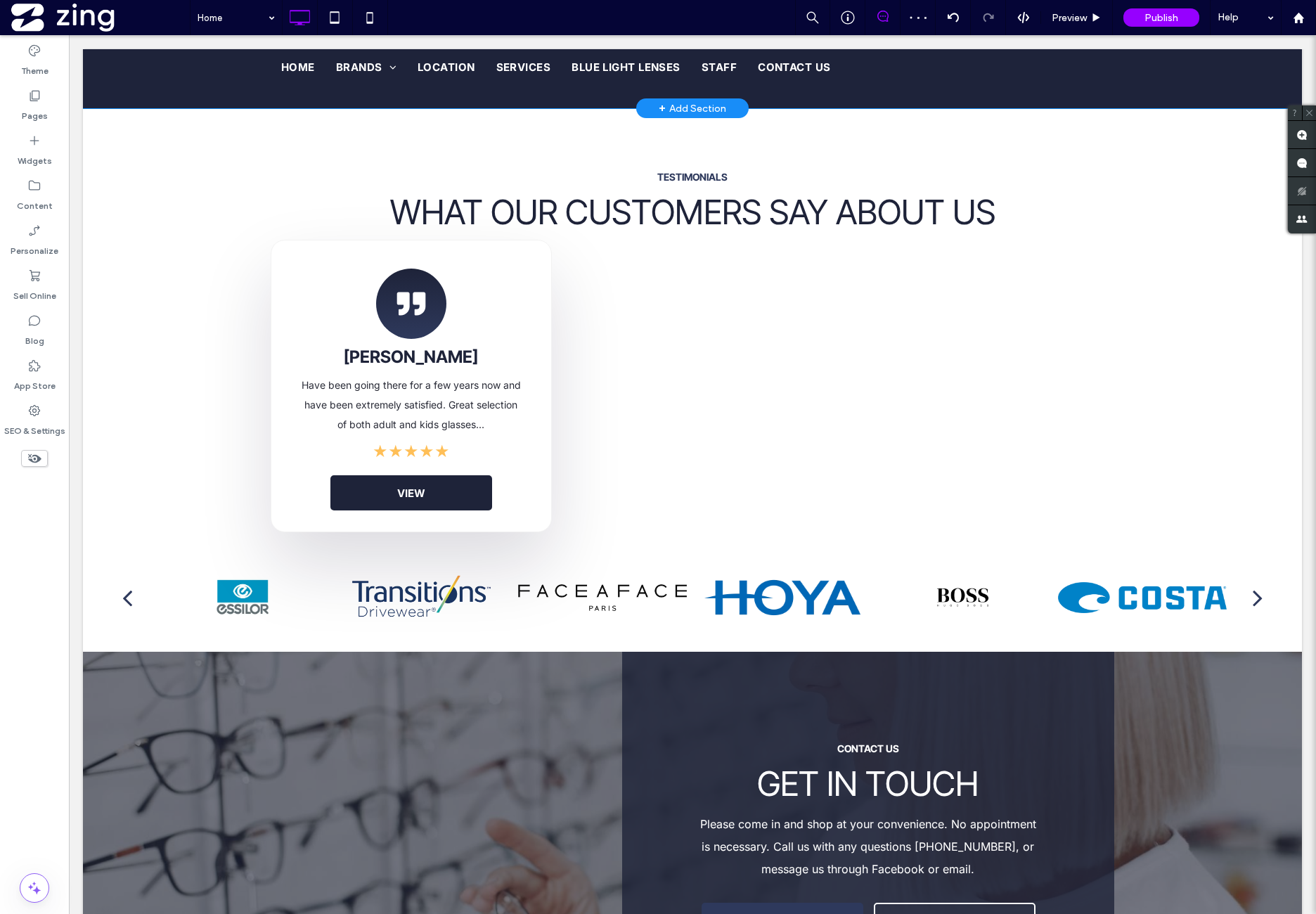
scroll to position [2578, 0]
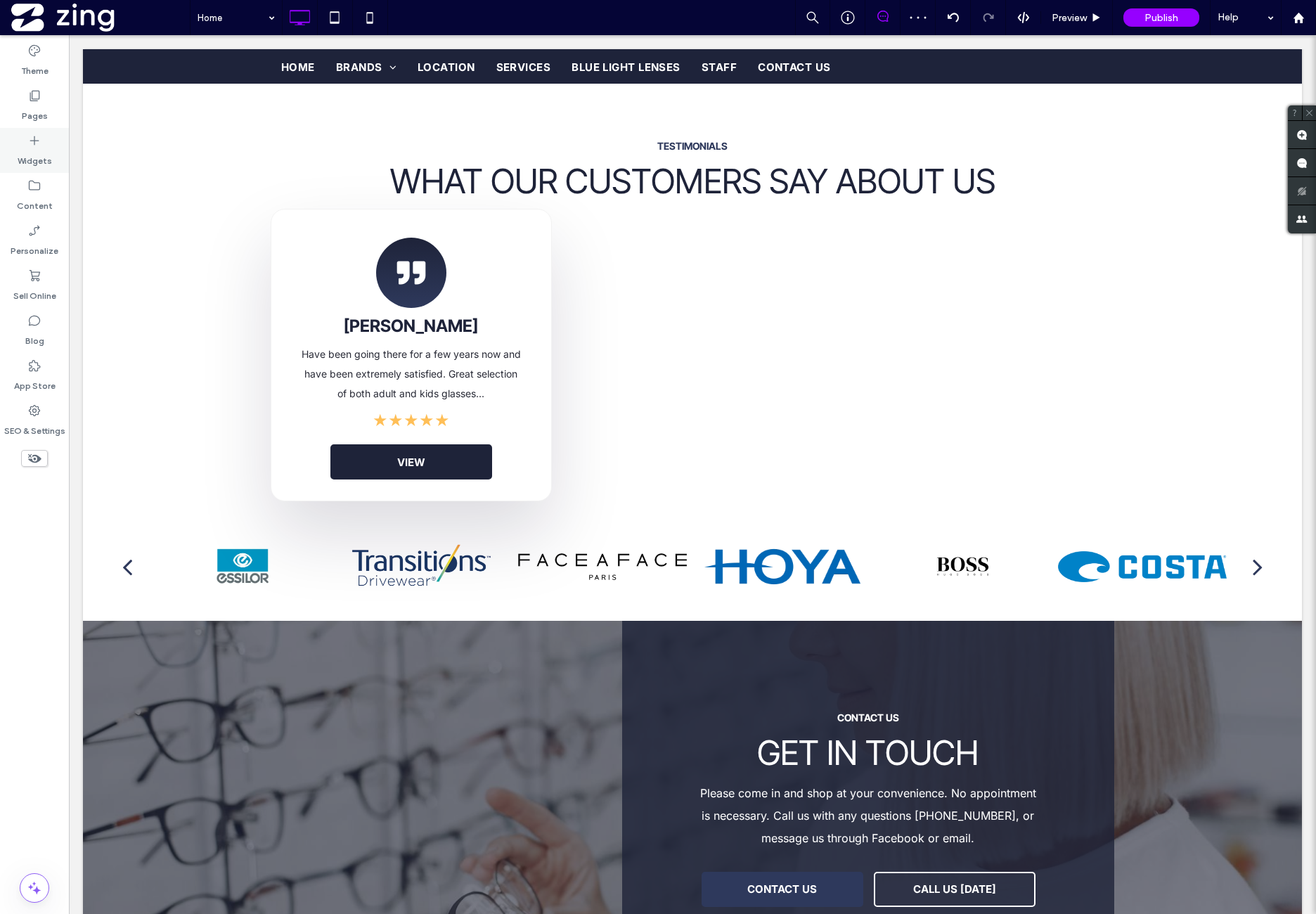
click at [35, 144] on icon at bounding box center [34, 141] width 14 height 14
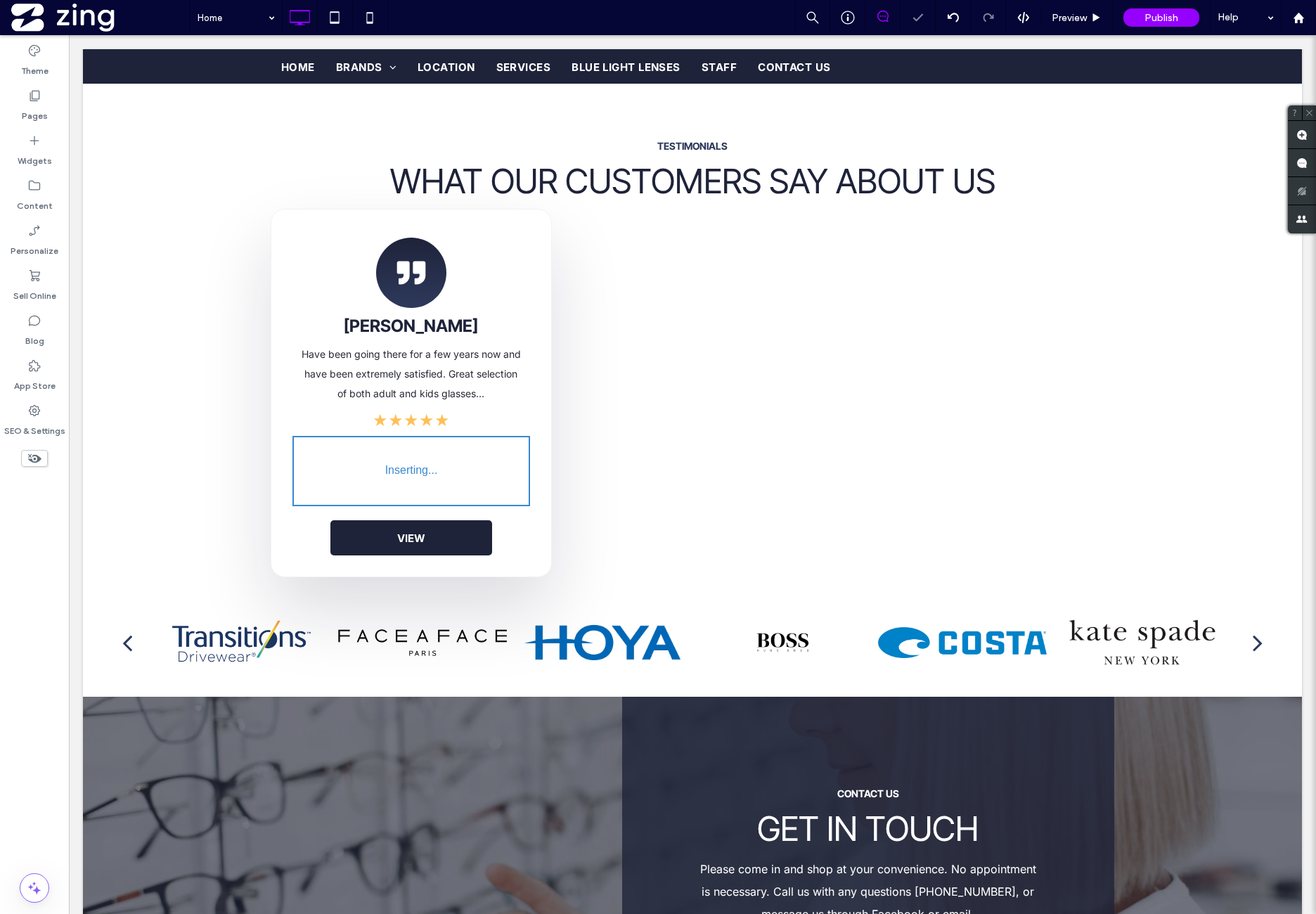
type input "*****"
type input "**"
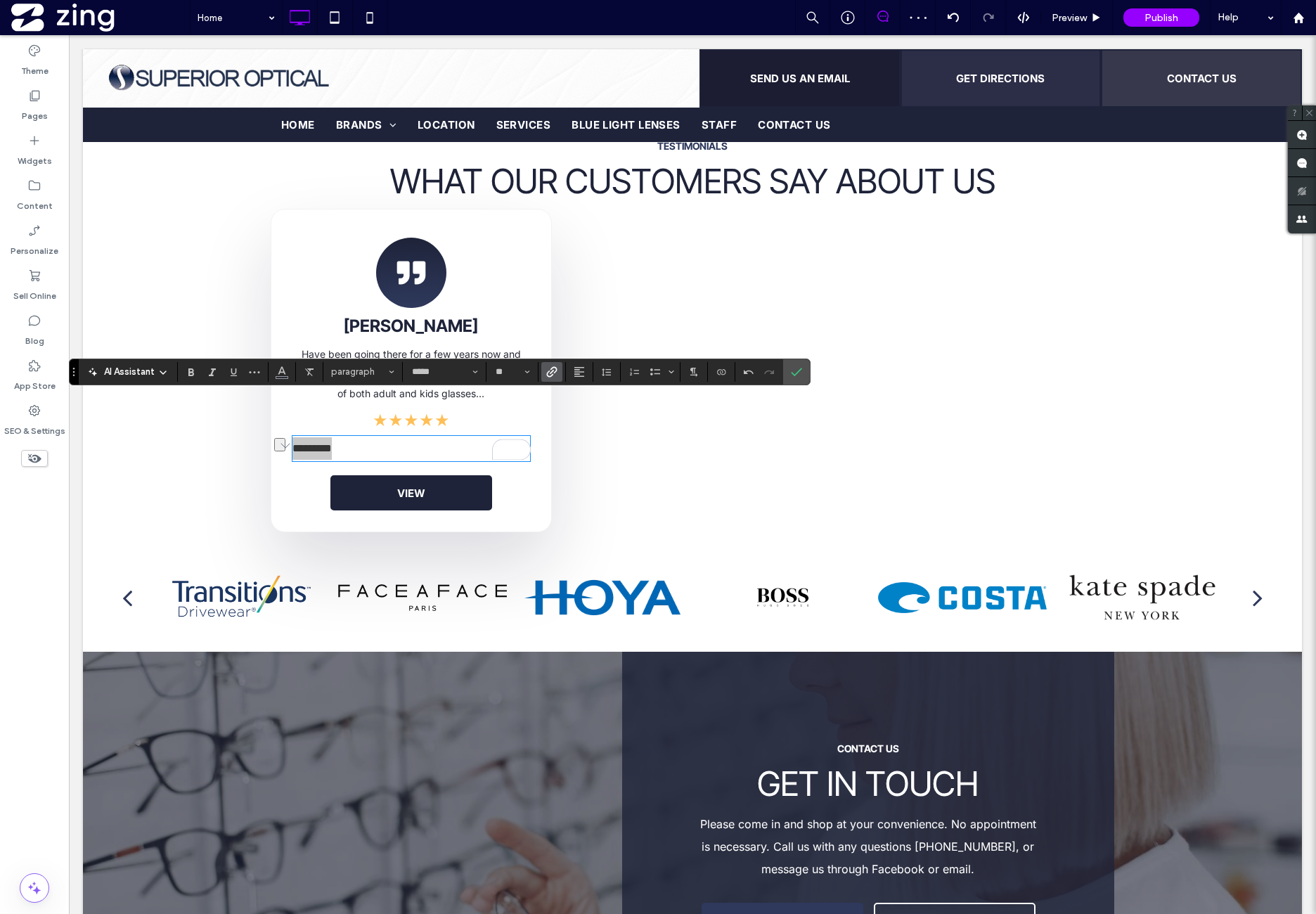
click at [554, 371] on label "Link" at bounding box center [552, 372] width 21 height 20
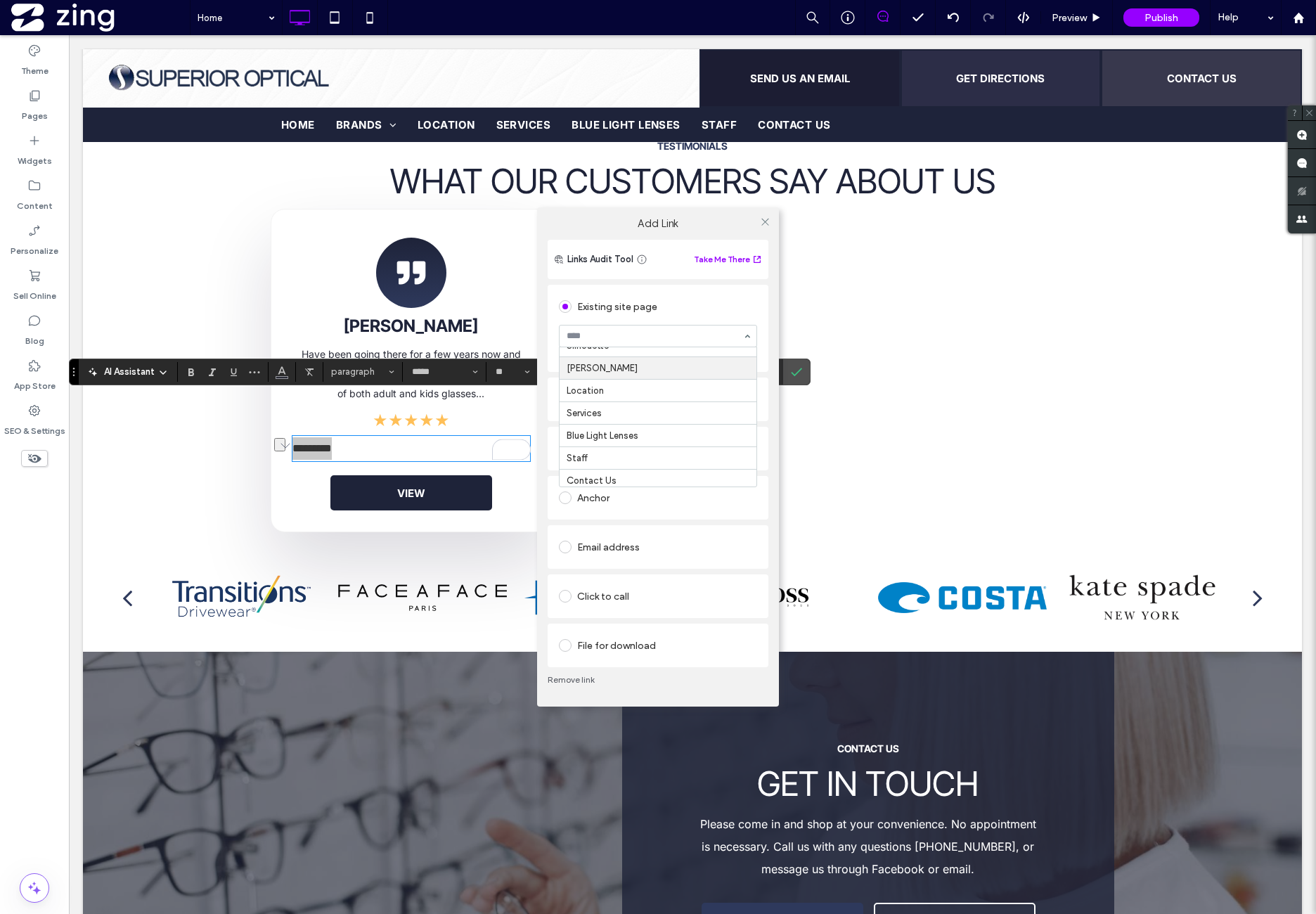
scroll to position [90, 0]
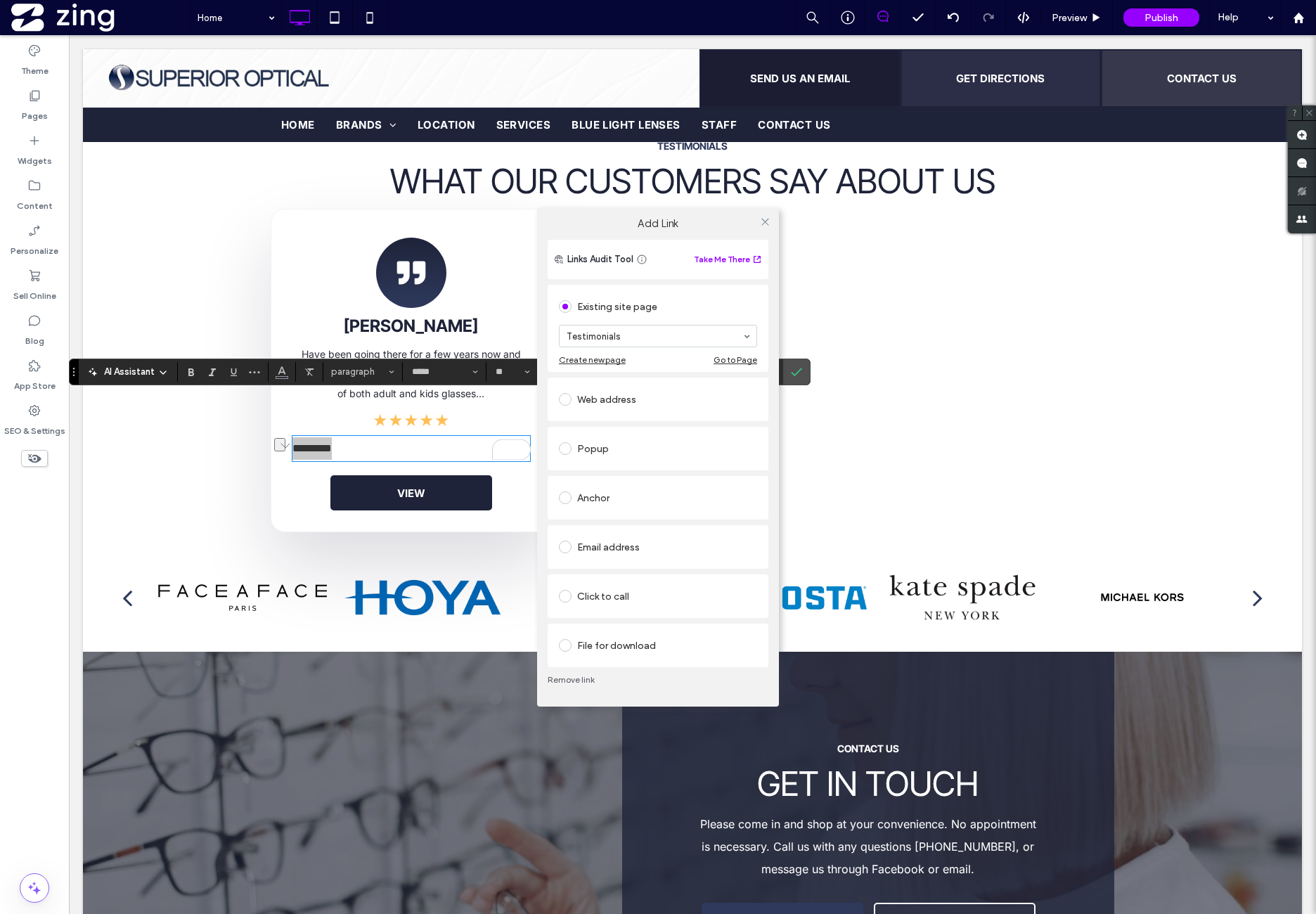
drag, startPoint x: 761, startPoint y: 221, endPoint x: 738, endPoint y: 233, distance: 25.9
click at [761, 221] on icon at bounding box center [765, 221] width 11 height 11
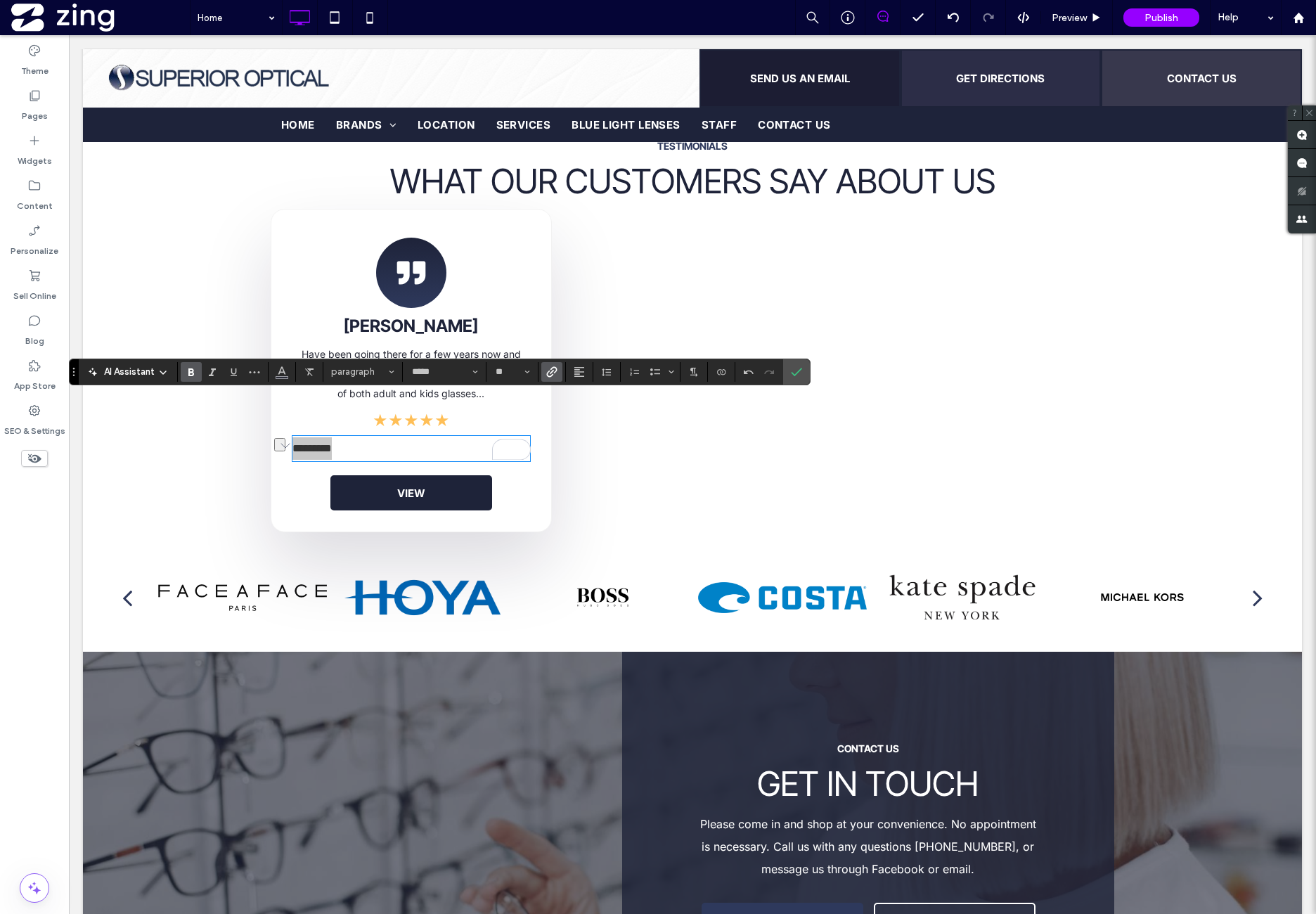
drag, startPoint x: 188, startPoint y: 372, endPoint x: 198, endPoint y: 375, distance: 10.4
click at [189, 372] on use "Bold" at bounding box center [191, 372] width 6 height 8
click at [280, 373] on icon "Color" at bounding box center [282, 371] width 11 height 11
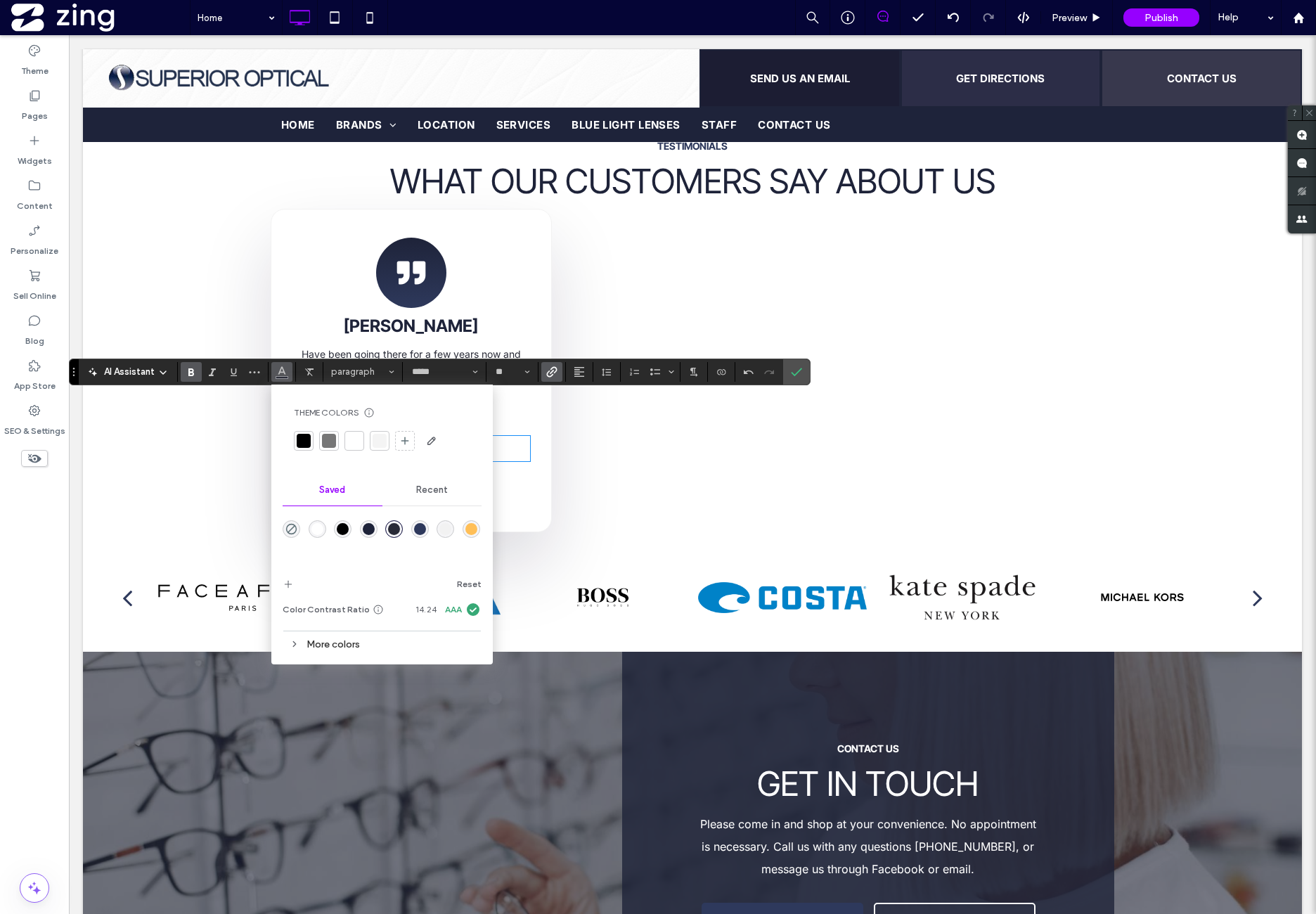
click at [419, 529] on div "rgba(46,57,92,1)" at bounding box center [420, 529] width 12 height 12
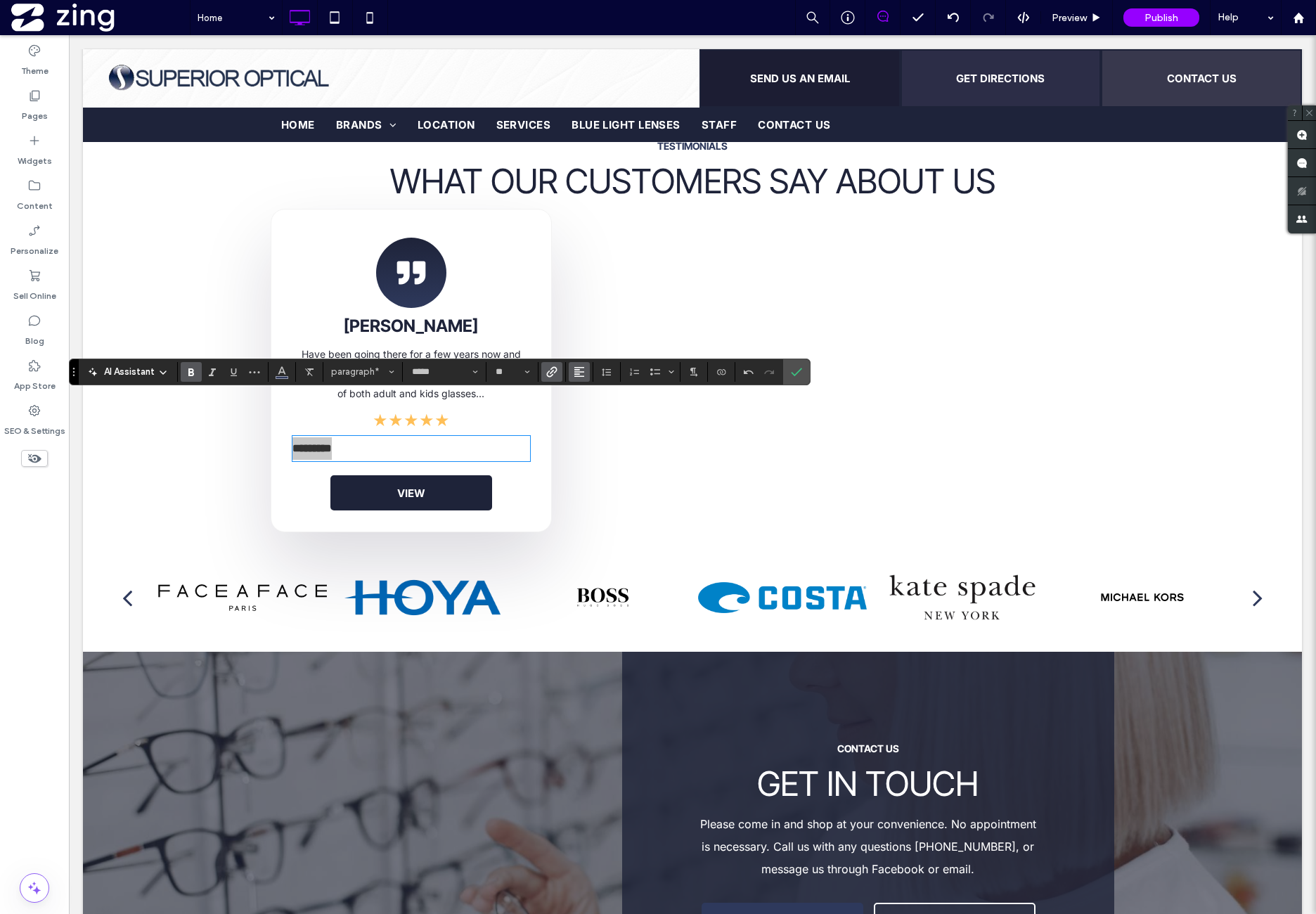
click at [580, 369] on button "Alignment" at bounding box center [580, 372] width 21 height 20
click at [603, 416] on label "ui.textEditor.alignment.center" at bounding box center [593, 415] width 49 height 21
click at [791, 371] on icon "Confirm" at bounding box center [797, 372] width 11 height 11
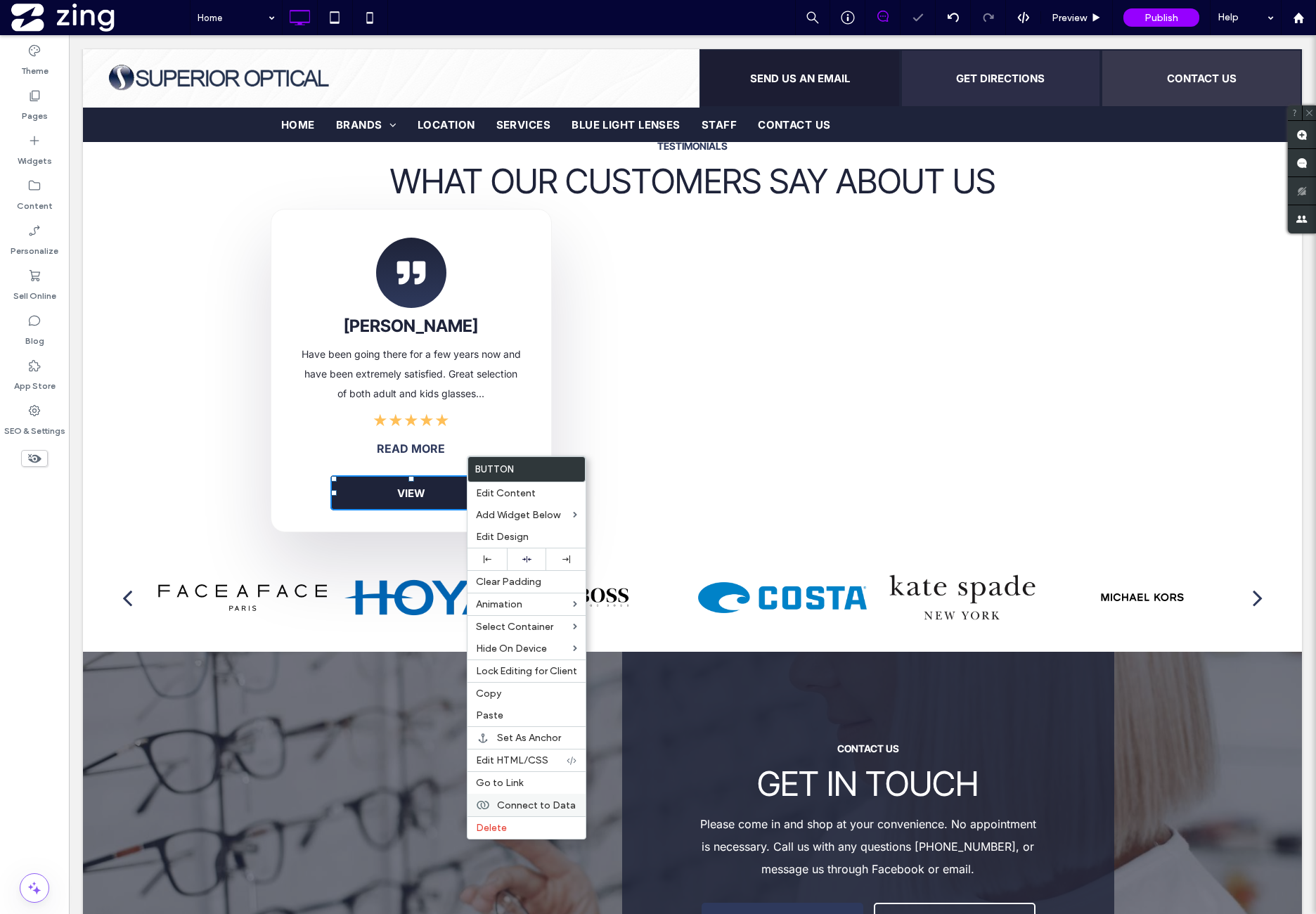
drag, startPoint x: 503, startPoint y: 819, endPoint x: 518, endPoint y: 793, distance: 30.0
click at [506, 822] on label "Delete" at bounding box center [527, 828] width 101 height 12
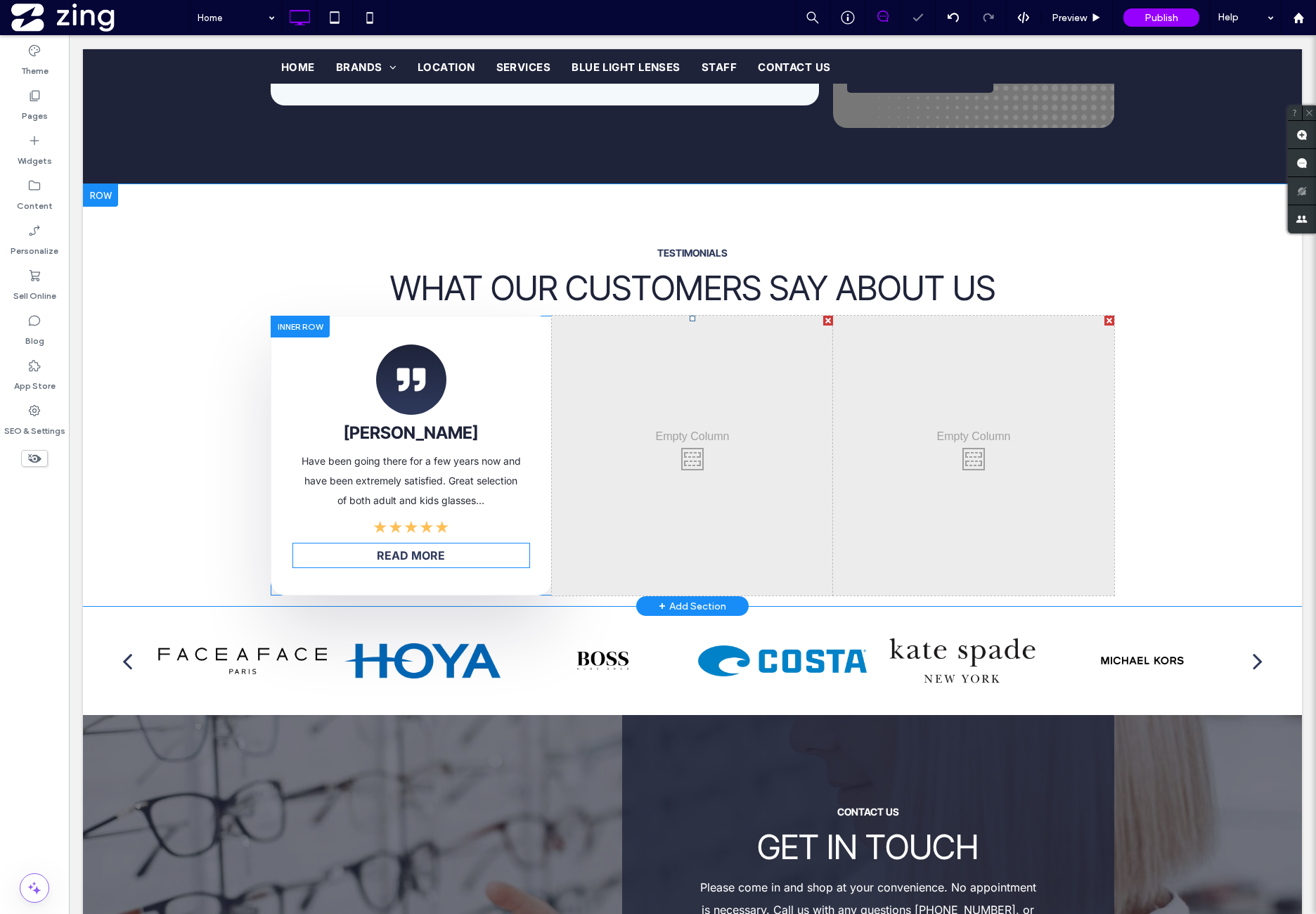
scroll to position [2461, 0]
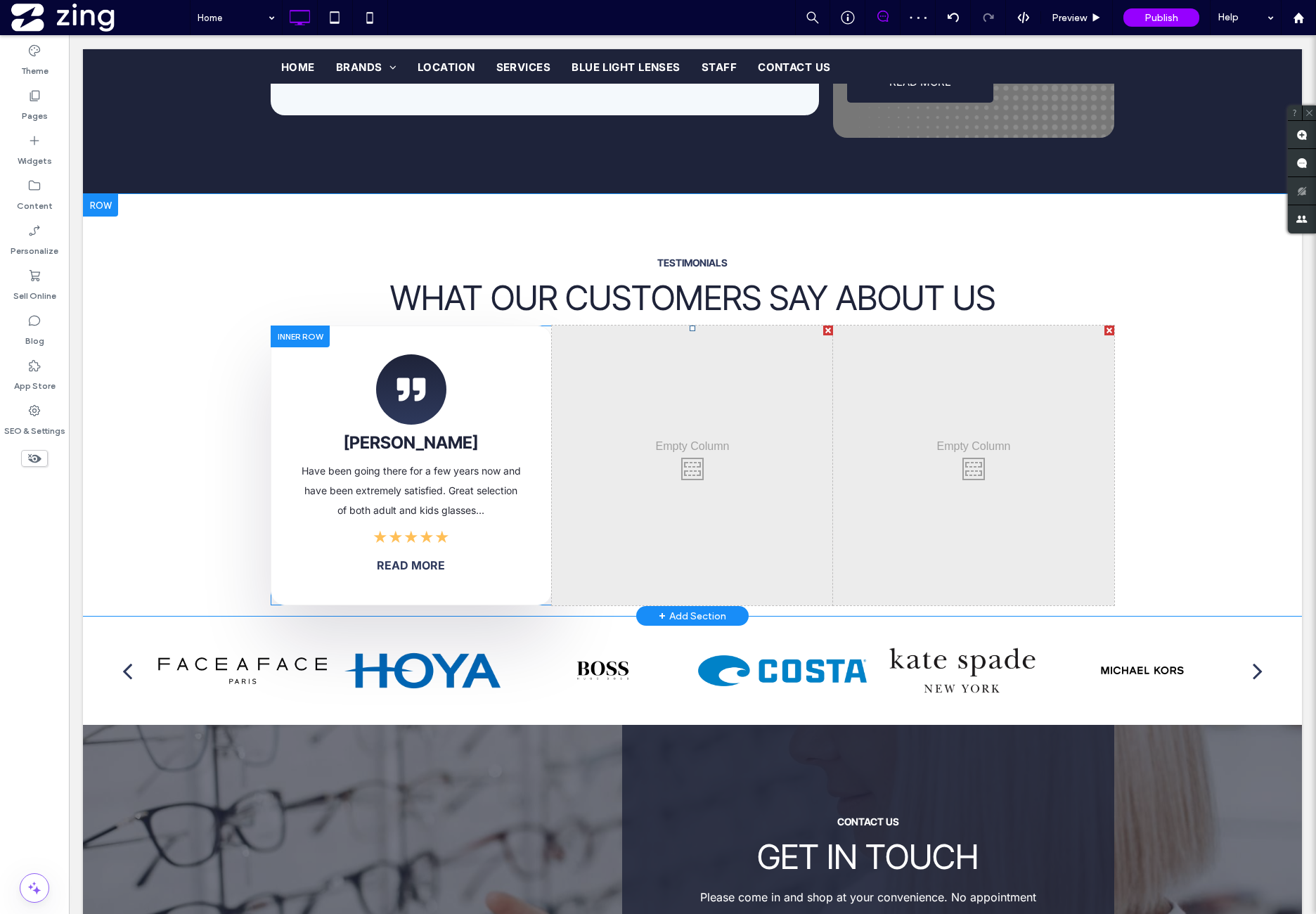
click at [296, 326] on div at bounding box center [300, 336] width 59 height 22
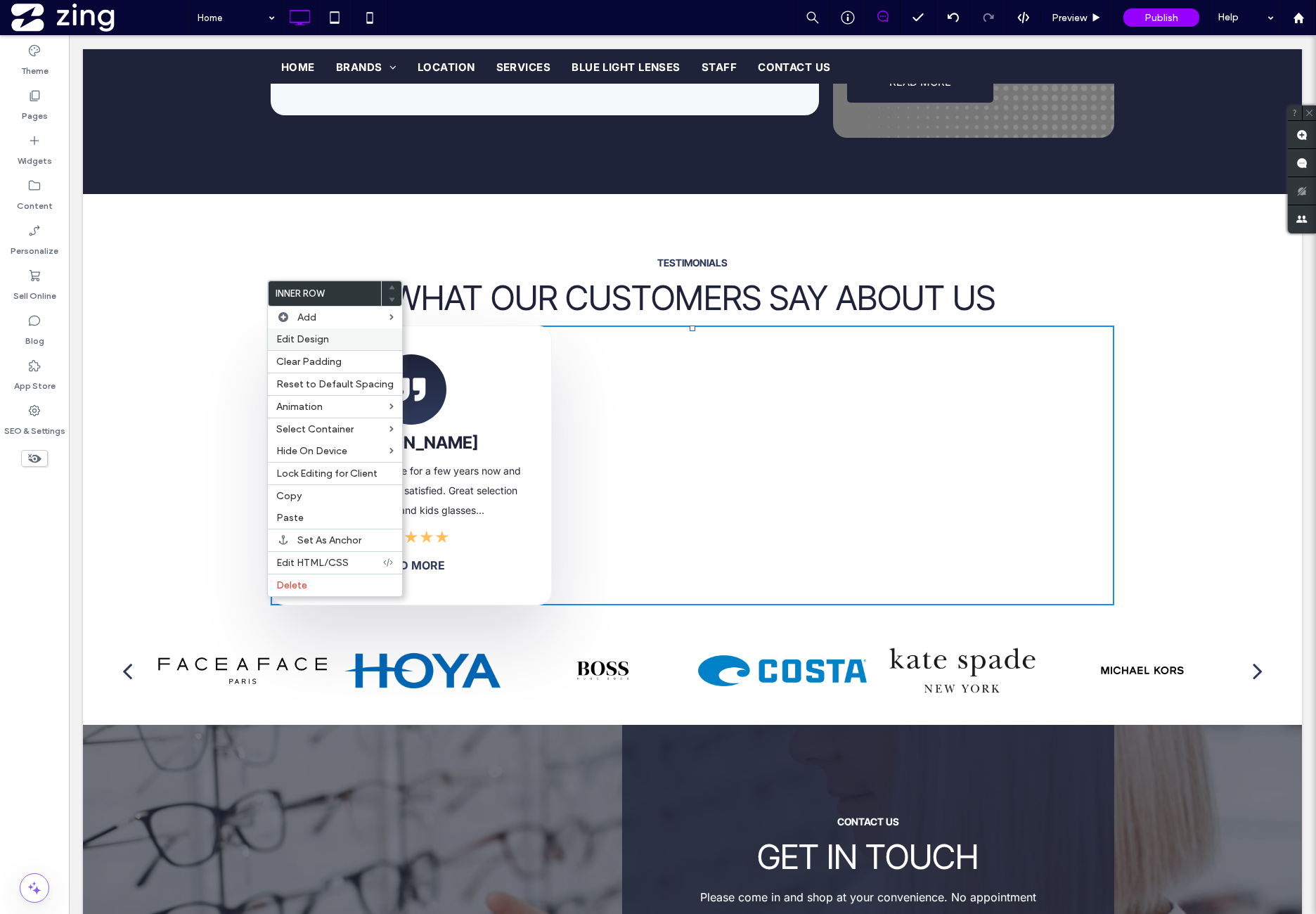
click at [340, 337] on label "Edit Design" at bounding box center [335, 339] width 117 height 12
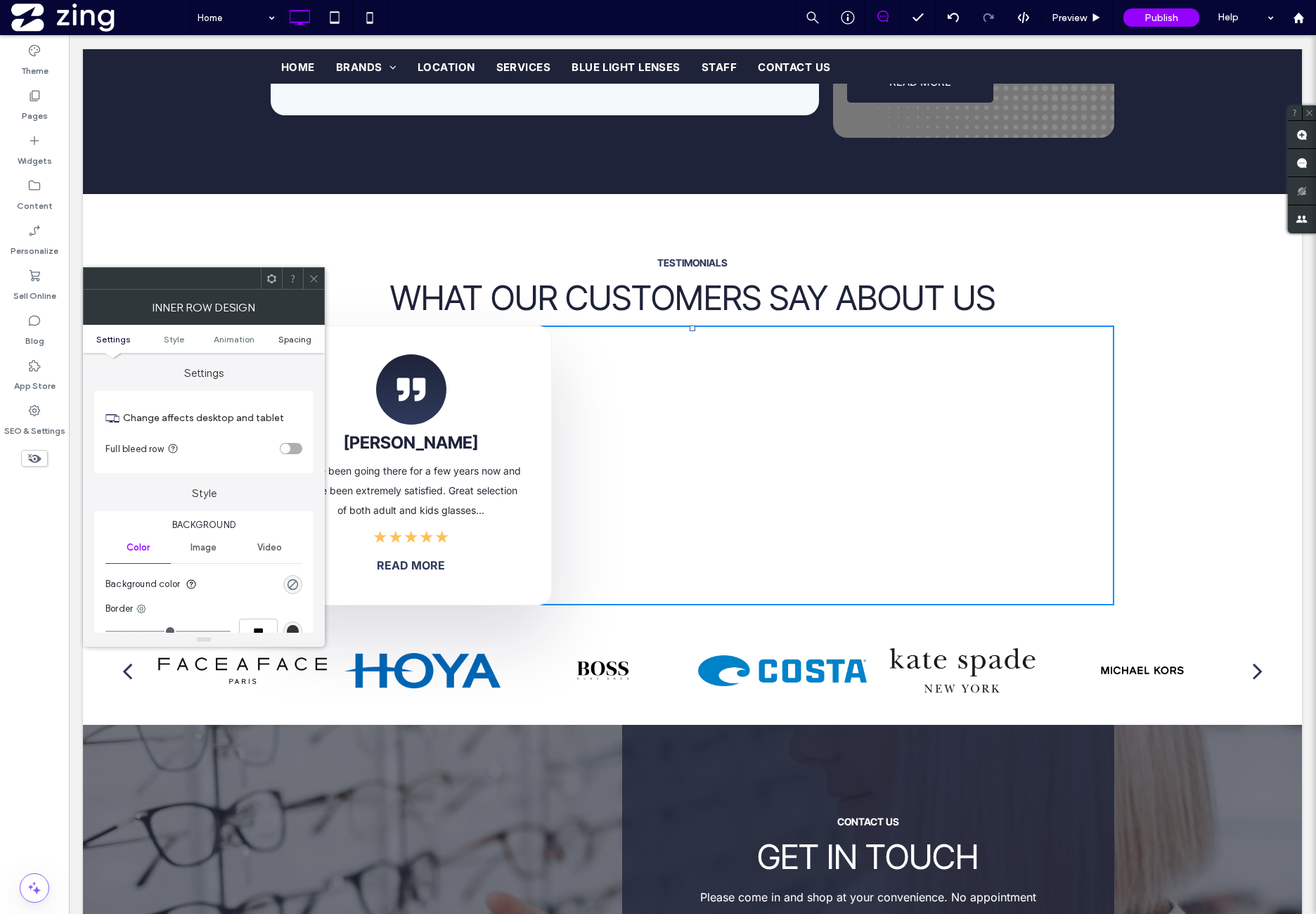
drag, startPoint x: 287, startPoint y: 342, endPoint x: 288, endPoint y: 391, distance: 49.0
click at [287, 342] on span "Spacing" at bounding box center [295, 339] width 33 height 11
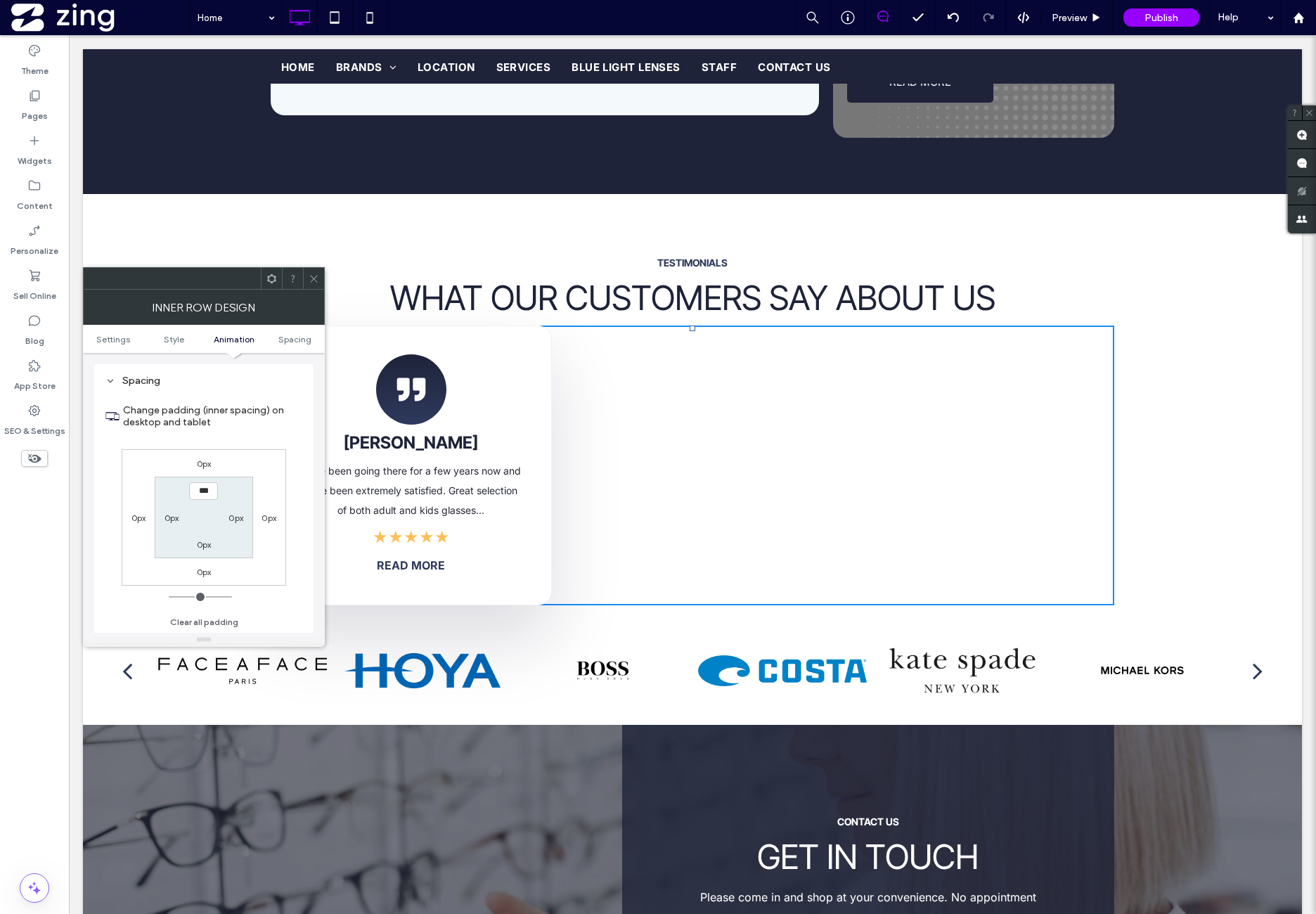
scroll to position [450, 0]
click at [206, 466] on label "0px" at bounding box center [204, 463] width 15 height 11
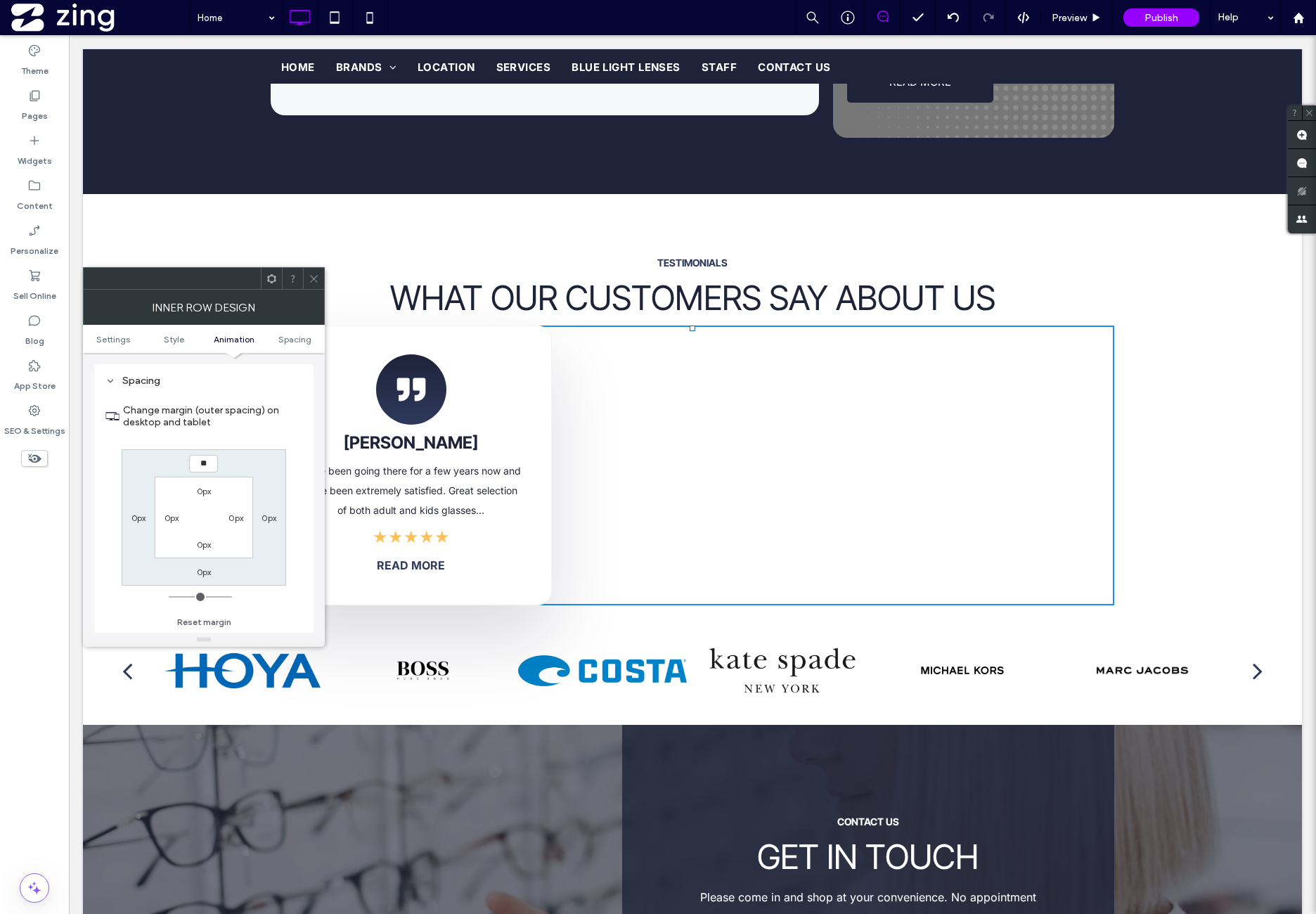
type input "**"
type input "****"
click at [256, 457] on div "**** 0px 0px 0px 0px 0px 0px 0px" at bounding box center [204, 517] width 164 height 136
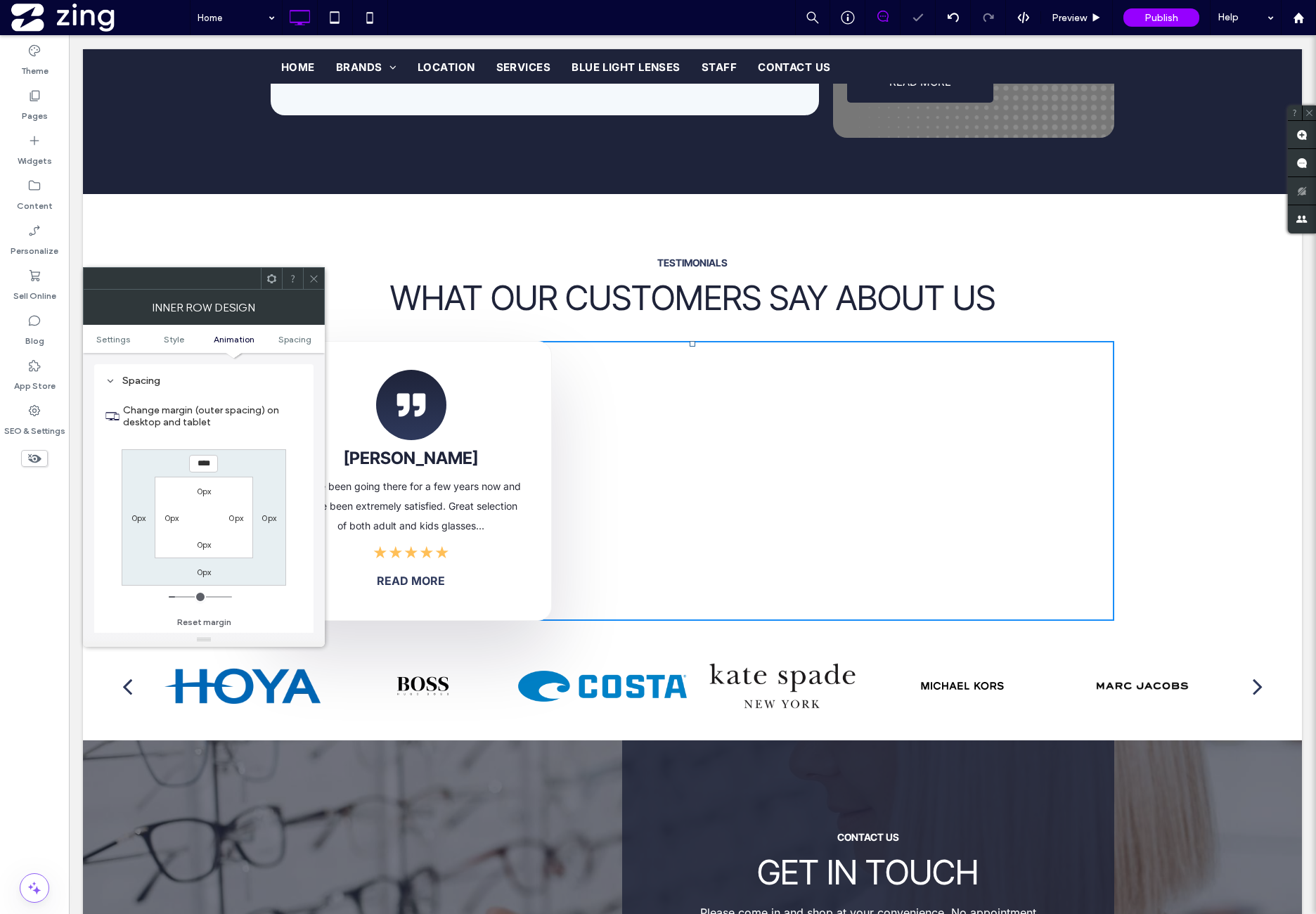
drag, startPoint x: 316, startPoint y: 278, endPoint x: 216, endPoint y: 423, distance: 176.1
click at [316, 279] on icon at bounding box center [313, 278] width 11 height 11
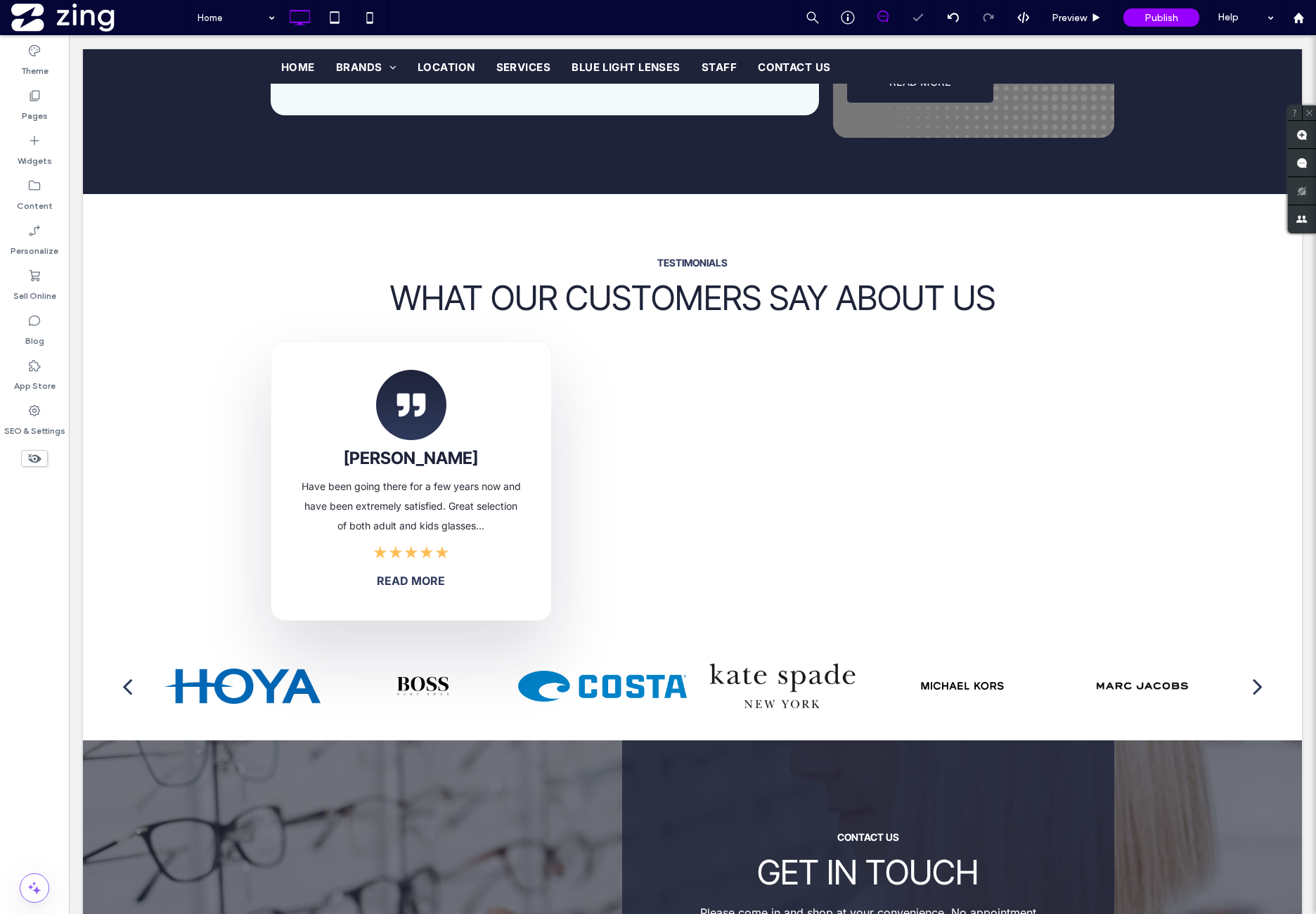
click at [42, 552] on div "Theme Pages Widgets Content Personalize Sell Online Blog App Store SEO & Settin…" at bounding box center [34, 474] width 69 height 879
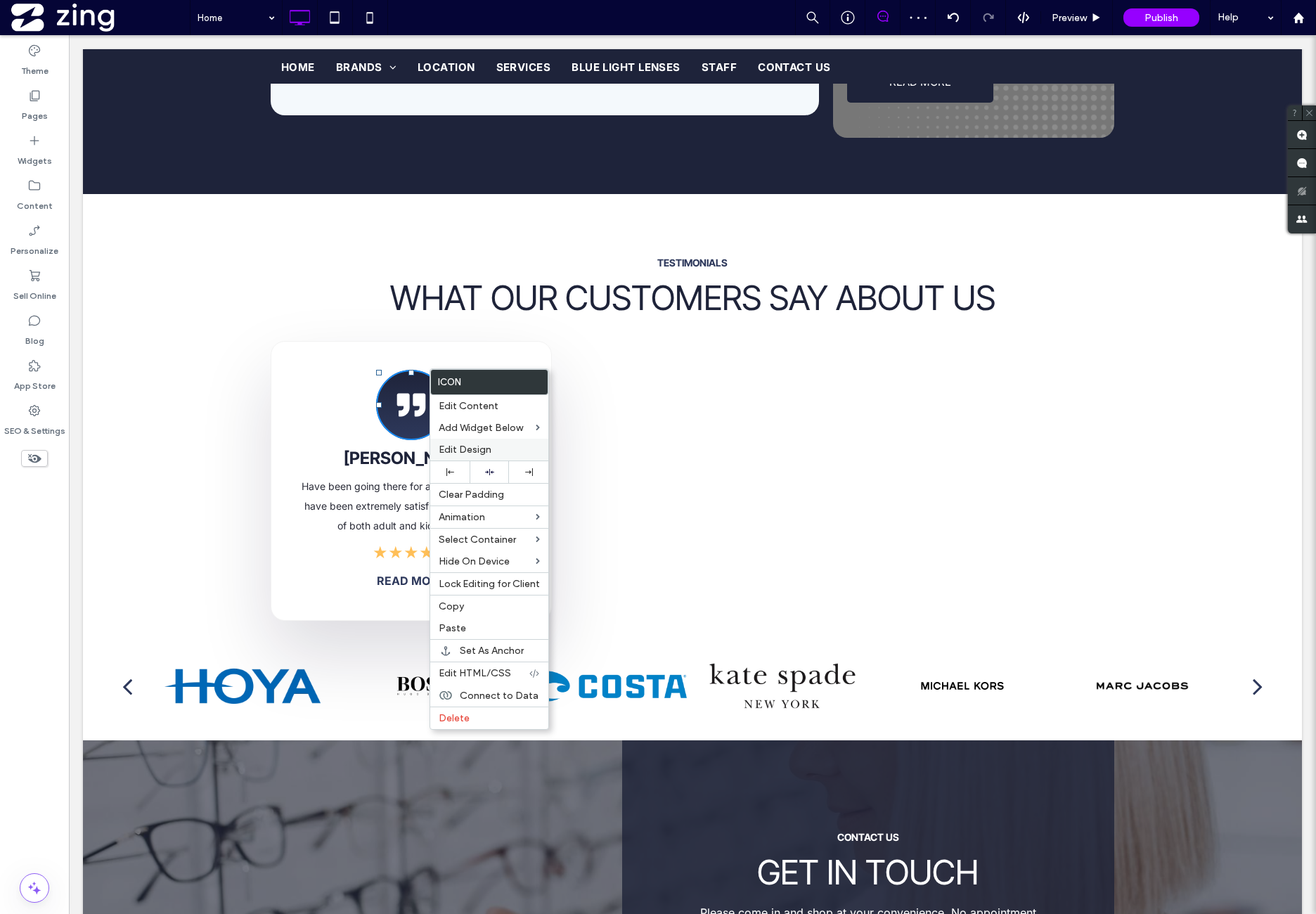
click at [505, 446] on label "Edit Design" at bounding box center [489, 449] width 101 height 12
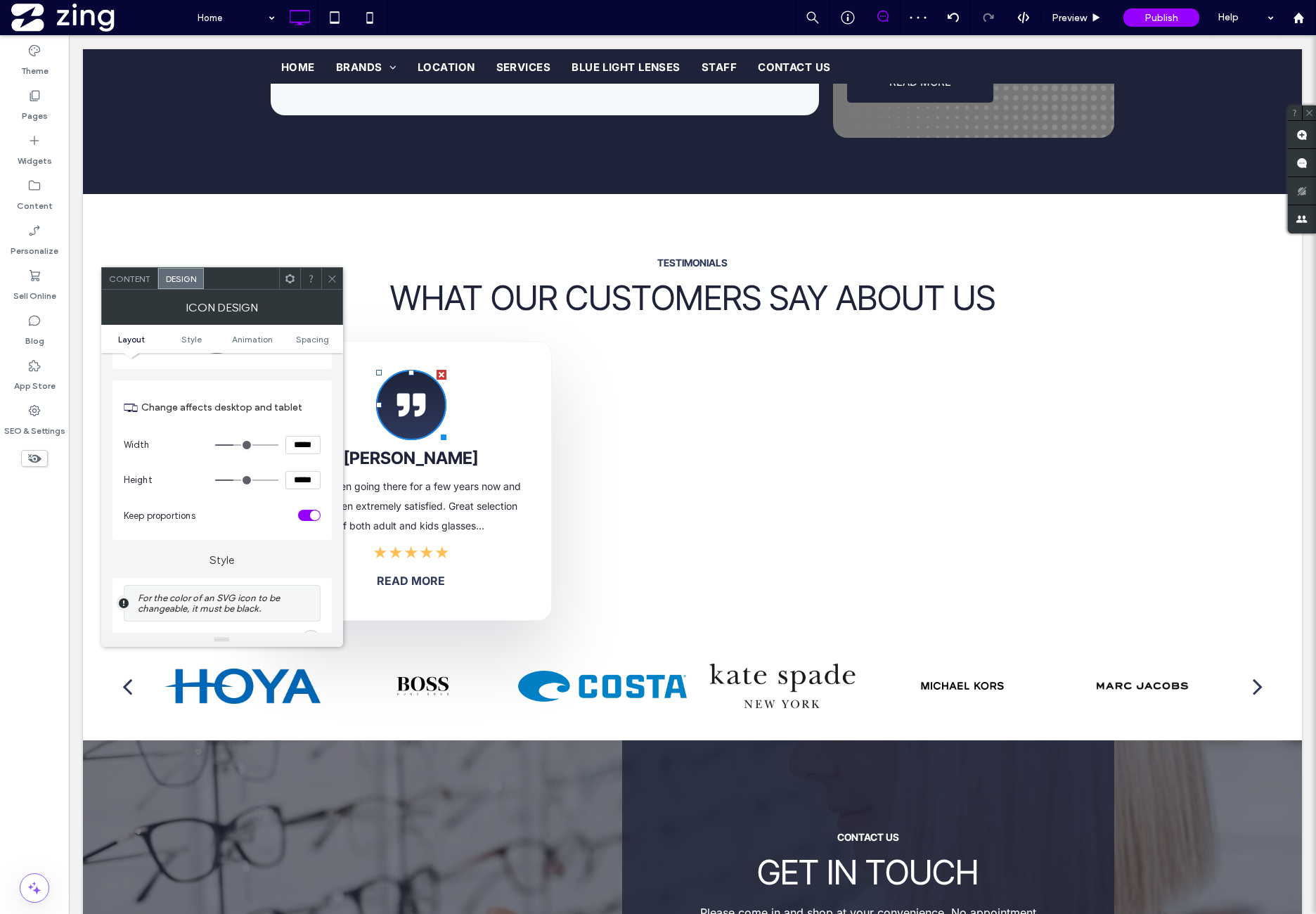
scroll to position [116, 0]
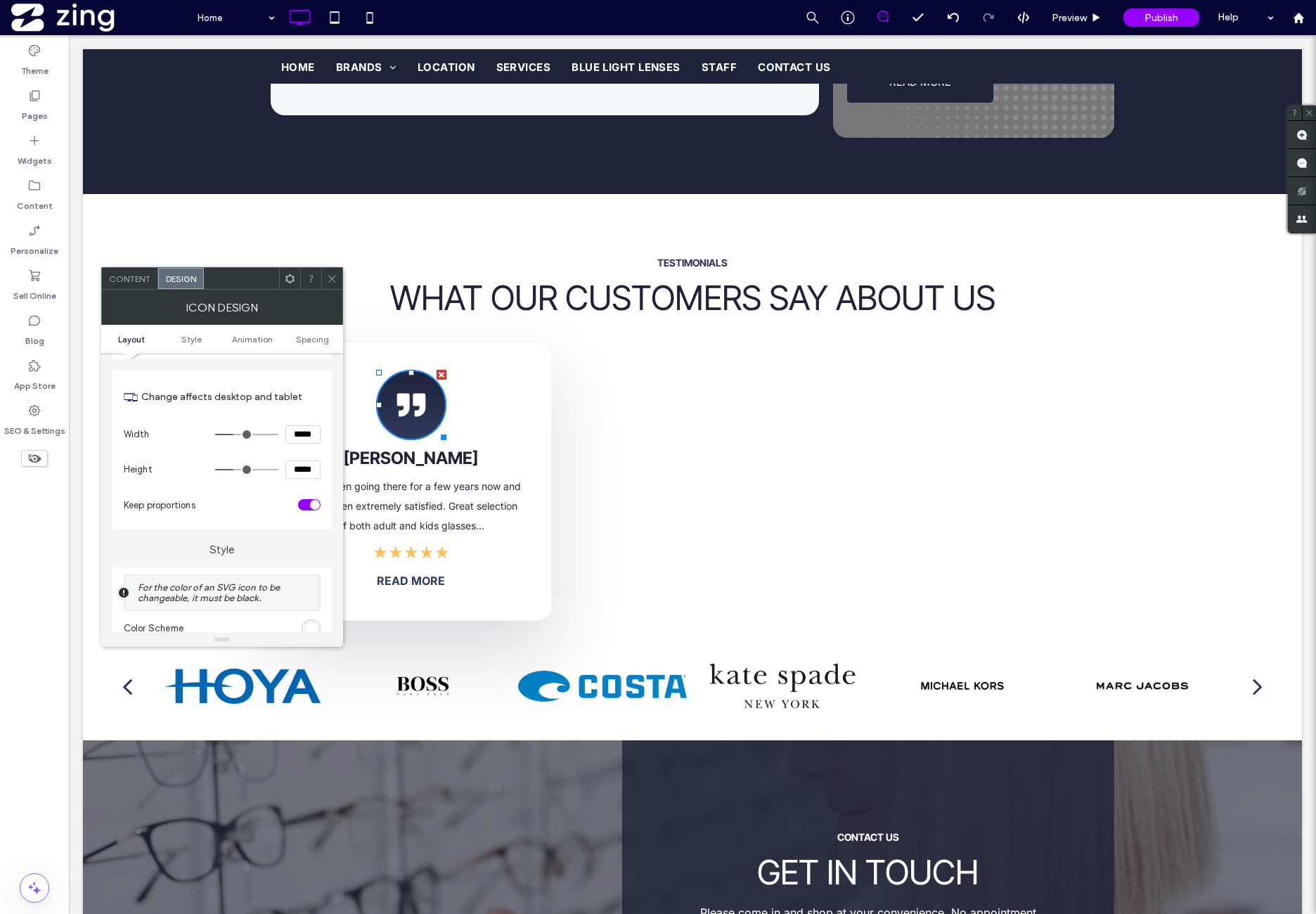
click at [293, 278] on use at bounding box center [290, 278] width 9 height 9
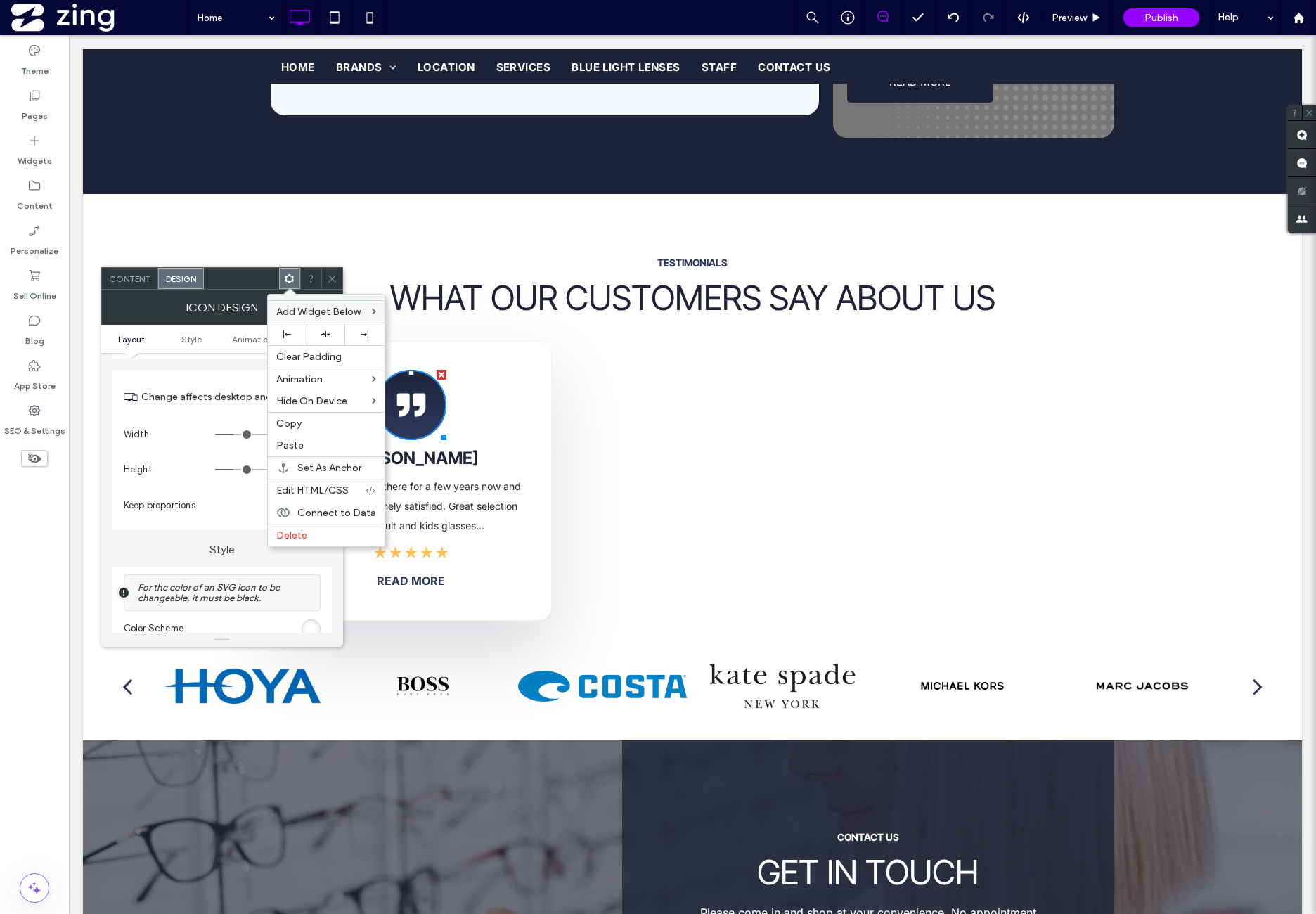
drag, startPoint x: 337, startPoint y: 330, endPoint x: 338, endPoint y: 320, distance: 10.0
click at [337, 330] on div at bounding box center [326, 334] width 24 height 9
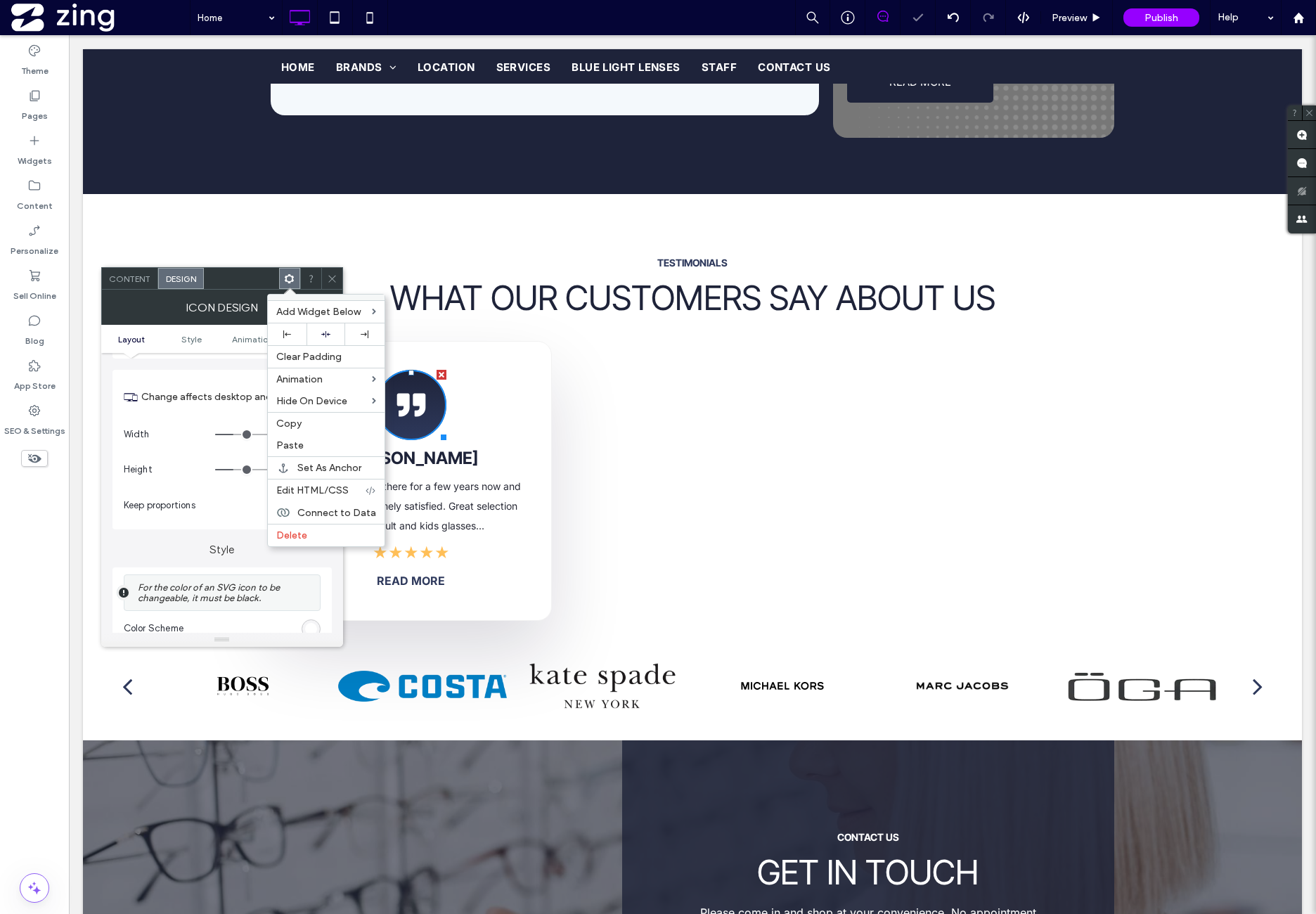
click at [331, 283] on icon at bounding box center [332, 278] width 11 height 11
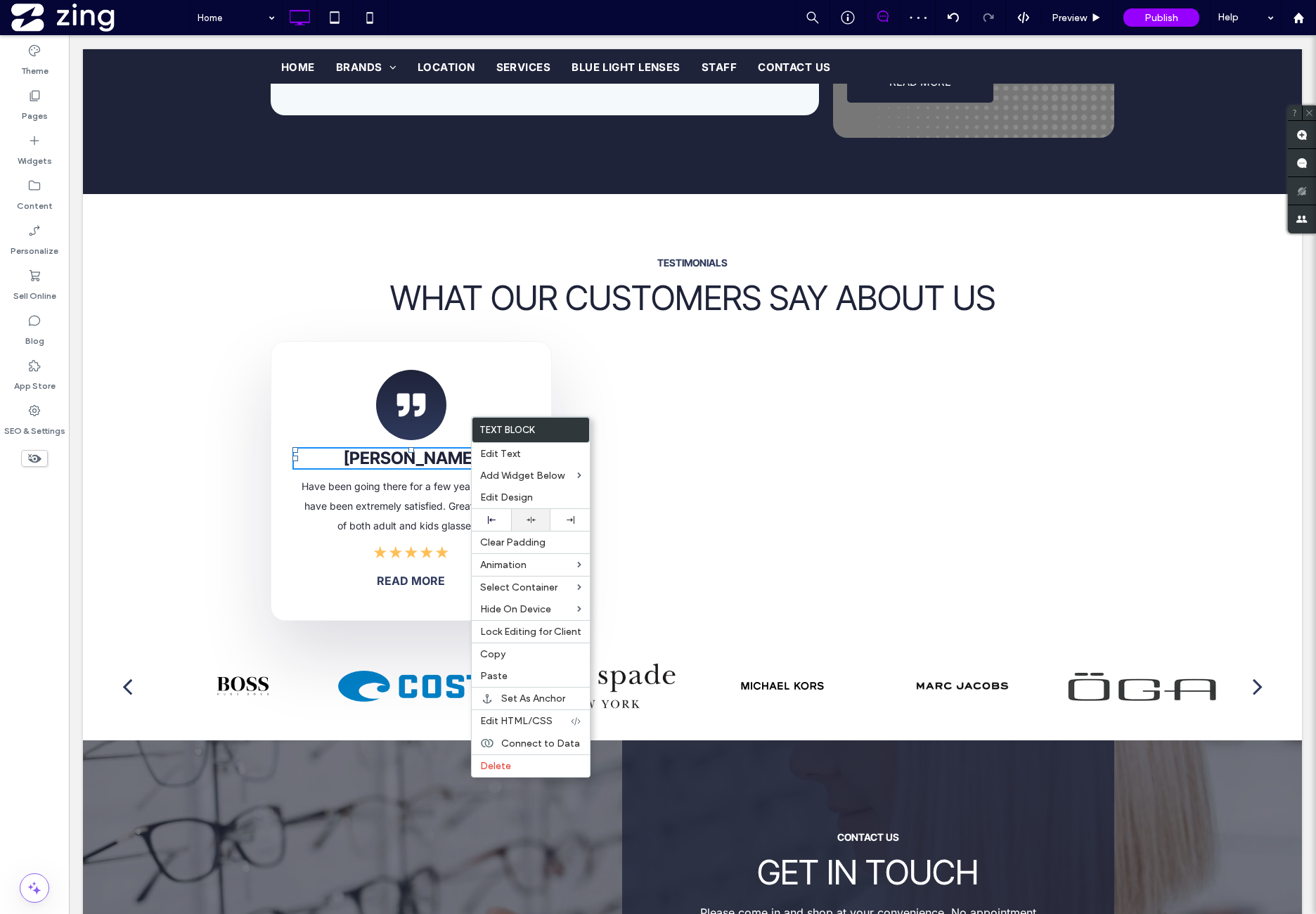
click at [542, 513] on div at bounding box center [531, 520] width 39 height 22
click at [402, 480] on span "Have been going there for a few years now and have been extremely satisfied. Gr…" at bounding box center [411, 506] width 219 height 51
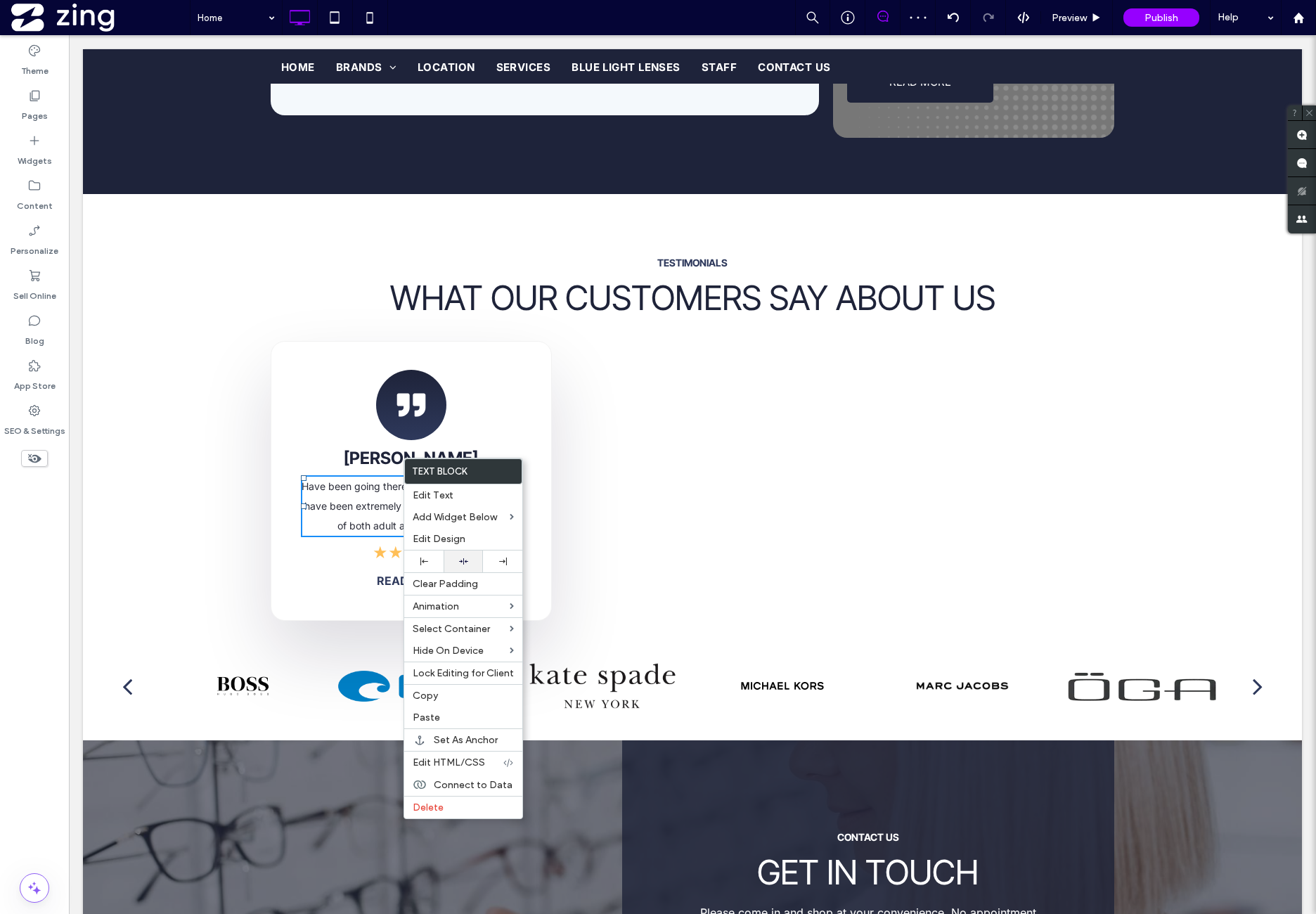
click at [475, 554] on div at bounding box center [463, 561] width 39 height 22
click at [358, 477] on p "Have been going there for a few years now and have been extremely satisfied. Gr…" at bounding box center [411, 506] width 221 height 59
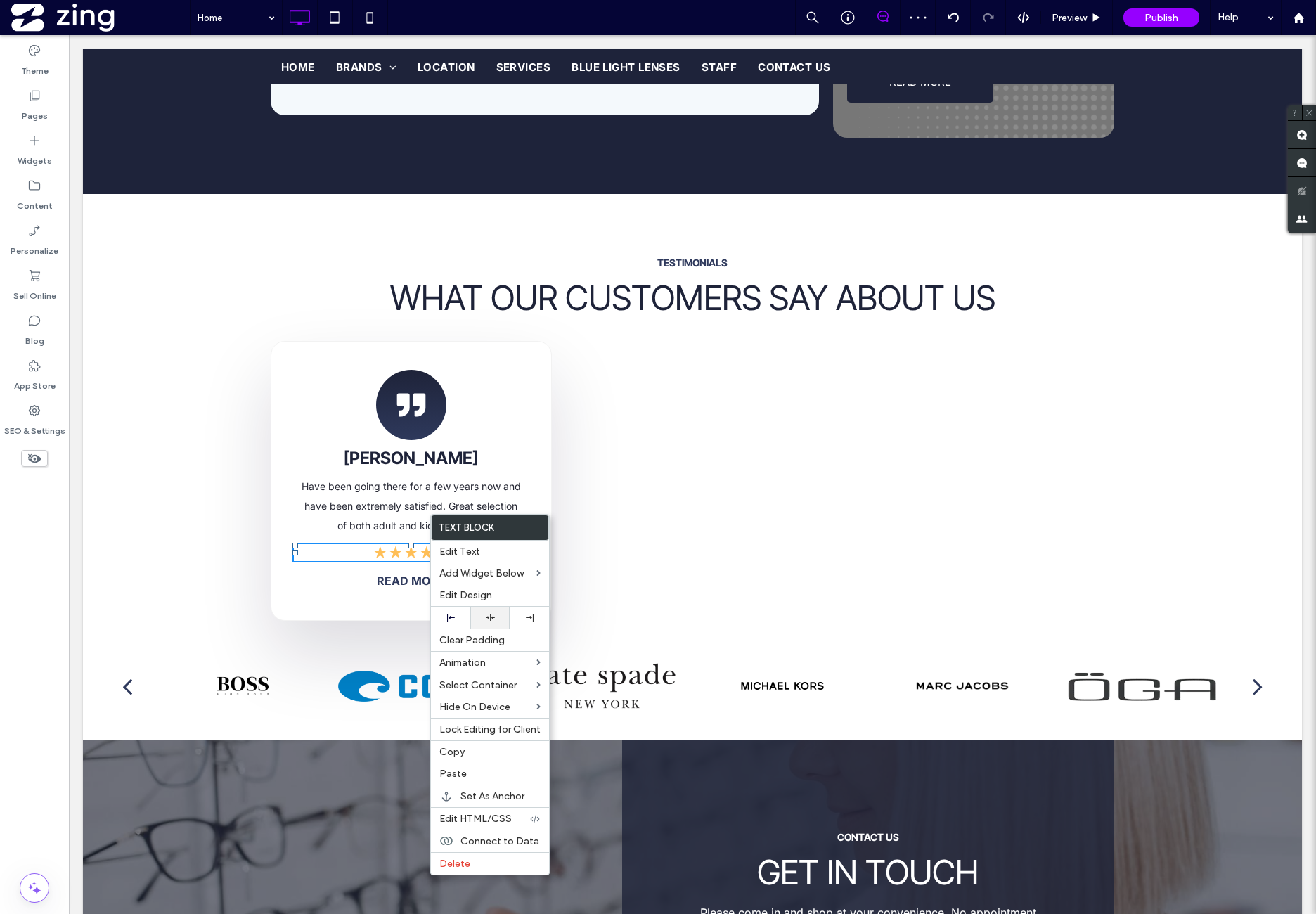
click at [499, 616] on div at bounding box center [490, 618] width 25 height 9
click at [418, 477] on p "Have been going there for a few years now and have been extremely satisfied. Gr…" at bounding box center [411, 506] width 221 height 59
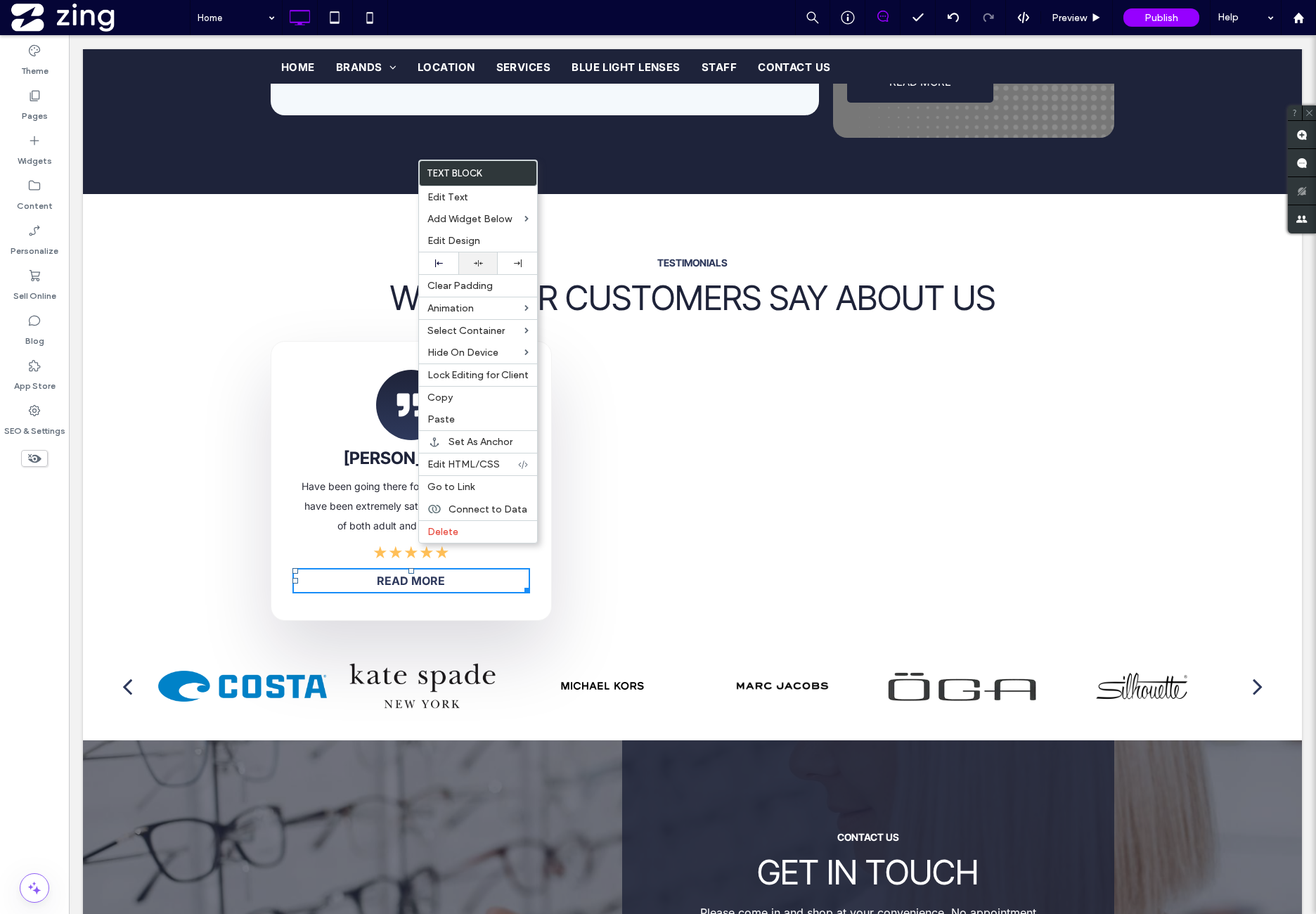
click at [489, 259] on div at bounding box center [478, 263] width 25 height 9
click at [350, 480] on span "Have been going there for a few years now and have been extremely satisfied. Gr…" at bounding box center [411, 506] width 219 height 51
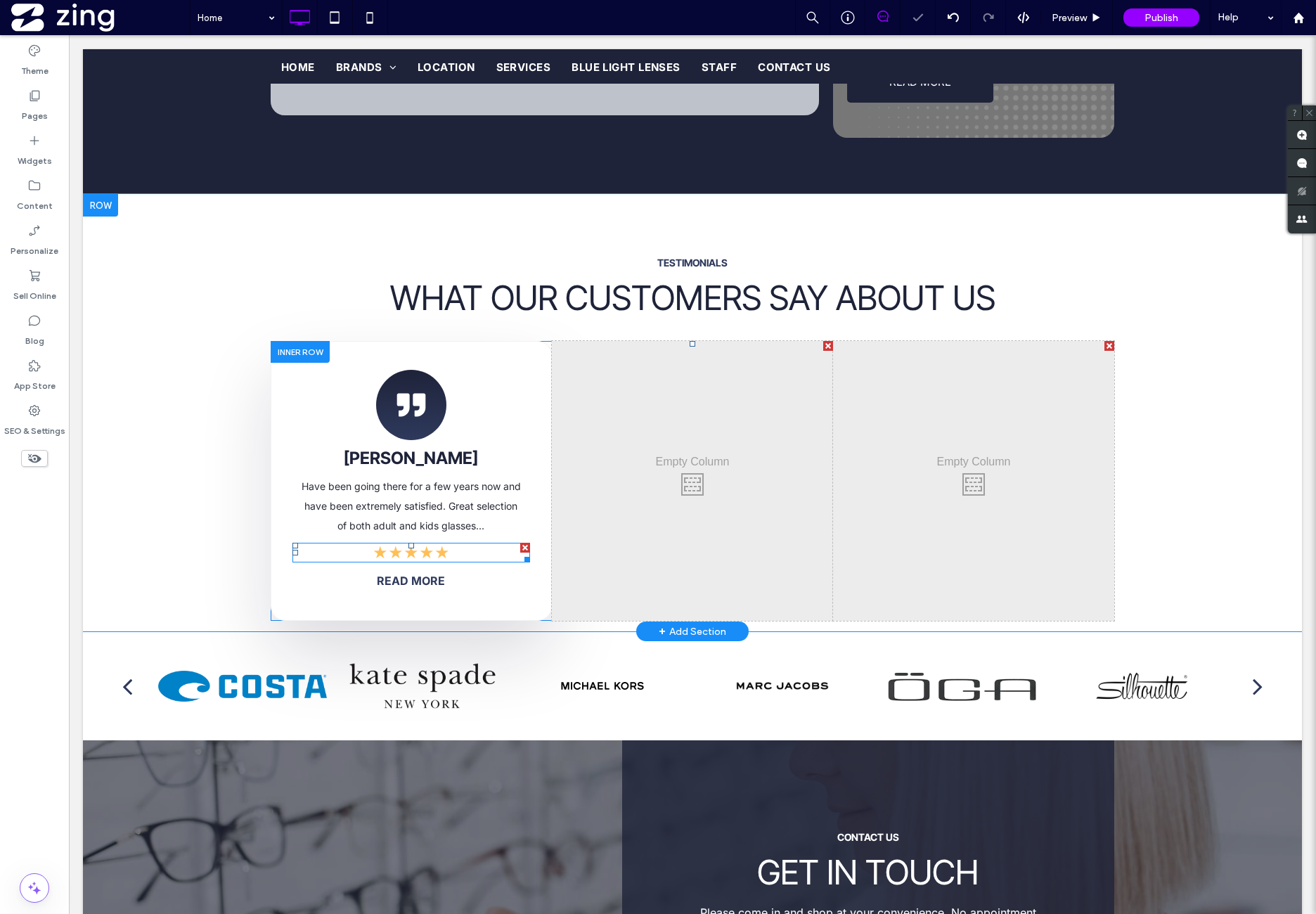
click at [426, 542] on span "★★★★★" at bounding box center [411, 552] width 77 height 21
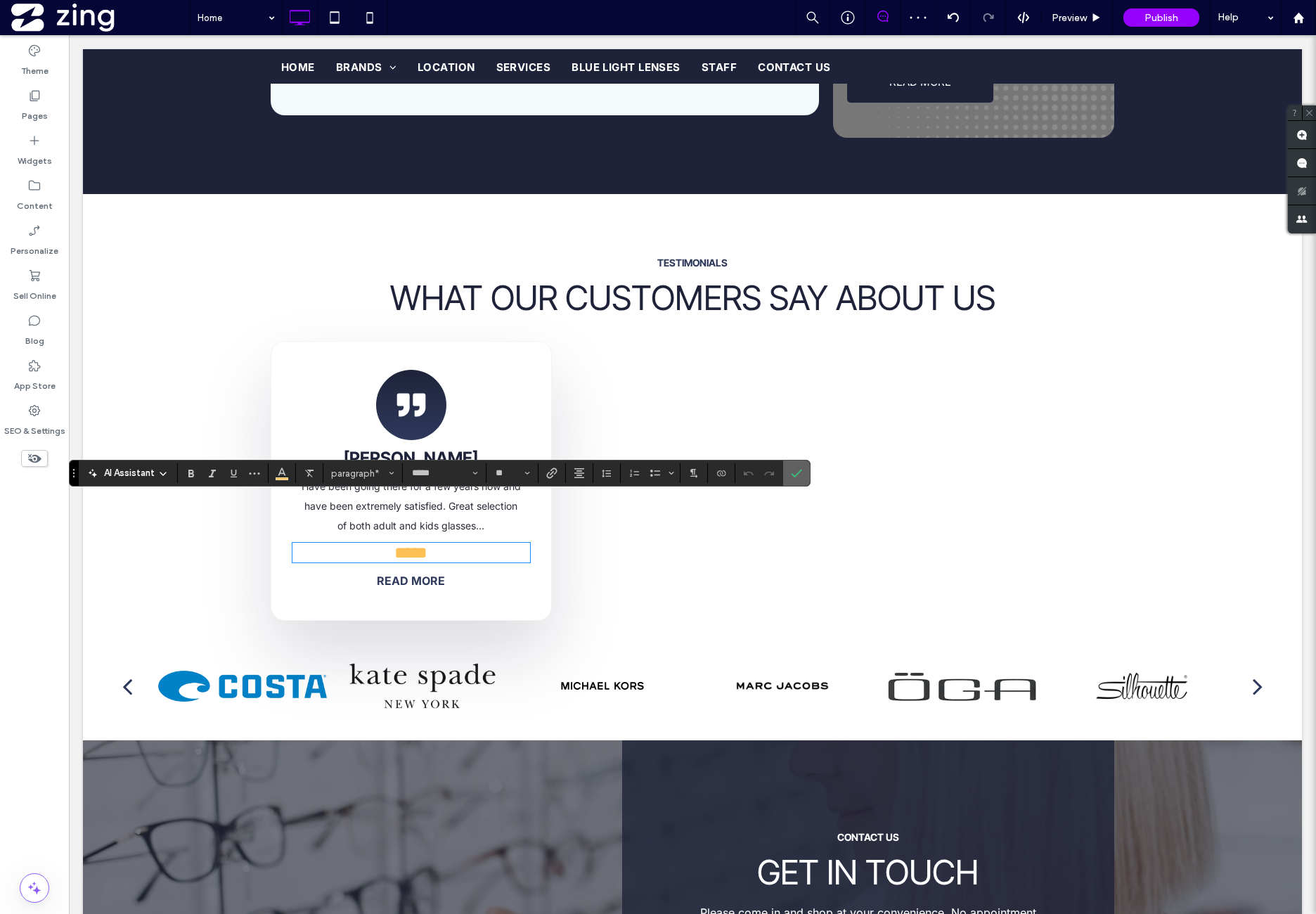
click at [796, 473] on icon "Confirm" at bounding box center [797, 473] width 11 height 11
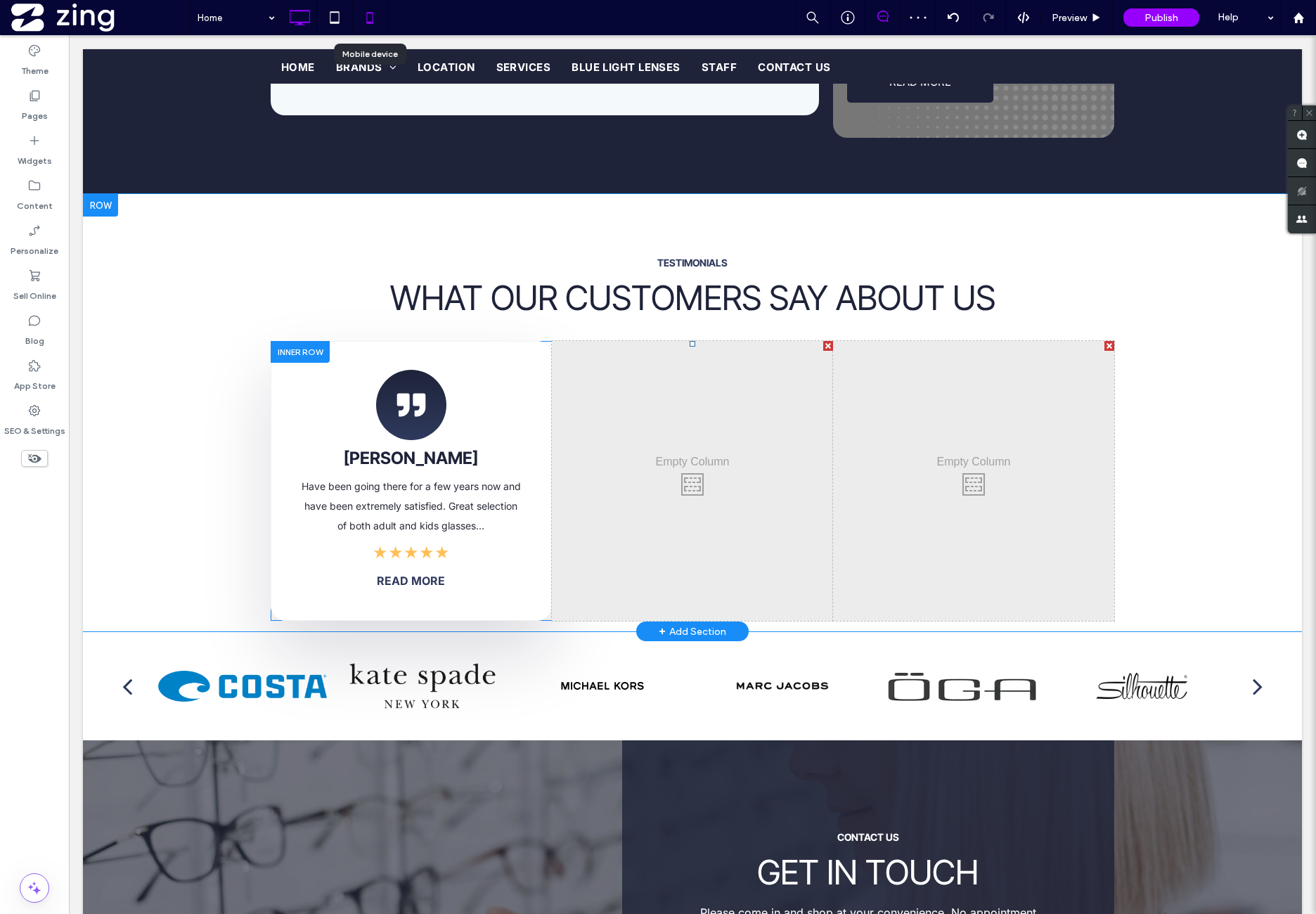
click at [371, 15] on icon at bounding box center [369, 17] width 28 height 28
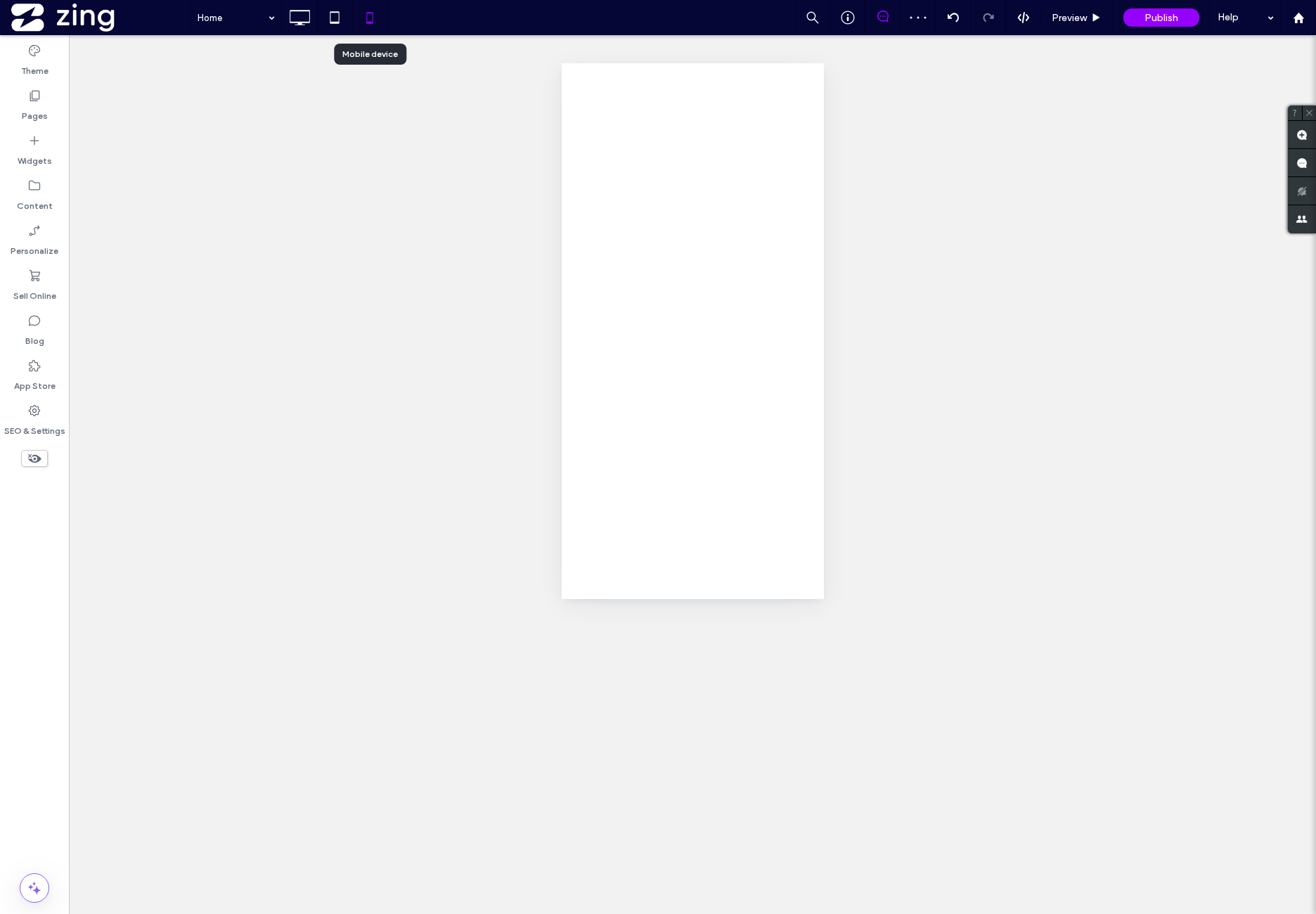
scroll to position [0, 0]
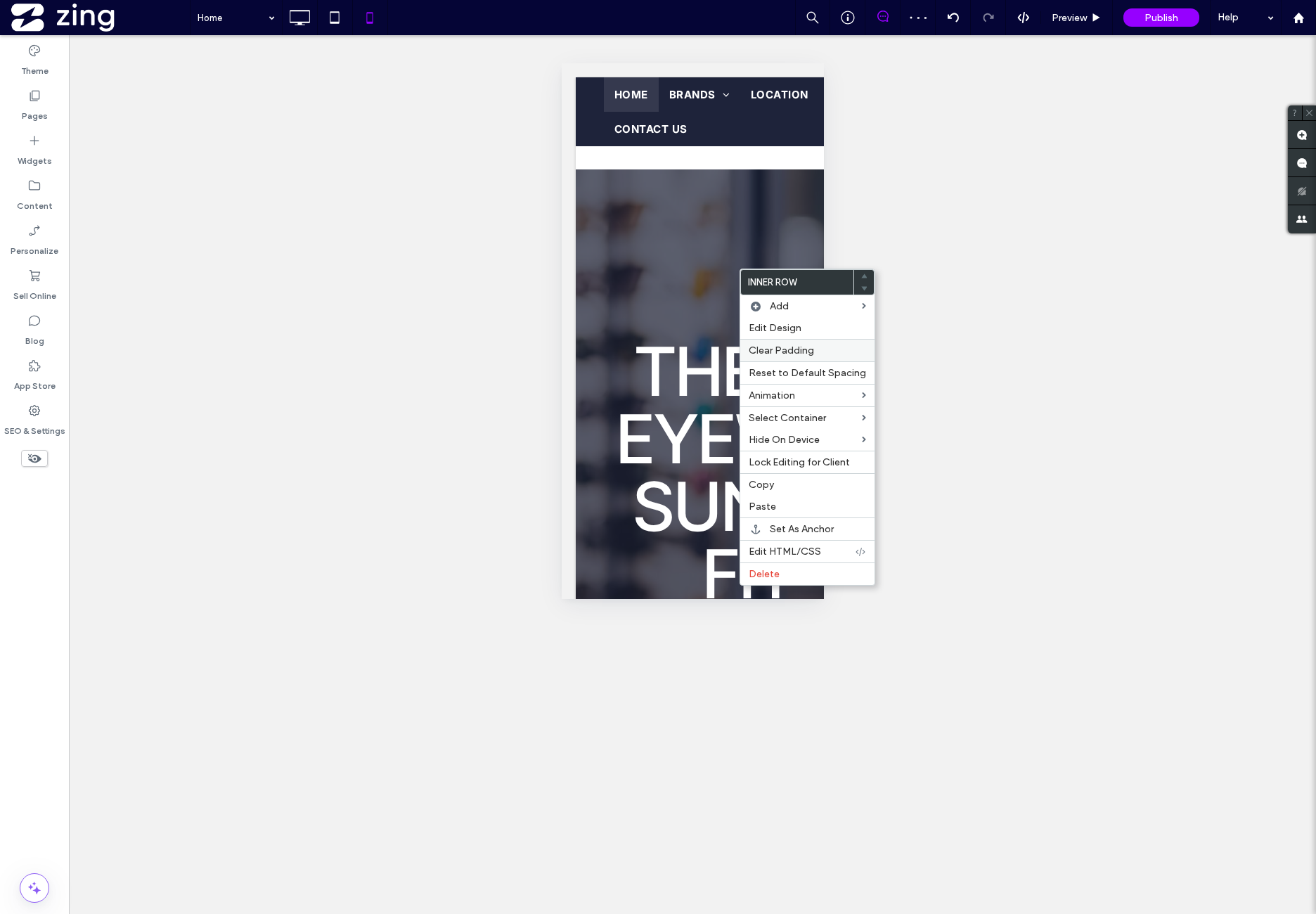
click at [813, 356] on div "Clear Padding" at bounding box center [808, 351] width 134 height 23
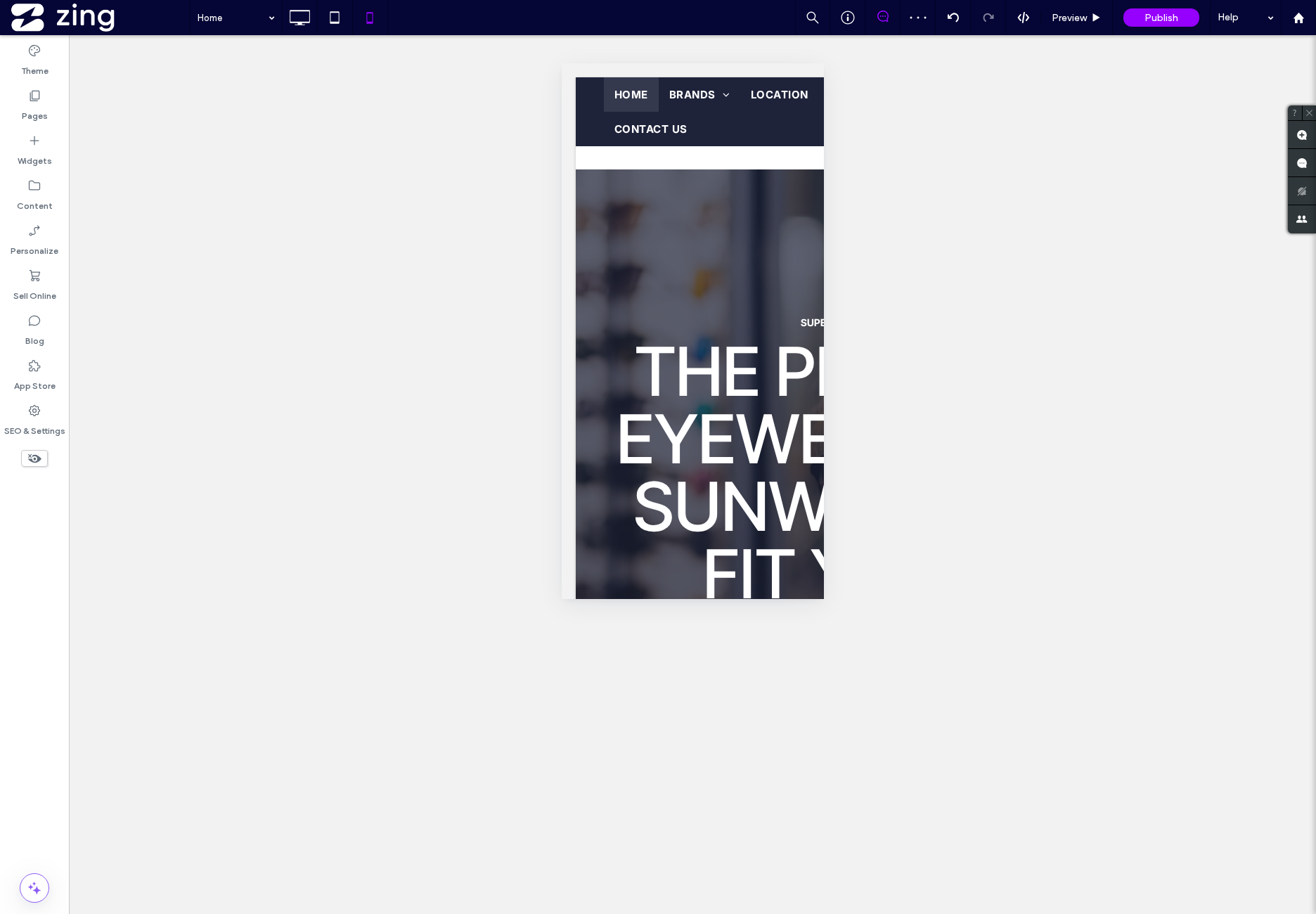
type input "*****"
type input "**"
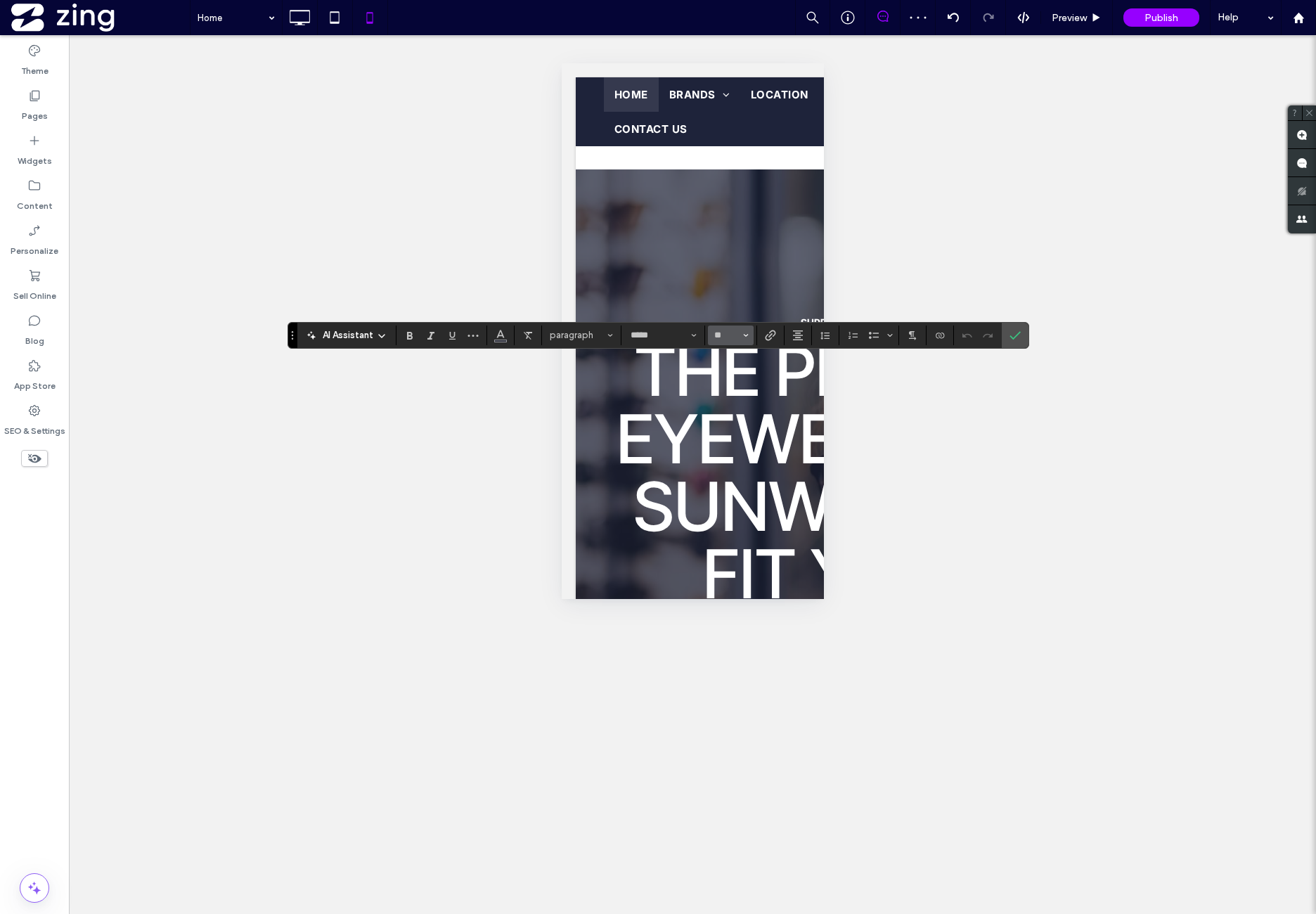
drag, startPoint x: 744, startPoint y: 336, endPoint x: 745, endPoint y: 343, distance: 7.1
click at [744, 336] on icon "Size" at bounding box center [746, 336] width 6 height 6
click at [738, 438] on label "12" at bounding box center [730, 437] width 45 height 20
type input "**"
drag, startPoint x: 1018, startPoint y: 341, endPoint x: 1006, endPoint y: 342, distance: 12.0
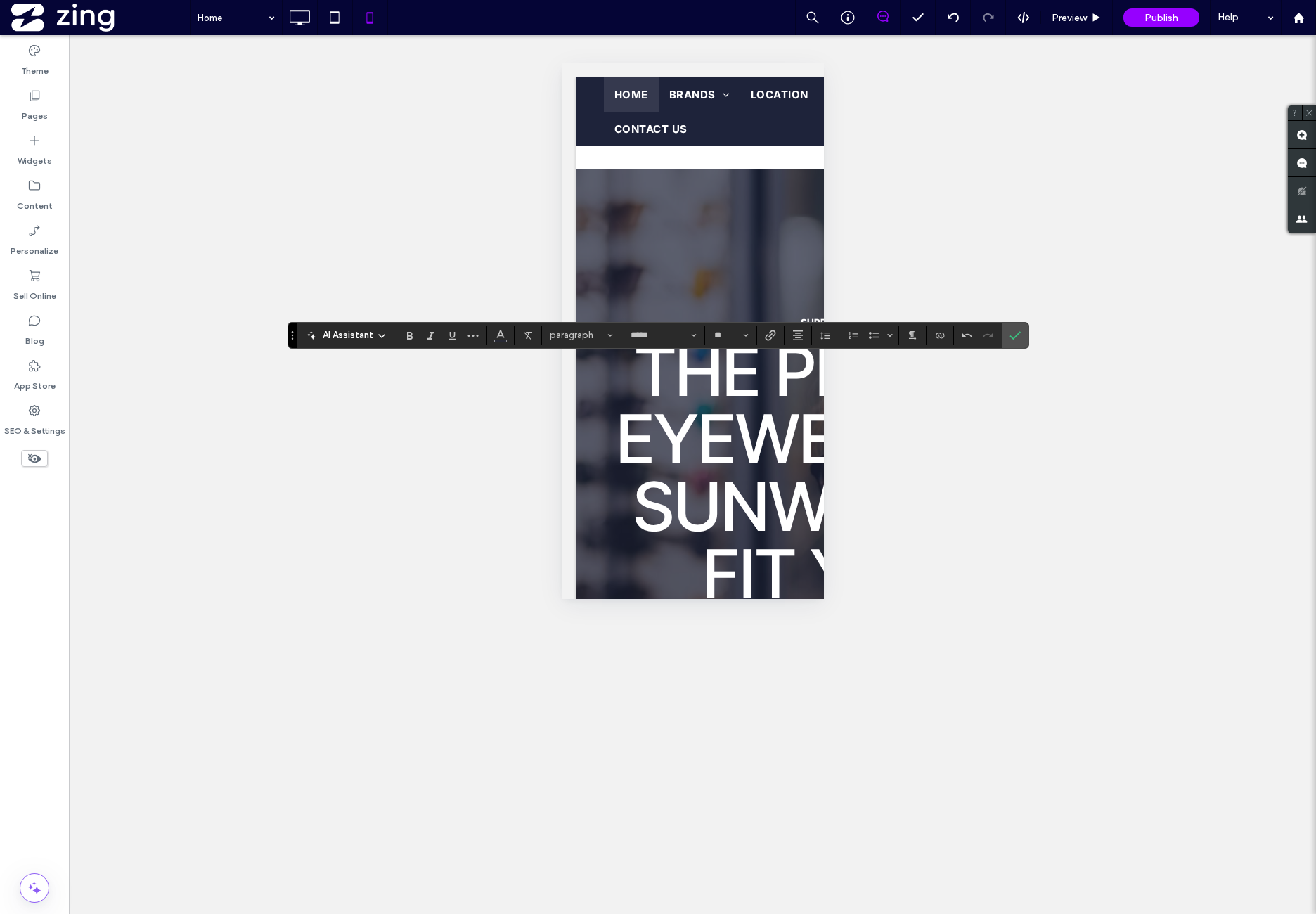
click at [1018, 341] on label "Confirm" at bounding box center [1015, 335] width 21 height 25
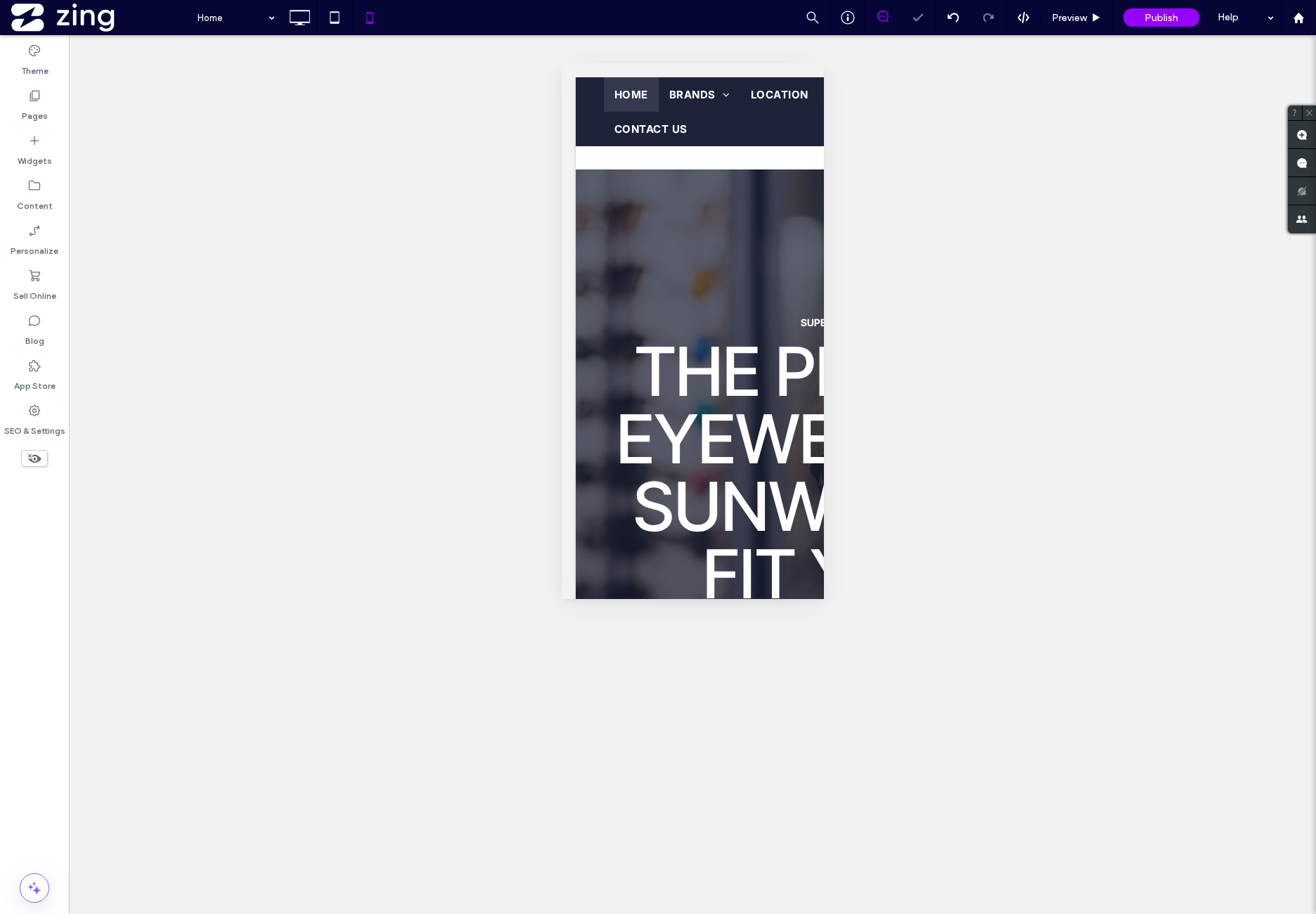
type input "*****"
type input "**"
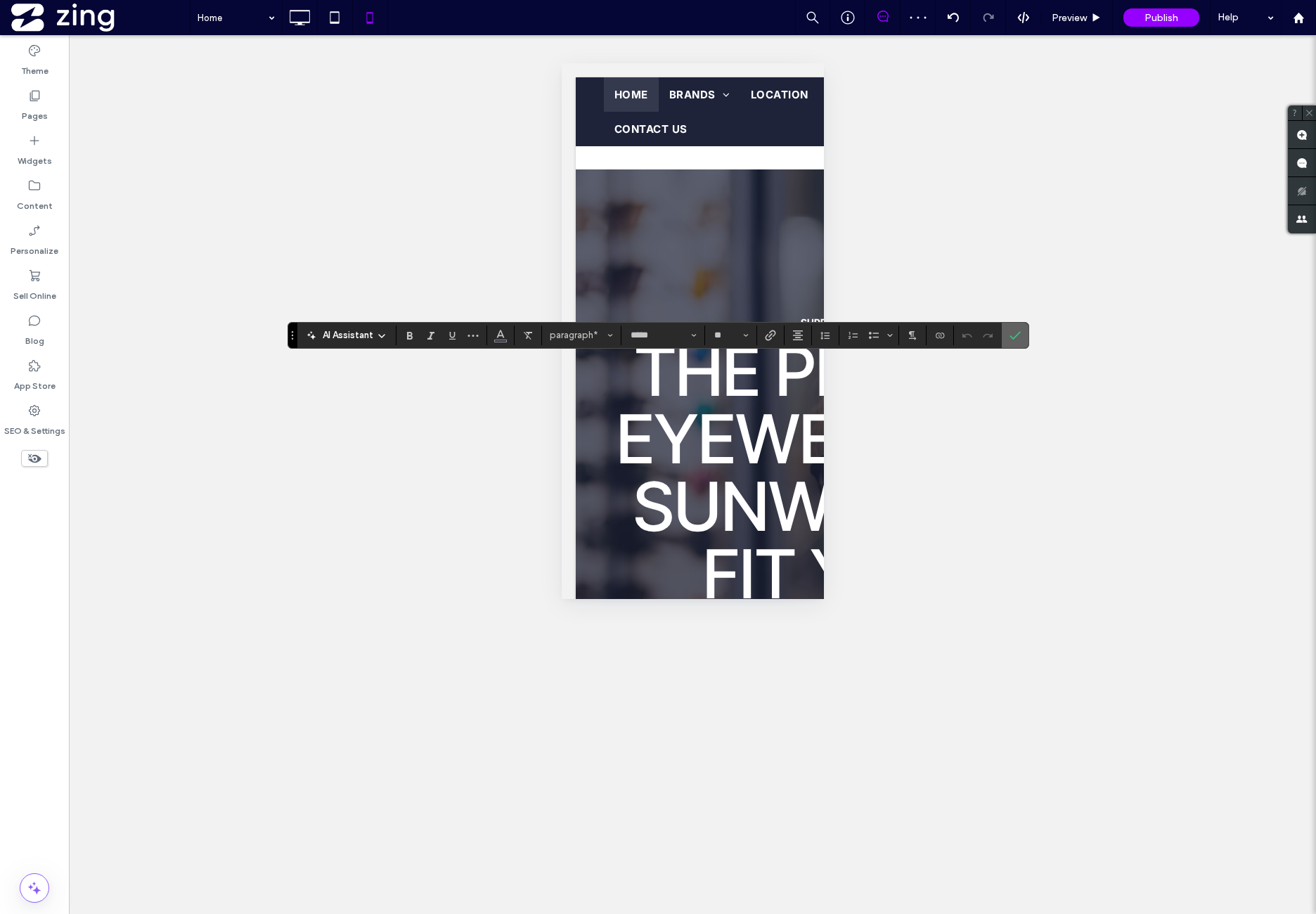
click at [1017, 341] on span "Confirm" at bounding box center [1015, 335] width 11 height 24
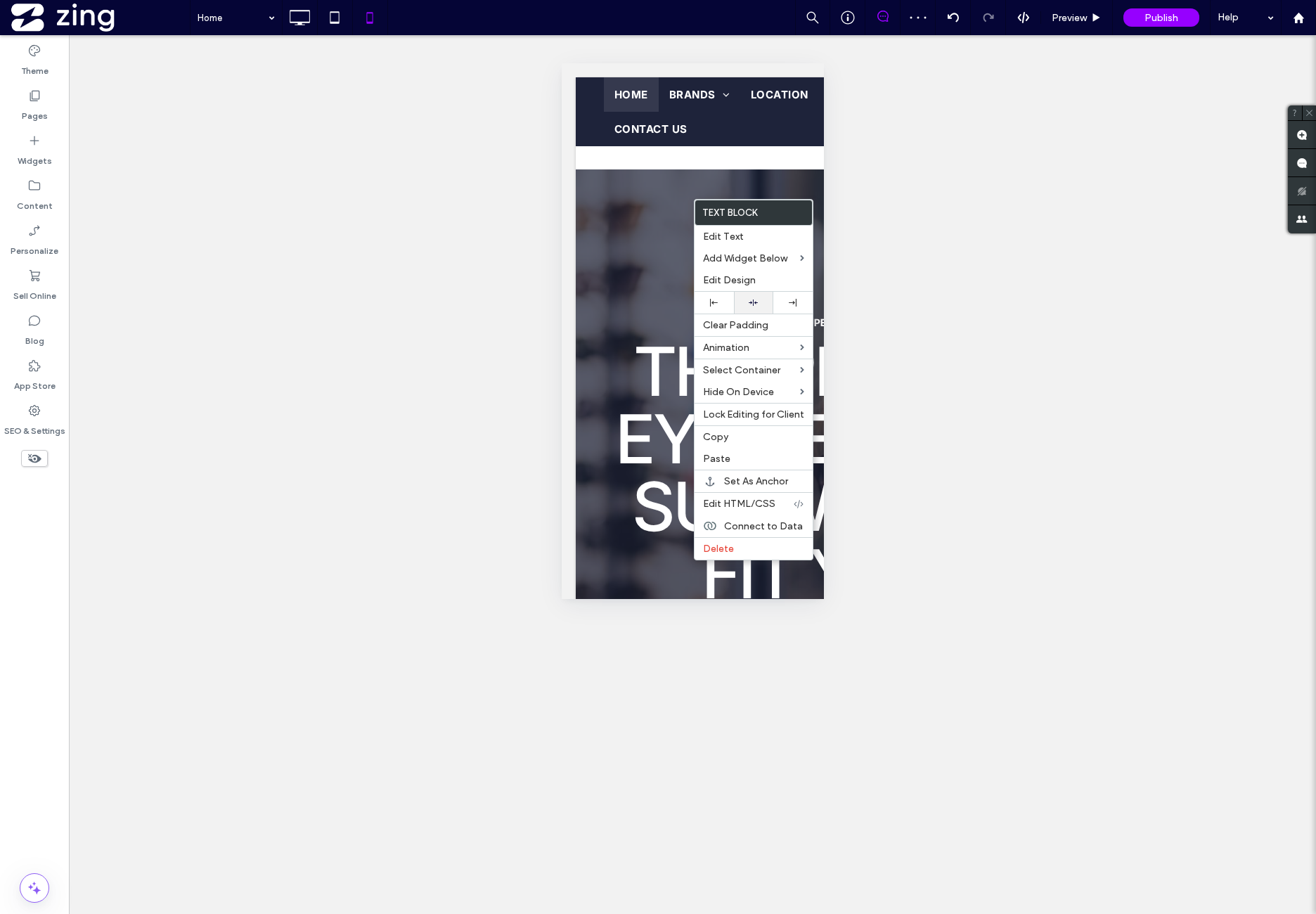
click at [760, 298] on div at bounding box center [753, 302] width 25 height 9
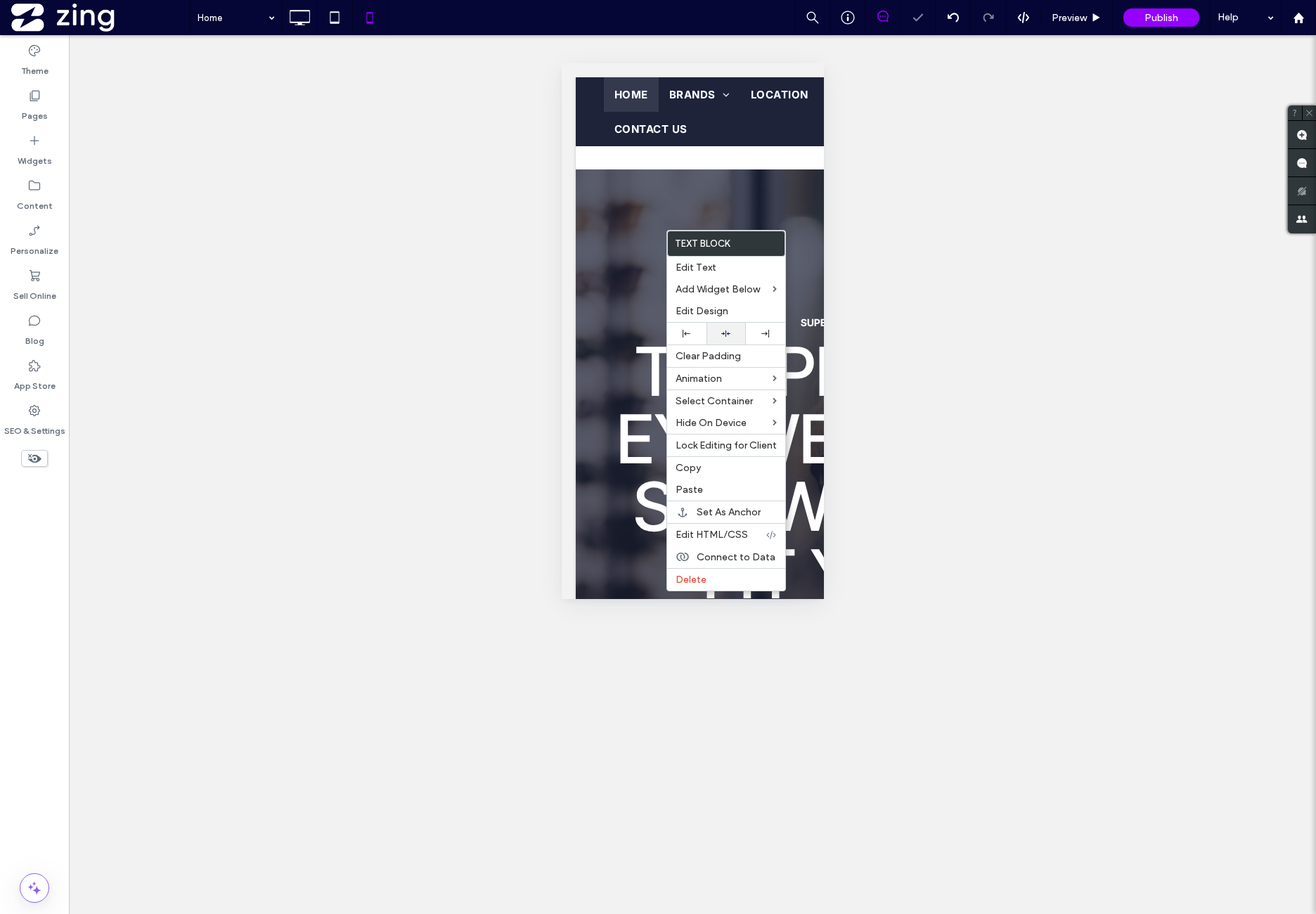
click at [738, 328] on div at bounding box center [726, 333] width 39 height 22
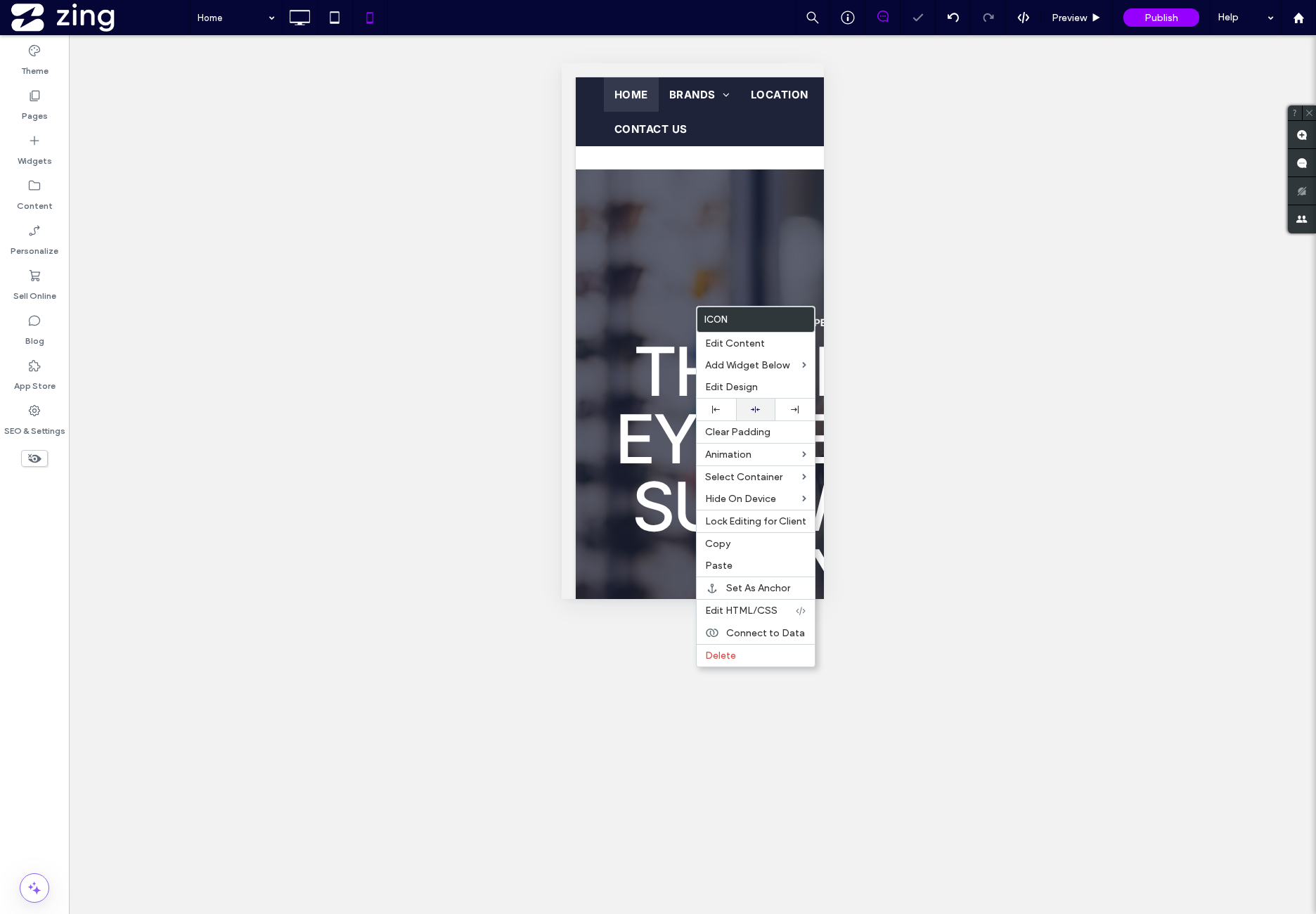
click at [768, 403] on div at bounding box center [755, 409] width 39 height 22
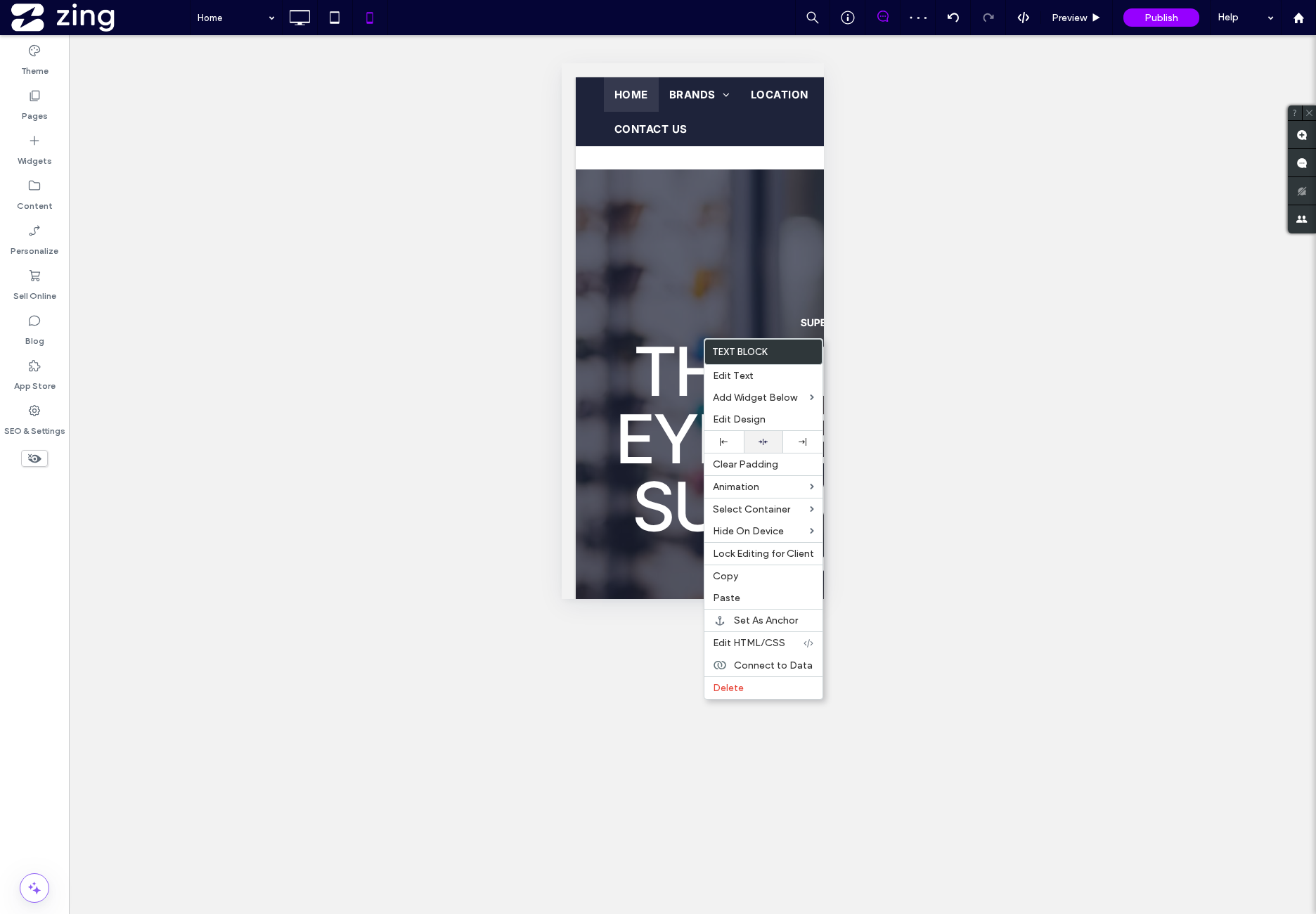
click at [771, 433] on div at bounding box center [763, 442] width 39 height 22
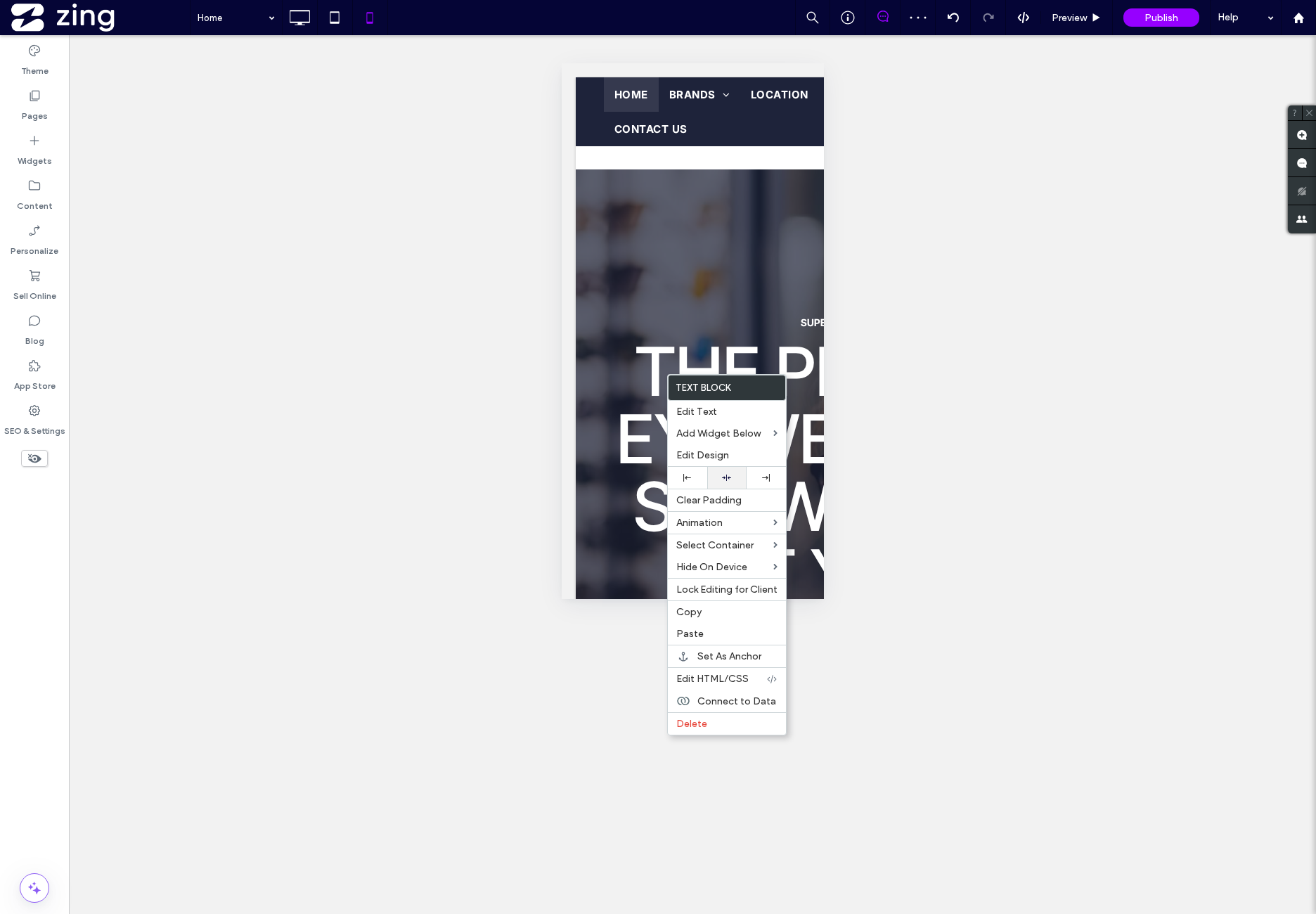
click at [738, 473] on div at bounding box center [726, 478] width 39 height 22
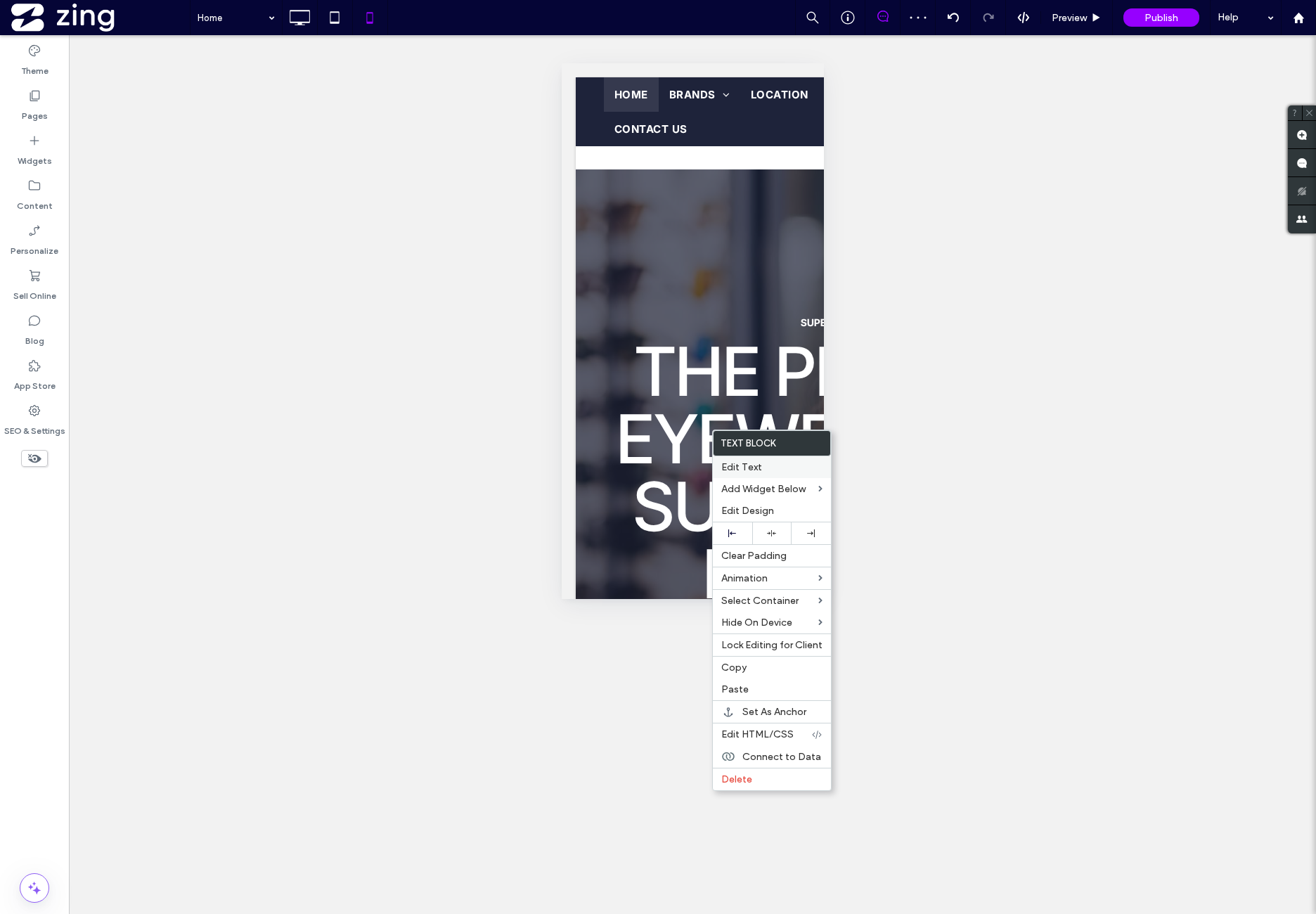
drag, startPoint x: 783, startPoint y: 529, endPoint x: 746, endPoint y: 473, distance: 67.1
click at [783, 528] on div at bounding box center [772, 533] width 39 height 22
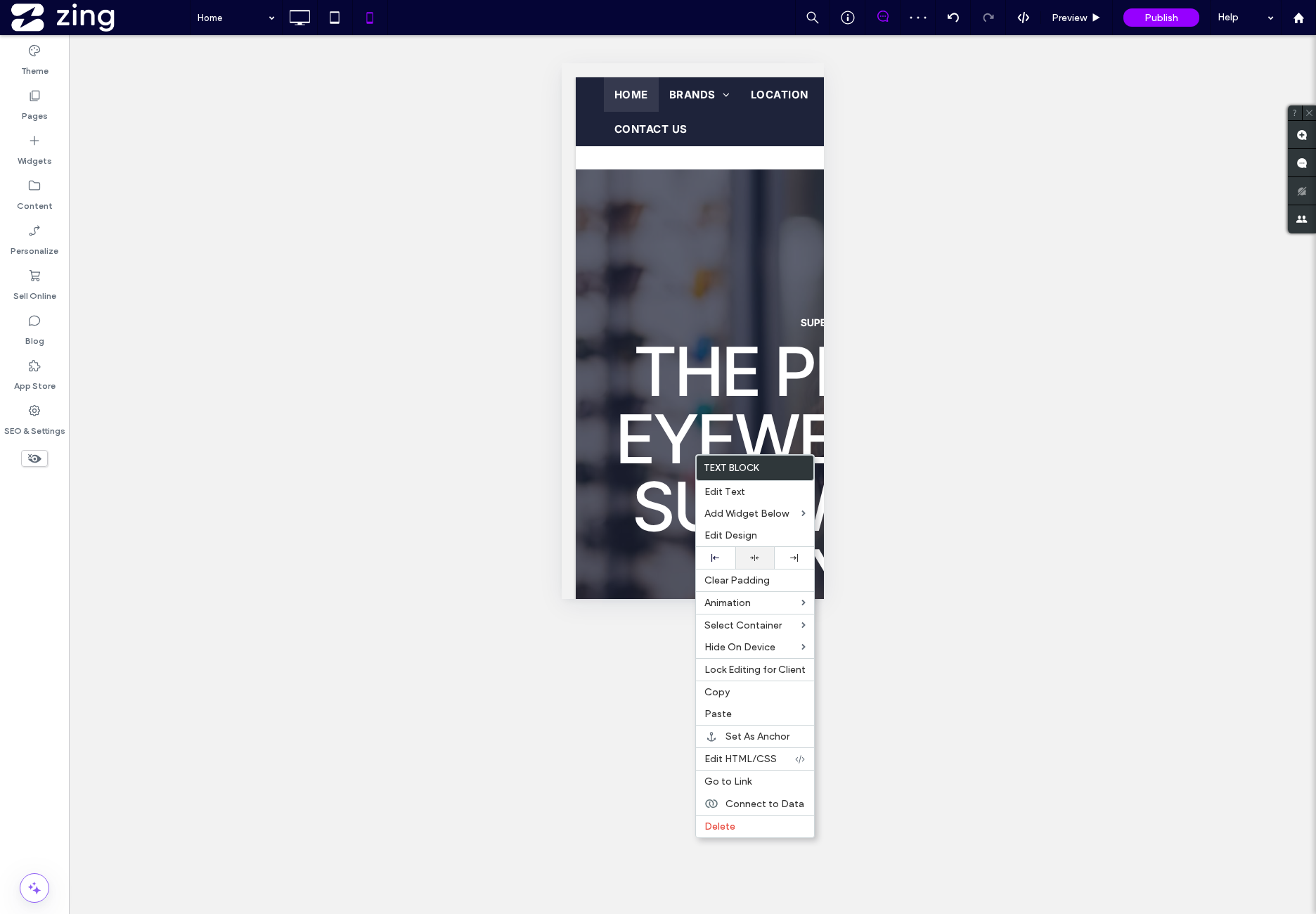
click at [765, 551] on div at bounding box center [755, 558] width 39 height 22
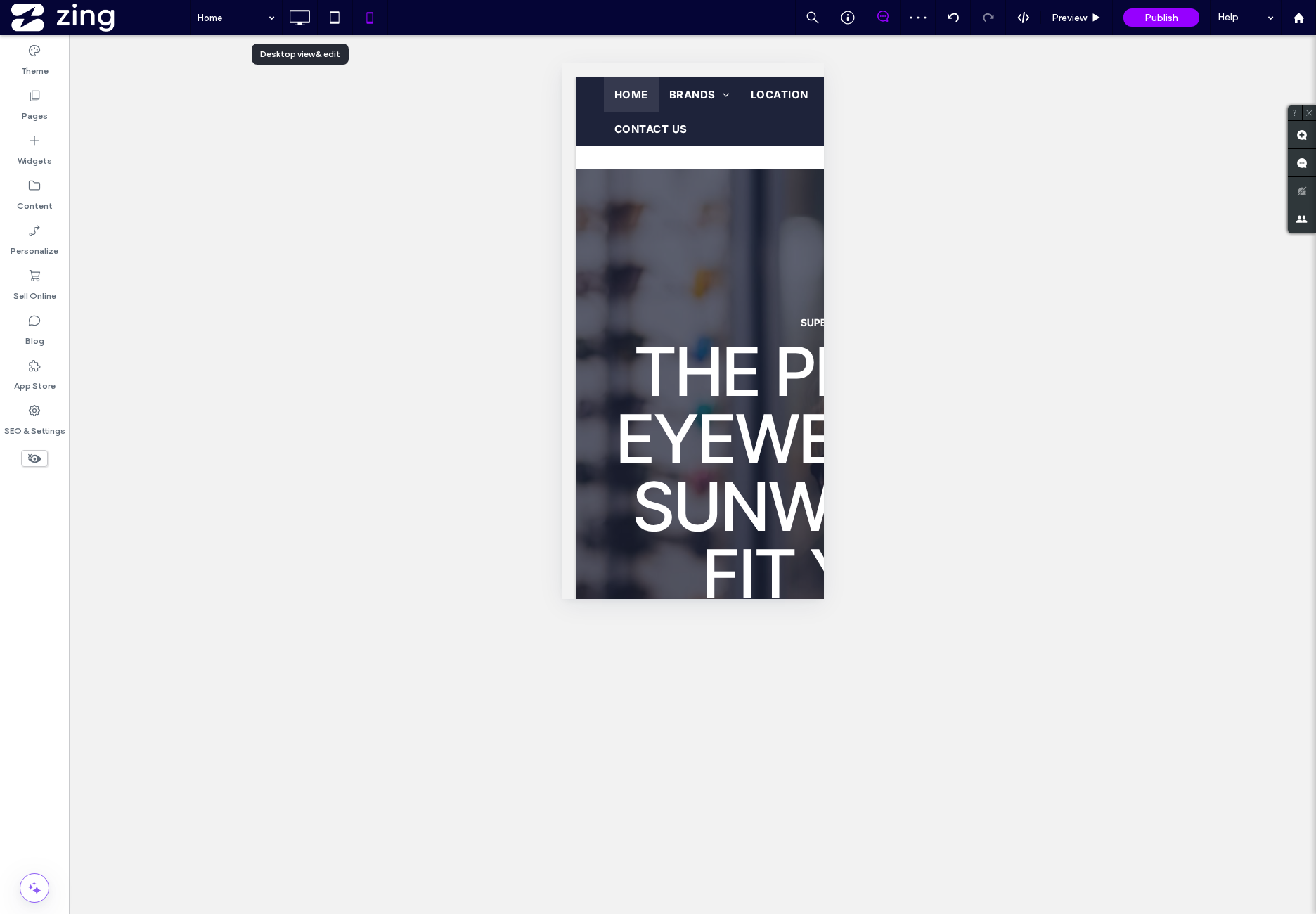
drag, startPoint x: 301, startPoint y: 23, endPoint x: 322, endPoint y: 69, distance: 50.6
click at [301, 22] on use at bounding box center [300, 18] width 21 height 16
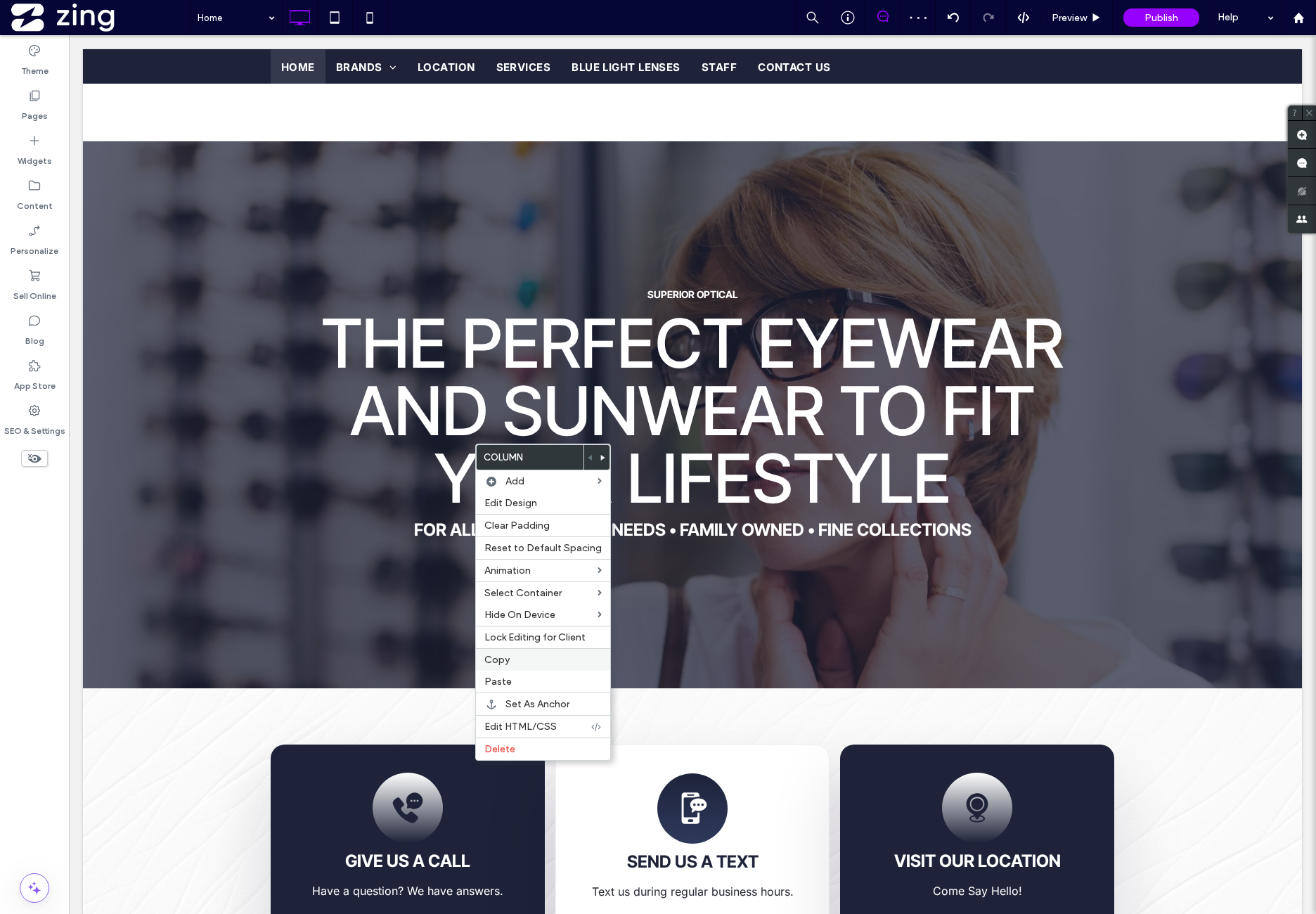
click at [533, 661] on label "Copy" at bounding box center [543, 660] width 117 height 12
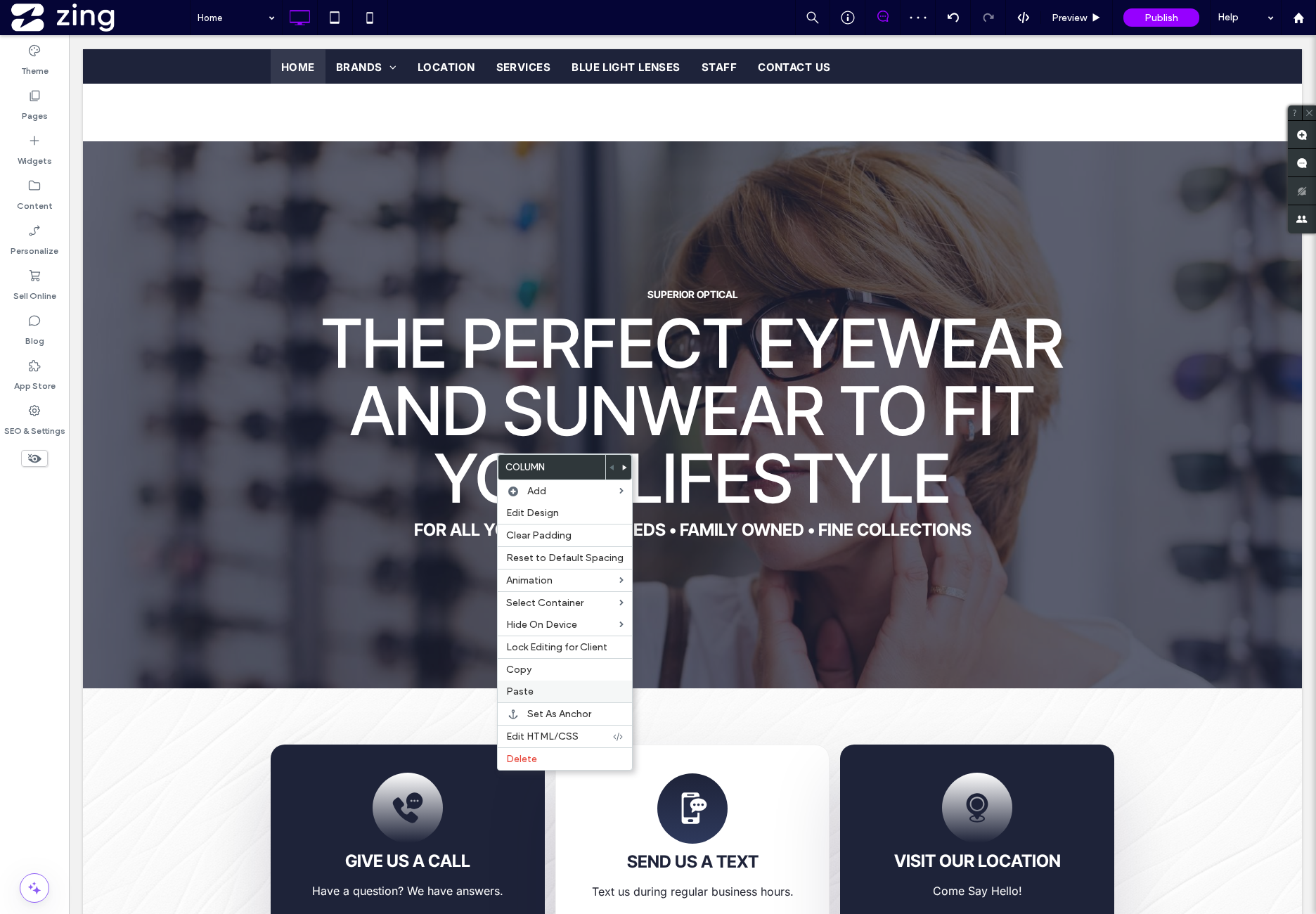
click at [546, 691] on label "Paste" at bounding box center [565, 691] width 117 height 12
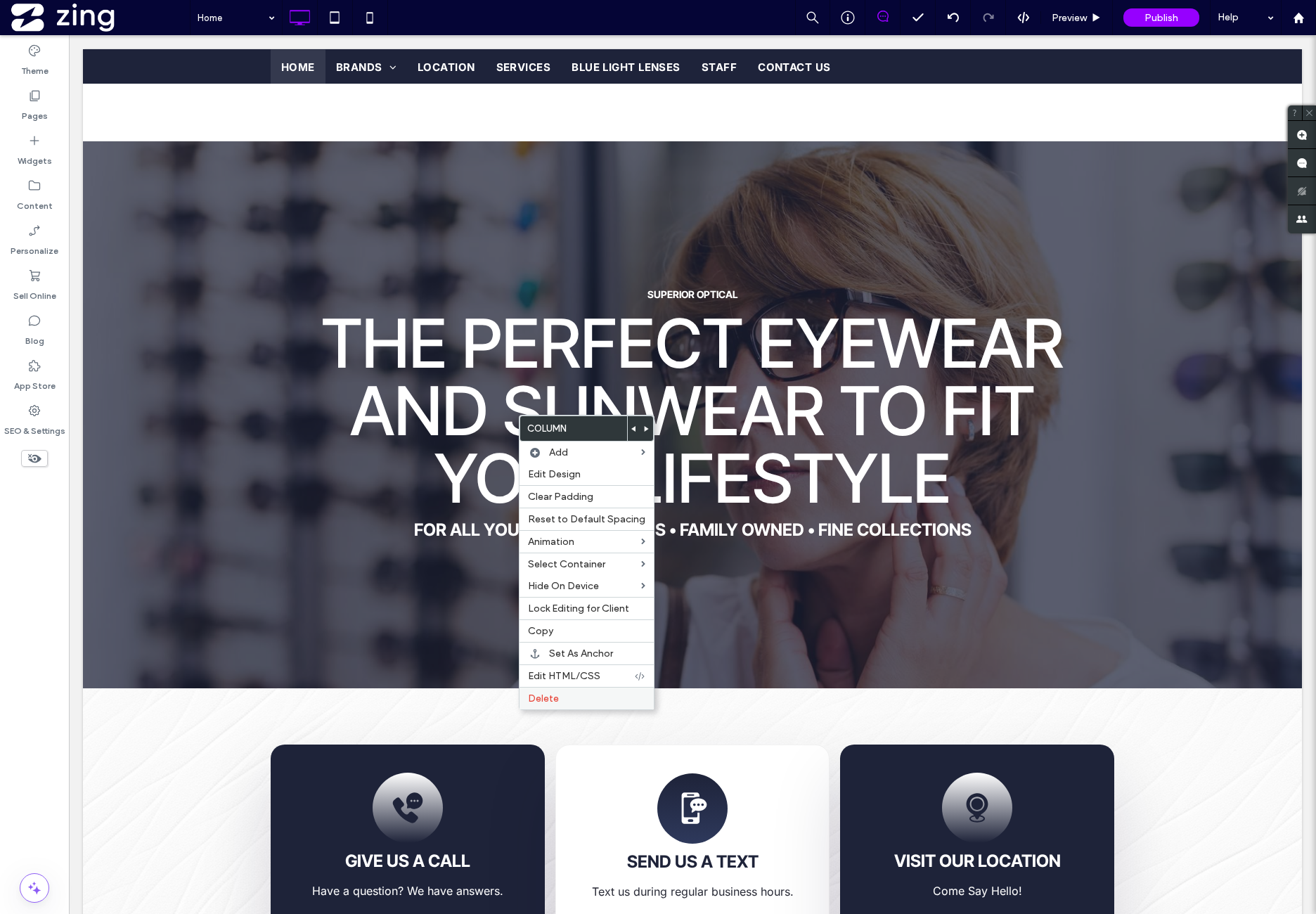
click at [561, 700] on div "Delete" at bounding box center [587, 698] width 134 height 23
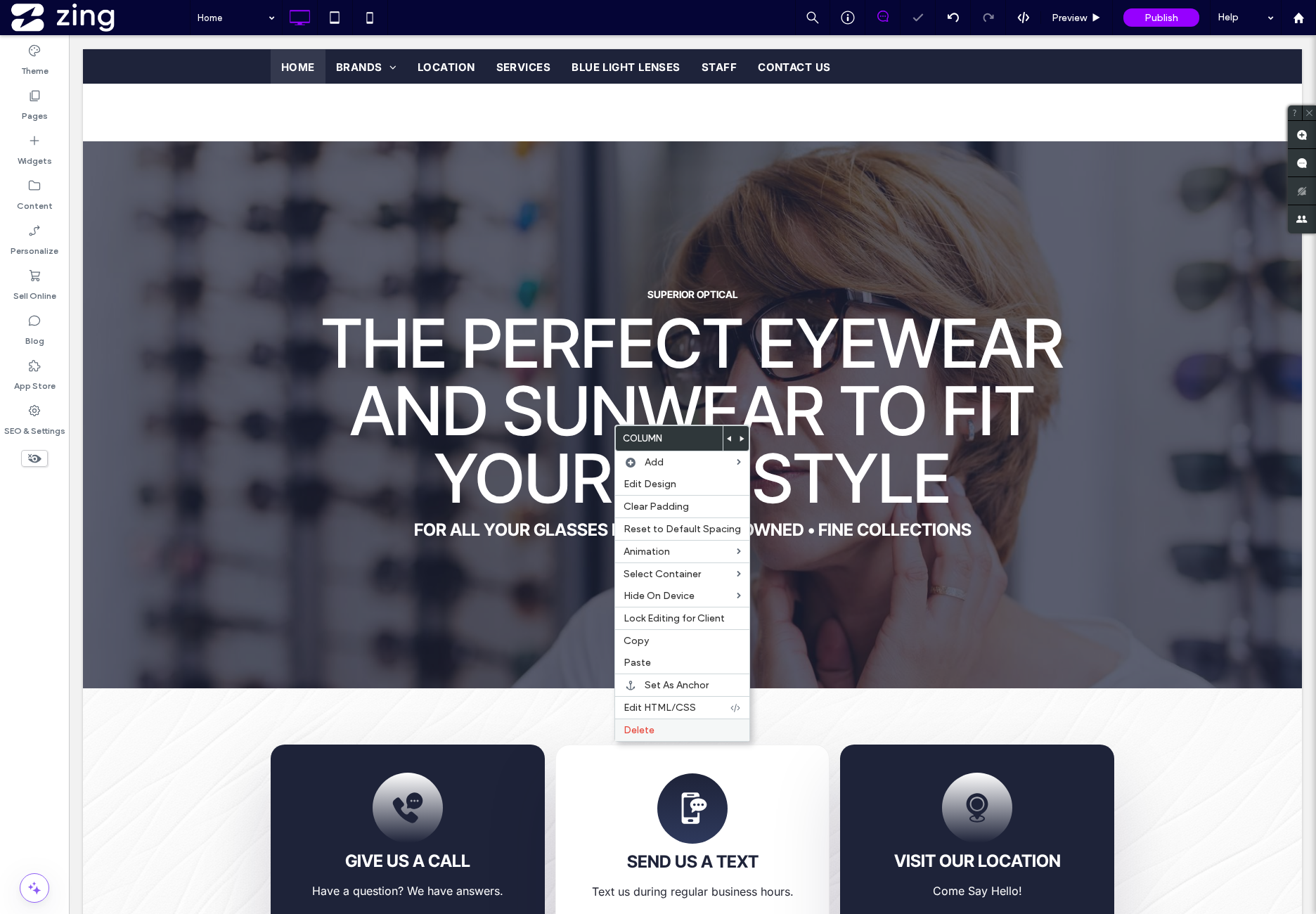
click at [667, 718] on div "Delete" at bounding box center [683, 730] width 134 height 23
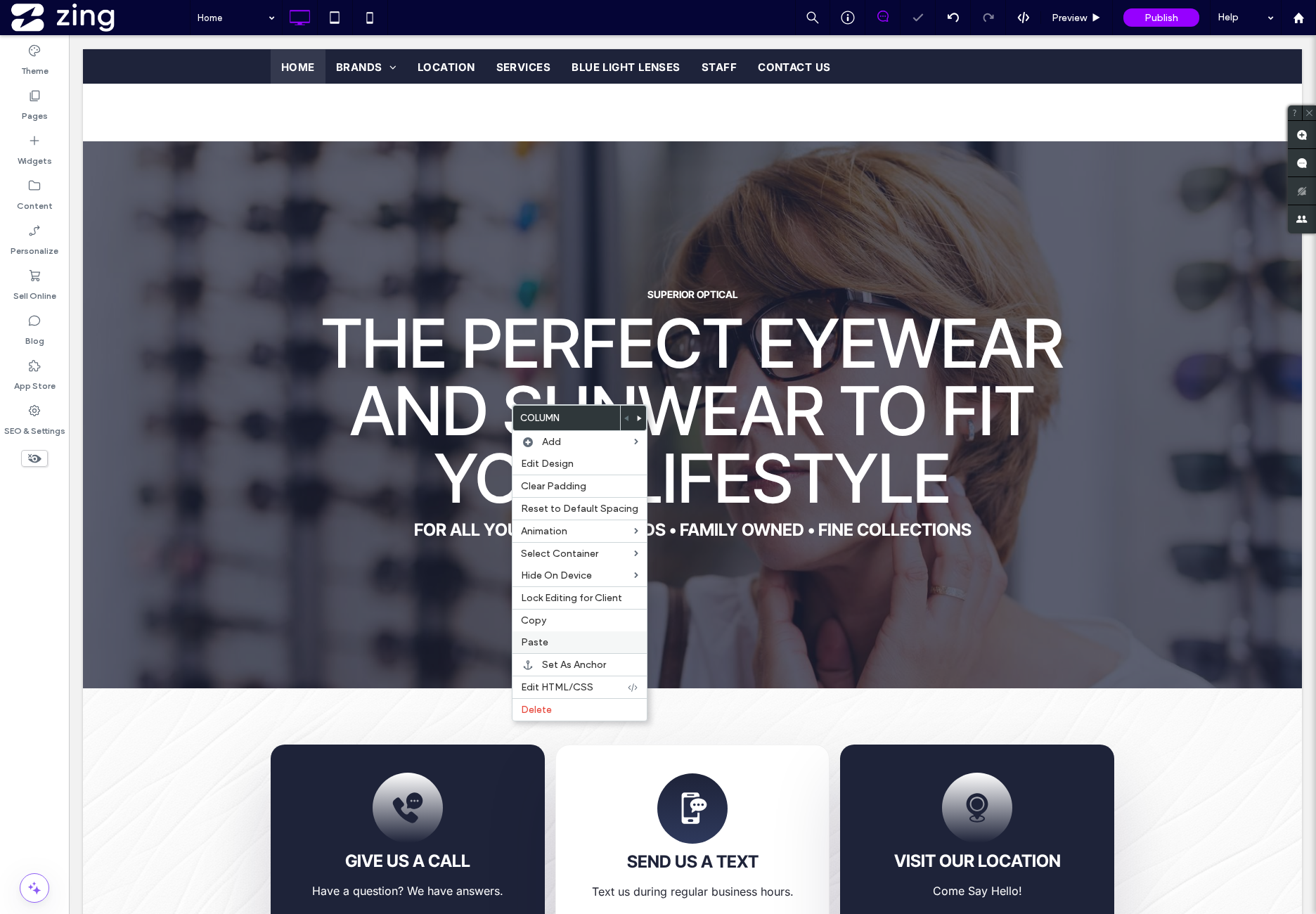
click at [552, 631] on div "Paste" at bounding box center [580, 642] width 134 height 22
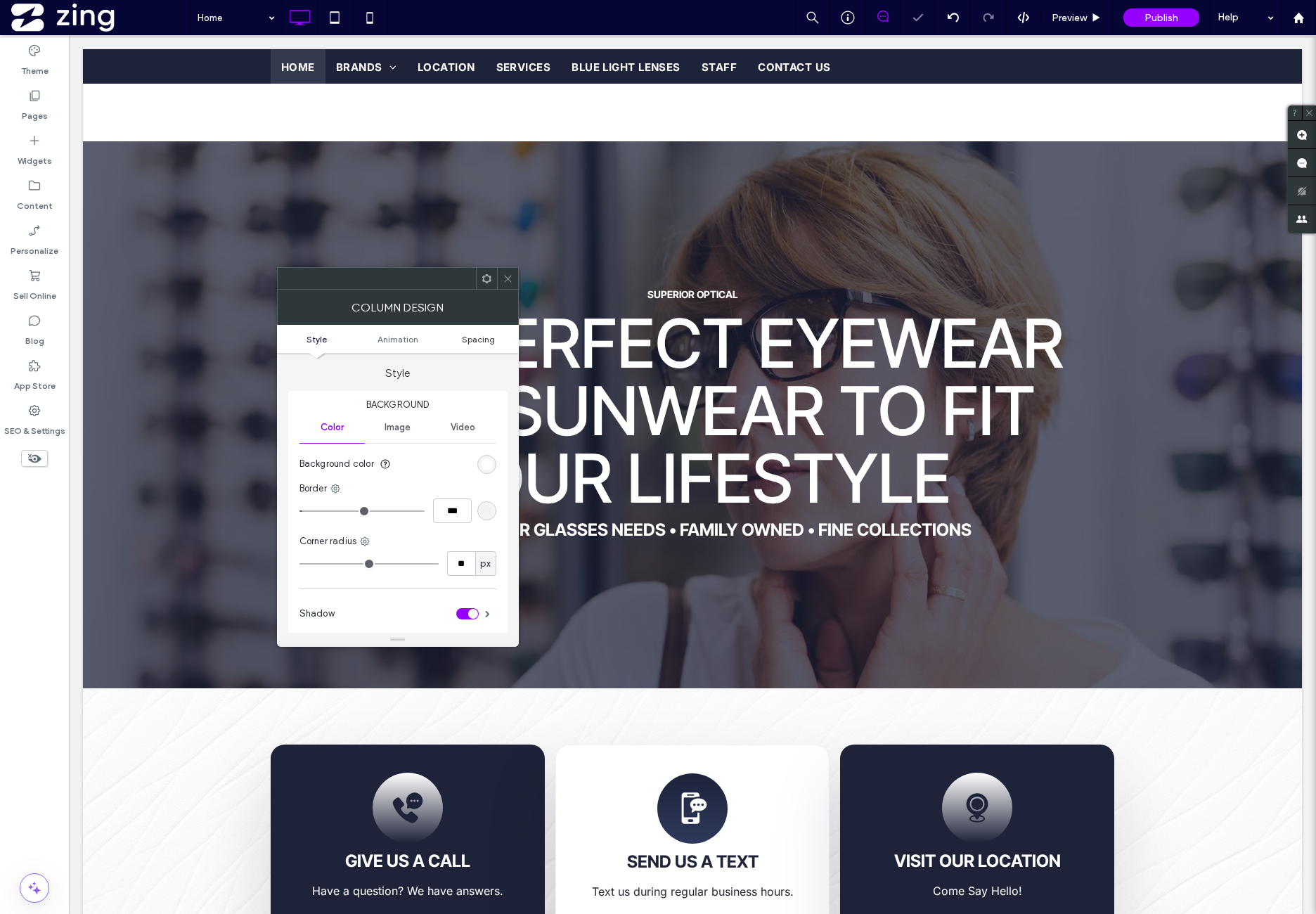
click at [478, 338] on span "Spacing" at bounding box center [478, 339] width 33 height 11
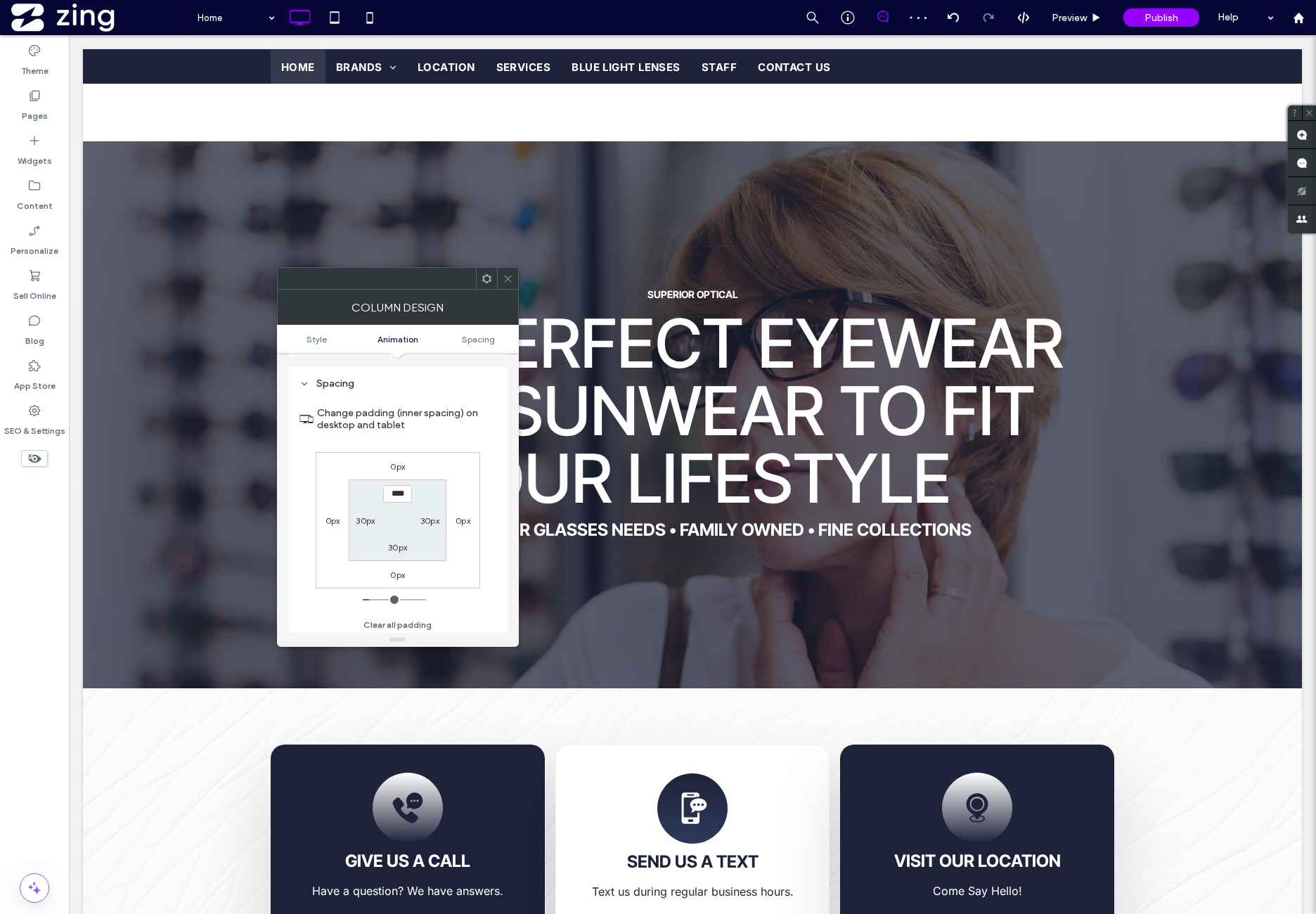
scroll to position [330, 0]
click at [458, 517] on label "0px" at bounding box center [463, 518] width 15 height 11
type input "*"
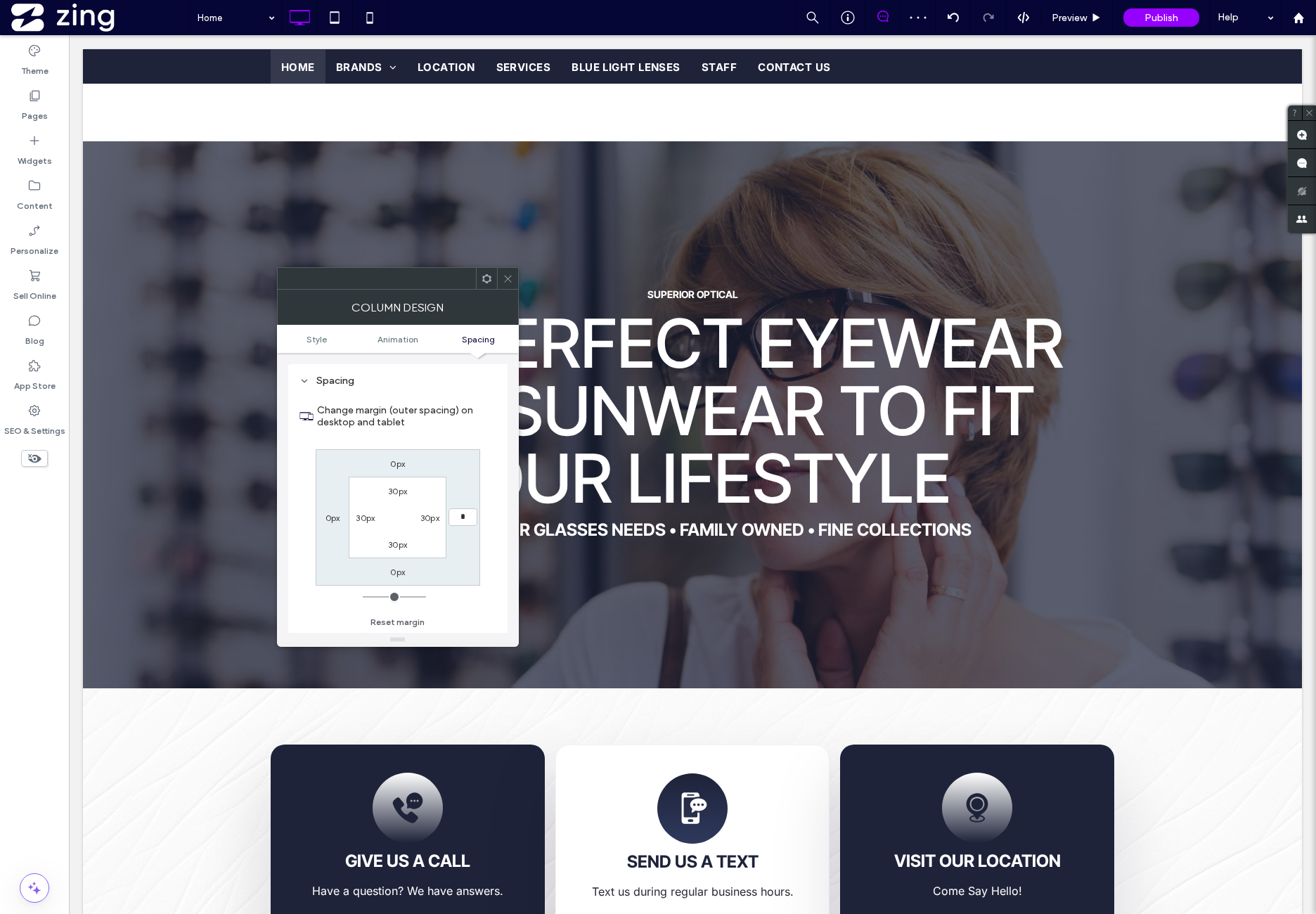
type input "**"
type input "****"
click at [468, 449] on div "0px 15px 0px **** 30px 30px 30px 30px" at bounding box center [398, 517] width 164 height 136
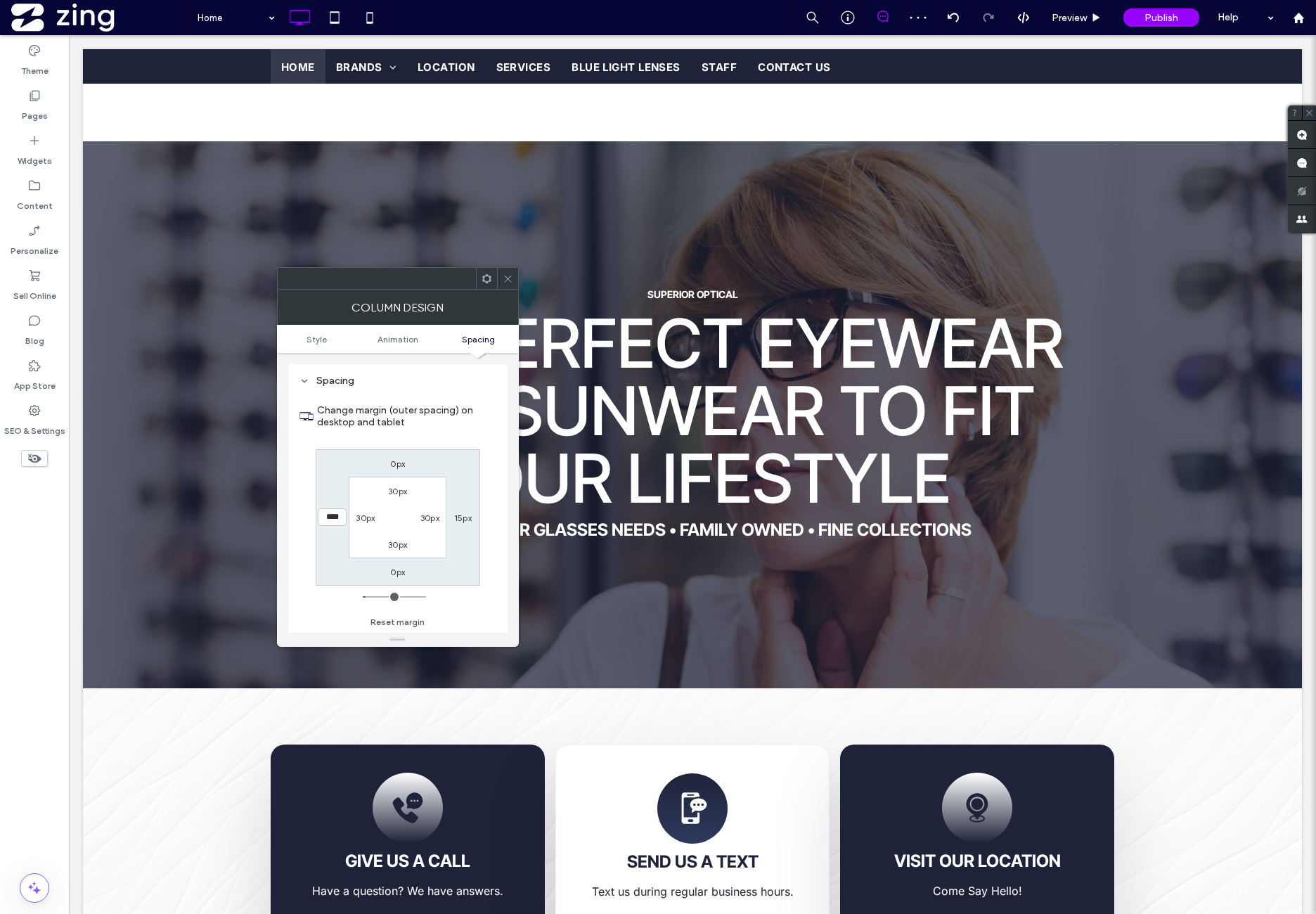
drag, startPoint x: 506, startPoint y: 278, endPoint x: 508, endPoint y: 316, distance: 38.1
click at [506, 278] on icon at bounding box center [508, 278] width 11 height 11
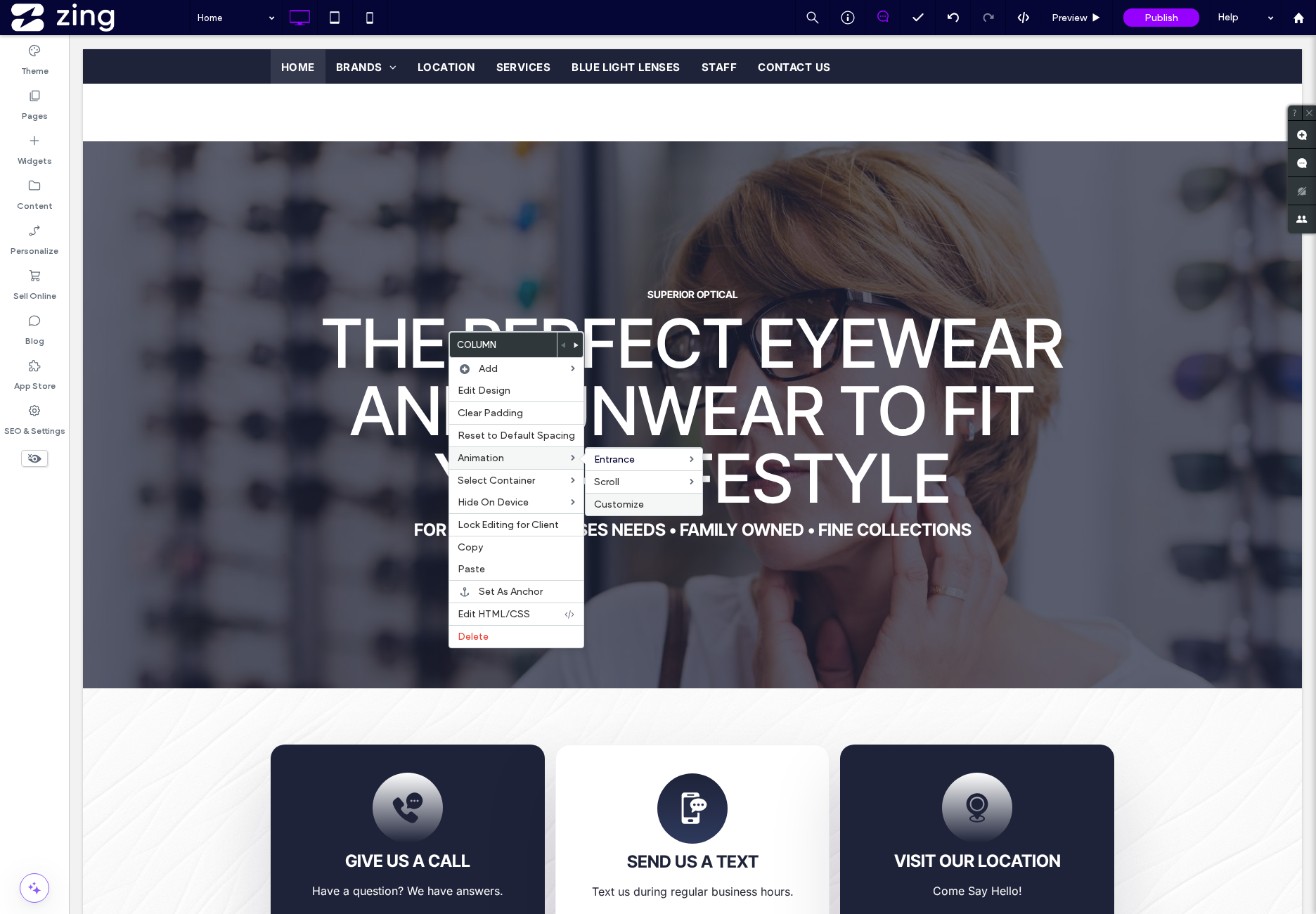
click at [638, 493] on div "Customize" at bounding box center [643, 504] width 116 height 23
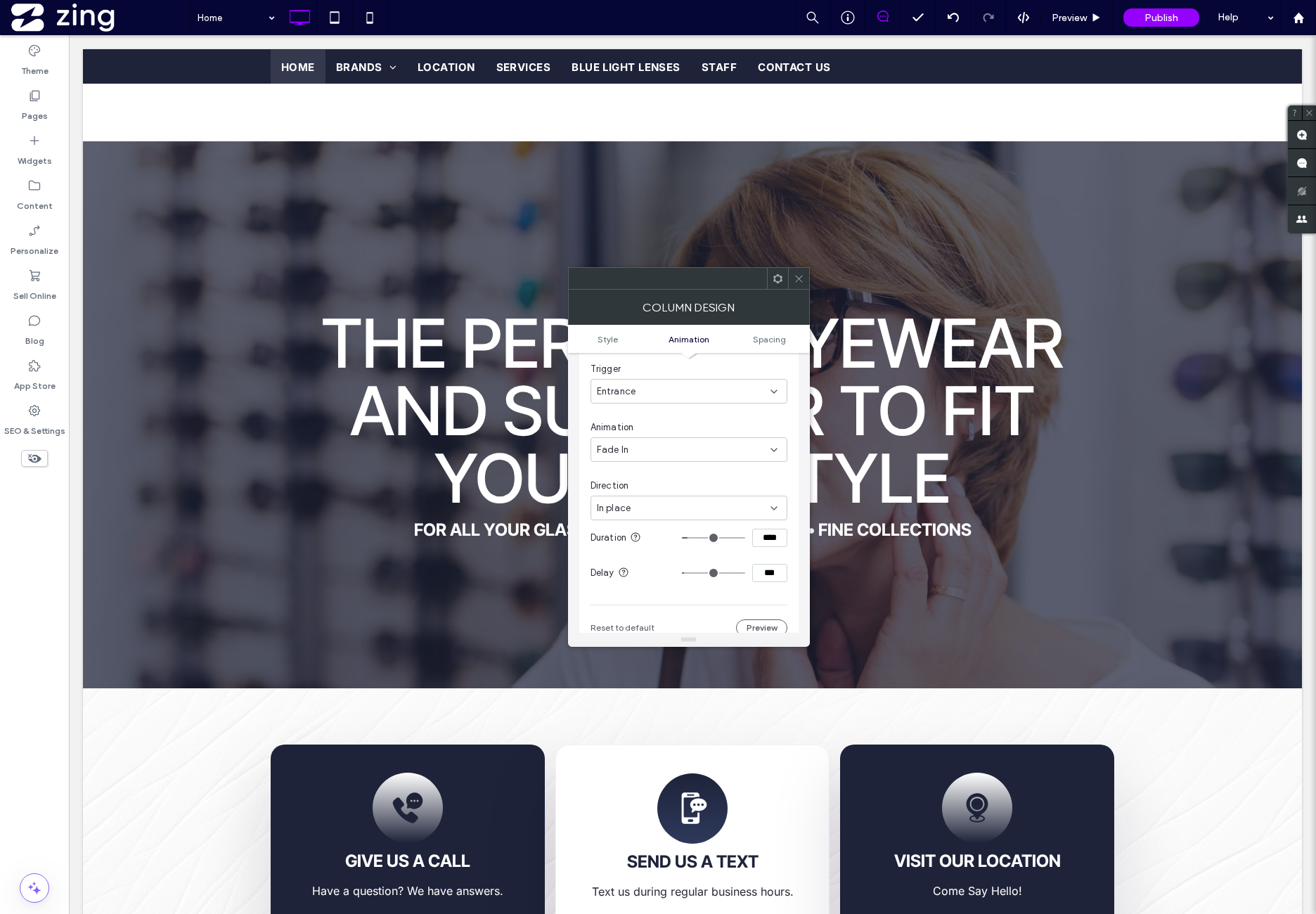
scroll to position [402, 0]
click at [798, 280] on icon at bounding box center [799, 278] width 11 height 11
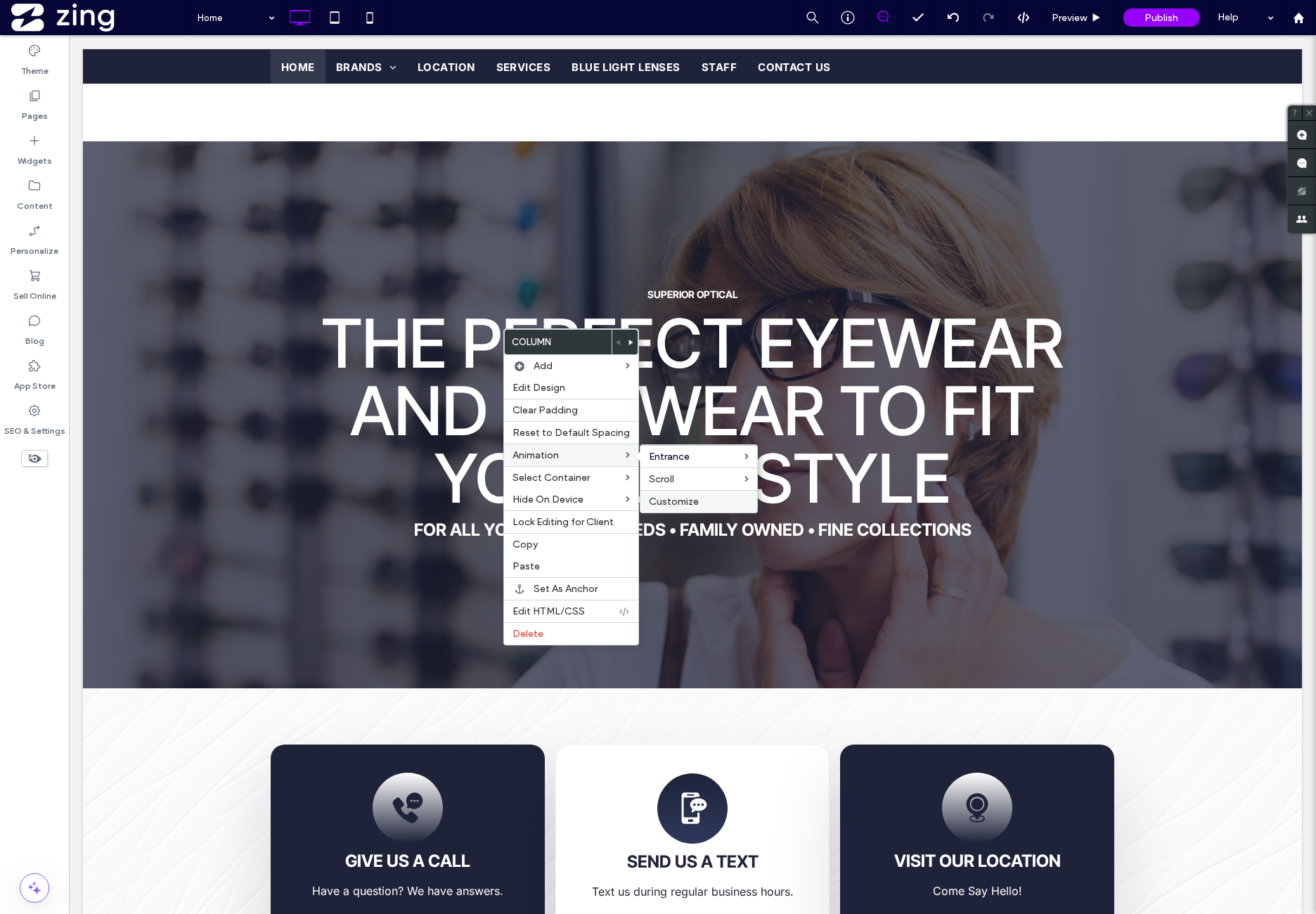
click at [714, 490] on div "Customize" at bounding box center [698, 501] width 116 height 23
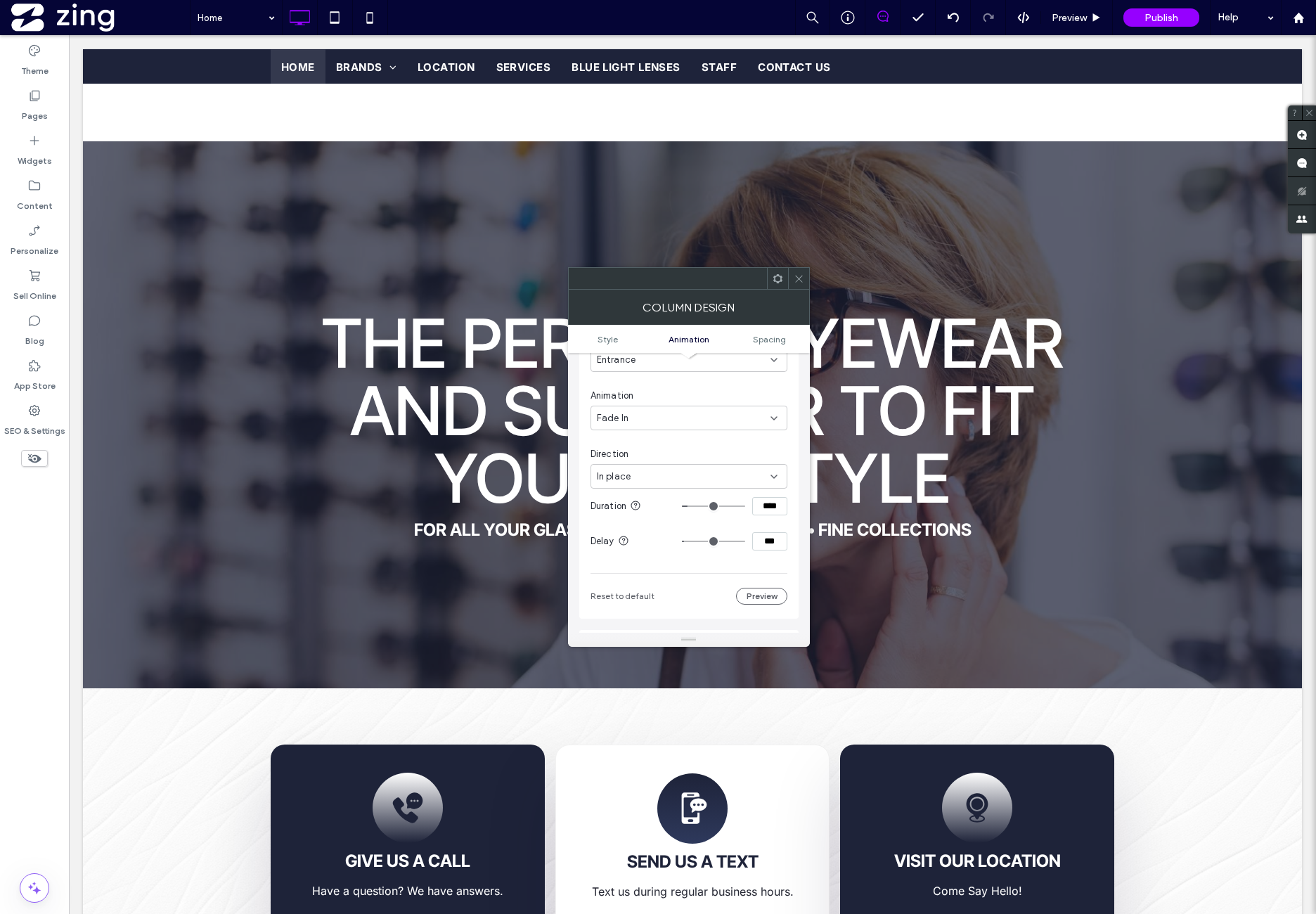
click at [771, 539] on input "***" at bounding box center [770, 541] width 35 height 19
type input "***"
click at [770, 561] on div "Change affects desktop and tablet Trigger Entrance Animation Fade In Direction …" at bounding box center [689, 439] width 197 height 331
click at [801, 278] on icon at bounding box center [799, 278] width 11 height 11
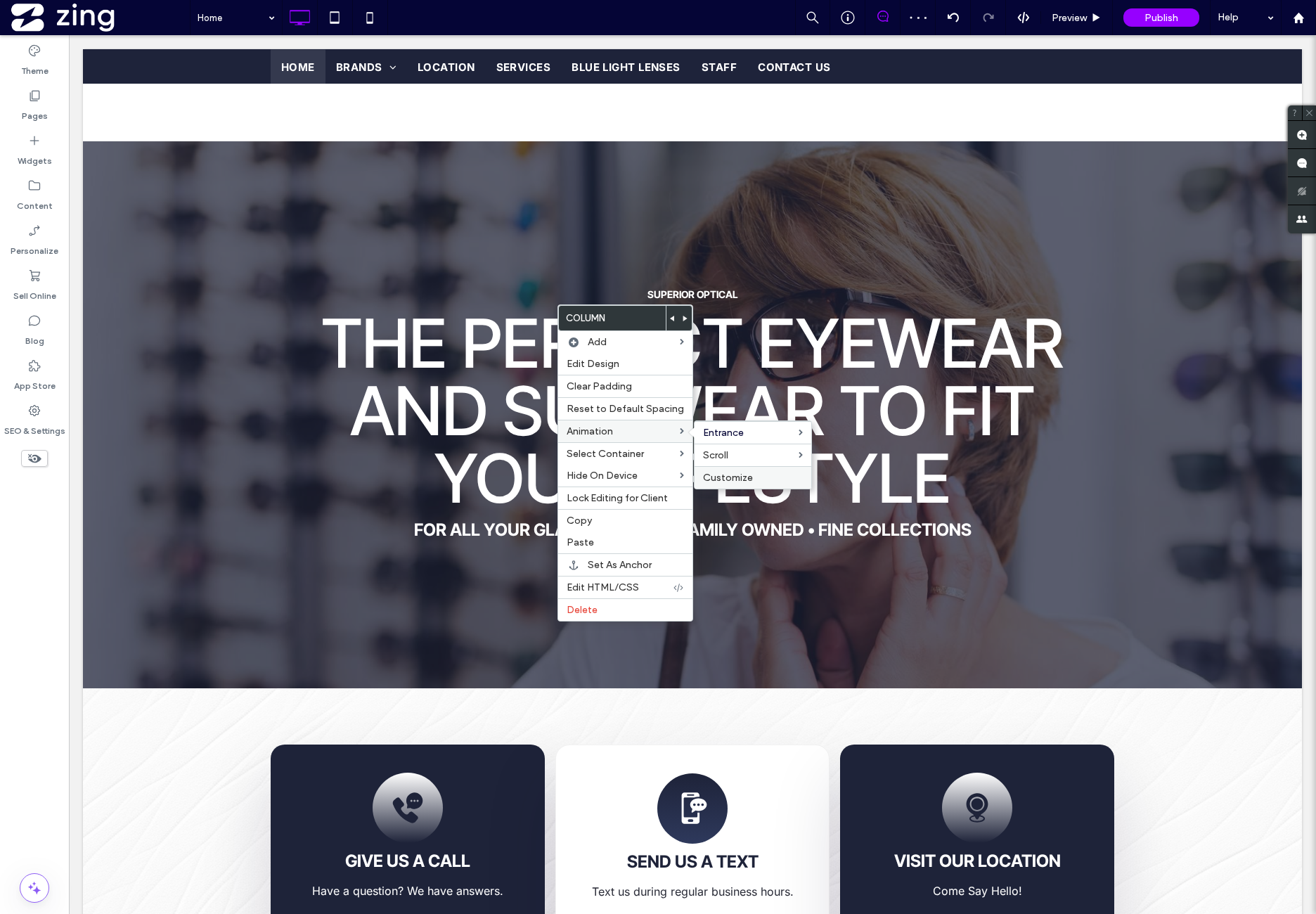
click at [765, 468] on div "Customize" at bounding box center [753, 478] width 116 height 23
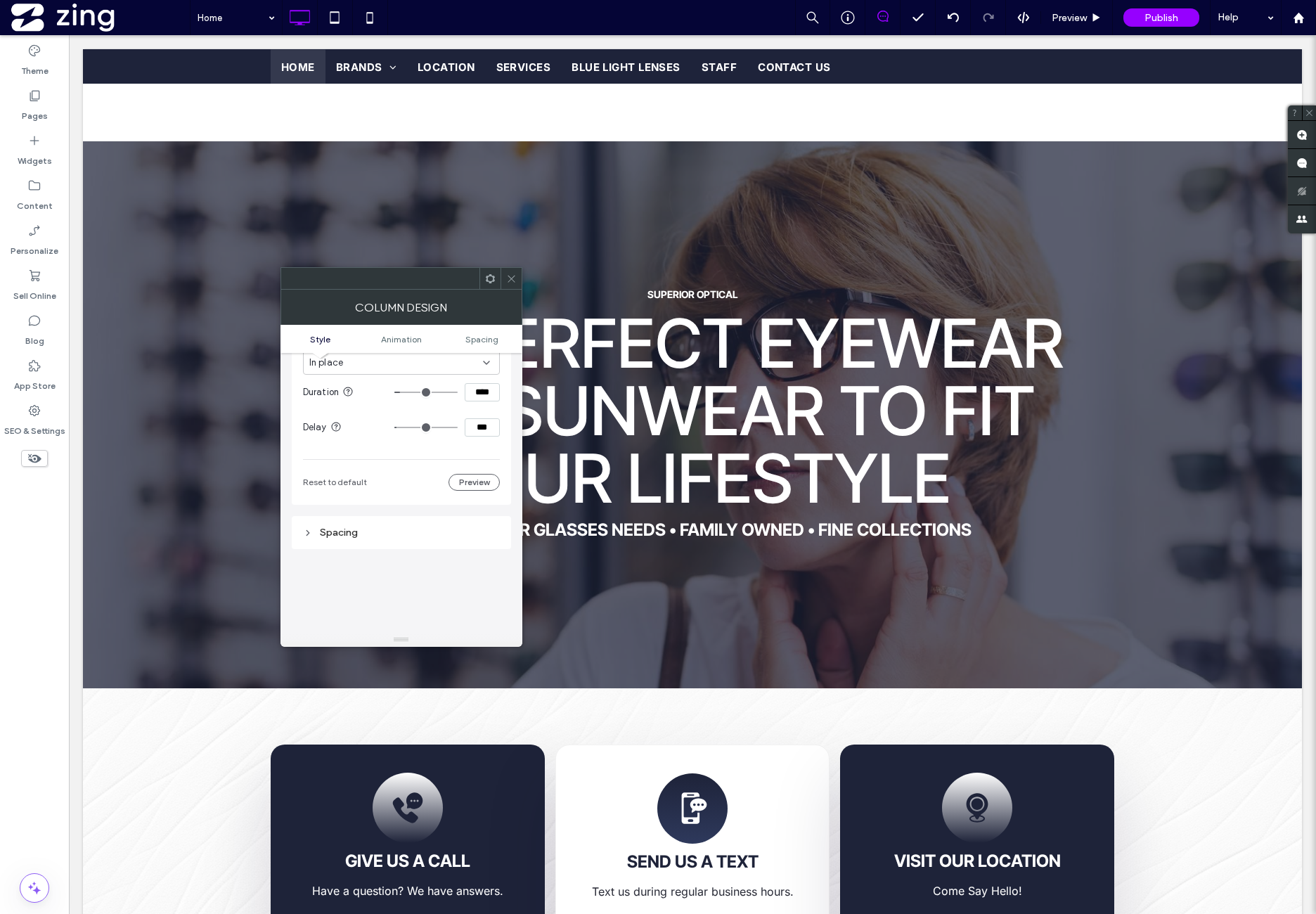
scroll to position [520, 0]
click at [491, 426] on input "***" at bounding box center [482, 424] width 35 height 19
type input "***"
click at [486, 441] on div "Change affects desktop and tablet Trigger Entrance Animation Fade In Direction …" at bounding box center [401, 322] width 197 height 331
click at [508, 275] on use at bounding box center [511, 278] width 7 height 7
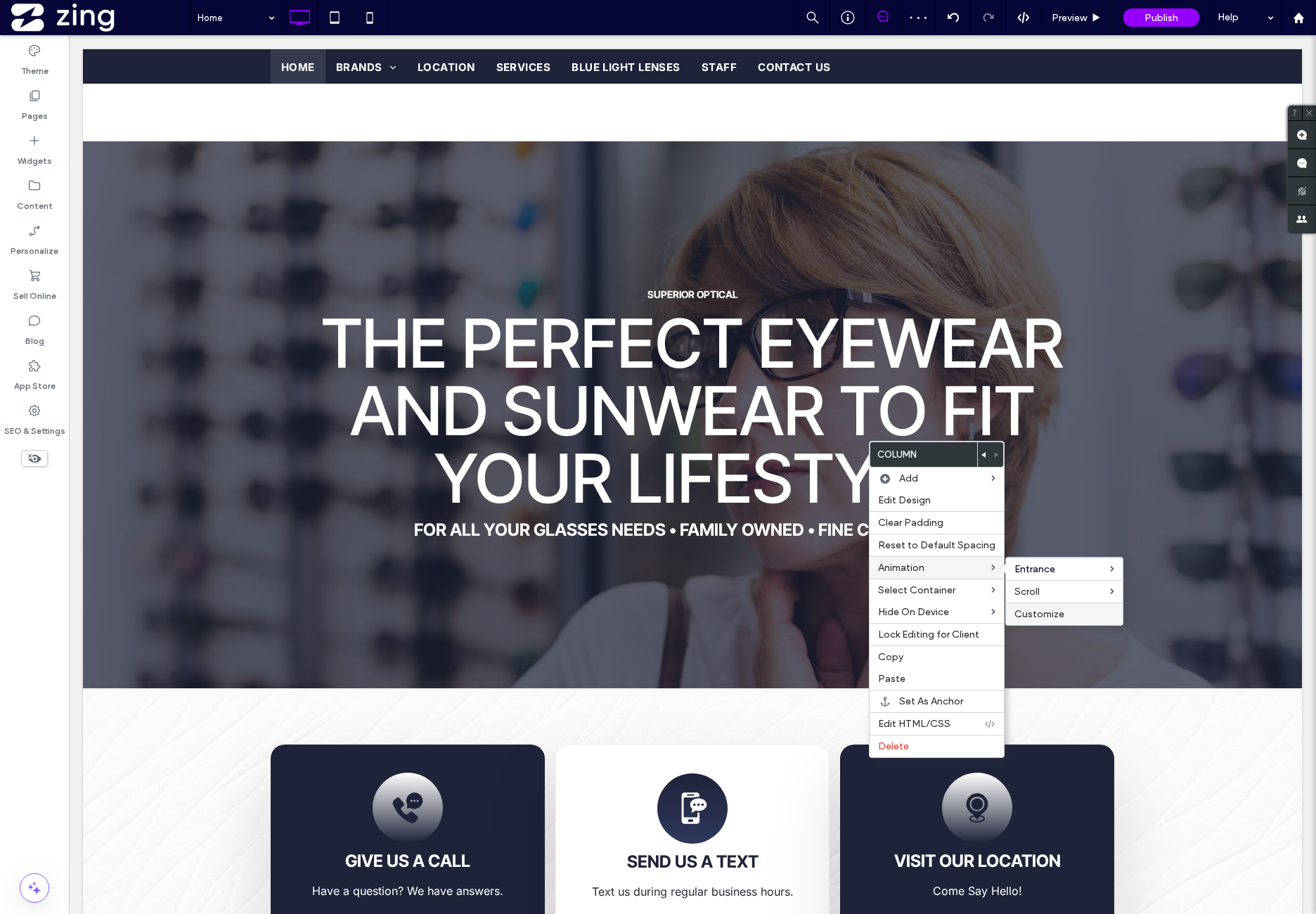
click at [1095, 608] on label "Customize" at bounding box center [1065, 614] width 100 height 12
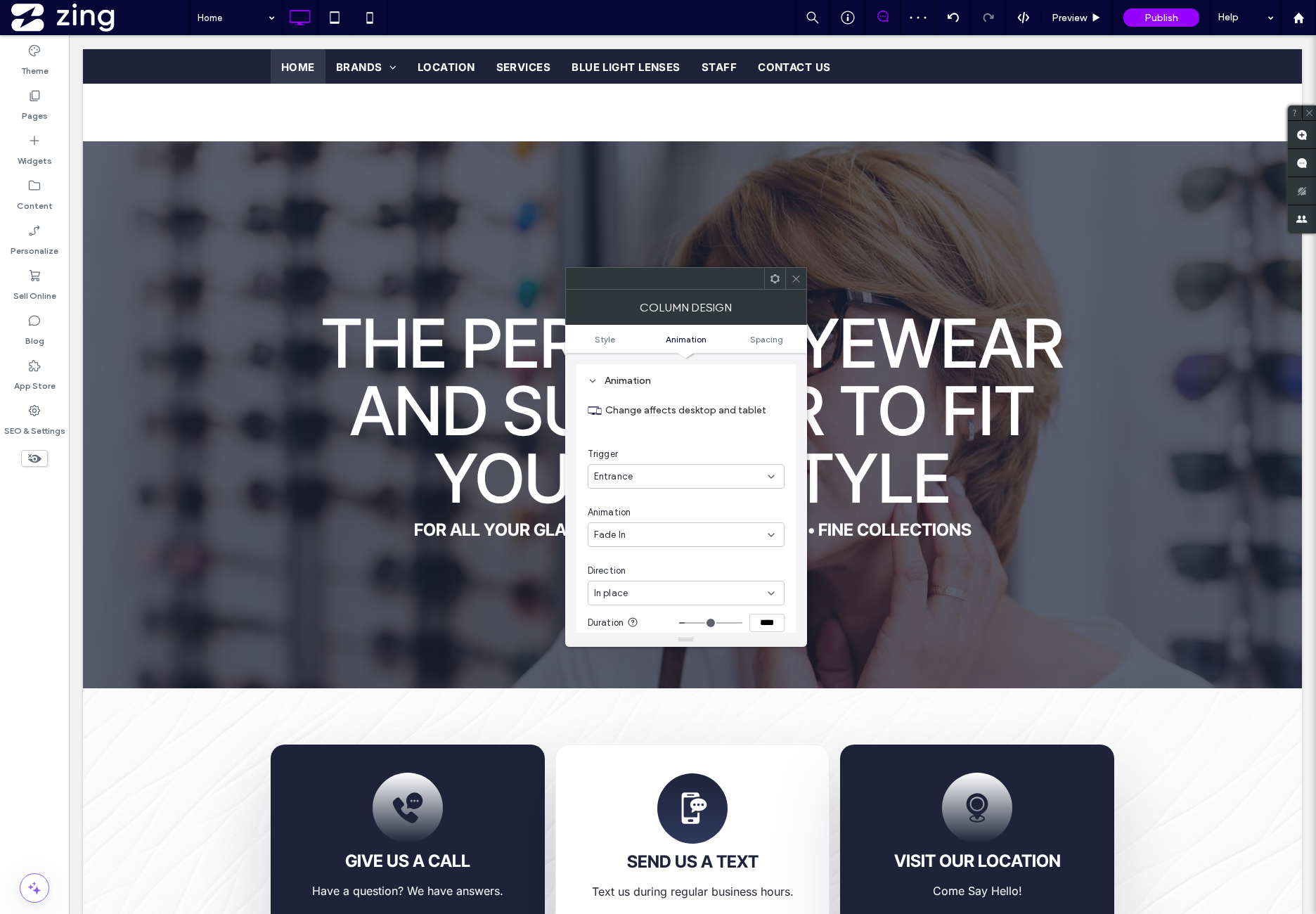
scroll to position [402, 0]
click at [768, 545] on input "***" at bounding box center [767, 541] width 35 height 19
type input "***"
click at [762, 556] on section "Delay ***" at bounding box center [686, 541] width 197 height 35
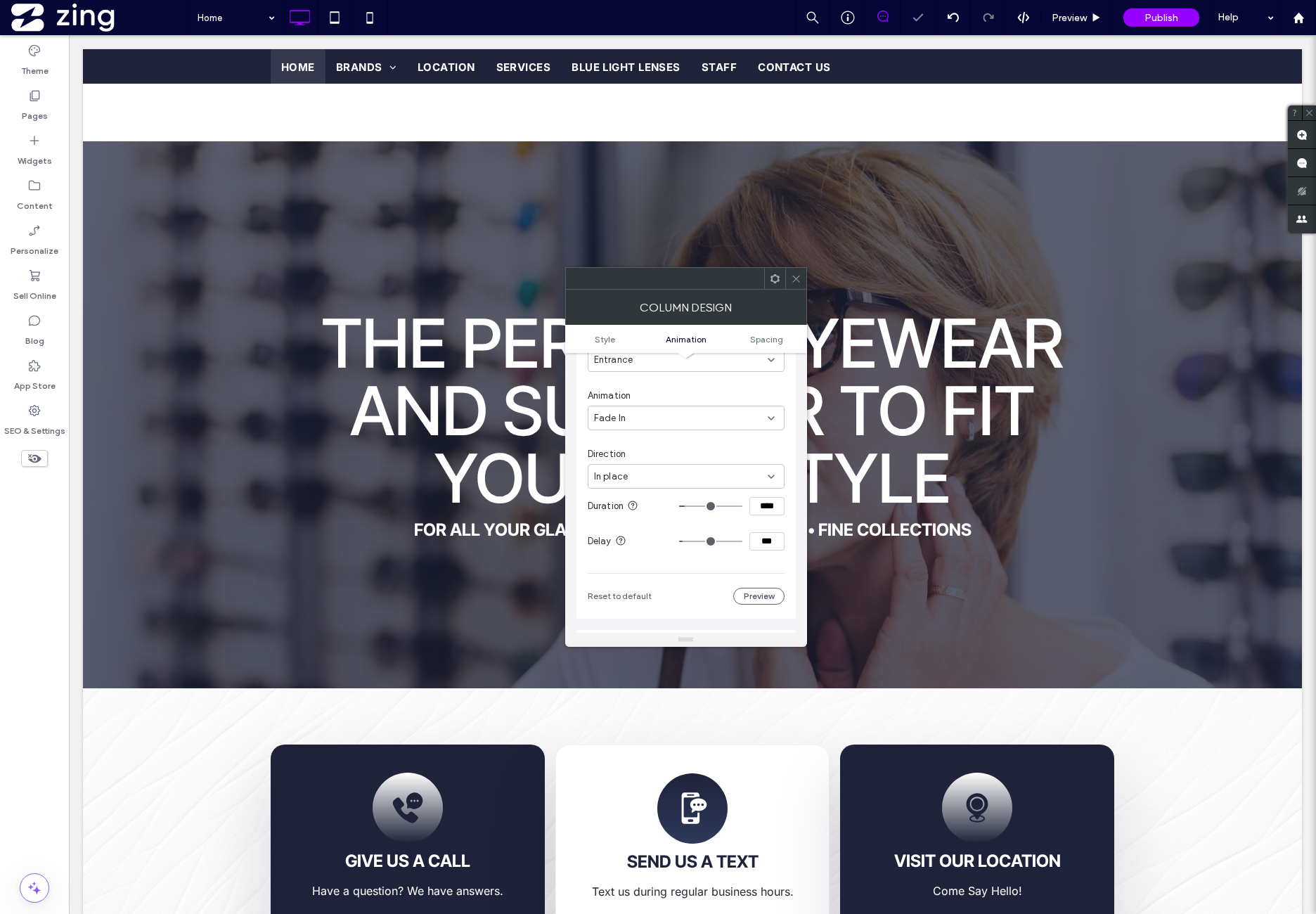
click at [797, 283] on span at bounding box center [796, 278] width 11 height 21
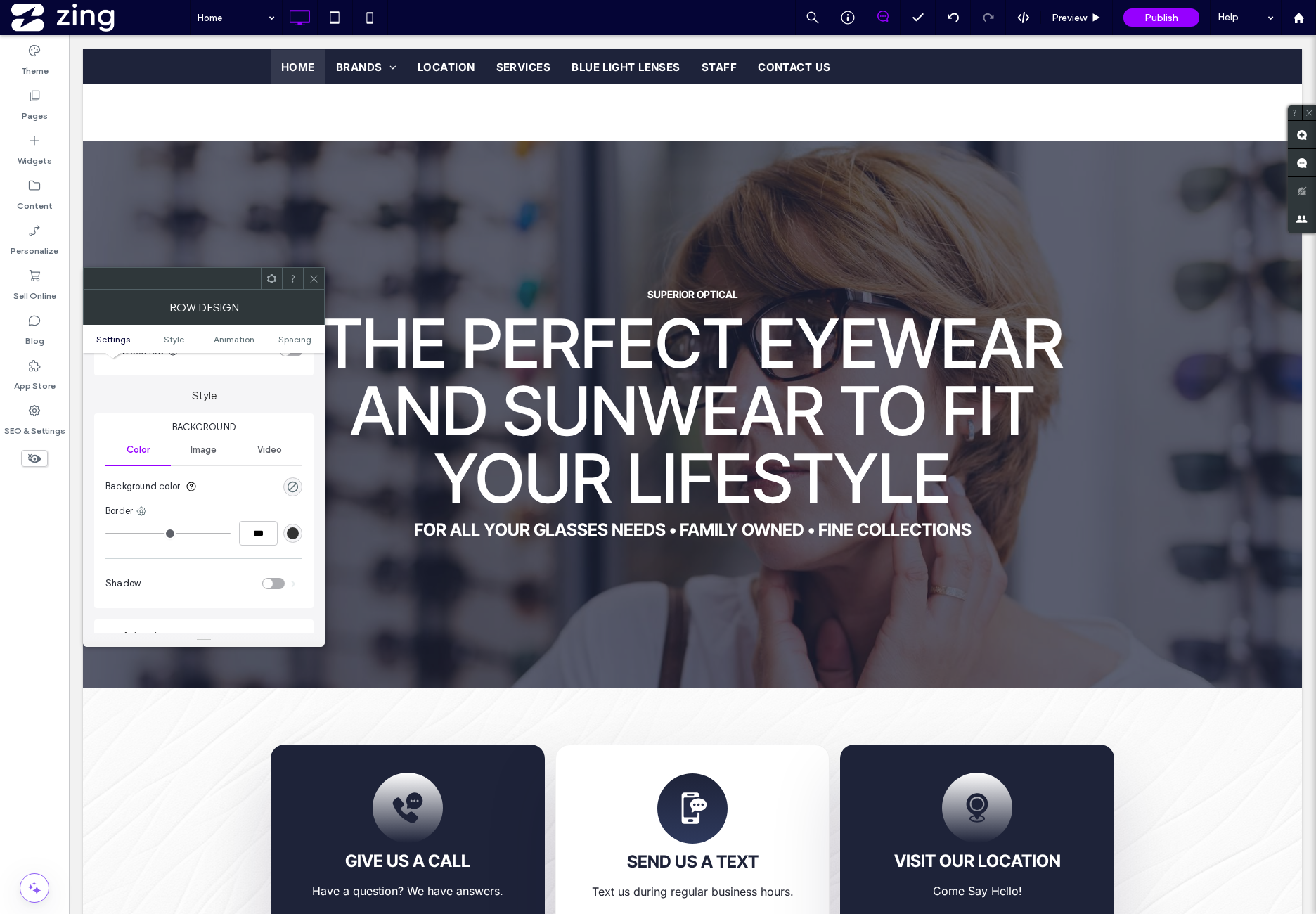
scroll to position [116, 0]
drag, startPoint x: 211, startPoint y: 427, endPoint x: 212, endPoint y: 448, distance: 21.0
click at [211, 428] on span "Image" at bounding box center [204, 431] width 26 height 11
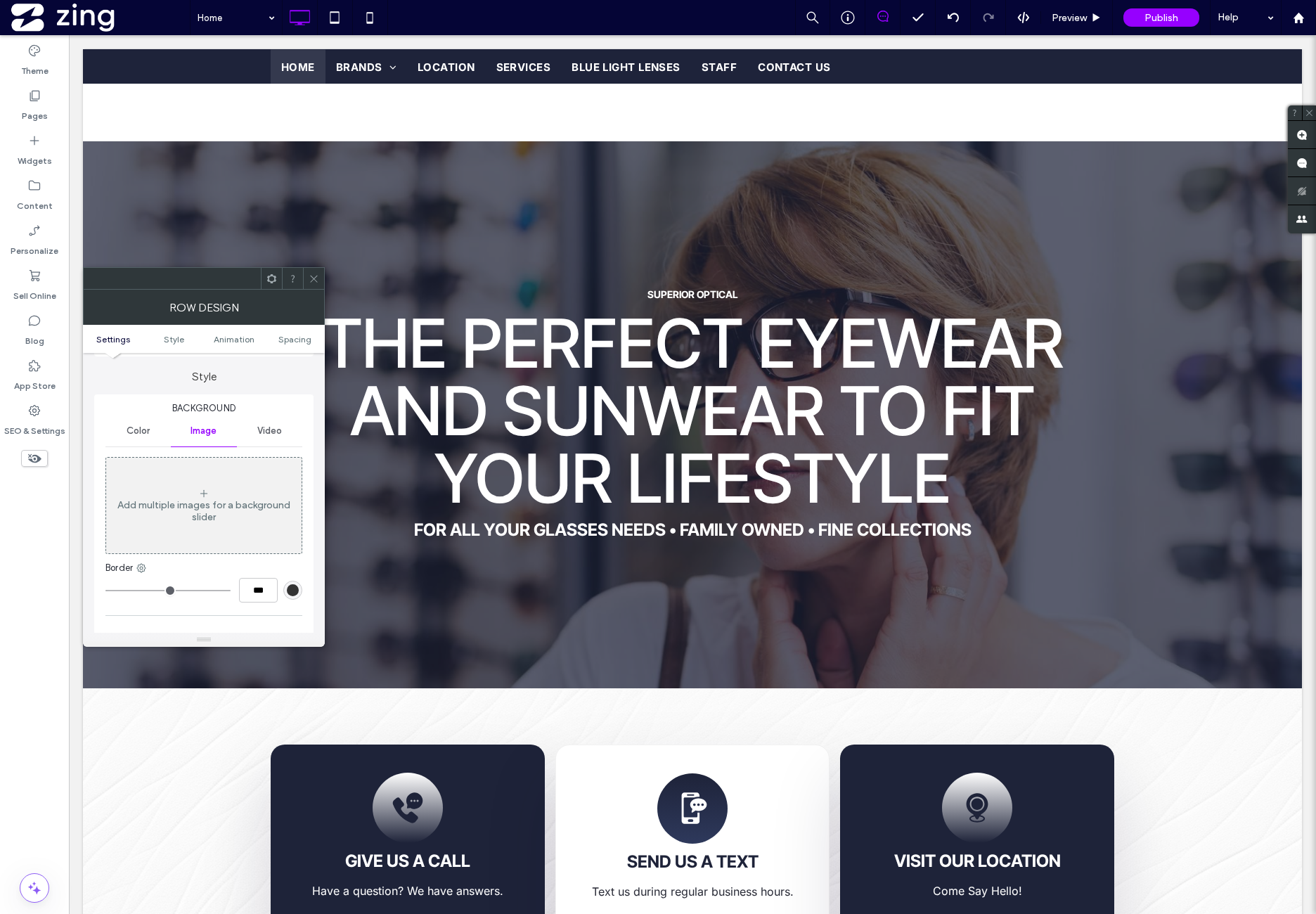
click at [216, 481] on div "Add multiple images for a background slider" at bounding box center [204, 506] width 196 height 93
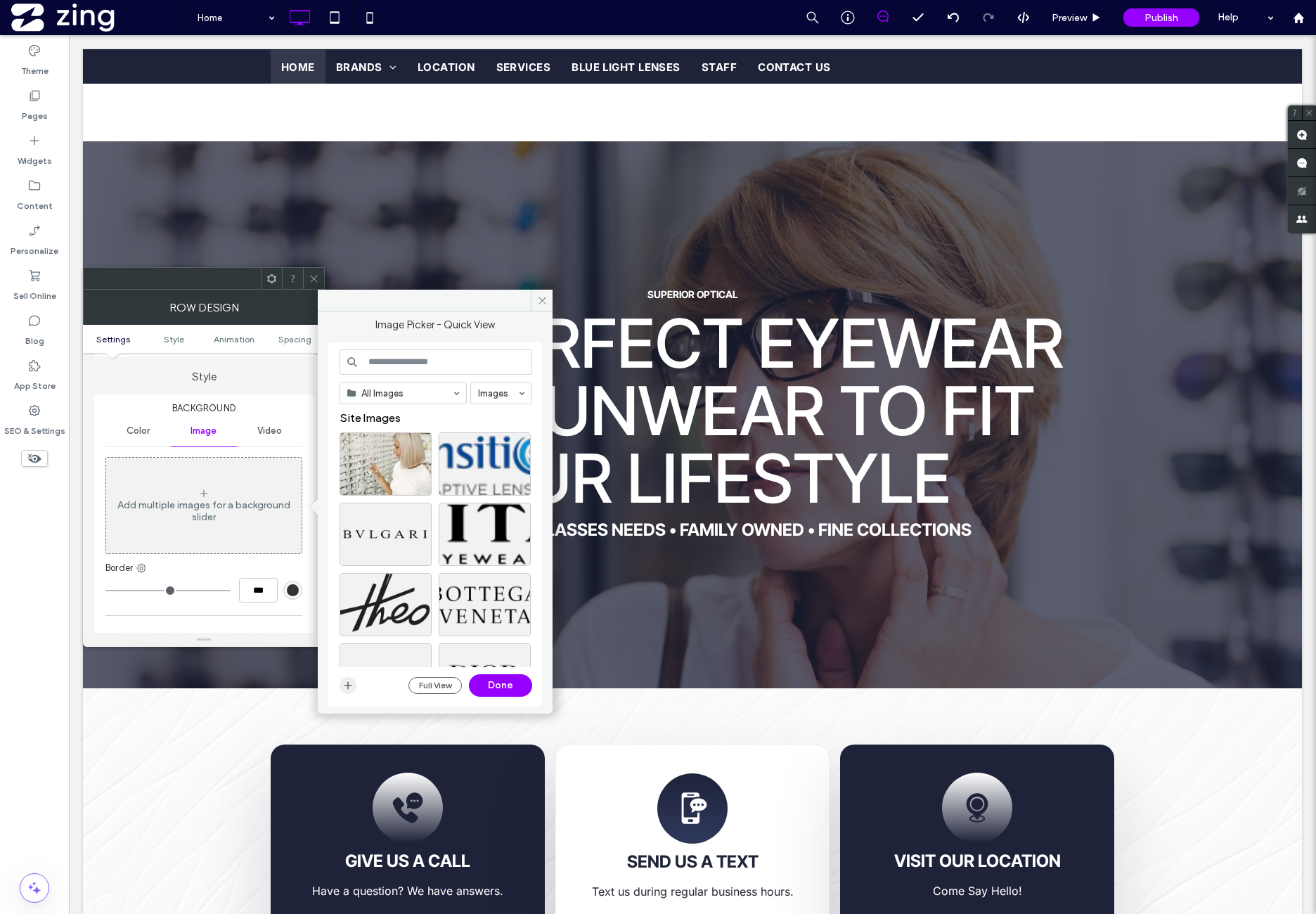
click at [346, 686] on icon "button" at bounding box center [348, 686] width 11 height 11
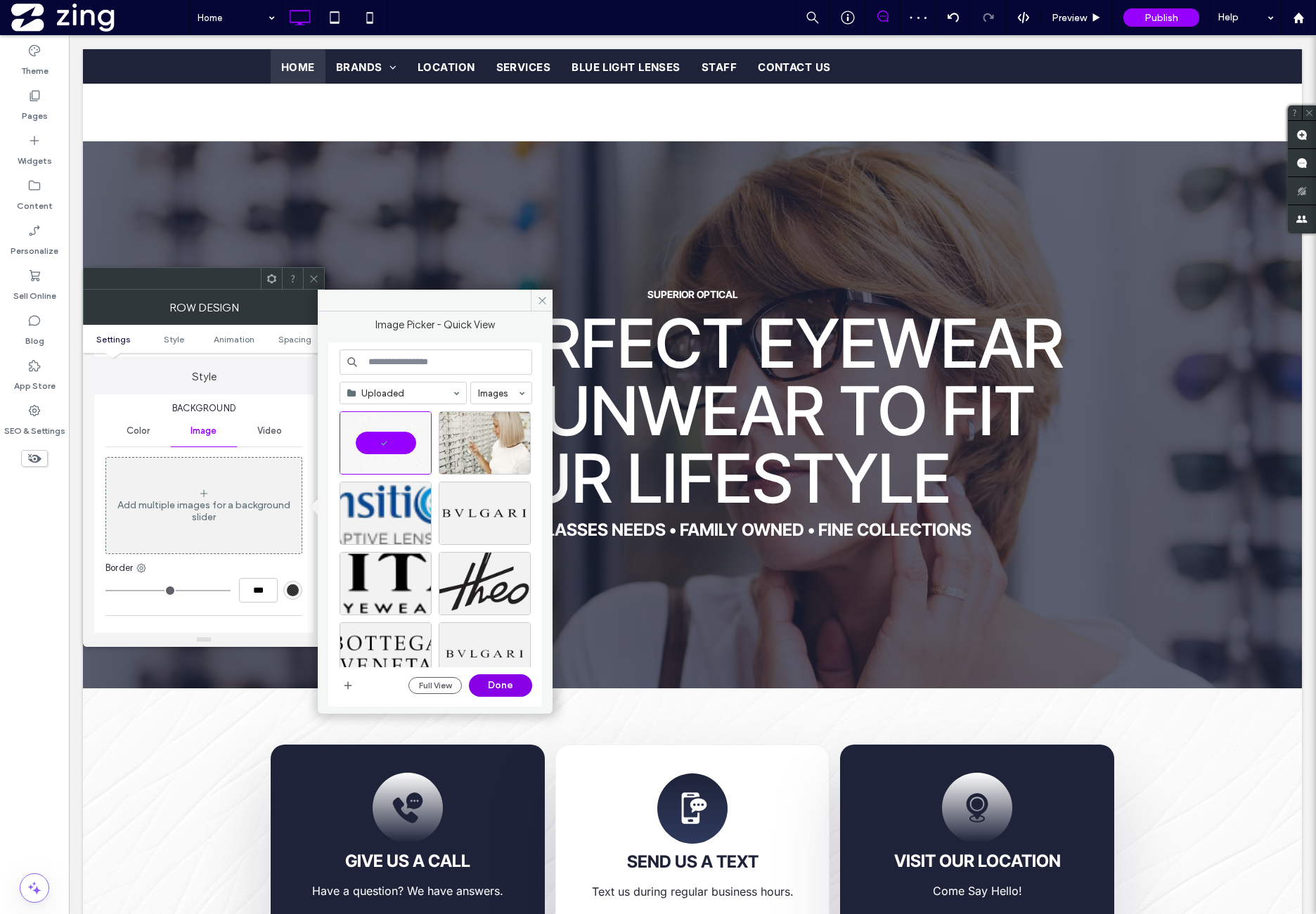
click at [510, 688] on button "Done" at bounding box center [501, 686] width 64 height 23
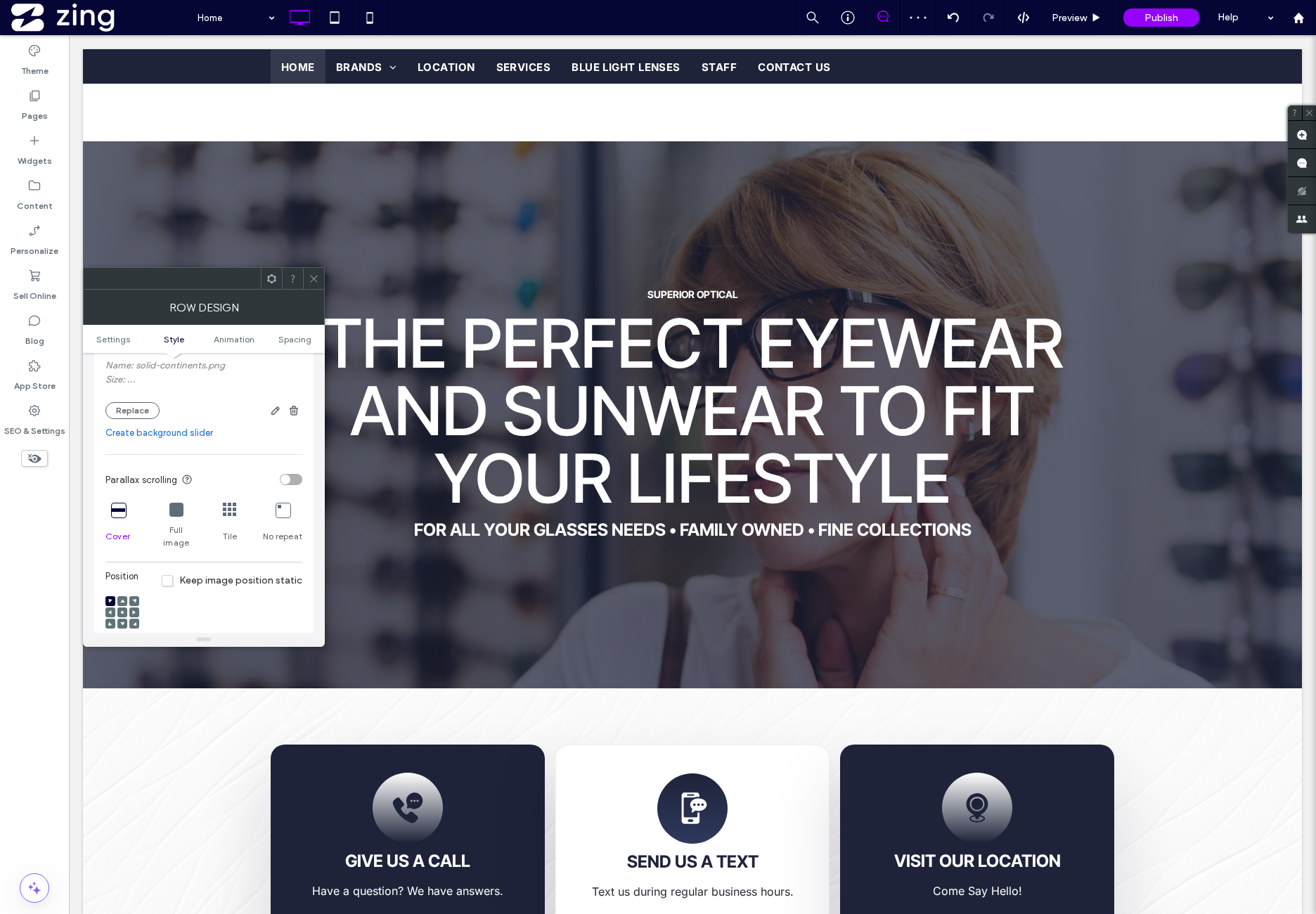
scroll to position [351, 0]
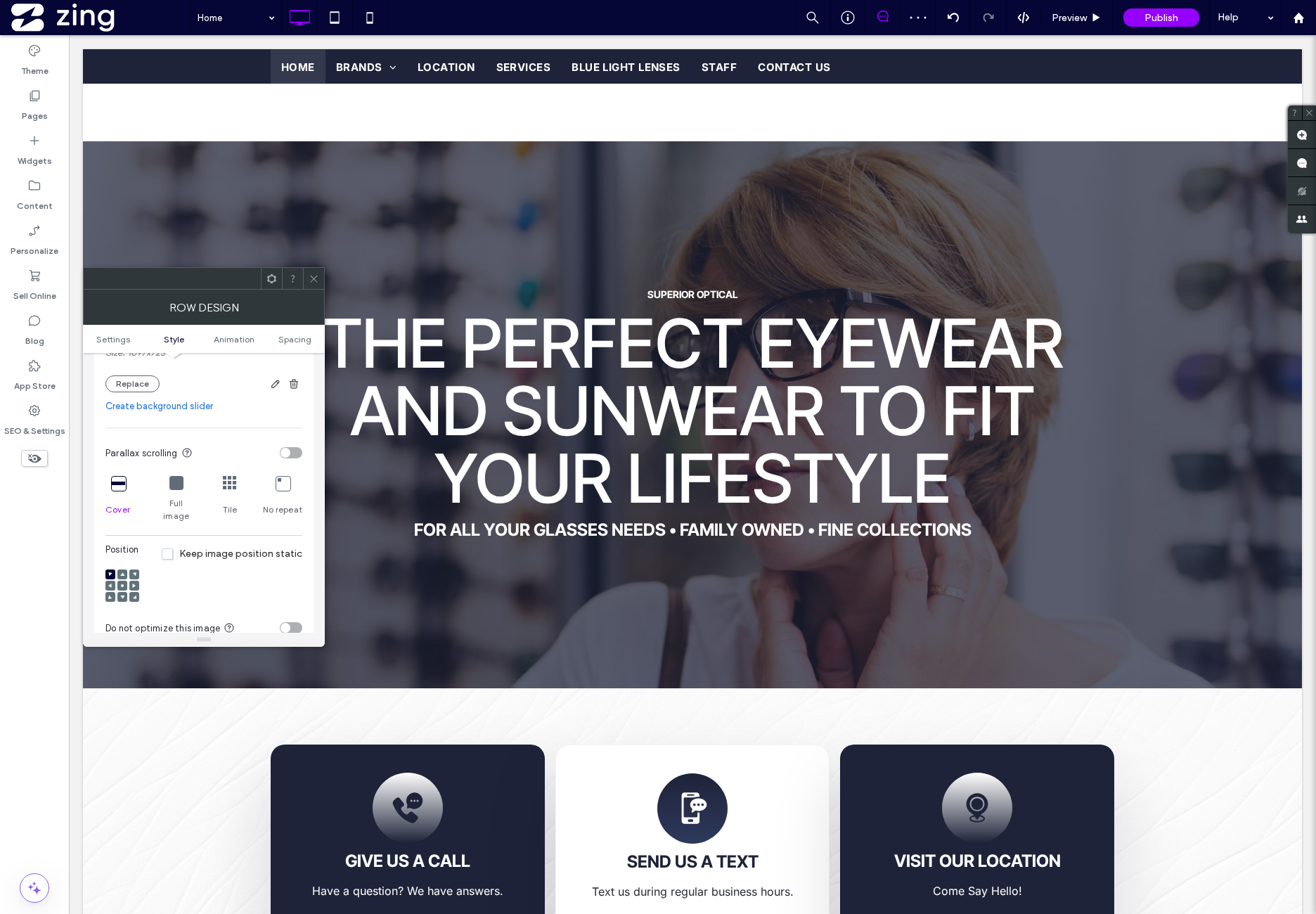
click at [176, 483] on icon at bounding box center [176, 483] width 14 height 14
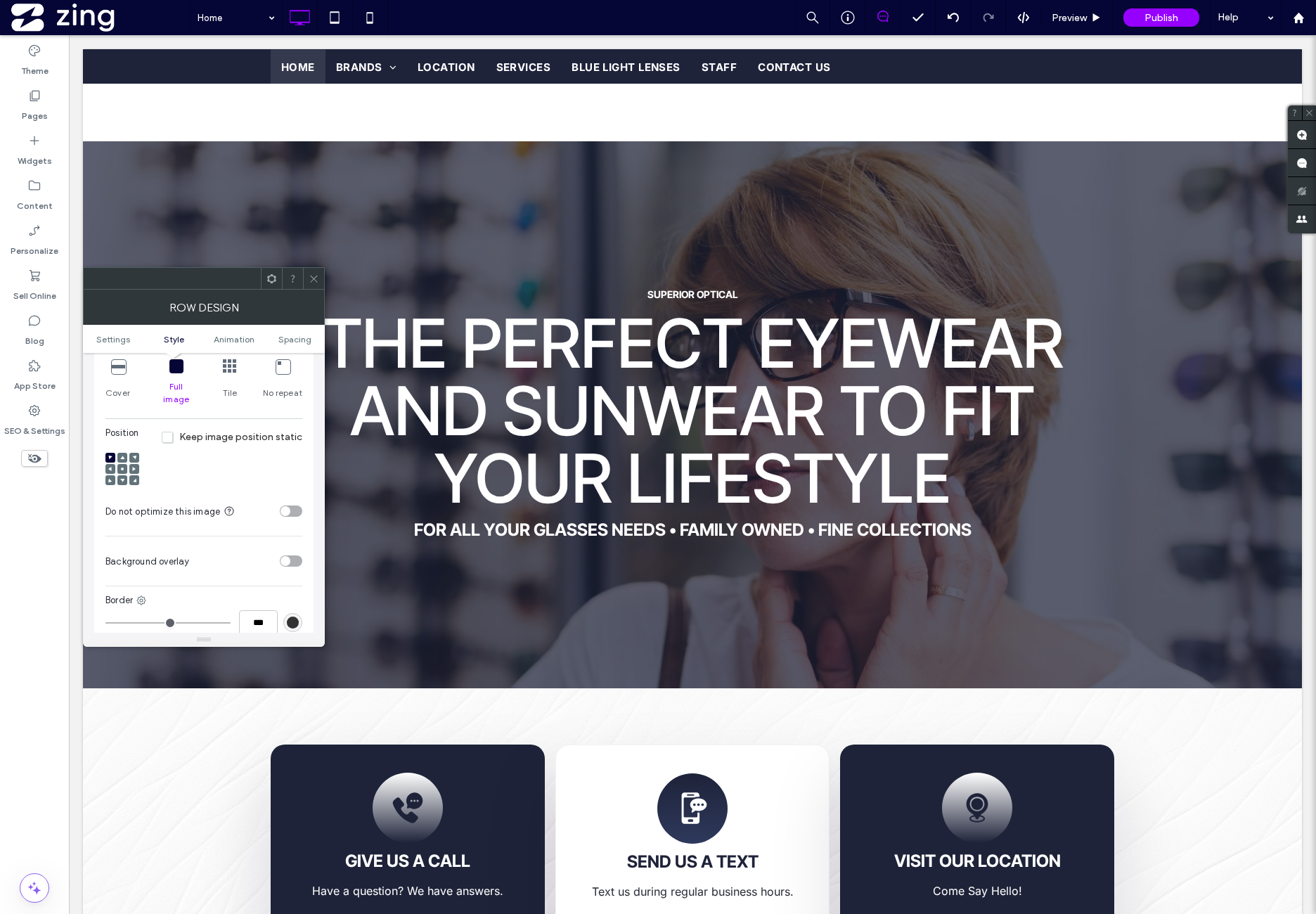
click at [121, 467] on icon at bounding box center [122, 469] width 4 height 4
click at [266, 448] on div "Position Keep image position static" at bounding box center [204, 460] width 197 height 68
click at [288, 506] on div "toggle" at bounding box center [286, 511] width 10 height 10
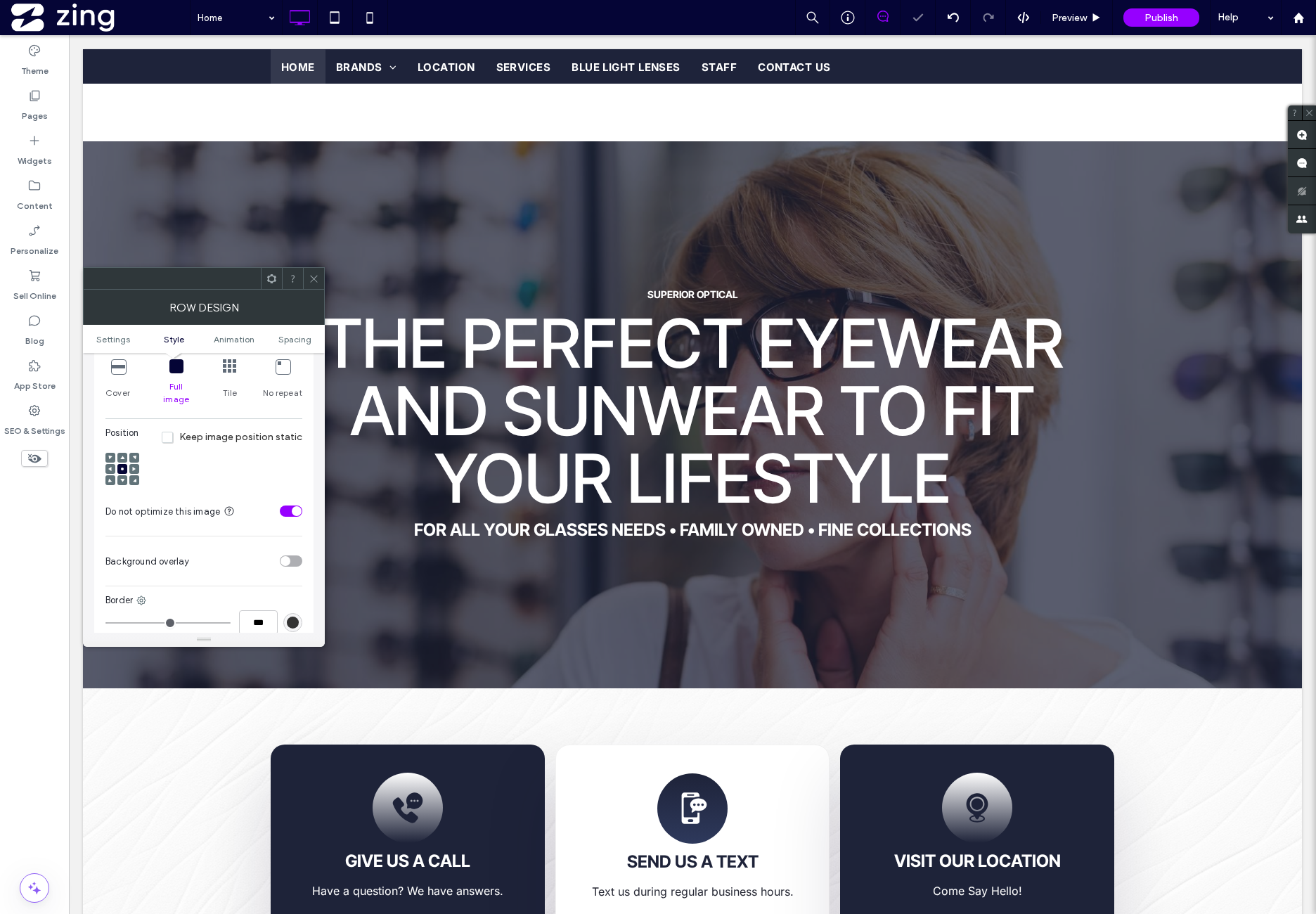
click at [231, 454] on div "Position Keep image position static" at bounding box center [204, 460] width 197 height 68
click at [291, 340] on span "Spacing" at bounding box center [295, 339] width 33 height 11
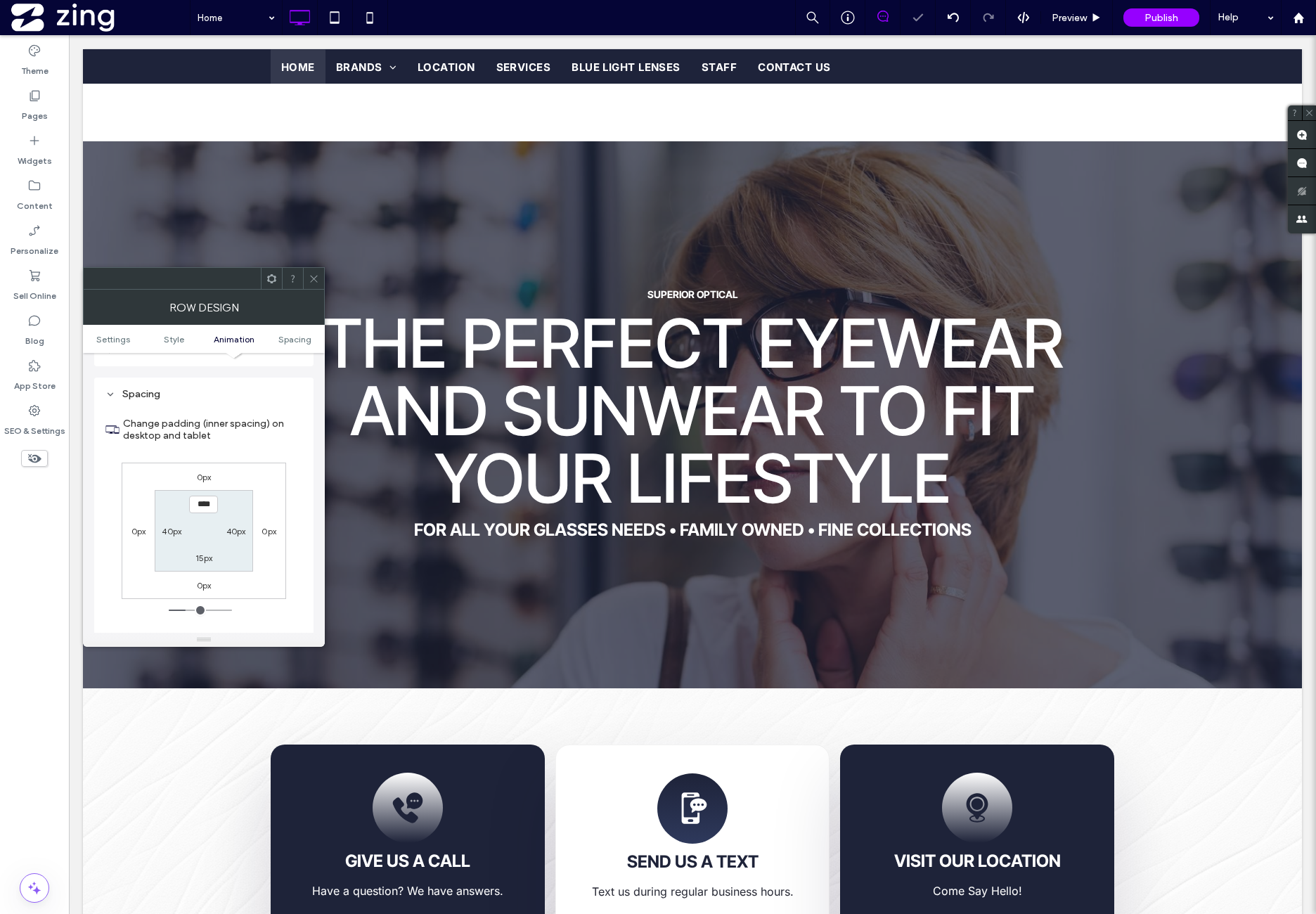
scroll to position [844, 0]
click at [263, 478] on div "0px 0px 0px 0px **** 40px 15px 40px" at bounding box center [204, 531] width 164 height 136
click at [307, 278] on div at bounding box center [313, 278] width 21 height 21
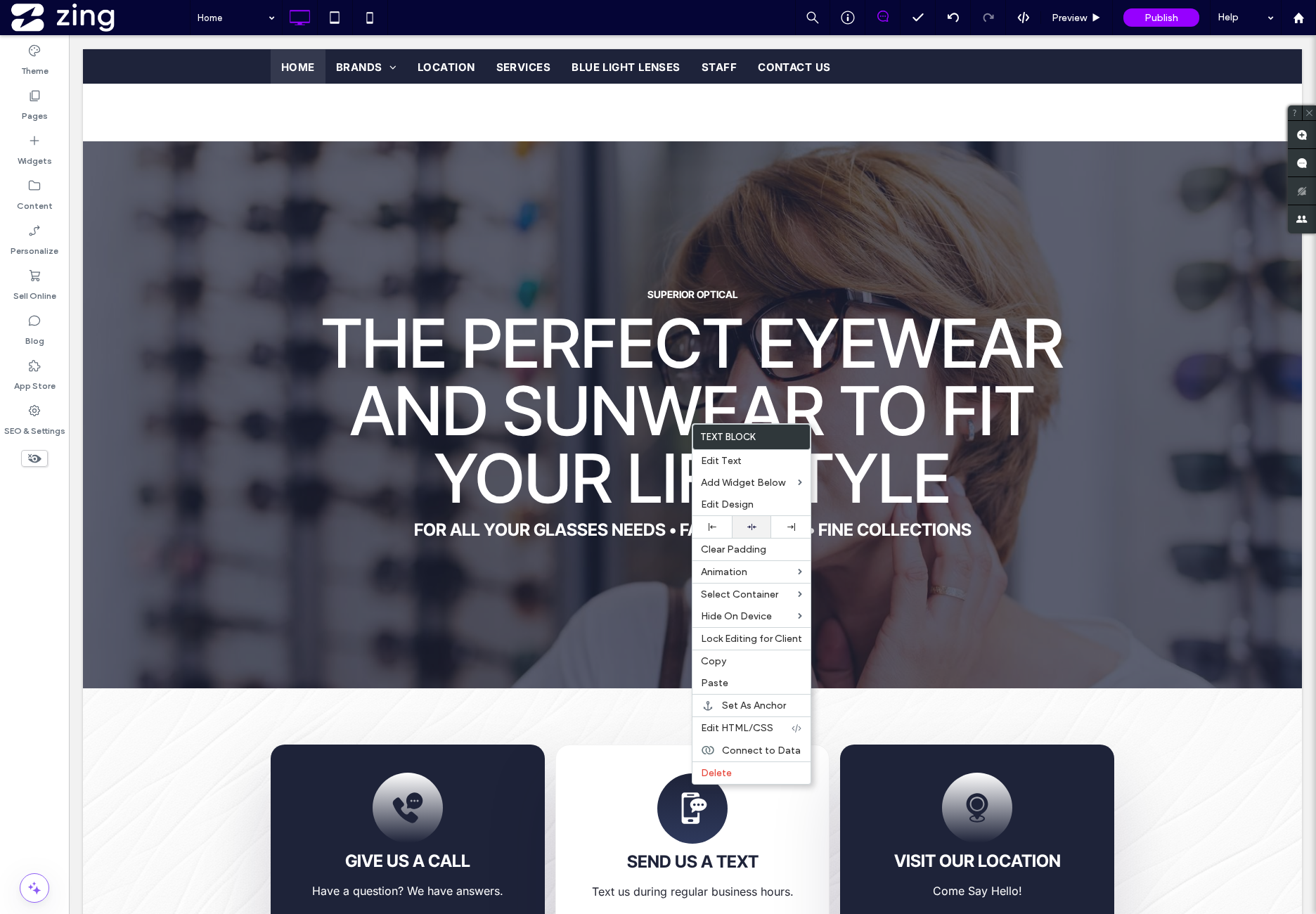
click at [763, 517] on div at bounding box center [751, 527] width 39 height 22
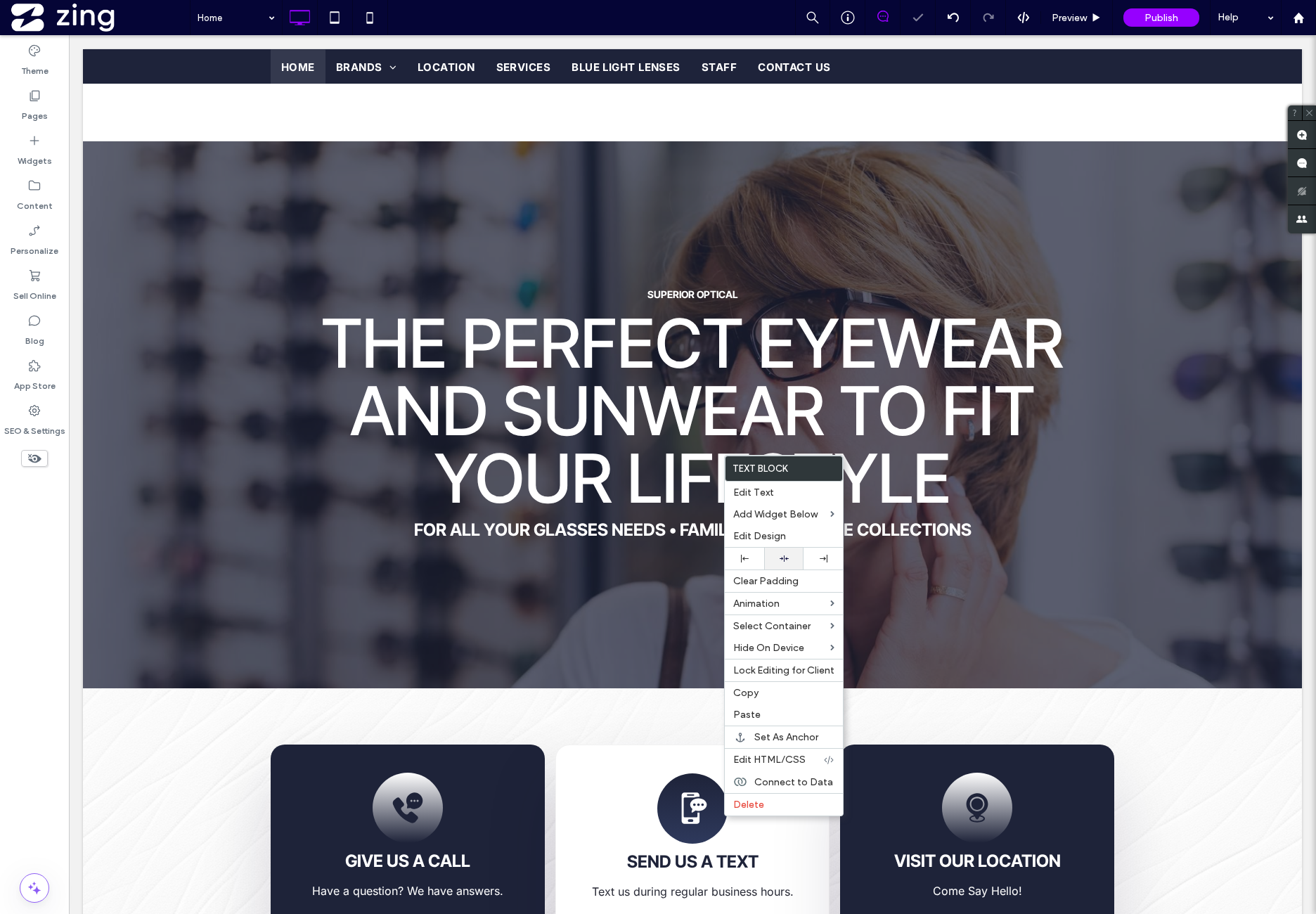
click at [795, 554] on div at bounding box center [783, 558] width 25 height 9
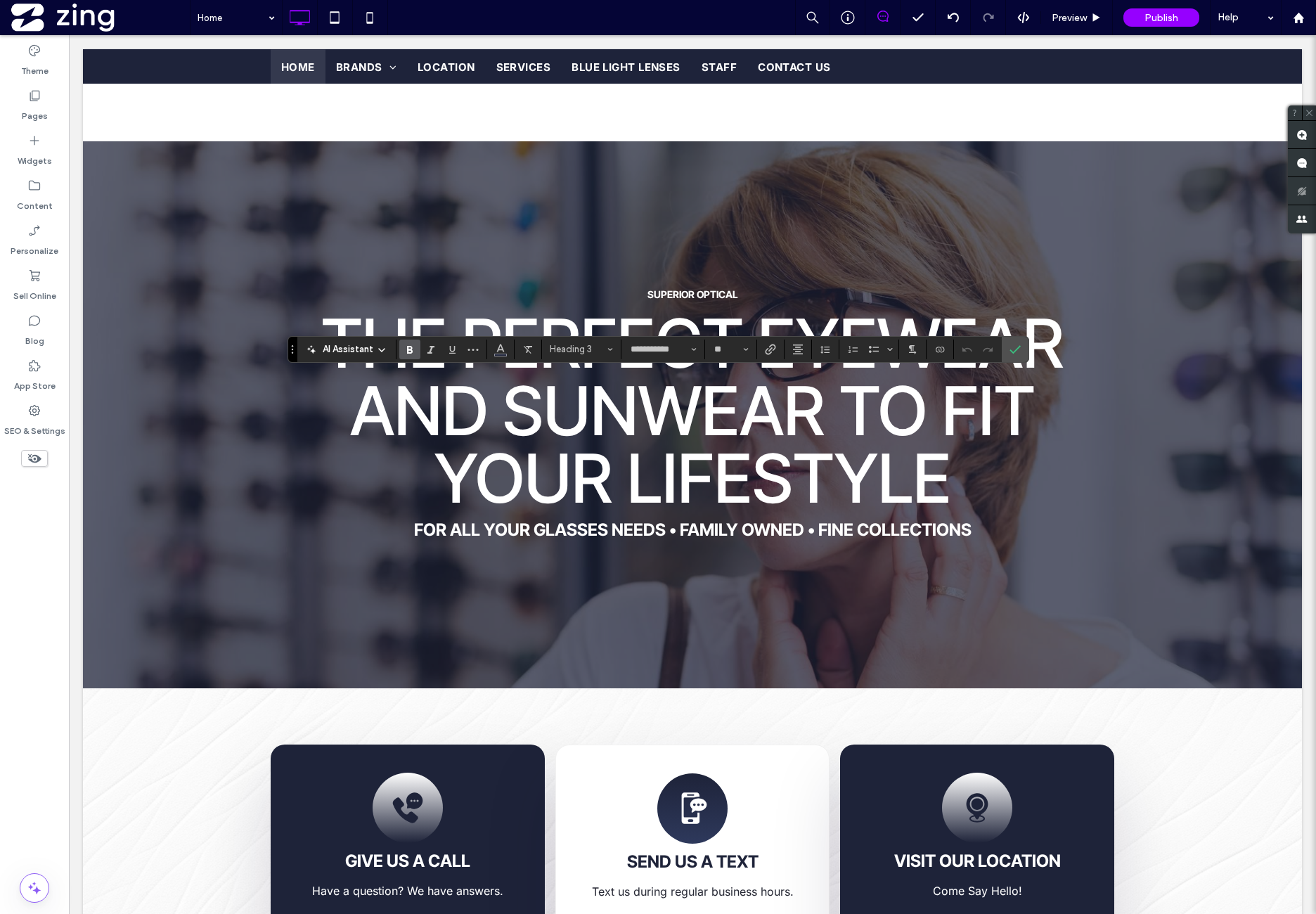
type input "*****"
type input "**"
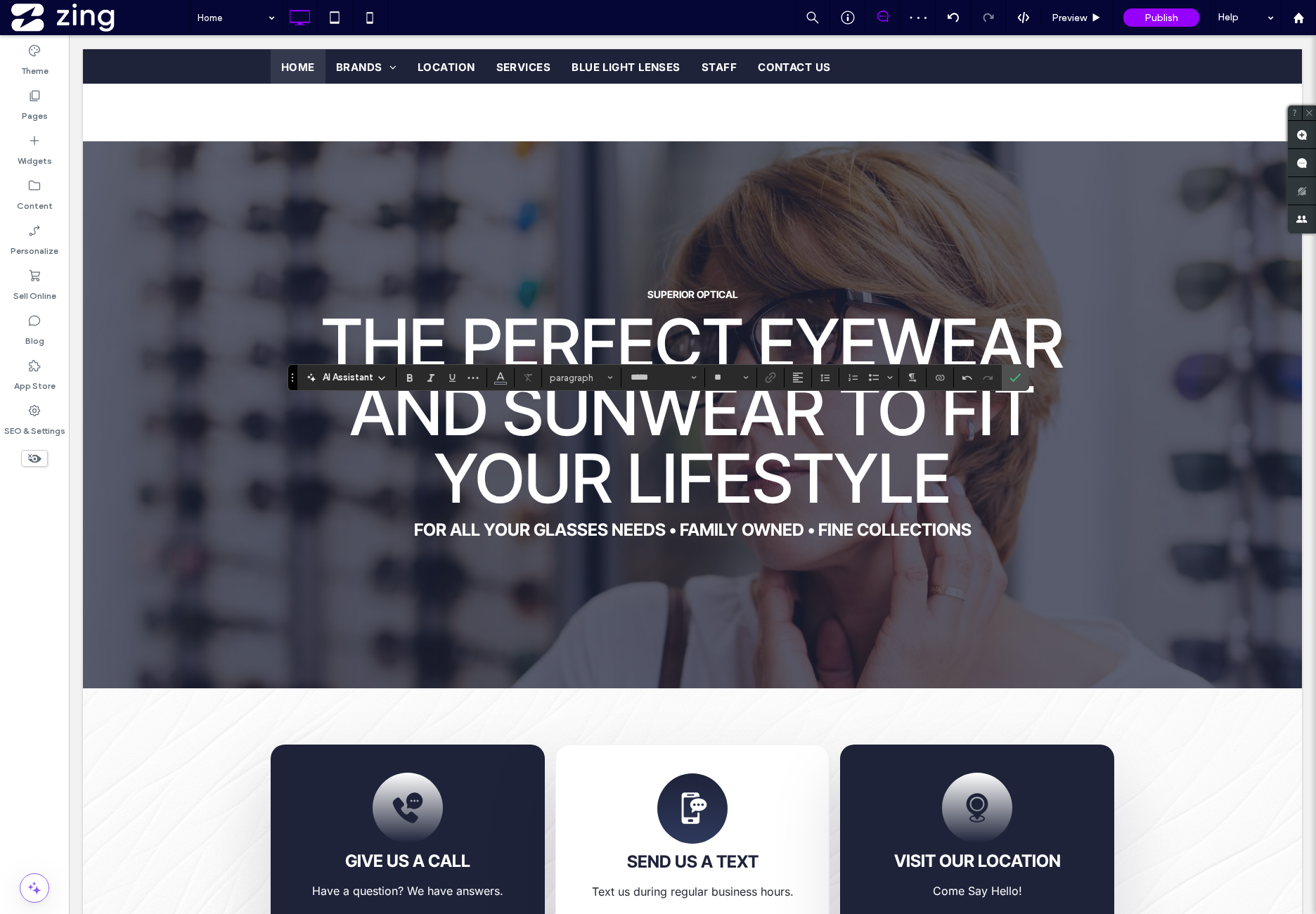
type input "**"
click at [1010, 383] on icon "Confirm" at bounding box center [1015, 378] width 11 height 11
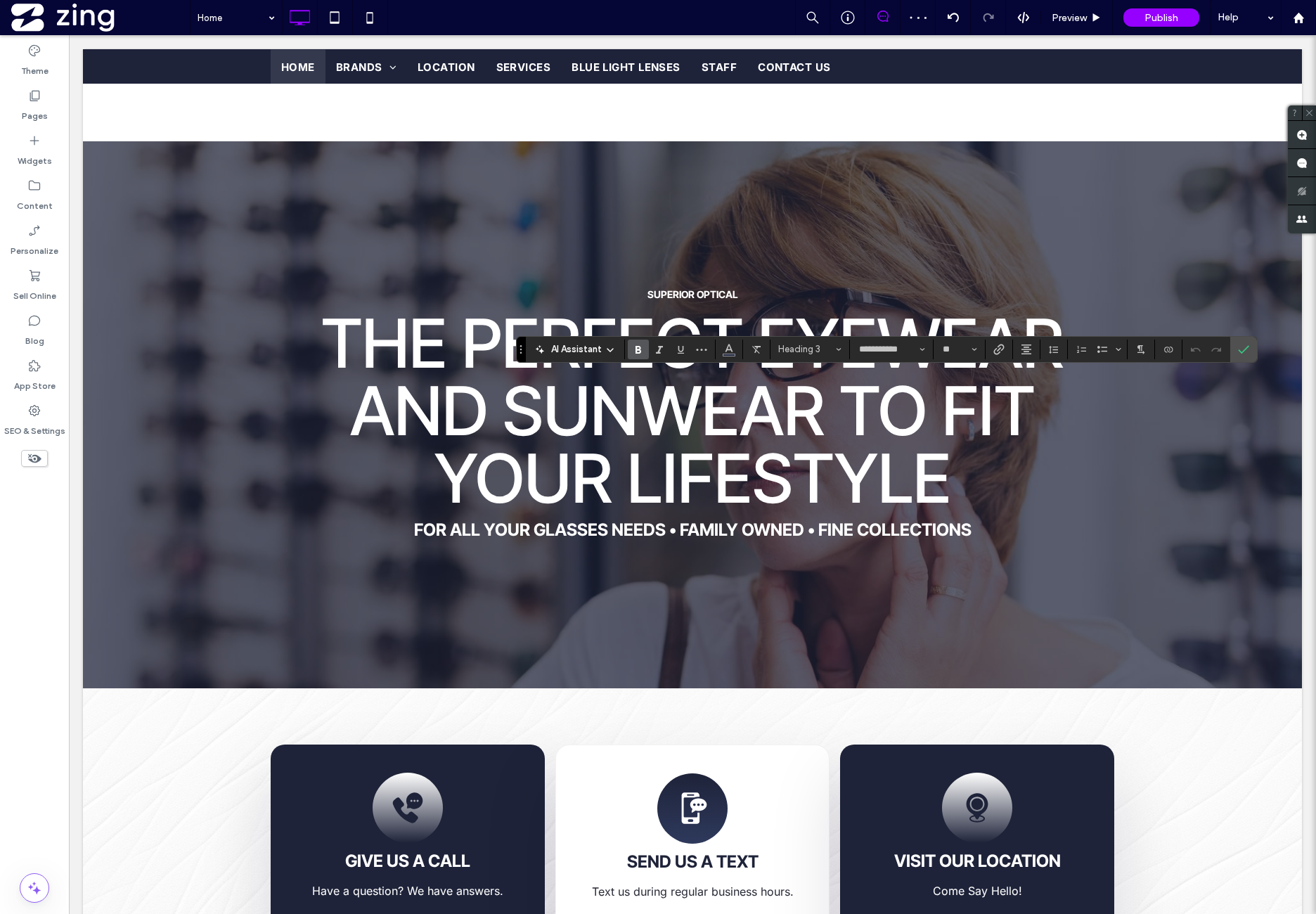
type input "*****"
type input "**"
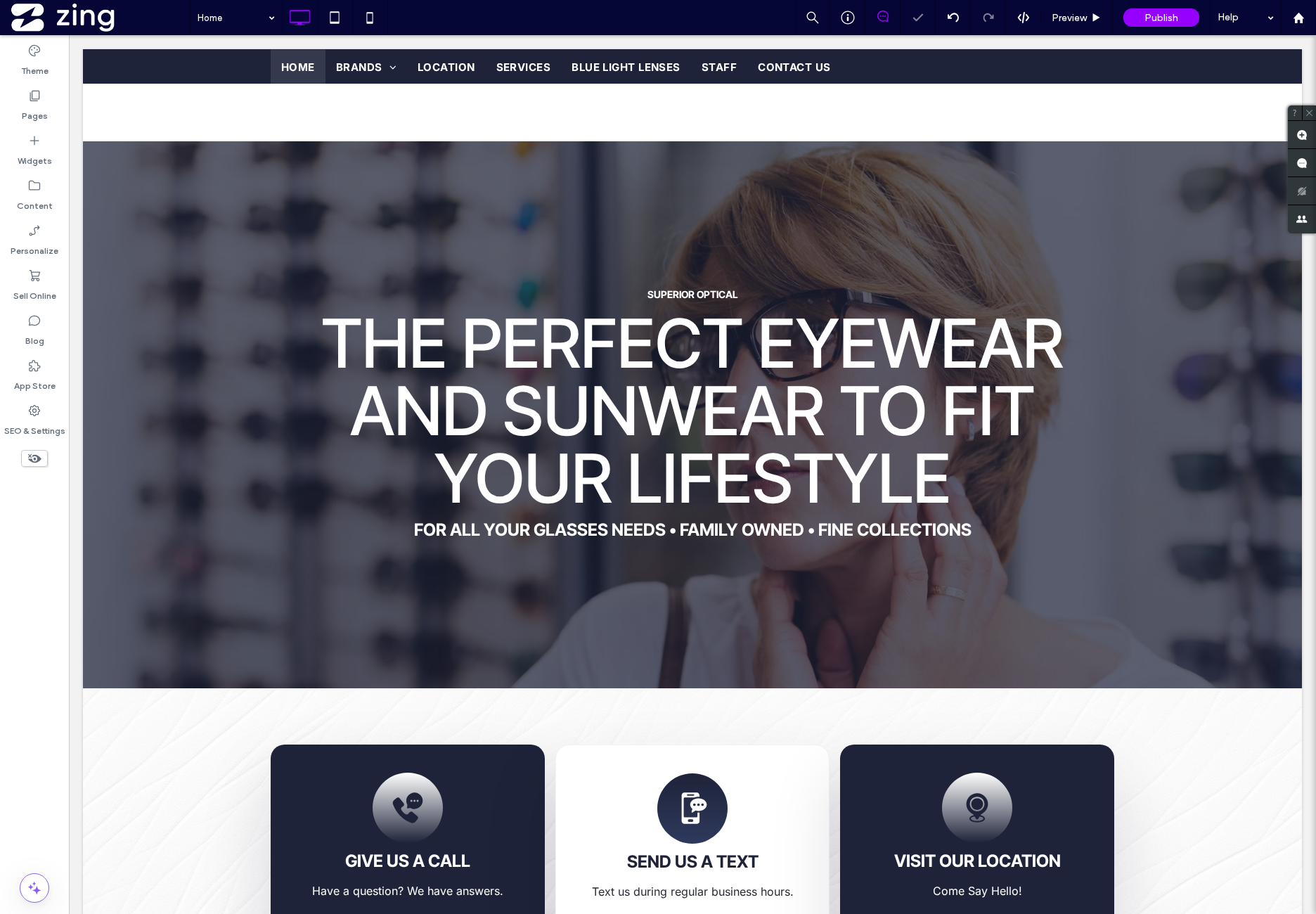
type input "*****"
type input "**"
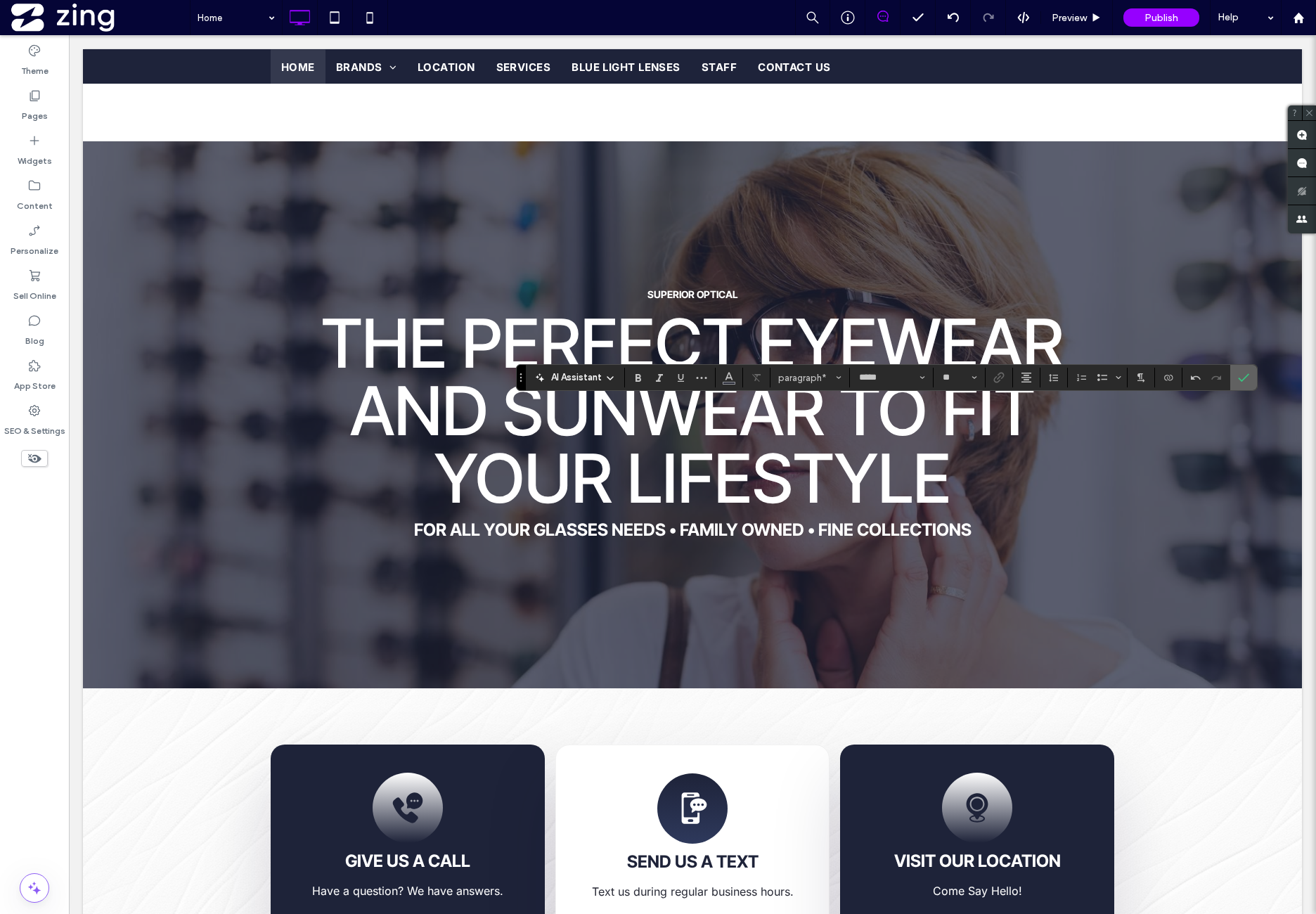
click at [1239, 380] on use "Confirm" at bounding box center [1245, 378] width 11 height 9
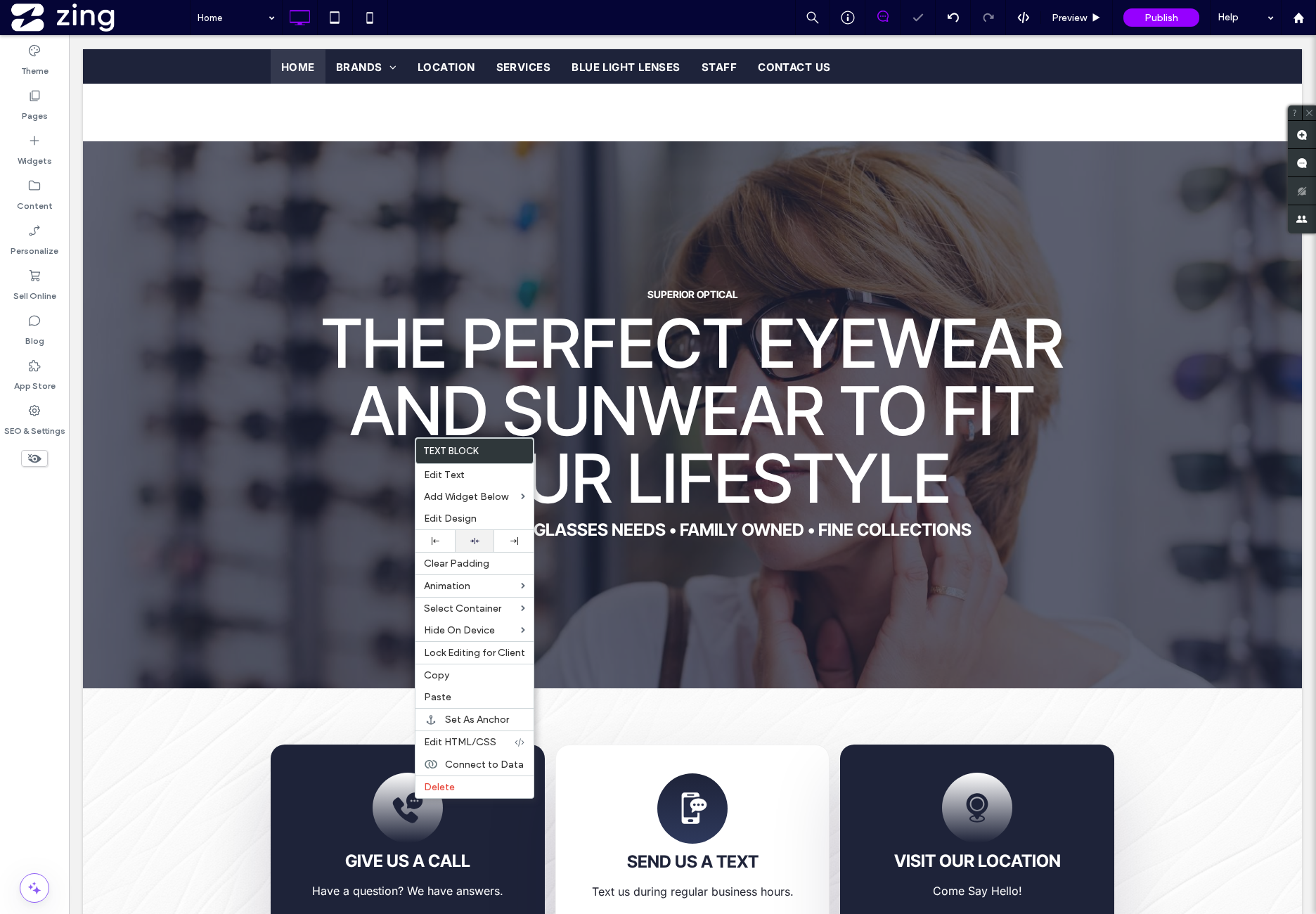
click at [485, 533] on div at bounding box center [474, 541] width 39 height 22
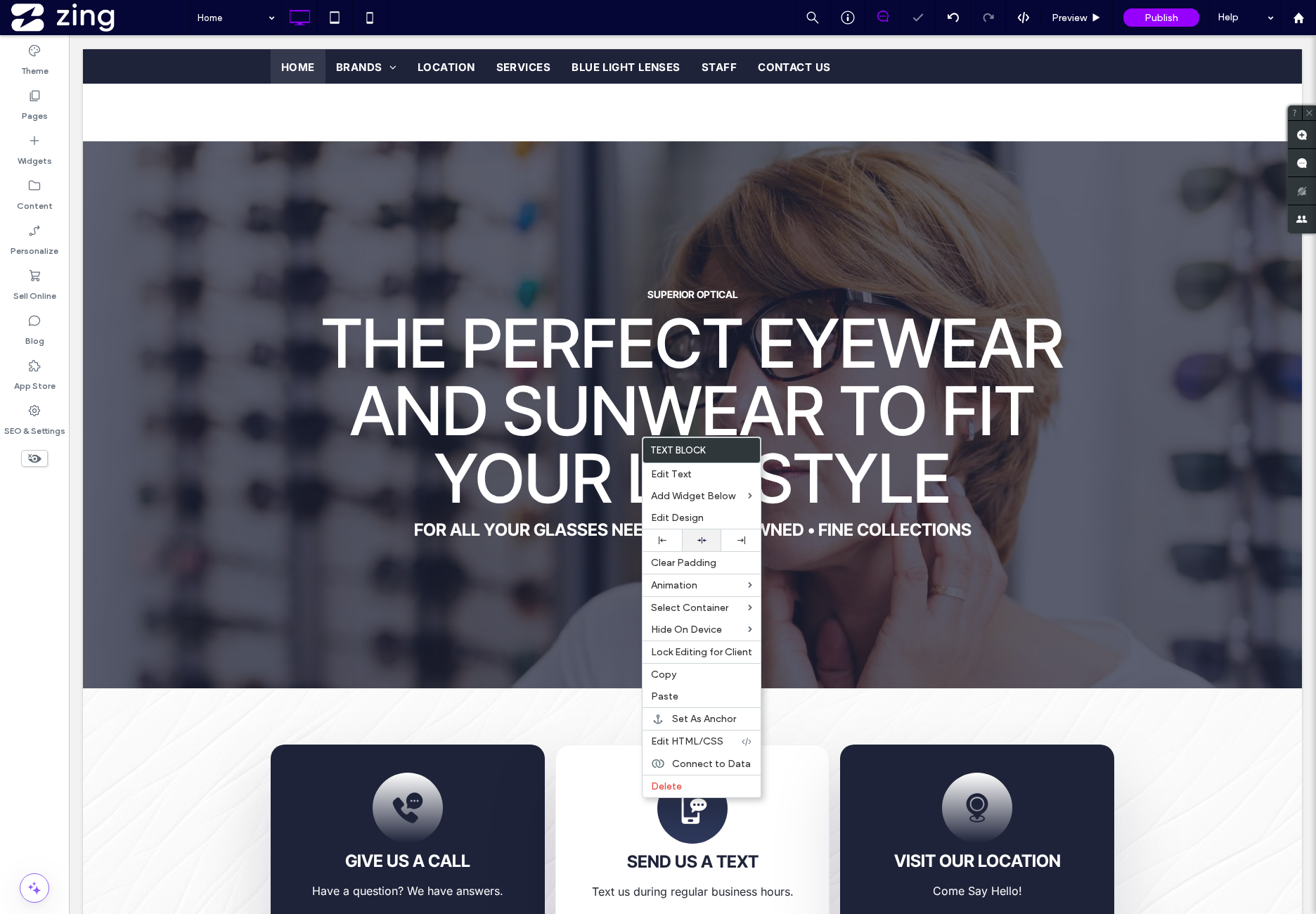
click at [710, 533] on div at bounding box center [701, 540] width 39 height 22
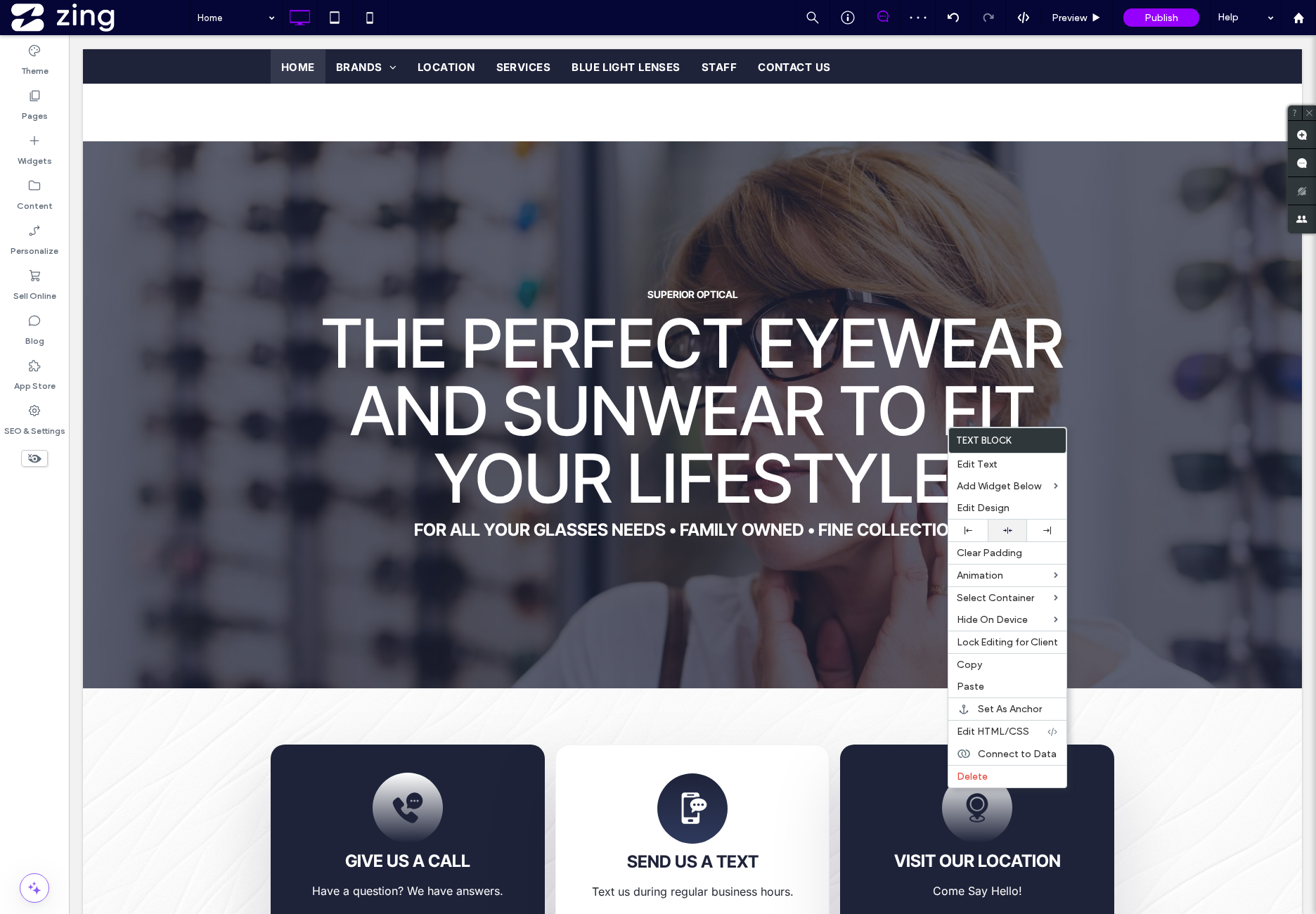
click at [1018, 521] on div at bounding box center [1007, 531] width 39 height 22
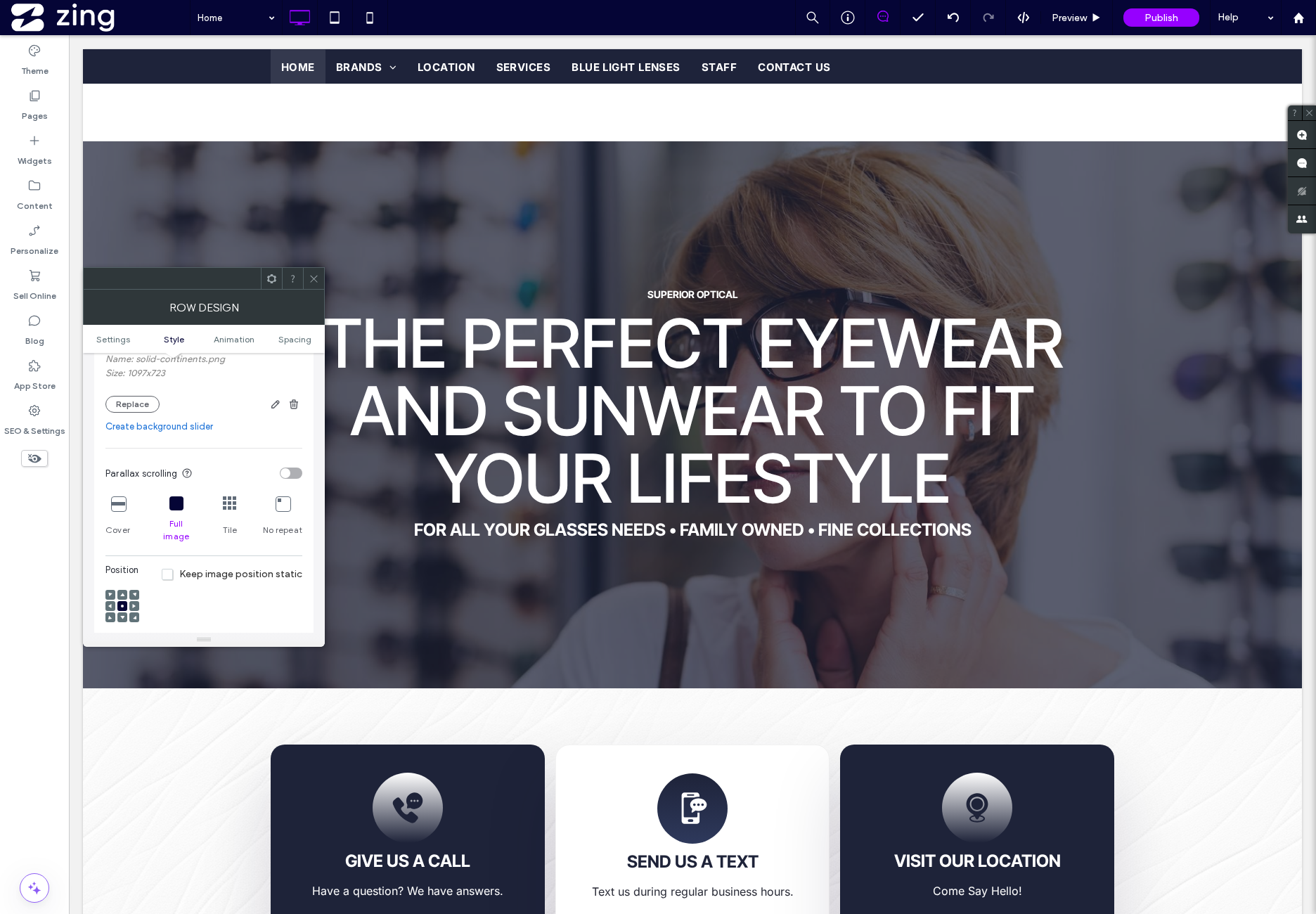
scroll to position [351, 0]
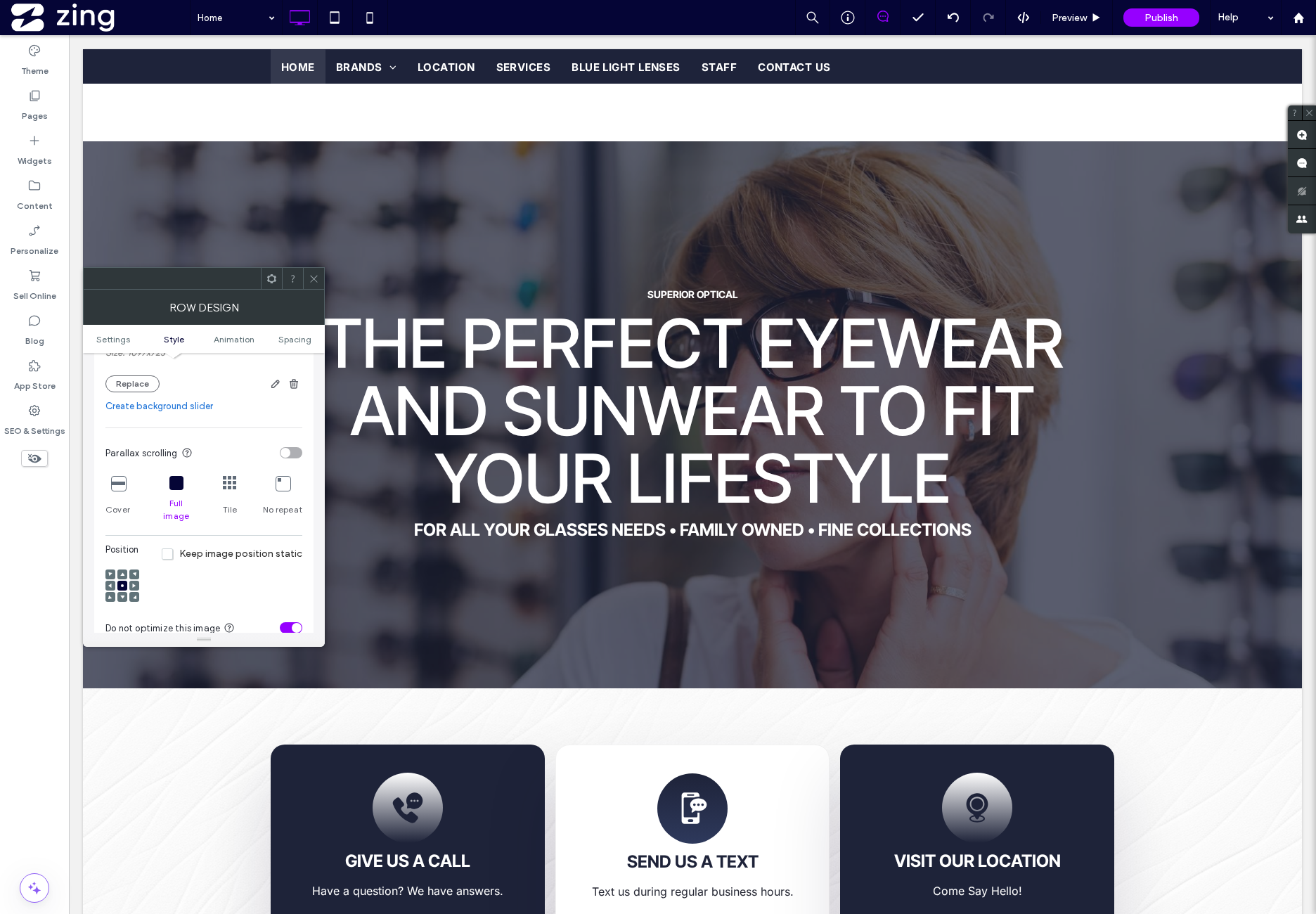
click at [177, 487] on icon at bounding box center [176, 483] width 14 height 14
click at [231, 445] on section "Parallax scrolling" at bounding box center [204, 452] width 197 height 35
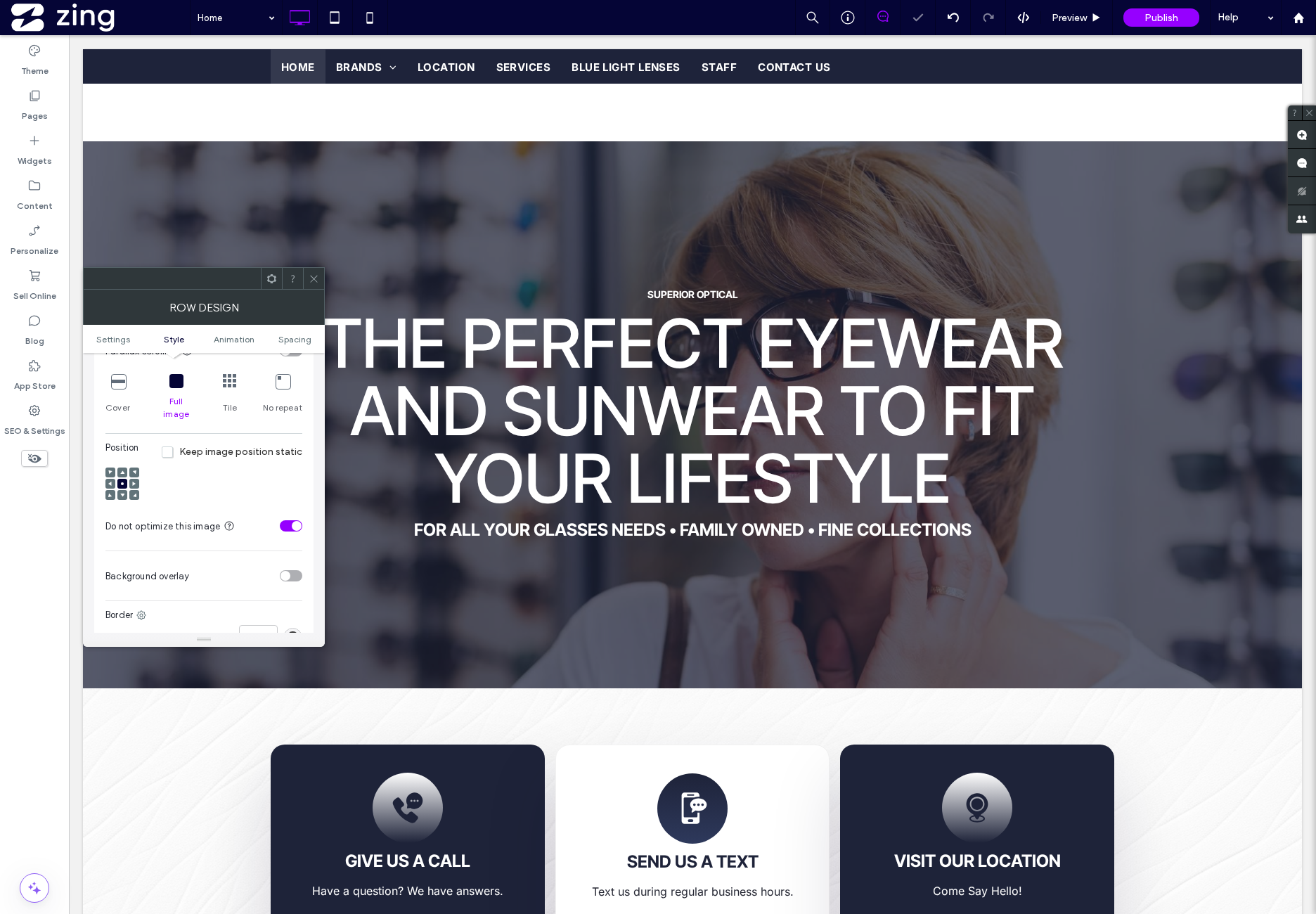
scroll to position [468, 0]
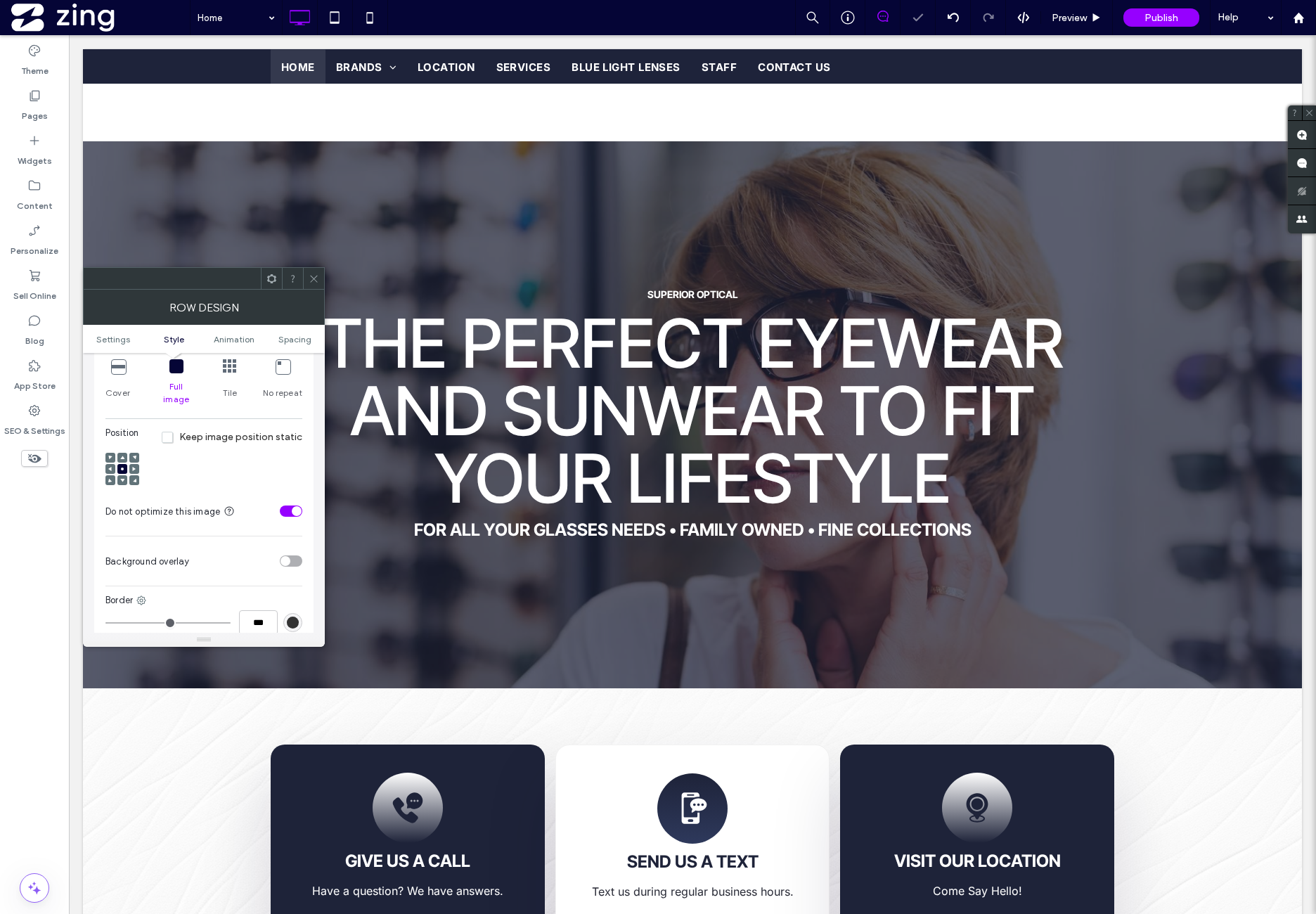
click at [124, 468] on use at bounding box center [122, 469] width 3 height 3
click at [246, 453] on div "Position Keep image position static" at bounding box center [204, 460] width 197 height 68
click at [290, 342] on span "Spacing" at bounding box center [295, 339] width 33 height 11
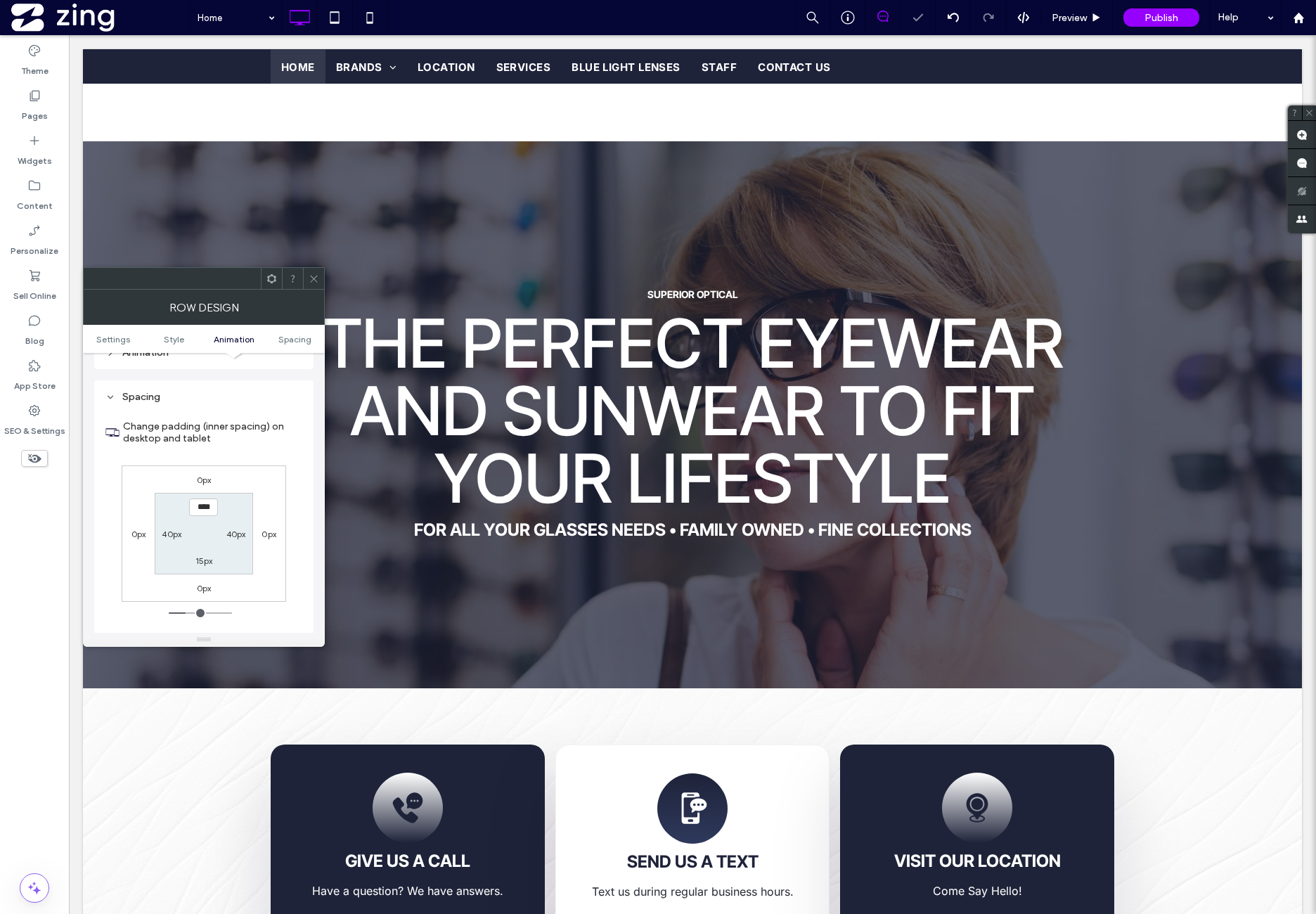
scroll to position [844, 0]
click at [254, 463] on div "0px 0px 0px 0px **** 40px 15px 40px" at bounding box center [204, 531] width 164 height 136
click at [315, 279] on icon at bounding box center [313, 278] width 11 height 11
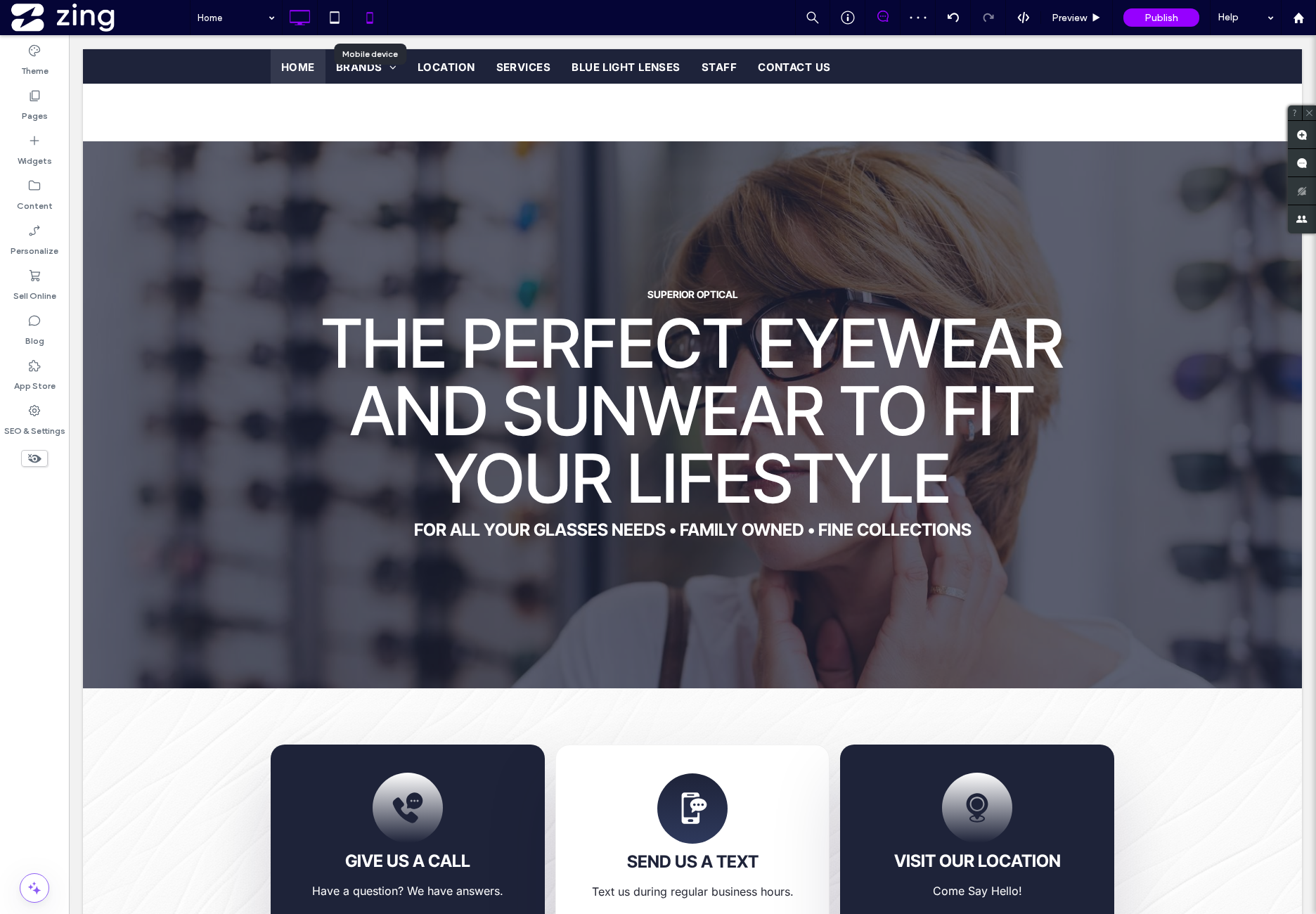
click at [373, 16] on icon at bounding box center [369, 17] width 28 height 28
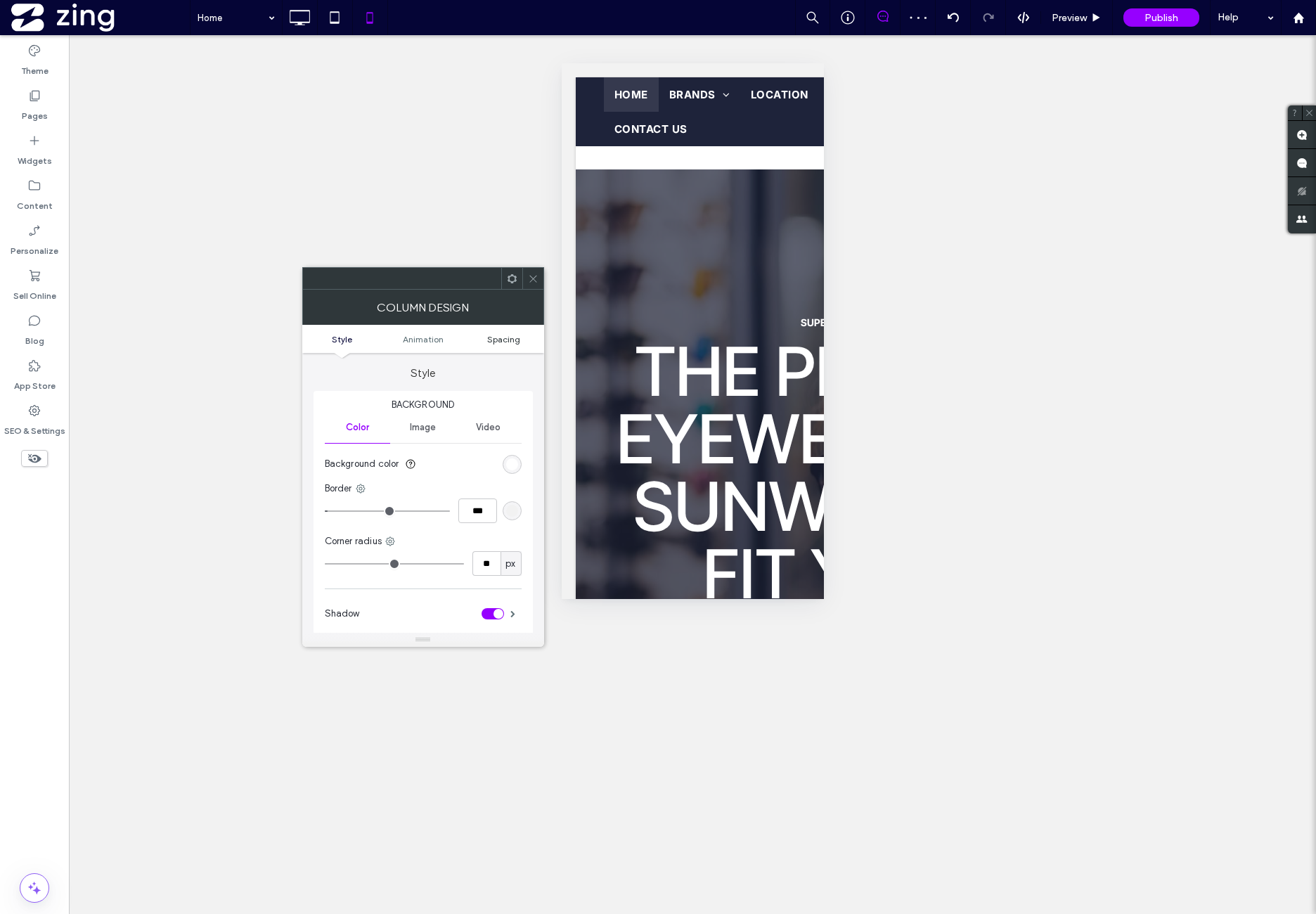
click at [506, 341] on span "Spacing" at bounding box center [503, 339] width 33 height 11
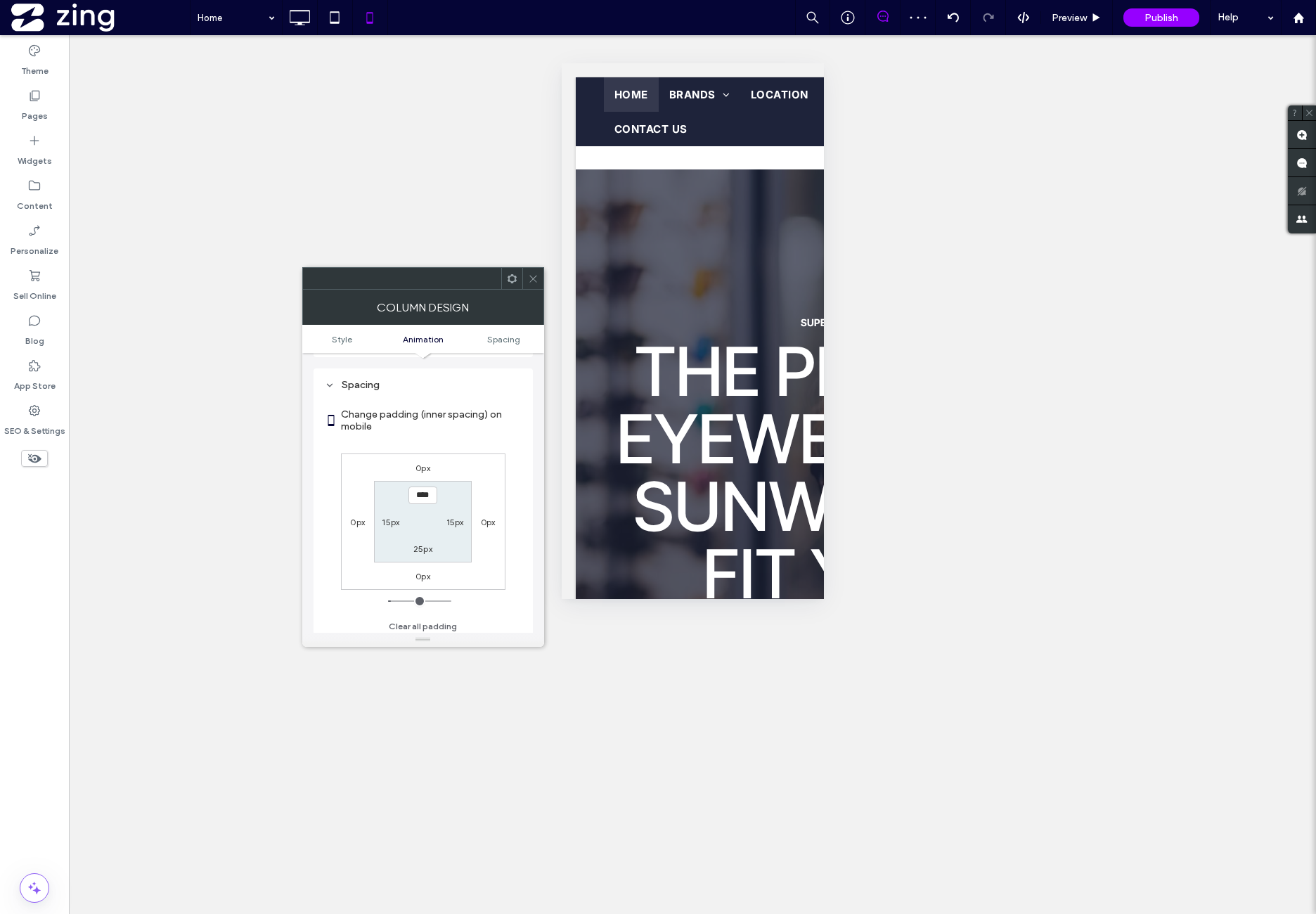
scroll to position [330, 0]
click at [424, 461] on label "0px" at bounding box center [423, 463] width 15 height 11
type input "*"
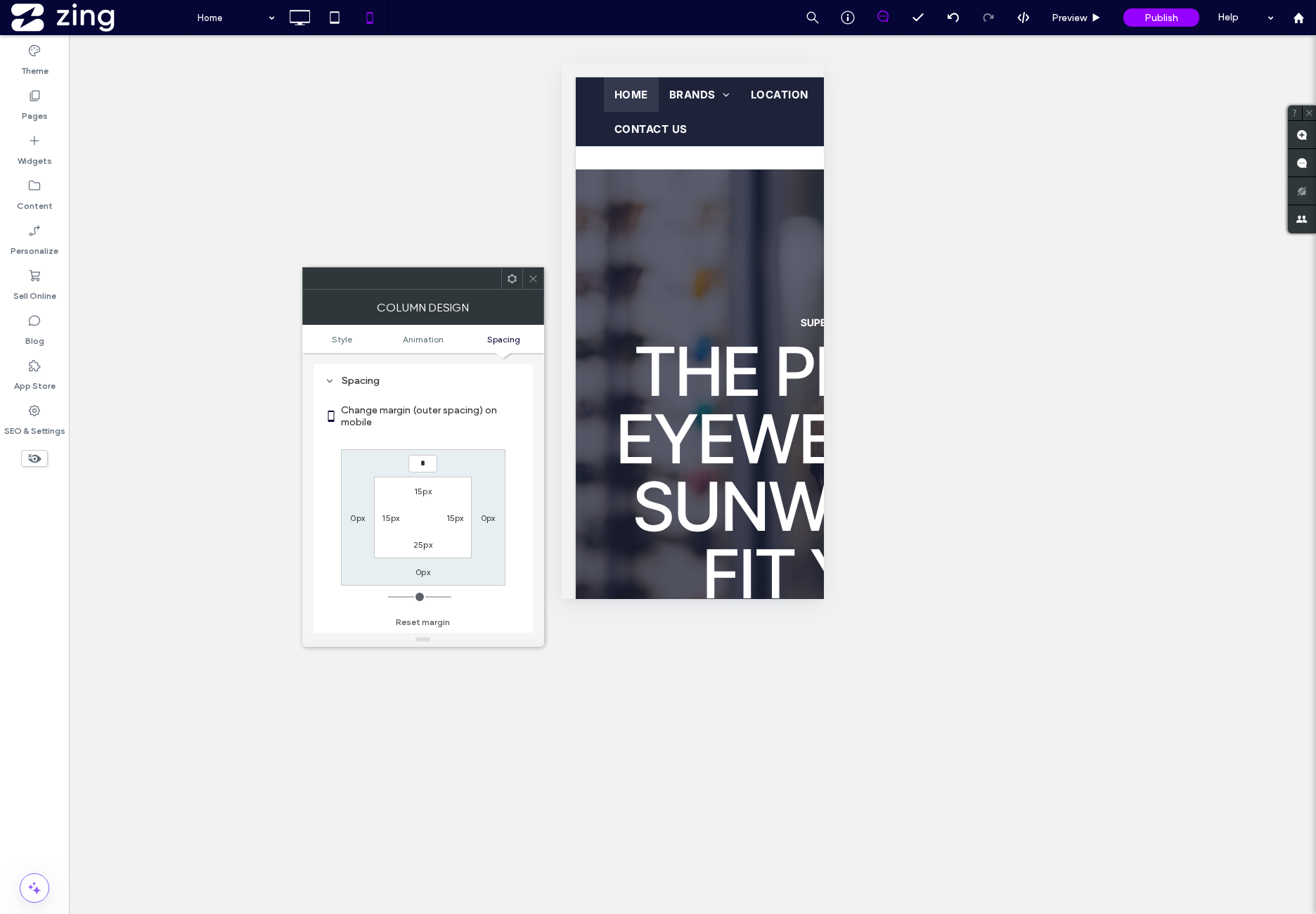
type input "**"
type input "****"
click at [473, 459] on div "15px 0px **** 0px 15px 15px 25px 15px" at bounding box center [423, 517] width 164 height 136
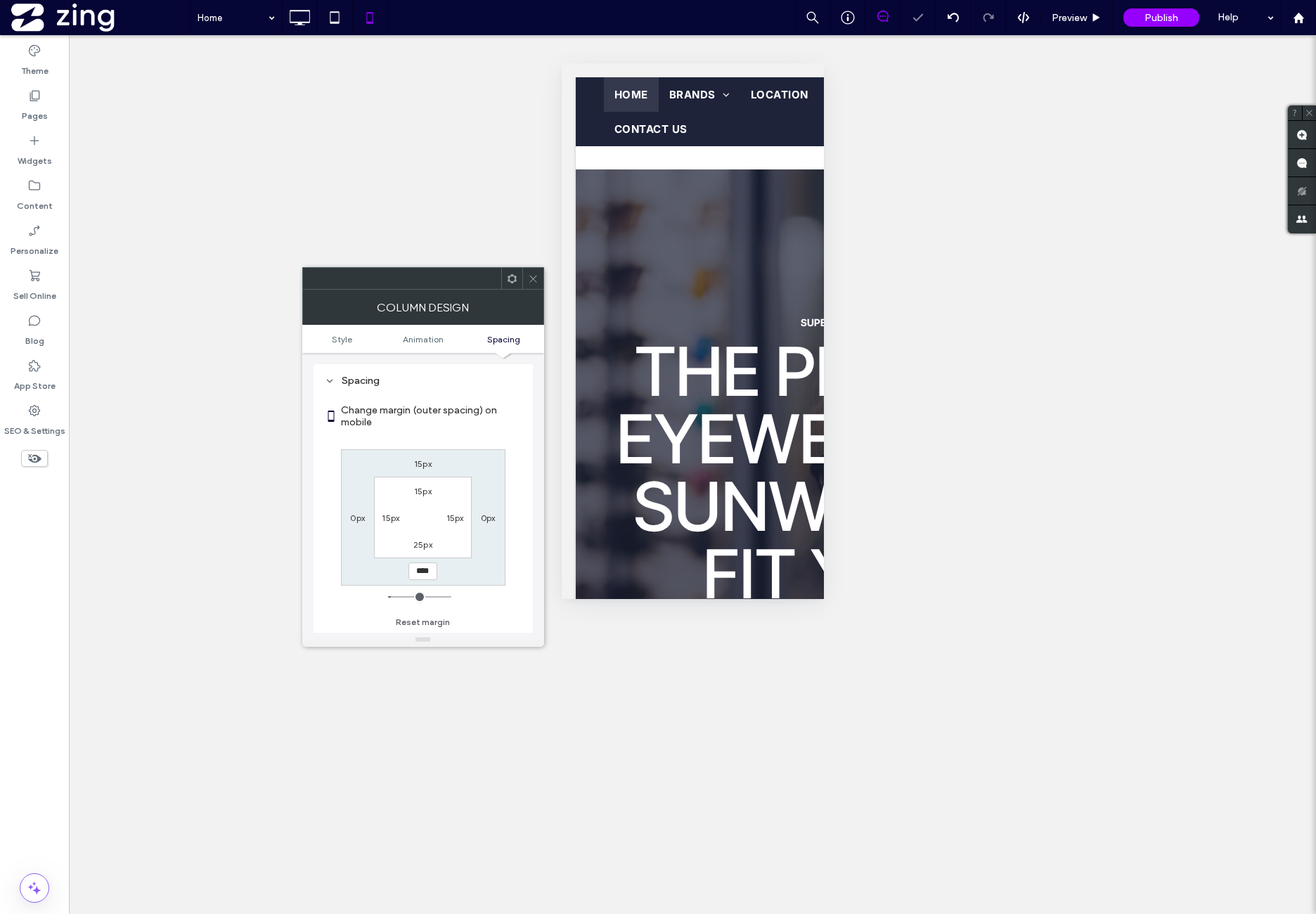
click at [526, 278] on div at bounding box center [533, 278] width 21 height 21
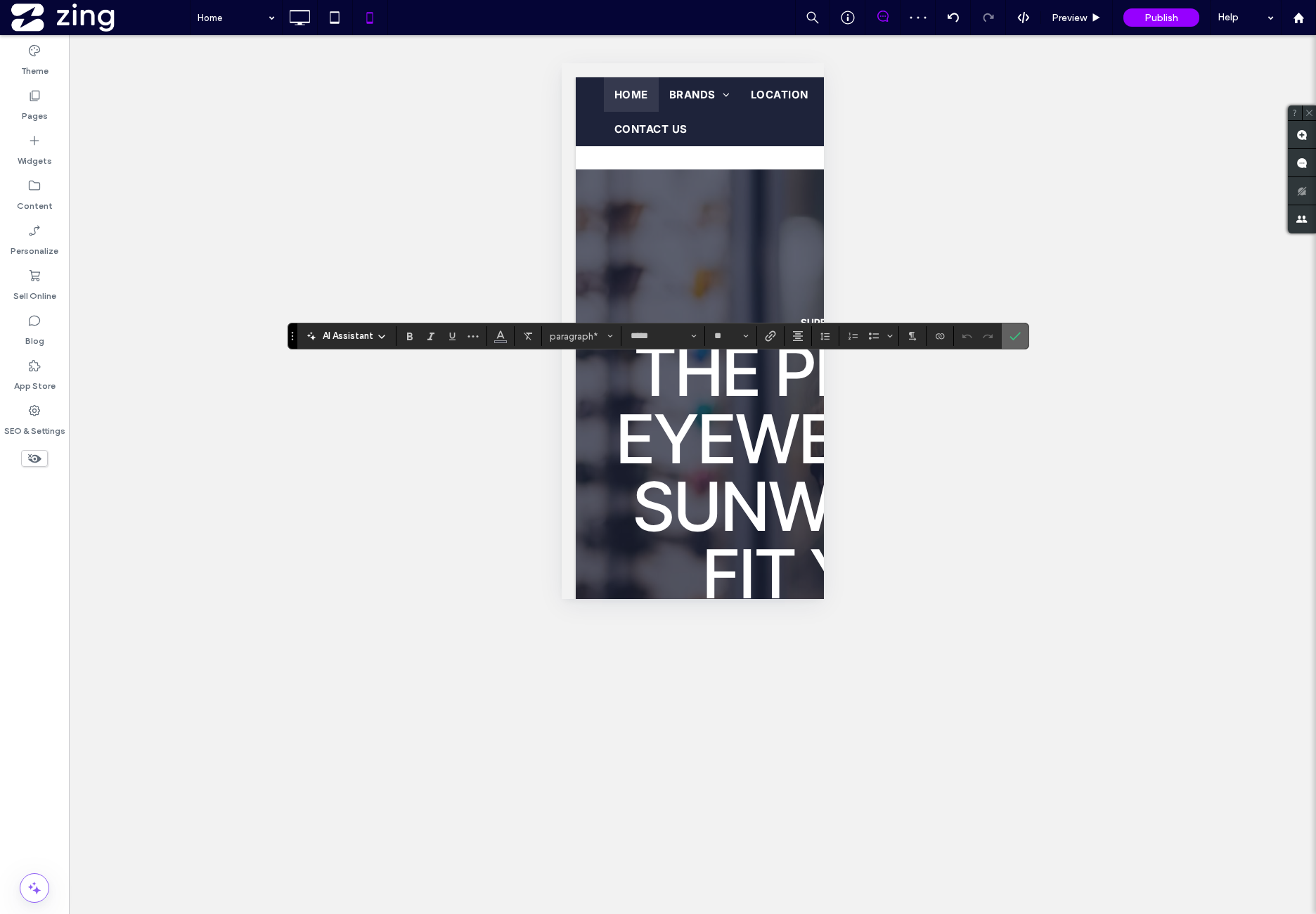
click at [1013, 340] on icon "Confirm" at bounding box center [1015, 336] width 11 height 11
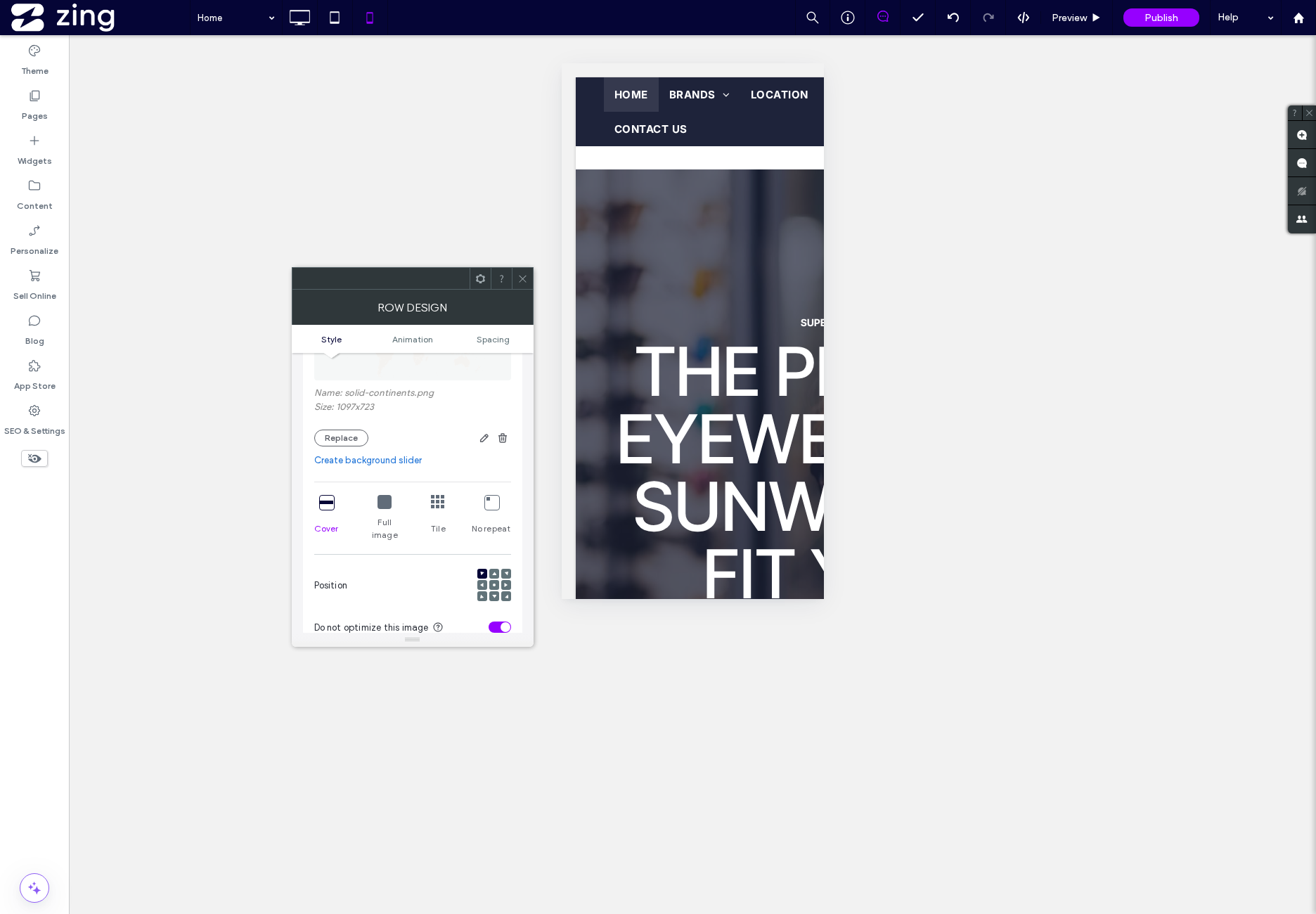
scroll to position [234, 0]
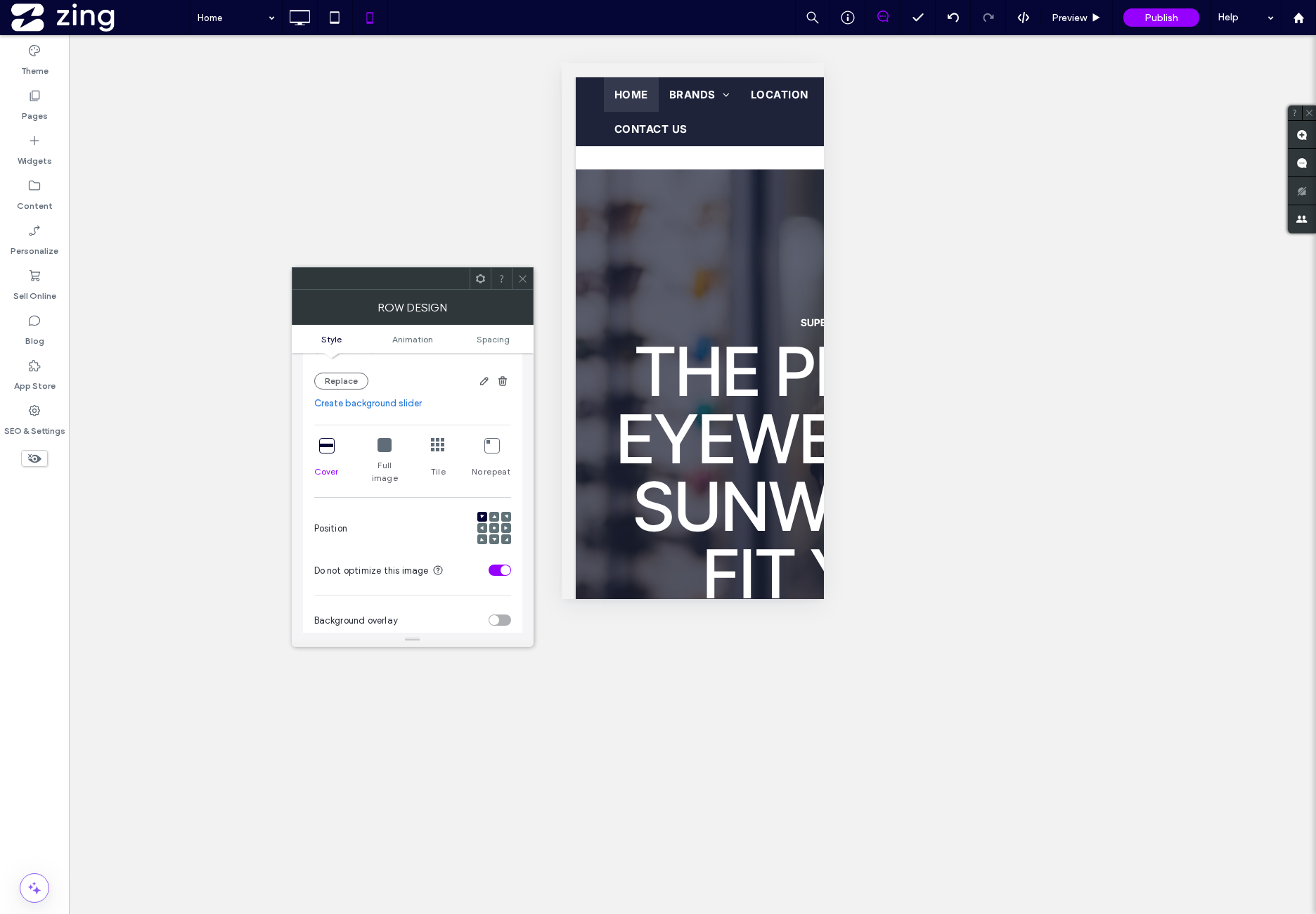
click at [439, 445] on icon at bounding box center [438, 445] width 14 height 14
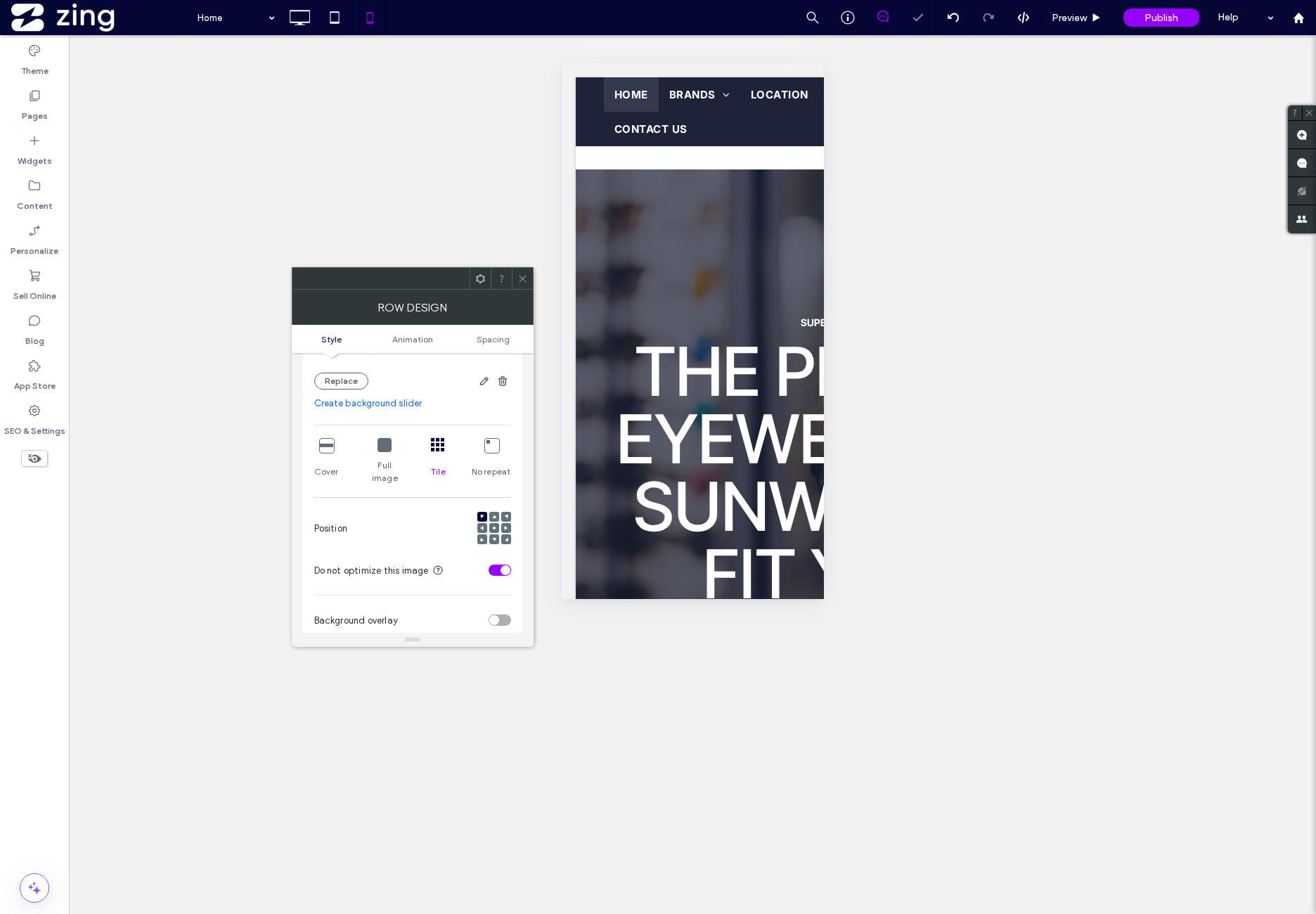
click at [439, 445] on icon at bounding box center [438, 445] width 14 height 14
click at [421, 511] on div "Position" at bounding box center [413, 528] width 197 height 48
click at [493, 515] on icon at bounding box center [494, 517] width 4 height 4
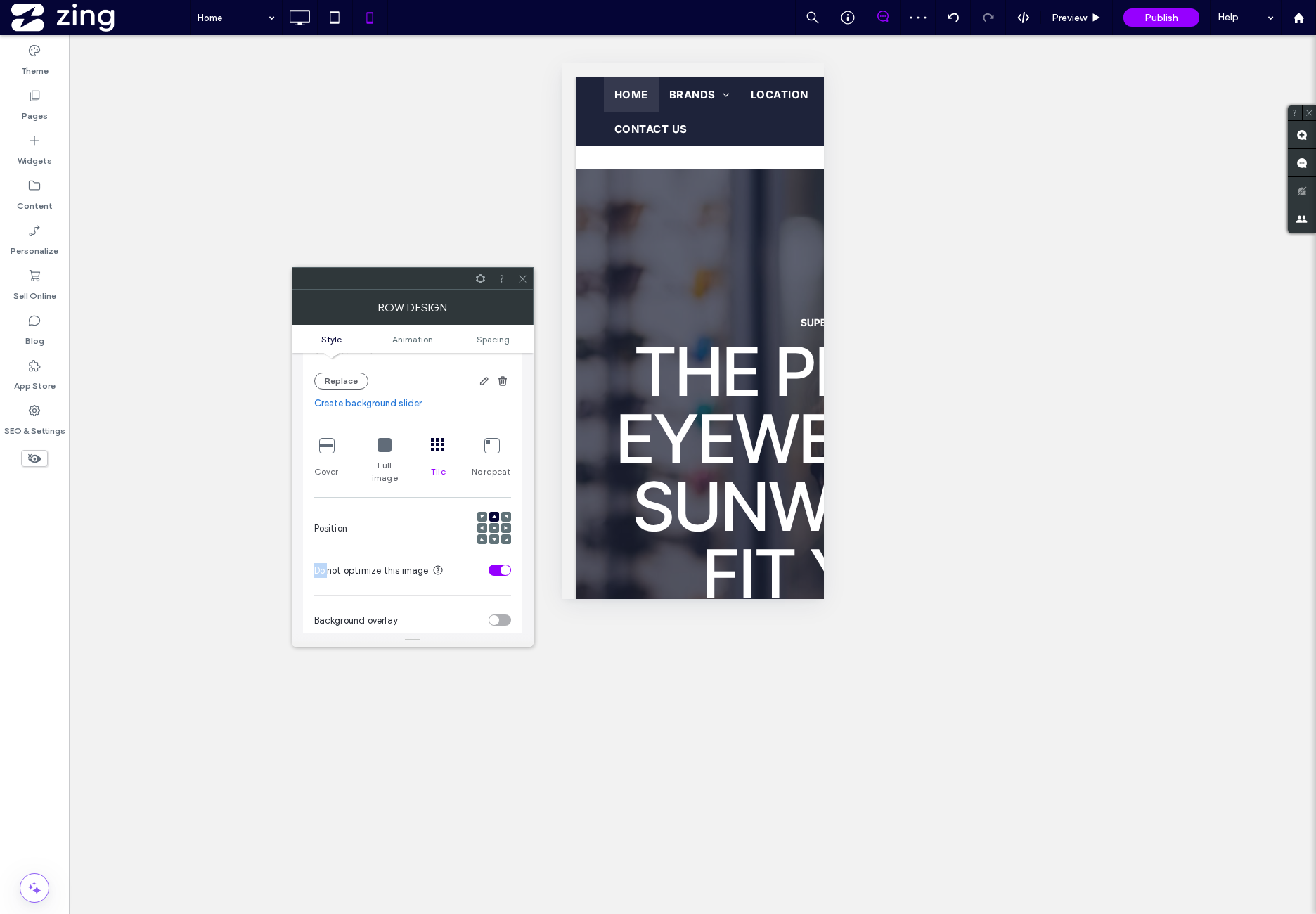
click at [493, 515] on icon at bounding box center [494, 517] width 4 height 4
click at [443, 505] on div "Position" at bounding box center [413, 528] width 197 height 48
click at [495, 341] on span "Spacing" at bounding box center [493, 339] width 33 height 11
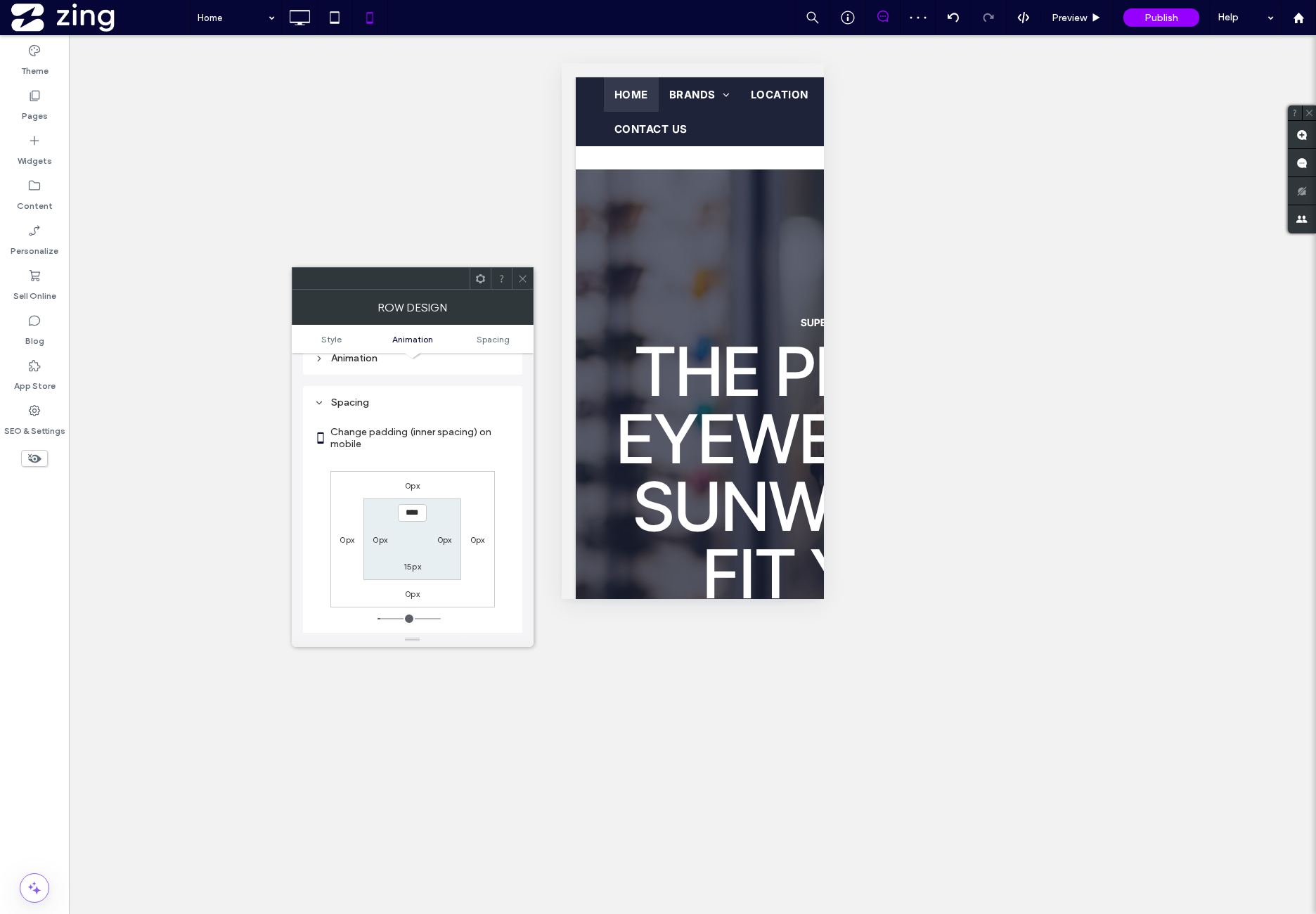
scroll to position [668, 0]
click at [470, 469] on div "0px 0px 0px 0px **** 0px 15px 0px" at bounding box center [413, 531] width 164 height 136
click at [525, 278] on icon at bounding box center [523, 278] width 11 height 11
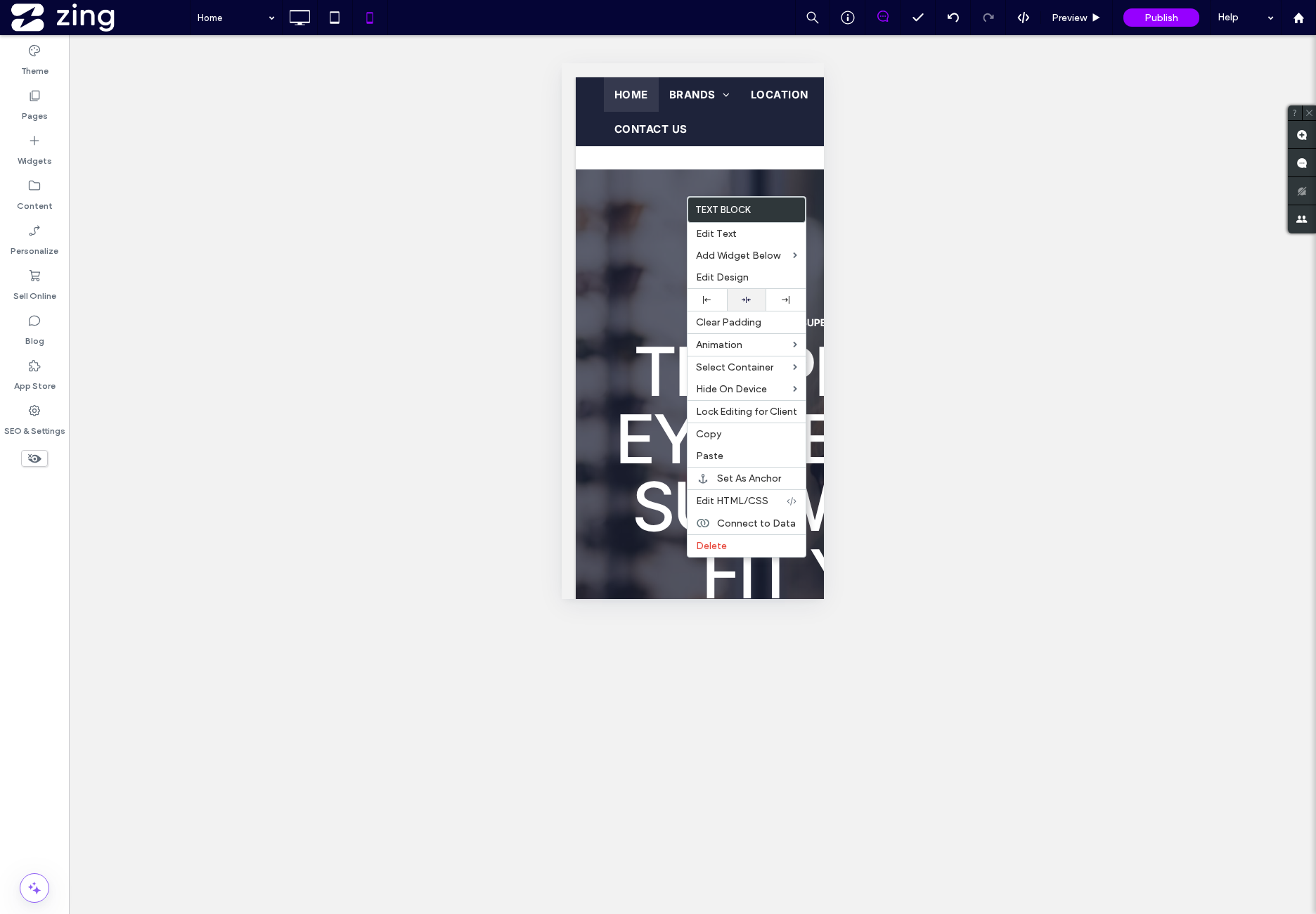
click at [758, 295] on div at bounding box center [746, 300] width 39 height 22
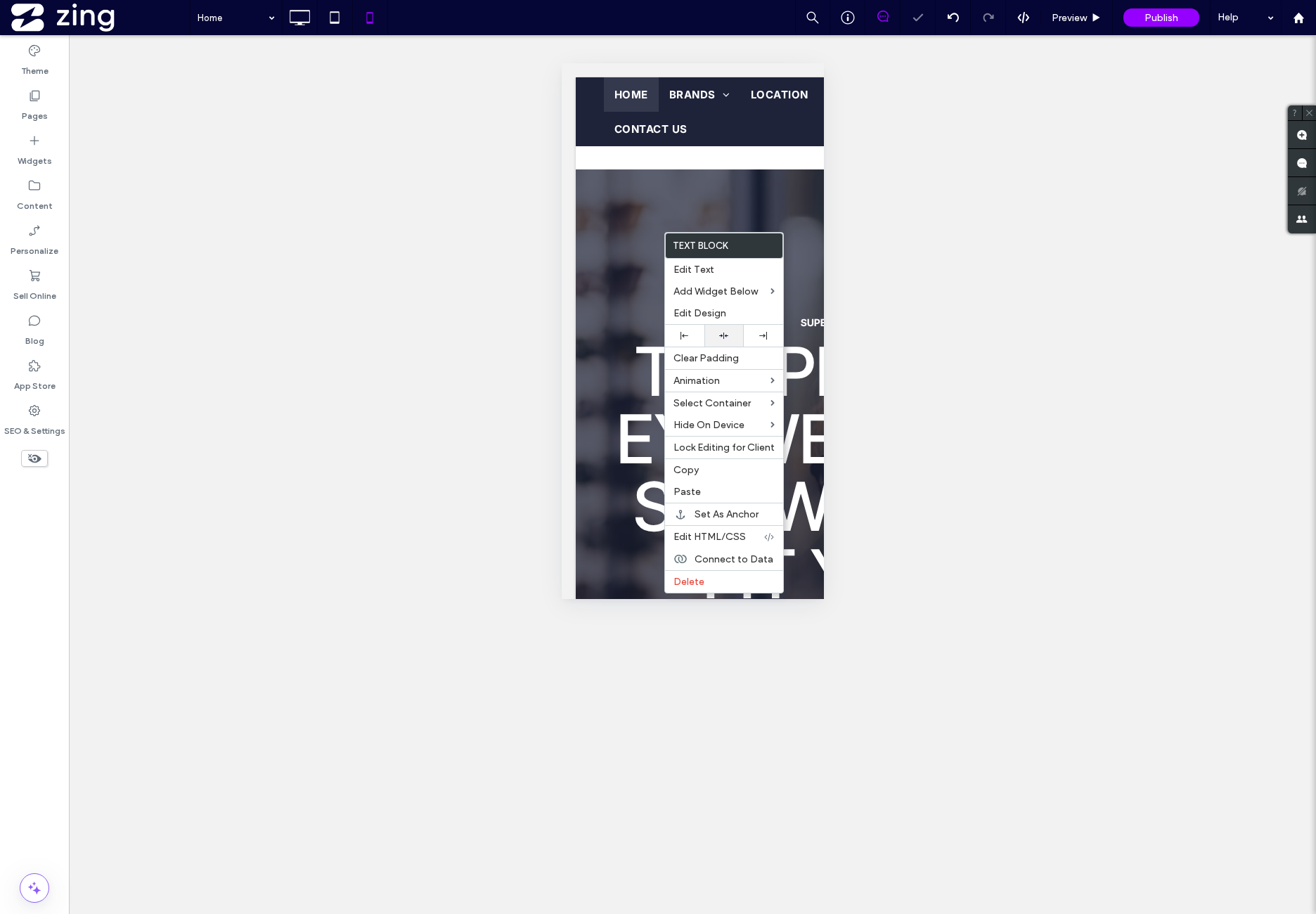
click at [735, 331] on div at bounding box center [723, 336] width 25 height 9
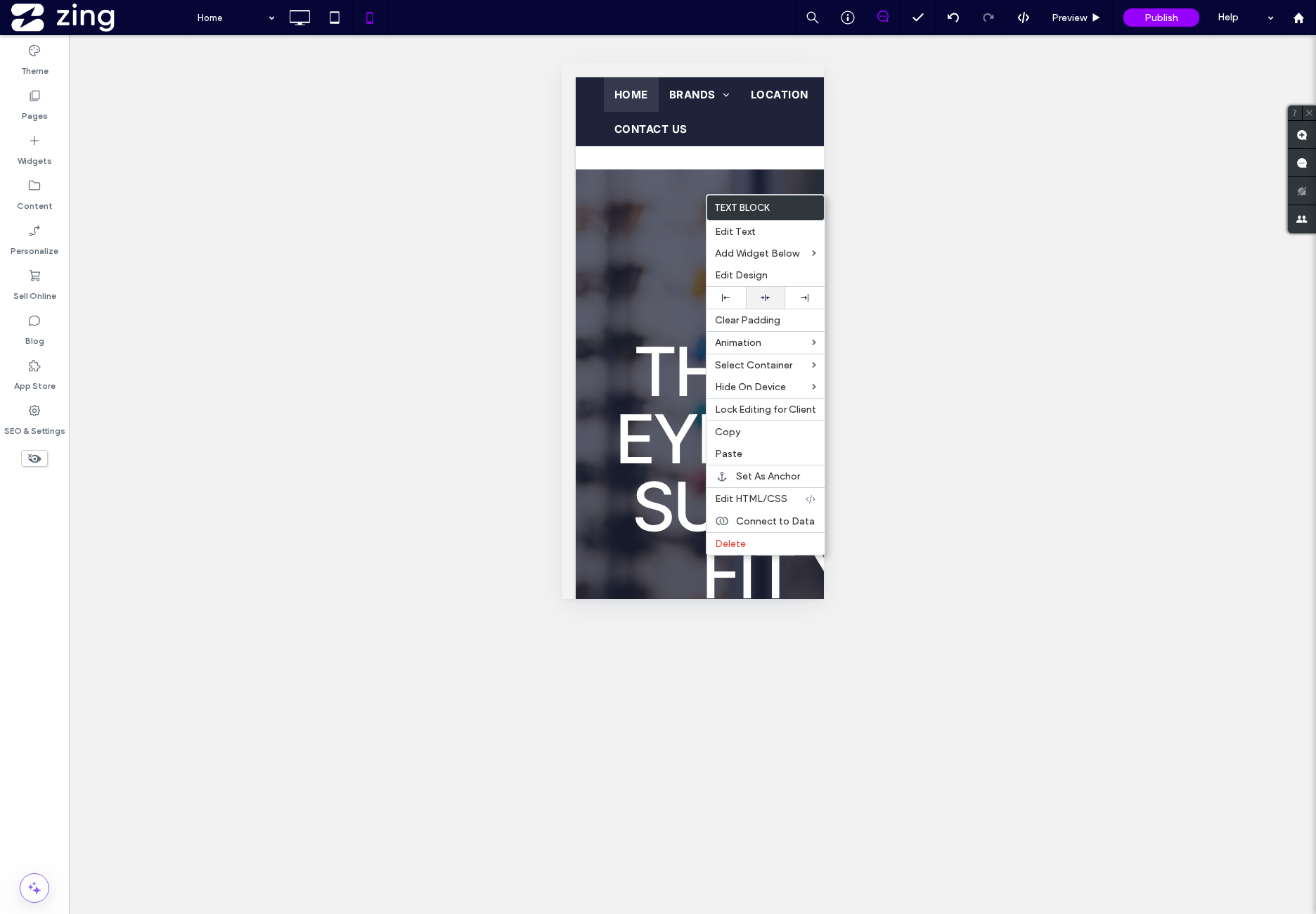
click at [776, 296] on div at bounding box center [765, 298] width 25 height 9
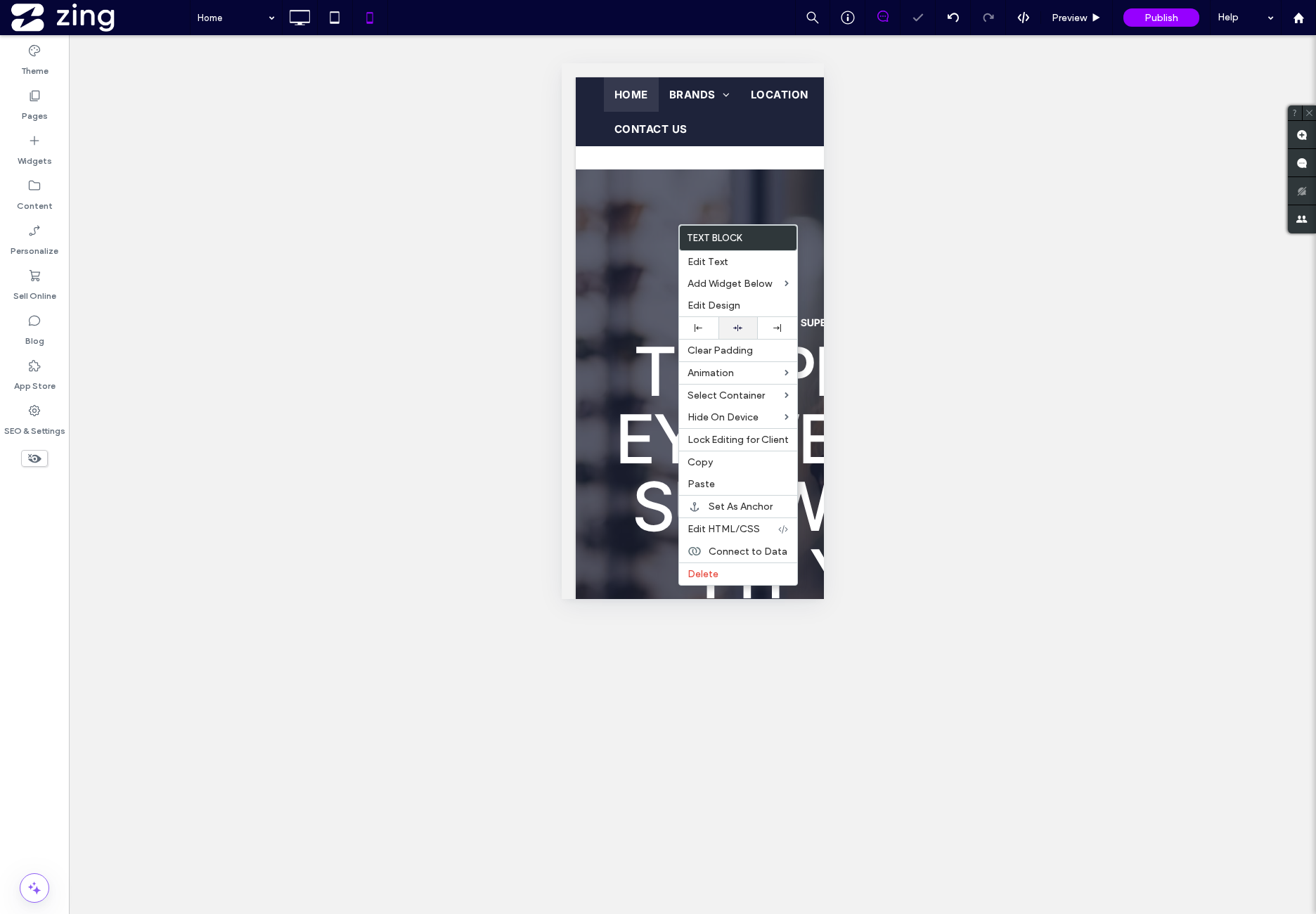
click at [750, 324] on div at bounding box center [738, 328] width 39 height 22
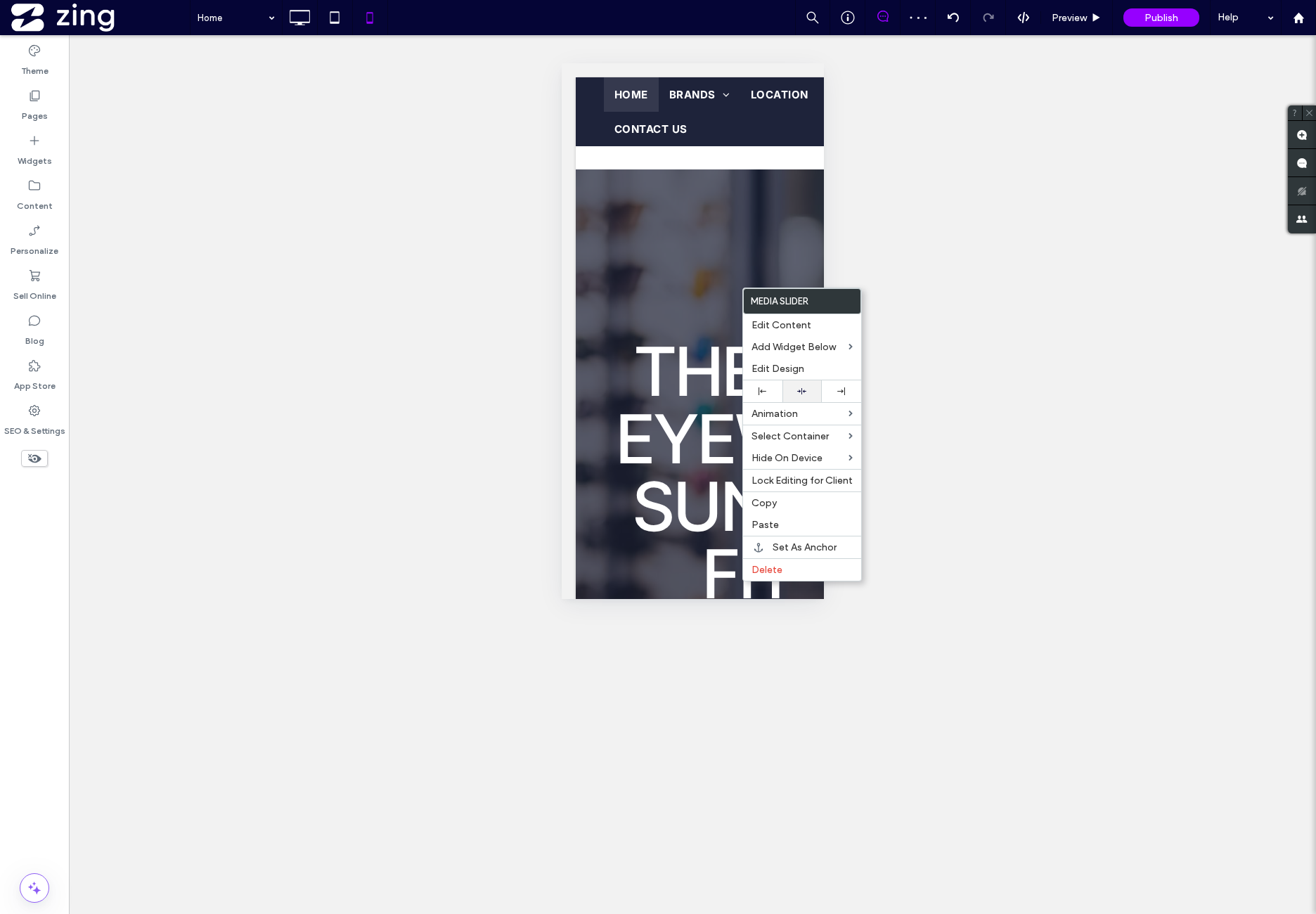
click at [813, 388] on div at bounding box center [802, 391] width 25 height 9
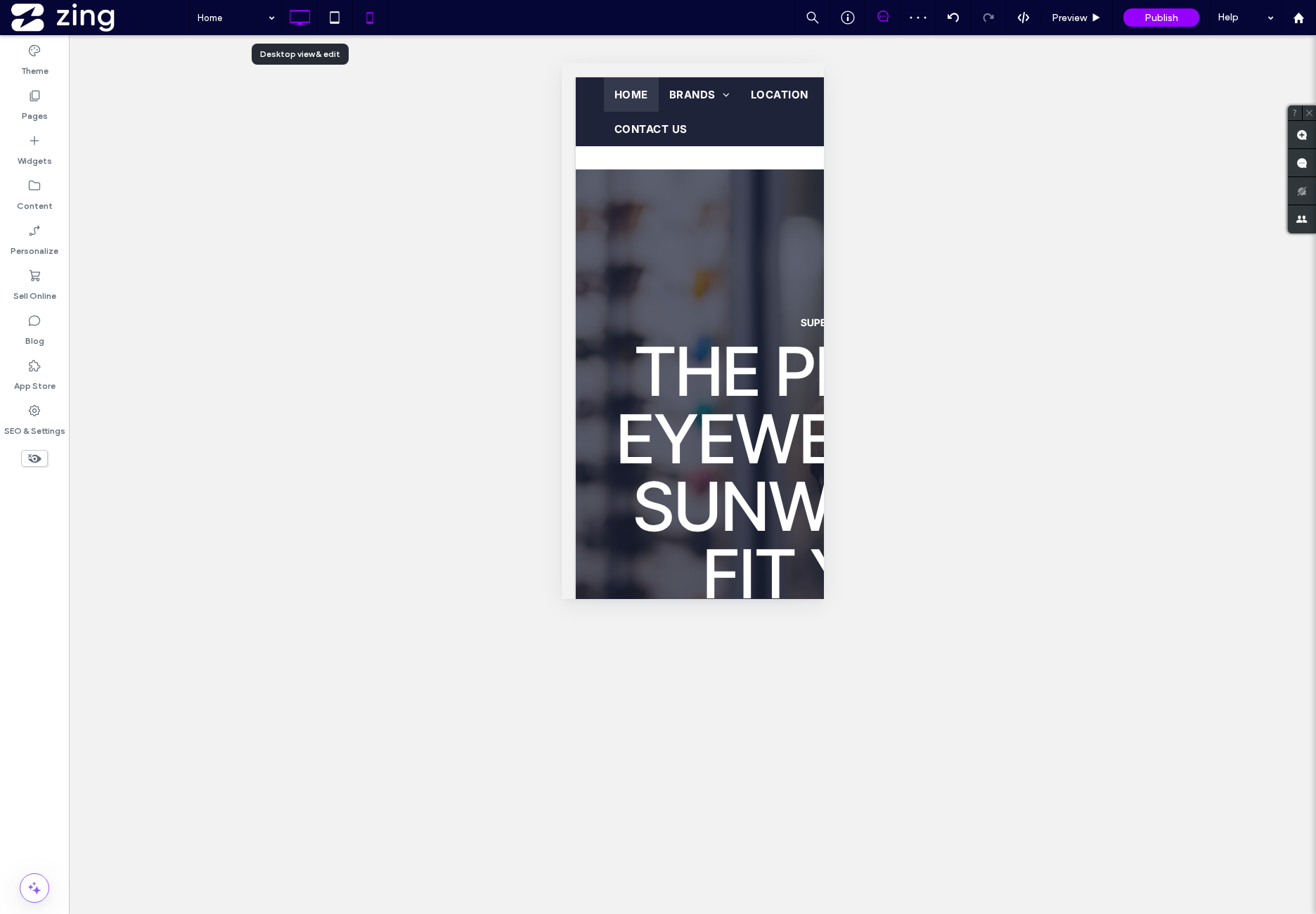
click at [288, 21] on icon at bounding box center [299, 17] width 28 height 28
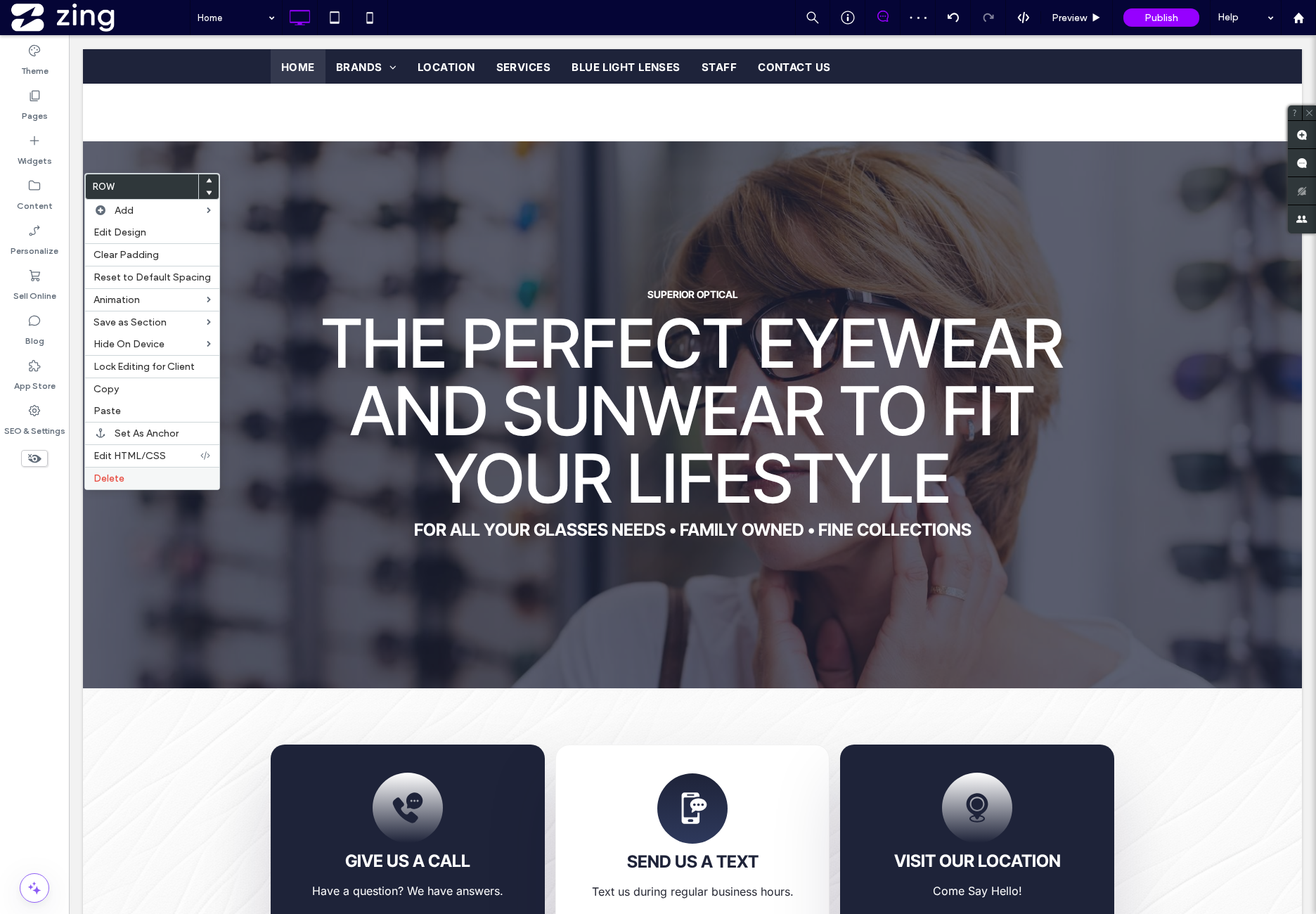
click at [141, 475] on label "Delete" at bounding box center [152, 478] width 117 height 12
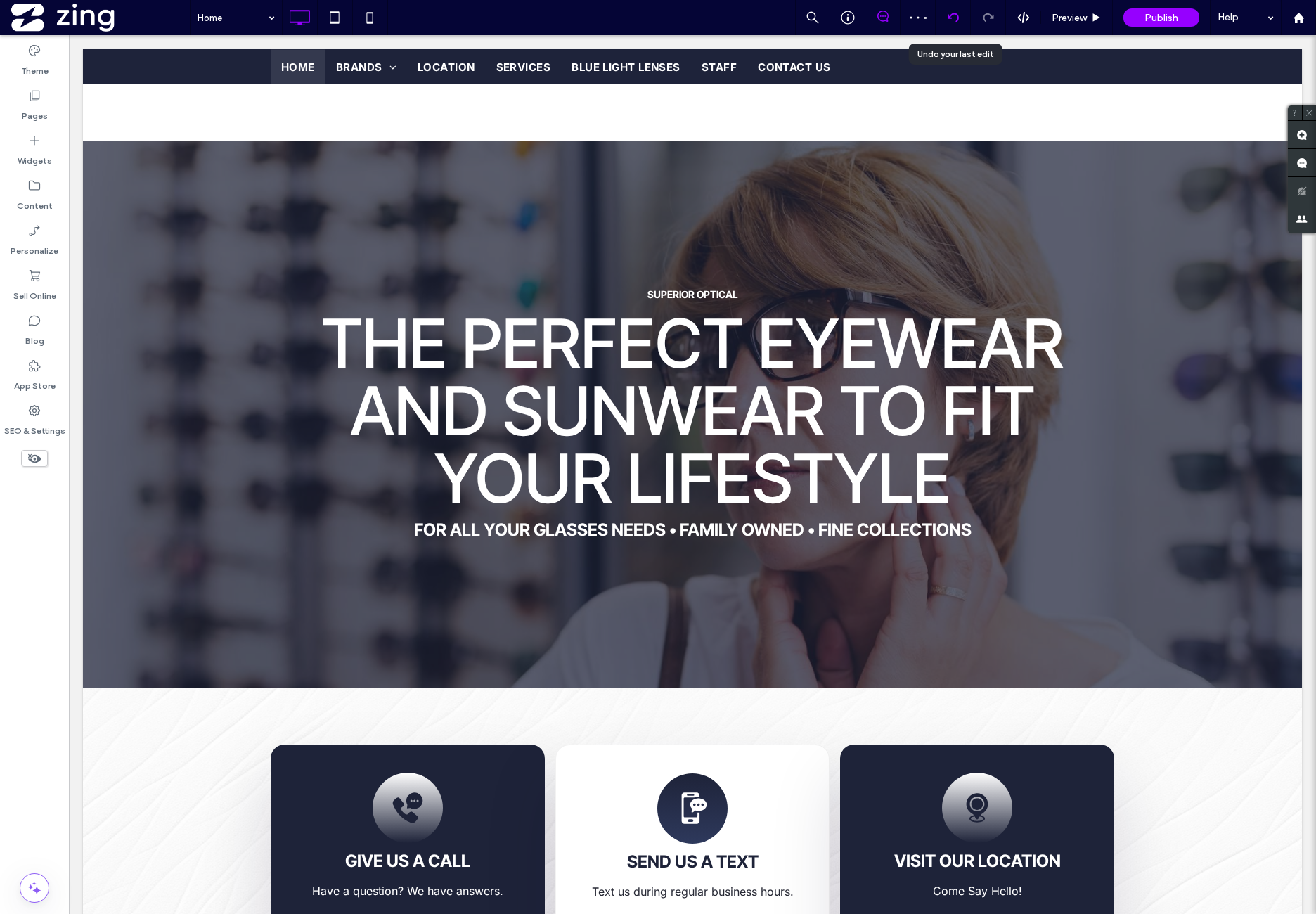
click at [946, 21] on div at bounding box center [953, 18] width 34 height 11
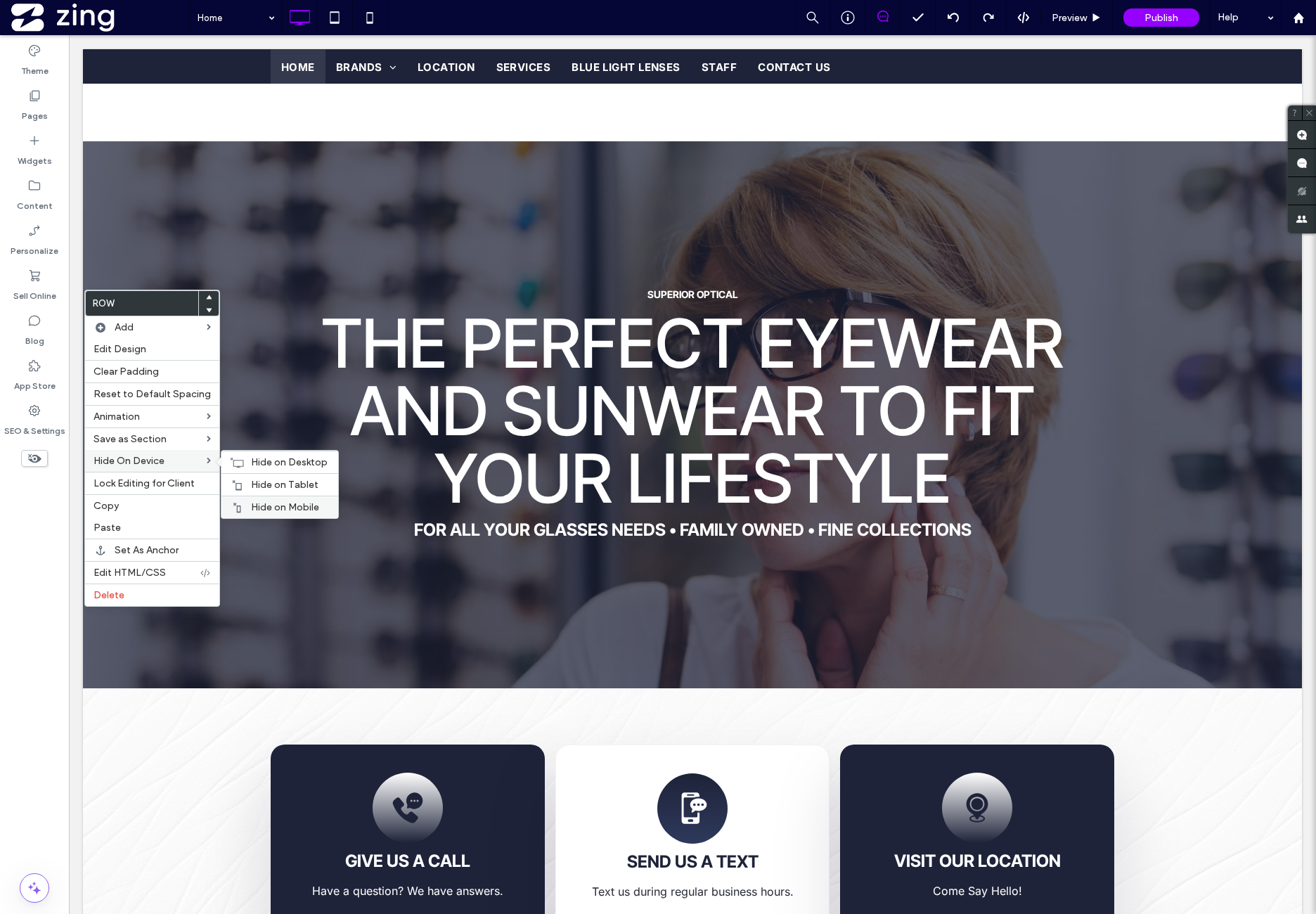
click at [268, 506] on span "Hide on Mobile" at bounding box center [285, 507] width 69 height 12
click at [256, 479] on span "Hide on Tablet" at bounding box center [284, 485] width 68 height 12
click at [268, 463] on span "Hide on Desktop" at bounding box center [288, 462] width 76 height 12
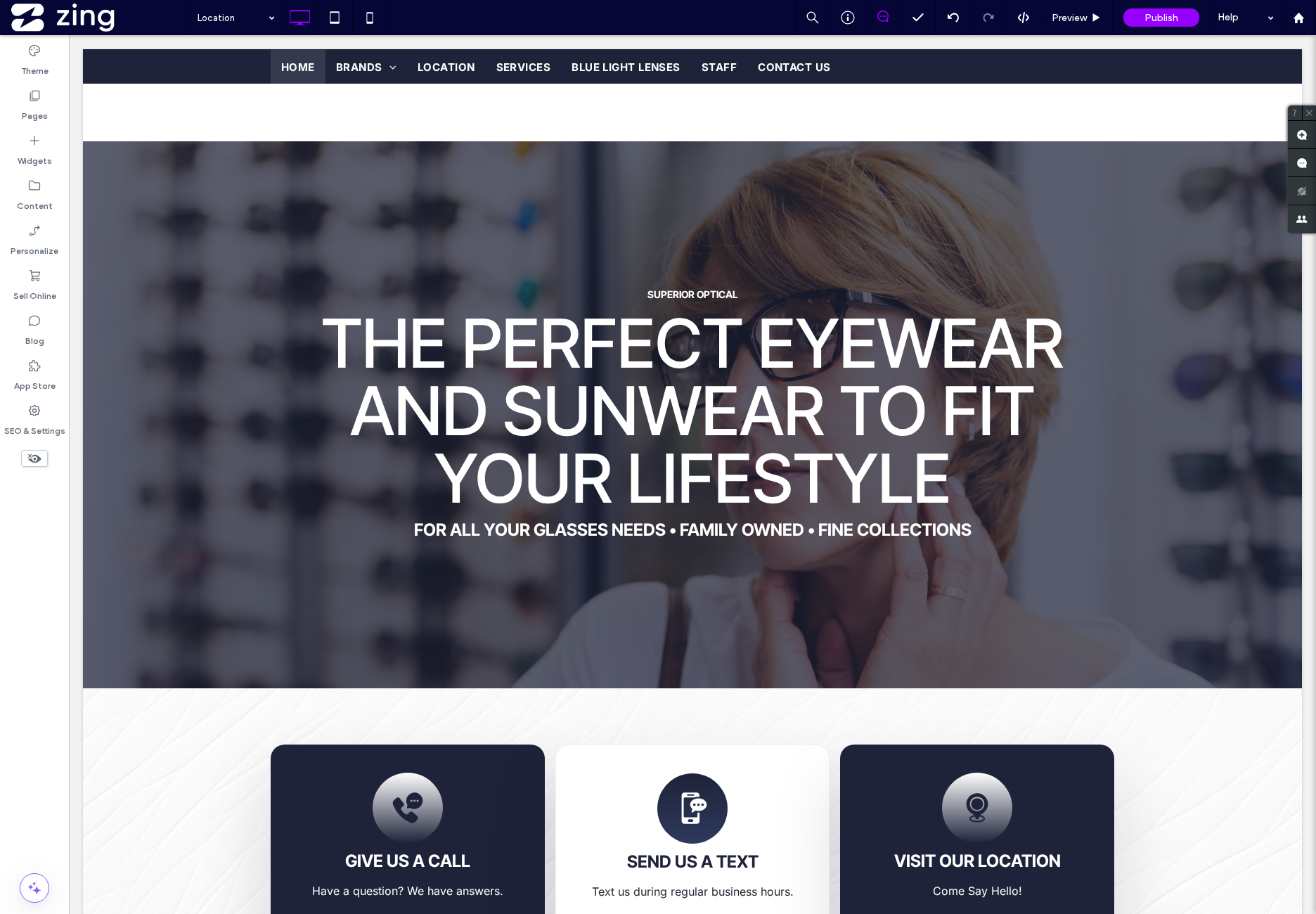
drag, startPoint x: 242, startPoint y: 144, endPoint x: 245, endPoint y: 169, distance: 25.2
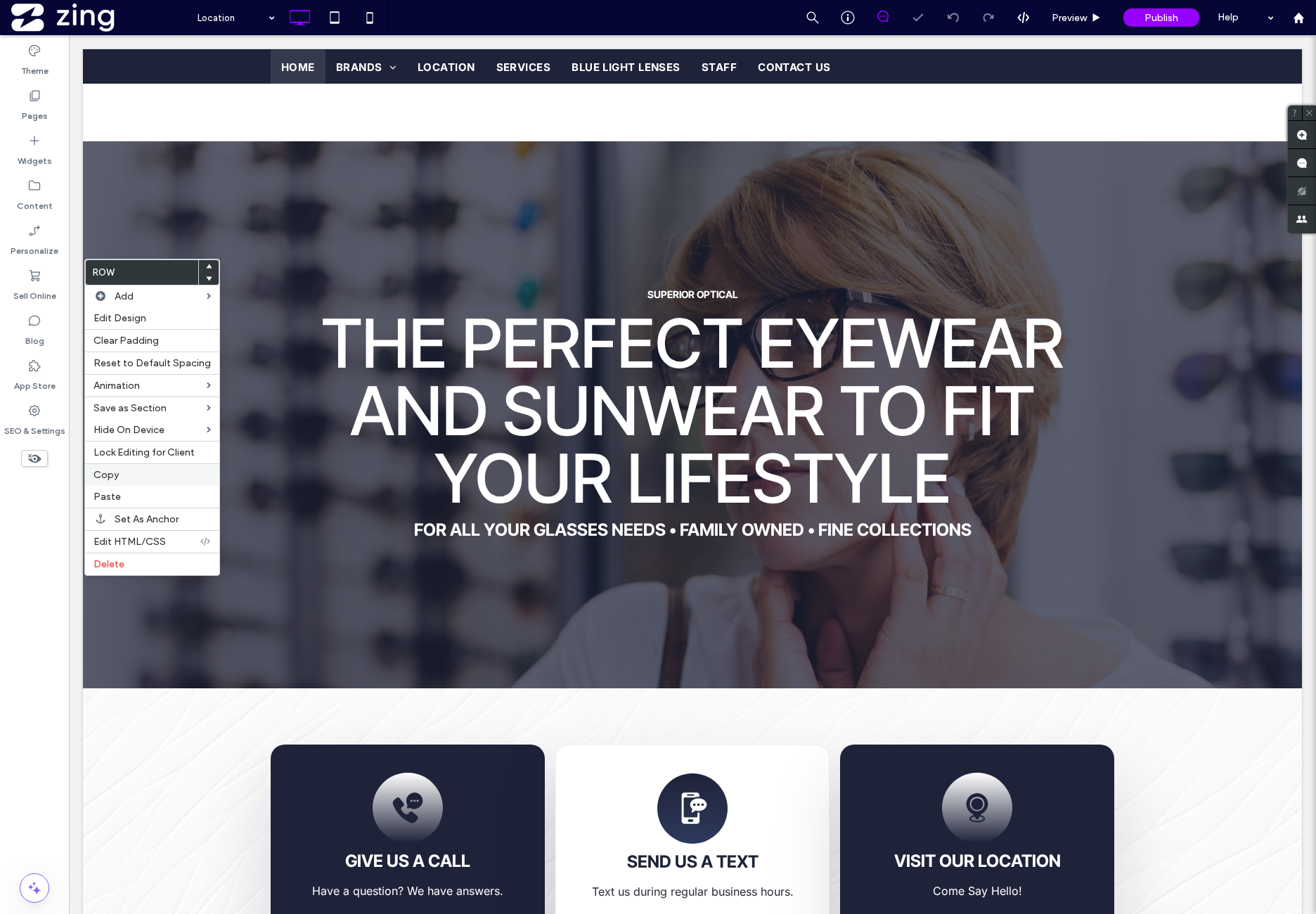
click at [140, 469] on label "Copy" at bounding box center [152, 475] width 117 height 12
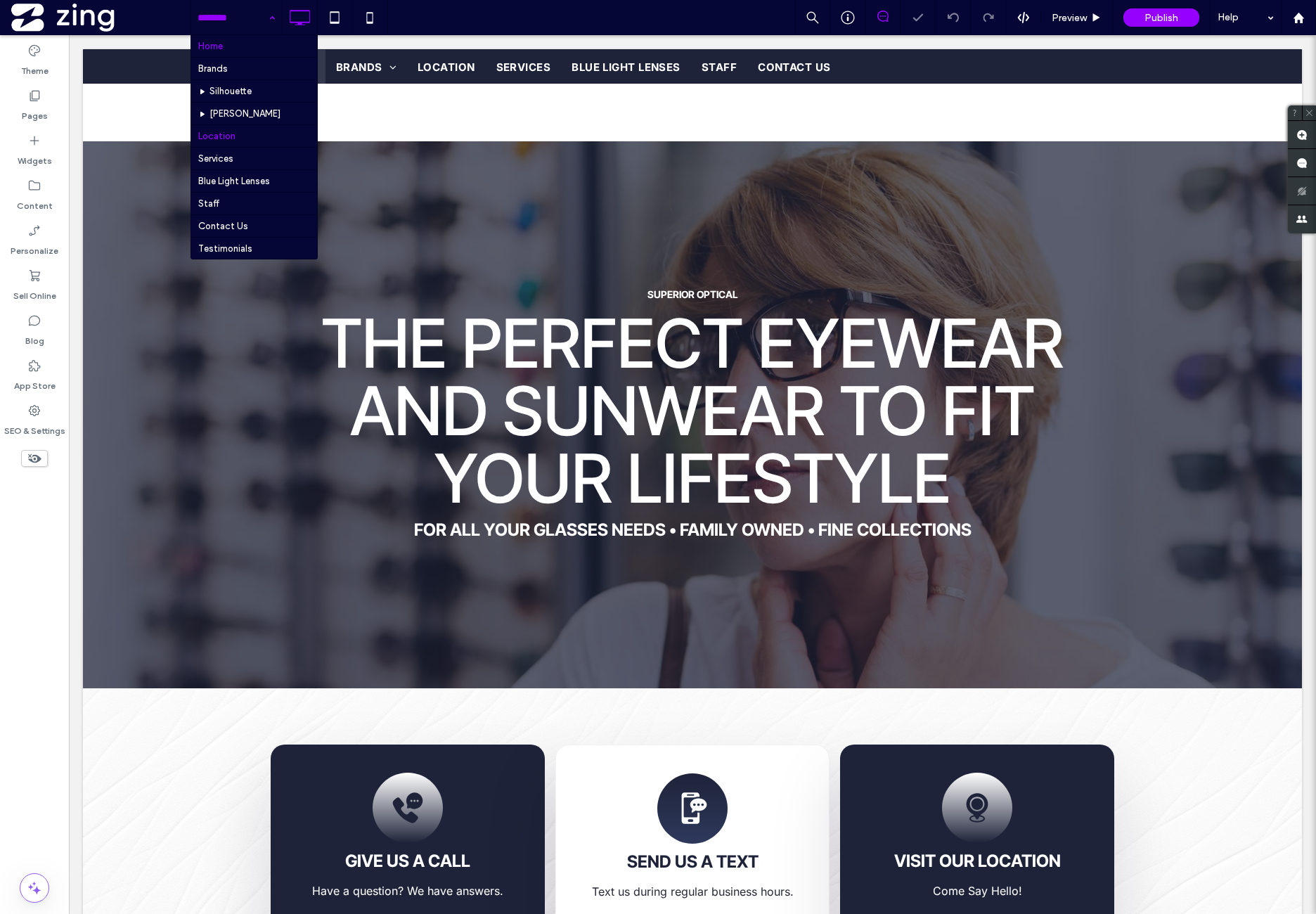
drag, startPoint x: 232, startPoint y: 51, endPoint x: 232, endPoint y: 102, distance: 51.0
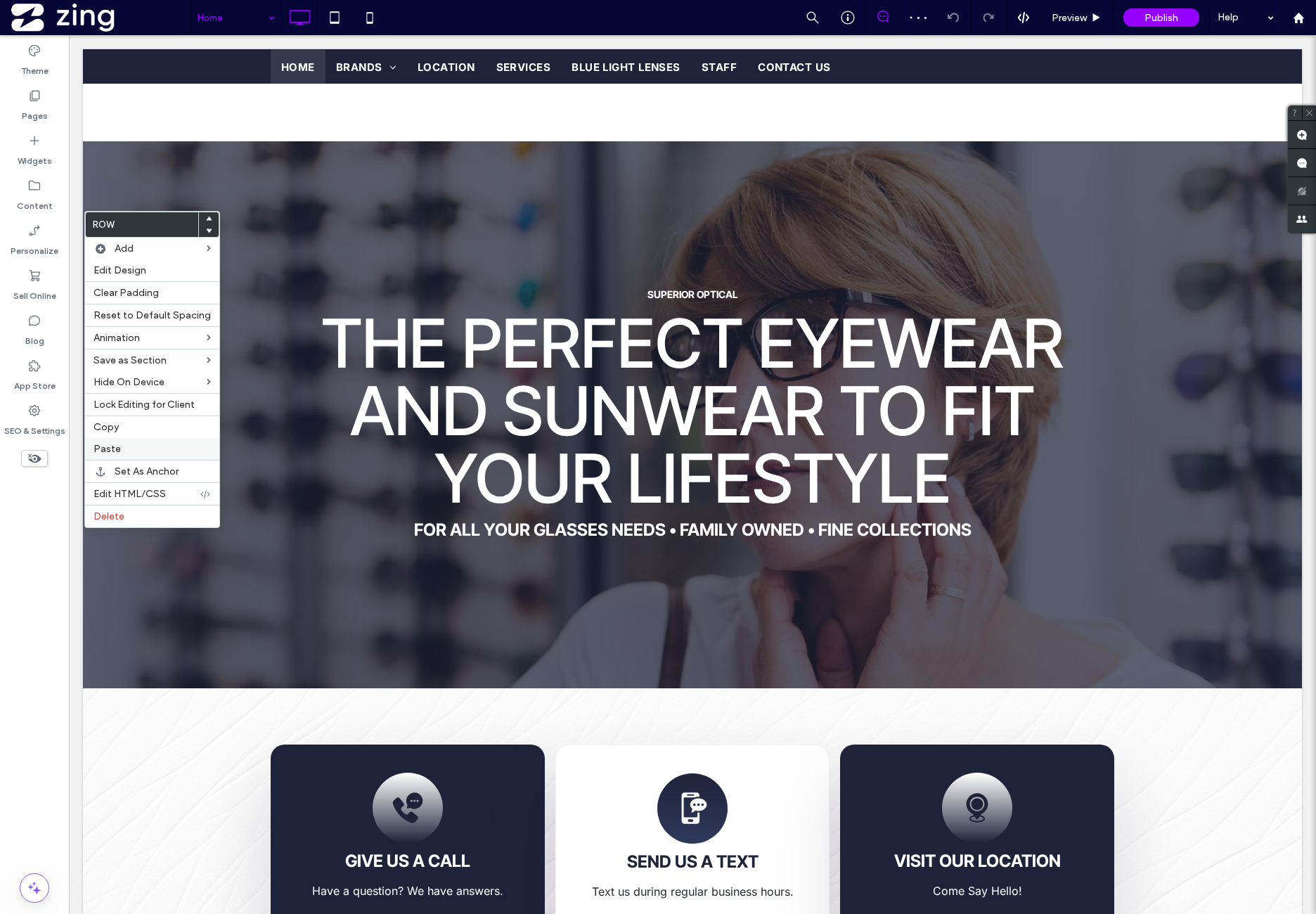
click at [141, 448] on label "Paste" at bounding box center [152, 448] width 117 height 12
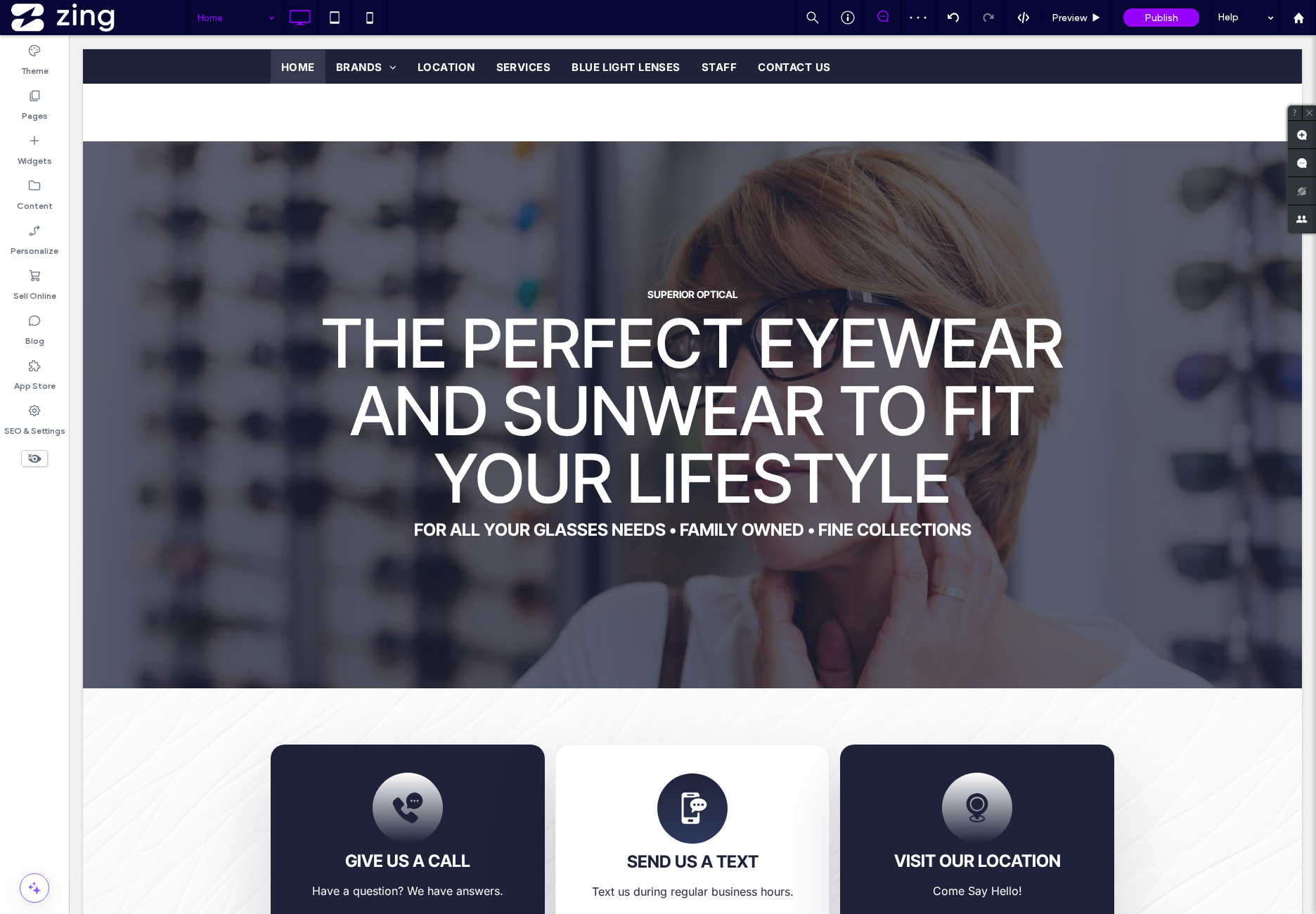
type input "*****"
type input "**"
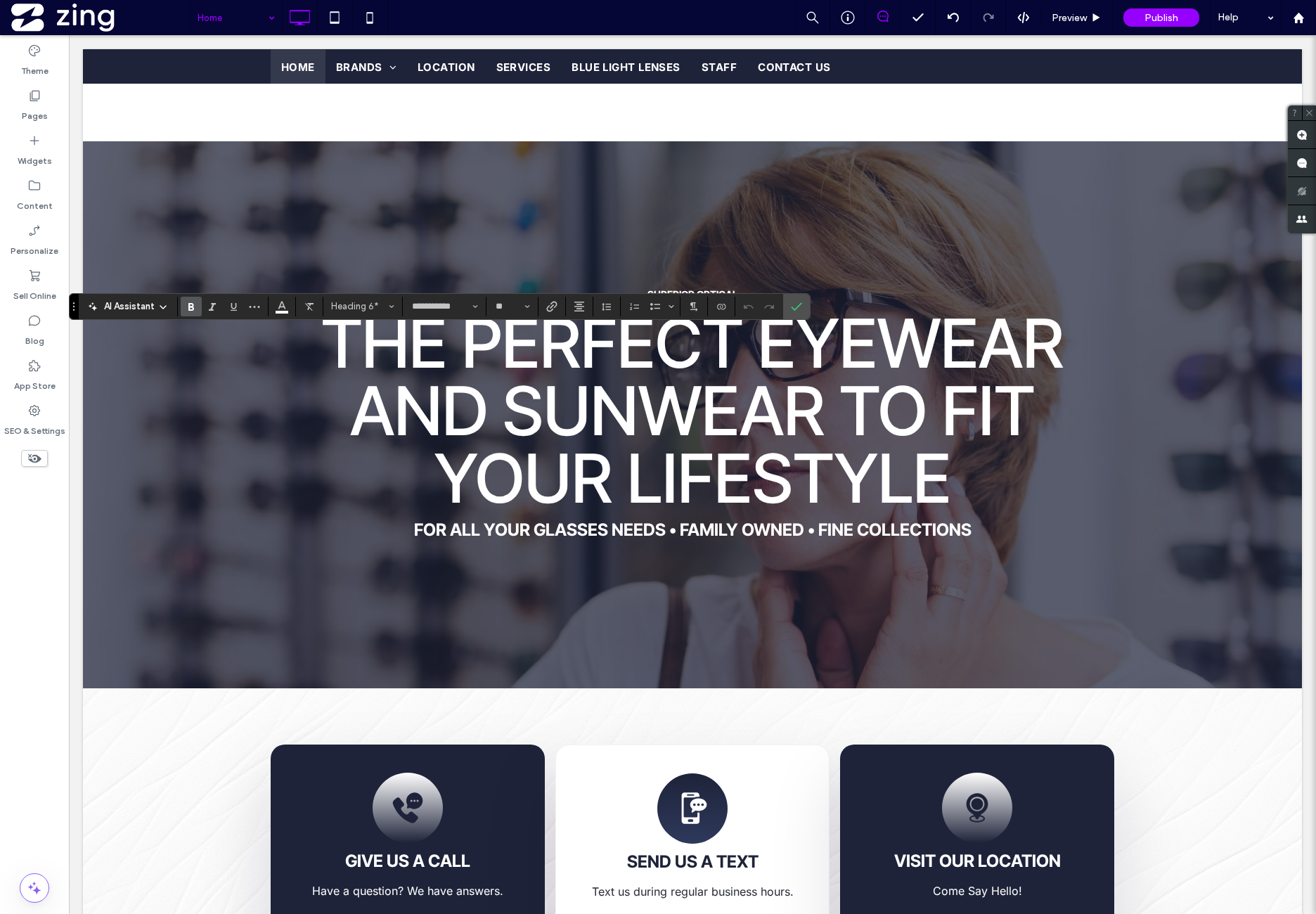
type input "*****"
type input "**"
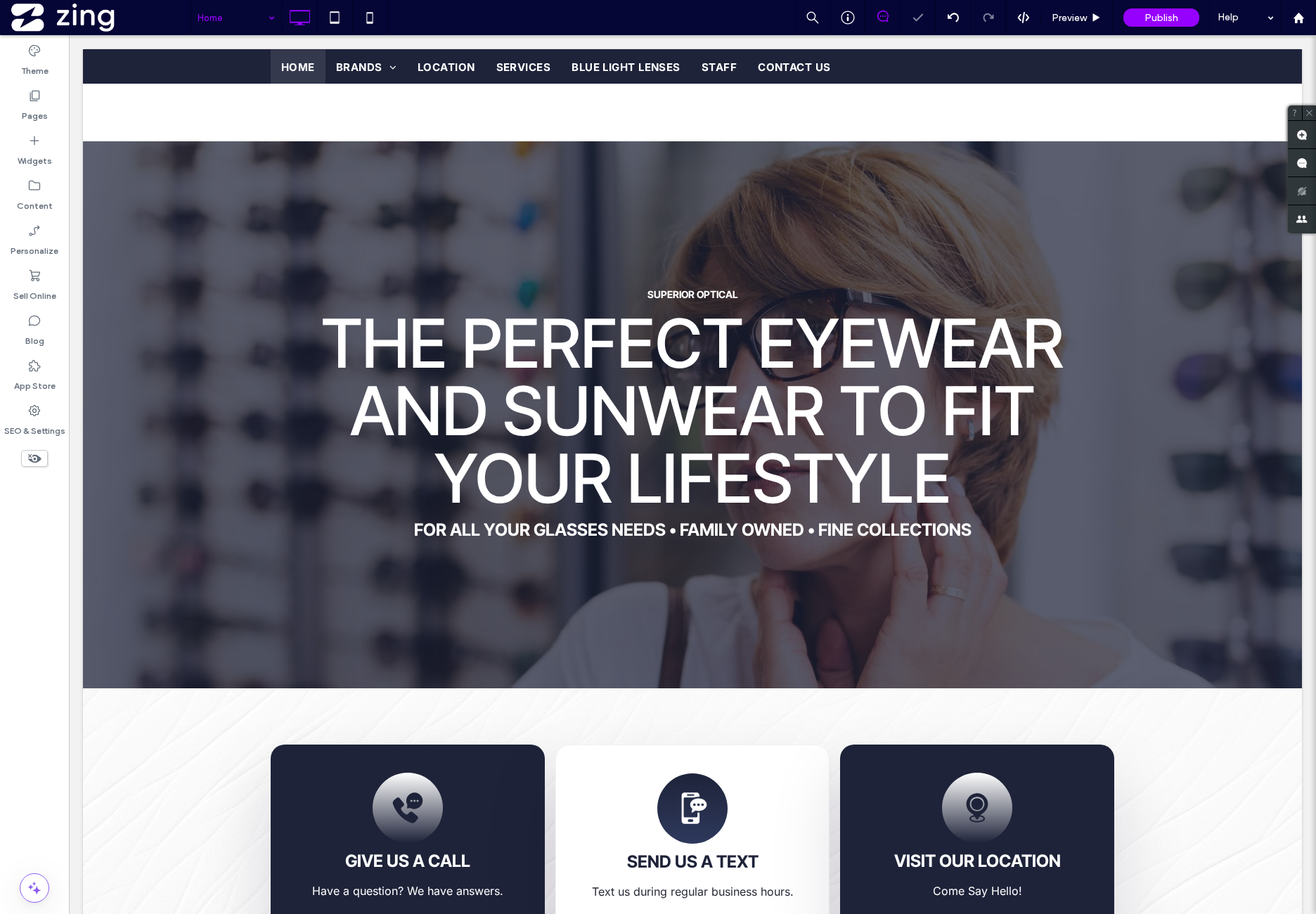
type input "**********"
type input "**"
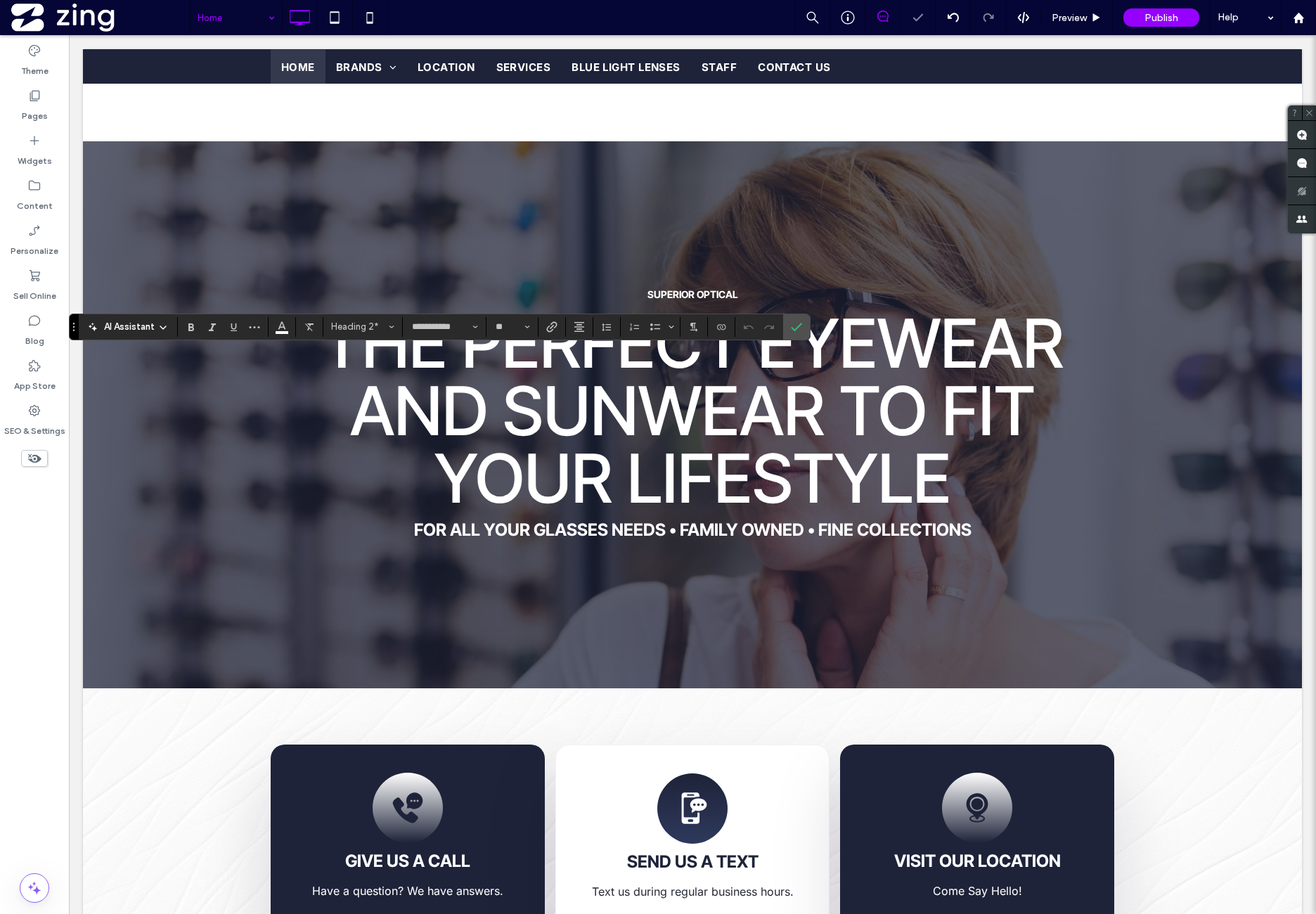
type input "*****"
type input "**"
click at [793, 323] on icon "Confirm" at bounding box center [797, 327] width 11 height 11
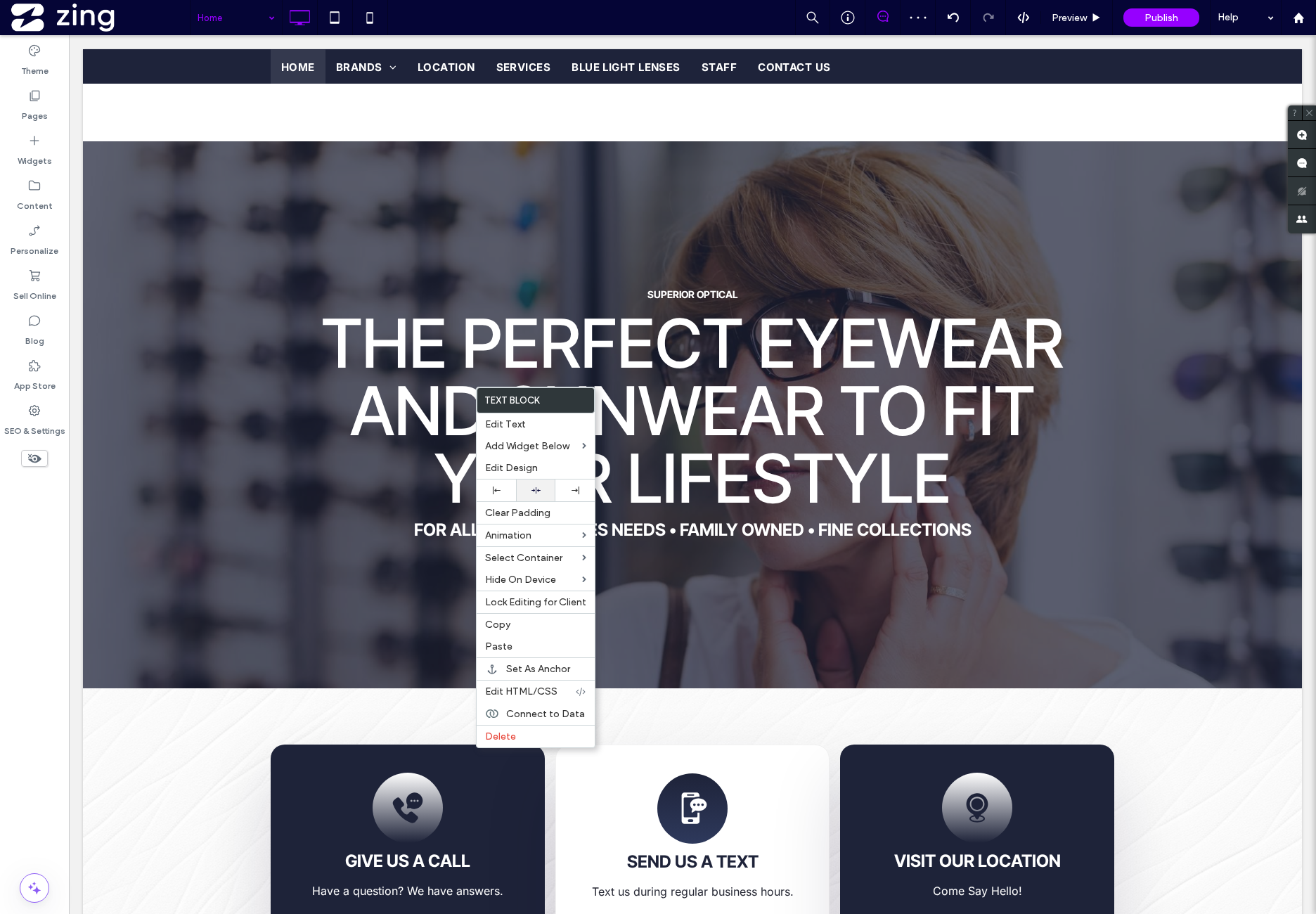
click at [541, 484] on div at bounding box center [536, 490] width 39 height 22
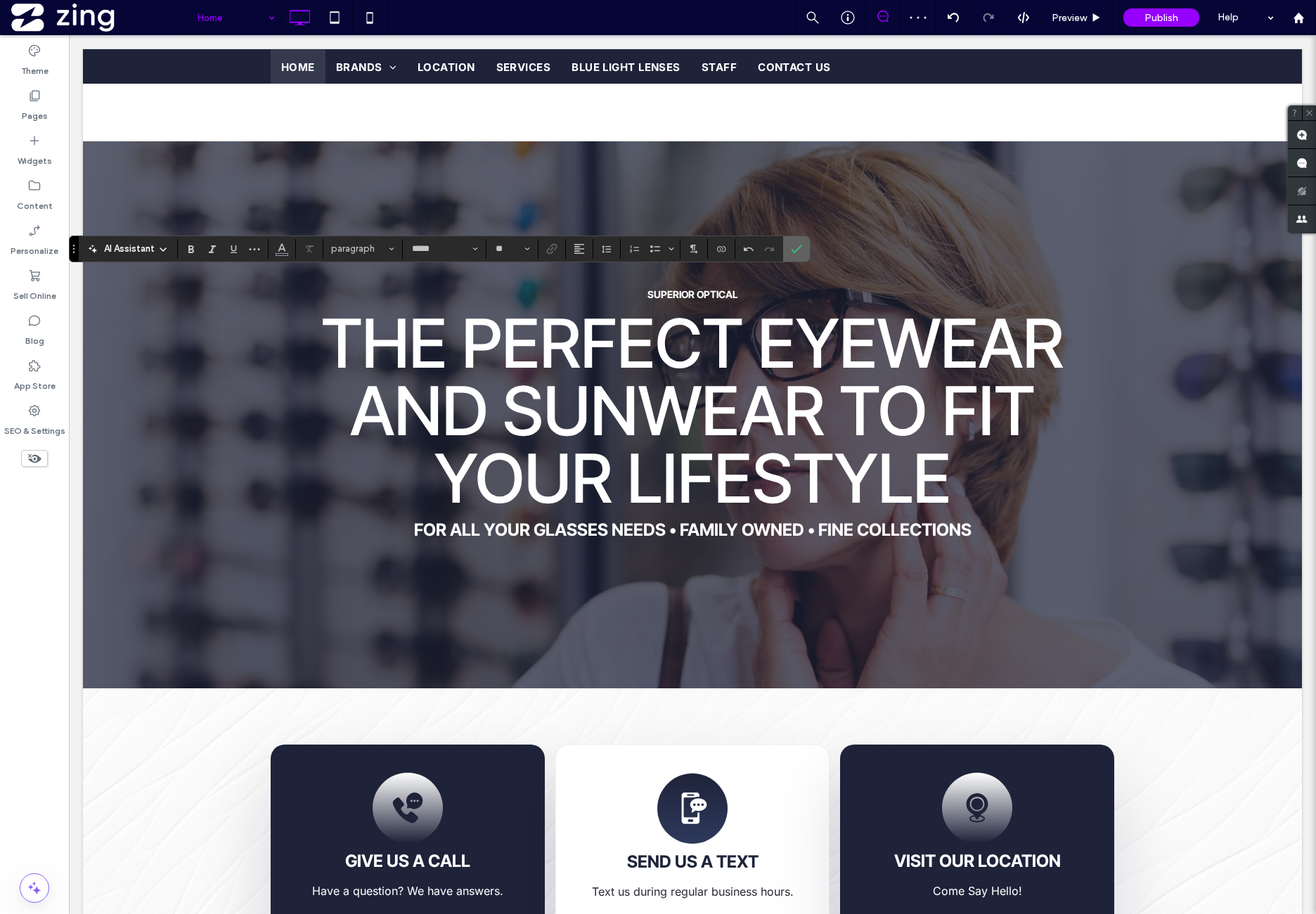
click at [798, 250] on icon "Confirm" at bounding box center [797, 249] width 11 height 11
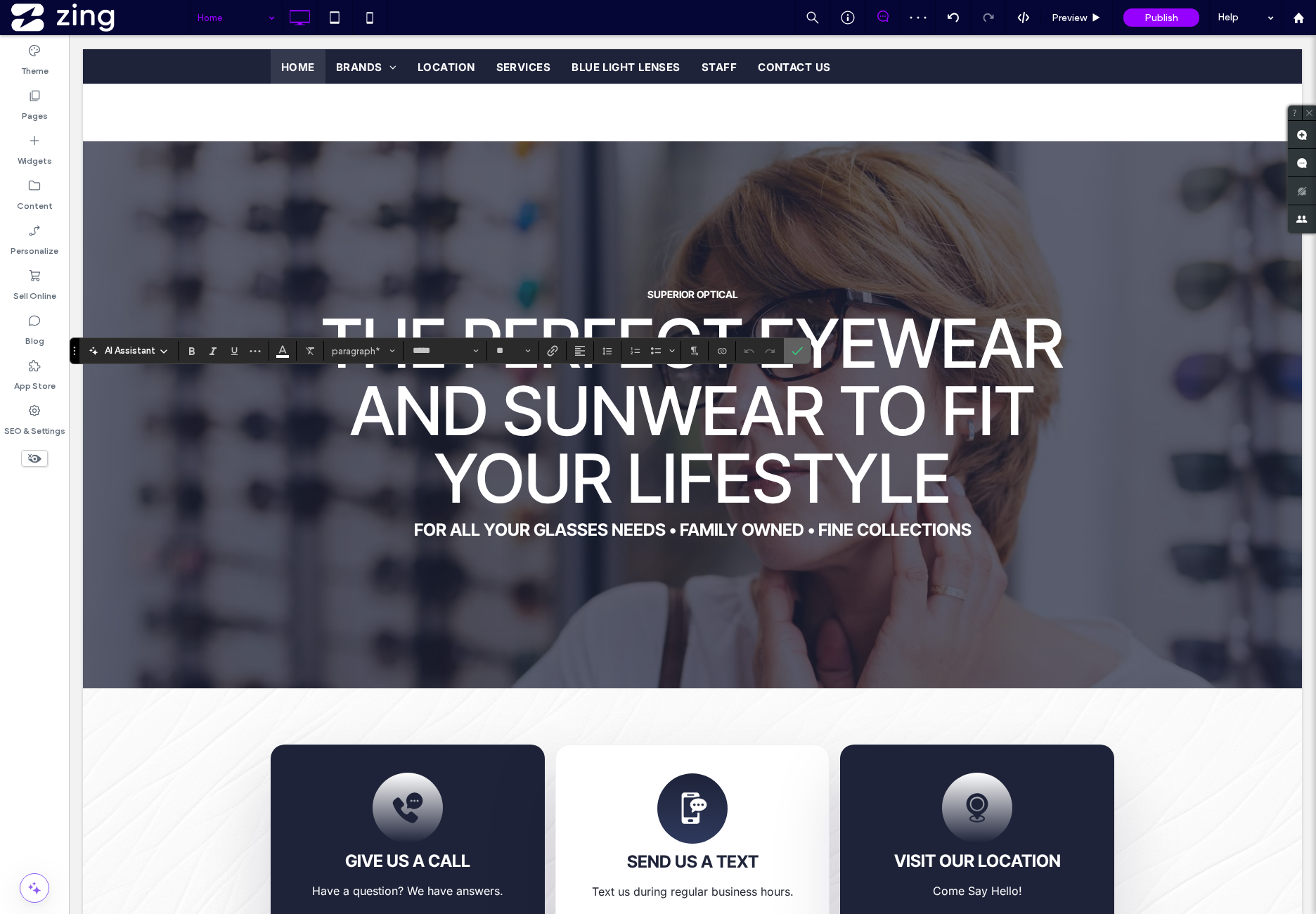
click at [798, 345] on icon "Confirm" at bounding box center [798, 351] width 11 height 11
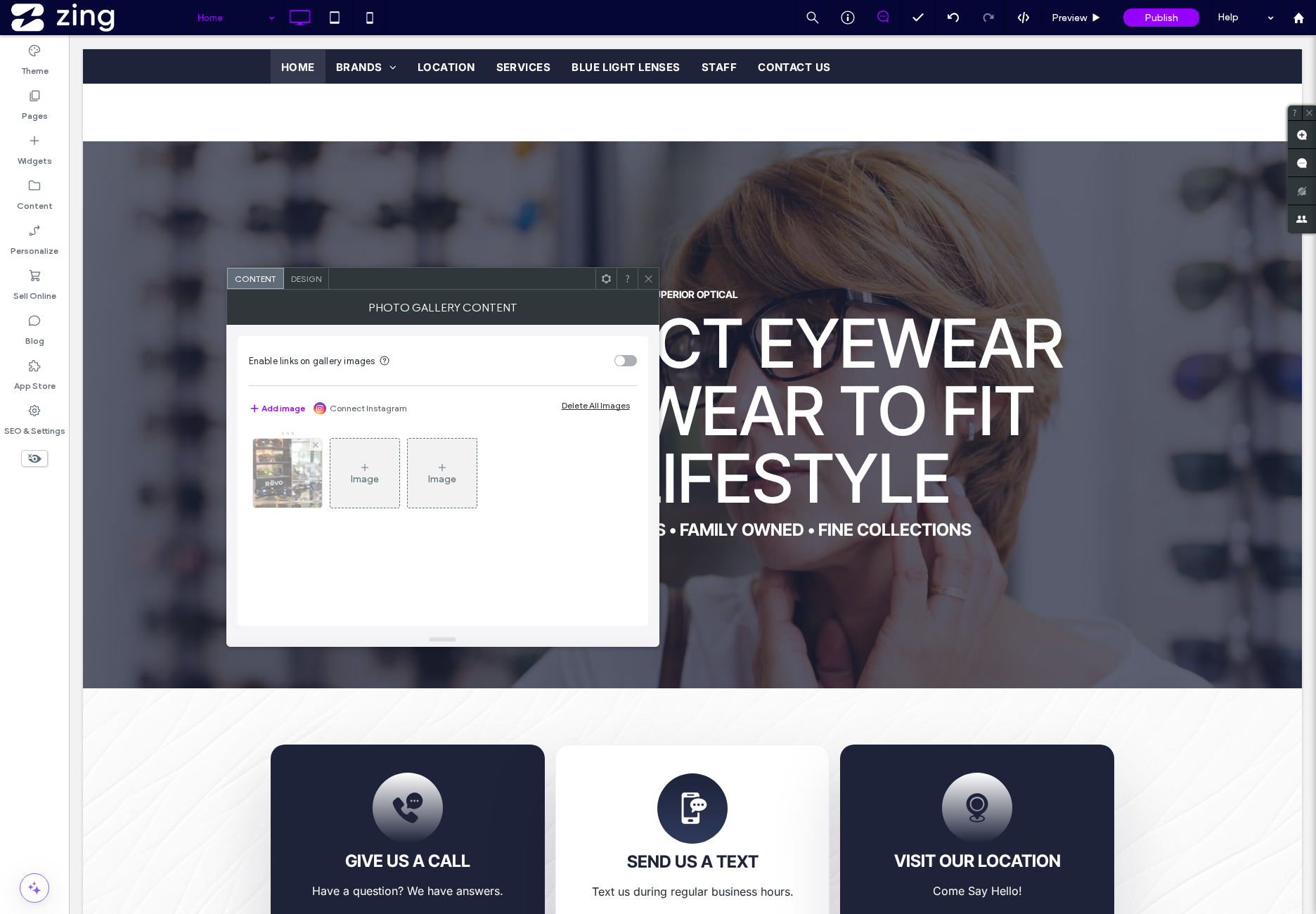
click at [306, 473] on img at bounding box center [287, 473] width 92 height 69
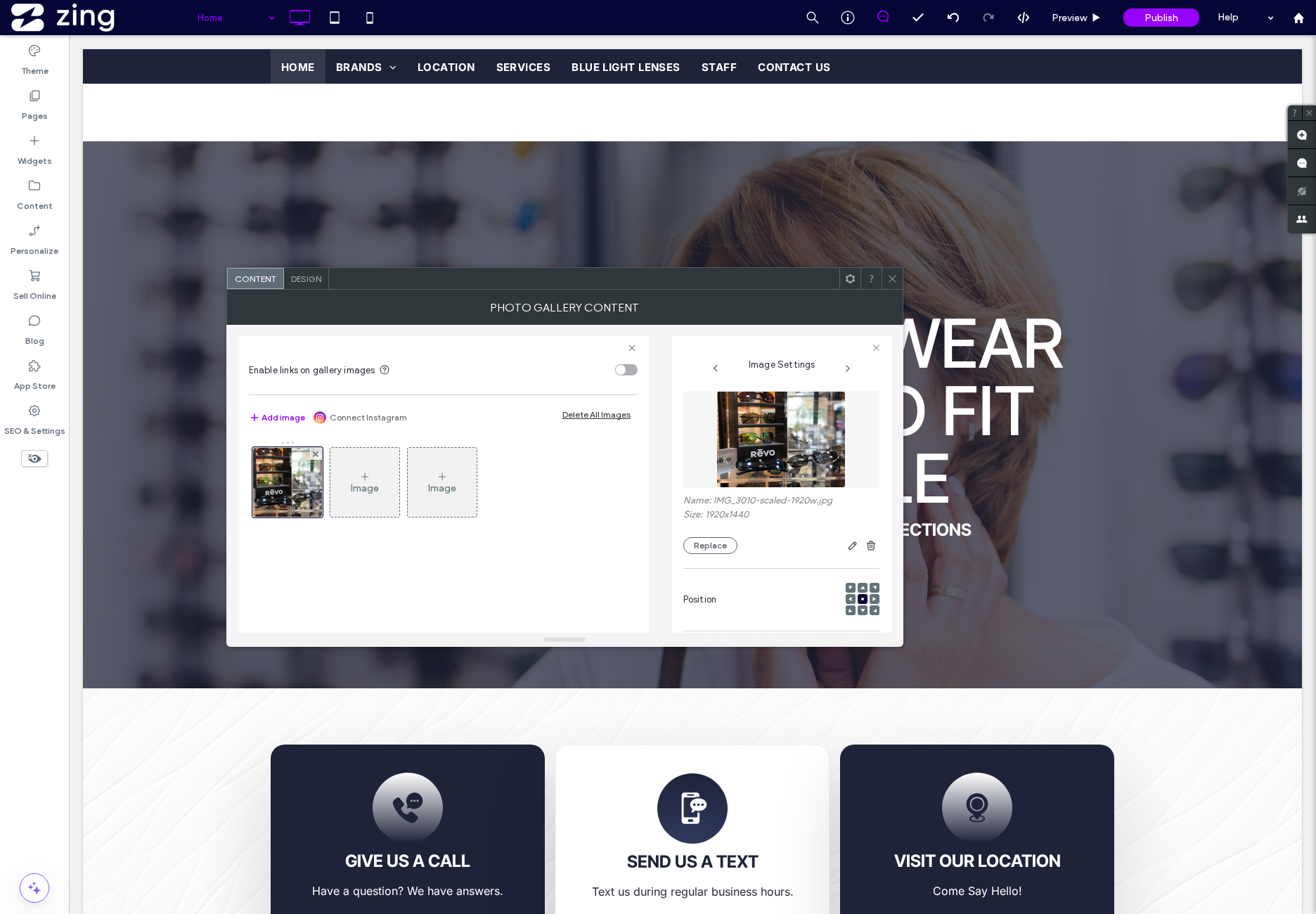
click at [792, 448] on img at bounding box center [780, 439] width 129 height 97
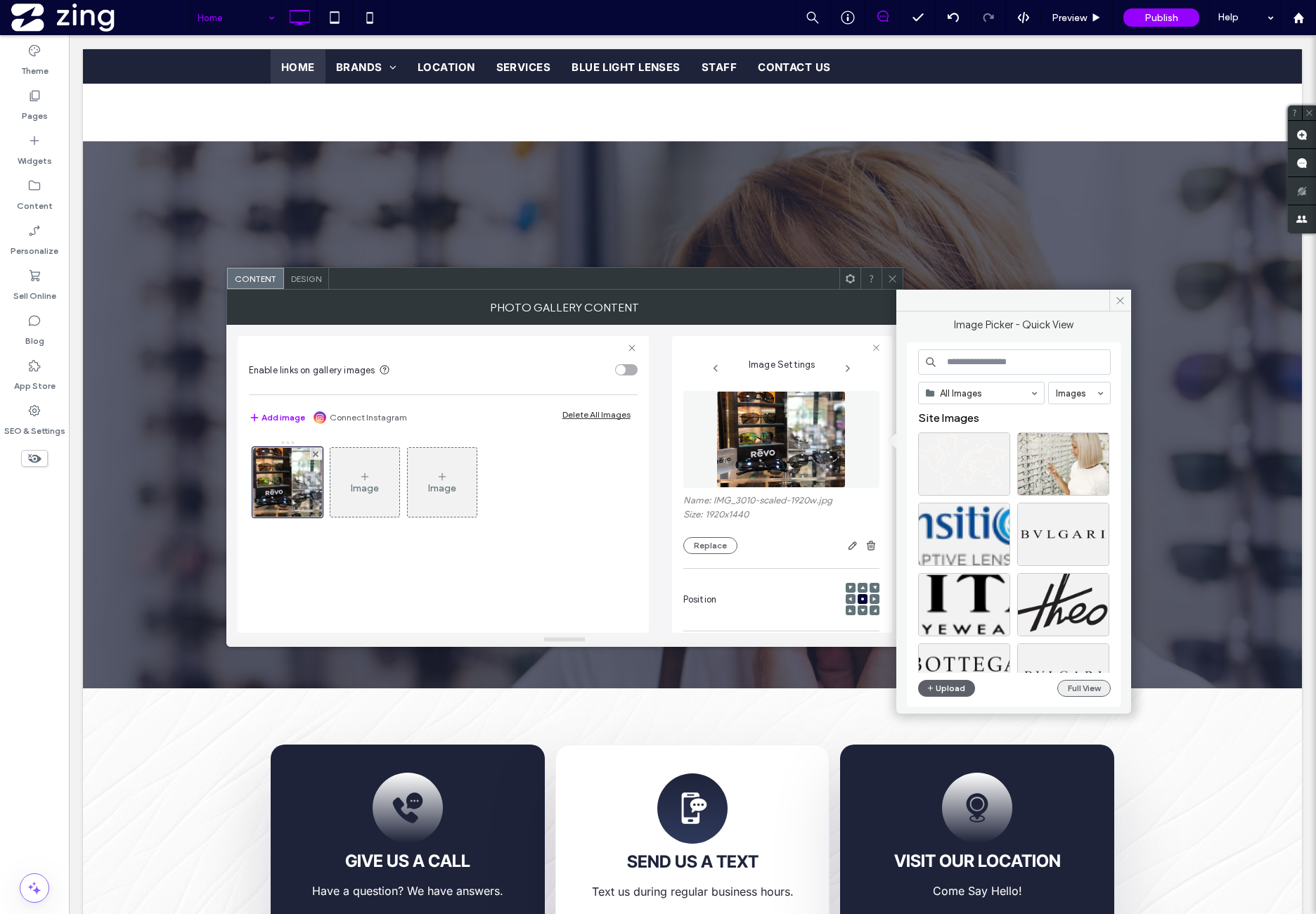
click at [1073, 690] on button "Full View" at bounding box center [1084, 688] width 54 height 17
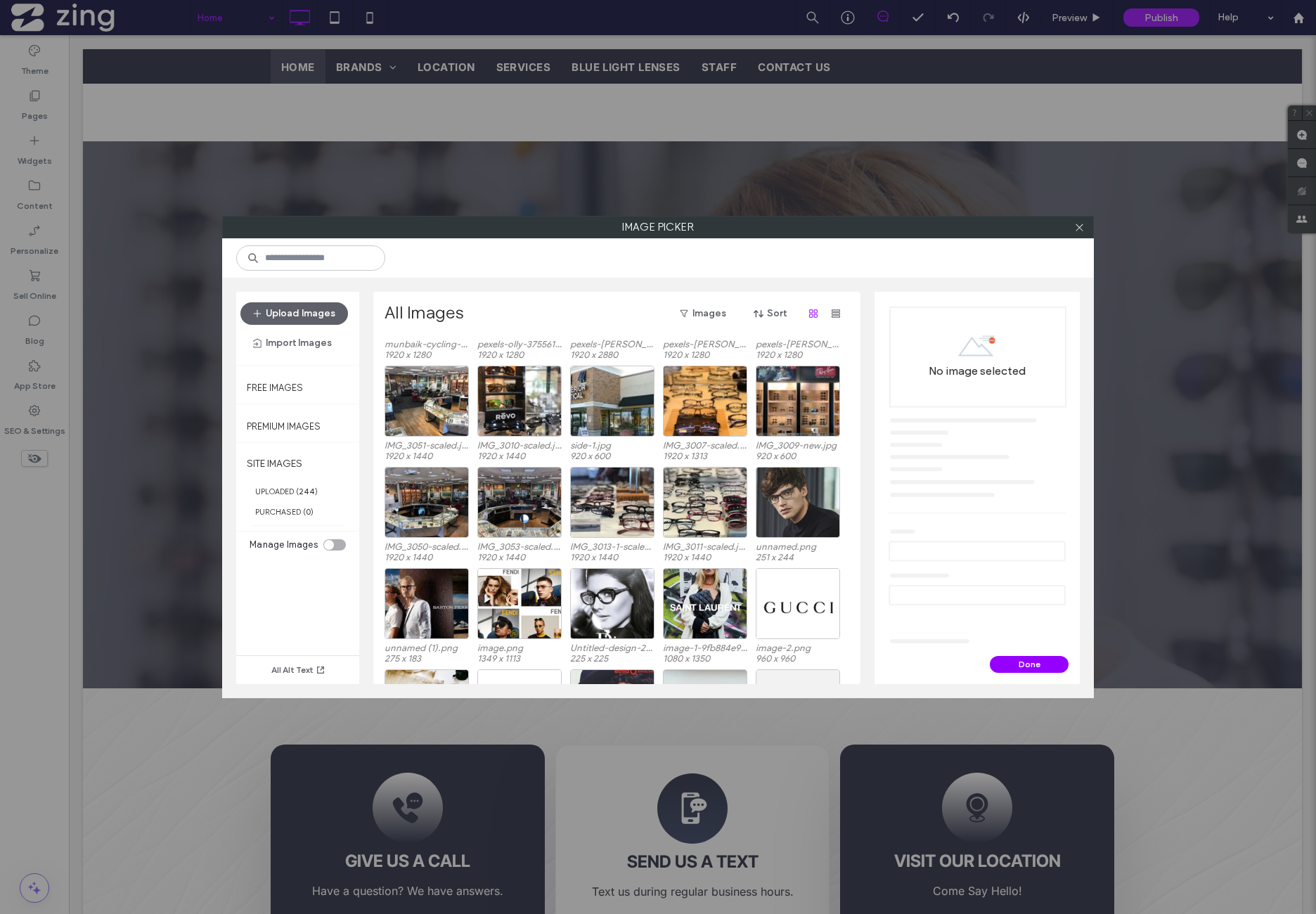
scroll to position [2751, 0]
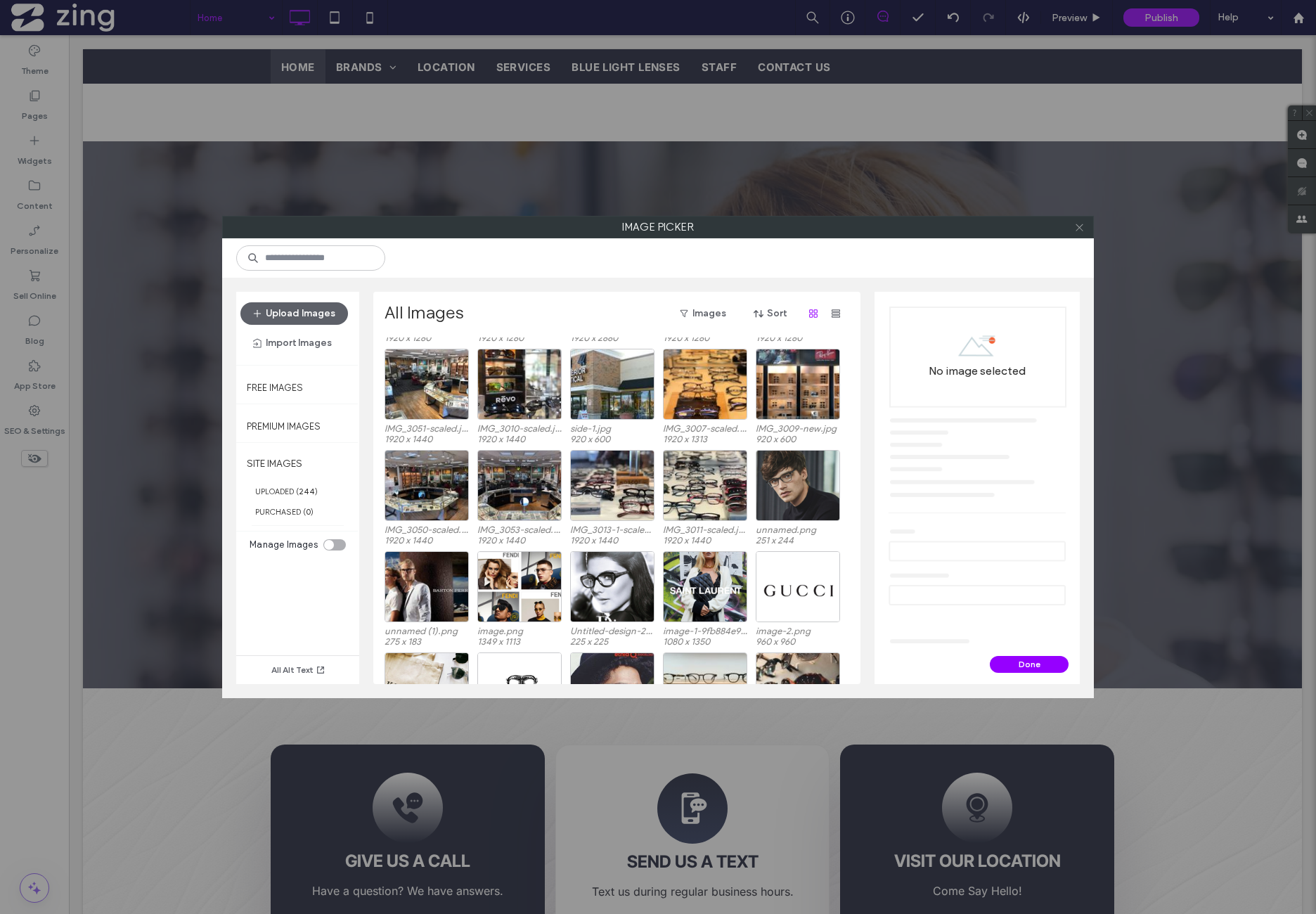
click at [1080, 227] on use at bounding box center [1079, 227] width 7 height 7
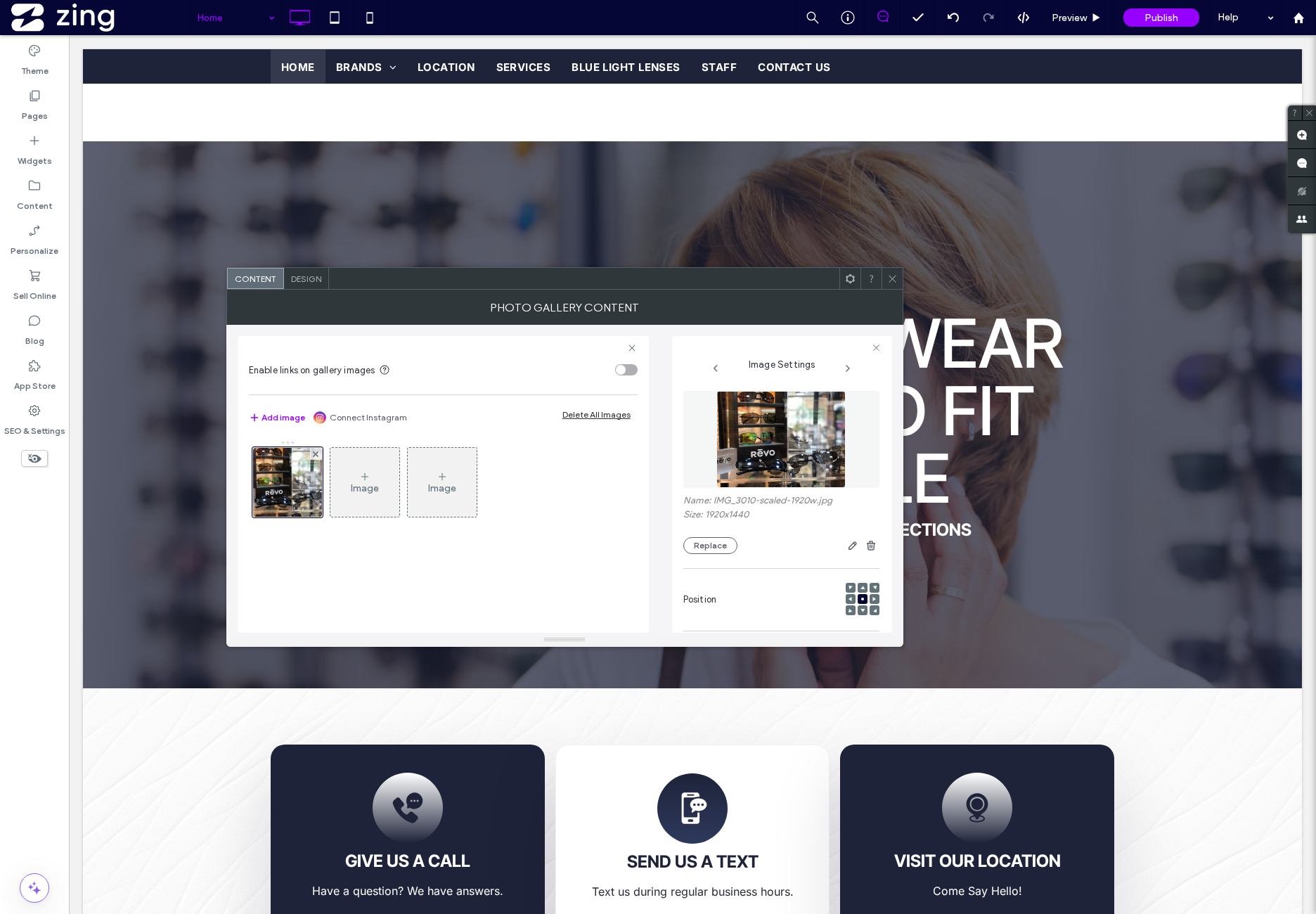
drag, startPoint x: 898, startPoint y: 284, endPoint x: 776, endPoint y: 330, distance: 130.4
click at [897, 285] on div at bounding box center [893, 278] width 21 height 21
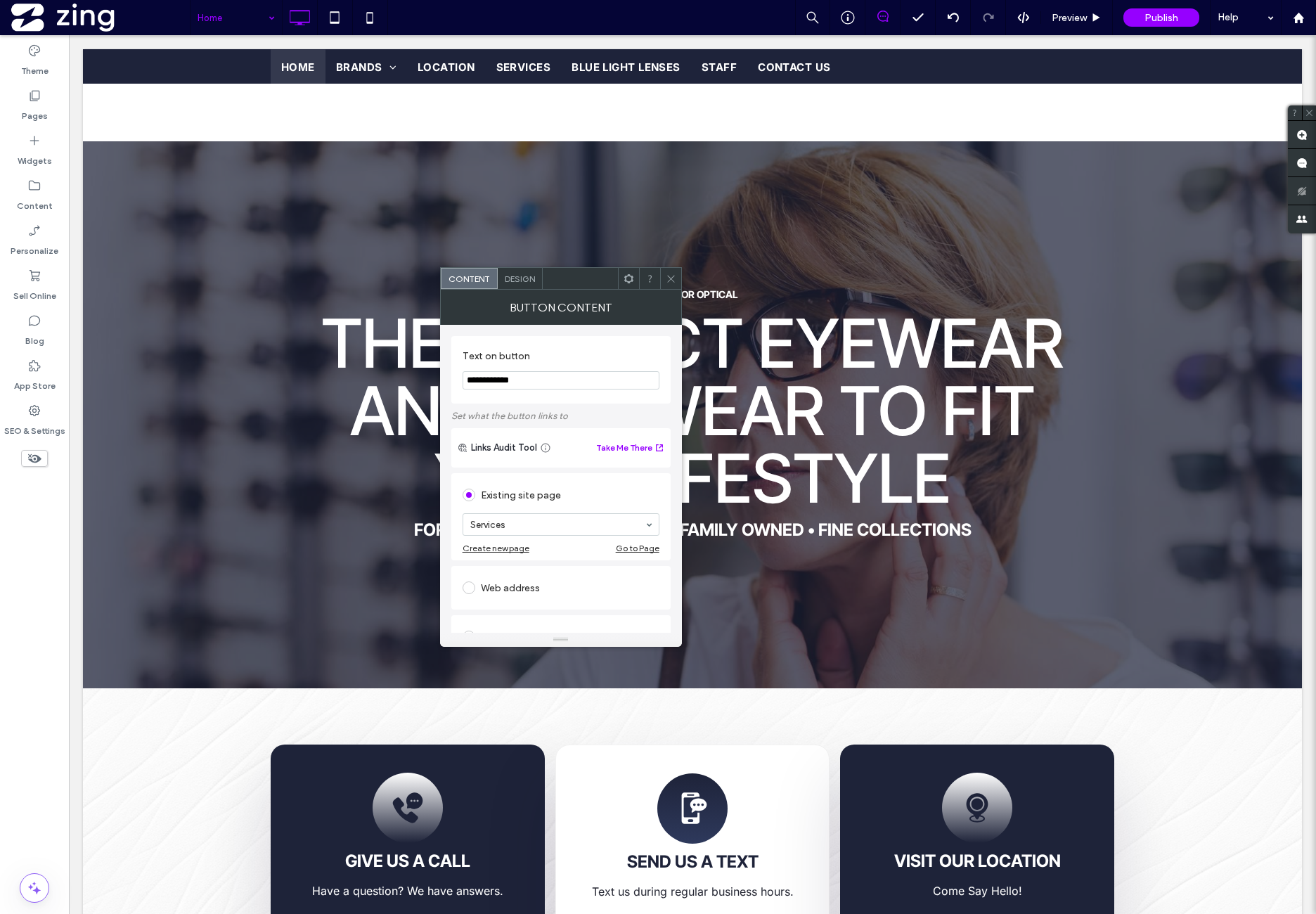
click at [670, 276] on icon at bounding box center [670, 278] width 11 height 11
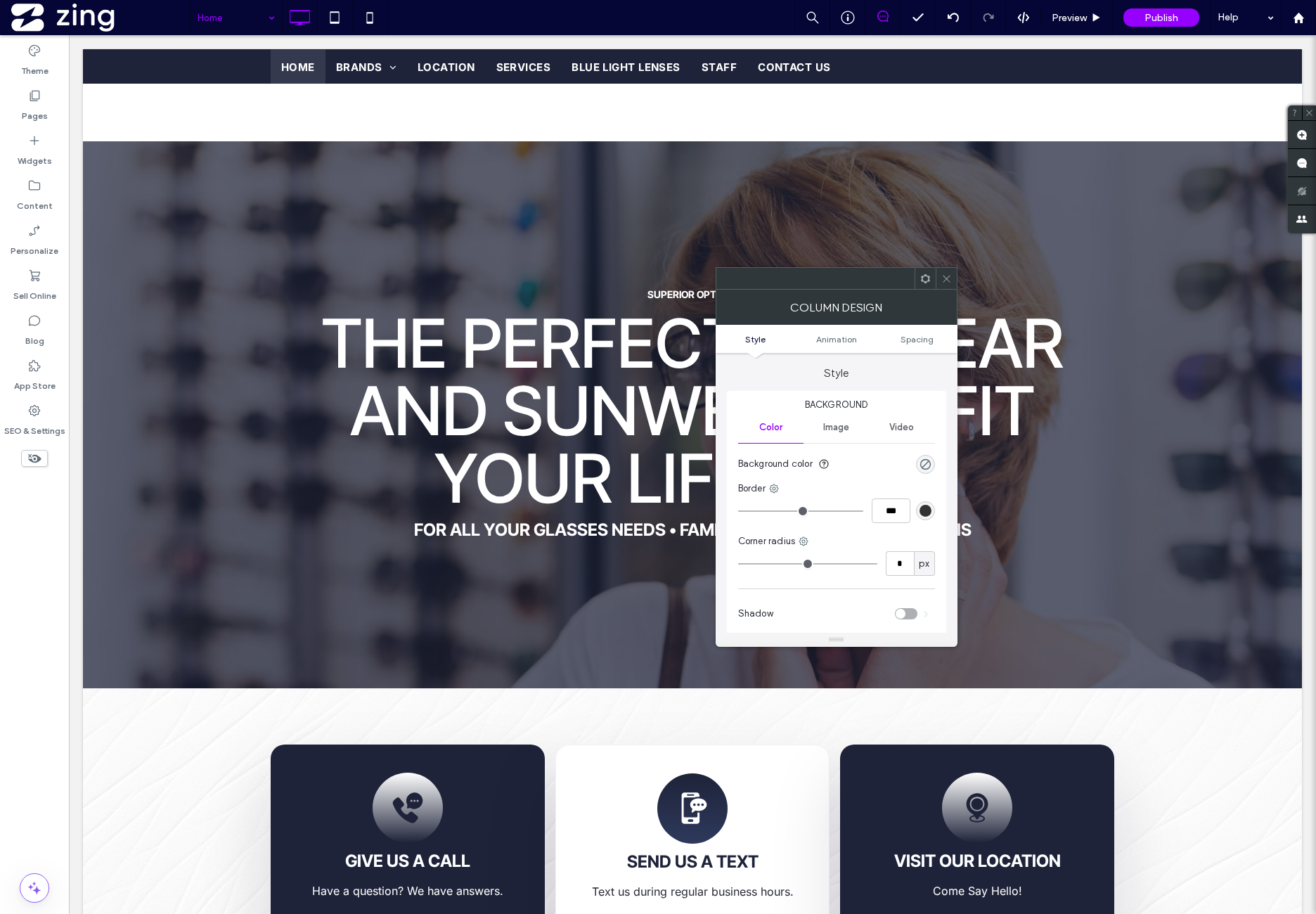
drag, startPoint x: 942, startPoint y: 278, endPoint x: 921, endPoint y: 297, distance: 28.3
click at [942, 278] on icon at bounding box center [946, 278] width 11 height 11
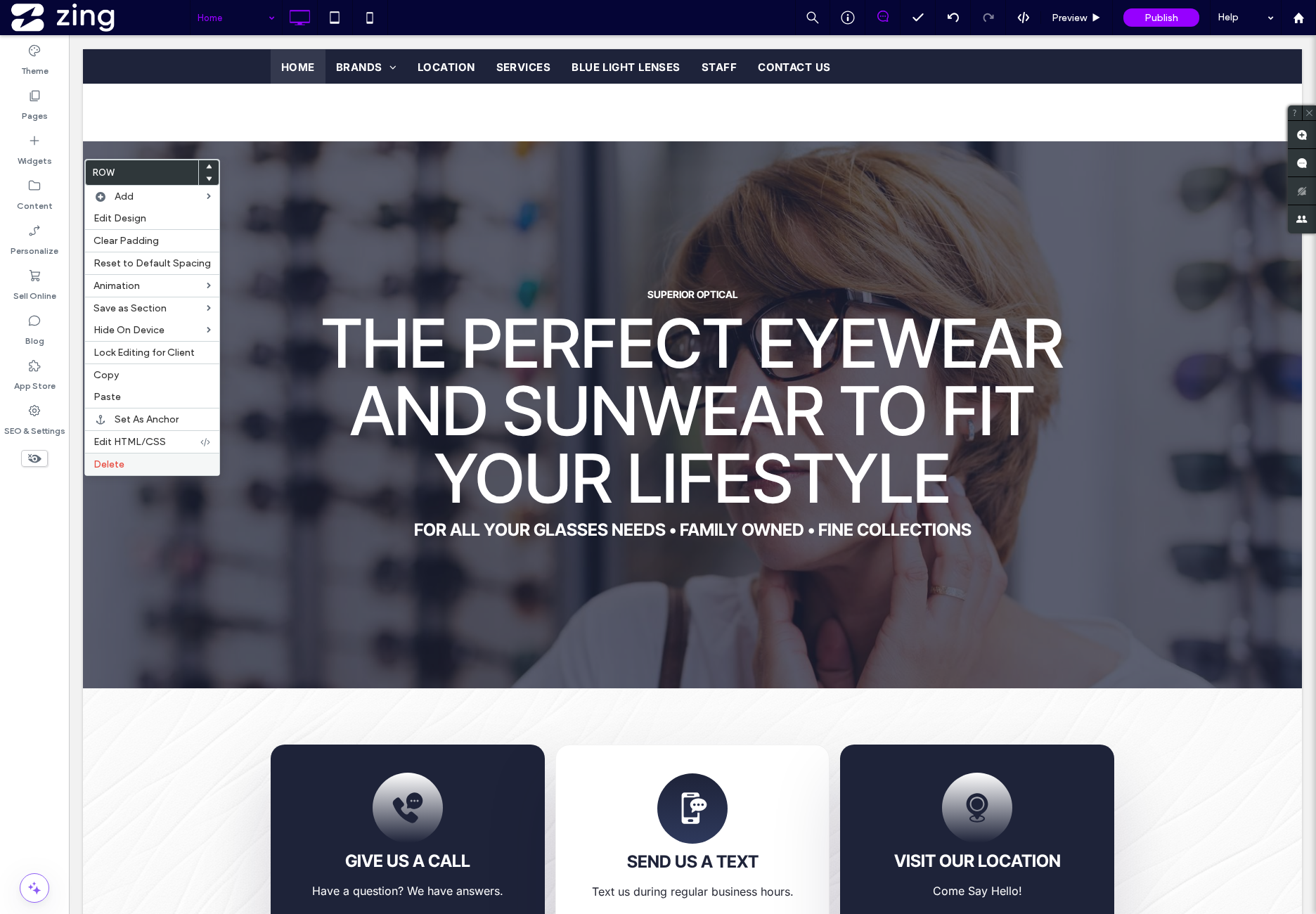
click at [146, 465] on div "Delete" at bounding box center [152, 464] width 134 height 23
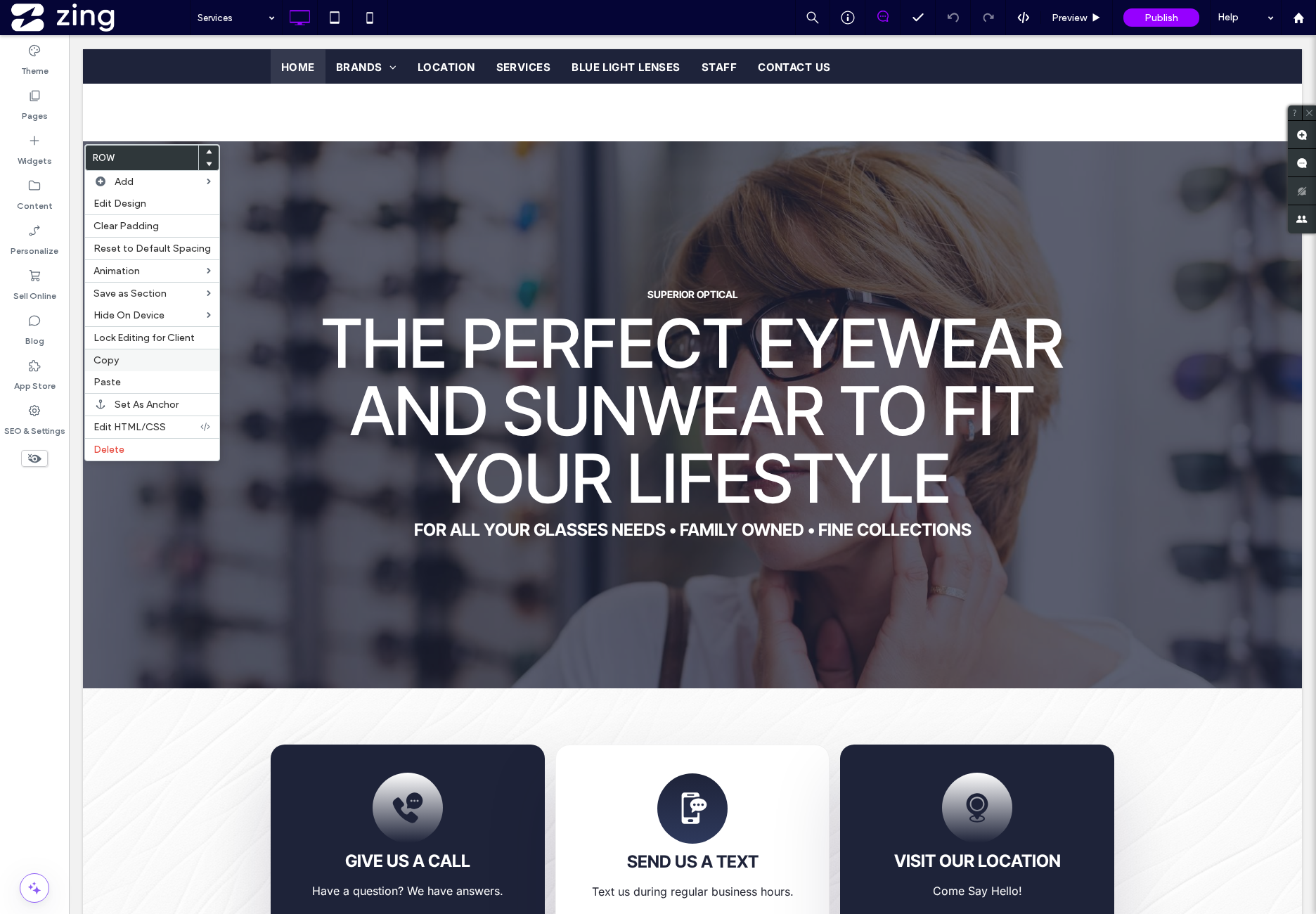
click at [142, 350] on div "Copy" at bounding box center [152, 360] width 134 height 23
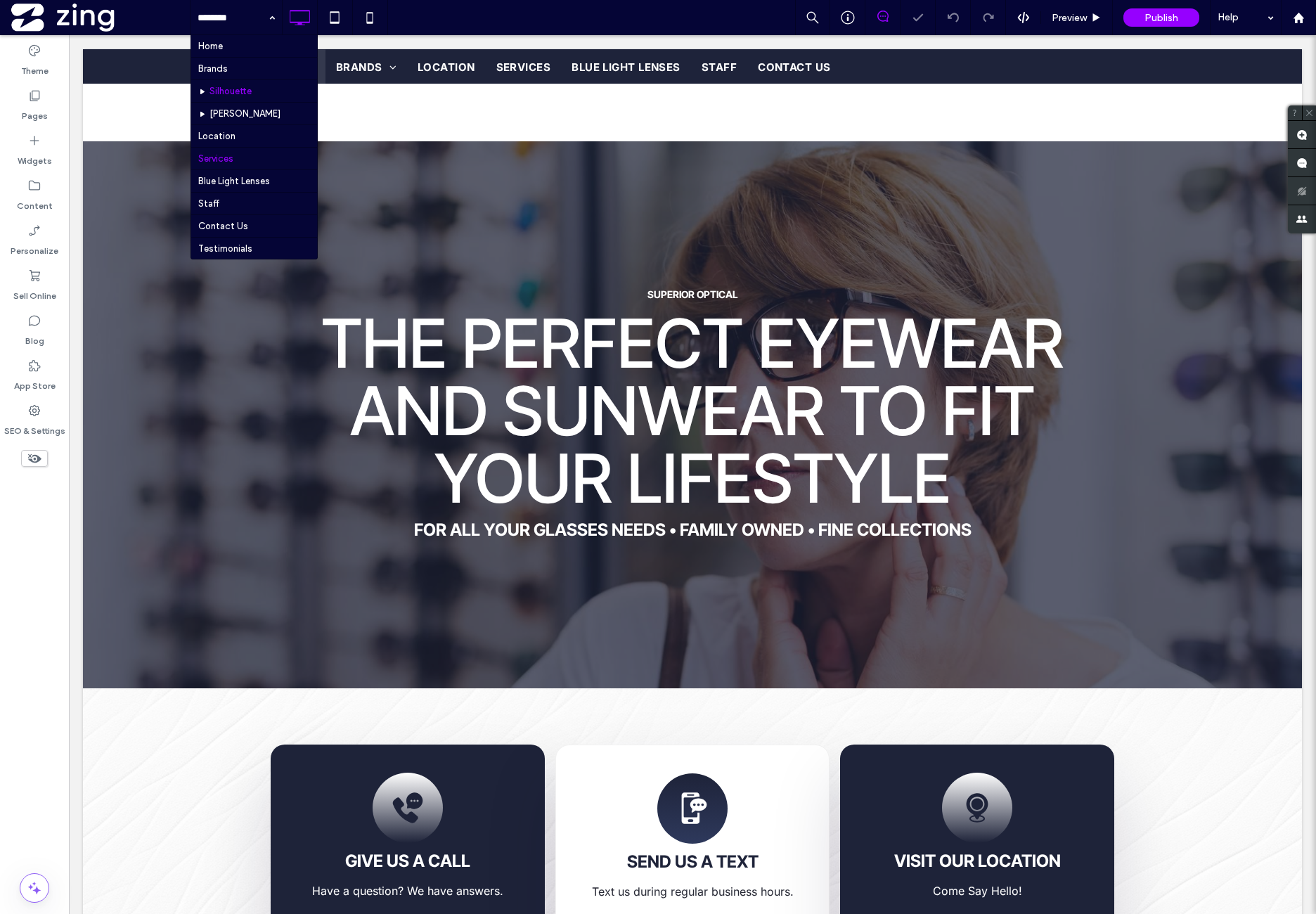
drag, startPoint x: 239, startPoint y: 16, endPoint x: 235, endPoint y: 91, distance: 75.1
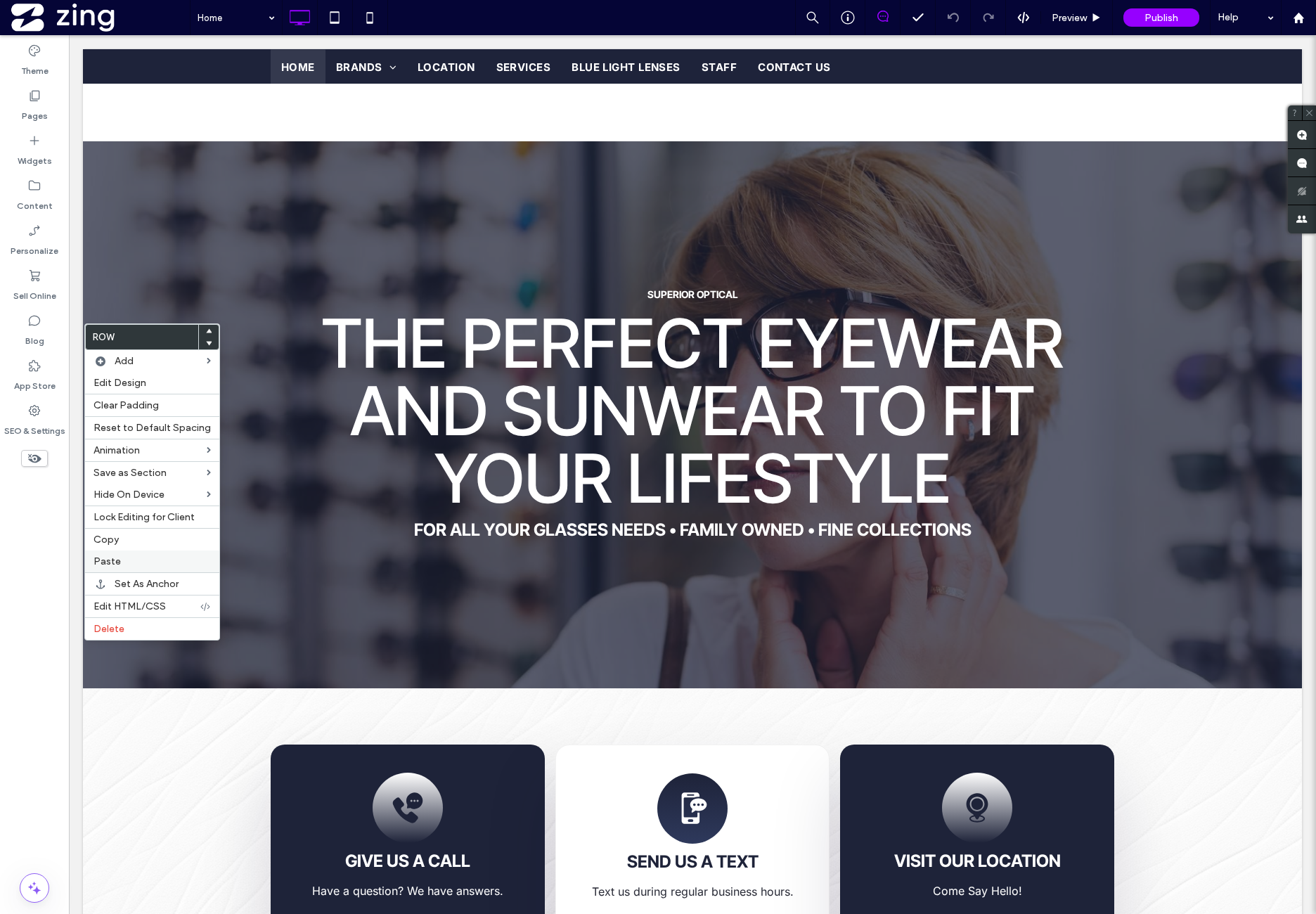
drag, startPoint x: 134, startPoint y: 556, endPoint x: 174, endPoint y: 555, distance: 40.0
click at [136, 556] on label "Paste" at bounding box center [152, 561] width 117 height 12
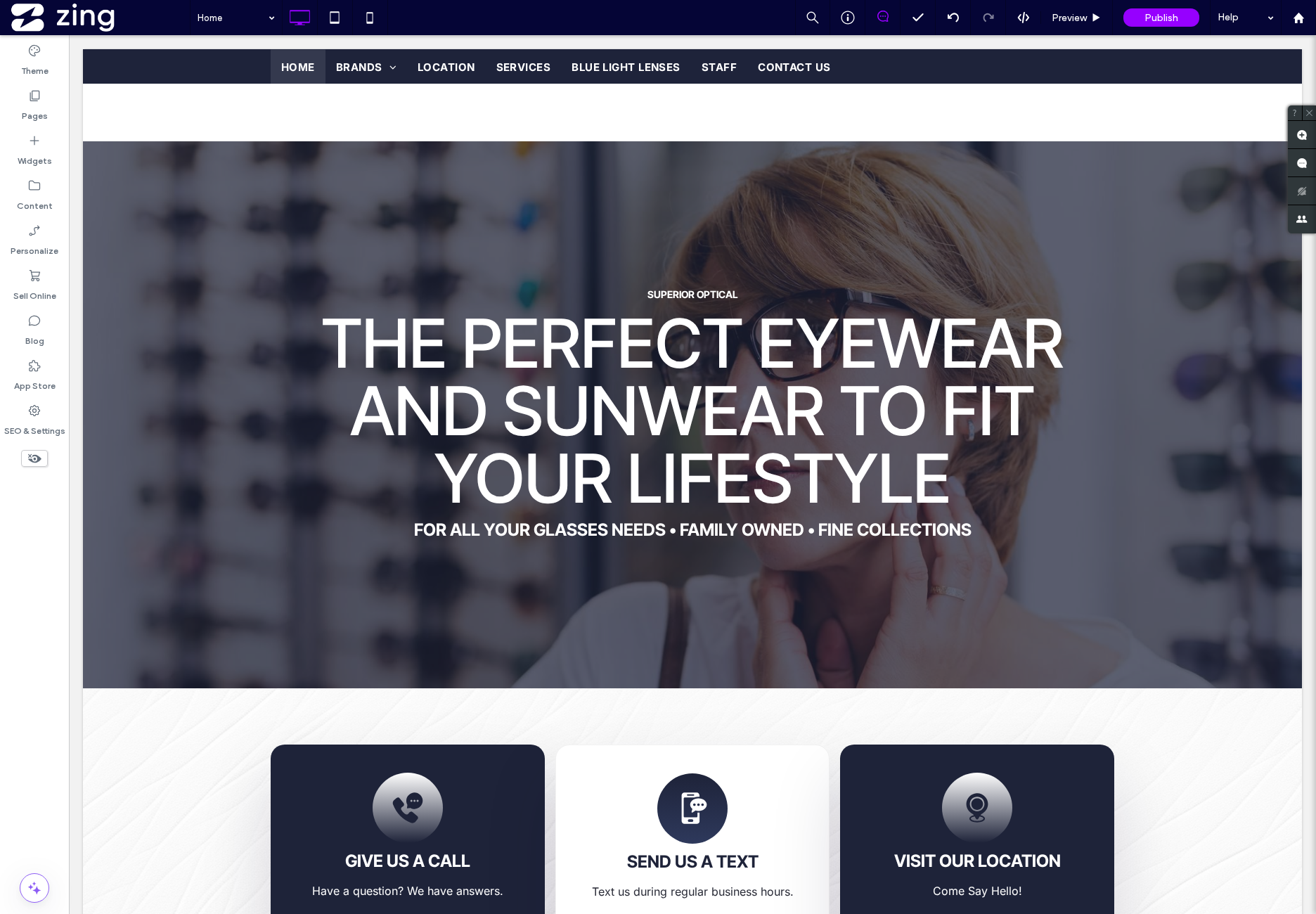
type input "**********"
type input "**"
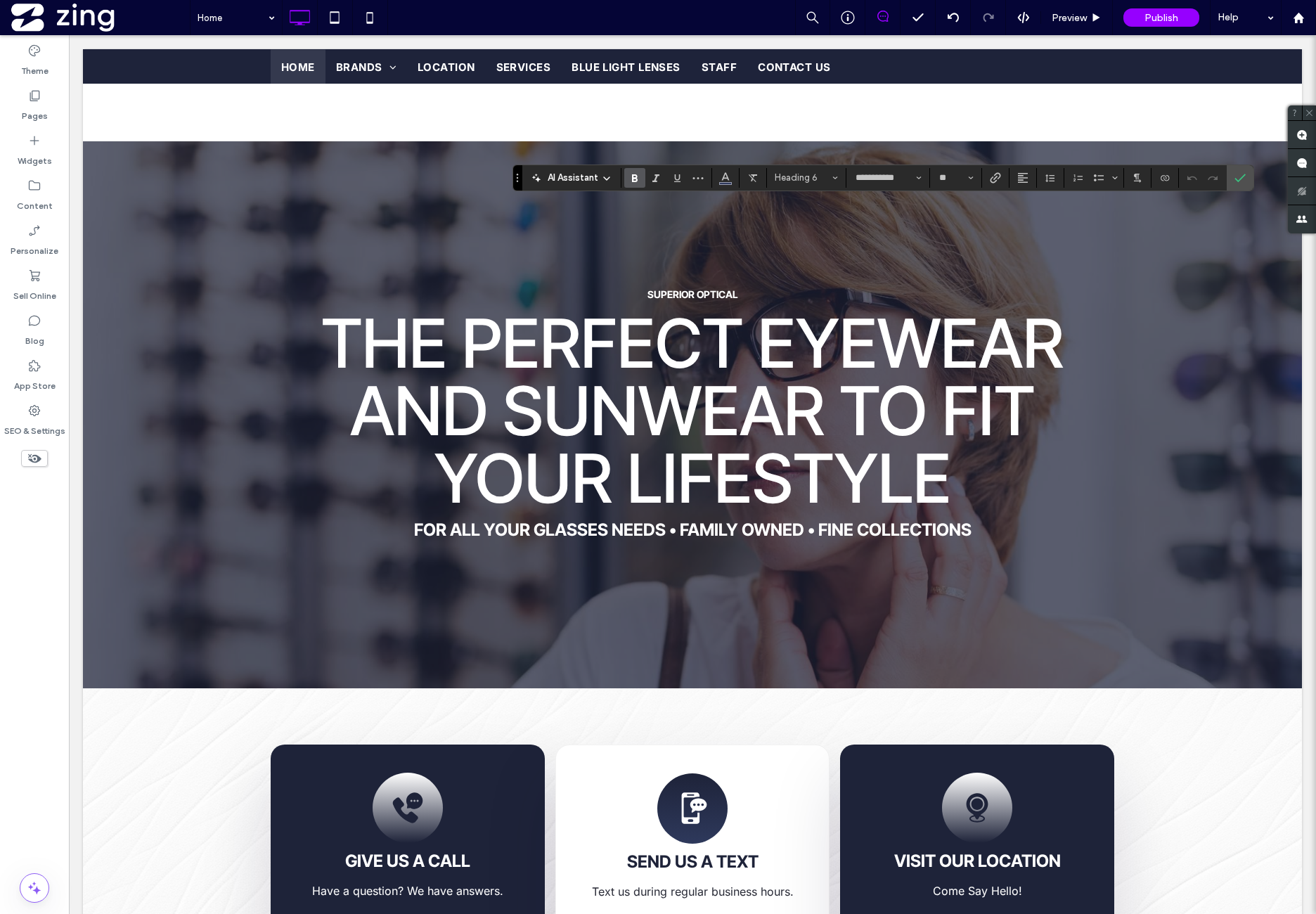
type input "*****"
type input "**"
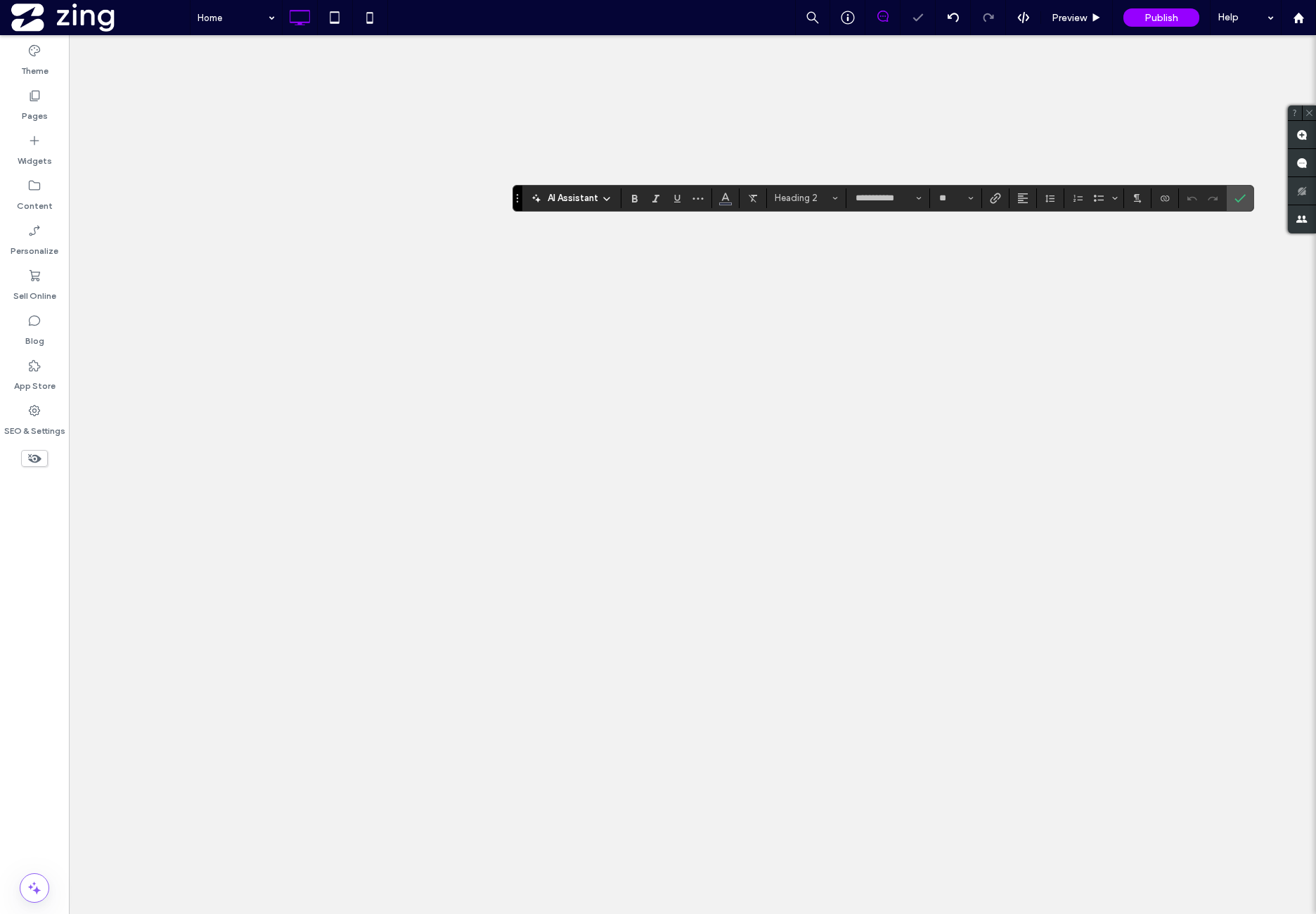
type input "*****"
type input "**"
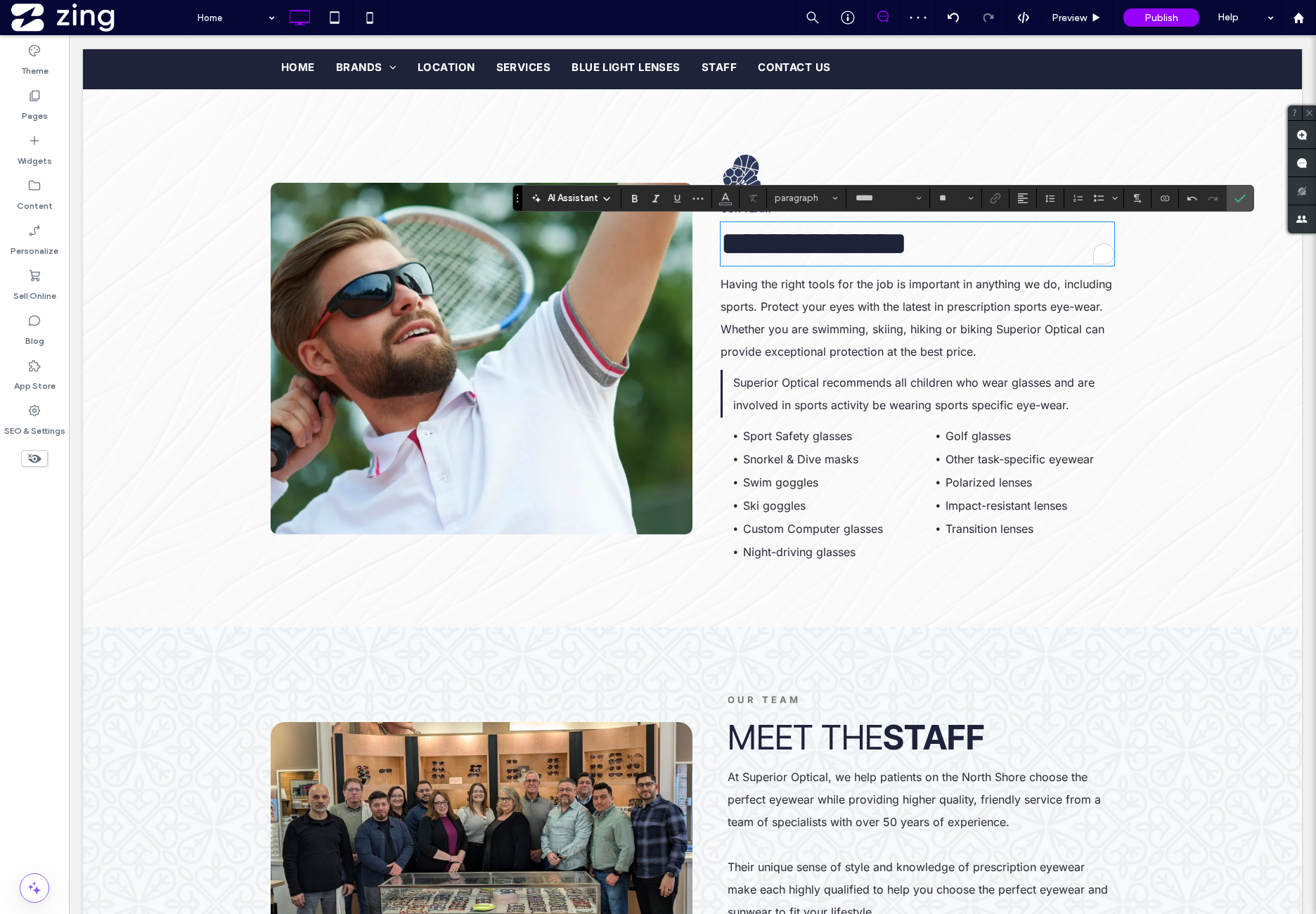
click at [843, 778] on span "At Superior Optical, we help patients on the North Shore choose the perfect eye…" at bounding box center [914, 799] width 373 height 59
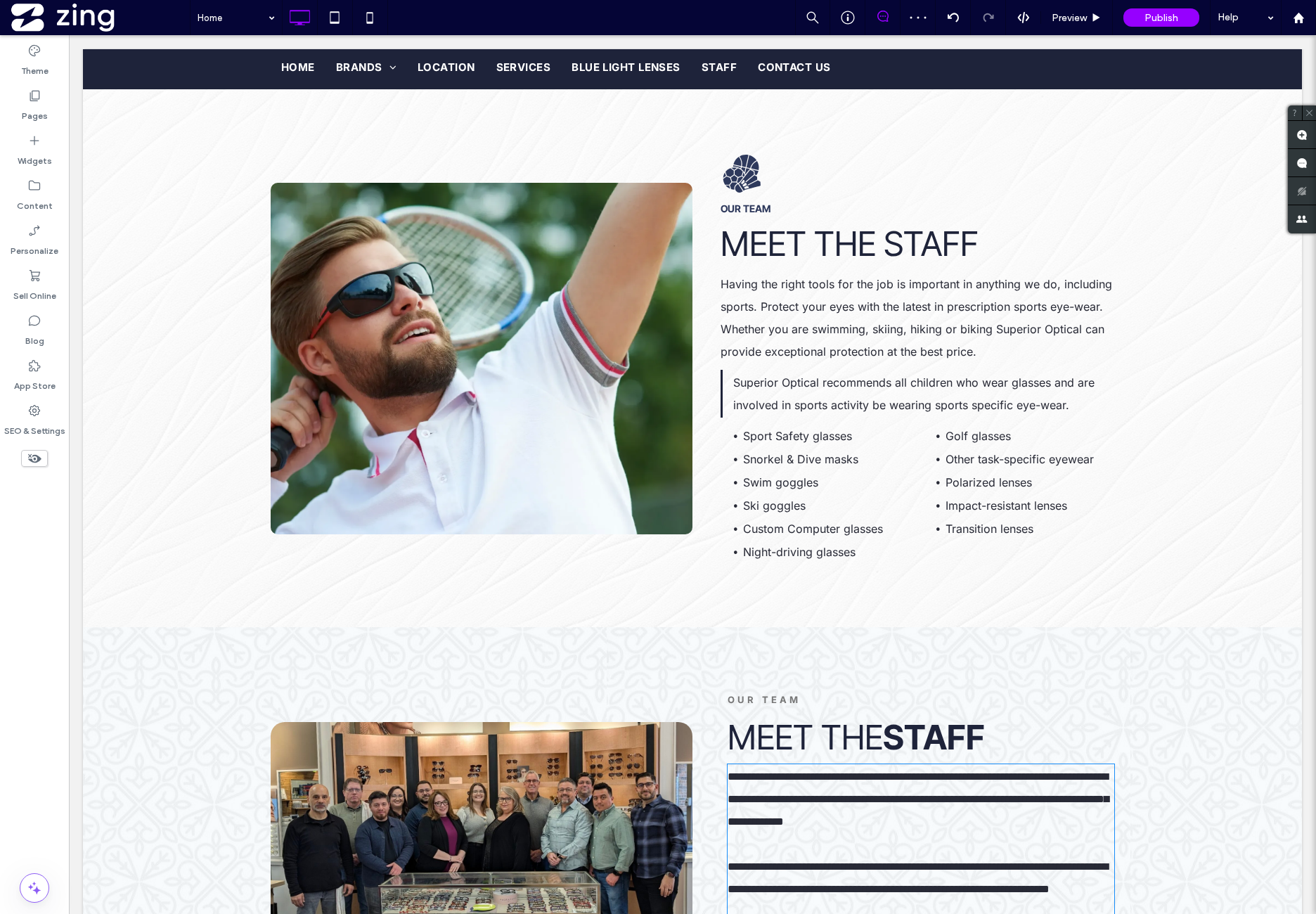
type input "*****"
type input "**"
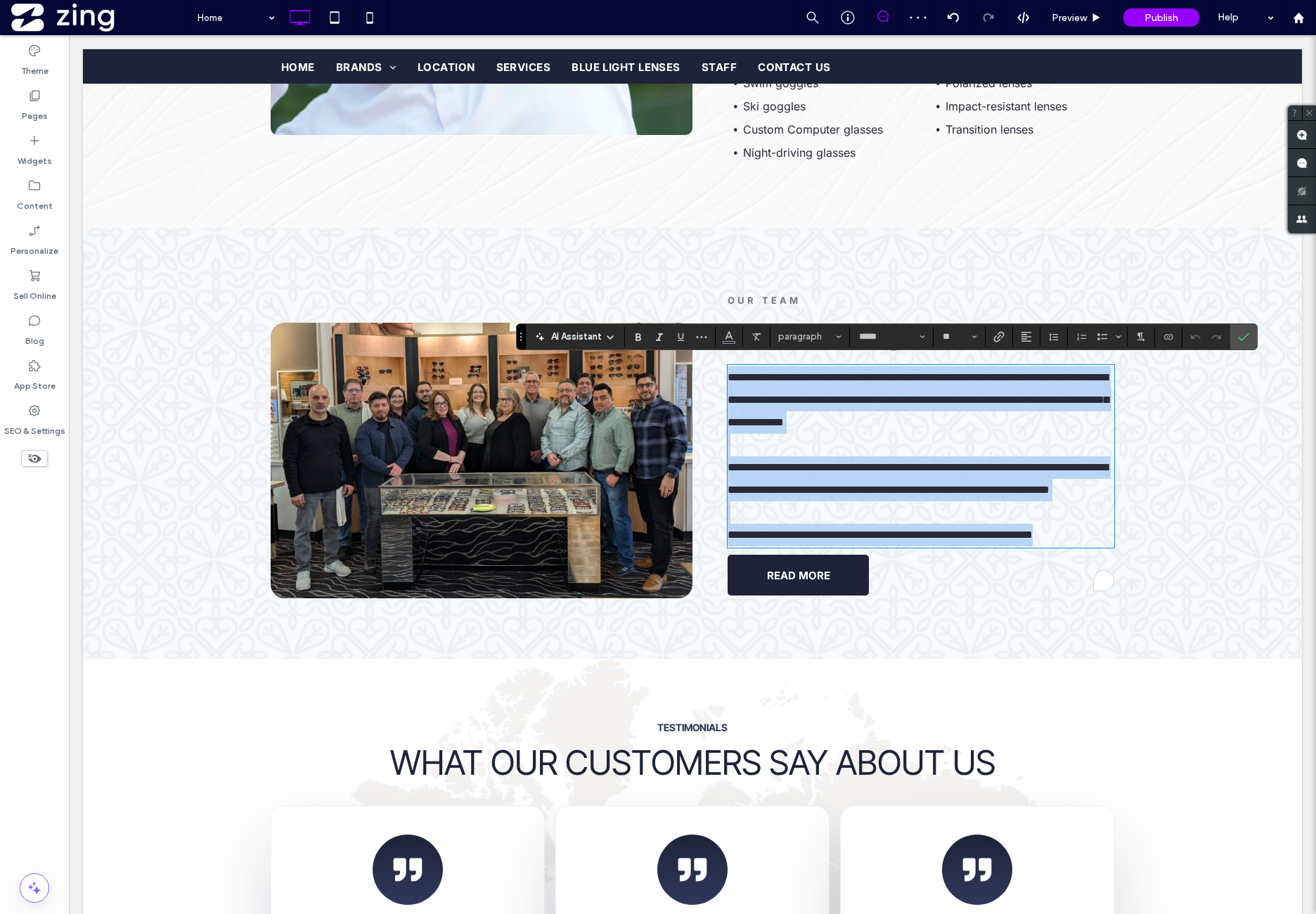
click at [818, 472] on p "**********" at bounding box center [921, 478] width 387 height 45
click at [760, 388] on p "**********" at bounding box center [921, 400] width 387 height 68
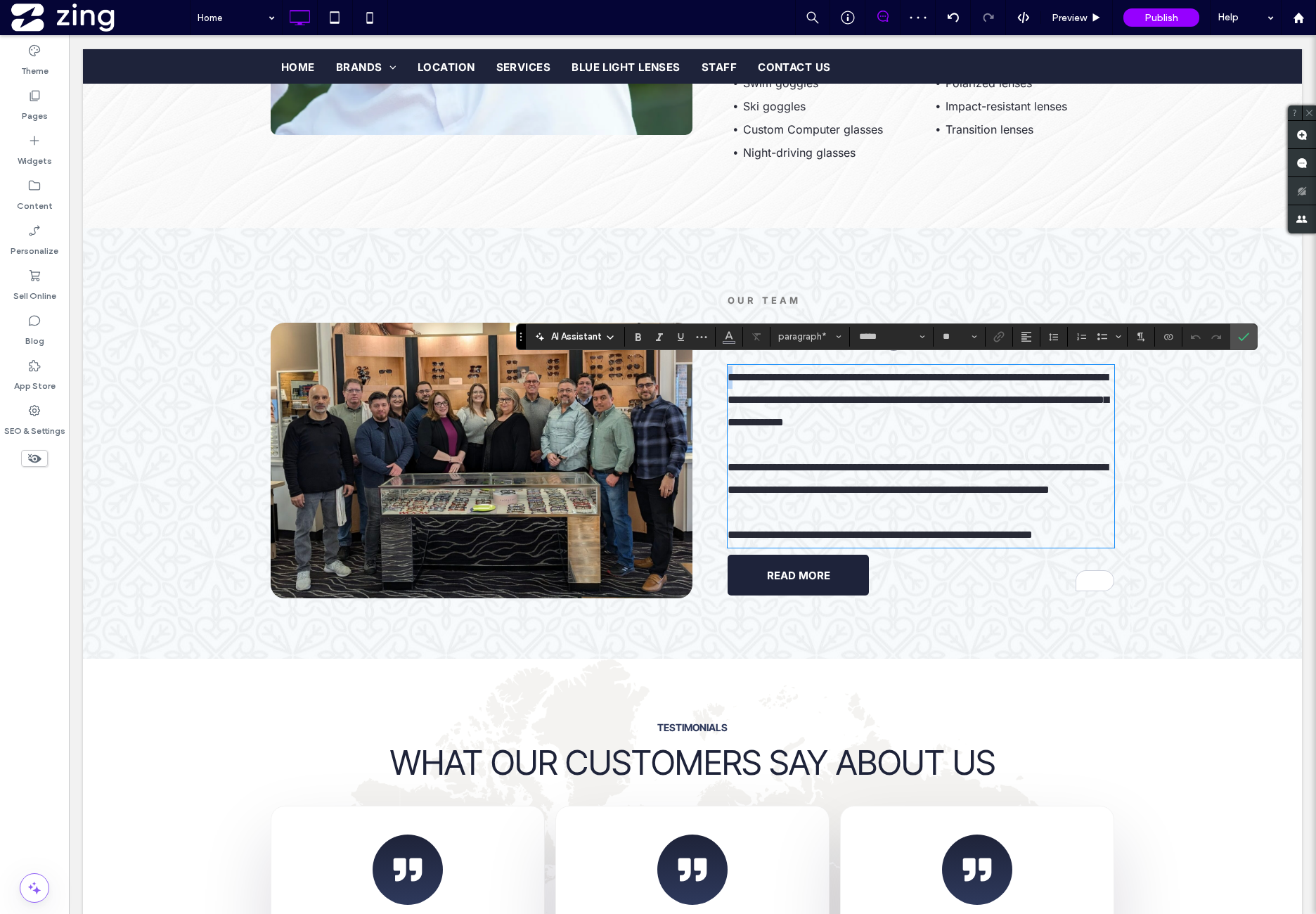
click at [728, 375] on span "**********" at bounding box center [918, 400] width 381 height 56
click at [728, 372] on span "**********" at bounding box center [918, 400] width 381 height 56
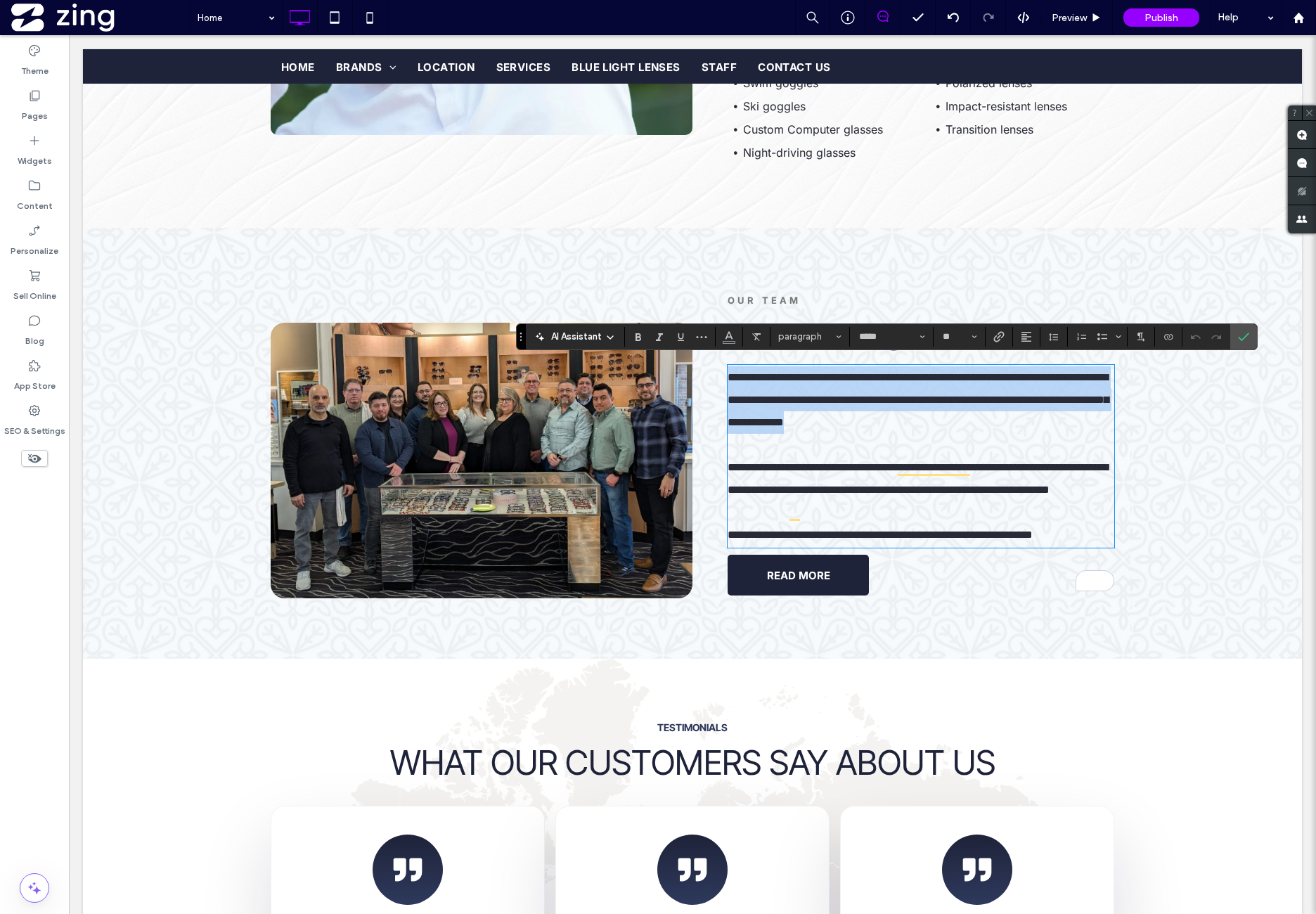
drag, startPoint x: 723, startPoint y: 370, endPoint x: 1029, endPoint y: 412, distance: 308.9
click at [1029, 412] on p "**********" at bounding box center [921, 400] width 387 height 68
copy span "**********"
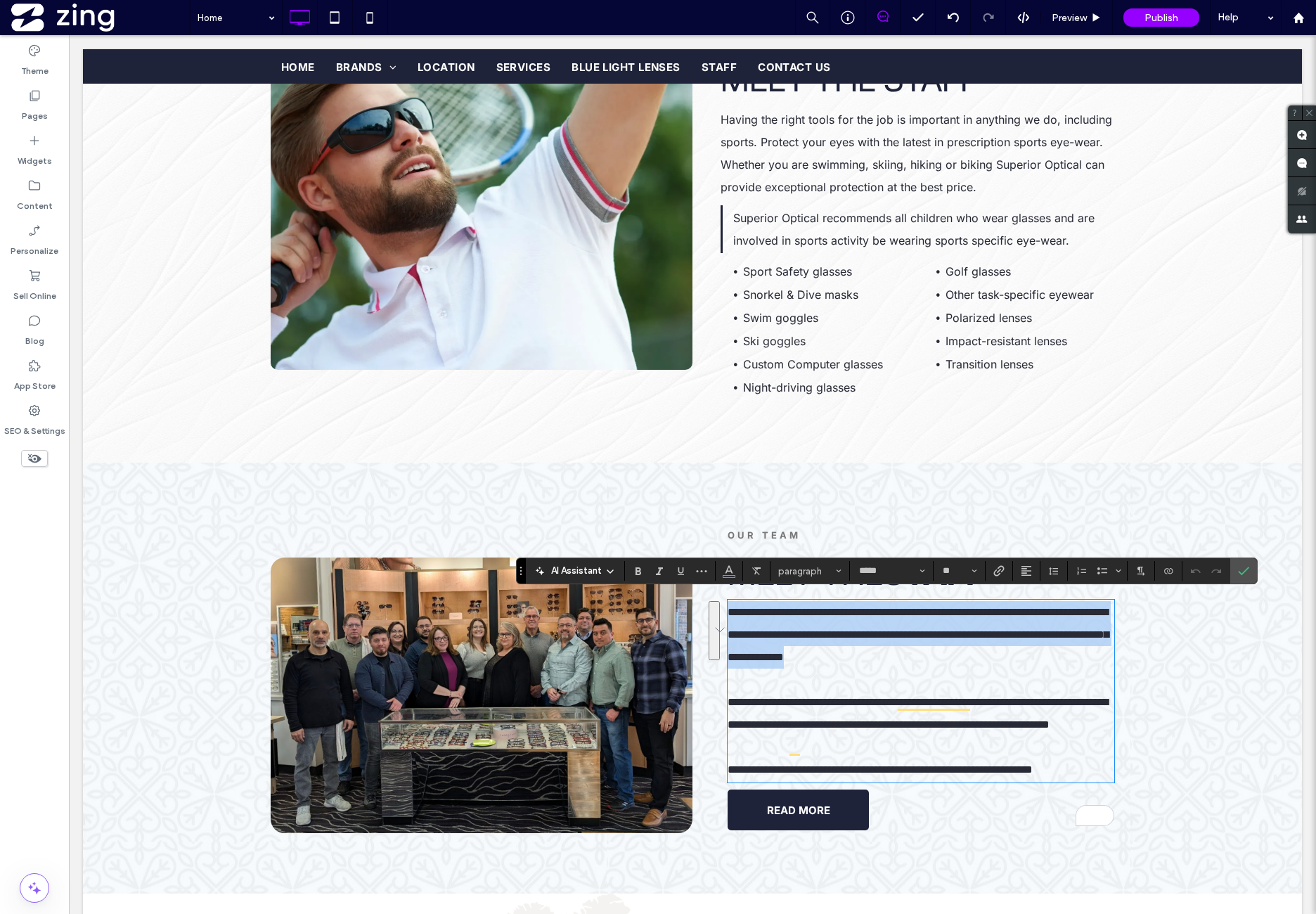
scroll to position [1454, 0]
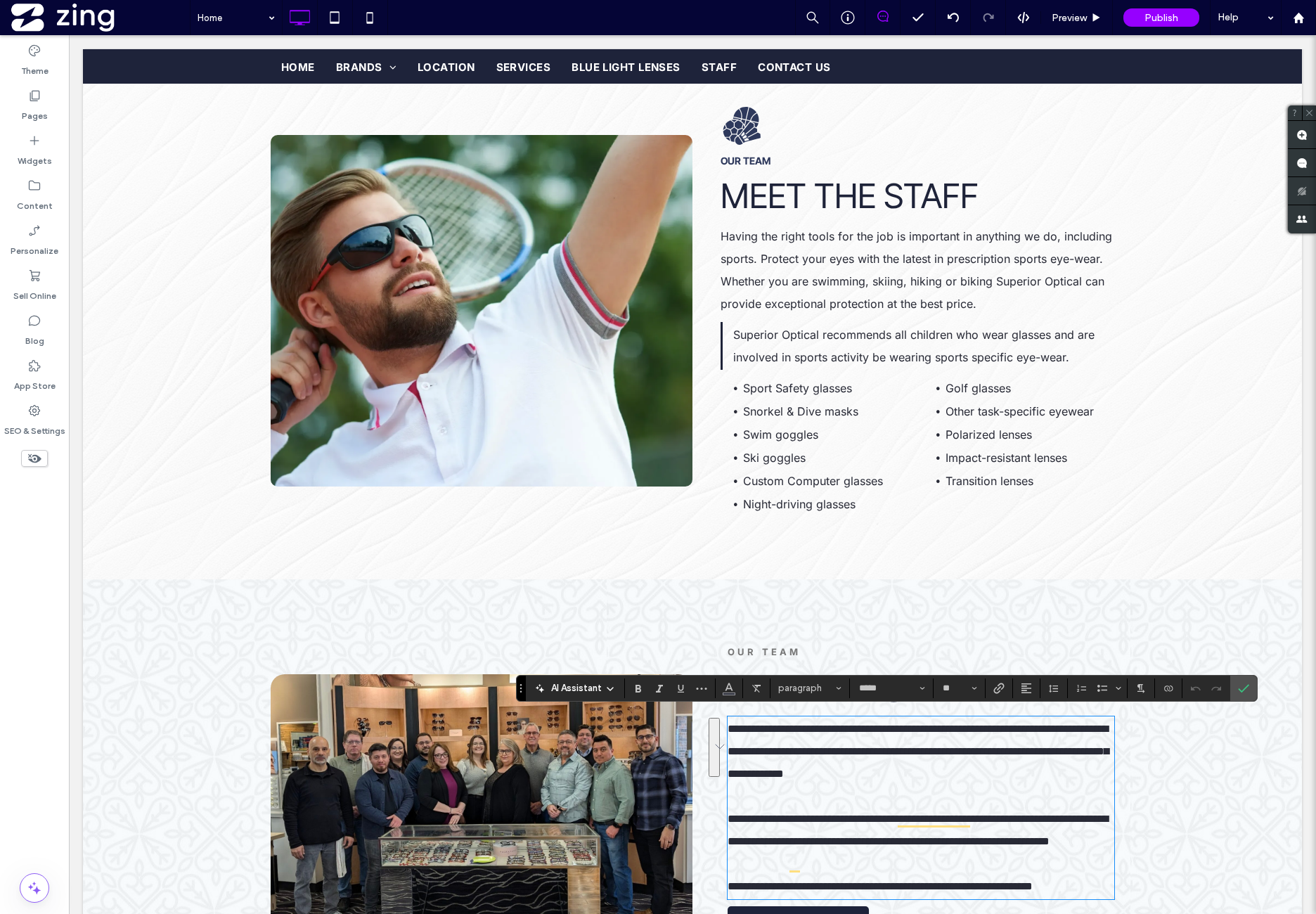
click at [878, 253] on span "Having the right tools for the job is important in anything we do, including sp…" at bounding box center [916, 270] width 391 height 81
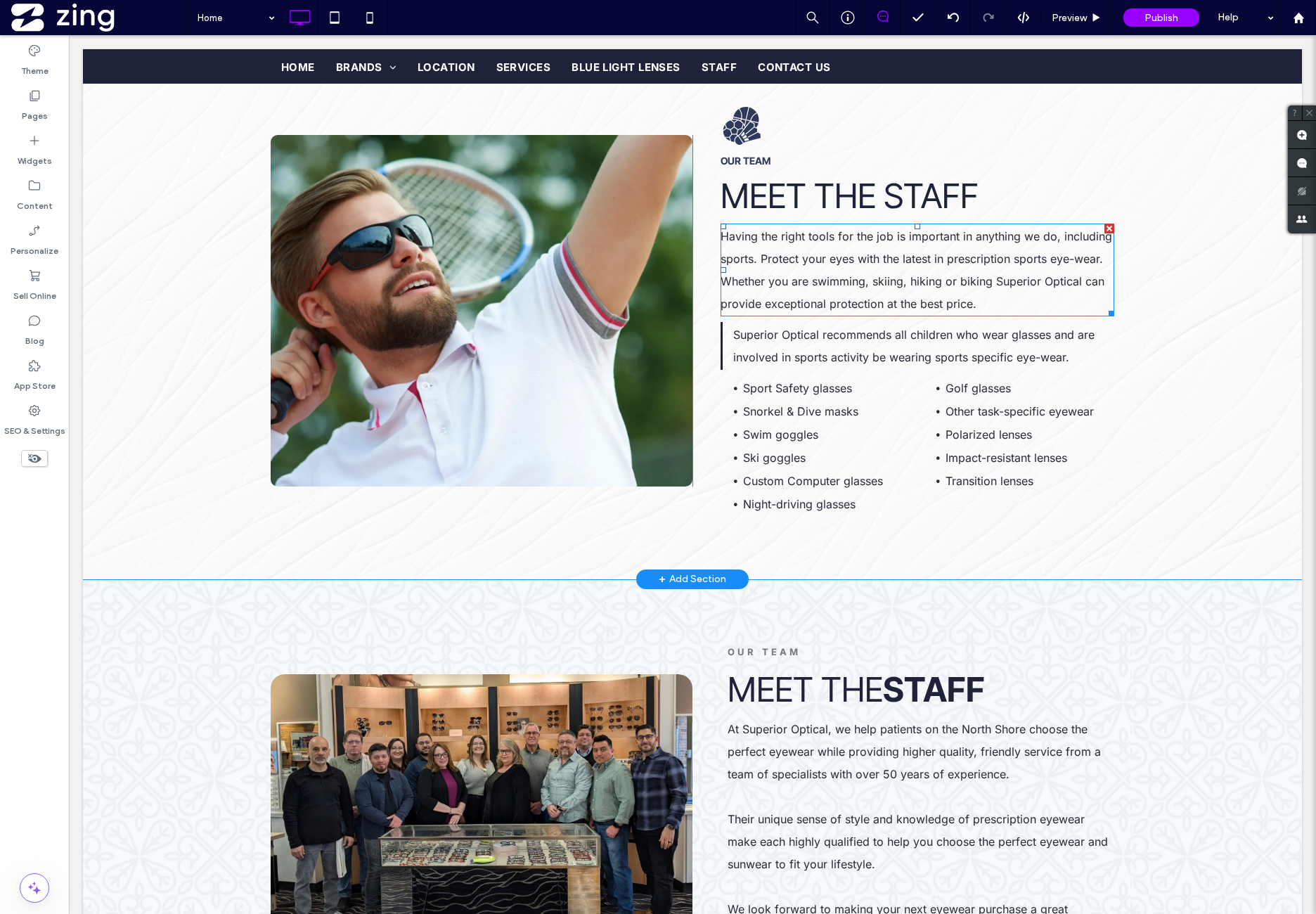
click at [878, 253] on span "Having the right tools for the job is important in anything we do, including sp…" at bounding box center [916, 270] width 391 height 81
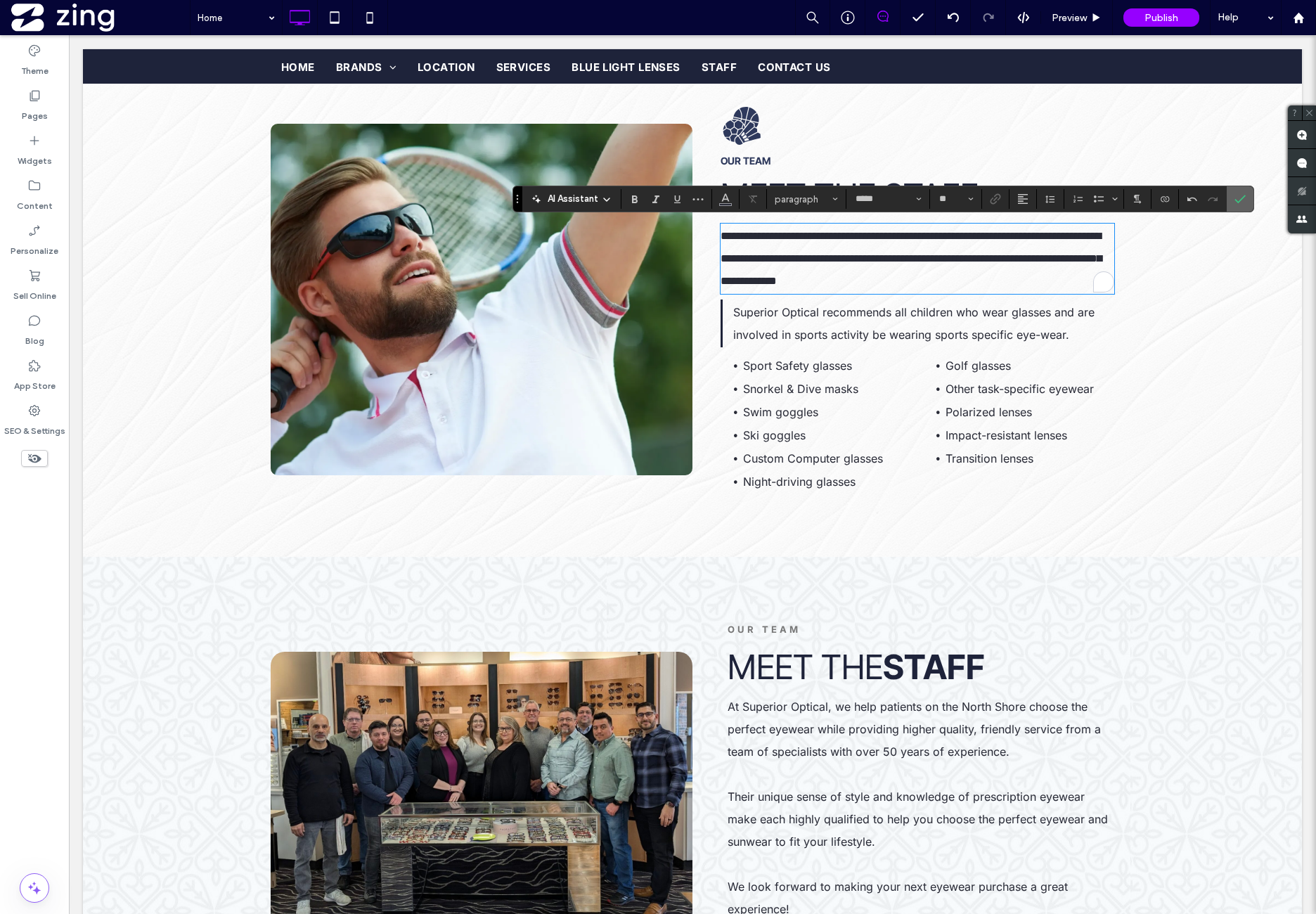
drag, startPoint x: 1237, startPoint y: 201, endPoint x: 1102, endPoint y: 192, distance: 135.3
click at [1237, 201] on icon "Confirm" at bounding box center [1240, 199] width 11 height 11
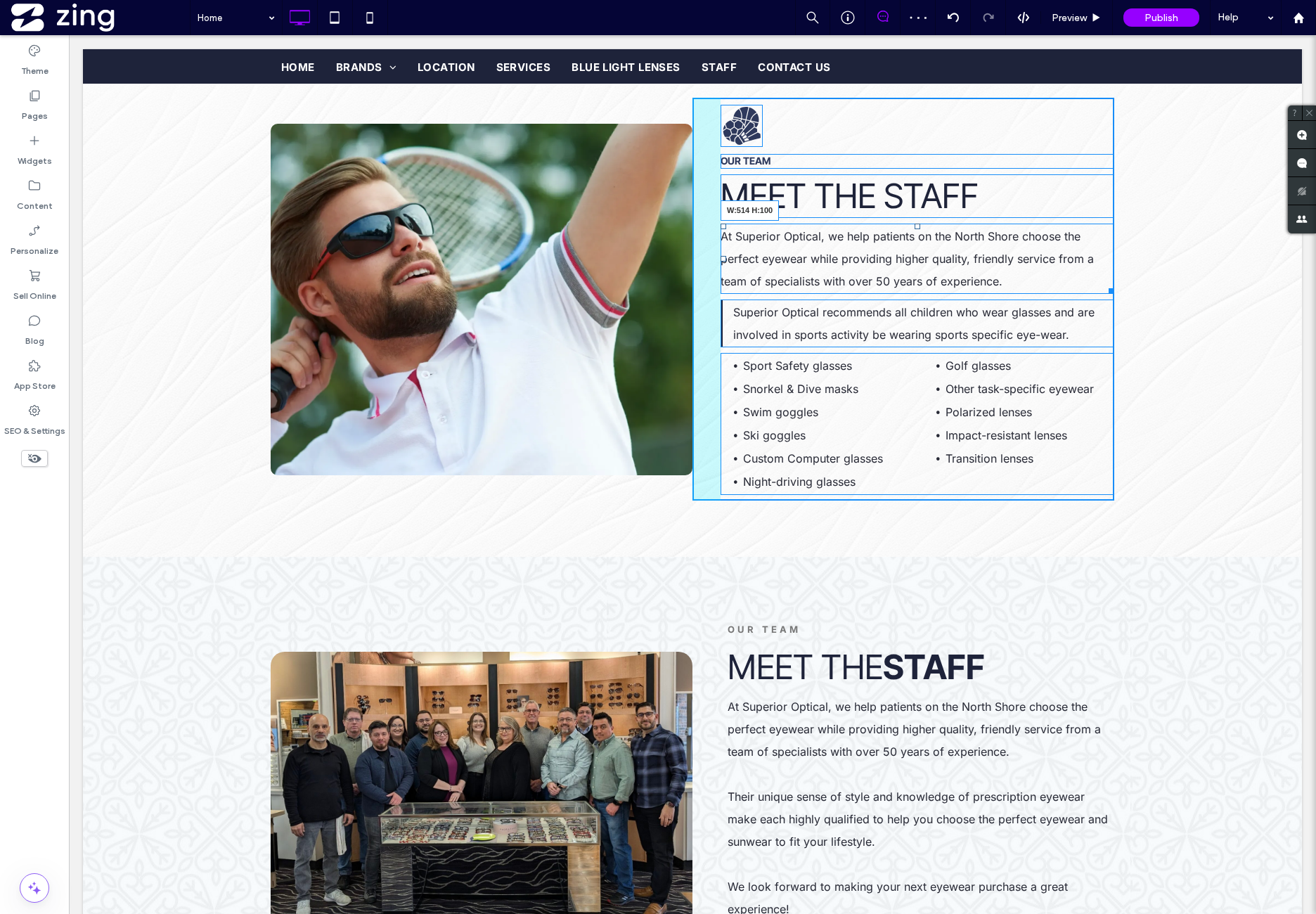
drag, startPoint x: 1104, startPoint y: 293, endPoint x: 1072, endPoint y: 275, distance: 36.7
click at [1072, 275] on div "At Superior Optical, we help patients on the North Shore choose the perfect eye…" at bounding box center [917, 258] width 393 height 70
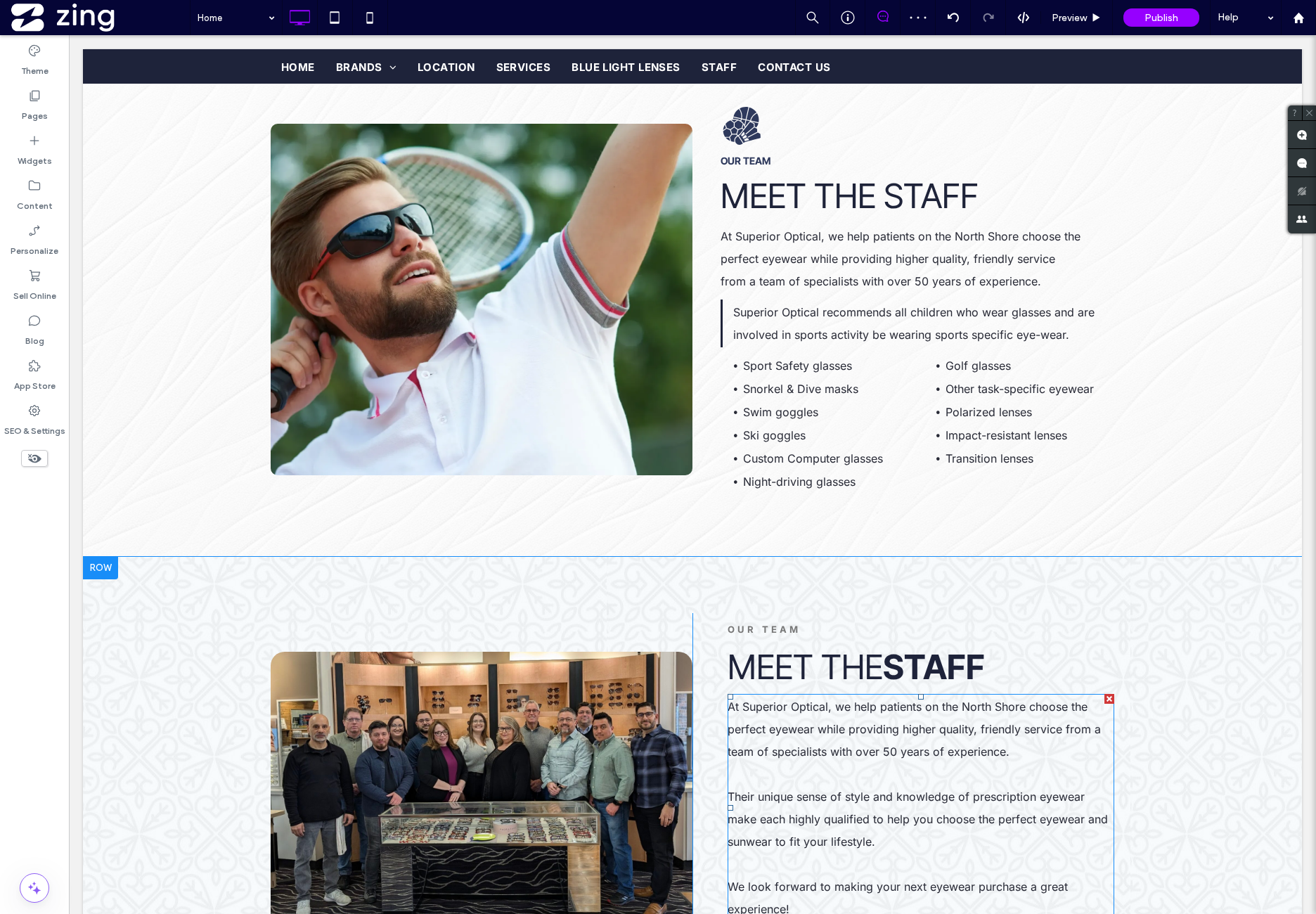
click at [931, 778] on p at bounding box center [921, 774] width 387 height 23
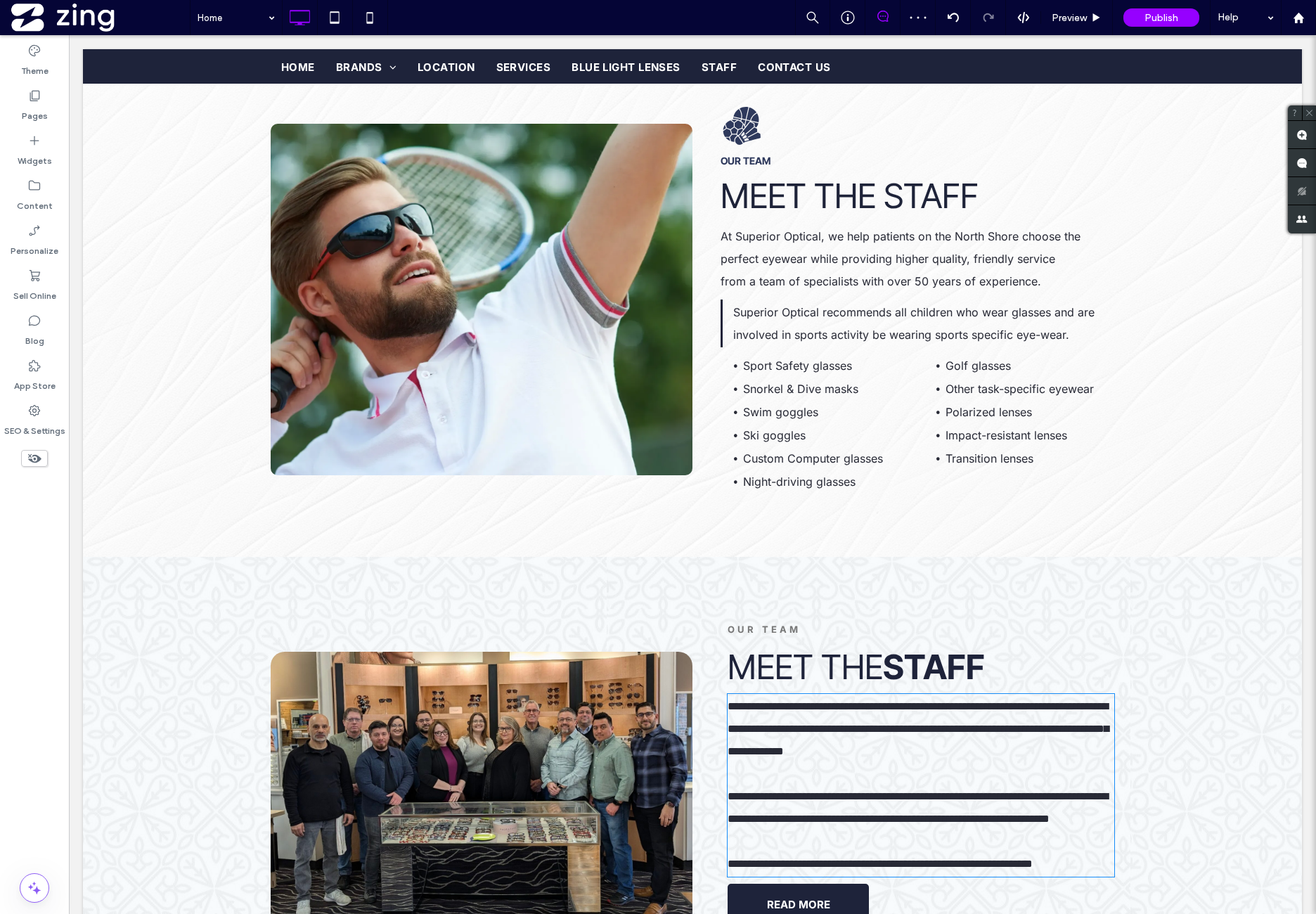
scroll to position [1783, 0]
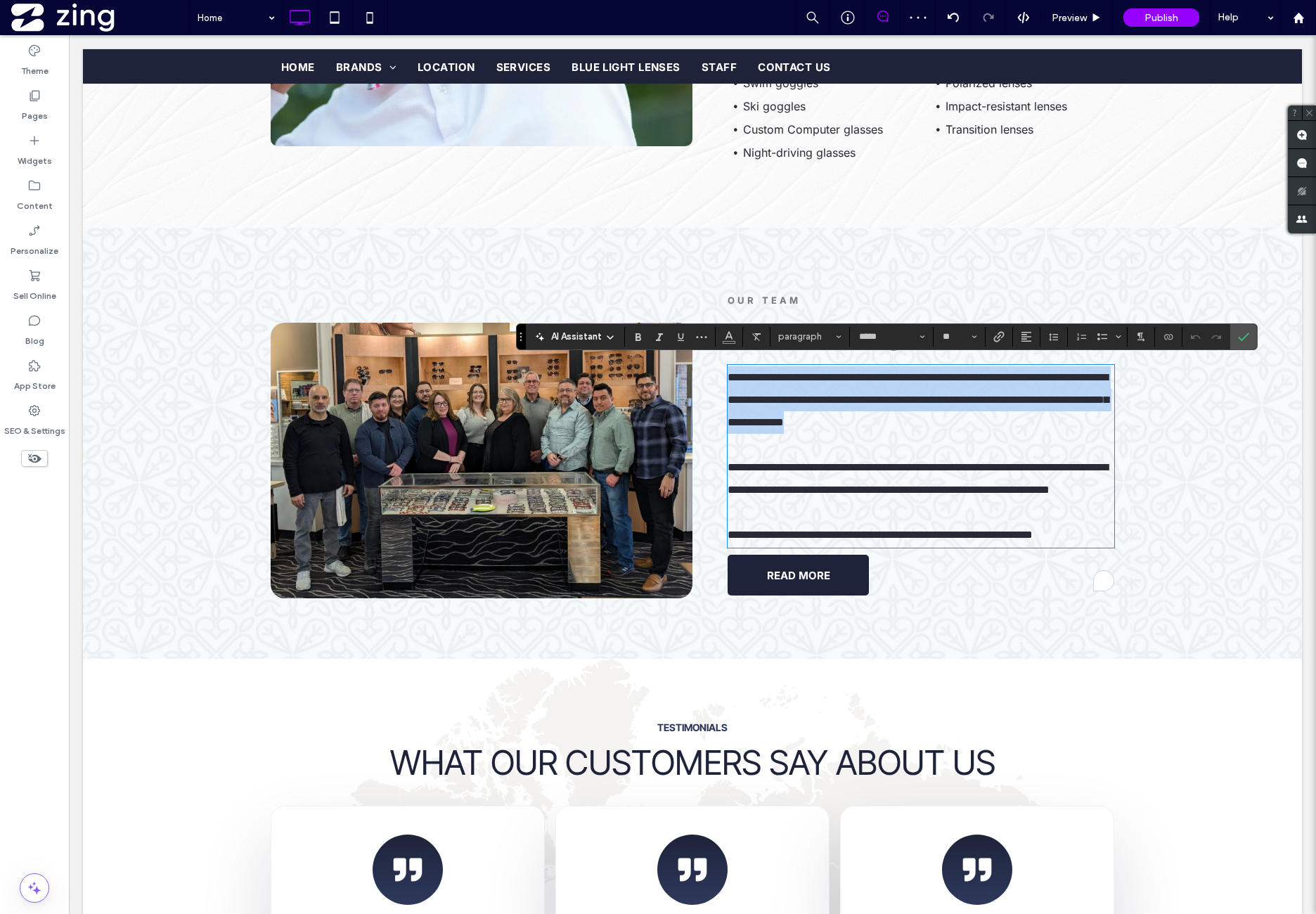
type input "*****"
type input "**"
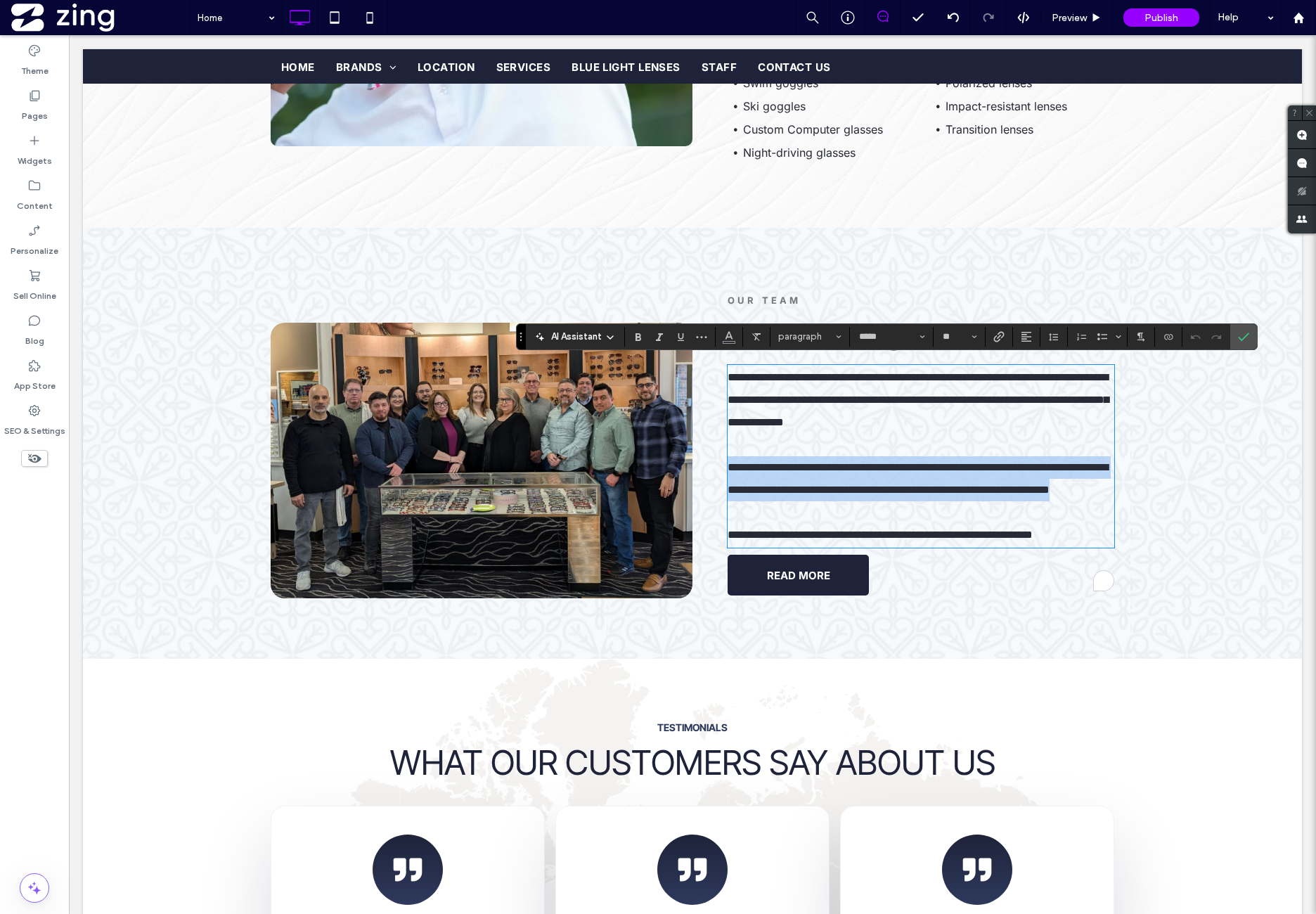
drag, startPoint x: 724, startPoint y: 458, endPoint x: 878, endPoint y: 504, distance: 160.7
click at [878, 501] on p "**********" at bounding box center [921, 478] width 387 height 45
copy span "**********"
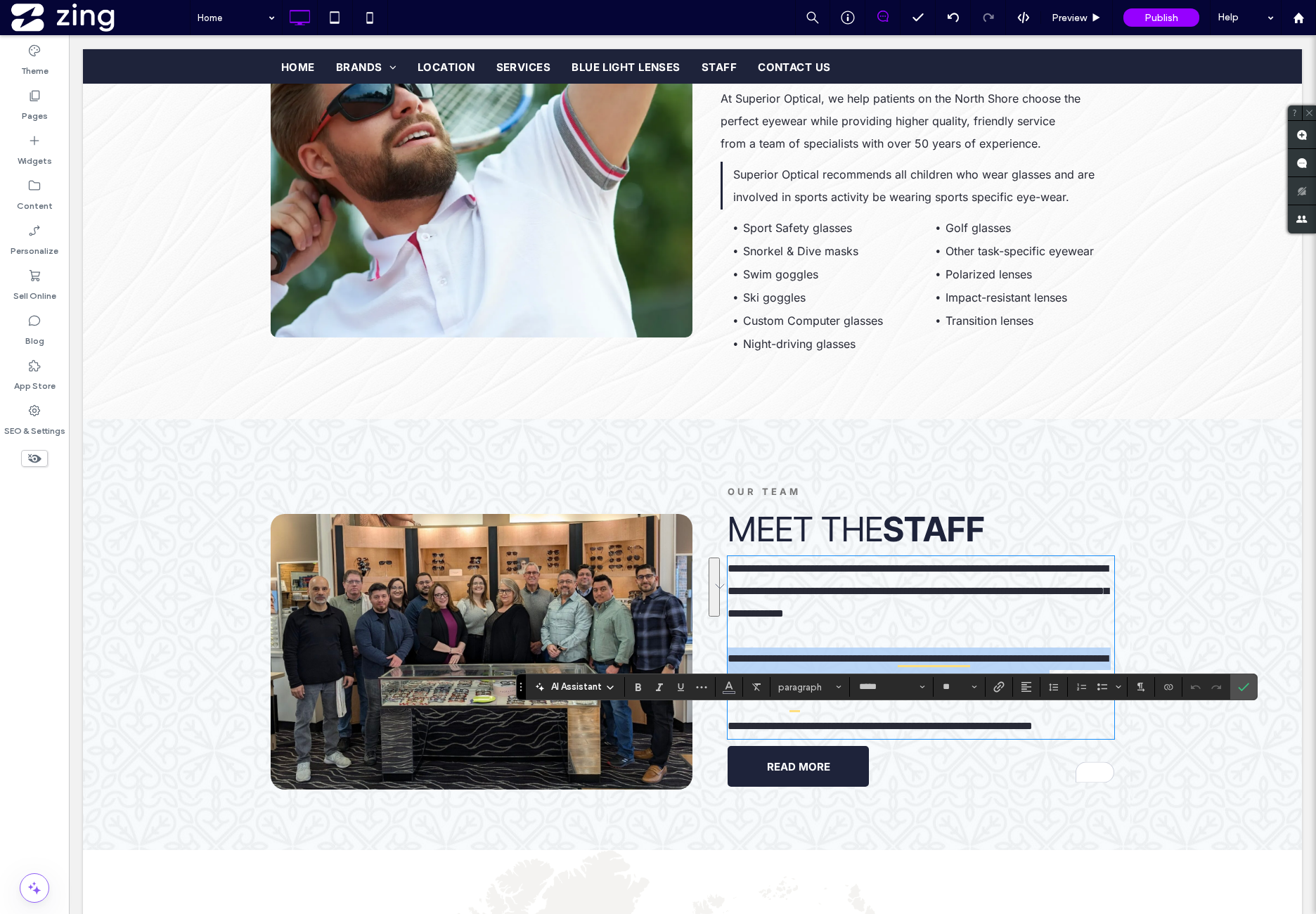
scroll to position [1432, 0]
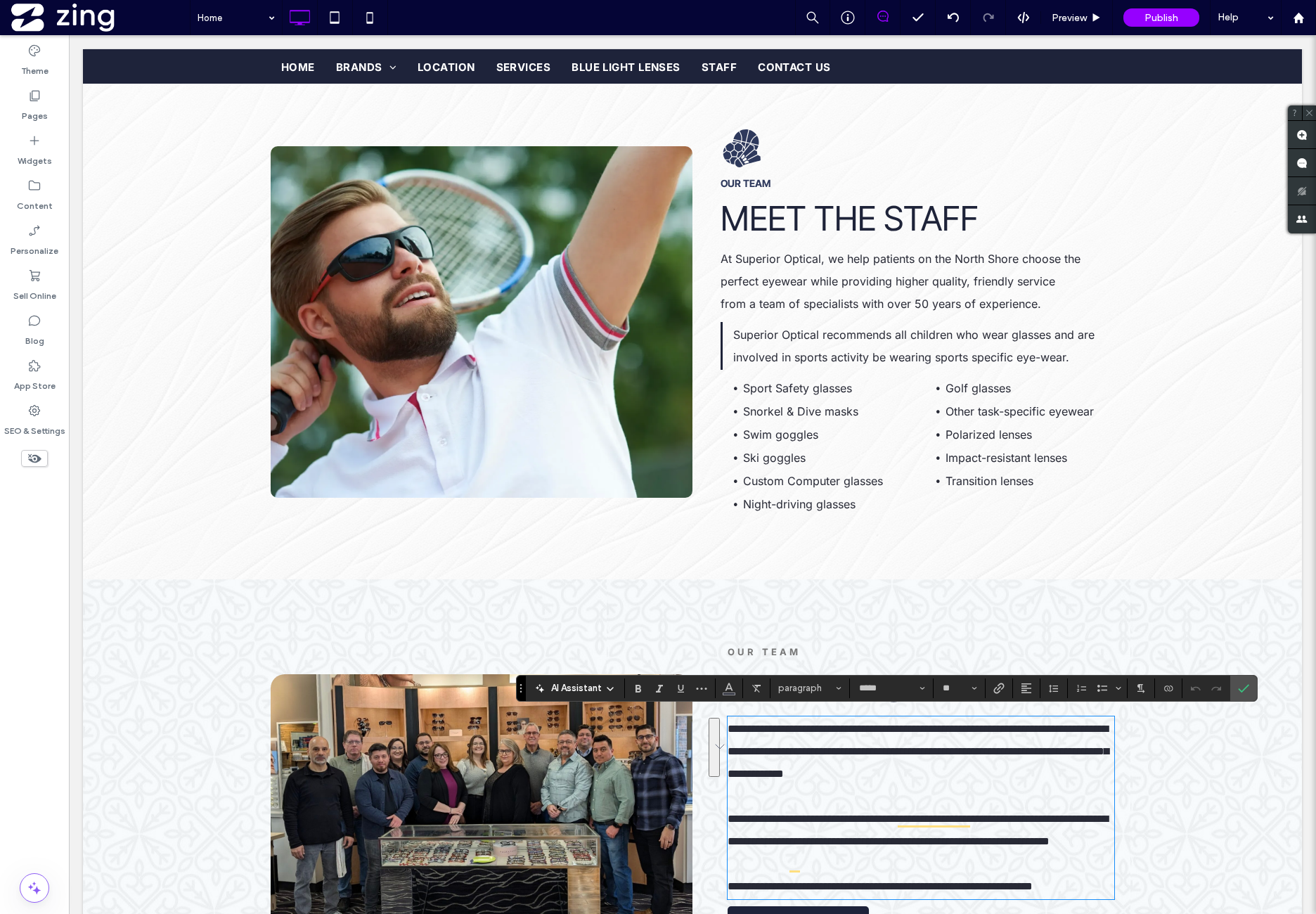
click at [841, 342] on p "Superior Optical recommends all children who wear glasses and are involved in s…" at bounding box center [924, 346] width 381 height 45
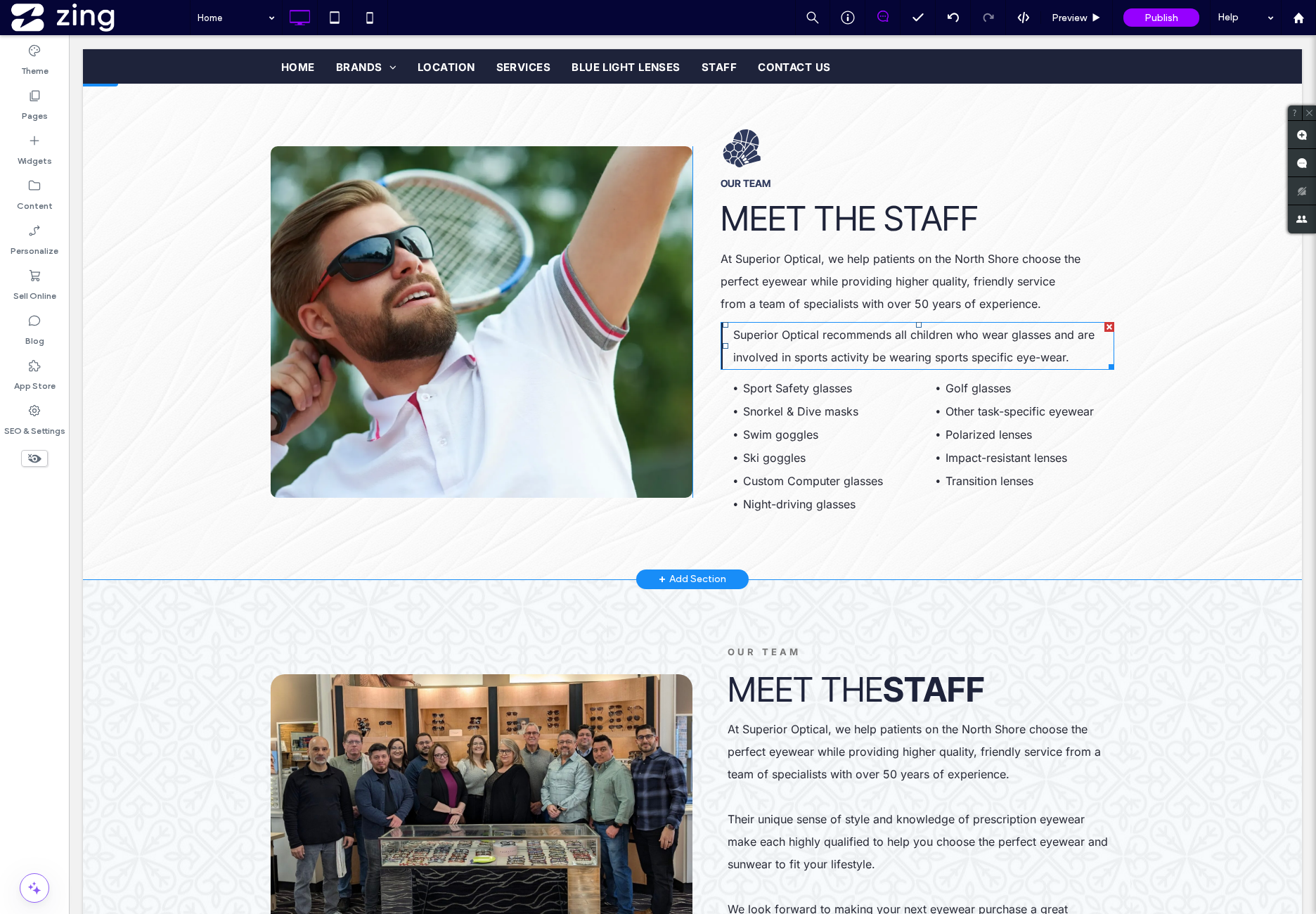
click at [841, 342] on p "Superior Optical recommends all children who wear glasses and are involved in s…" at bounding box center [924, 346] width 381 height 45
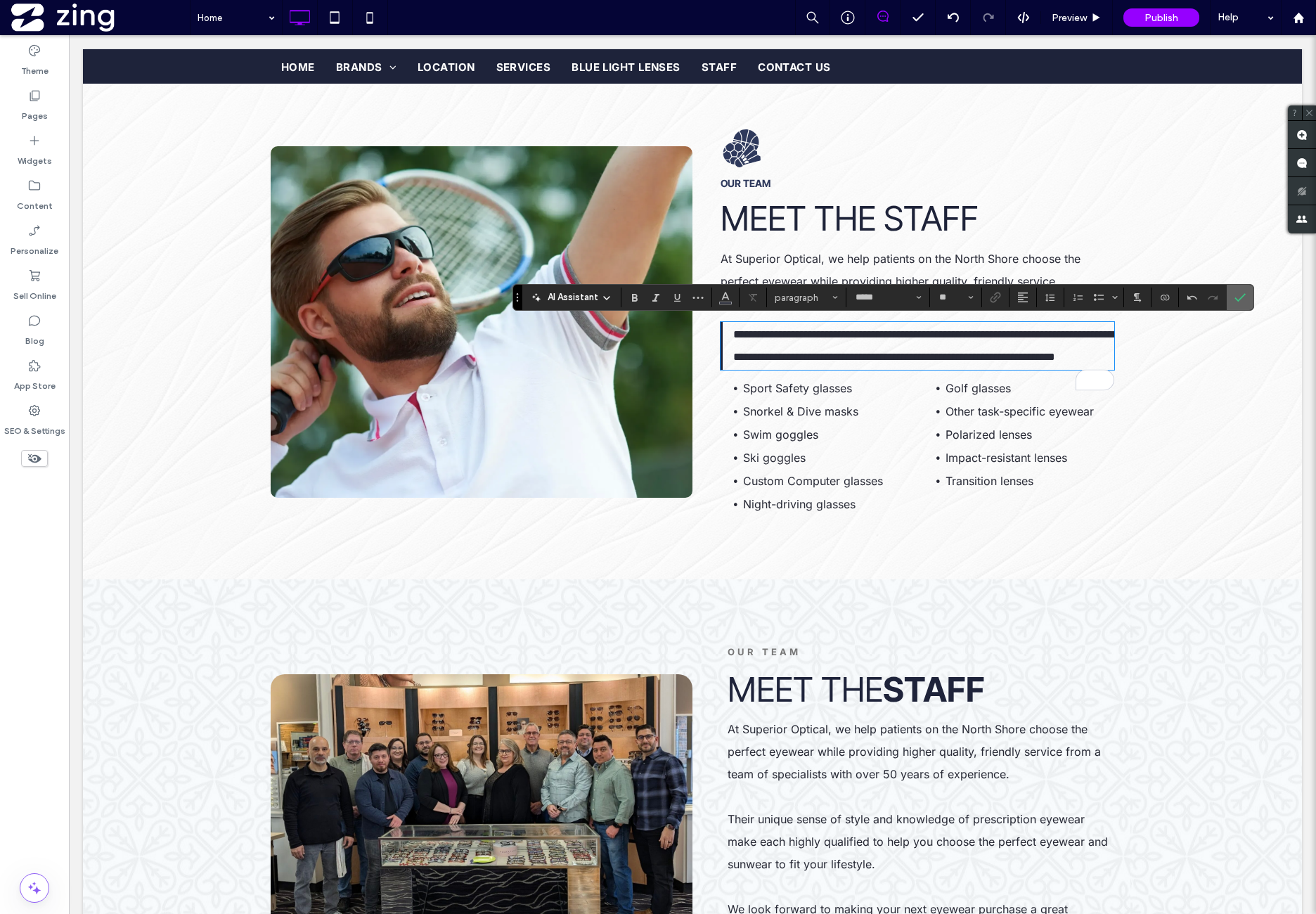
click at [1236, 303] on span "Confirm" at bounding box center [1237, 297] width 6 height 25
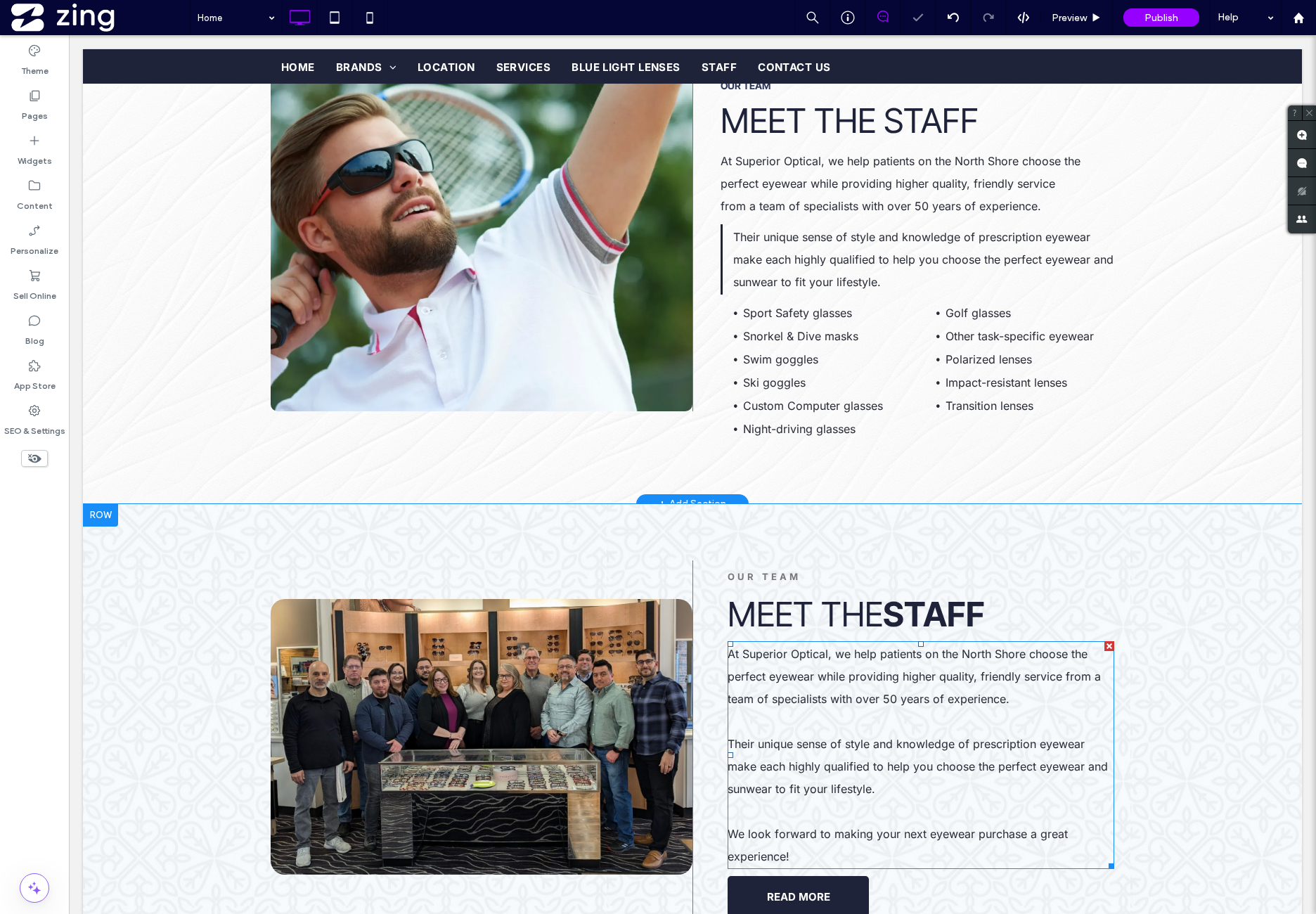
scroll to position [1548, 0]
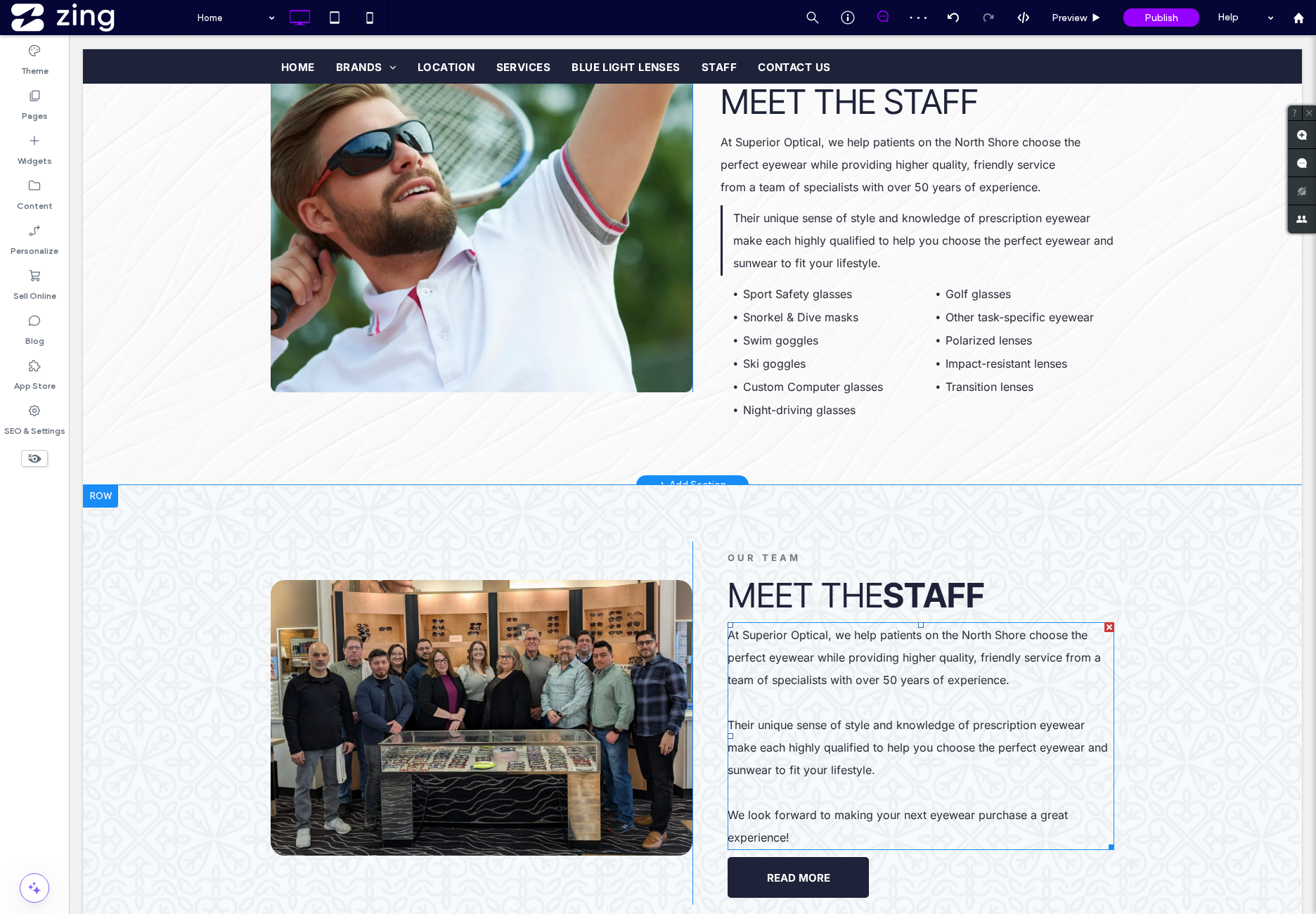
click at [853, 828] on p "We look forward to making your next eyewear purchase a great experience!" at bounding box center [921, 825] width 387 height 45
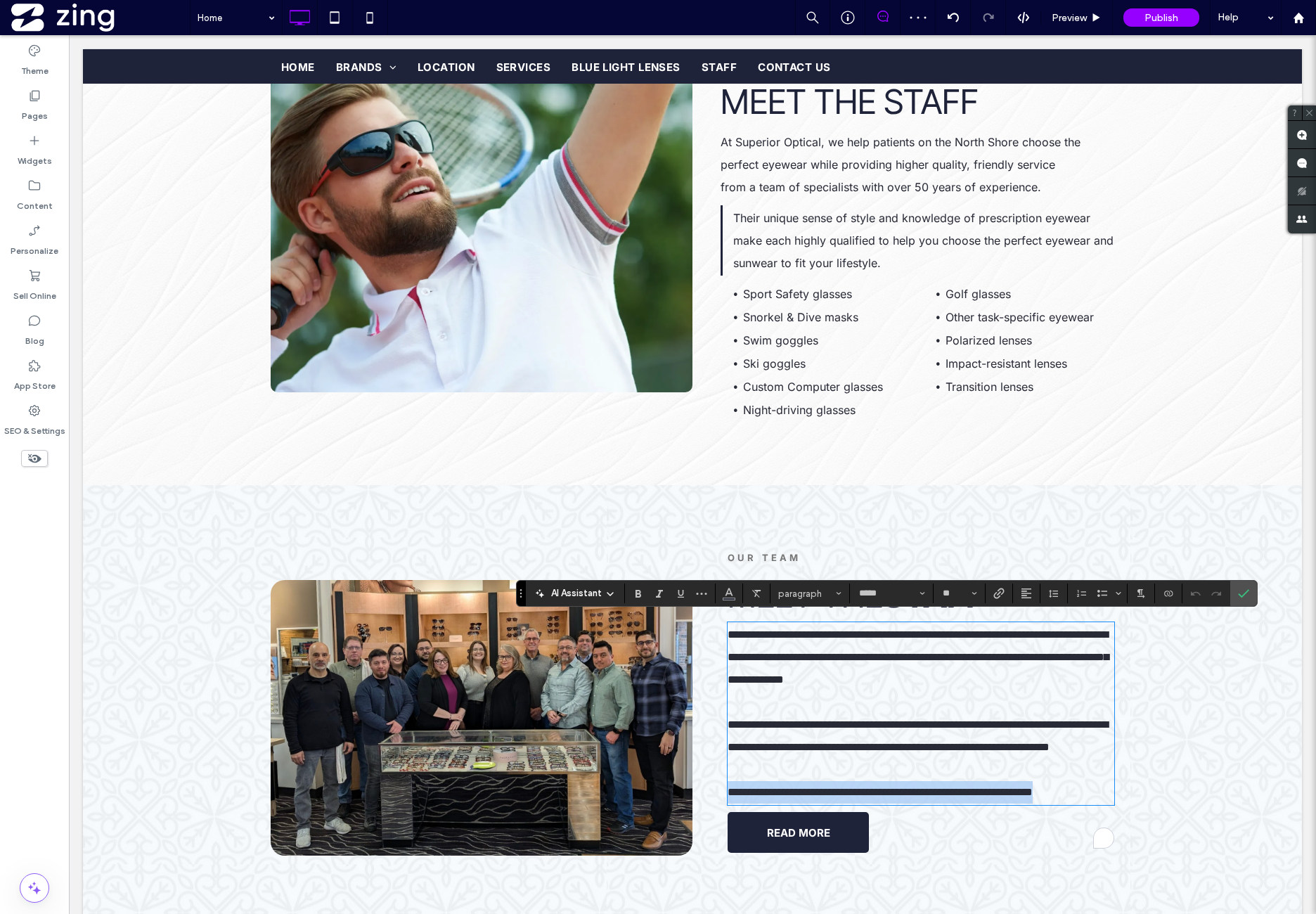
drag, startPoint x: 725, startPoint y: 813, endPoint x: 822, endPoint y: 840, distance: 100.7
click at [822, 803] on p "**********" at bounding box center [921, 793] width 387 height 23
copy span "**********"
click at [1238, 593] on icon "Confirm" at bounding box center [1244, 593] width 11 height 11
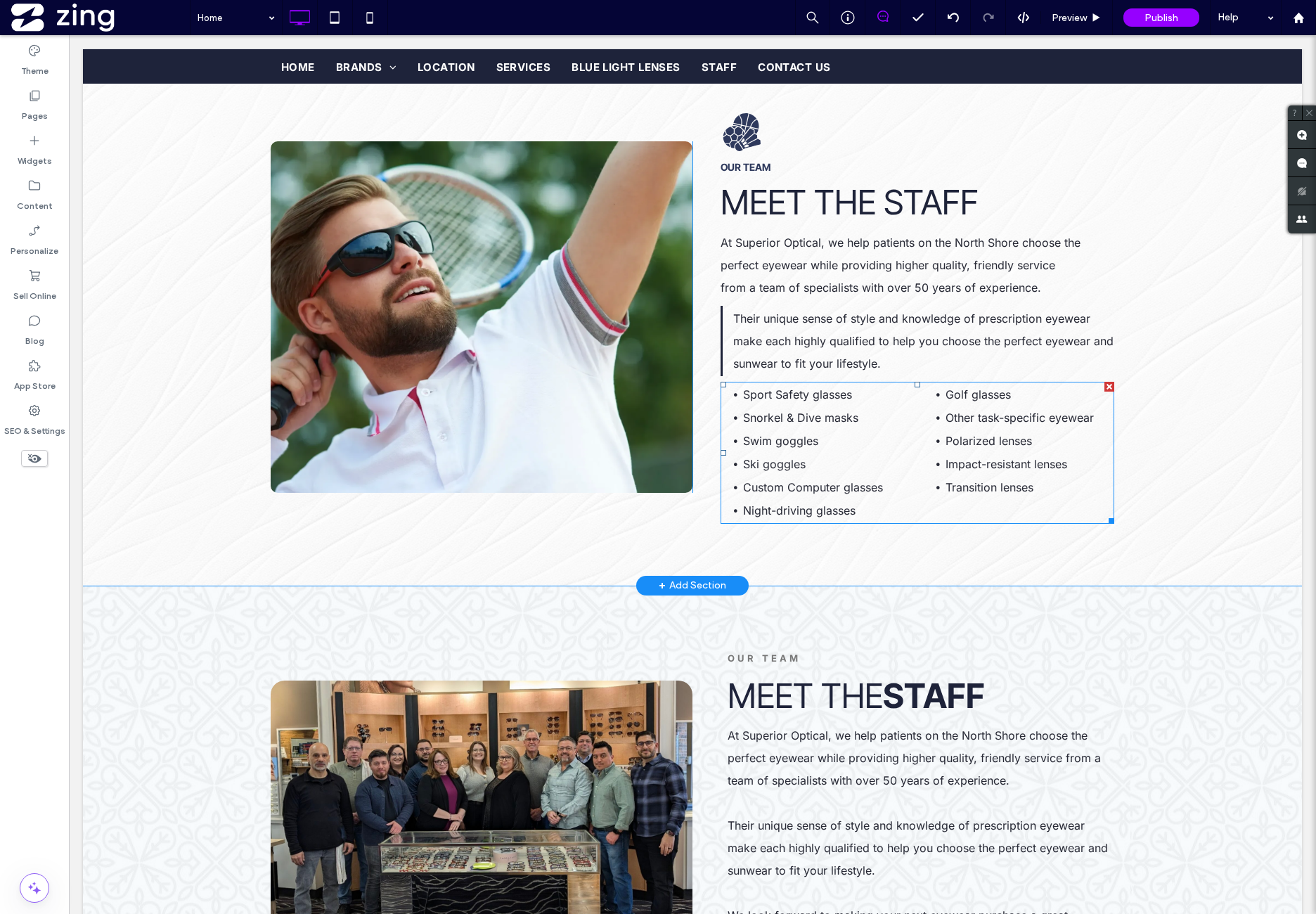
scroll to position [1432, 0]
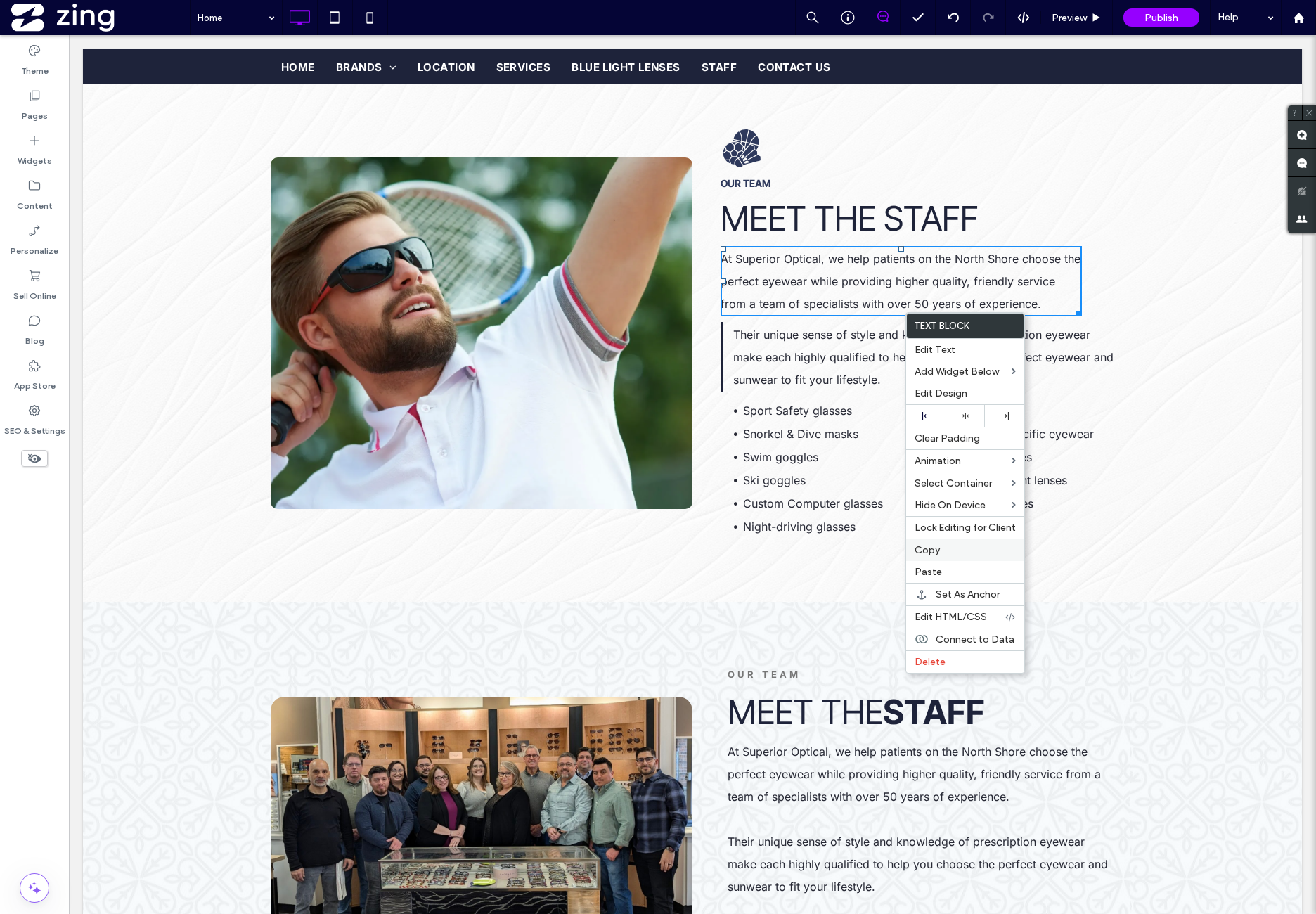
click at [945, 546] on label "Copy" at bounding box center [965, 550] width 101 height 12
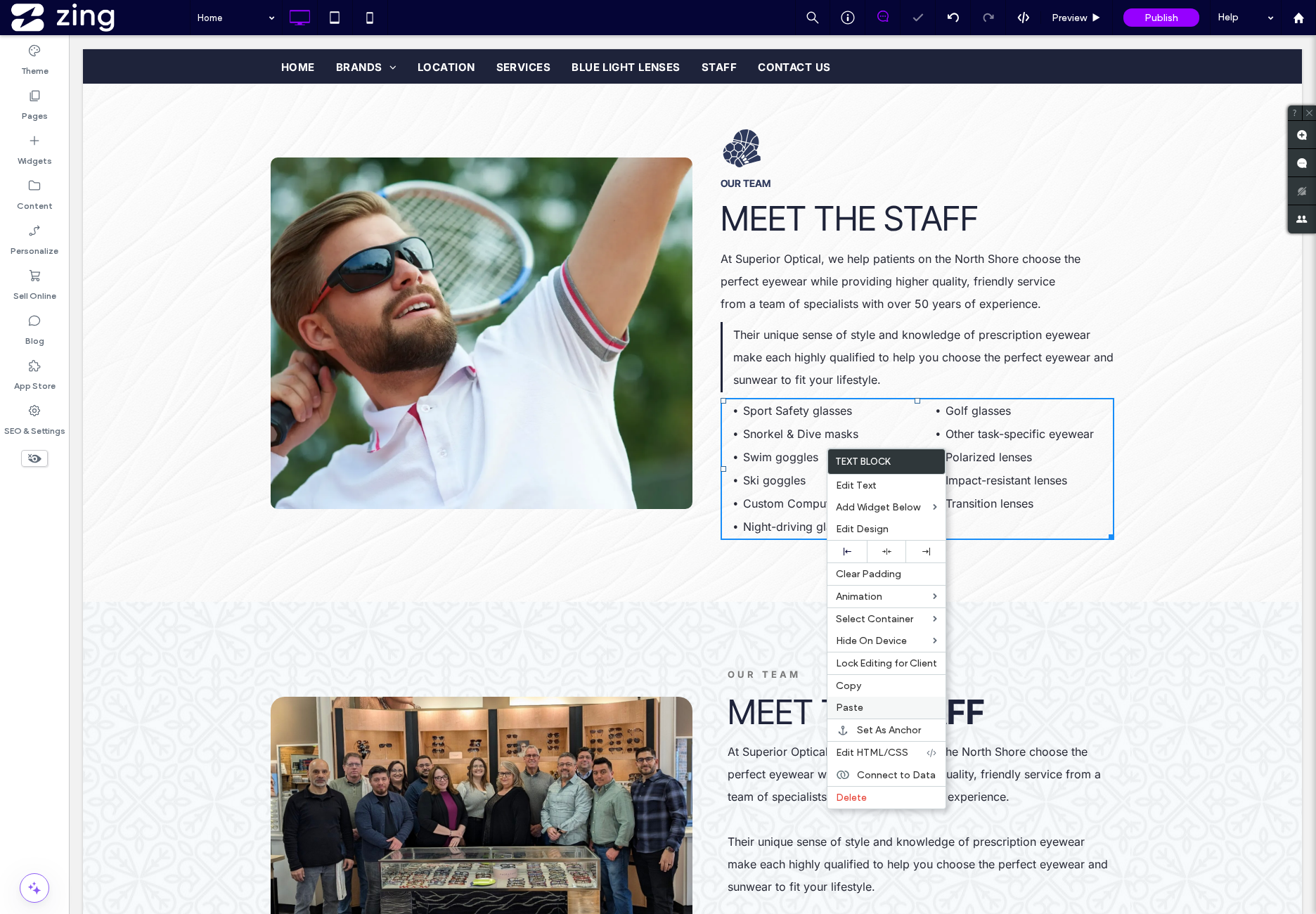
click at [865, 704] on label "Paste" at bounding box center [887, 708] width 101 height 12
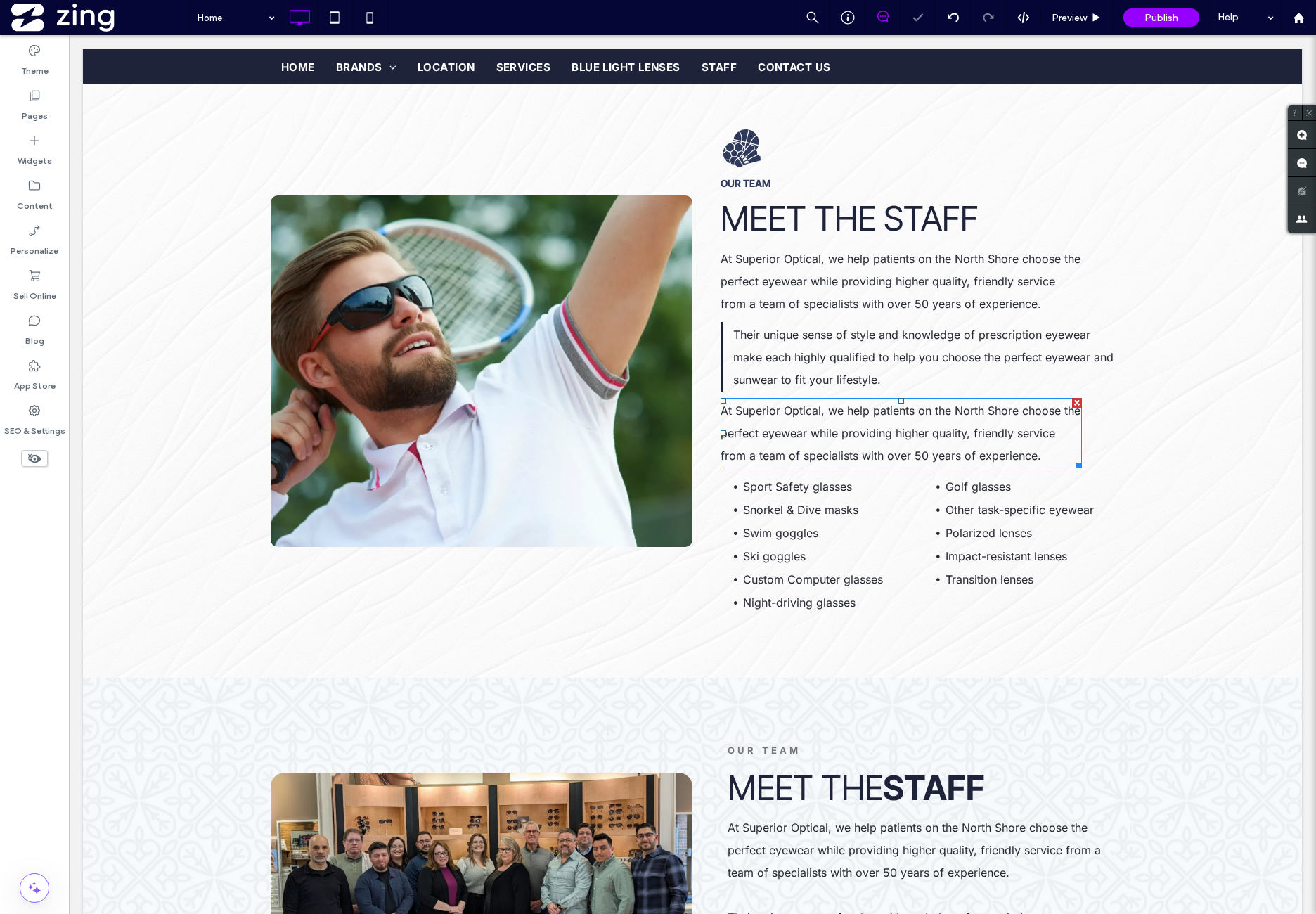
click at [837, 418] on p "At Superior Optical, we help patients on the North Shore choose the perfect eye…" at bounding box center [901, 433] width 361 height 68
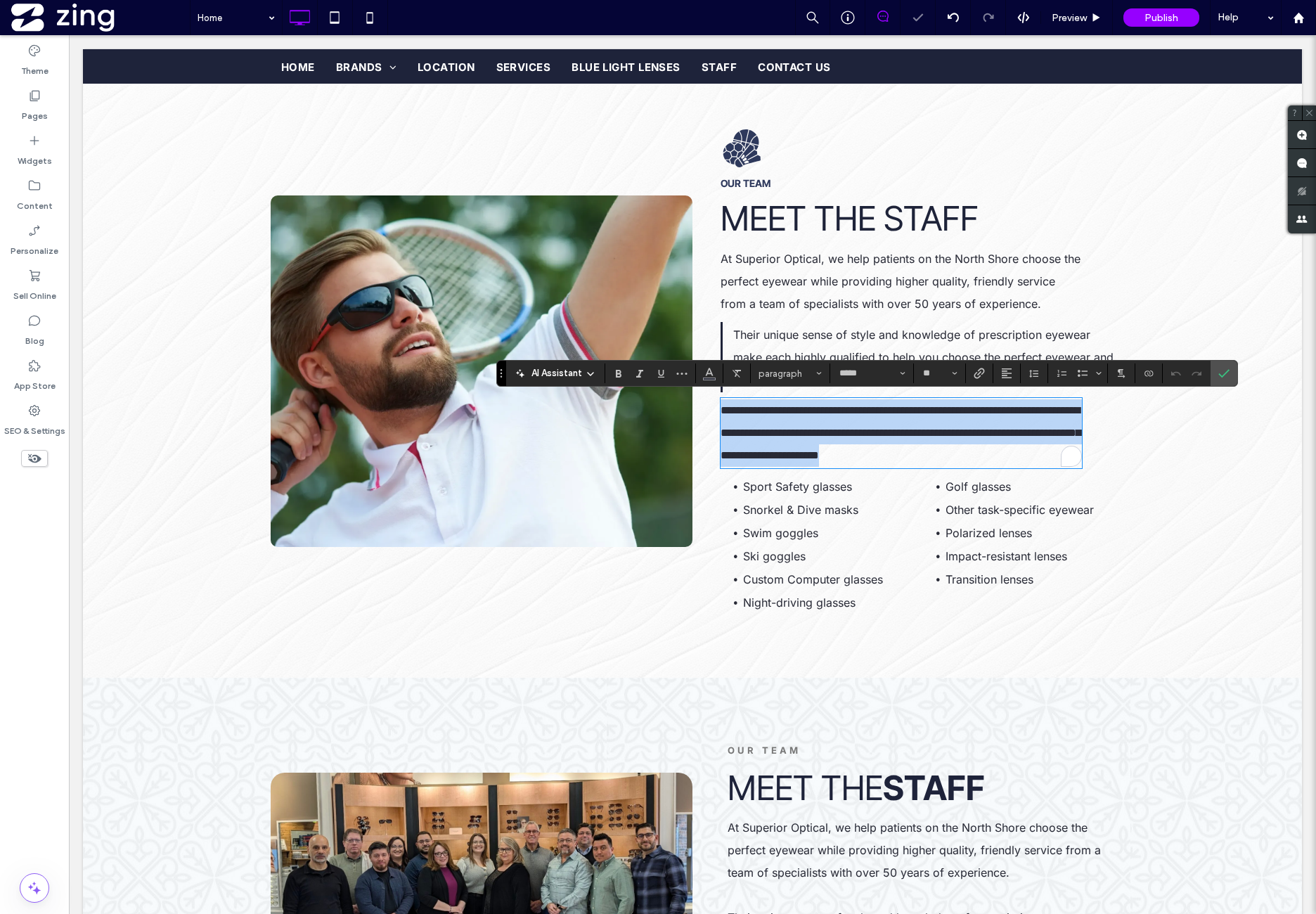
paste div
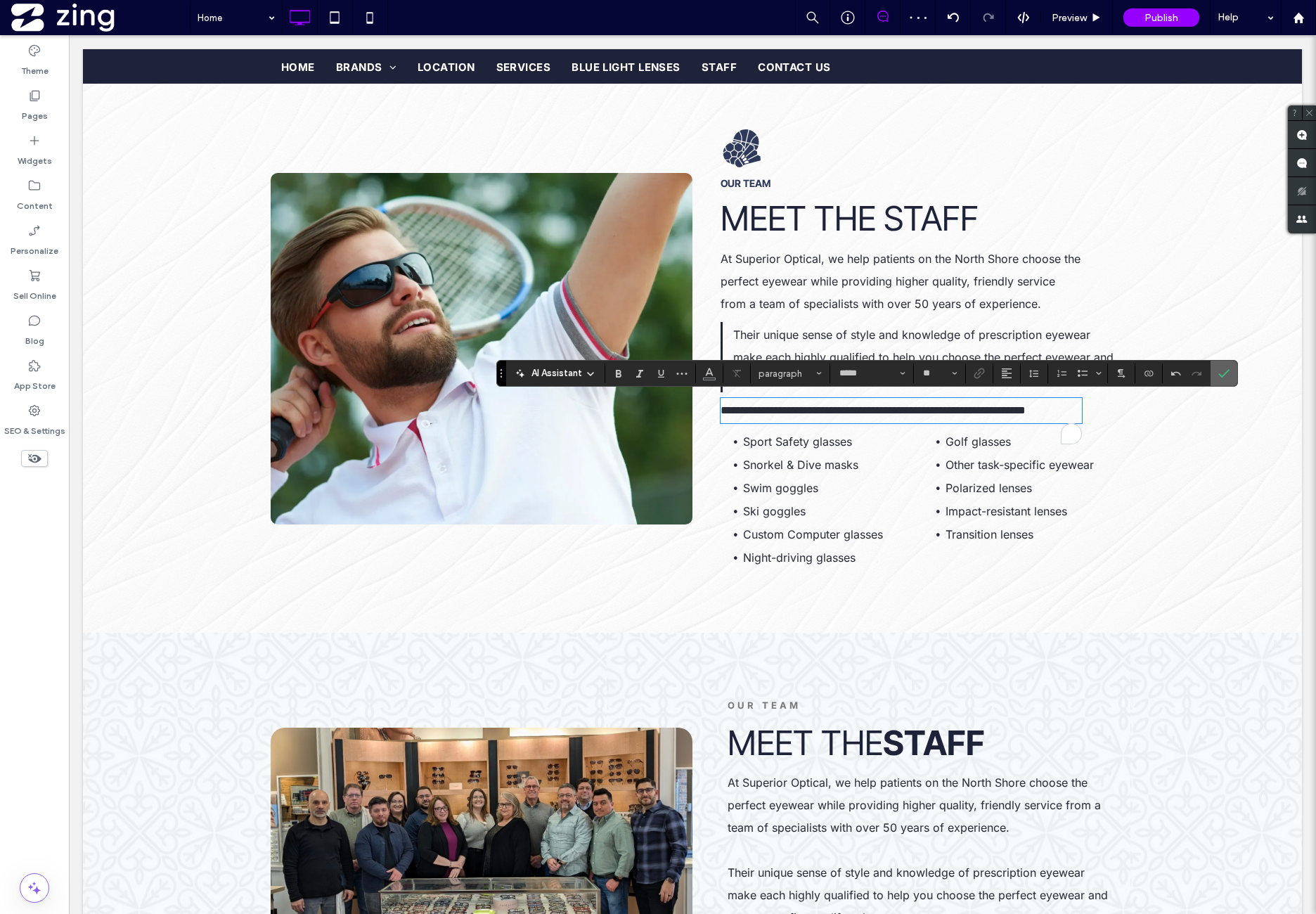
click at [1216, 373] on label "Confirm" at bounding box center [1224, 373] width 21 height 25
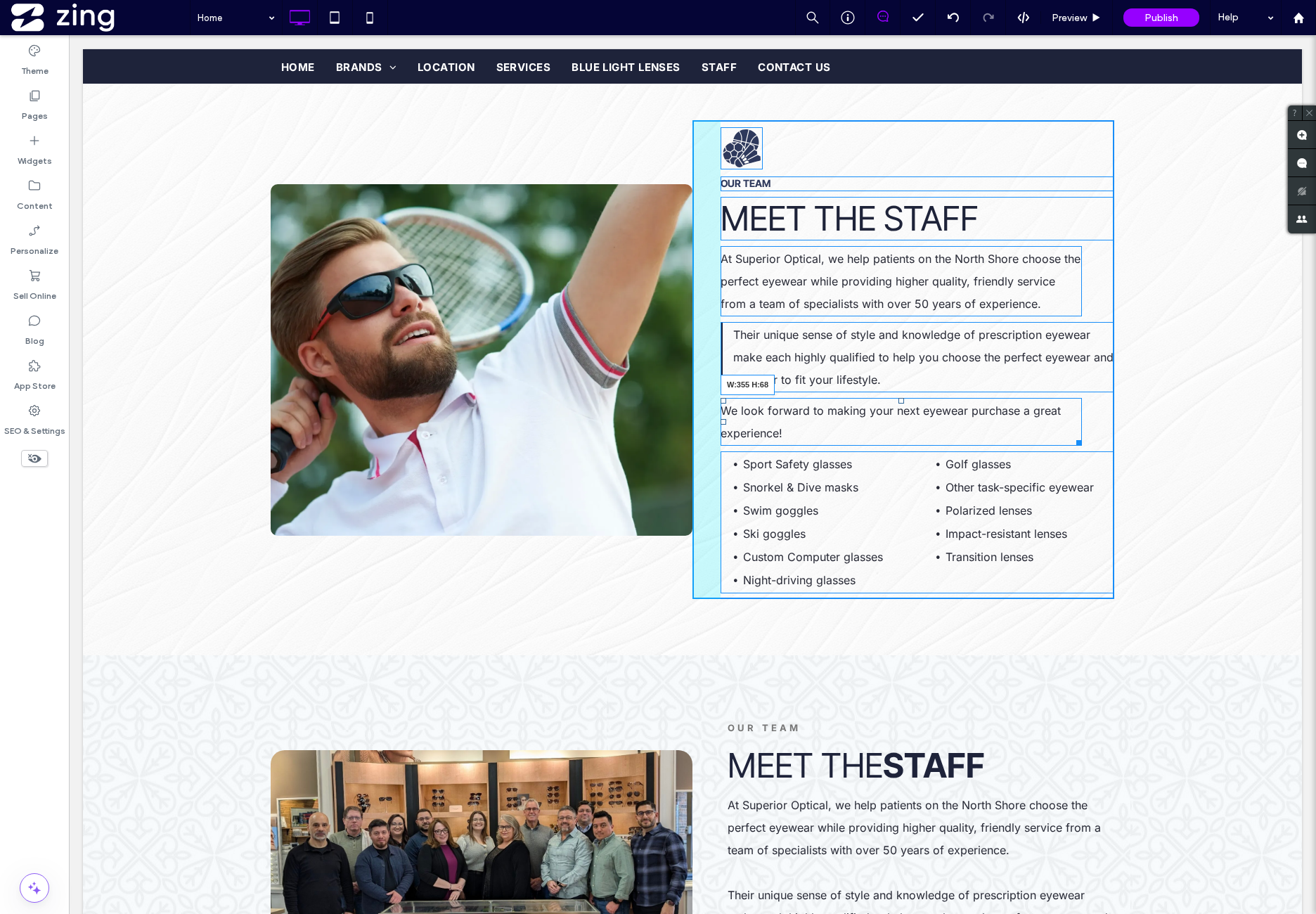
drag, startPoint x: 1074, startPoint y: 442, endPoint x: 1031, endPoint y: 465, distance: 48.8
click at [963, 430] on div "We look forward to making your next eyewear purchase a great experience! W:355 …" at bounding box center [901, 421] width 361 height 48
drag, startPoint x: 1104, startPoint y: 385, endPoint x: 1036, endPoint y: 371, distance: 69.4
click at [1036, 371] on div "Their unique sense of style and knowledge of prescription eyewear make each hig…" at bounding box center [917, 357] width 393 height 70
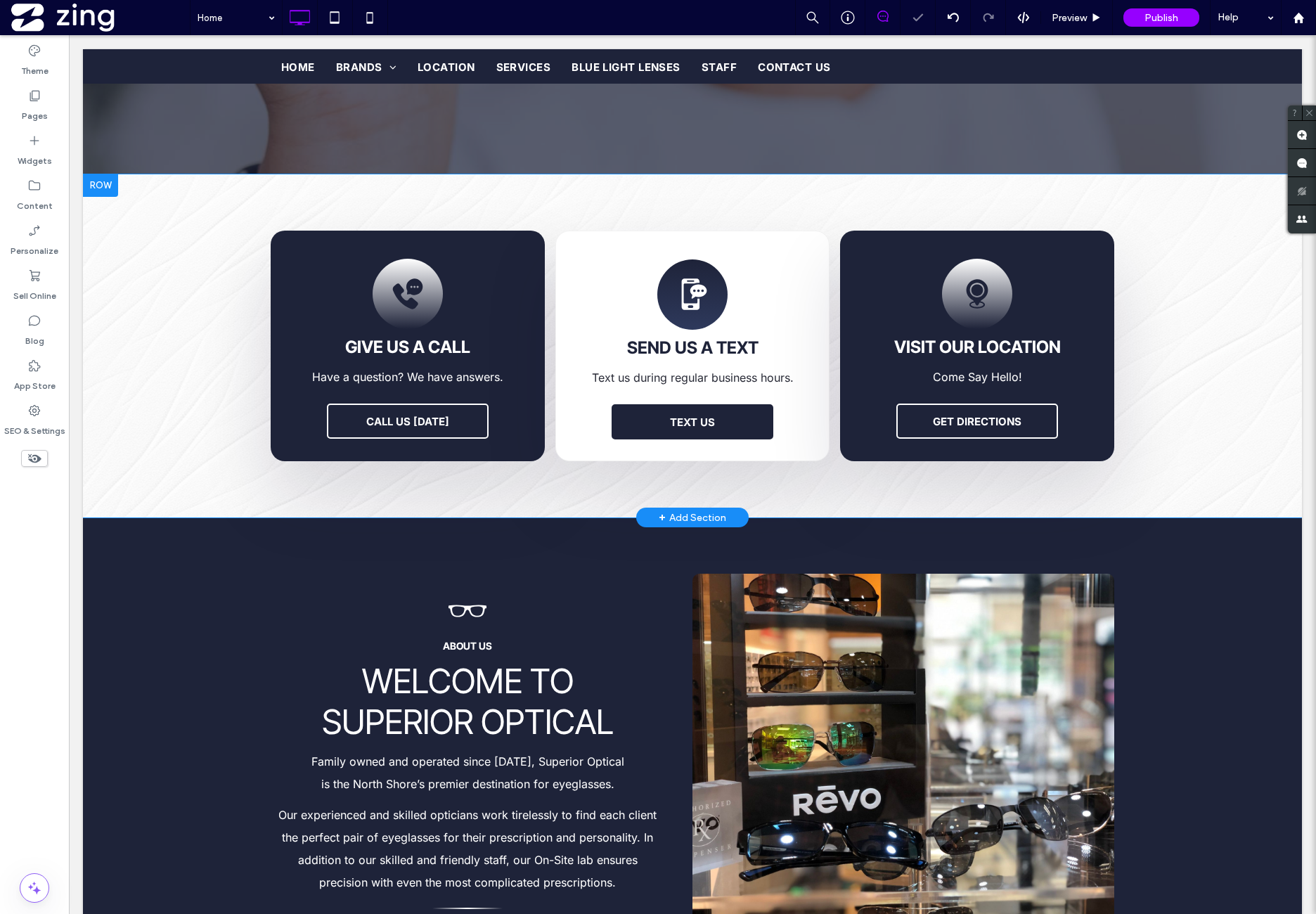
scroll to position [493, 0]
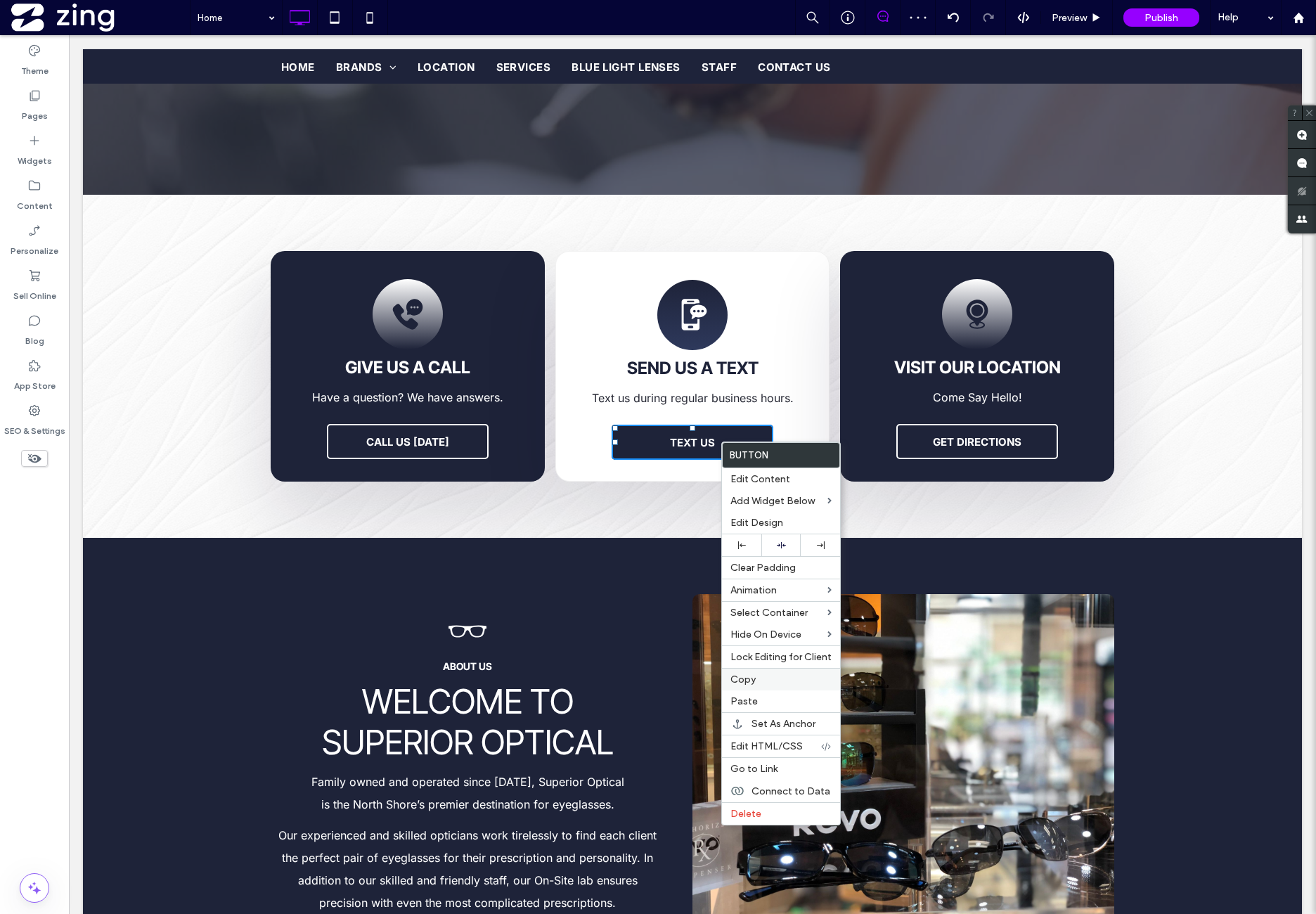
click at [768, 681] on label "Copy" at bounding box center [781, 679] width 101 height 12
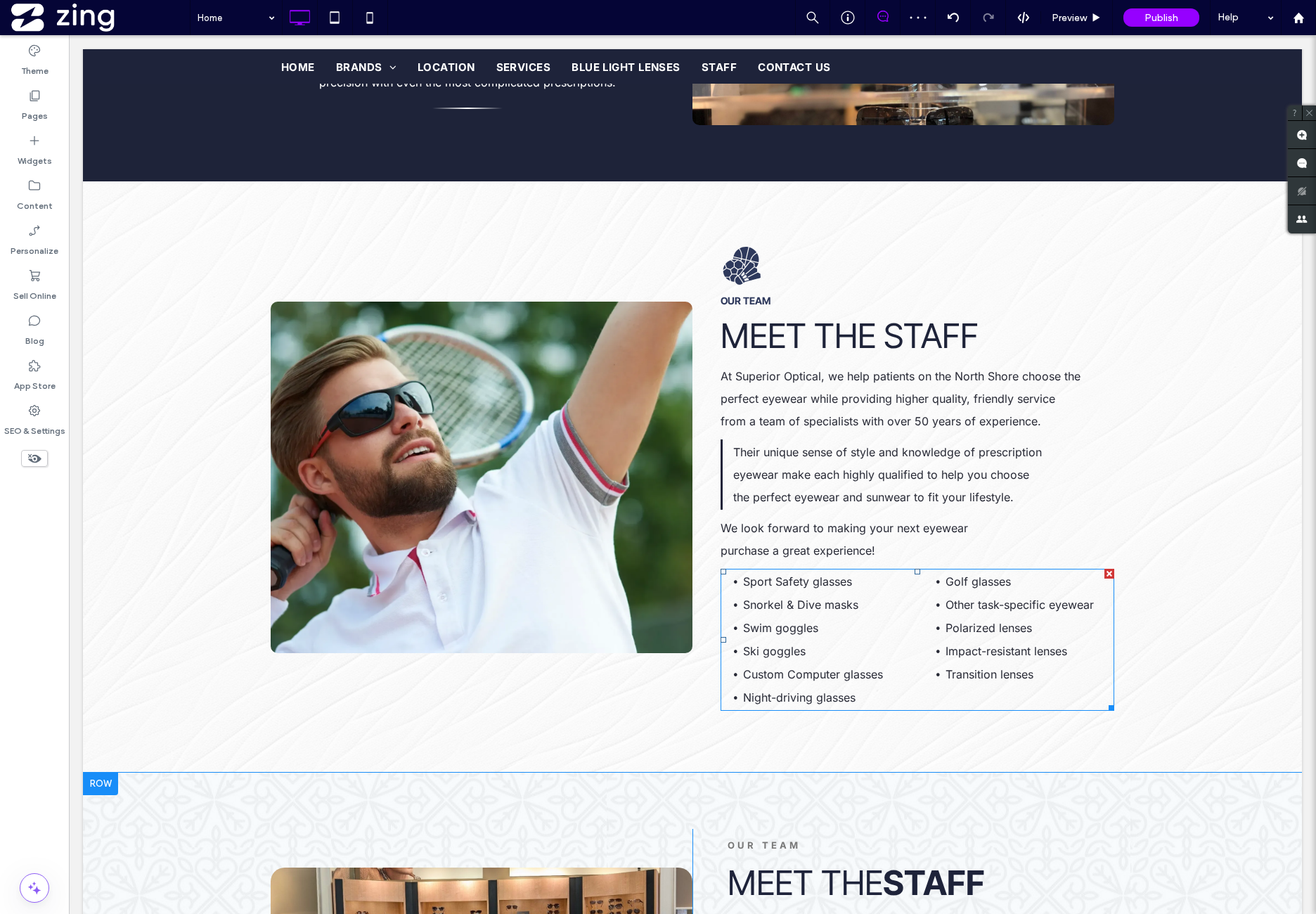
scroll to position [1548, 0]
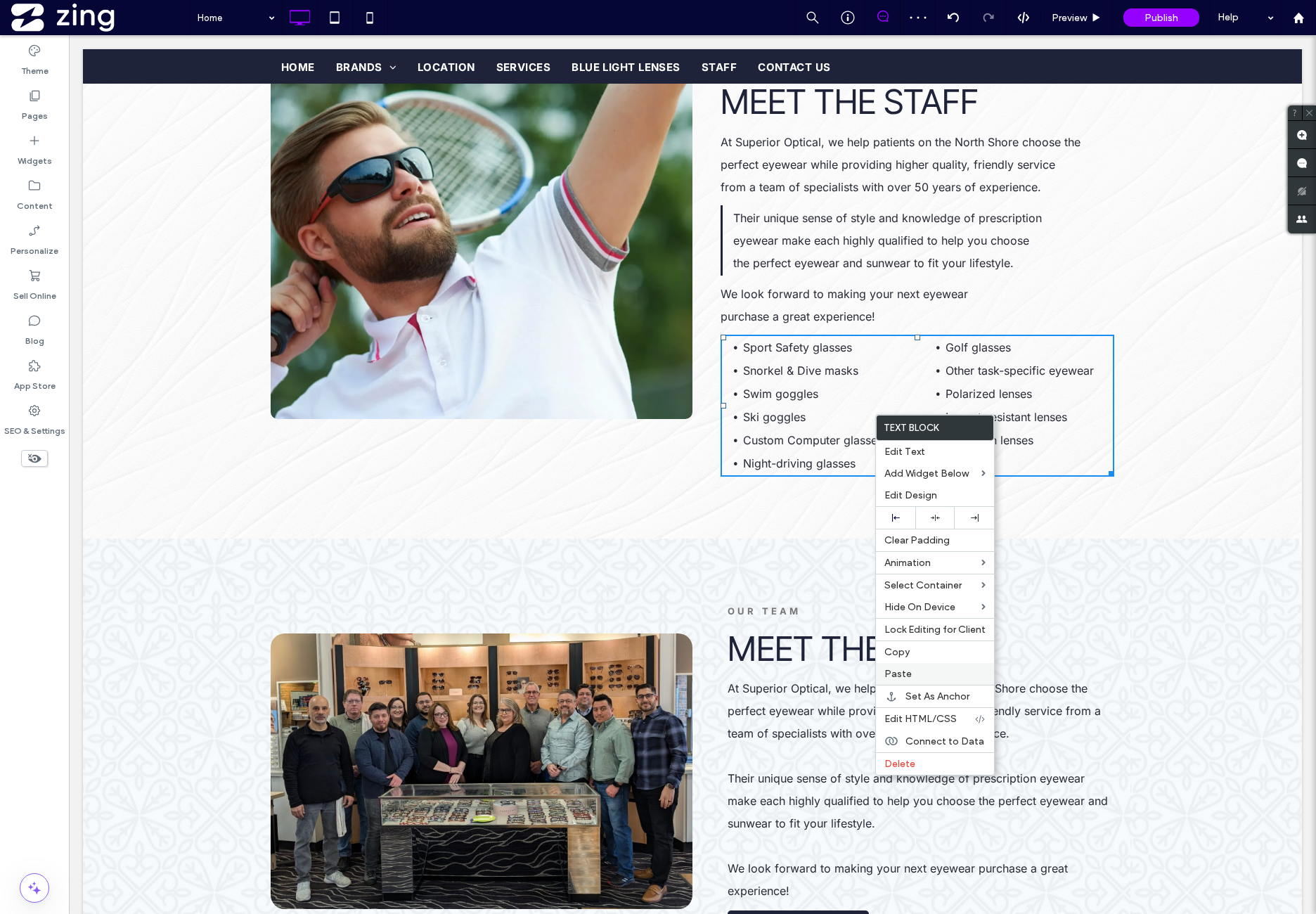
click at [921, 668] on label "Paste" at bounding box center [935, 673] width 101 height 12
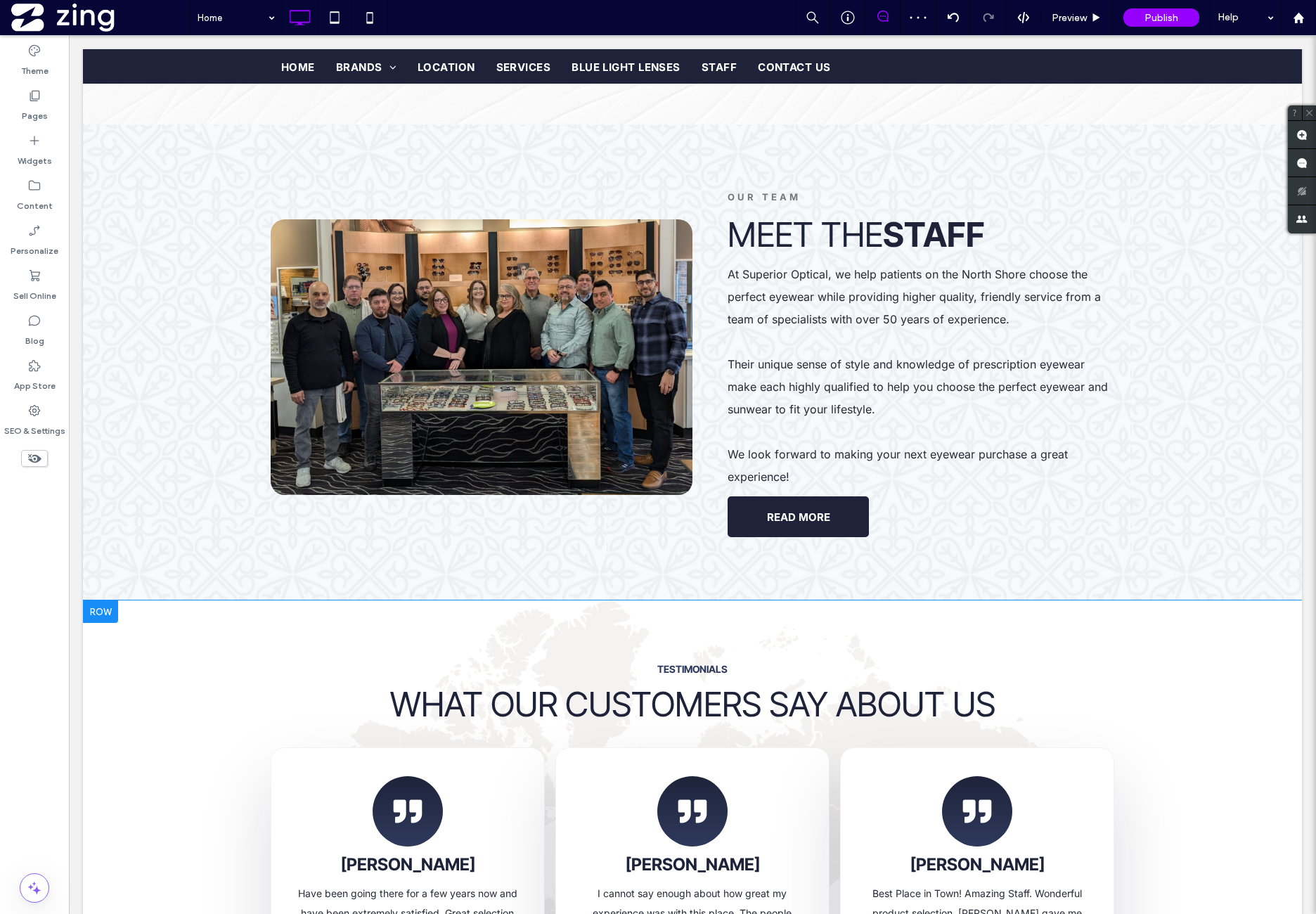
scroll to position [2017, 0]
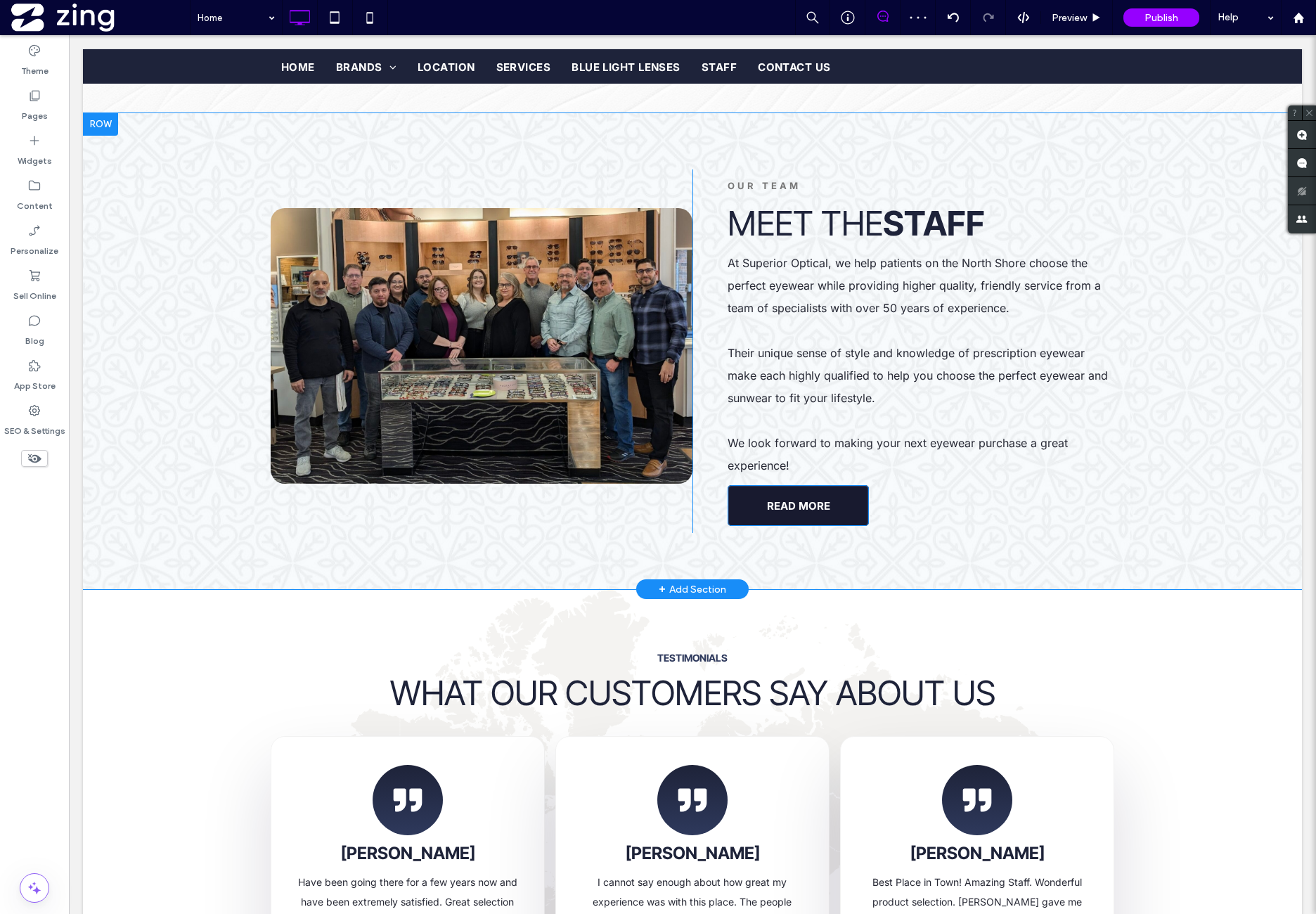
click at [828, 501] on link "READ MORE" at bounding box center [798, 505] width 141 height 41
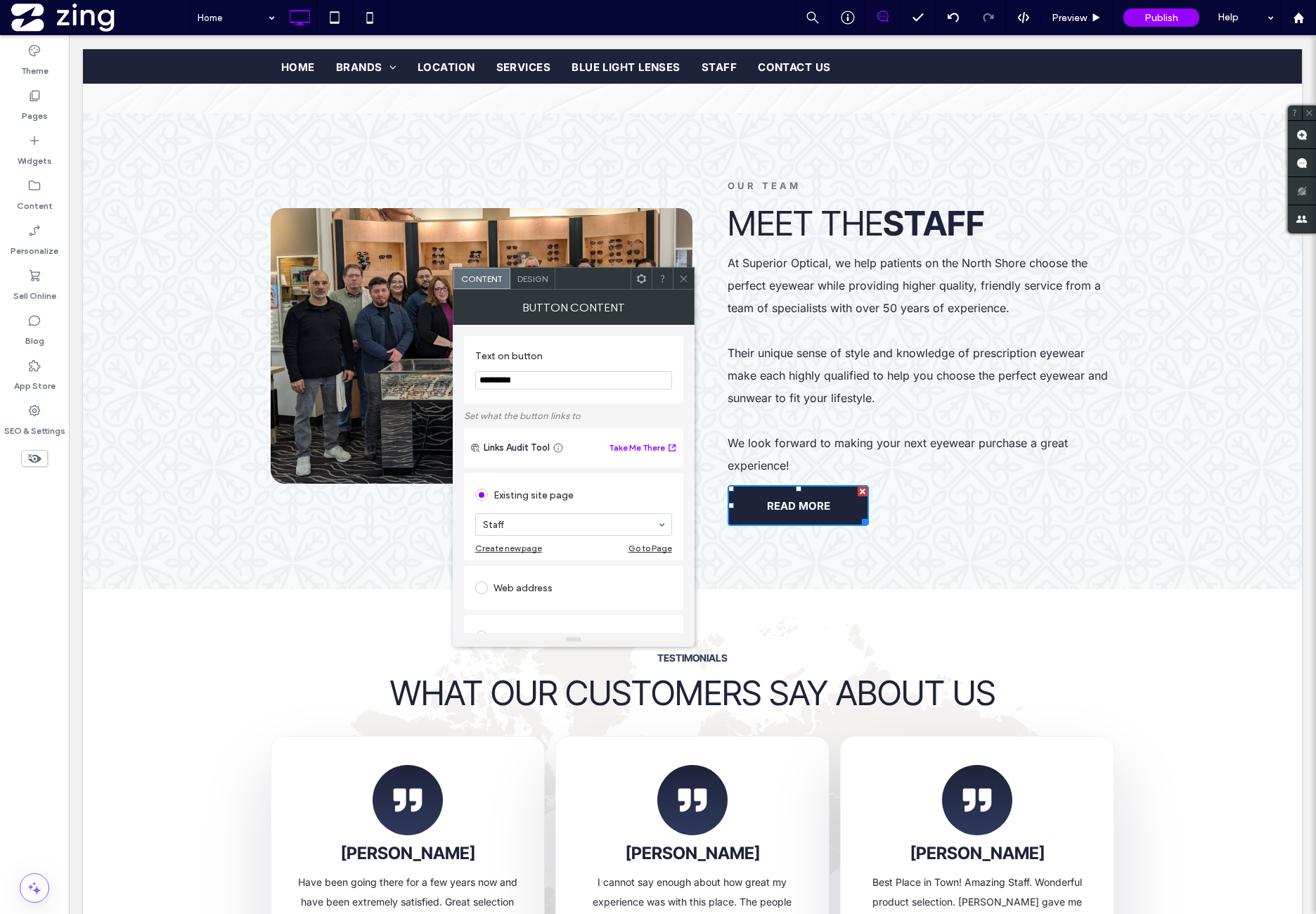
click at [682, 275] on icon at bounding box center [683, 278] width 11 height 11
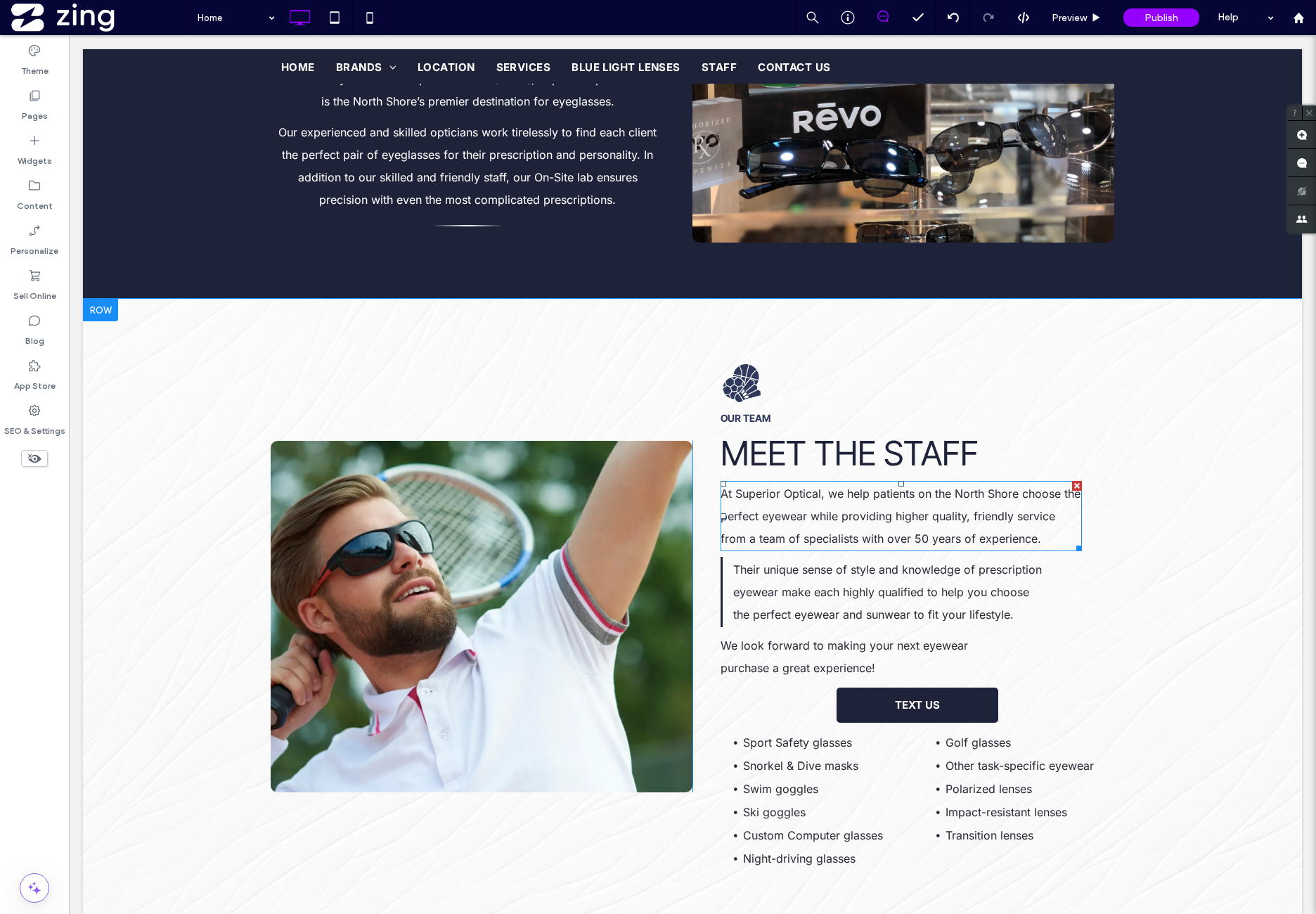
scroll to position [1432, 0]
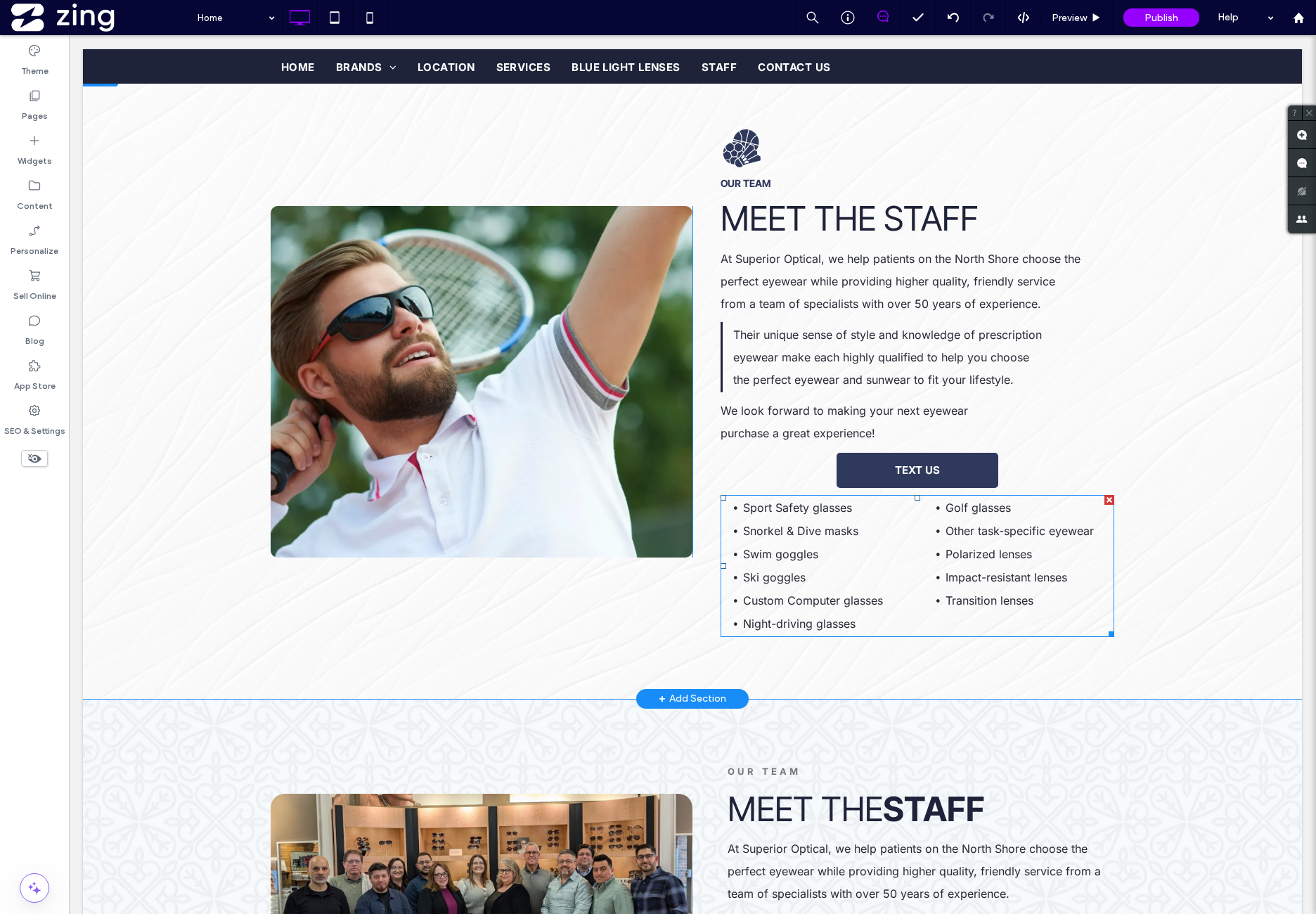
click at [928, 465] on span "TEXT US" at bounding box center [917, 470] width 45 height 14
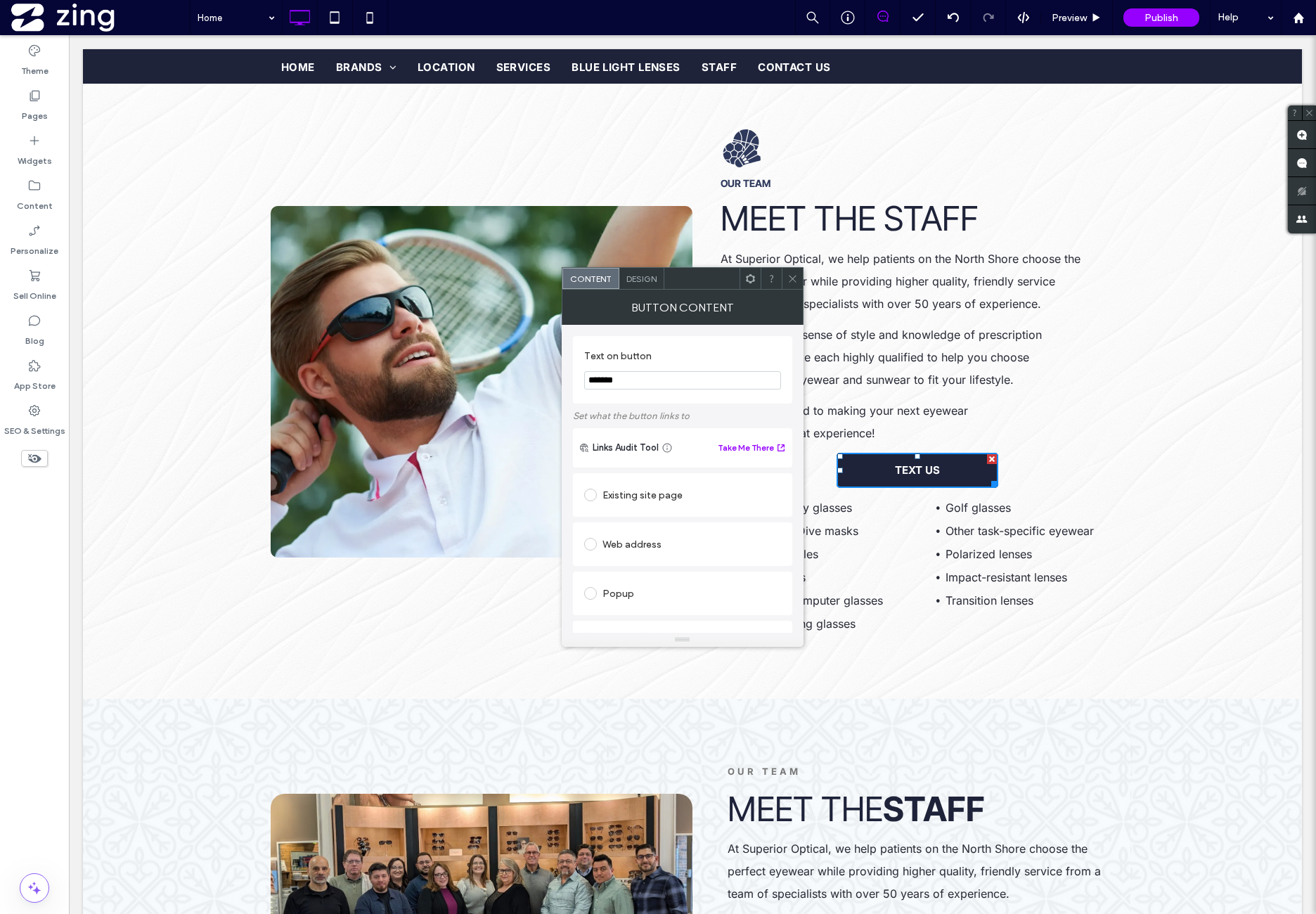
click at [665, 385] on input "*******" at bounding box center [683, 381] width 197 height 19
click at [683, 400] on div "**********" at bounding box center [682, 370] width 219 height 68
drag, startPoint x: 685, startPoint y: 383, endPoint x: 567, endPoint y: 387, distance: 118.1
click at [567, 383] on div "**********" at bounding box center [683, 478] width 242 height 308
type input "********"
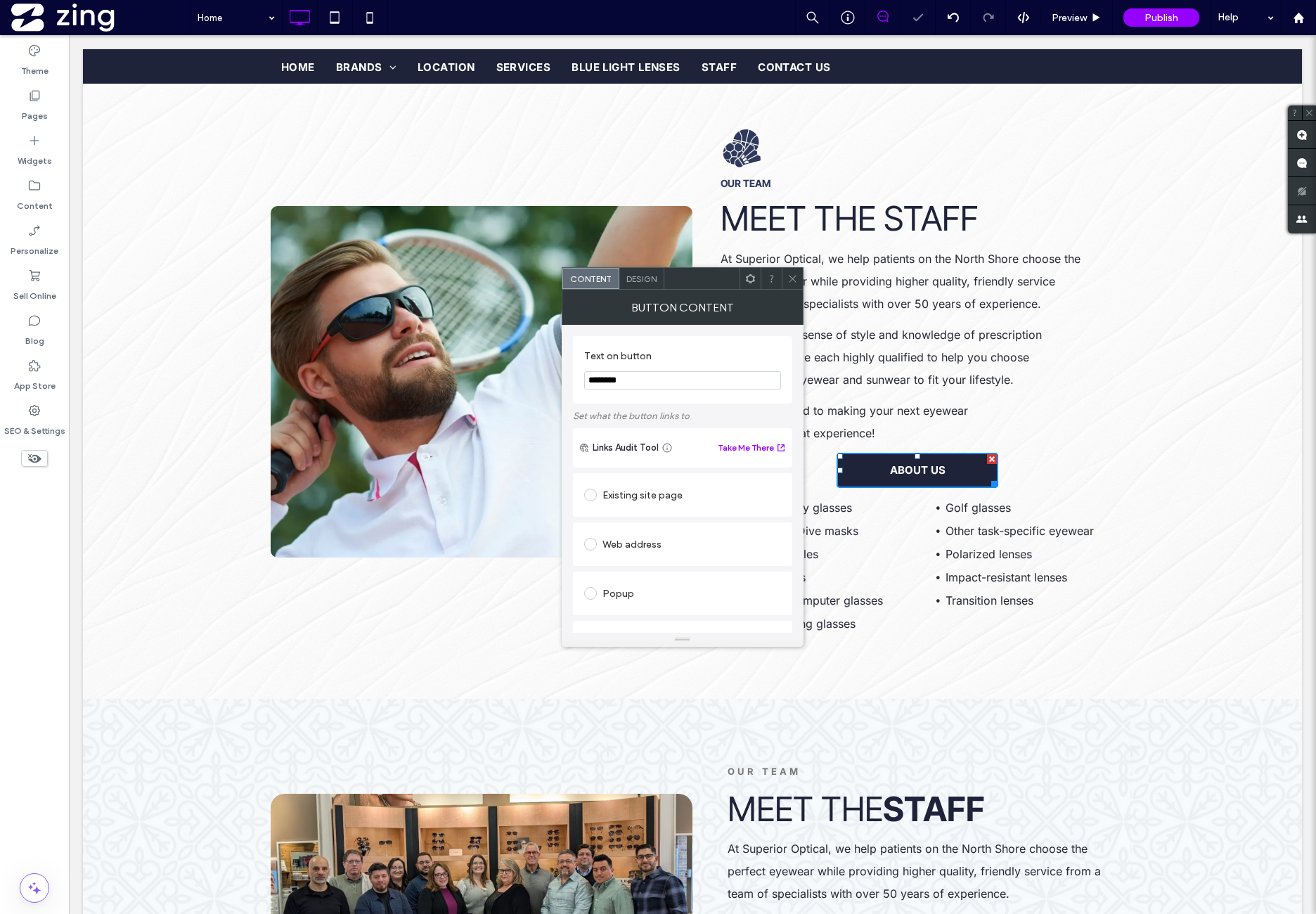
click at [596, 424] on label "Set what the button links to" at bounding box center [682, 416] width 219 height 24
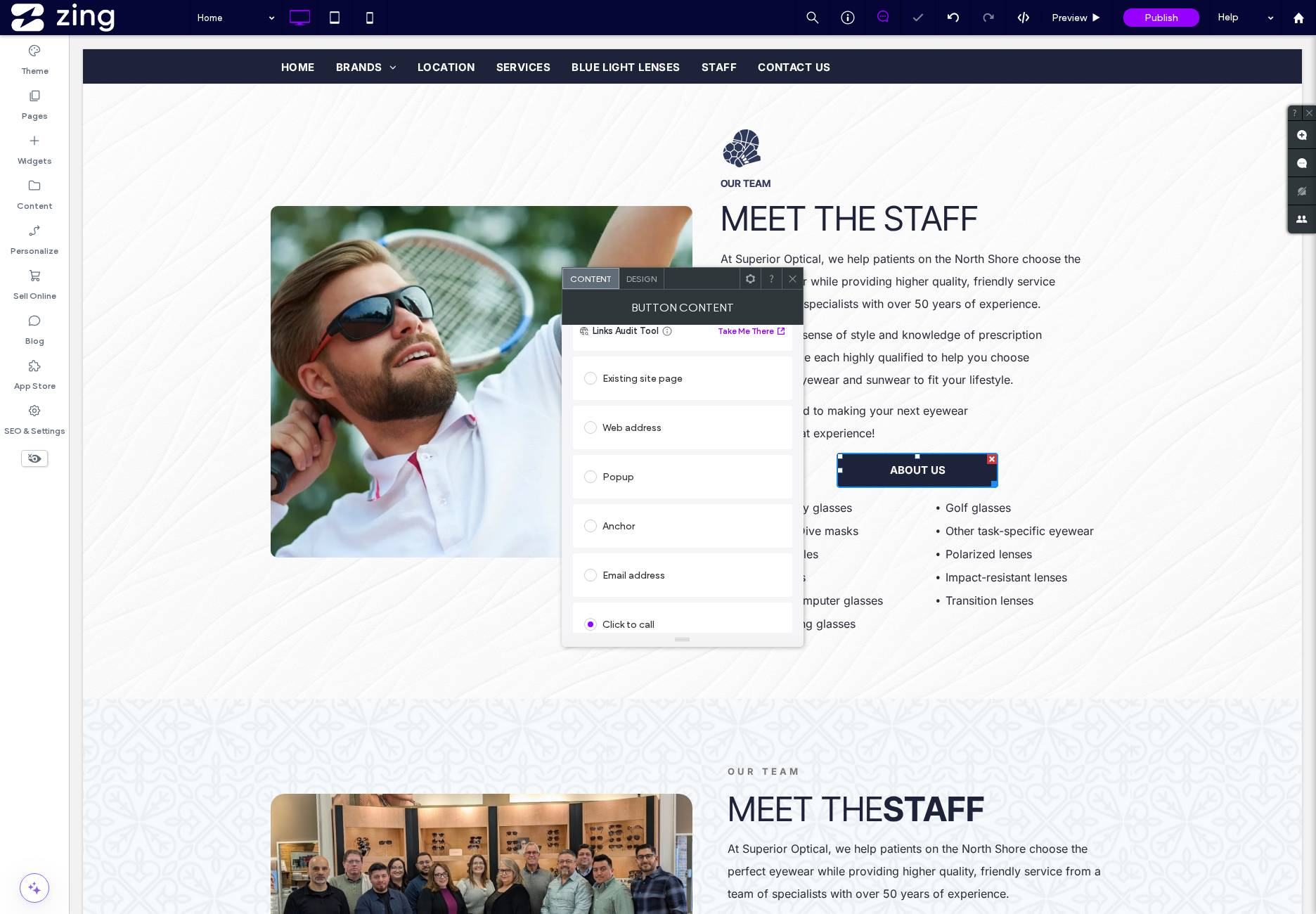
click at [694, 386] on div "Existing site page" at bounding box center [683, 378] width 197 height 23
click at [643, 282] on span "Design" at bounding box center [641, 278] width 30 height 11
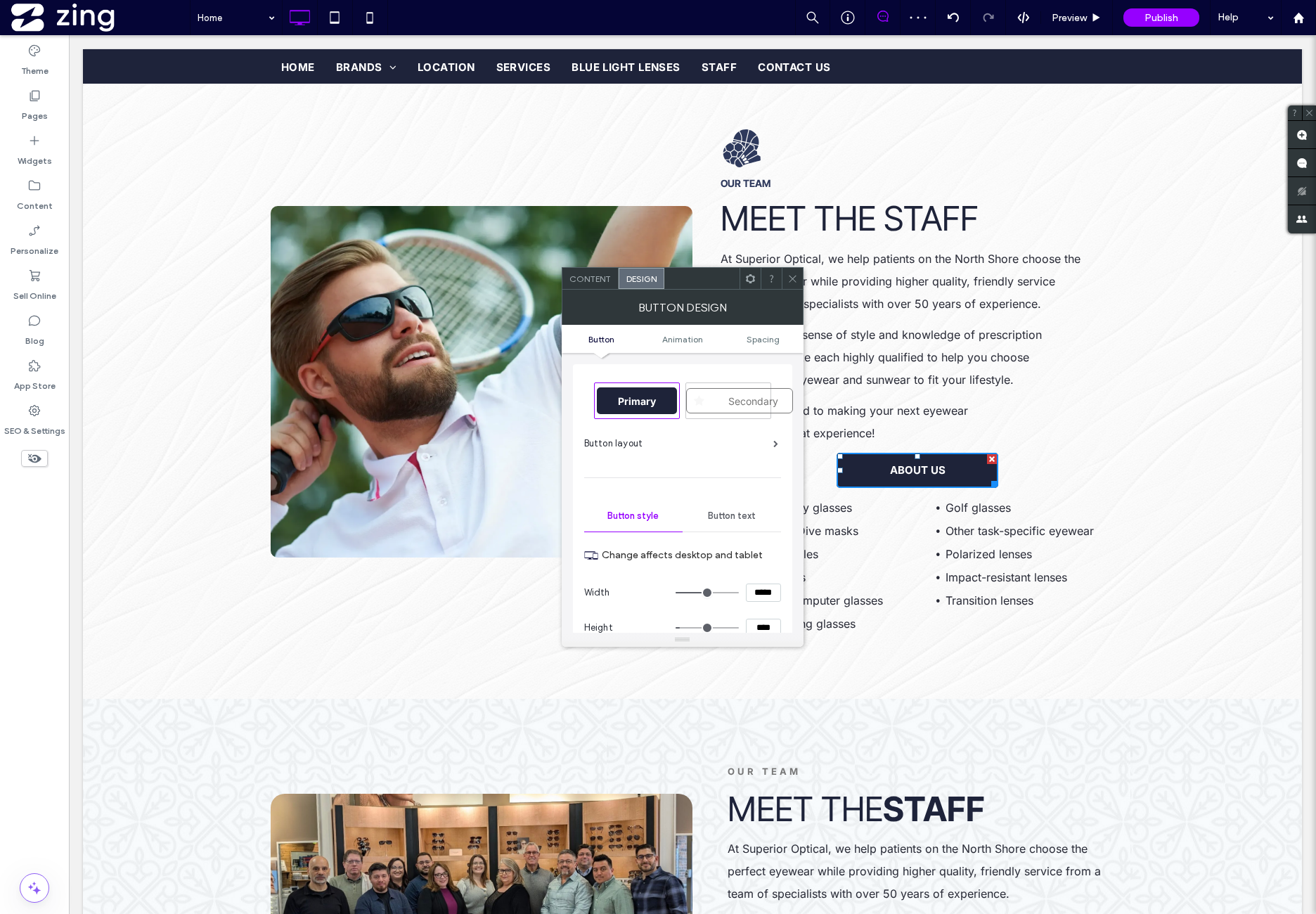
click at [760, 343] on ul "Button Animation Spacing" at bounding box center [683, 338] width 242 height 28
click at [760, 341] on span "Spacing" at bounding box center [763, 339] width 33 height 11
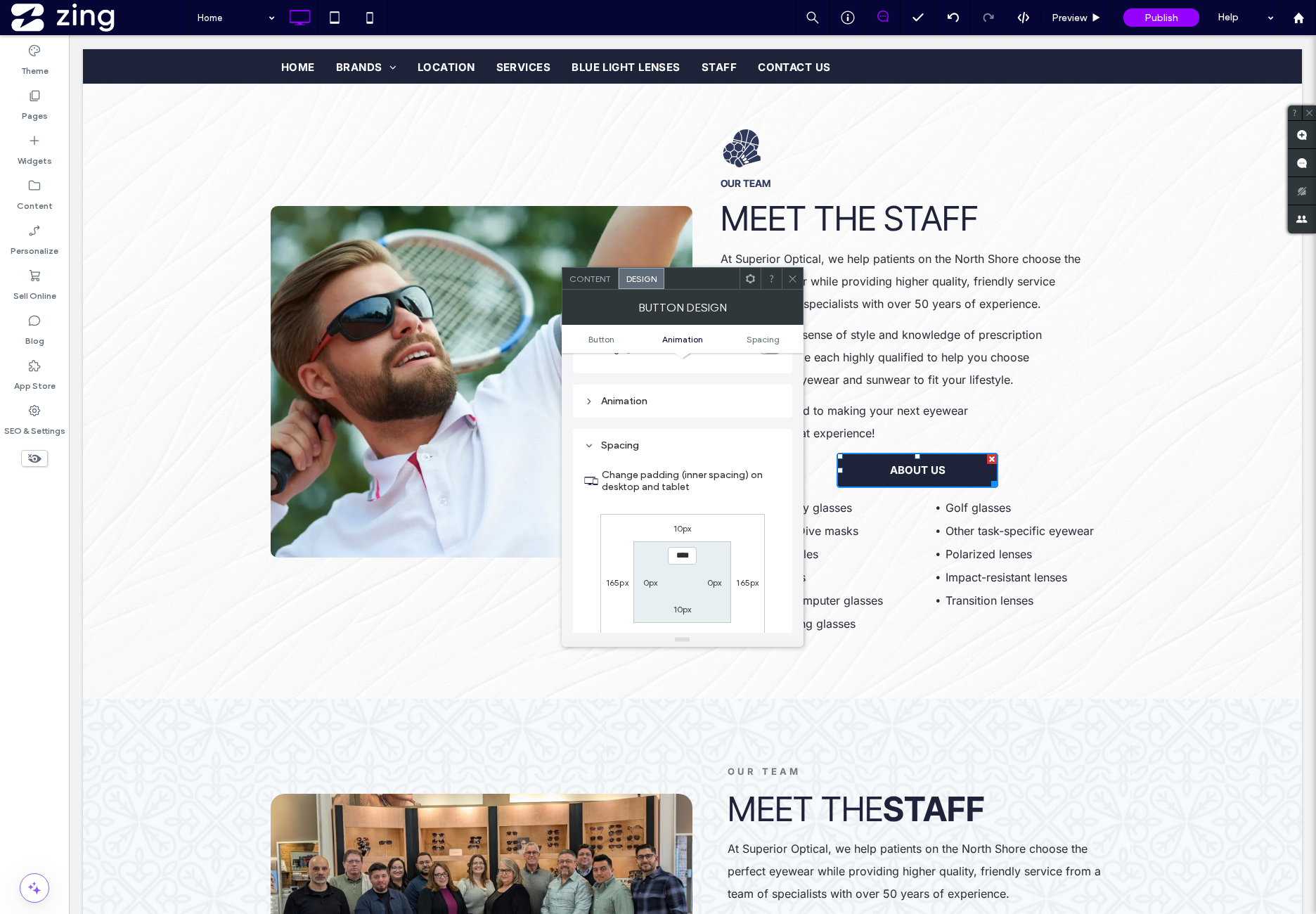
scroll to position [658, 0]
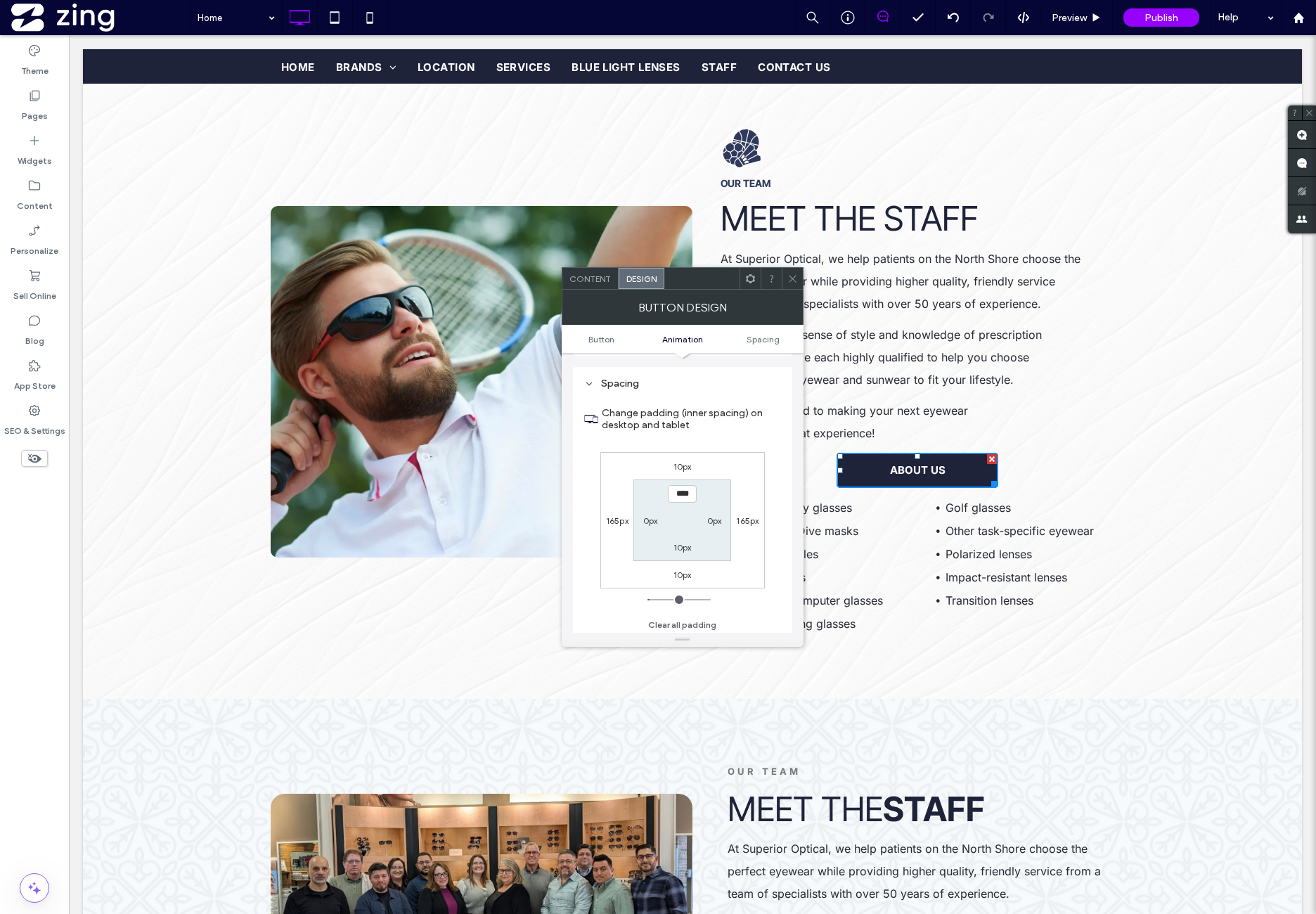
click at [679, 461] on label "10px" at bounding box center [683, 466] width 19 height 11
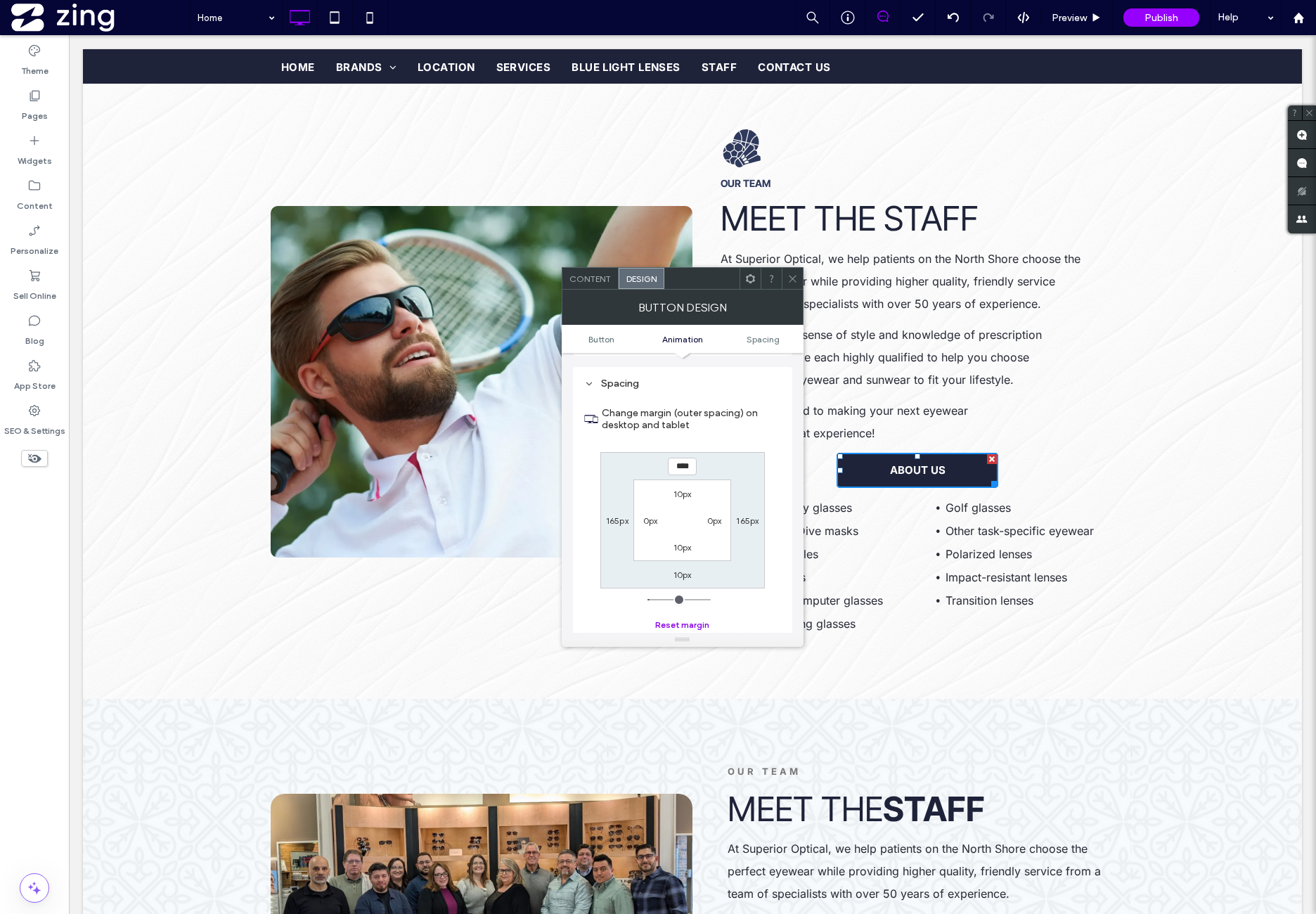
drag, startPoint x: 680, startPoint y: 619, endPoint x: 690, endPoint y: 563, distance: 56.9
click at [680, 619] on button "Reset margin" at bounding box center [683, 625] width 54 height 17
type input "*"
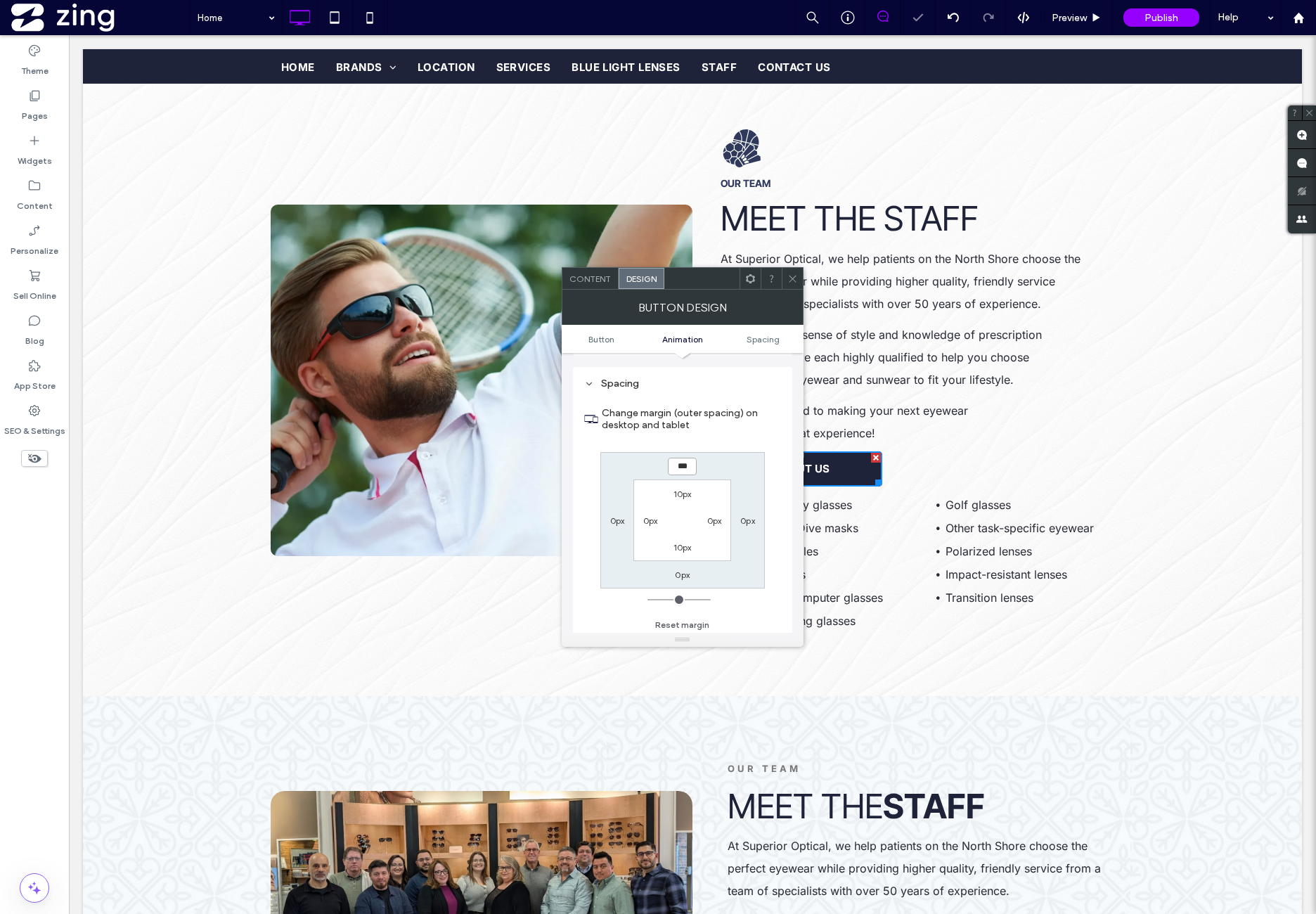
click at [687, 469] on input "***" at bounding box center [682, 466] width 29 height 18
type input "**"
type input "****"
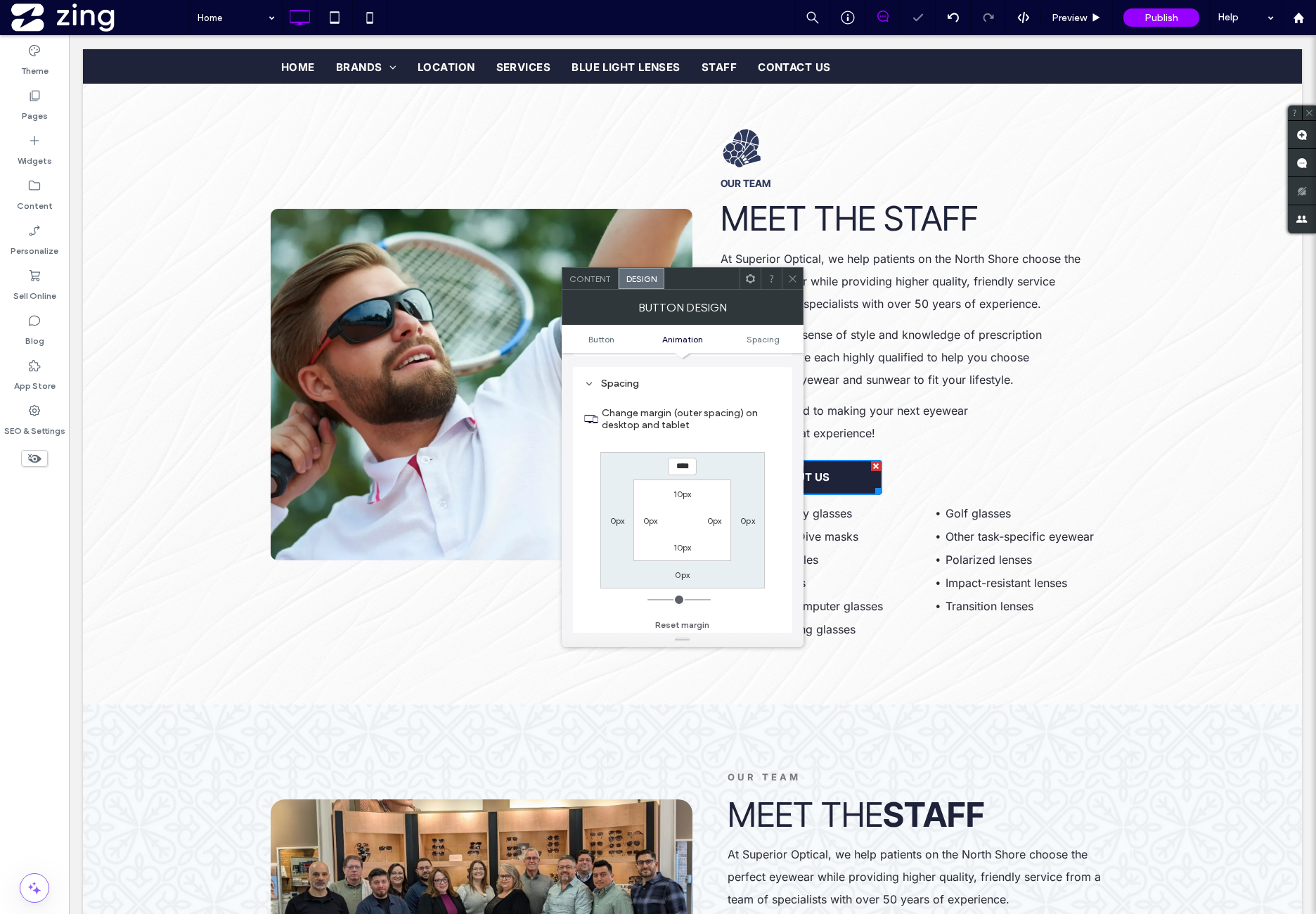
click at [730, 446] on div "Change margin (outer spacing) on desktop and tablet **** 0px 0px 0px 10px 0px 1…" at bounding box center [683, 514] width 197 height 243
click at [751, 281] on use at bounding box center [750, 278] width 9 height 9
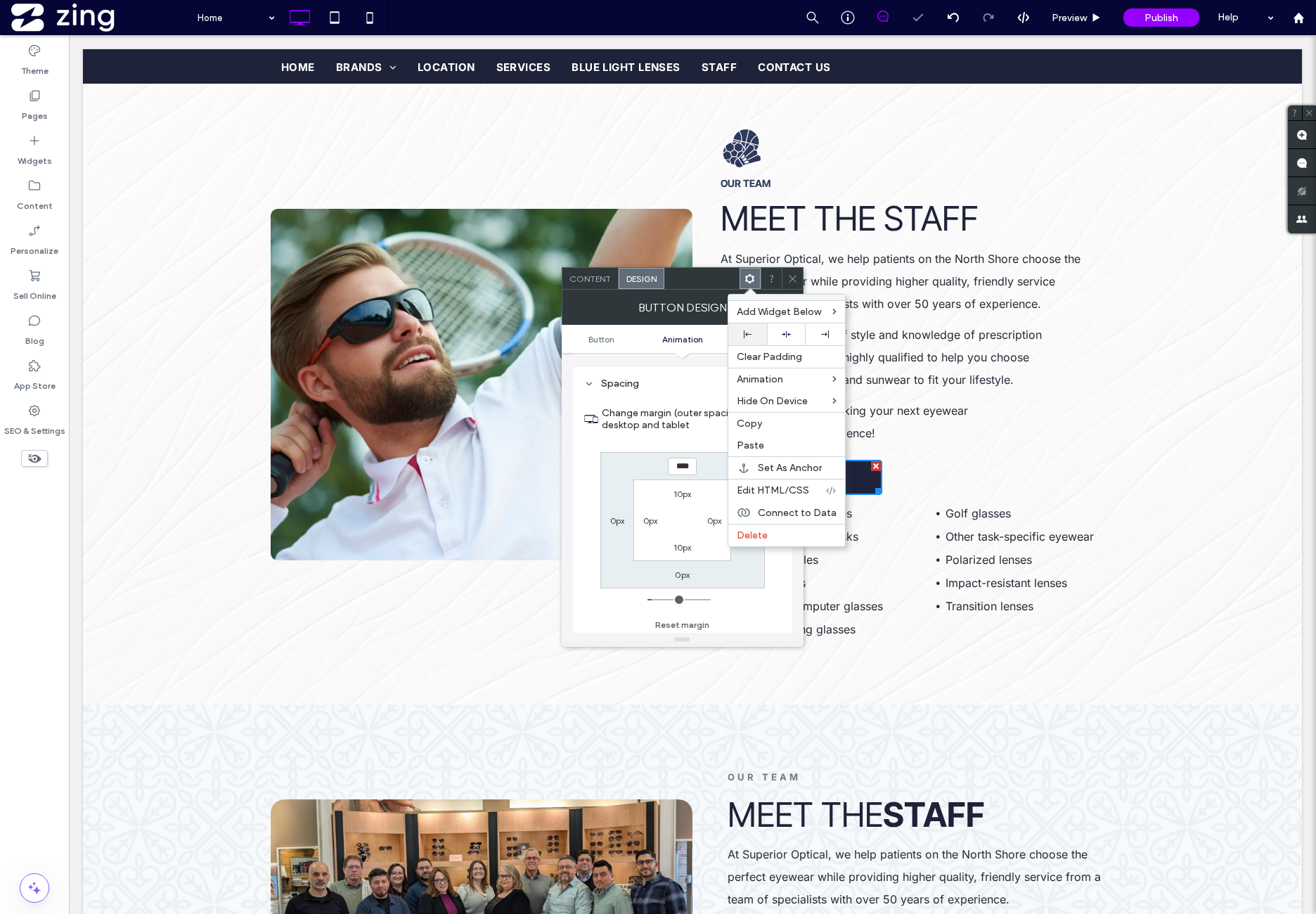
click at [756, 325] on div at bounding box center [748, 334] width 39 height 22
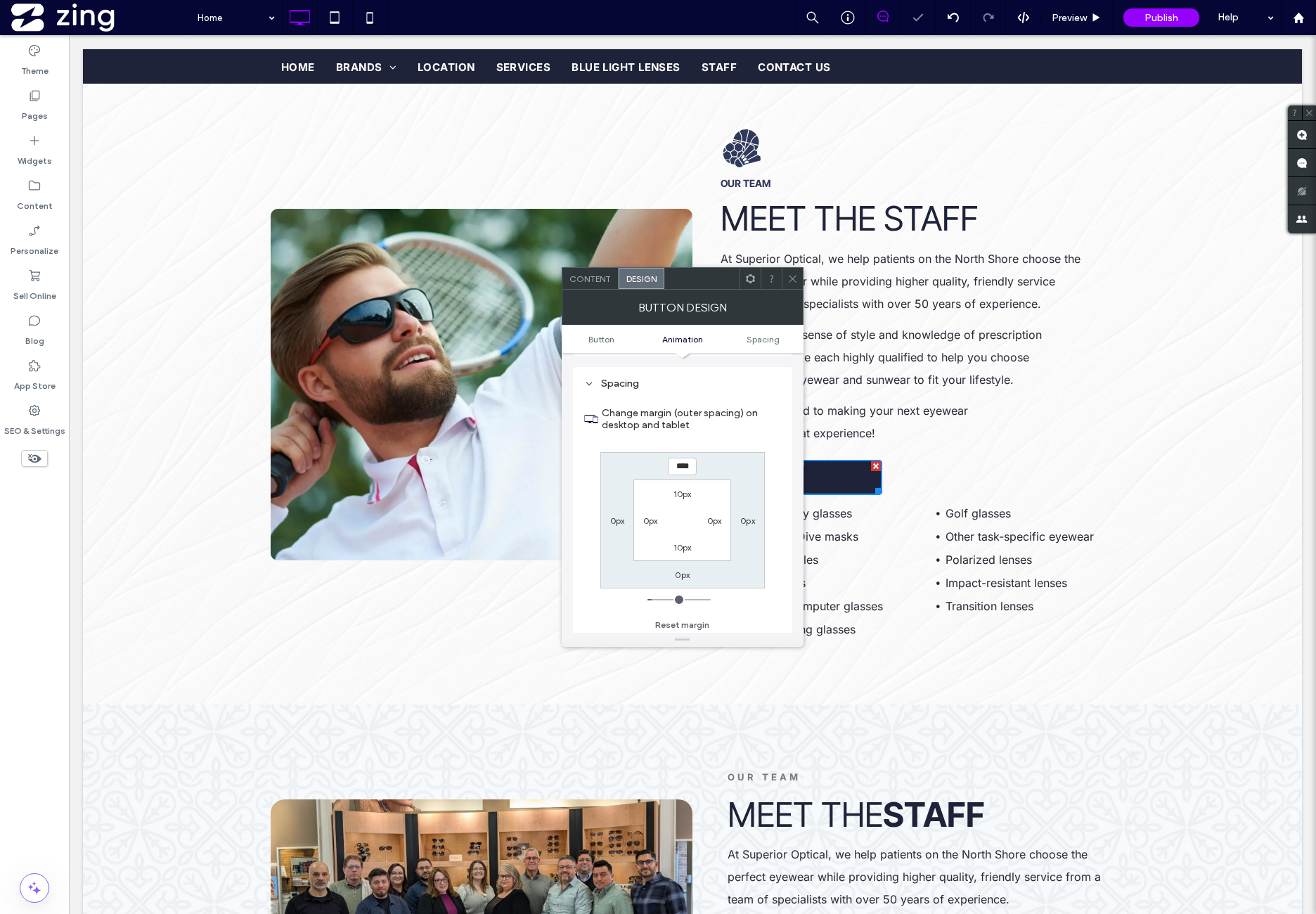
click at [793, 282] on icon at bounding box center [793, 278] width 11 height 11
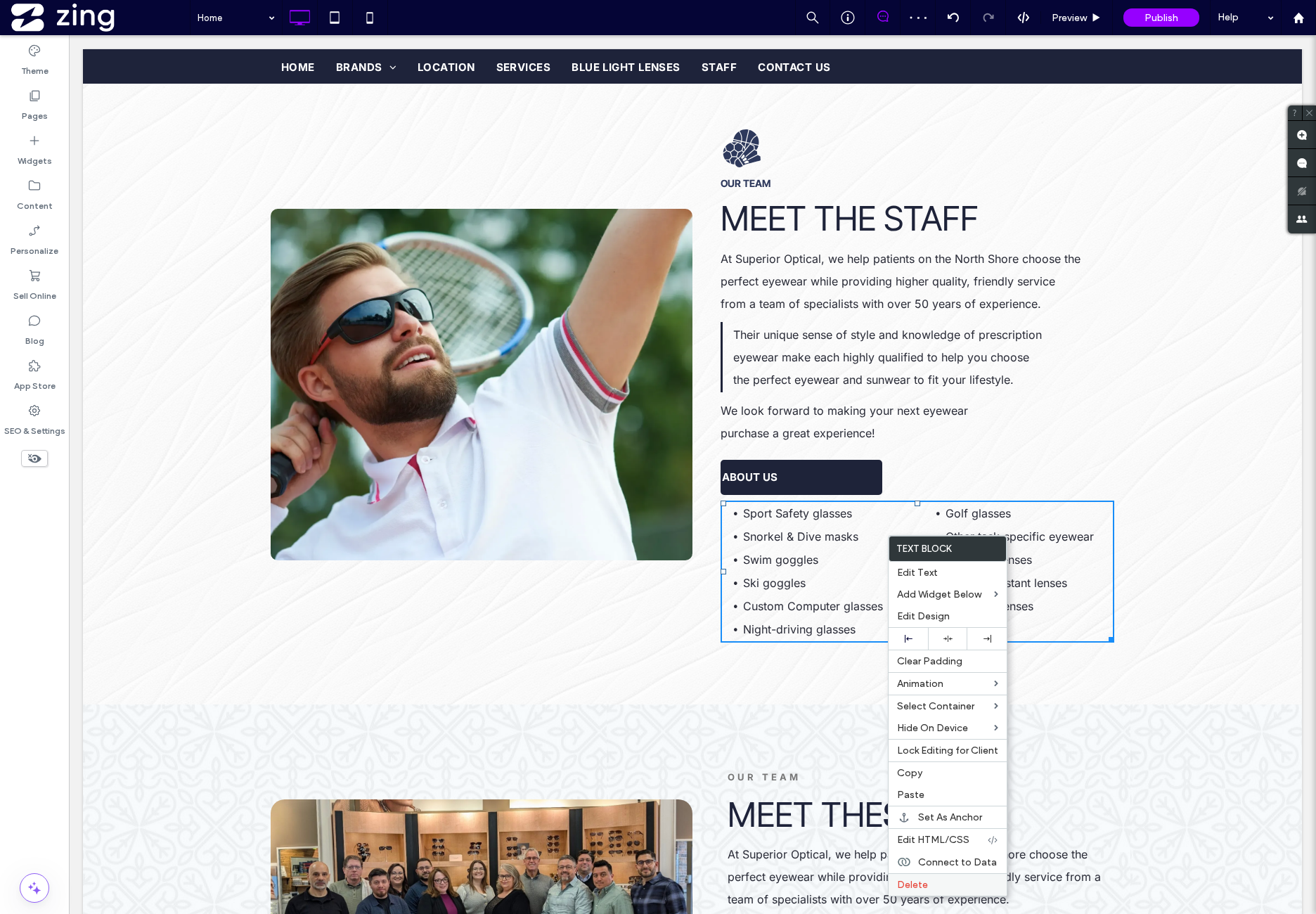
click at [923, 881] on span "Delete" at bounding box center [912, 885] width 31 height 12
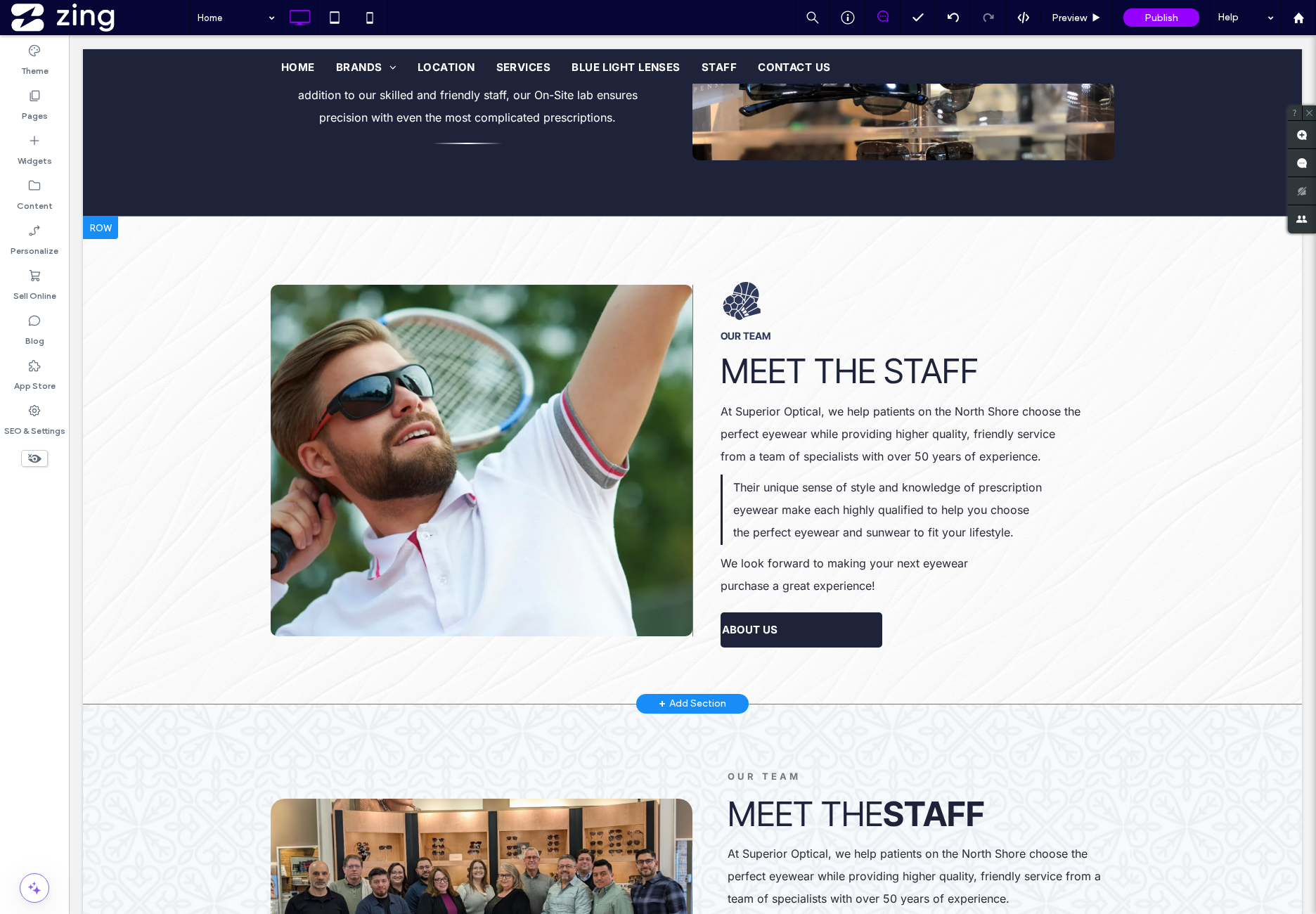
scroll to position [1314, 0]
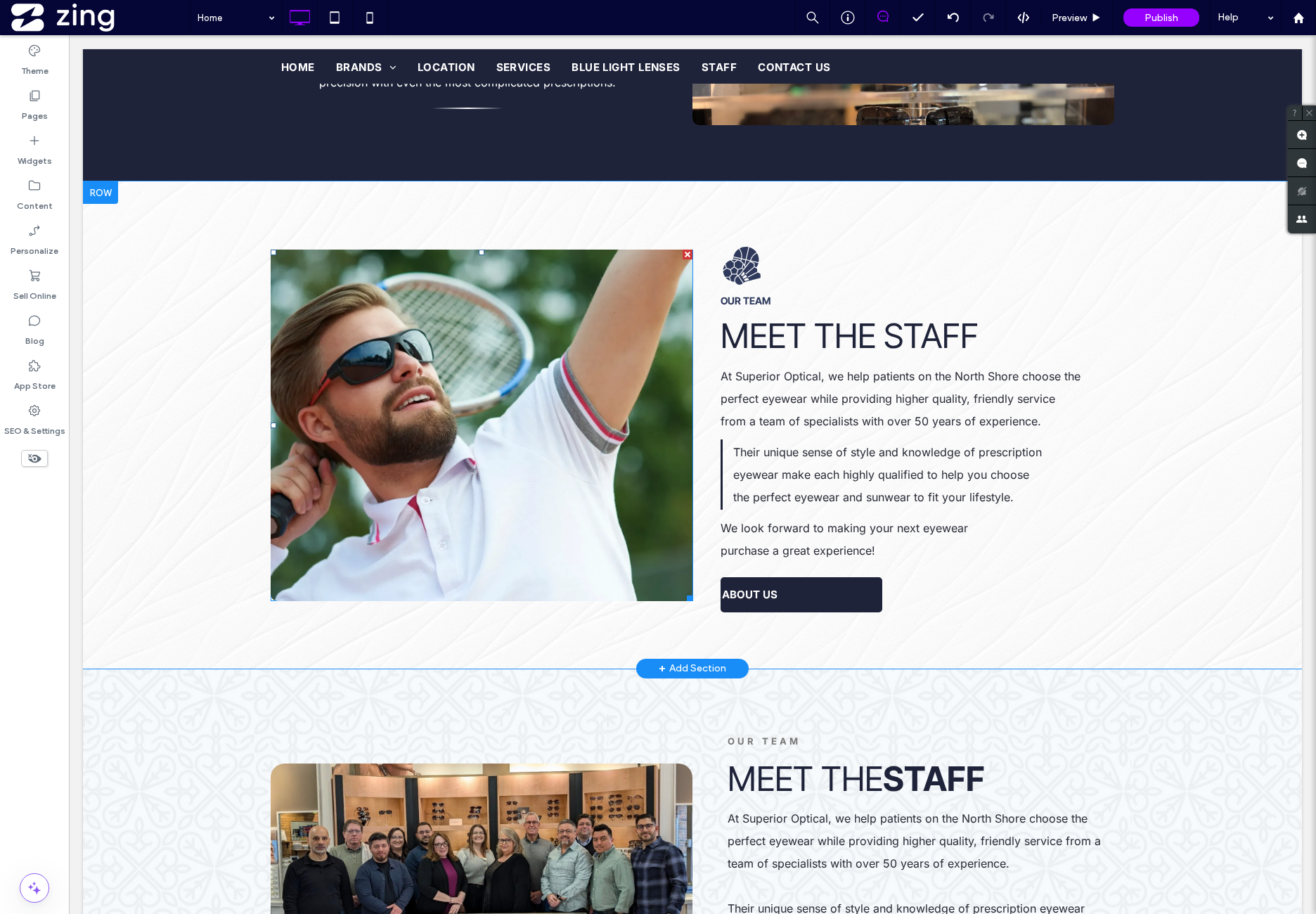
click at [460, 443] on link at bounding box center [481, 426] width 422 height 351
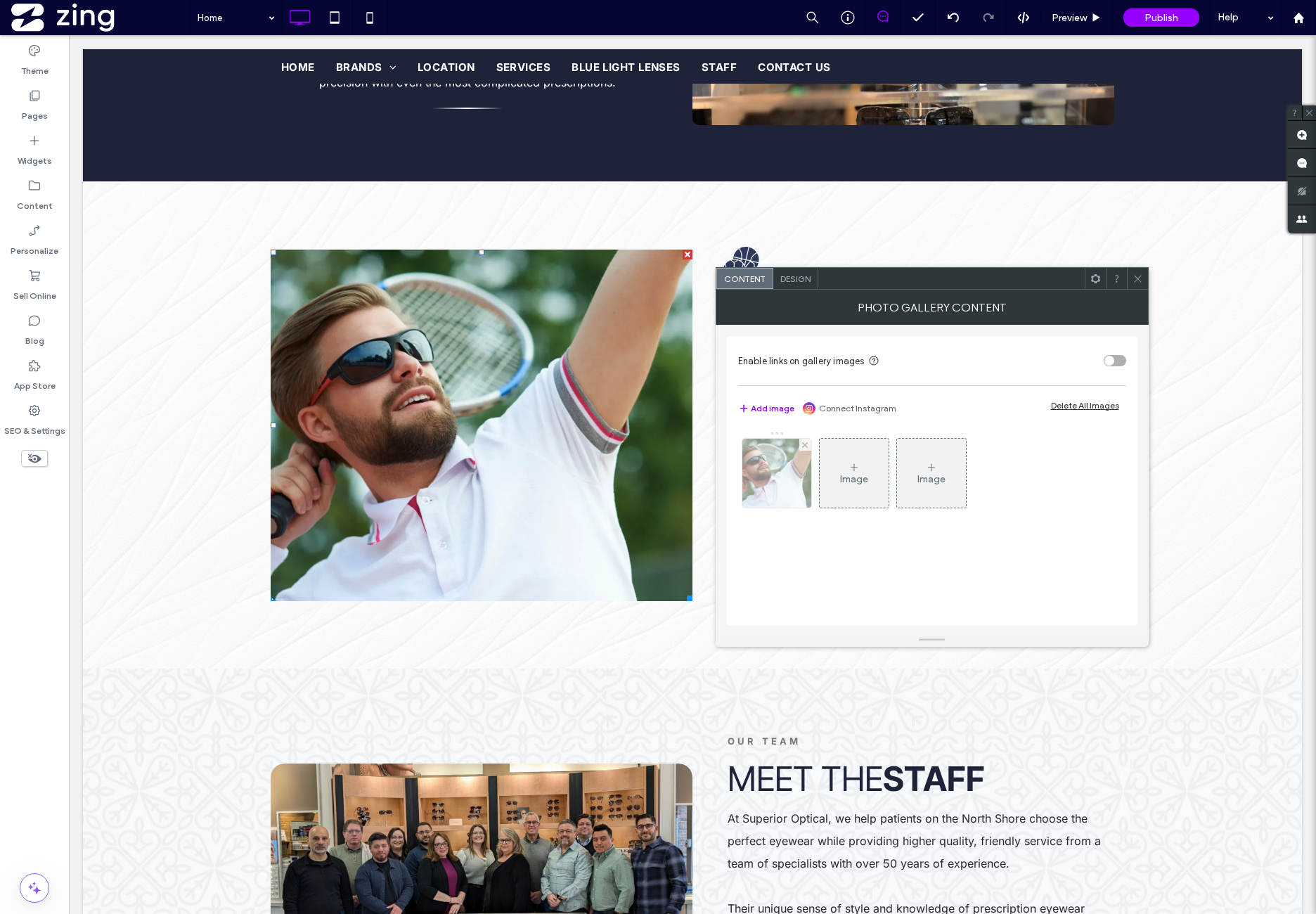
click at [788, 486] on img at bounding box center [776, 473] width 104 height 69
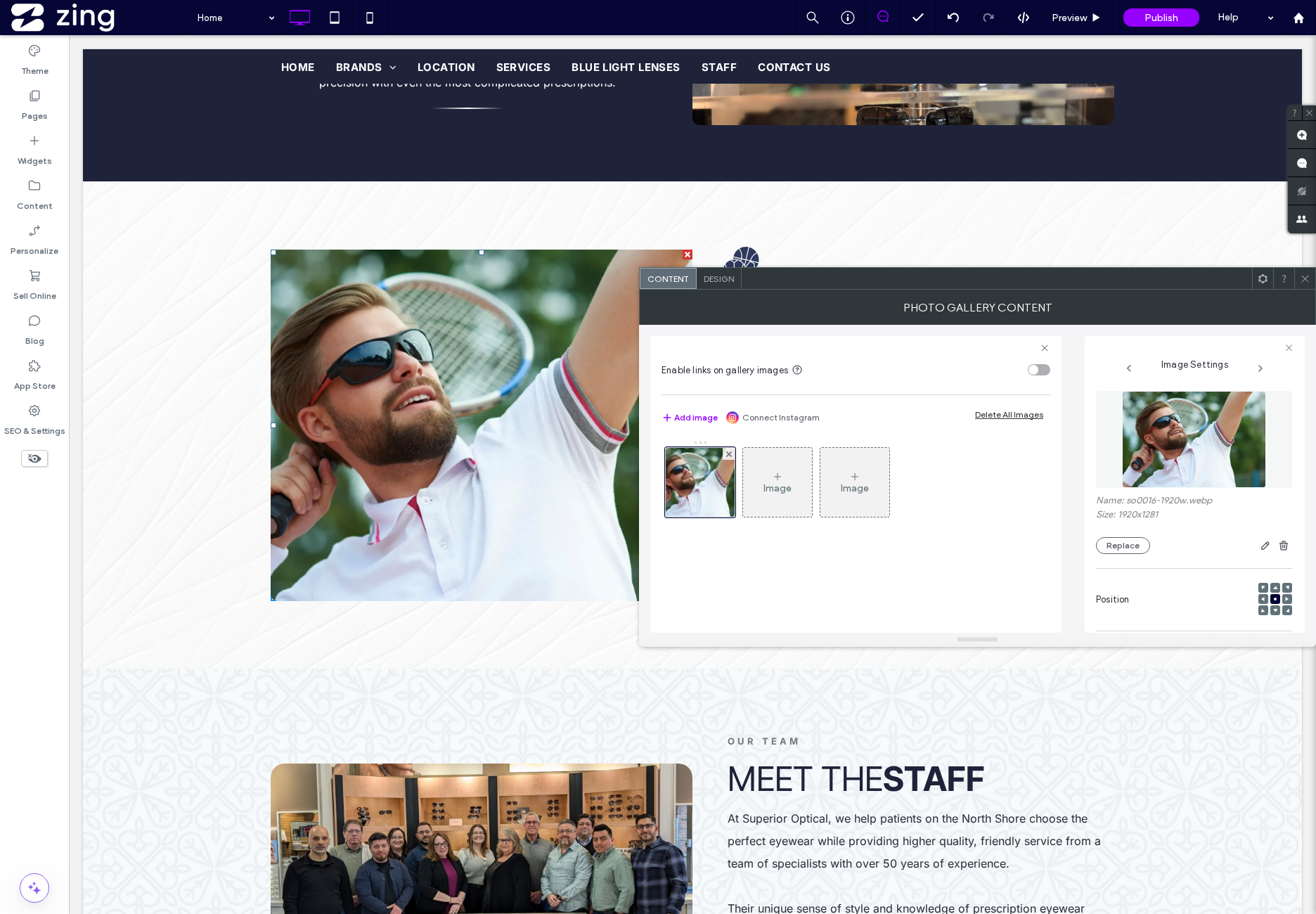
click at [1147, 438] on img at bounding box center [1194, 439] width 145 height 97
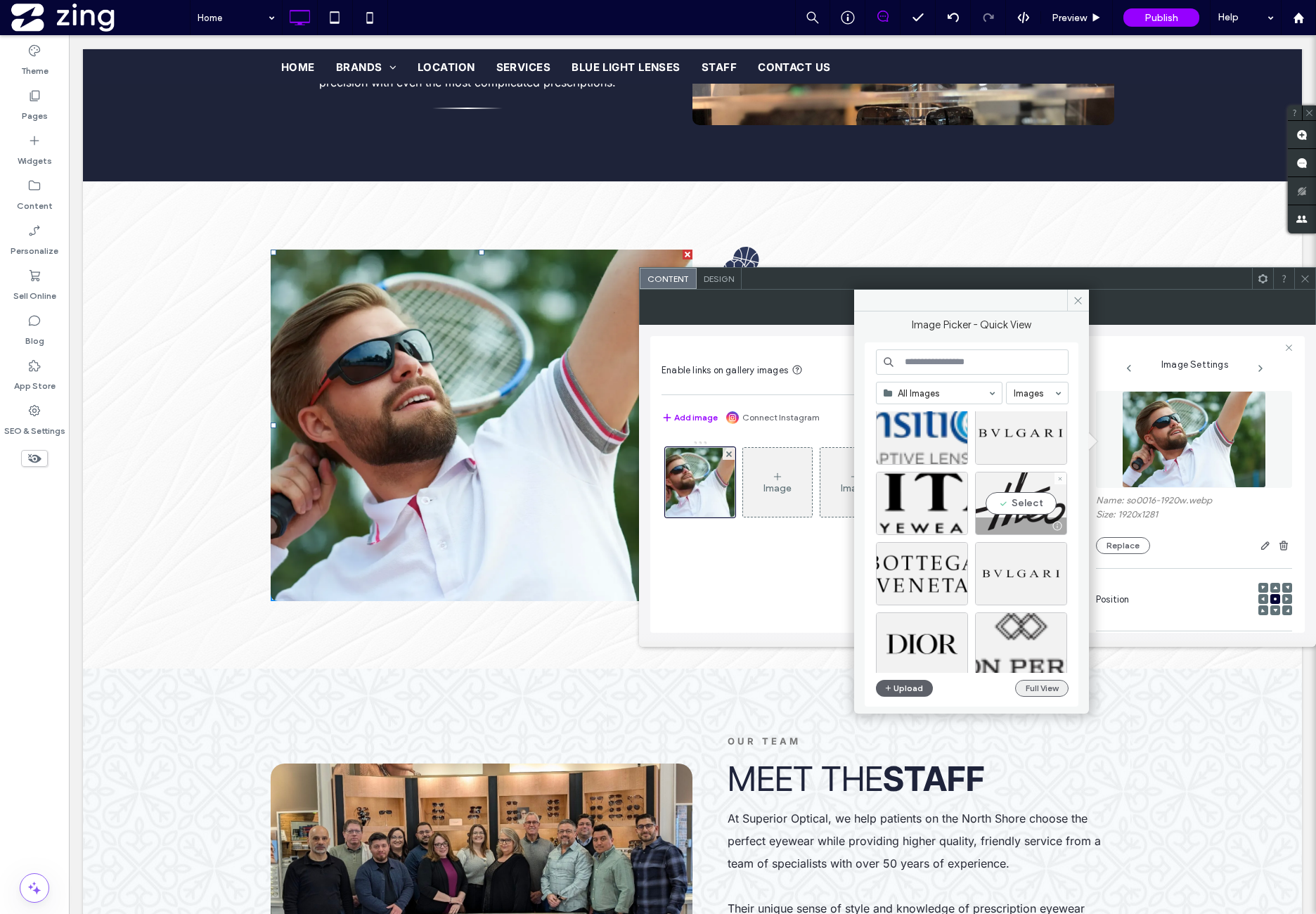
scroll to position [116, 0]
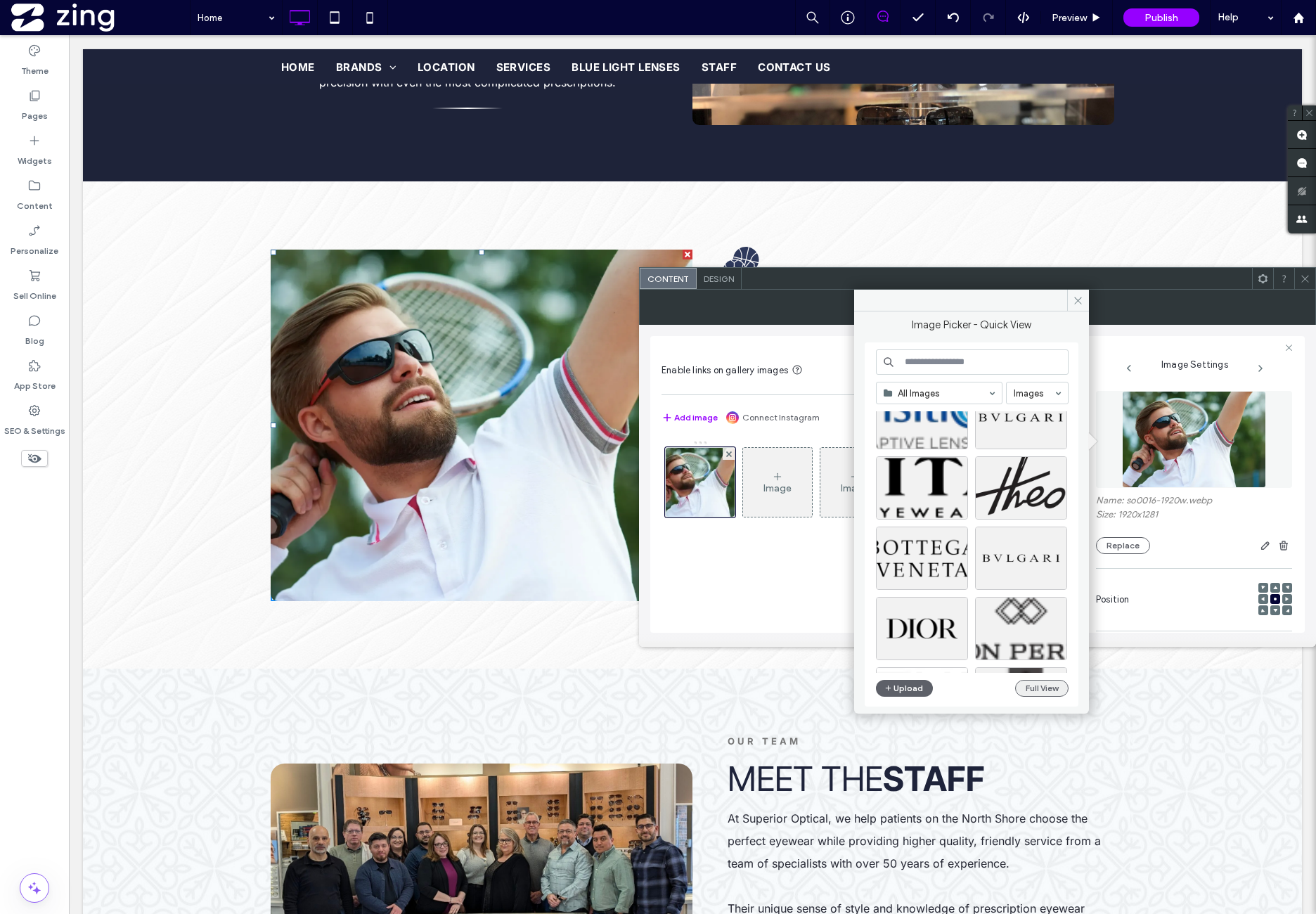
click at [1045, 694] on button "Full View" at bounding box center [1042, 688] width 54 height 17
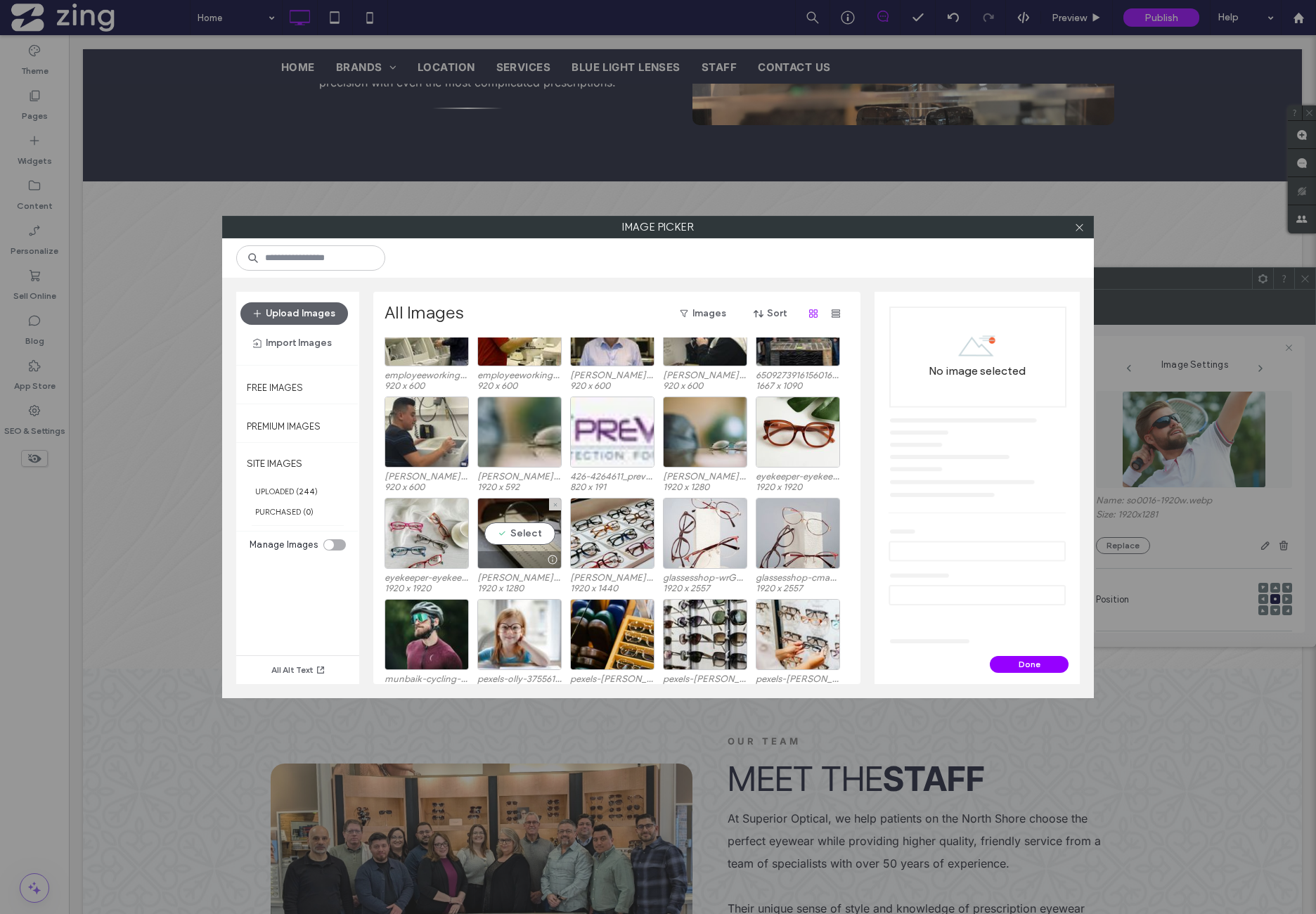
scroll to position [2281, 0]
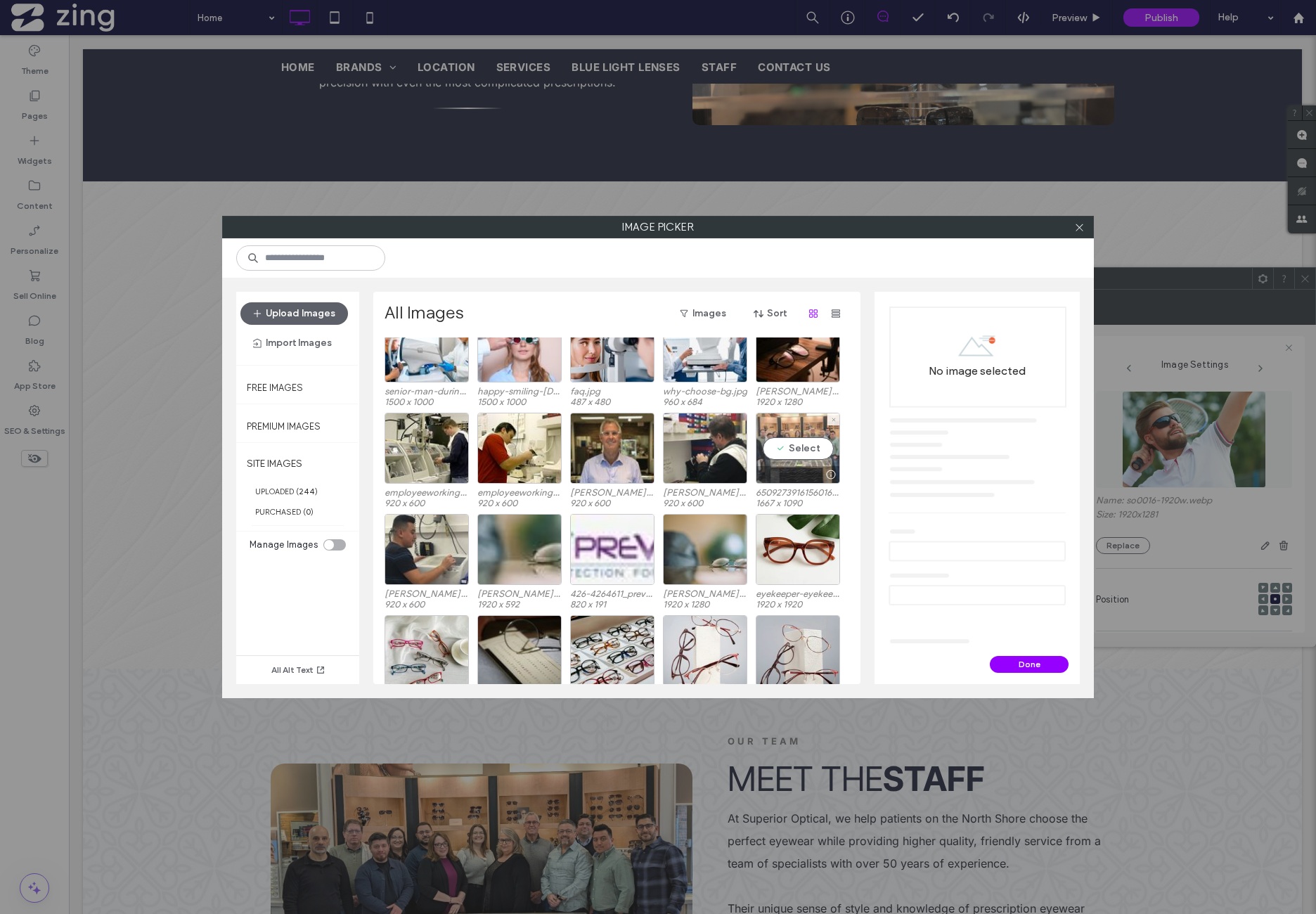
click at [780, 449] on div "Select" at bounding box center [798, 448] width 84 height 71
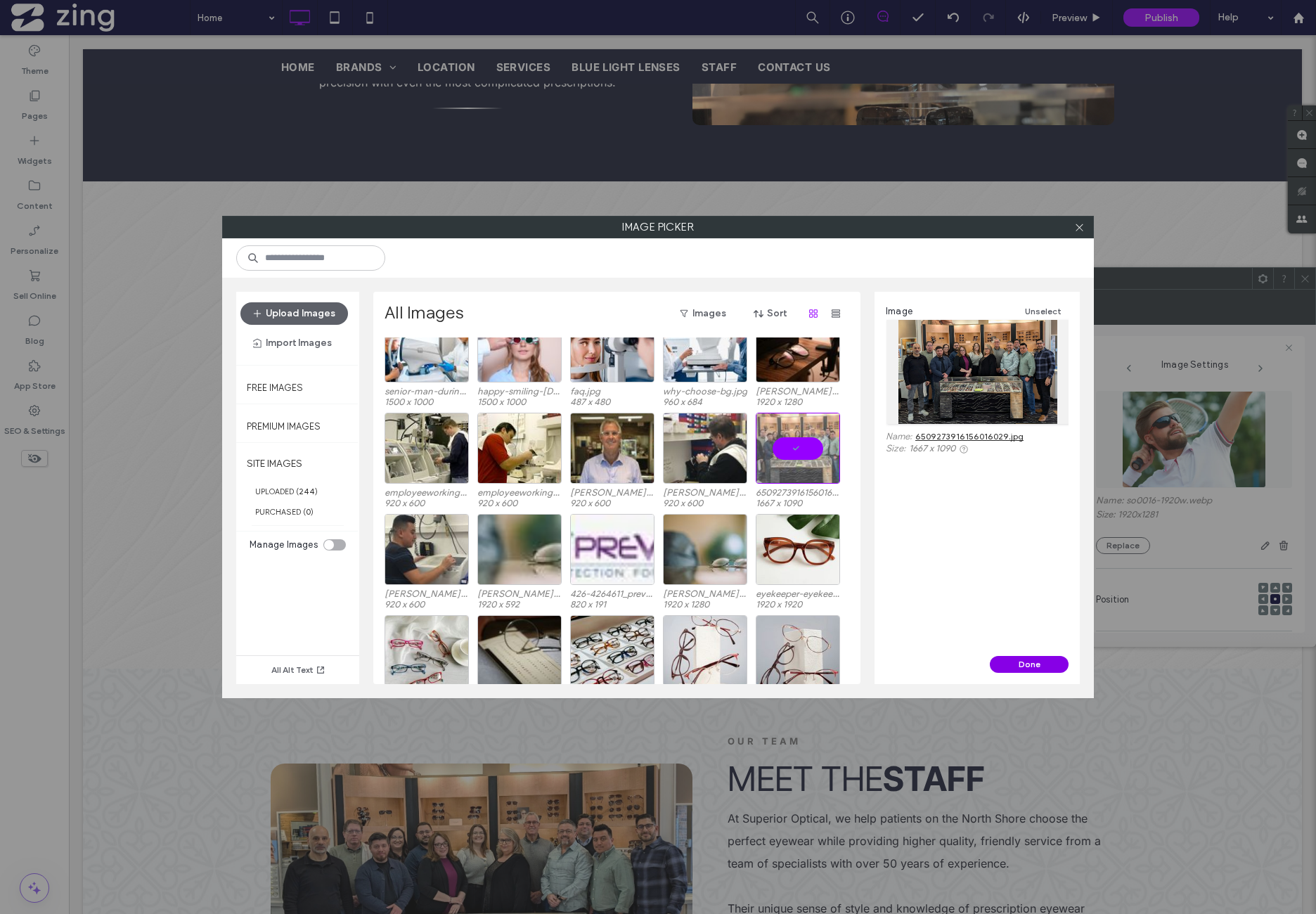
drag, startPoint x: 1037, startPoint y: 661, endPoint x: 930, endPoint y: 613, distance: 117.3
click at [1037, 661] on button "Done" at bounding box center [1029, 665] width 79 height 17
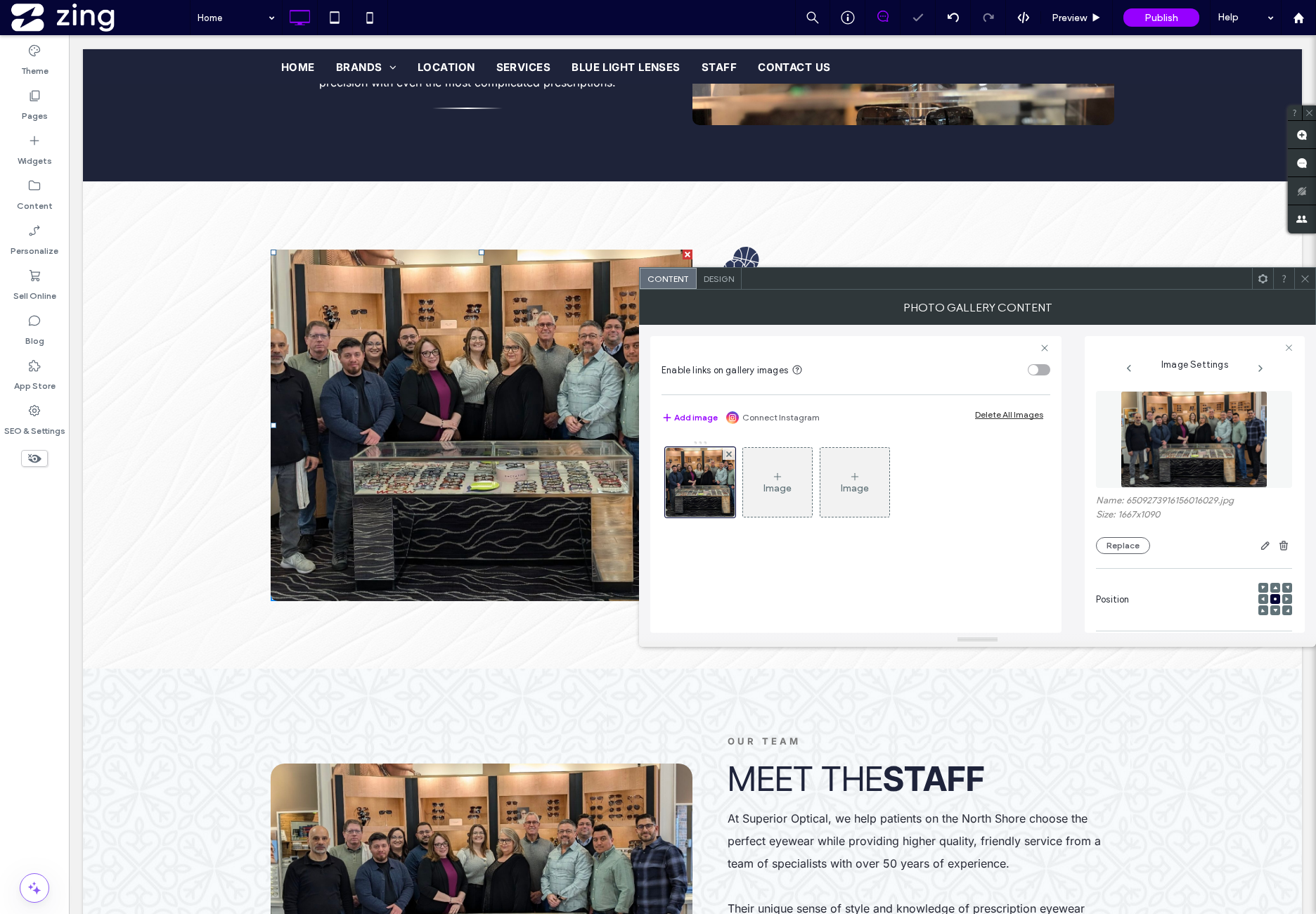
click at [1302, 281] on icon at bounding box center [1305, 278] width 11 height 11
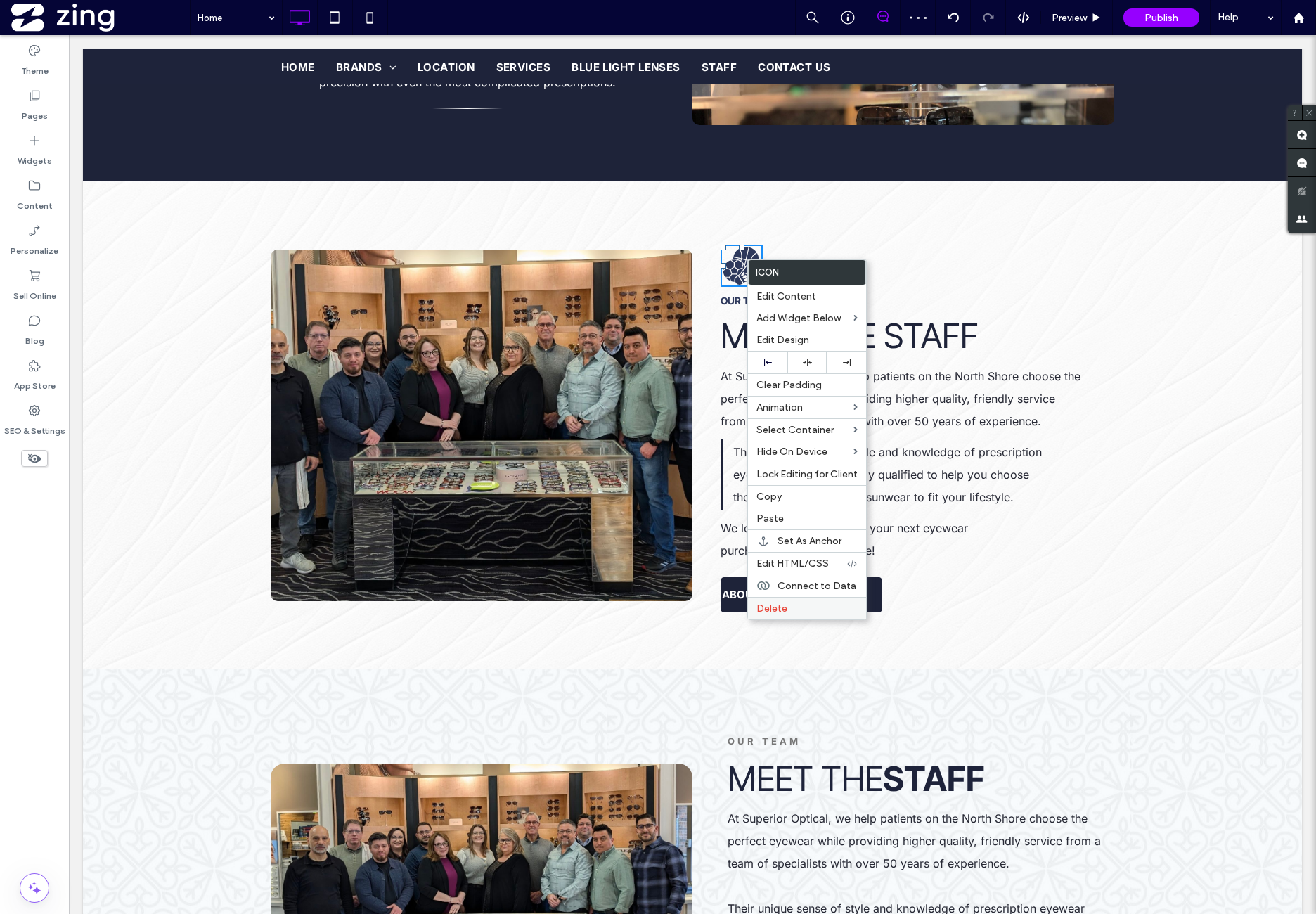
click at [798, 603] on label "Delete" at bounding box center [807, 608] width 101 height 12
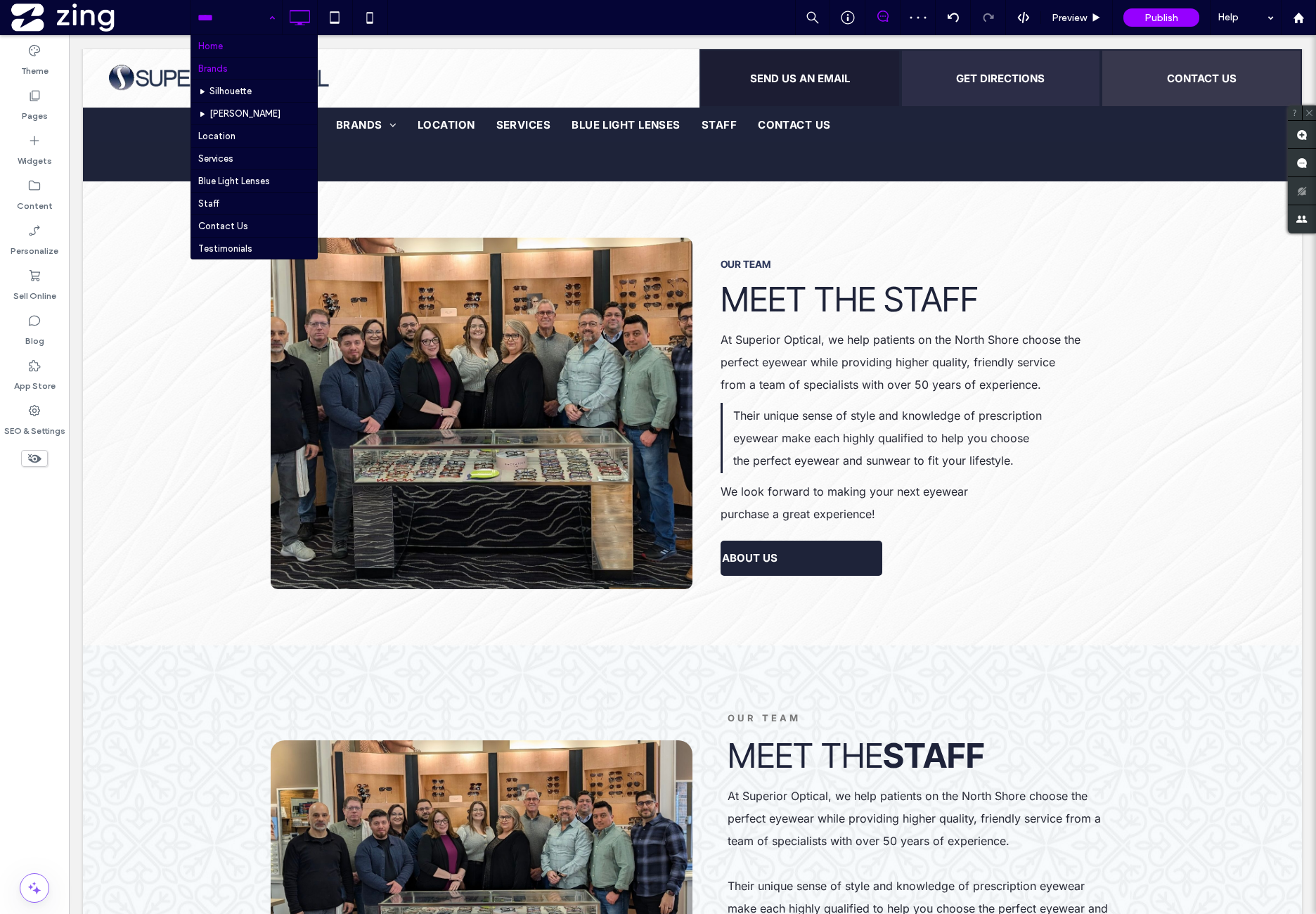
drag, startPoint x: 230, startPoint y: 22, endPoint x: 233, endPoint y: 61, distance: 39.1
drag, startPoint x: 240, startPoint y: 47, endPoint x: 249, endPoint y: 61, distance: 16.6
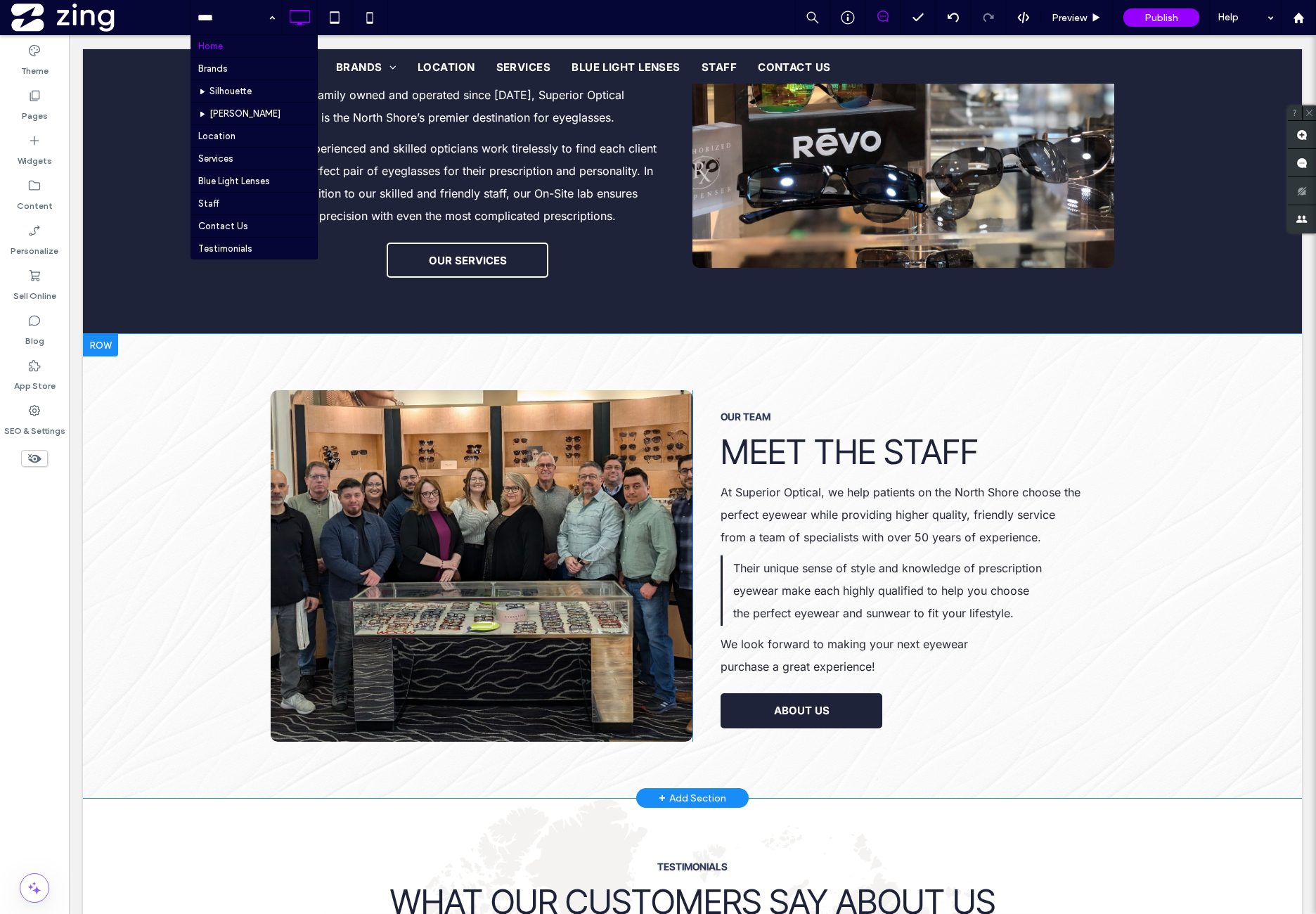
scroll to position [1406, 0]
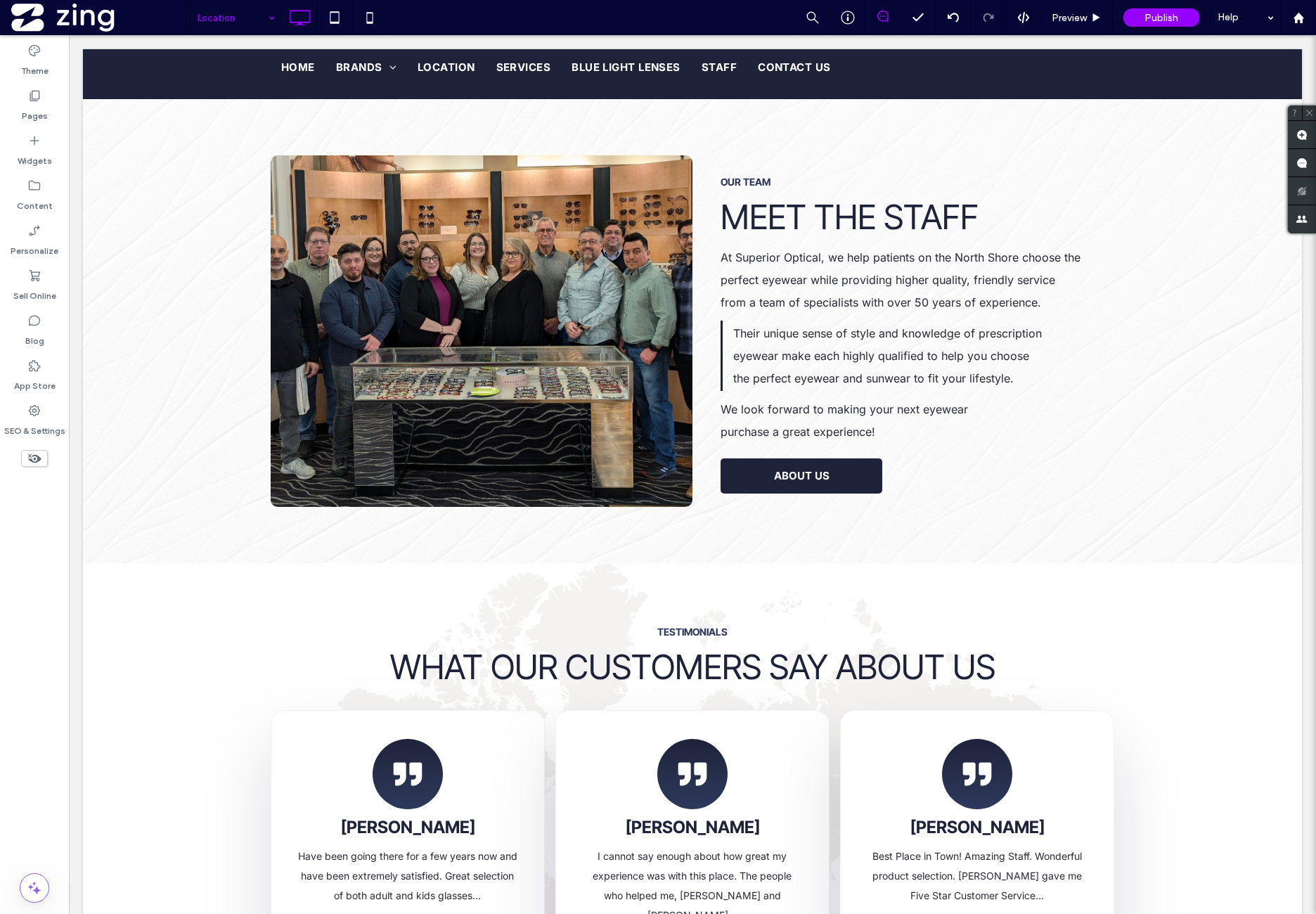
drag, startPoint x: 243, startPoint y: 136, endPoint x: 244, endPoint y: 144, distance: 8.1
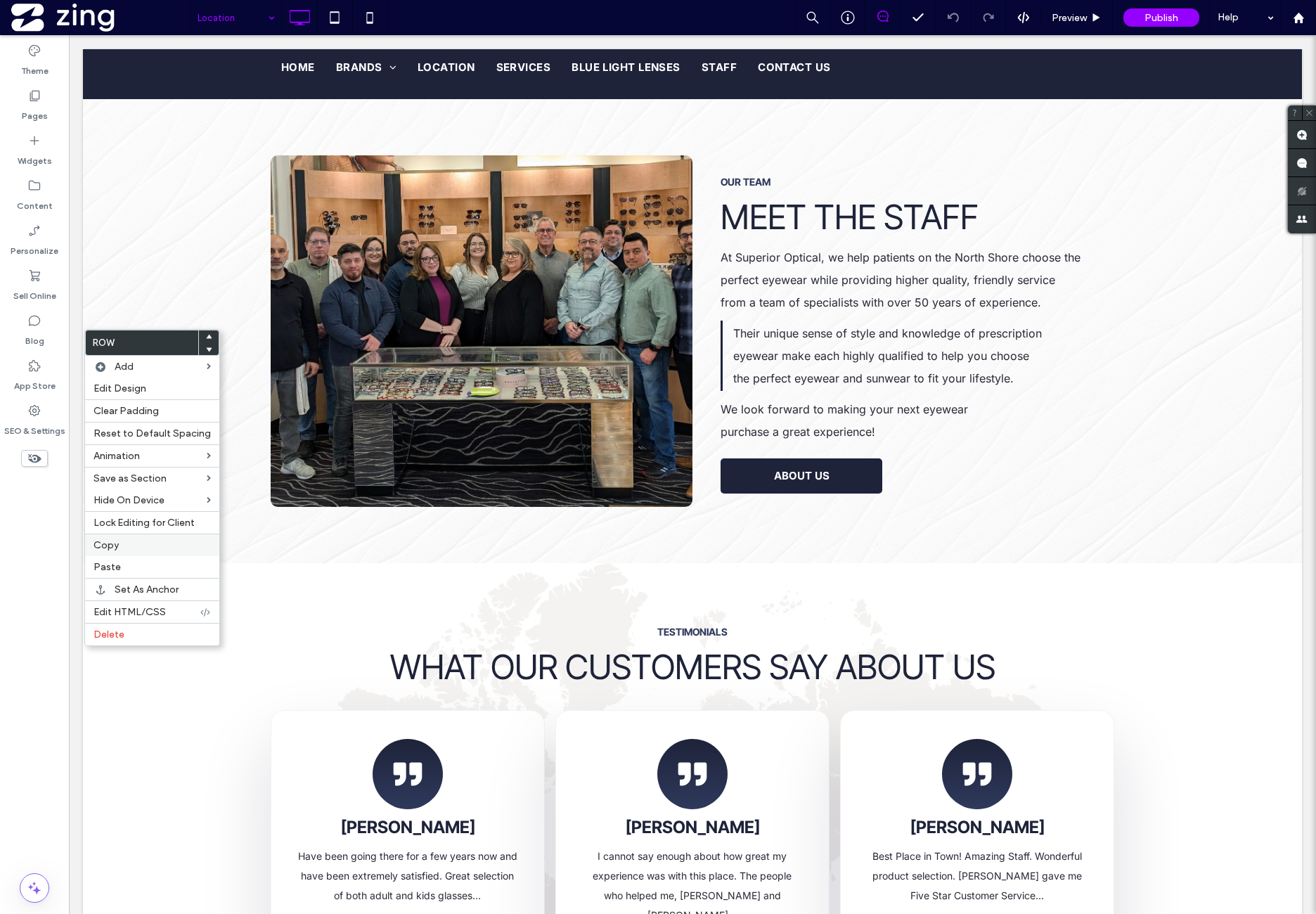
click at [139, 542] on label "Copy" at bounding box center [152, 545] width 117 height 12
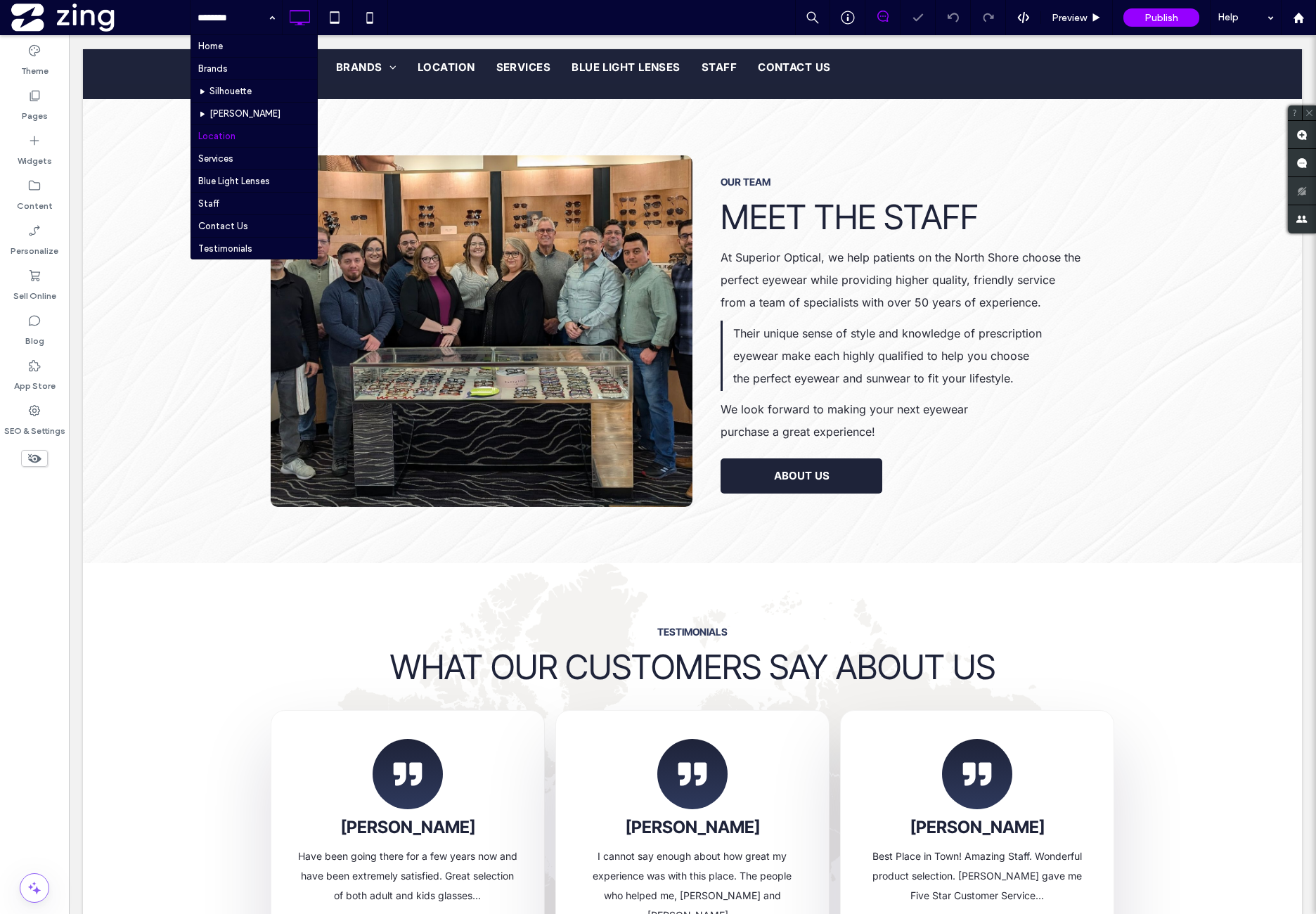
drag, startPoint x: 241, startPoint y: 54, endPoint x: 242, endPoint y: 61, distance: 7.1
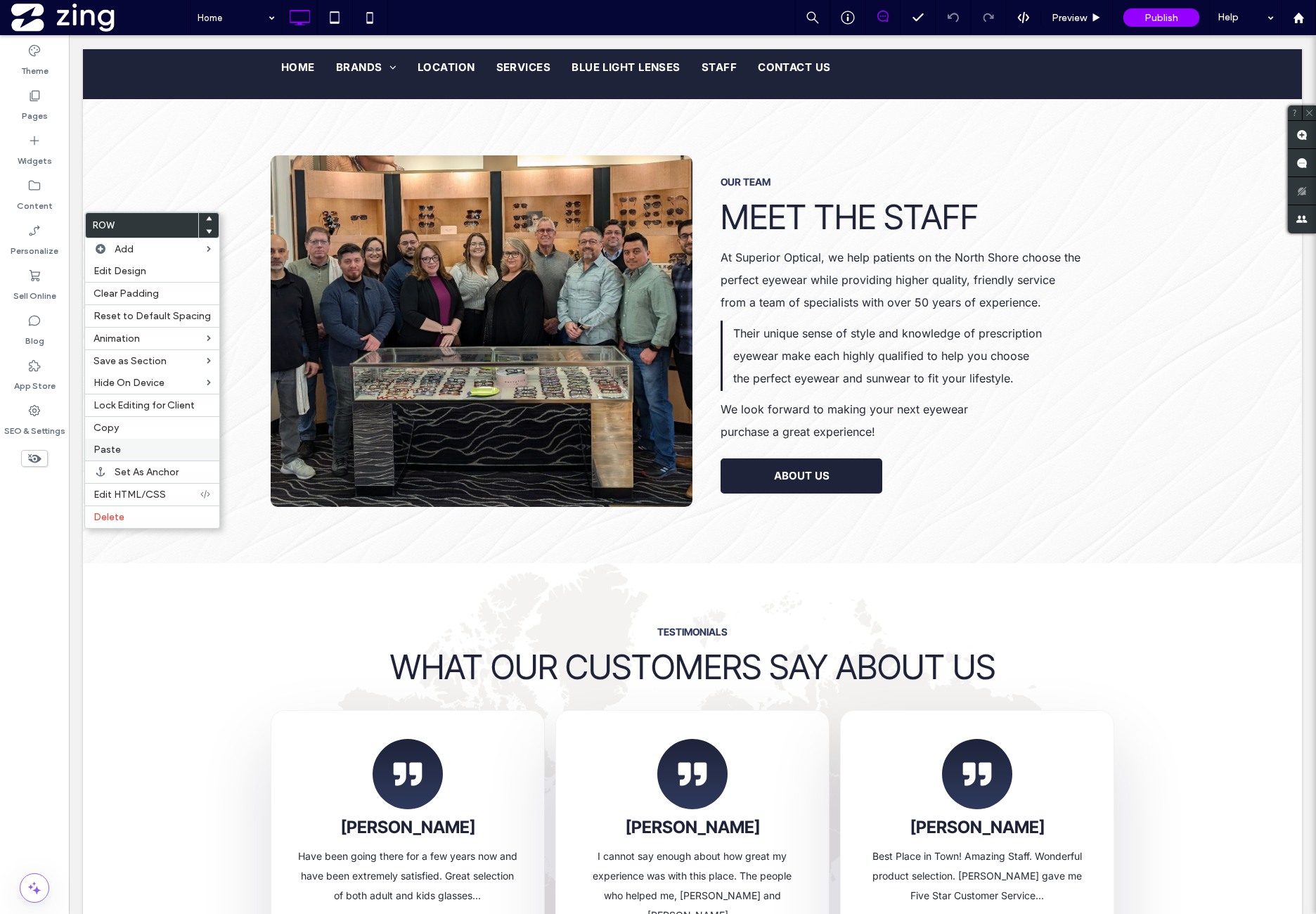
click at [154, 443] on label "Paste" at bounding box center [152, 449] width 117 height 12
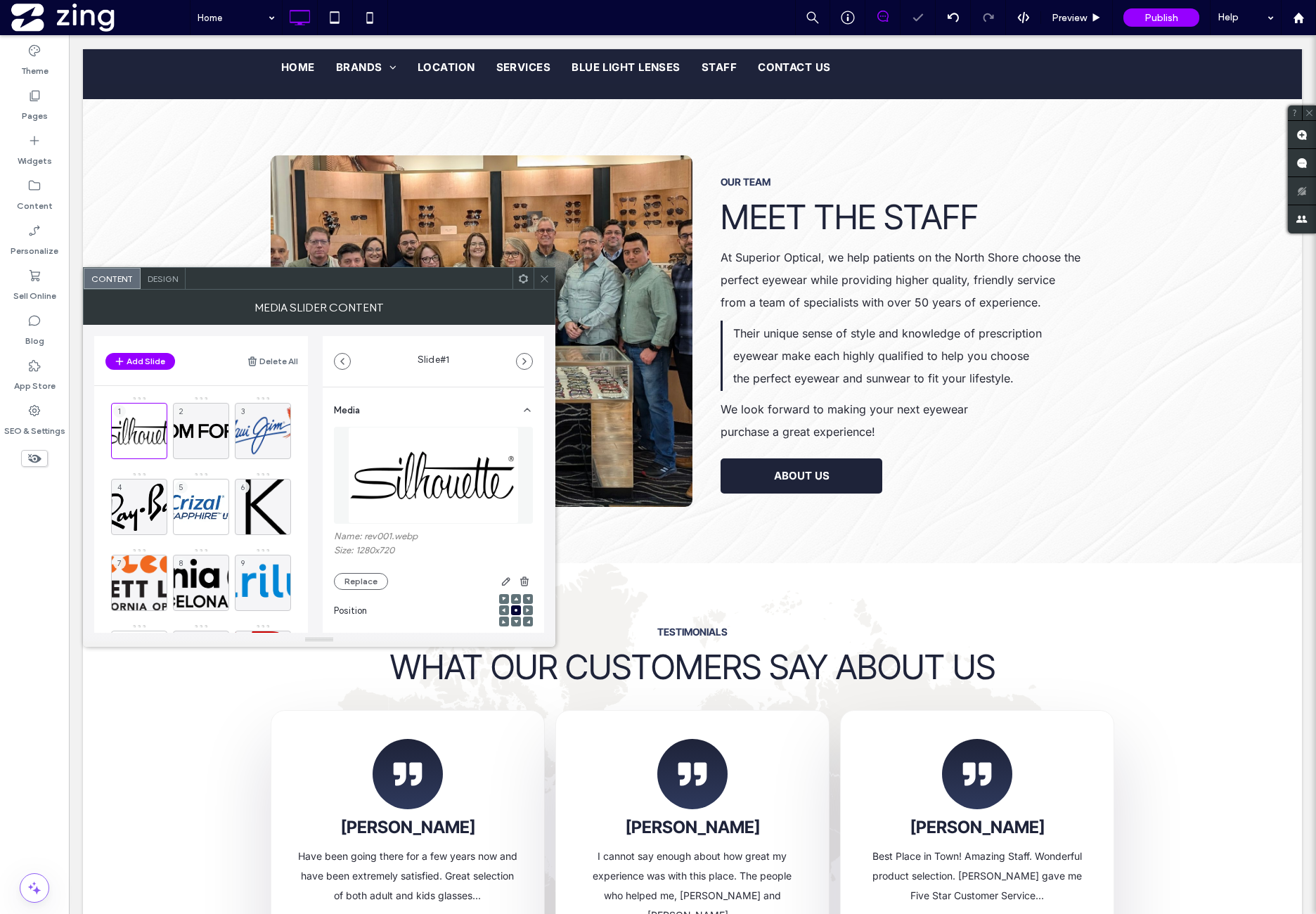
click at [165, 283] on div "Design" at bounding box center [163, 278] width 45 height 21
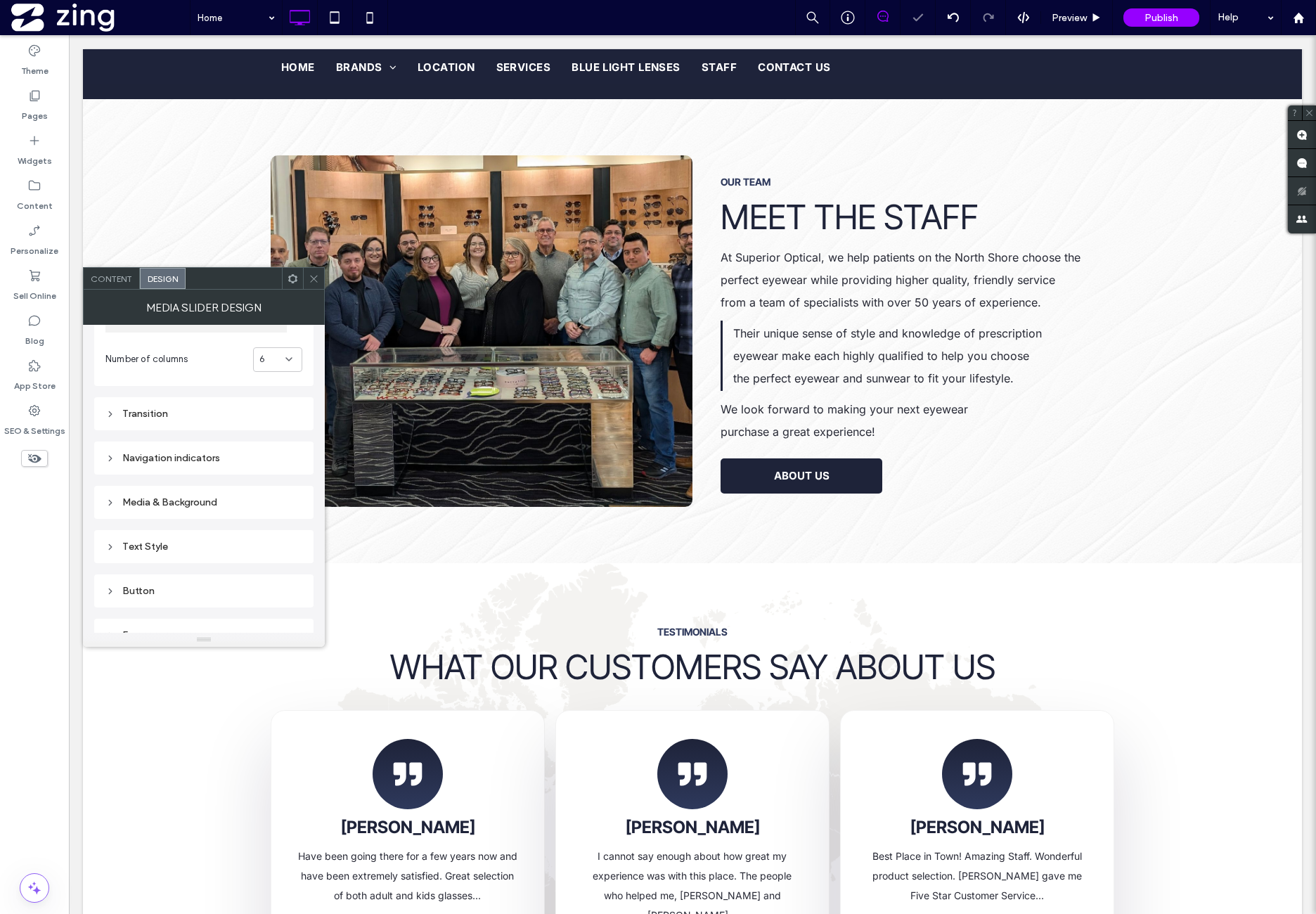
scroll to position [116, 0]
click at [279, 342] on div "6" at bounding box center [272, 343] width 26 height 14
click at [278, 445] on div "4" at bounding box center [278, 441] width 49 height 24
click at [313, 281] on icon at bounding box center [313, 278] width 11 height 11
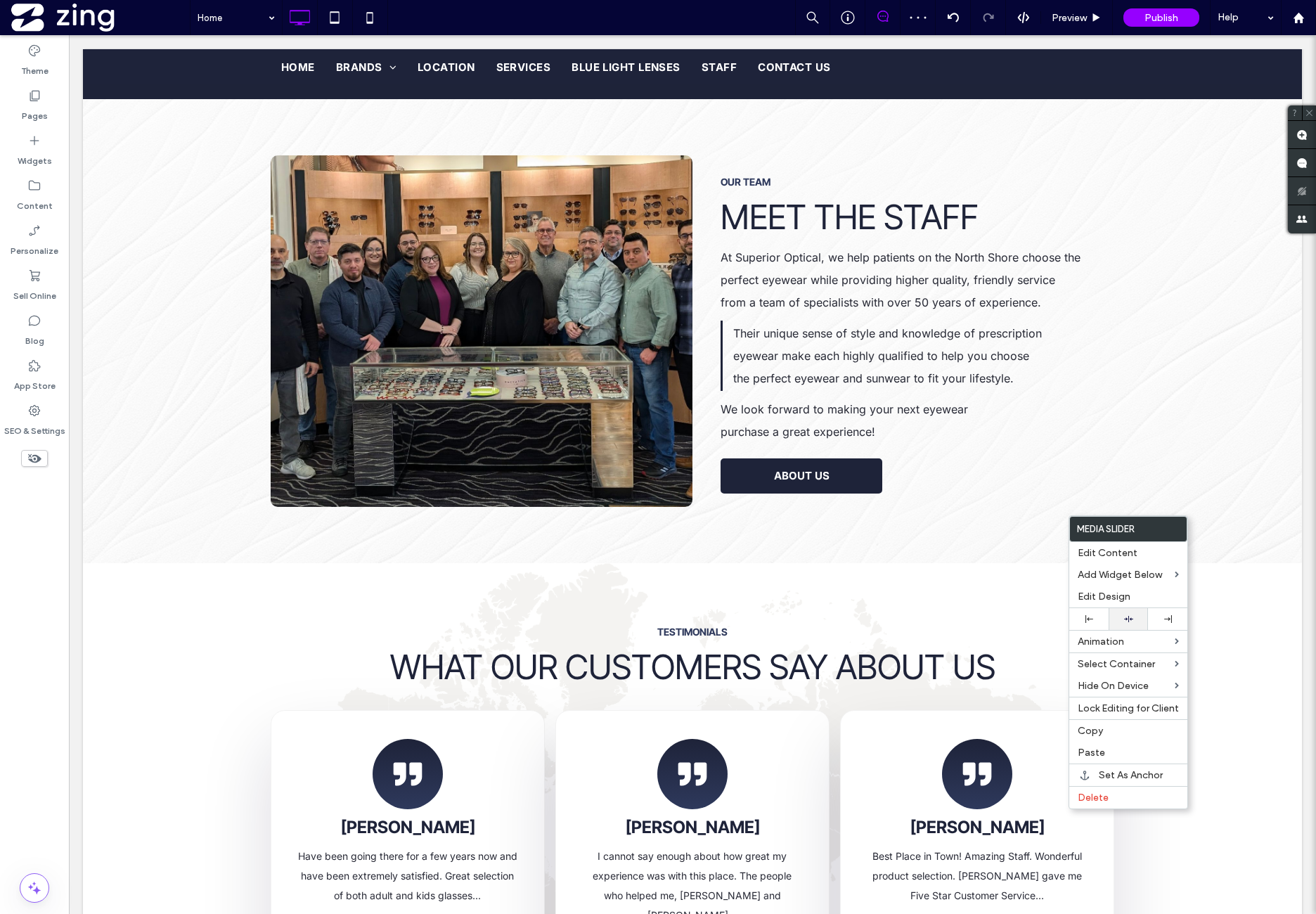
click at [1141, 614] on div at bounding box center [1128, 619] width 39 height 22
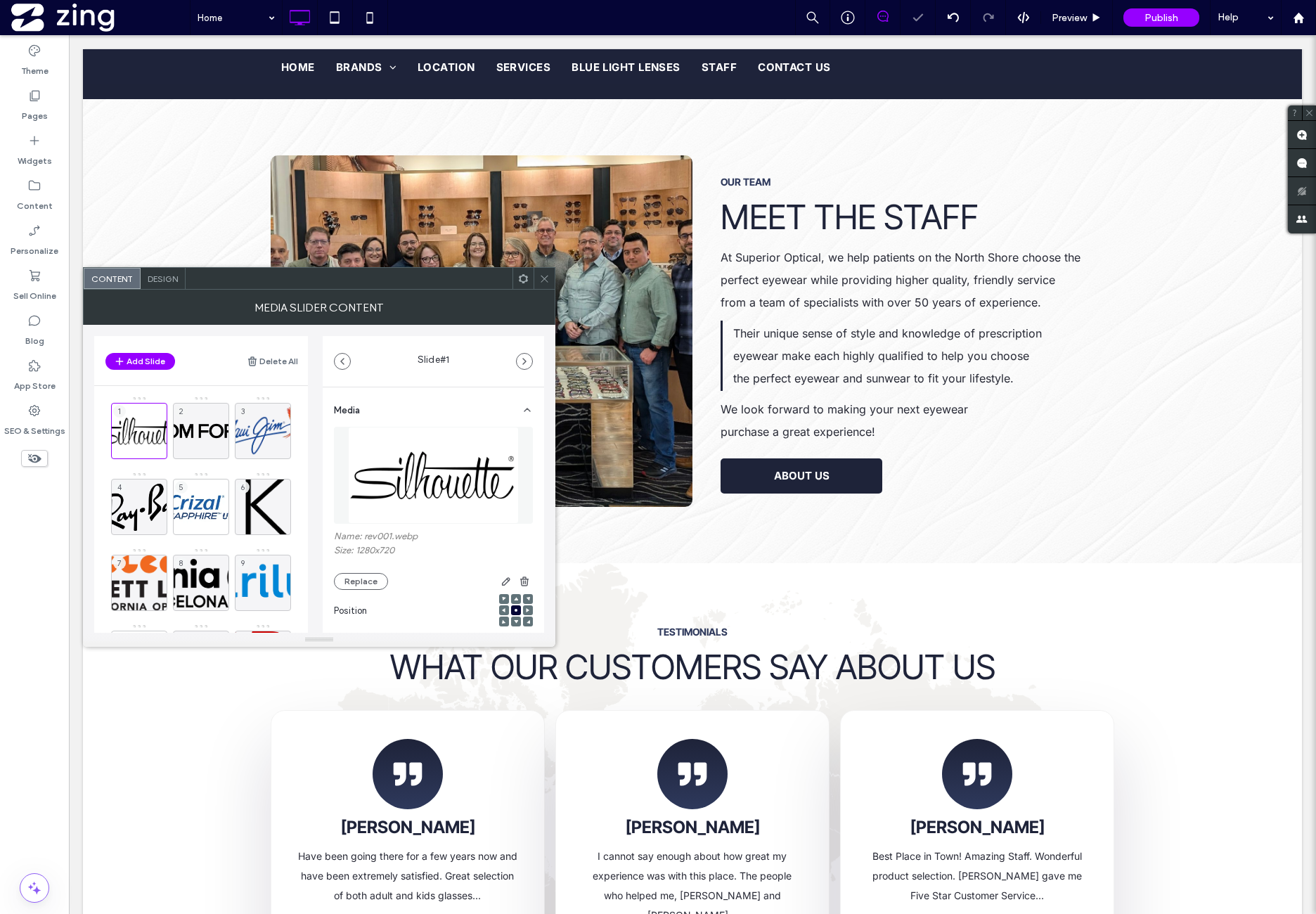
click at [154, 273] on span "Design" at bounding box center [163, 278] width 30 height 11
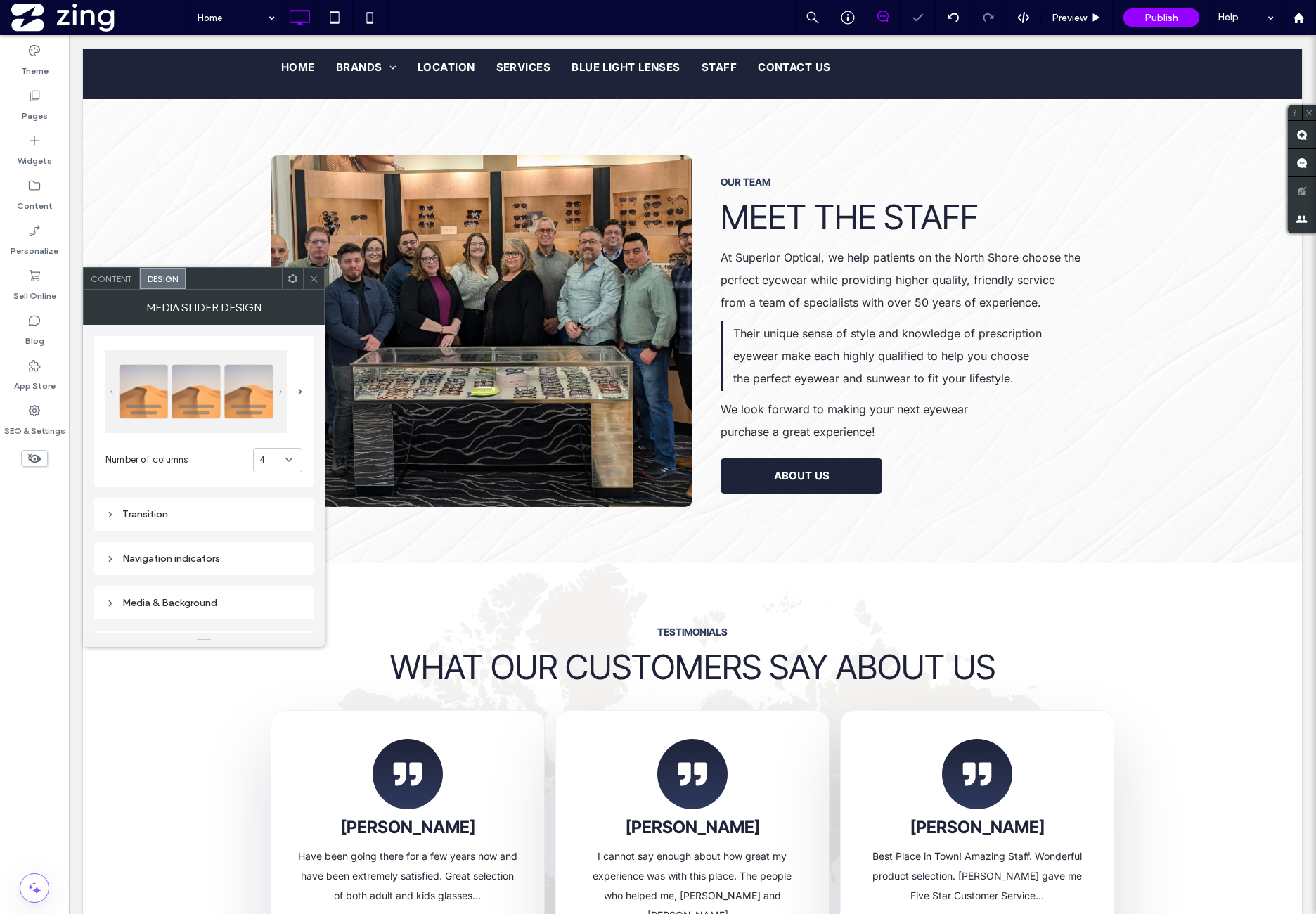
click at [211, 516] on div "Transition" at bounding box center [204, 514] width 197 height 12
click at [292, 578] on div "toggle" at bounding box center [297, 580] width 10 height 10
click at [309, 281] on icon at bounding box center [313, 278] width 11 height 11
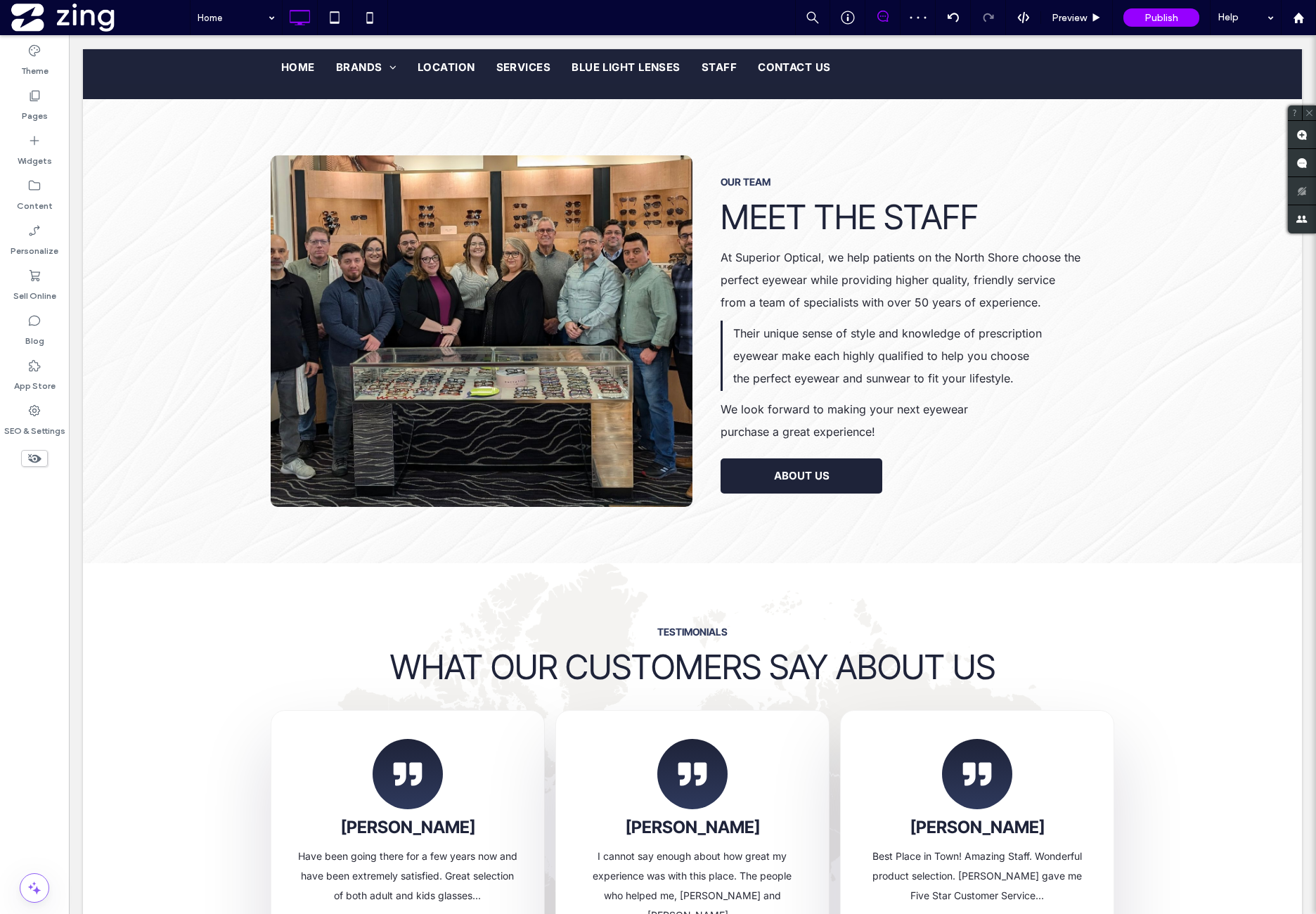
click at [56, 565] on div "Theme Pages Widgets Content Personalize Sell Online Blog App Store SEO & Settin…" at bounding box center [34, 474] width 69 height 879
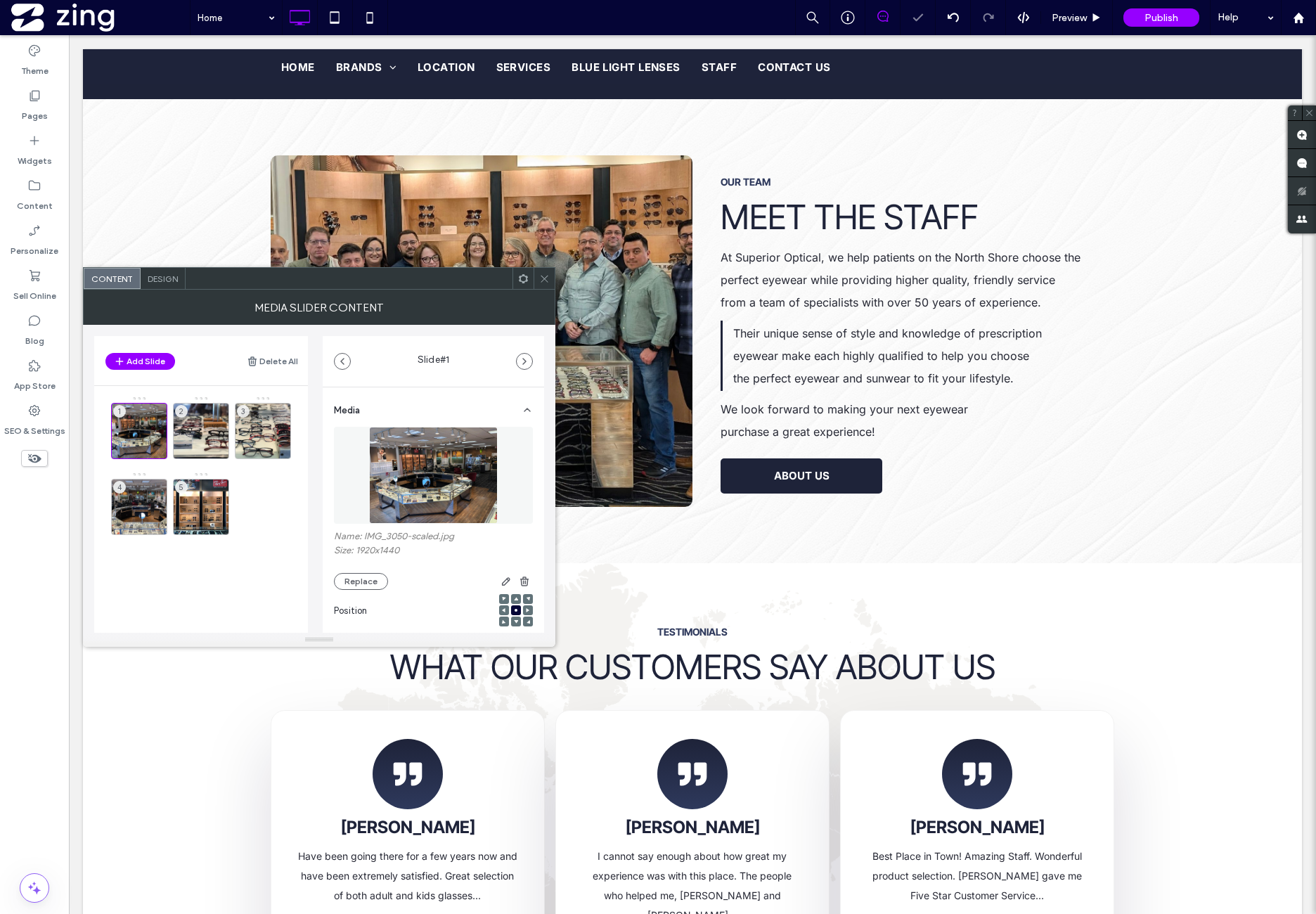
click at [544, 281] on icon at bounding box center [544, 278] width 11 height 11
click at [540, 275] on icon at bounding box center [544, 278] width 11 height 11
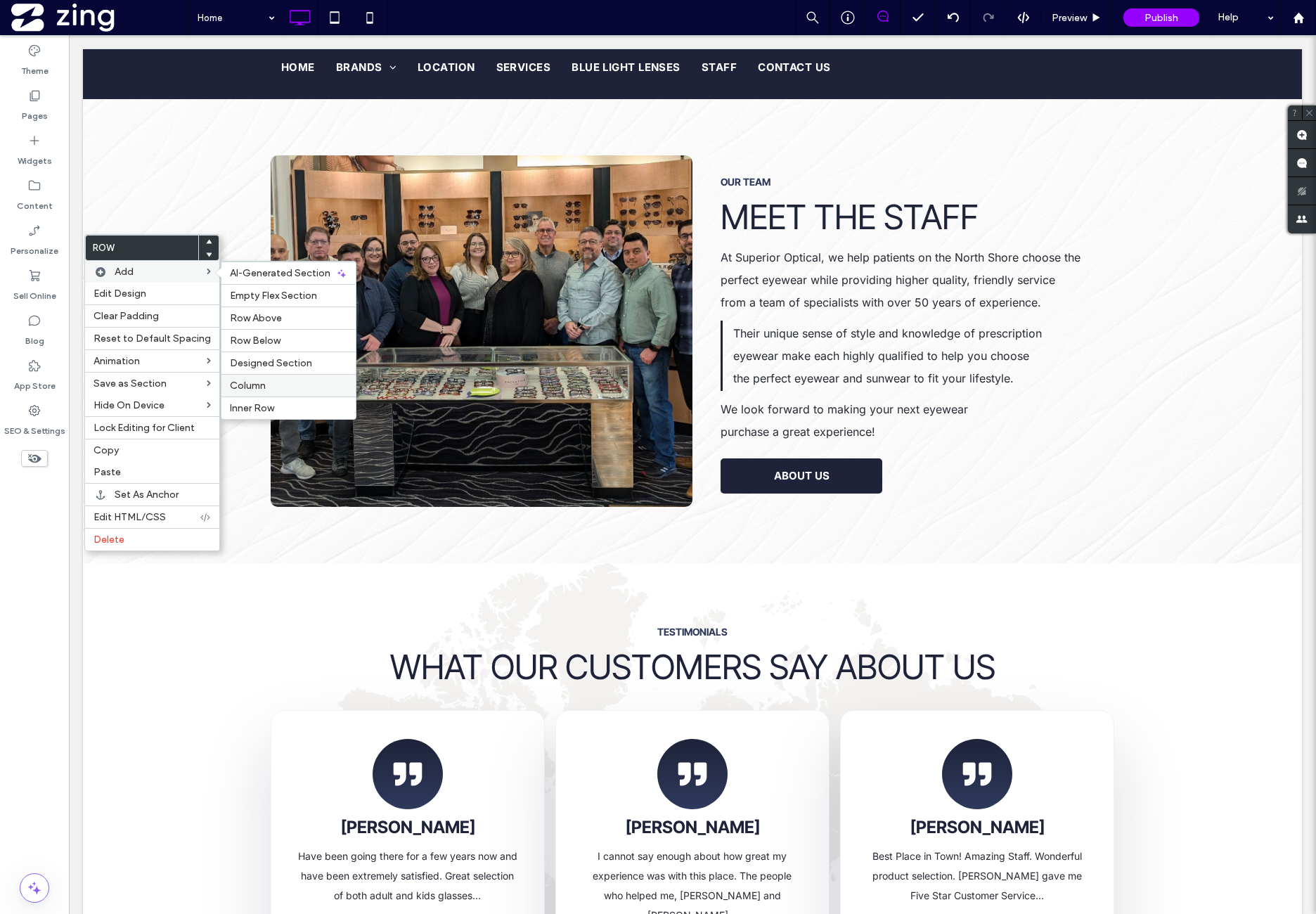
click at [258, 383] on span "Column" at bounding box center [248, 386] width 36 height 12
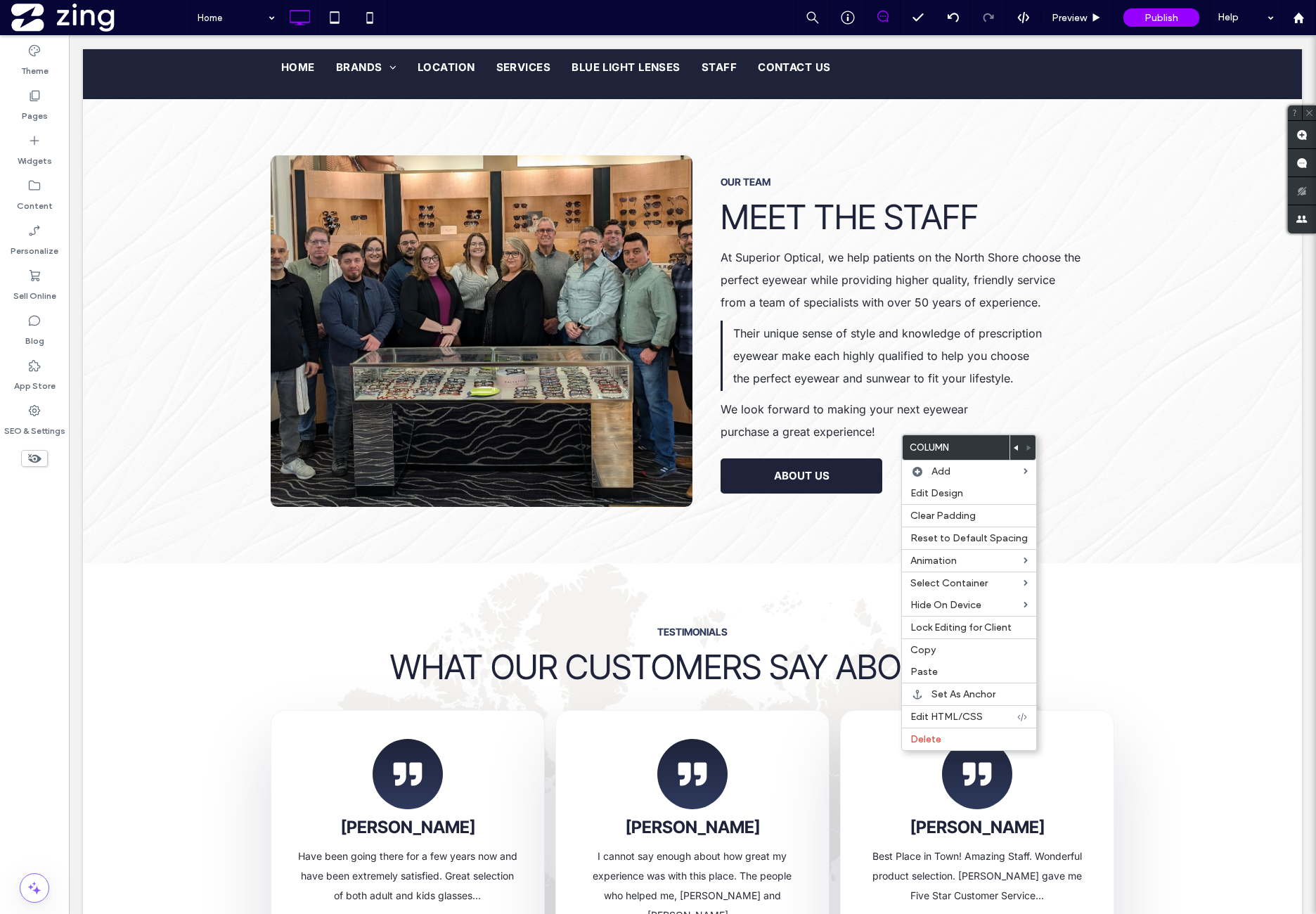
click at [1014, 448] on use at bounding box center [1016, 448] width 4 height 6
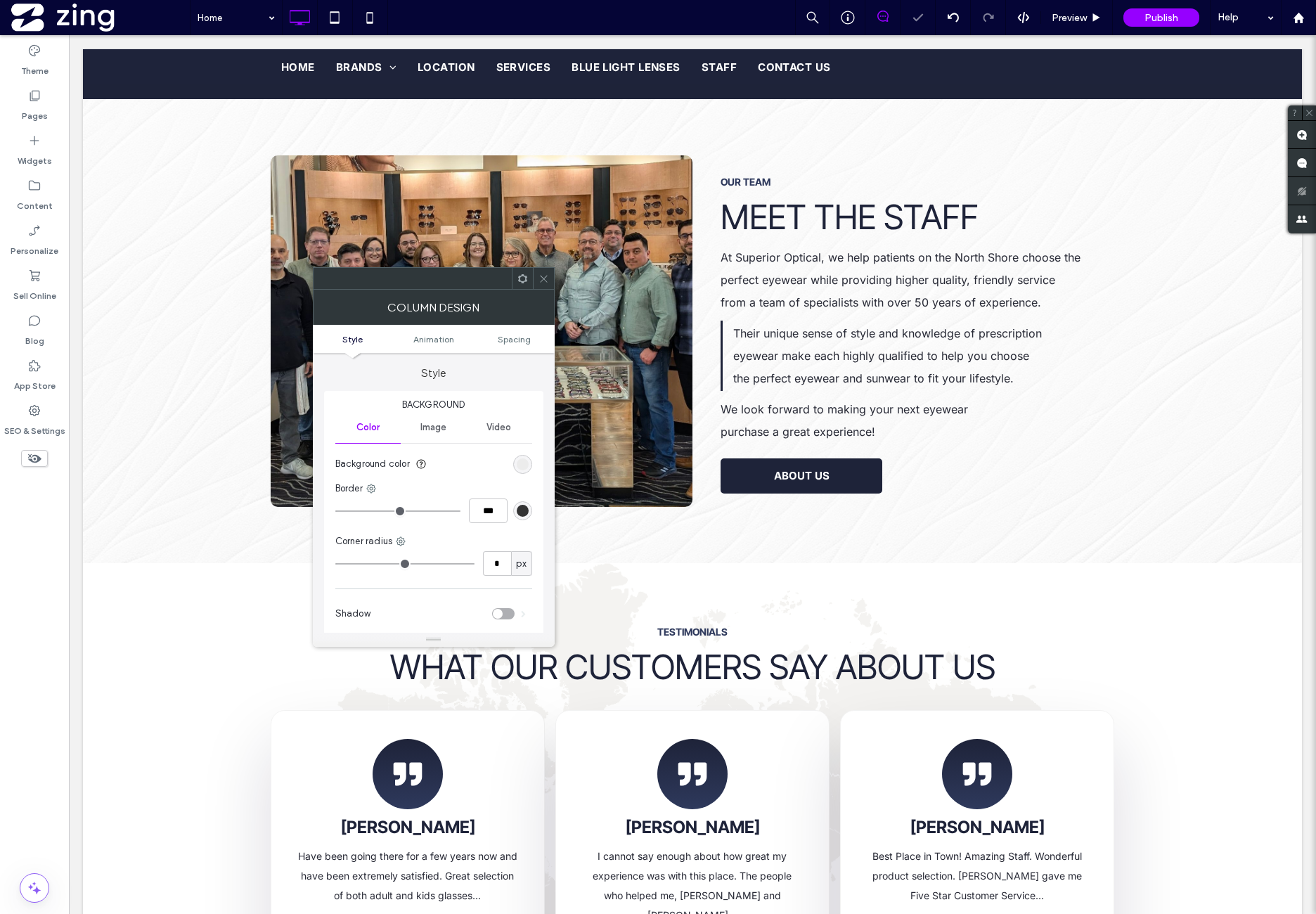
click at [523, 469] on div "rgb(236, 236, 236)" at bounding box center [523, 464] width 12 height 12
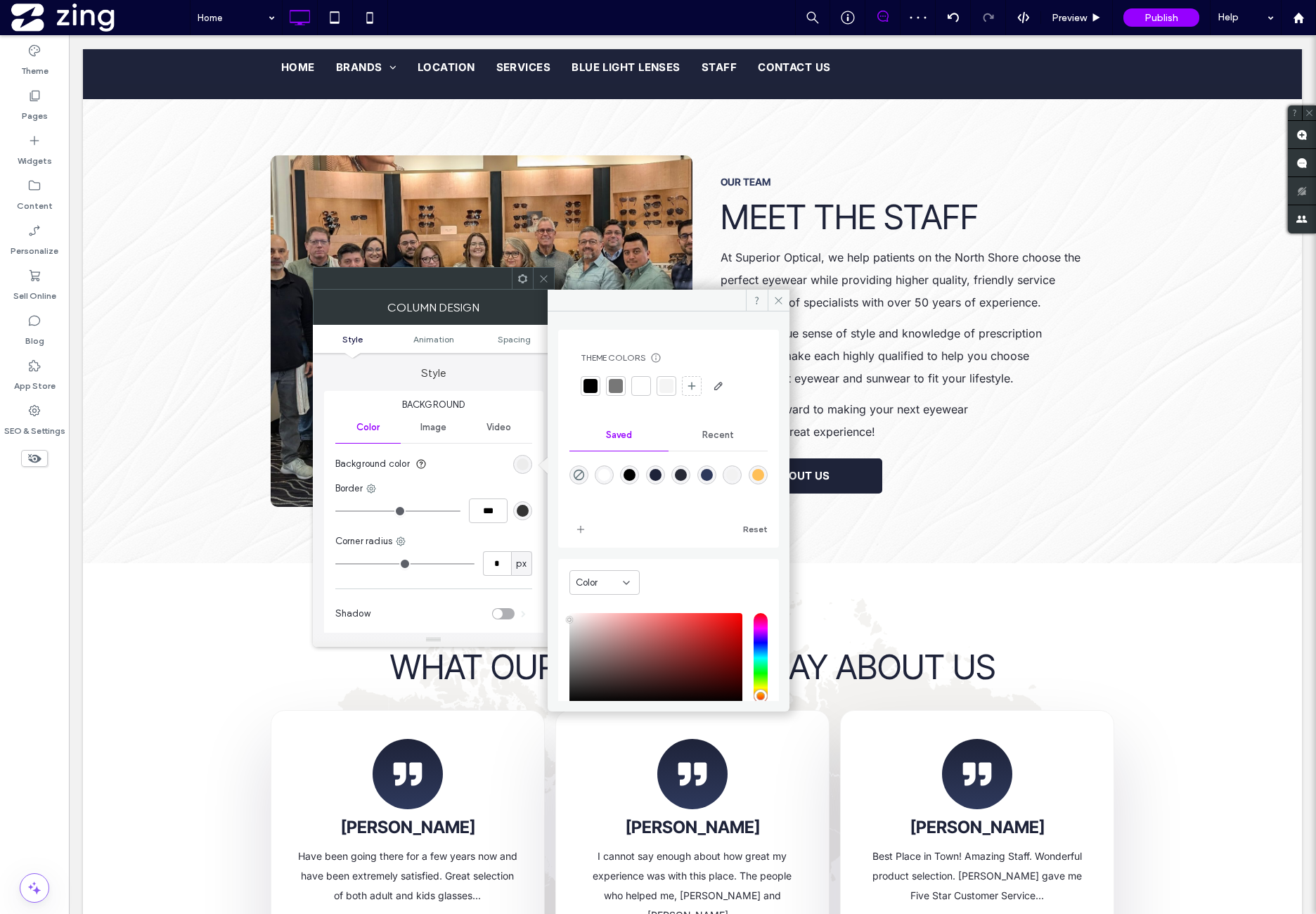
click at [661, 476] on div "rgba(30,35,57,1)" at bounding box center [656, 475] width 12 height 12
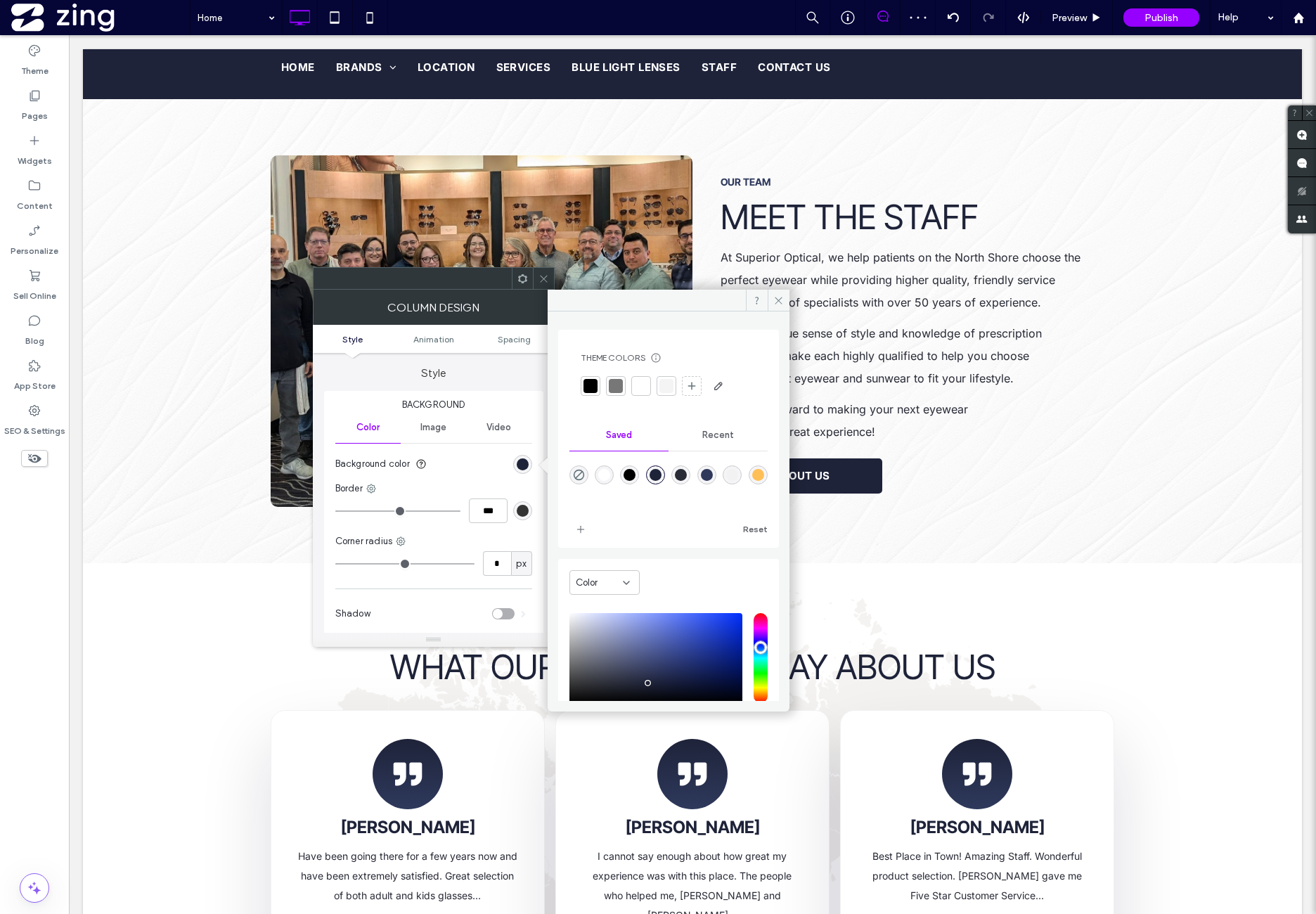
click at [713, 475] on div "rgba(46,57,92,1)" at bounding box center [707, 475] width 12 height 12
click at [687, 474] on div "rgba(40,42,54,1)" at bounding box center [680, 475] width 12 height 12
click at [661, 473] on div "rgba(30,35,57,1)" at bounding box center [656, 475] width 12 height 12
click at [713, 478] on div "rgba(46,57,92,1)" at bounding box center [707, 475] width 12 height 12
type input "*******"
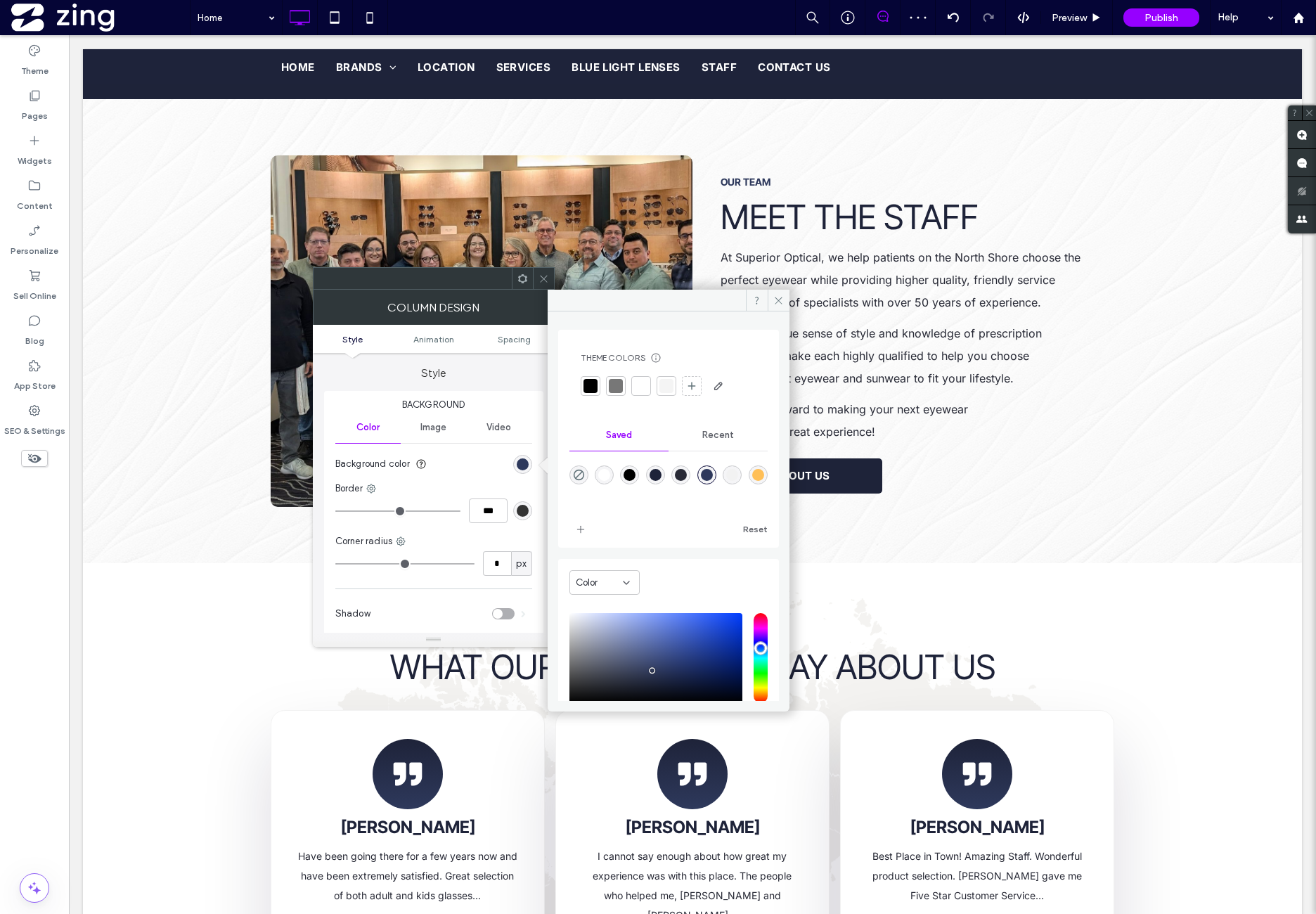
click at [538, 290] on div "Column Design" at bounding box center [433, 307] width 242 height 35
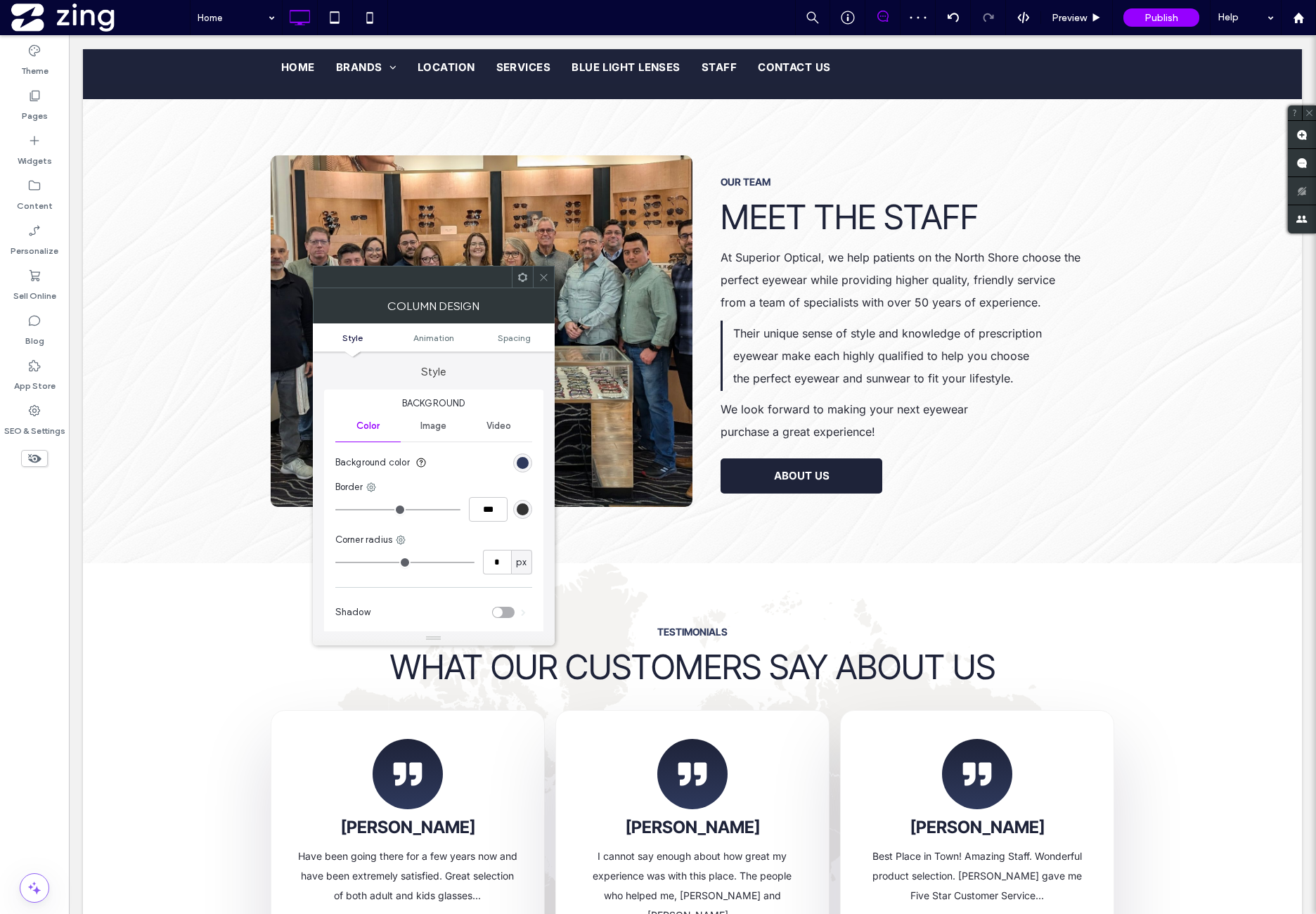
click at [543, 283] on span at bounding box center [543, 277] width 11 height 21
drag, startPoint x: 521, startPoint y: 466, endPoint x: 538, endPoint y: 467, distance: 17.0
click at [522, 466] on div "rgb(46, 57, 92)" at bounding box center [523, 464] width 12 height 12
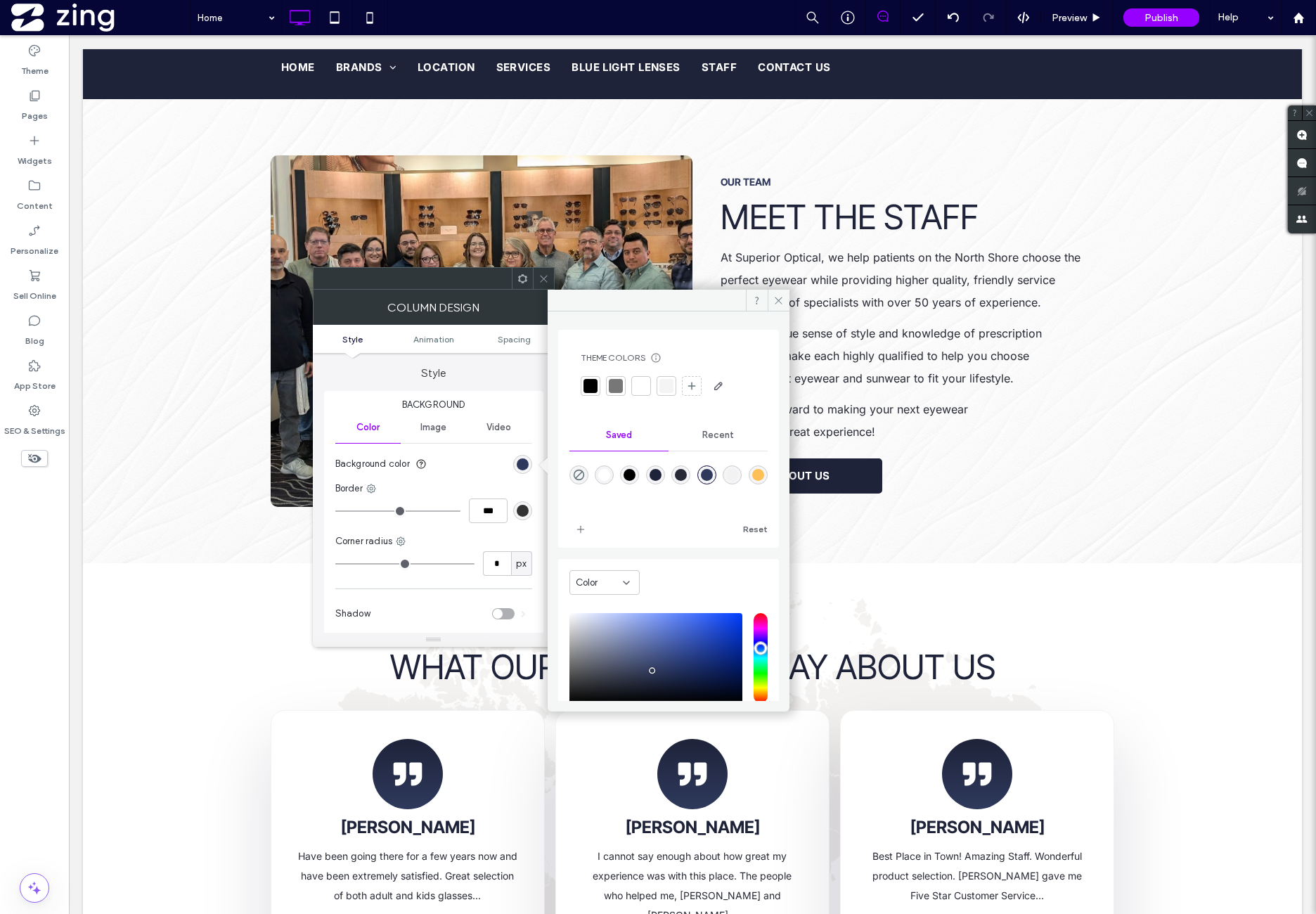
click at [585, 472] on div "rgba(0,0,0,0)" at bounding box center [579, 475] width 19 height 19
type input "*******"
type input "*"
type input "**"
click at [585, 472] on div "rgba(0,0,0,0)" at bounding box center [579, 475] width 19 height 19
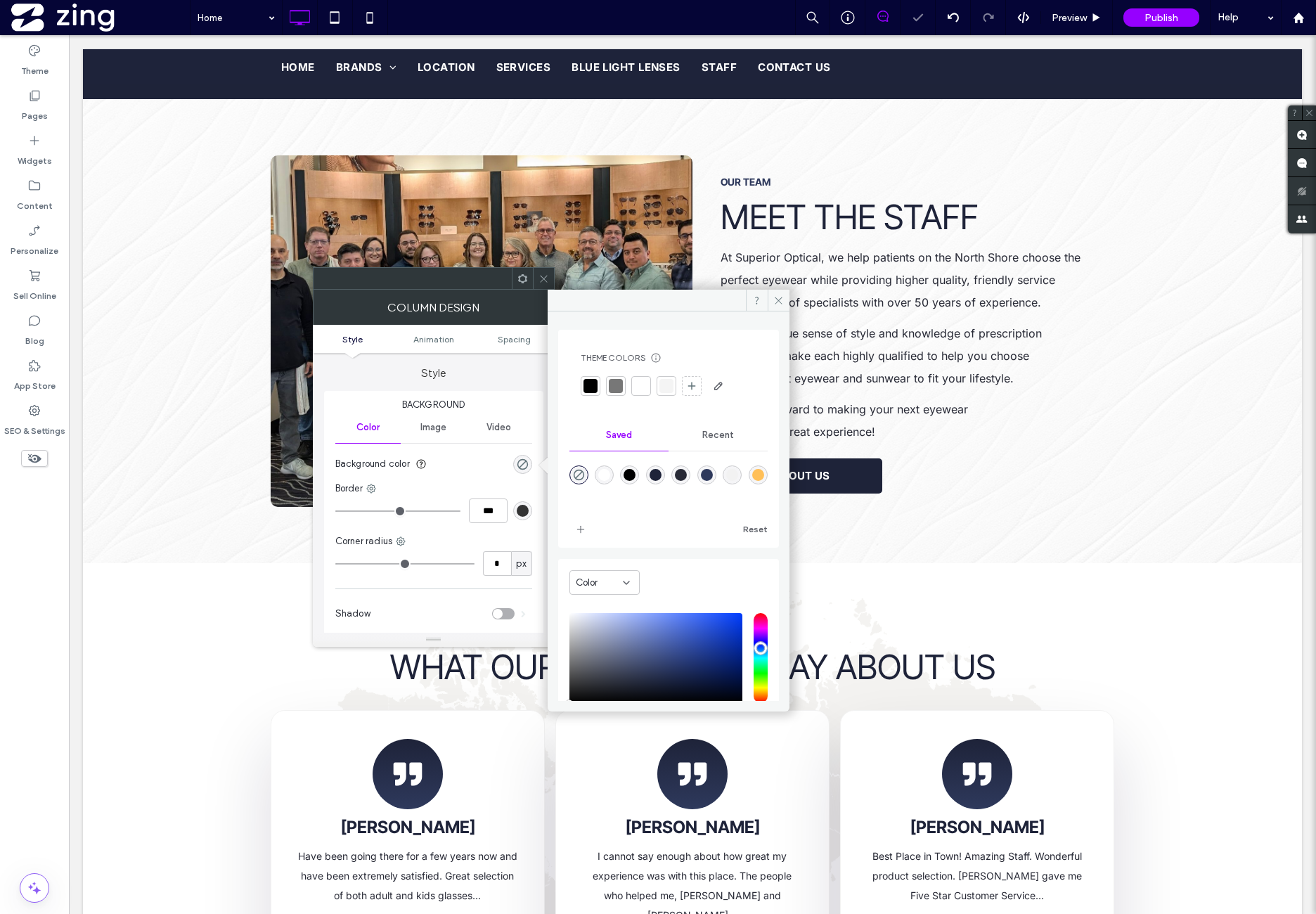
click at [542, 274] on icon at bounding box center [543, 278] width 11 height 11
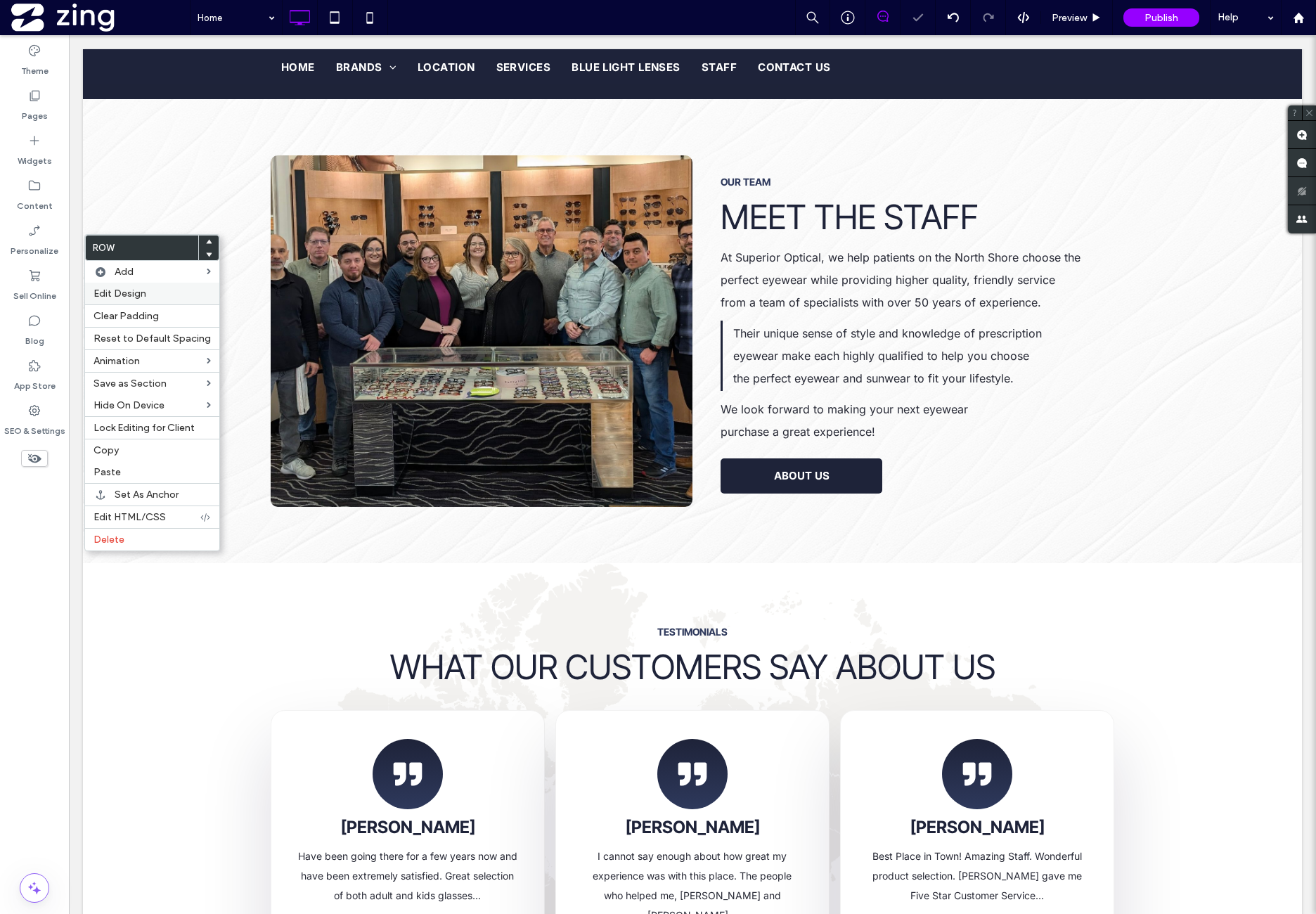
click at [146, 286] on div "Edit Design" at bounding box center [152, 293] width 134 height 22
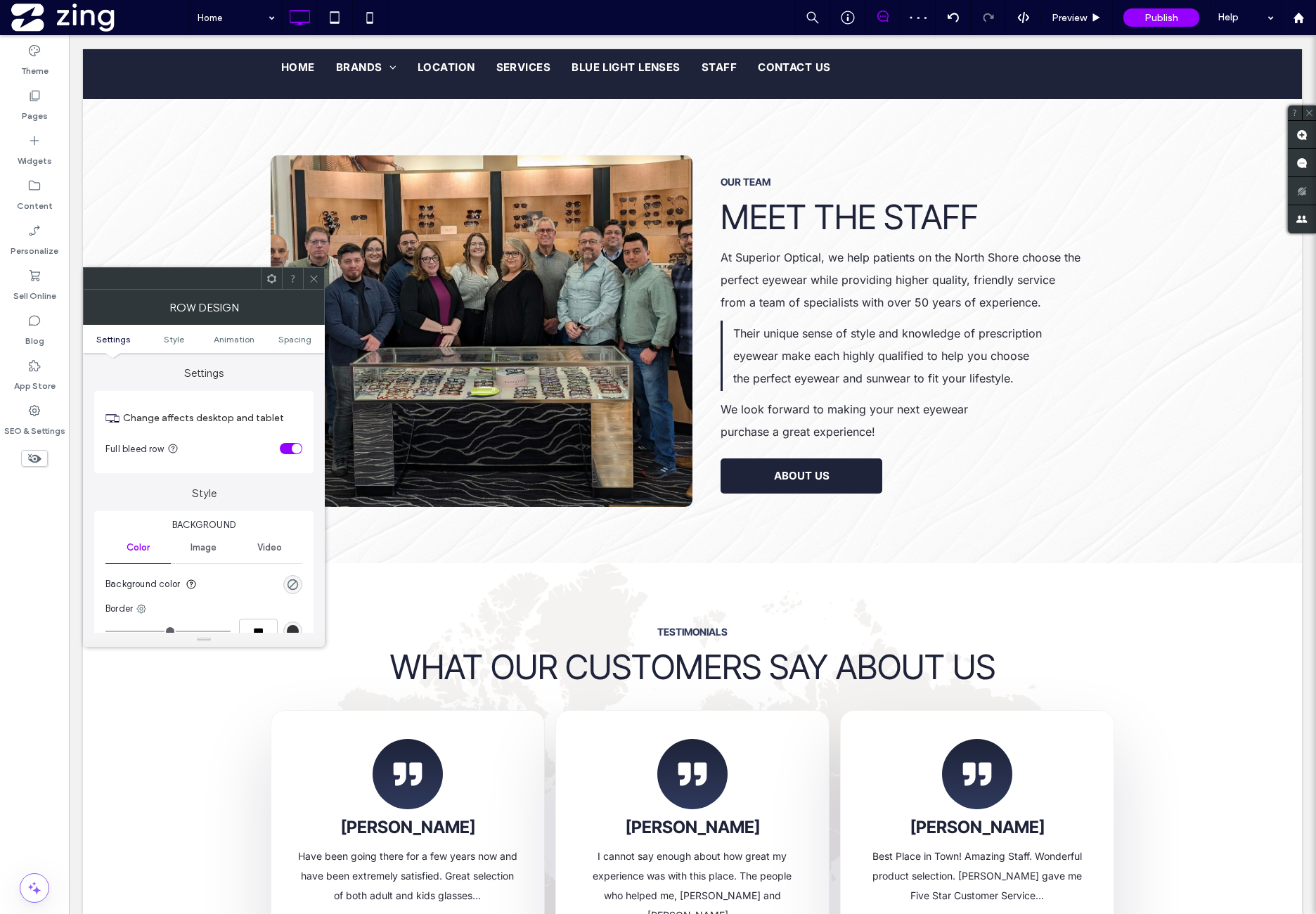
drag, startPoint x: 290, startPoint y: 592, endPoint x: 308, endPoint y: 585, distance: 19.3
click at [293, 590] on div "rgba(0, 0, 0, 0)" at bounding box center [293, 584] width 19 height 19
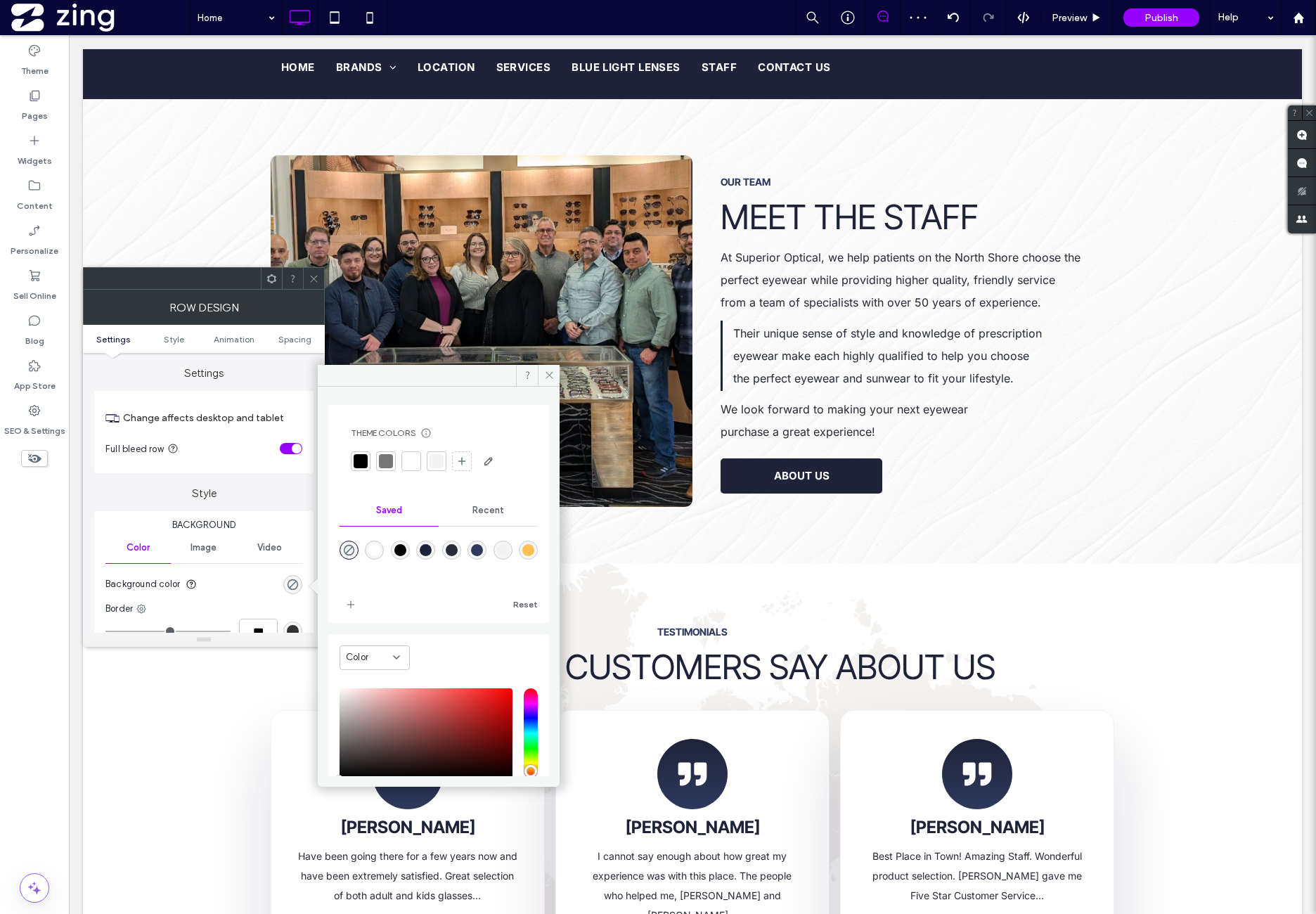
click at [406, 548] on div "rgba(0,0,0,1)" at bounding box center [400, 550] width 12 height 12
type input "***"
type input "****"
drag, startPoint x: 433, startPoint y: 546, endPoint x: 375, endPoint y: 401, distance: 156.2
click at [432, 546] on div "rgba(30,35,57,1)" at bounding box center [426, 550] width 12 height 12
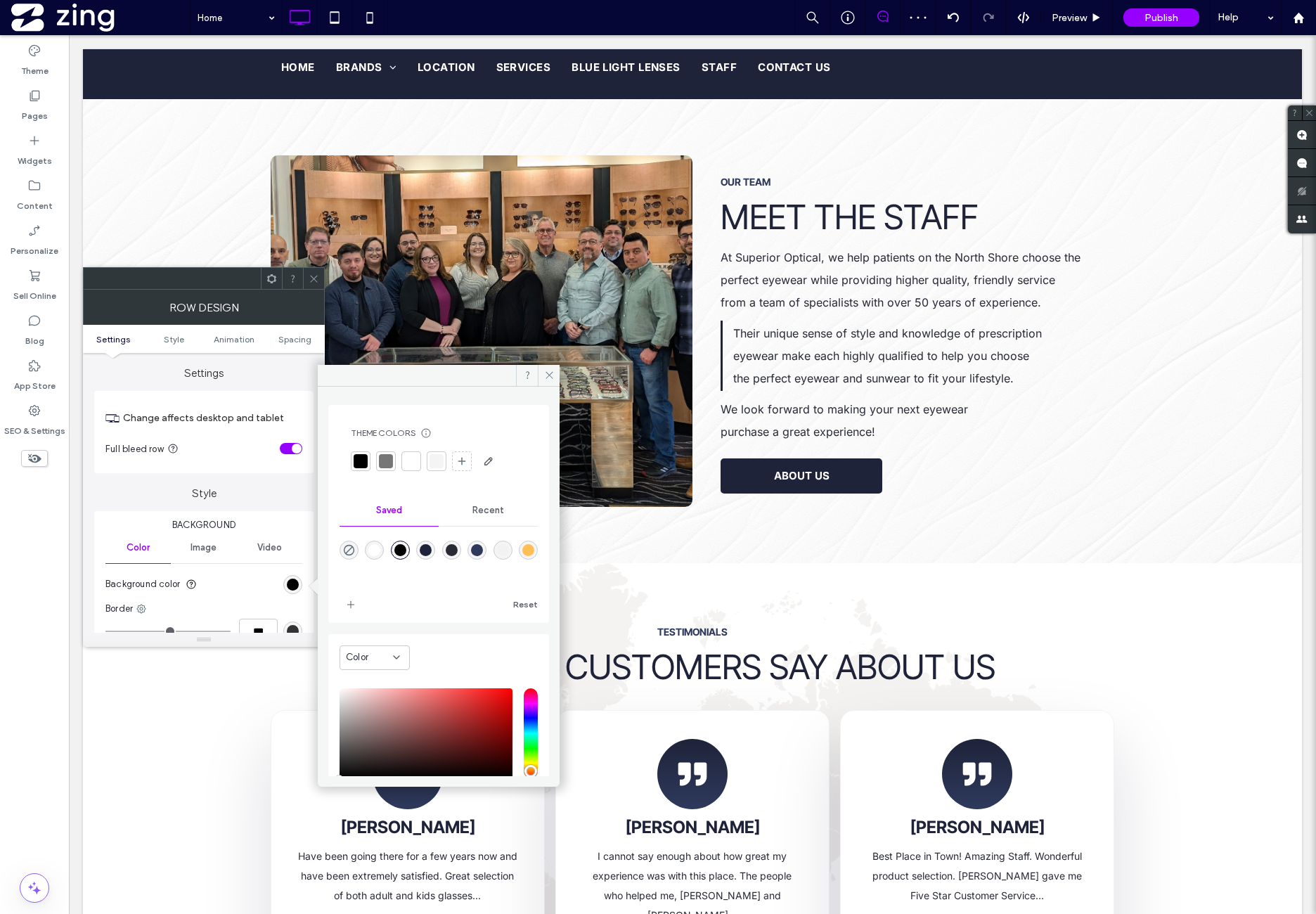
type input "*******"
click at [314, 283] on span at bounding box center [313, 278] width 11 height 21
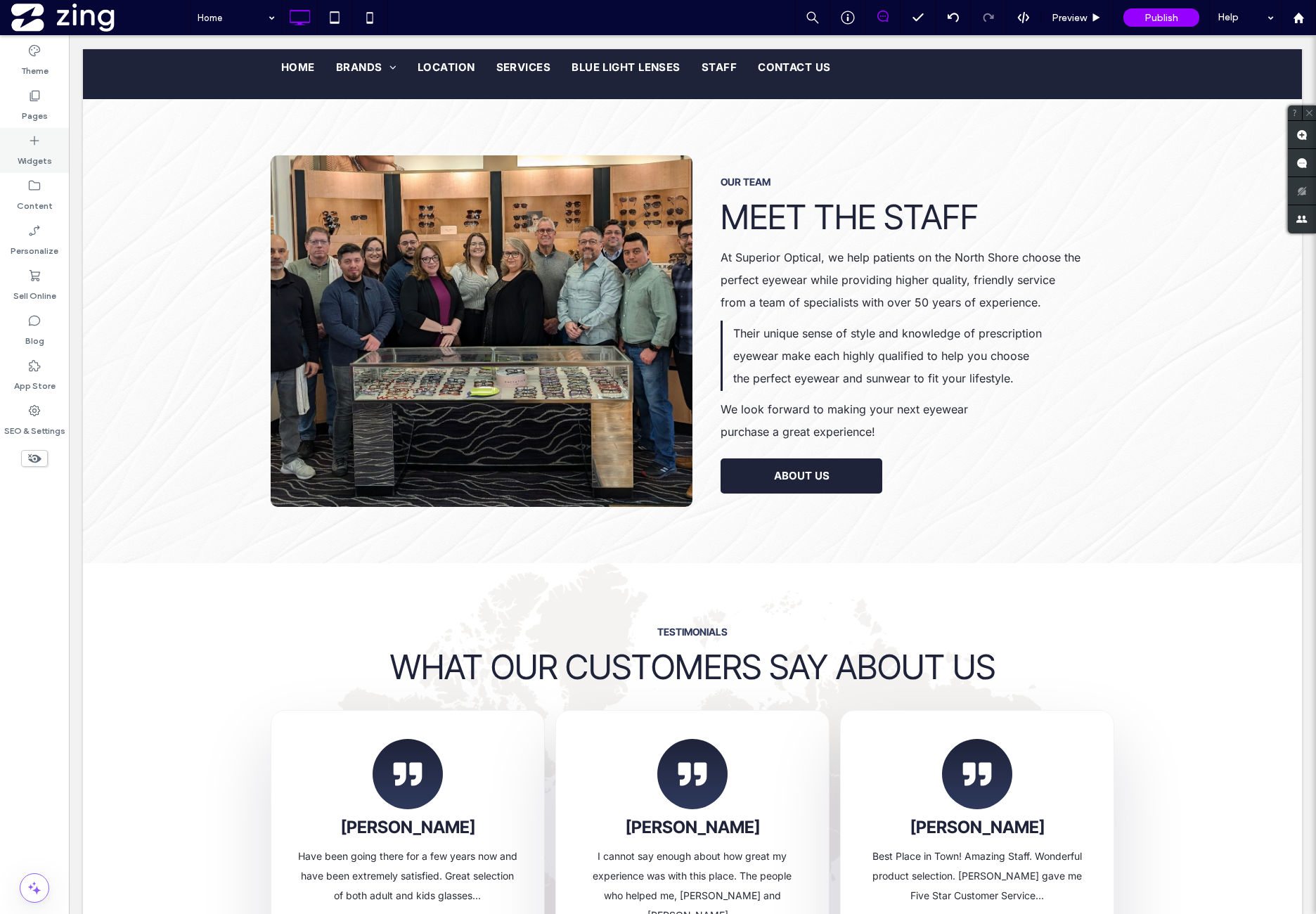
click at [46, 166] on div "Widgets" at bounding box center [34, 150] width 69 height 45
type input "*****"
type input "**"
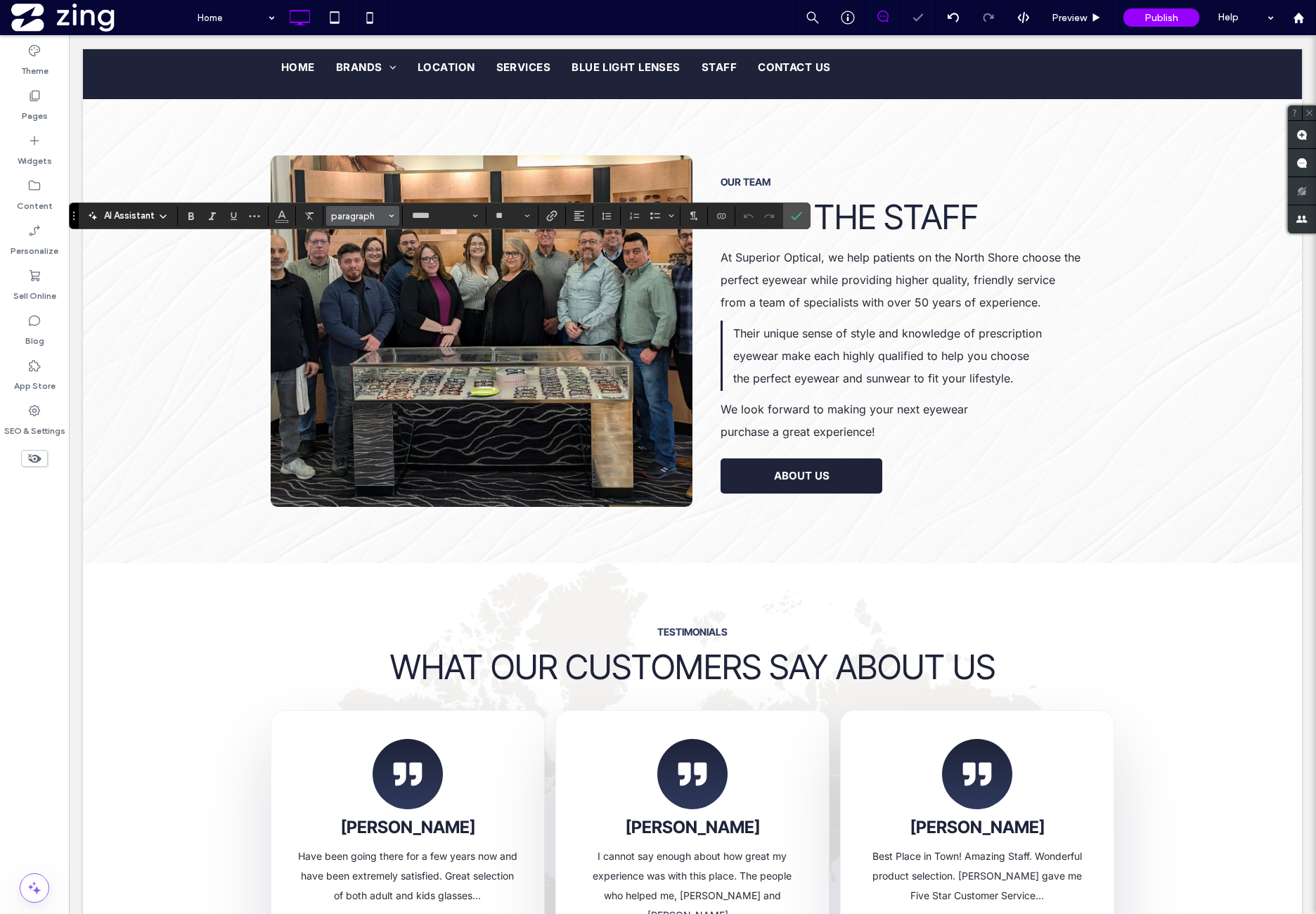
click at [354, 216] on span "paragraph" at bounding box center [358, 216] width 55 height 11
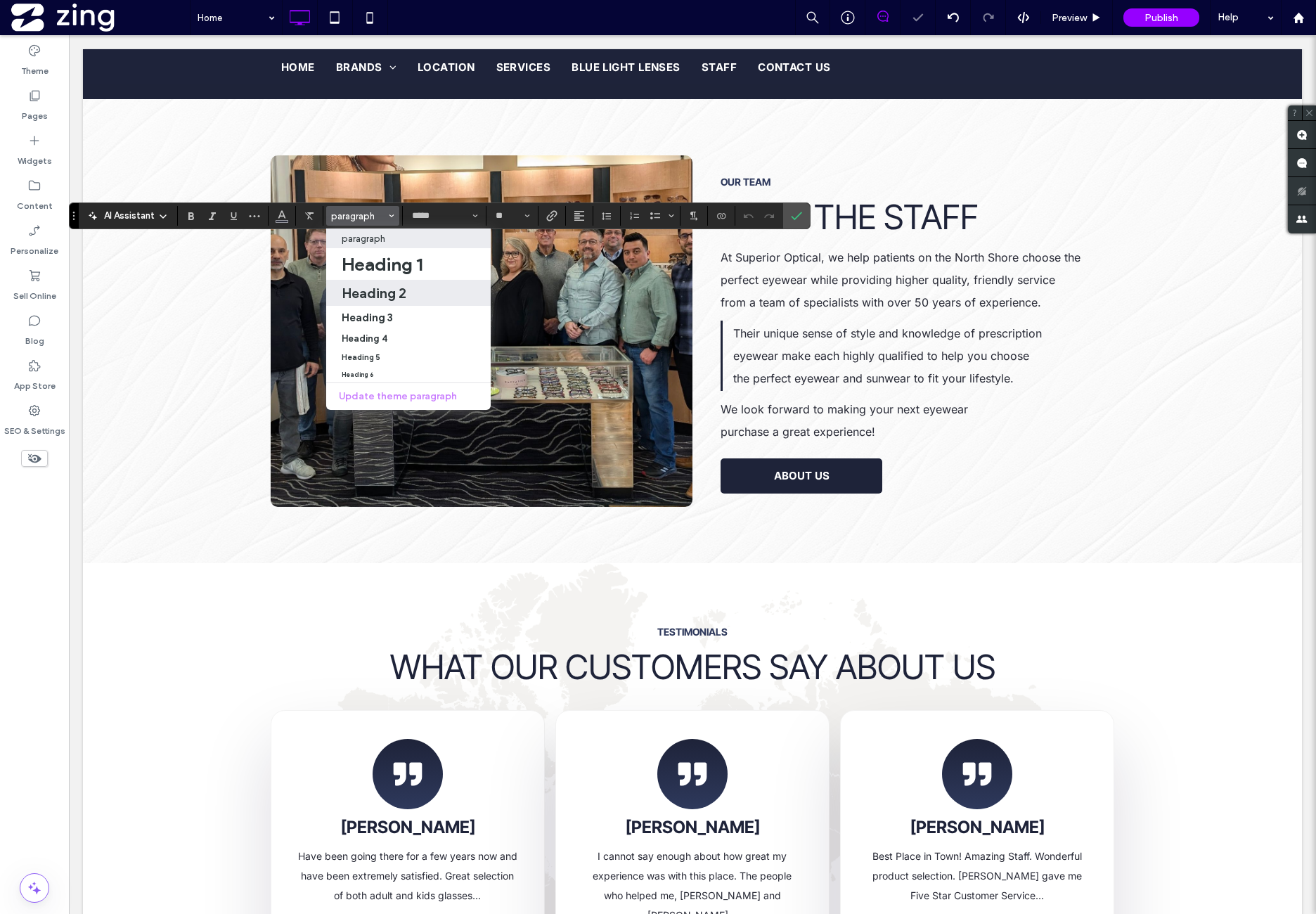
click at [386, 292] on h2 "Heading 2" at bounding box center [374, 293] width 65 height 17
type input "**********"
type input "**"
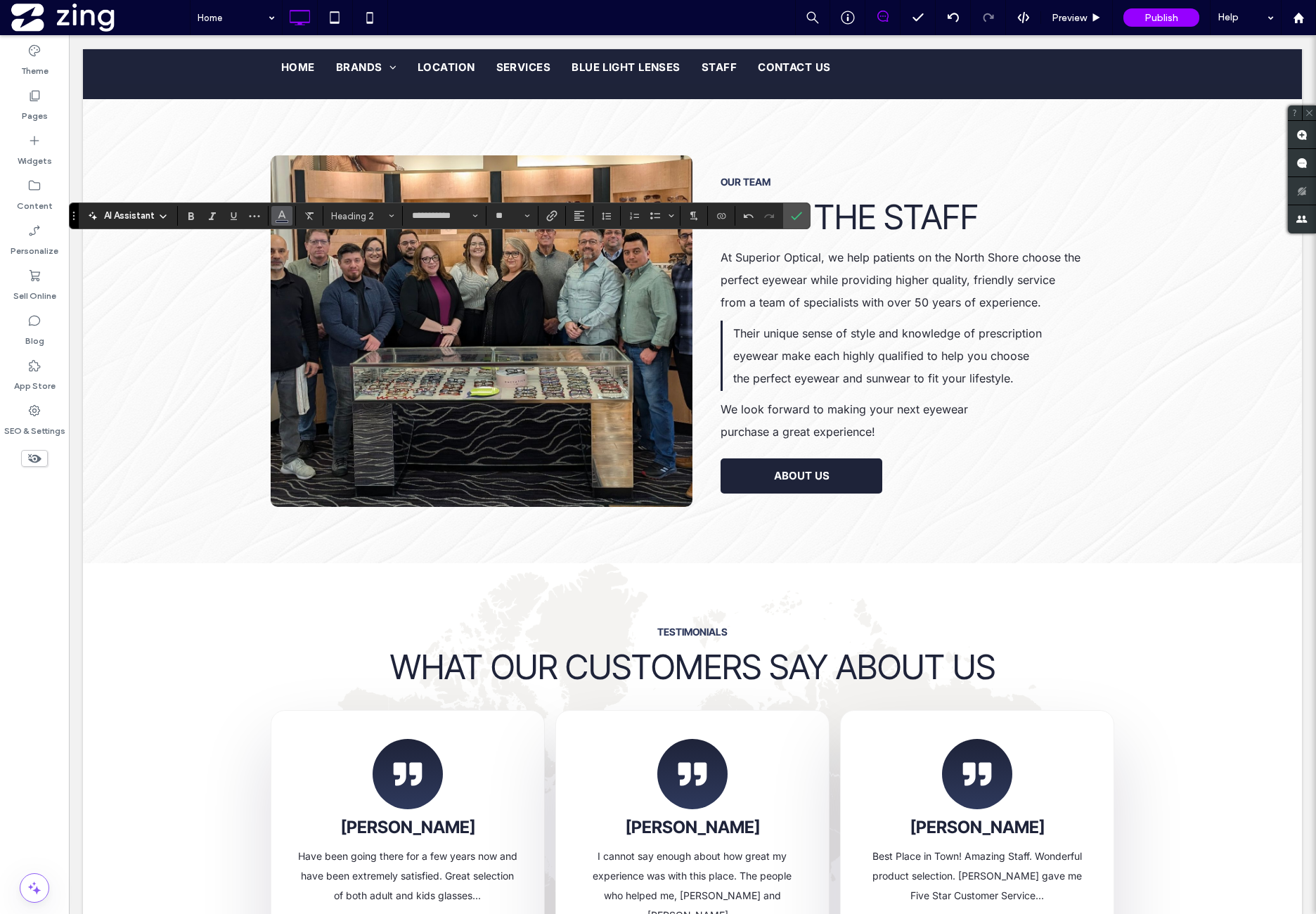
click at [288, 214] on button "Color" at bounding box center [282, 216] width 21 height 20
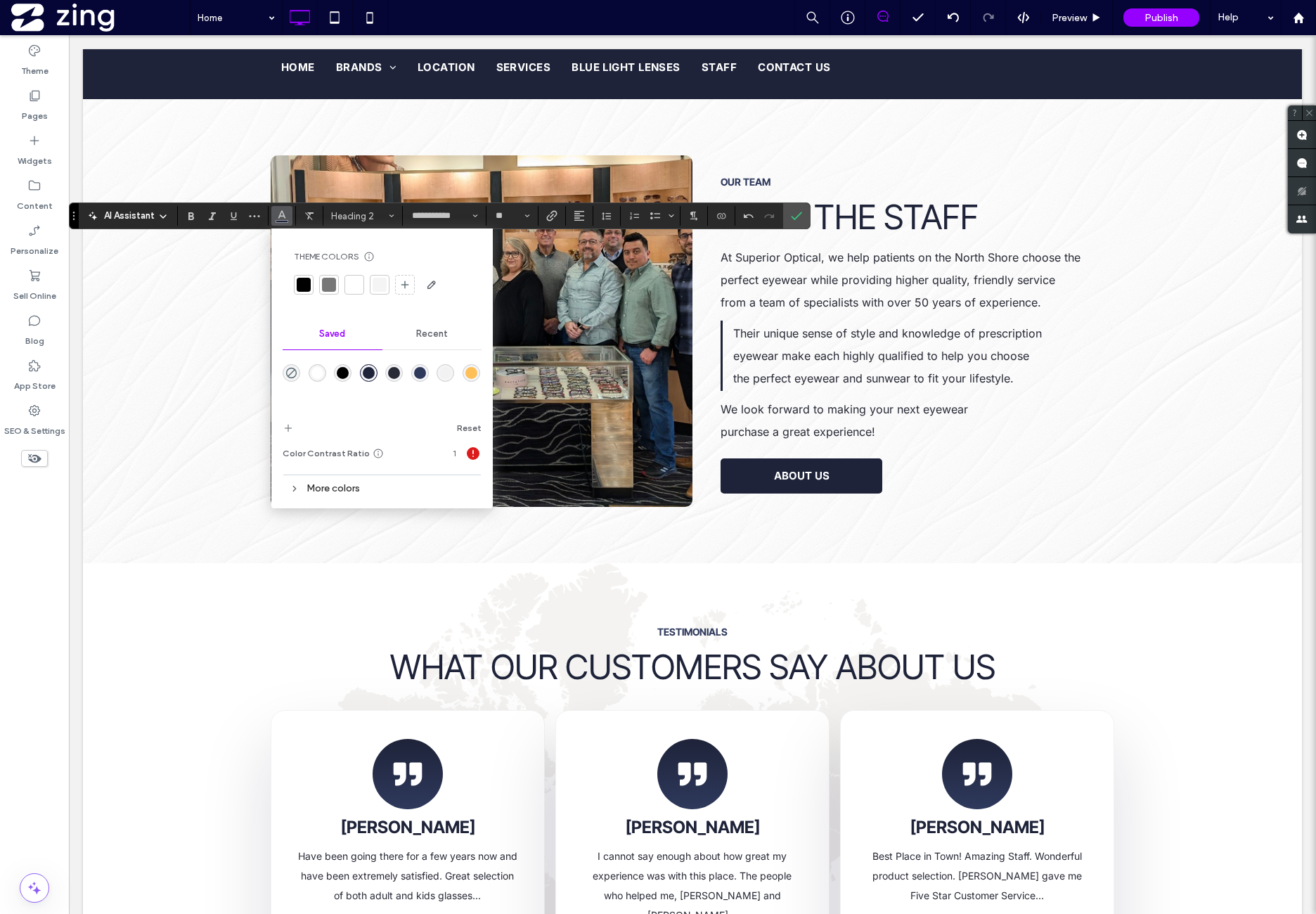
click at [318, 378] on div "rgba(255,255,255,1)" at bounding box center [317, 373] width 12 height 12
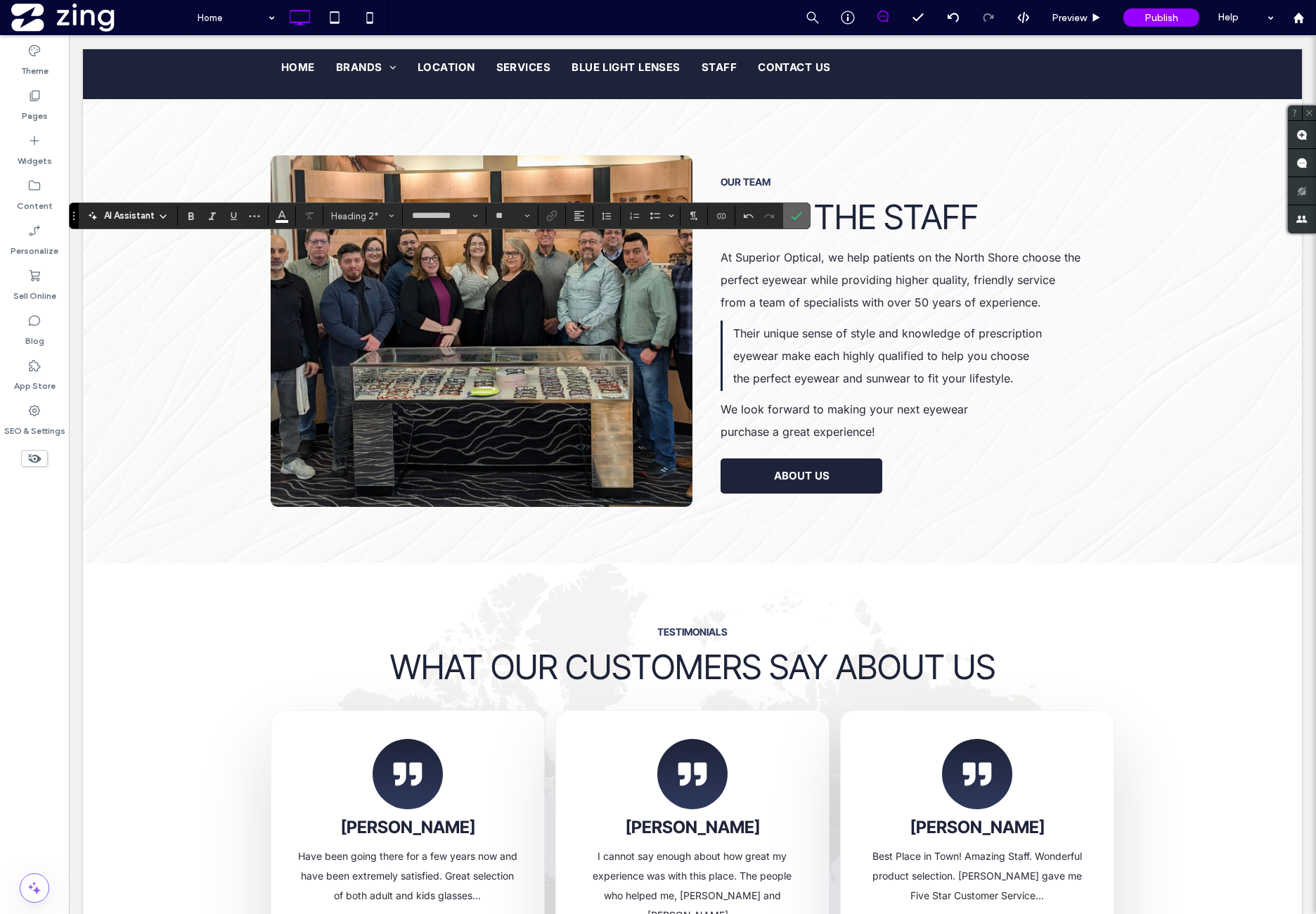
click at [783, 217] on section at bounding box center [796, 216] width 26 height 25
click at [798, 224] on span "Confirm" at bounding box center [797, 216] width 11 height 24
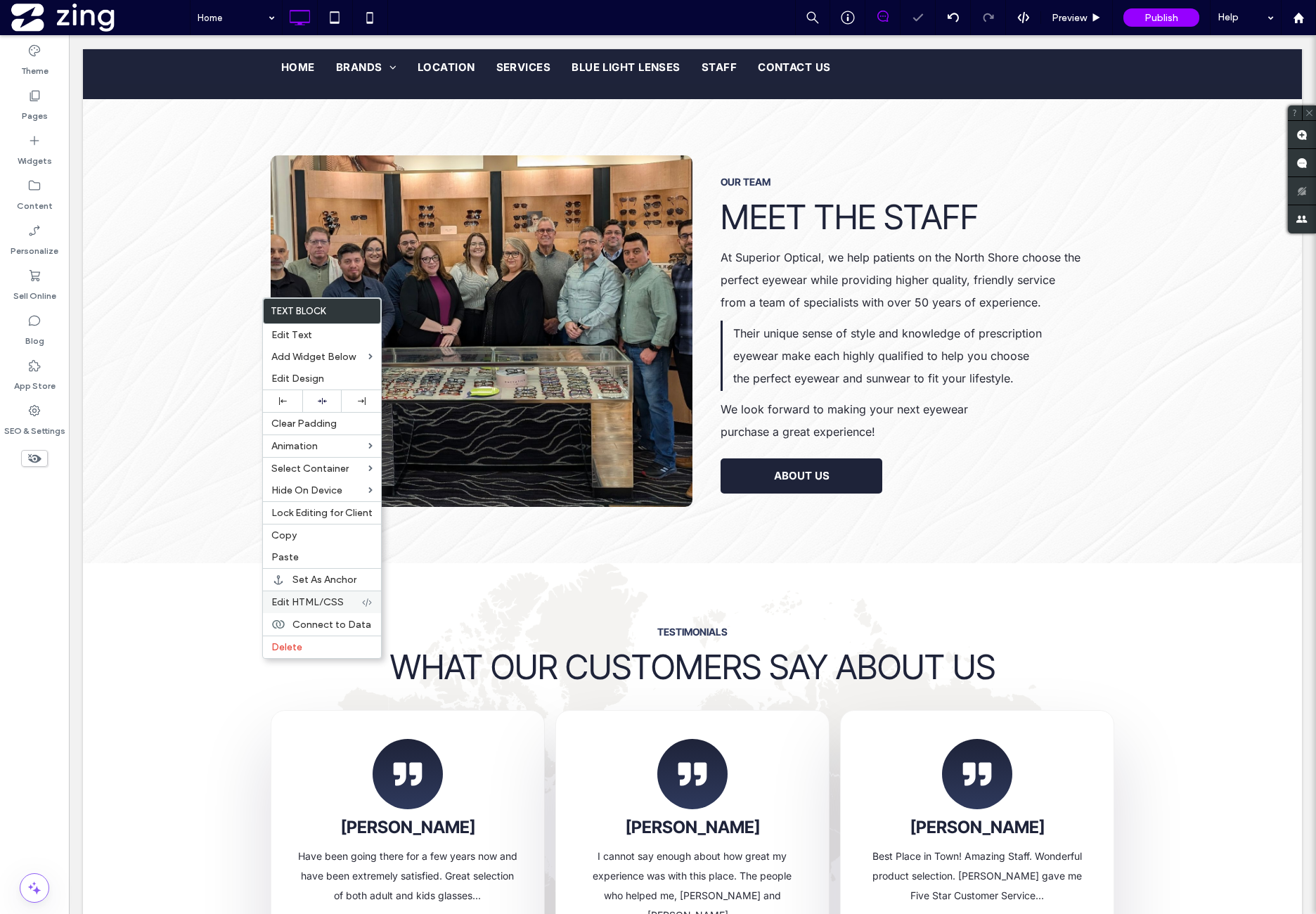
click at [335, 596] on span "Edit HTML/CSS" at bounding box center [307, 602] width 72 height 12
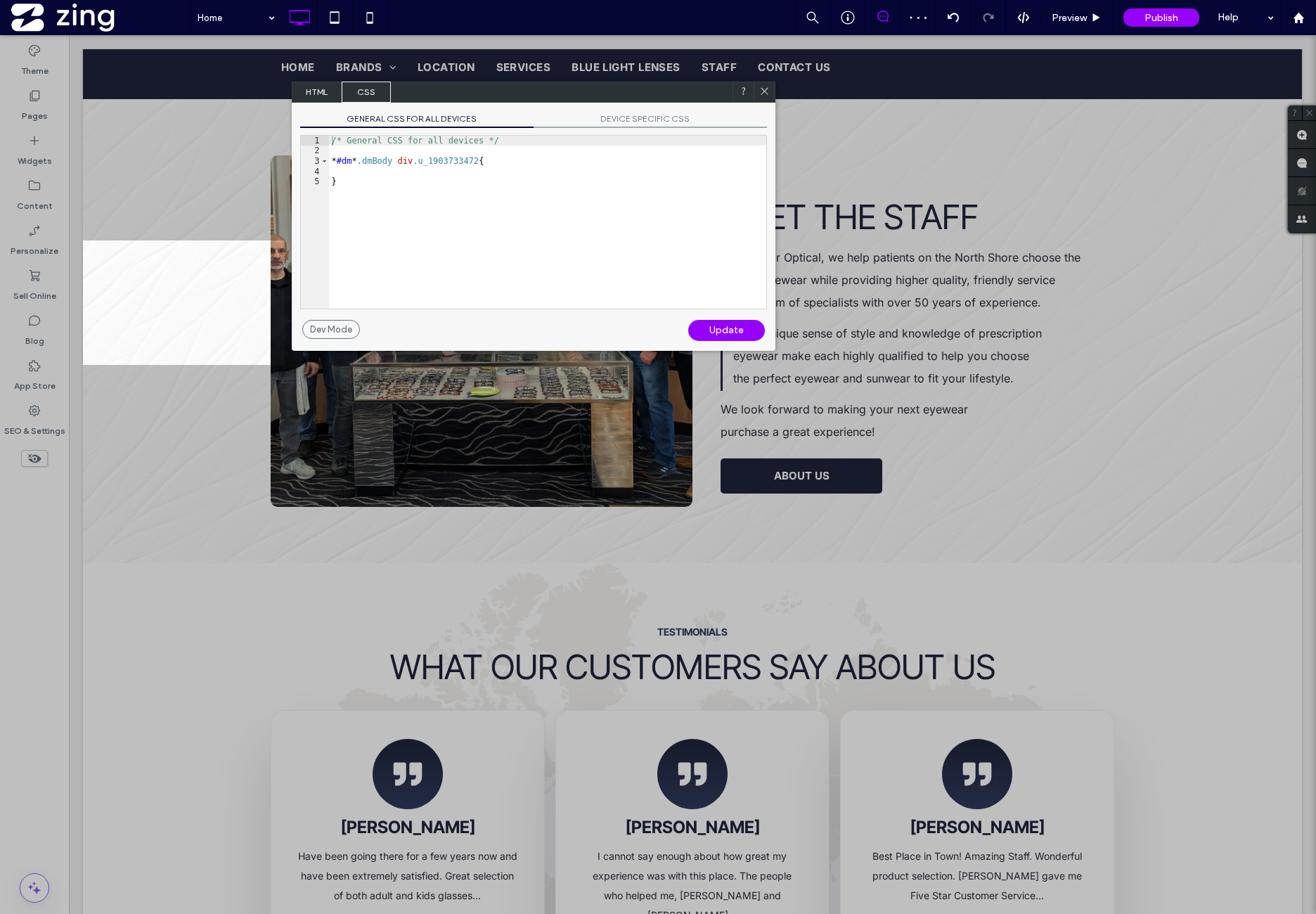
click at [664, 121] on span "DEVICE SPECIFIC CSS" at bounding box center [650, 121] width 233 height 15
click at [411, 207] on div "/* Device specific CSS */ * #dm * .dmBody div .u_1903733472 { }" at bounding box center [548, 232] width 437 height 194
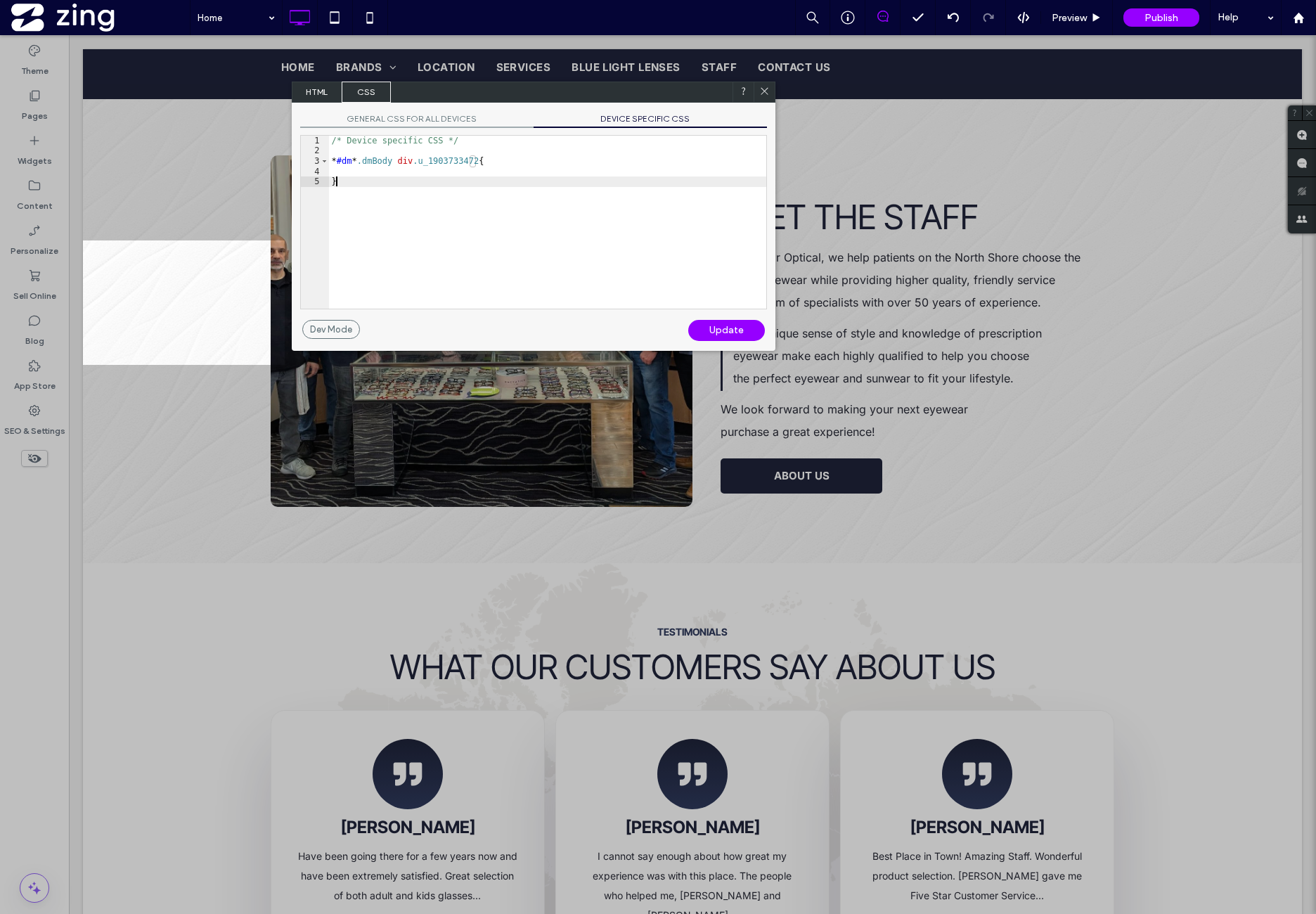
click at [383, 116] on span "GENERAL CSS FOR ALL DEVICES" at bounding box center [416, 121] width 233 height 15
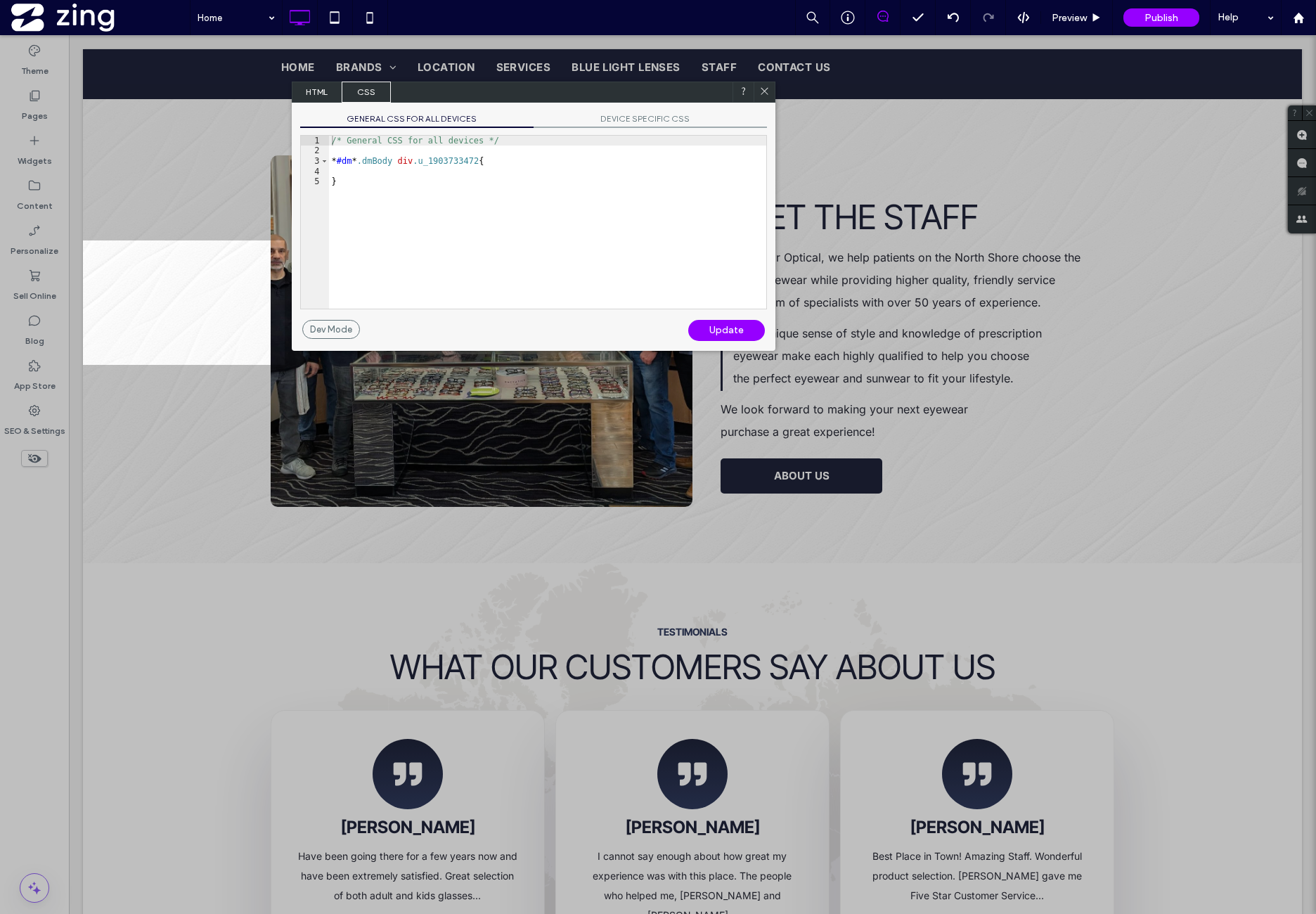
click at [464, 174] on div "/* General CSS for all devices */ * #dm * .dmBody div .u_1903733472 { }" at bounding box center [548, 232] width 437 height 194
click at [676, 120] on span "DEVICE SPECIFIC CSS" at bounding box center [650, 121] width 233 height 15
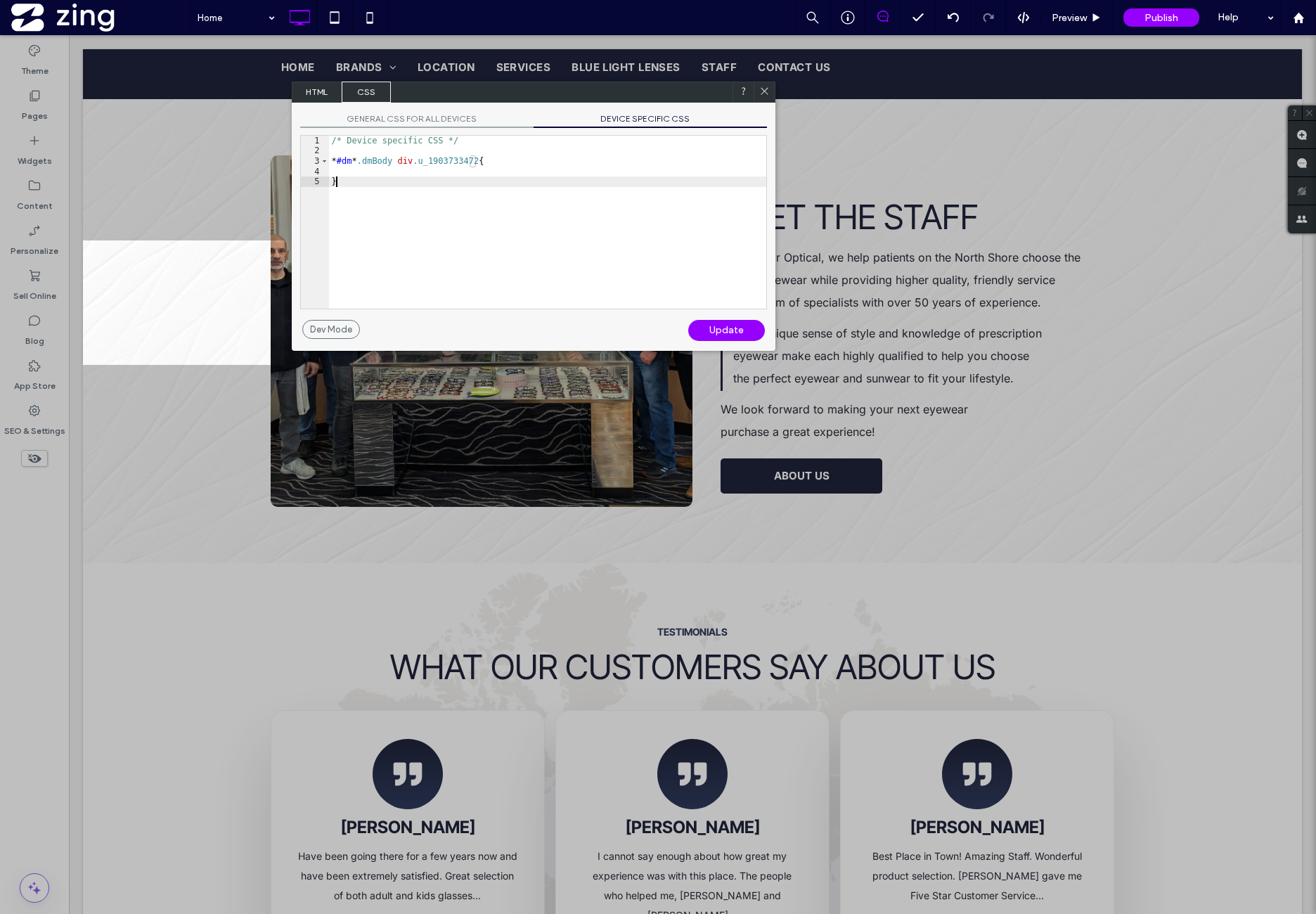
click at [441, 191] on div "/* Device specific CSS */ * #dm * .dmBody div .u_1903733472 { }" at bounding box center [548, 232] width 437 height 194
click at [437, 170] on div "/* Device specific CSS */ * #dm * .dmBody div .u_1903733472 { }" at bounding box center [548, 232] width 437 height 194
click at [332, 182] on div "/* Device specific CSS */ * #dm * .dmBody div .u_1903733472 { writing-mode:vert…" at bounding box center [548, 232] width 437 height 194
click at [334, 190] on div "/* Device specific CSS */ * #dm * .dmBody div .u_1903733472 { writing-mode:vert…" at bounding box center [548, 232] width 437 height 194
click at [332, 190] on div "/* Device specific CSS */ * #dm * .dmBody div .u_1903733472 { writing-mode:vert…" at bounding box center [548, 232] width 437 height 194
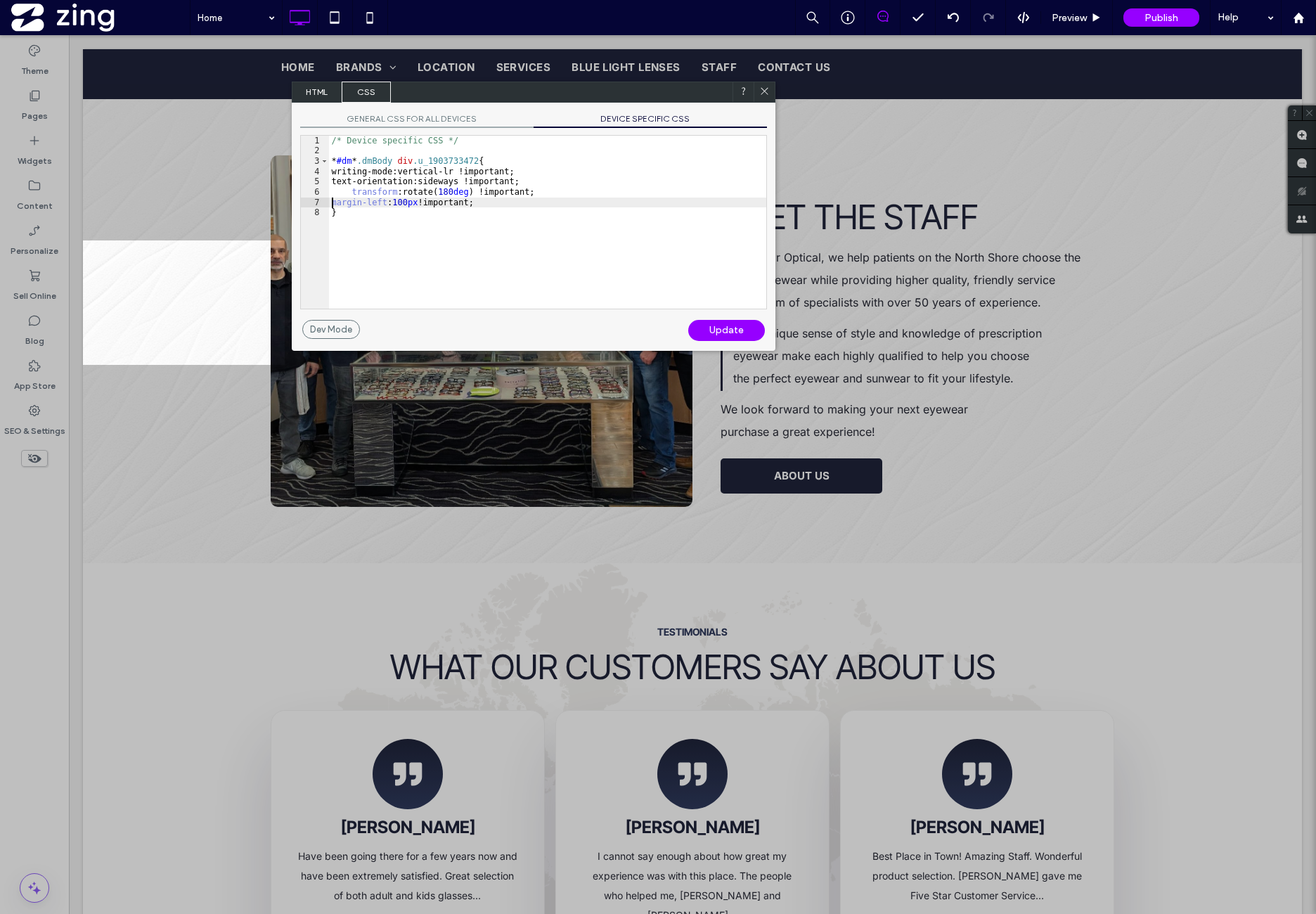
click at [332, 201] on div "/* Device specific CSS */ * #dm * .dmBody div .u_1903733472 { writing-mode:vert…" at bounding box center [548, 232] width 437 height 194
drag, startPoint x: 351, startPoint y: 199, endPoint x: 512, endPoint y: 205, distance: 161.1
click at [512, 205] on div "/* Device specific CSS */ * #dm * .dmBody div .u_1903733472 { writing-mode:vert…" at bounding box center [548, 232] width 437 height 194
click at [714, 326] on div "Update" at bounding box center [726, 331] width 76 height 21
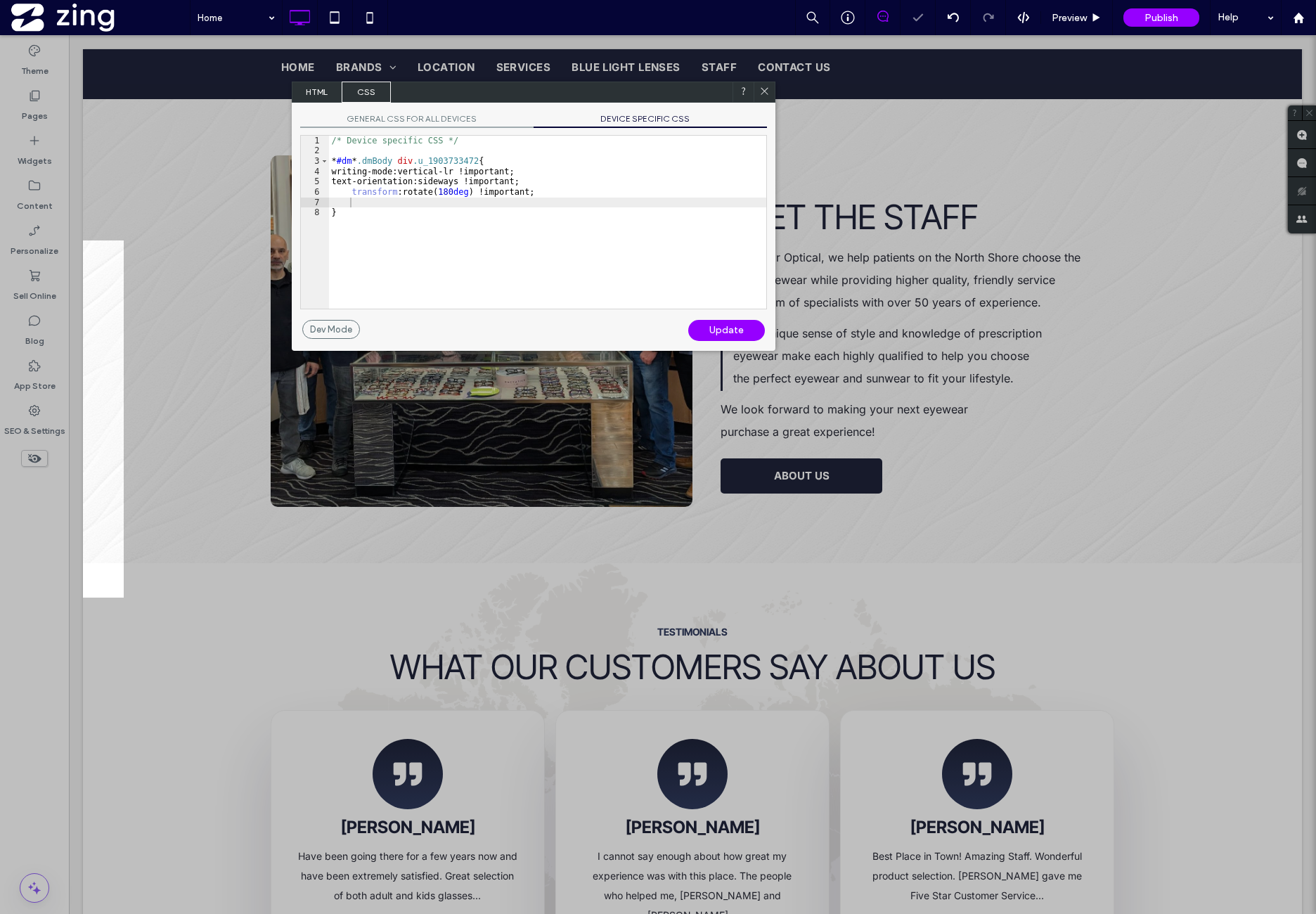
click at [763, 92] on icon at bounding box center [764, 91] width 11 height 11
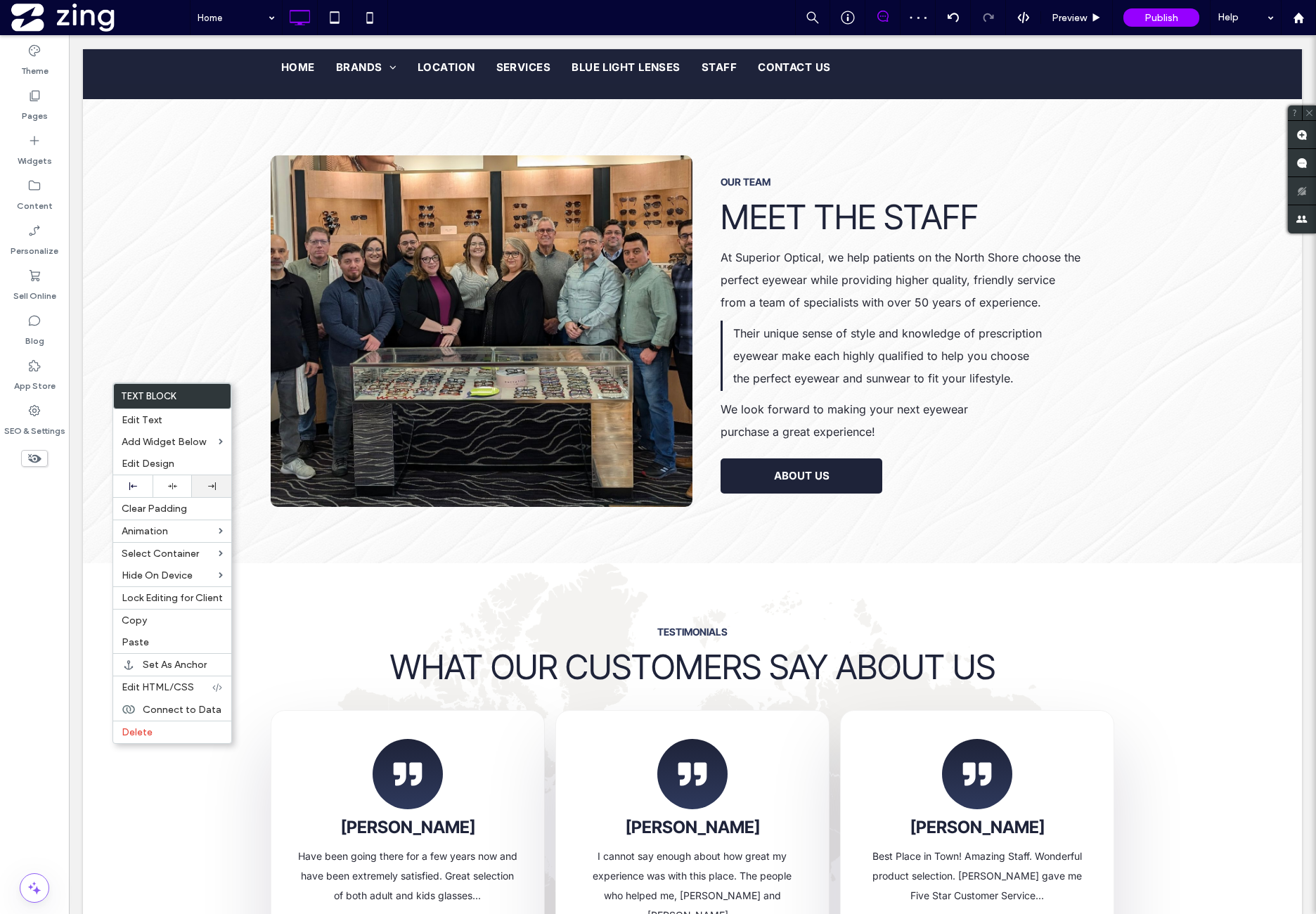
click at [210, 486] on icon at bounding box center [211, 486] width 8 height 8
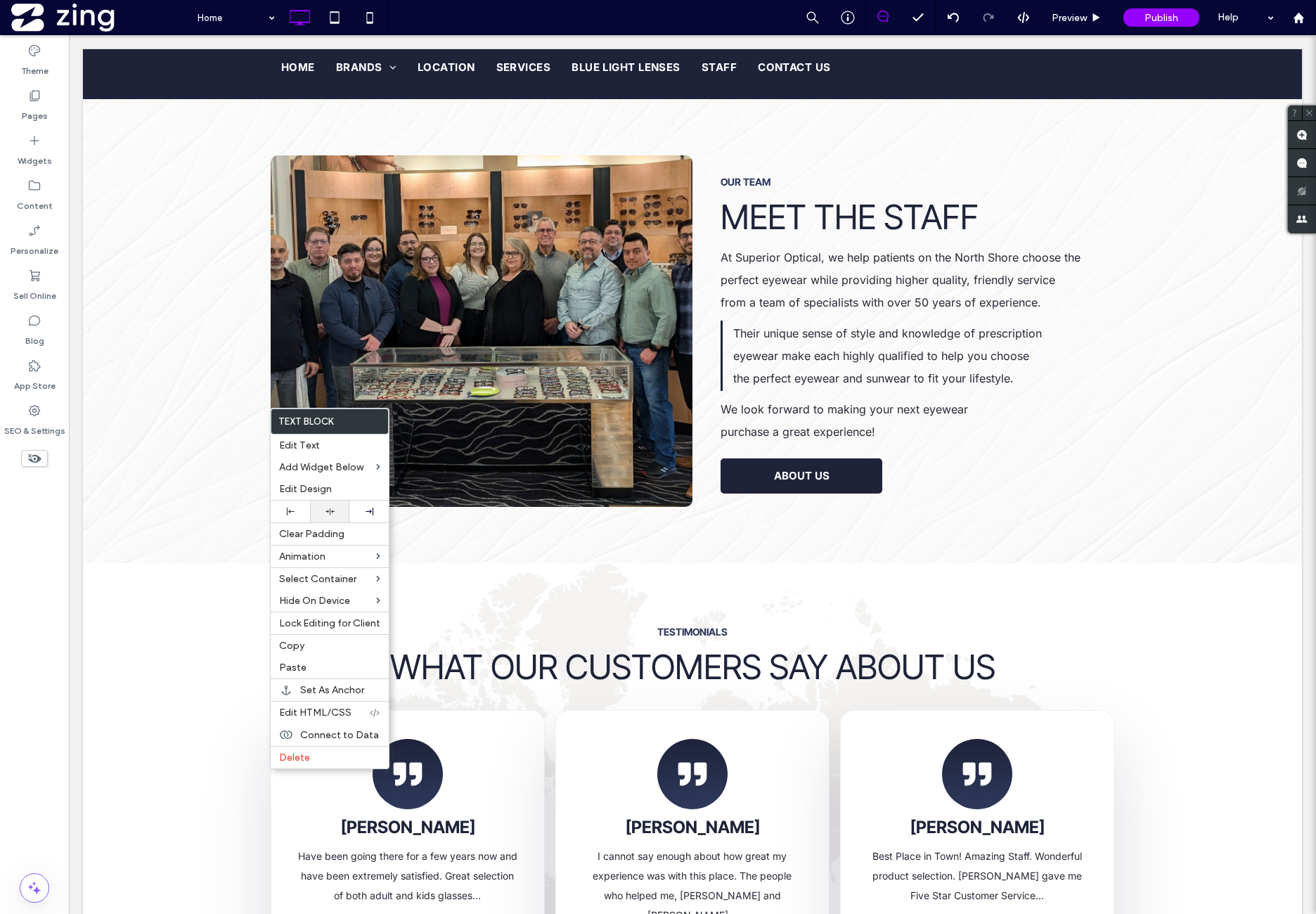
click at [333, 508] on icon at bounding box center [330, 511] width 9 height 9
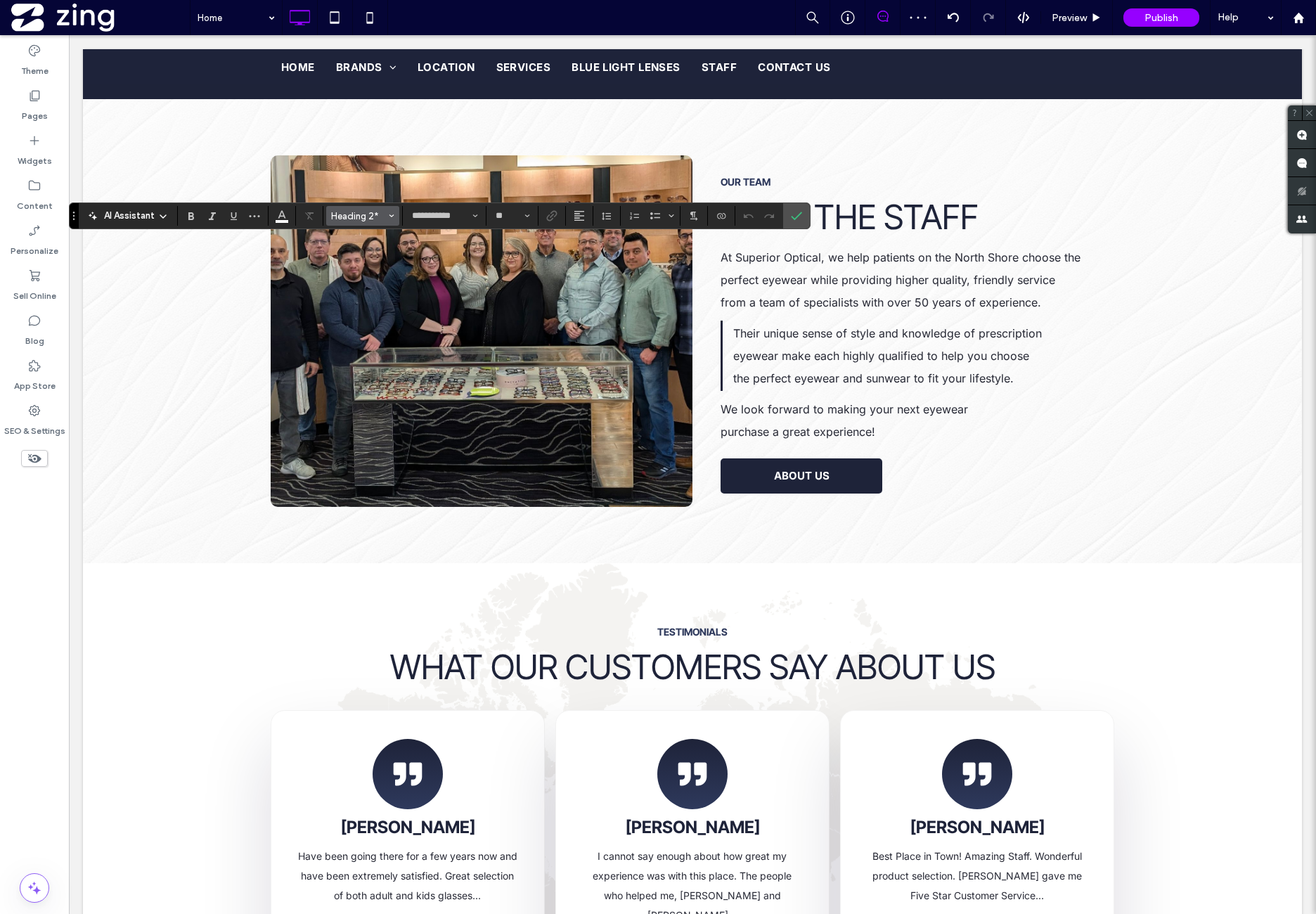
click at [351, 215] on span "Heading 2*" at bounding box center [358, 216] width 55 height 11
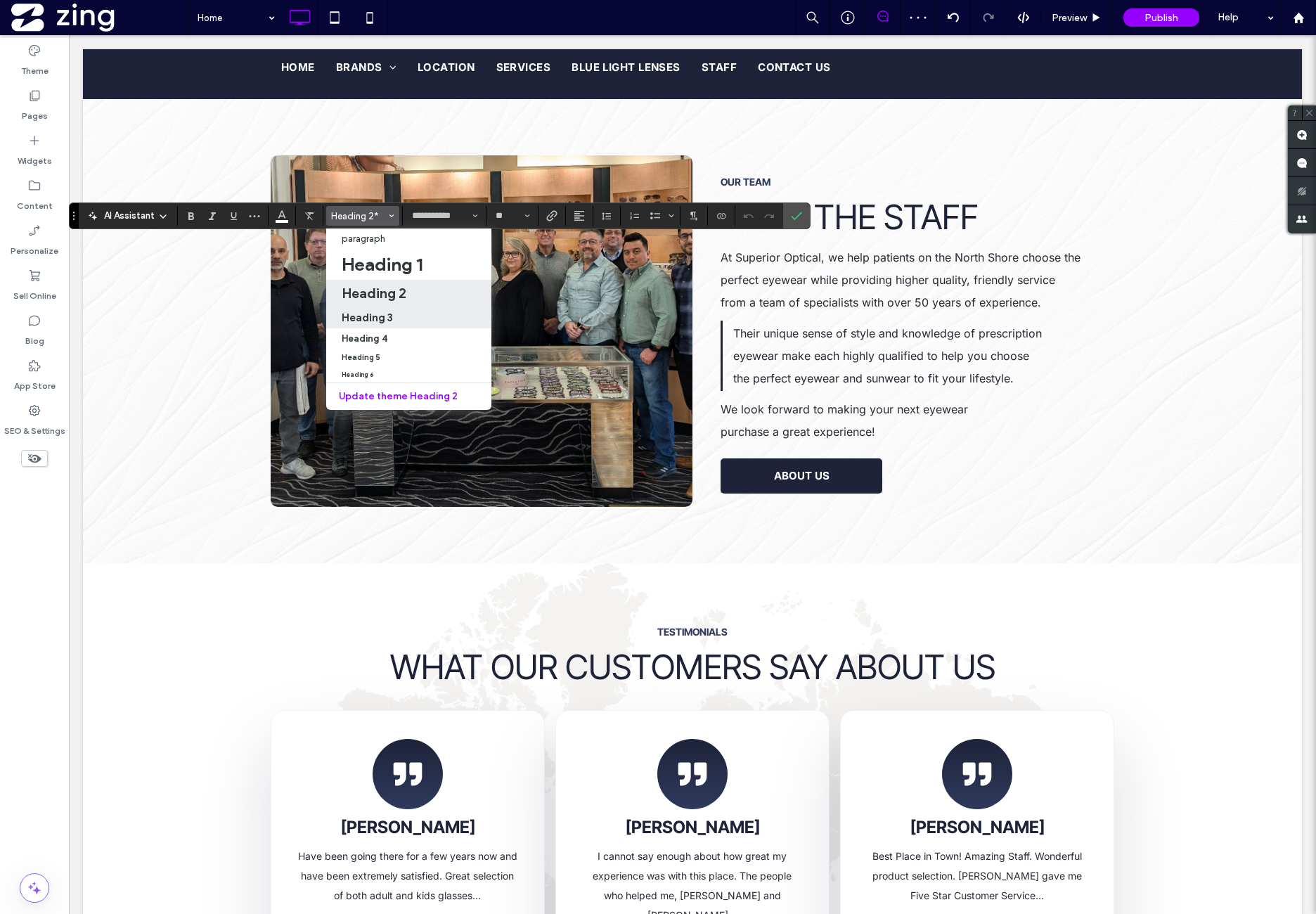
click at [403, 320] on div "Heading 3" at bounding box center [409, 317] width 134 height 14
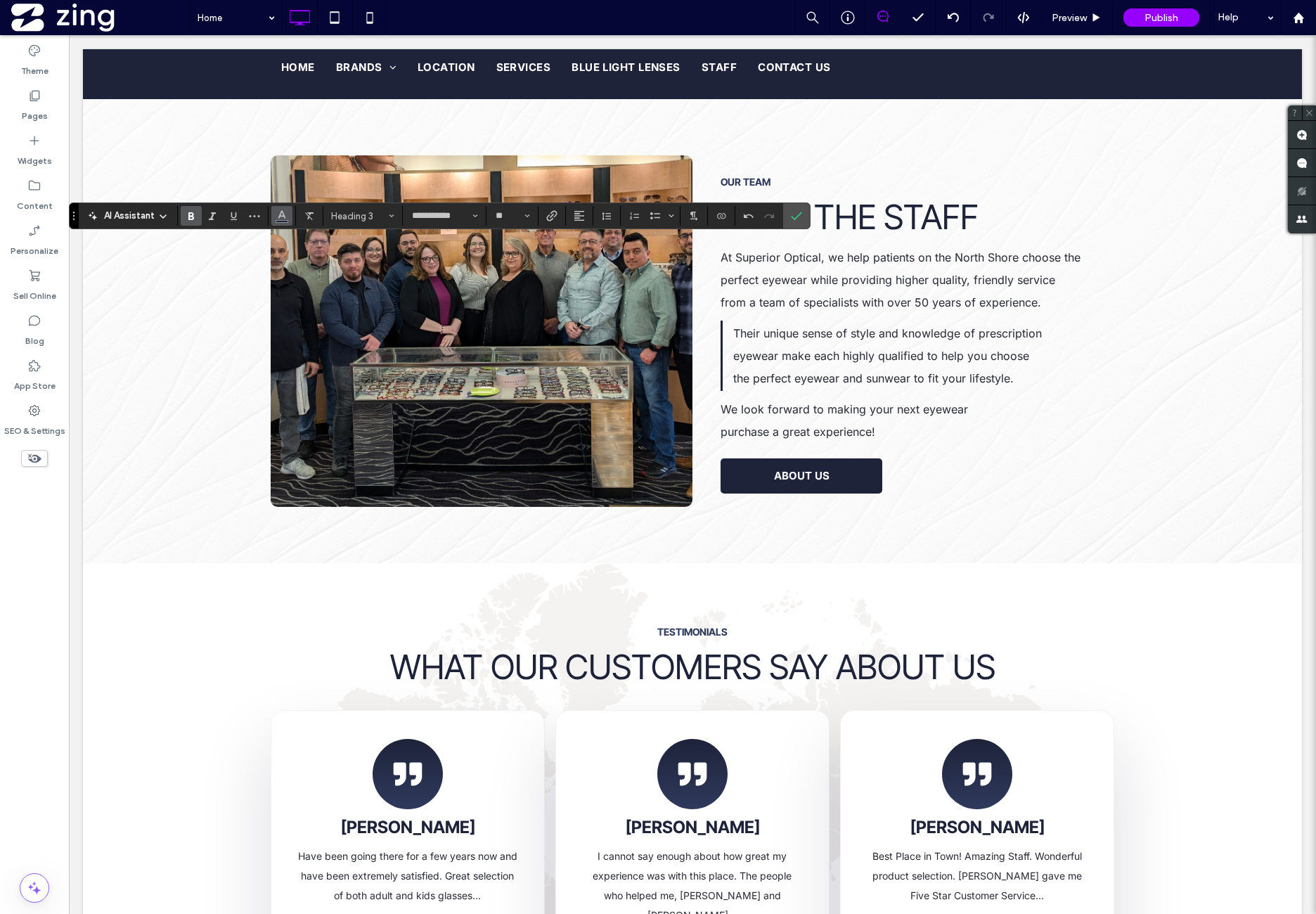
click at [278, 216] on use "Color" at bounding box center [282, 214] width 8 height 8
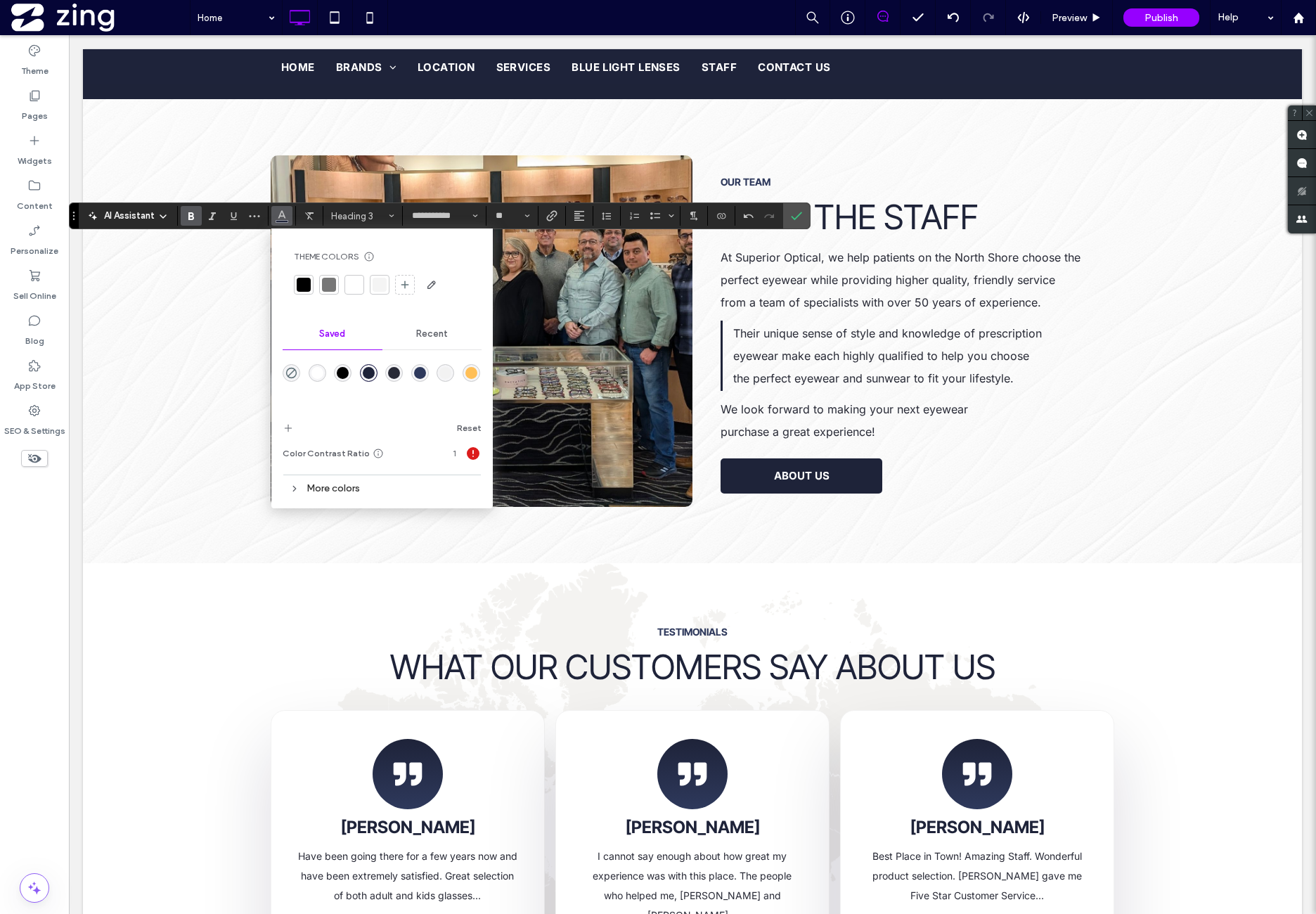
click at [311, 368] on div "rgba(255,255,255,1)" at bounding box center [317, 373] width 12 height 12
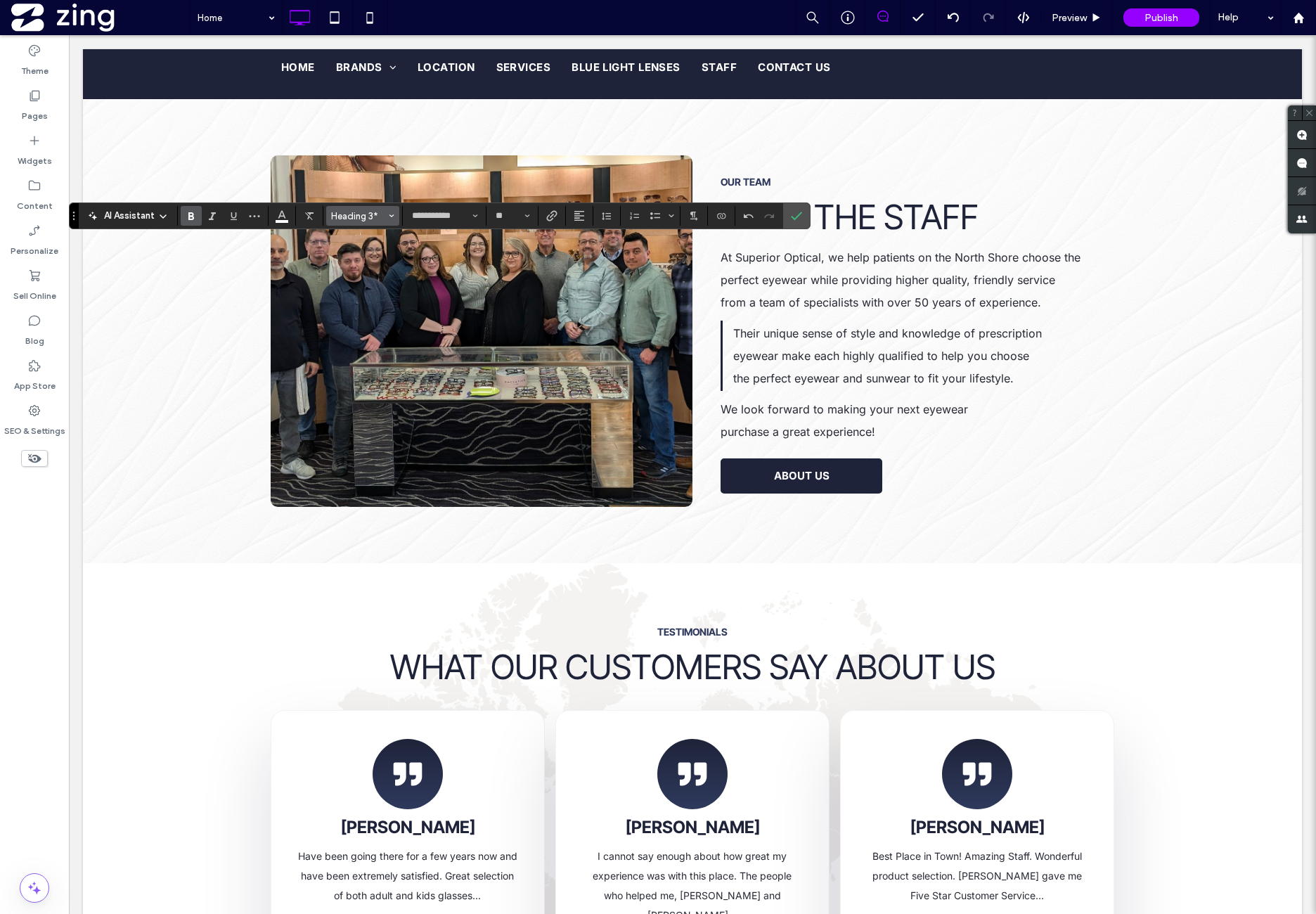
click at [358, 216] on span "Heading 3*" at bounding box center [358, 216] width 55 height 11
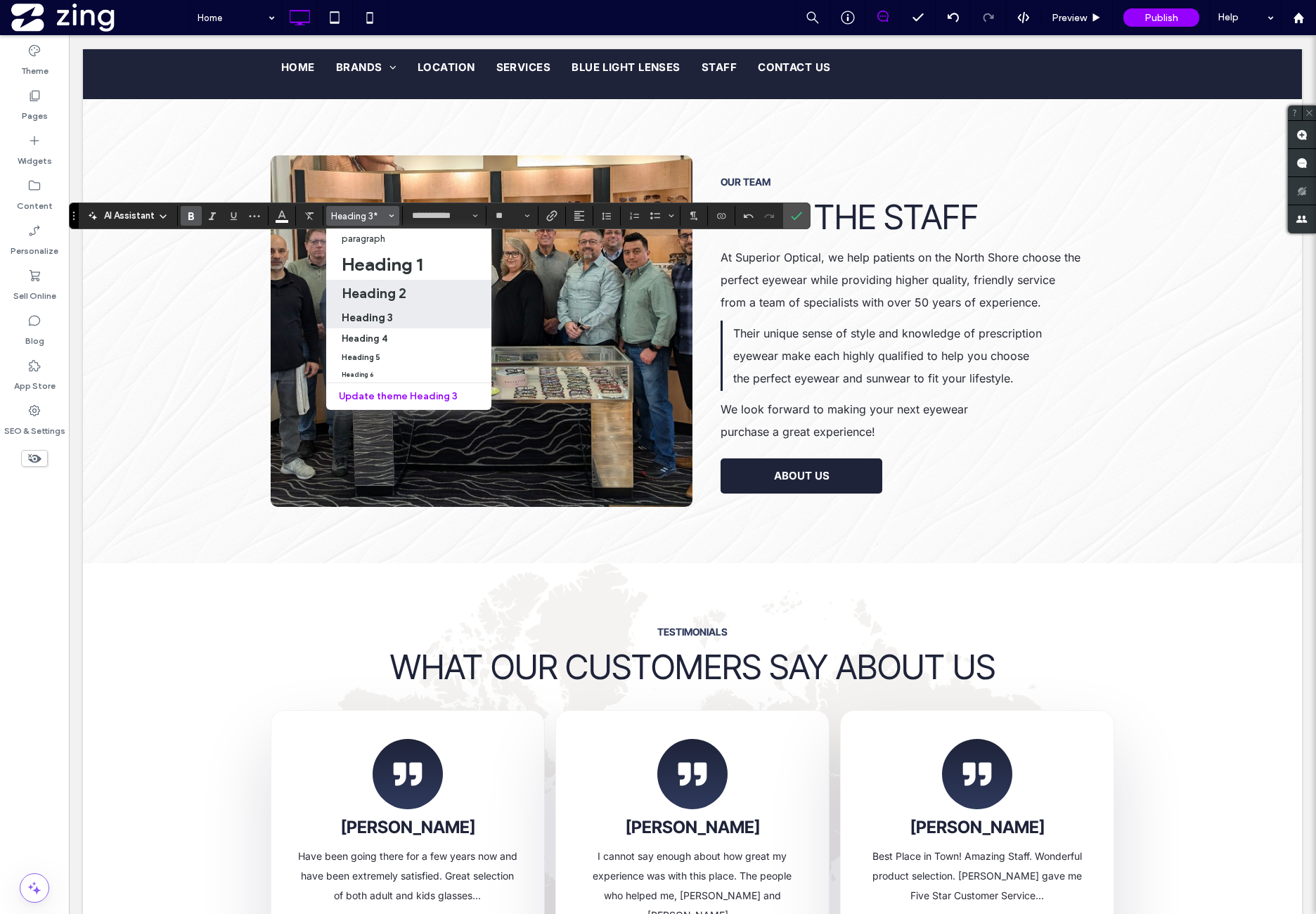
click at [412, 296] on div "Heading 2" at bounding box center [409, 293] width 134 height 17
type input "**"
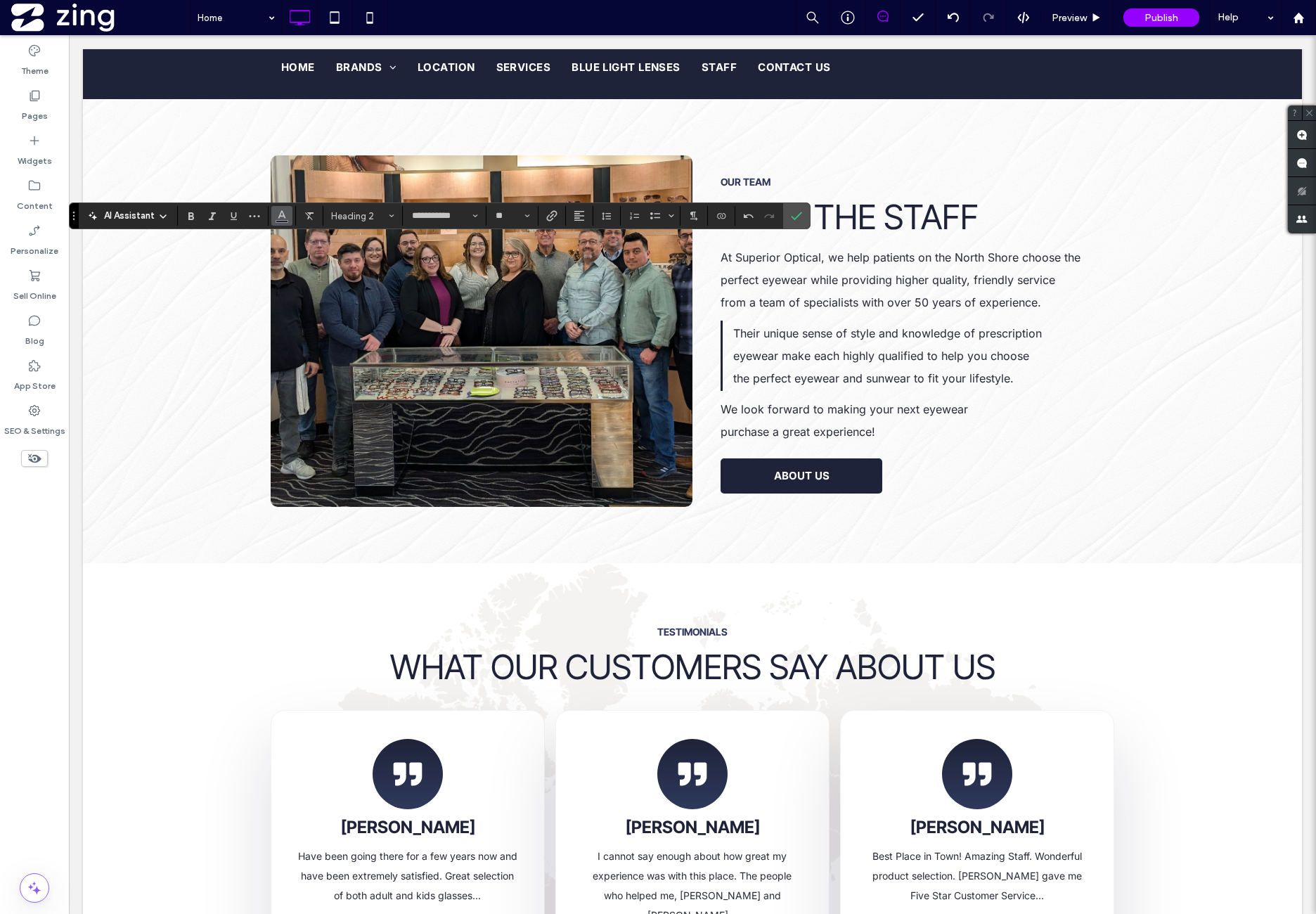
click at [284, 210] on icon "Color" at bounding box center [282, 214] width 11 height 11
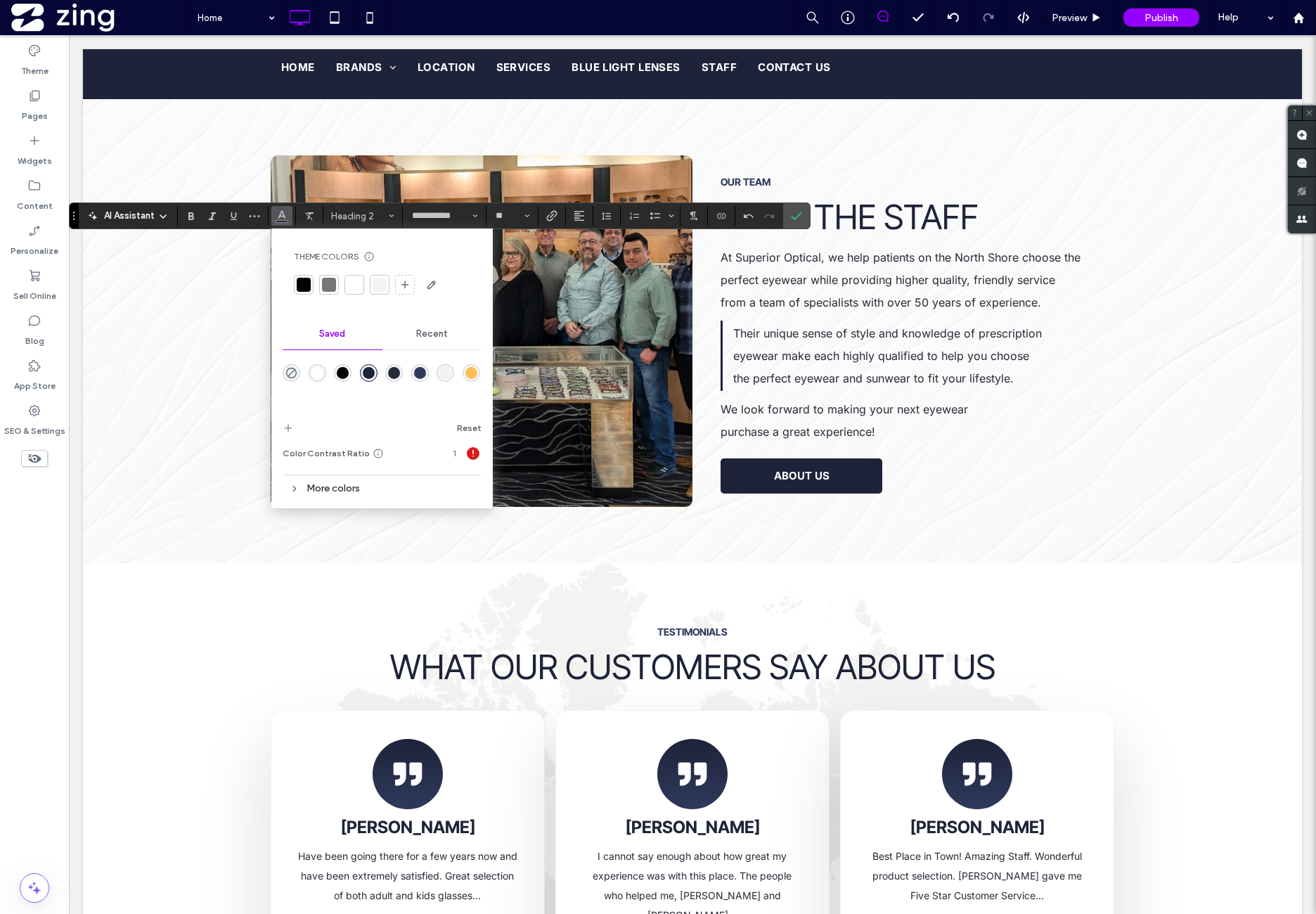
click at [313, 373] on div "rgba(255,255,255,1)" at bounding box center [317, 373] width 12 height 12
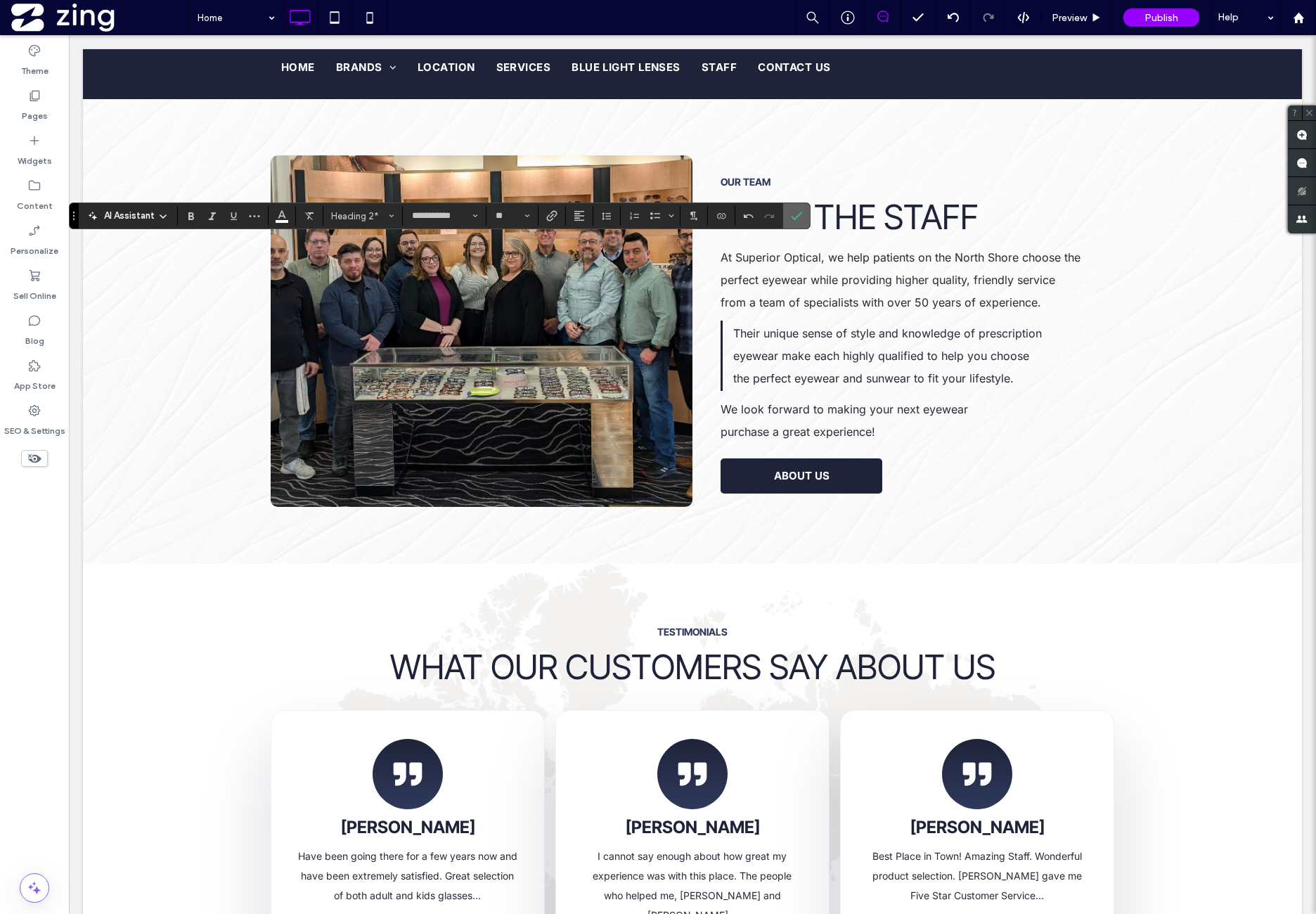
click at [787, 215] on label "Confirm" at bounding box center [797, 216] width 21 height 25
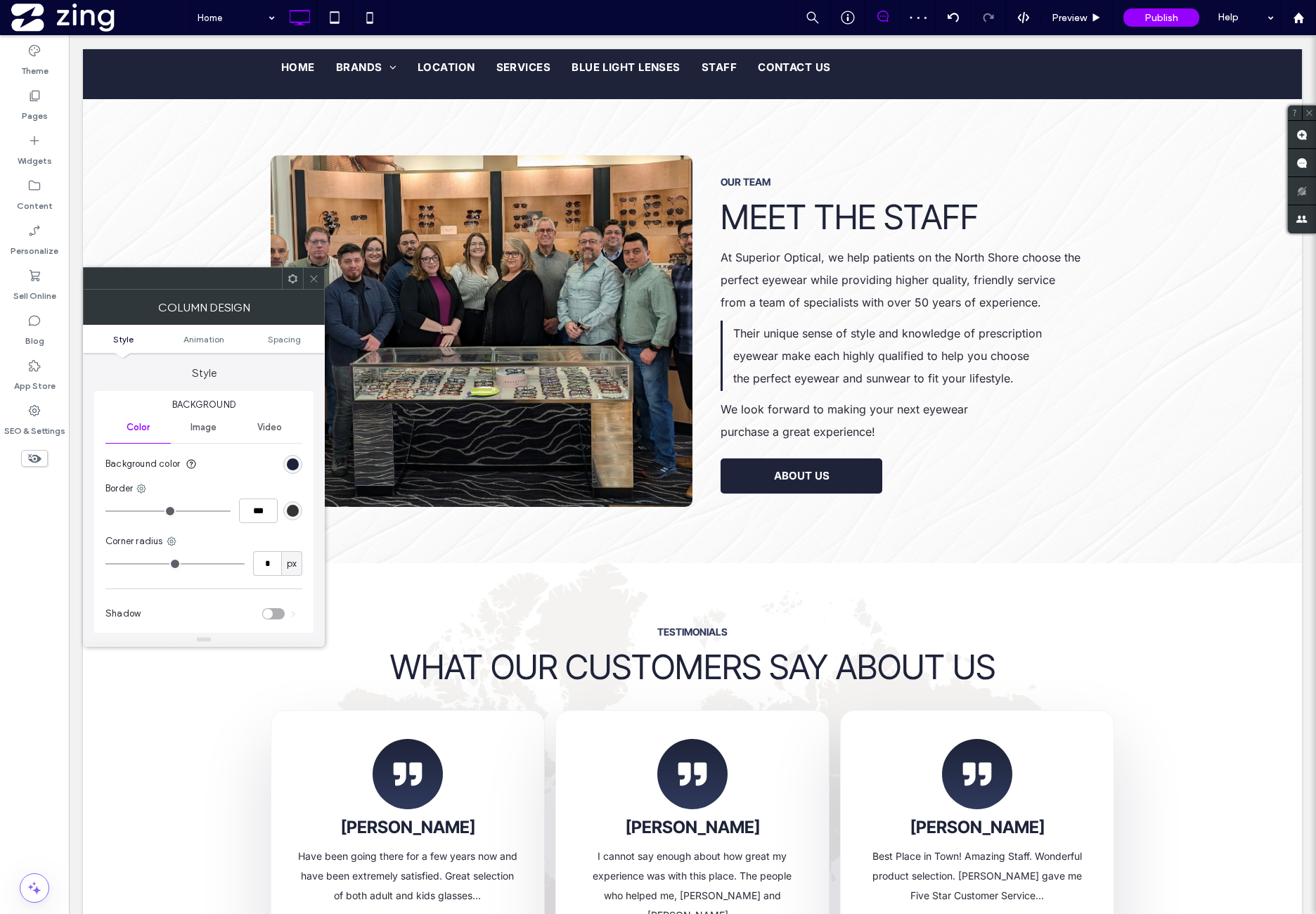
click at [302, 333] on ul "Style Animation Spacing" at bounding box center [204, 338] width 242 height 28
click at [299, 337] on span "Spacing" at bounding box center [284, 339] width 33 height 11
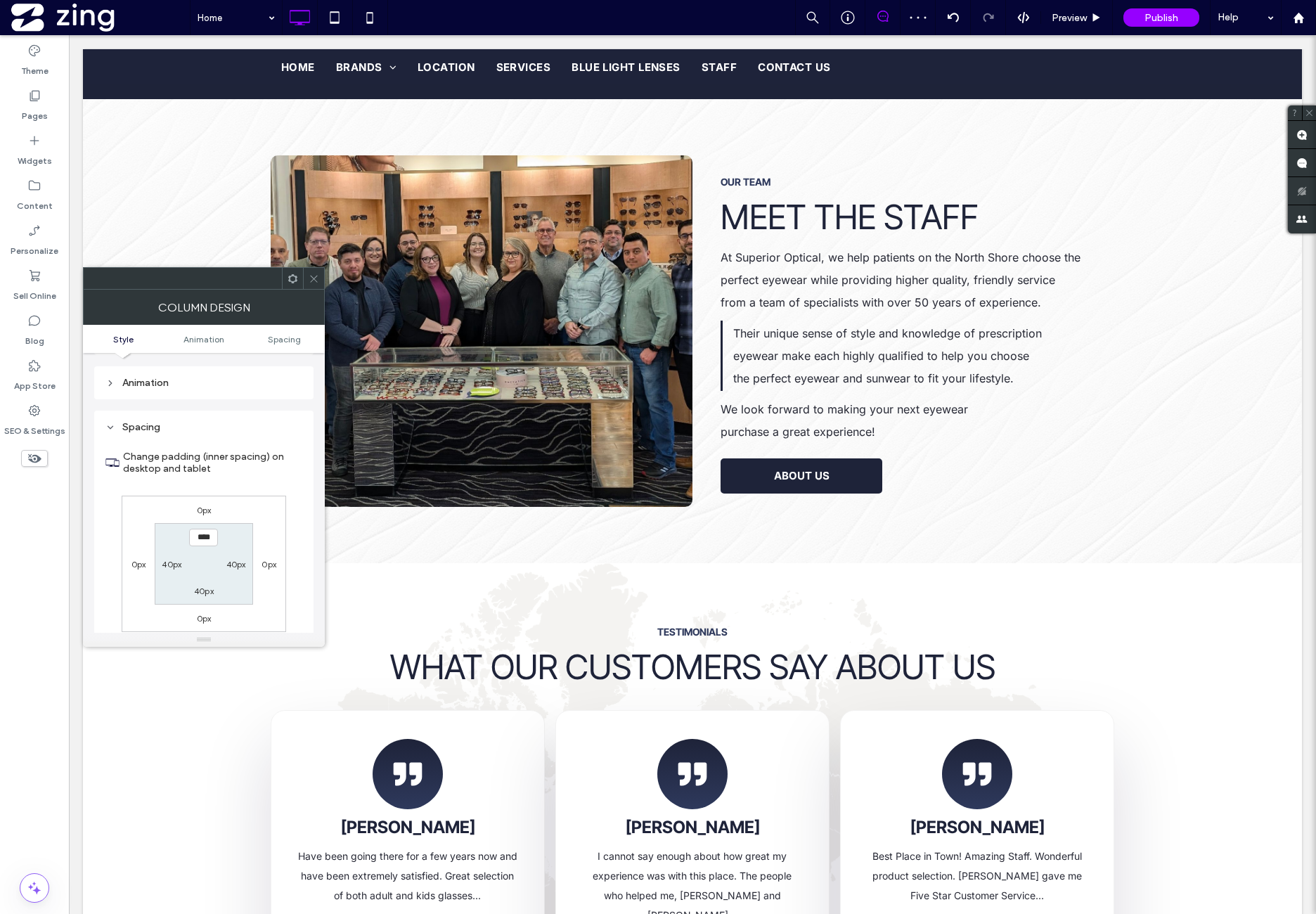
scroll to position [330, 0]
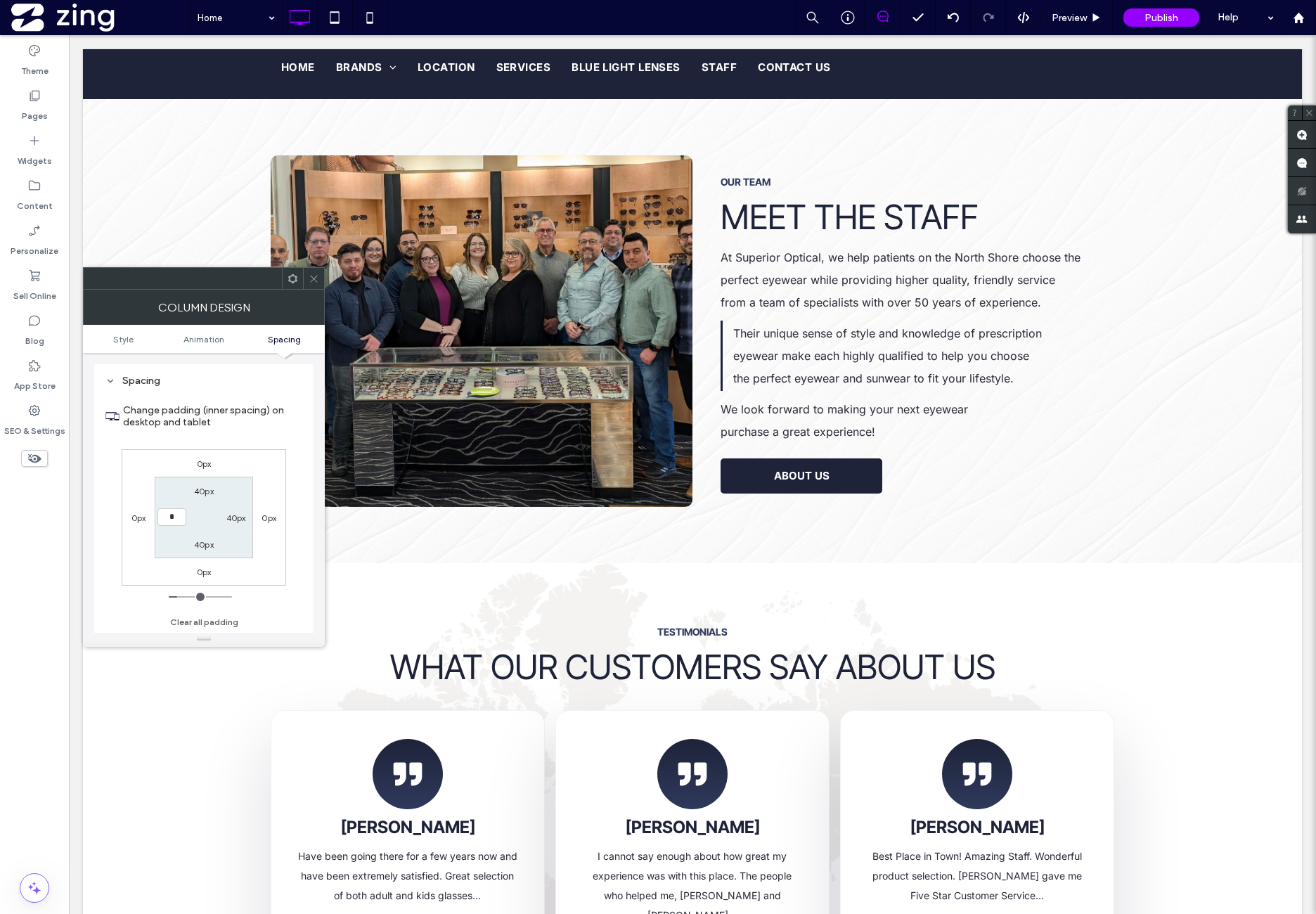
type input "*"
type input "***"
click at [271, 446] on div "Change padding (inner spacing) on desktop and tablet 0px 0px 0px 0px 40px 40px …" at bounding box center [204, 511] width 197 height 243
drag, startPoint x: 313, startPoint y: 278, endPoint x: 319, endPoint y: 292, distance: 15.2
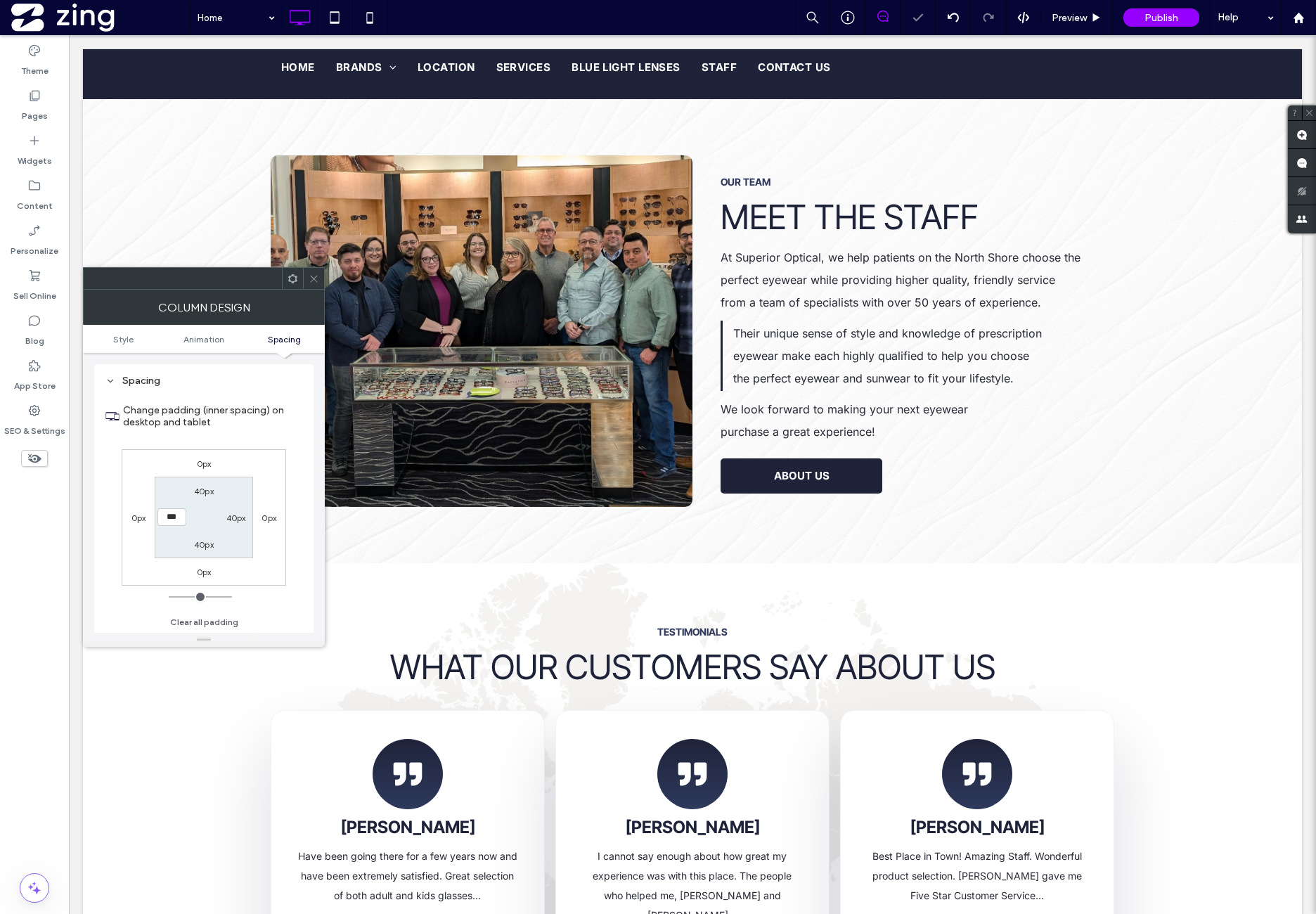
click at [313, 277] on icon at bounding box center [313, 278] width 11 height 11
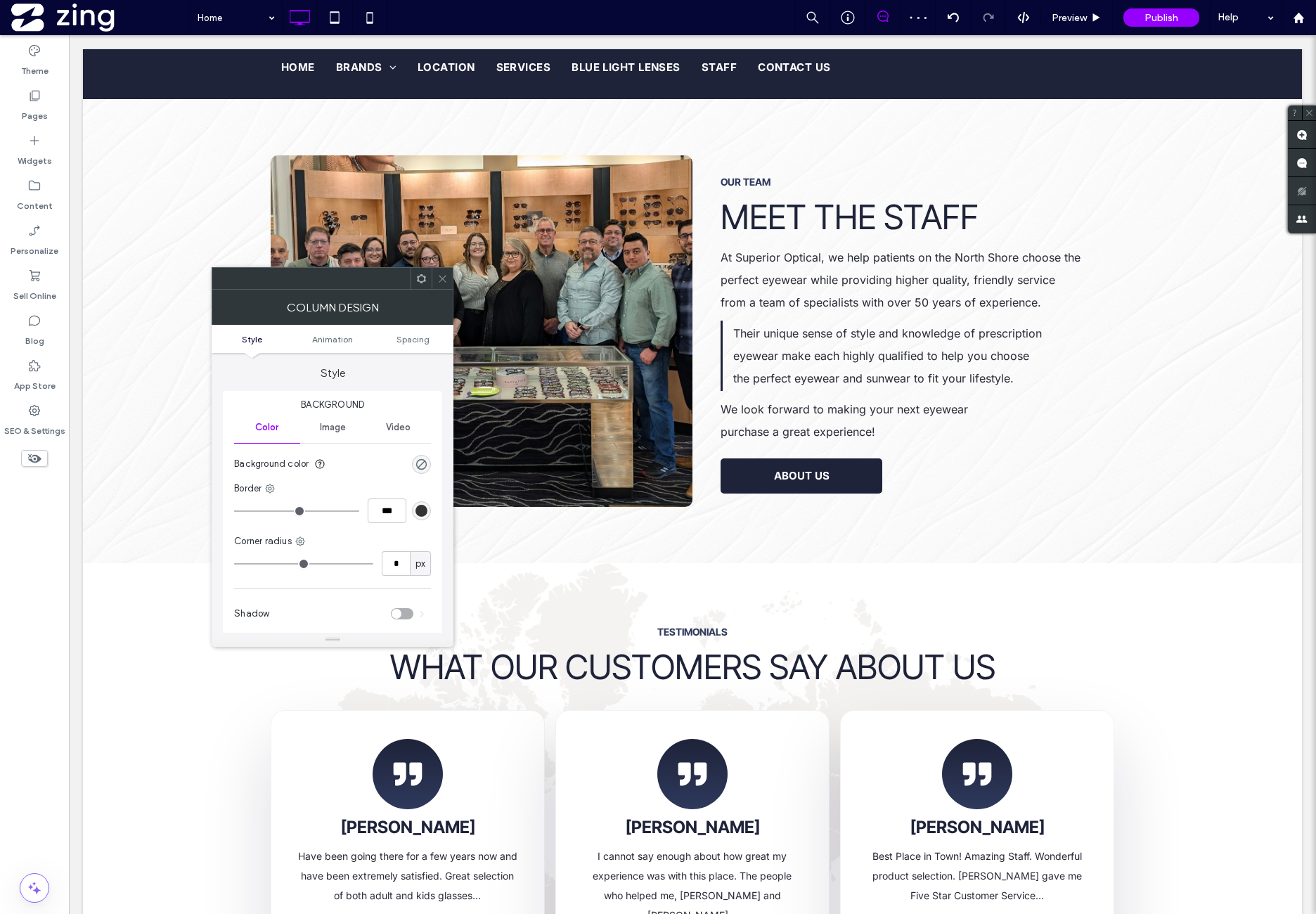
click at [421, 276] on icon at bounding box center [421, 278] width 11 height 11
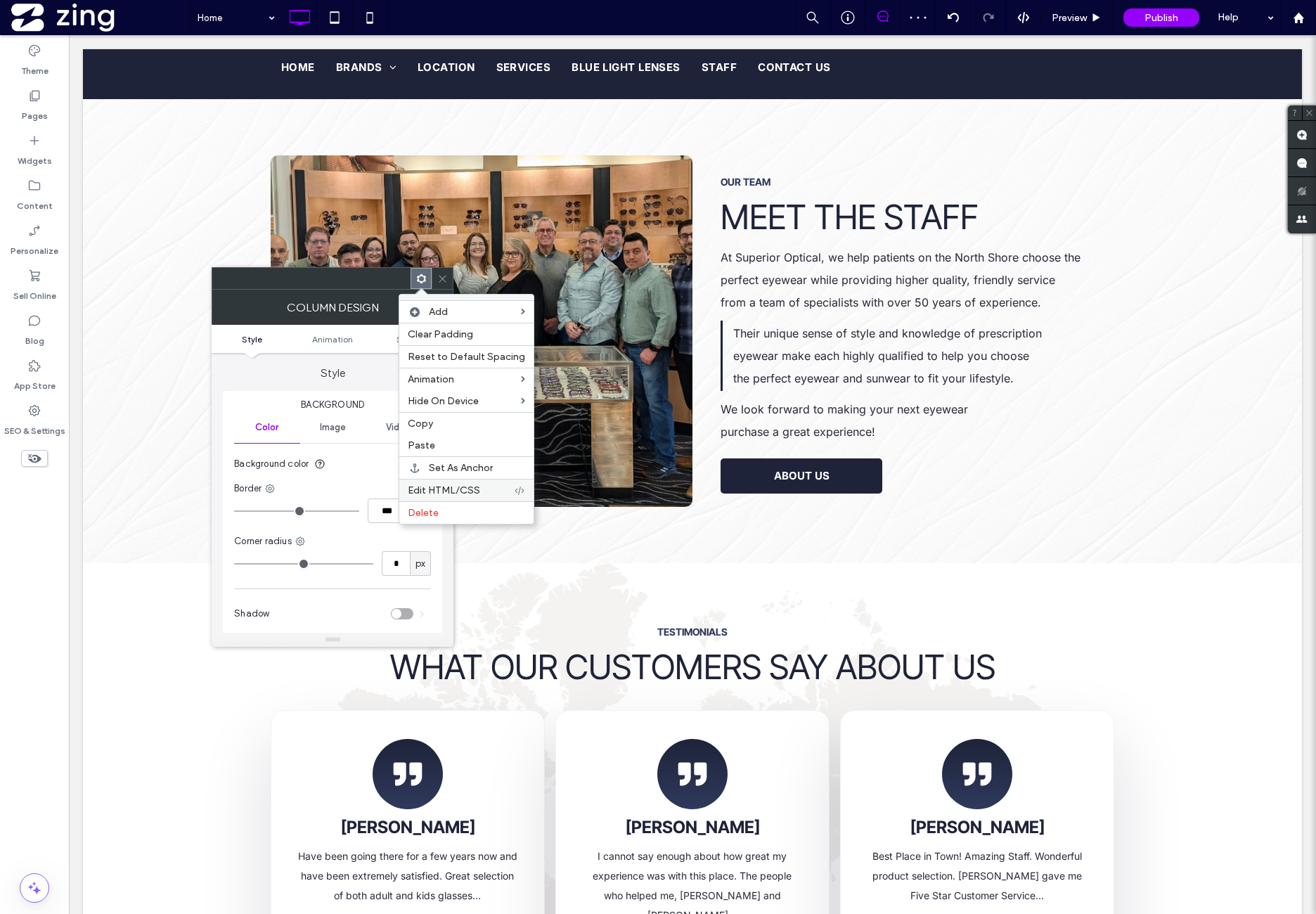
click at [488, 486] on label "Edit HTML/CSS" at bounding box center [461, 490] width 106 height 12
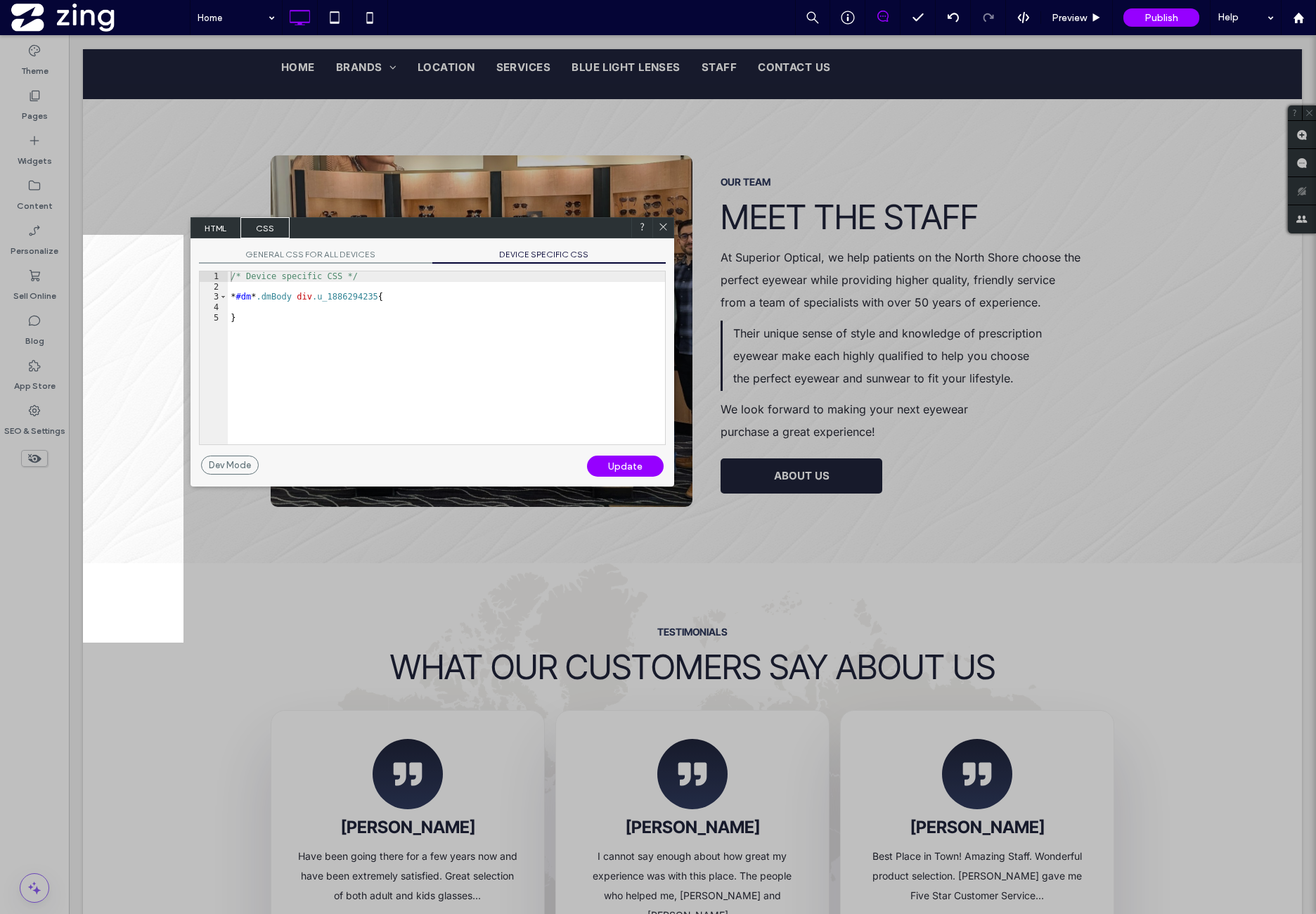
click at [299, 257] on span "GENERAL CSS FOR ALL DEVICES" at bounding box center [316, 256] width 233 height 15
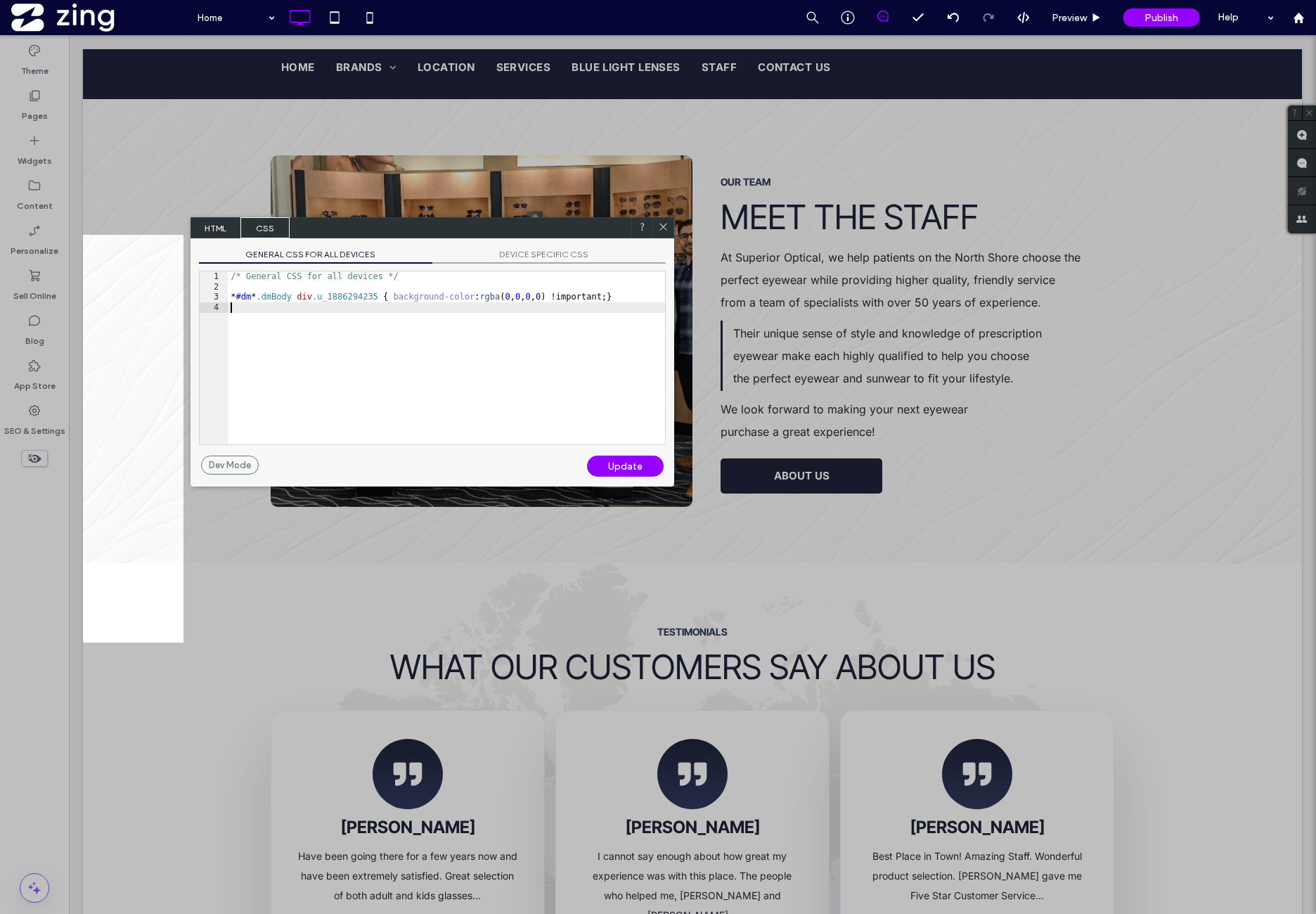
drag, startPoint x: 293, startPoint y: 306, endPoint x: 460, endPoint y: 316, distance: 167.3
click at [294, 306] on div "/* General CSS for all devices */ * #dm * .dmBody div .u_1886294235 { backgroun…" at bounding box center [446, 368] width 437 height 194
click at [583, 297] on div "/* General CSS for all devices */ * #dm * .dmBody div .u_1886294235 { backgroun…" at bounding box center [446, 368] width 437 height 194
type textarea "**"
drag, startPoint x: 637, startPoint y: 461, endPoint x: 636, endPoint y: 449, distance: 12.0
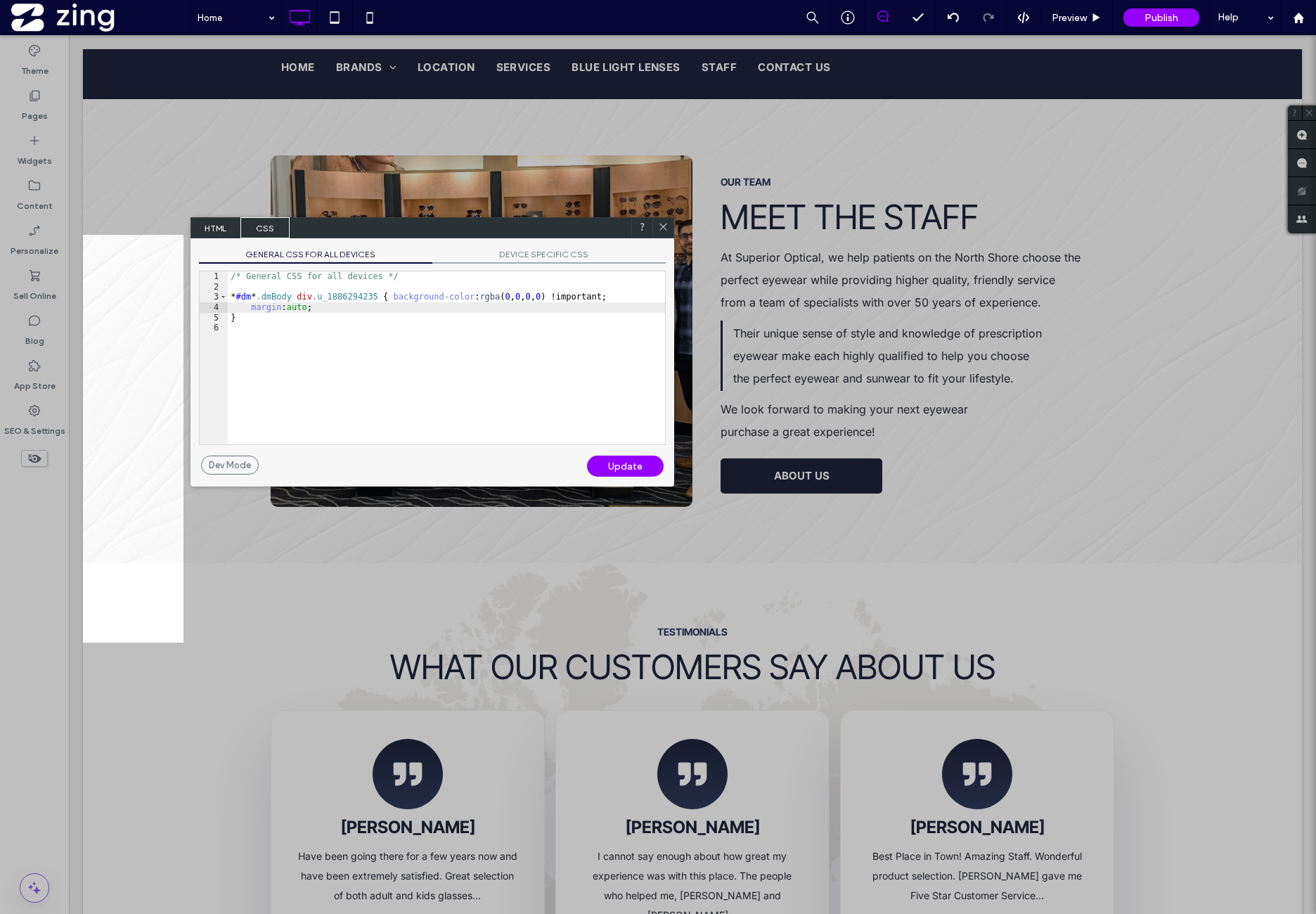
click at [637, 461] on div "Update" at bounding box center [625, 466] width 76 height 21
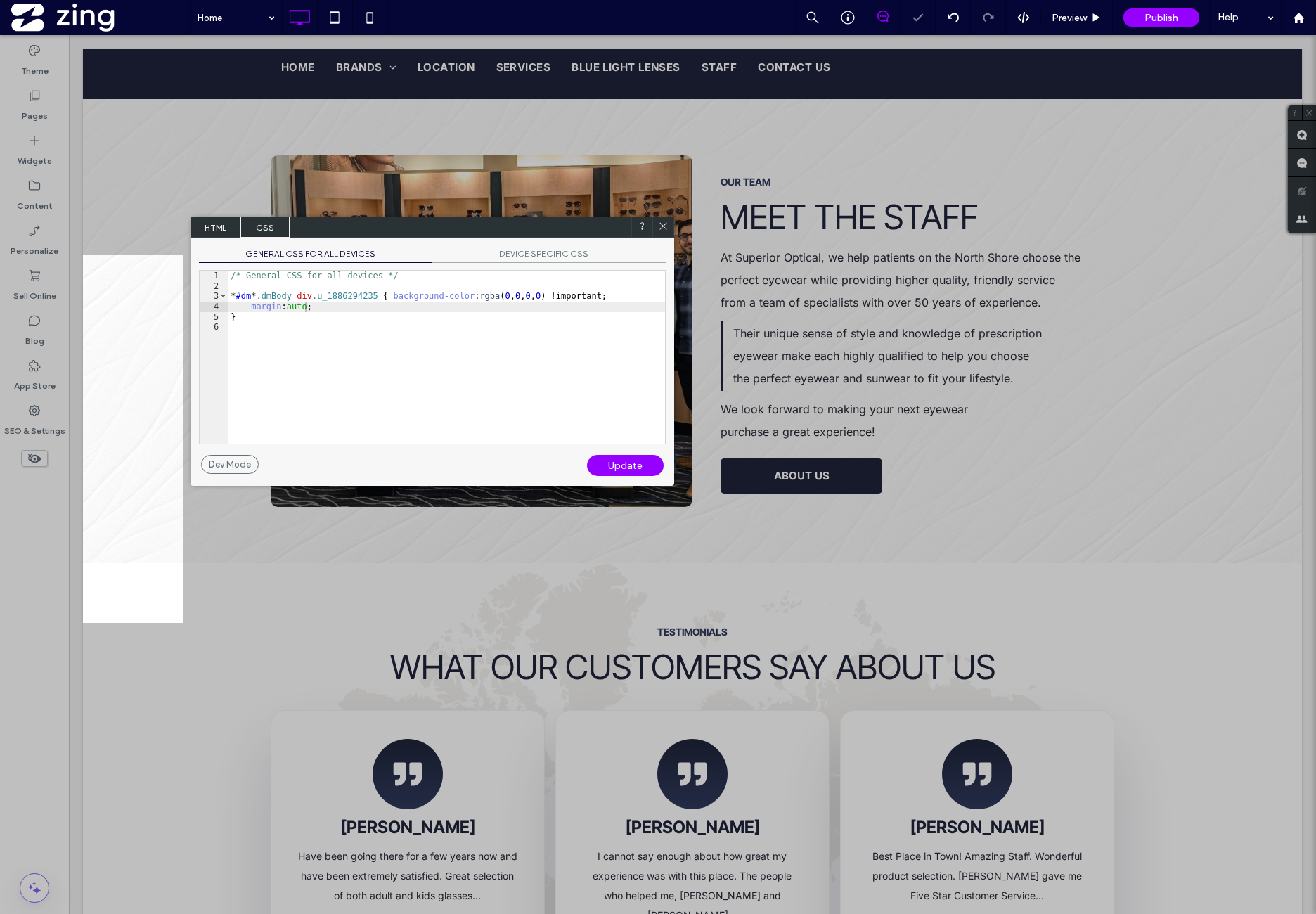
click at [663, 226] on use at bounding box center [664, 226] width 7 height 7
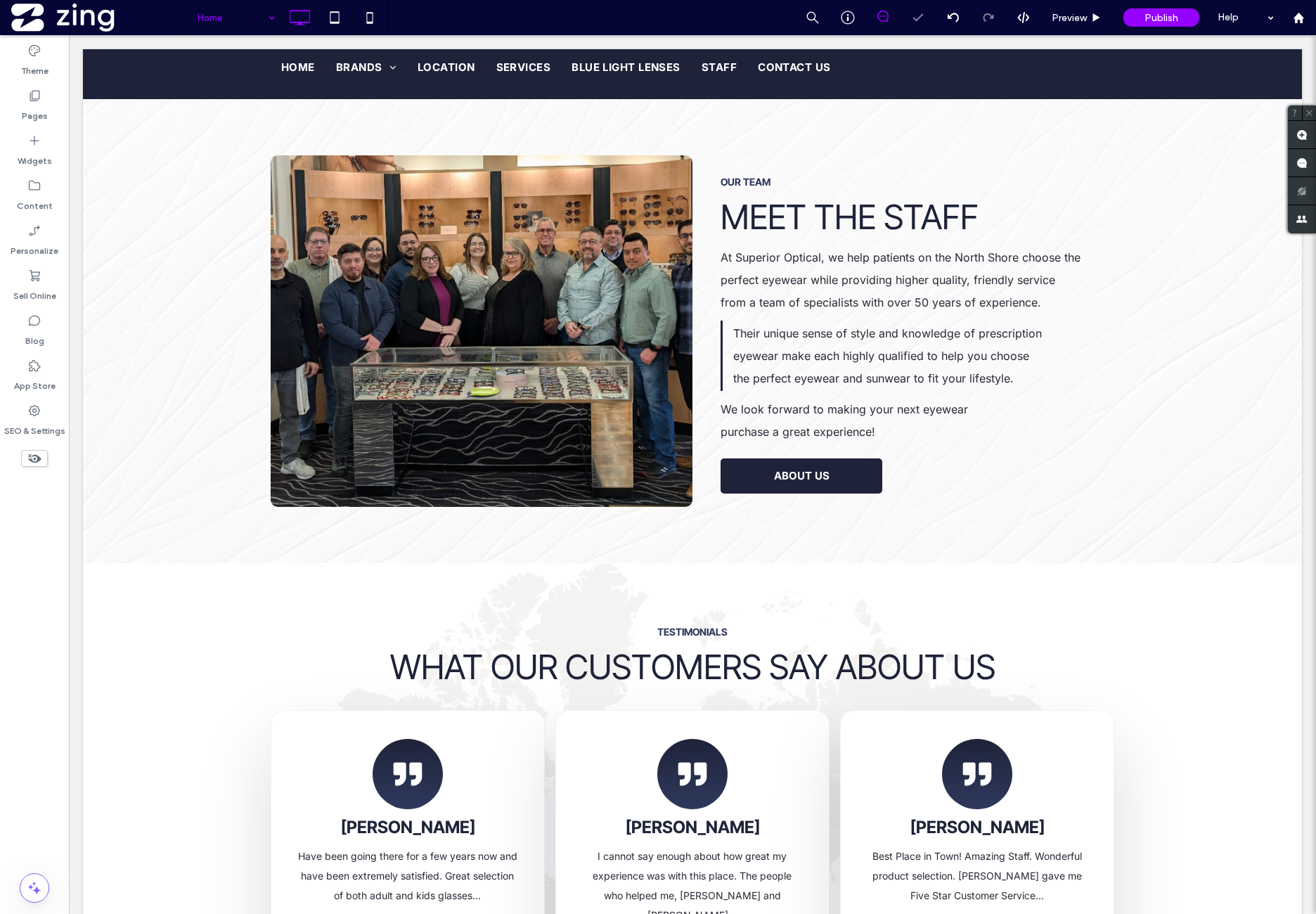
drag, startPoint x: 239, startPoint y: 18, endPoint x: 236, endPoint y: 31, distance: 13.3
click at [239, 19] on input at bounding box center [233, 17] width 70 height 35
drag, startPoint x: 219, startPoint y: 5, endPoint x: 216, endPoint y: 27, distance: 22.2
click at [219, 7] on input at bounding box center [233, 17] width 70 height 35
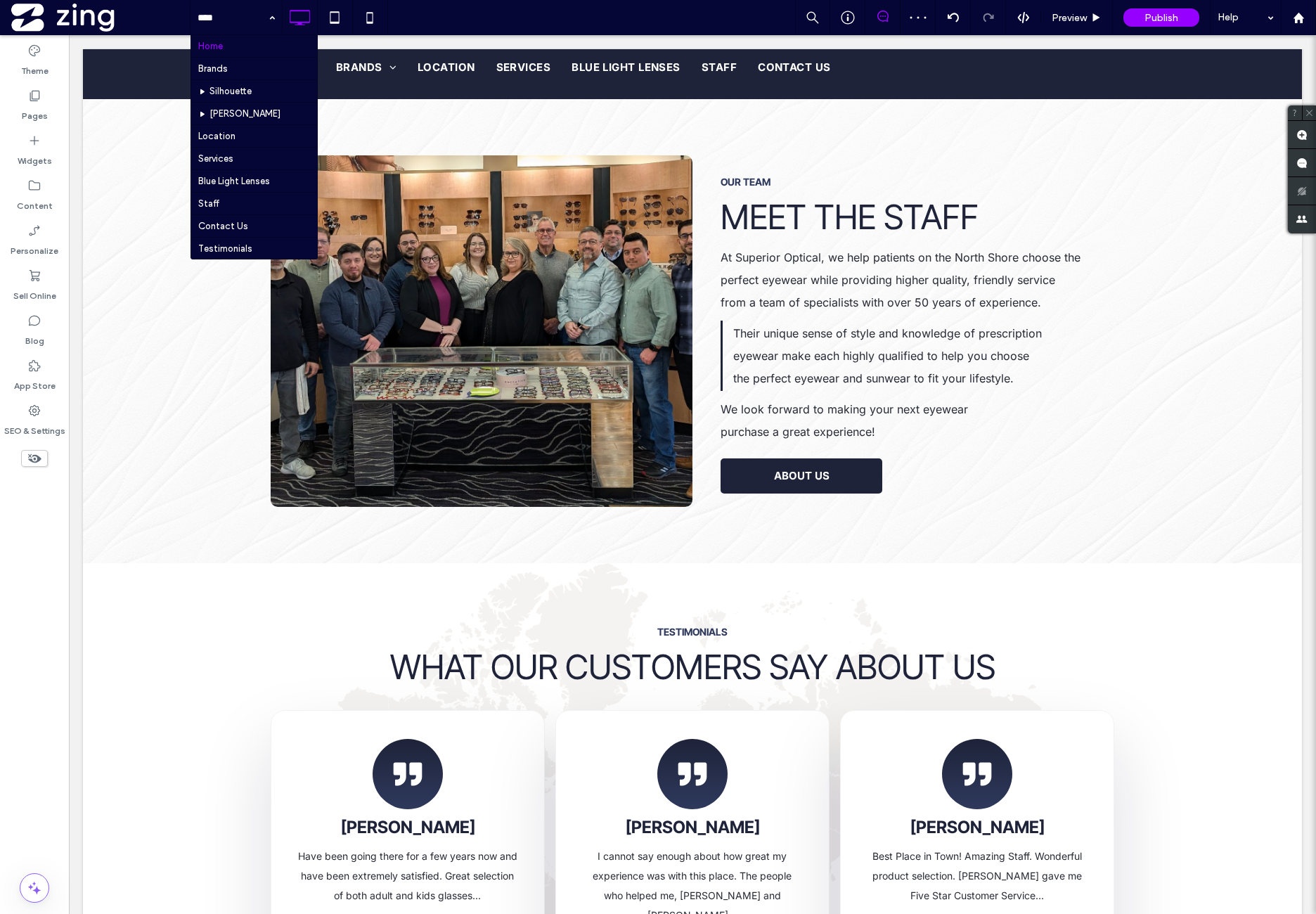
drag, startPoint x: 220, startPoint y: 49, endPoint x: 220, endPoint y: 61, distance: 12.0
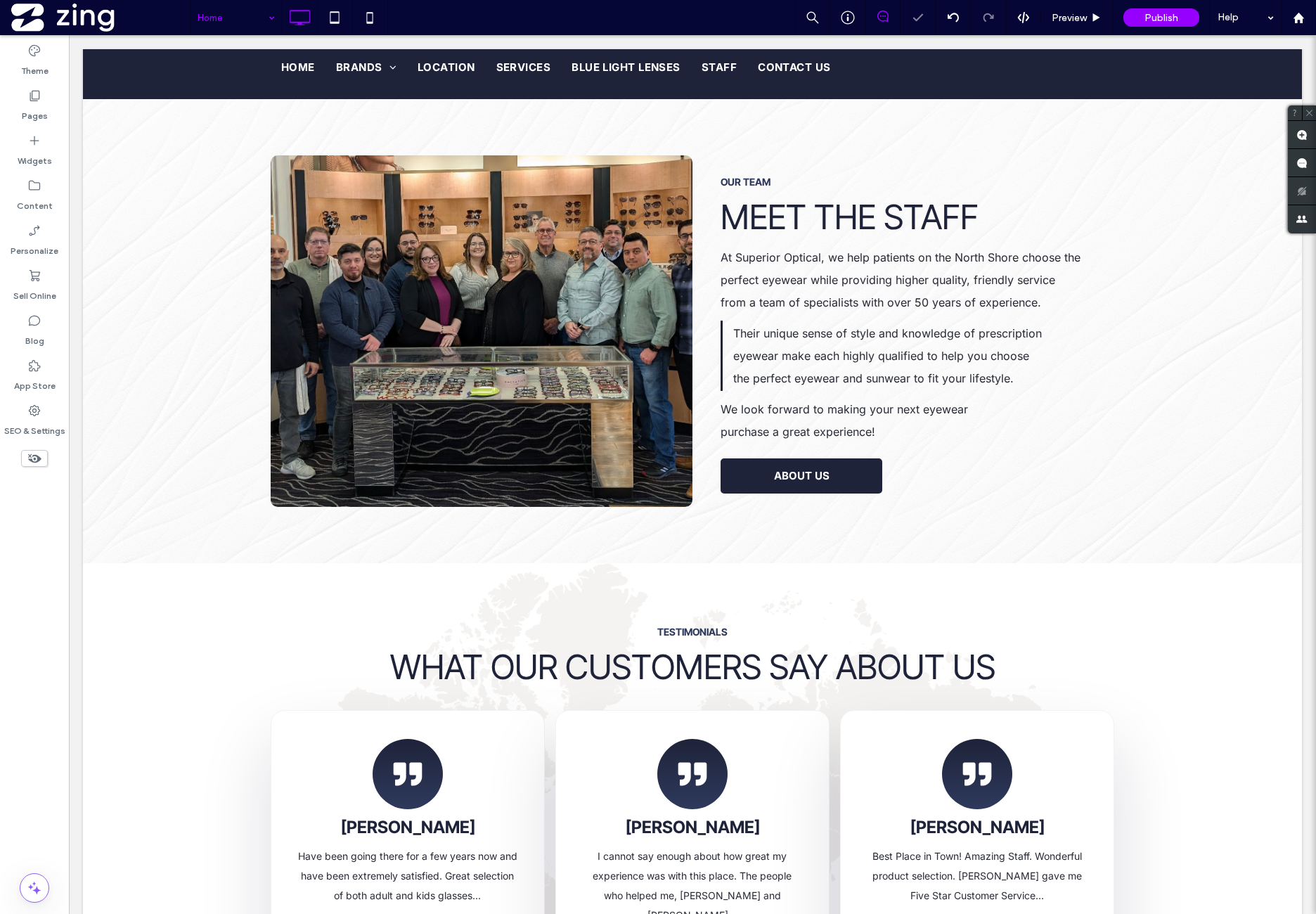
drag, startPoint x: 245, startPoint y: 24, endPoint x: 241, endPoint y: 33, distance: 9.8
click at [245, 25] on input at bounding box center [233, 17] width 70 height 35
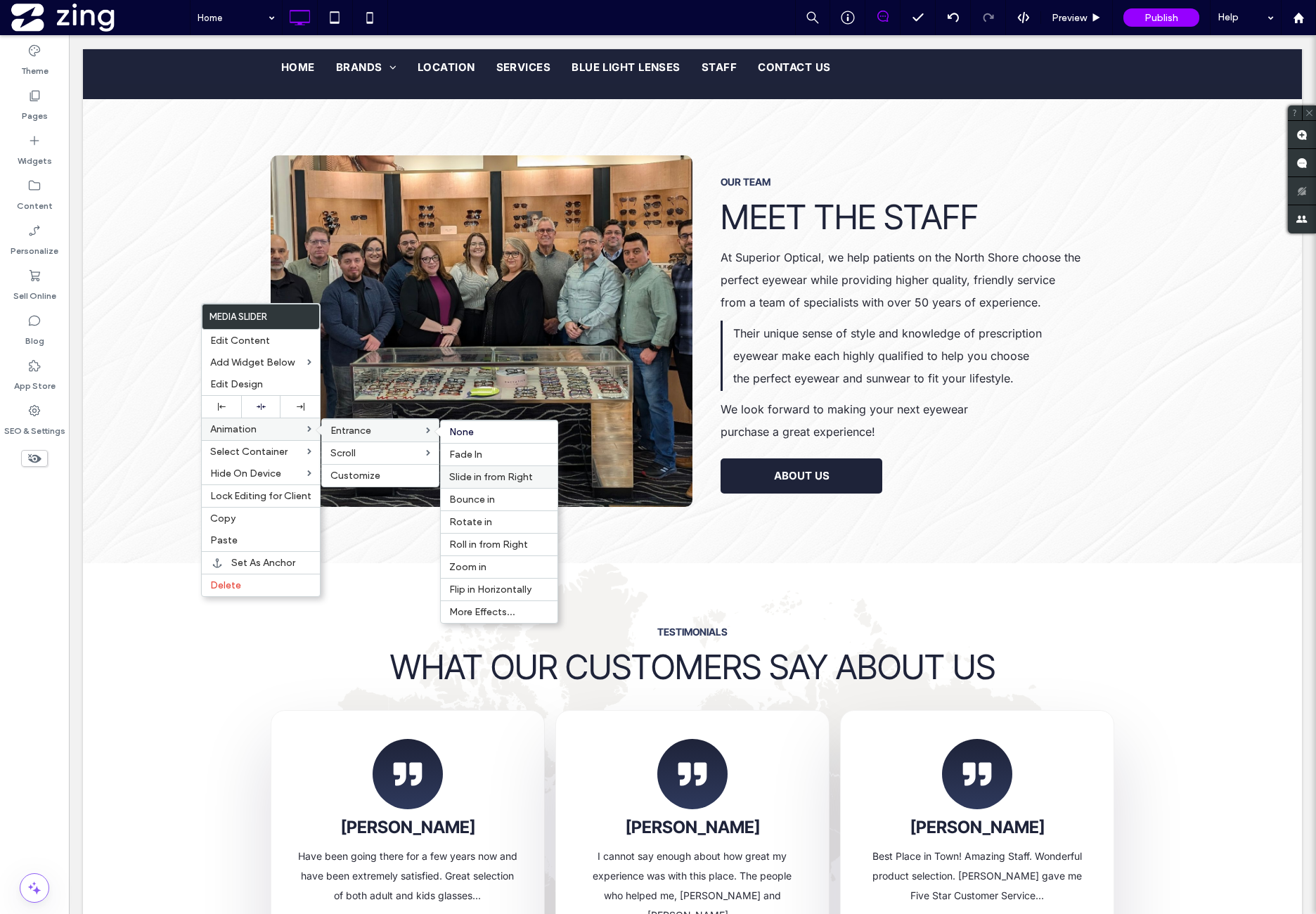
click at [493, 479] on span "Slide in from Right" at bounding box center [491, 477] width 84 height 12
click at [498, 453] on label "Fade In" at bounding box center [499, 454] width 100 height 12
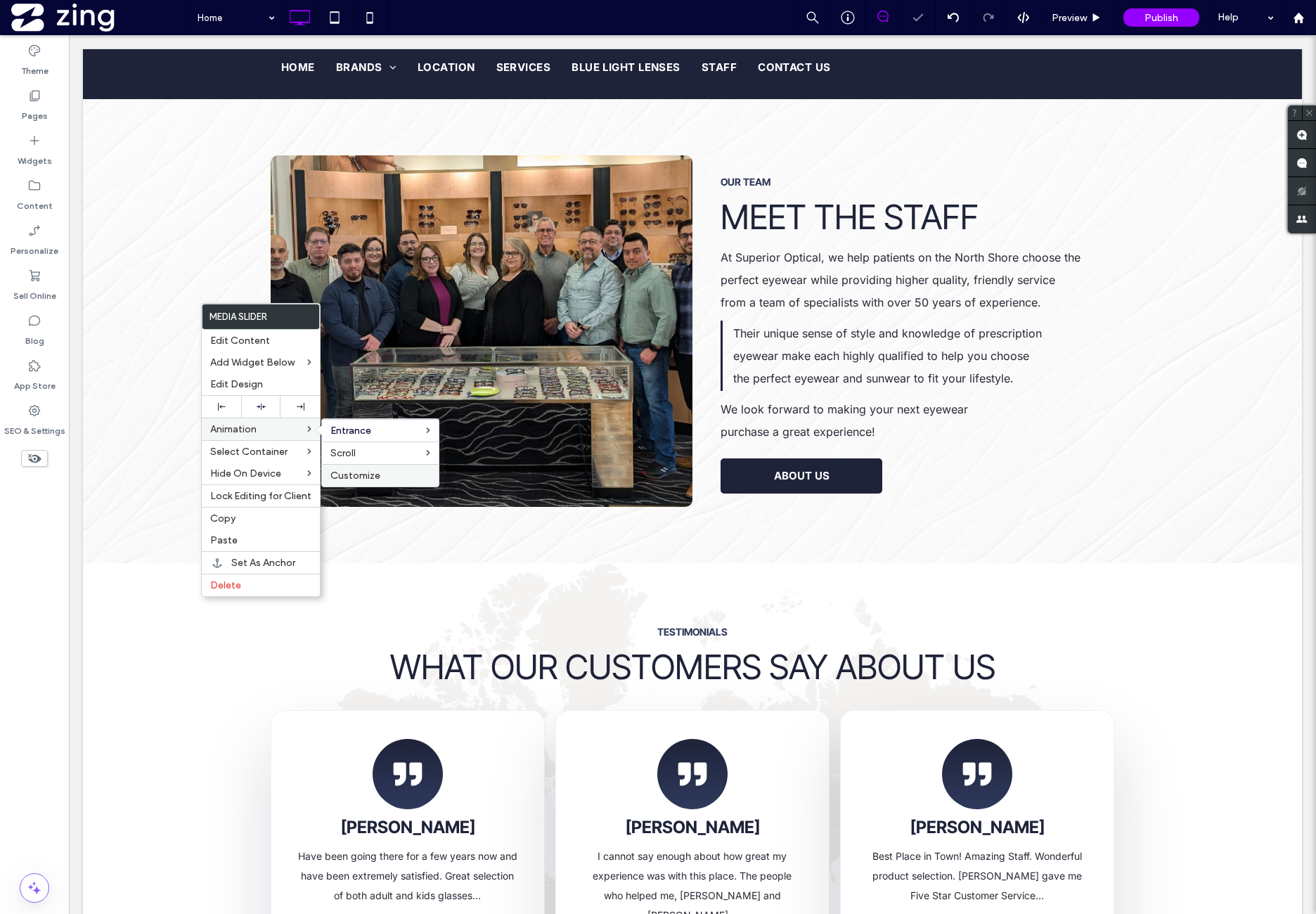
click at [424, 472] on label "Customize" at bounding box center [381, 476] width 100 height 12
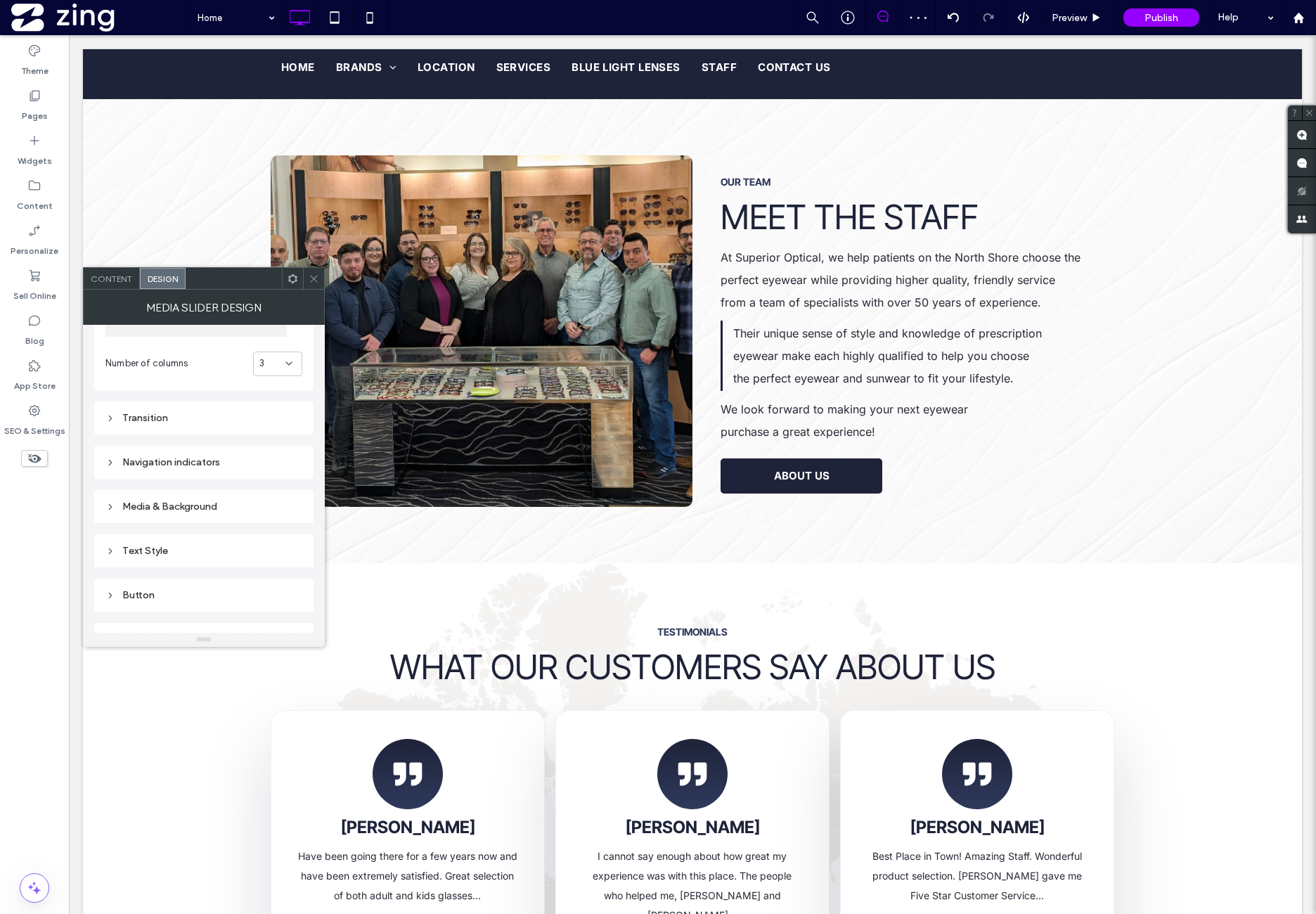
scroll to position [116, 0]
click at [208, 569] on div "Animation" at bounding box center [204, 575] width 197 height 12
click at [286, 510] on input "*" at bounding box center [284, 515] width 35 height 19
type input "***"
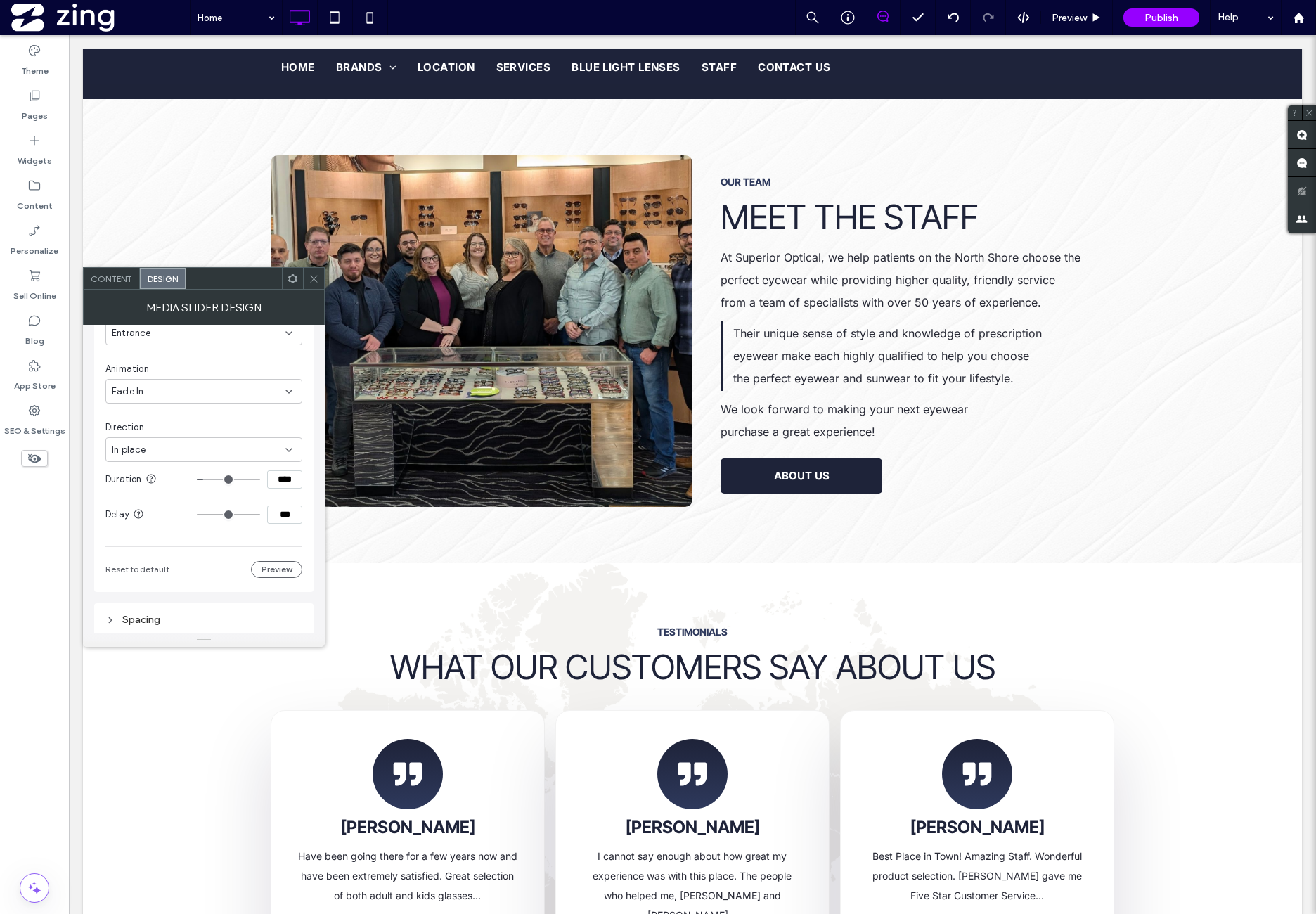
type input "***"
click at [282, 531] on div "Change affects desktop and tablet Trigger Entrance Animation Fade In Direction …" at bounding box center [204, 413] width 197 height 331
click at [319, 270] on div at bounding box center [313, 278] width 21 height 21
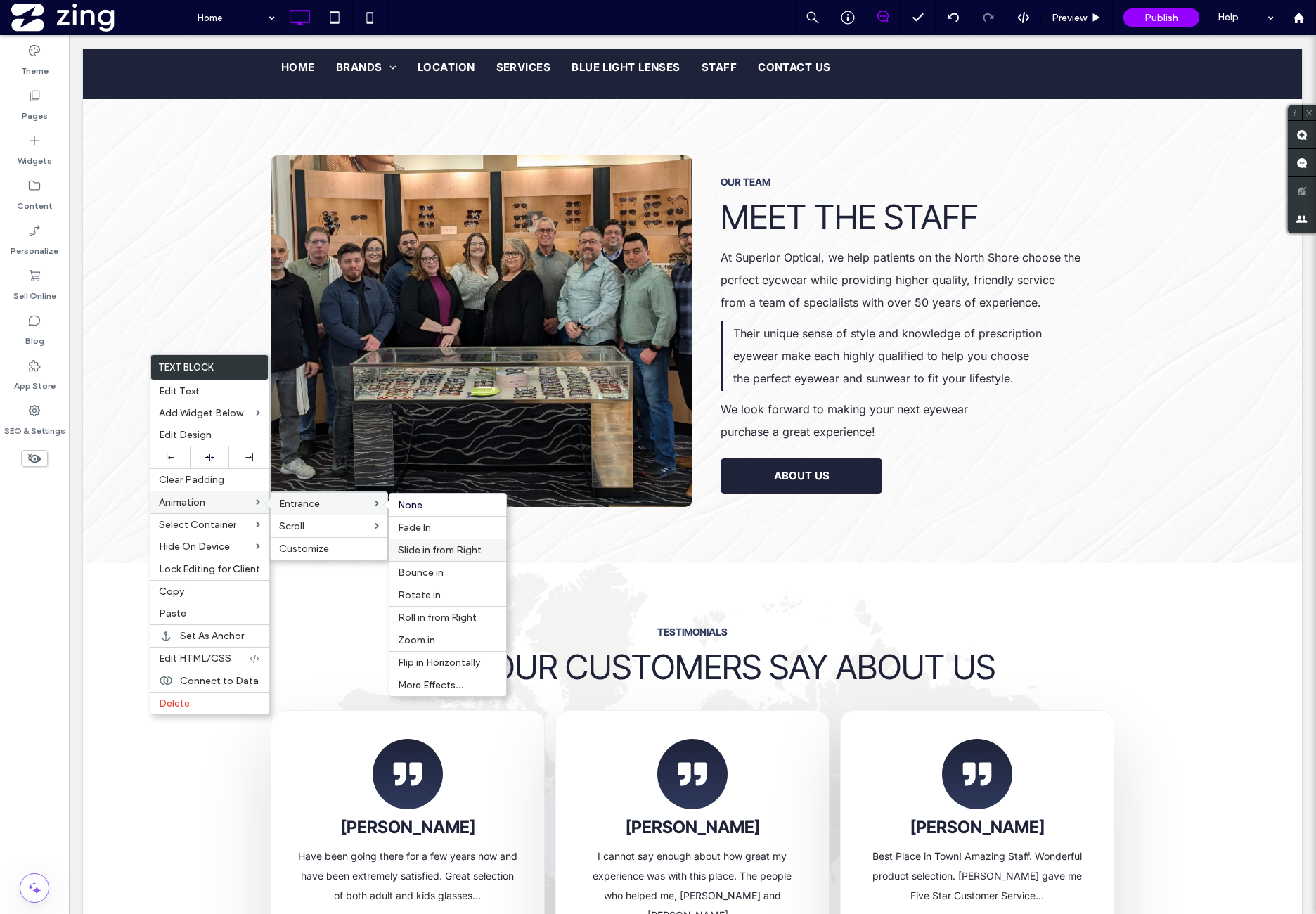
click at [431, 548] on span "Slide in from Right" at bounding box center [439, 550] width 84 height 12
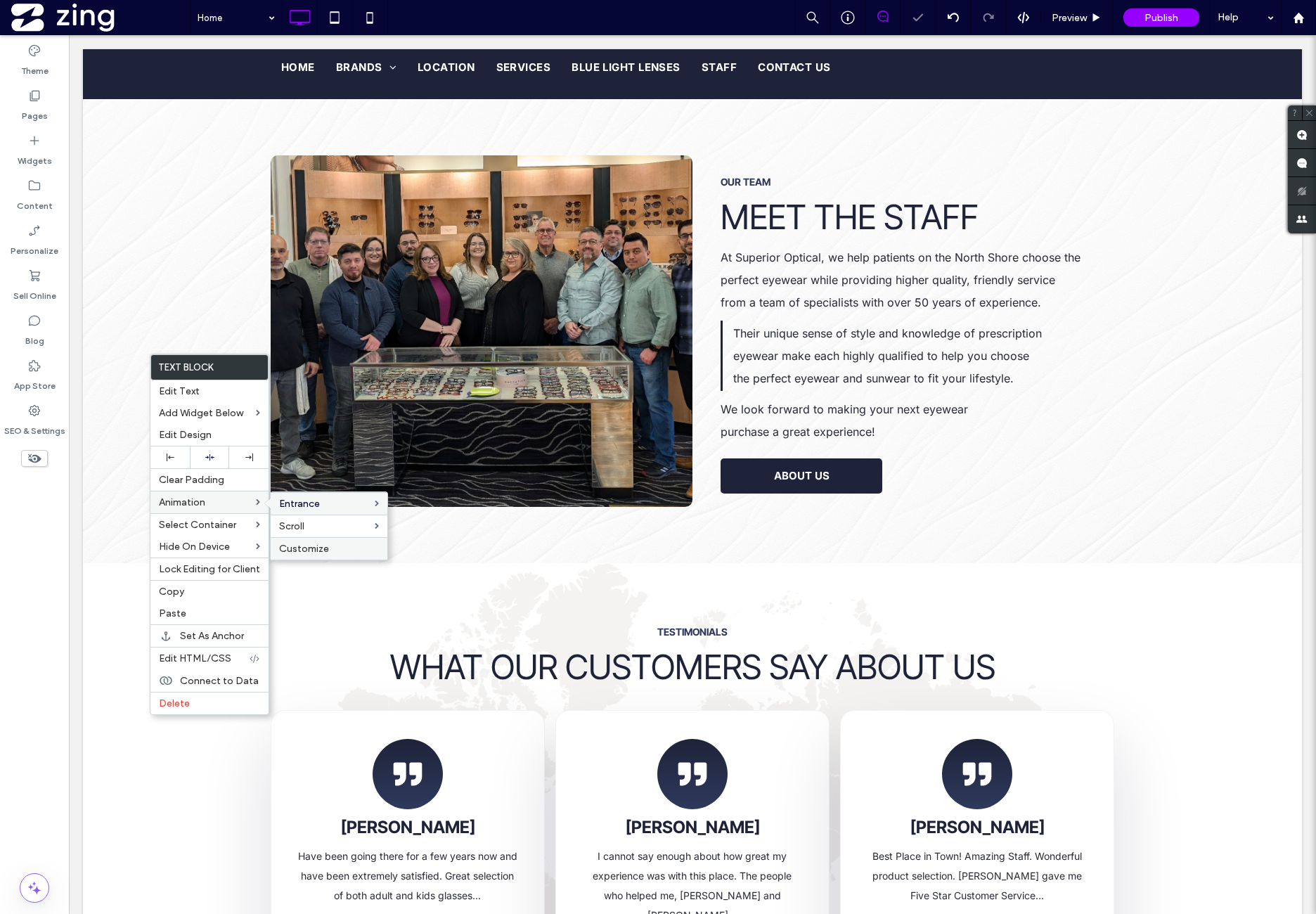
click at [343, 543] on label "Customize" at bounding box center [329, 548] width 100 height 12
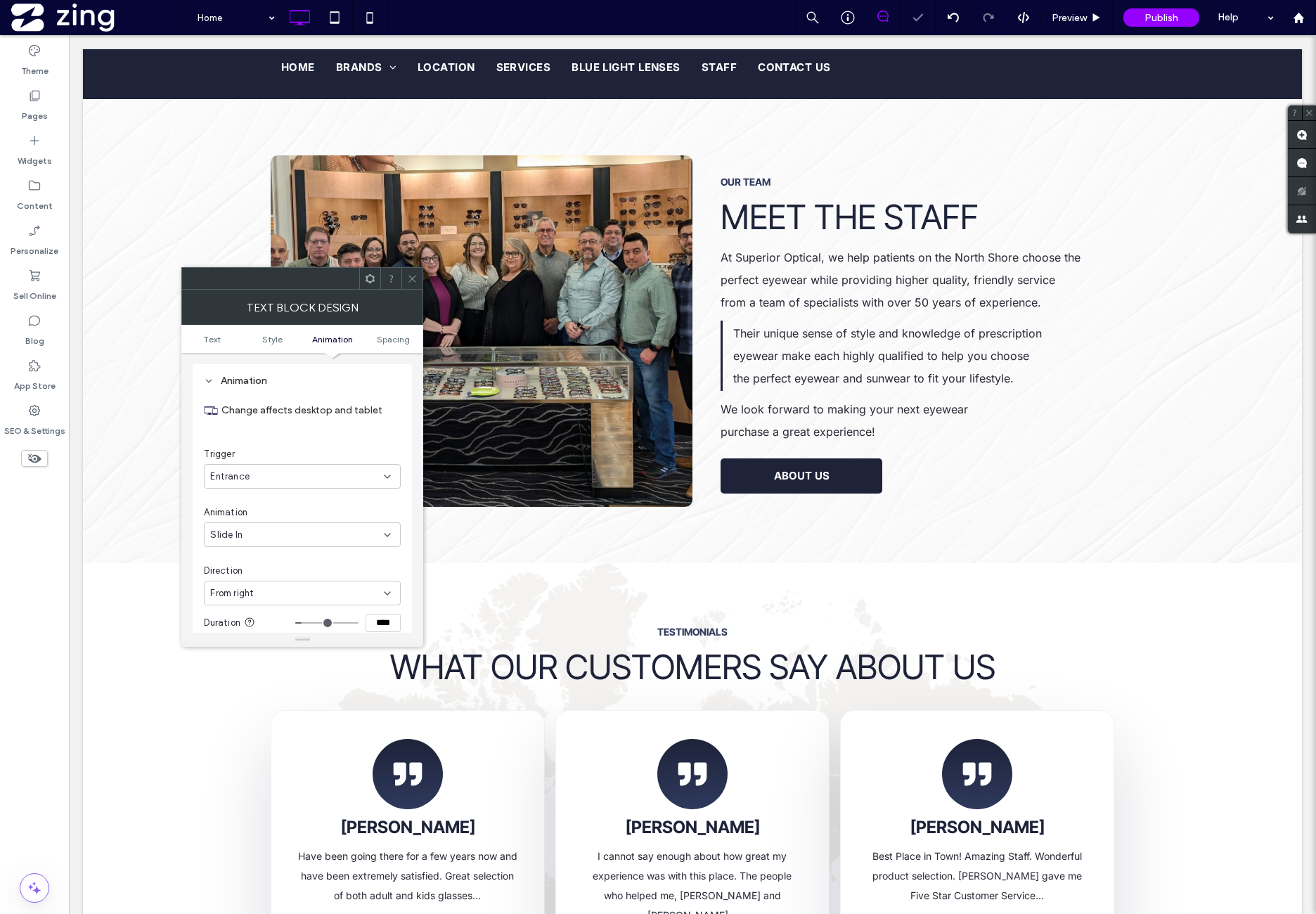
scroll to position [359, 0]
click at [273, 597] on div "From right" at bounding box center [296, 593] width 174 height 14
click at [271, 636] on div "From left" at bounding box center [303, 641] width 196 height 24
drag, startPoint x: 417, startPoint y: 272, endPoint x: 396, endPoint y: 285, distance: 24.7
click at [415, 273] on div at bounding box center [412, 278] width 21 height 21
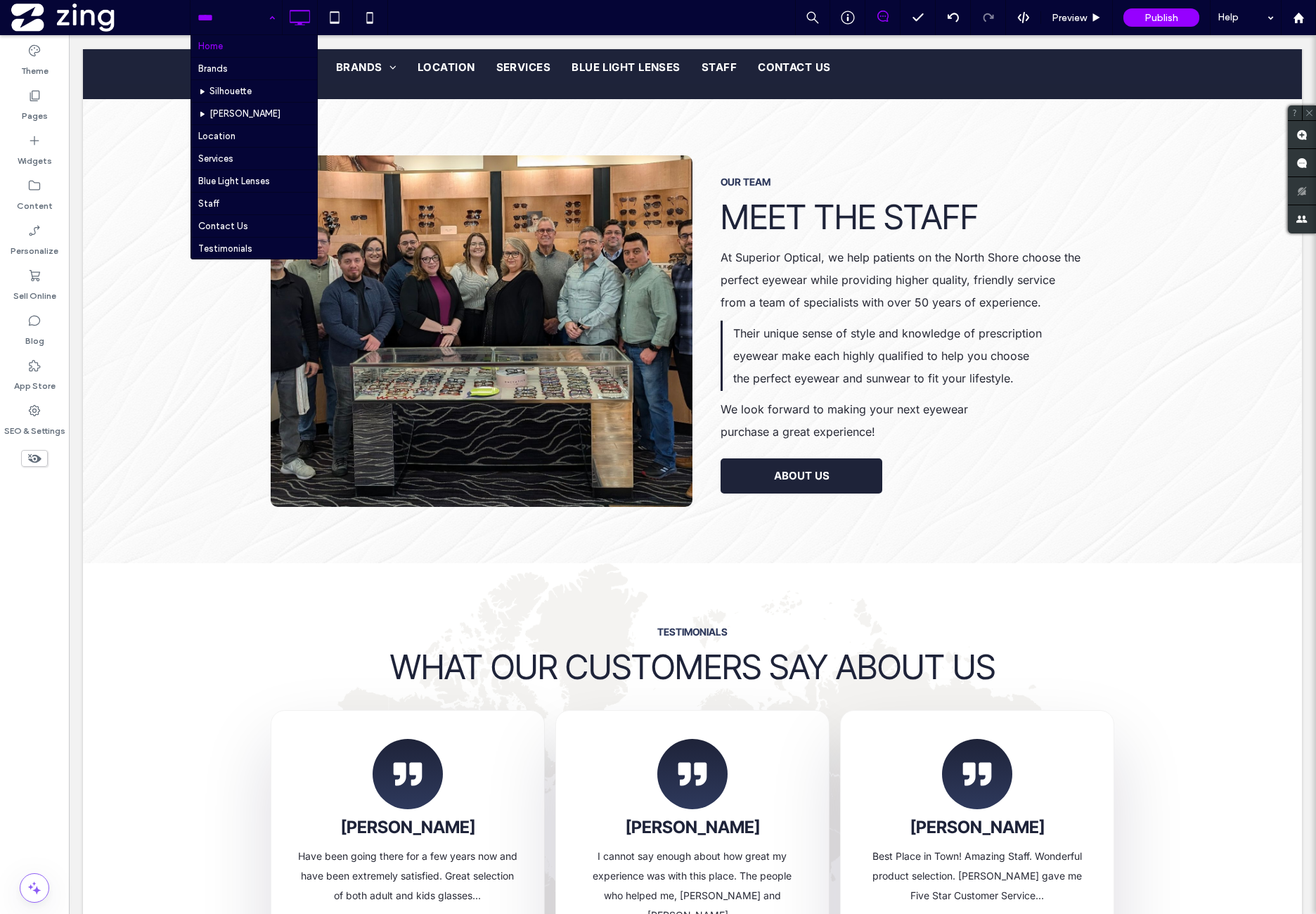
drag, startPoint x: 233, startPoint y: 19, endPoint x: 236, endPoint y: 46, distance: 27.2
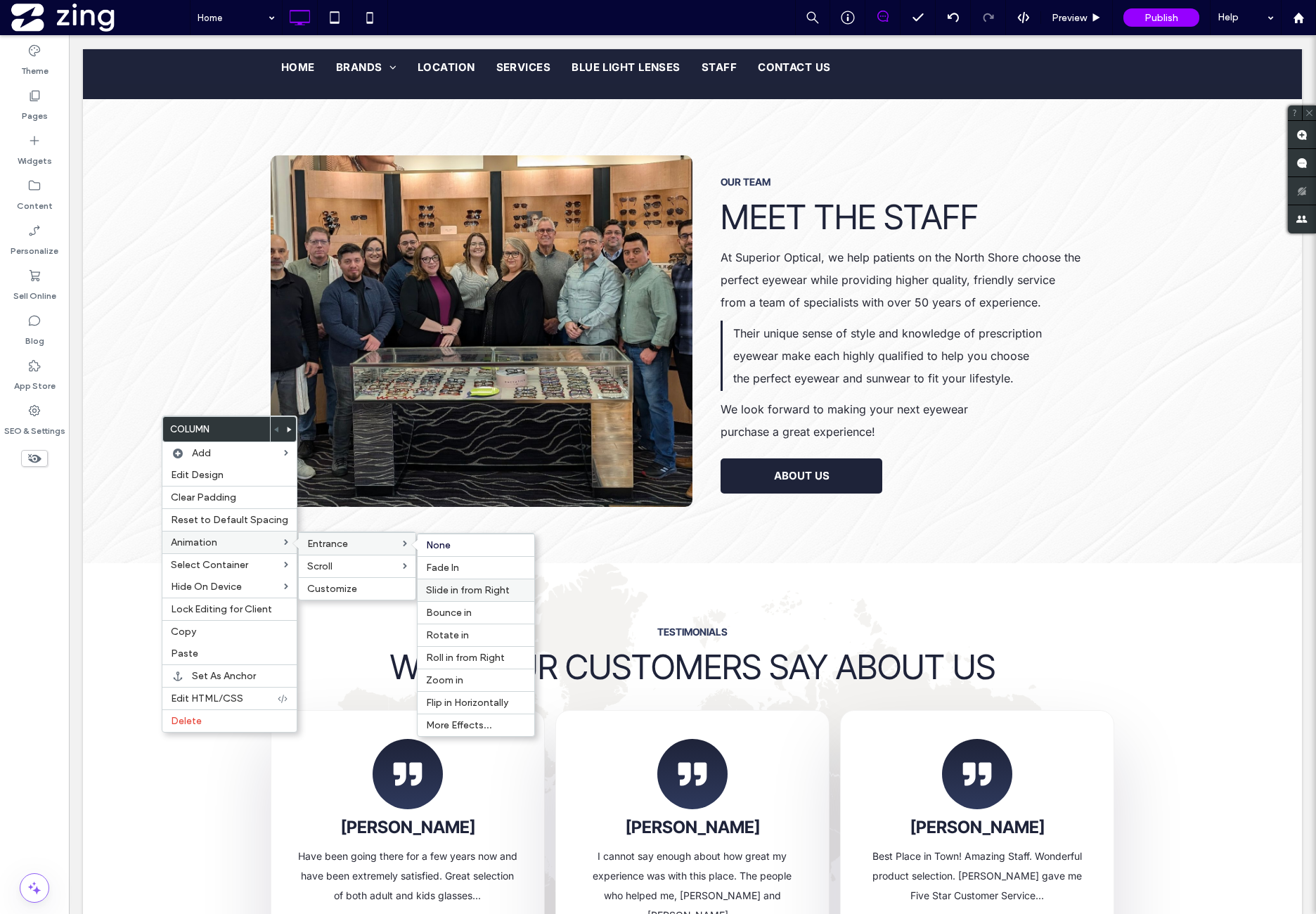
click at [451, 584] on span "Slide in from Right" at bounding box center [468, 590] width 84 height 12
click at [374, 593] on div "Customize" at bounding box center [356, 588] width 116 height 23
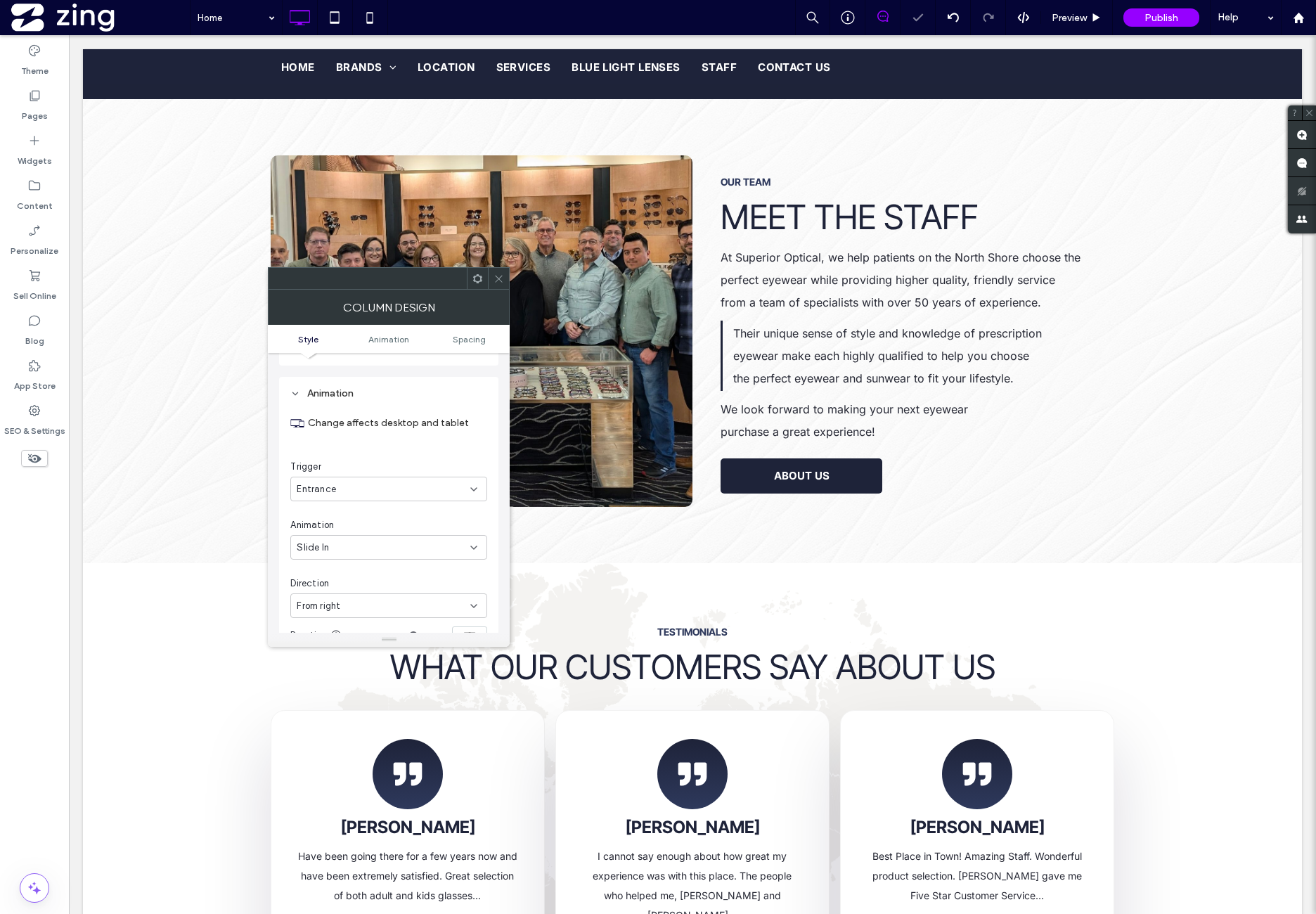
scroll to position [286, 0]
click at [373, 589] on div "From right" at bounding box center [383, 593] width 174 height 14
click at [374, 636] on div "From left" at bounding box center [389, 641] width 196 height 24
click at [503, 281] on div at bounding box center [498, 278] width 21 height 21
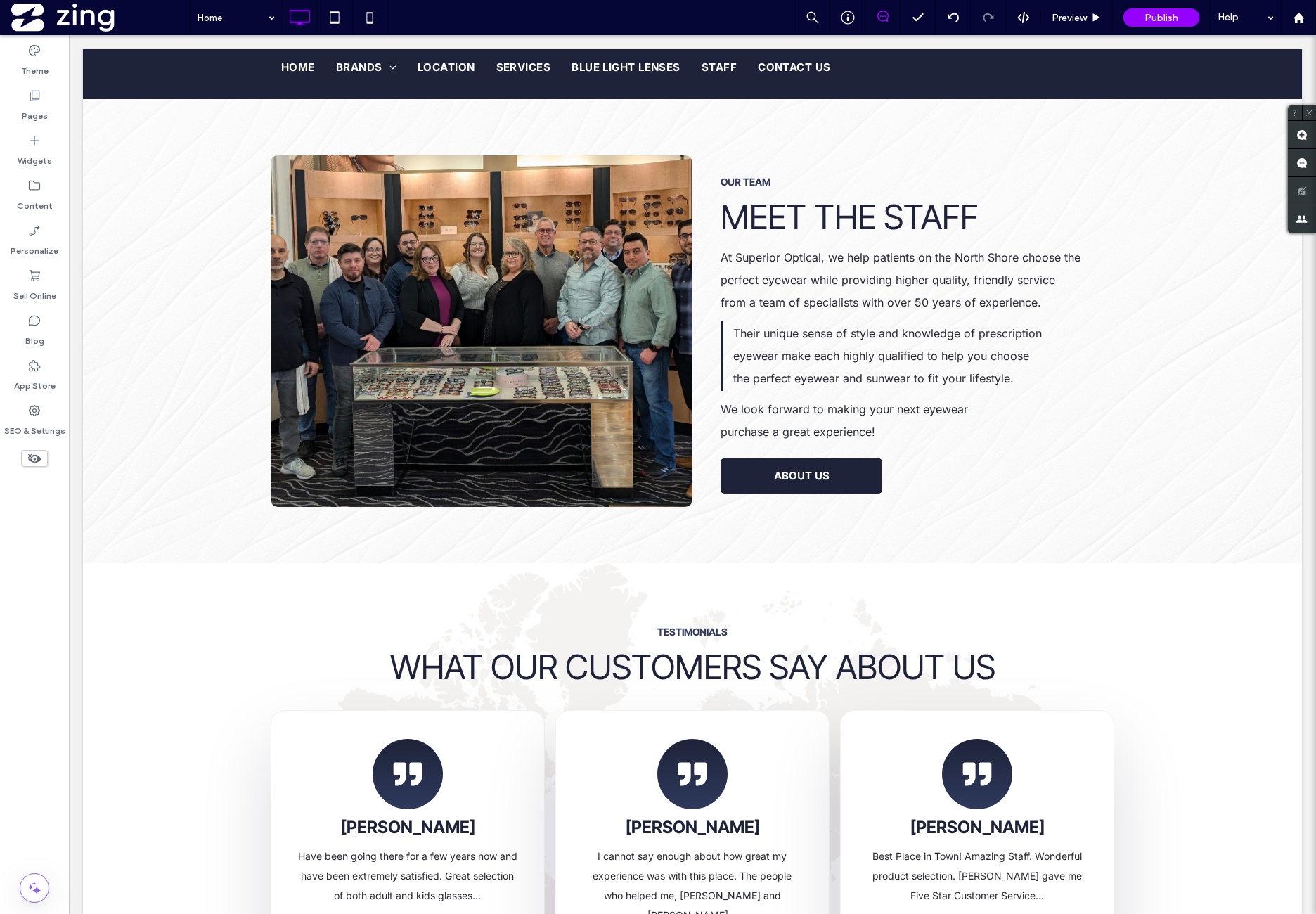
click at [370, 15] on icon at bounding box center [369, 17] width 28 height 28
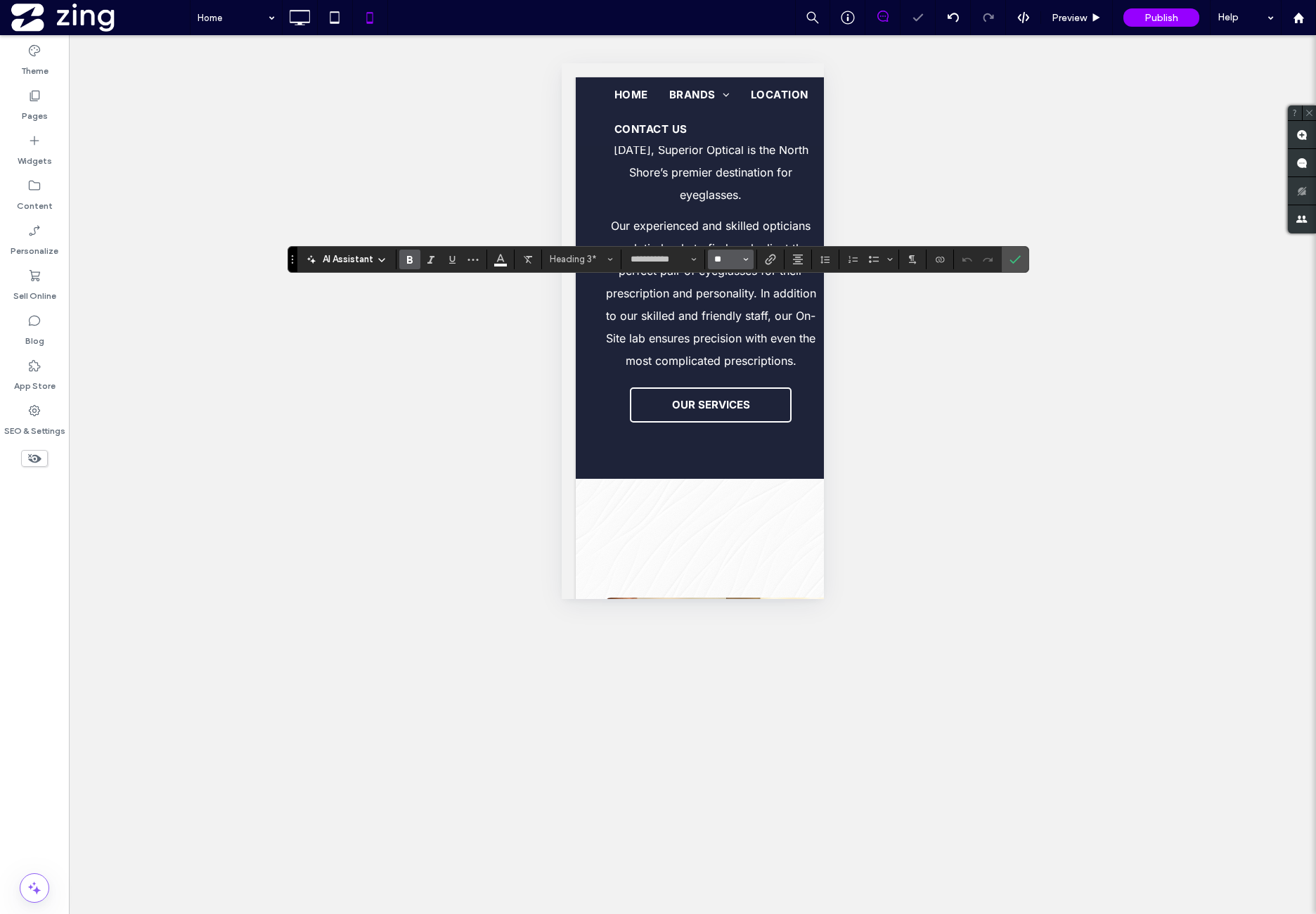
click at [717, 261] on input "**" at bounding box center [726, 259] width 27 height 11
type input "**"
click at [1005, 262] on label "Confirm" at bounding box center [1015, 259] width 21 height 25
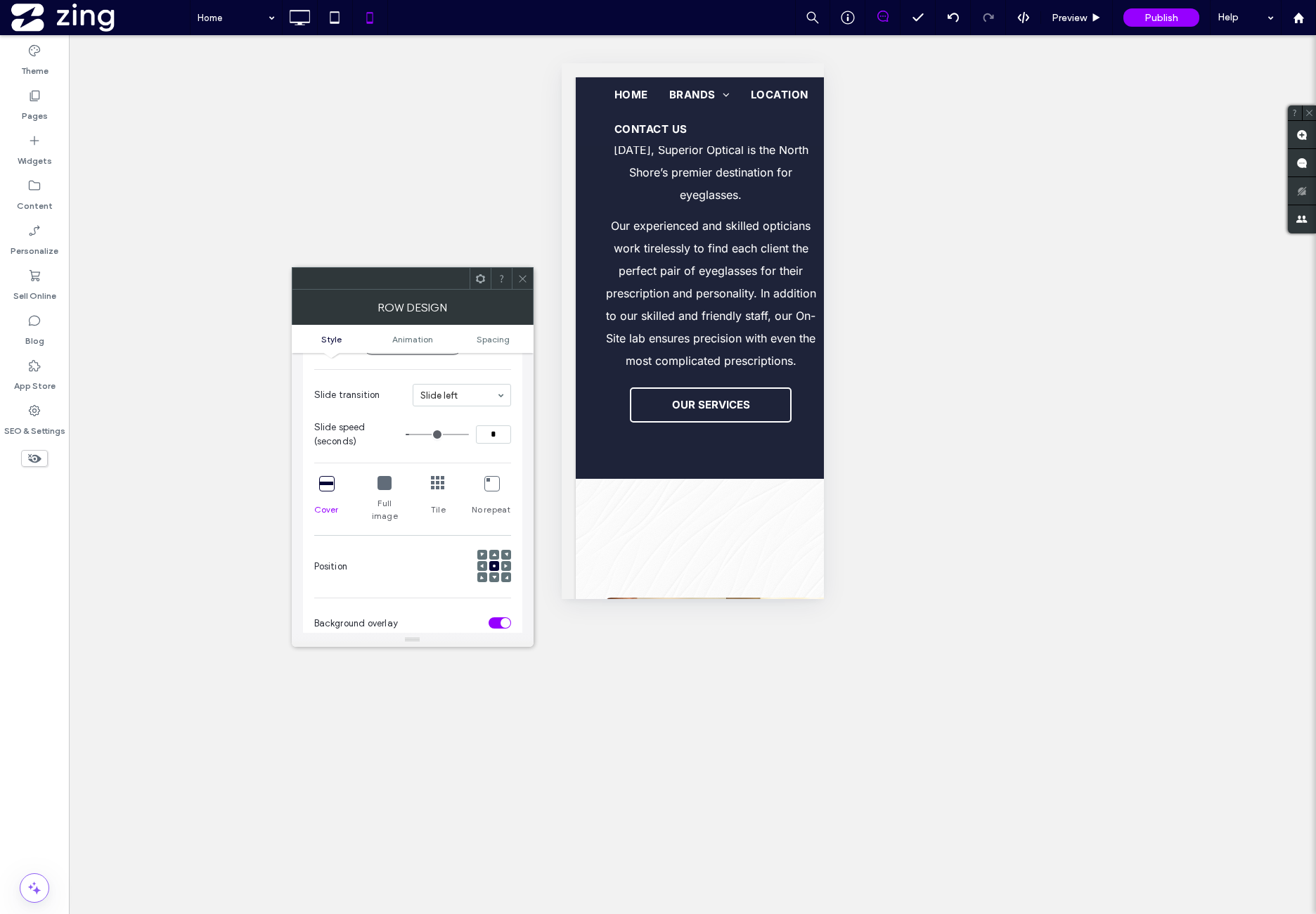
scroll to position [234, 0]
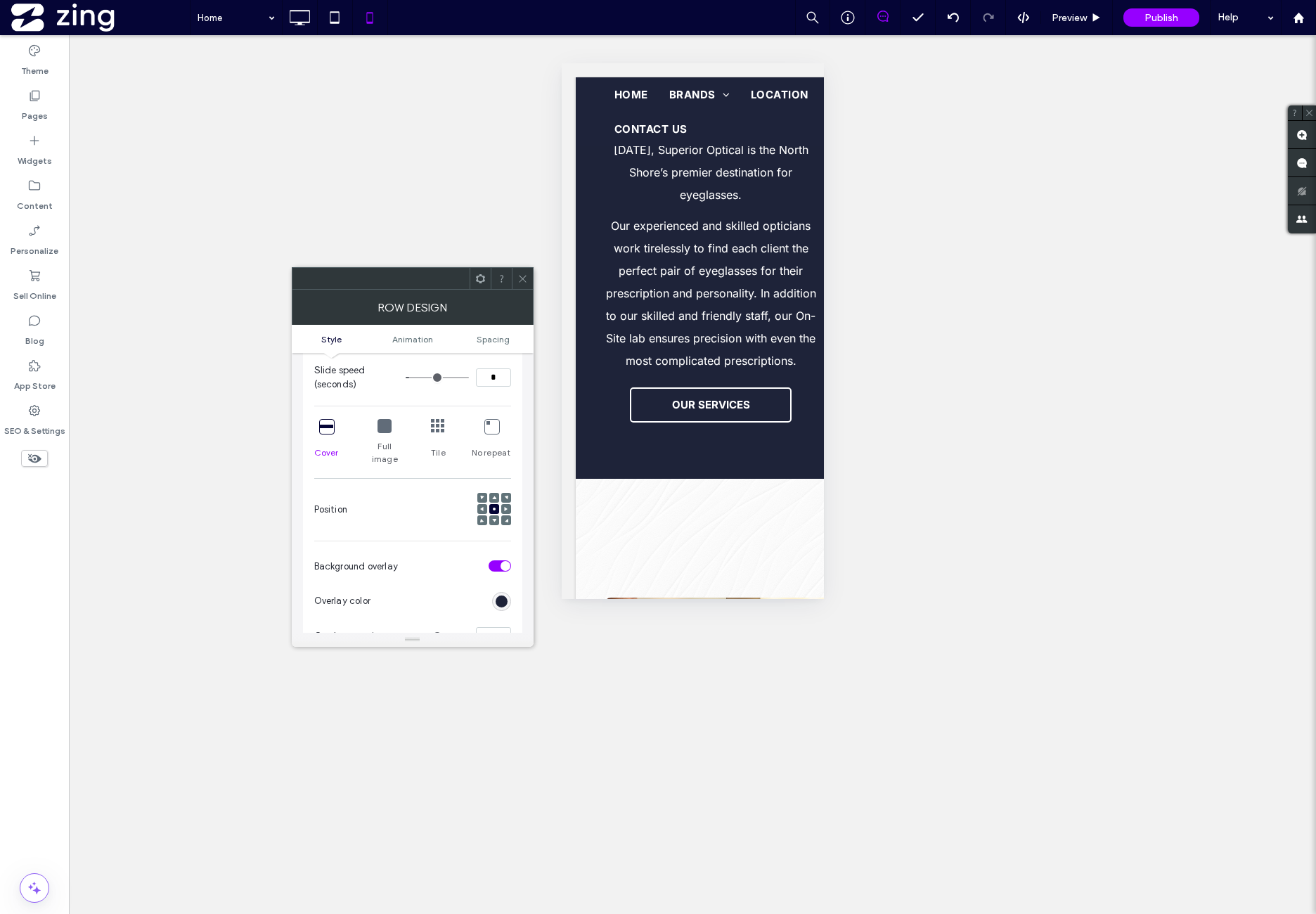
click at [331, 423] on icon at bounding box center [326, 426] width 14 height 14
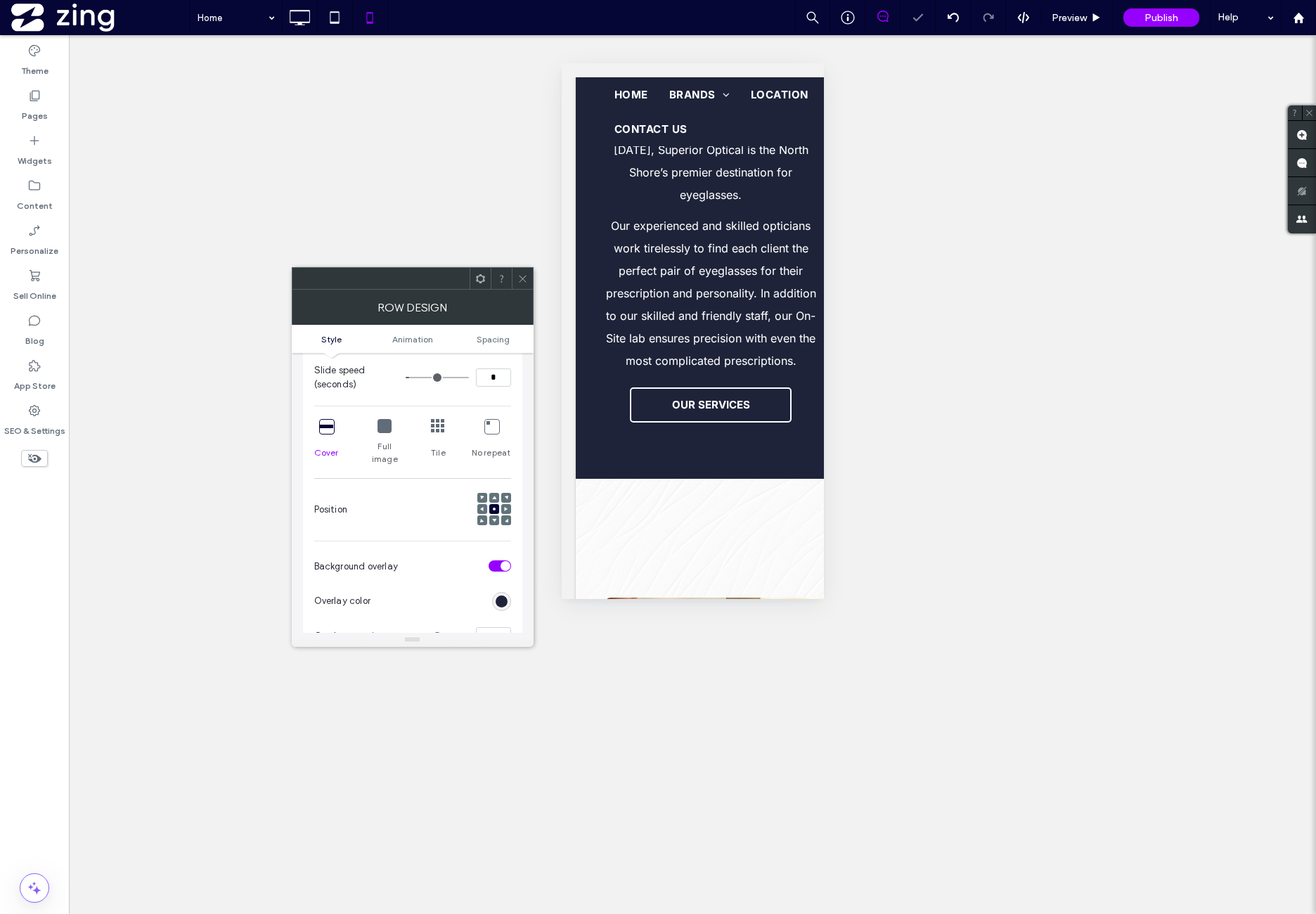
click at [331, 423] on icon at bounding box center [326, 426] width 14 height 14
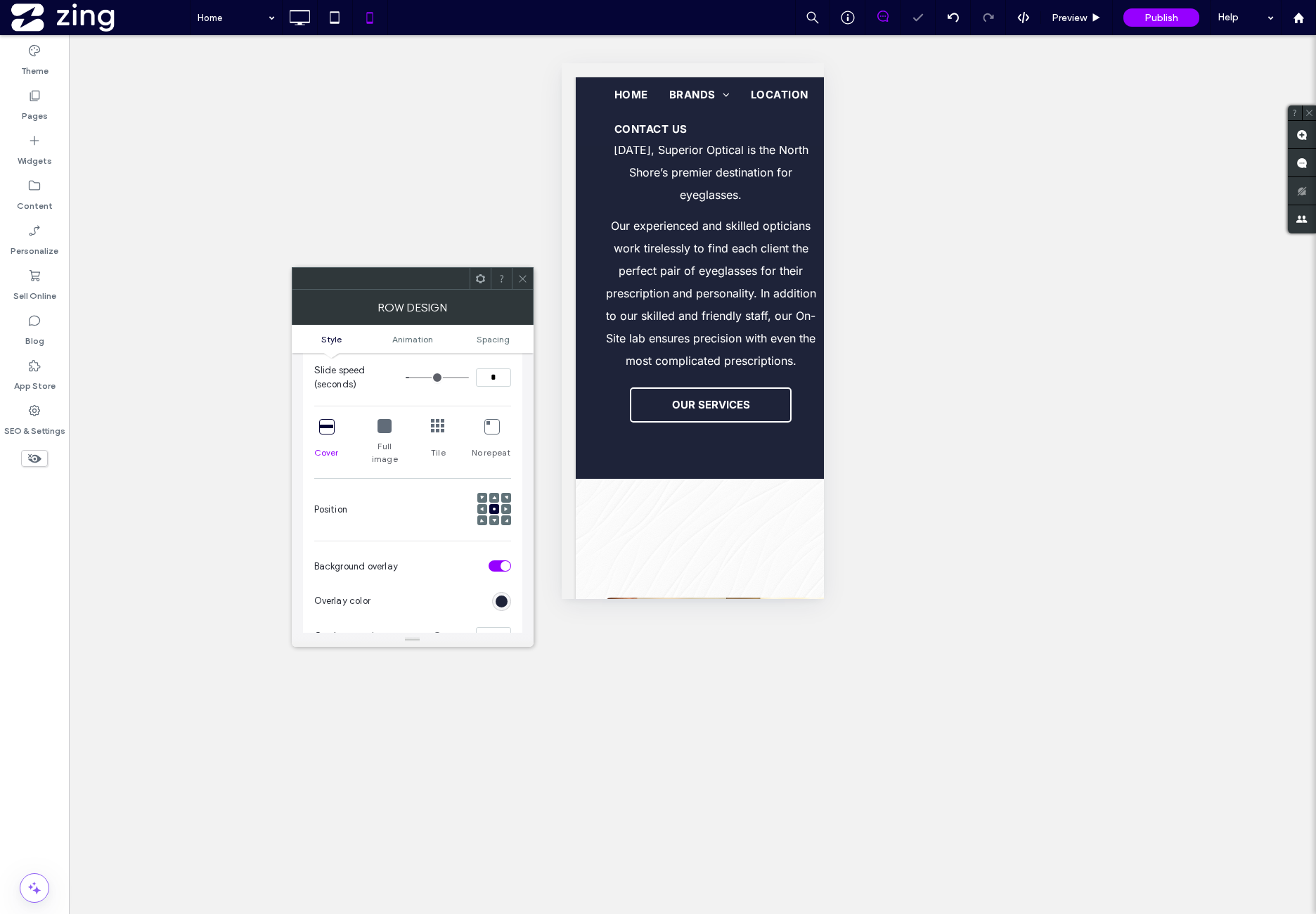
click at [331, 423] on icon at bounding box center [326, 426] width 14 height 14
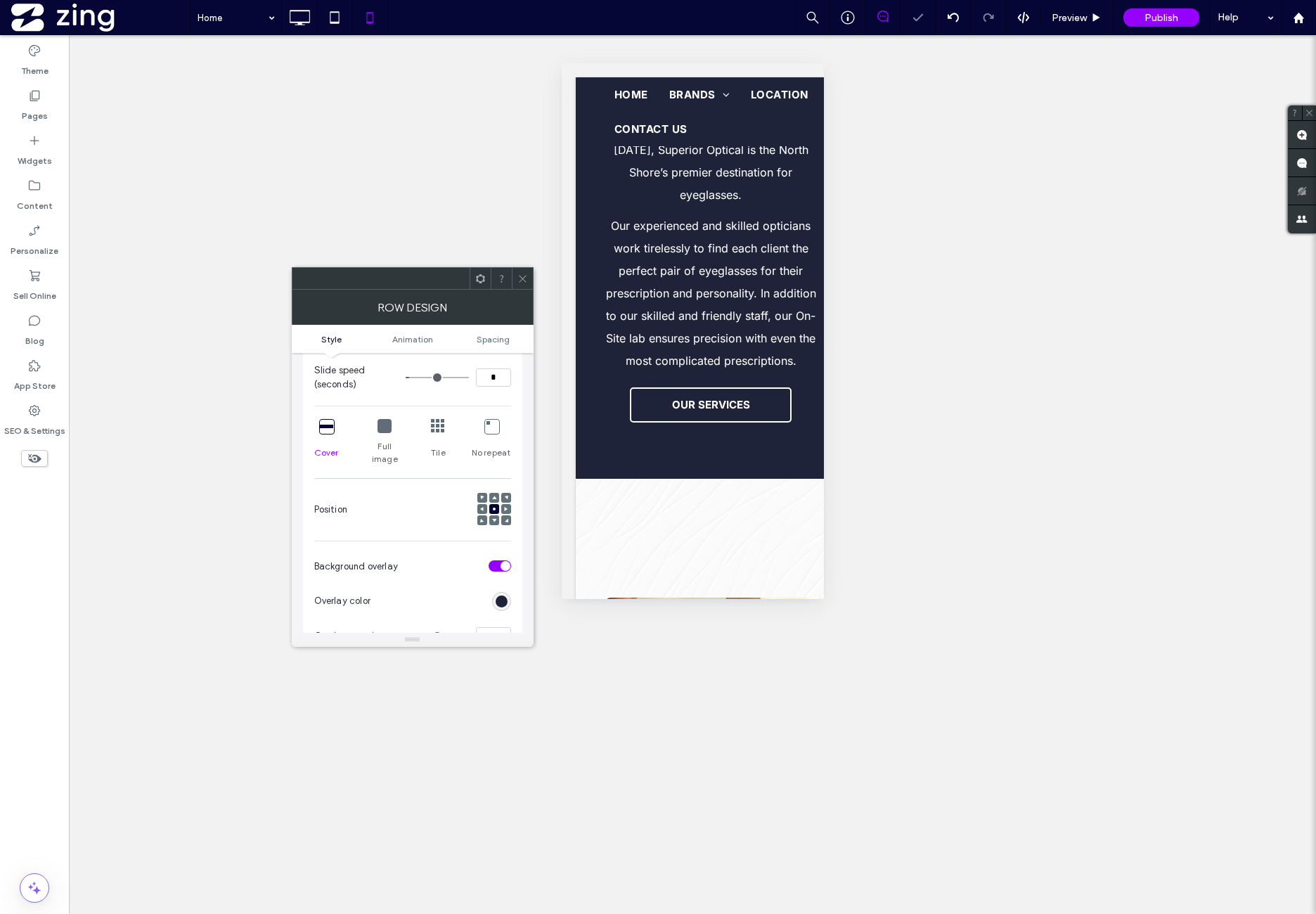
click at [331, 423] on icon at bounding box center [326, 426] width 14 height 14
click at [418, 493] on div "Position" at bounding box center [413, 509] width 197 height 48
click at [493, 504] on span at bounding box center [494, 509] width 4 height 10
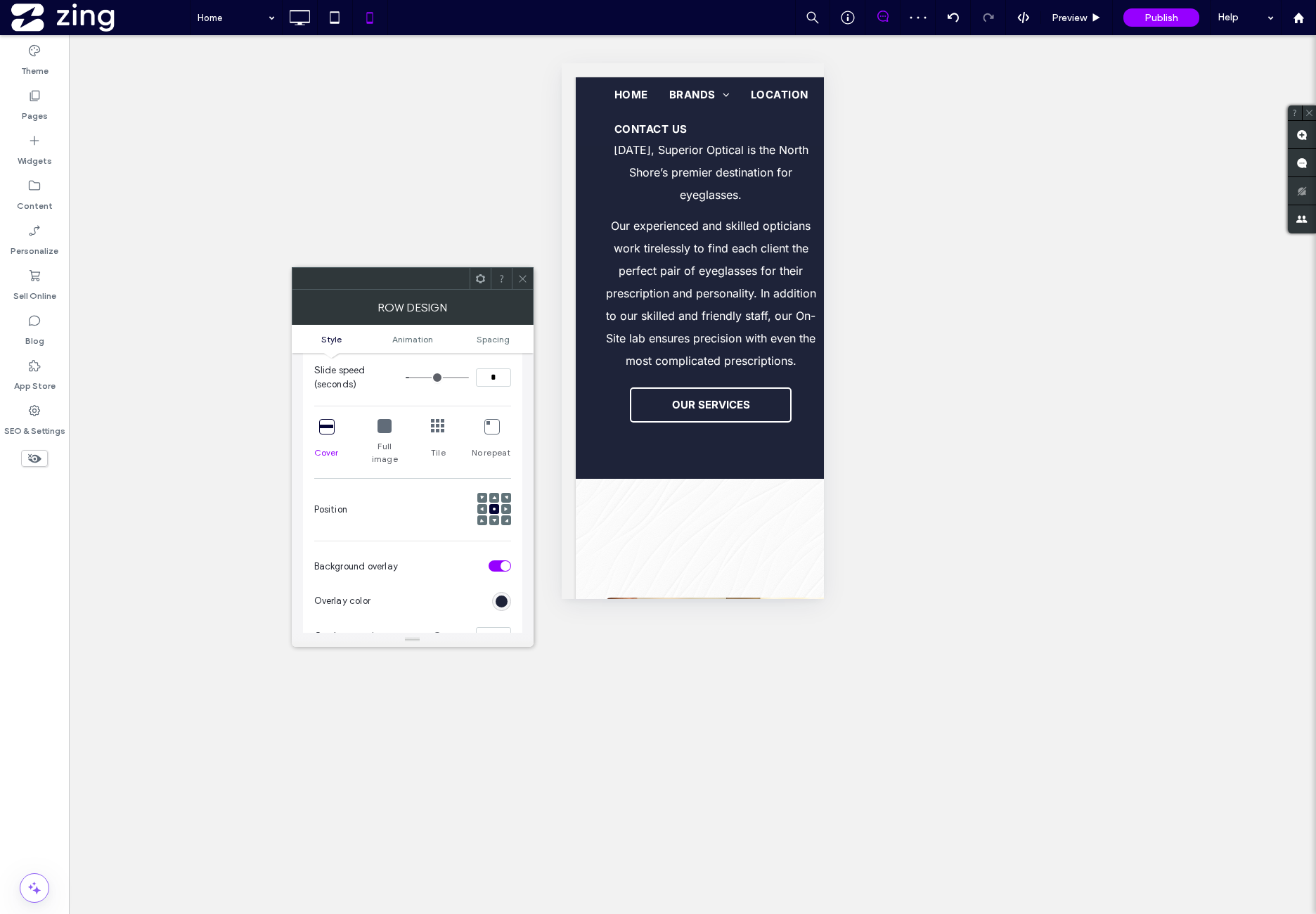
click at [493, 504] on span at bounding box center [494, 509] width 4 height 10
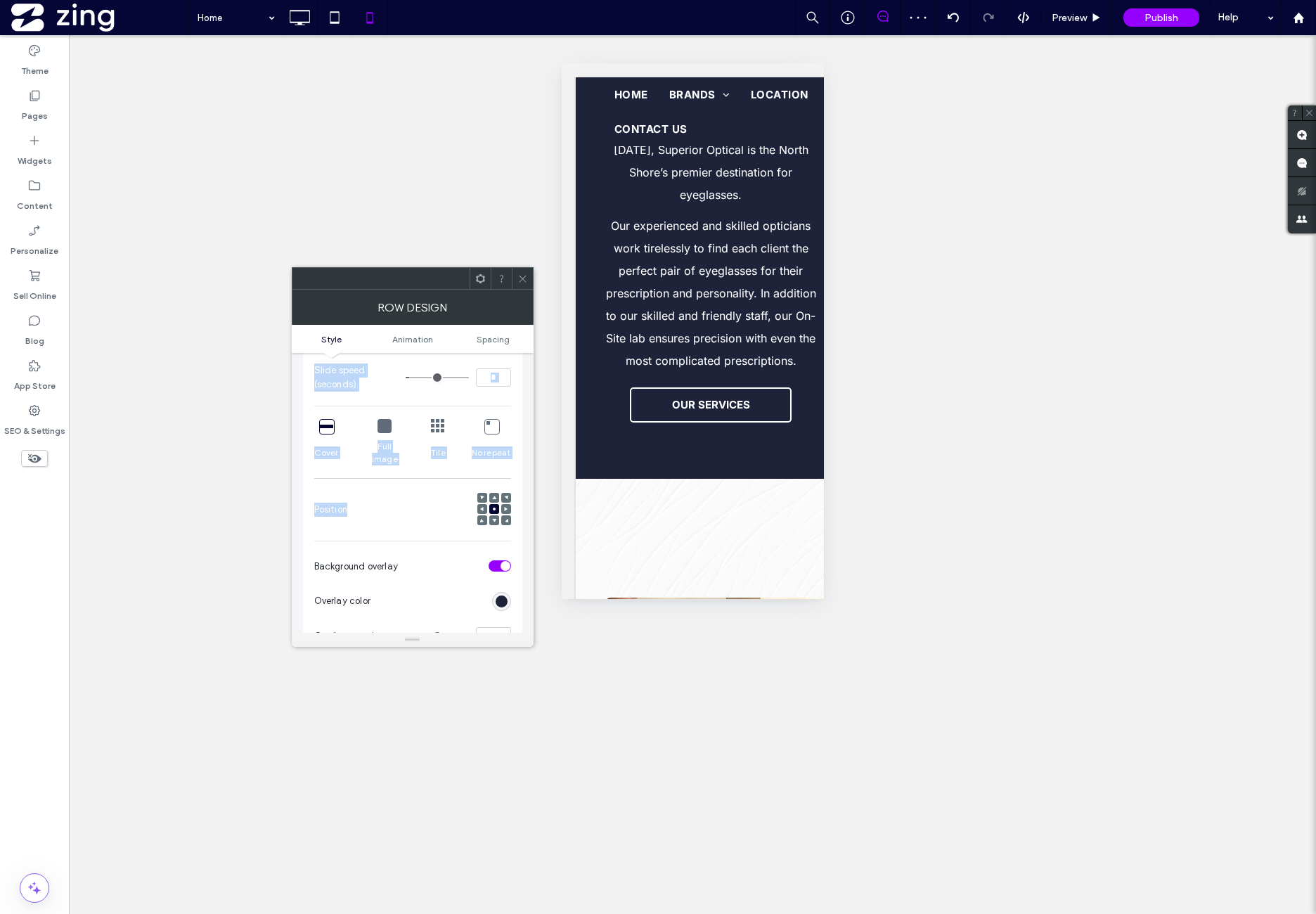
click at [493, 504] on span at bounding box center [494, 509] width 4 height 10
click at [421, 486] on div "Position" at bounding box center [413, 509] width 197 height 48
click at [488, 342] on span "Spacing" at bounding box center [493, 339] width 33 height 11
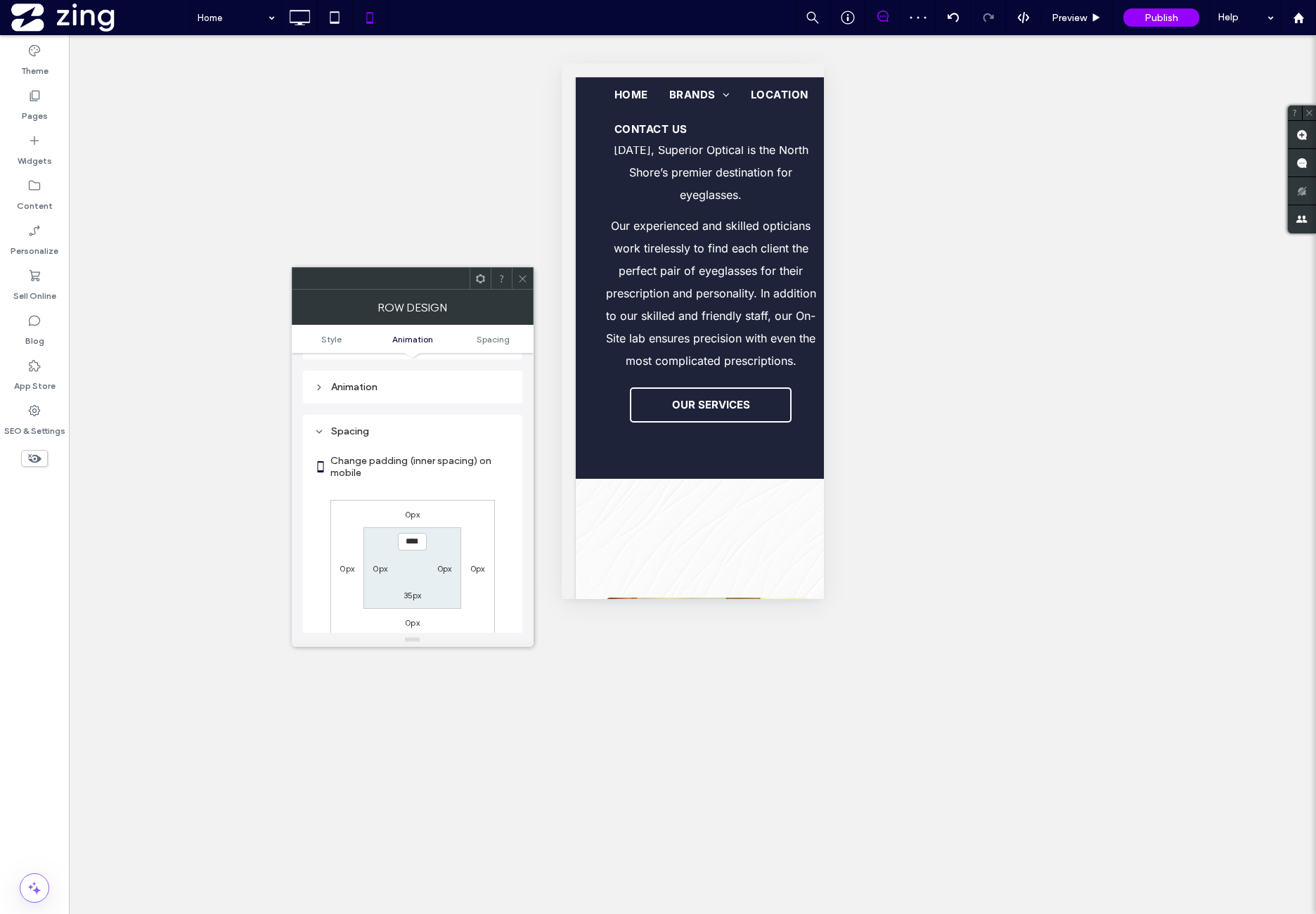
scroll to position [683, 0]
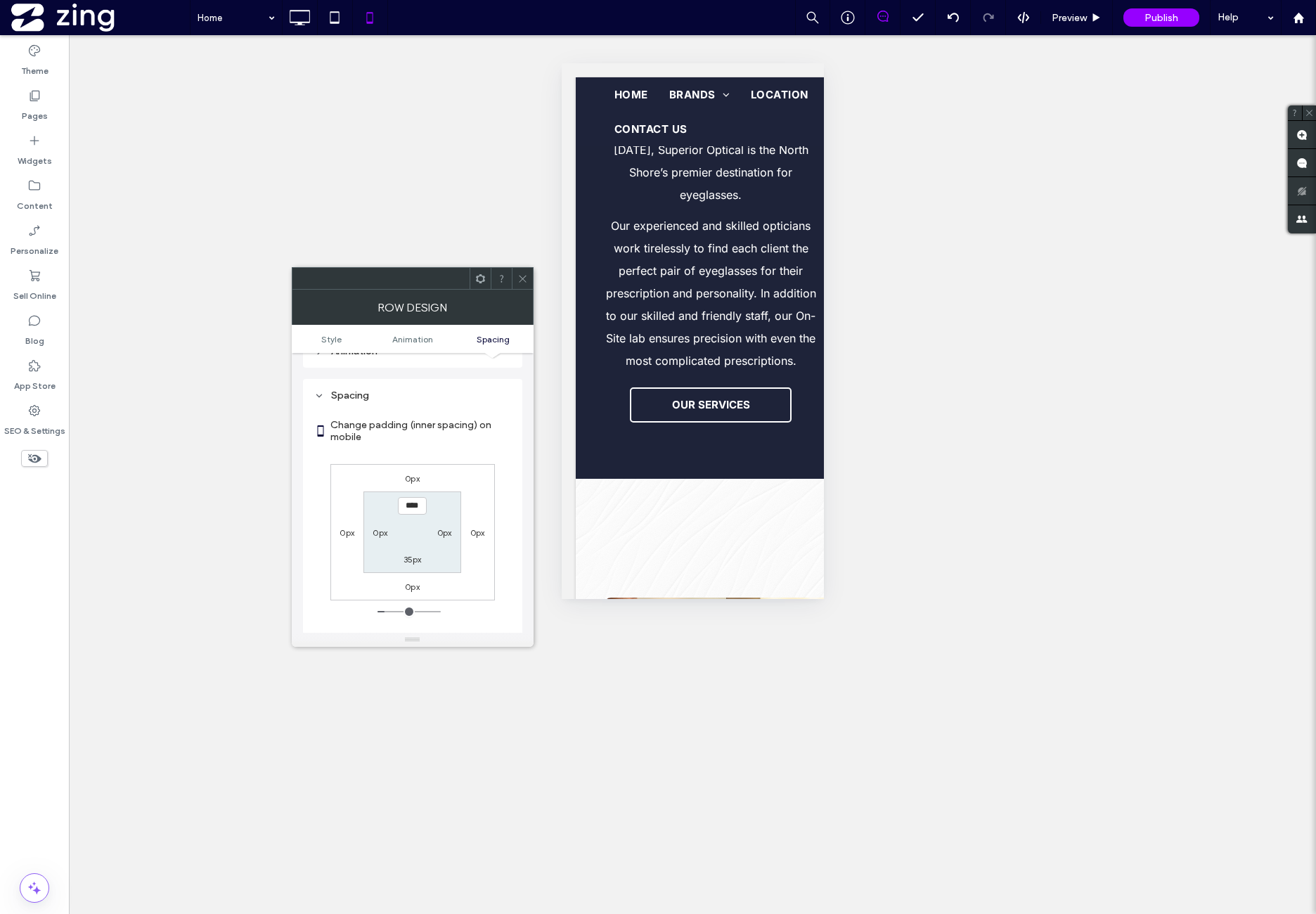
click at [493, 464] on div "0px 0px 0px 0px **** 0px 35px 0px" at bounding box center [413, 532] width 164 height 136
drag, startPoint x: 521, startPoint y: 279, endPoint x: 543, endPoint y: 316, distance: 43.0
click at [521, 281] on icon at bounding box center [523, 278] width 11 height 11
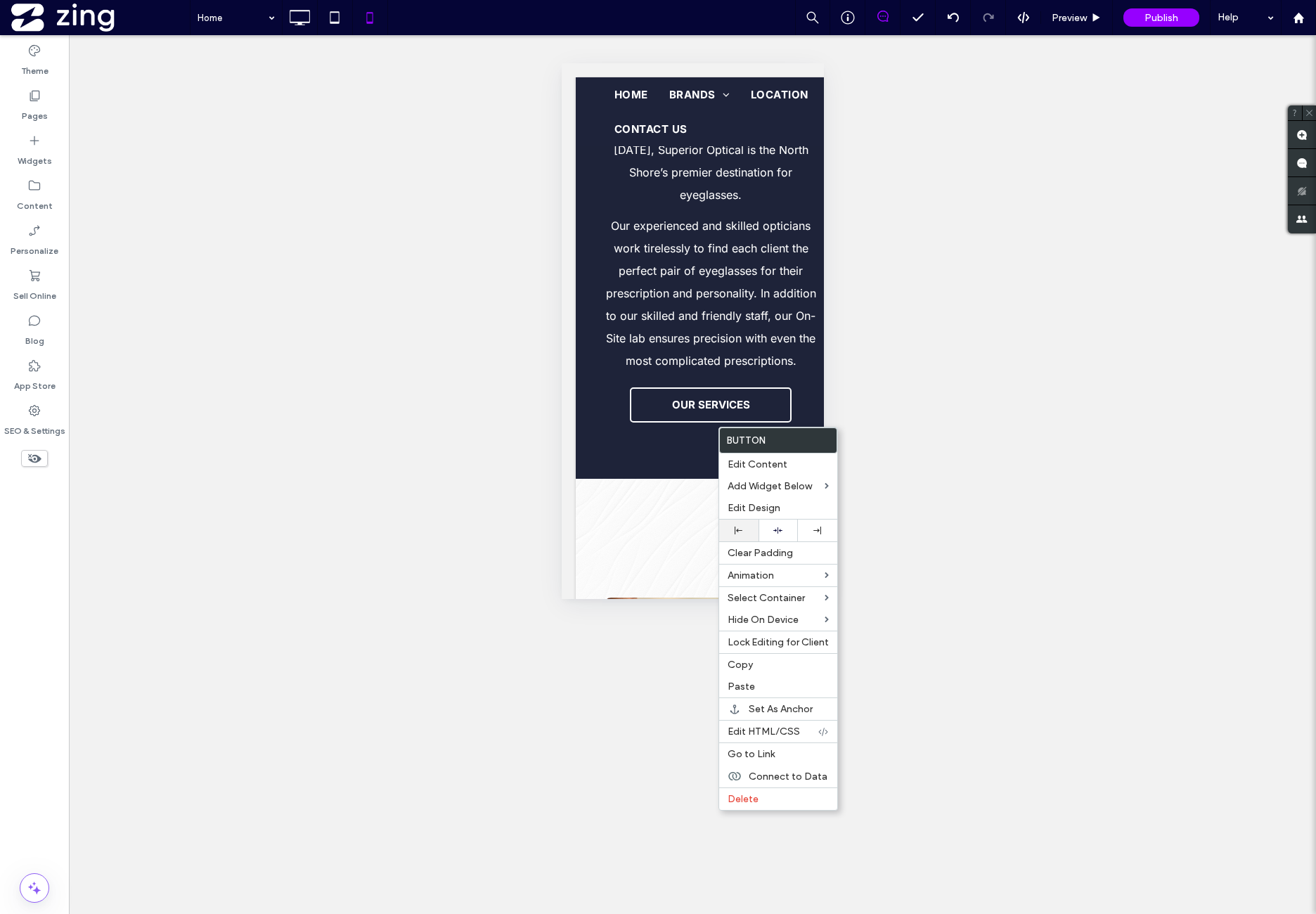
click at [750, 529] on div at bounding box center [738, 530] width 25 height 8
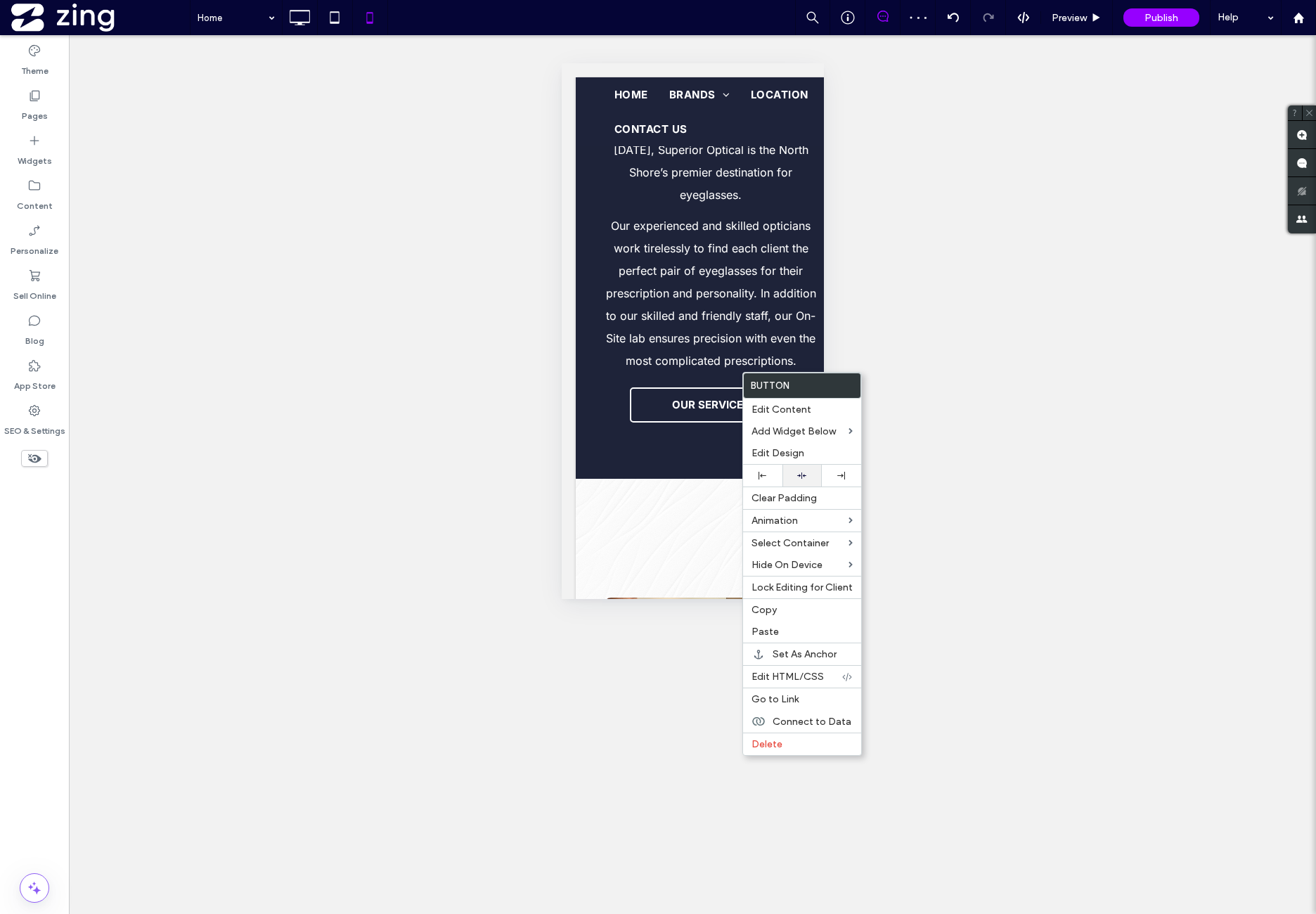
click at [811, 472] on div at bounding box center [802, 476] width 25 height 9
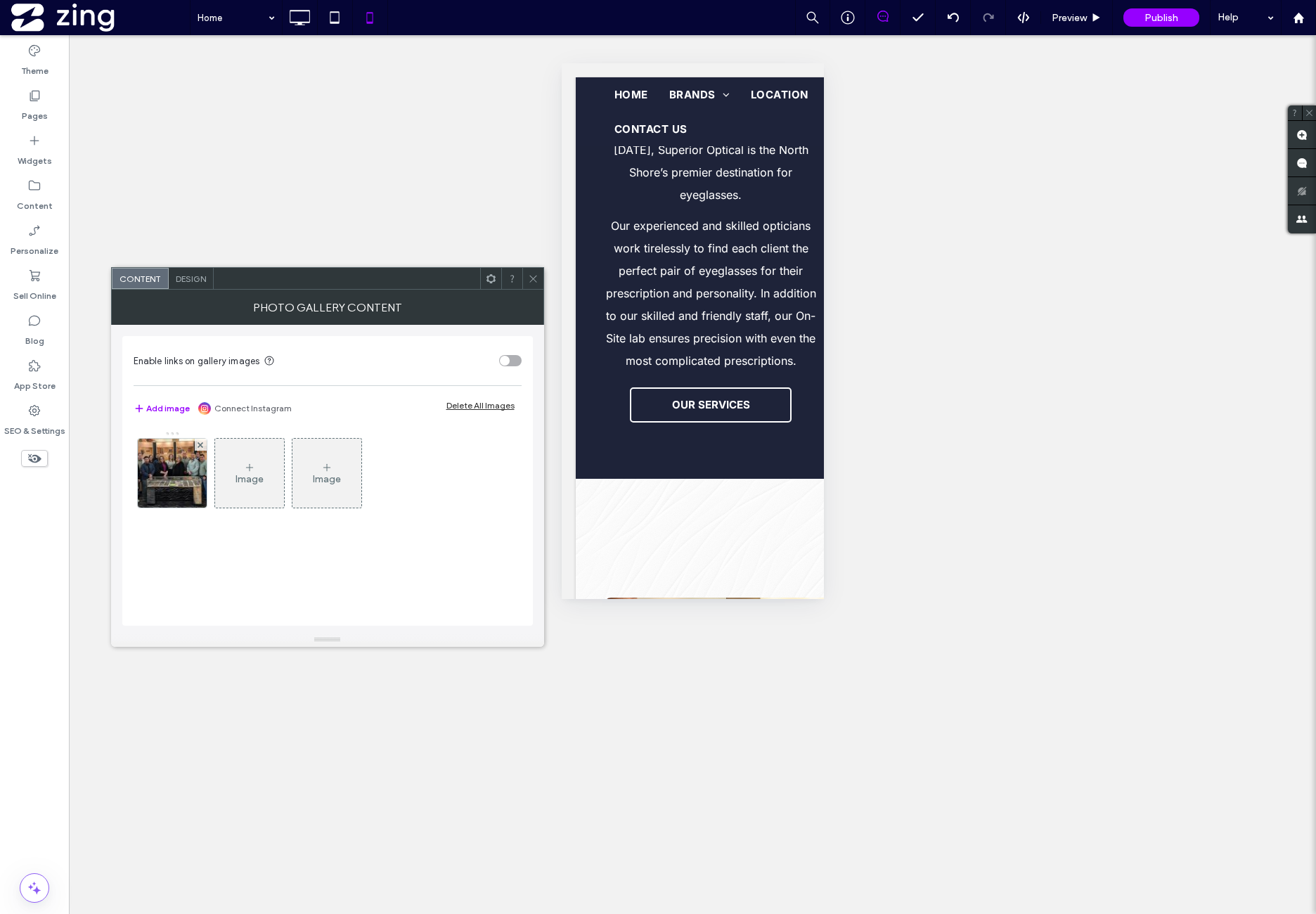
click at [206, 283] on div "Design" at bounding box center [191, 278] width 45 height 21
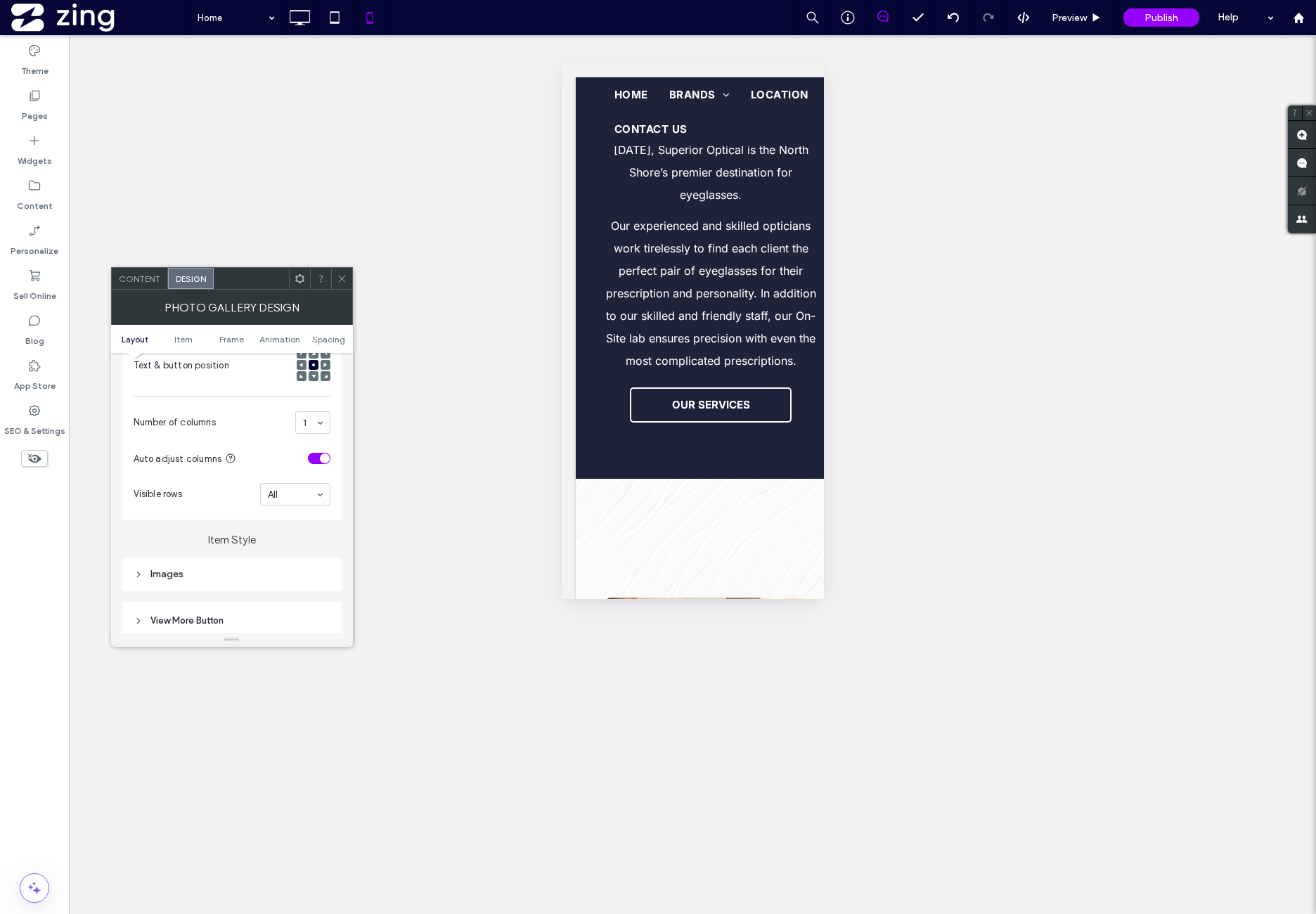
scroll to position [351, 0]
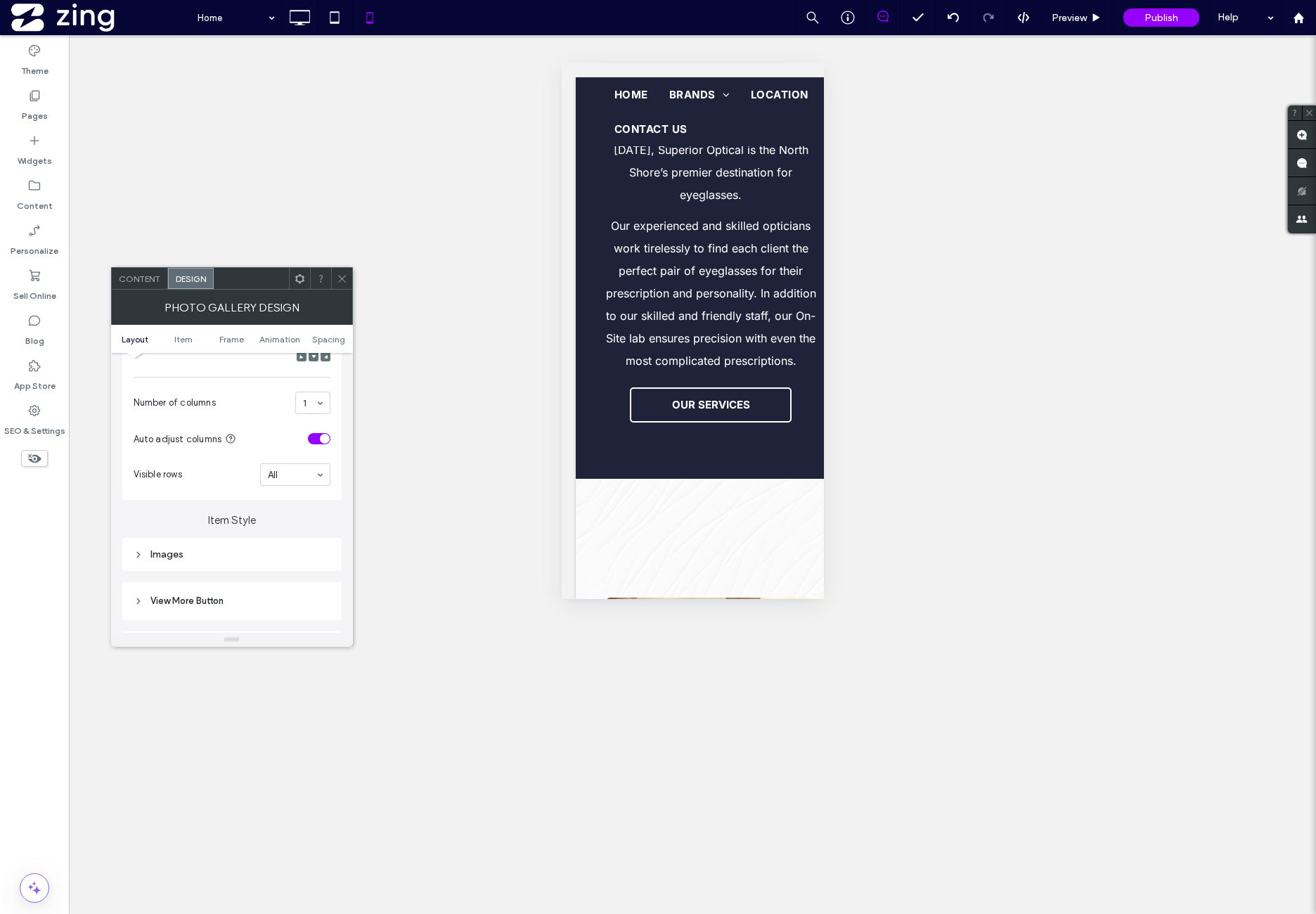
click at [231, 554] on div "Images" at bounding box center [232, 554] width 197 height 12
click at [309, 583] on input "*****" at bounding box center [313, 581] width 35 height 19
type input "***"
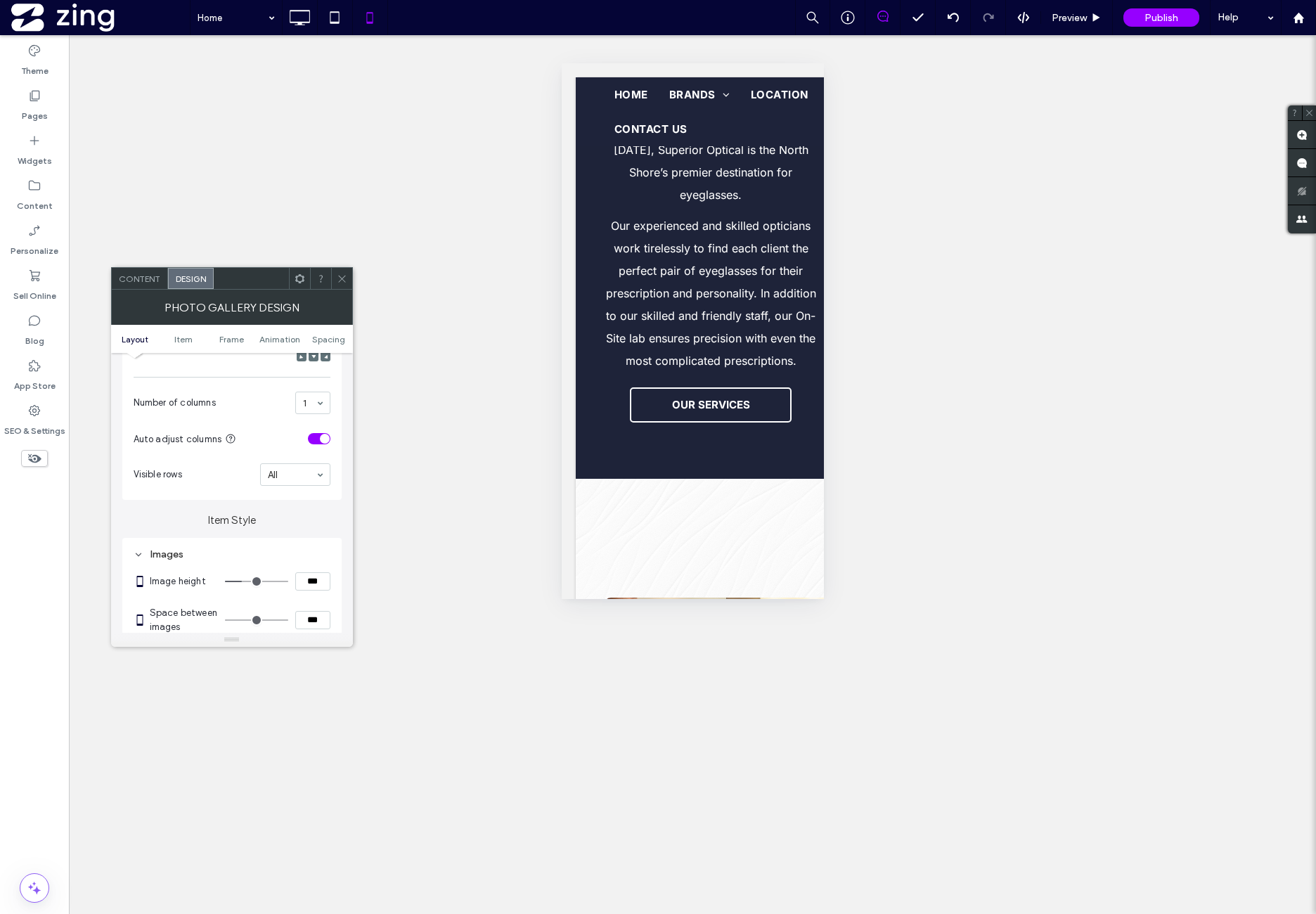
type input "*****"
click at [296, 508] on label "Item Style" at bounding box center [231, 513] width 219 height 26
click at [343, 278] on icon at bounding box center [342, 278] width 11 height 11
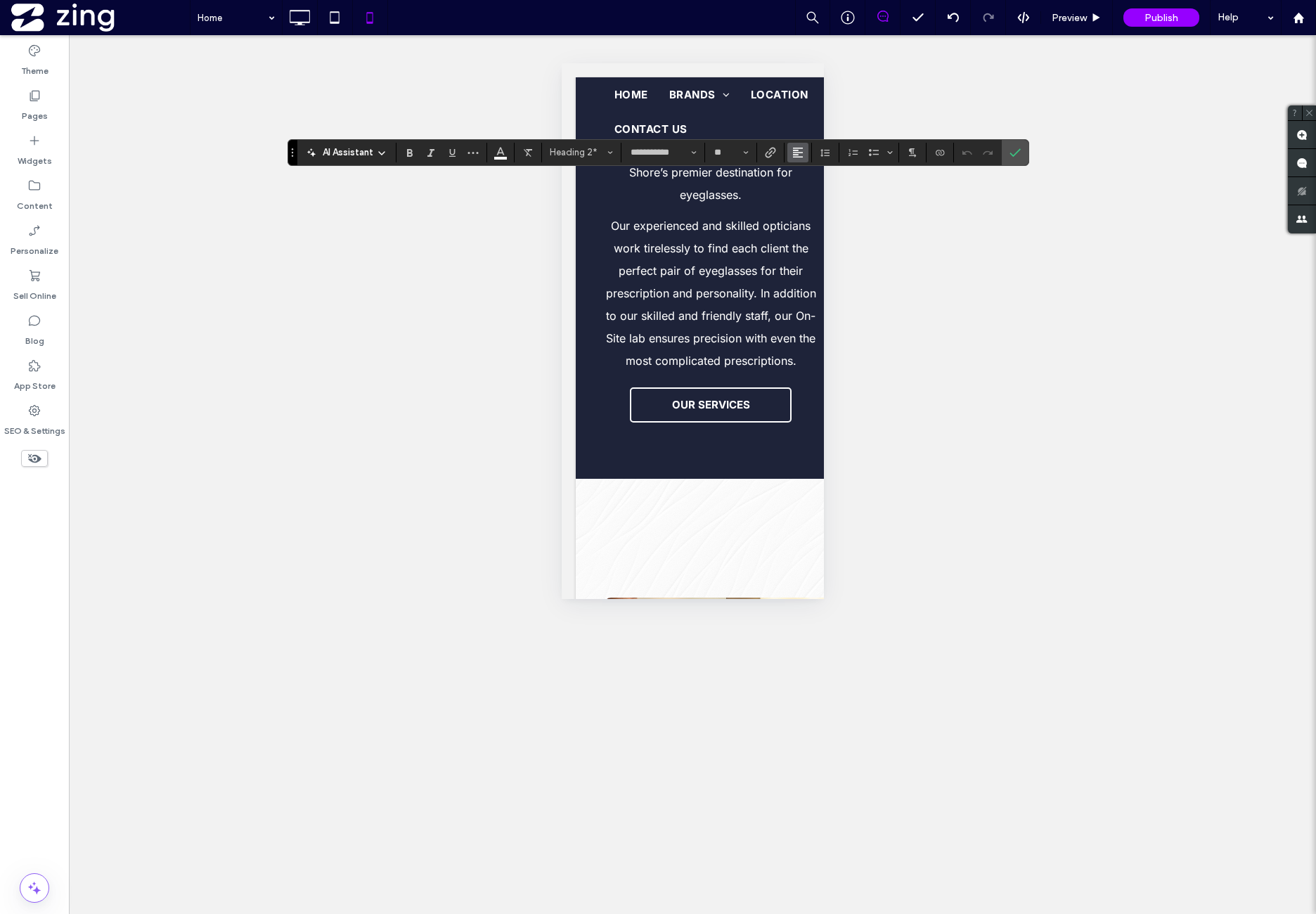
click at [796, 155] on use "Alignment" at bounding box center [798, 153] width 10 height 10
click at [828, 198] on label "ui.textEditor.alignment.center" at bounding box center [812, 196] width 49 height 21
drag, startPoint x: 1014, startPoint y: 155, endPoint x: 973, endPoint y: 183, distance: 49.6
click at [1014, 156] on icon "Confirm" at bounding box center [1015, 153] width 11 height 11
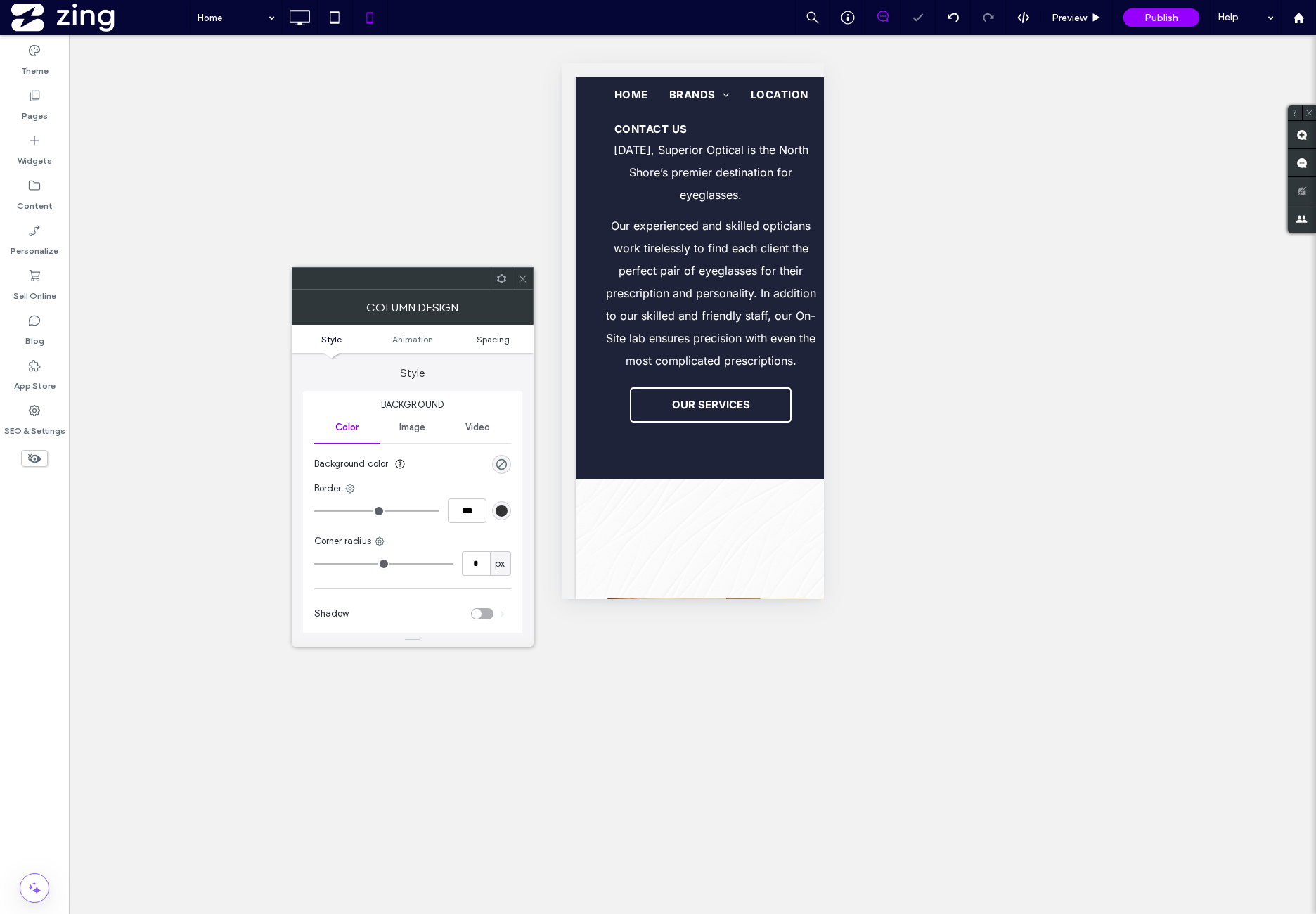
click at [494, 342] on span "Spacing" at bounding box center [493, 339] width 33 height 11
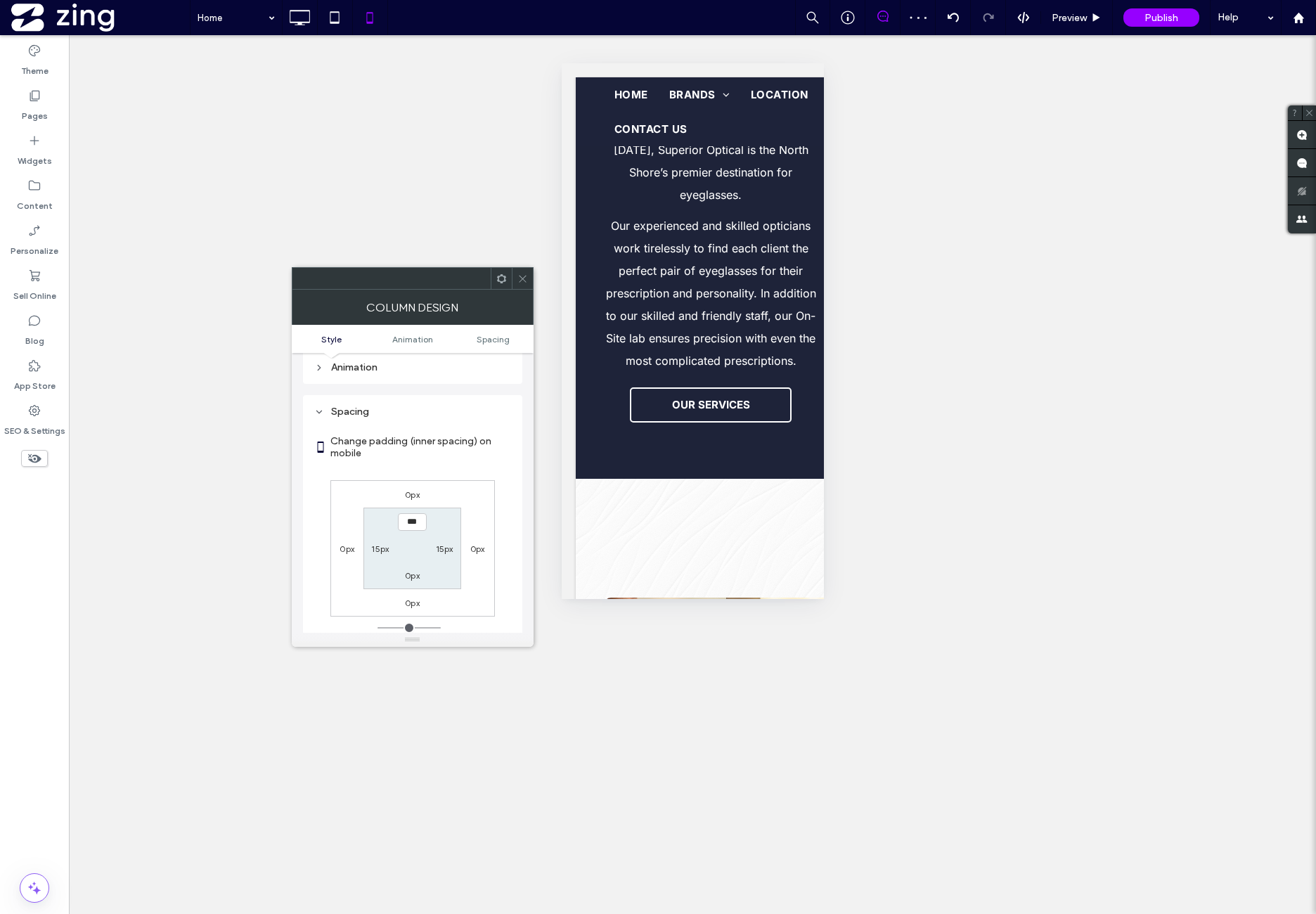
scroll to position [330, 0]
type input "****"
type input "**"
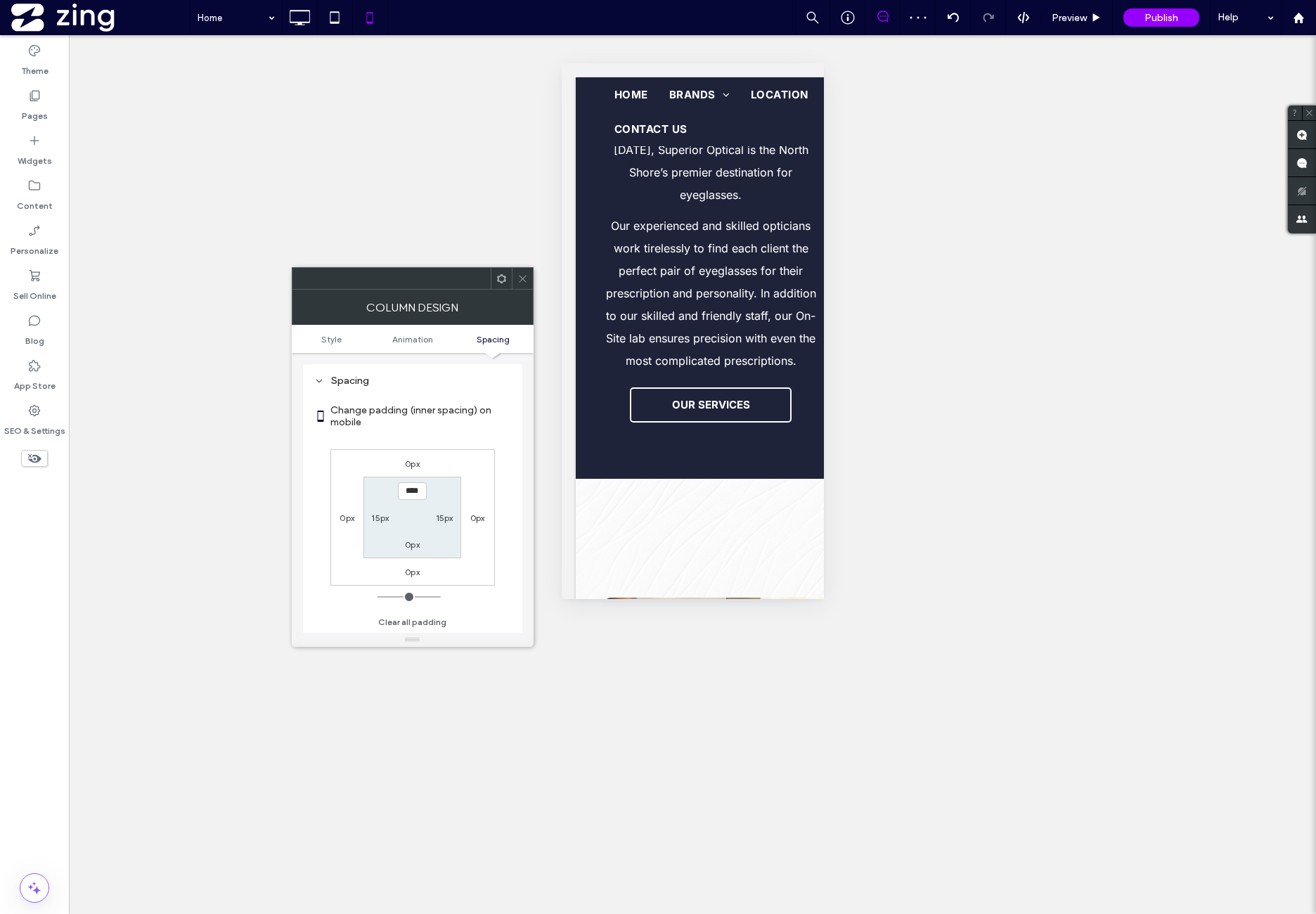
click at [488, 452] on div "0px 0px 0px 0px **** 15px 0px 15px" at bounding box center [413, 517] width 164 height 136
click at [492, 341] on span "Spacing" at bounding box center [493, 339] width 33 height 11
click at [519, 276] on icon at bounding box center [523, 278] width 11 height 11
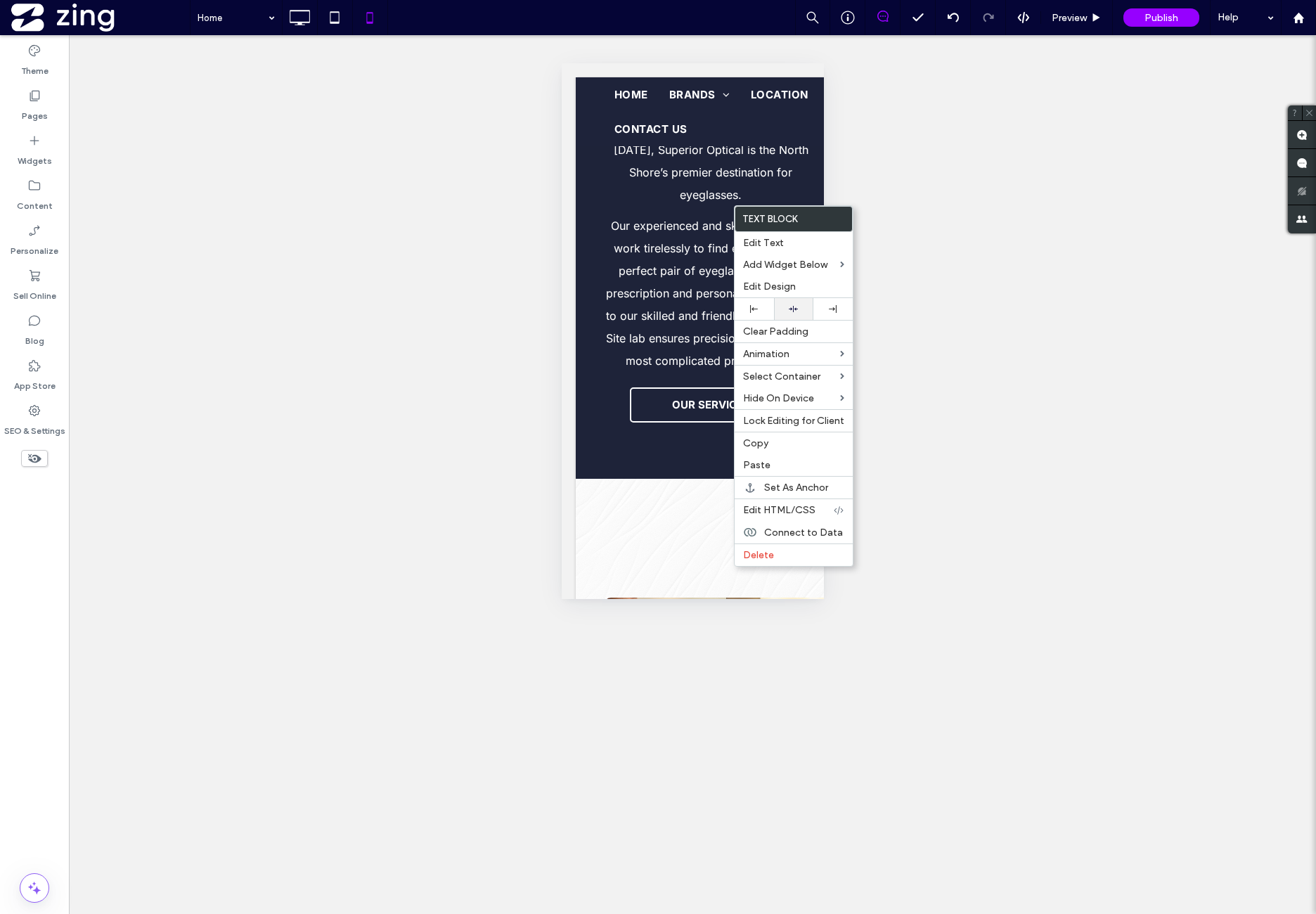
click at [804, 304] on div at bounding box center [793, 308] width 25 height 9
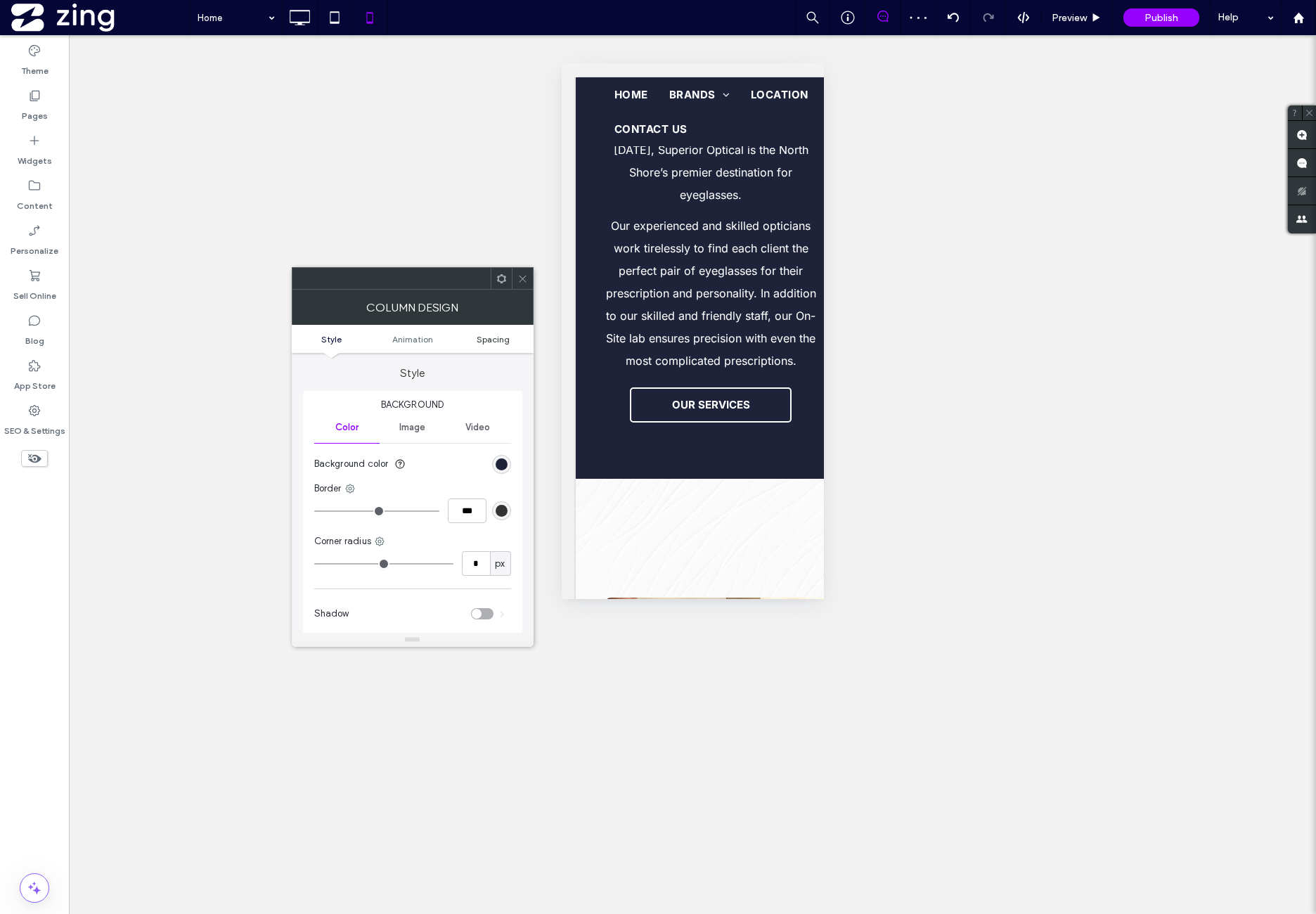
click at [494, 336] on span "Spacing" at bounding box center [493, 339] width 33 height 11
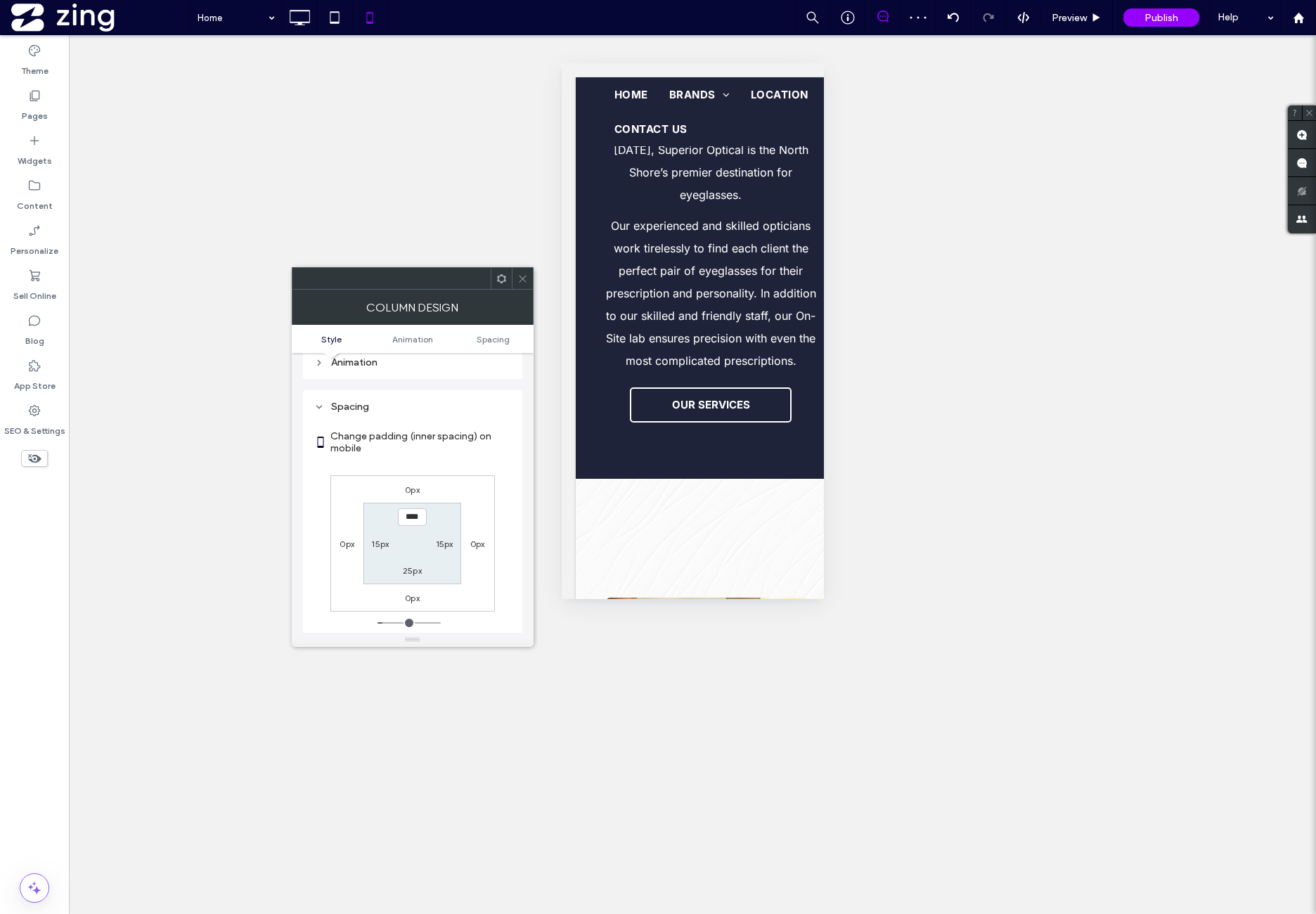
scroll to position [330, 0]
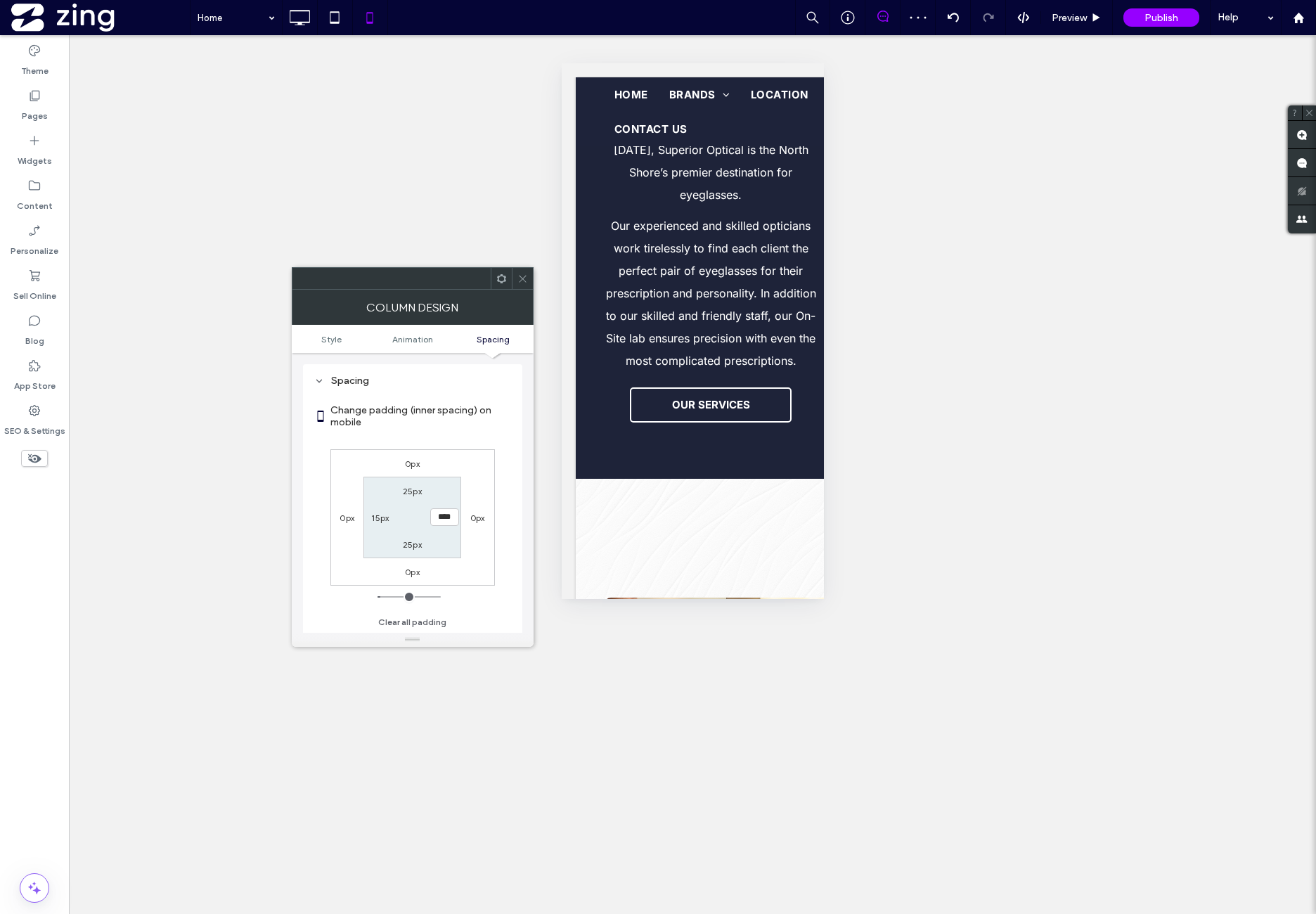
type input "**"
click at [464, 471] on div "0px 0px 0px 0px 25px 15px **** 15px" at bounding box center [413, 517] width 164 height 136
click at [523, 278] on icon at bounding box center [523, 278] width 11 height 11
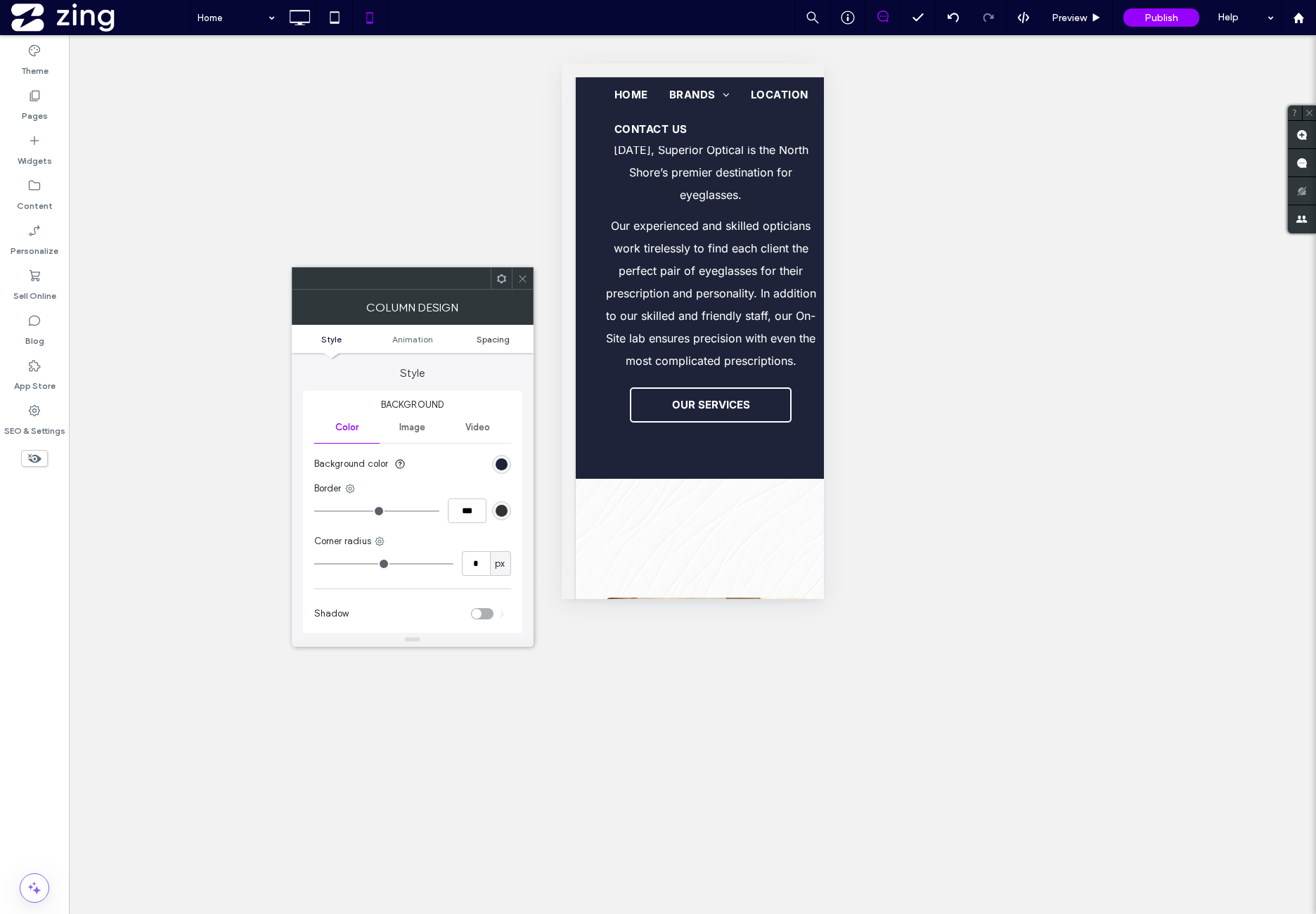
click at [489, 341] on span "Spacing" at bounding box center [493, 339] width 33 height 11
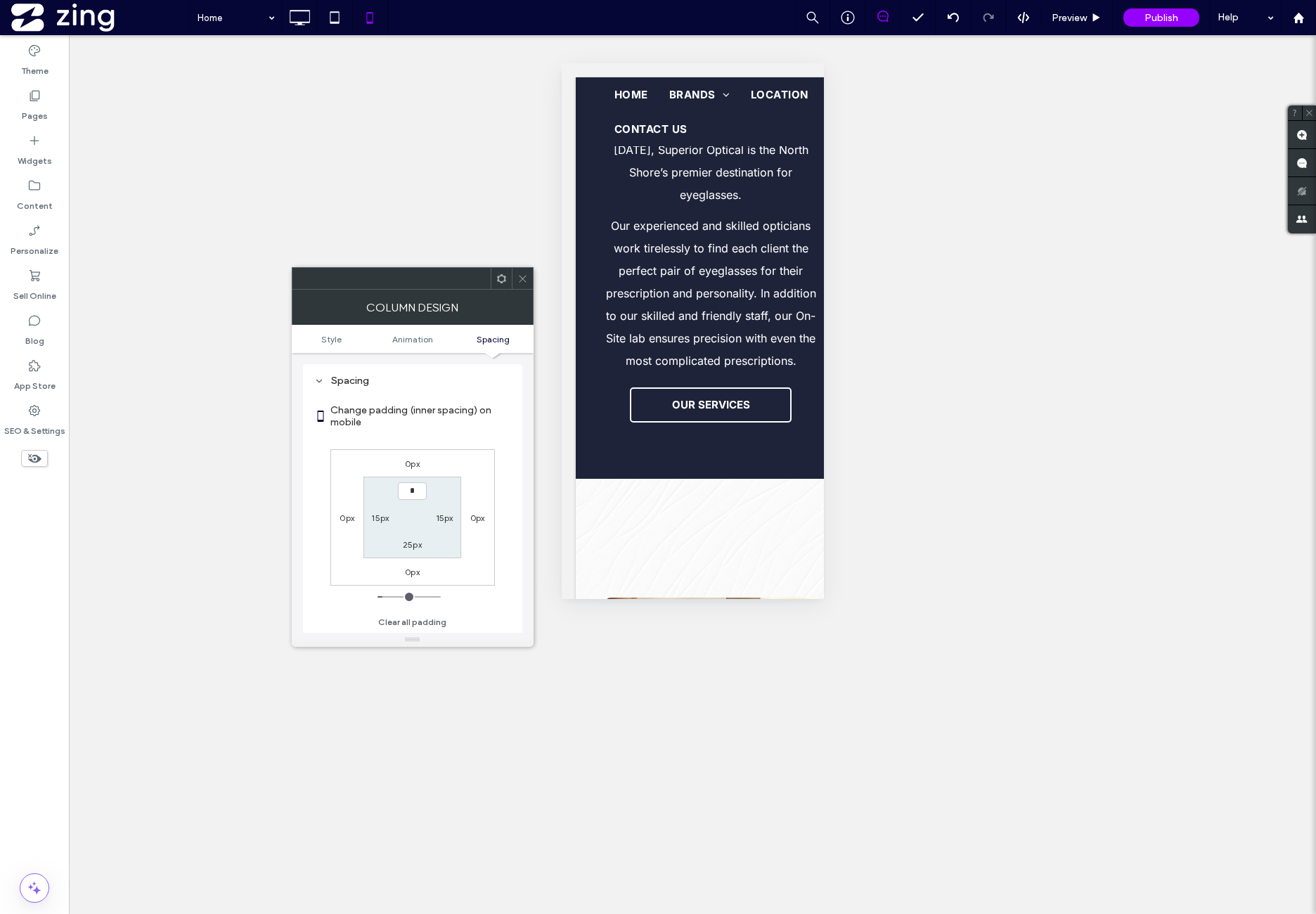
type input "***"
type input "*"
click at [479, 451] on div "0px 0px 0px 0px *** 15px 25px 15px" at bounding box center [413, 517] width 164 height 136
click at [498, 280] on use at bounding box center [501, 278] width 9 height 9
click at [521, 279] on icon at bounding box center [523, 278] width 11 height 11
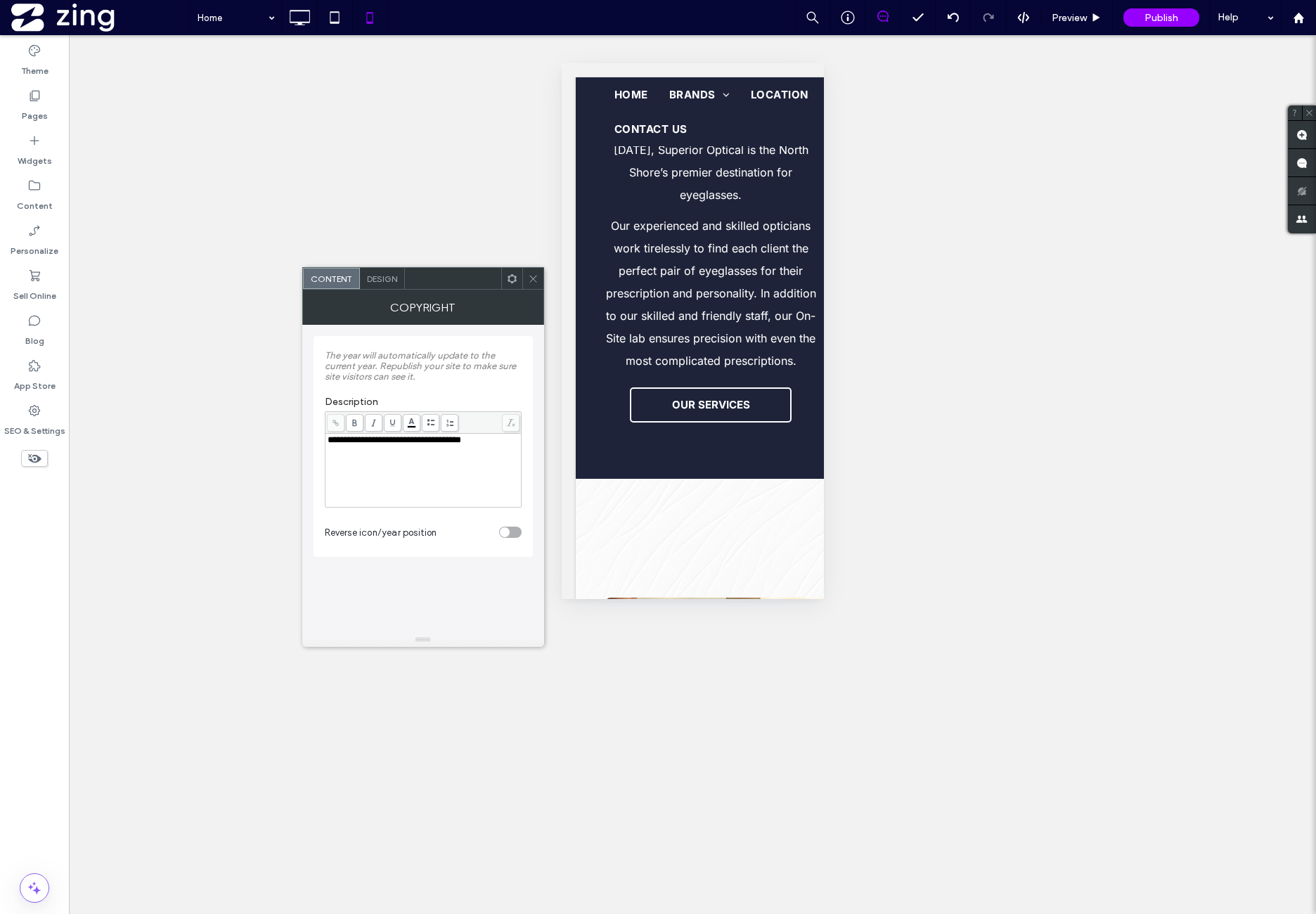
click at [392, 282] on span "Design" at bounding box center [382, 278] width 30 height 11
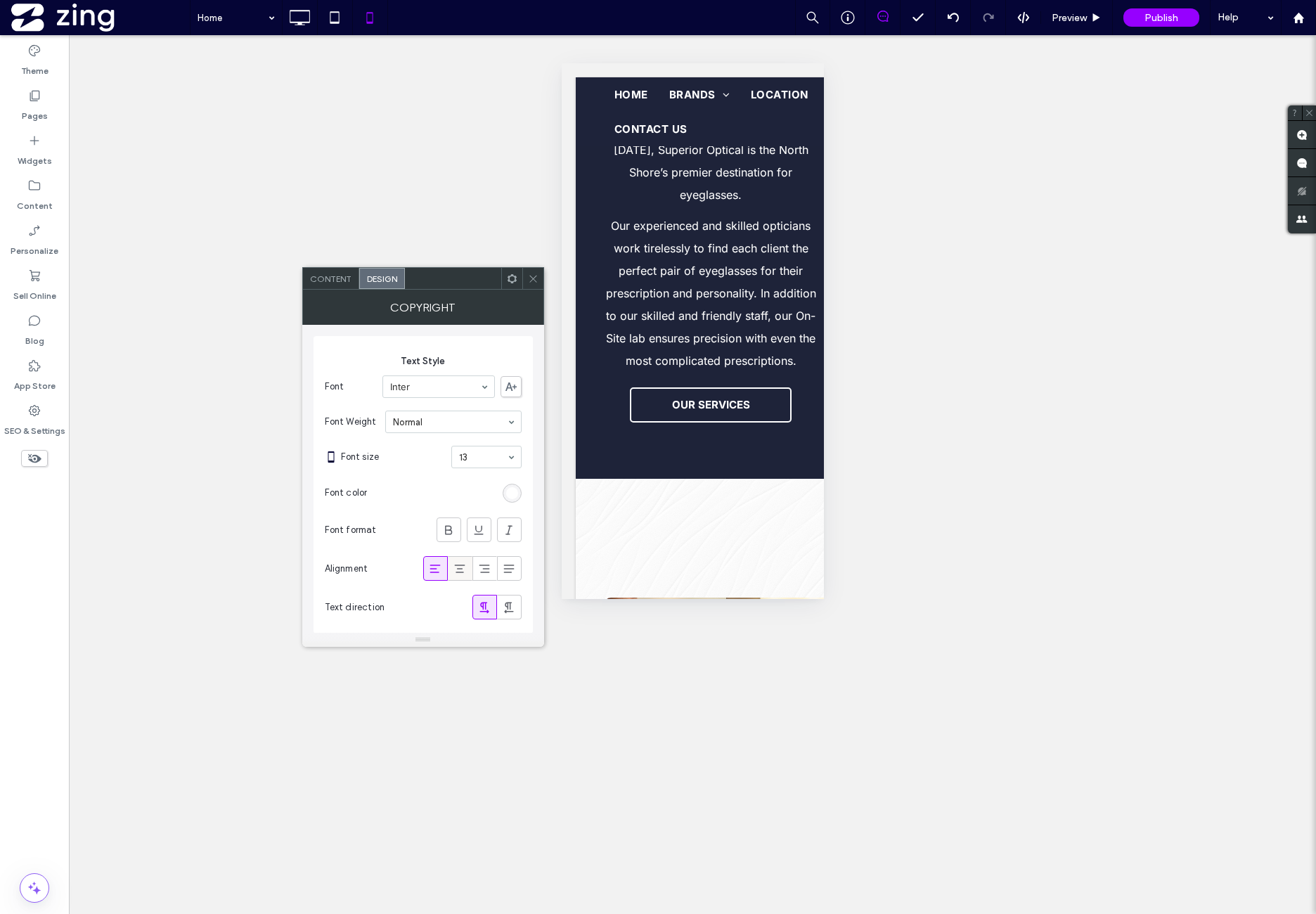
click at [461, 571] on icon at bounding box center [460, 569] width 14 height 14
click at [531, 281] on icon at bounding box center [533, 278] width 11 height 11
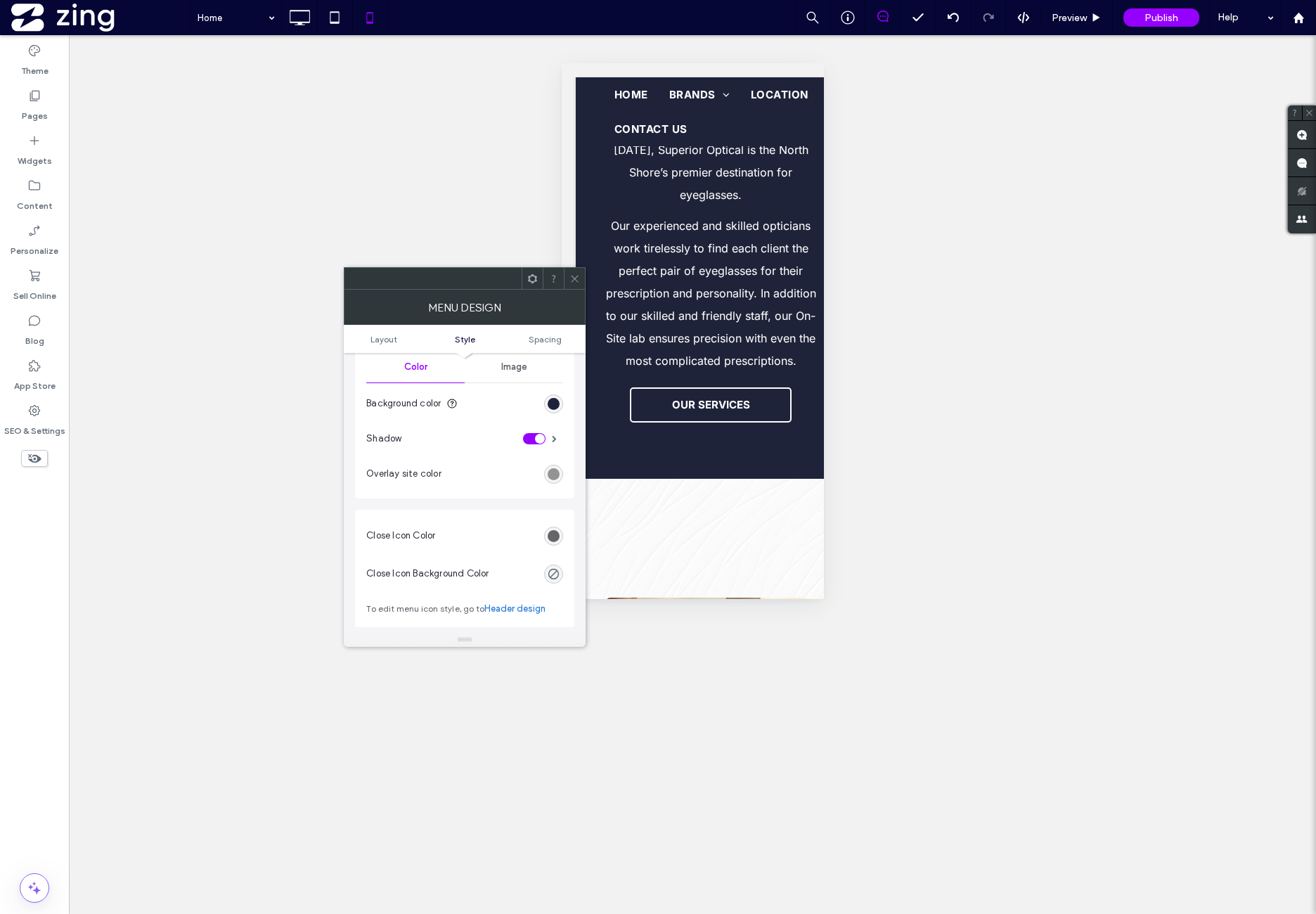
scroll to position [351, 0]
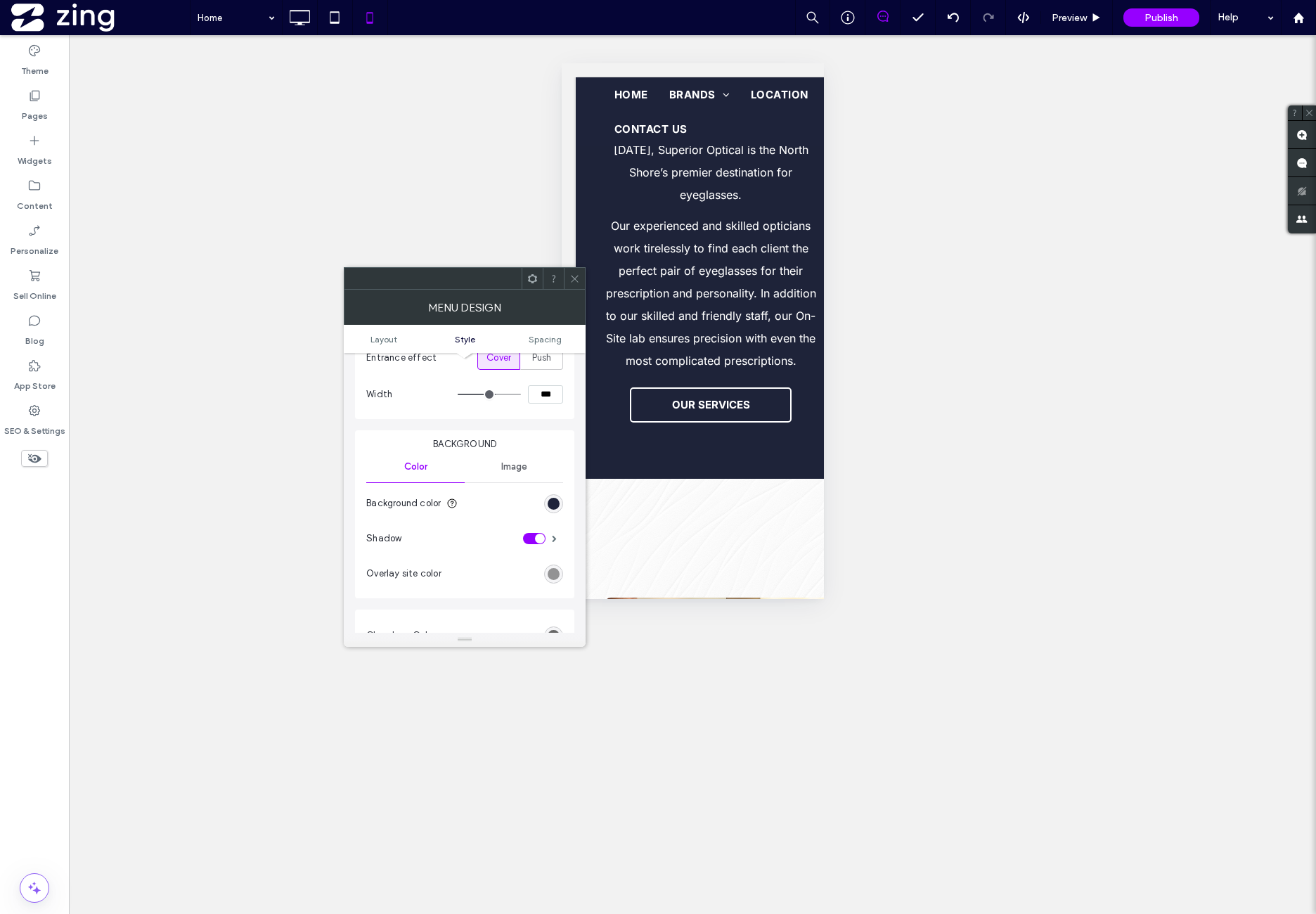
click at [579, 283] on icon at bounding box center [575, 278] width 11 height 11
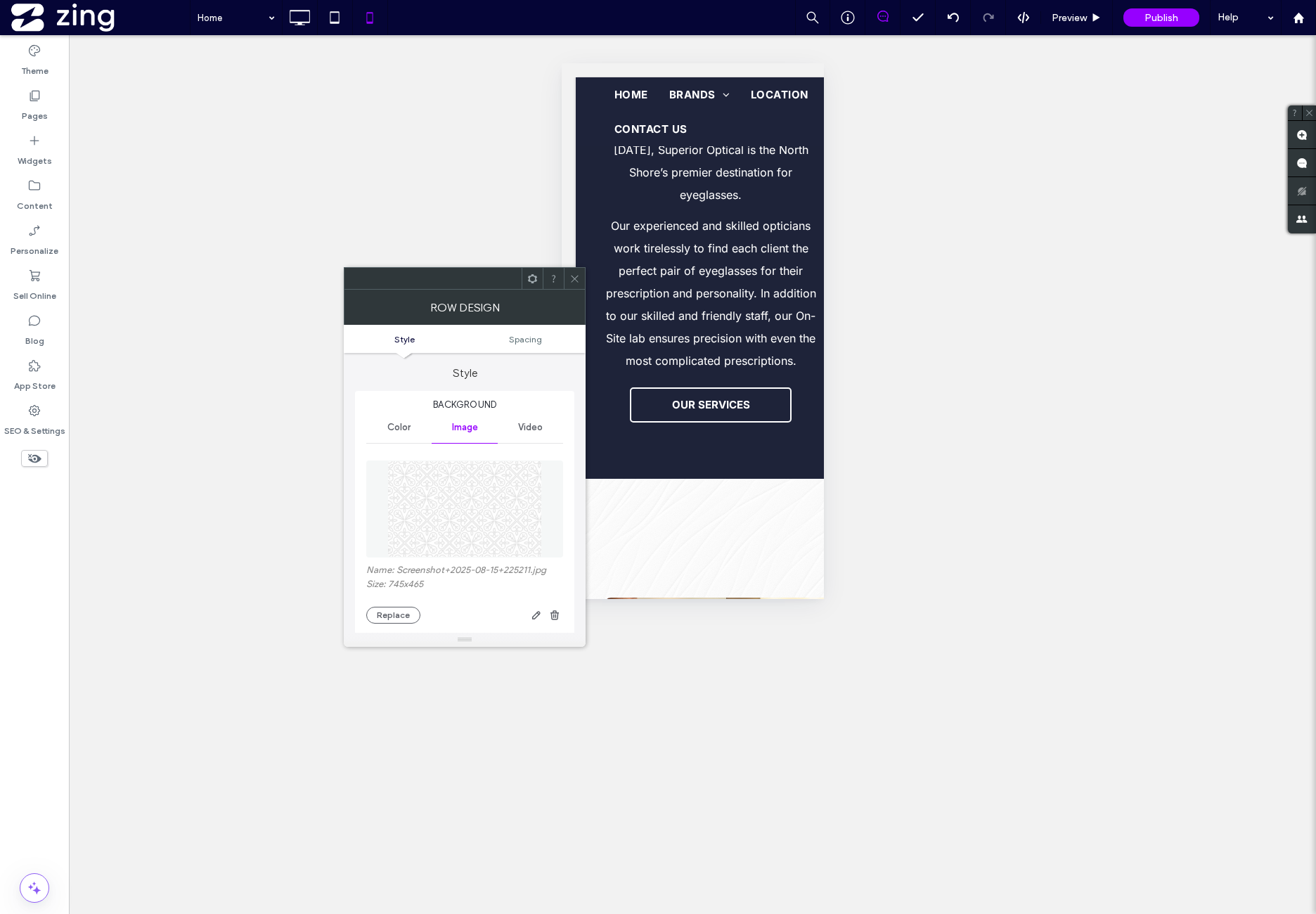
click at [506, 495] on img at bounding box center [465, 509] width 155 height 97
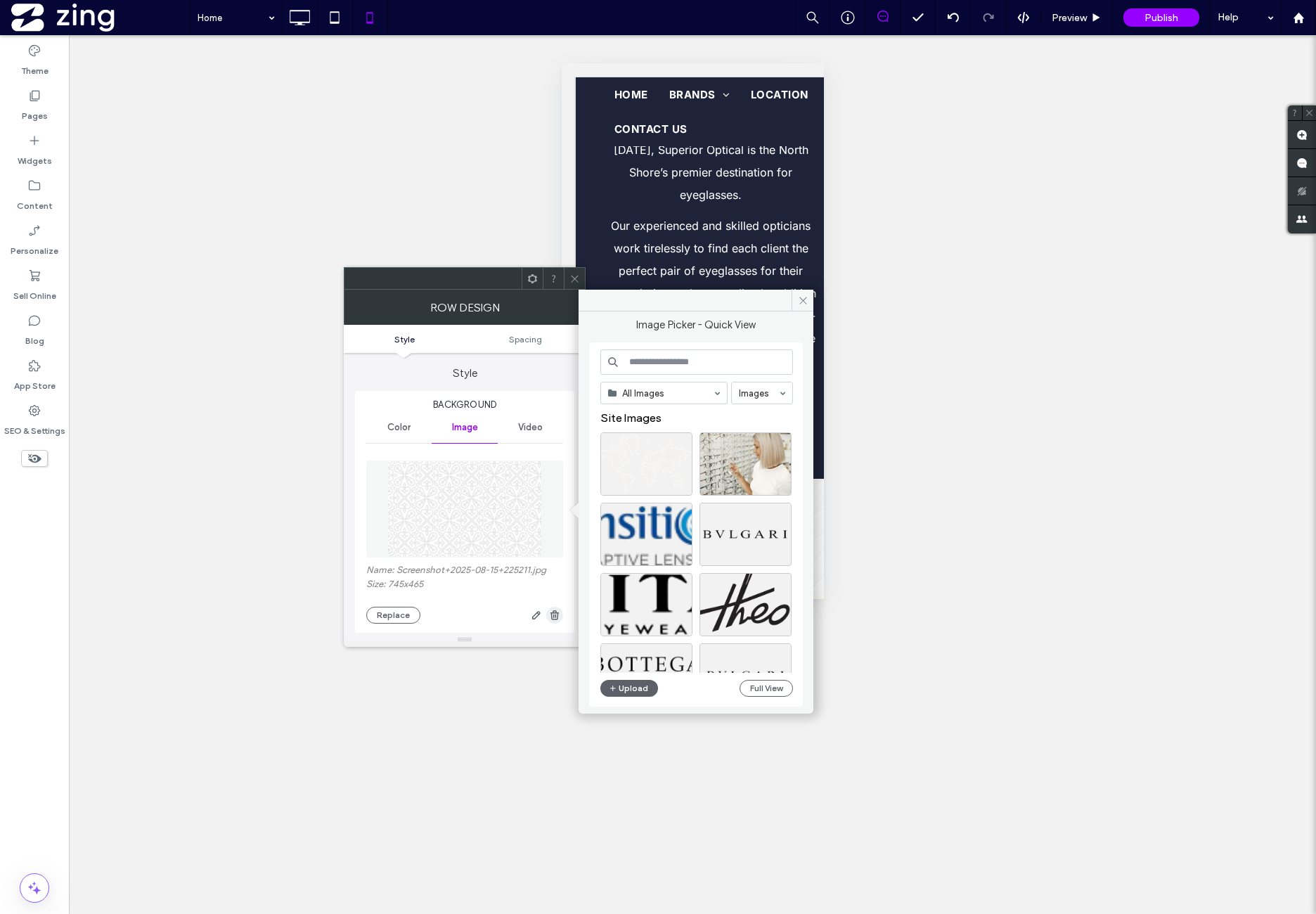
click at [553, 619] on use "button" at bounding box center [555, 615] width 9 height 9
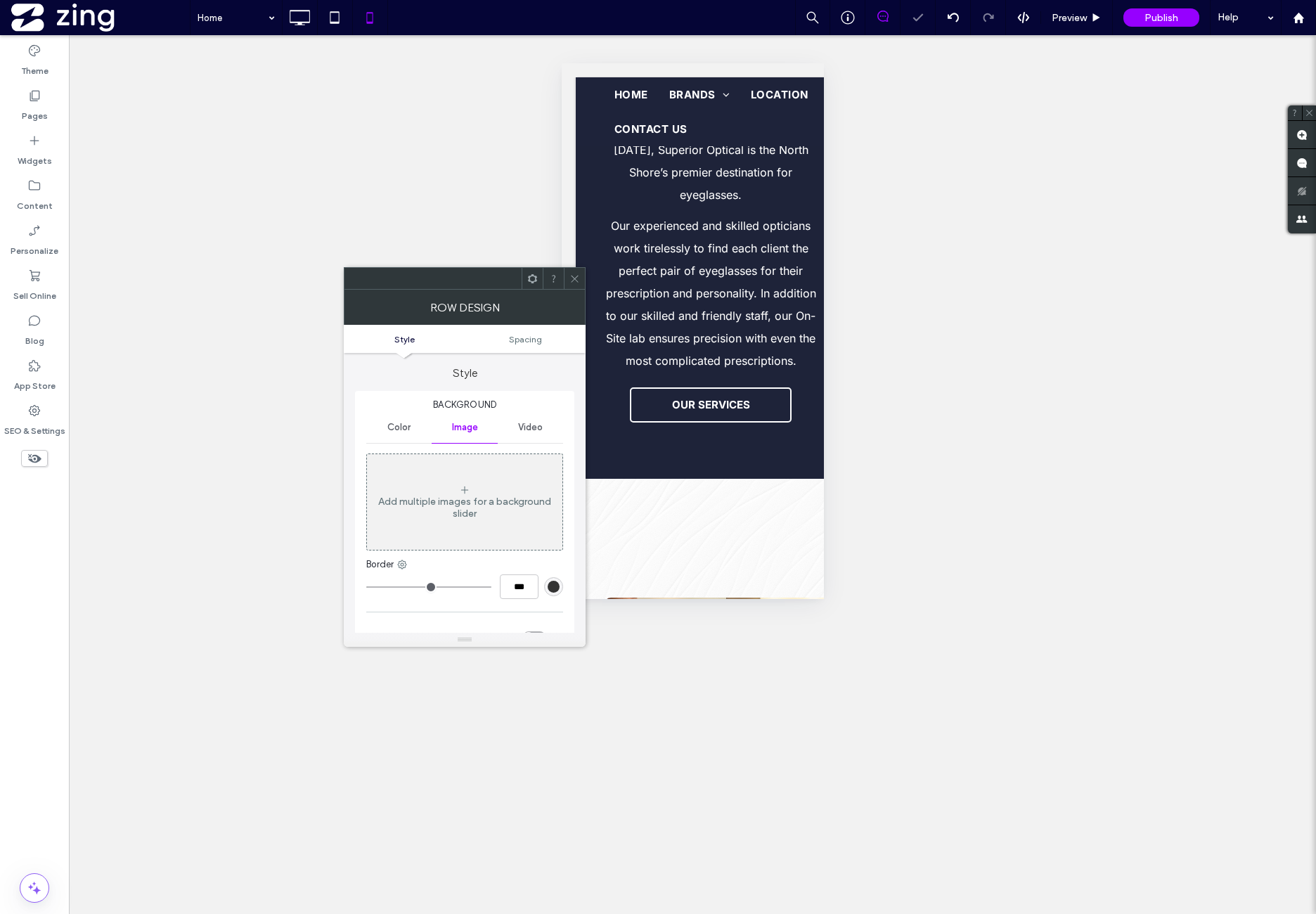
click at [572, 276] on icon at bounding box center [575, 278] width 11 height 11
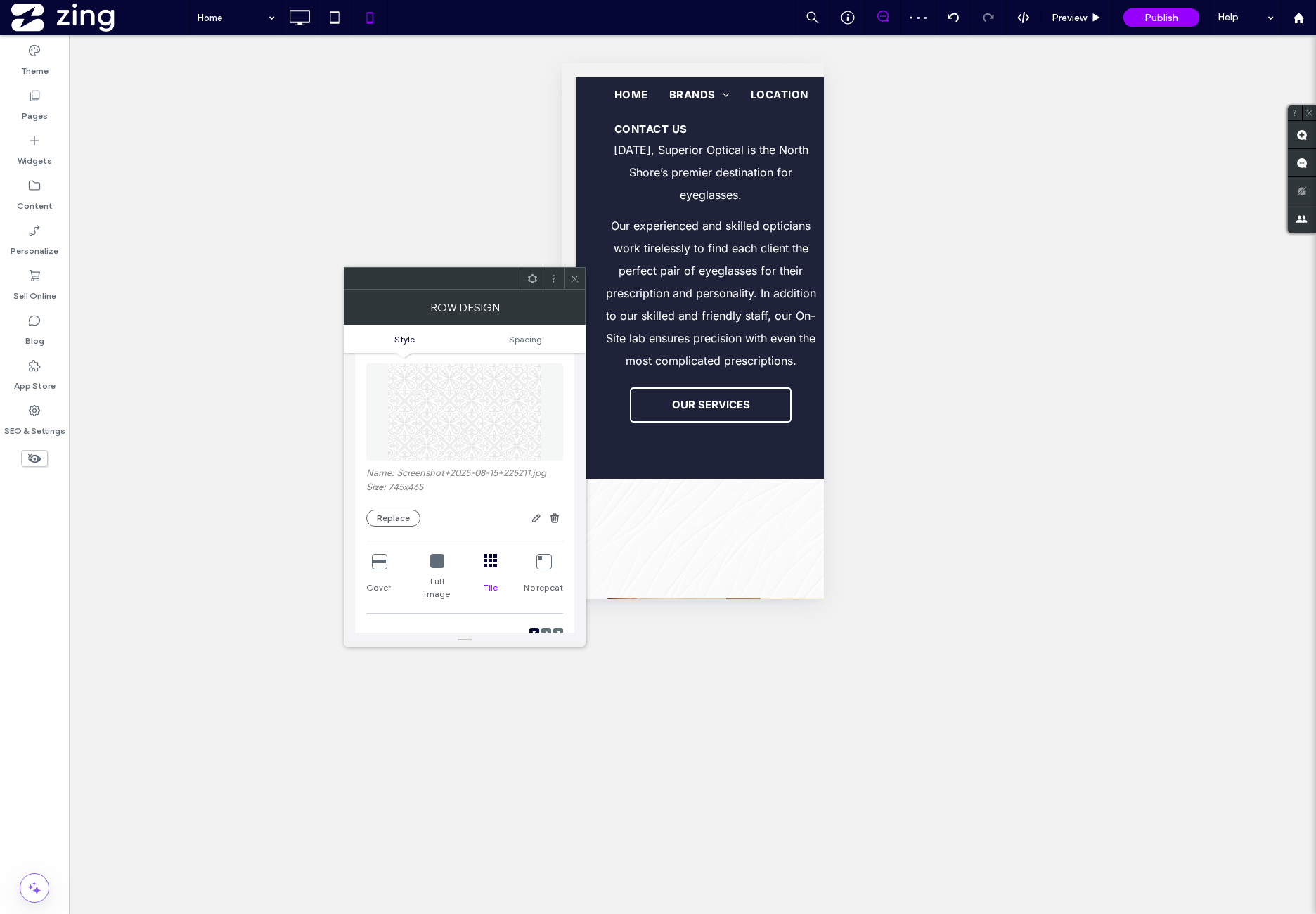
scroll to position [116, 0]
click at [552, 500] on use "button" at bounding box center [555, 498] width 9 height 9
click at [571, 279] on icon at bounding box center [575, 278] width 11 height 11
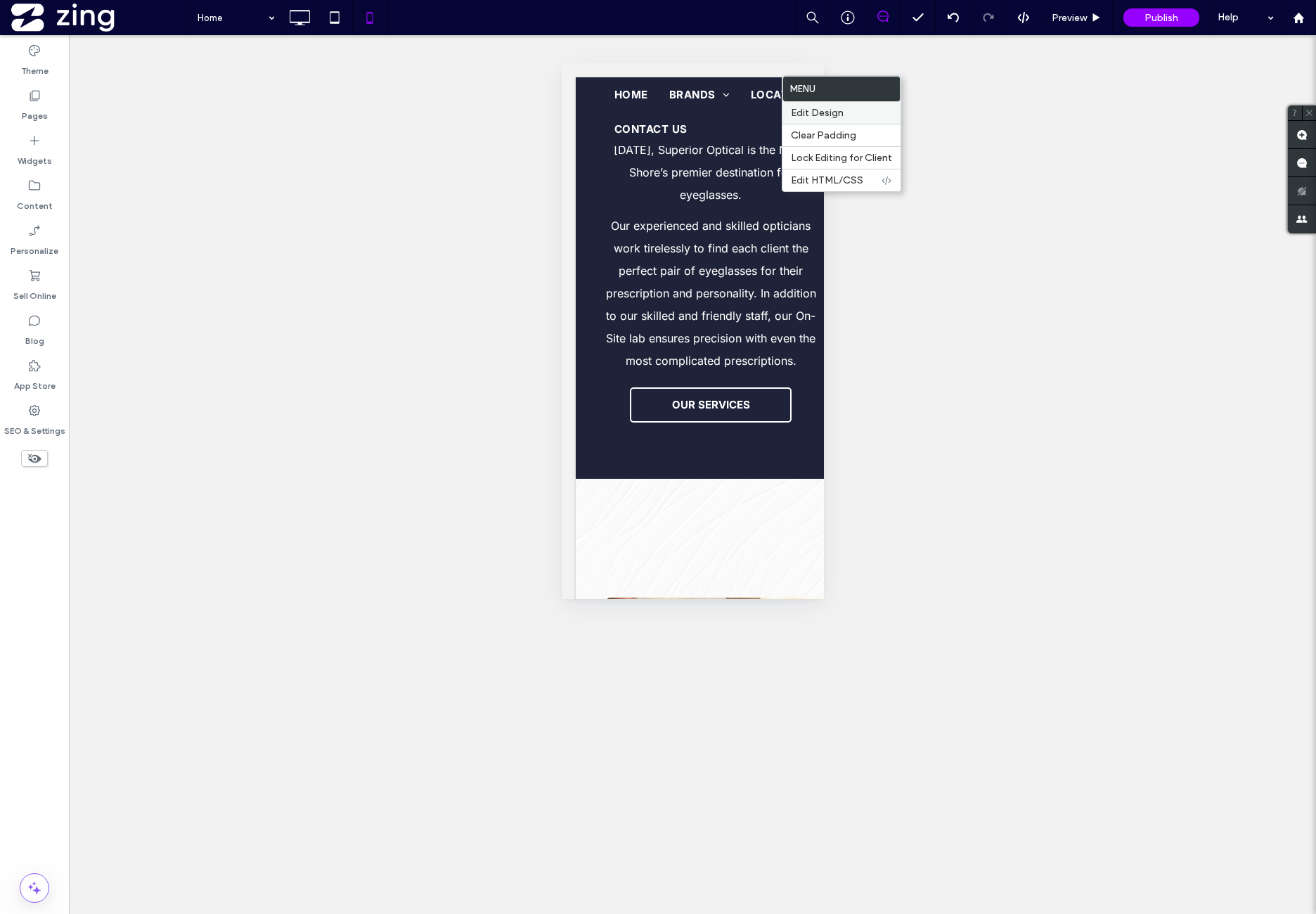
click at [808, 114] on span "Edit Design" at bounding box center [818, 113] width 53 height 12
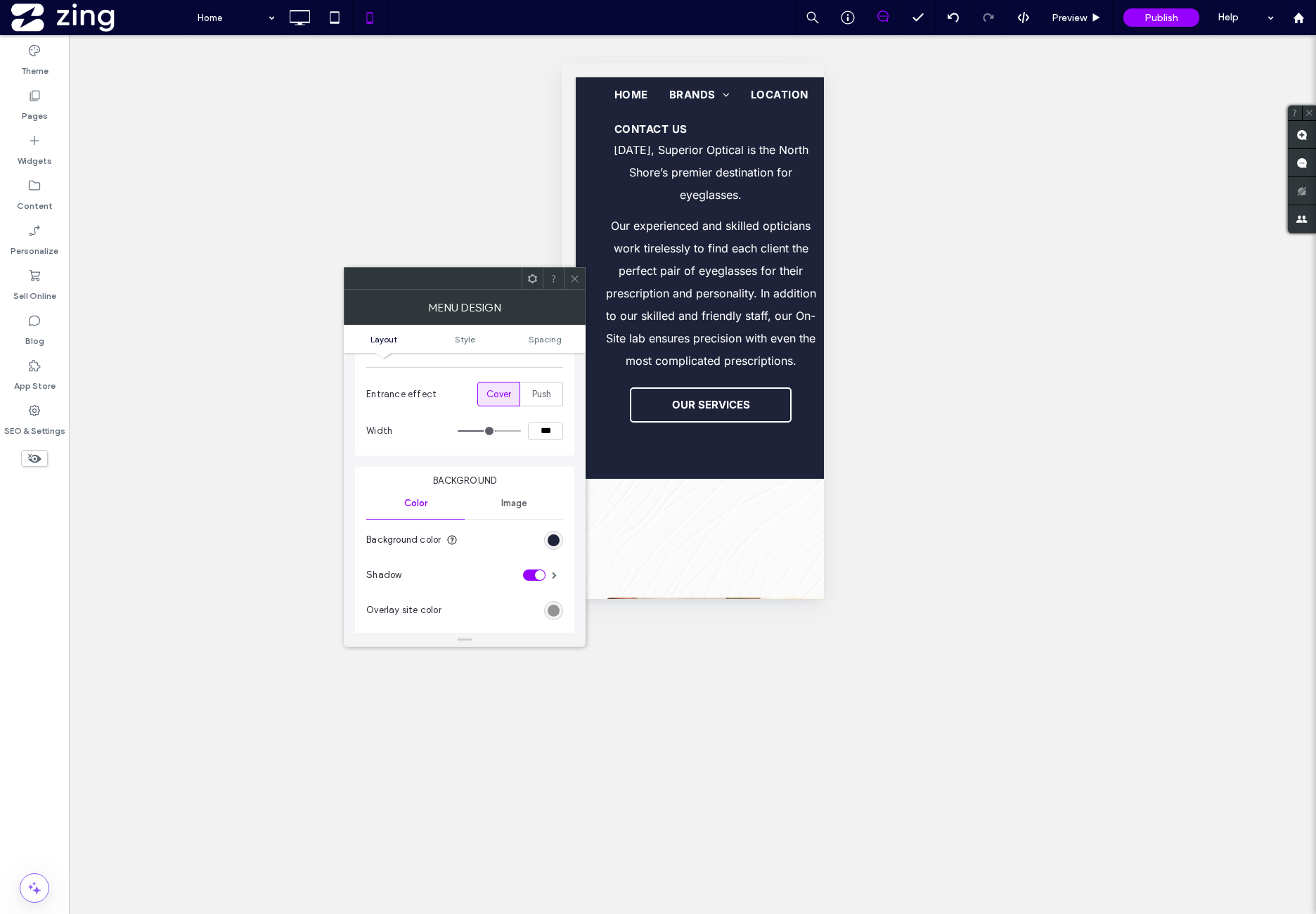
scroll to position [351, 0]
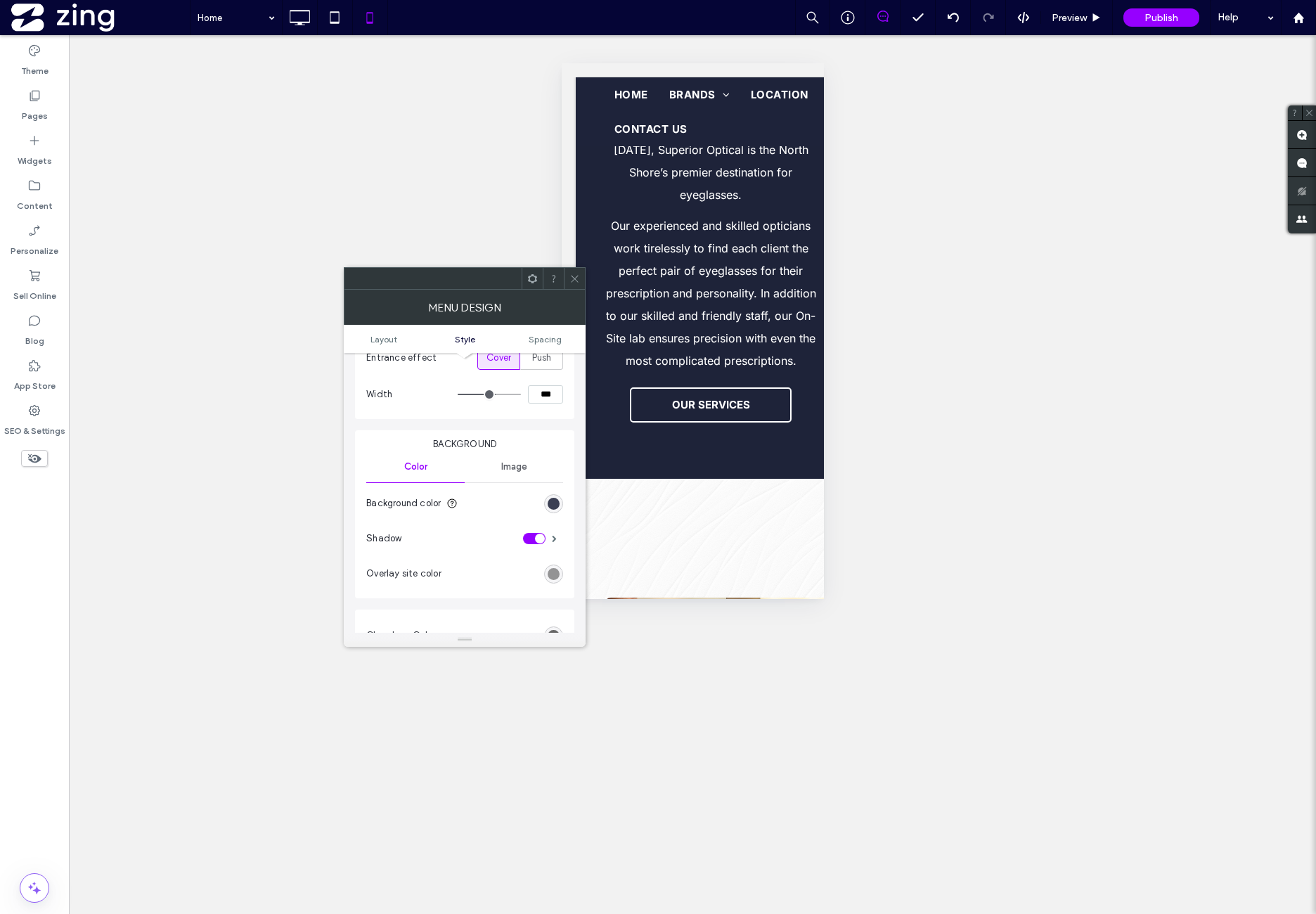
click at [555, 506] on div "rgb(30, 35, 58)" at bounding box center [553, 503] width 12 height 12
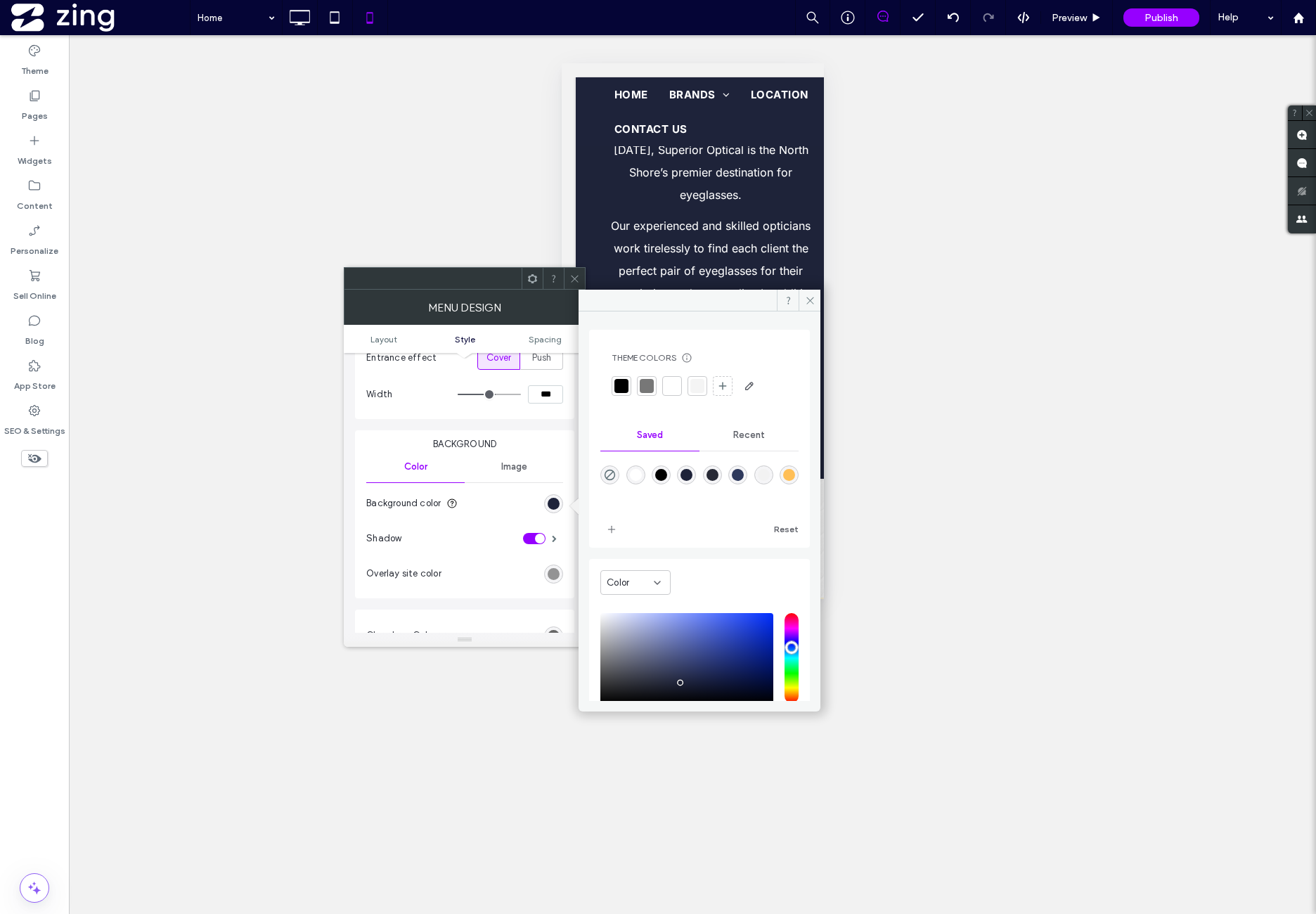
click at [718, 476] on div "rgba(40,42,54,1)" at bounding box center [713, 475] width 12 height 12
click at [693, 476] on div "rgba(30,35,57,1)" at bounding box center [686, 475] width 12 height 12
type input "*******"
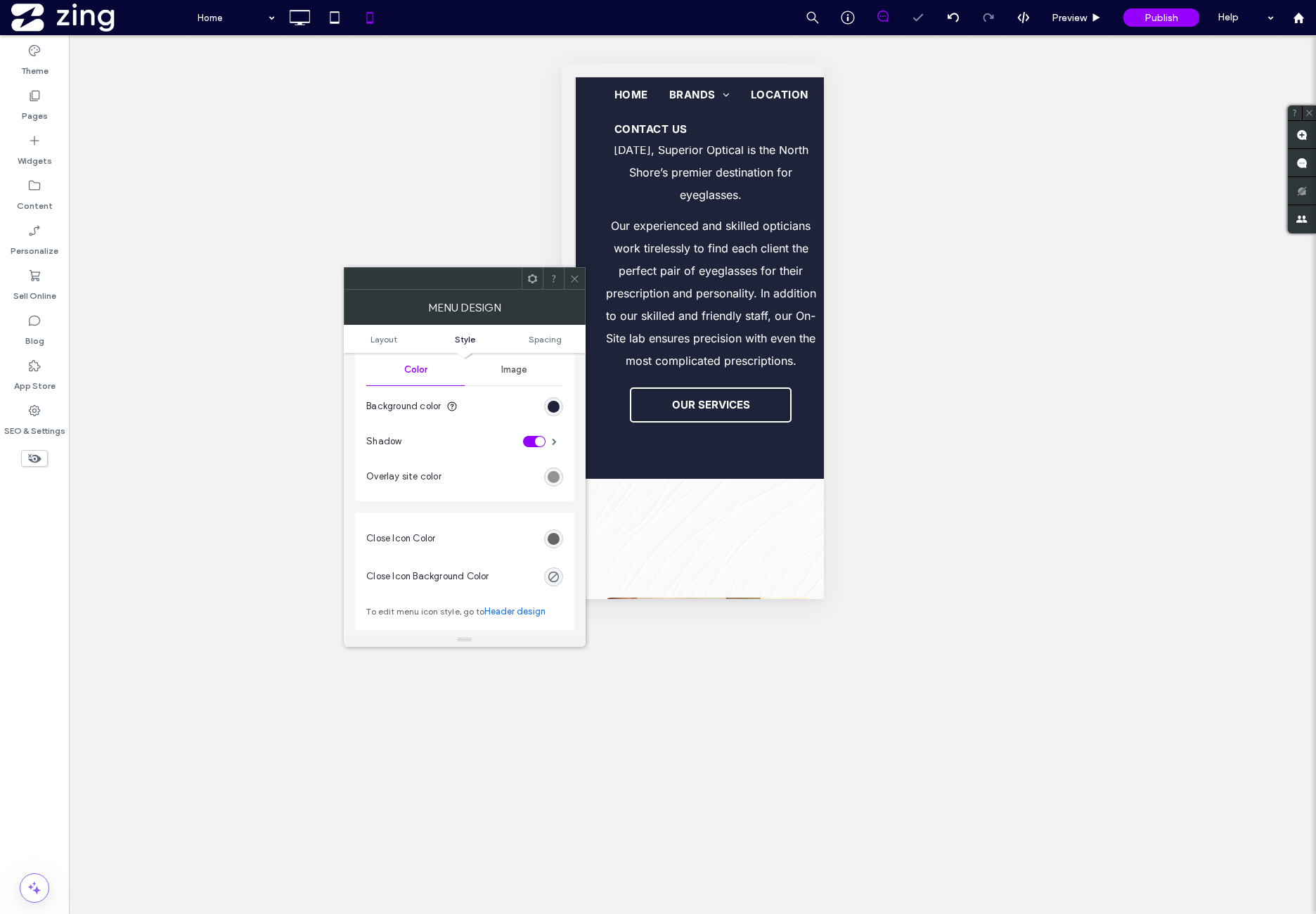
scroll to position [468, 0]
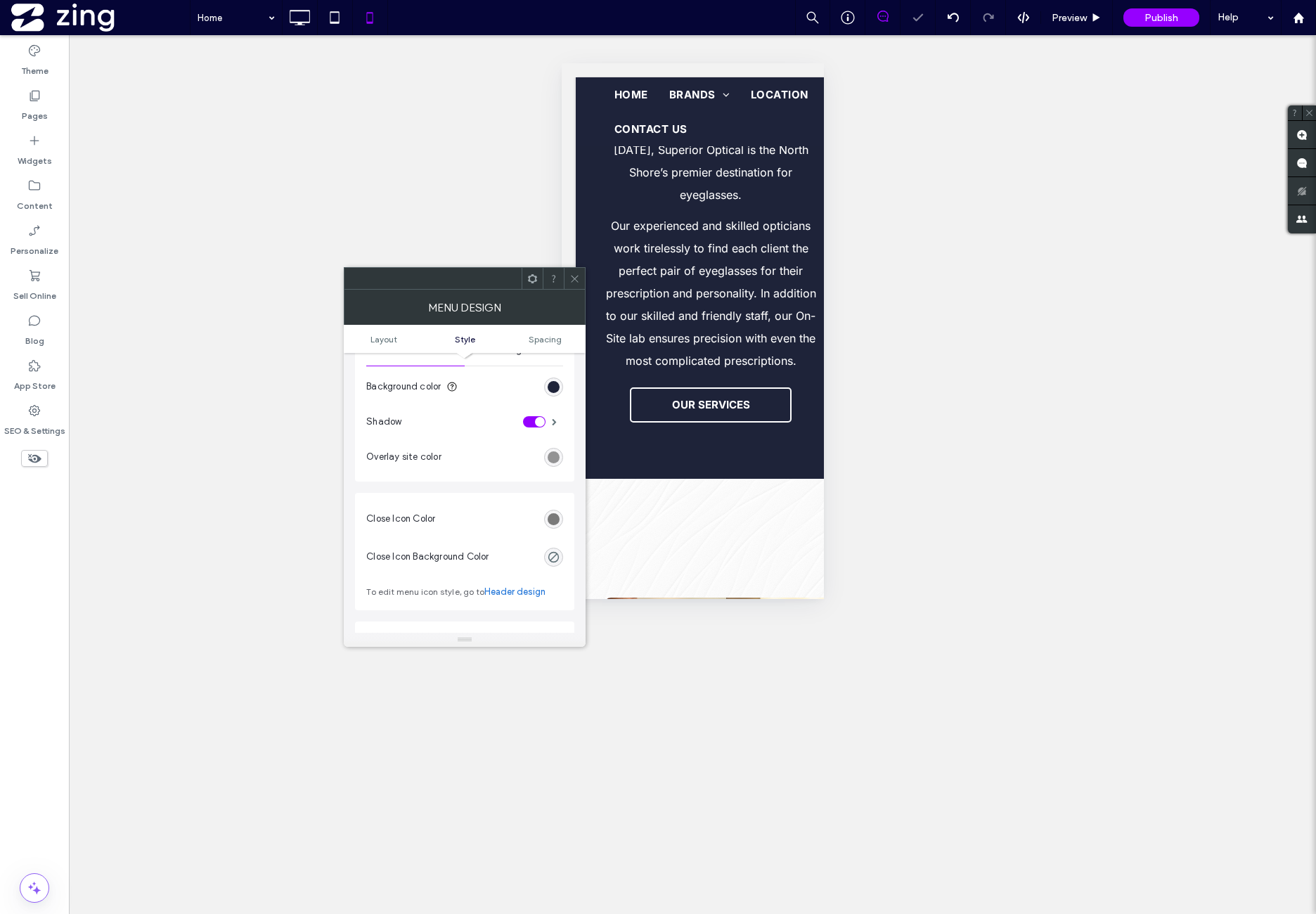
click at [554, 523] on div "rgb(102, 102, 102)" at bounding box center [553, 519] width 12 height 12
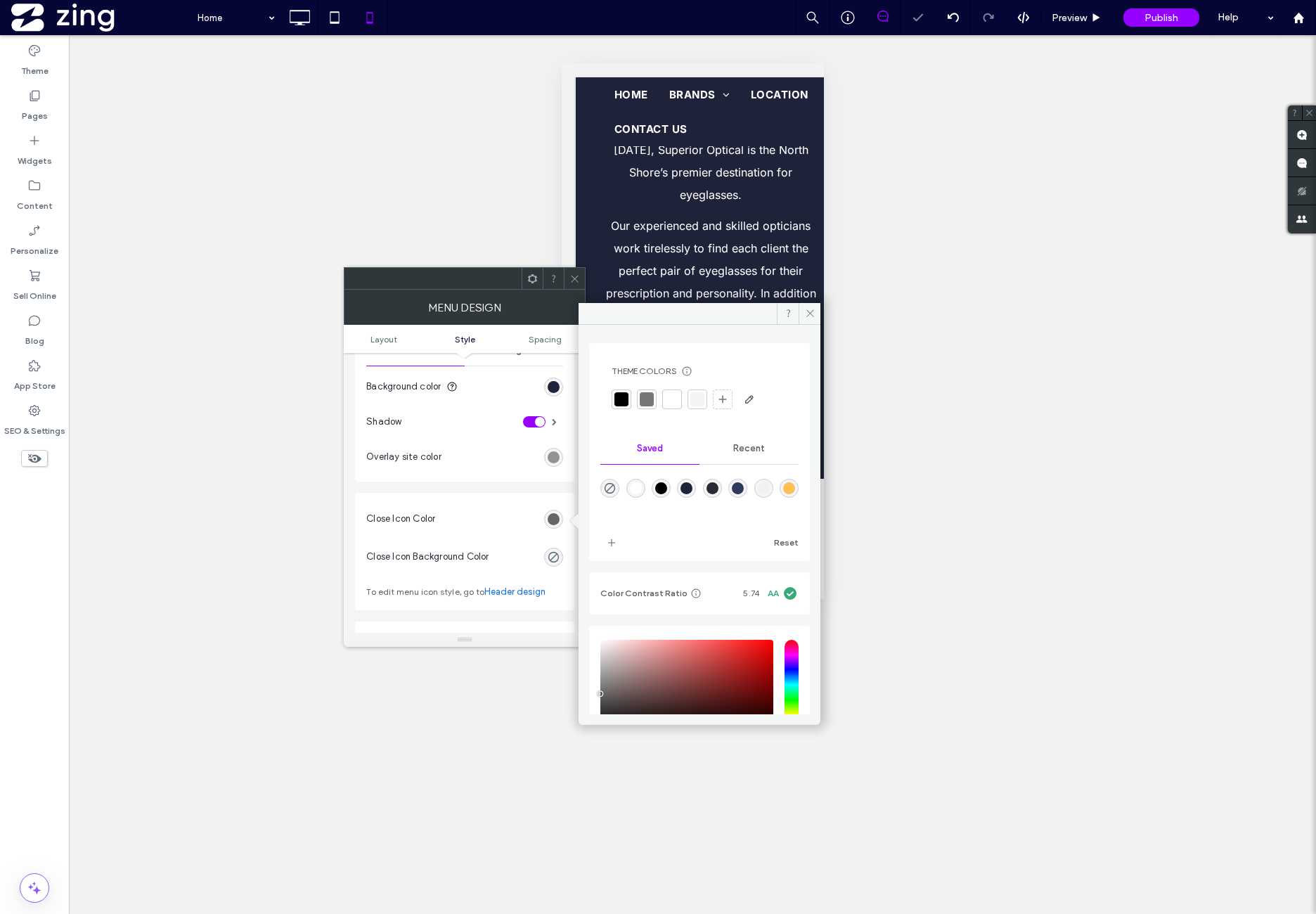
click at [641, 490] on div "rgba(255,255,255,1)" at bounding box center [636, 488] width 12 height 12
type input "*******"
click at [572, 283] on span at bounding box center [575, 278] width 11 height 21
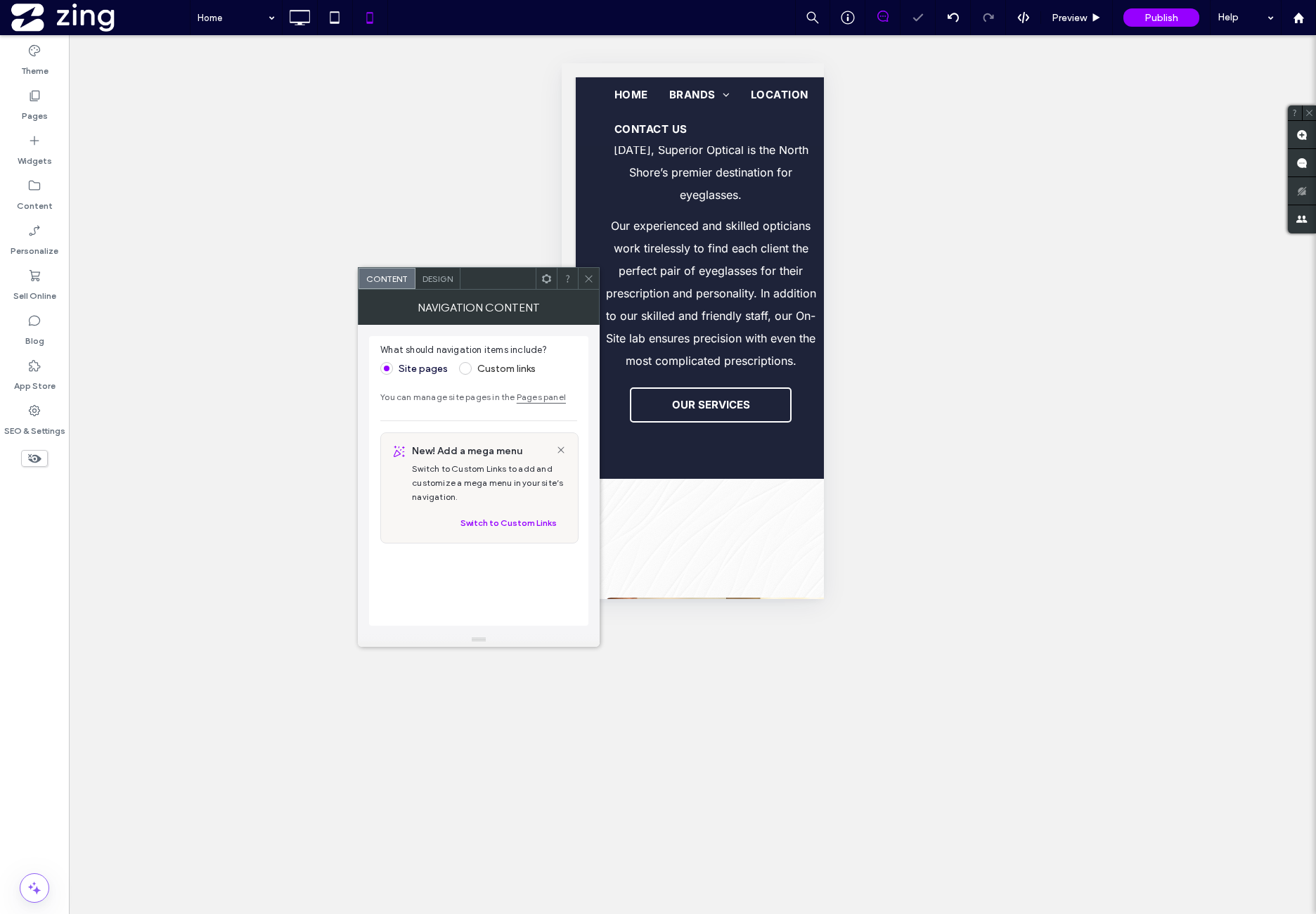
click at [443, 281] on span "Design" at bounding box center [438, 278] width 30 height 11
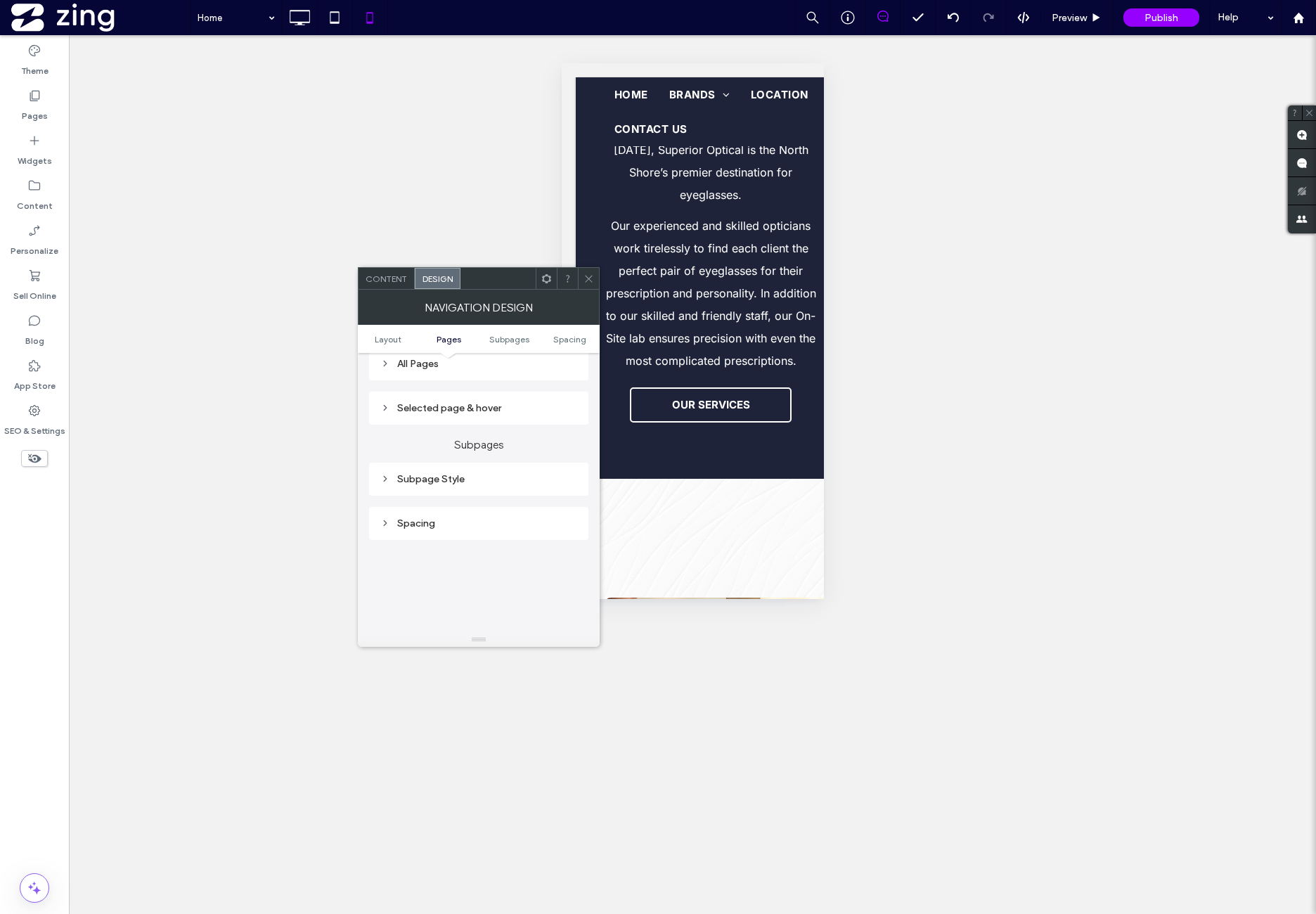
scroll to position [351, 0]
click at [491, 465] on div "Subpage Style" at bounding box center [479, 458] width 197 height 12
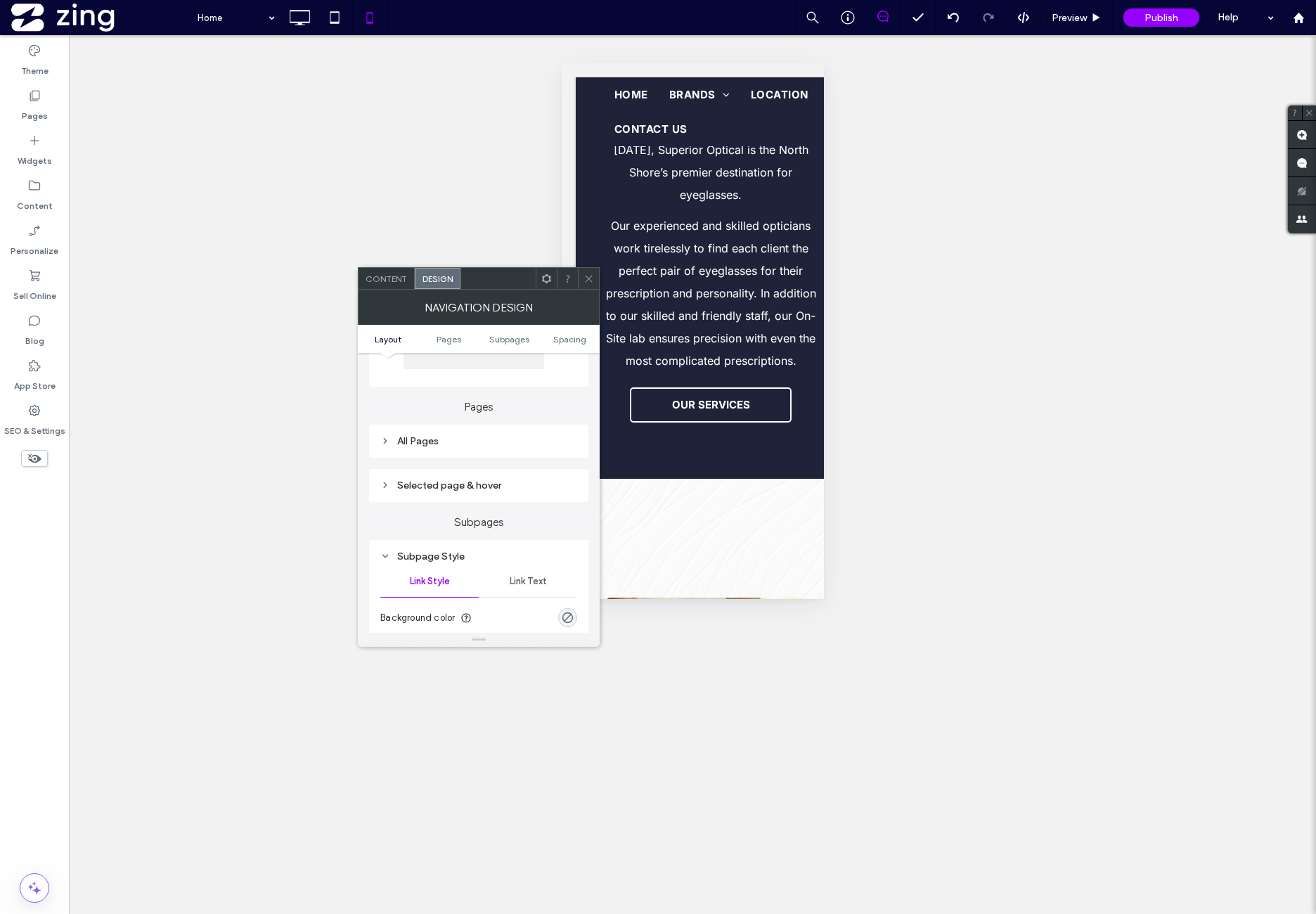
scroll to position [234, 0]
click at [480, 473] on div "All Pages" at bounding box center [478, 461] width 219 height 33
click at [492, 462] on div "All Pages" at bounding box center [479, 461] width 197 height 12
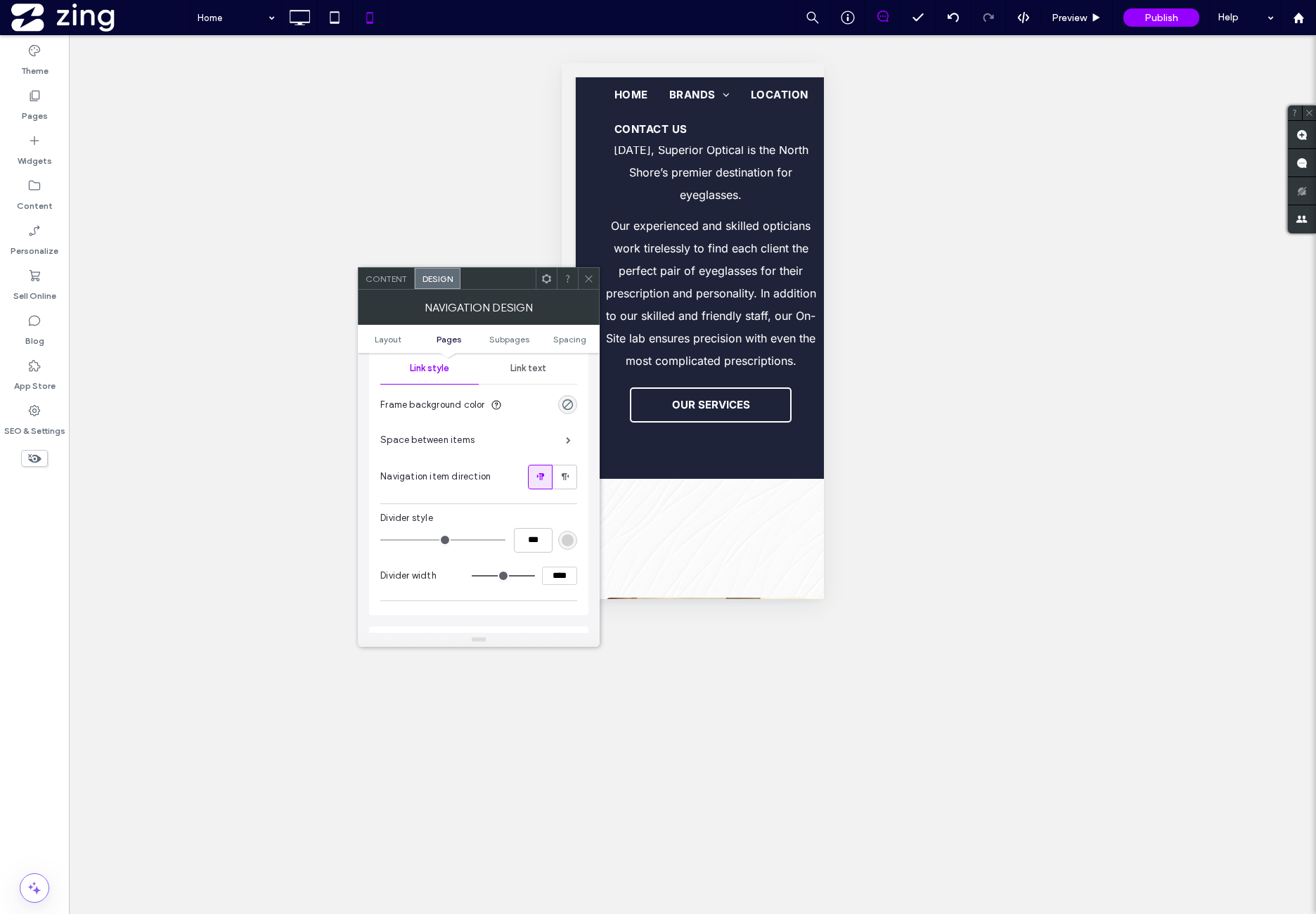
click at [536, 376] on div "Link text" at bounding box center [528, 368] width 99 height 31
click at [516, 627] on icon at bounding box center [516, 624] width 14 height 14
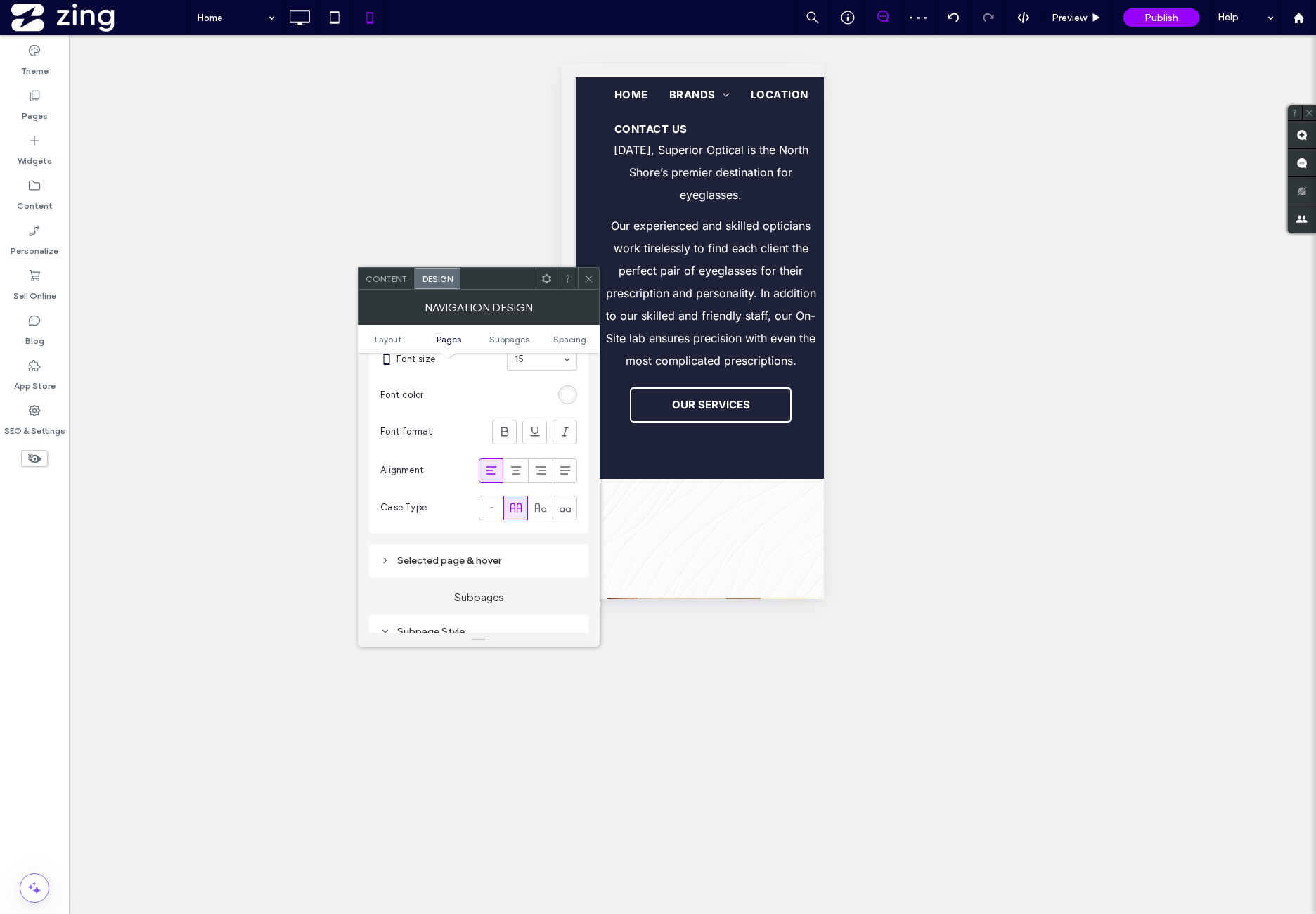
click at [566, 397] on div "rgb(255, 255, 255)" at bounding box center [568, 394] width 12 height 12
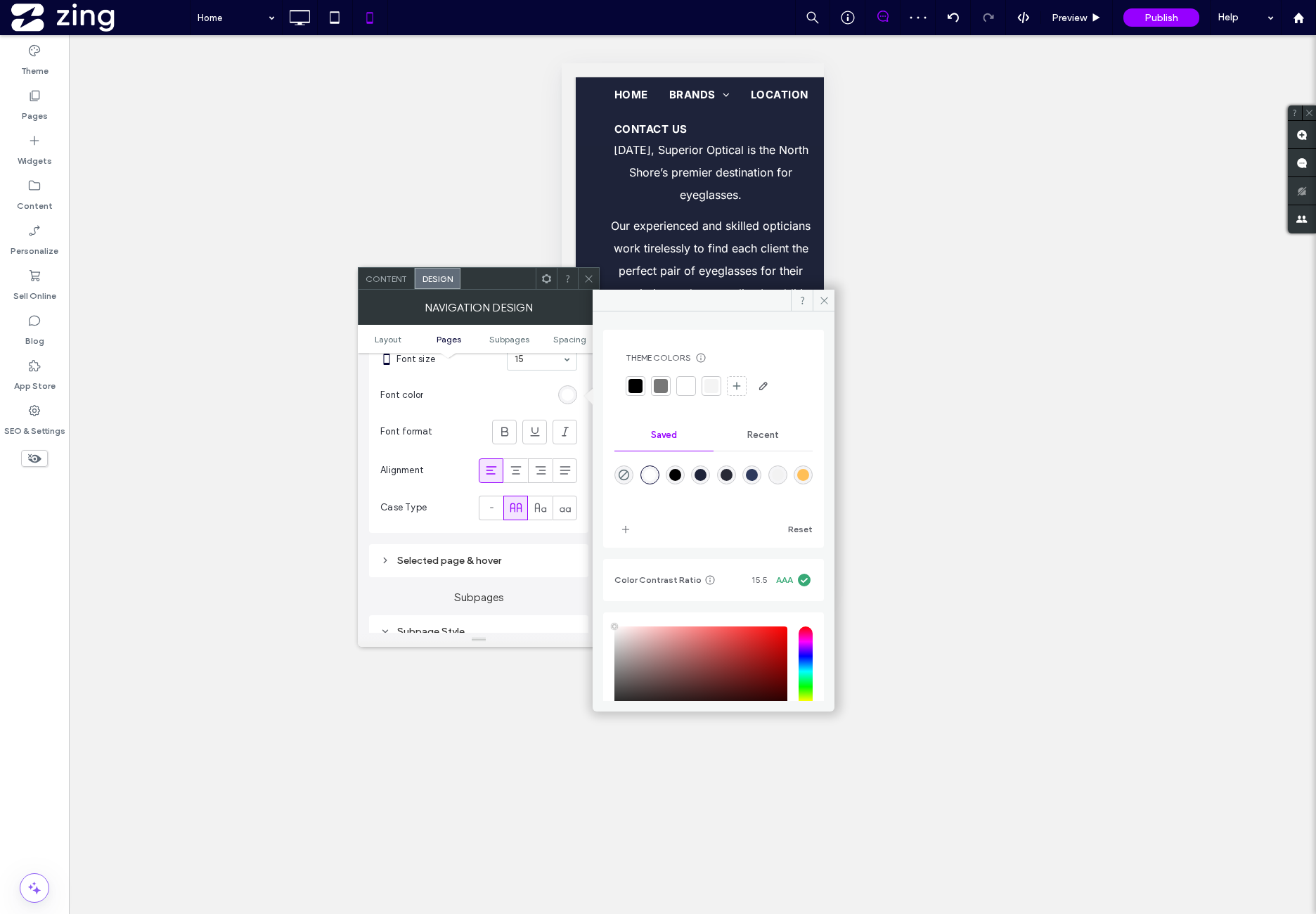
click at [648, 474] on div "rgba(255,255,255,1)" at bounding box center [650, 475] width 12 height 12
click at [438, 417] on div "Font format" at bounding box center [479, 432] width 197 height 39
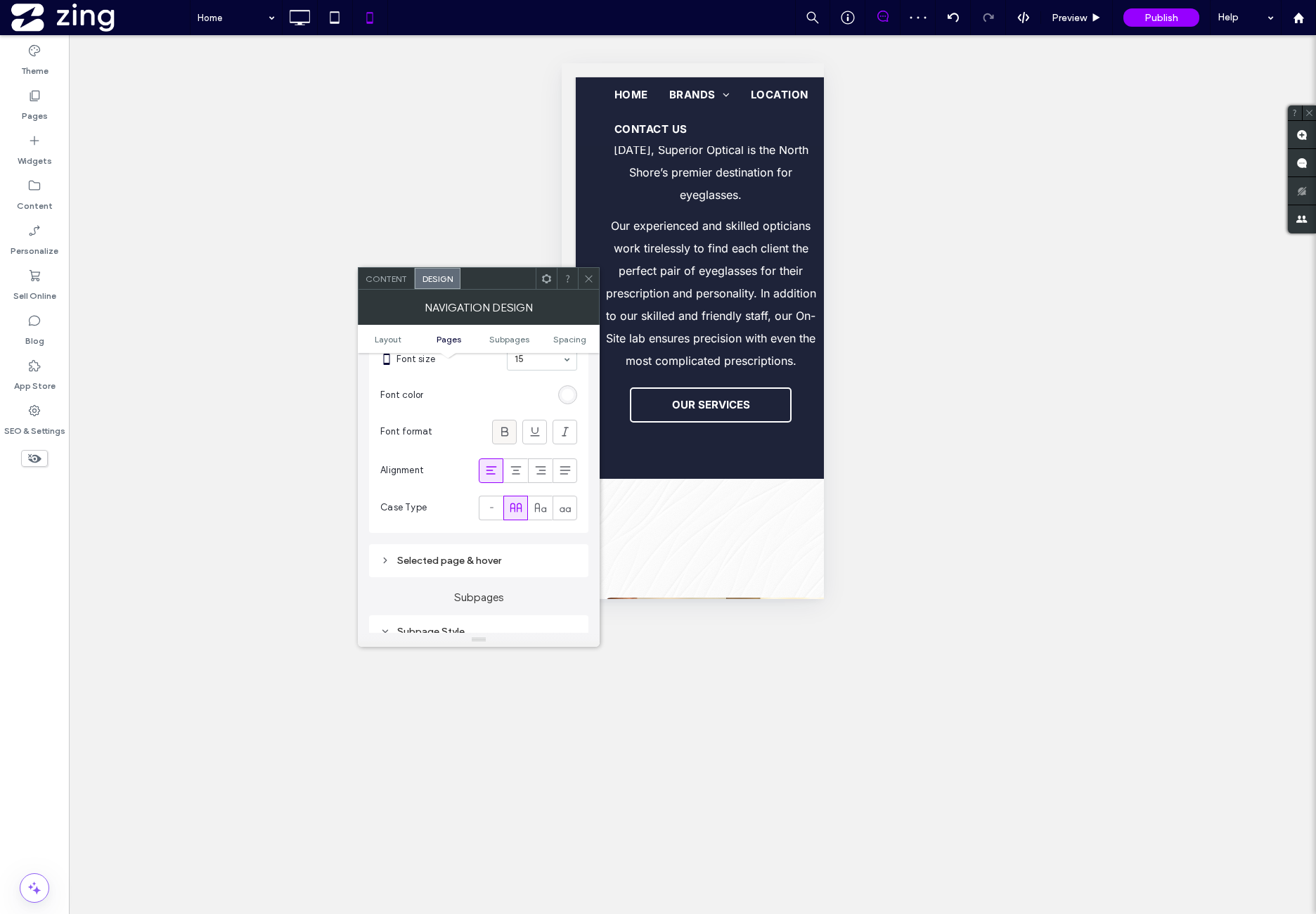
click at [498, 428] on icon at bounding box center [505, 432] width 14 height 14
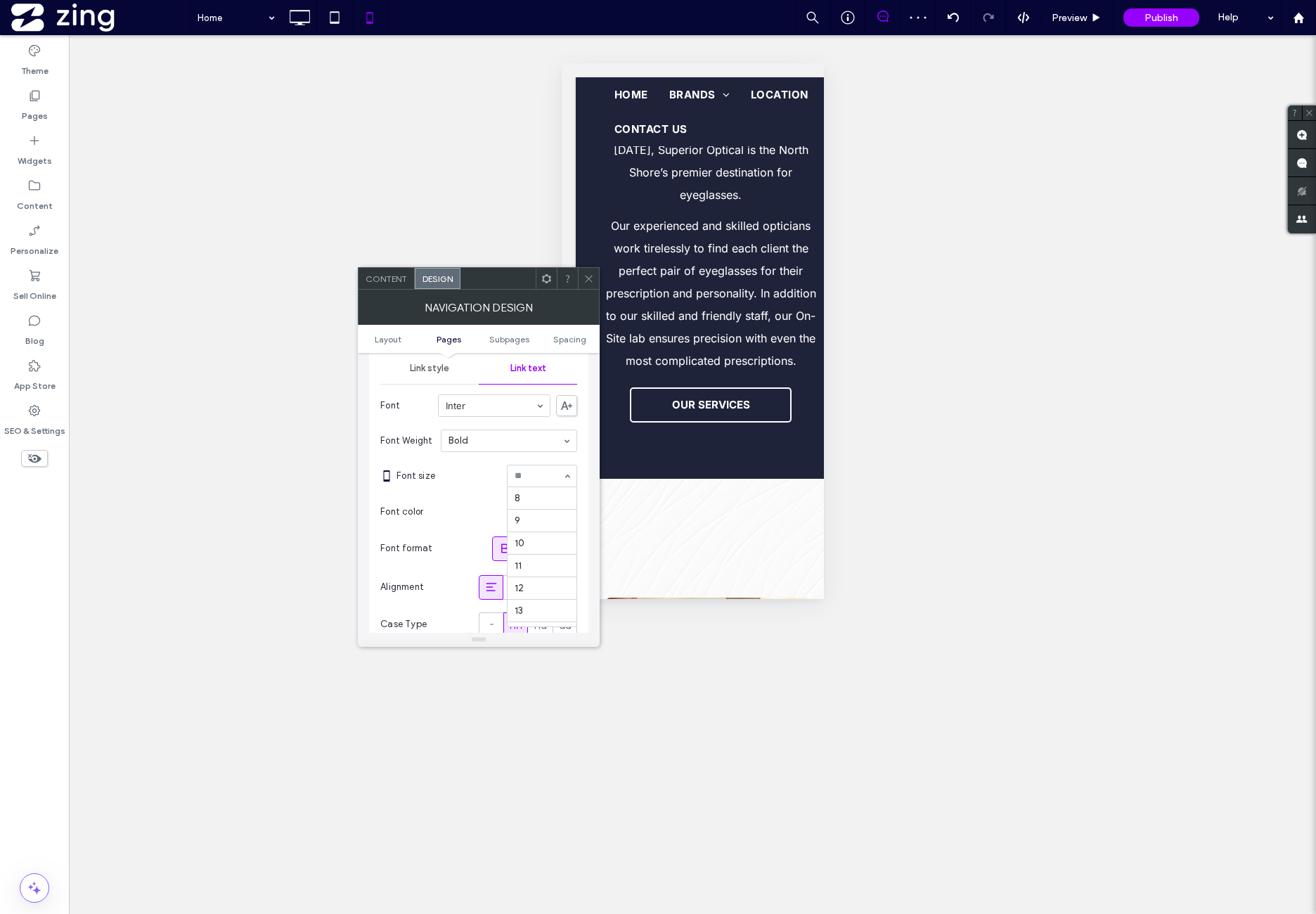
scroll to position [161, 0]
type input "**"
click at [531, 476] on input at bounding box center [538, 476] width 48 height 10
type input "**"
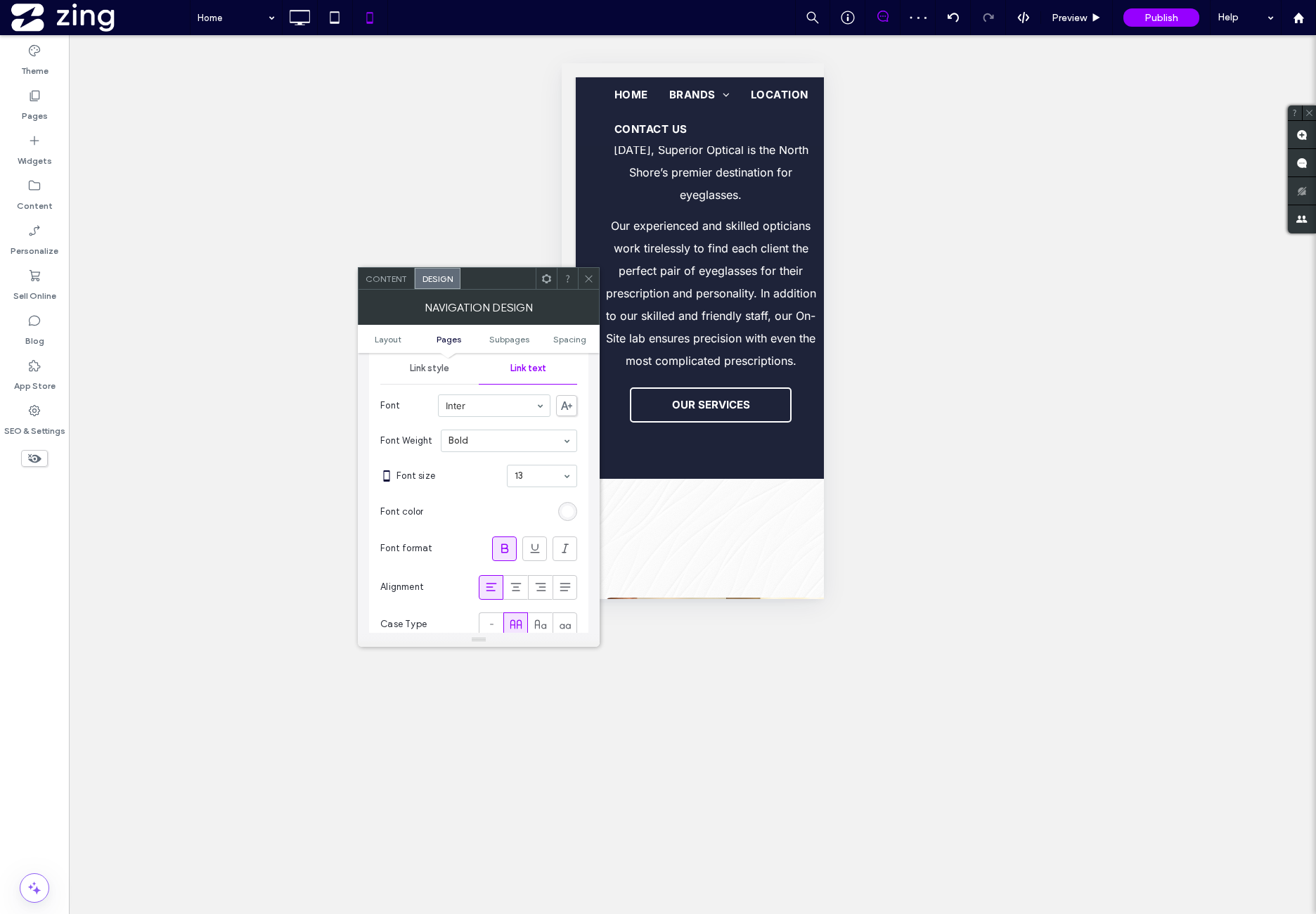
click at [530, 481] on input at bounding box center [538, 476] width 48 height 10
type input "**"
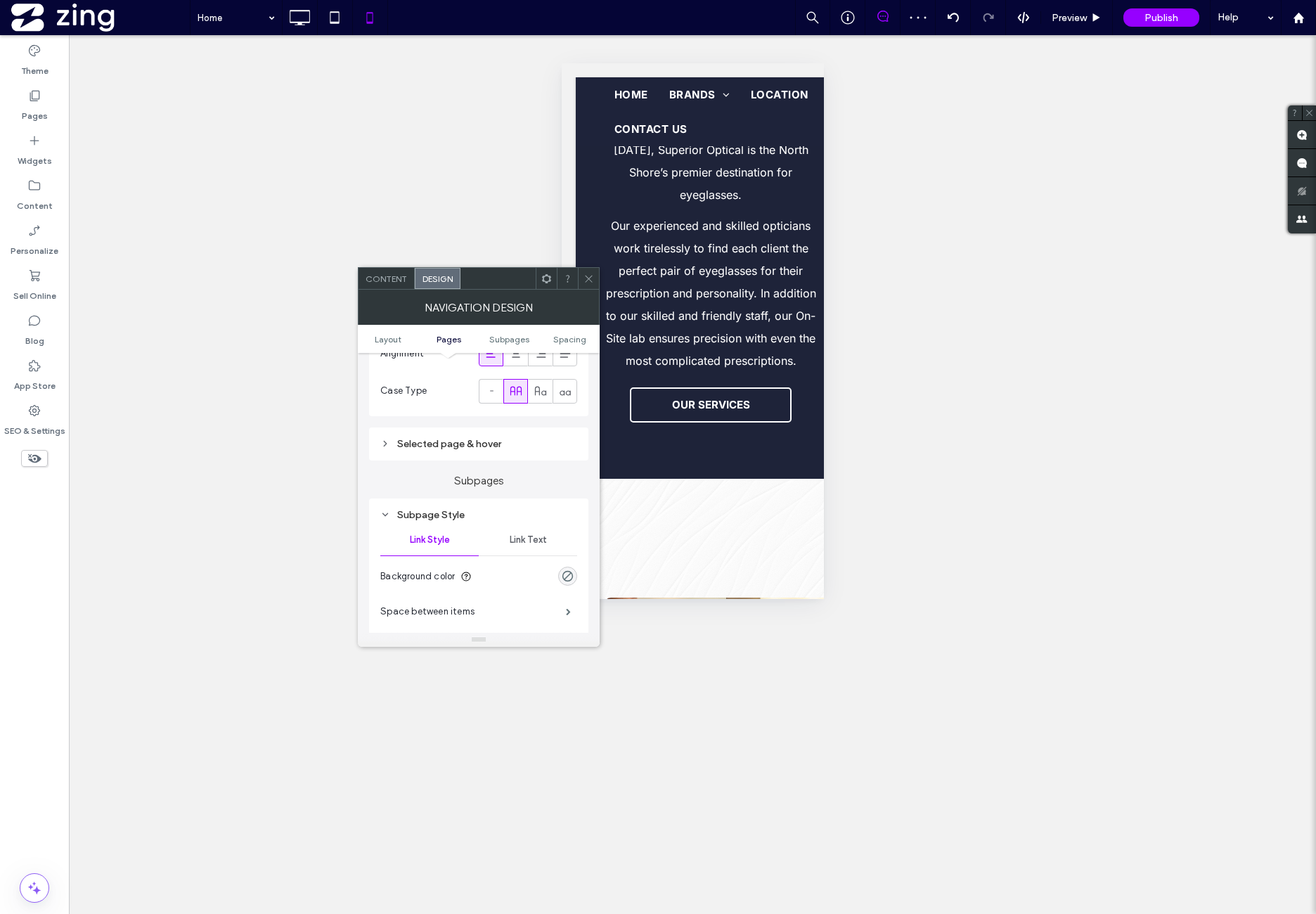
scroll to position [586, 0]
click at [491, 446] on div "Selected page & hover" at bounding box center [479, 443] width 197 height 12
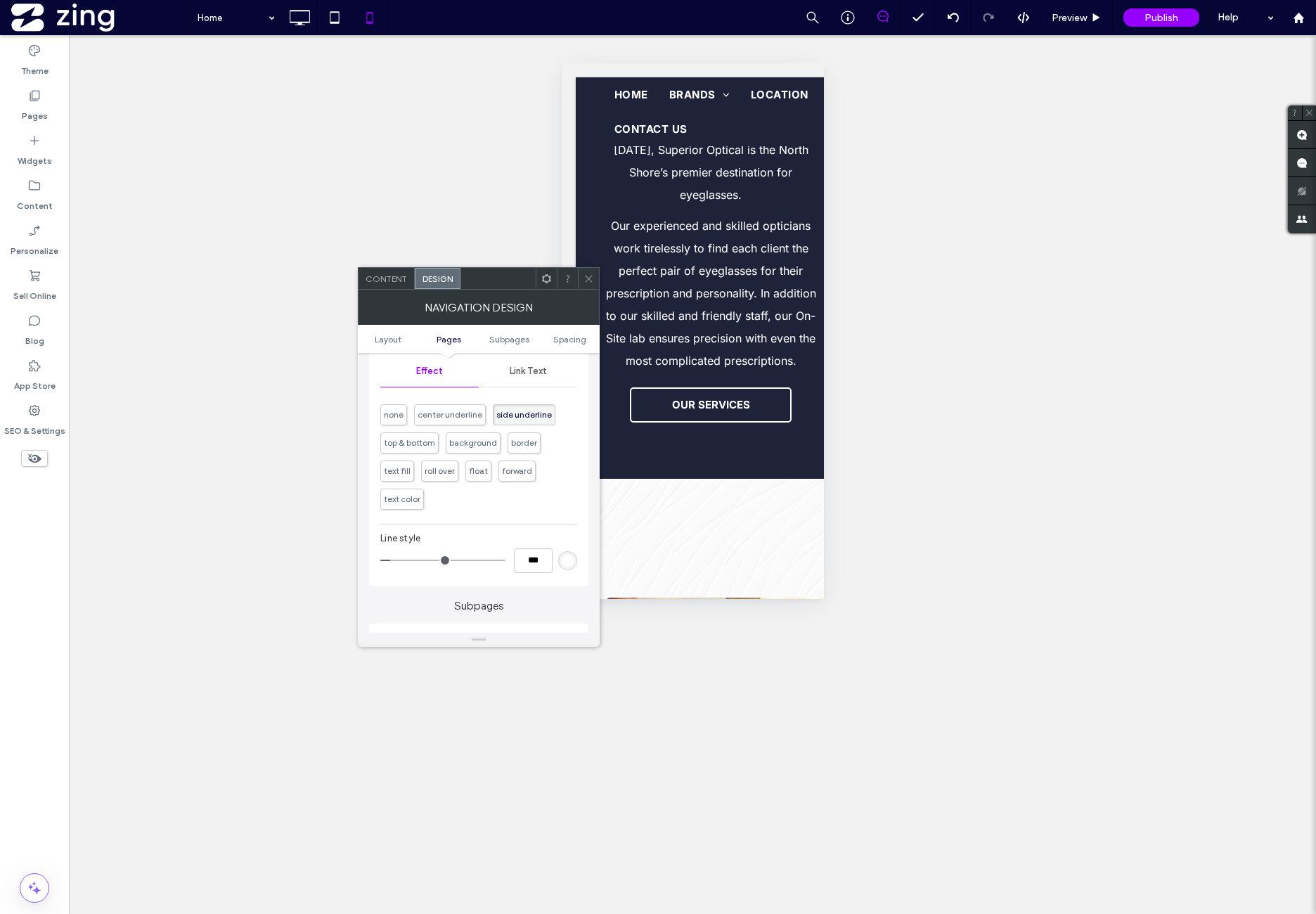
scroll to position [703, 0]
click at [401, 476] on span "text color" at bounding box center [402, 478] width 36 height 11
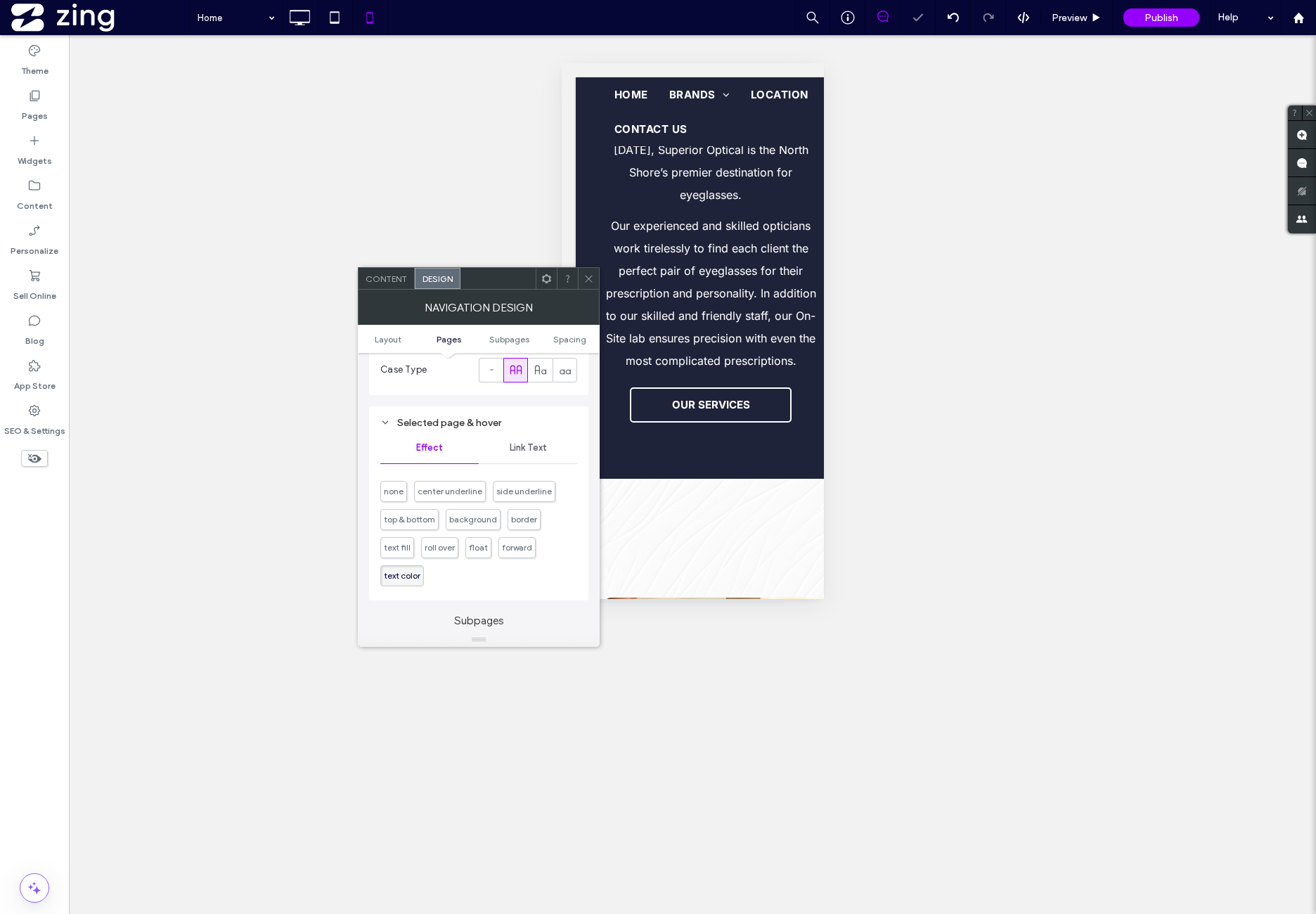
scroll to position [586, 0]
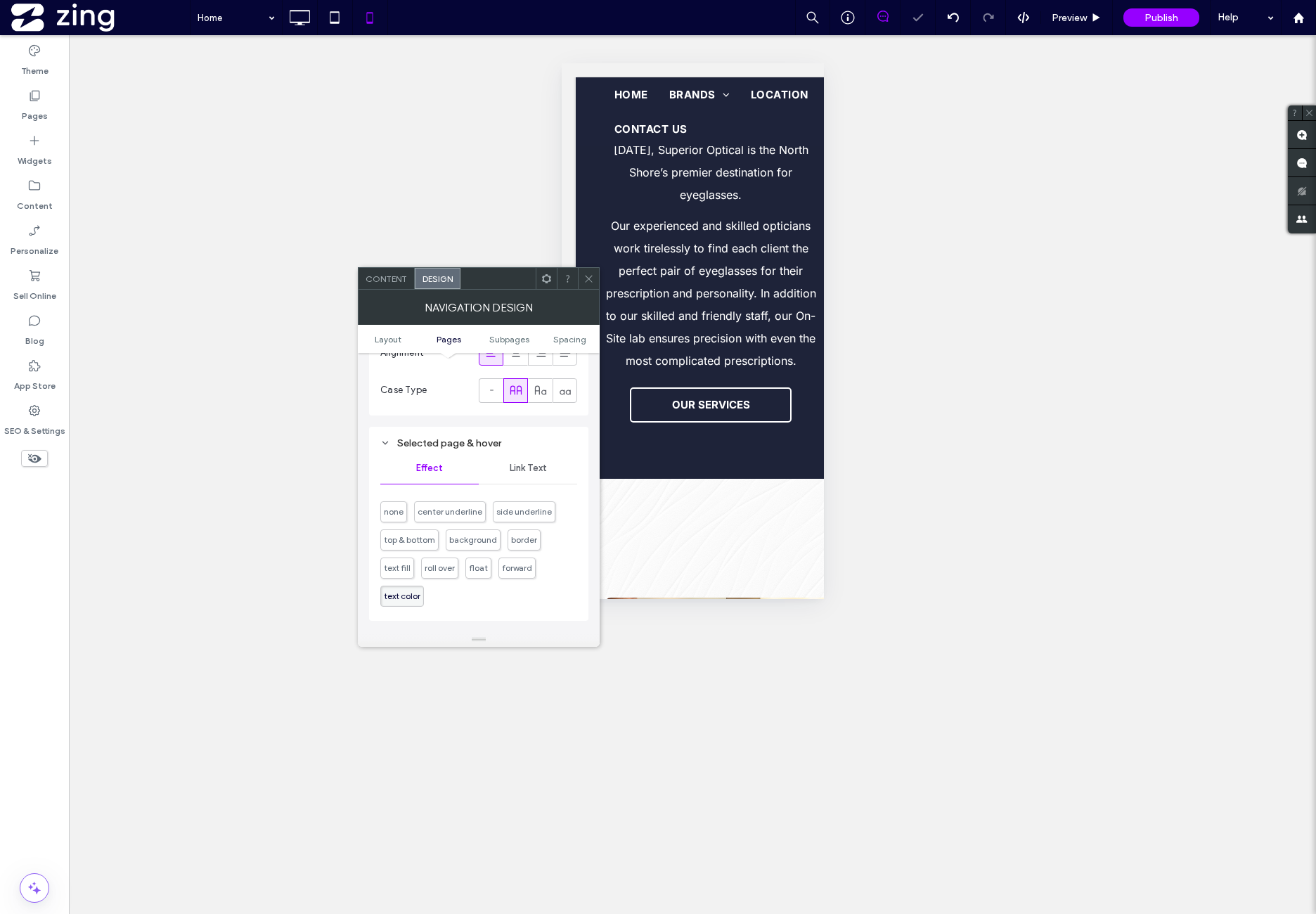
click at [525, 478] on div "Link Text" at bounding box center [528, 468] width 99 height 31
click at [563, 503] on div "rgb(255, 255, 255)" at bounding box center [568, 504] width 19 height 19
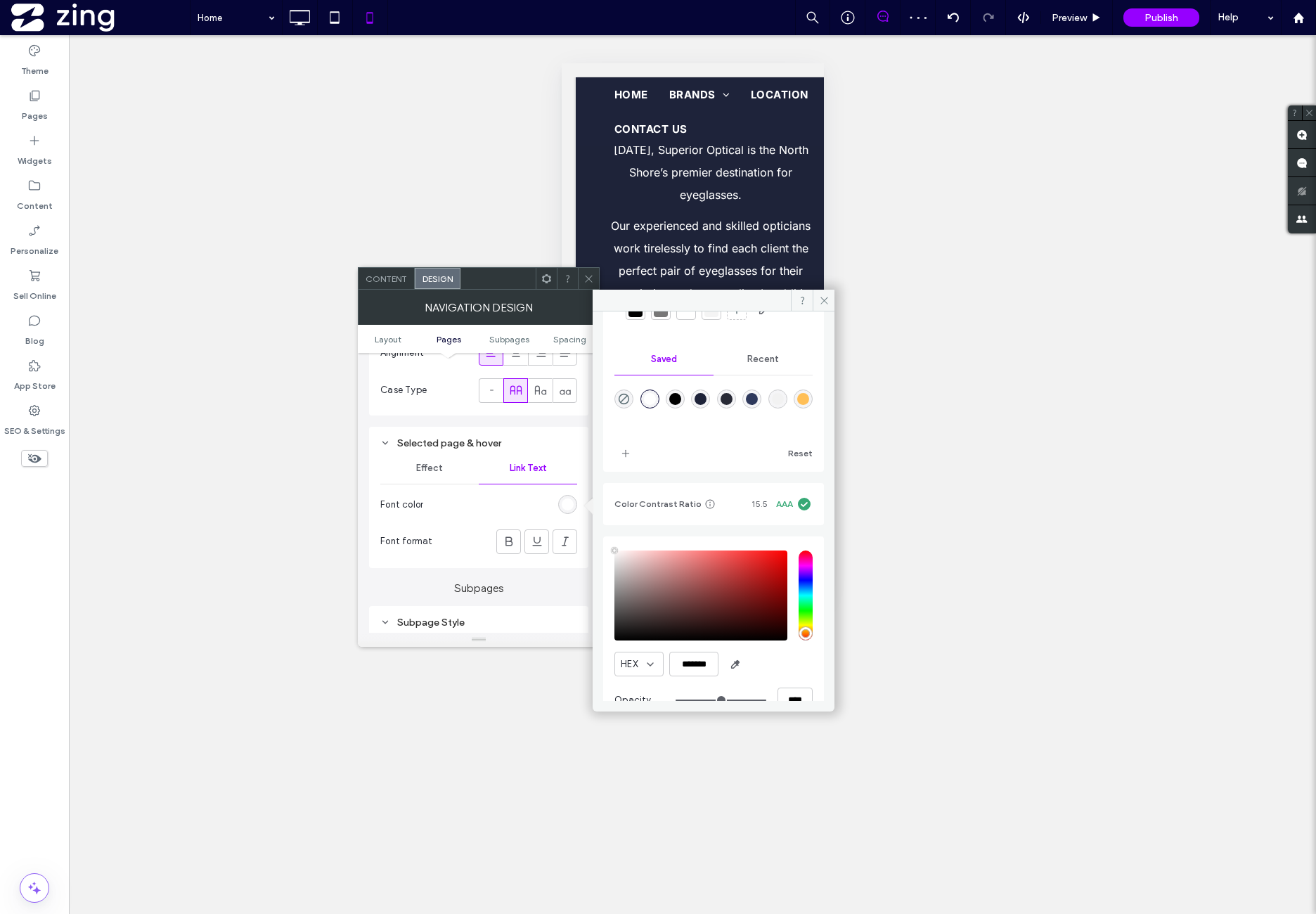
scroll to position [104, 0]
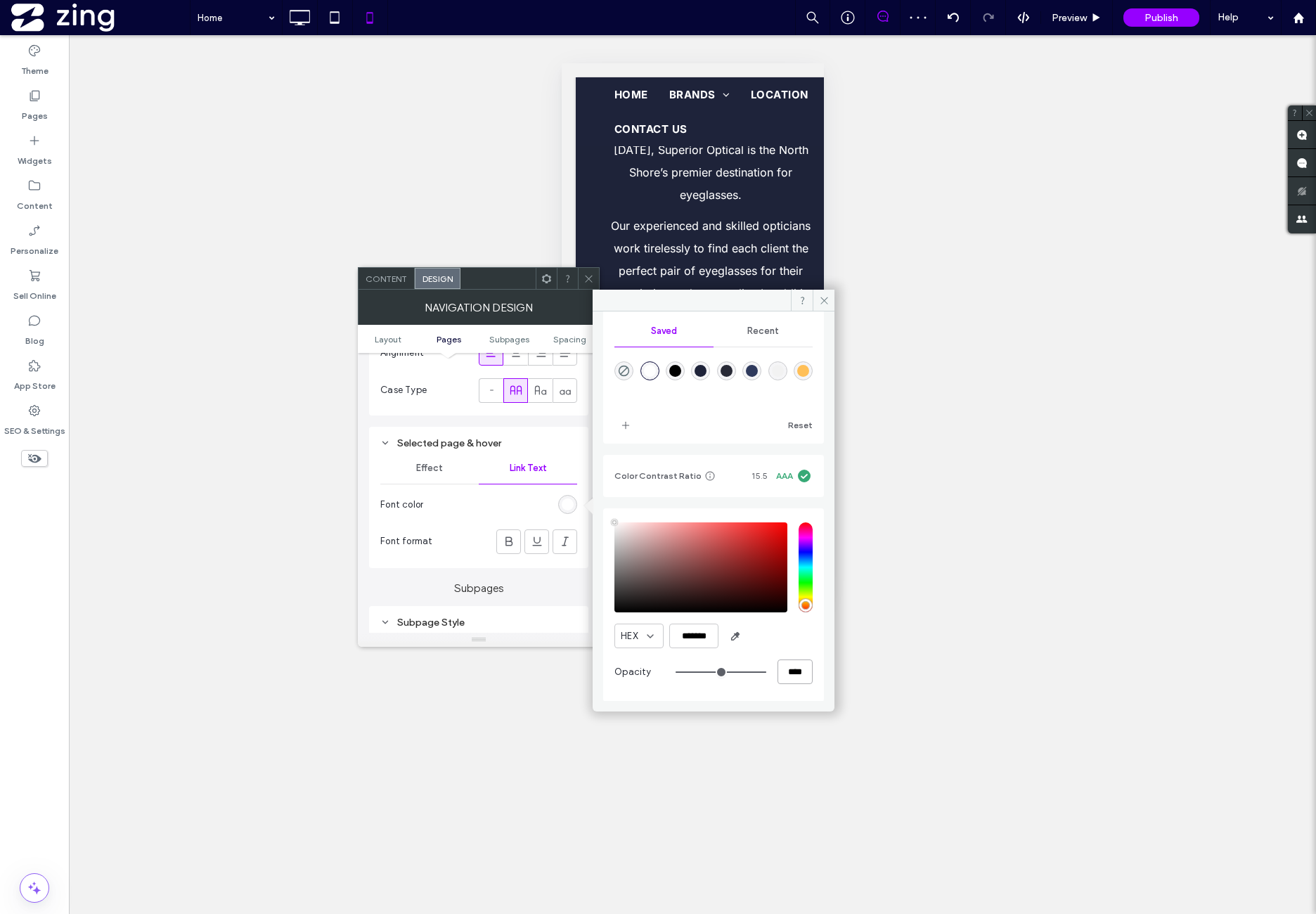
drag, startPoint x: 785, startPoint y: 670, endPoint x: 770, endPoint y: 661, distance: 17.5
click at [778, 669] on input "****" at bounding box center [795, 672] width 35 height 24
type input "**"
type input "***"
click at [529, 583] on label "Subpages" at bounding box center [478, 581] width 219 height 26
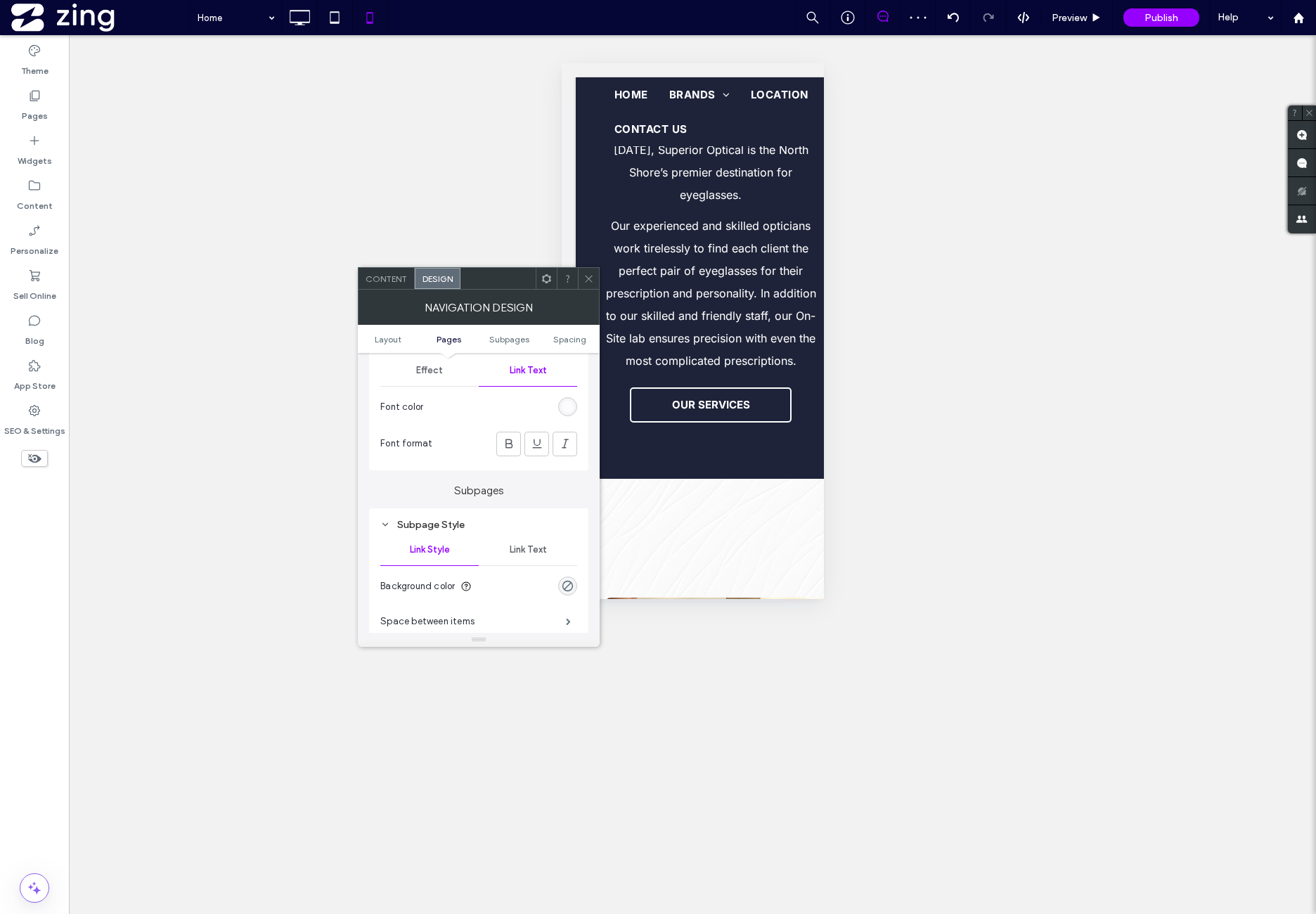
scroll to position [703, 0]
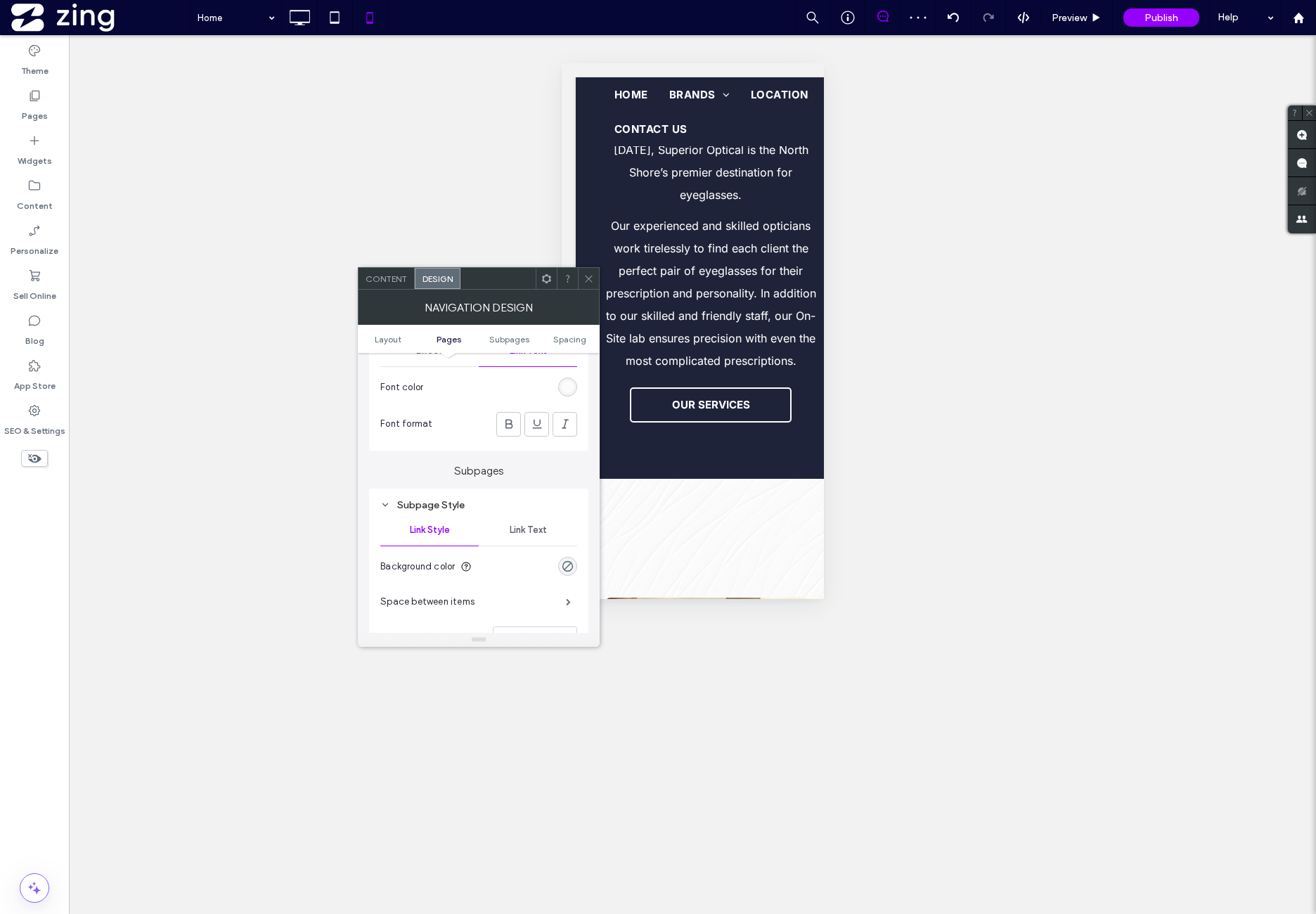
click at [509, 506] on div "Subpage Style" at bounding box center [479, 505] width 197 height 12
click at [518, 504] on div "Subpage Style" at bounding box center [479, 505] width 197 height 12
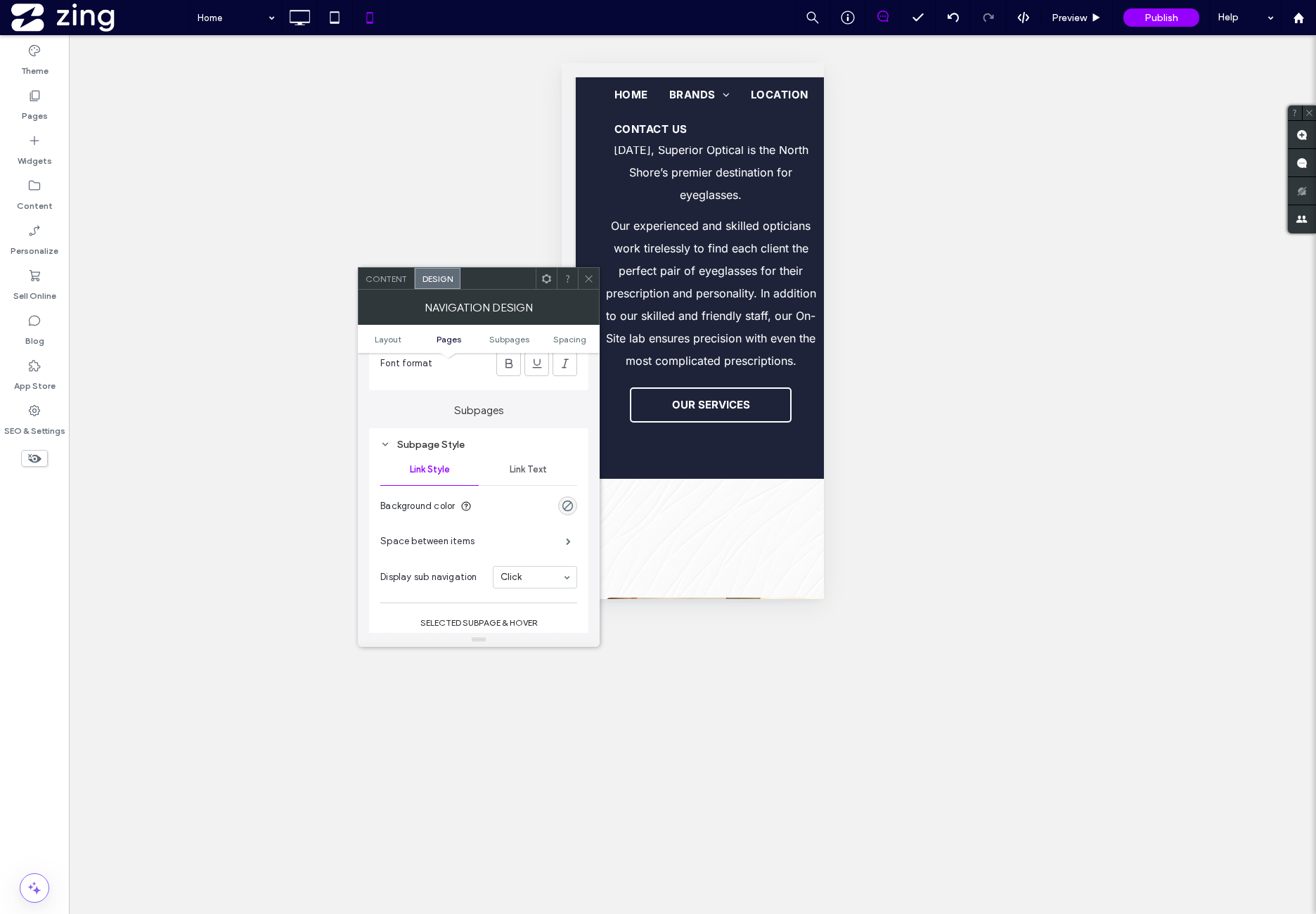
scroll to position [820, 0]
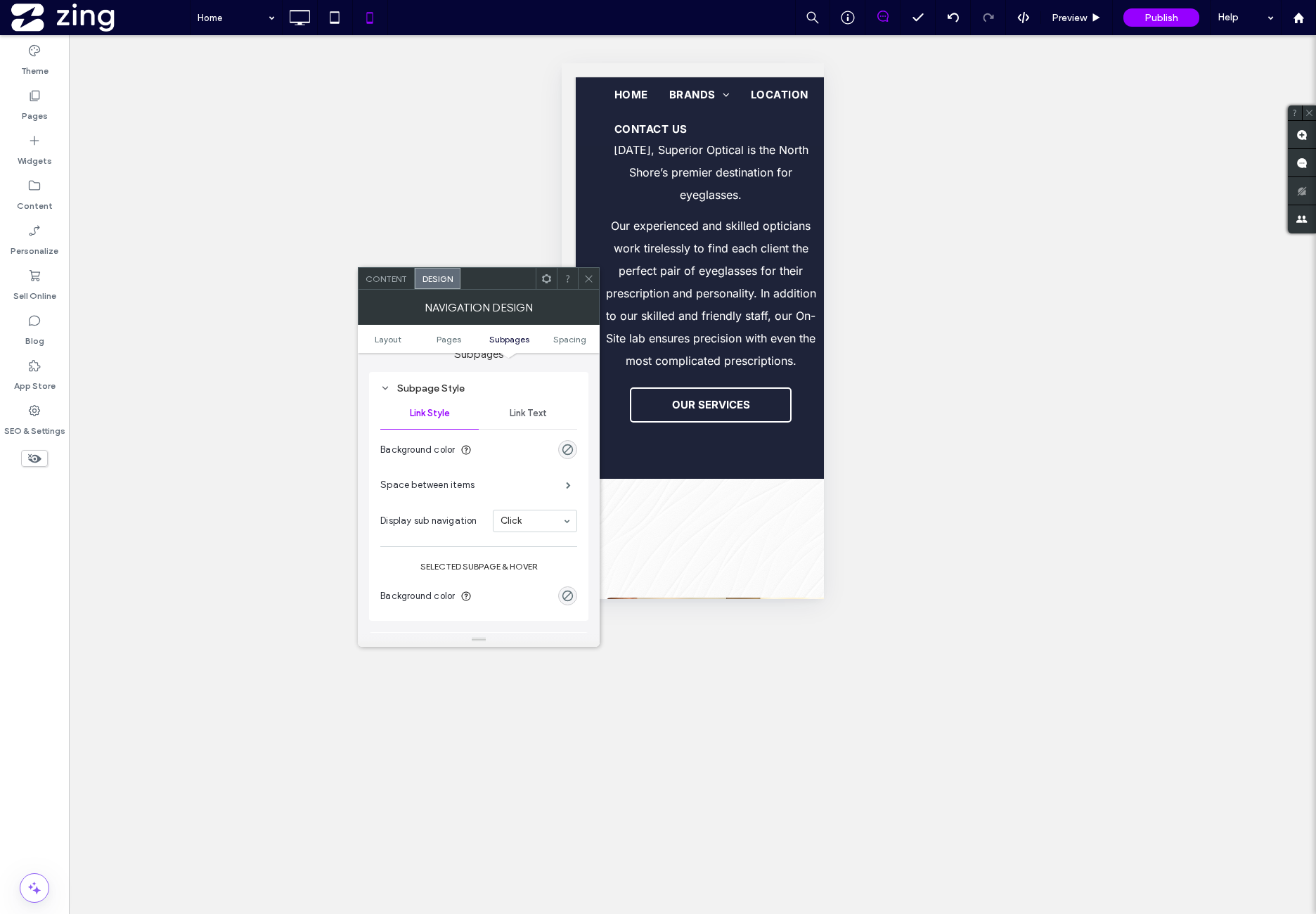
click at [546, 413] on span "Link Text" at bounding box center [528, 413] width 37 height 11
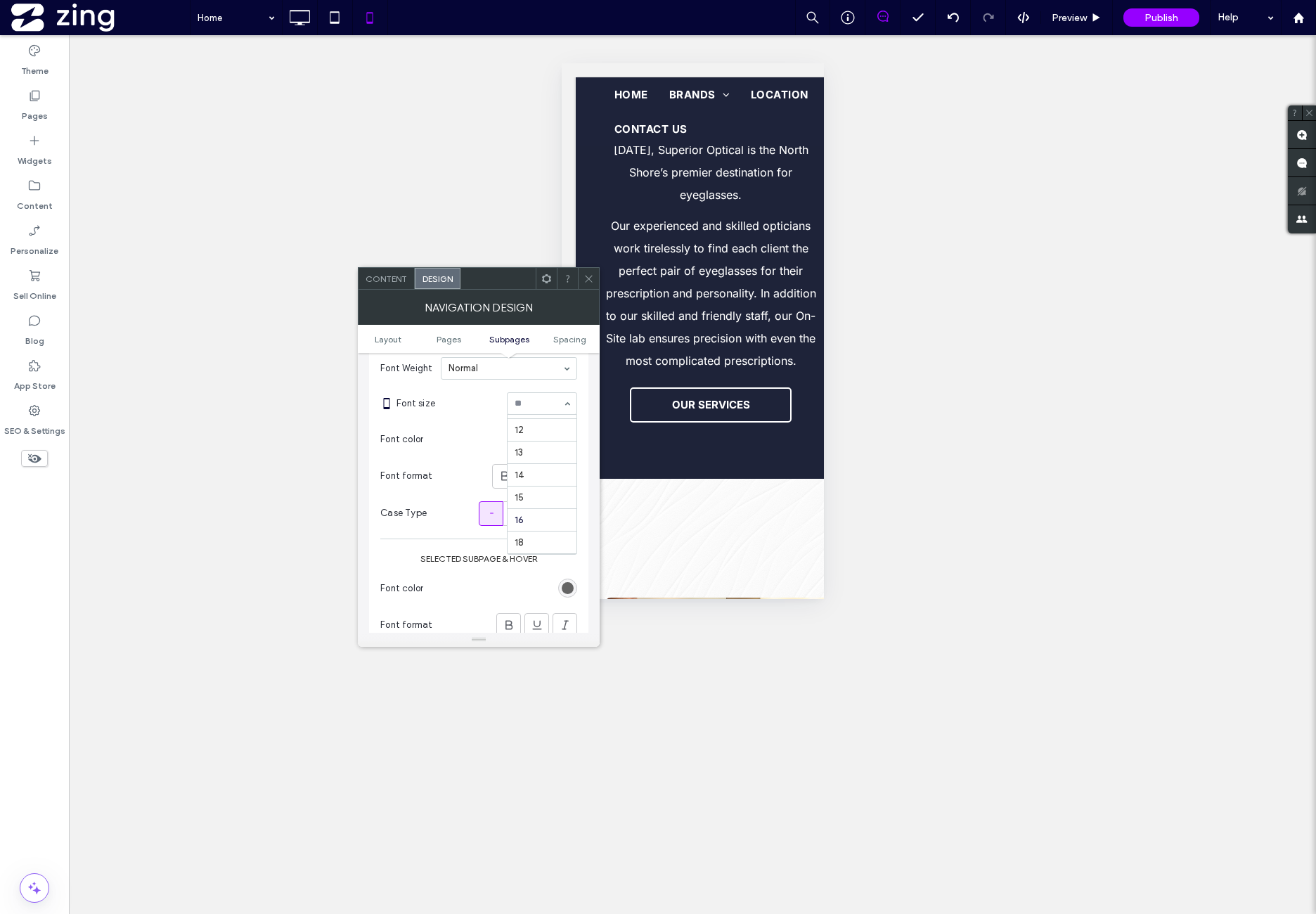
scroll to position [66, 0]
click at [504, 474] on icon at bounding box center [505, 476] width 14 height 14
click at [516, 511] on icon at bounding box center [516, 513] width 14 height 14
click at [566, 439] on div "rgb(147, 147, 147)" at bounding box center [568, 439] width 12 height 12
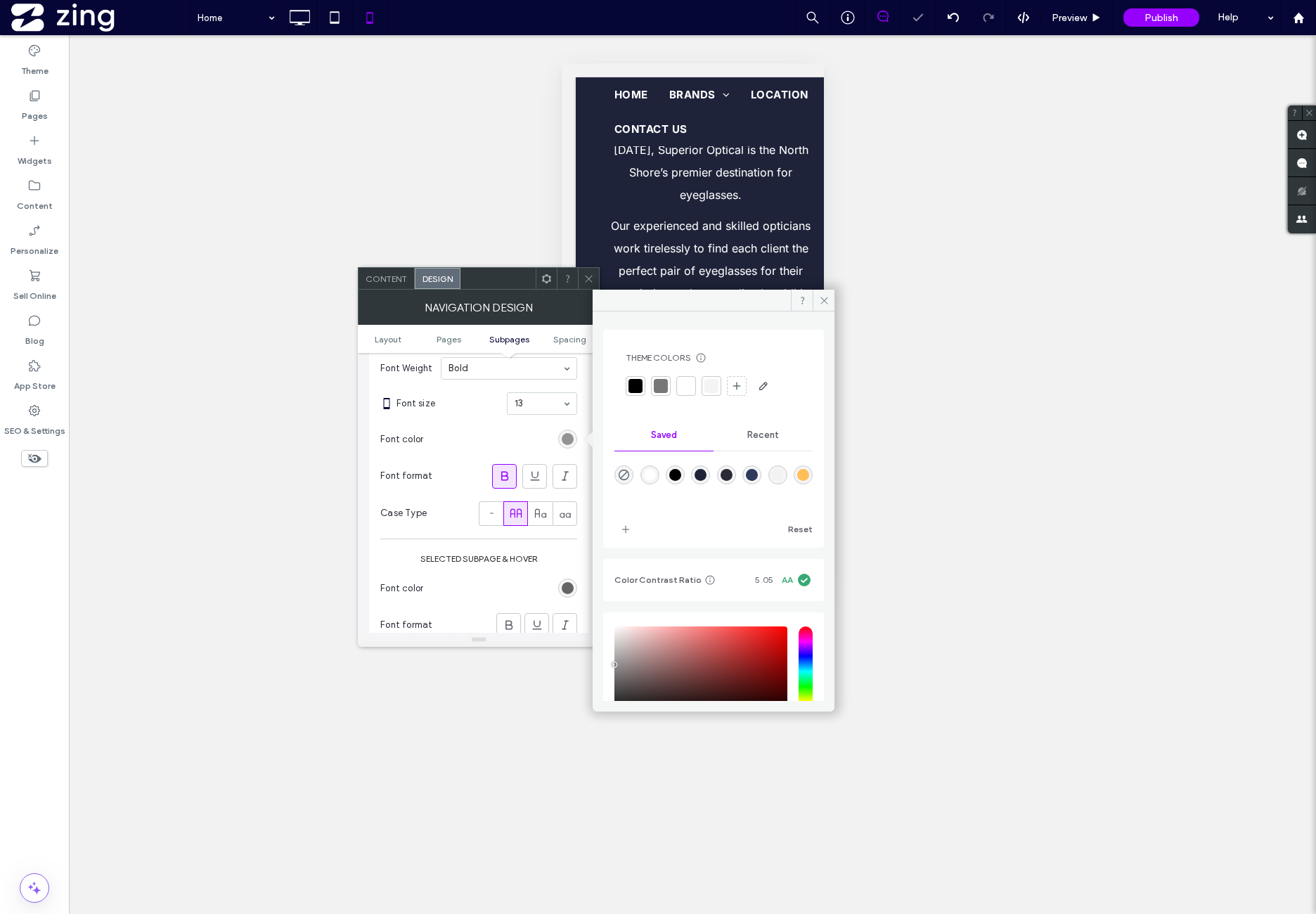
click at [653, 472] on div "rgba(255,255,255,1)" at bounding box center [650, 475] width 12 height 12
type input "*******"
click at [571, 586] on div "rgb(100, 100, 100)" at bounding box center [568, 588] width 19 height 19
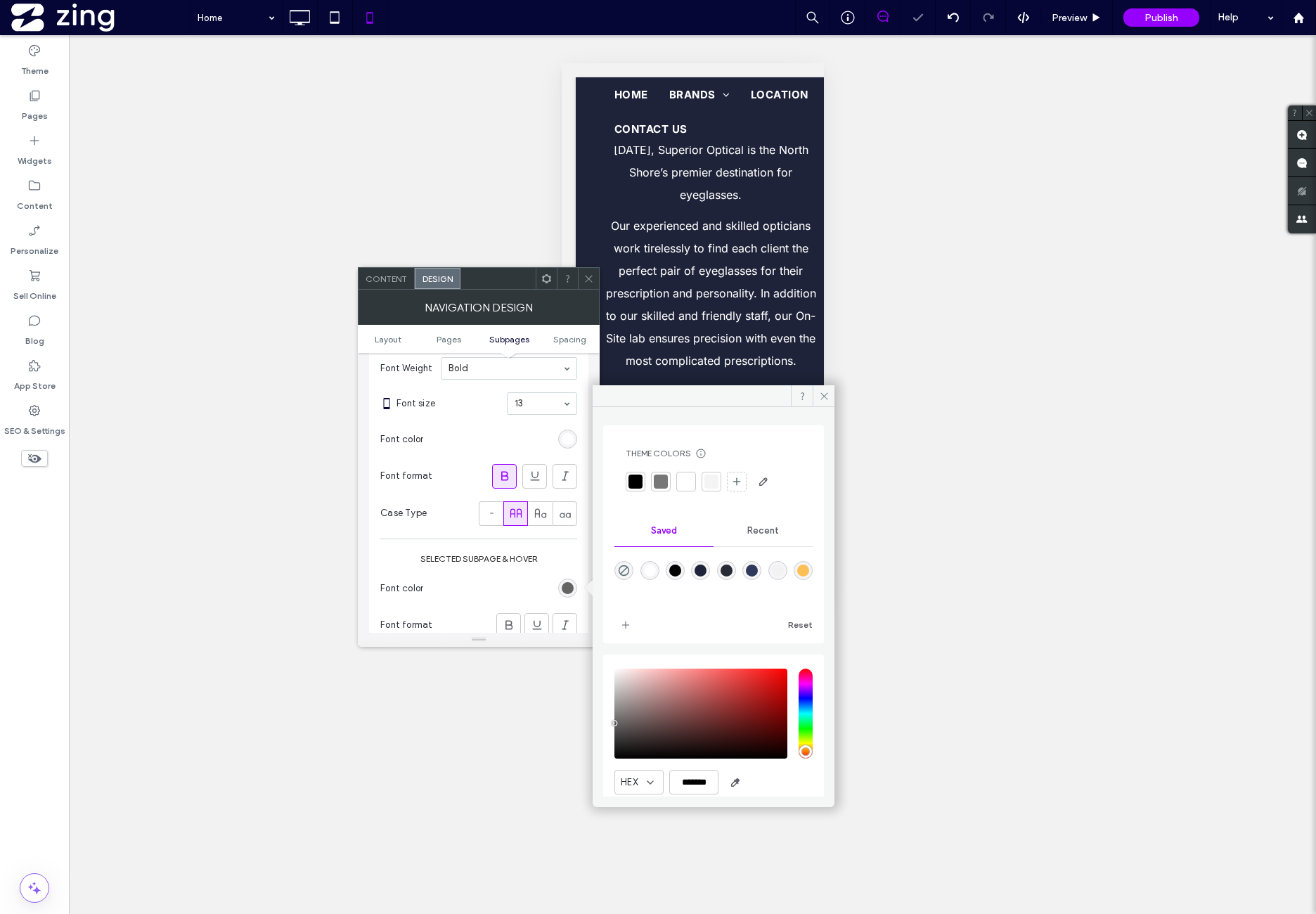
click at [780, 535] on div "Recent" at bounding box center [763, 531] width 99 height 31
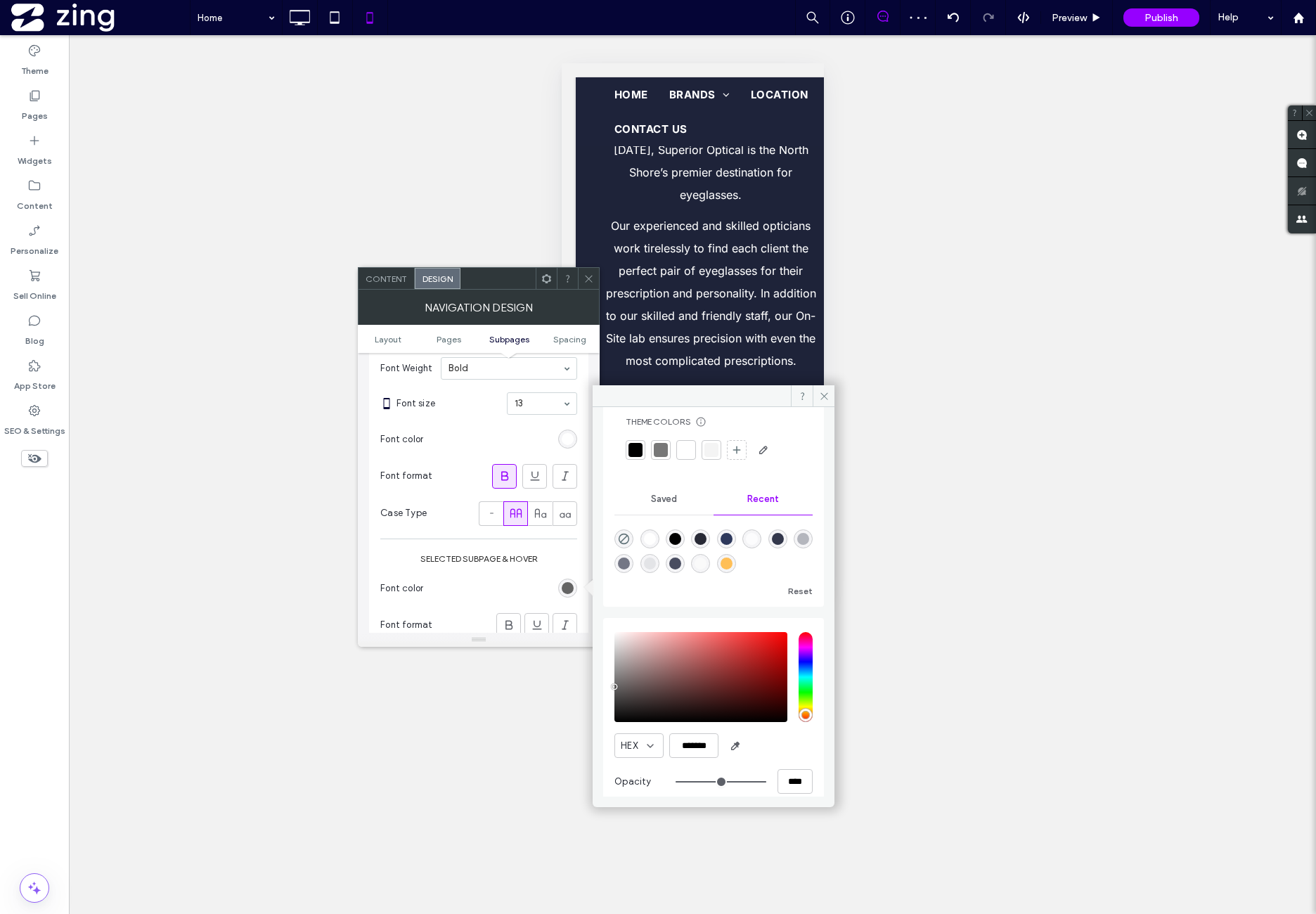
scroll to position [46, 0]
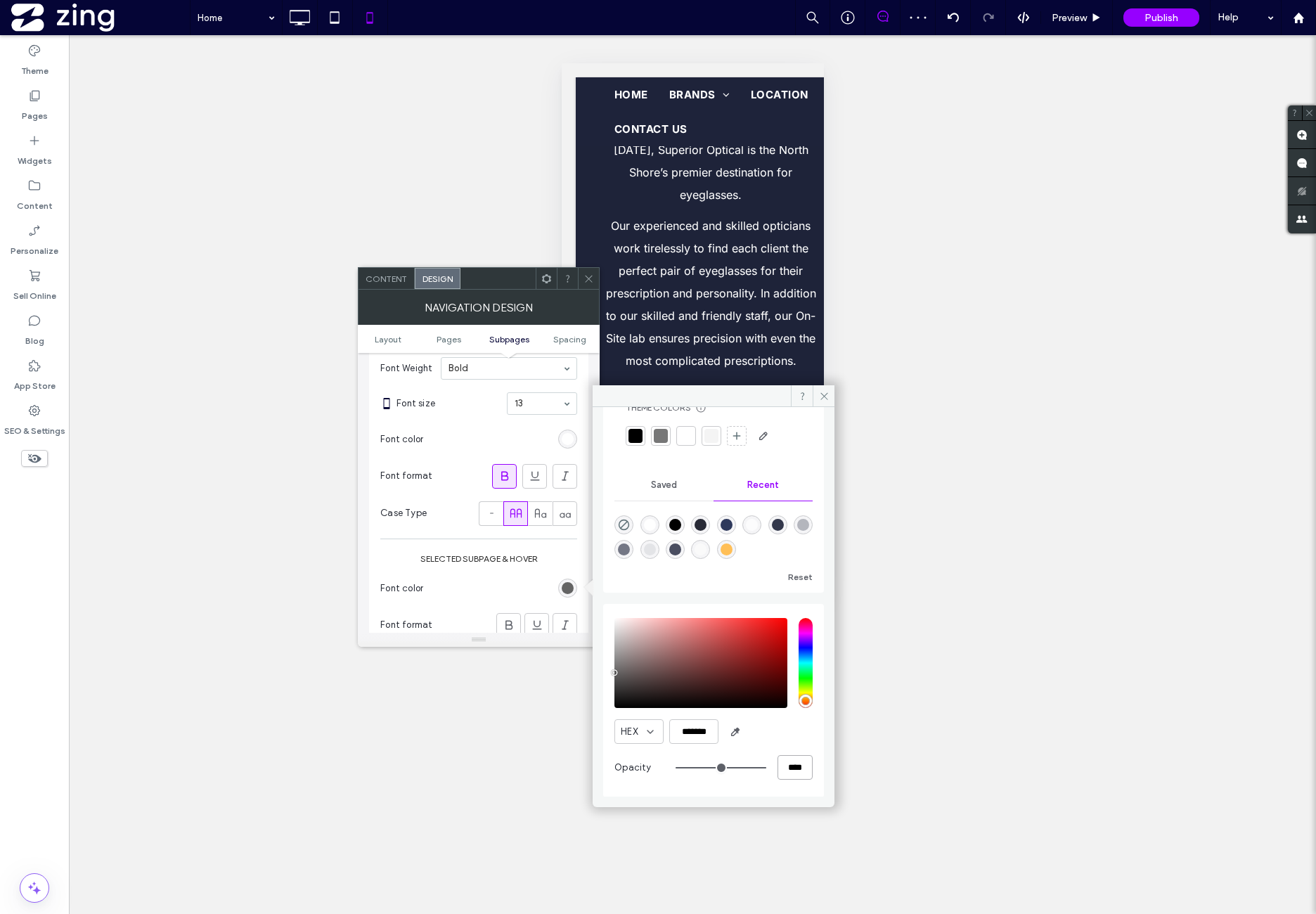
drag, startPoint x: 783, startPoint y: 765, endPoint x: 771, endPoint y: 765, distance: 12.0
click at [778, 765] on input "****" at bounding box center [795, 767] width 35 height 24
type input "**"
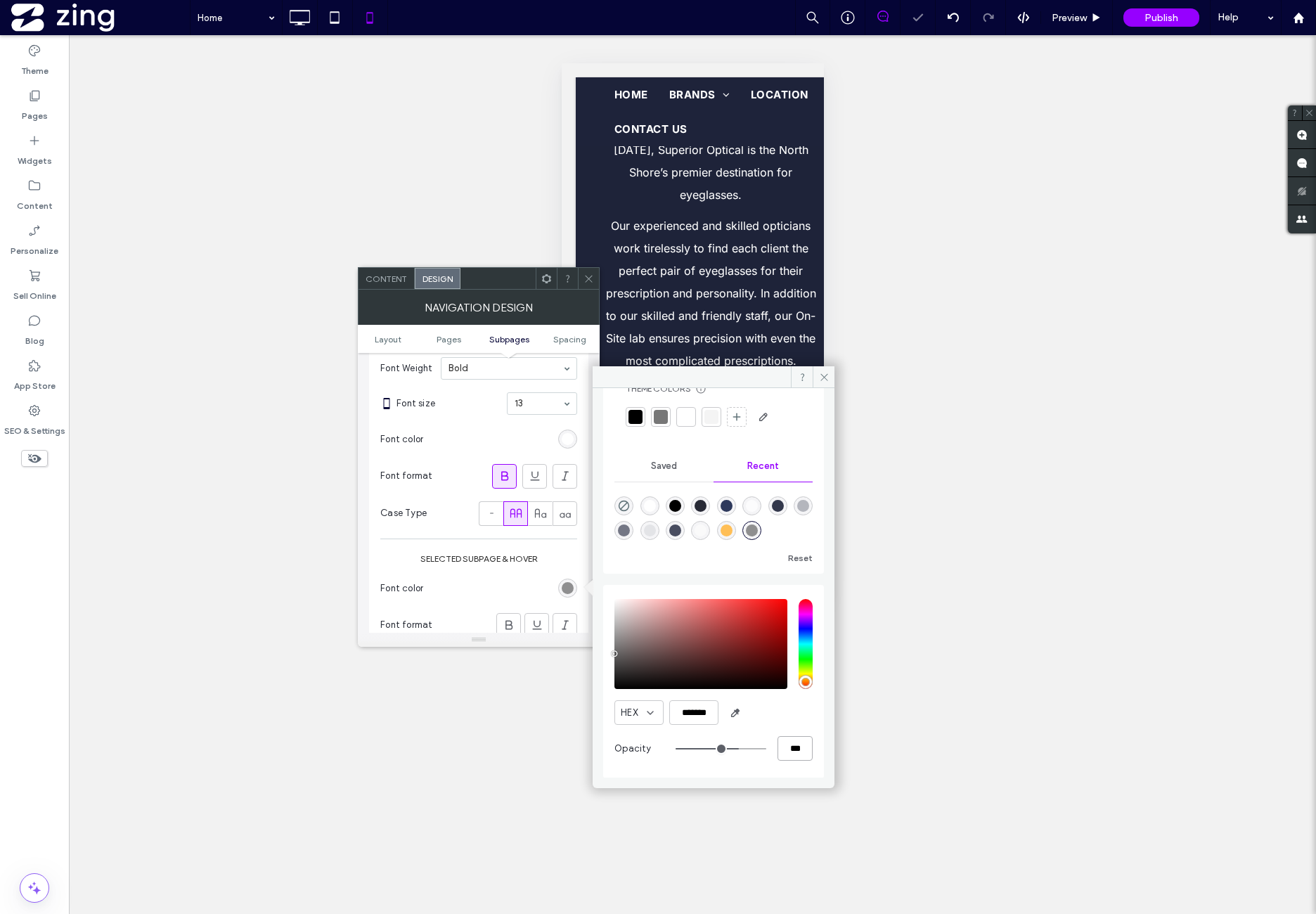
type input "***"
click at [513, 584] on section "Font color" at bounding box center [479, 588] width 197 height 35
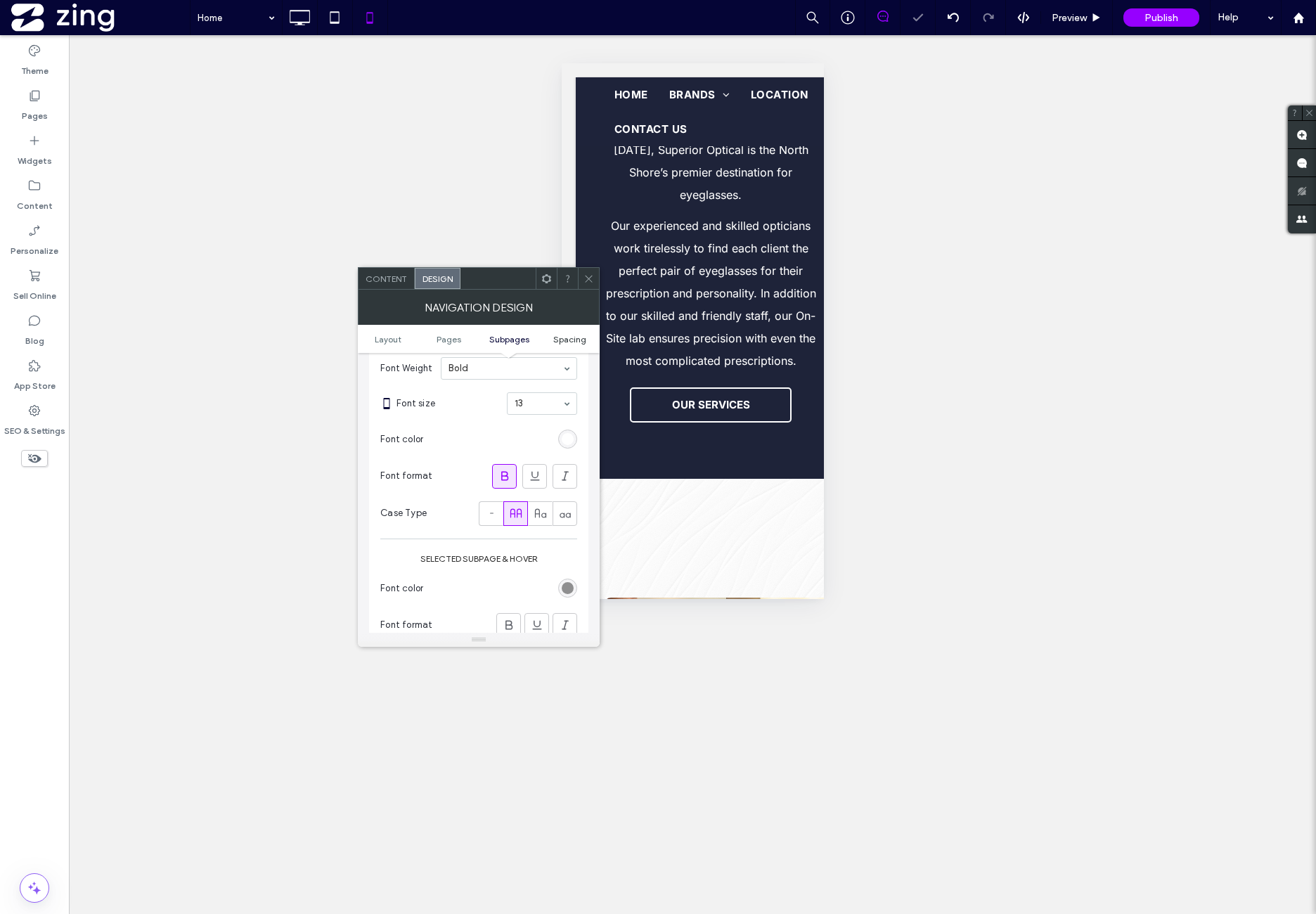
click at [575, 336] on span "Spacing" at bounding box center [570, 339] width 33 height 11
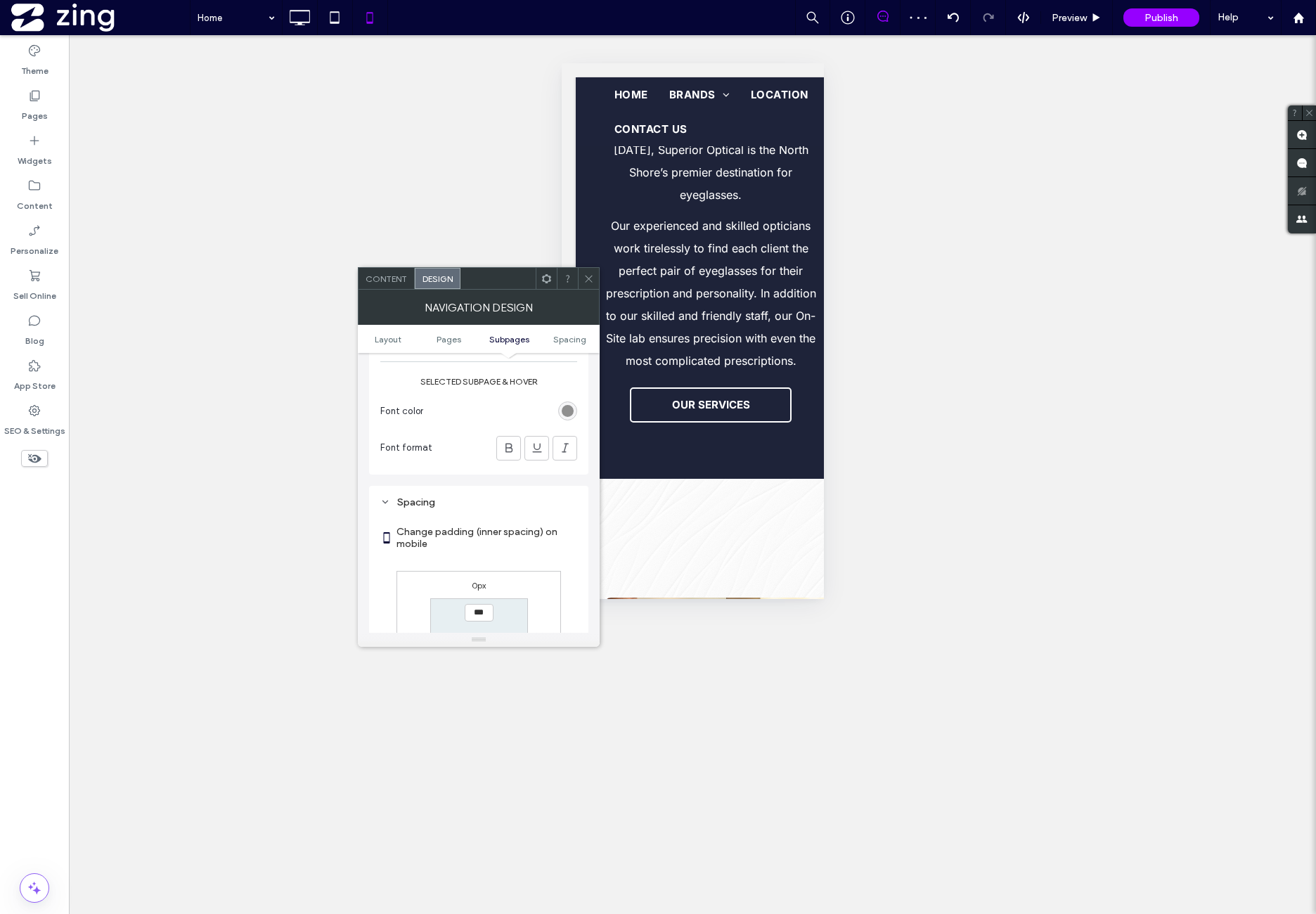
scroll to position [1234, 0]
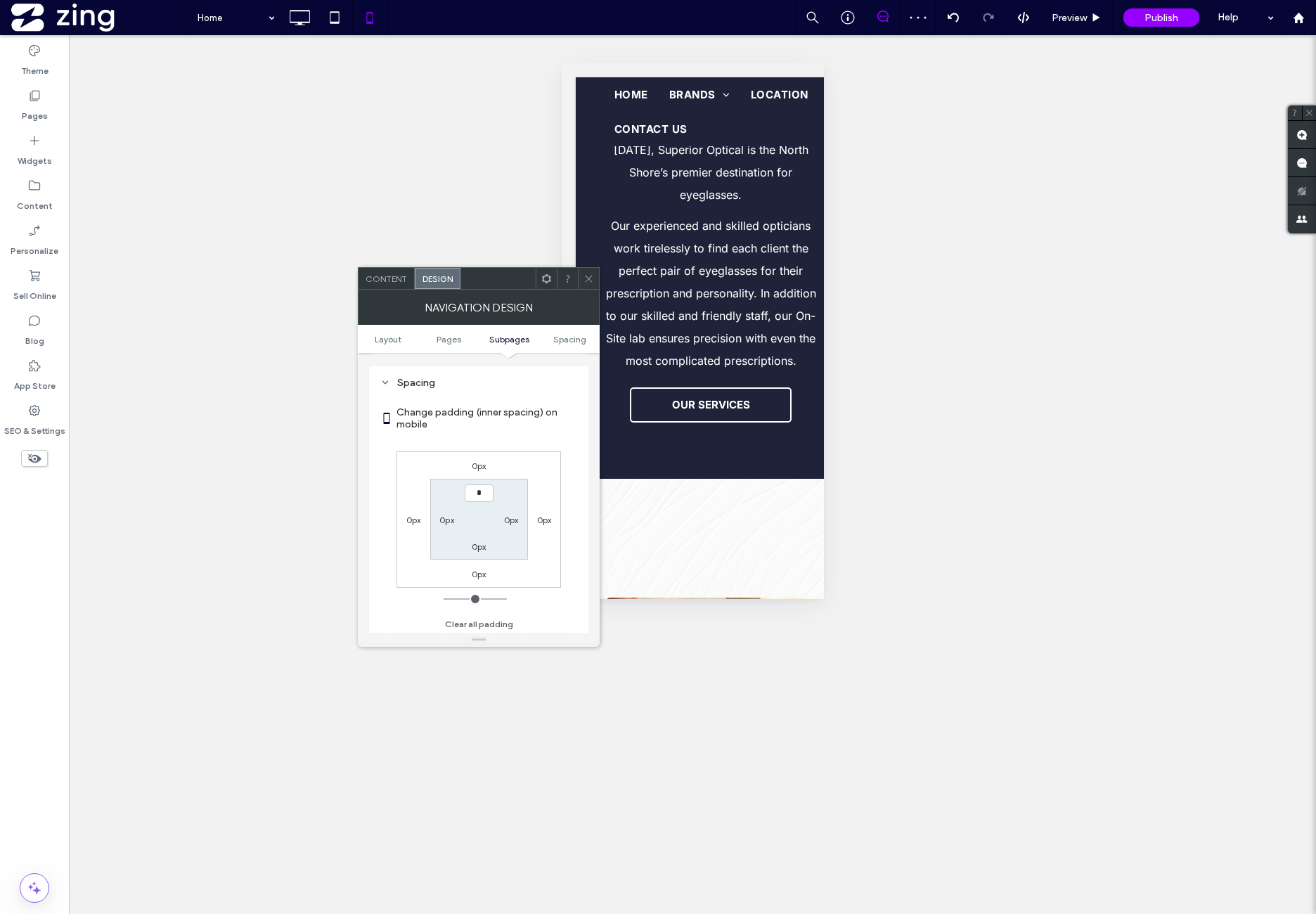
type input "**"
type input "****"
click at [531, 458] on div "0px 0px 0px 0px 15px 0px **** 0px" at bounding box center [478, 519] width 164 height 136
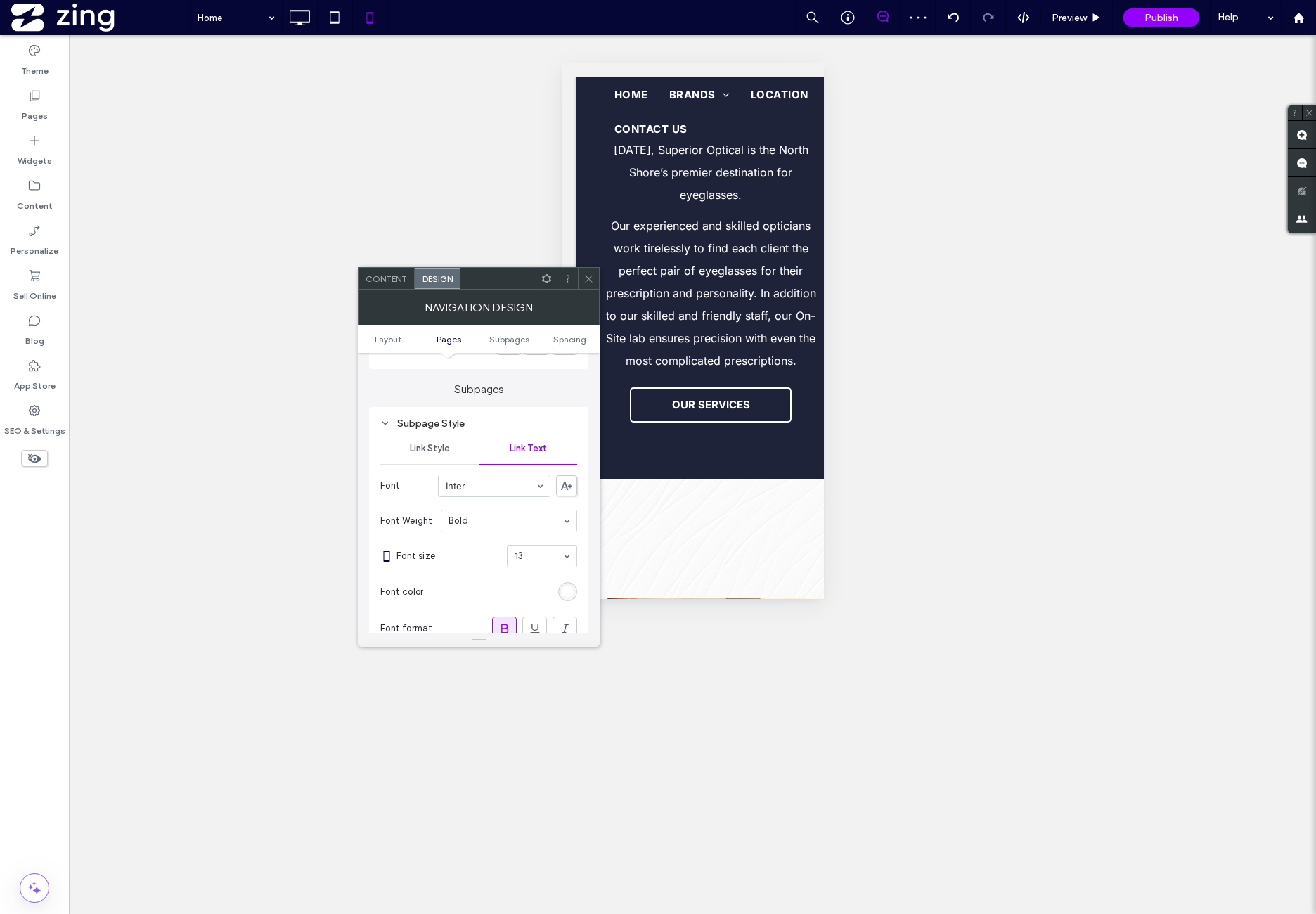
scroll to position [765, 0]
click at [440, 482] on div "Link Style" at bounding box center [430, 468] width 99 height 31
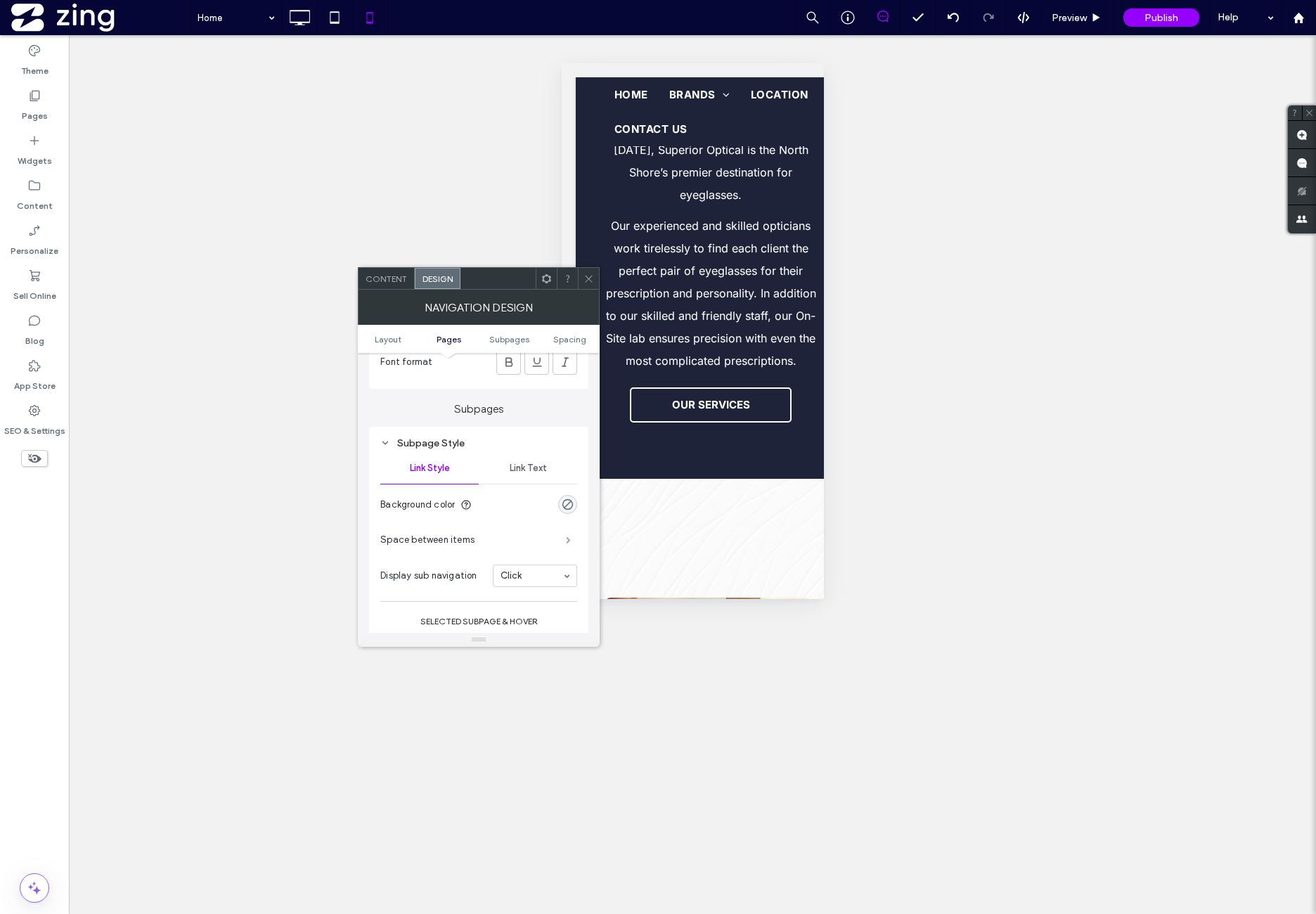
click at [568, 536] on span at bounding box center [568, 540] width 5 height 7
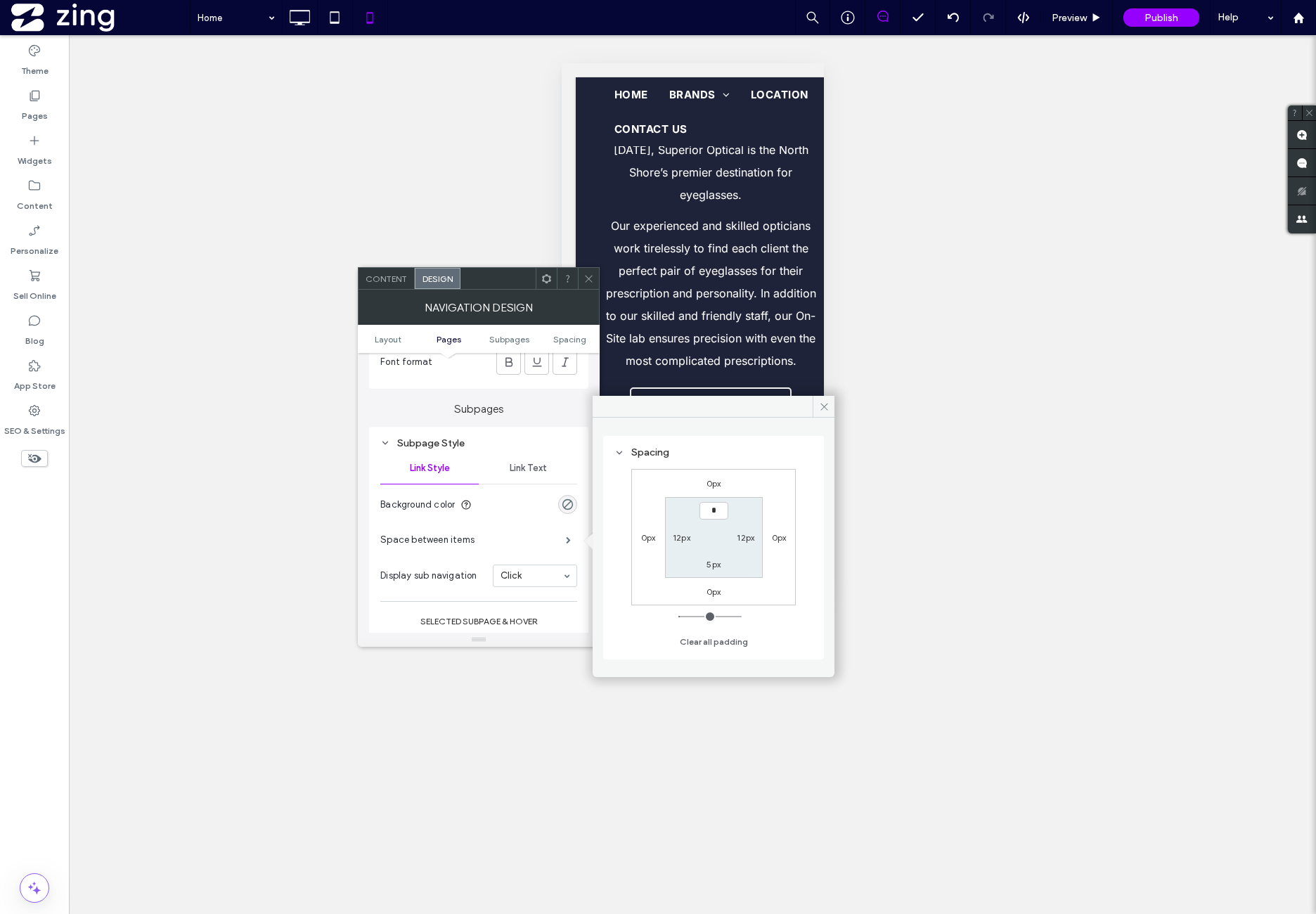
type input "**"
type input "*"
type input "**"
type input "****"
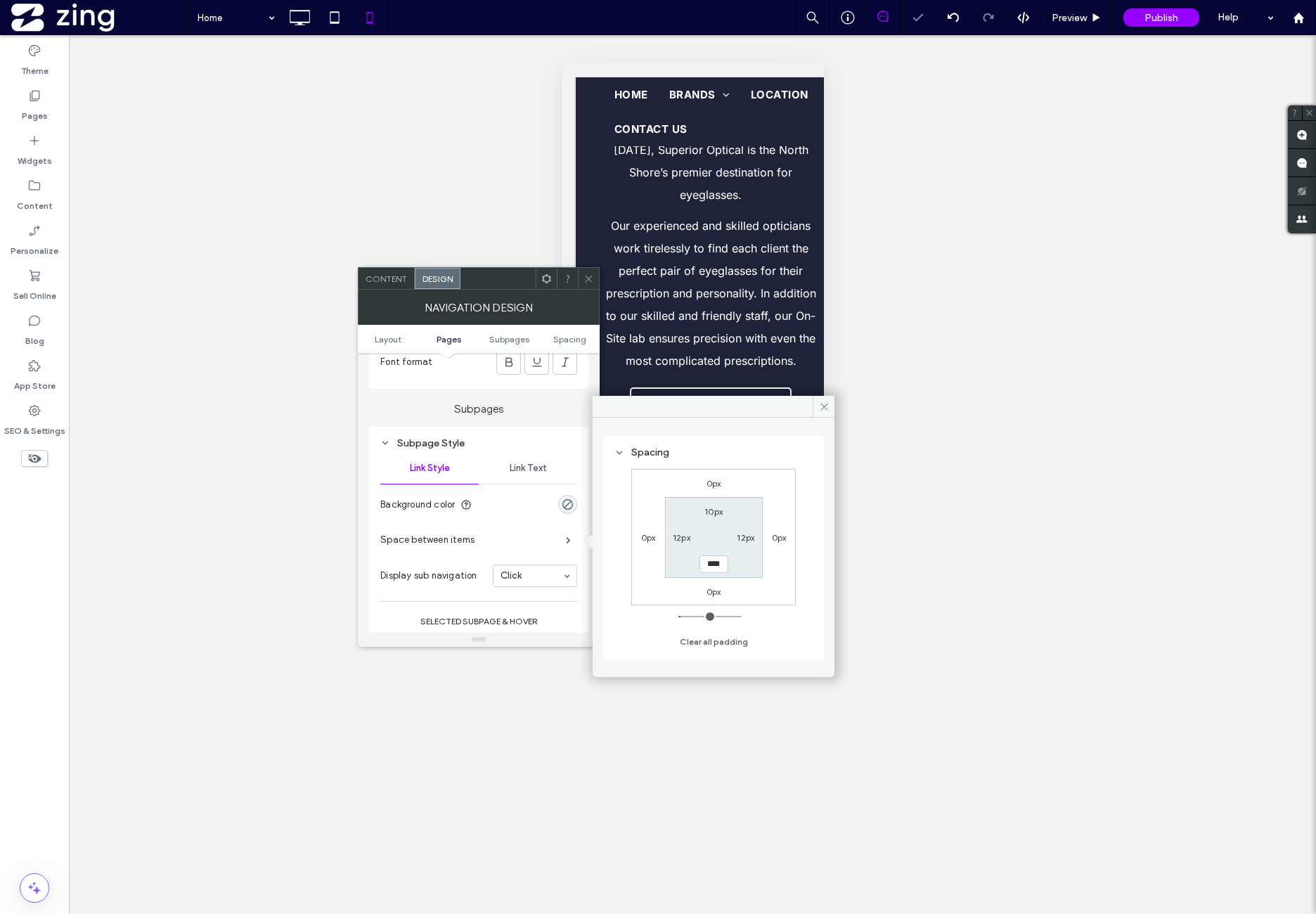
click at [509, 503] on section "Background color" at bounding box center [479, 504] width 197 height 35
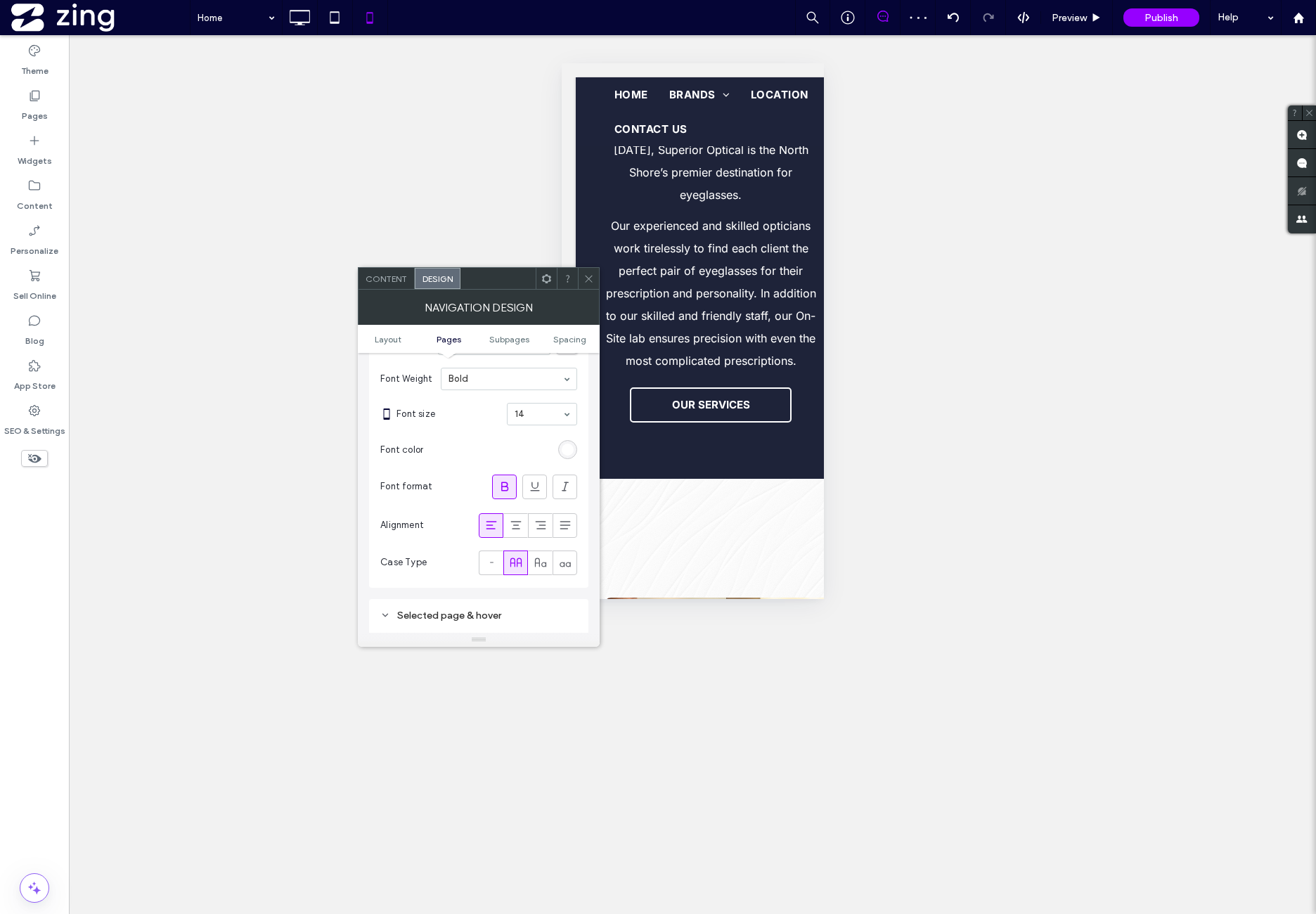
scroll to position [296, 0]
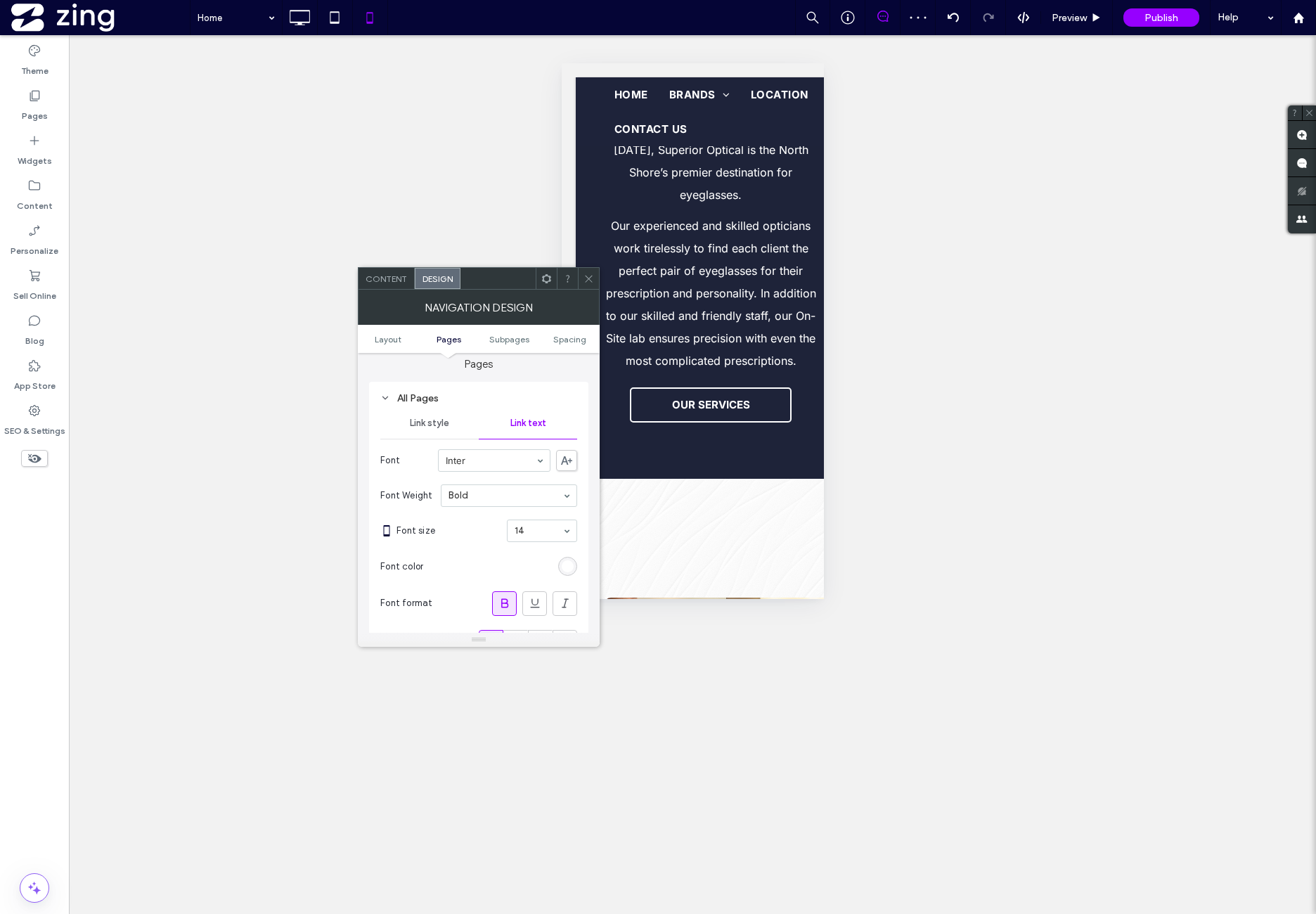
click at [444, 429] on span "Link style" at bounding box center [429, 423] width 39 height 11
click at [566, 491] on span at bounding box center [568, 495] width 5 height 7
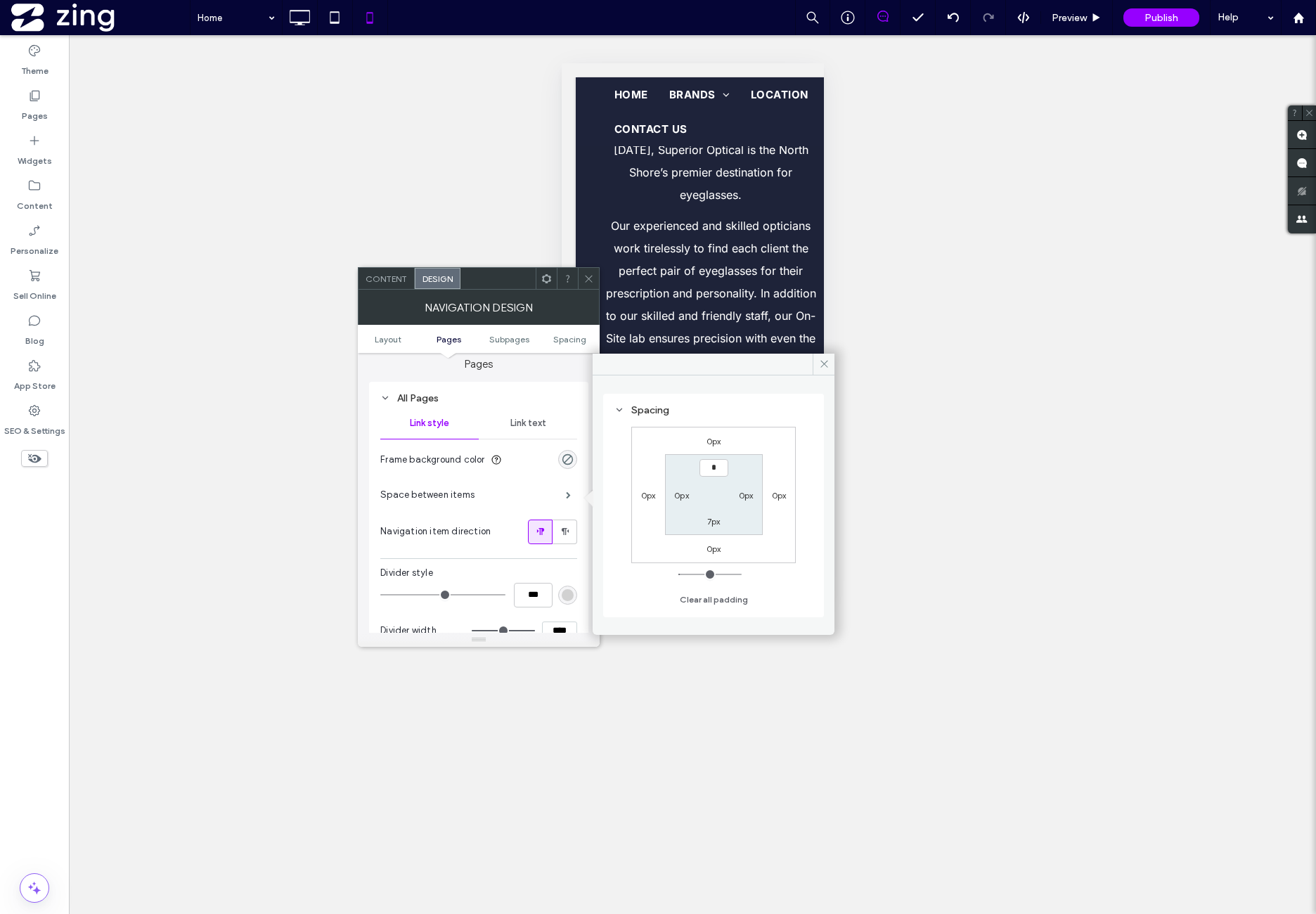
type input "**"
type input "*"
type input "**"
type input "****"
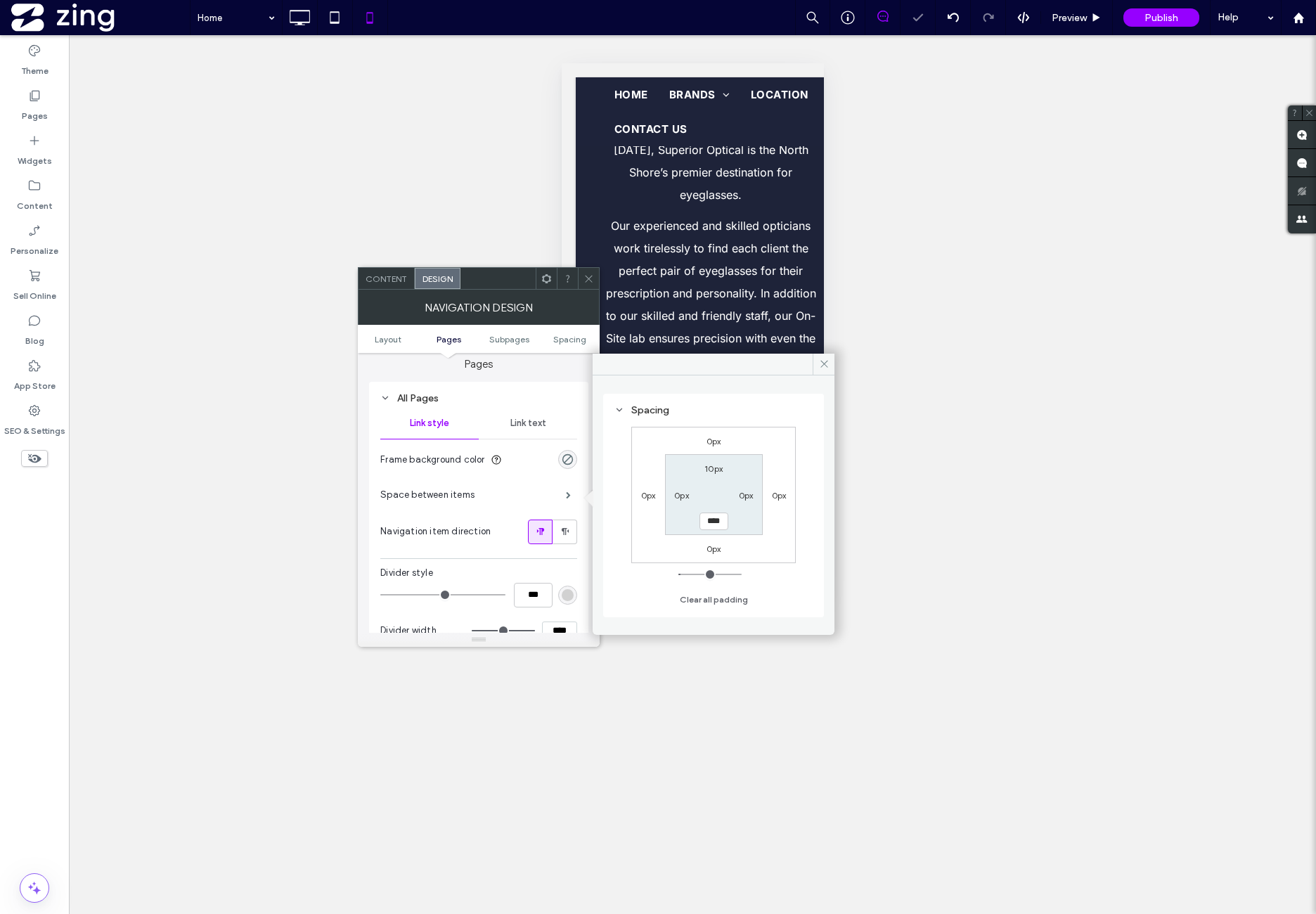
click at [531, 476] on section "Frame background color" at bounding box center [479, 459] width 197 height 35
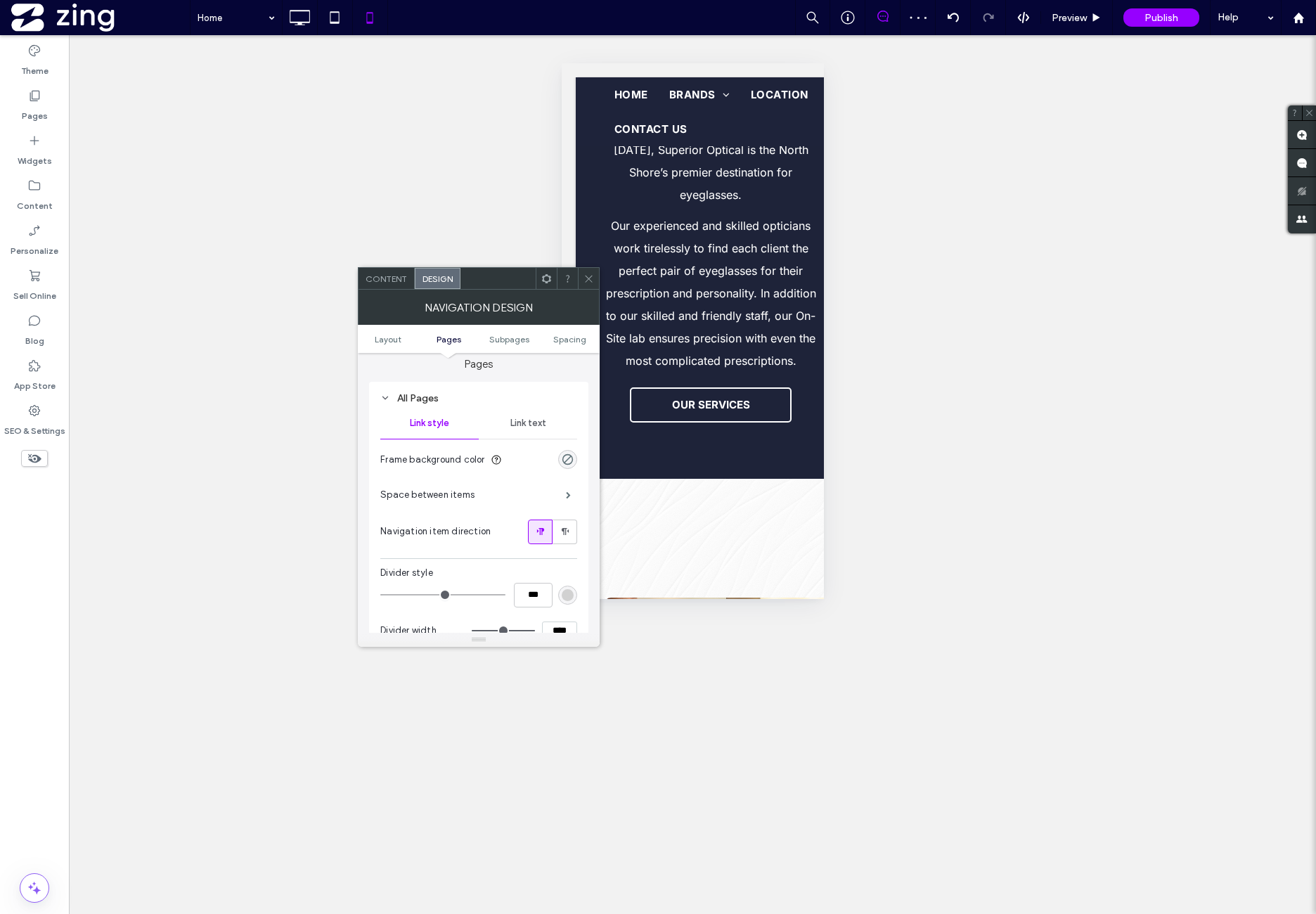
click at [546, 278] on icon at bounding box center [546, 278] width 11 height 11
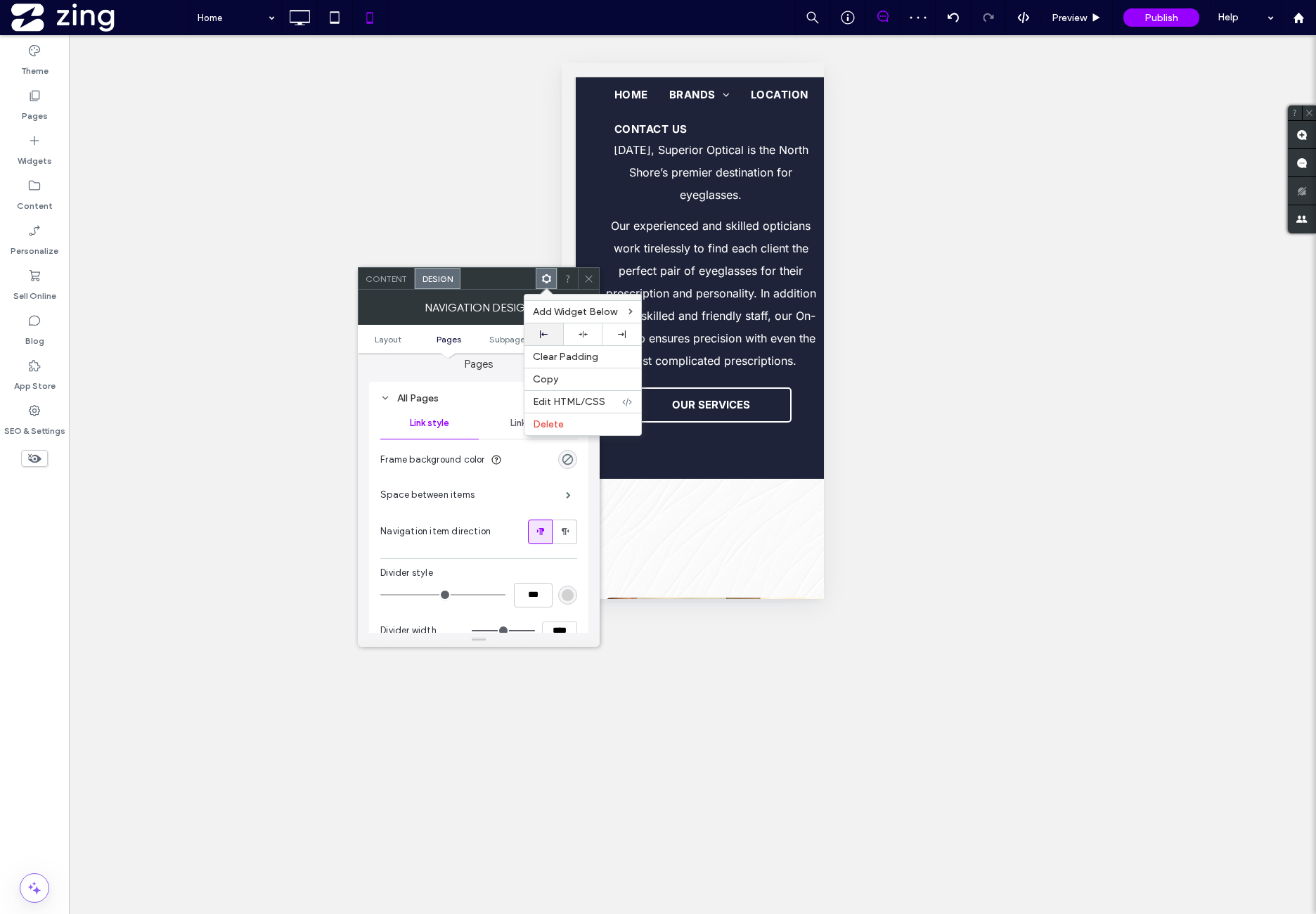
click at [558, 329] on div at bounding box center [544, 334] width 39 height 22
click at [590, 282] on icon at bounding box center [588, 278] width 11 height 11
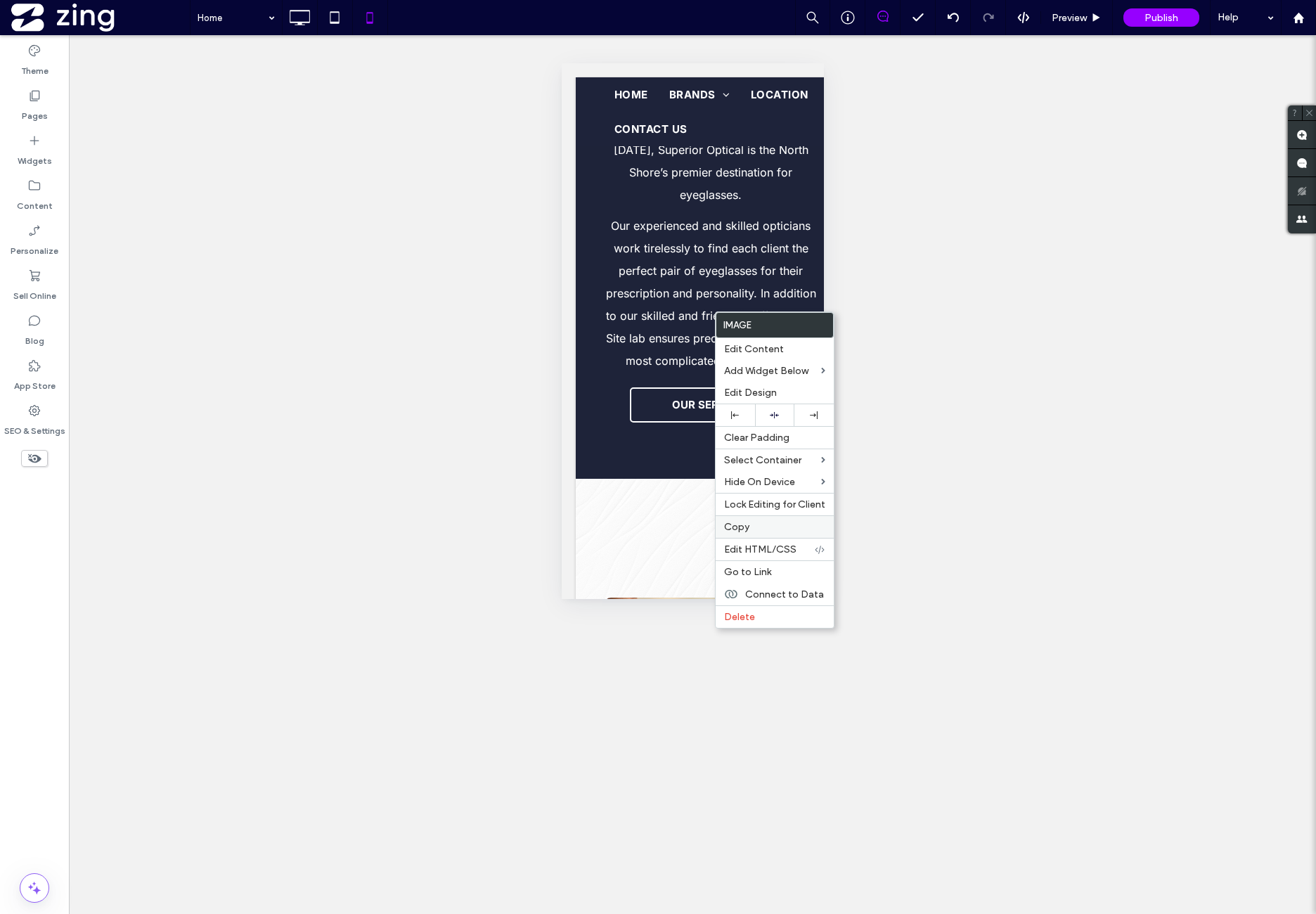
click at [770, 521] on label "Copy" at bounding box center [775, 527] width 101 height 12
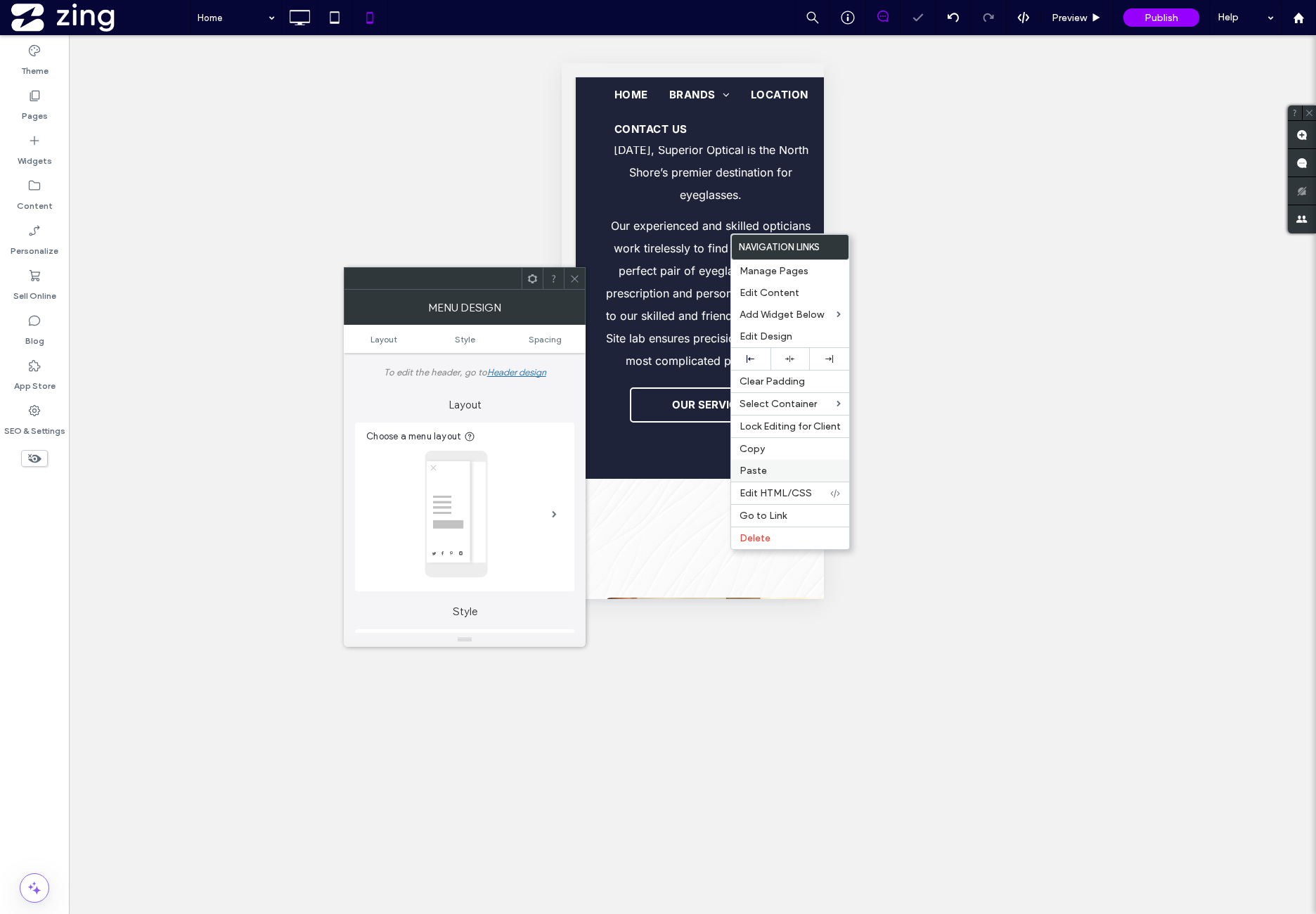
click at [760, 460] on div "Paste" at bounding box center [790, 471] width 118 height 22
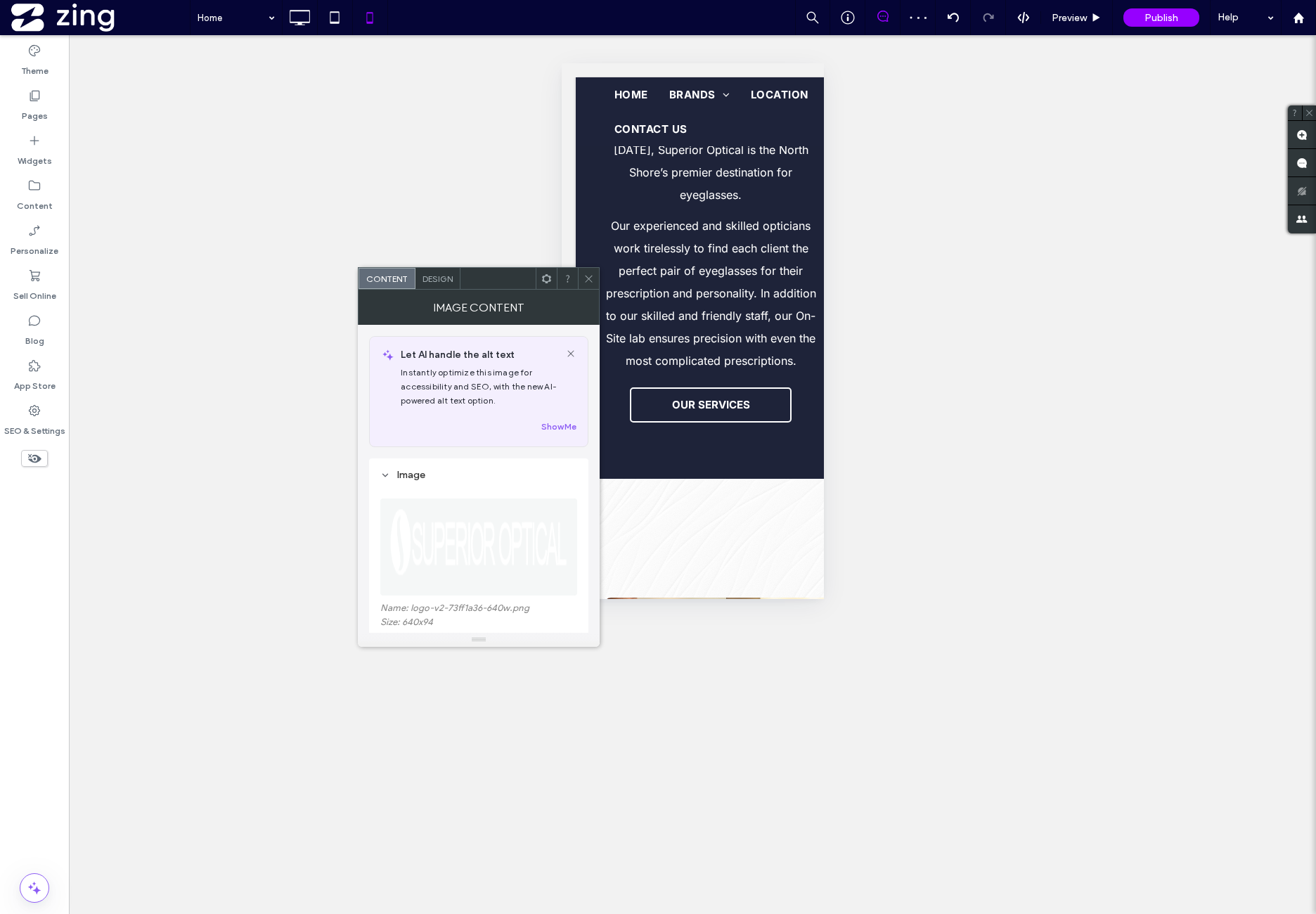
click at [446, 275] on span "Design" at bounding box center [438, 278] width 30 height 11
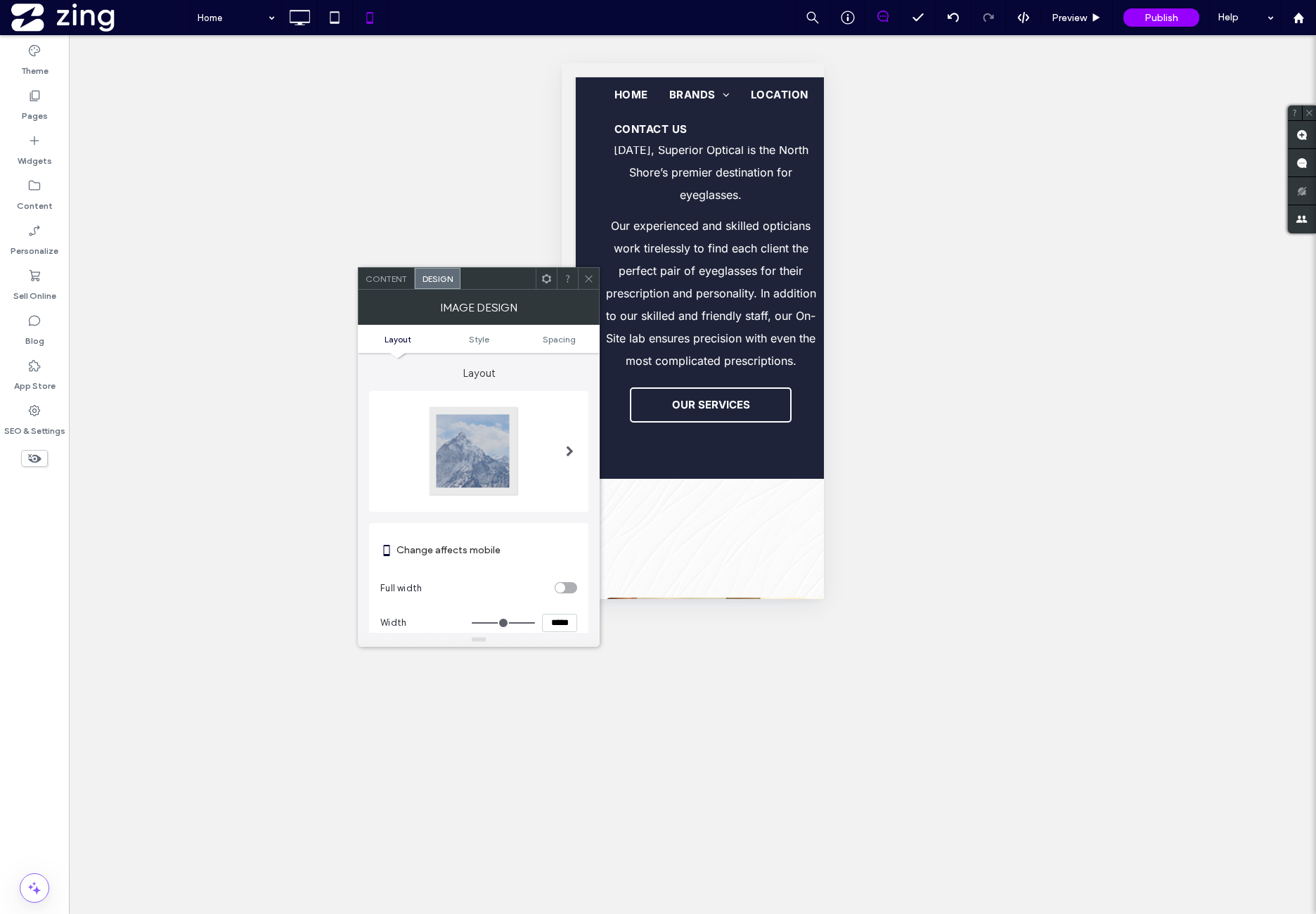
click at [553, 616] on input "*****" at bounding box center [559, 623] width 35 height 19
type input "***"
type input "*****"
click at [533, 574] on section "Full width" at bounding box center [479, 588] width 197 height 35
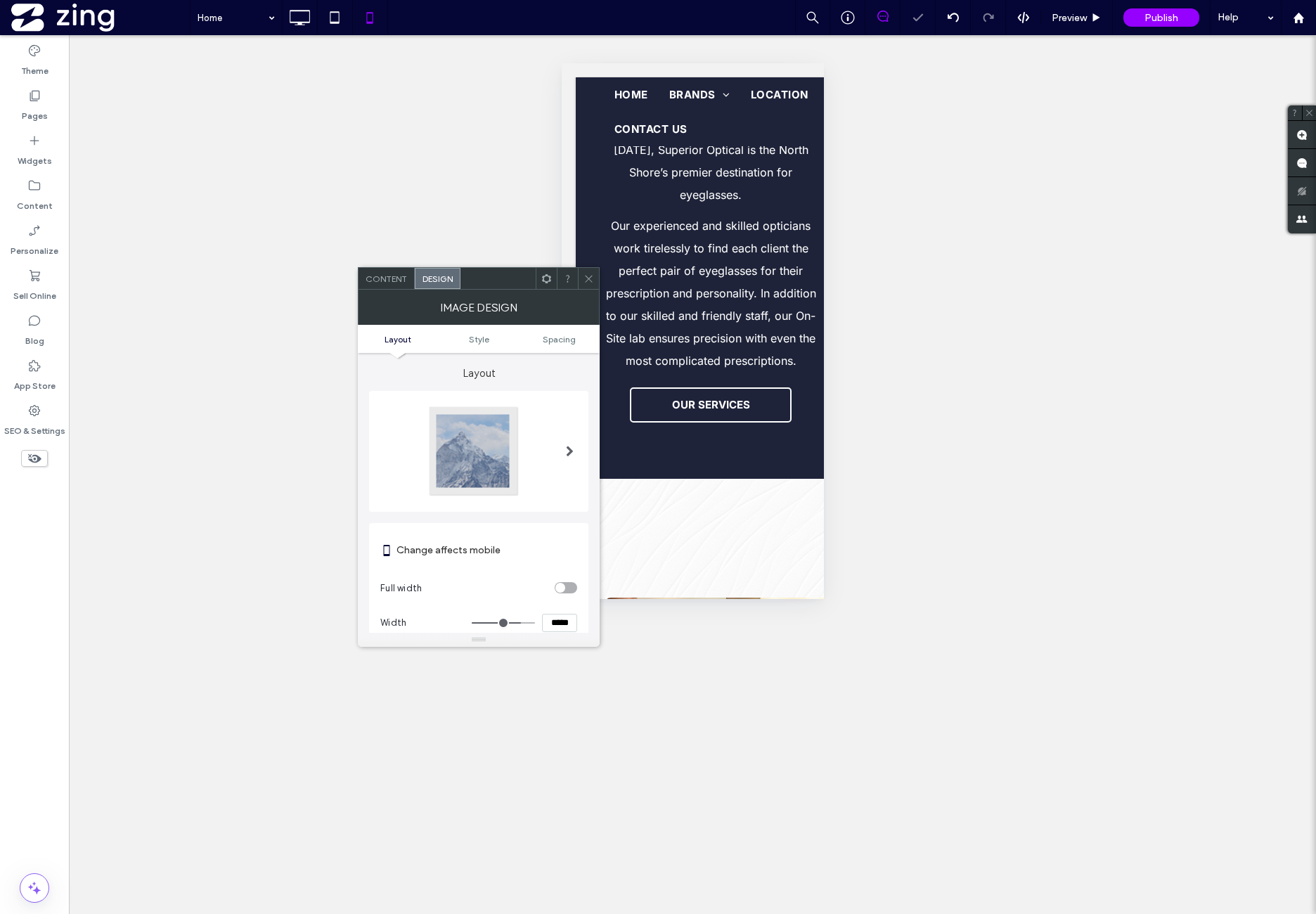
click at [401, 285] on div "Content" at bounding box center [386, 278] width 56 height 21
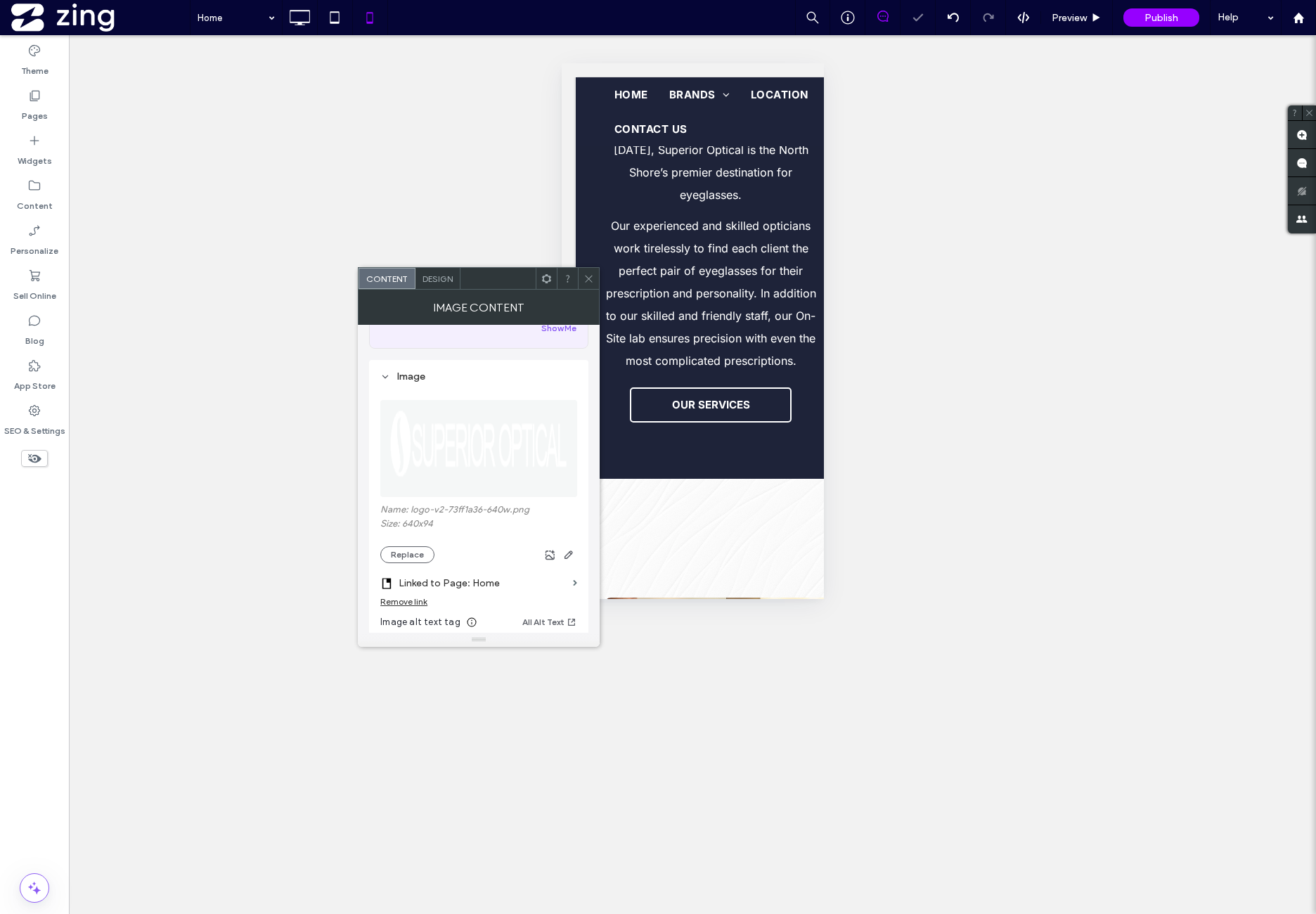
scroll to position [234, 0]
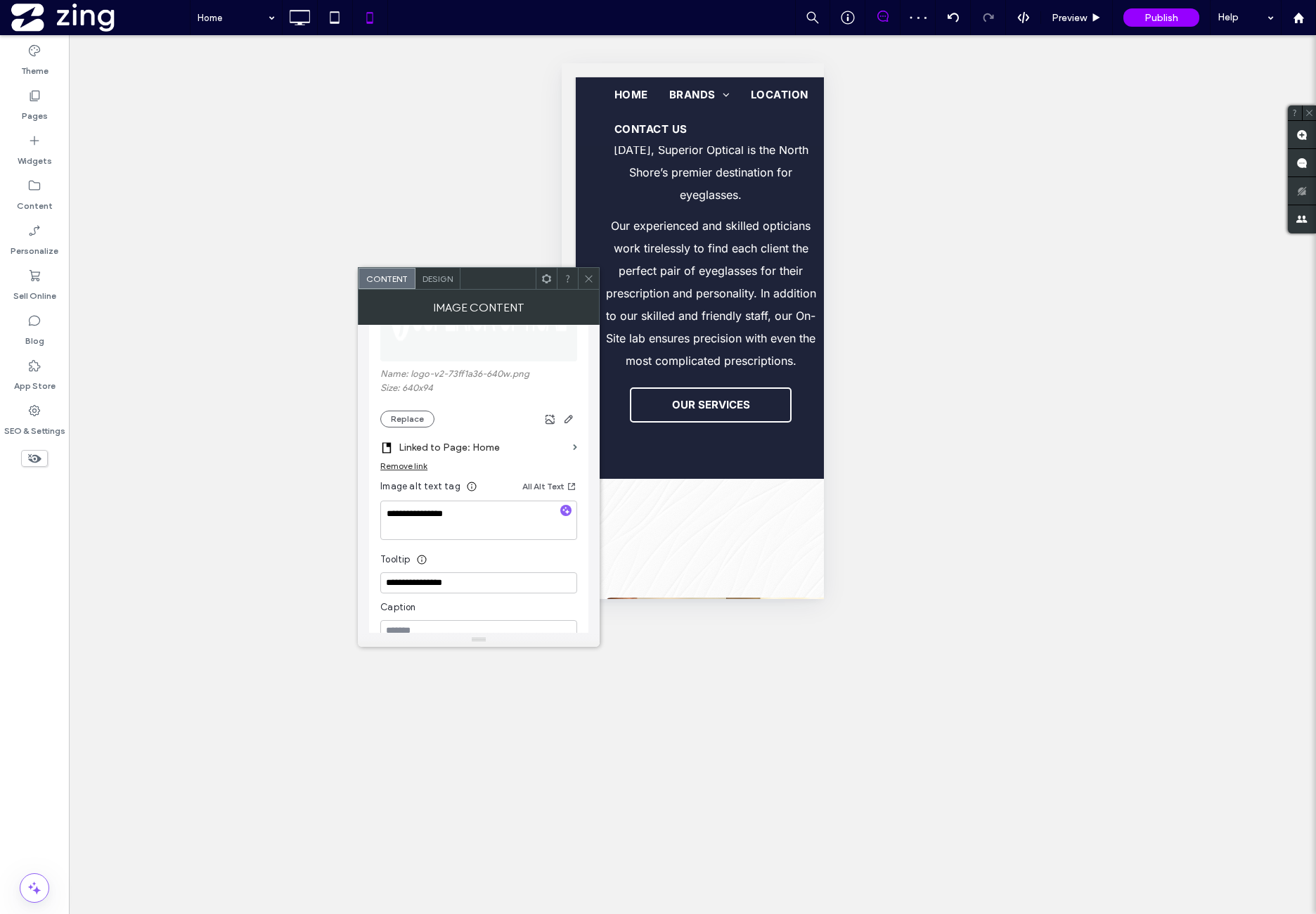
click at [548, 276] on icon at bounding box center [546, 278] width 11 height 11
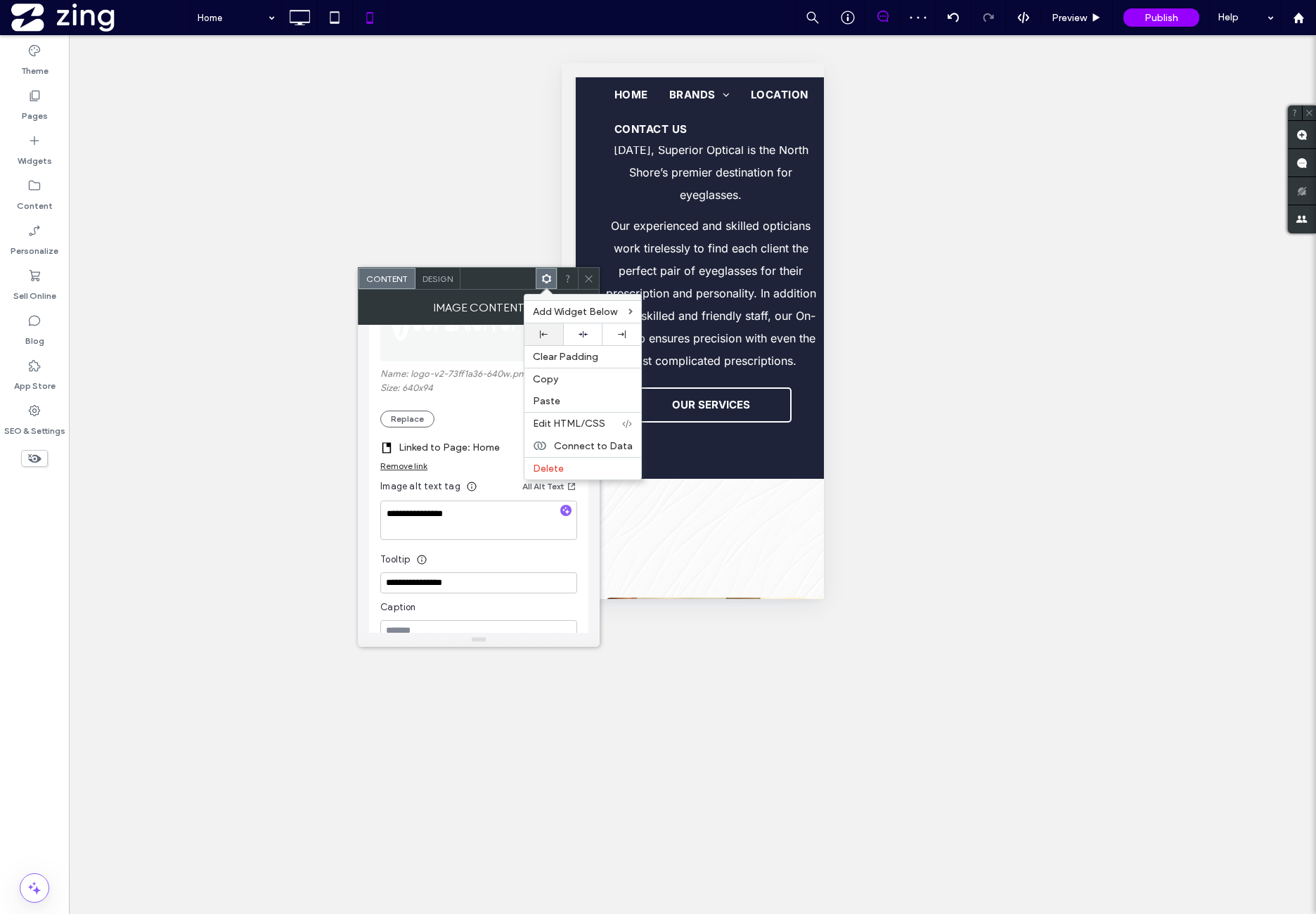
click at [559, 327] on div at bounding box center [544, 334] width 39 height 22
click at [589, 280] on icon at bounding box center [588, 278] width 11 height 11
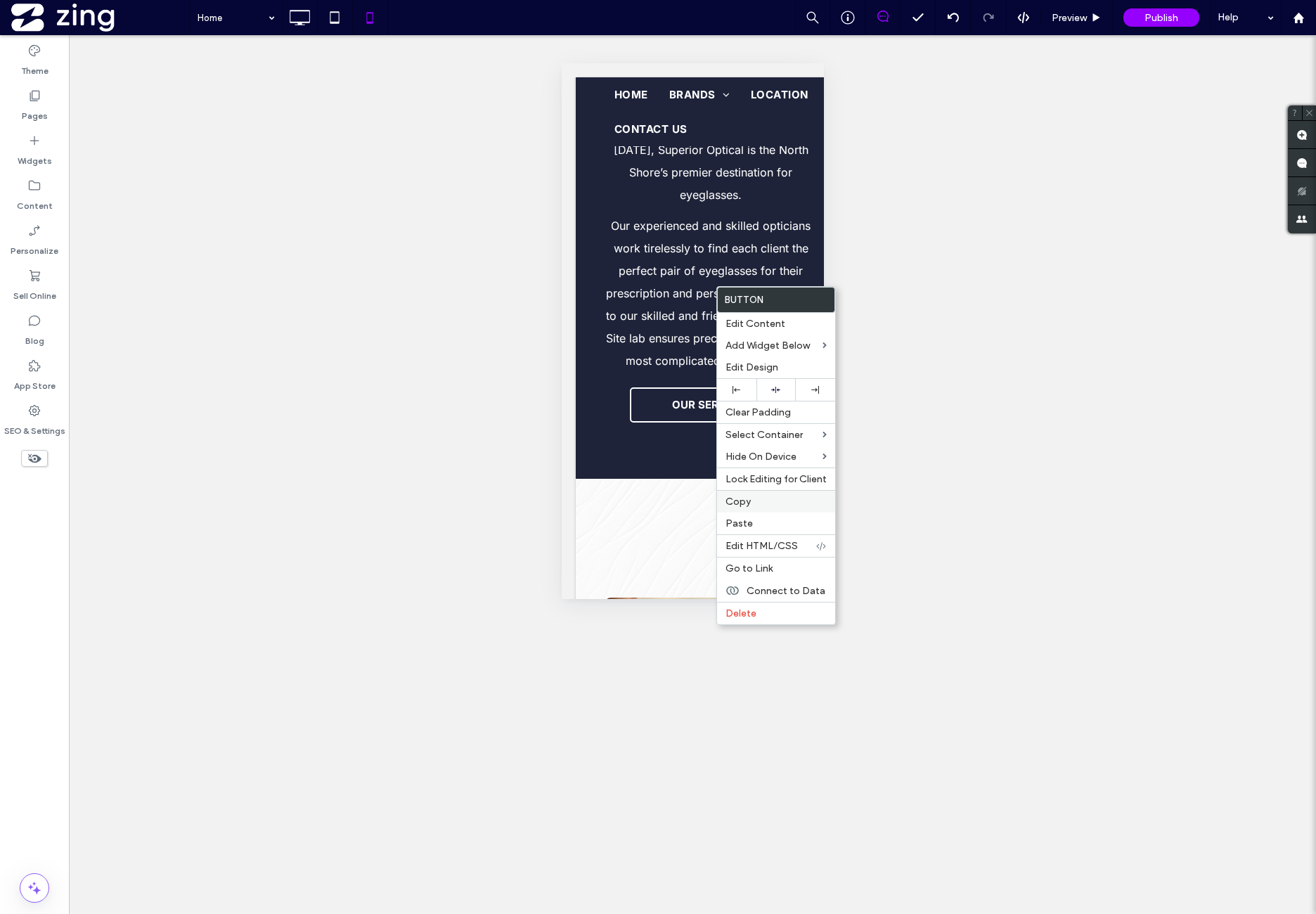
click at [763, 490] on div "Copy" at bounding box center [775, 501] width 118 height 23
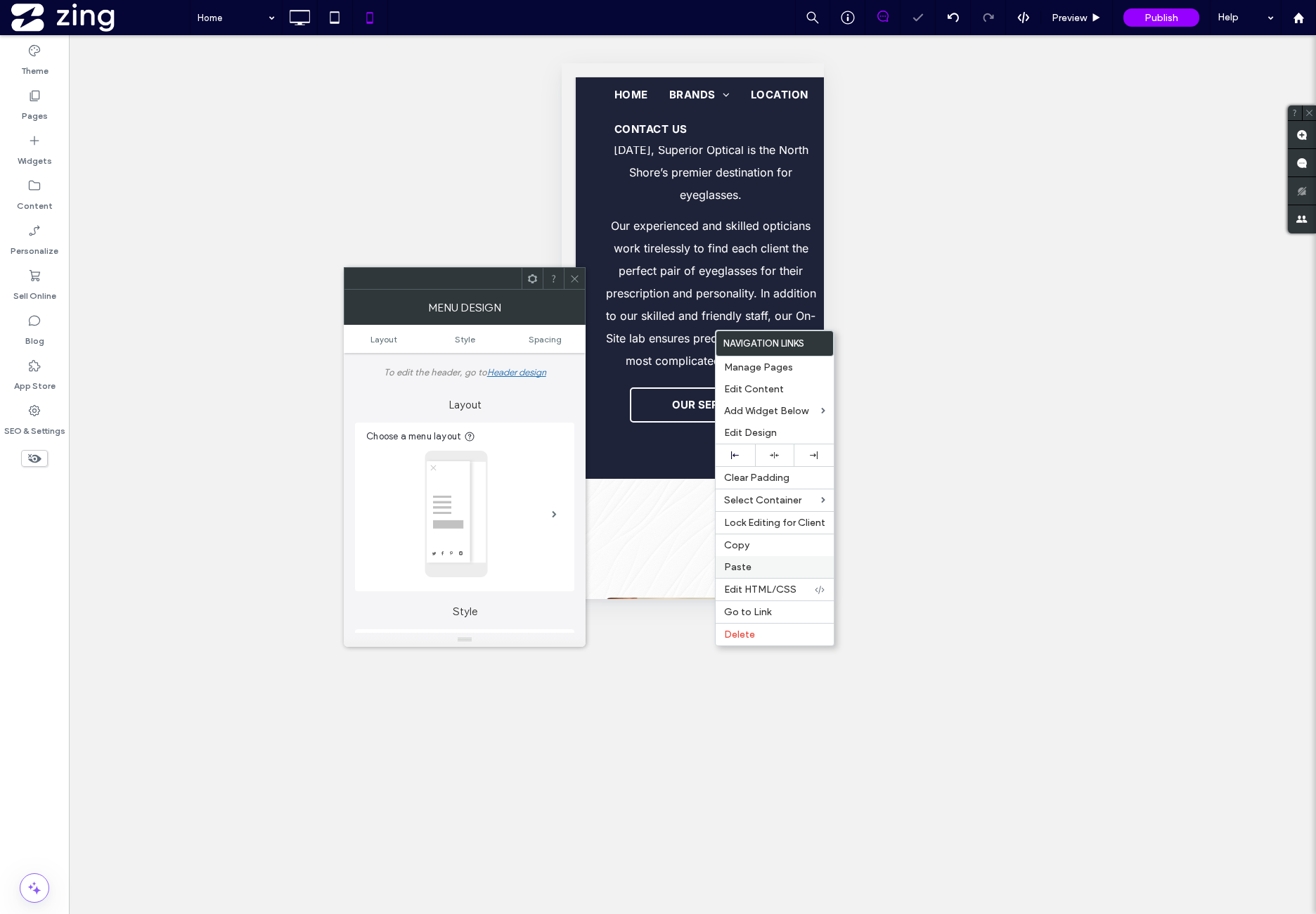
click at [750, 567] on label "Paste" at bounding box center [775, 567] width 101 height 12
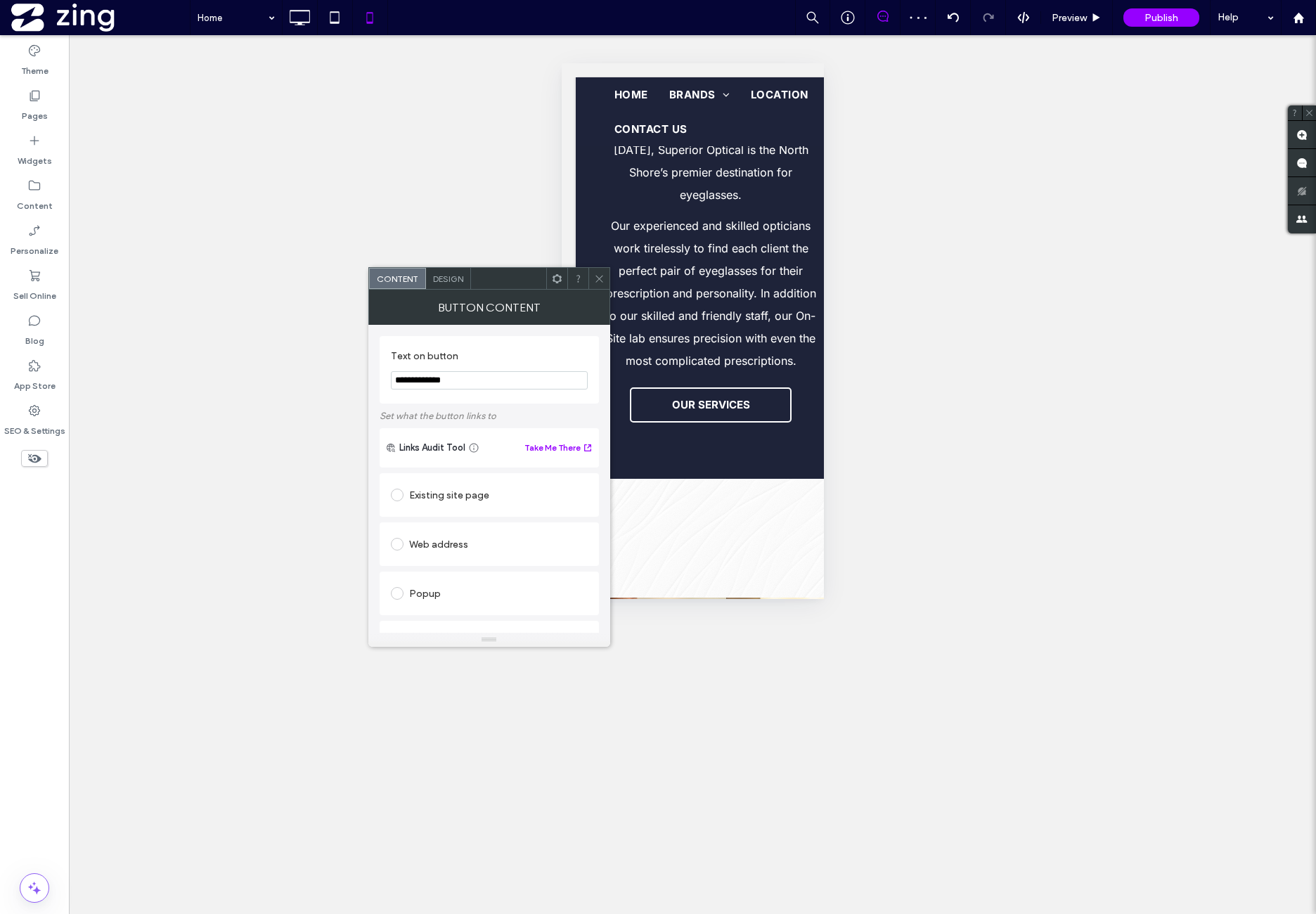
click at [453, 280] on span "Design" at bounding box center [448, 278] width 30 height 11
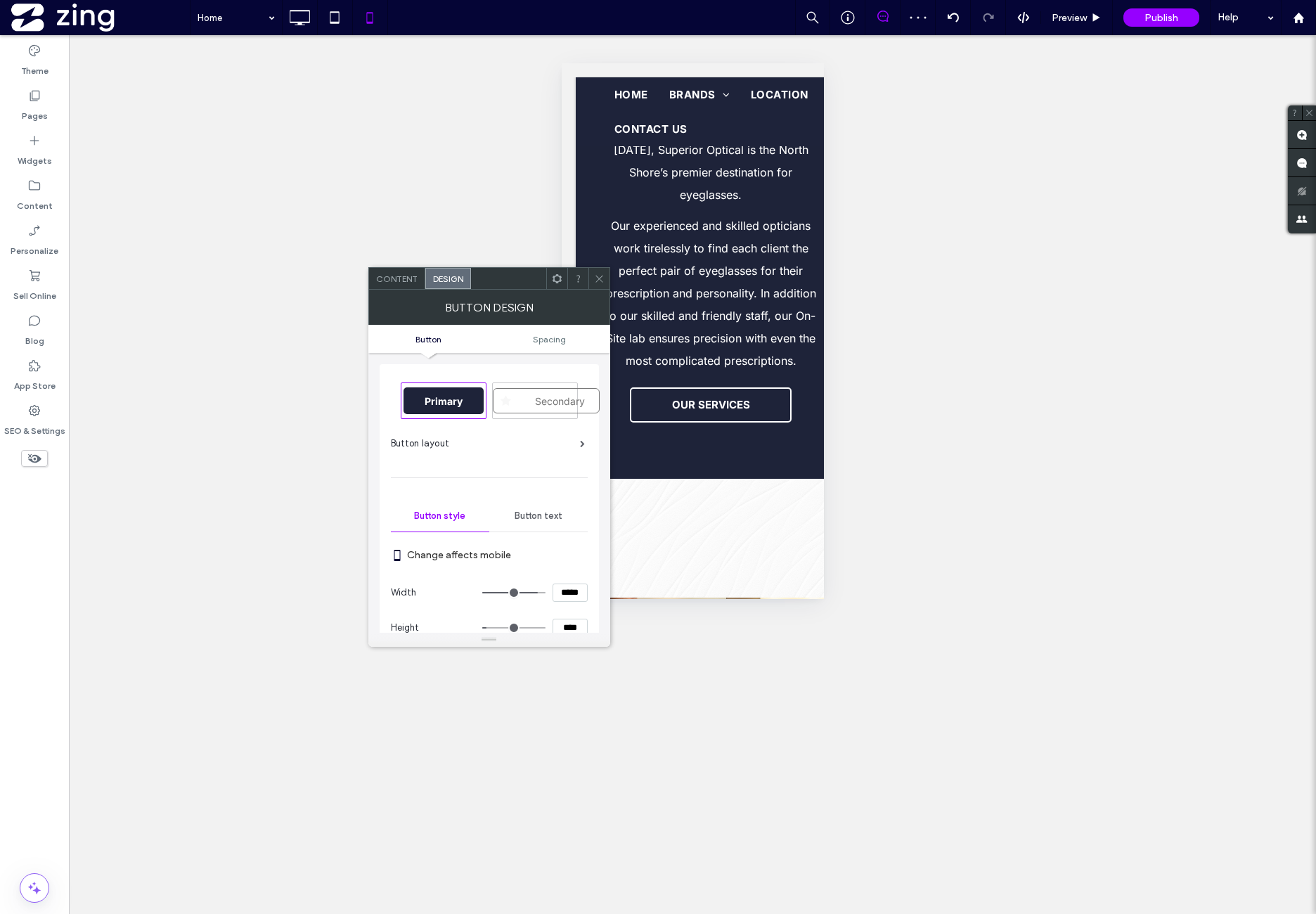
drag, startPoint x: 571, startPoint y: 340, endPoint x: 568, endPoint y: 348, distance: 8.5
click at [569, 338] on link "Spacing" at bounding box center [549, 339] width 121 height 11
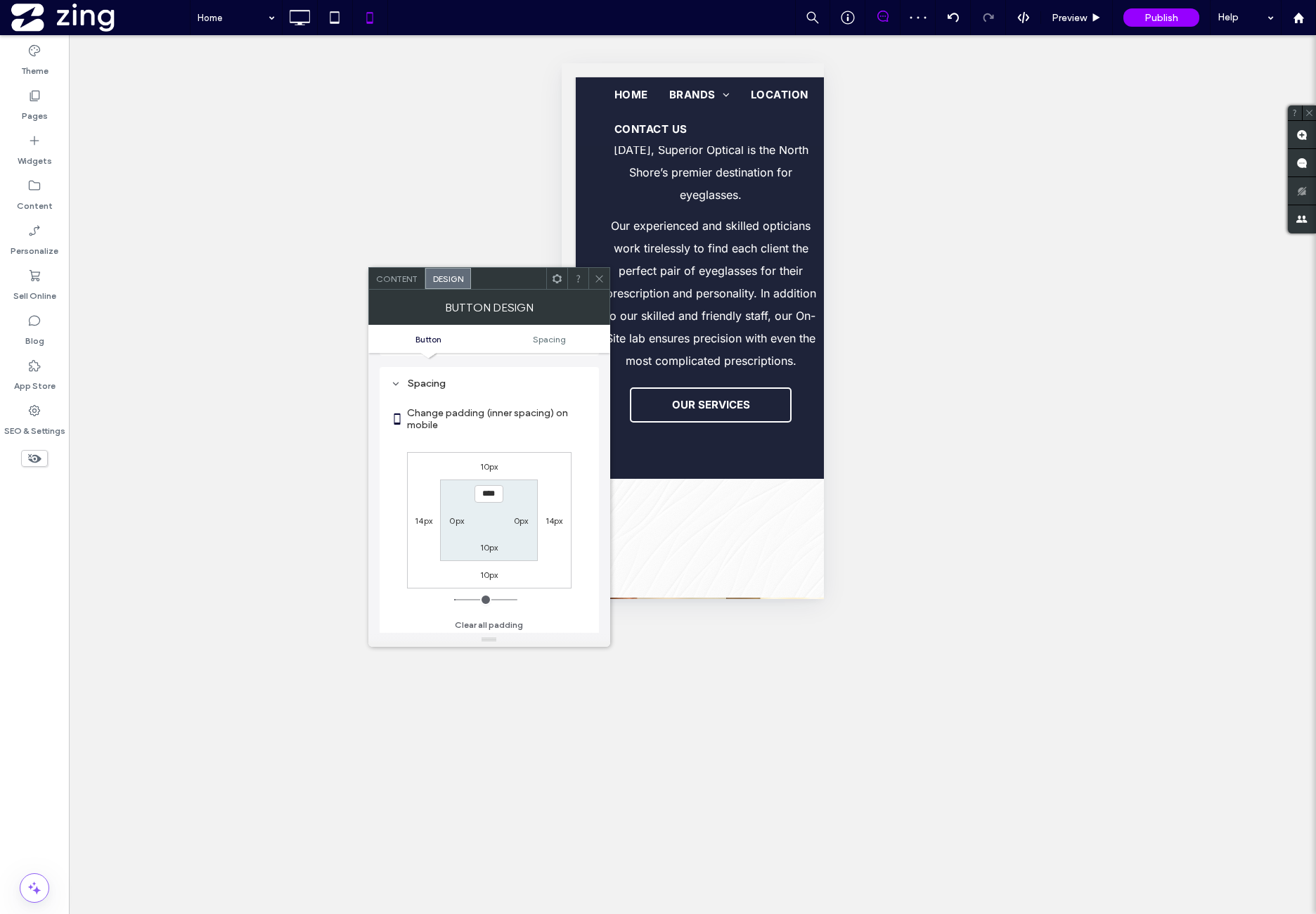
scroll to position [614, 0]
click at [492, 461] on label "10px" at bounding box center [489, 466] width 19 height 11
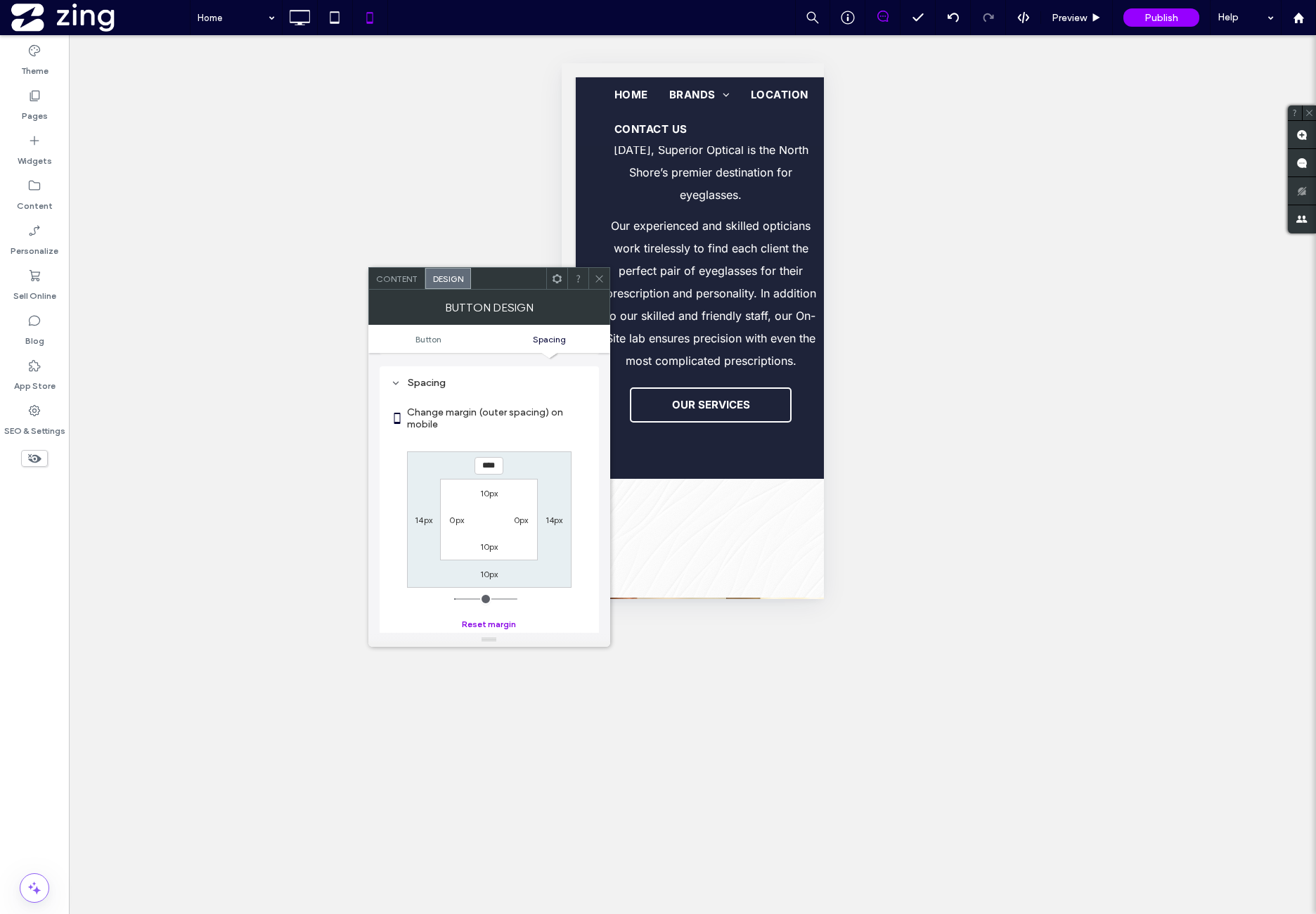
click at [479, 617] on button "Reset margin" at bounding box center [489, 625] width 54 height 17
type input "*"
type input "***"
click at [554, 273] on icon at bounding box center [557, 278] width 11 height 11
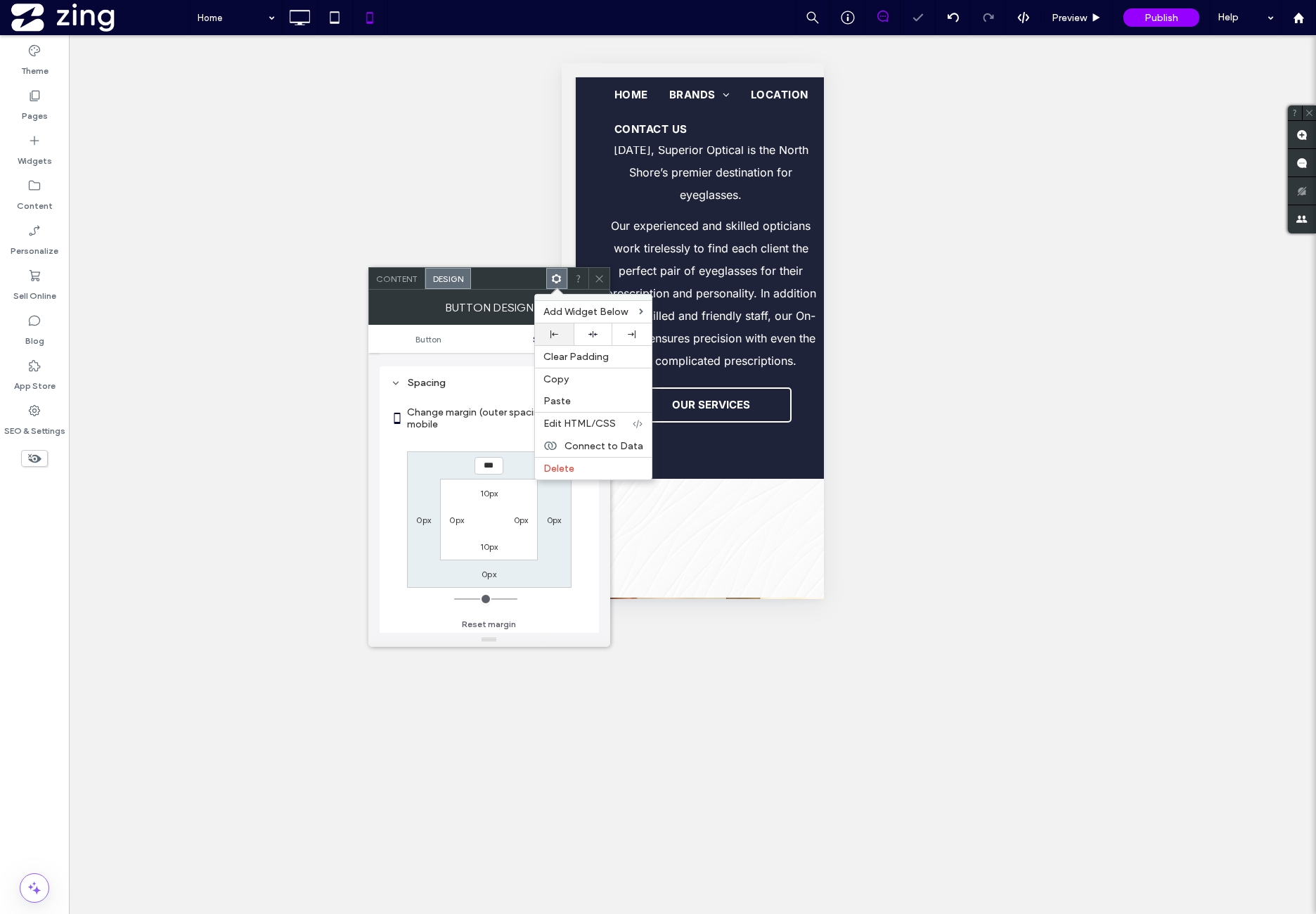
click at [565, 327] on div at bounding box center [554, 334] width 39 height 22
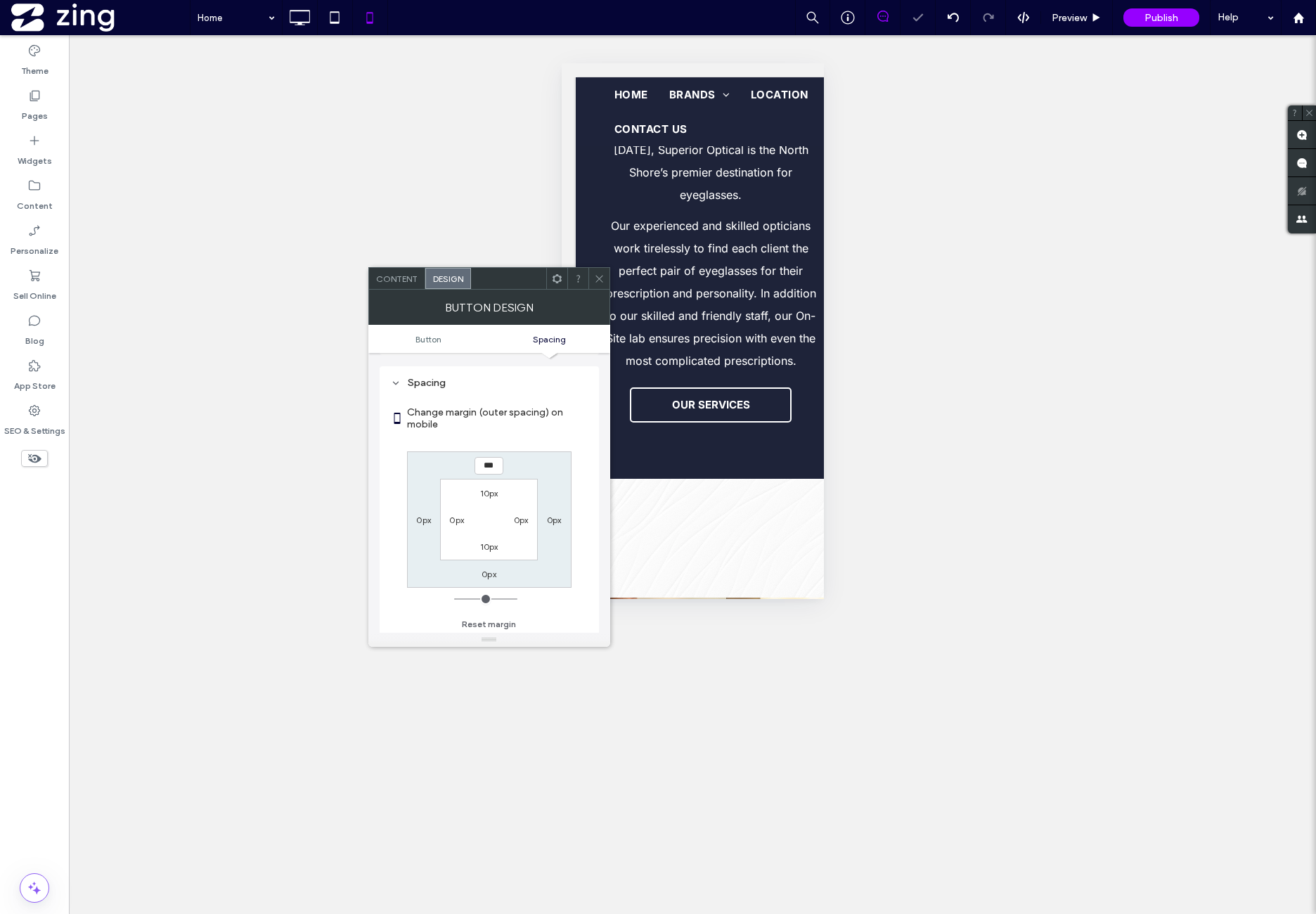
drag, startPoint x: 598, startPoint y: 281, endPoint x: 608, endPoint y: 278, distance: 10.4
click at [599, 281] on icon at bounding box center [599, 278] width 11 height 11
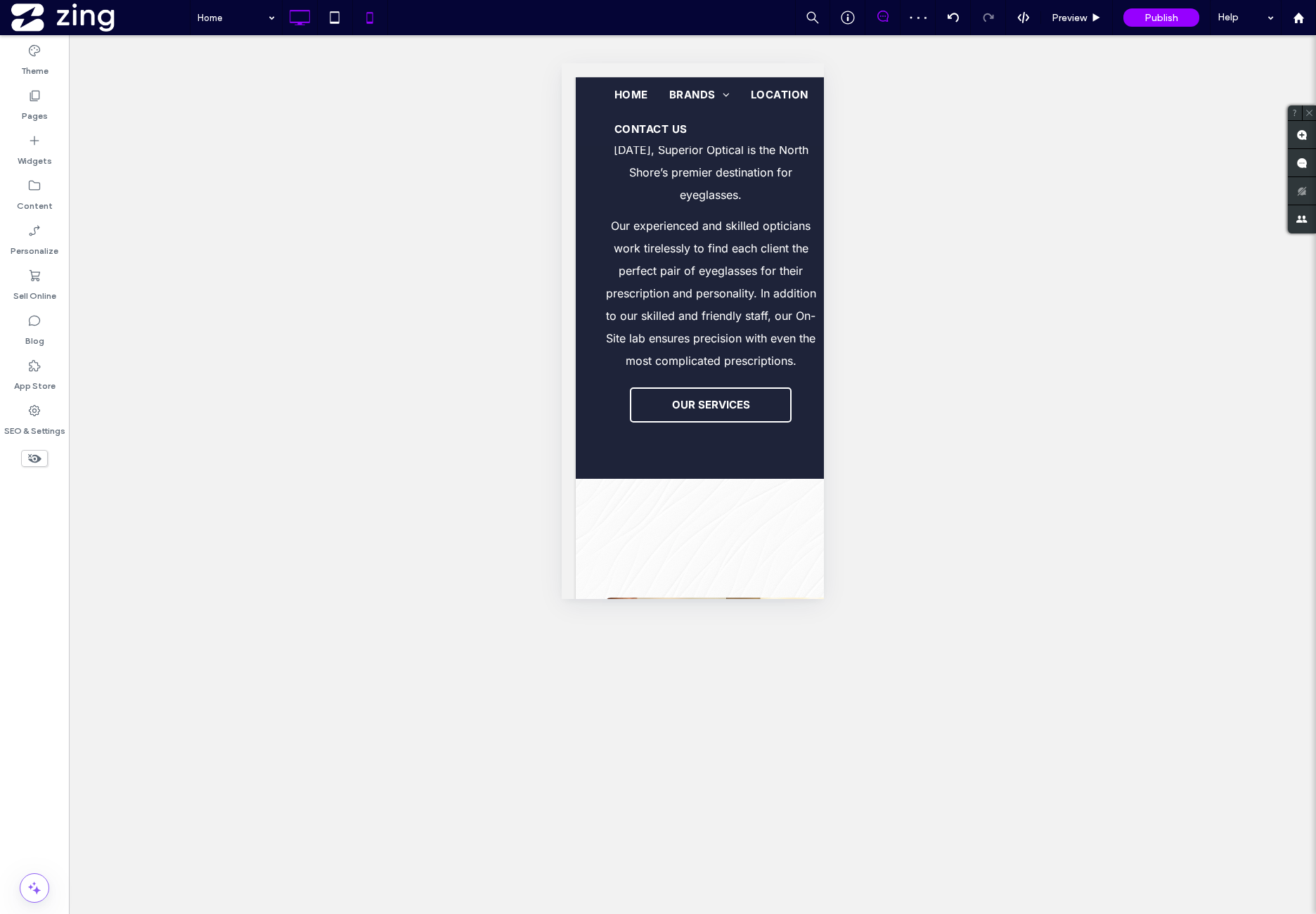
click at [291, 23] on icon at bounding box center [299, 17] width 28 height 28
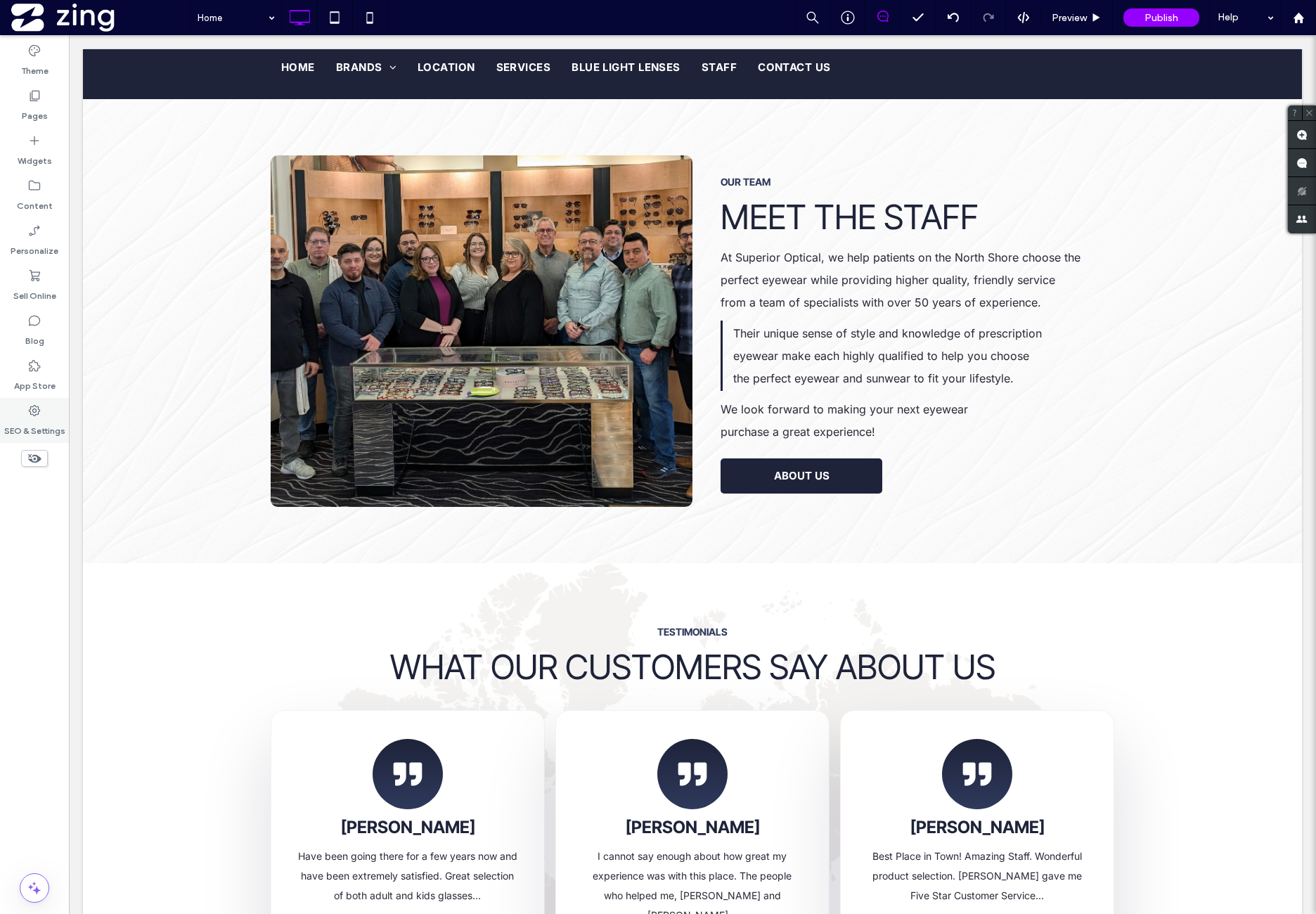
click at [61, 426] on label "SEO & Settings" at bounding box center [35, 428] width 61 height 20
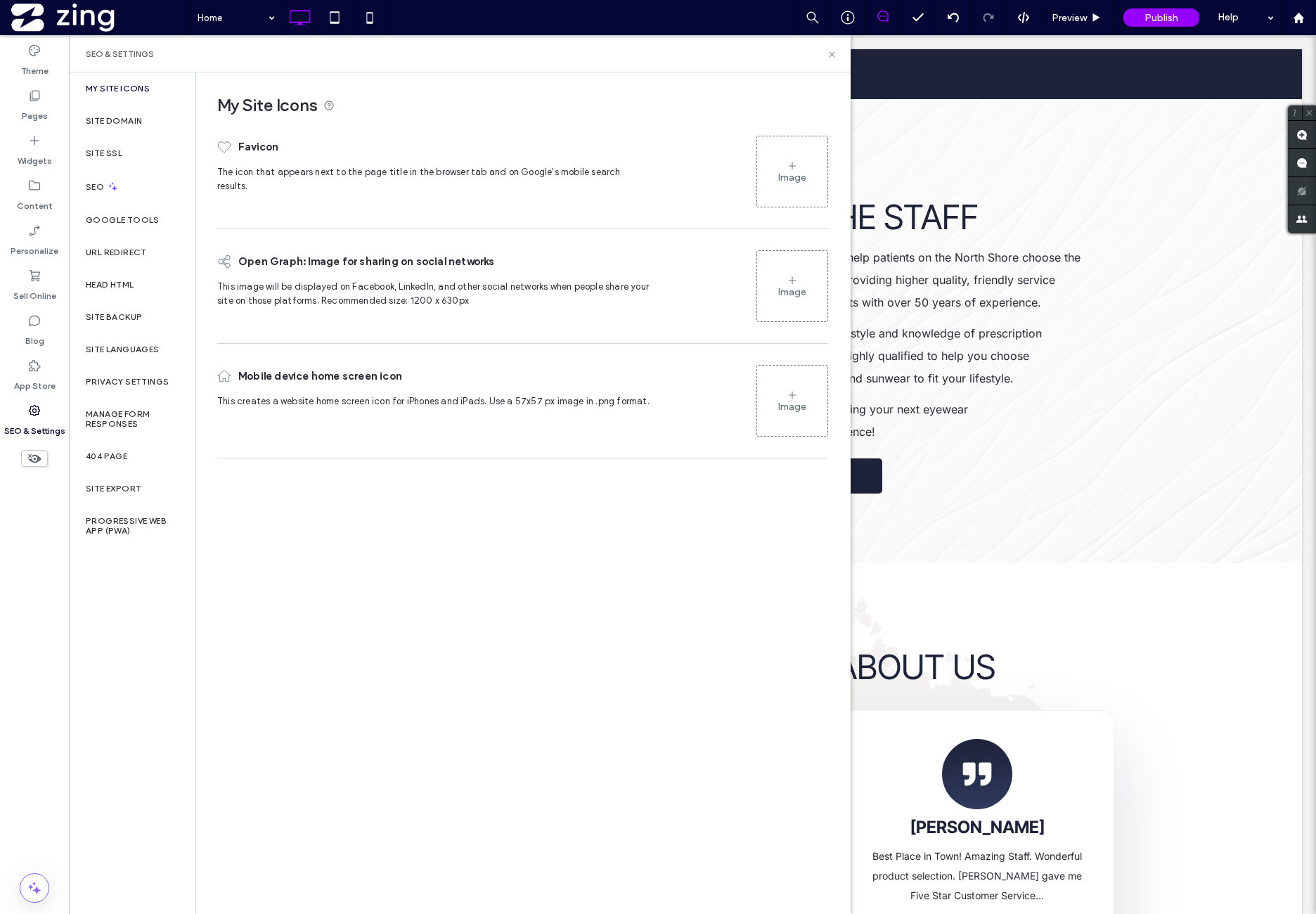
click at [528, 521] on div "My Site Icons Favicon The icon that appears next to the page title in the brows…" at bounding box center [523, 492] width 653 height 840
click at [781, 183] on div "Image" at bounding box center [792, 171] width 70 height 68
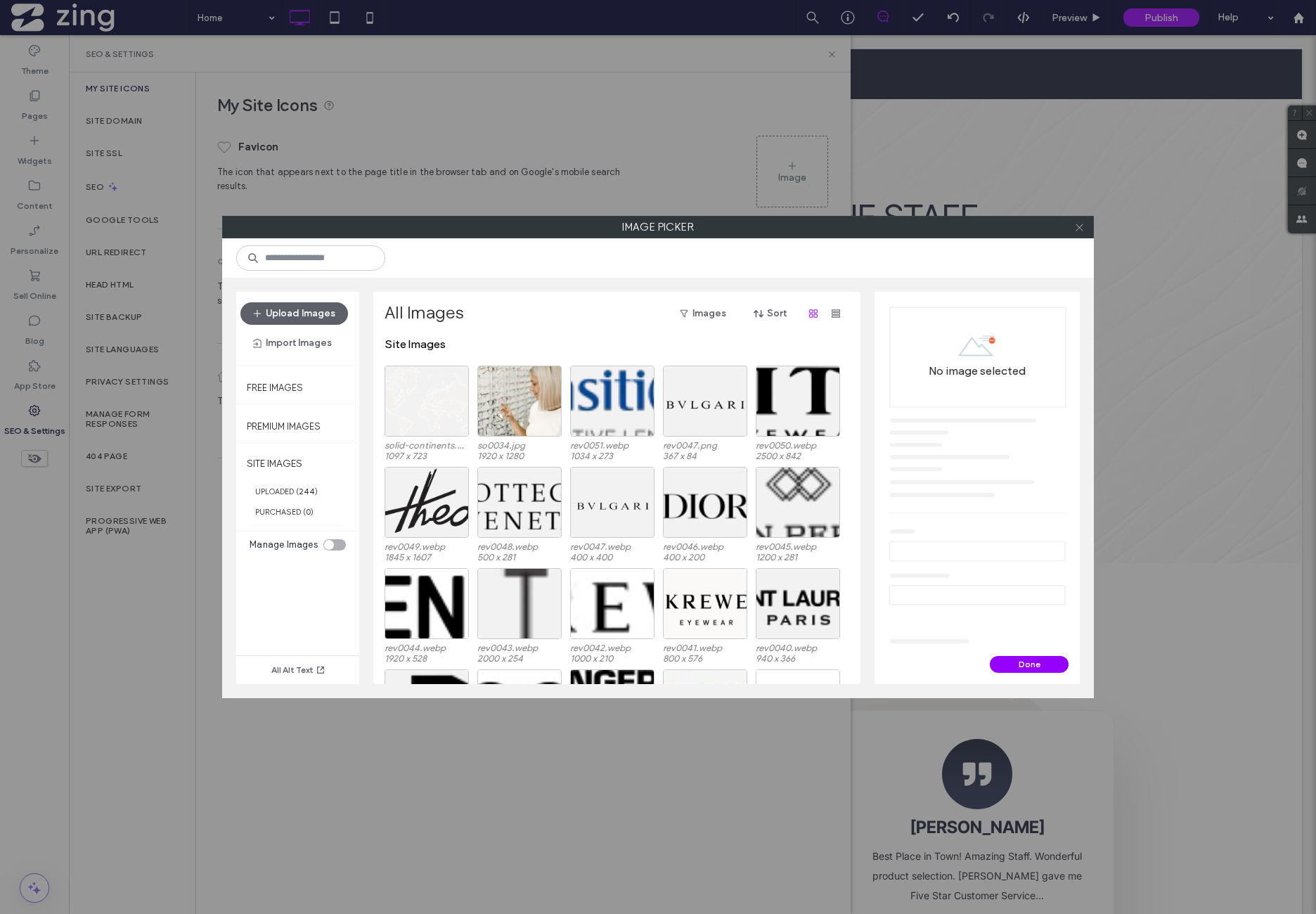
click at [1076, 229] on use at bounding box center [1079, 227] width 7 height 7
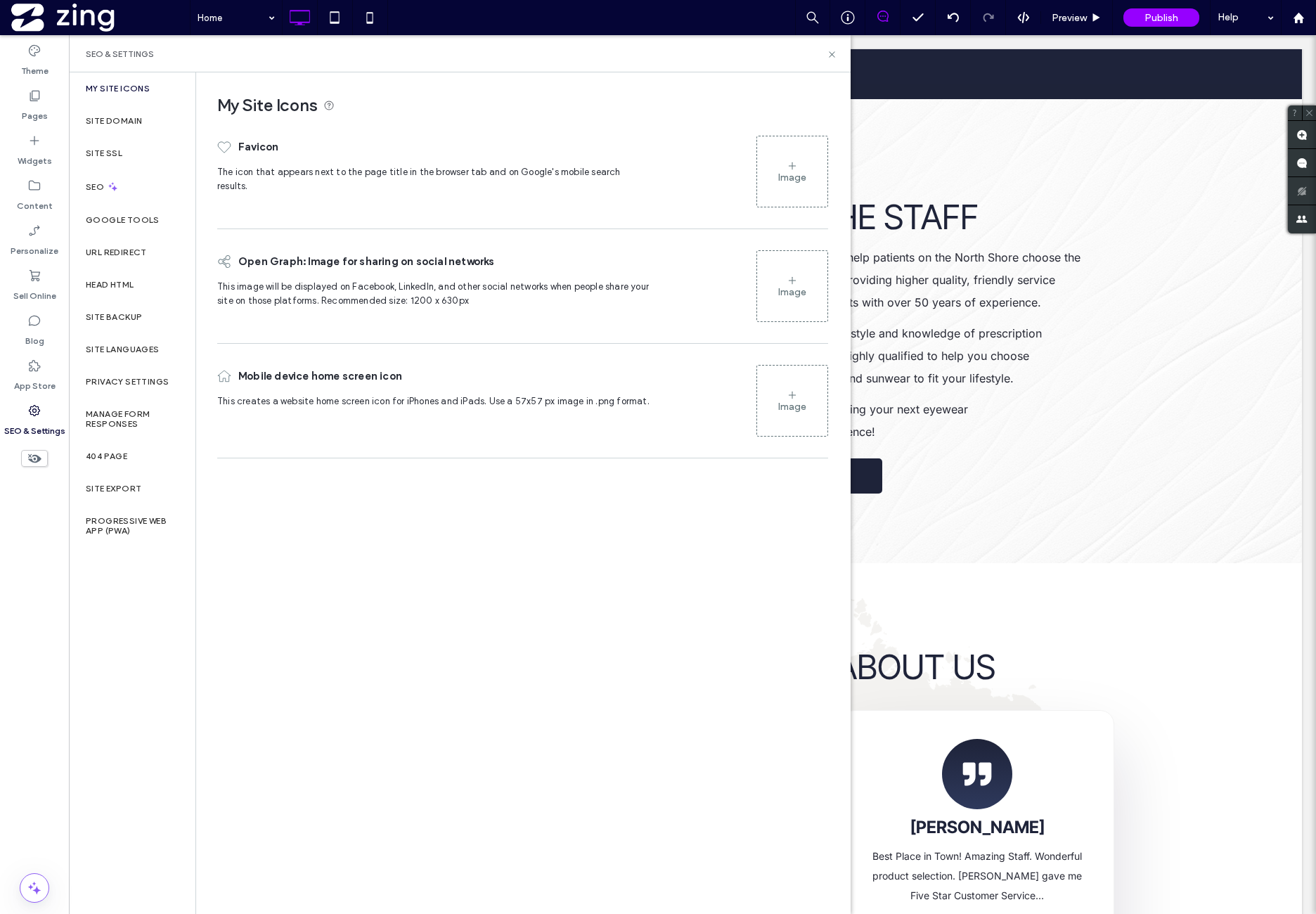
click at [300, 513] on div "My Site Icons Favicon The icon that appears next to the page title in the brows…" at bounding box center [523, 492] width 653 height 840
click at [298, 512] on div "My Site Icons Favicon The icon that appears next to the page title in the brows…" at bounding box center [523, 492] width 653 height 840
click at [174, 83] on div "My Site Icons" at bounding box center [131, 88] width 126 height 32
click at [166, 116] on div "Site Domain" at bounding box center [131, 121] width 126 height 32
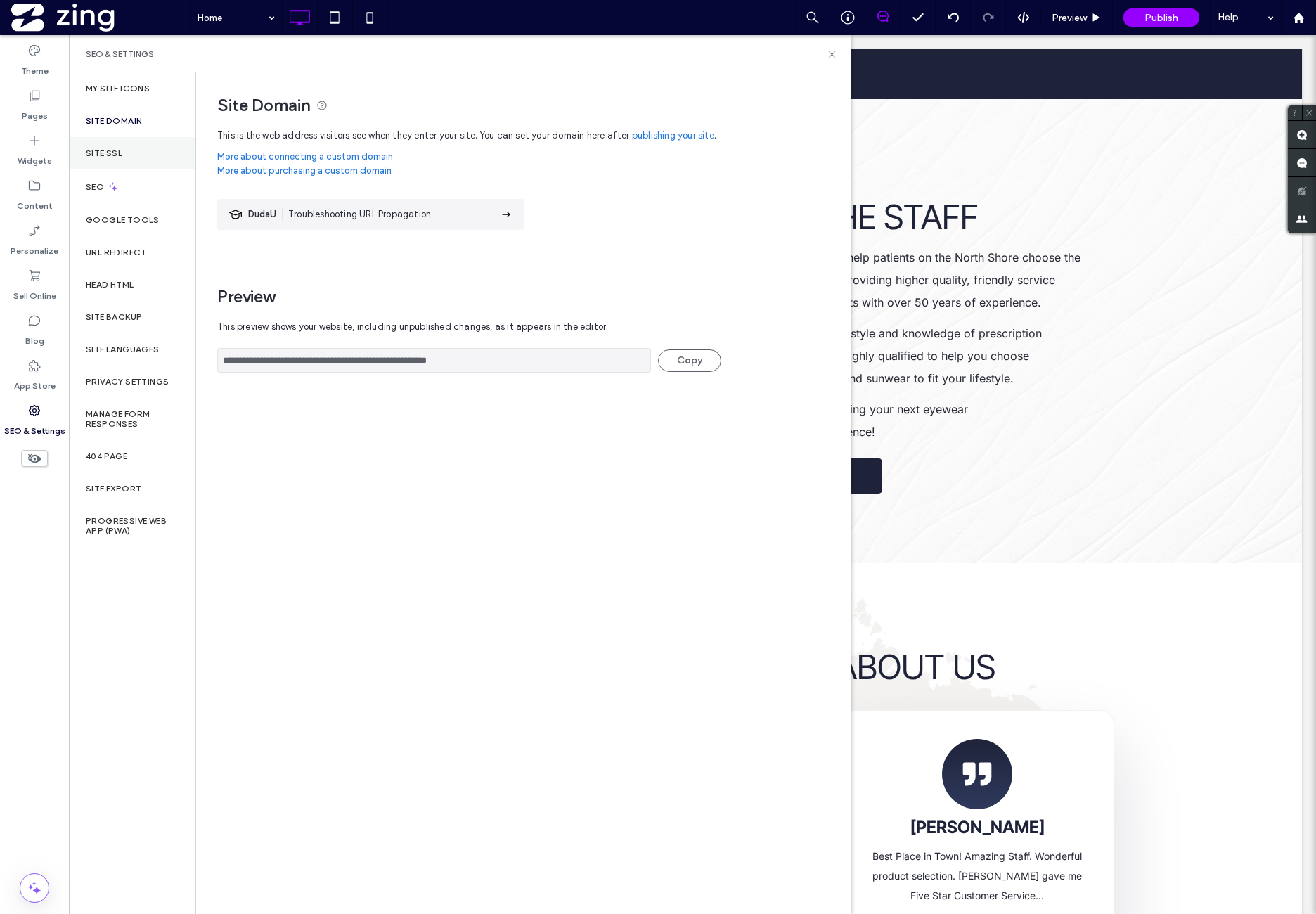
click at [160, 148] on div "Site SSL" at bounding box center [131, 153] width 126 height 32
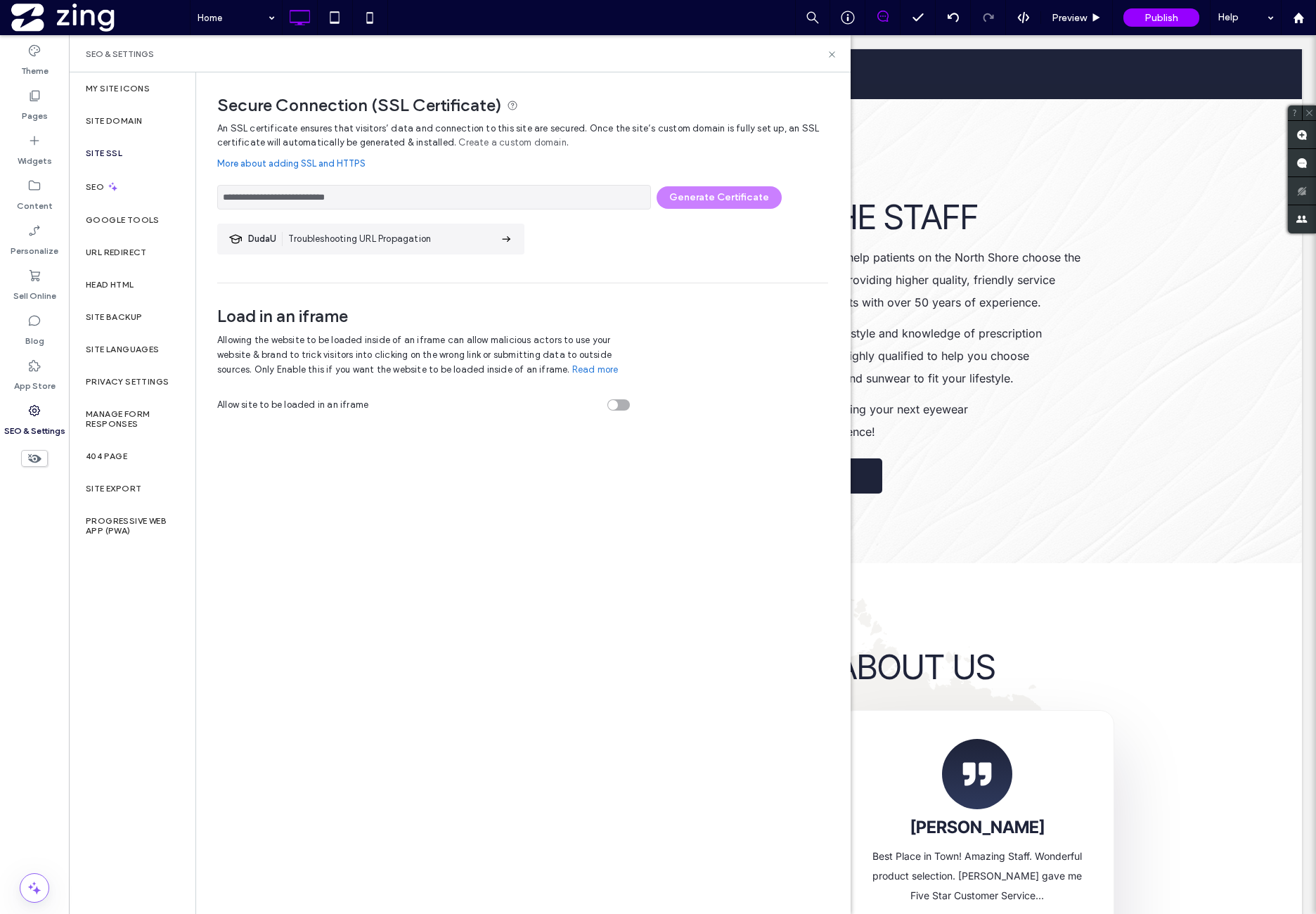
click at [168, 147] on div "Site SSL" at bounding box center [131, 153] width 126 height 32
click at [155, 184] on div "SEO" at bounding box center [131, 186] width 126 height 34
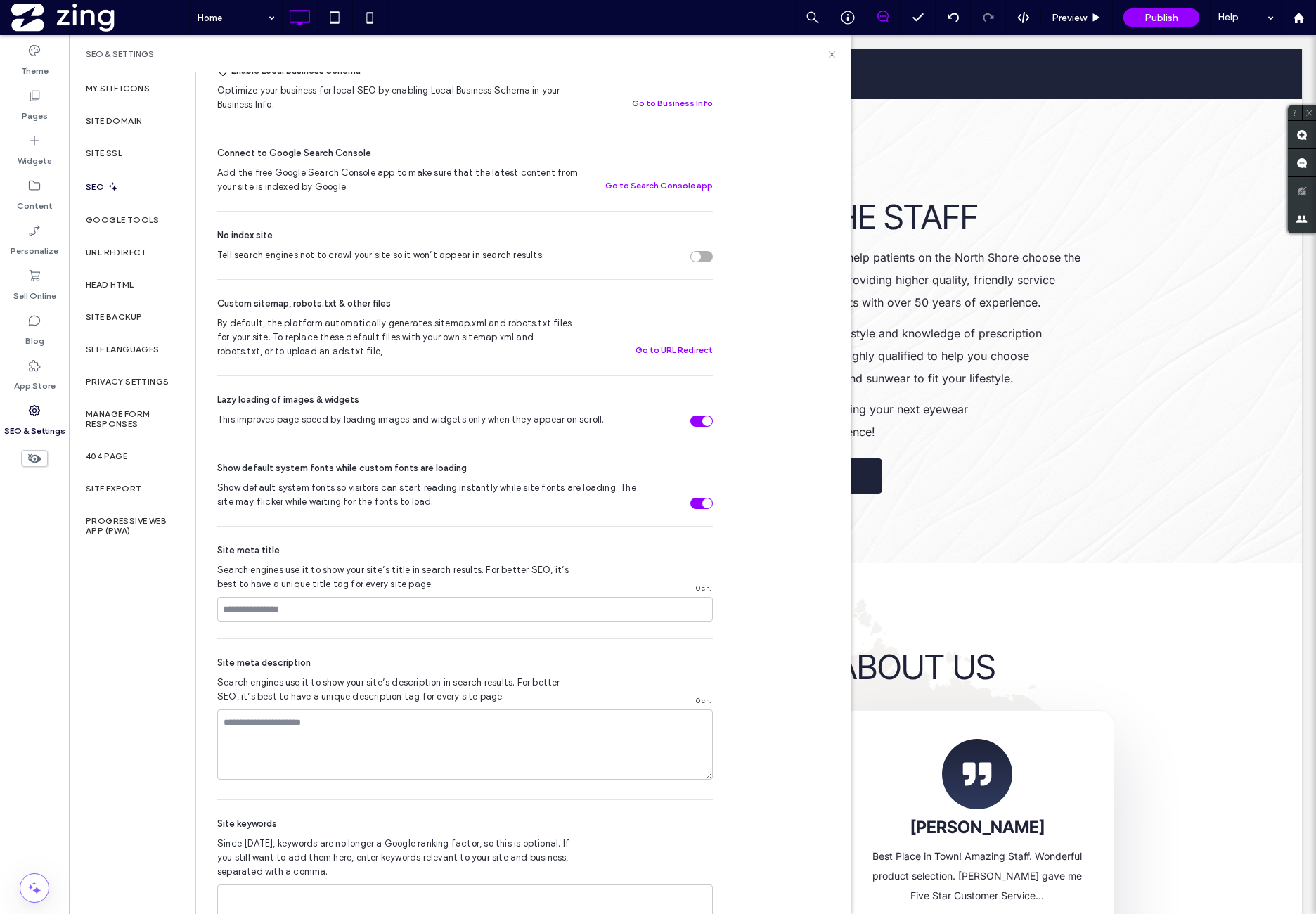
scroll to position [393, 0]
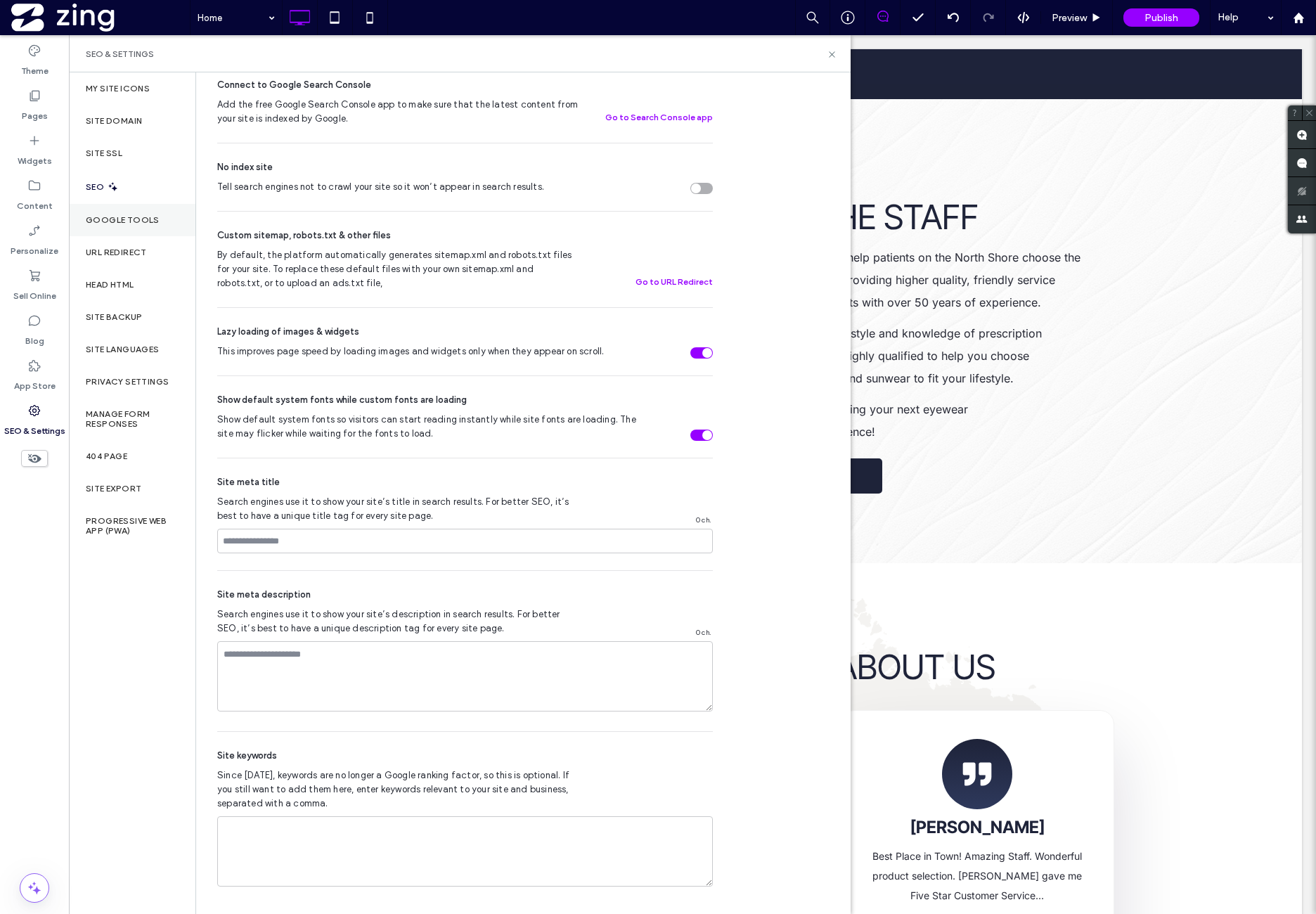
click at [179, 220] on div "Google Tools" at bounding box center [131, 220] width 126 height 32
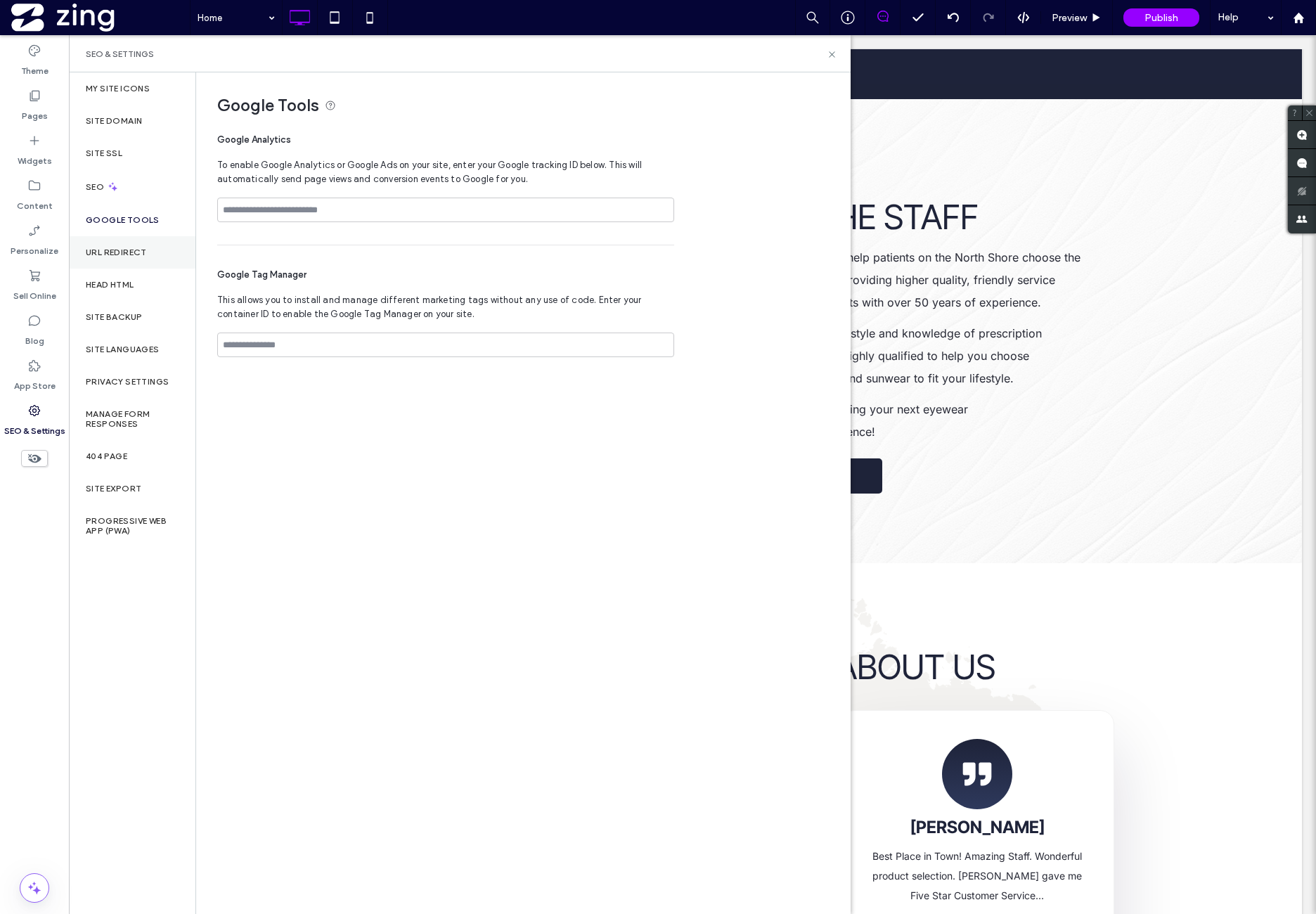
click at [164, 252] on div "URL Redirect" at bounding box center [131, 252] width 126 height 32
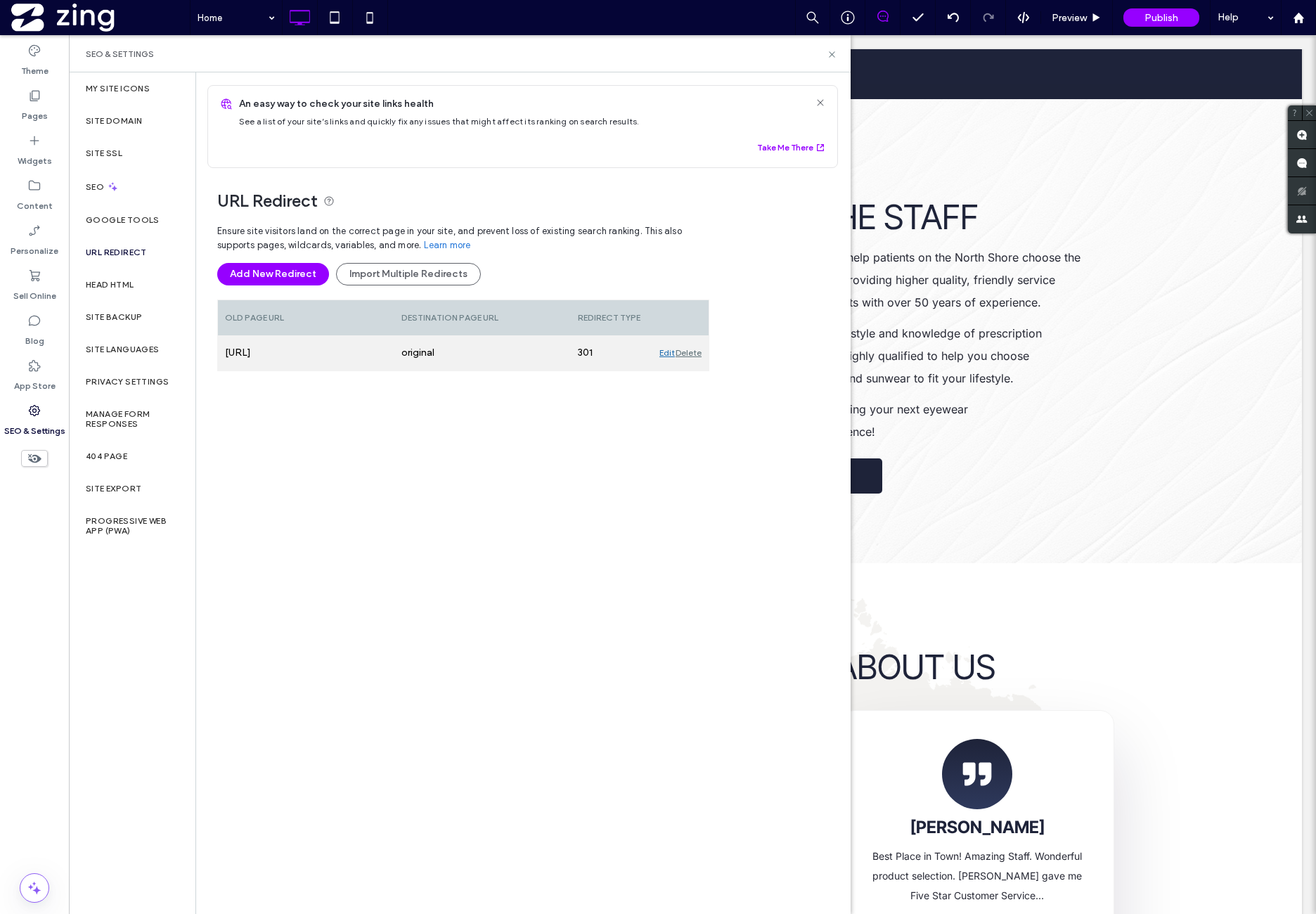
click at [688, 354] on div "Delete" at bounding box center [688, 353] width 26 height 35
click at [309, 446] on div "Ensure site visitors land on the correct page in your site, and prevent loss of…" at bounding box center [463, 428] width 492 height 422
click at [179, 286] on div "Head HTML" at bounding box center [131, 284] width 126 height 32
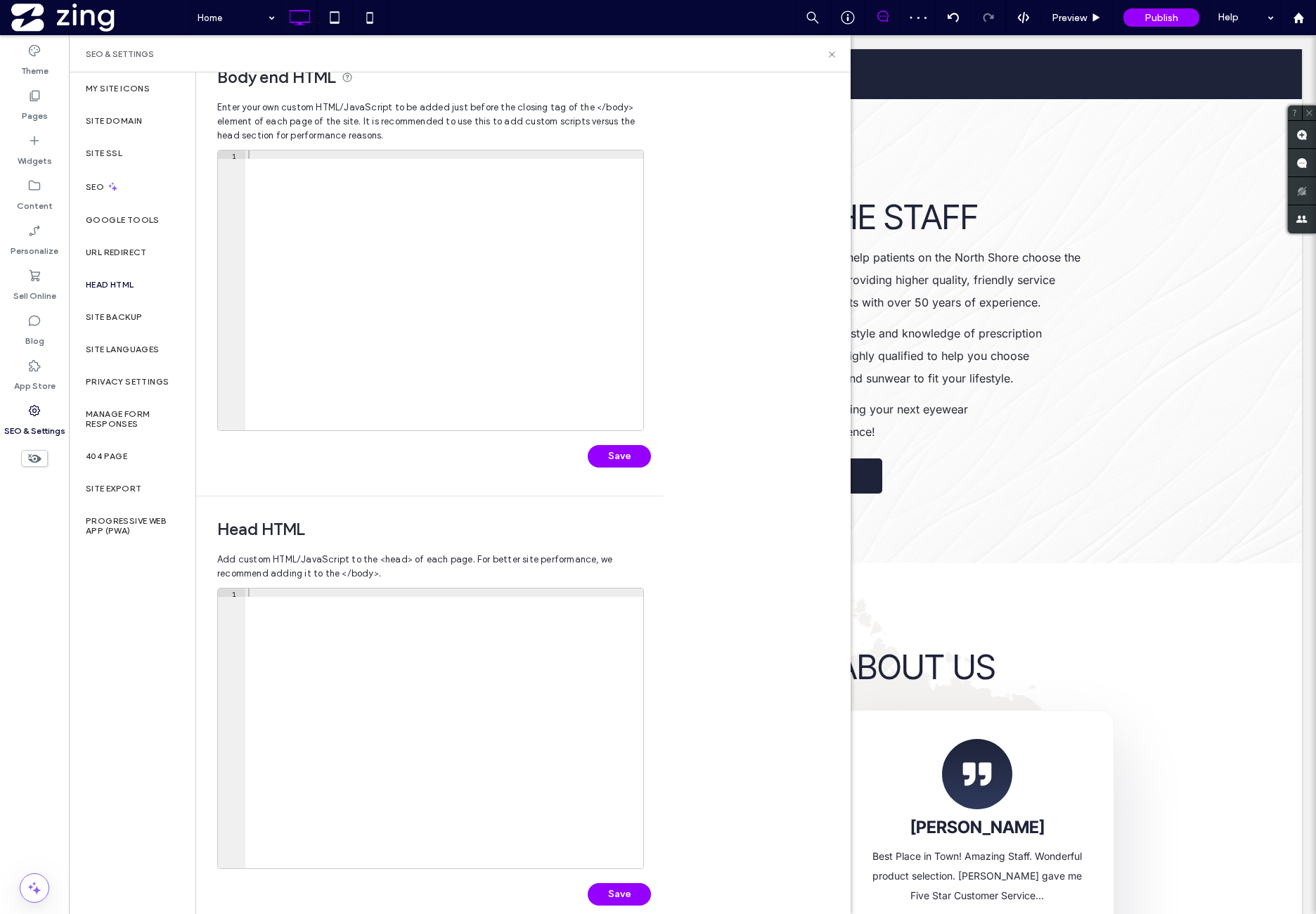
scroll to position [49, 0]
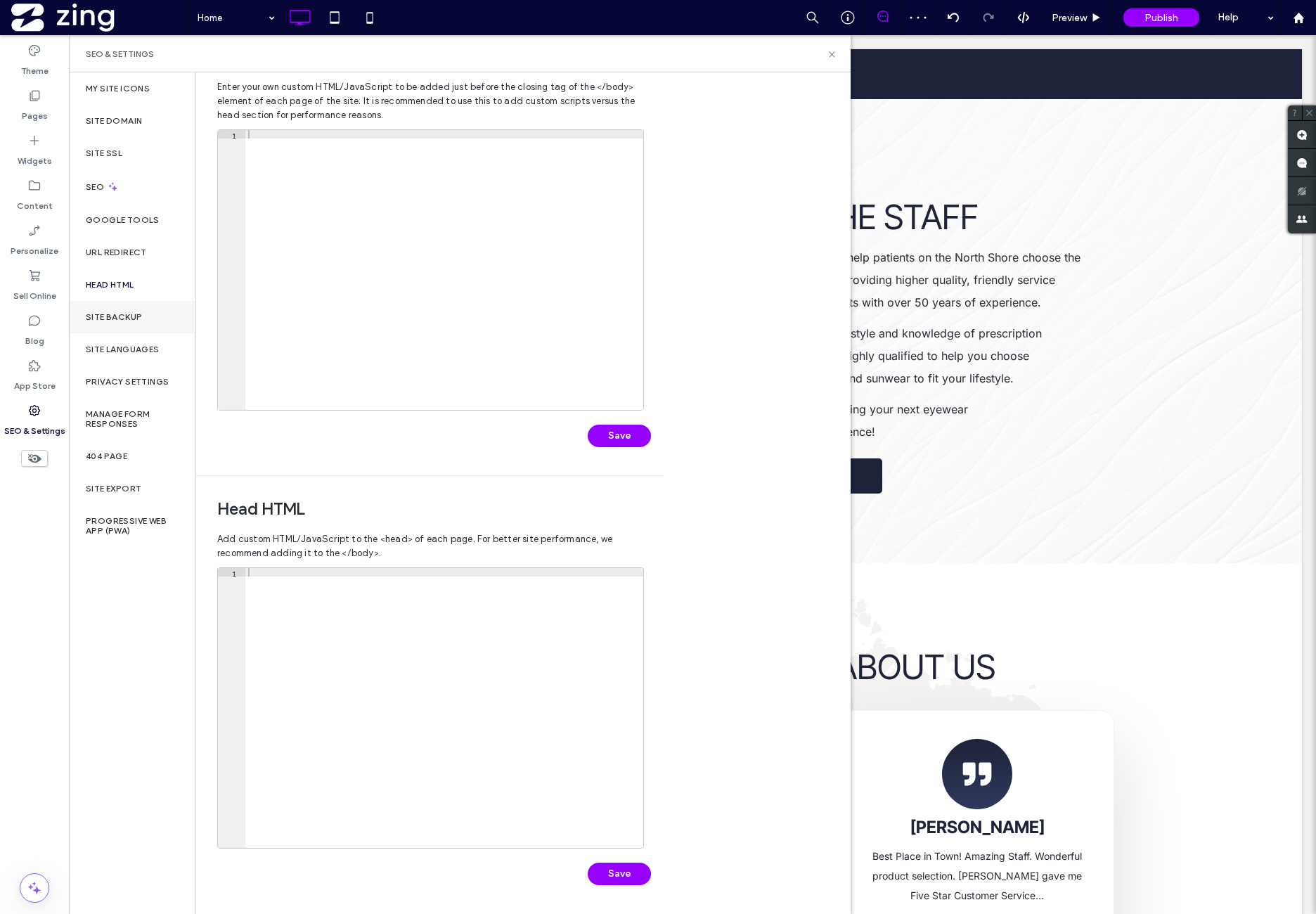
click at [161, 321] on div "Site Backup" at bounding box center [131, 316] width 126 height 32
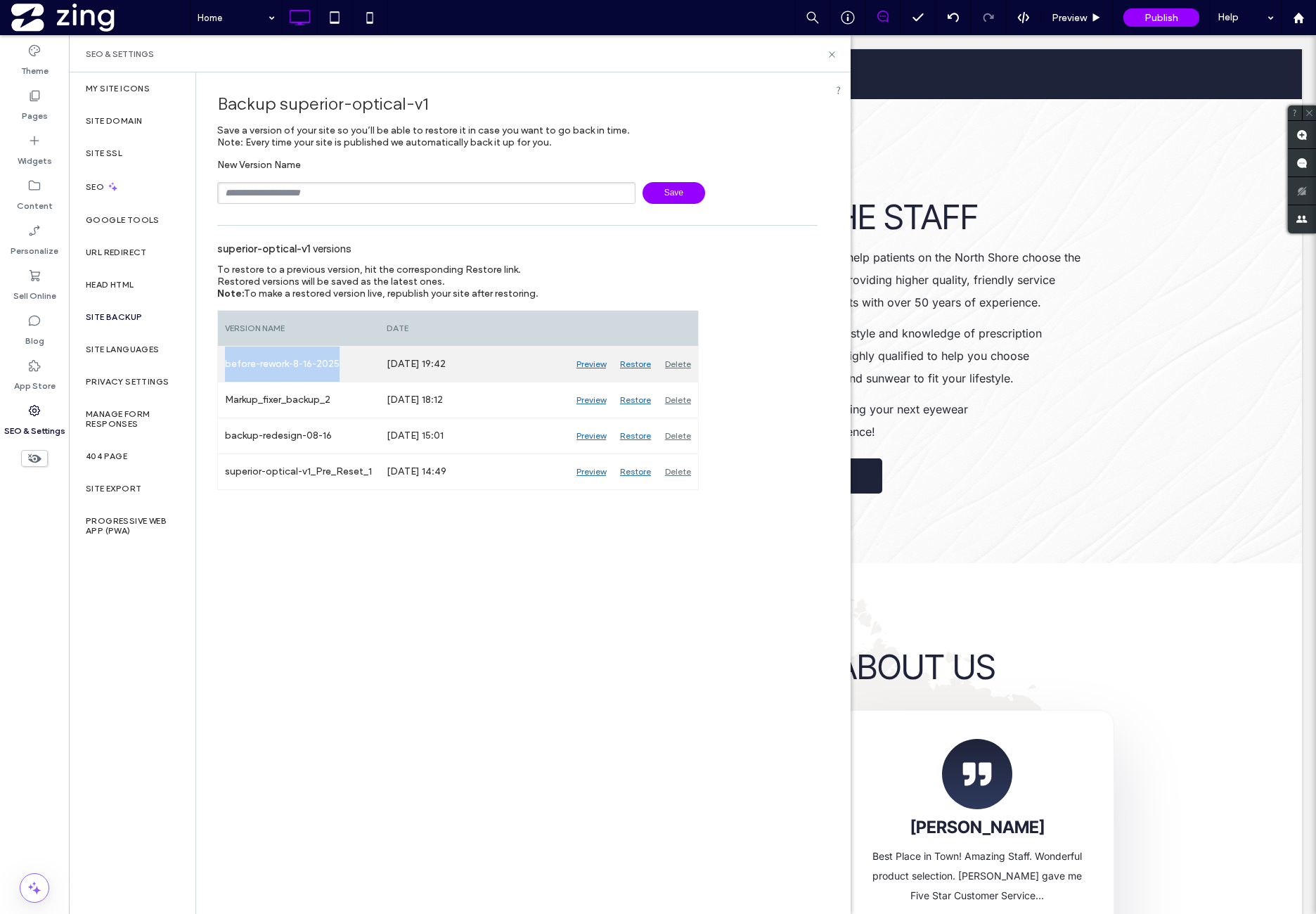
drag, startPoint x: 225, startPoint y: 362, endPoint x: 341, endPoint y: 362, distance: 116.0
click at [341, 362] on div "before-rework-8-16-2025" at bounding box center [298, 363] width 161 height 35
copy div "before-rework-8-16-2025"
click at [293, 186] on input "text" at bounding box center [426, 193] width 418 height 22
paste input "**********"
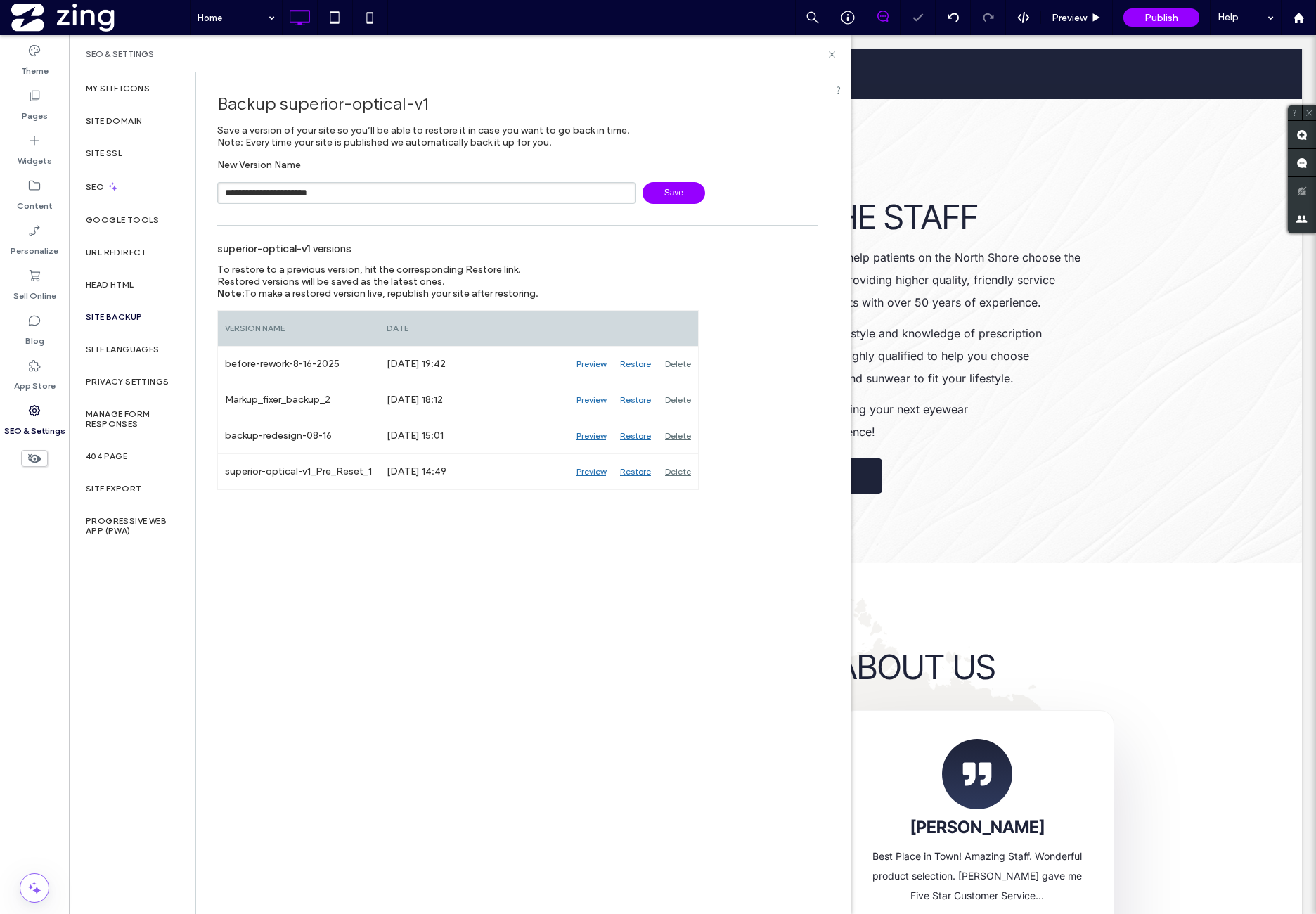
click at [246, 196] on input "**********" at bounding box center [426, 193] width 418 height 22
click at [351, 191] on input "**********" at bounding box center [426, 193] width 418 height 22
type input "**********"
click at [687, 190] on span "Save" at bounding box center [674, 193] width 63 height 22
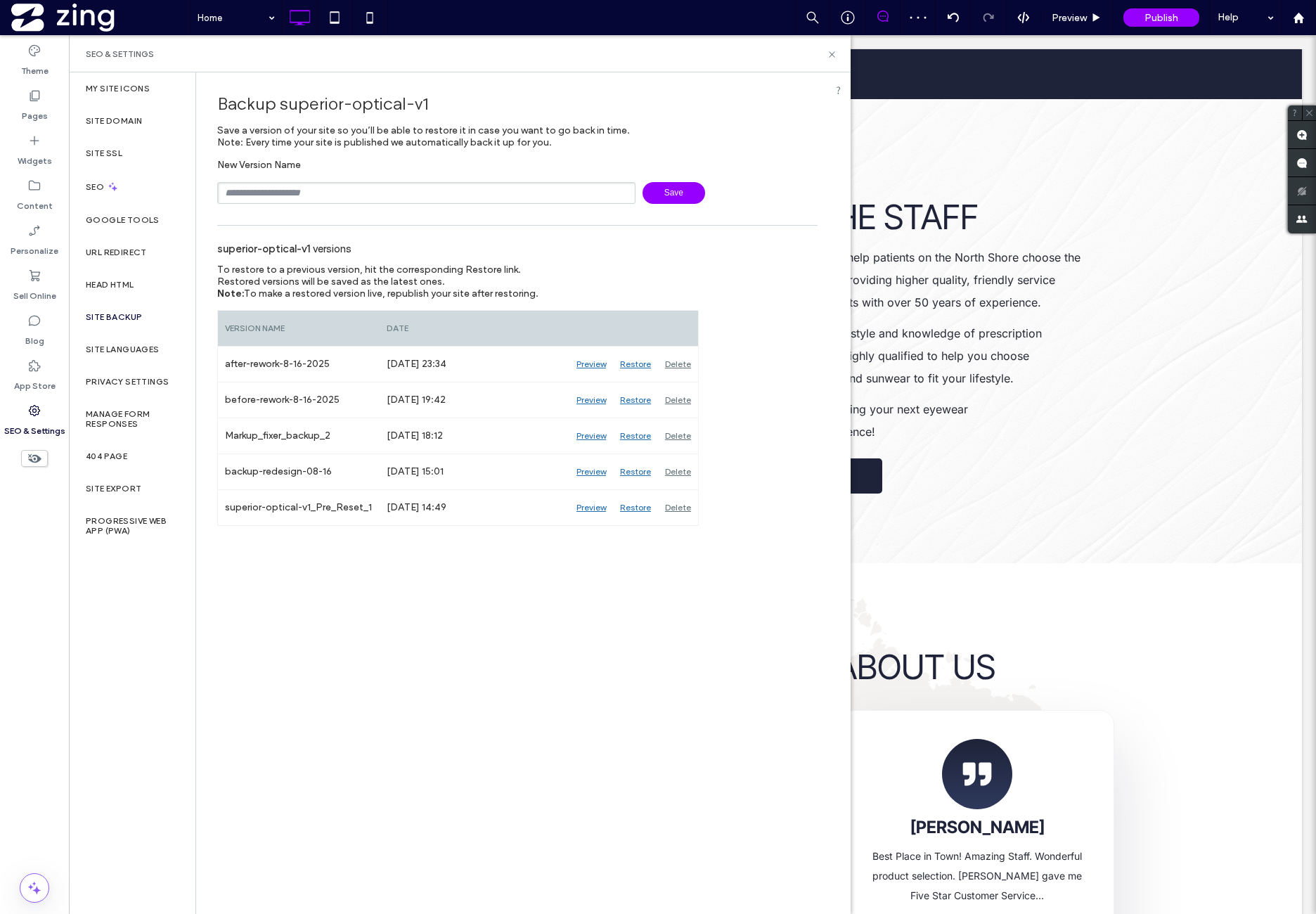
click at [355, 191] on input "text" at bounding box center [426, 193] width 418 height 22
type input "**********"
click at [674, 191] on span "Save" at bounding box center [674, 193] width 63 height 22
click at [176, 348] on div "Site Languages" at bounding box center [131, 349] width 126 height 32
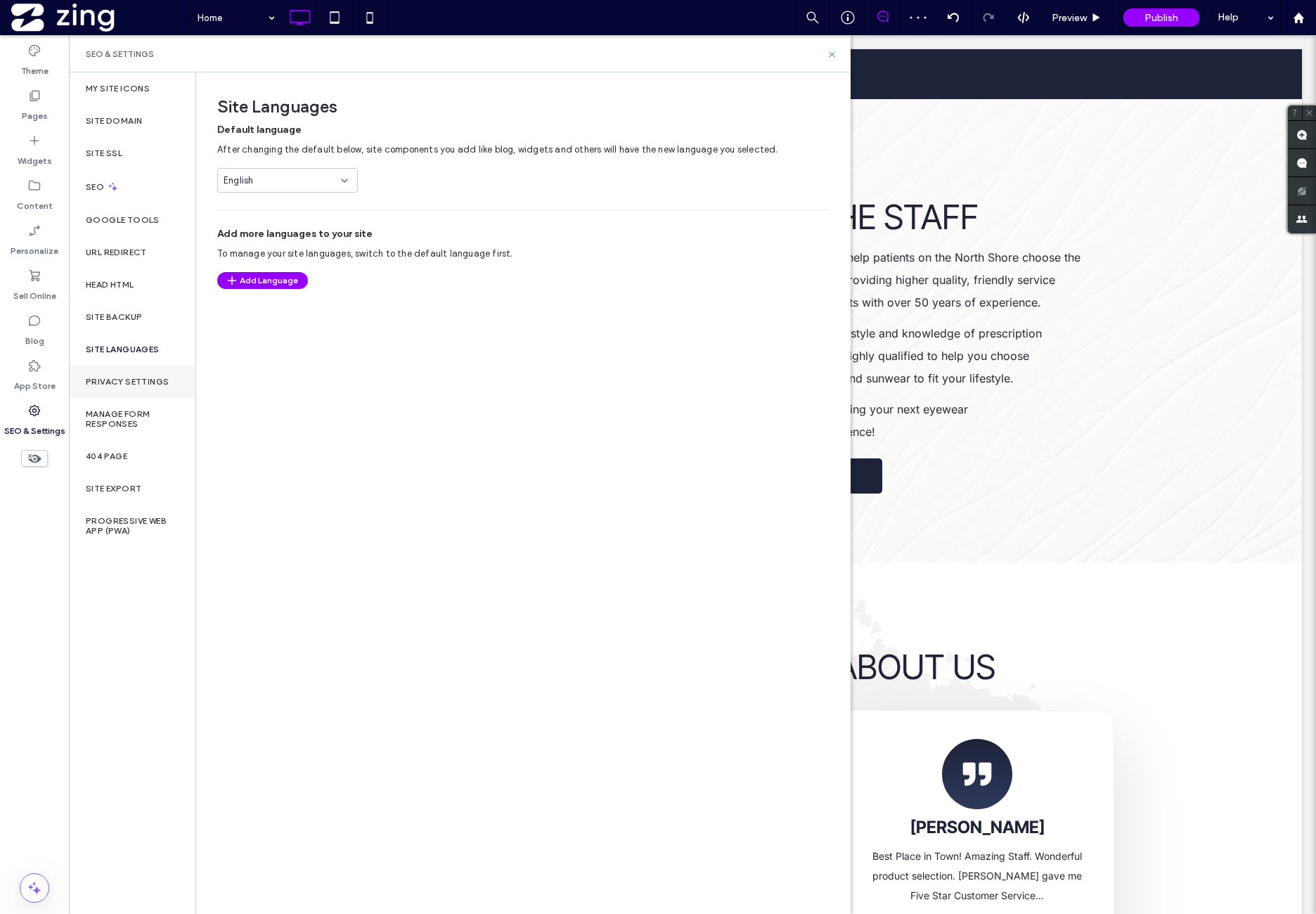
click at [177, 374] on div "Privacy Settings" at bounding box center [131, 381] width 126 height 32
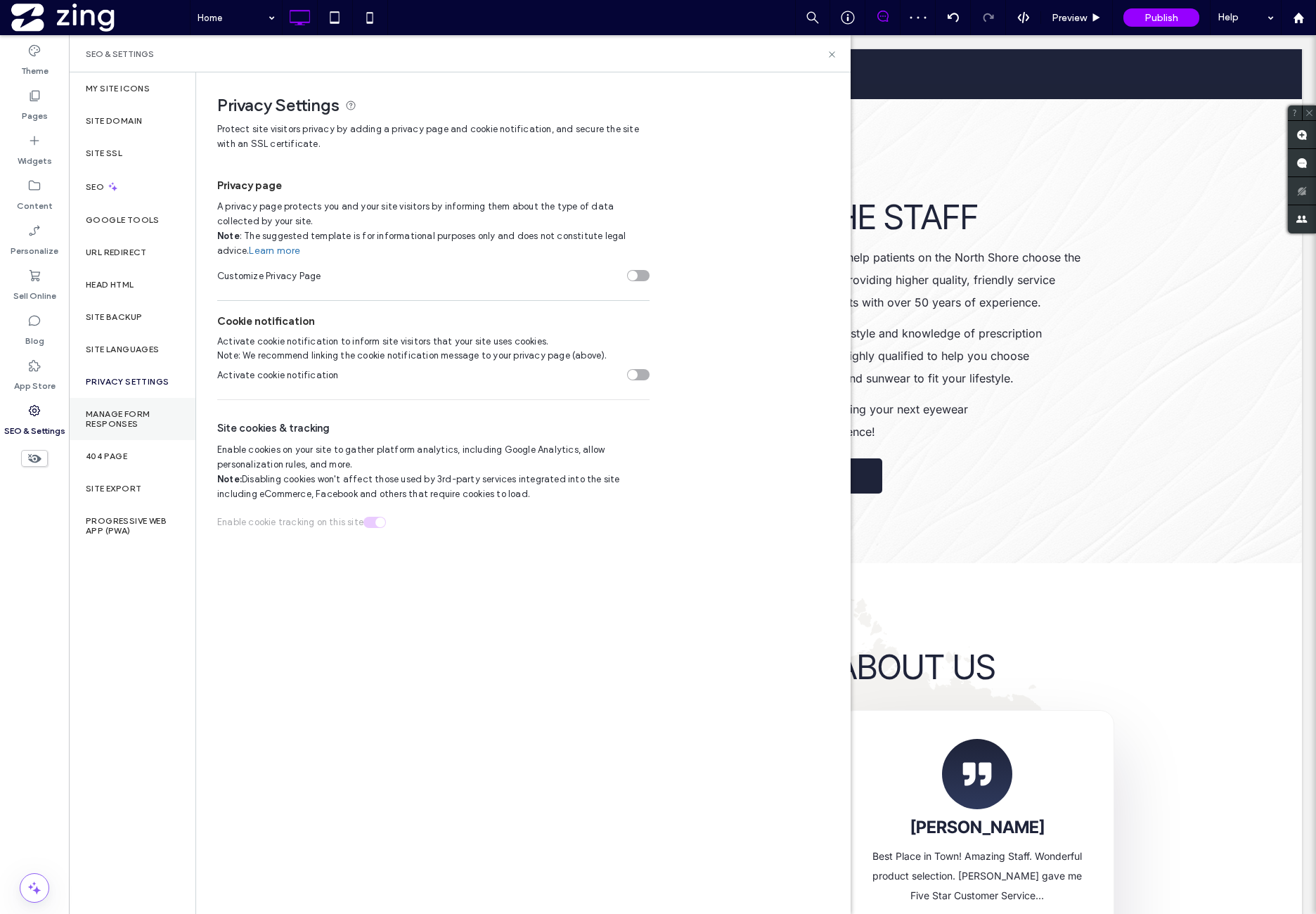
click at [169, 413] on label "Manage Form Responses" at bounding box center [132, 419] width 93 height 20
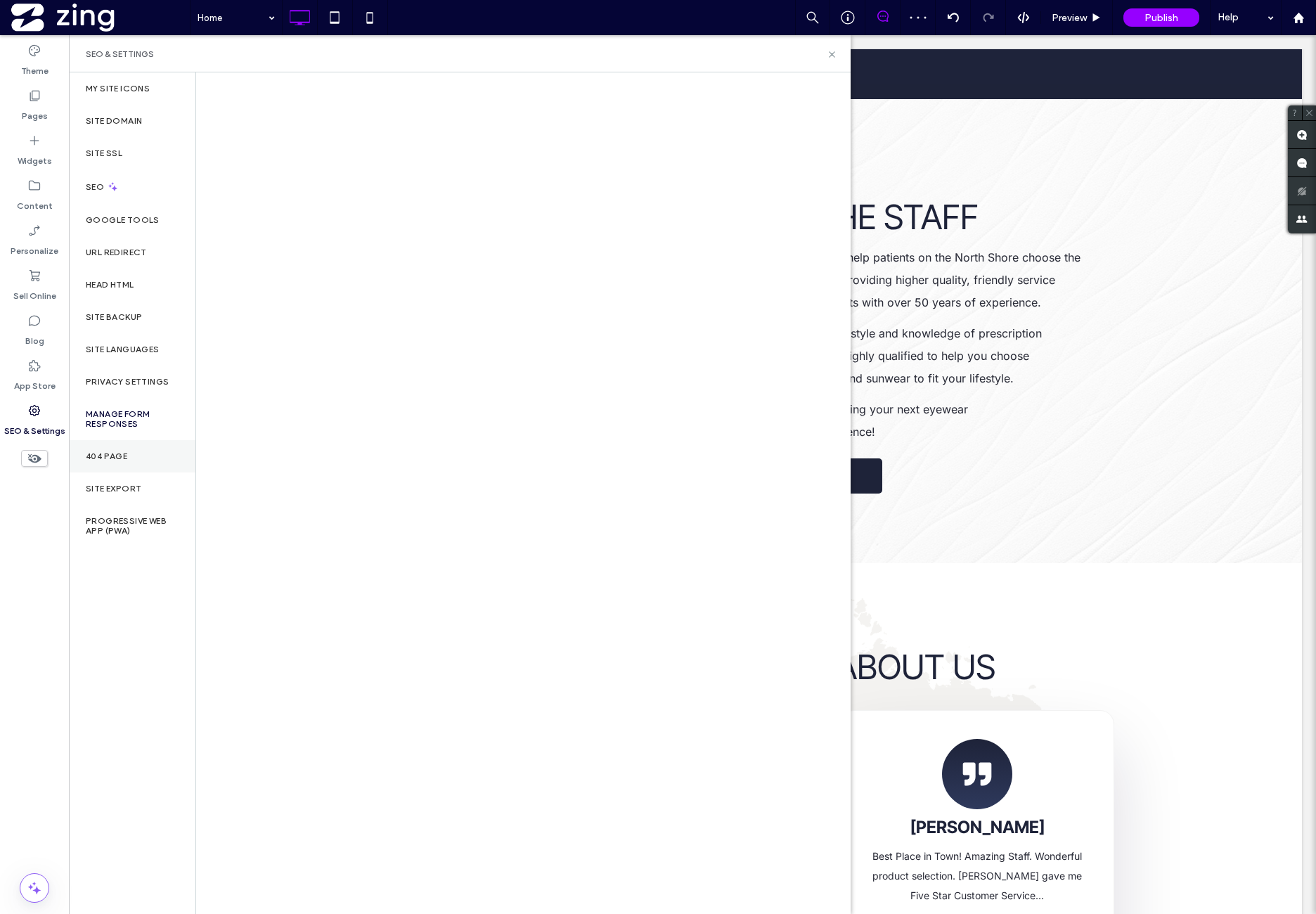
click at [161, 445] on div "404 Page" at bounding box center [131, 456] width 126 height 32
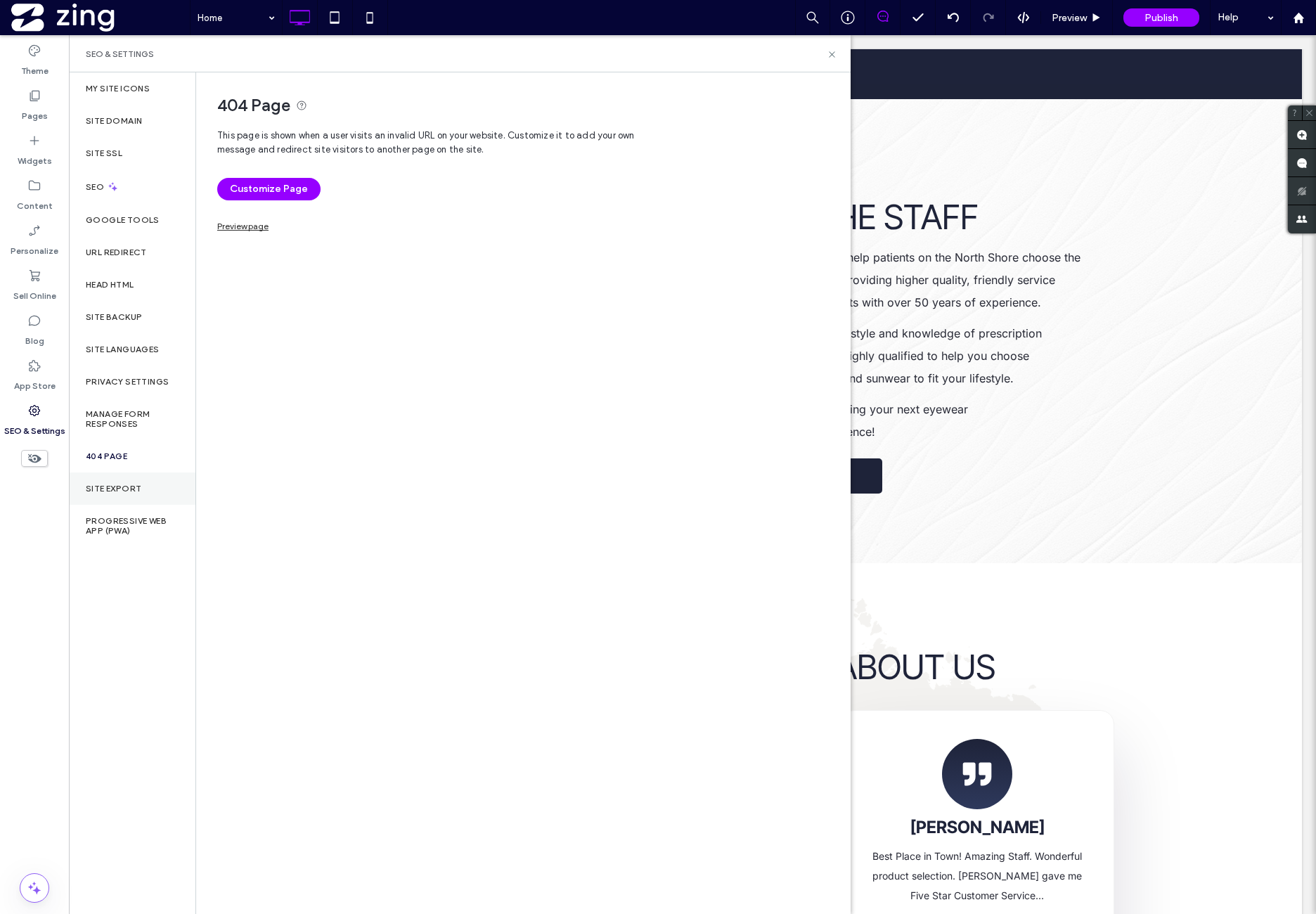
click at [158, 484] on div "Site Export" at bounding box center [131, 488] width 126 height 32
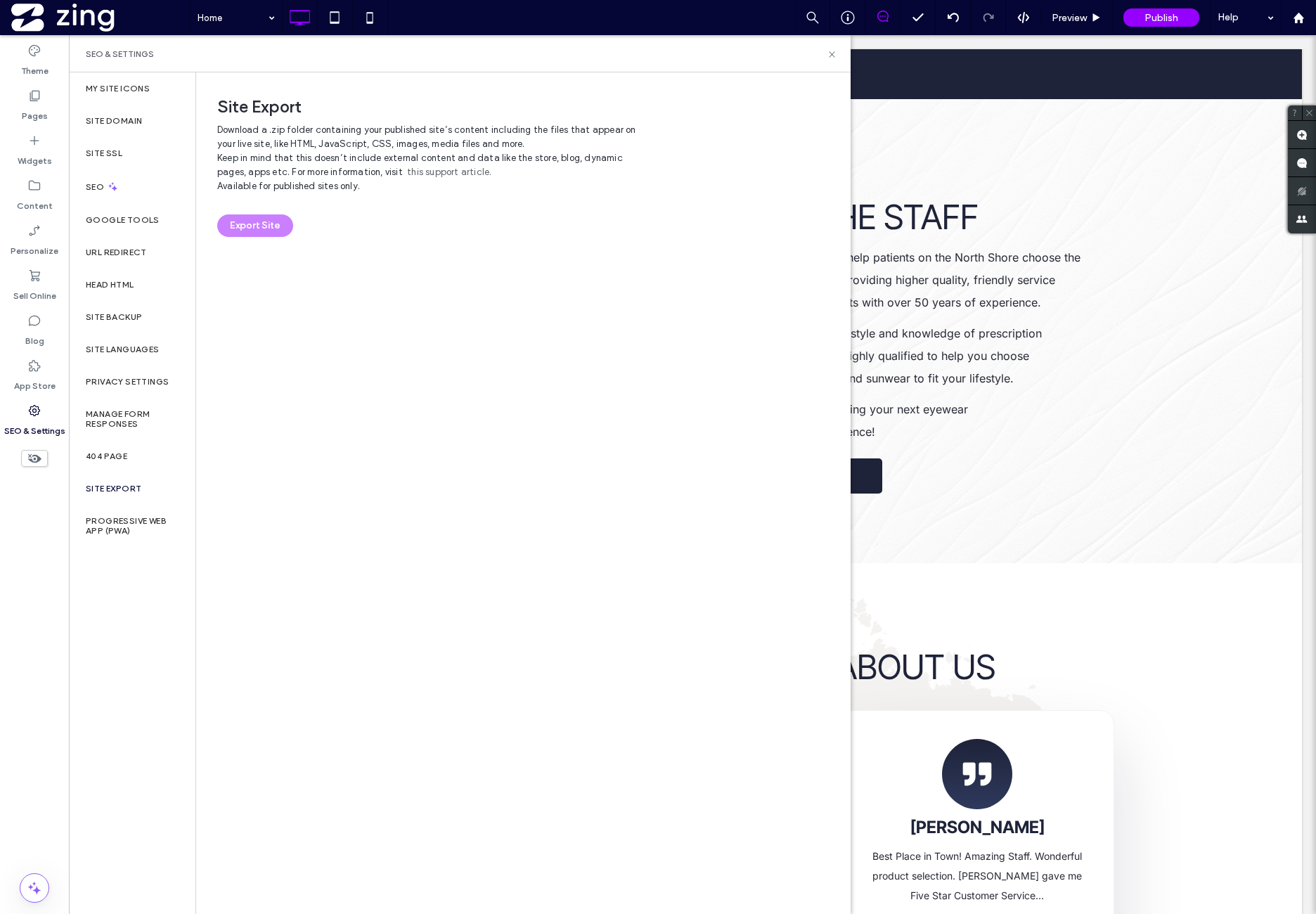
drag, startPoint x: 149, startPoint y: 521, endPoint x: 151, endPoint y: 492, distance: 29.1
click at [149, 521] on label "Progressive Web App (PWA)" at bounding box center [132, 526] width 93 height 20
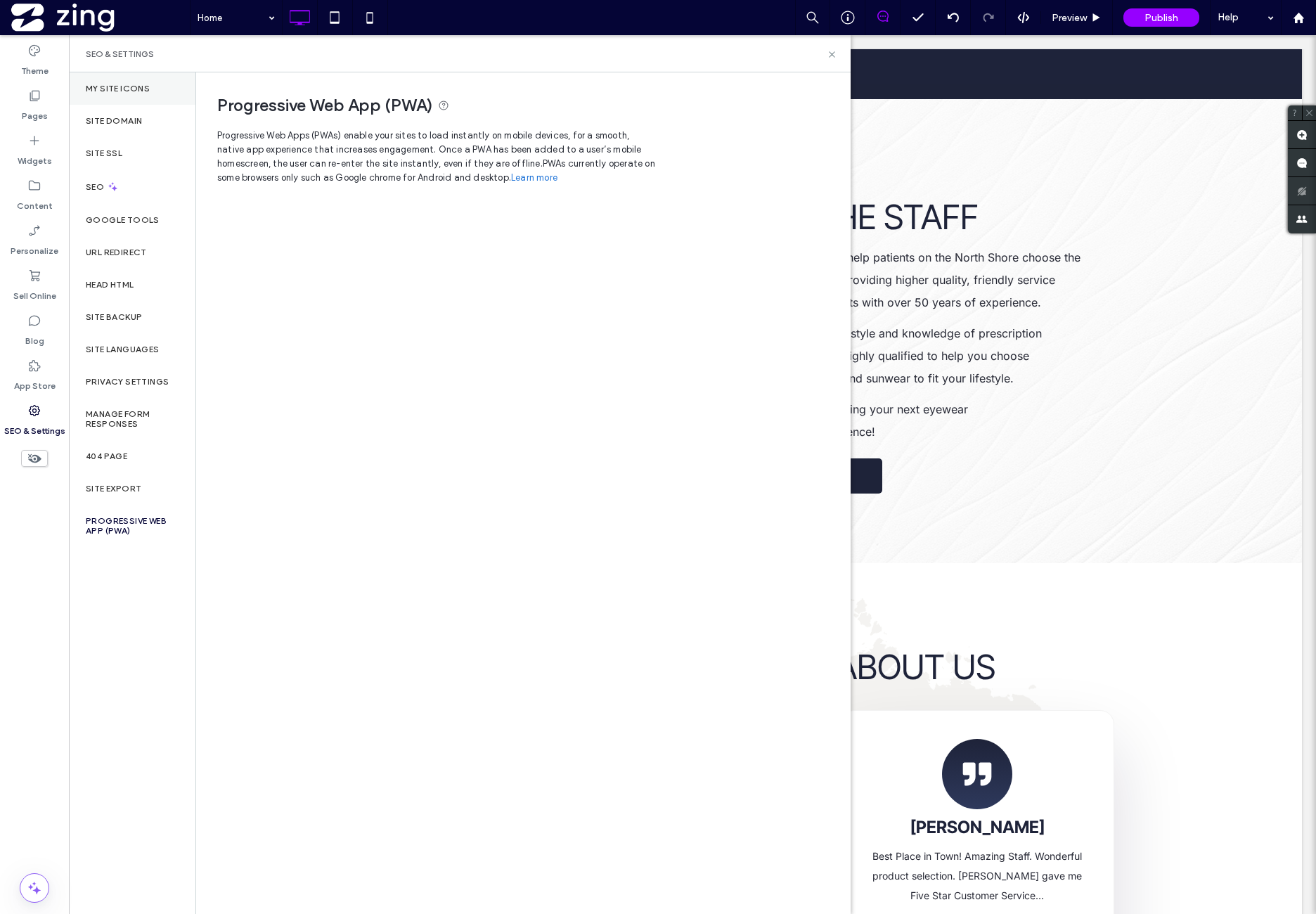
click at [174, 93] on div "My Site Icons" at bounding box center [131, 88] width 126 height 32
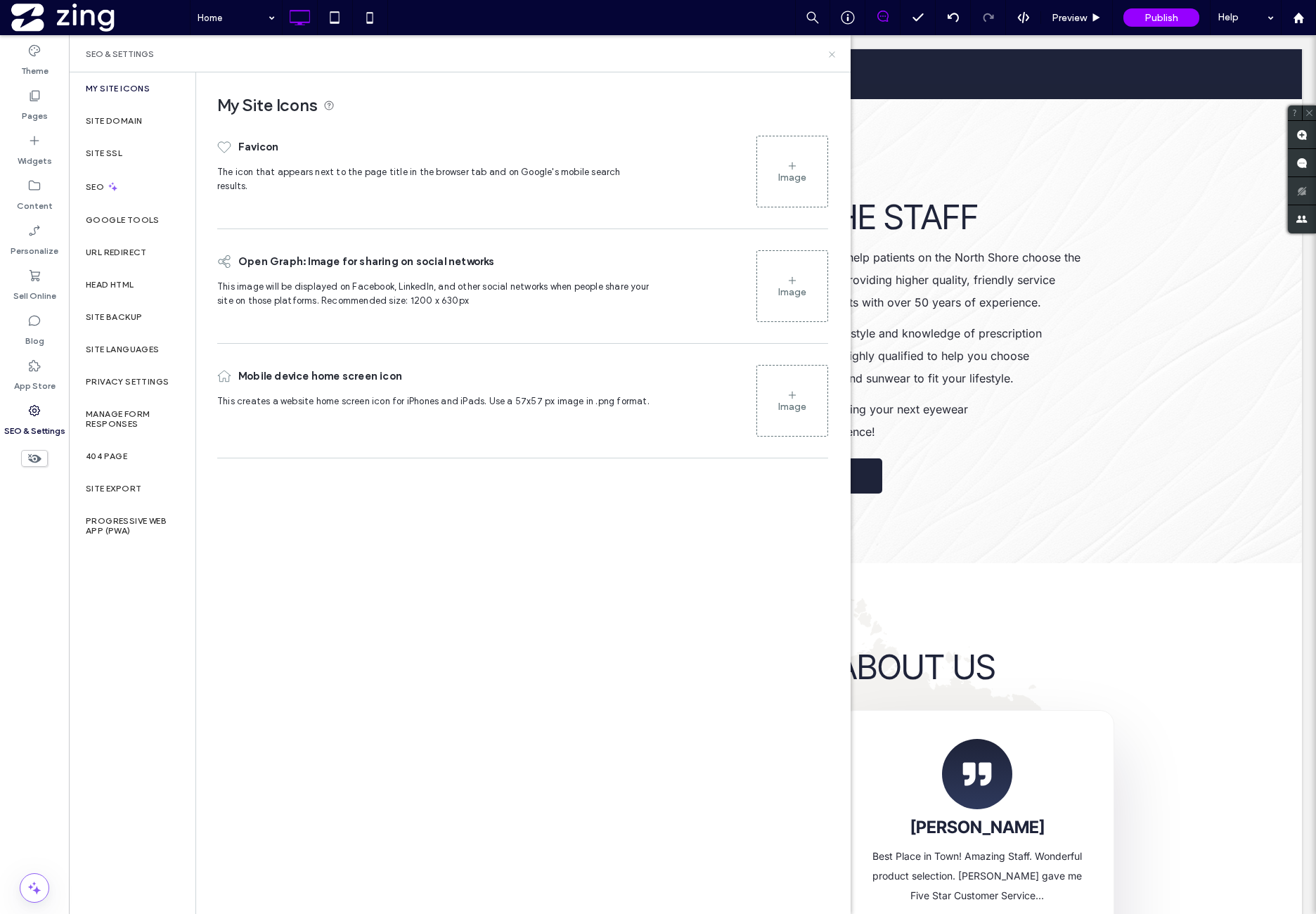
click at [833, 56] on icon at bounding box center [832, 54] width 11 height 11
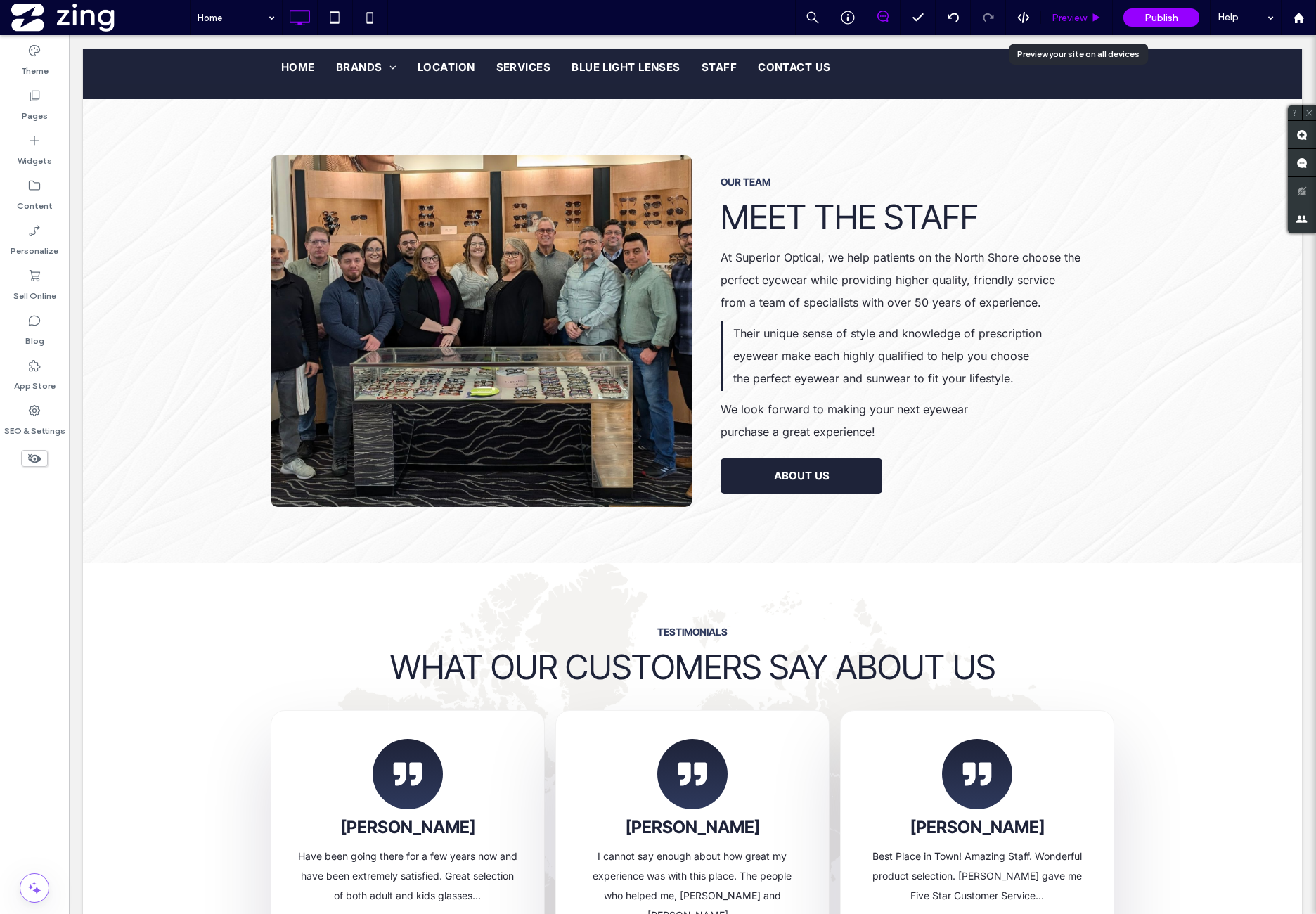
click at [1068, 23] on div "Preview" at bounding box center [1077, 17] width 71 height 35
click at [1088, 23] on div "Preview" at bounding box center [1077, 17] width 71 height 35
click at [1070, 16] on span "Preview" at bounding box center [1069, 18] width 35 height 12
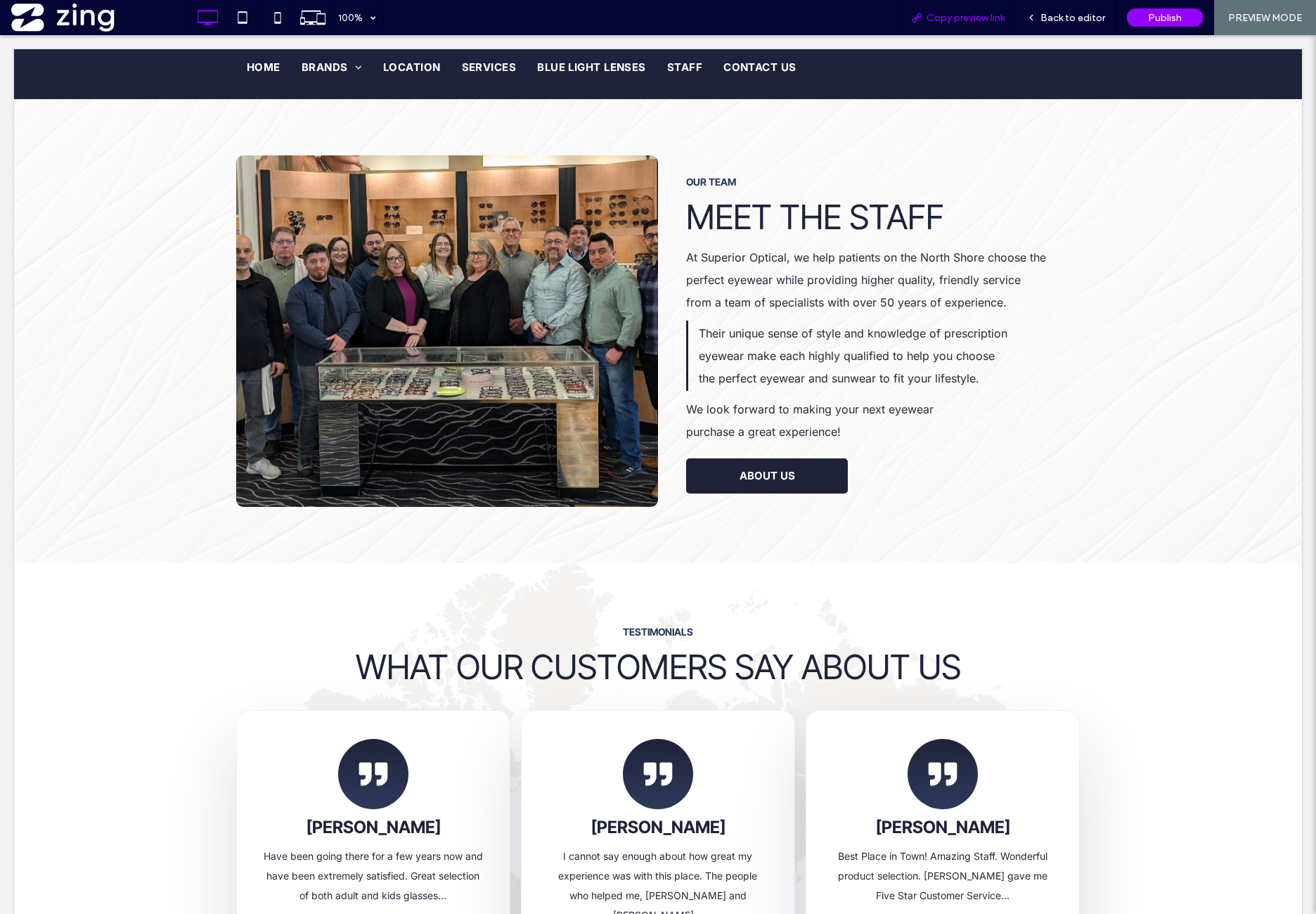
click at [963, 21] on span "Copy preview link" at bounding box center [965, 18] width 78 height 12
click at [1078, 19] on span "Back to editor" at bounding box center [1073, 18] width 65 height 12
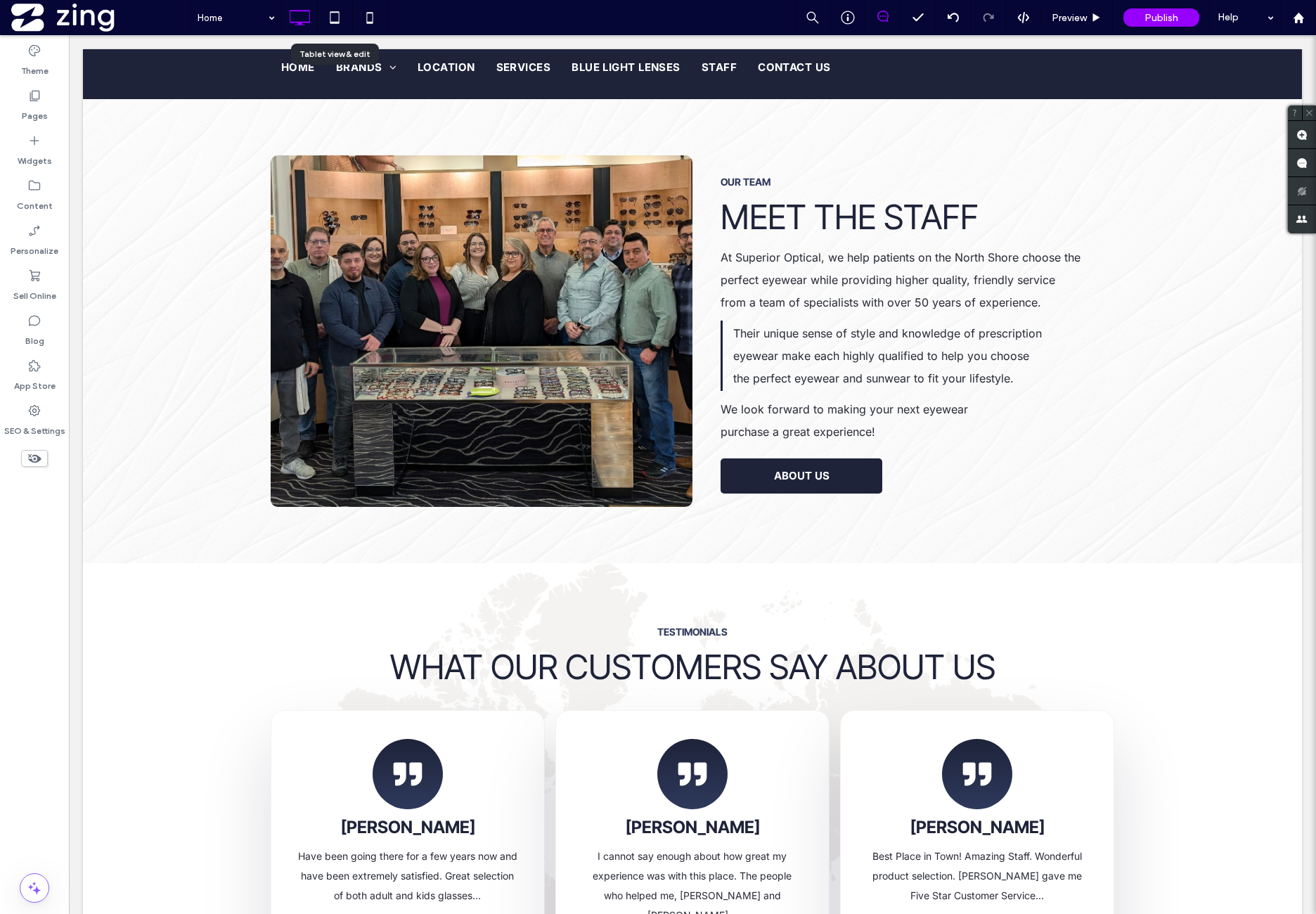
drag, startPoint x: 319, startPoint y: 19, endPoint x: 335, endPoint y: 36, distance: 23.3
click at [325, 18] on div at bounding box center [335, 17] width 34 height 28
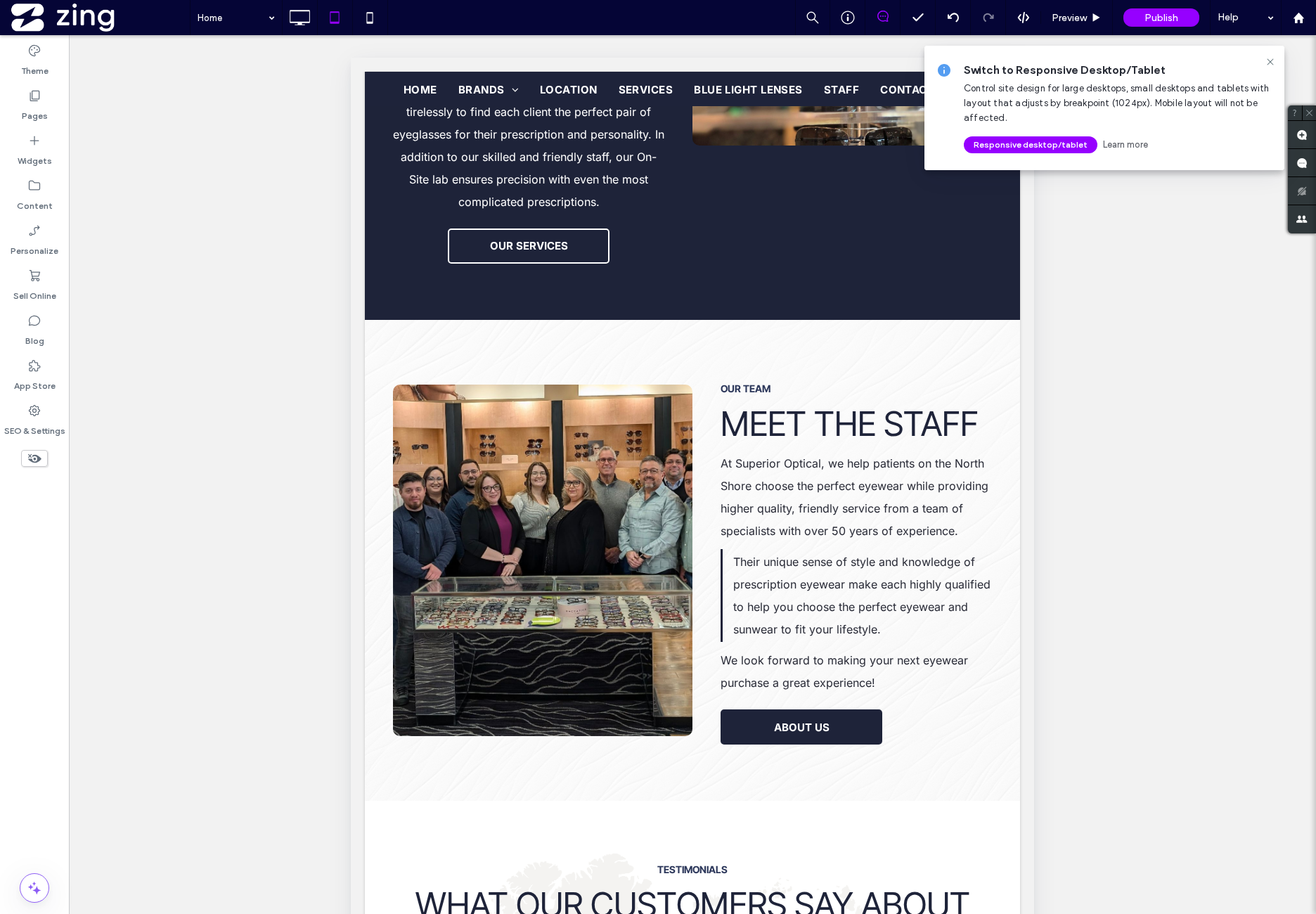
click at [1267, 62] on icon at bounding box center [1270, 62] width 11 height 11
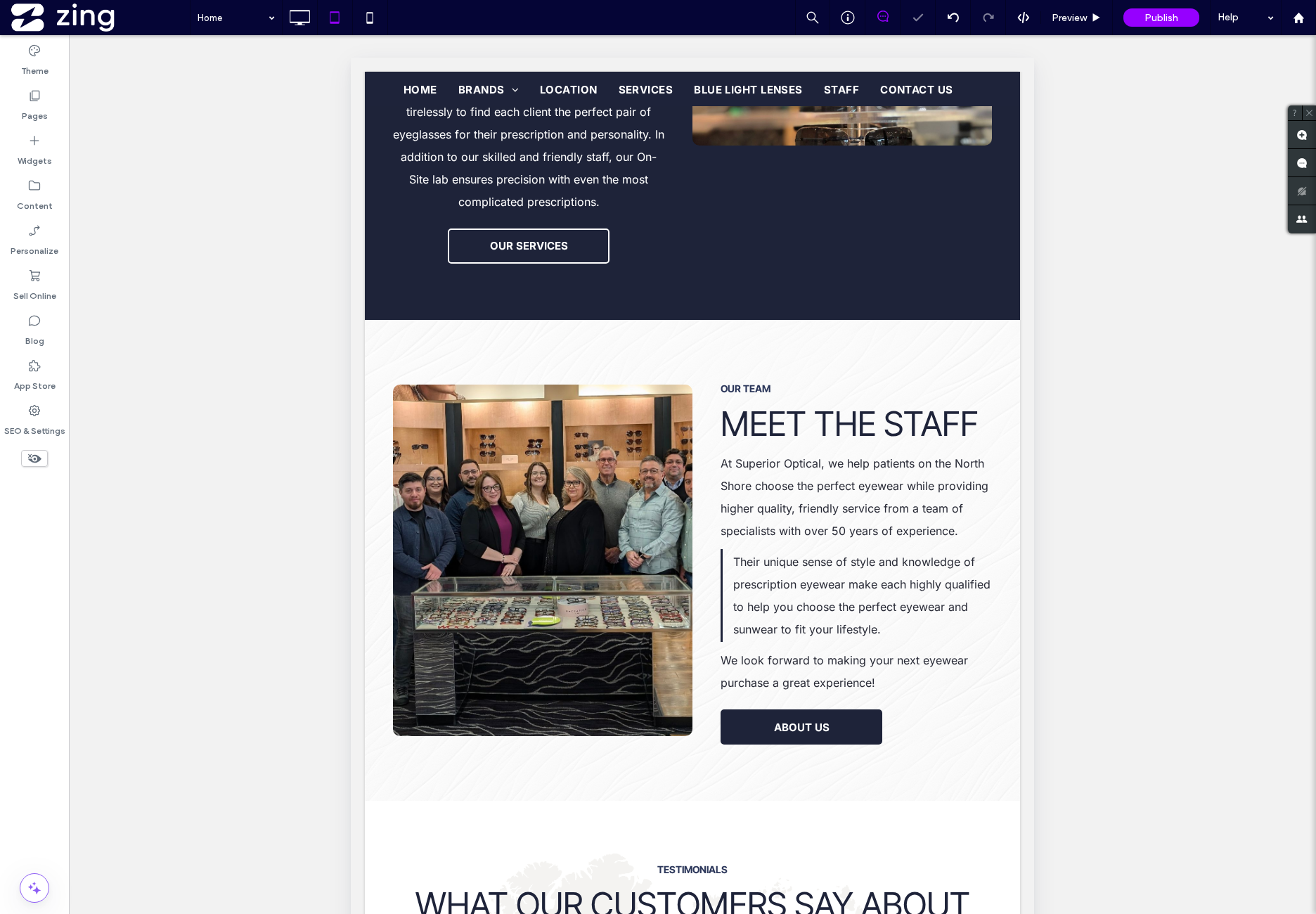
click at [240, 157] on div "Unhide? Yes Unhide? Yes Unhide? Yes Unhide? Yes Unhide? Yes Unhide? Yes Unhide?…" at bounding box center [692, 492] width 1247 height 914
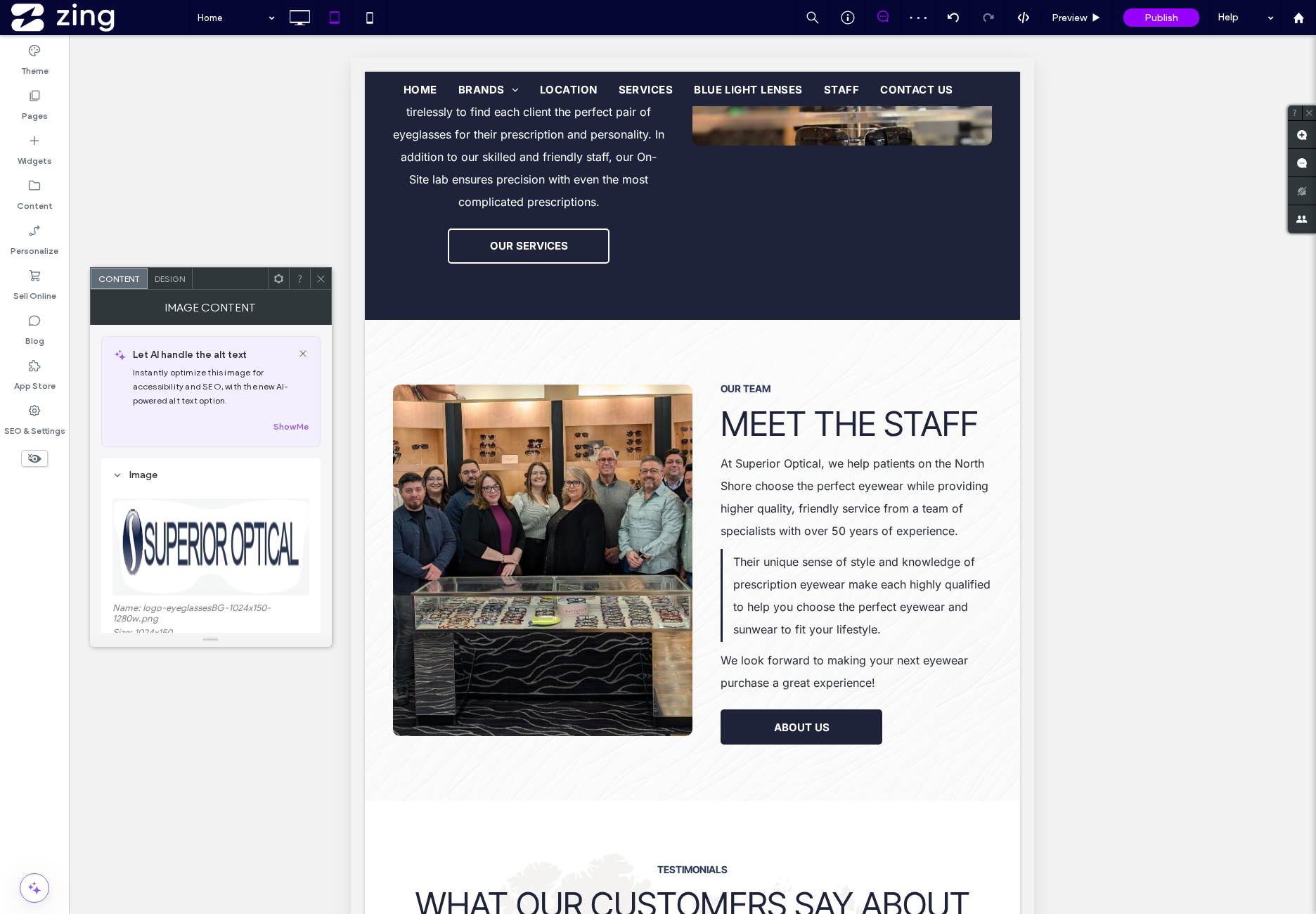
click at [232, 523] on img at bounding box center [212, 547] width 199 height 97
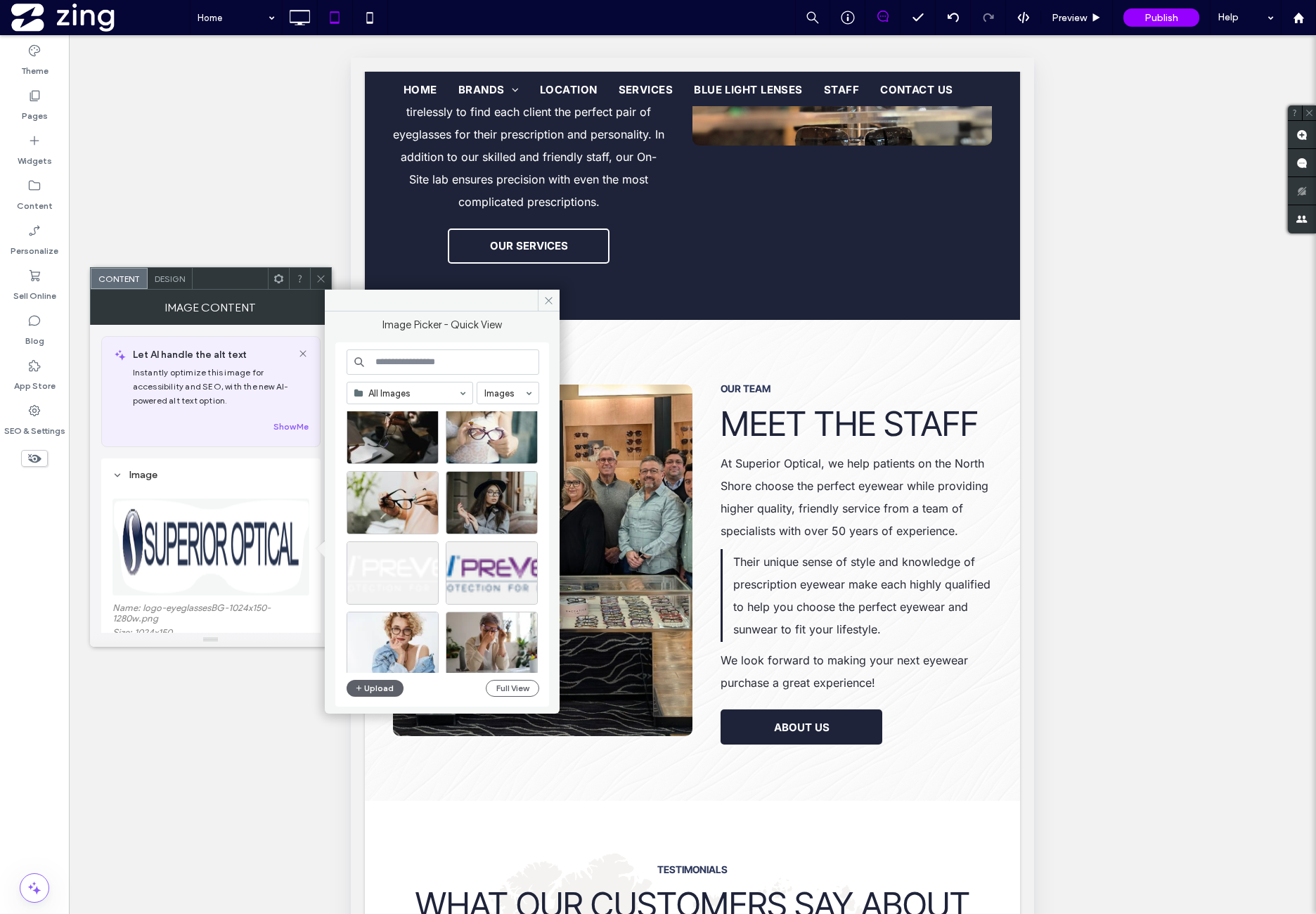
scroll to position [2290, 0]
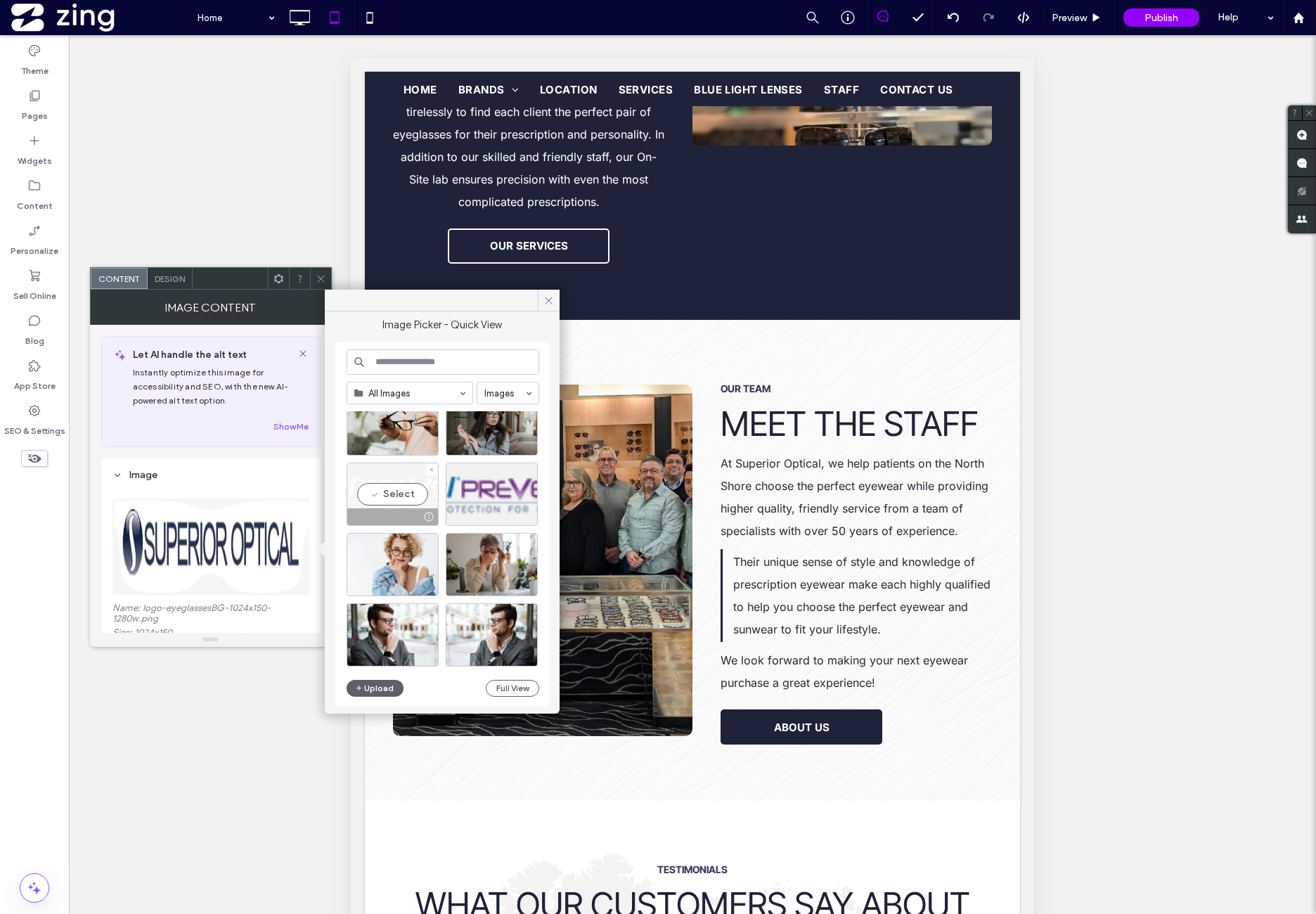
click at [386, 484] on div "Select" at bounding box center [392, 494] width 92 height 64
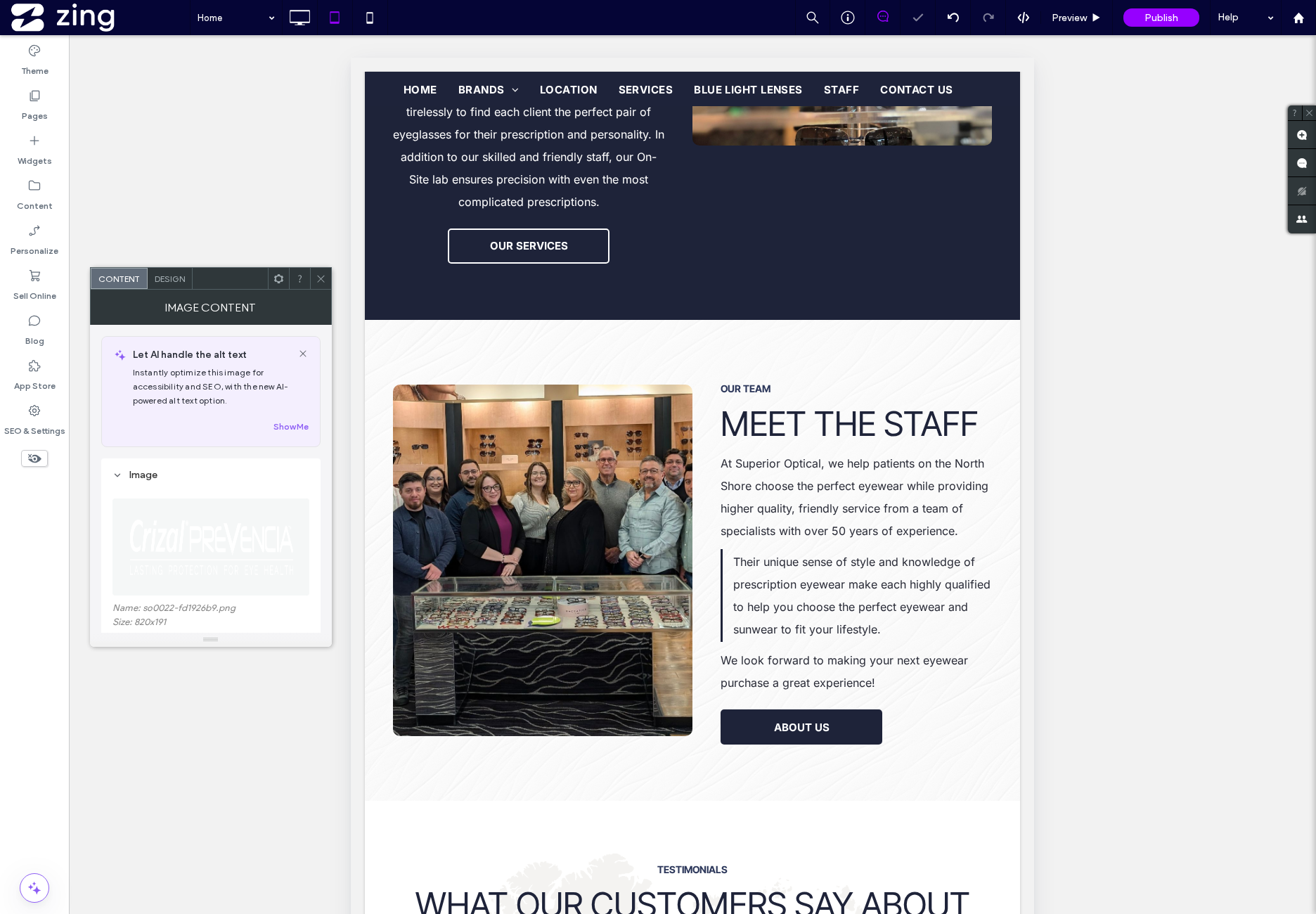
click at [315, 281] on div at bounding box center [321, 278] width 21 height 21
click at [203, 536] on img at bounding box center [212, 547] width 199 height 97
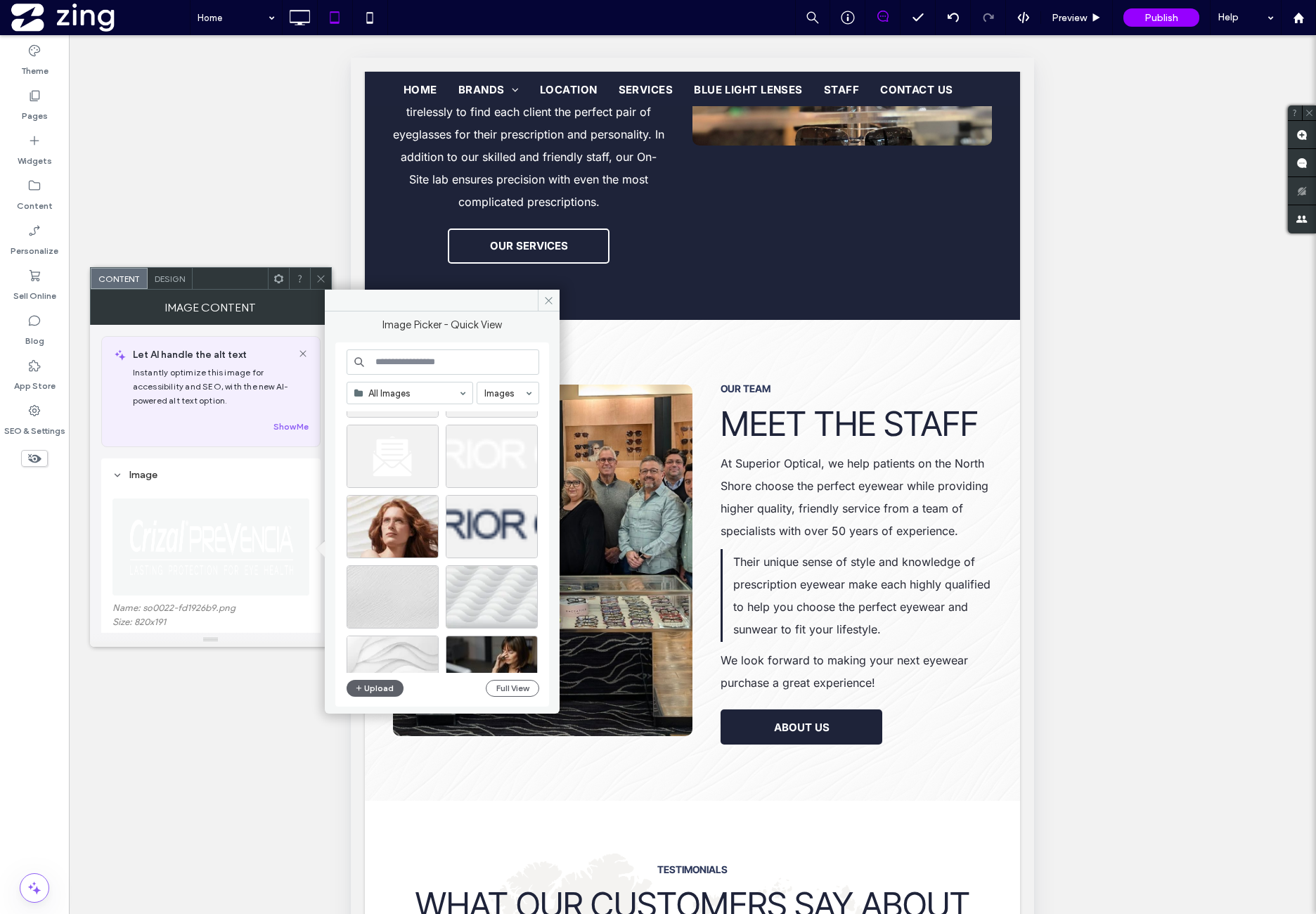
scroll to position [3016, 0]
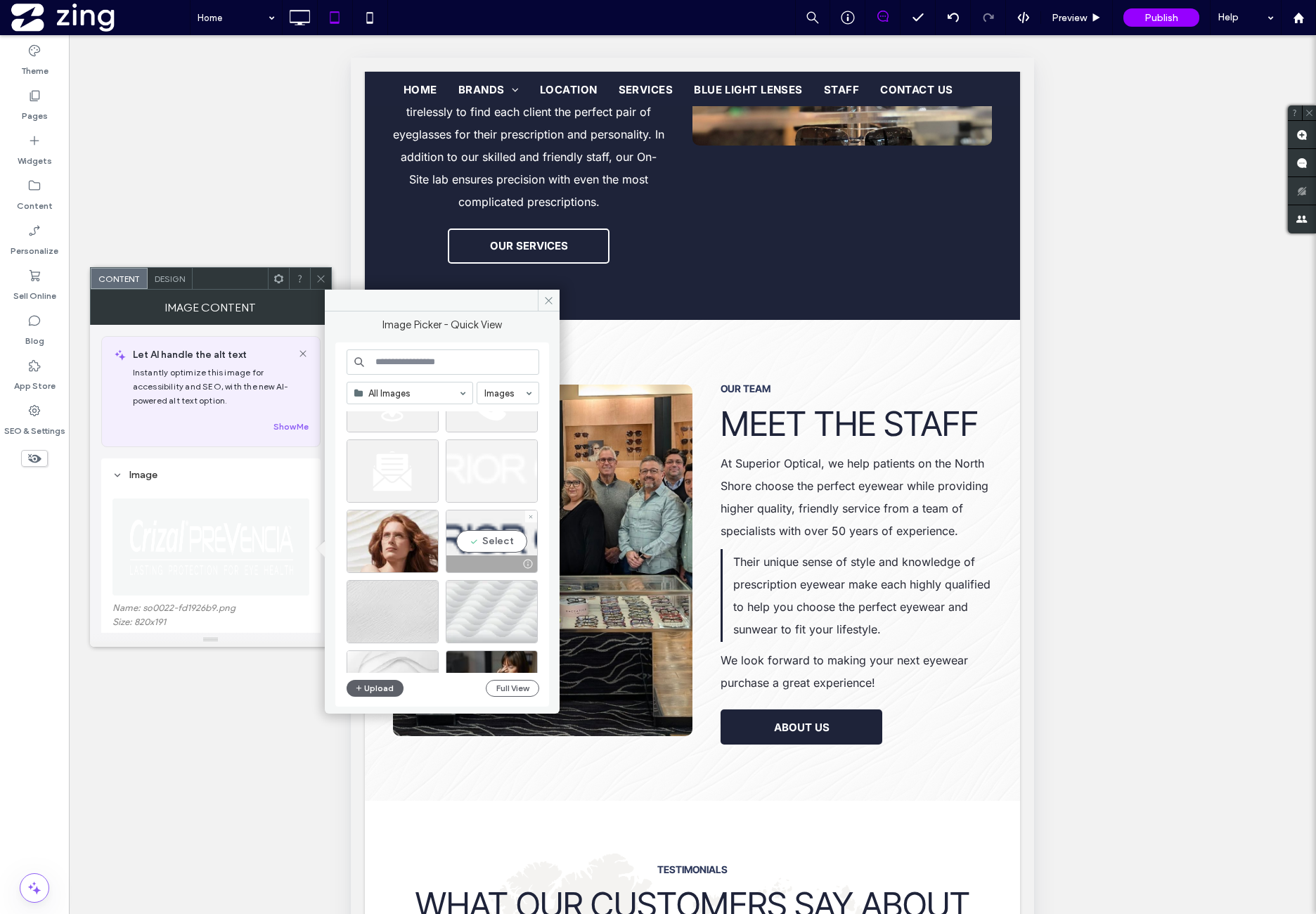
click at [476, 471] on div at bounding box center [491, 471] width 92 height 64
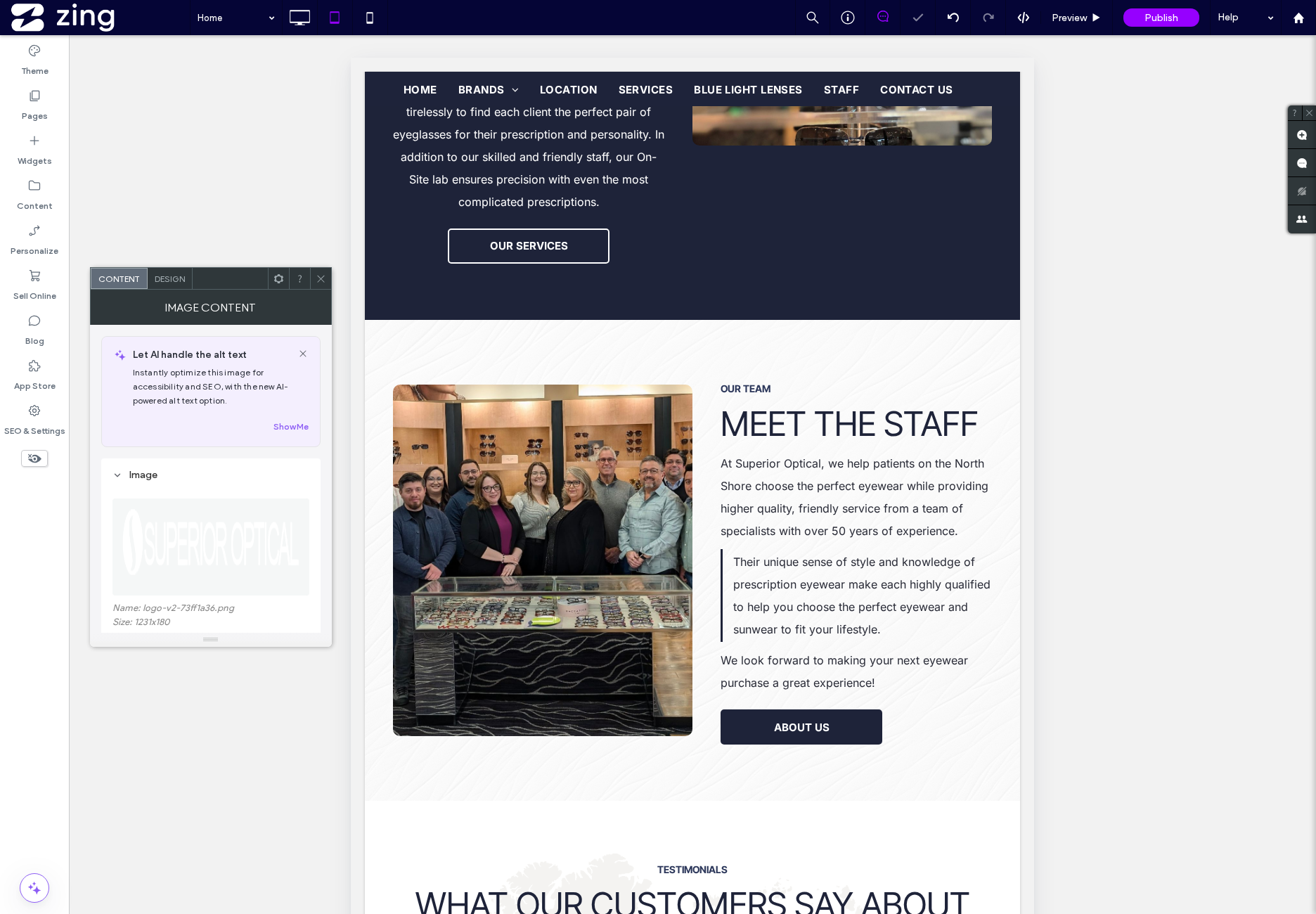
click at [315, 274] on div at bounding box center [321, 278] width 21 height 21
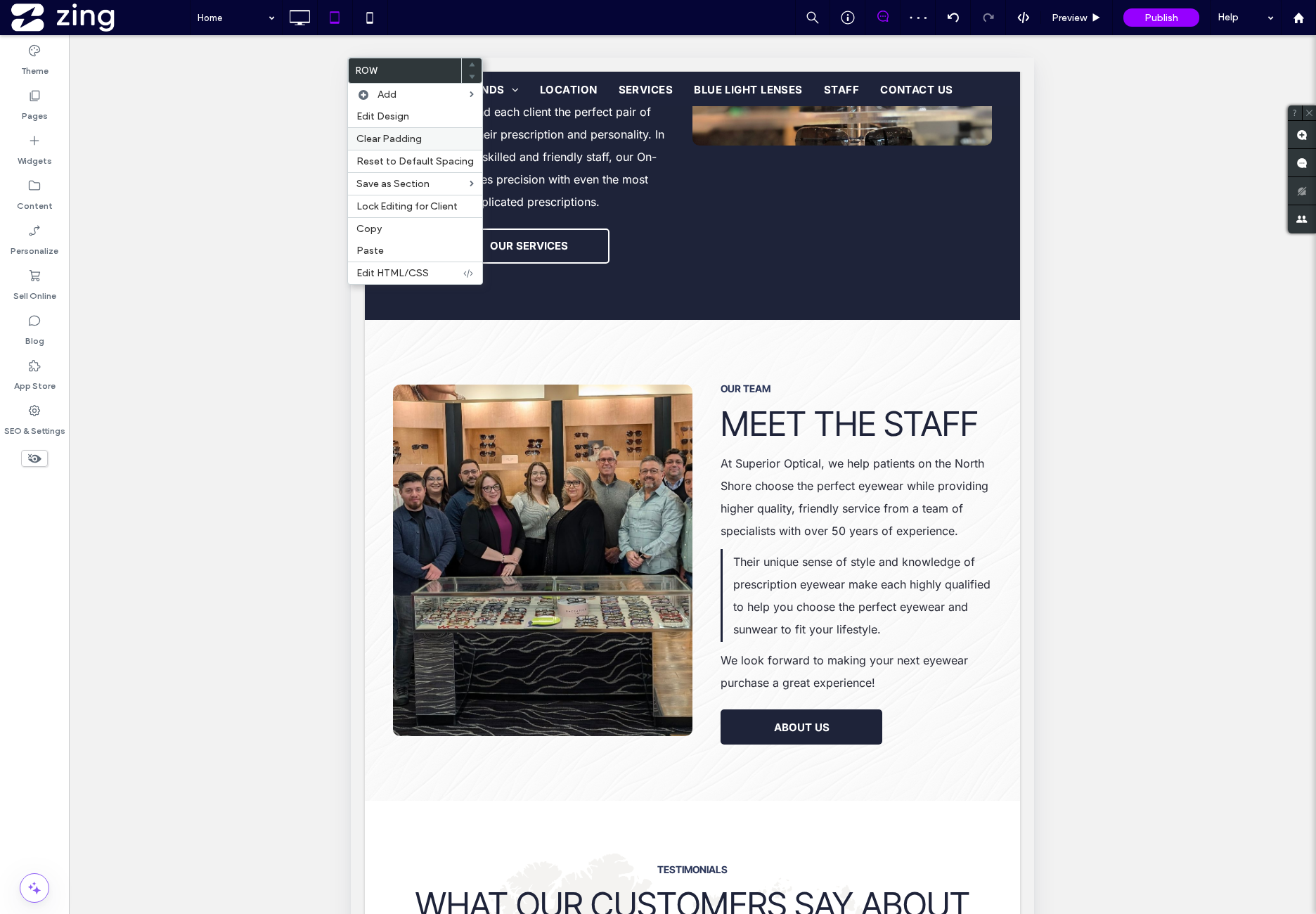
click at [412, 122] on div "Edit Design" at bounding box center [415, 116] width 134 height 22
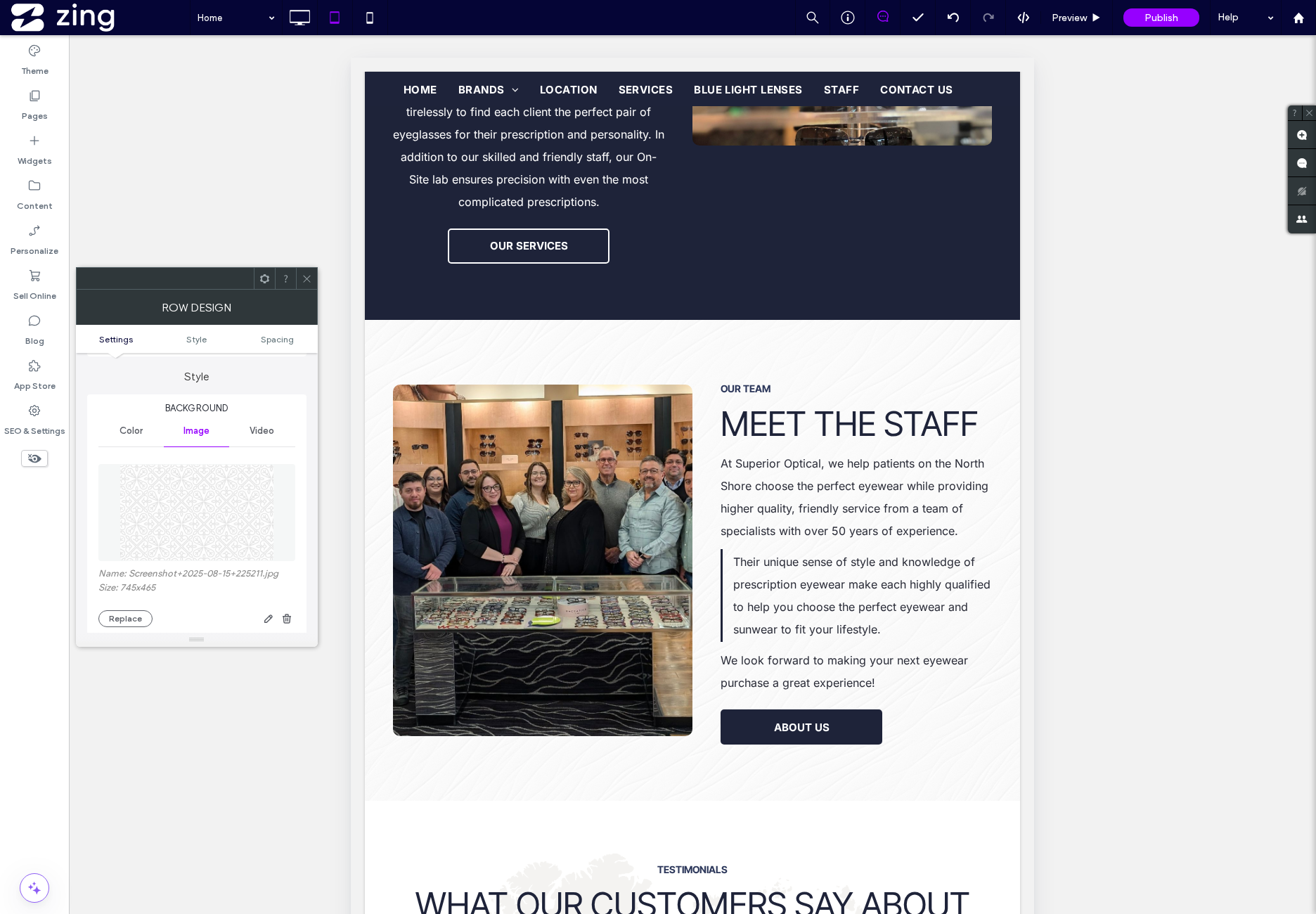
scroll to position [234, 0]
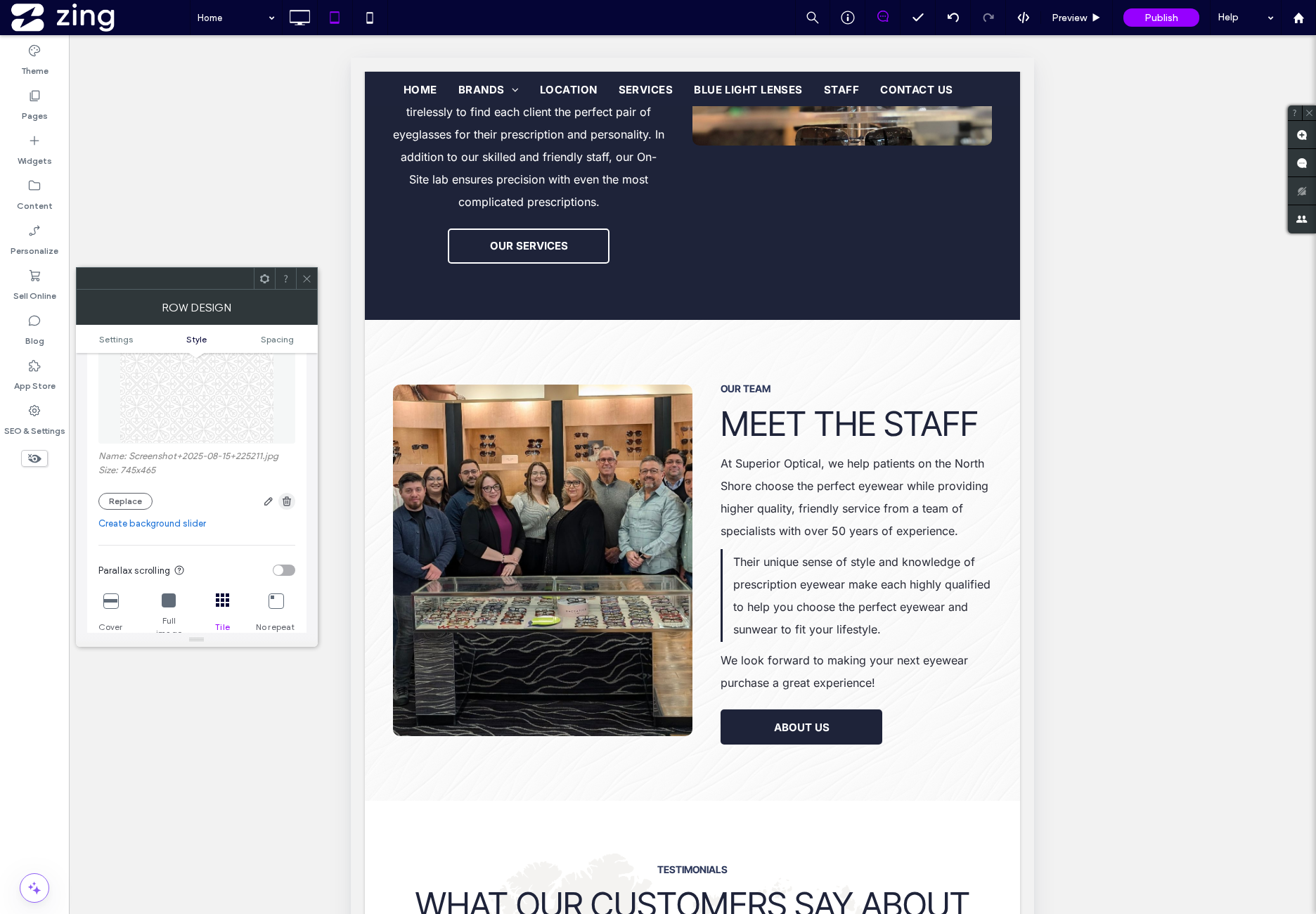
click at [283, 503] on use "button" at bounding box center [287, 501] width 9 height 9
click at [304, 283] on span at bounding box center [306, 278] width 11 height 21
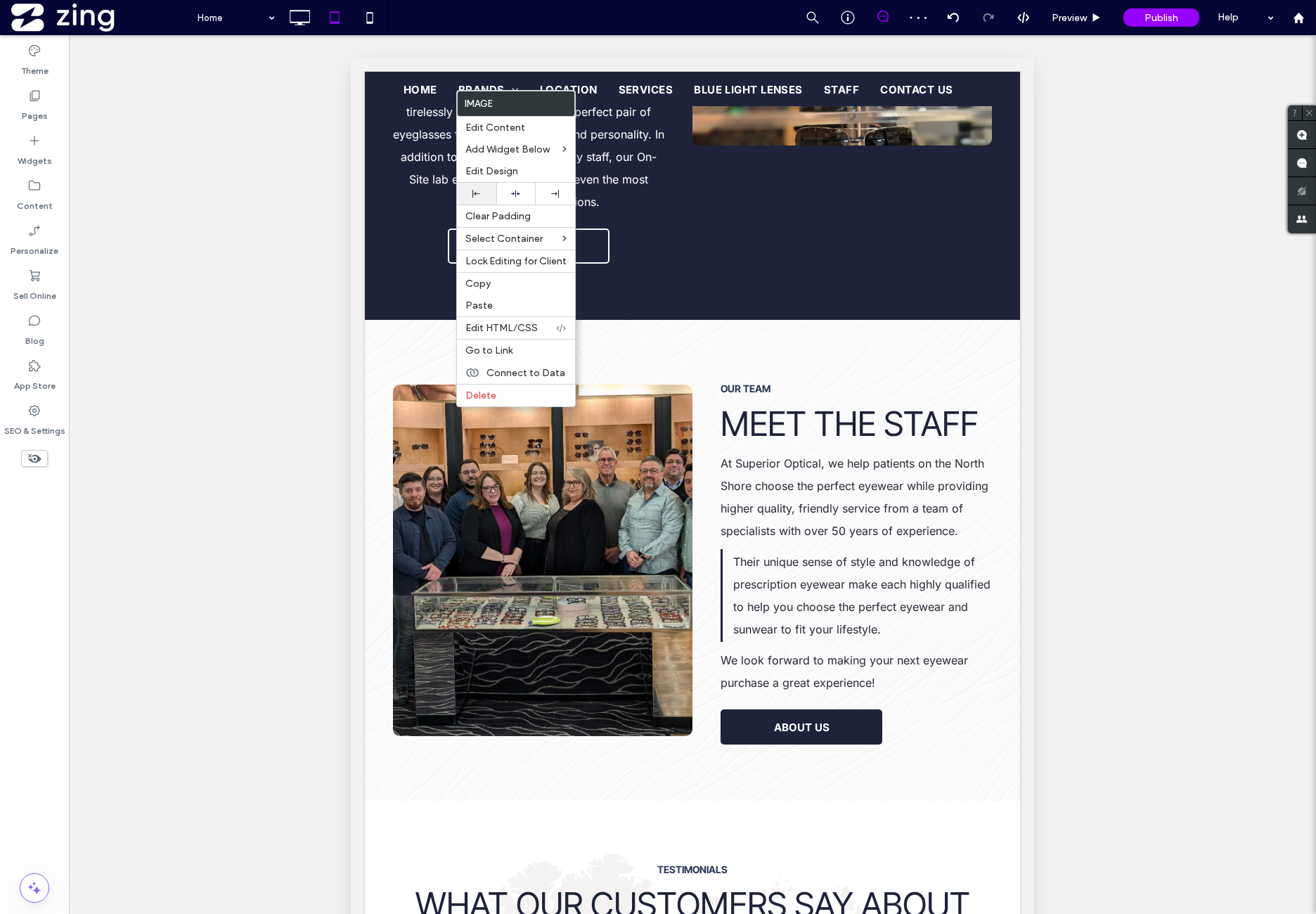
click at [488, 190] on div at bounding box center [476, 194] width 25 height 8
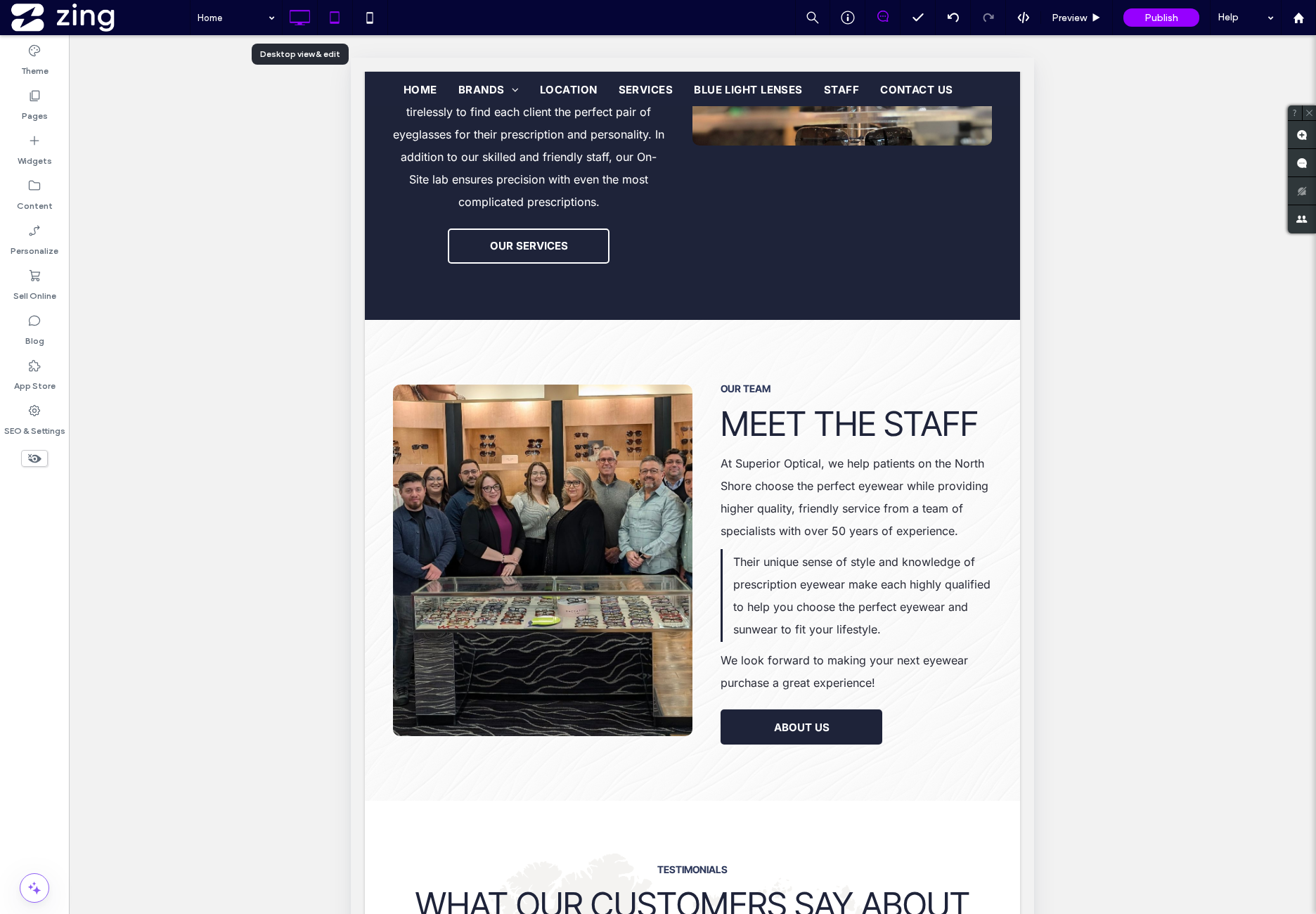
click at [305, 18] on icon at bounding box center [299, 17] width 28 height 28
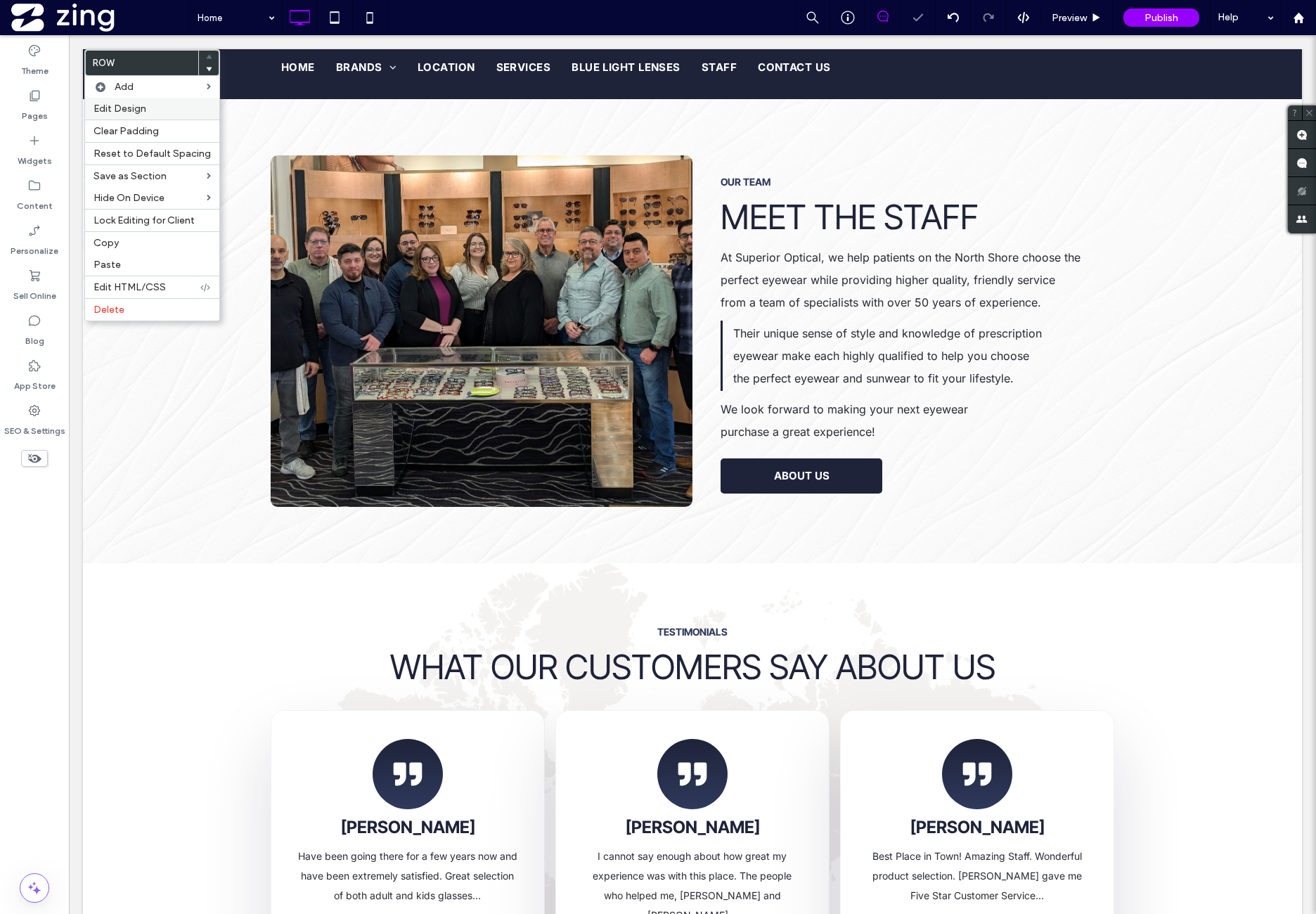
click at [137, 109] on span "Edit Design" at bounding box center [120, 109] width 53 height 12
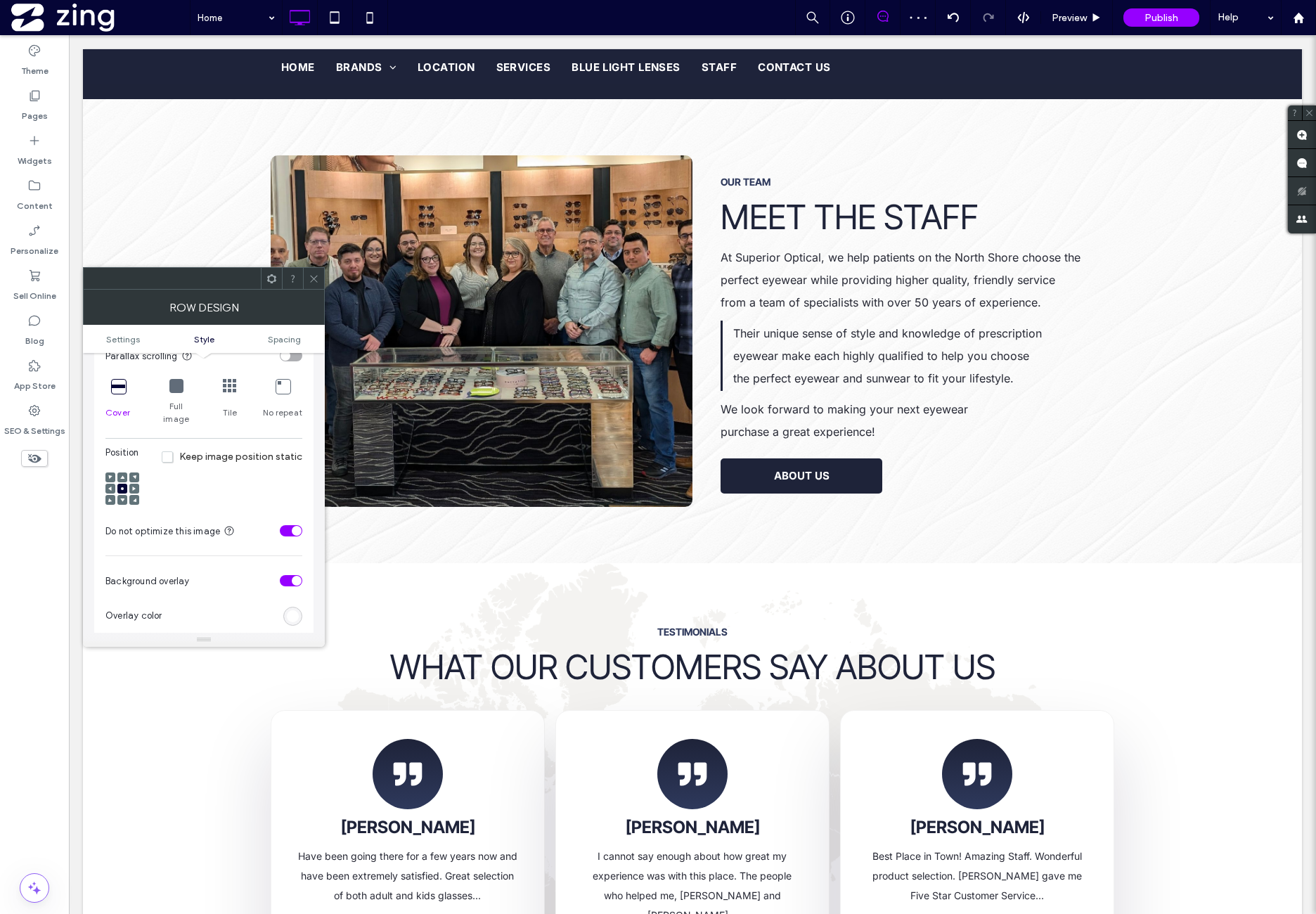
scroll to position [468, 0]
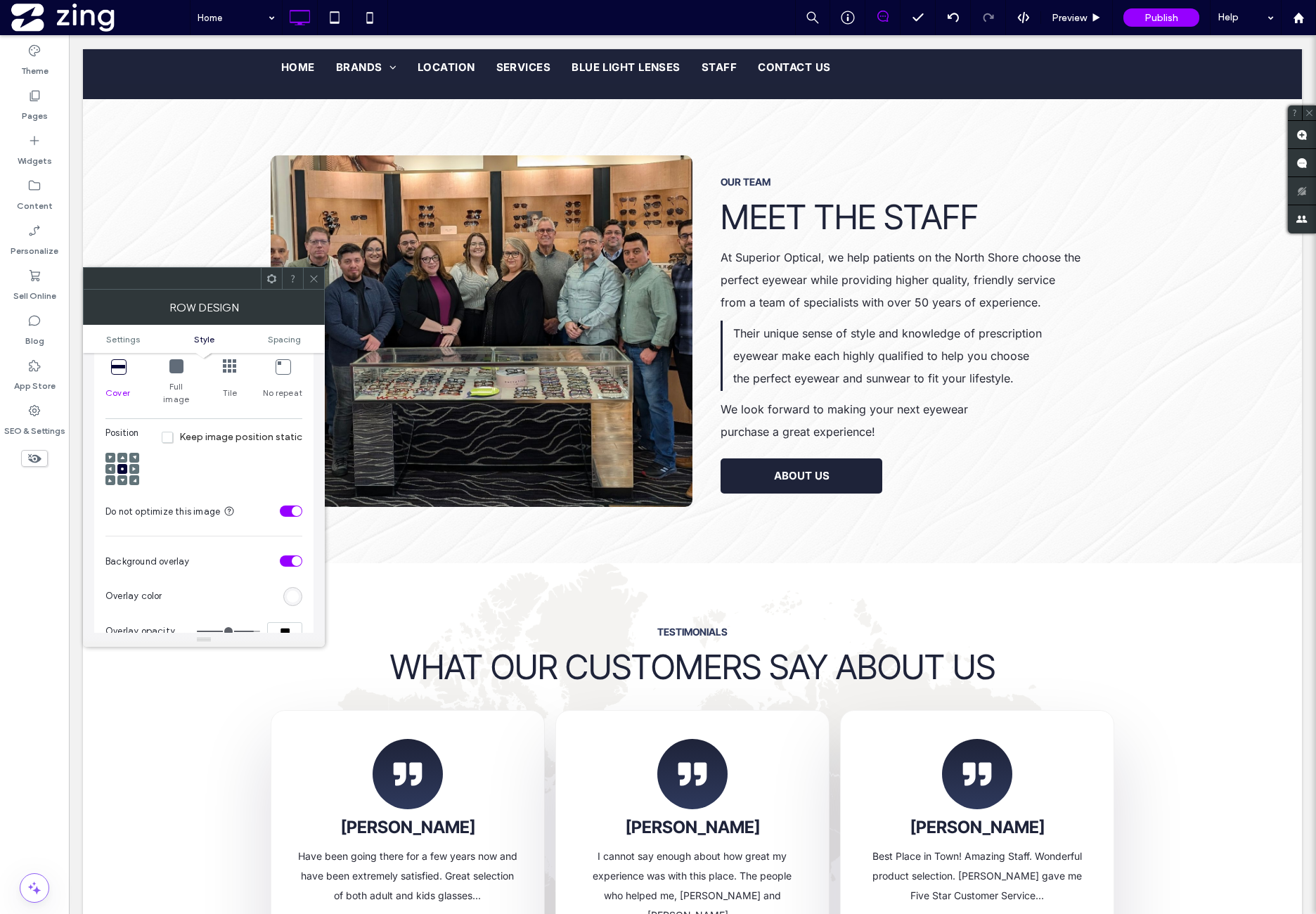
click at [119, 364] on icon at bounding box center [119, 366] width 14 height 14
click at [199, 468] on div "Position Keep image position static" at bounding box center [204, 460] width 197 height 68
click at [124, 467] on icon at bounding box center [122, 469] width 4 height 4
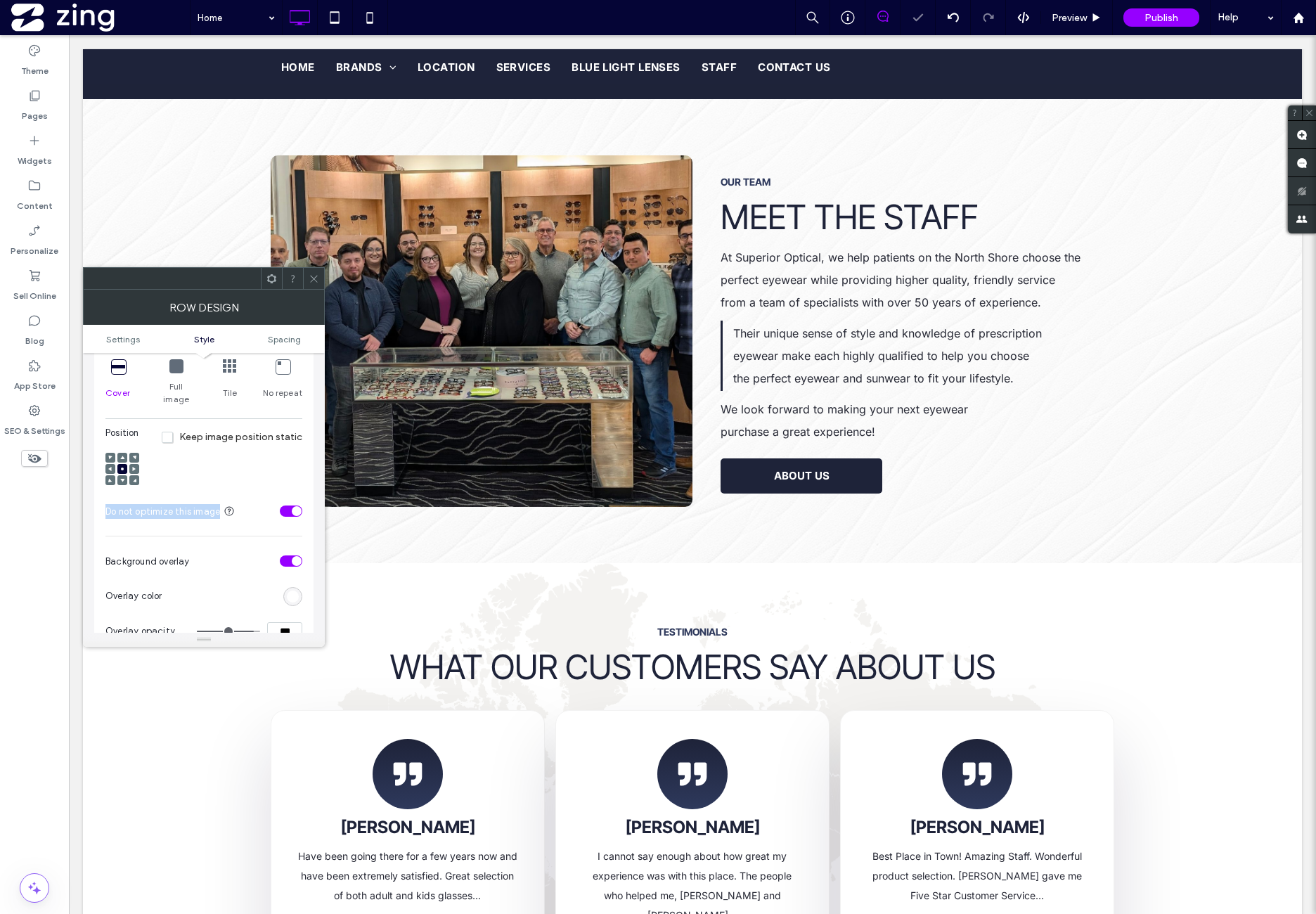
click at [124, 467] on icon at bounding box center [122, 469] width 4 height 4
click at [258, 452] on div "Position Keep image position static" at bounding box center [204, 460] width 197 height 68
click at [290, 341] on span "Spacing" at bounding box center [284, 339] width 33 height 11
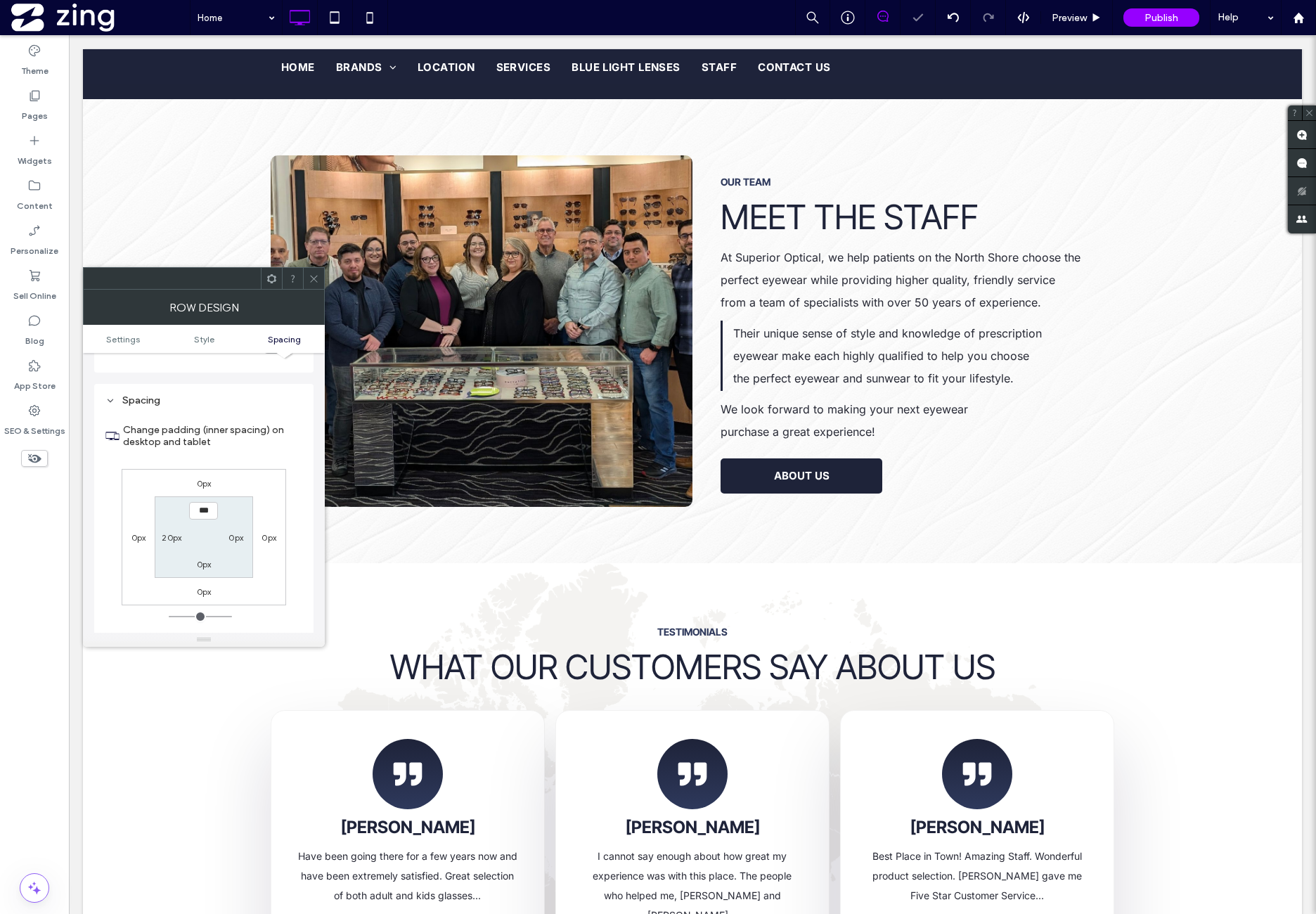
scroll to position [870, 0]
click at [271, 467] on div "0px 0px 0px 0px *** 0px 0px 20px" at bounding box center [204, 530] width 164 height 136
click at [313, 278] on icon at bounding box center [313, 278] width 11 height 11
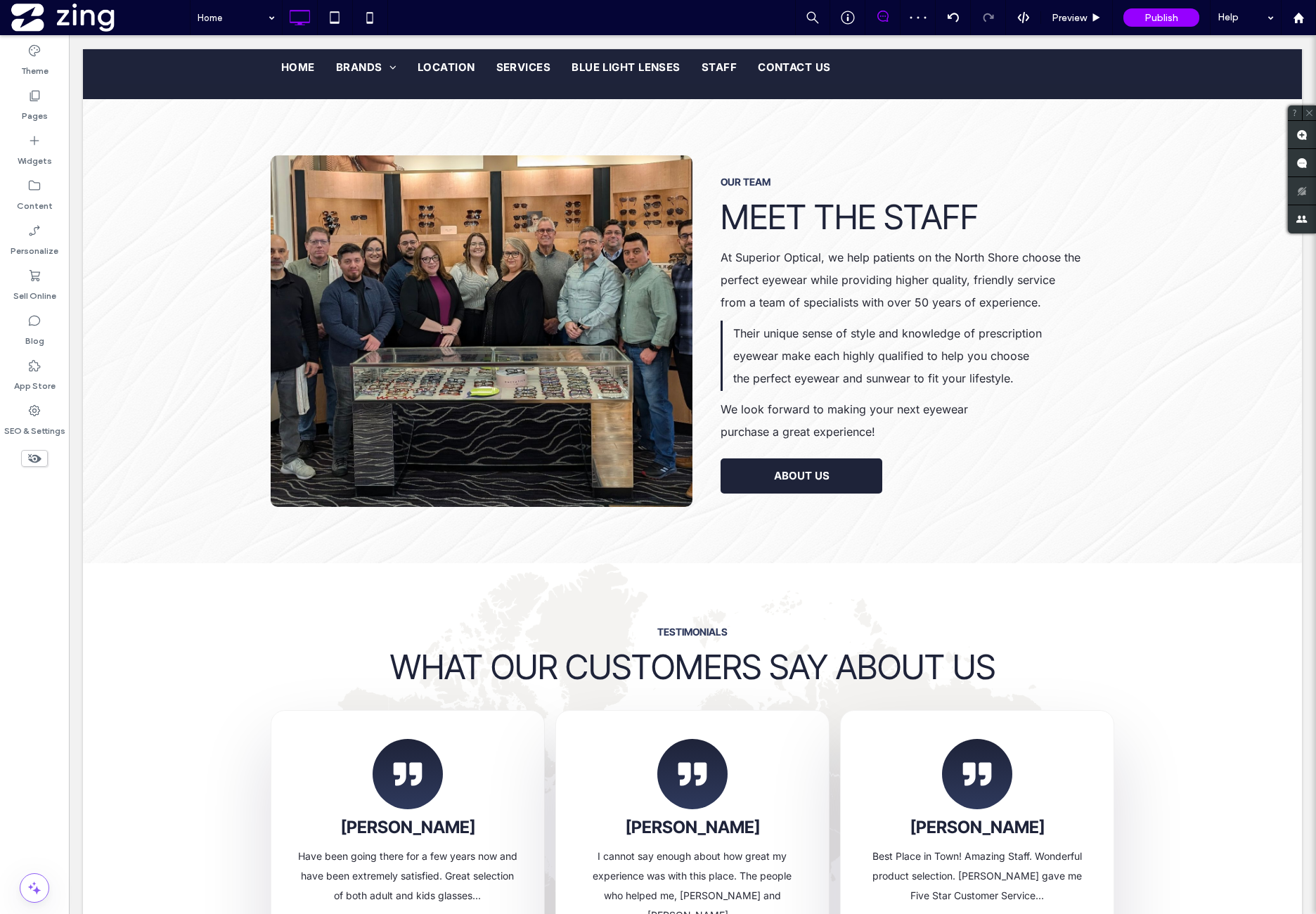
click at [48, 556] on div "Theme Pages Widgets Content Personalize Sell Online Blog App Store SEO & Settin…" at bounding box center [34, 474] width 69 height 879
click at [1295, 14] on icon at bounding box center [1299, 18] width 12 height 12
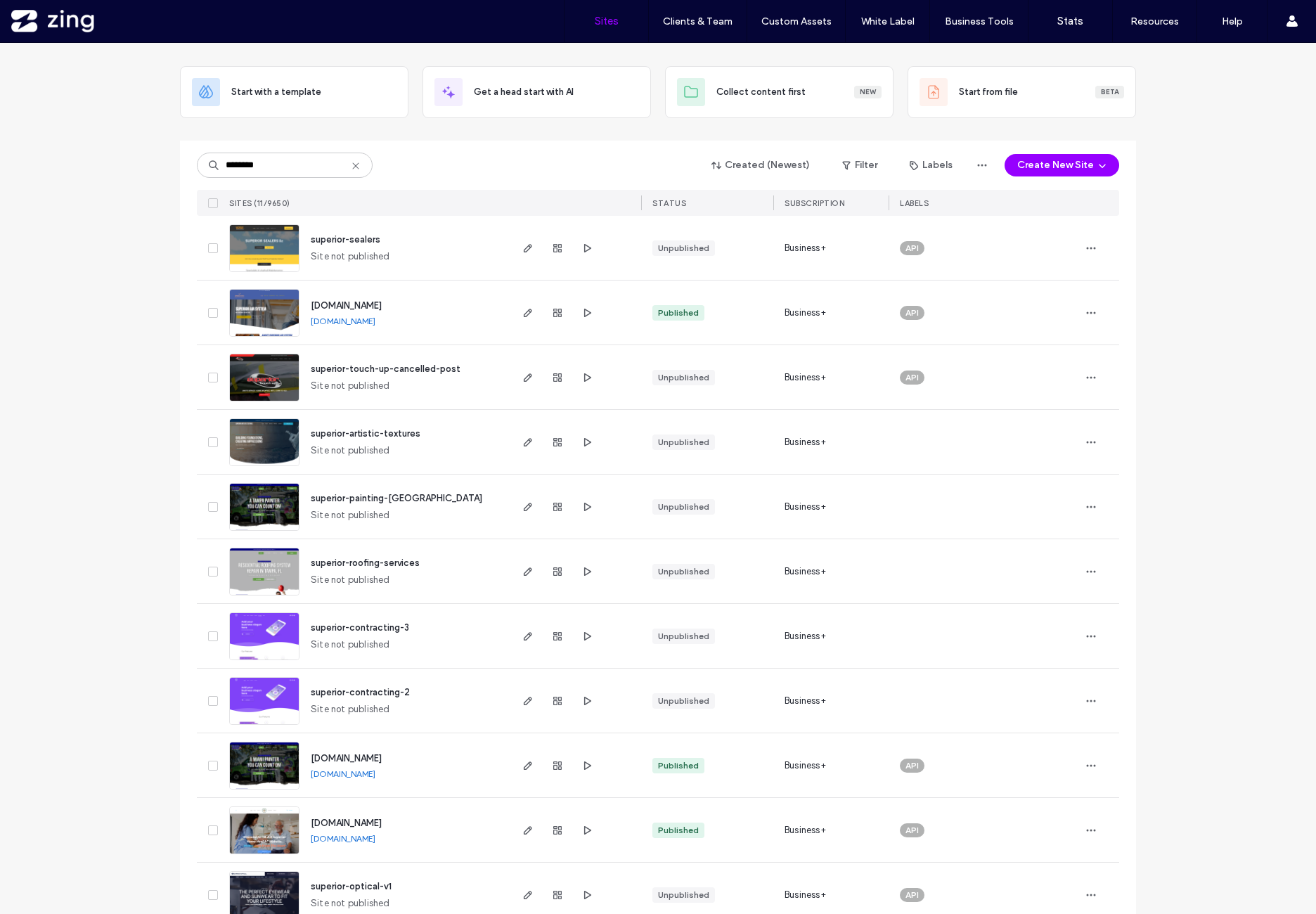
scroll to position [91, 0]
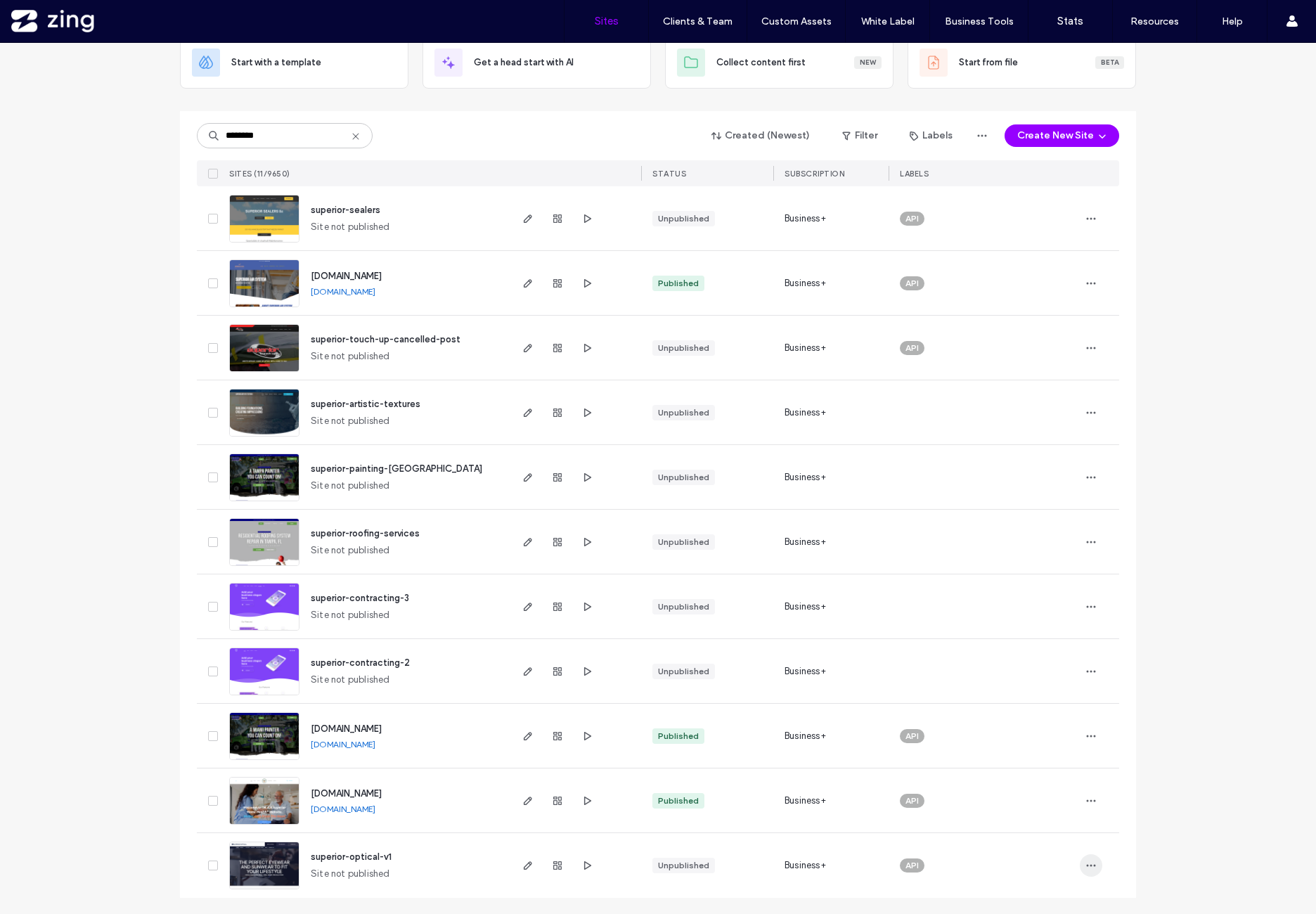
type input "********"
click at [1080, 870] on span "button" at bounding box center [1091, 865] width 23 height 23
click at [1049, 802] on span "Site Dashboard" at bounding box center [1032, 803] width 68 height 14
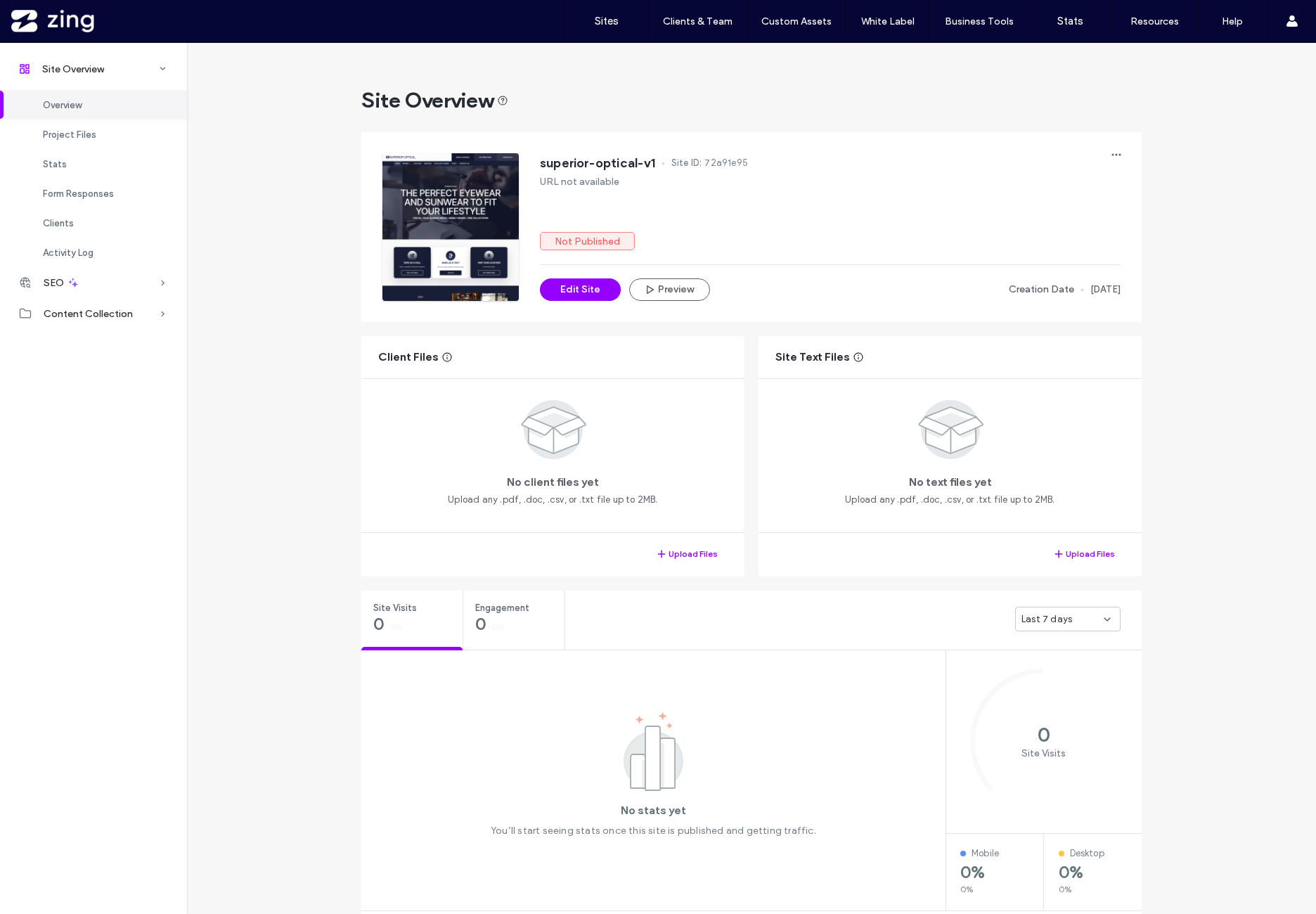
click at [574, 141] on div "superior-optical-v1 Site ID: 72a91e95 URL not available Not Published Edit Site…" at bounding box center [762, 216] width 759 height 169
click at [588, 293] on button "Edit Site" at bounding box center [580, 290] width 81 height 23
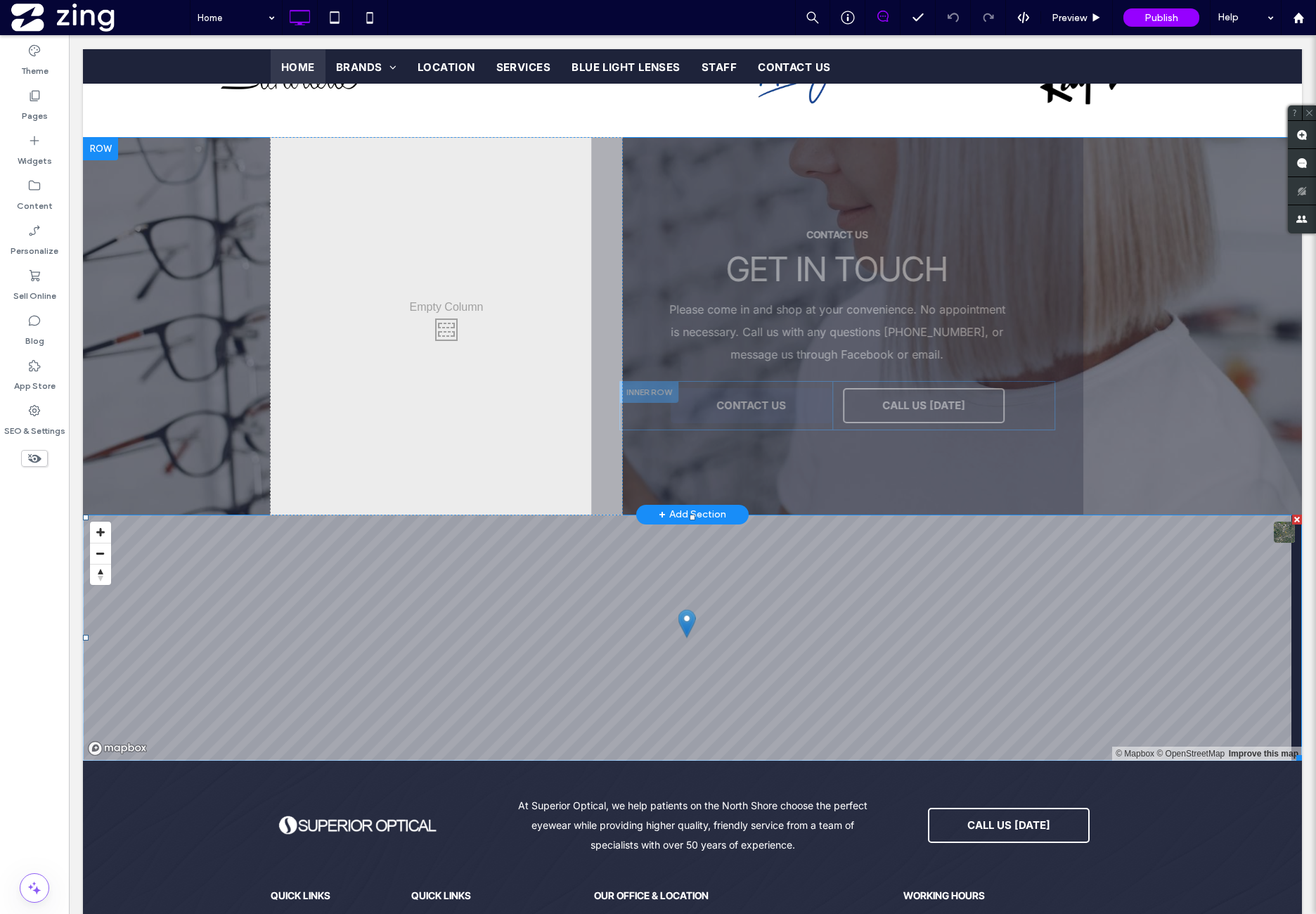
scroll to position [2929, 0]
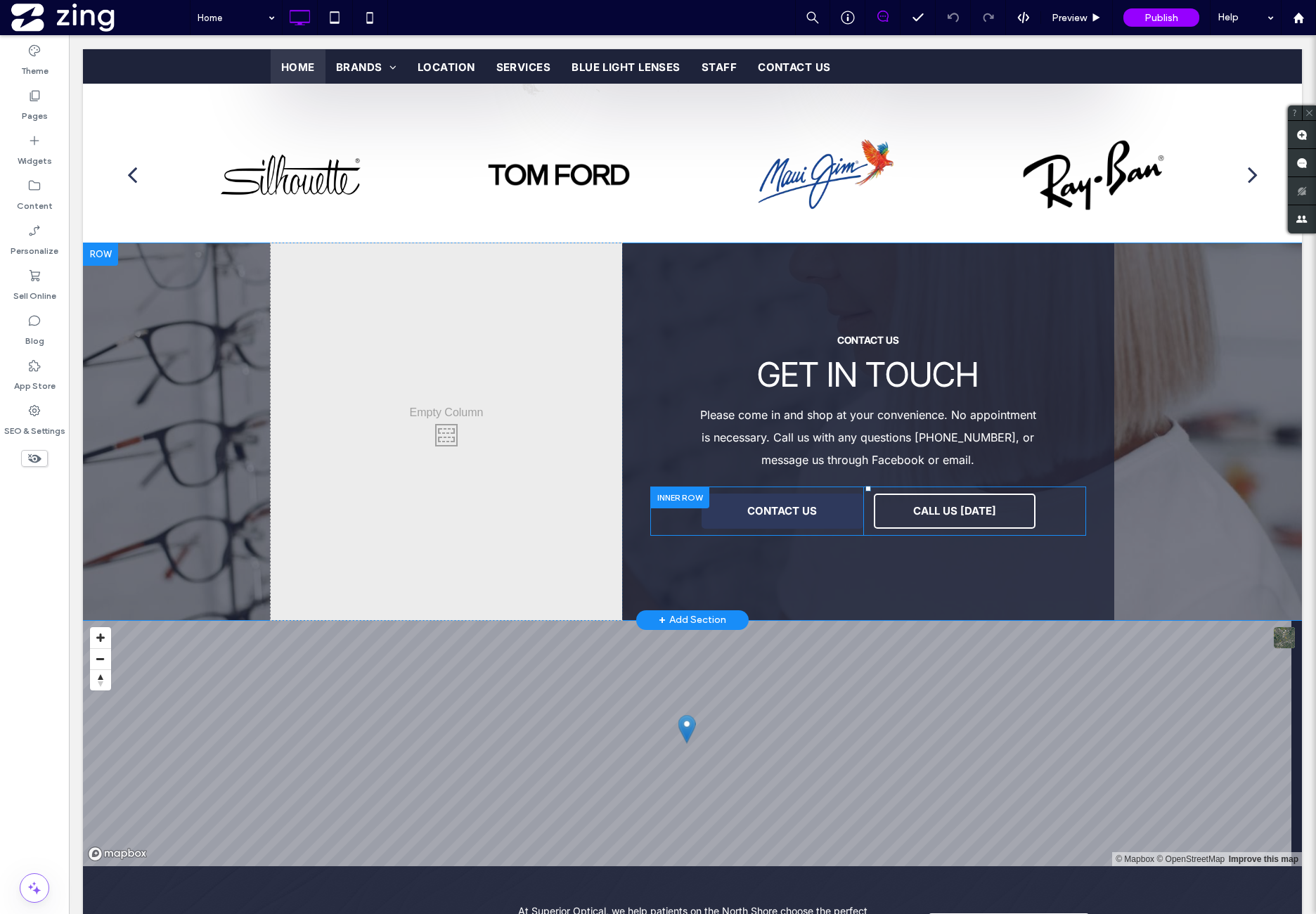
click at [694, 486] on div at bounding box center [680, 497] width 59 height 22
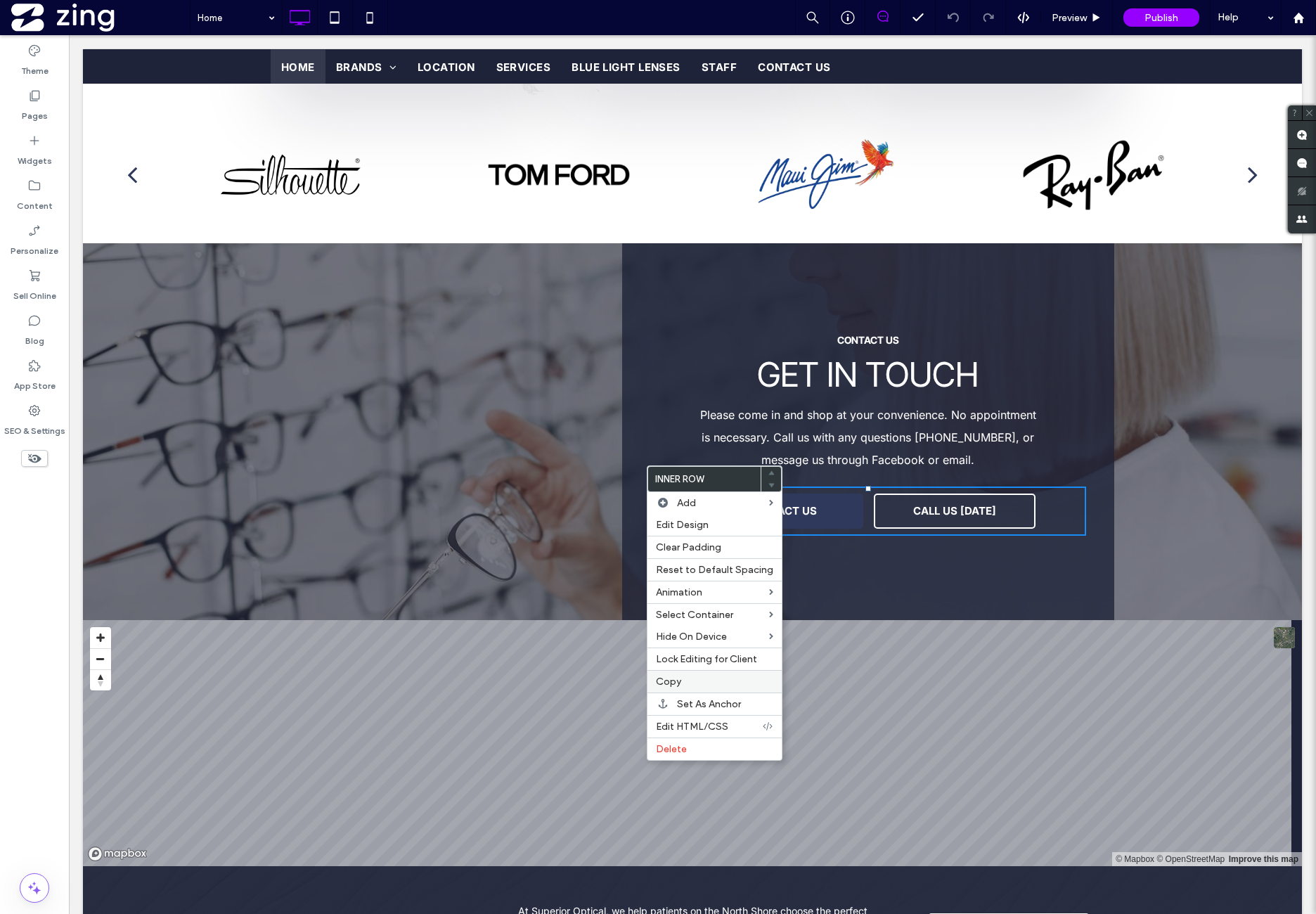
click at [703, 670] on div "Copy" at bounding box center [715, 681] width 134 height 23
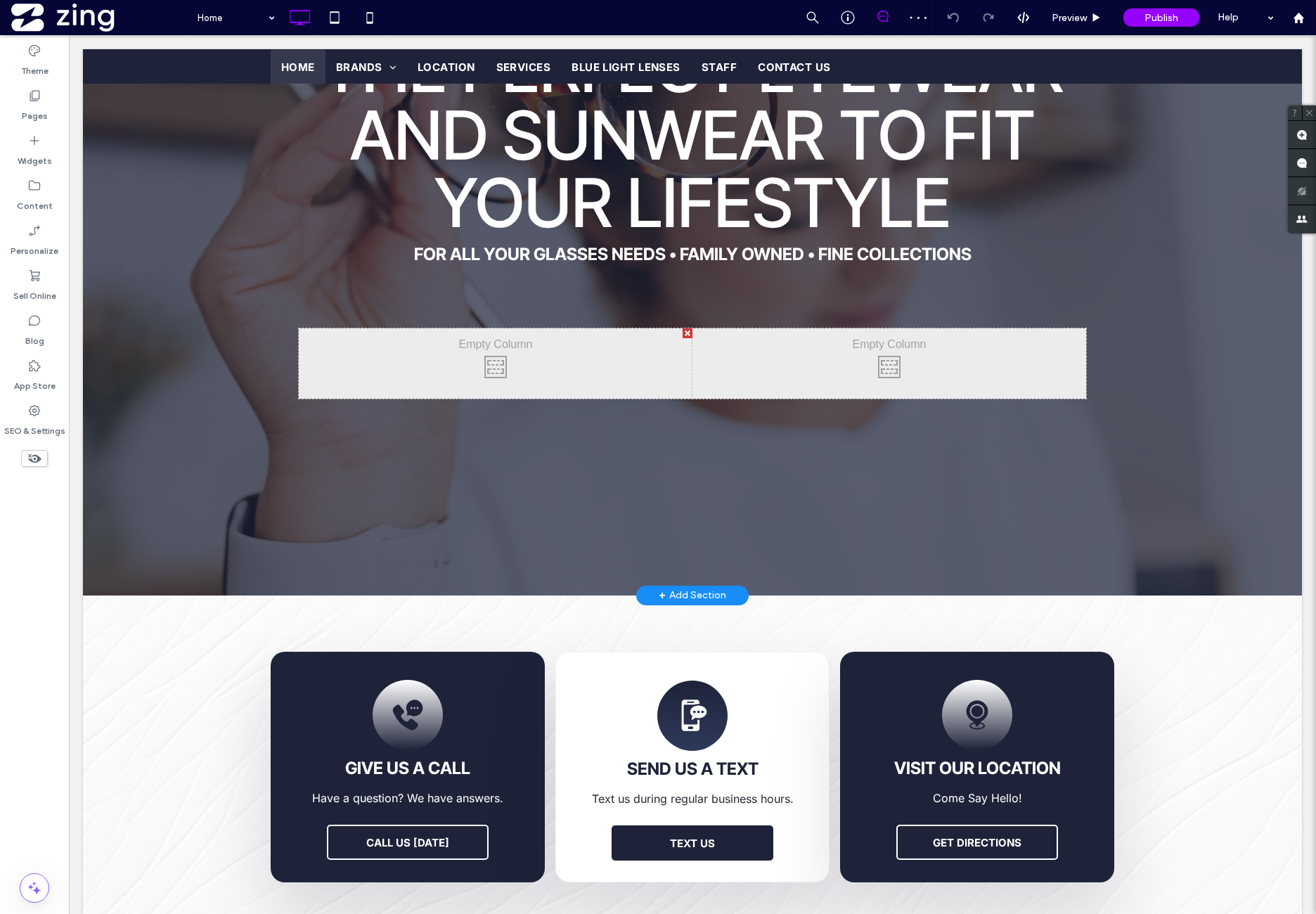
scroll to position [351, 0]
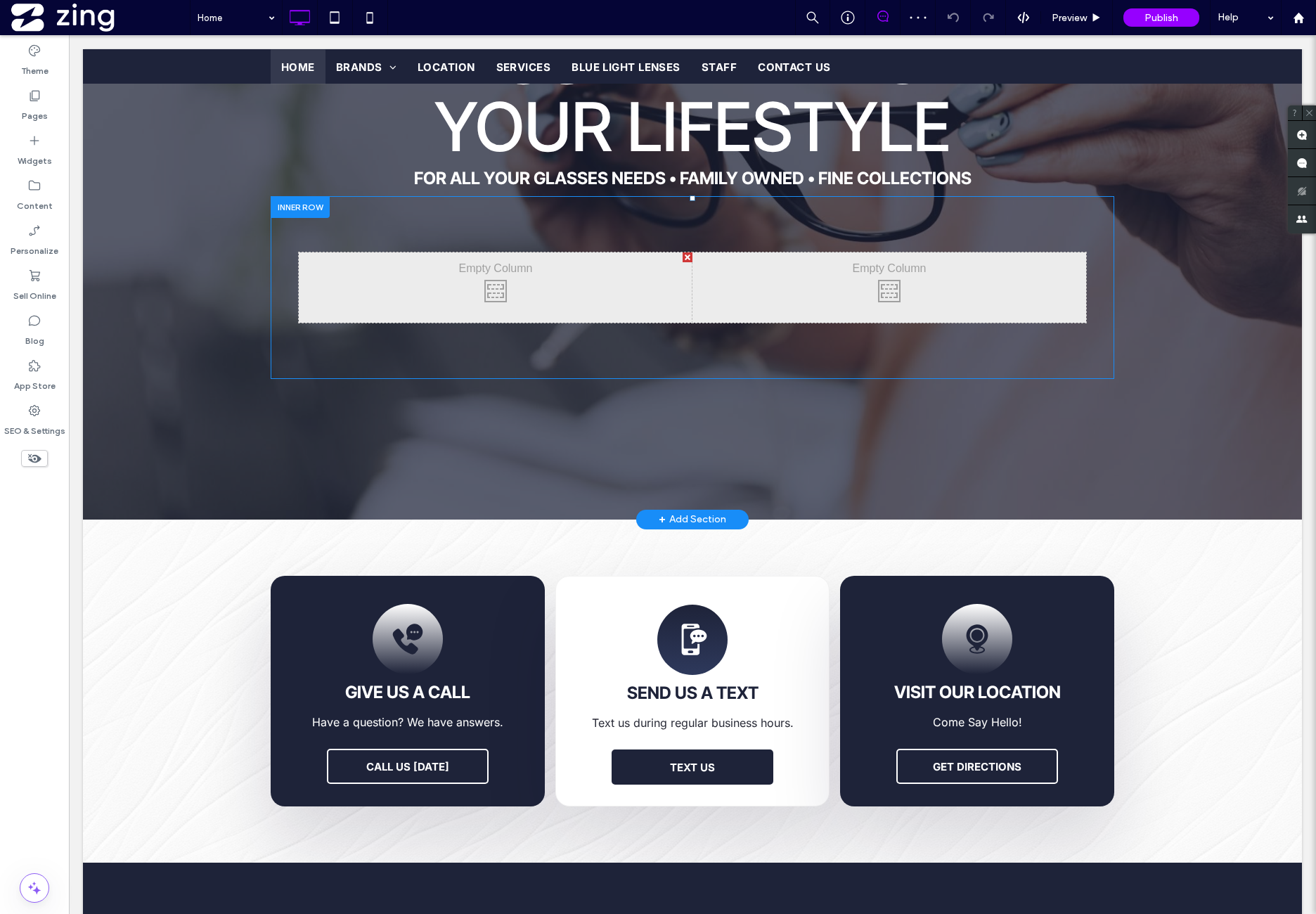
click at [311, 210] on div at bounding box center [300, 207] width 59 height 22
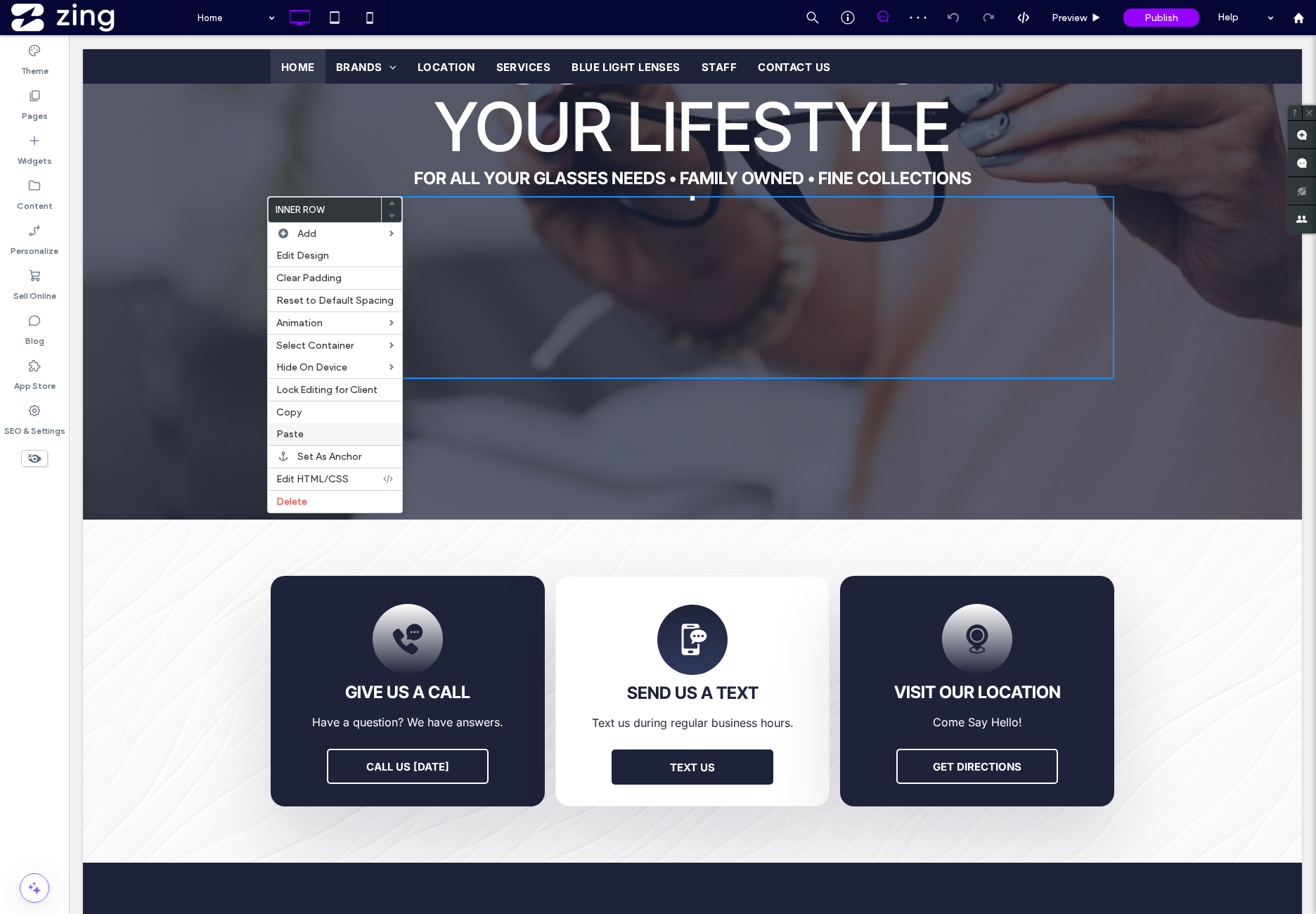
click at [328, 428] on label "Paste" at bounding box center [335, 434] width 117 height 12
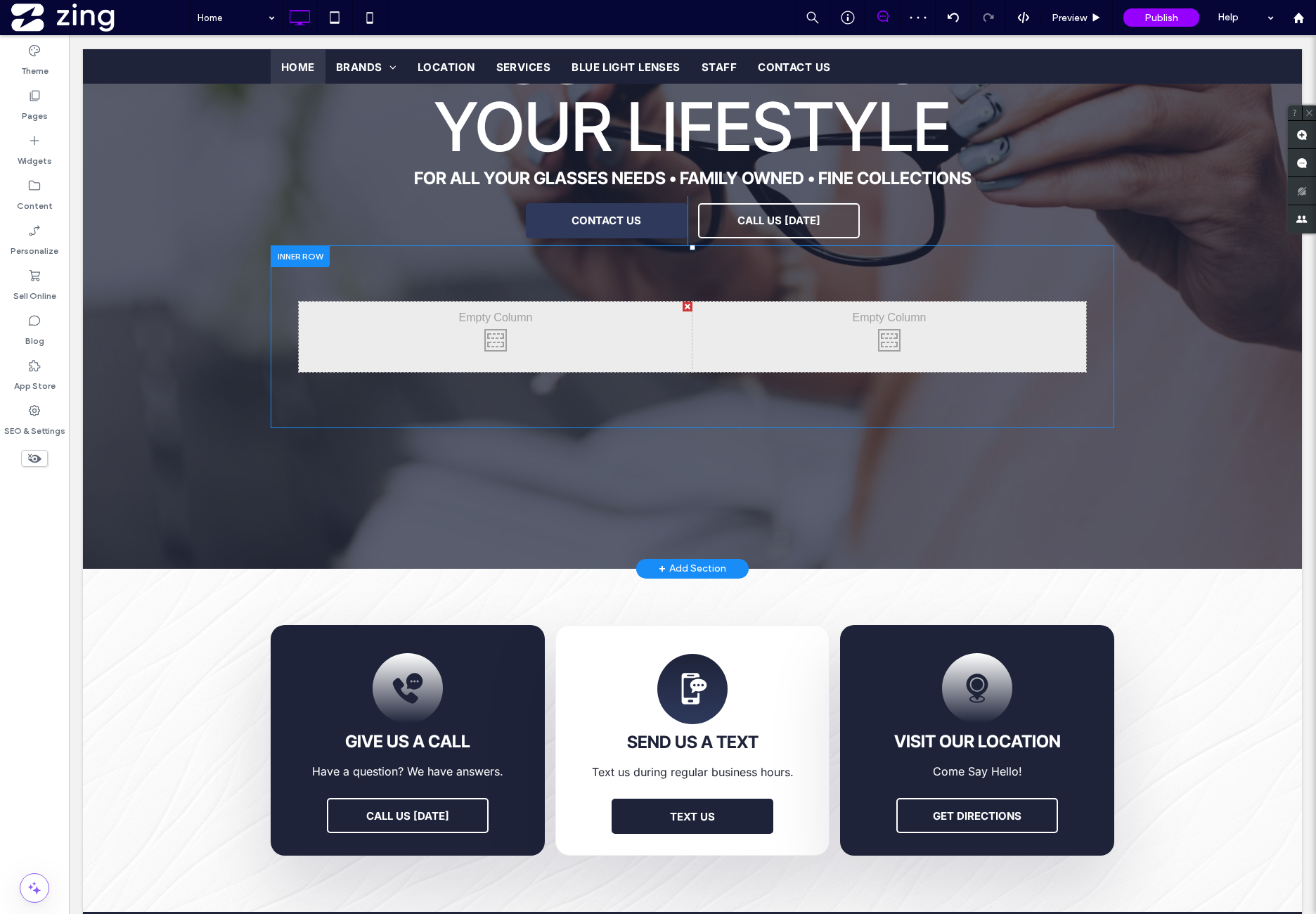
click at [292, 257] on div at bounding box center [300, 256] width 59 height 22
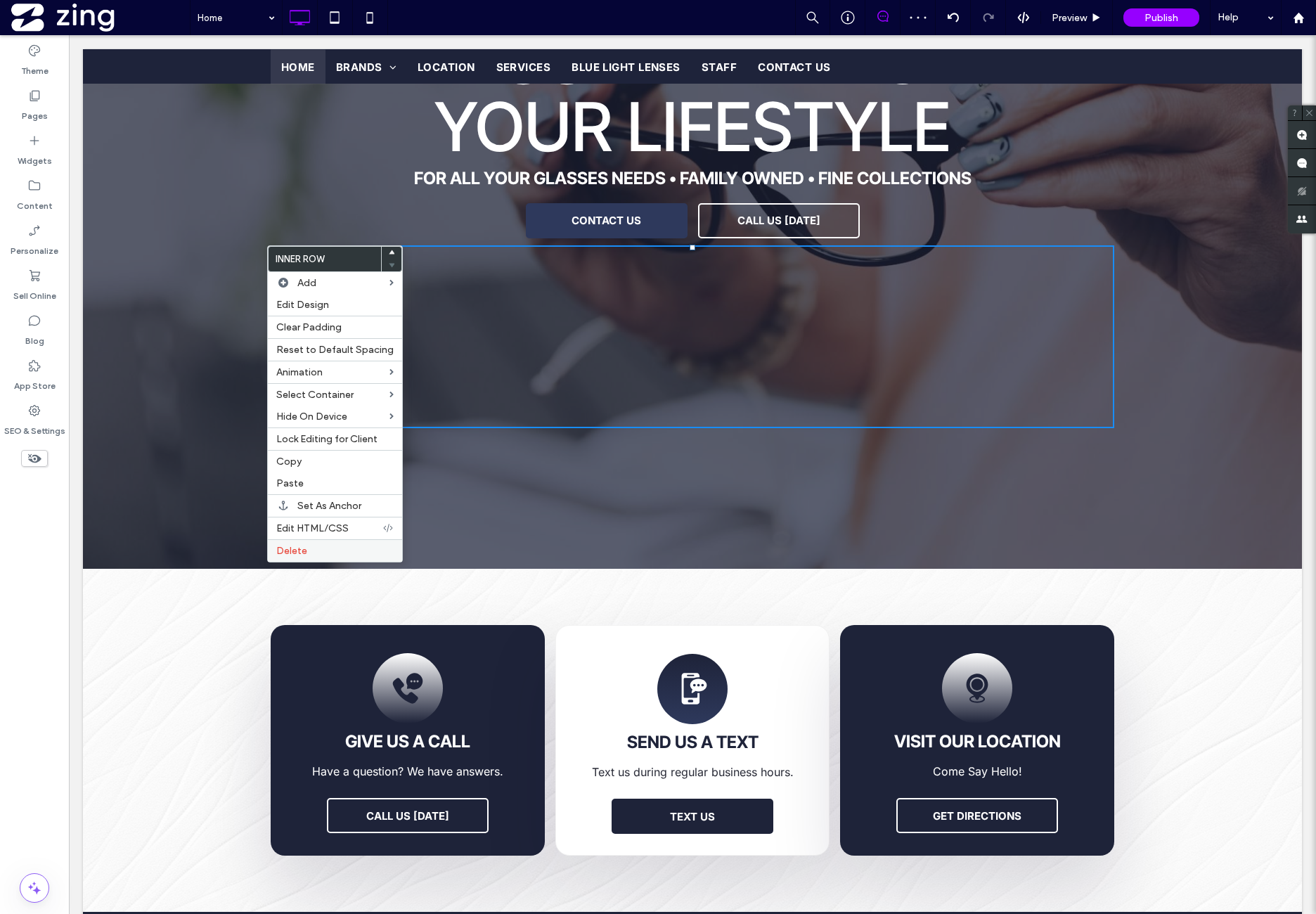
click at [325, 545] on label "Delete" at bounding box center [335, 551] width 117 height 12
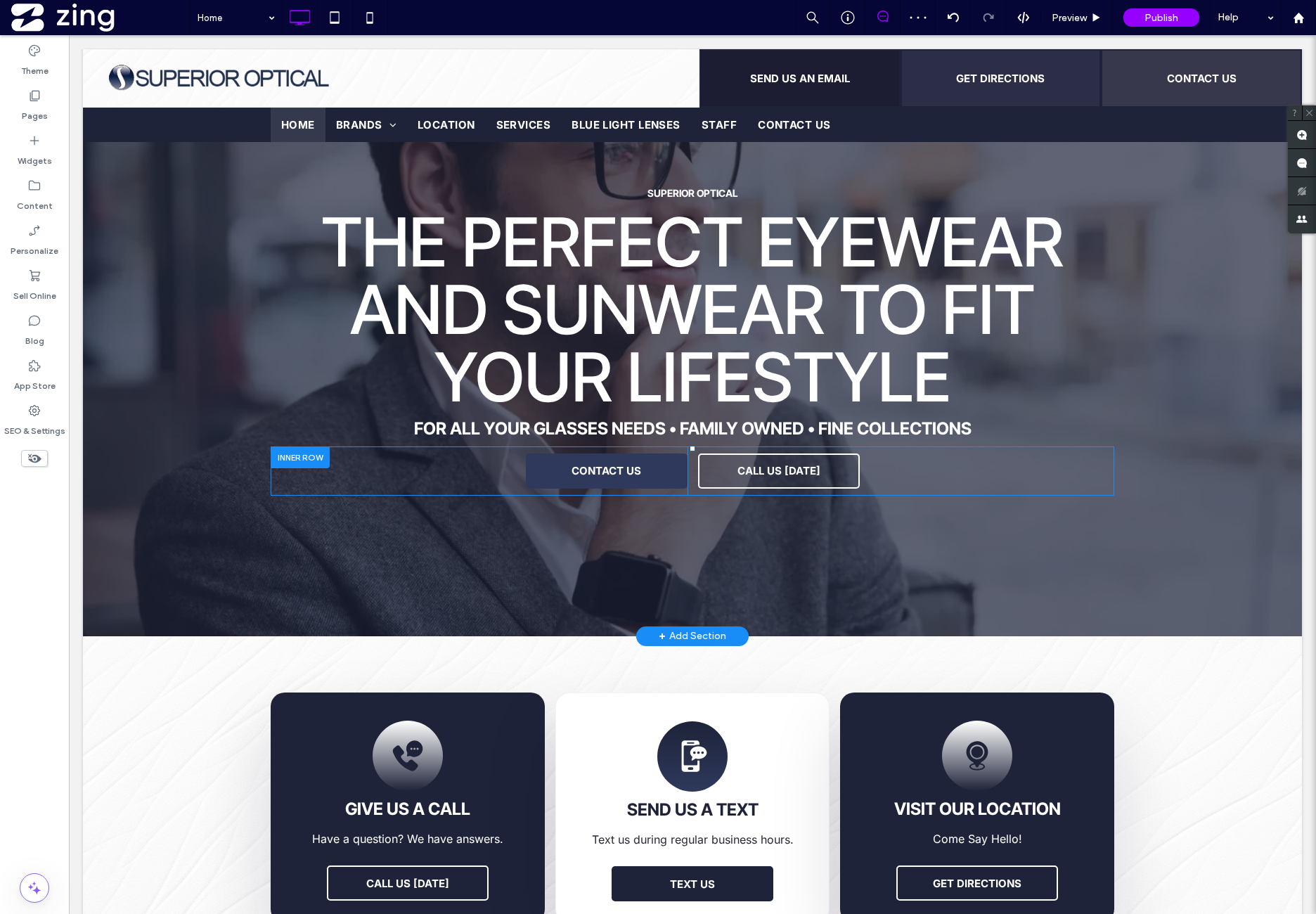
scroll to position [116, 0]
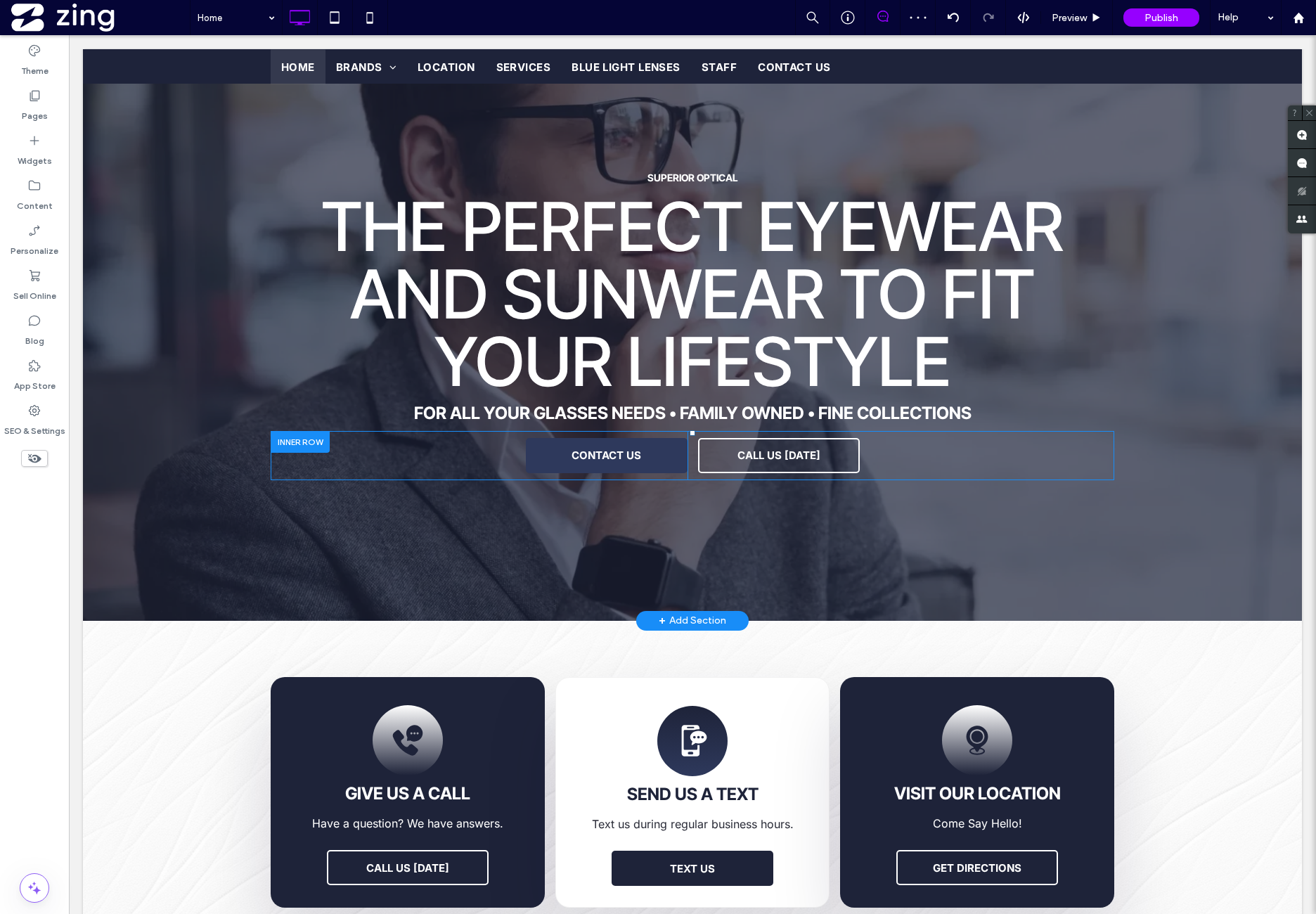
click at [303, 433] on div at bounding box center [300, 442] width 59 height 22
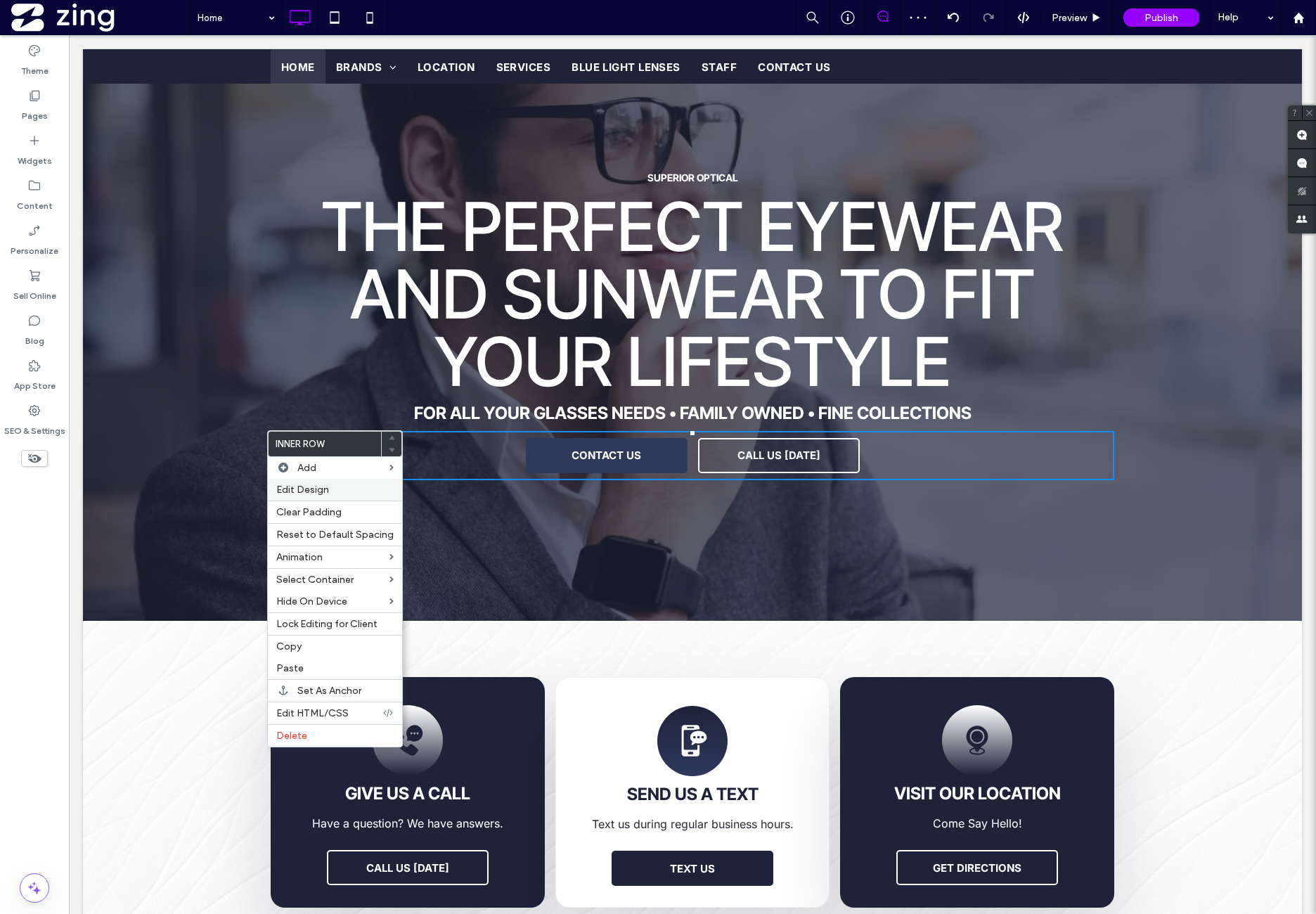
click at [336, 489] on label "Edit Design" at bounding box center [335, 489] width 117 height 12
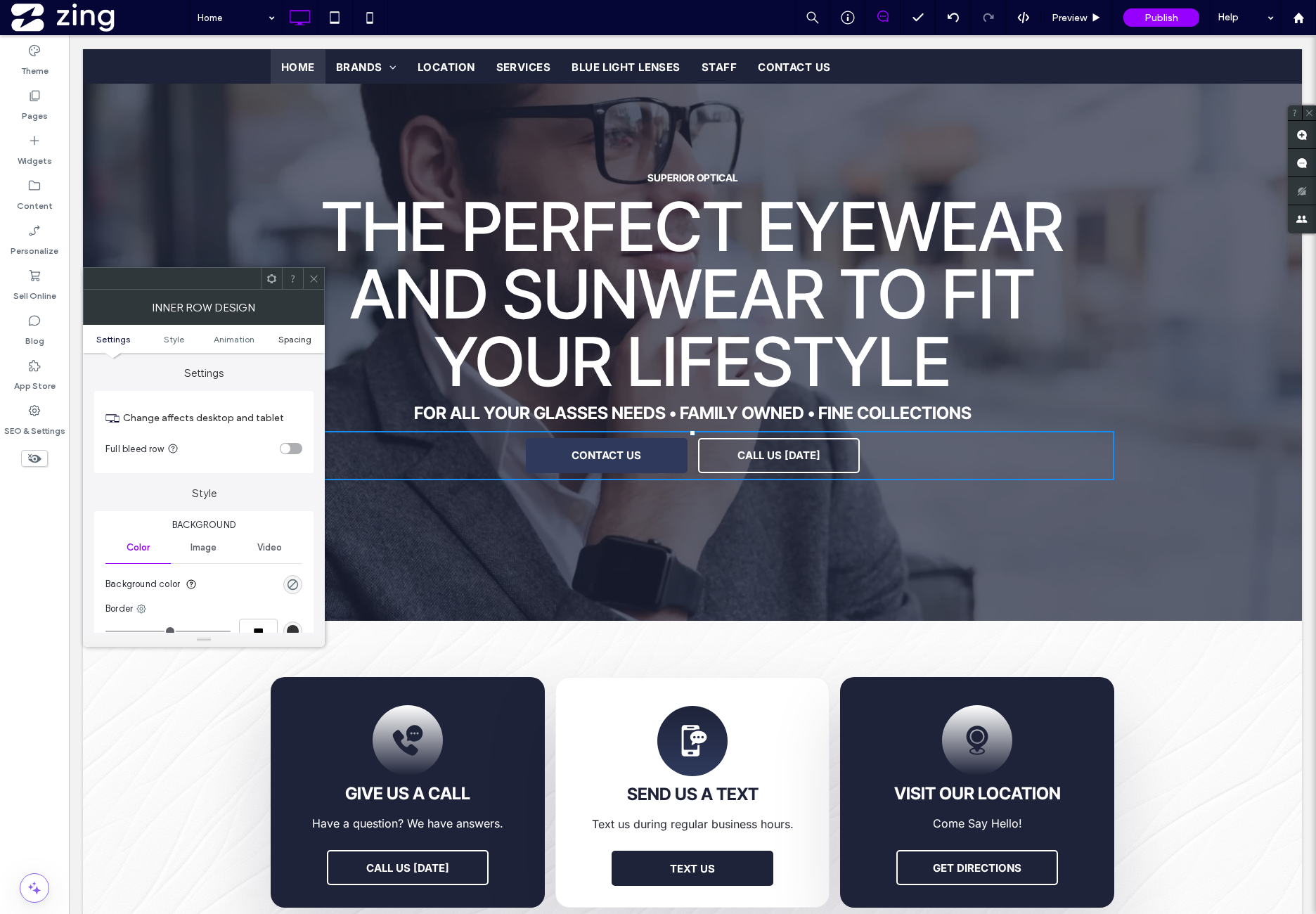
click at [296, 338] on span "Spacing" at bounding box center [295, 339] width 33 height 11
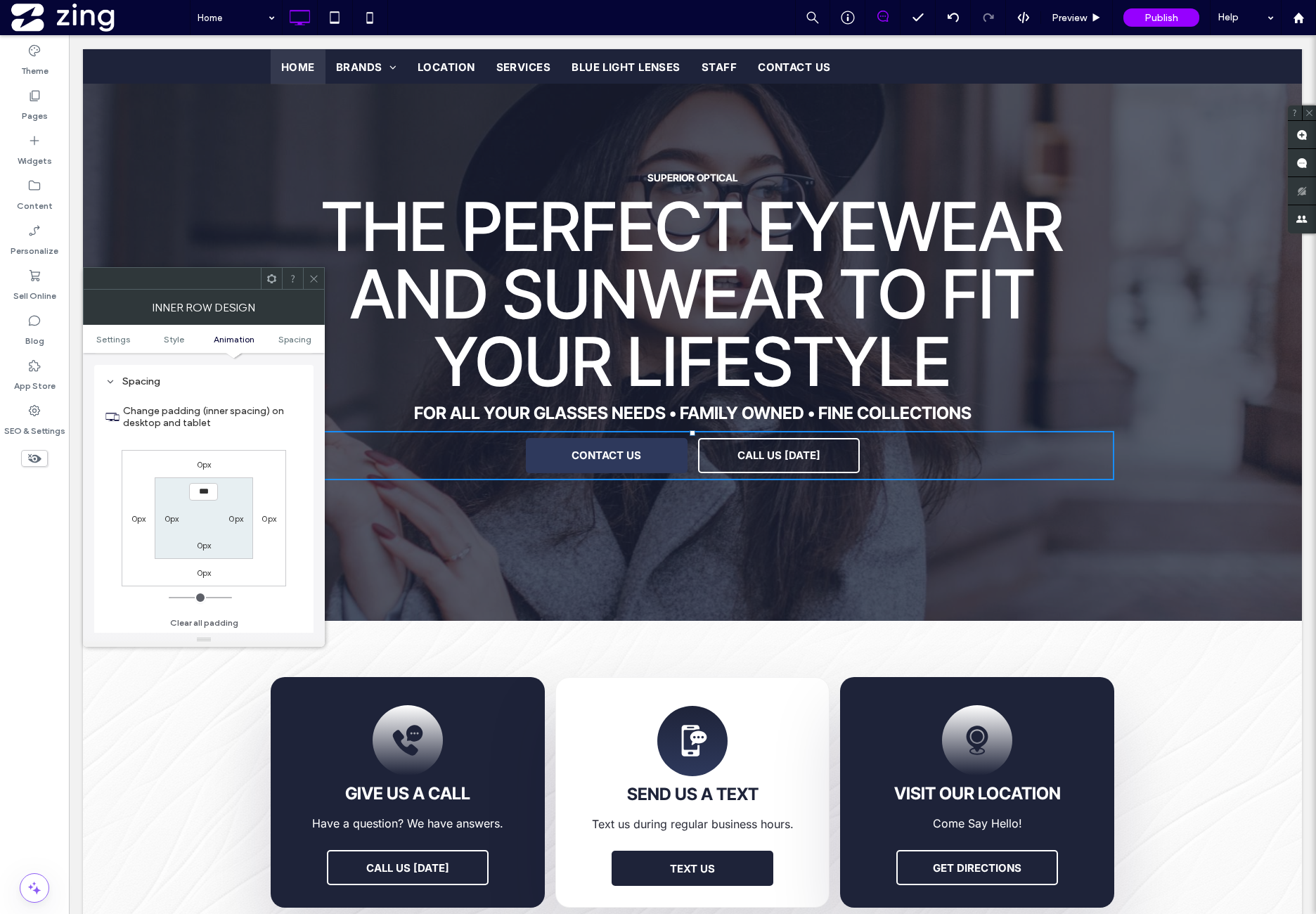
scroll to position [450, 0]
click at [206, 463] on label "0px" at bounding box center [204, 463] width 15 height 11
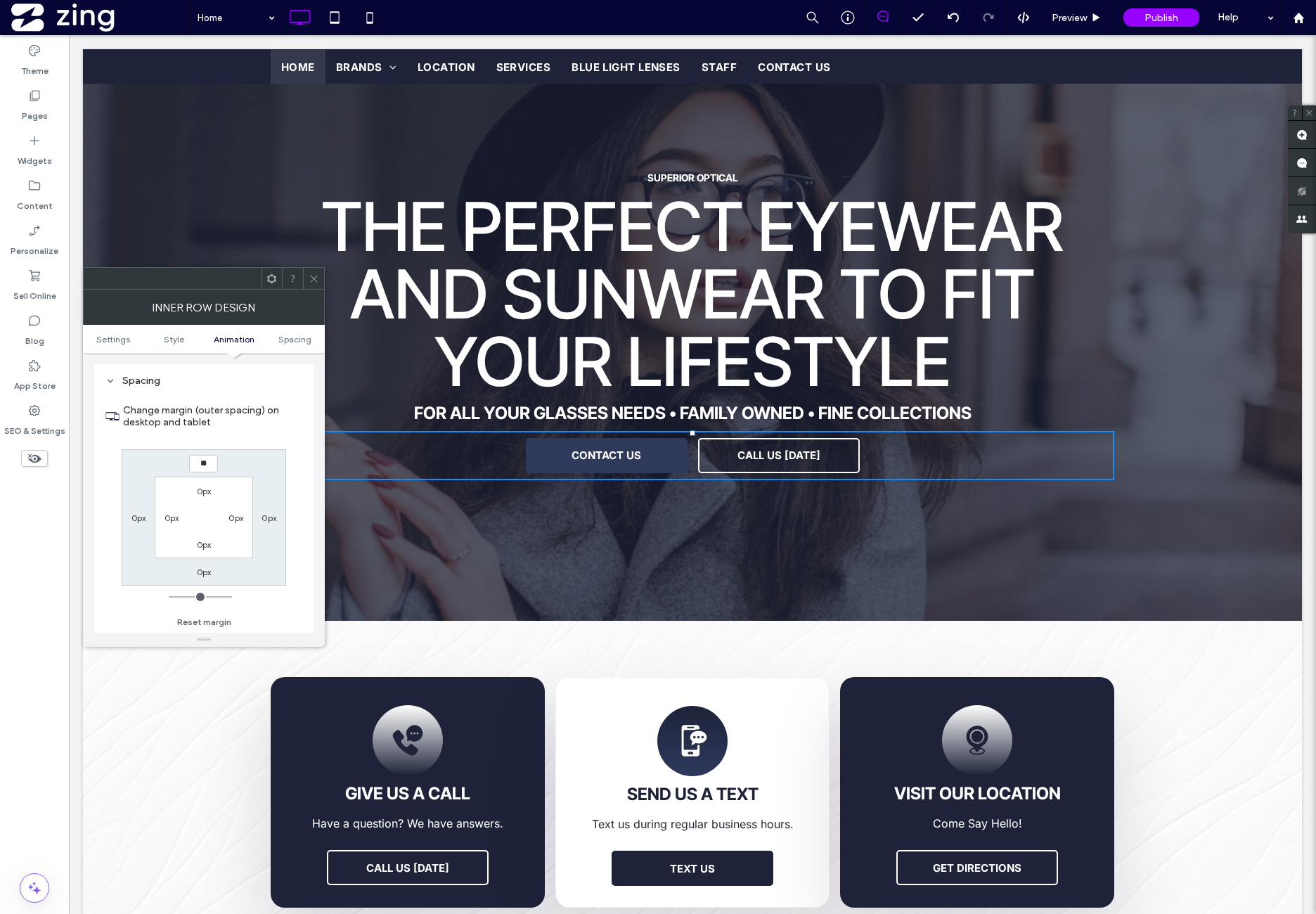
type input "**"
type input "****"
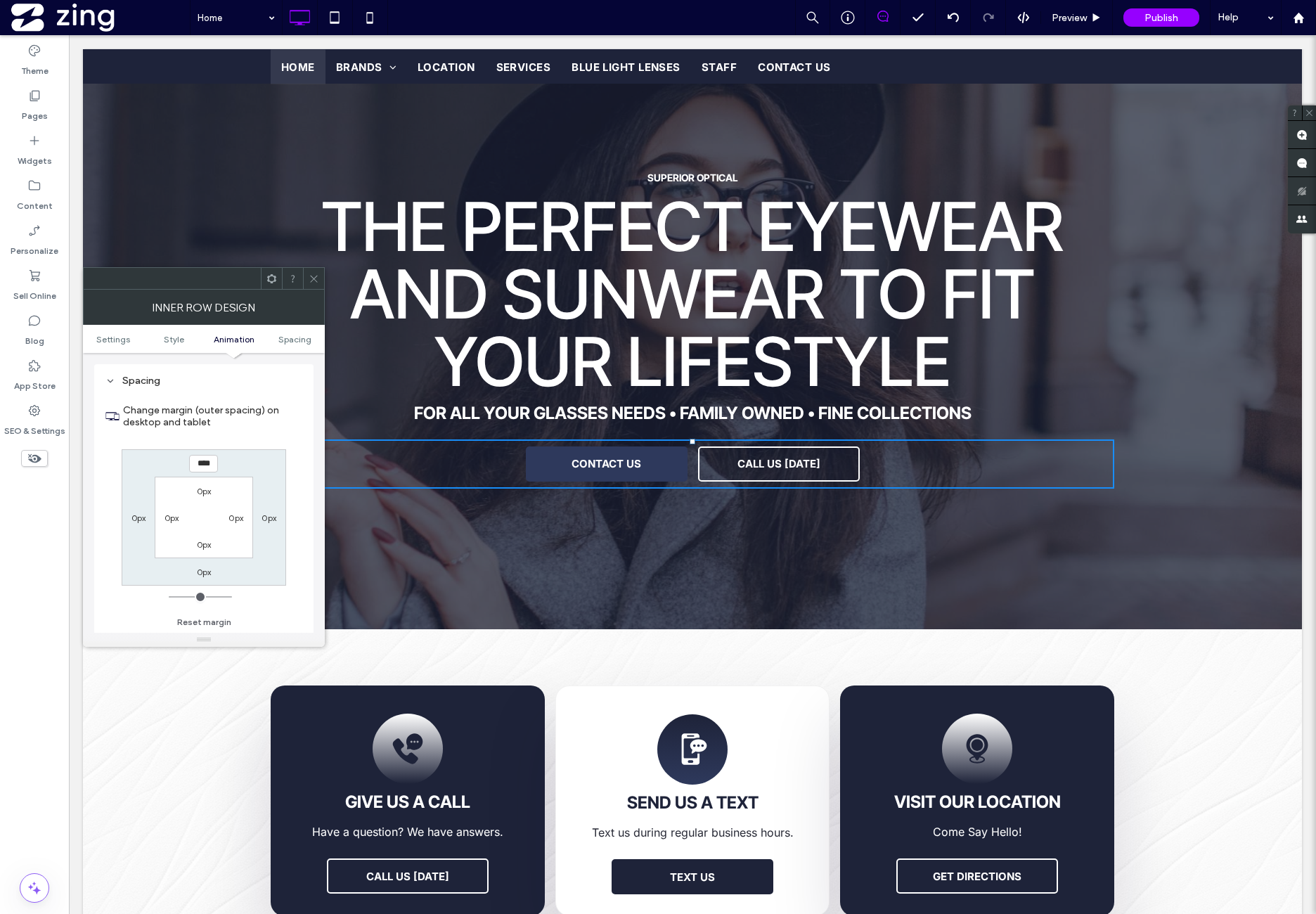
click at [254, 458] on div "**** 0px 0px 0px 0px 0px 0px 0px" at bounding box center [204, 517] width 164 height 136
click at [311, 269] on span at bounding box center [313, 278] width 11 height 21
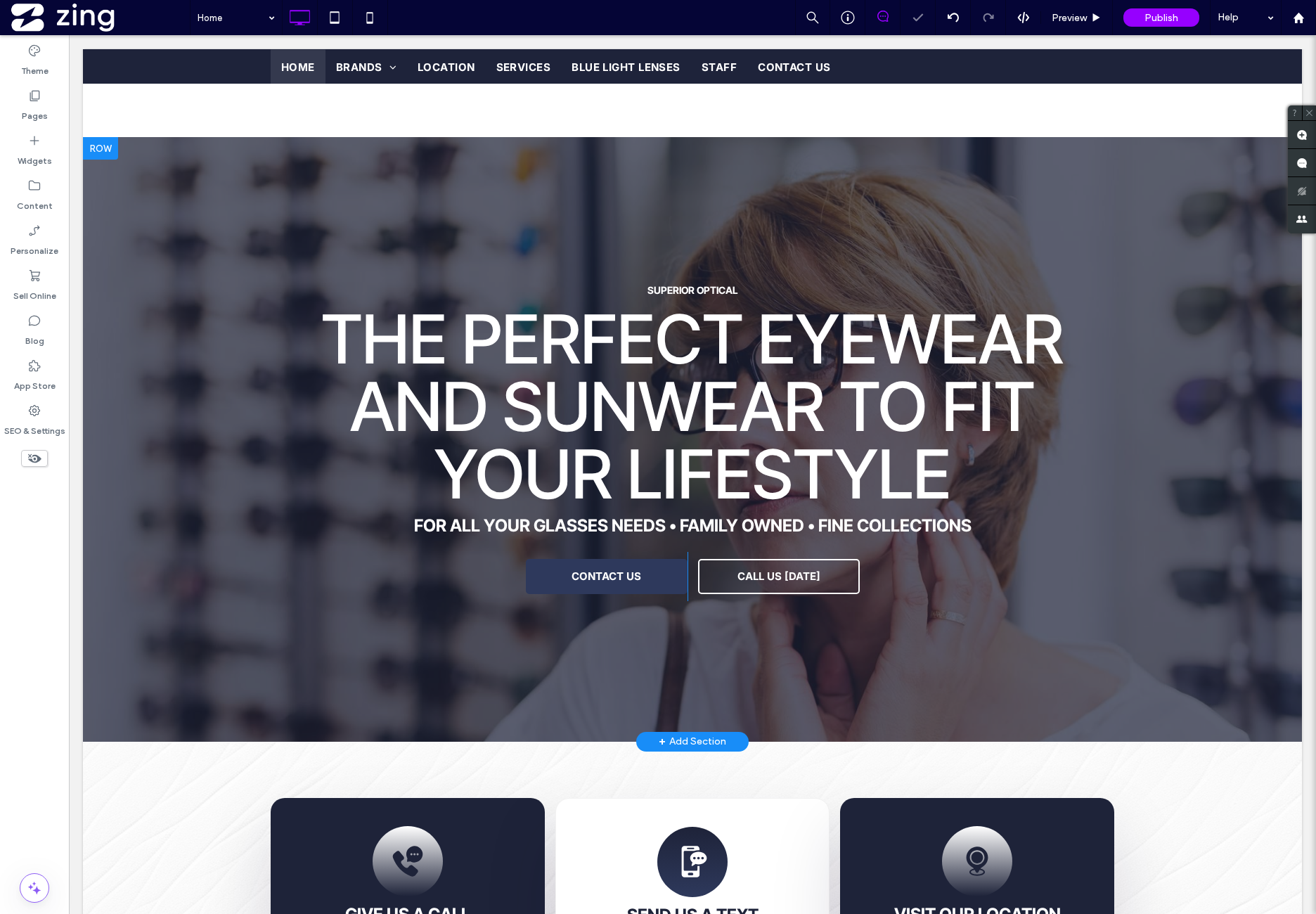
scroll to position [0, 0]
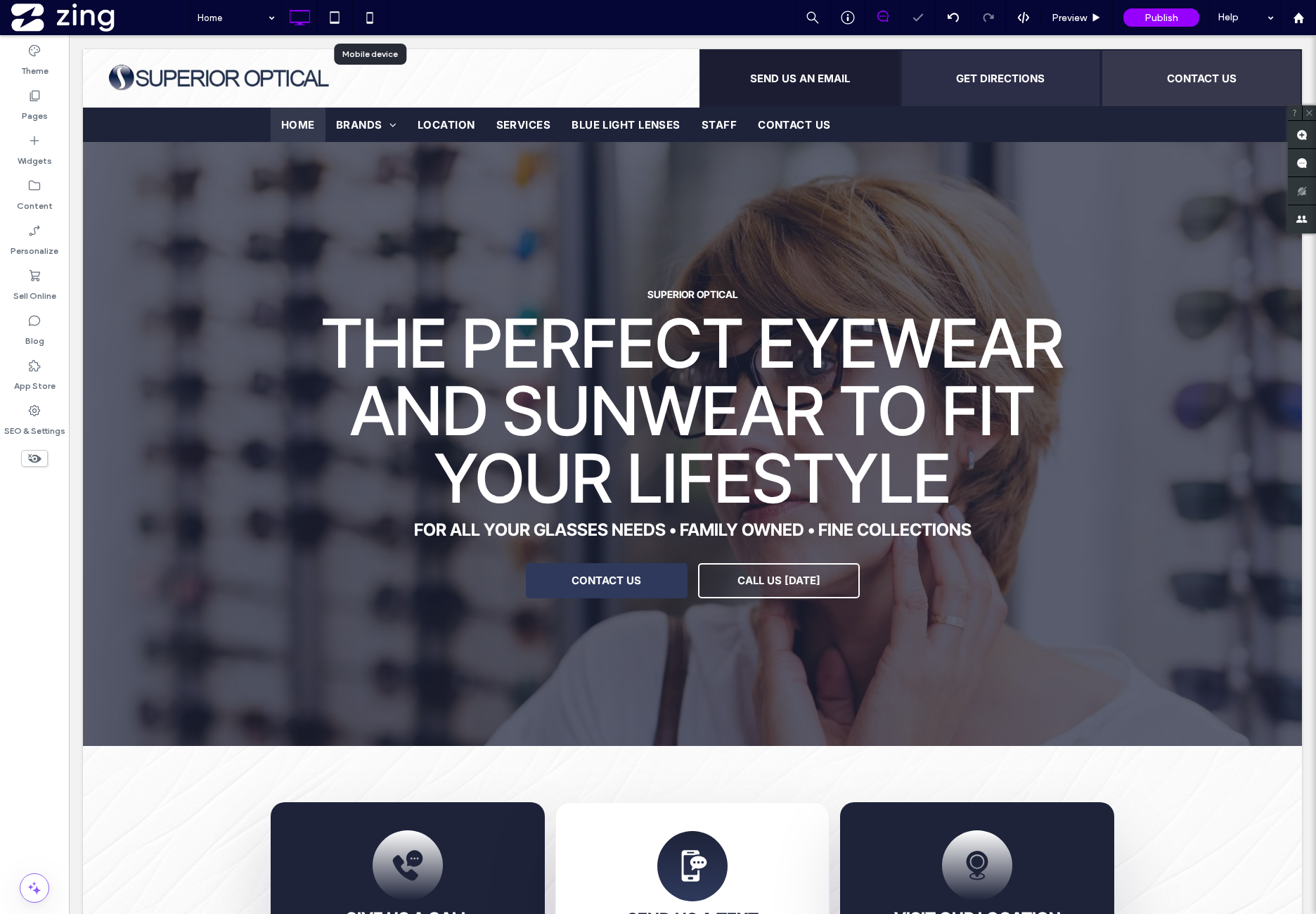
drag, startPoint x: 368, startPoint y: 19, endPoint x: 571, endPoint y: 64, distance: 207.9
click at [368, 18] on icon at bounding box center [369, 17] width 28 height 28
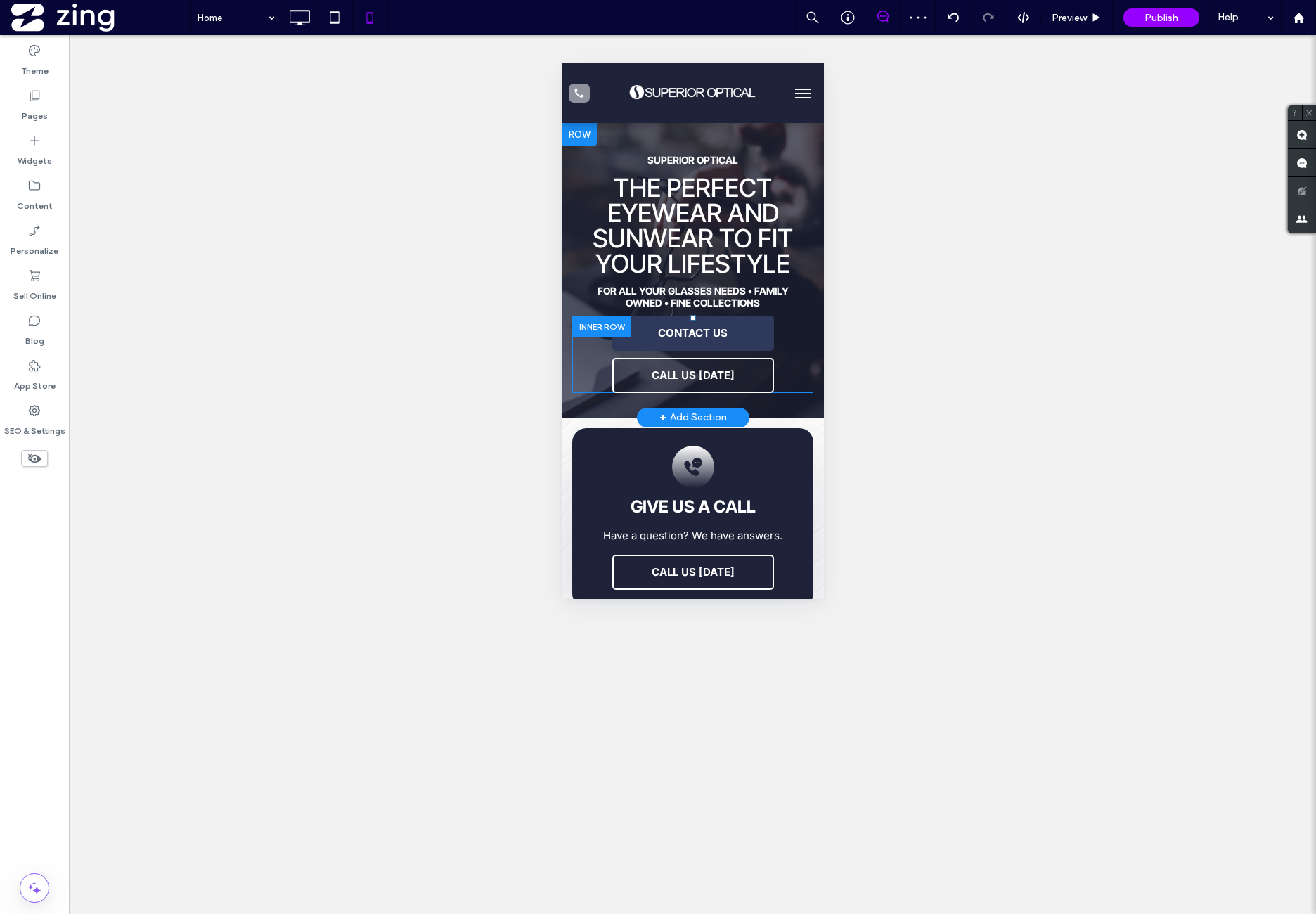
click at [599, 325] on div at bounding box center [601, 326] width 59 height 22
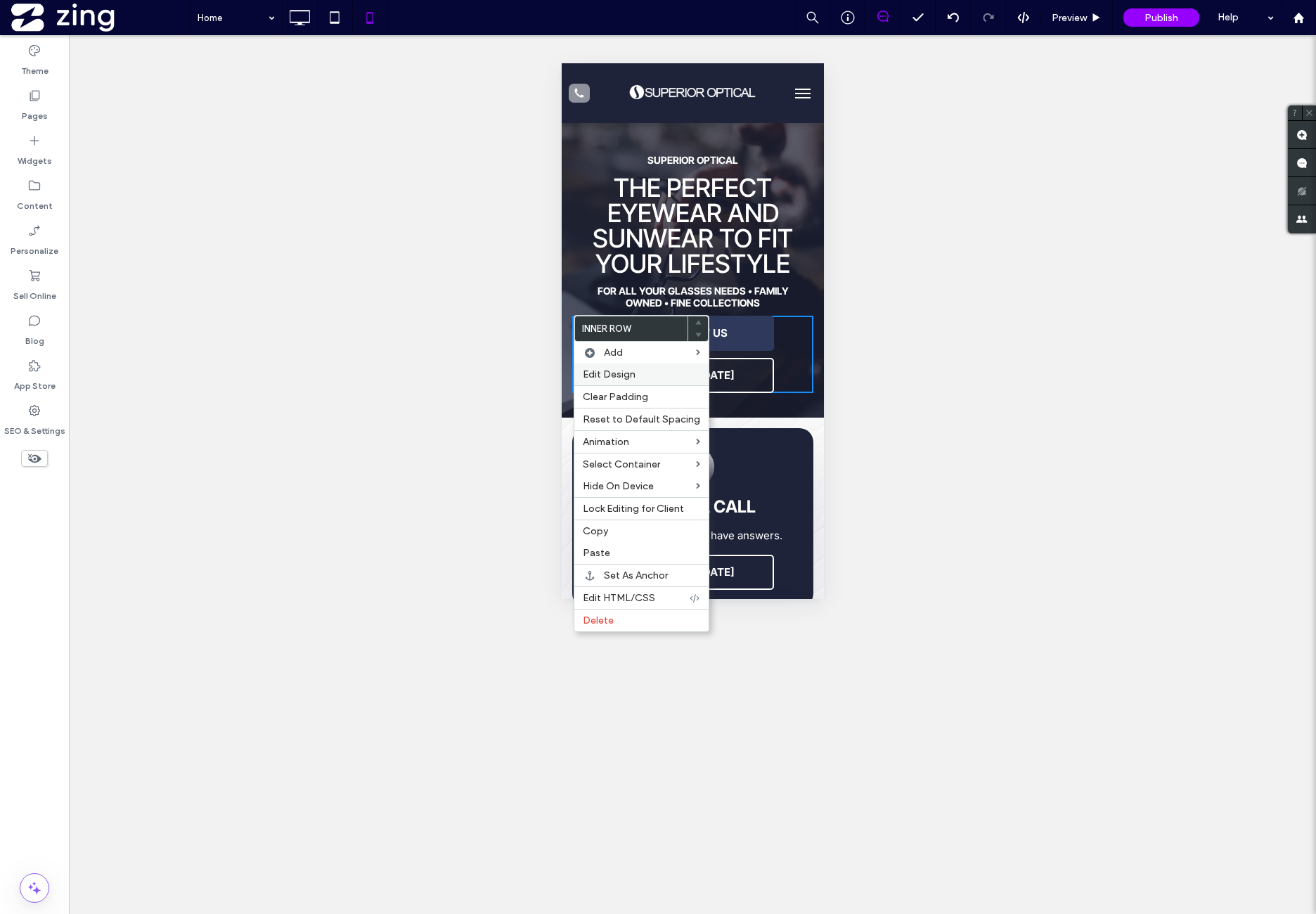
click at [639, 376] on label "Edit Design" at bounding box center [641, 374] width 117 height 12
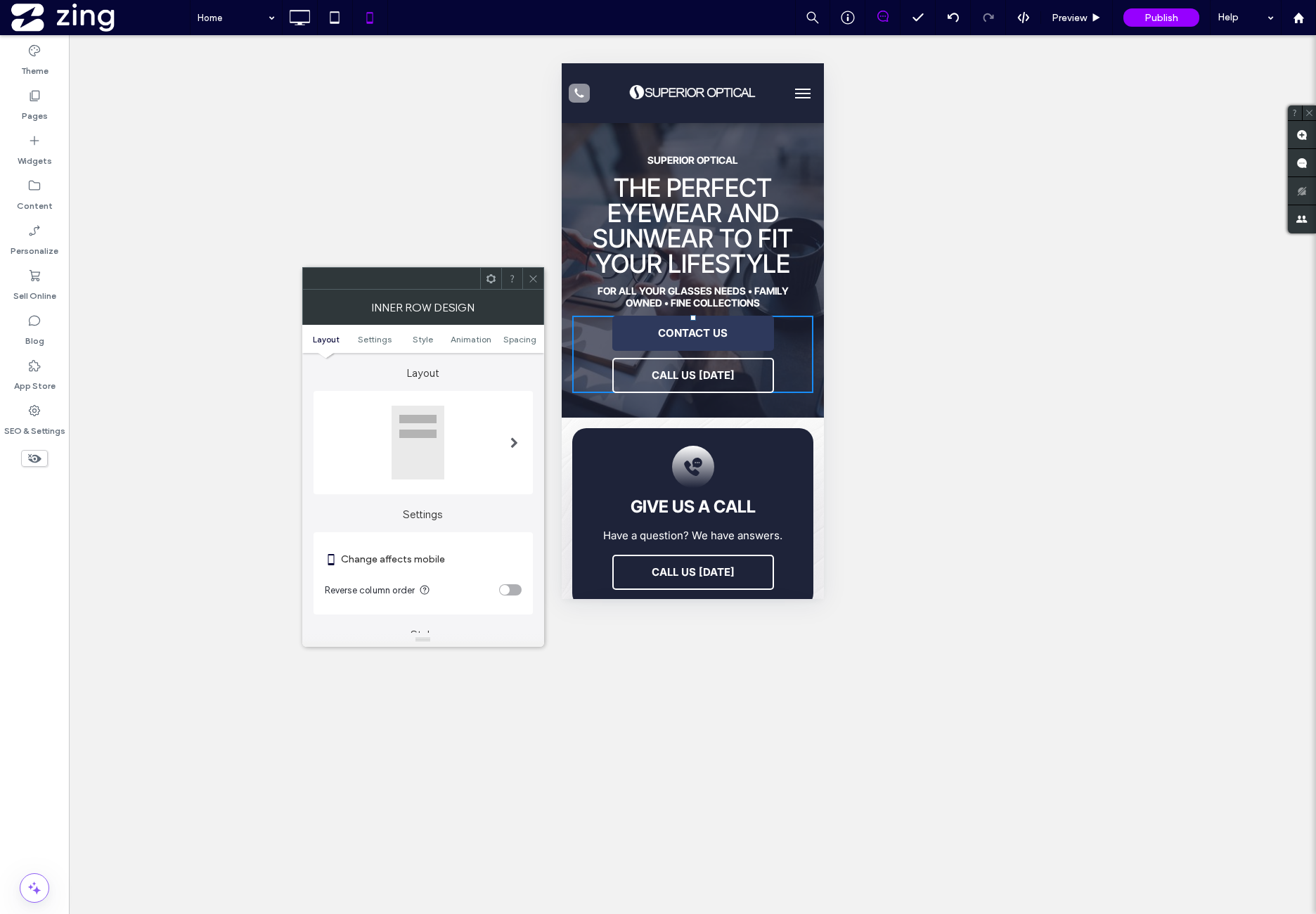
click at [516, 343] on ul "Layout Settings Style Animation Spacing" at bounding box center [423, 338] width 242 height 28
click at [523, 332] on ul "Layout Settings Style Animation Spacing" at bounding box center [423, 338] width 242 height 28
click at [518, 342] on span "Spacing" at bounding box center [520, 339] width 33 height 11
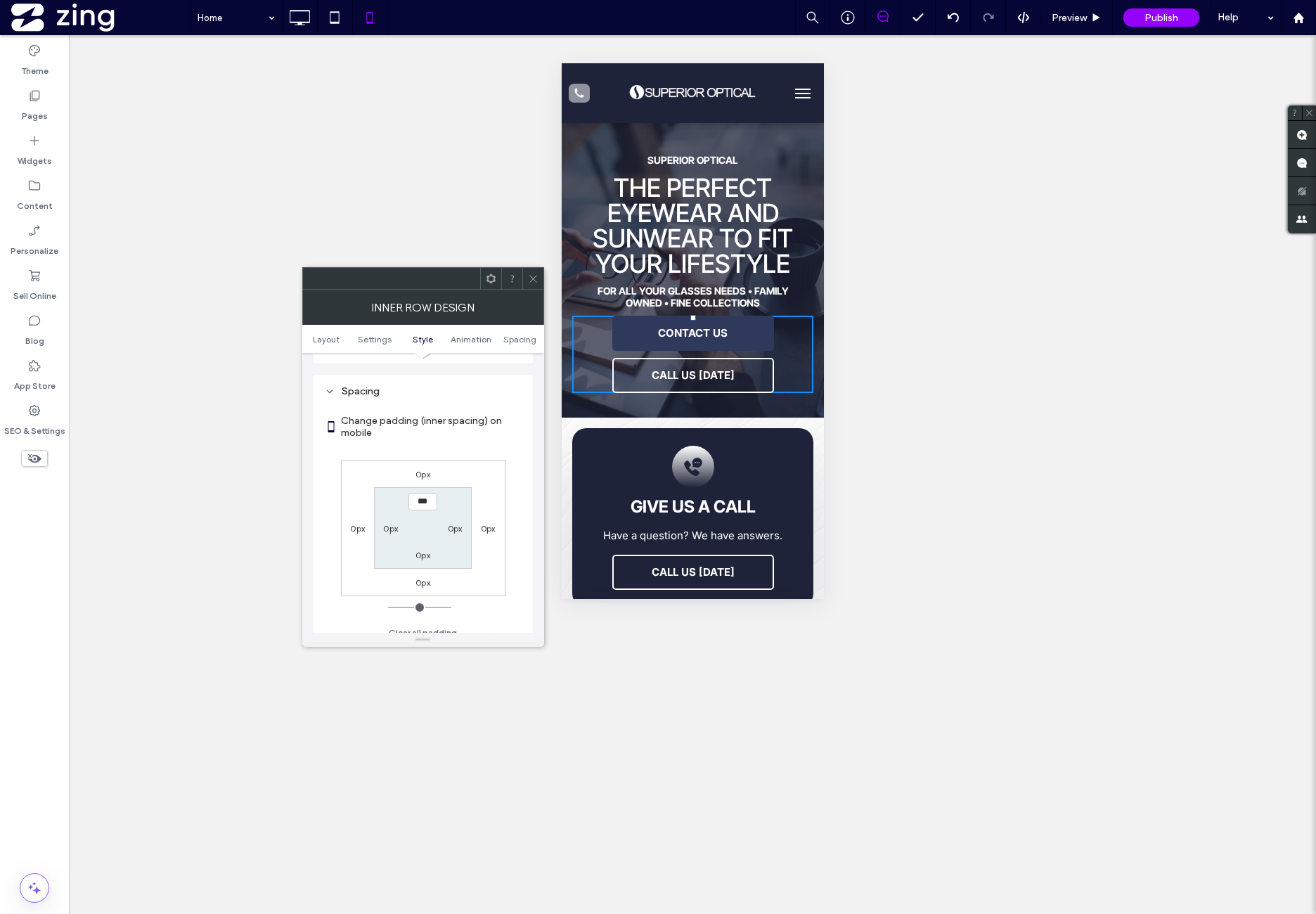
scroll to position [592, 0]
drag, startPoint x: 421, startPoint y: 462, endPoint x: 451, endPoint y: 461, distance: 30.0
click at [422, 462] on label "0px" at bounding box center [423, 463] width 15 height 11
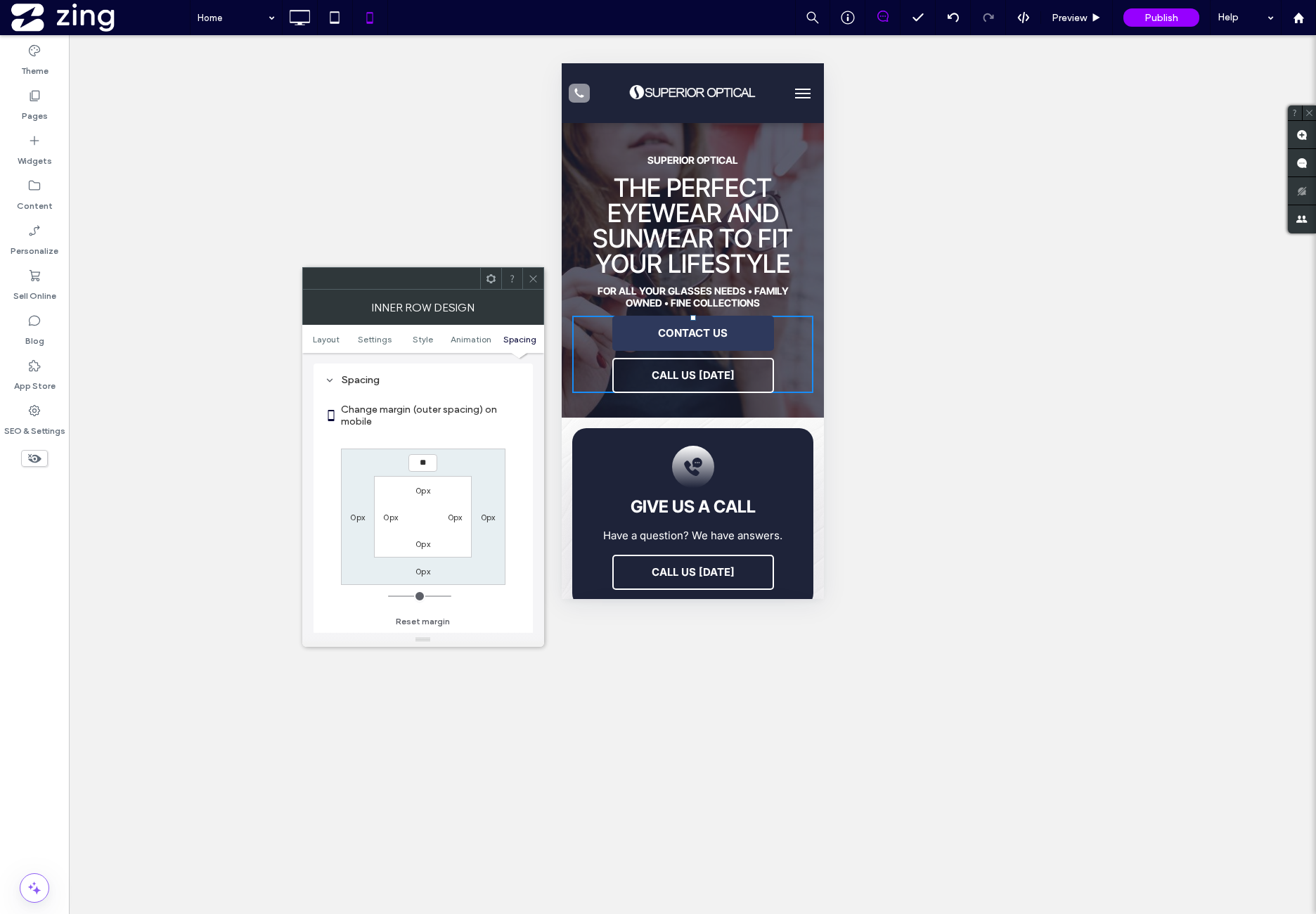
type input "**"
type input "****"
click at [473, 435] on section "Change margin (outer spacing) on mobile" at bounding box center [423, 415] width 197 height 52
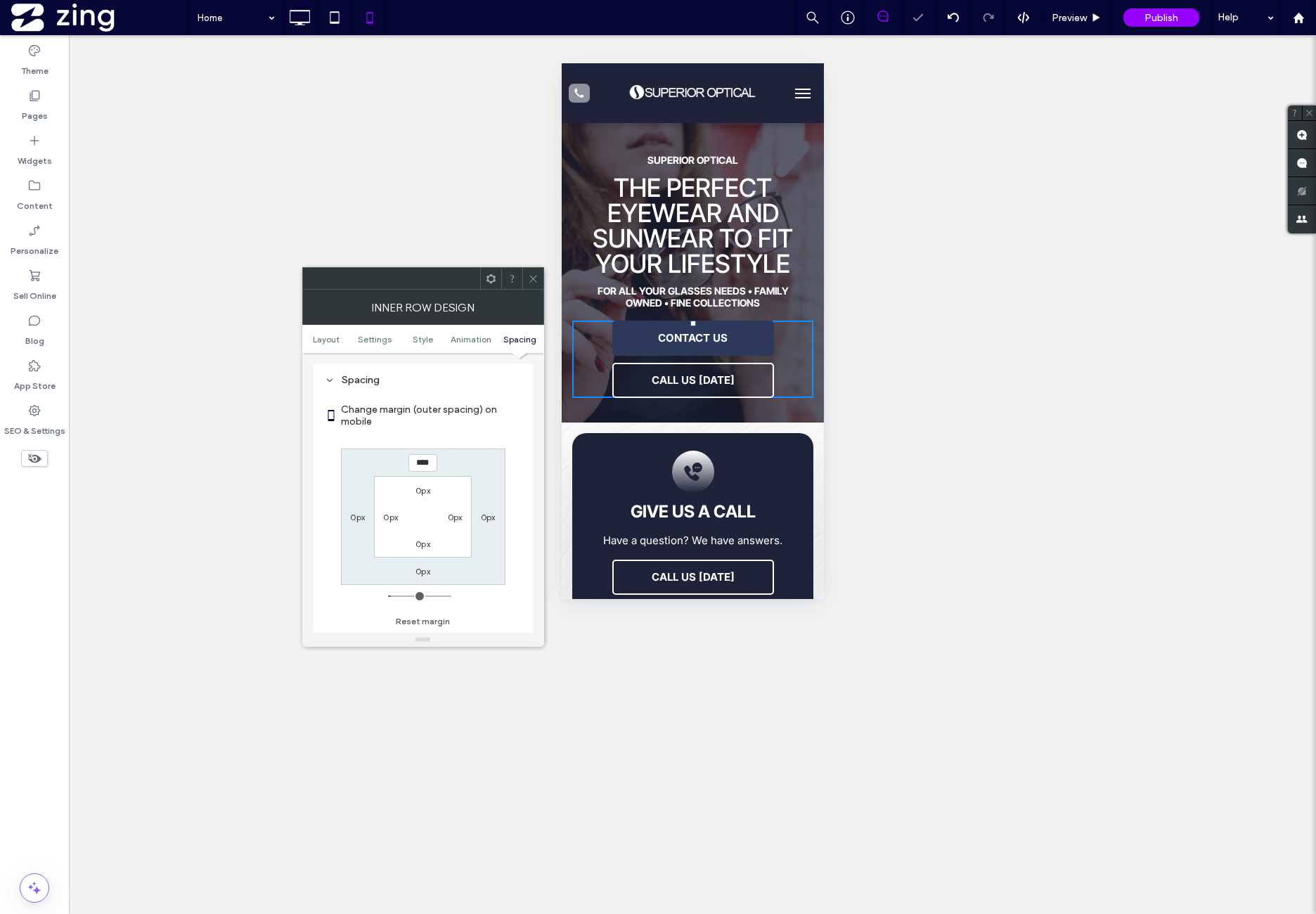
click at [533, 273] on icon at bounding box center [533, 278] width 11 height 11
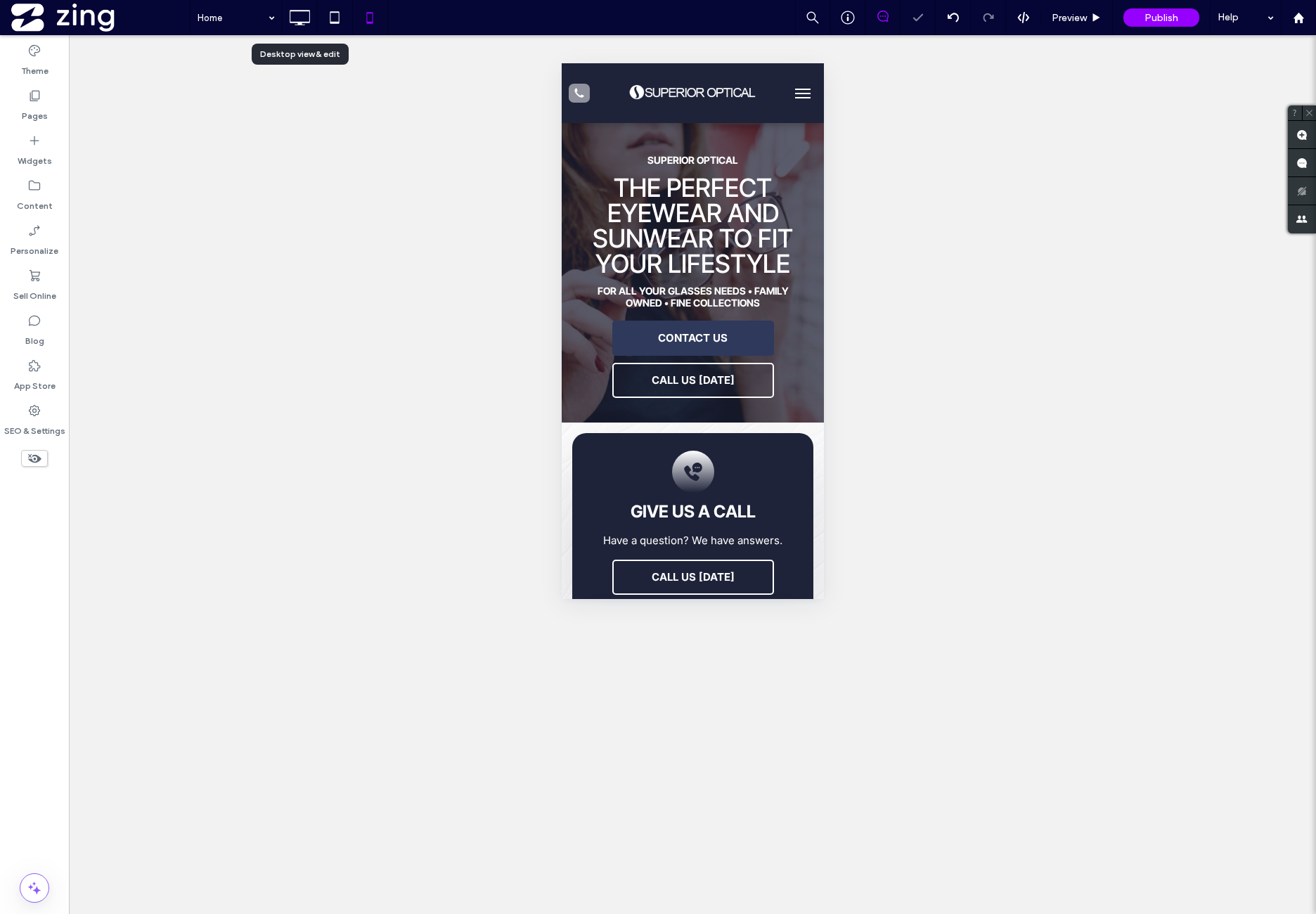
click at [312, 23] on icon at bounding box center [299, 17] width 28 height 28
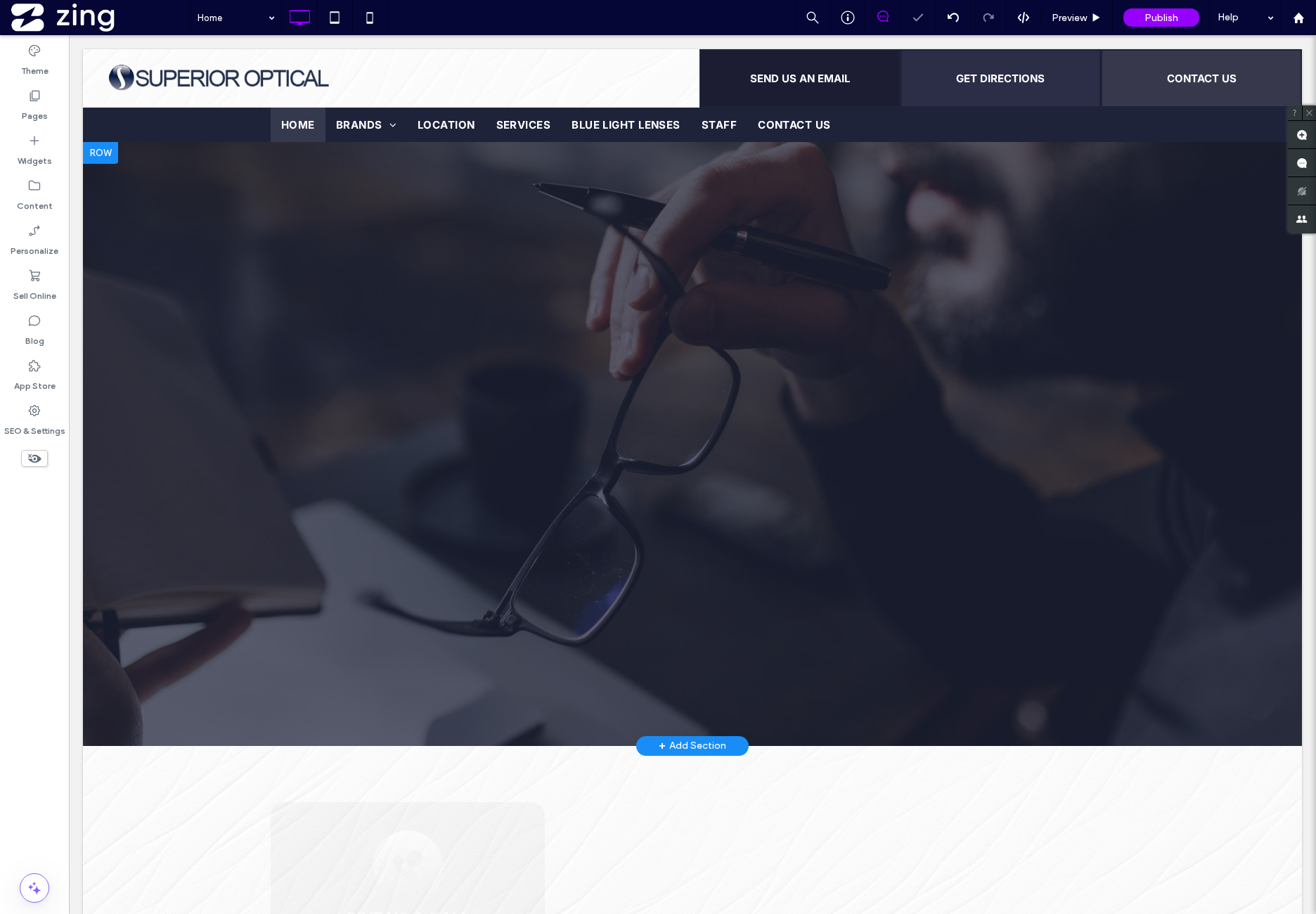
scroll to position [0, 0]
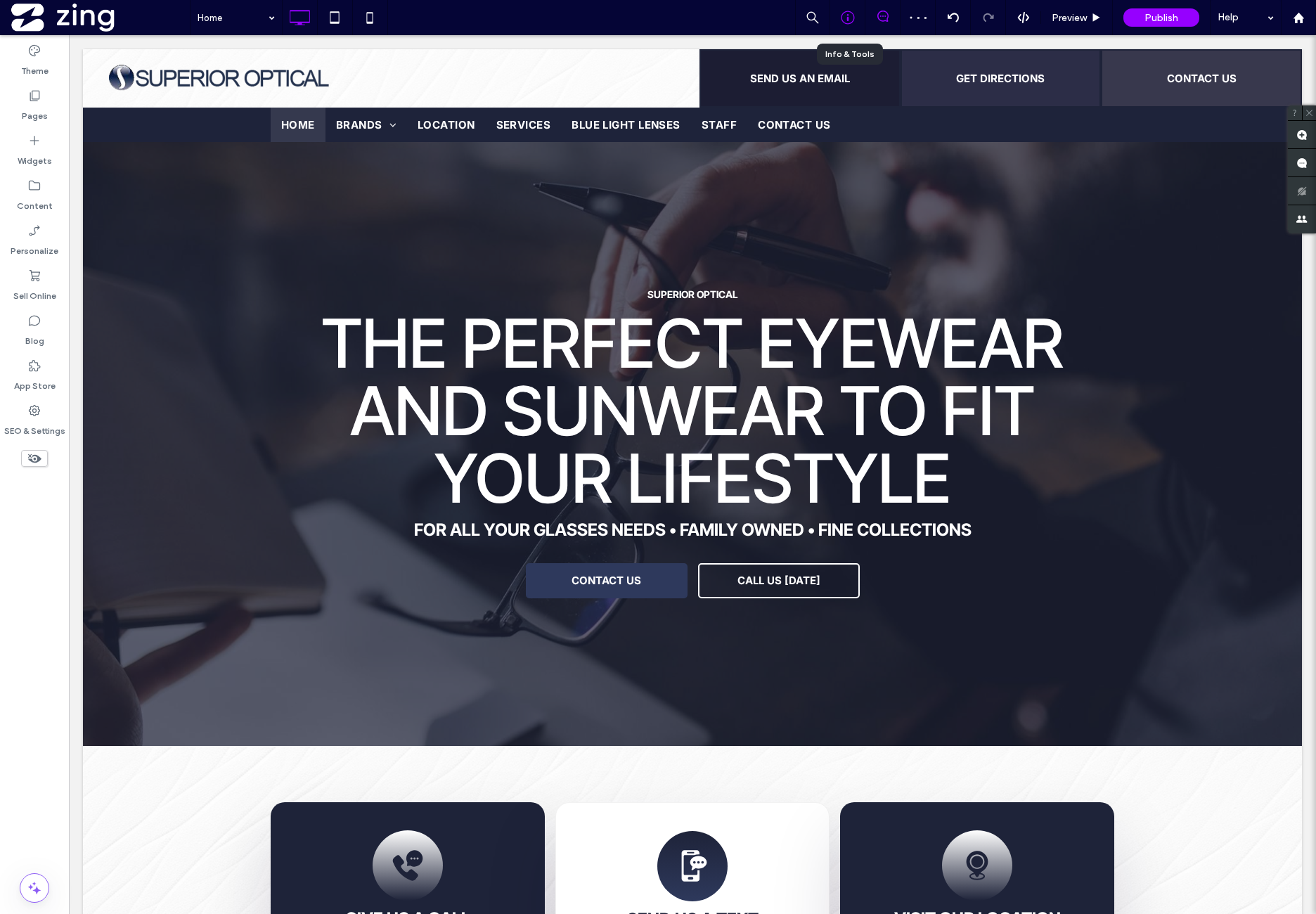
click at [838, 12] on div at bounding box center [848, 18] width 34 height 14
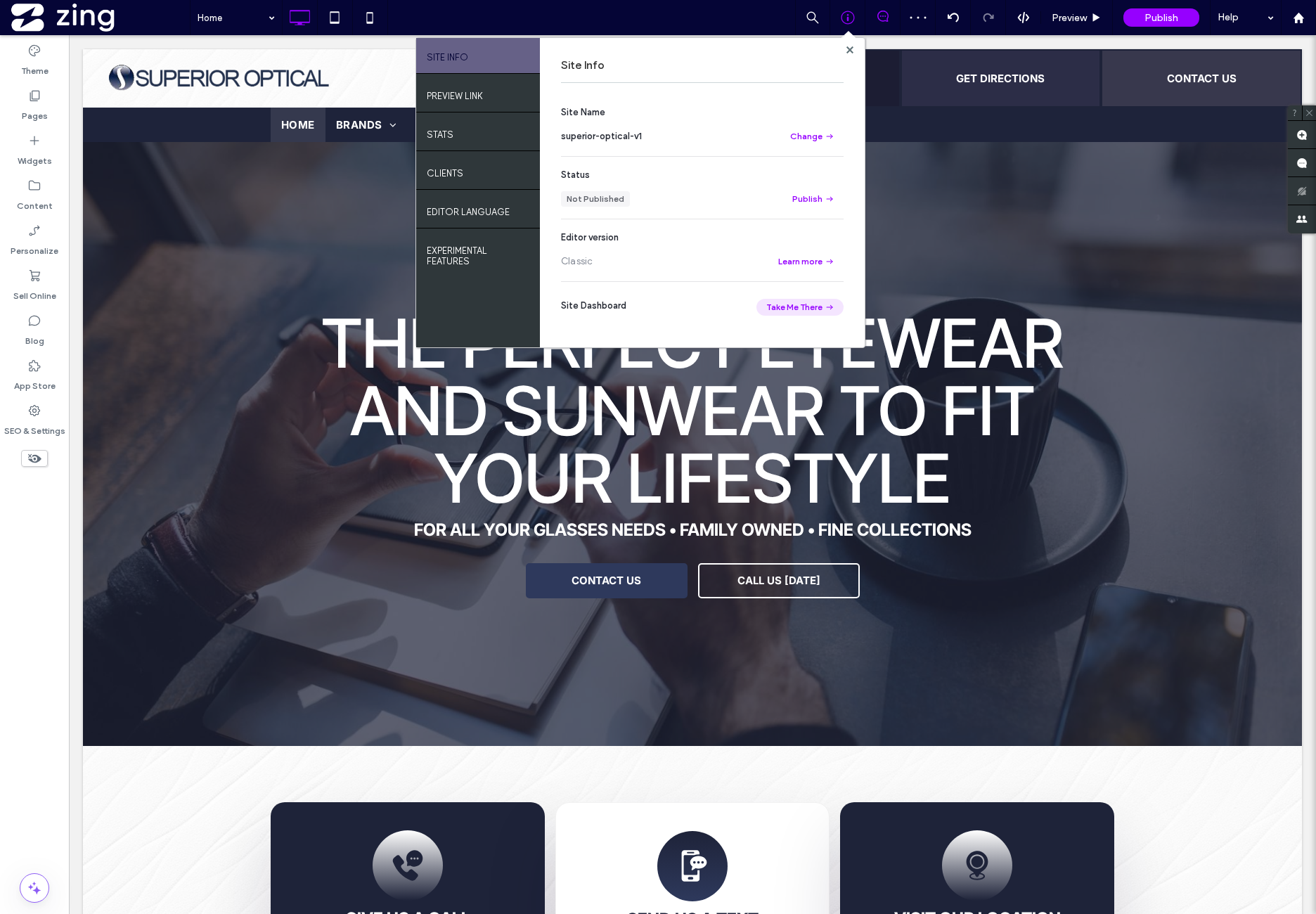
click at [788, 306] on button "Take Me There" at bounding box center [800, 307] width 87 height 17
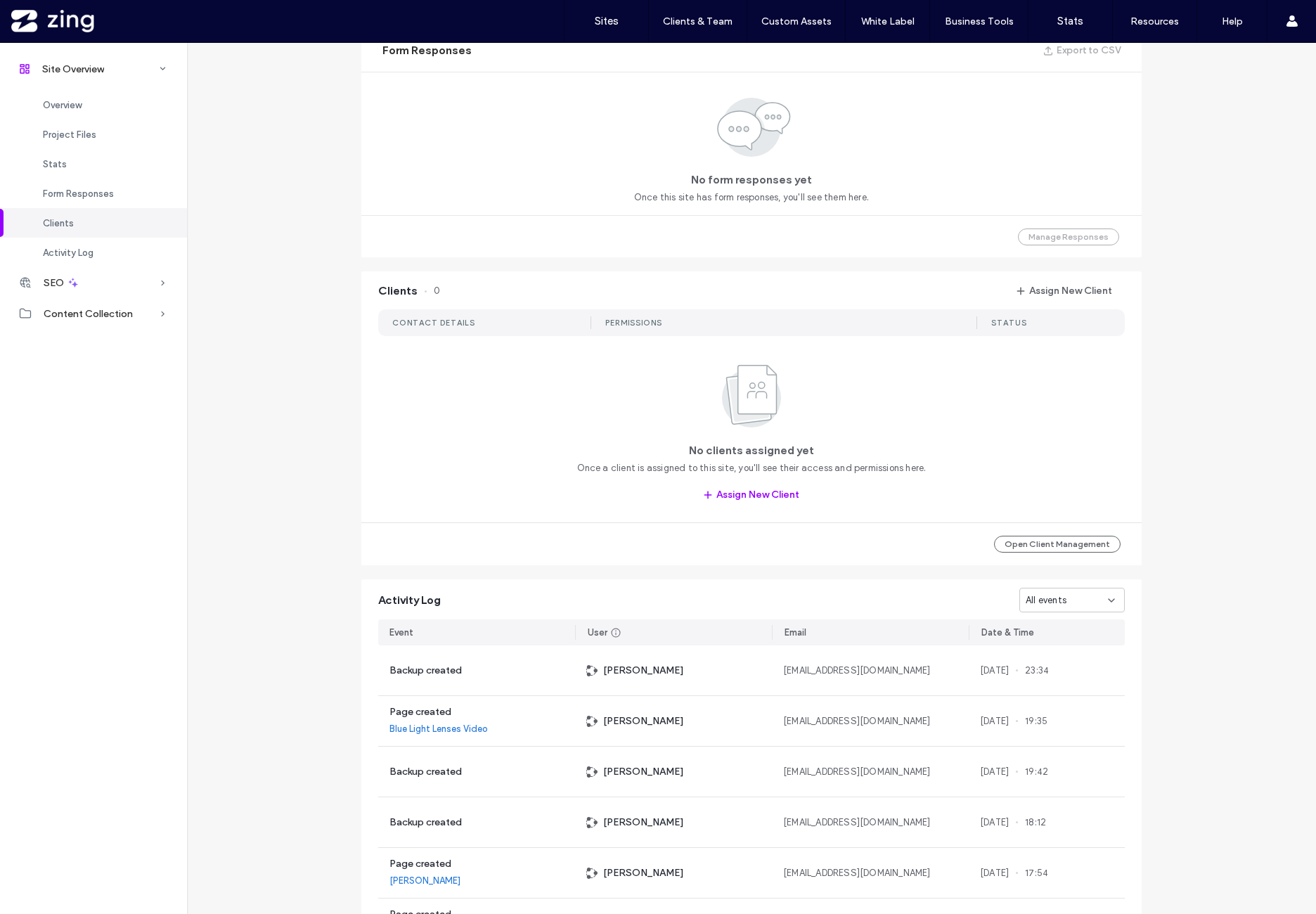
scroll to position [1038, 0]
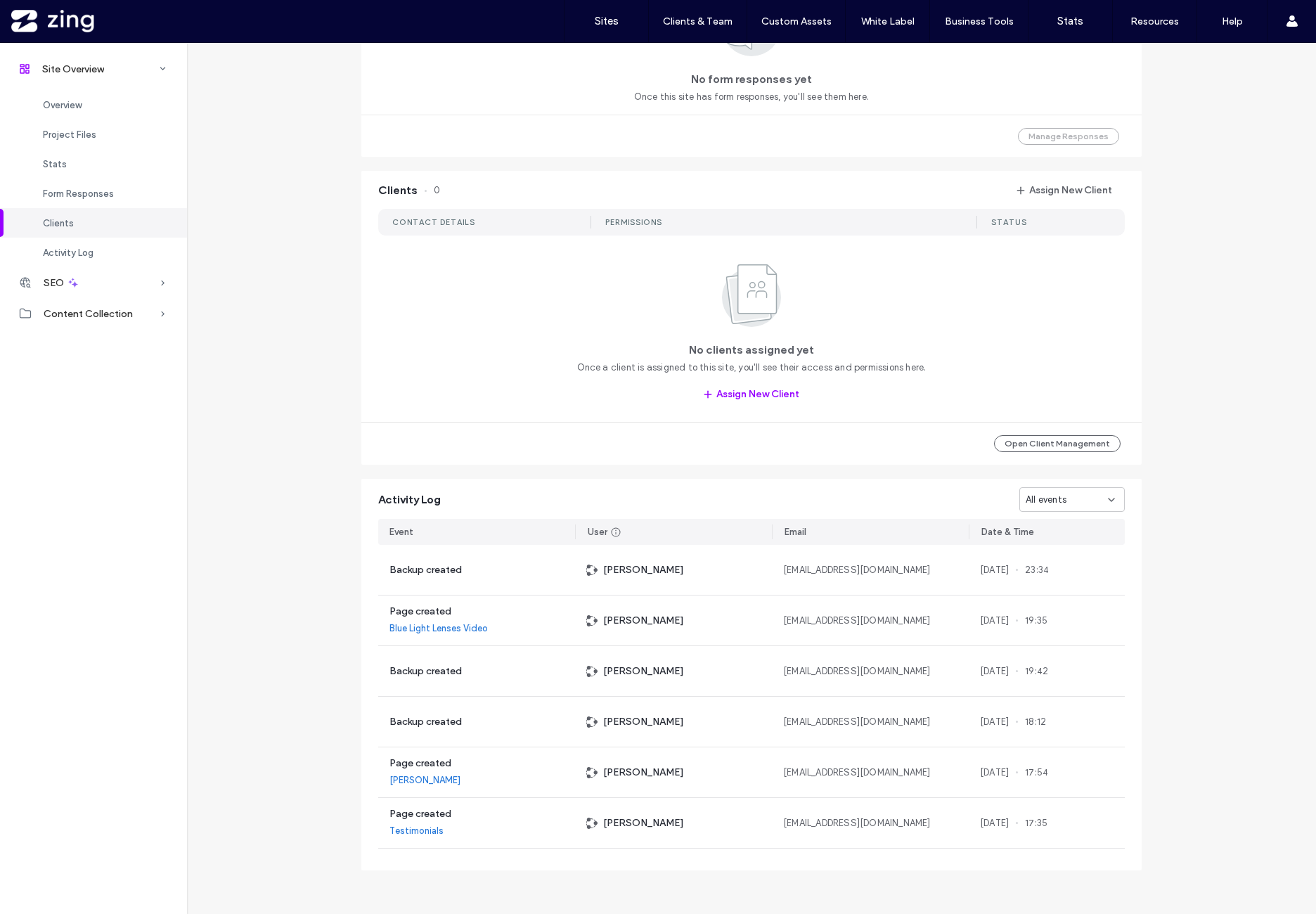
scroll to position [803, 0]
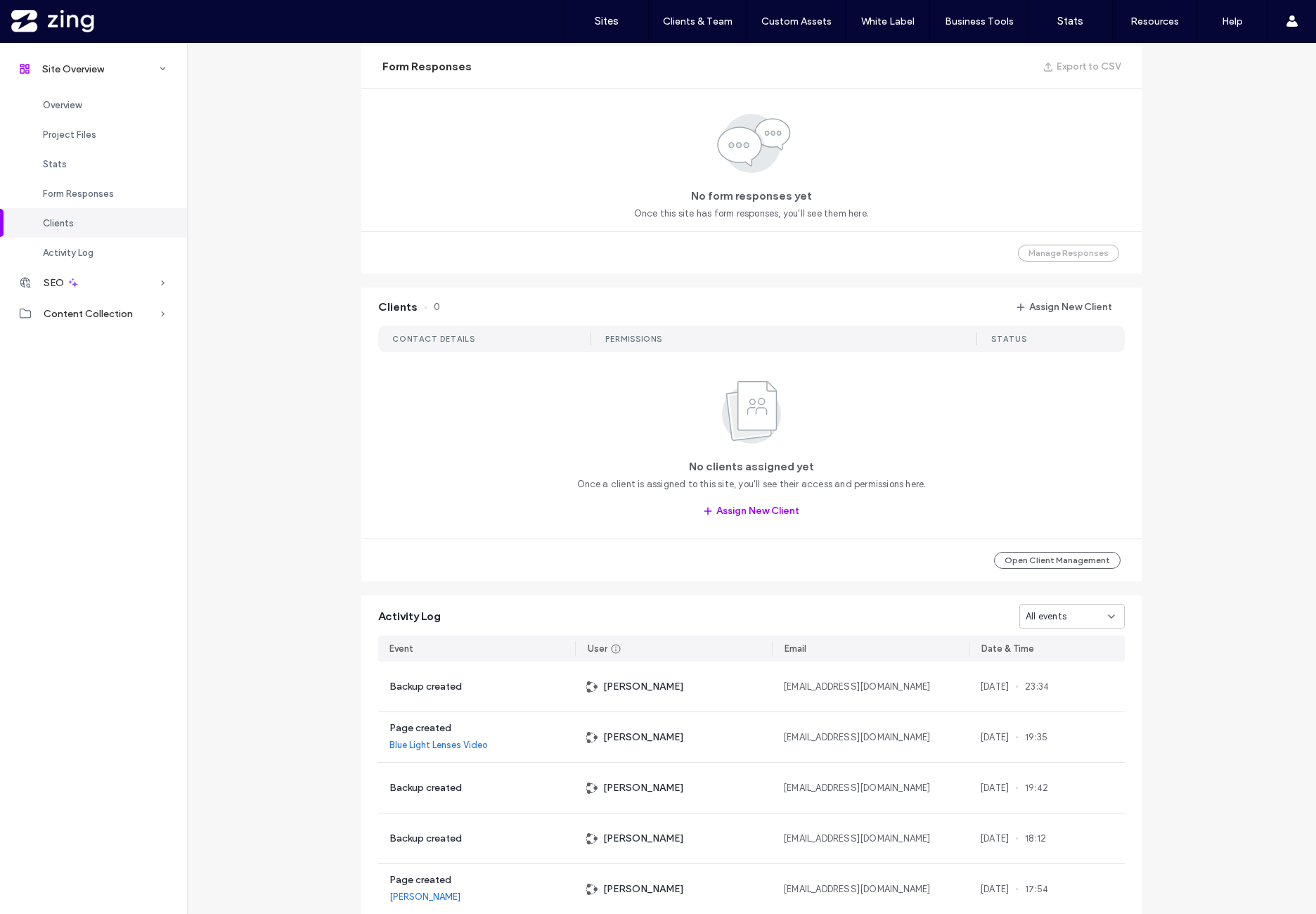
scroll to position [1038, 0]
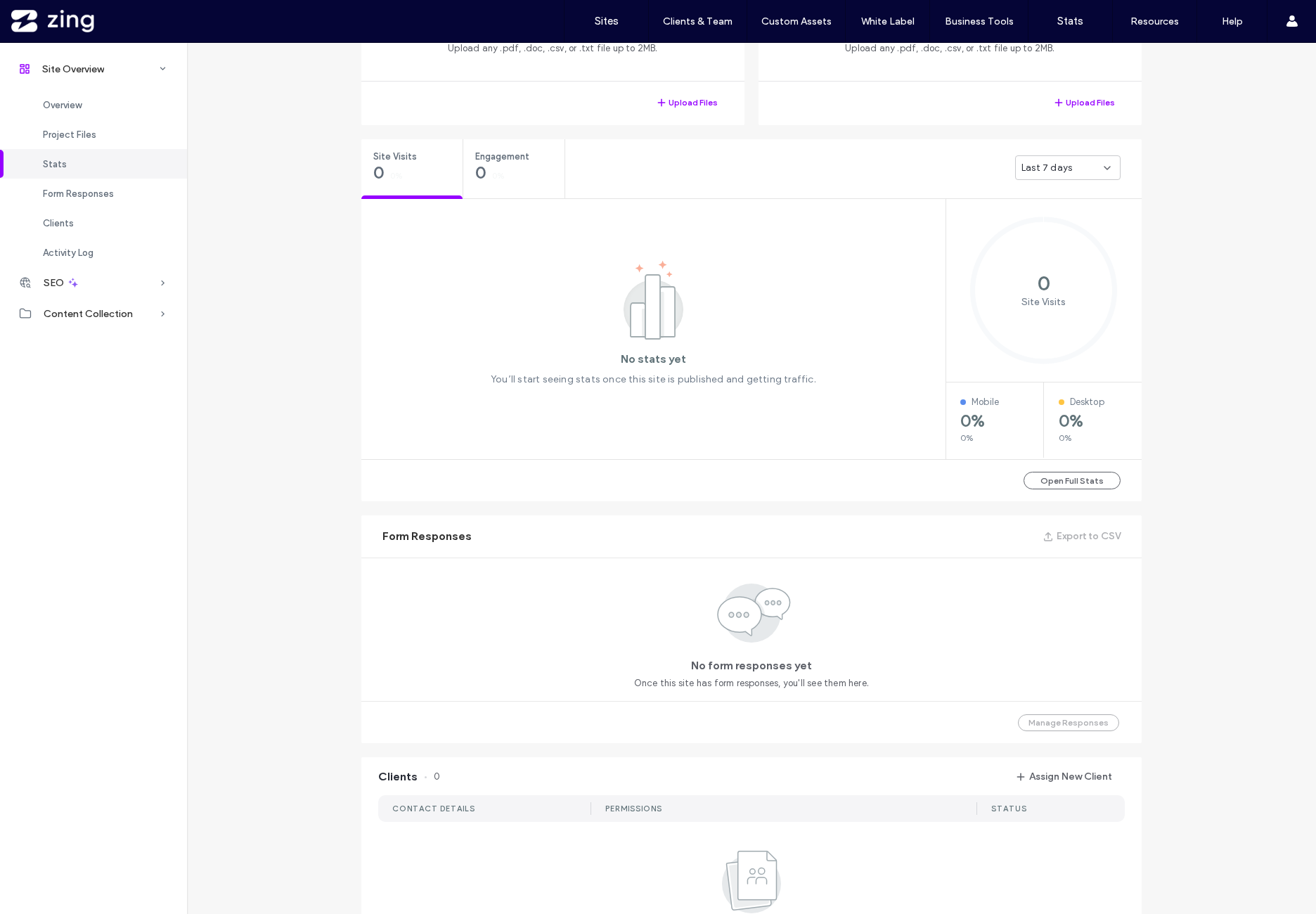
scroll to position [100, 0]
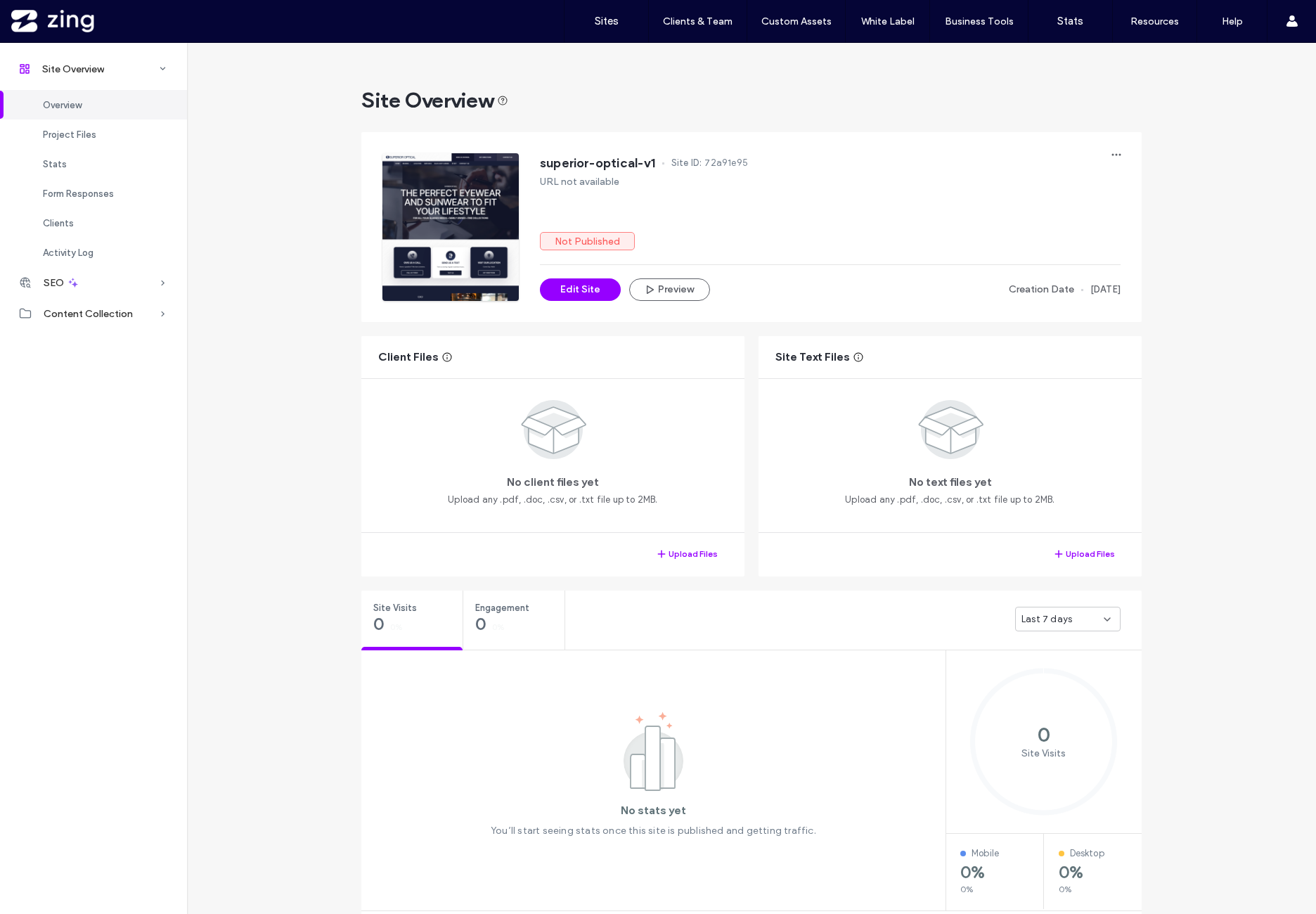
click at [1098, 196] on div "superior-optical-v1 Site ID: 72a91e95 URL not available Not Published Edit Site…" at bounding box center [830, 227] width 581 height 148
click at [1111, 160] on icon "button" at bounding box center [1117, 155] width 11 height 11
click at [663, 293] on button "Preview" at bounding box center [669, 290] width 81 height 23
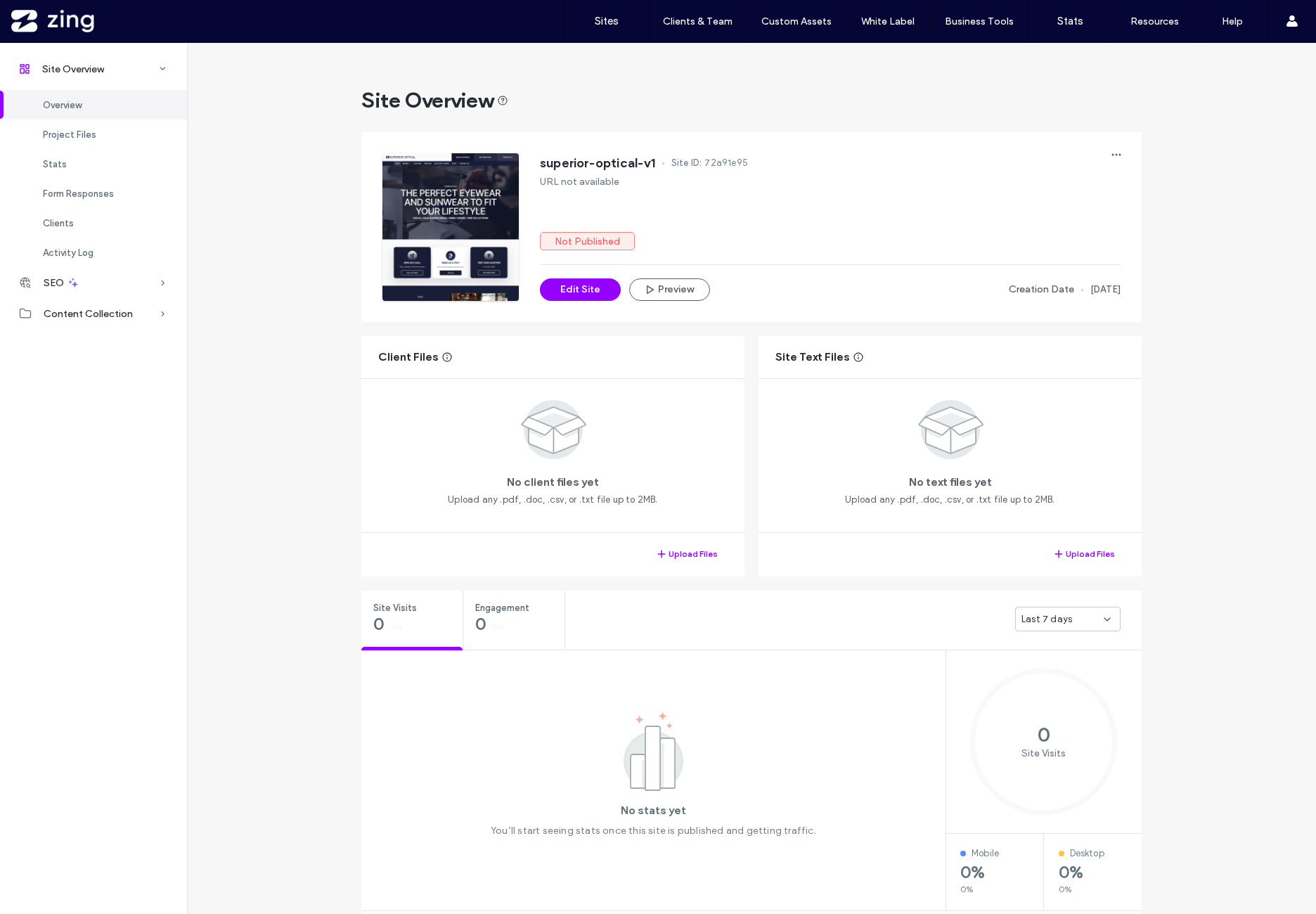
click at [578, 133] on div "superior-optical-v1 Site ID: 72a91e95 URL not available Not Published Edit Site…" at bounding box center [762, 216] width 759 height 169
click at [756, 126] on div "superior-optical-v1 Site ID: 72a91e95 URL not available Not Published Edit Site…" at bounding box center [751, 227] width 795 height 204
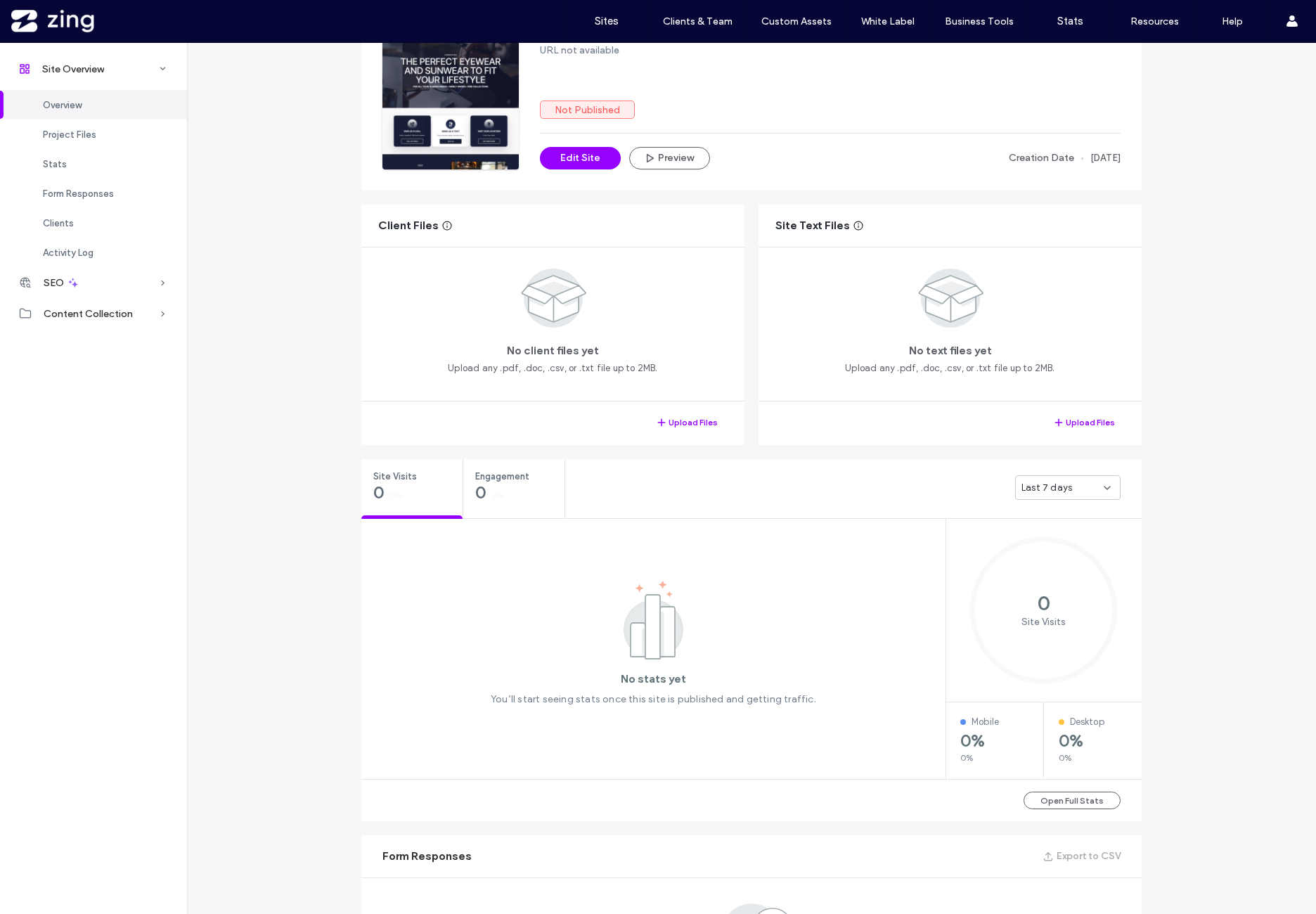
scroll to position [234, 0]
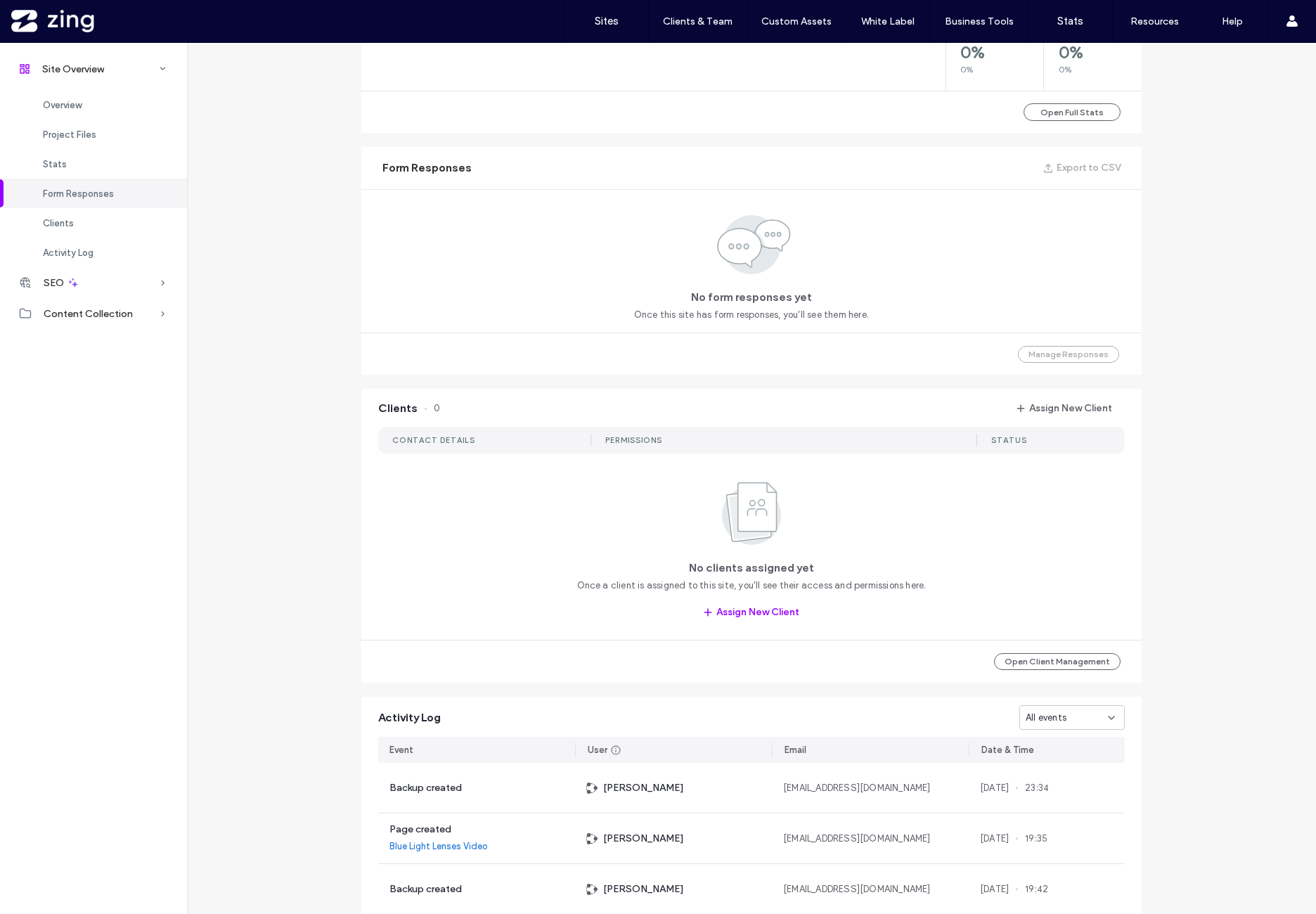
scroll to position [1038, 0]
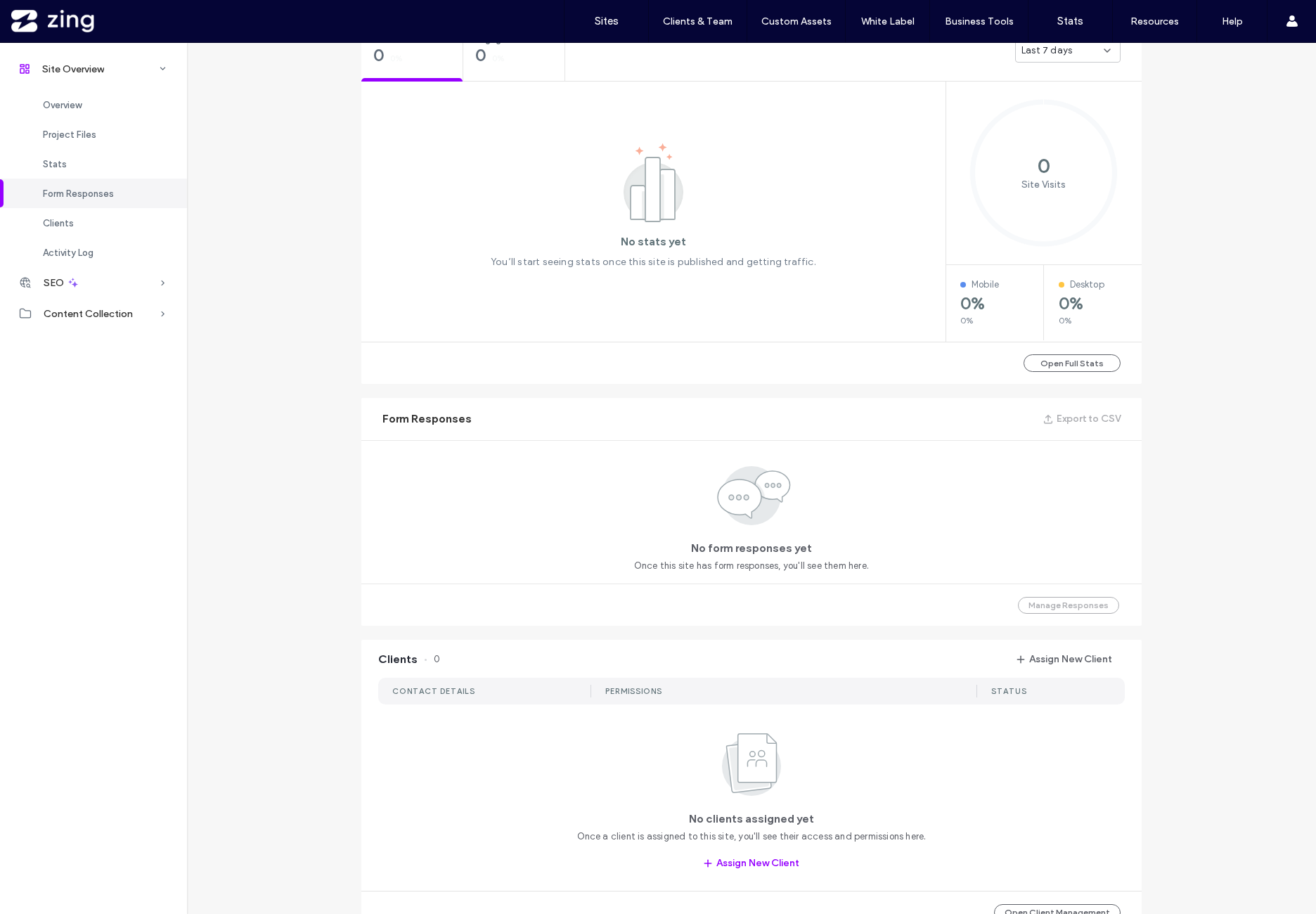
scroll to position [1038, 0]
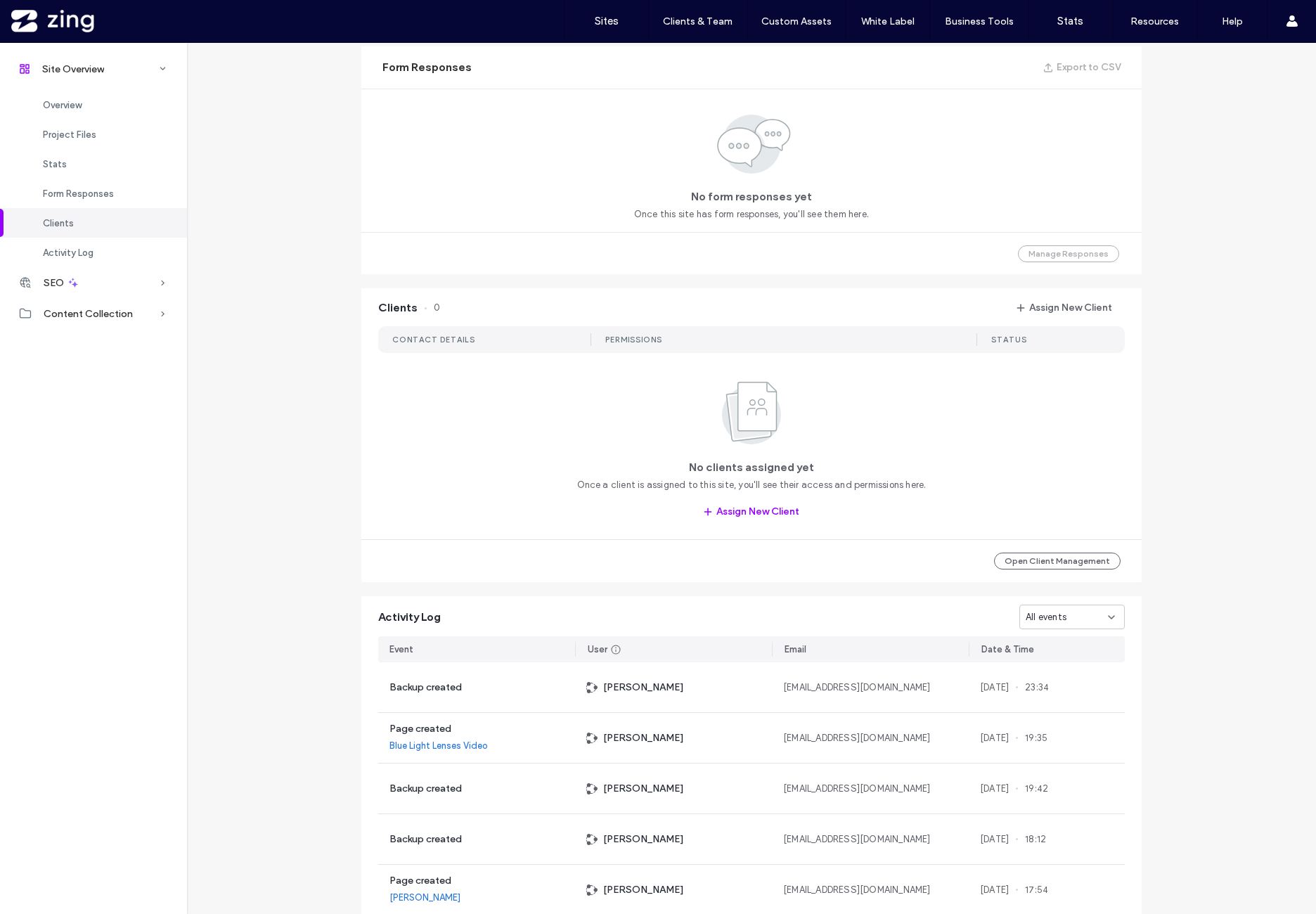
scroll to position [1038, 0]
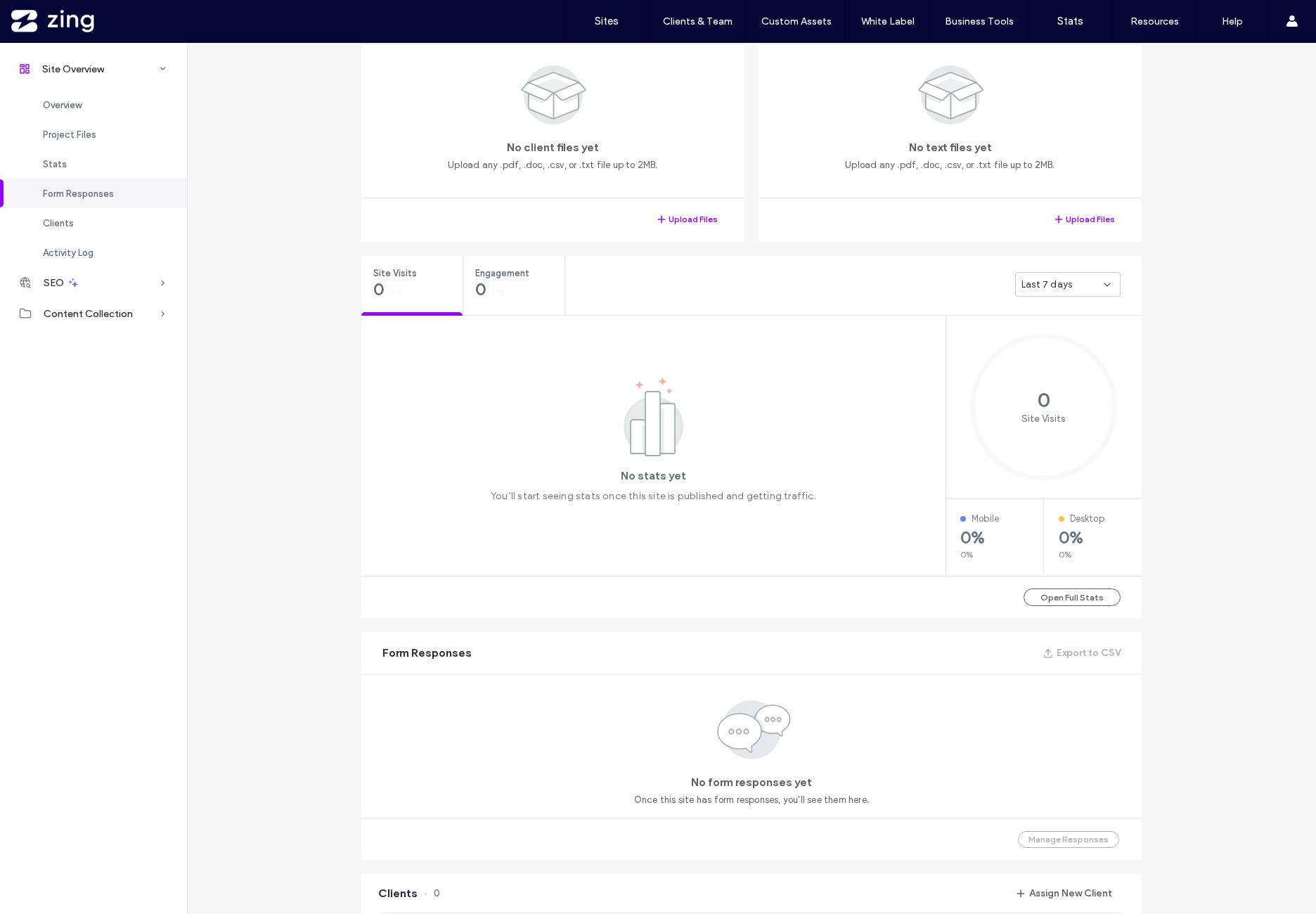
scroll to position [335, 0]
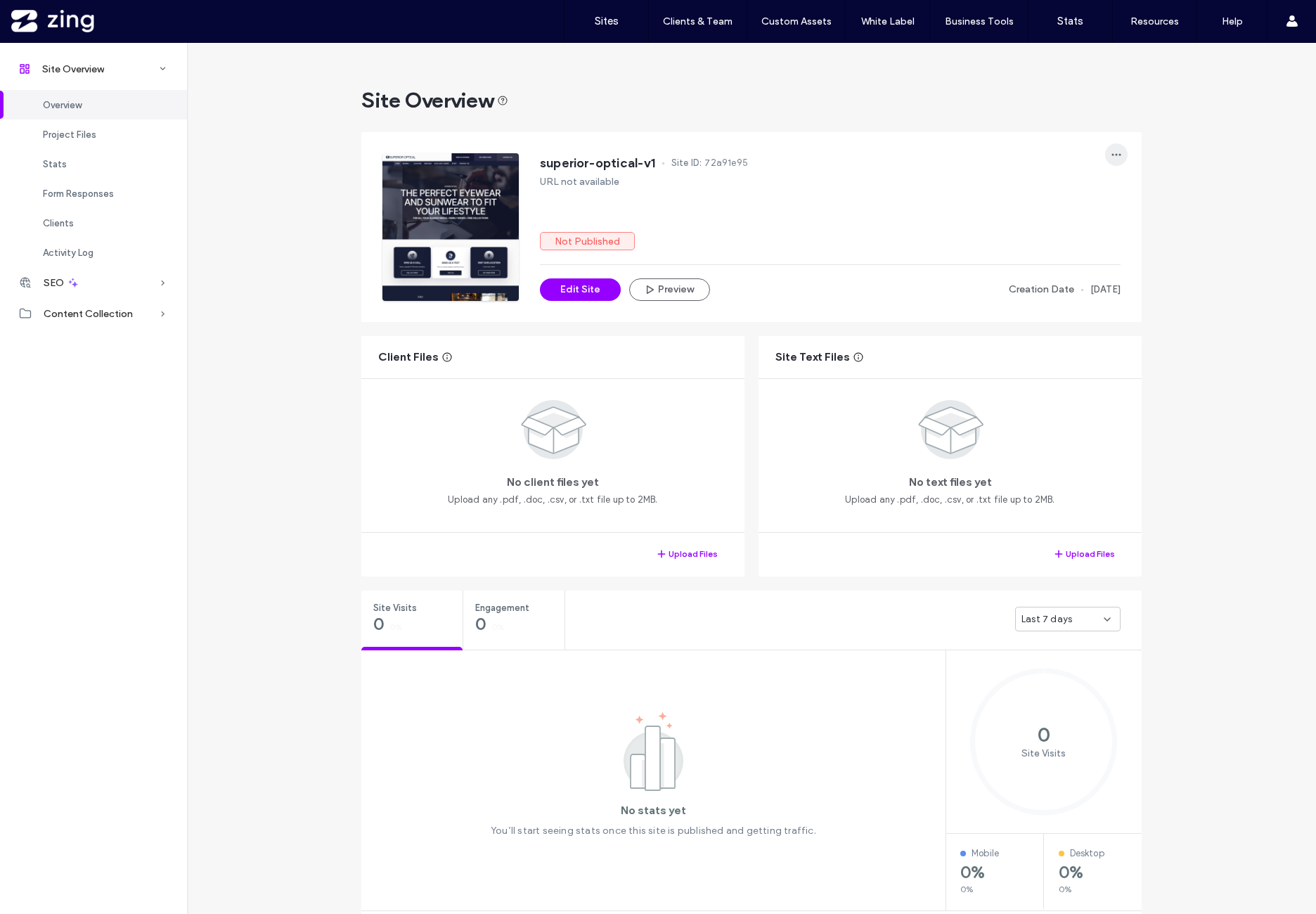
click at [1112, 163] on span "button" at bounding box center [1117, 155] width 23 height 23
click at [1097, 286] on div "Transfer Site" at bounding box center [1059, 298] width 125 height 26
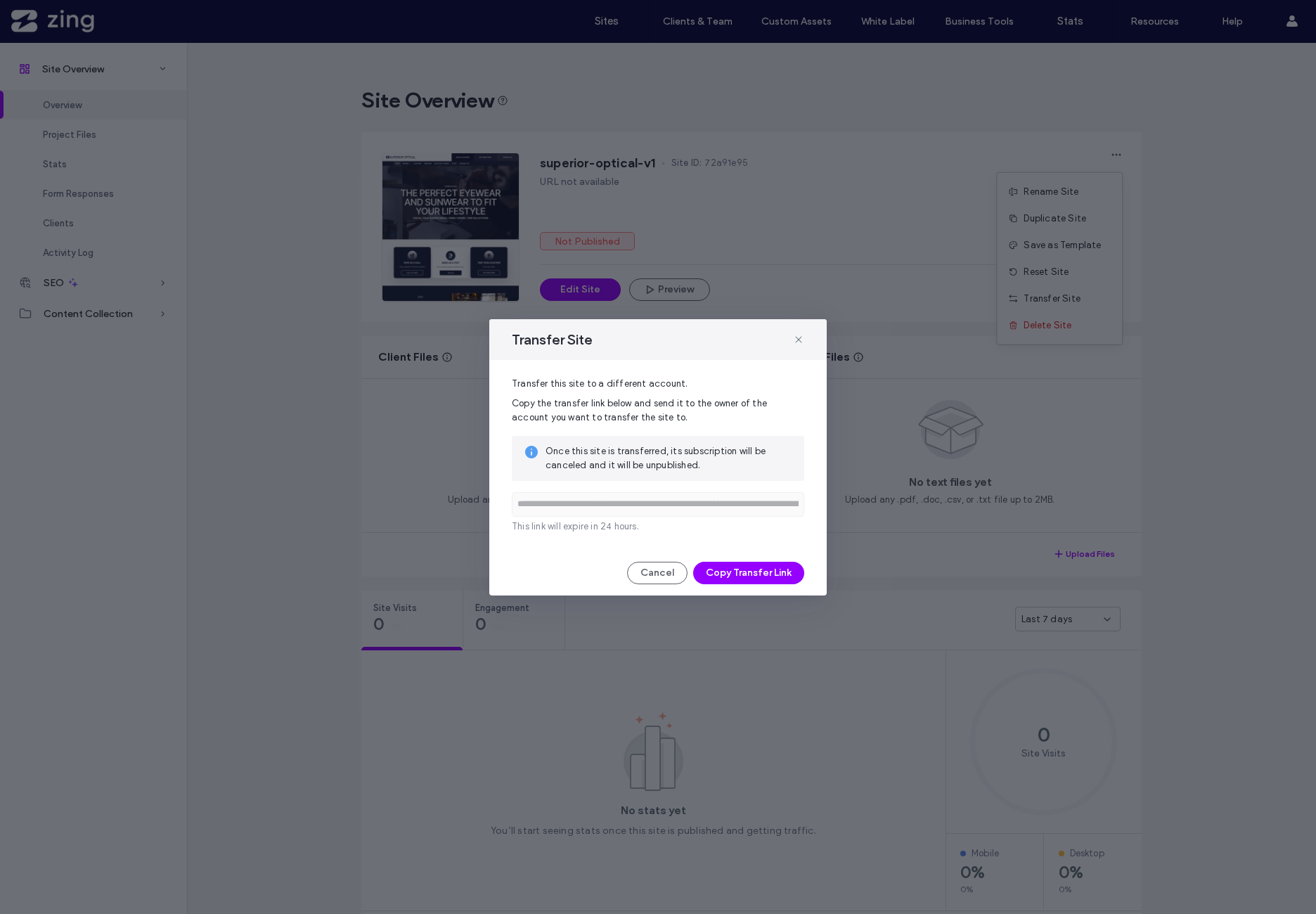
click at [748, 584] on div "**********" at bounding box center [658, 457] width 338 height 276
click at [748, 581] on button "Copy Transfer Link" at bounding box center [749, 573] width 111 height 23
click at [751, 577] on button "Copy Transfer Link" at bounding box center [749, 573] width 111 height 23
click at [798, 340] on use at bounding box center [798, 339] width 6 height 6
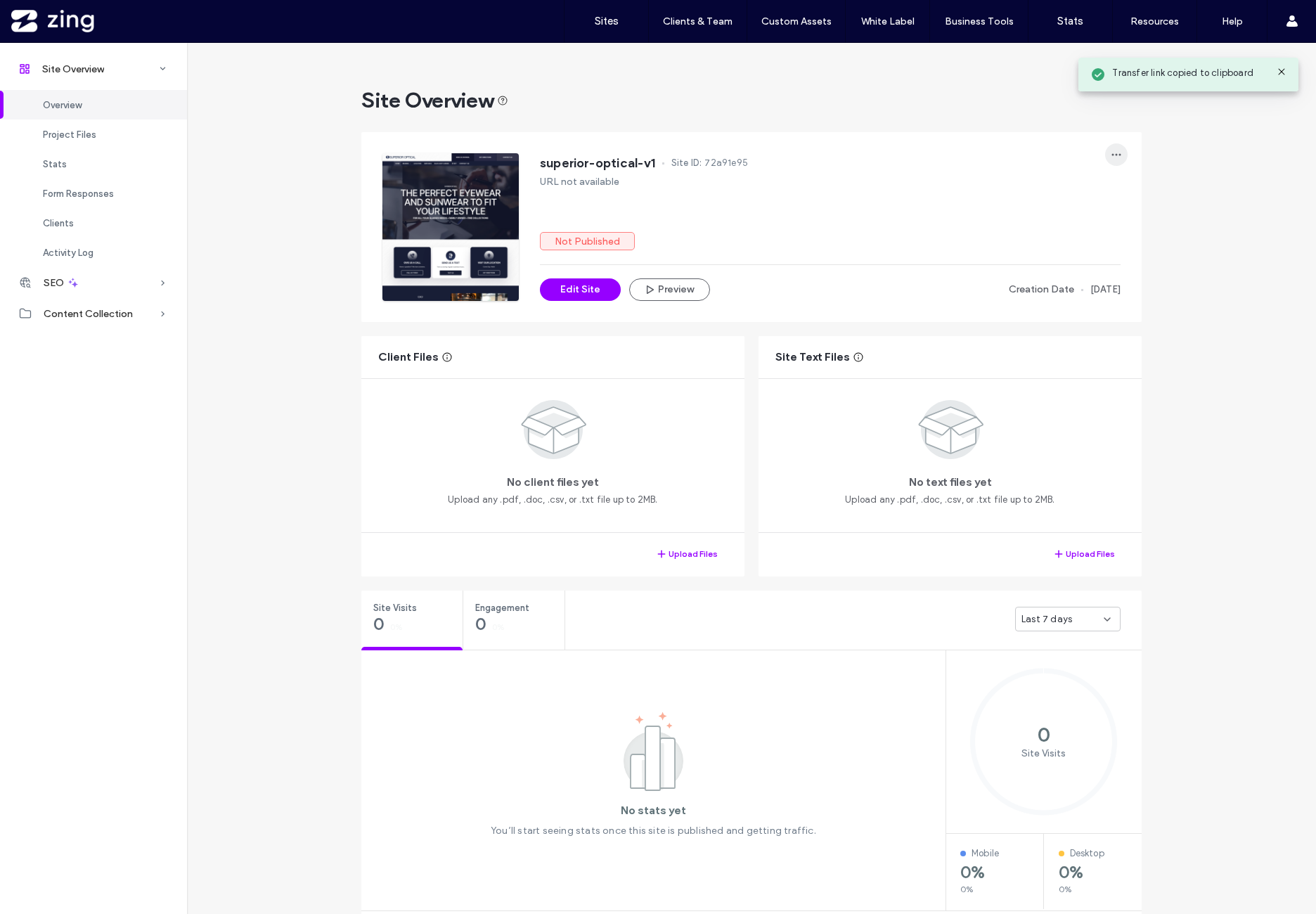
click at [1111, 159] on icon "button" at bounding box center [1117, 155] width 11 height 11
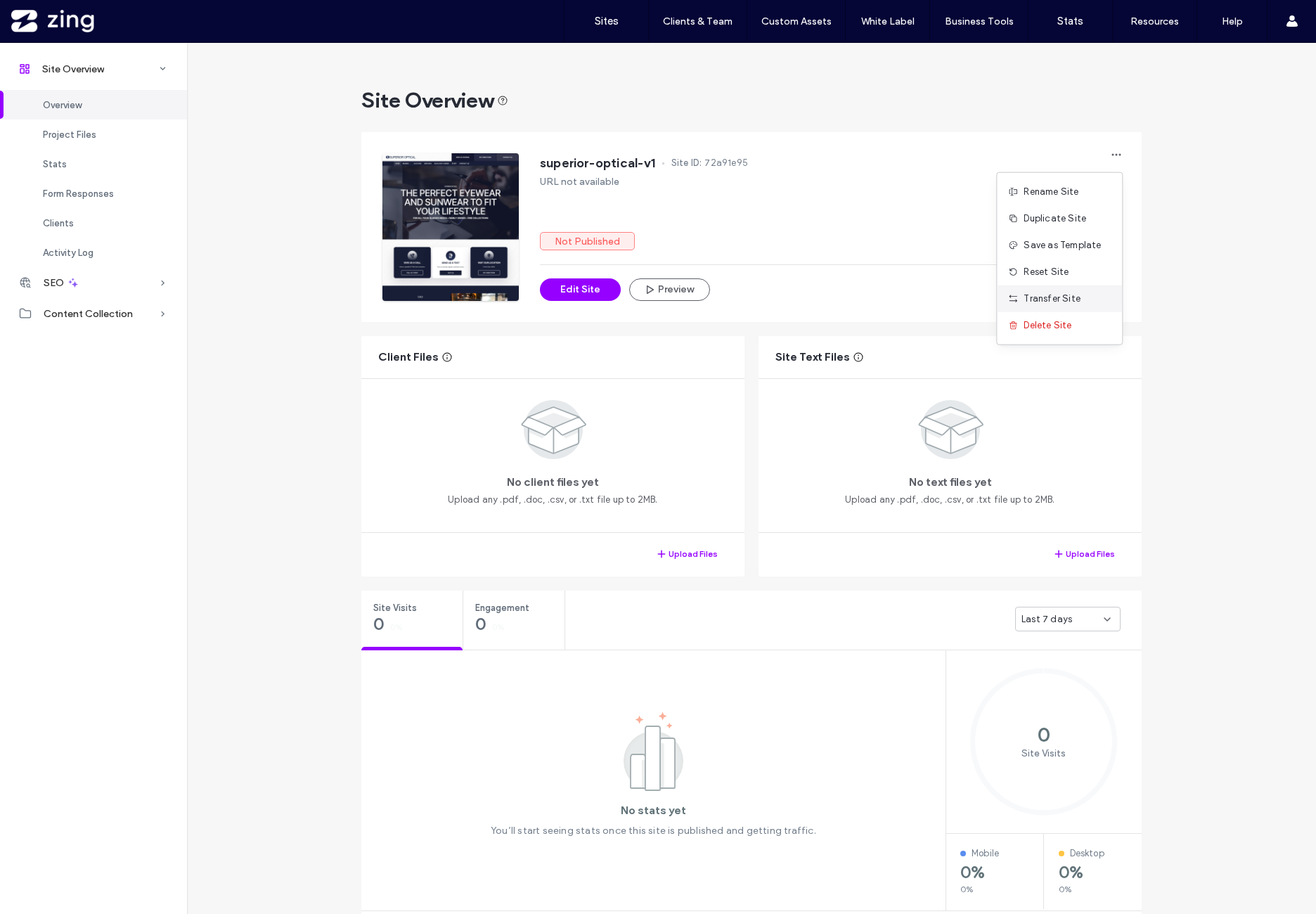
click at [1100, 289] on div "Transfer Site" at bounding box center [1059, 298] width 125 height 26
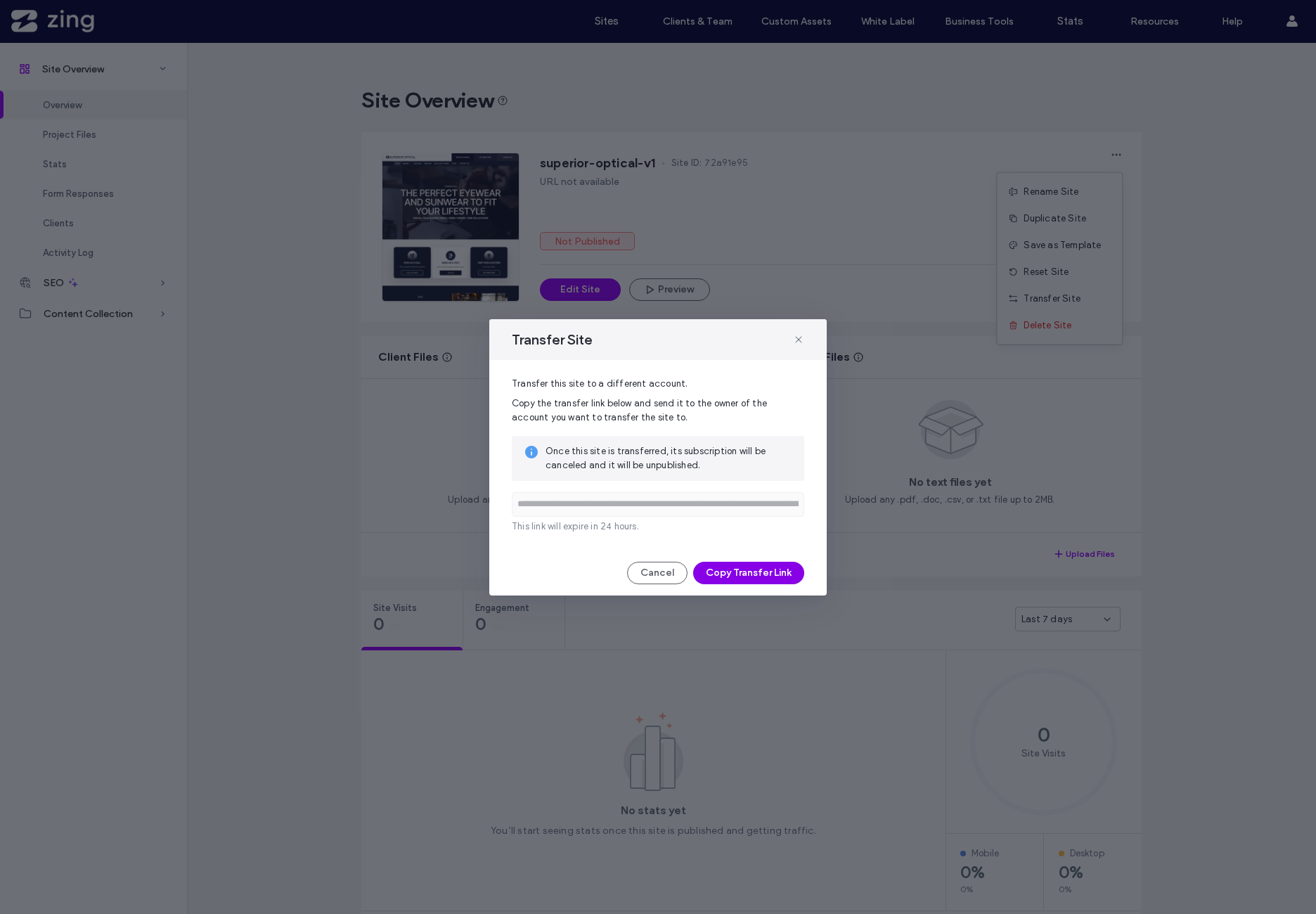
click at [751, 576] on button "Copy Transfer Link" at bounding box center [749, 573] width 111 height 23
click at [798, 336] on icon at bounding box center [799, 340] width 11 height 11
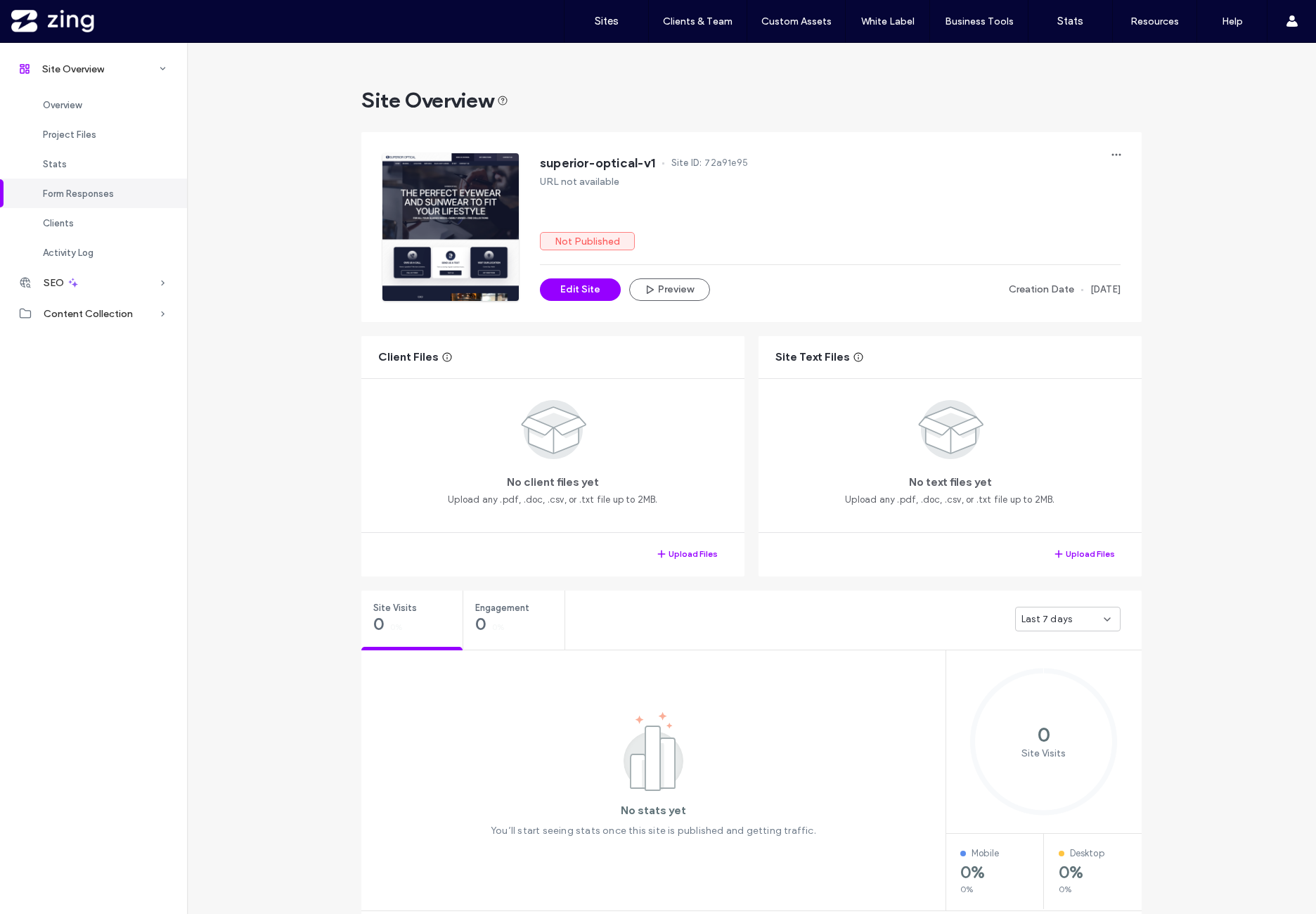
scroll to position [351, 0]
click at [673, 291] on button "Preview" at bounding box center [669, 290] width 81 height 23
